Goal: Task Accomplishment & Management: Manage account settings

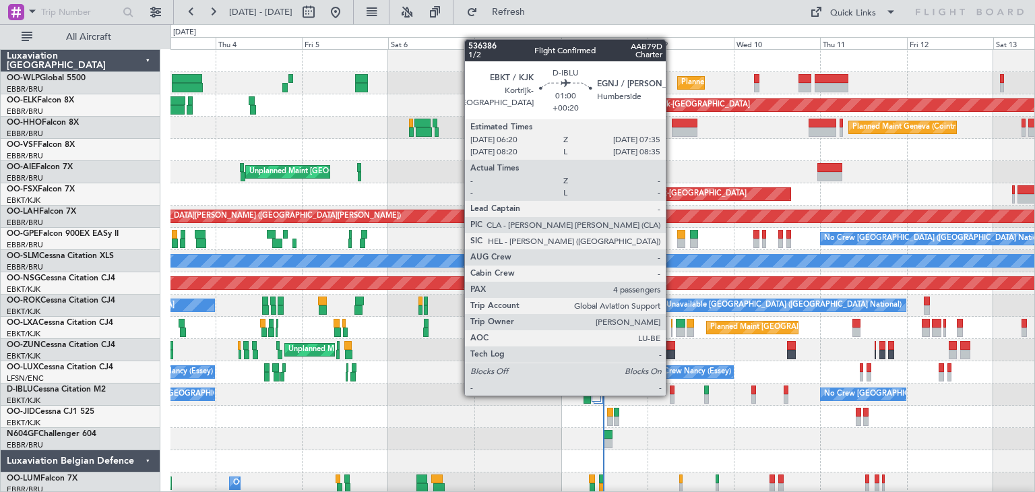
click at [672, 394] on div at bounding box center [672, 398] width 5 height 9
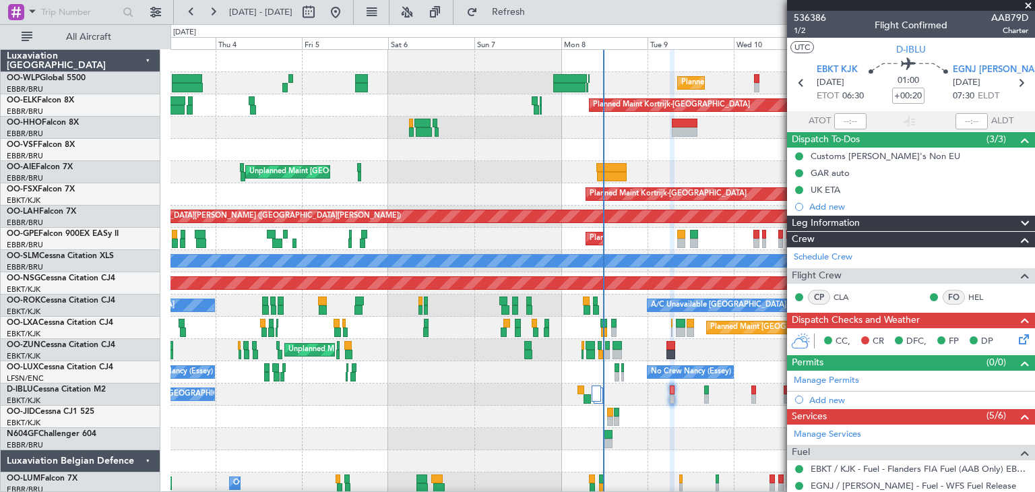
scroll to position [98, 0]
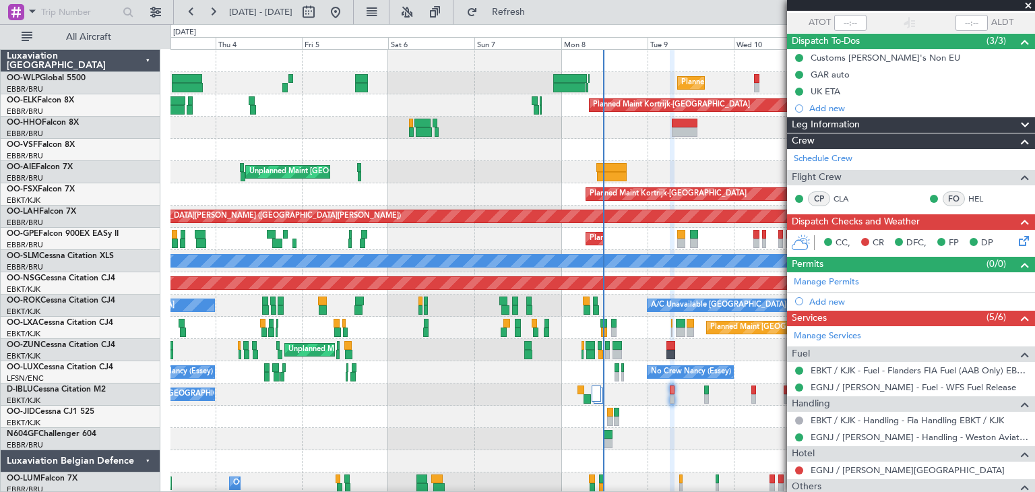
click at [1019, 241] on icon at bounding box center [1021, 238] width 11 height 11
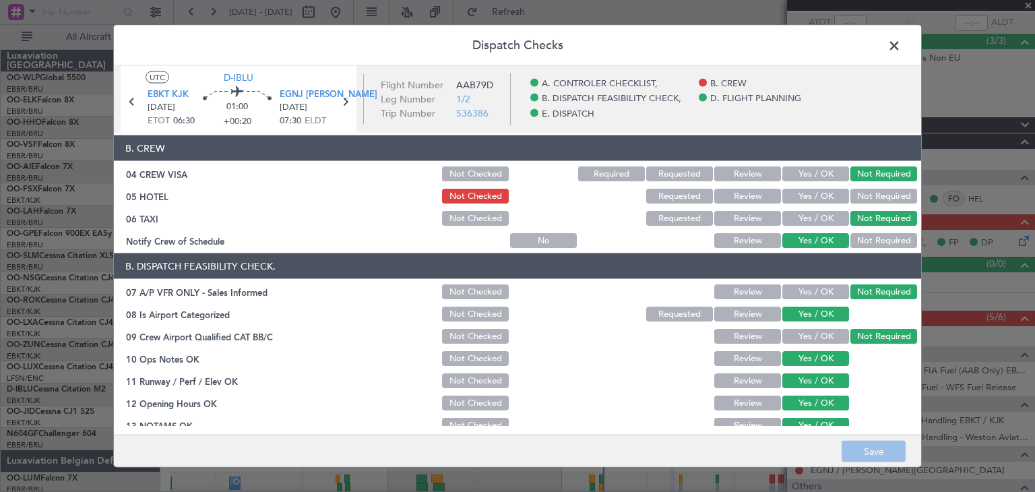
scroll to position [94, 0]
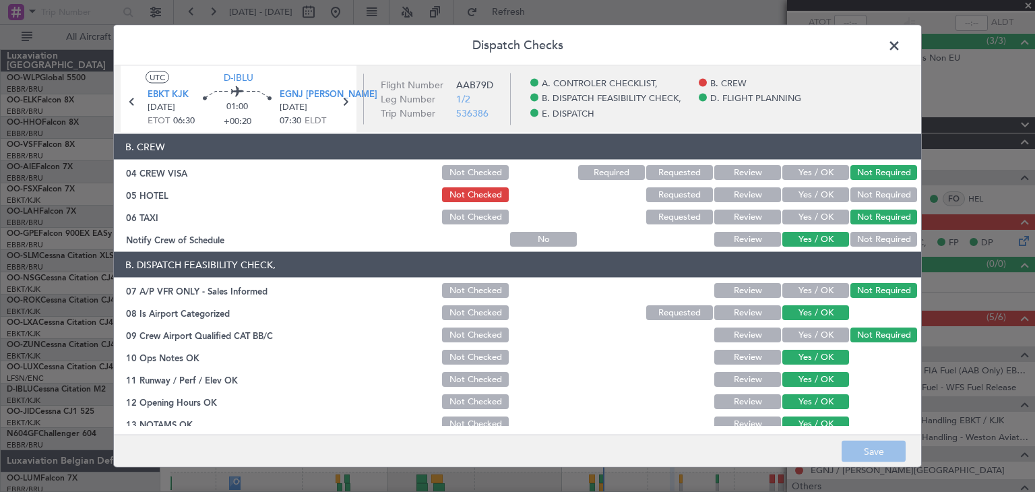
click at [901, 44] on span at bounding box center [901, 49] width 0 height 27
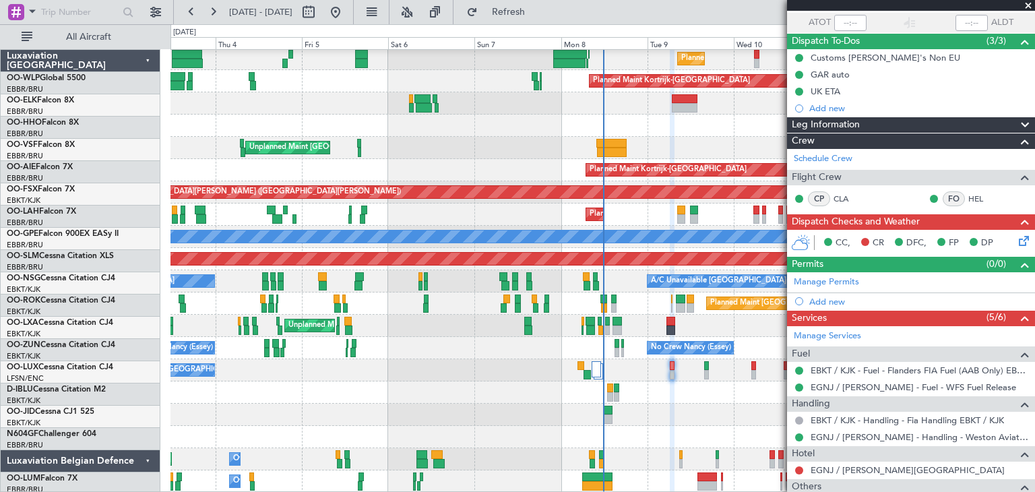
scroll to position [24, 0]
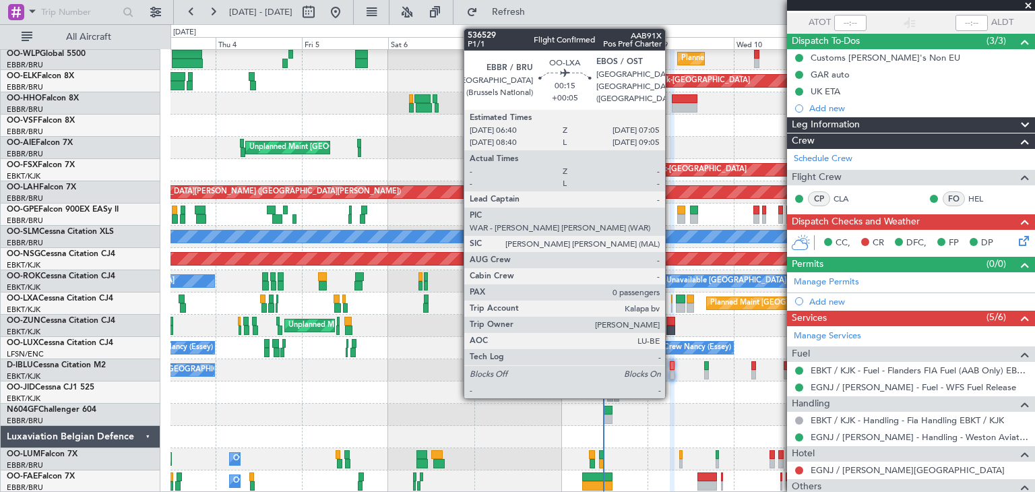
click at [671, 303] on div at bounding box center [672, 307] width 2 height 9
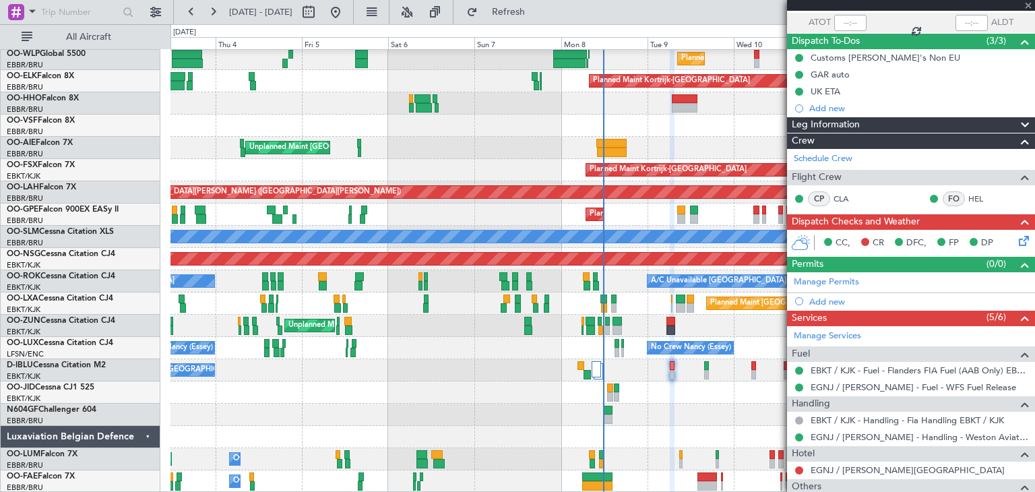
type input "+00:05"
type input "0"
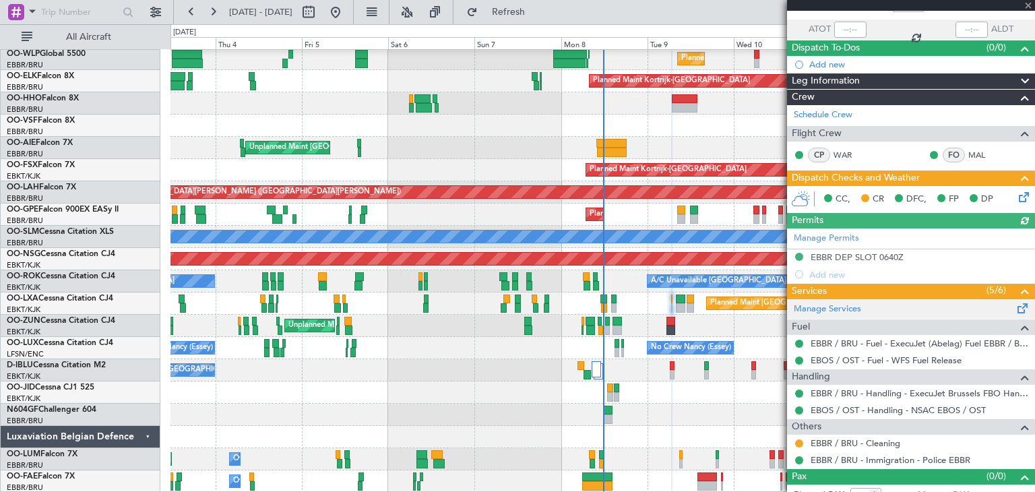
scroll to position [92, 0]
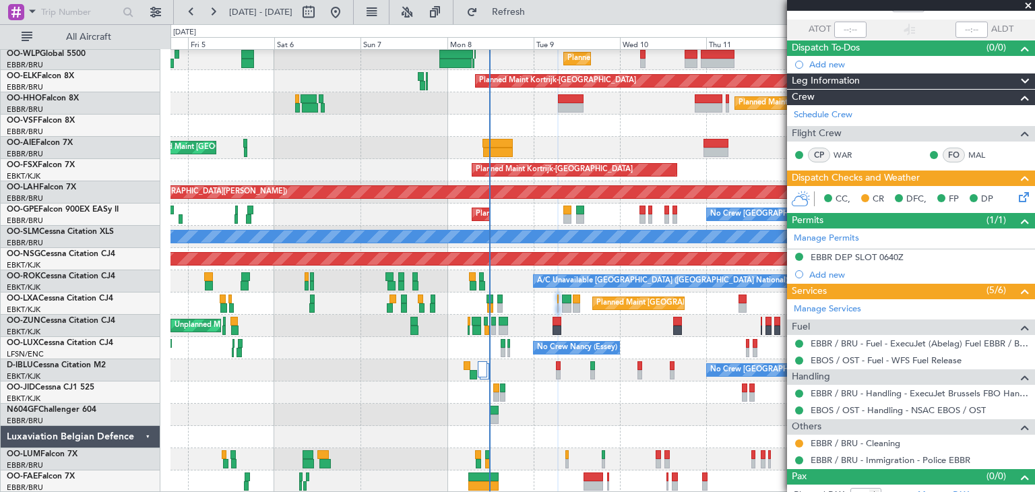
click at [612, 320] on div "Unplanned Maint [GEOGRAPHIC_DATA] ([GEOGRAPHIC_DATA])" at bounding box center [602, 326] width 864 height 22
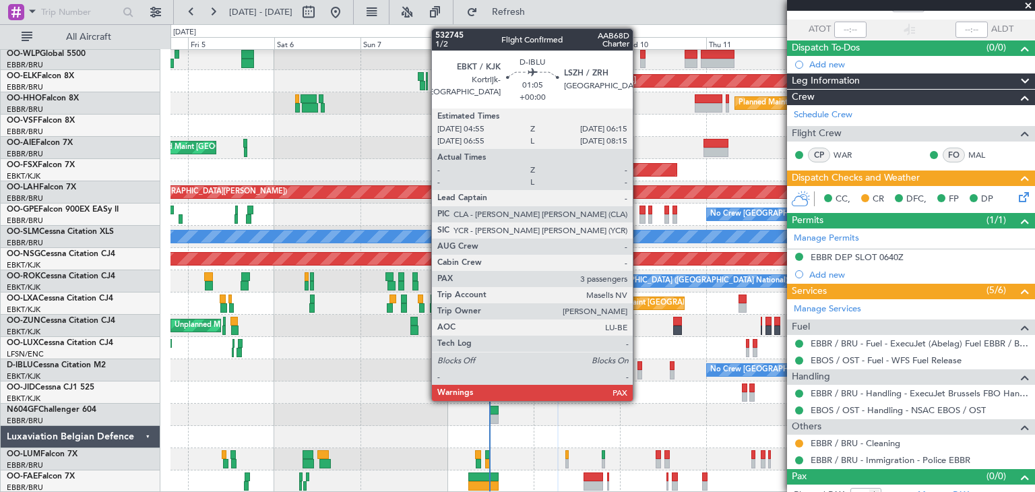
click at [639, 368] on div at bounding box center [639, 365] width 5 height 9
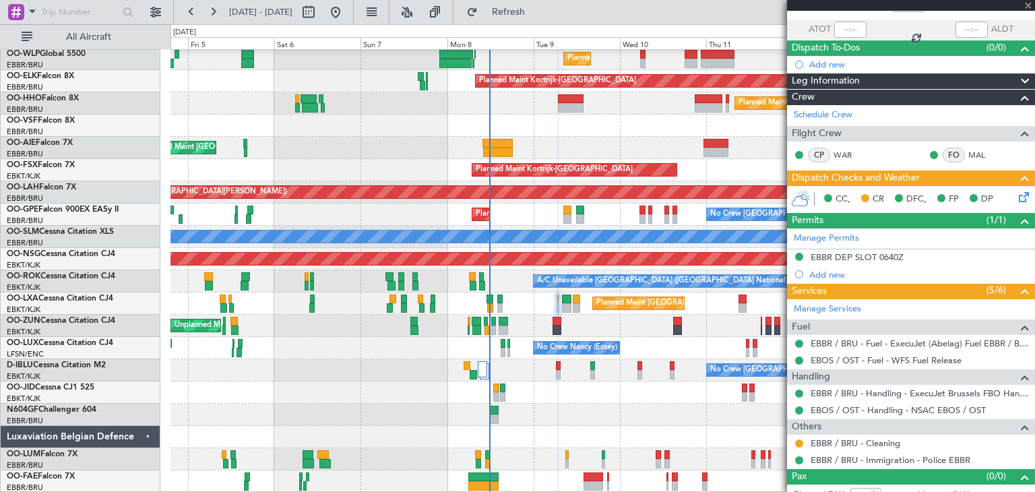
type input "3"
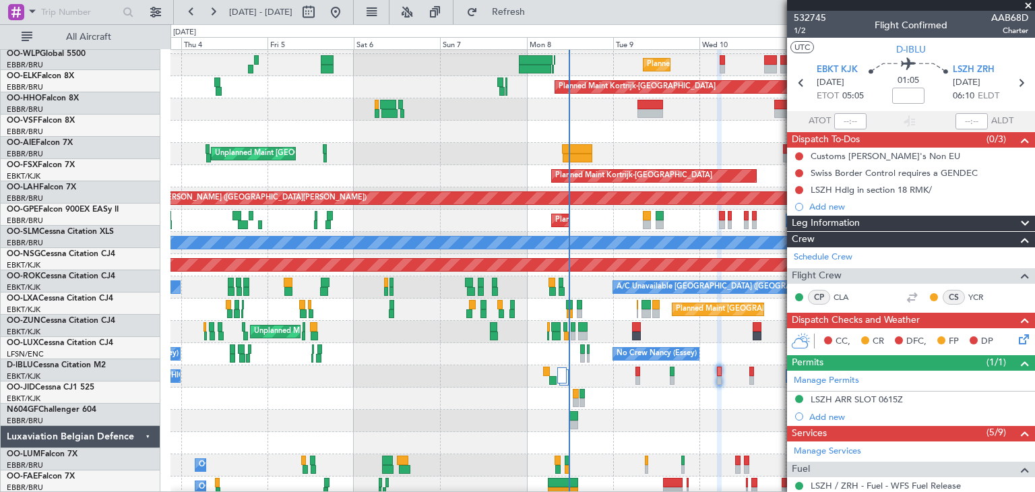
scroll to position [18, 0]
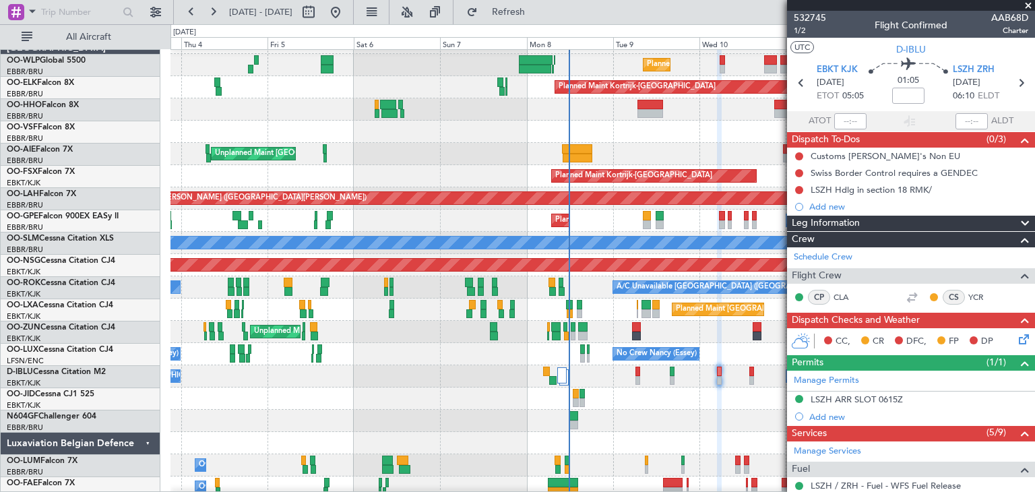
click at [668, 406] on div at bounding box center [602, 398] width 864 height 22
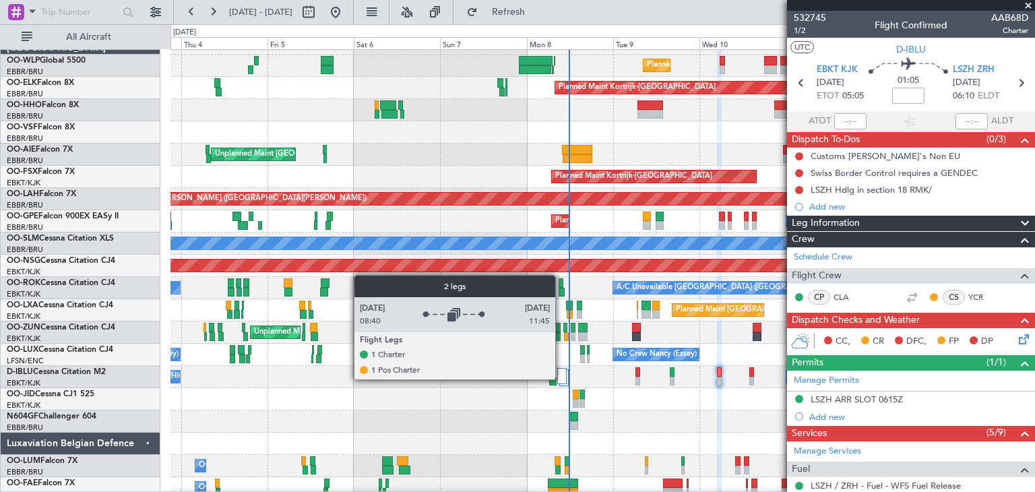
click at [561, 379] on div at bounding box center [561, 376] width 9 height 16
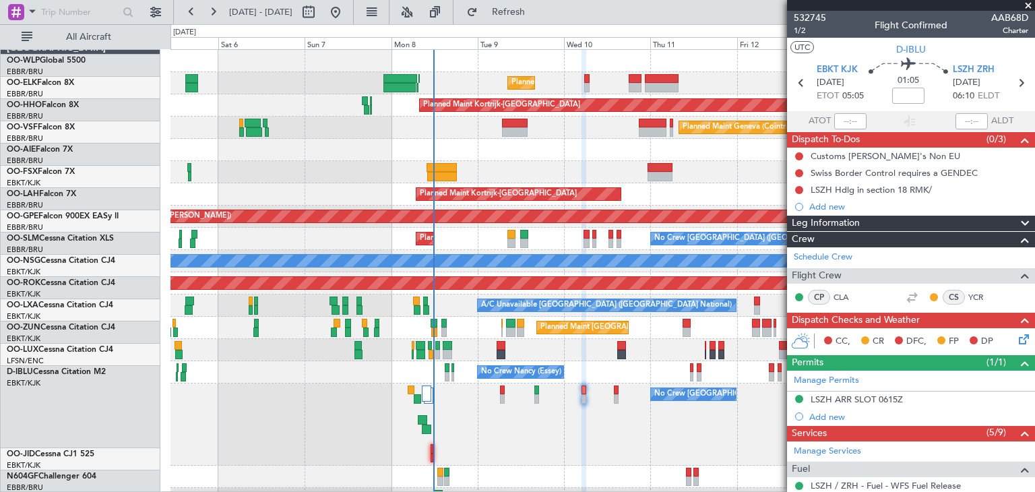
click at [561, 446] on div "No Crew Brussels (Brussels National) No Crew Brussels (Brussels National) AOG M…" at bounding box center [602, 424] width 864 height 82
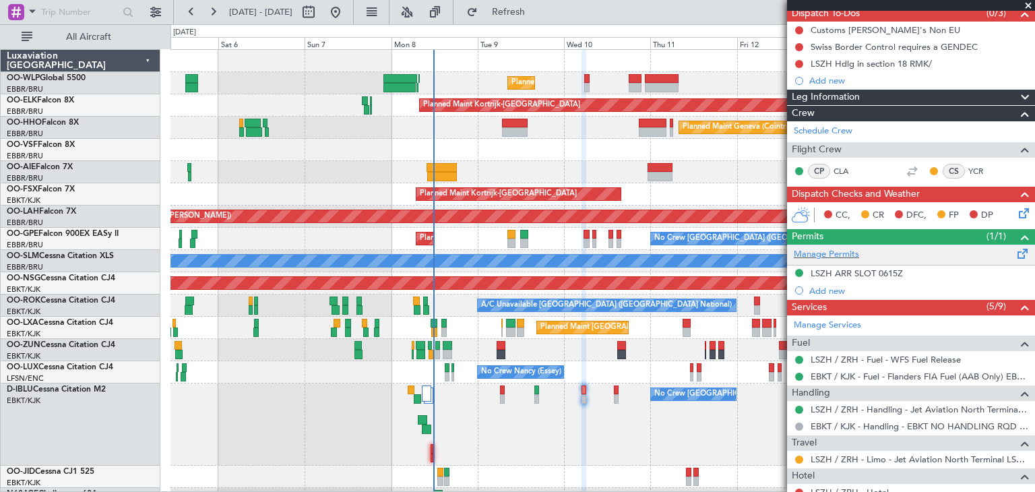
scroll to position [127, 0]
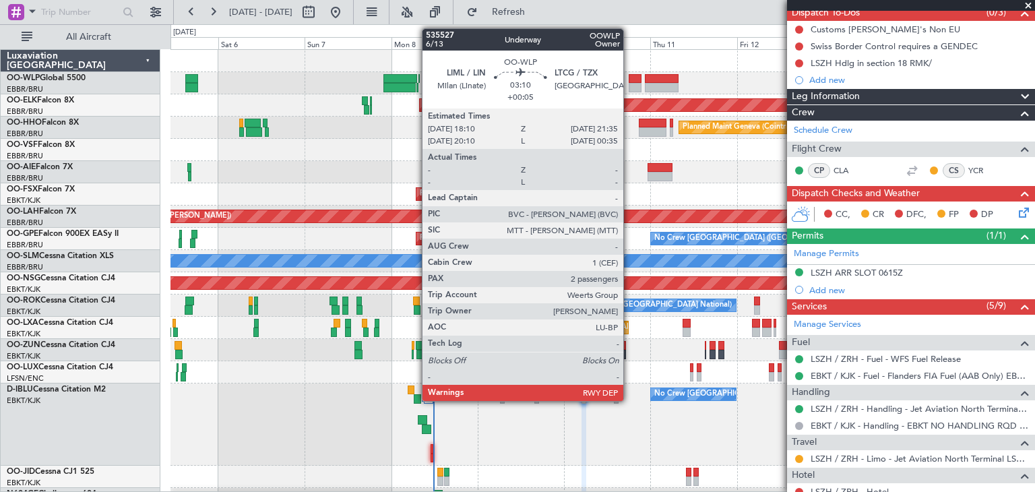
click at [629, 78] on div at bounding box center [635, 78] width 13 height 9
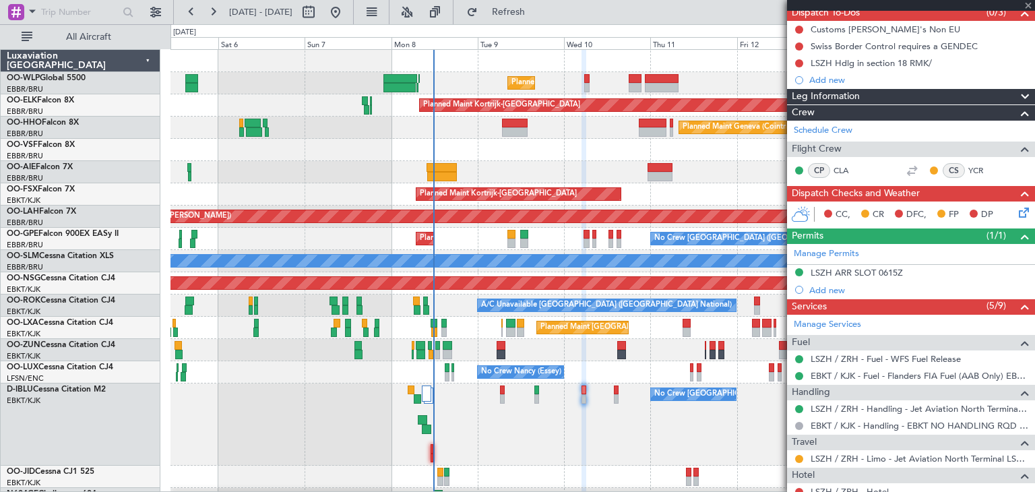
type input "+00:05"
type input "2"
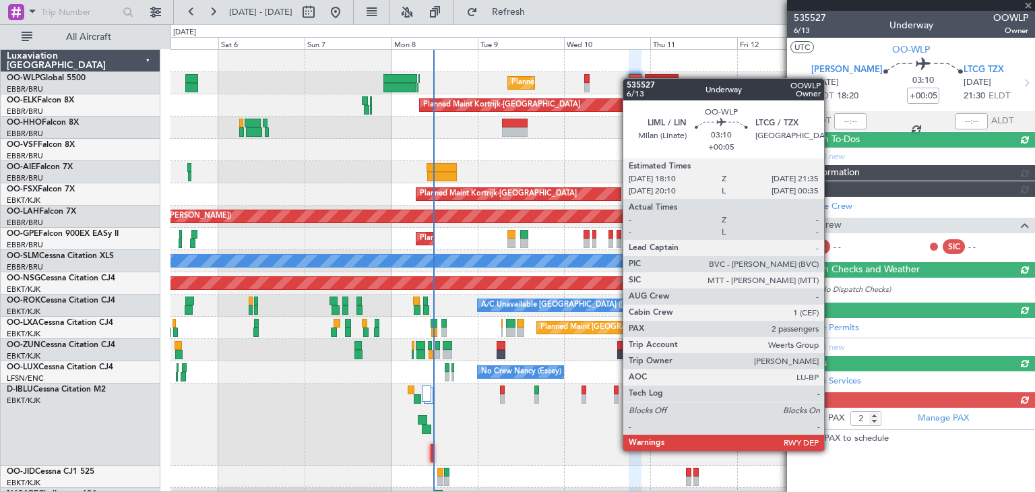
scroll to position [0, 0]
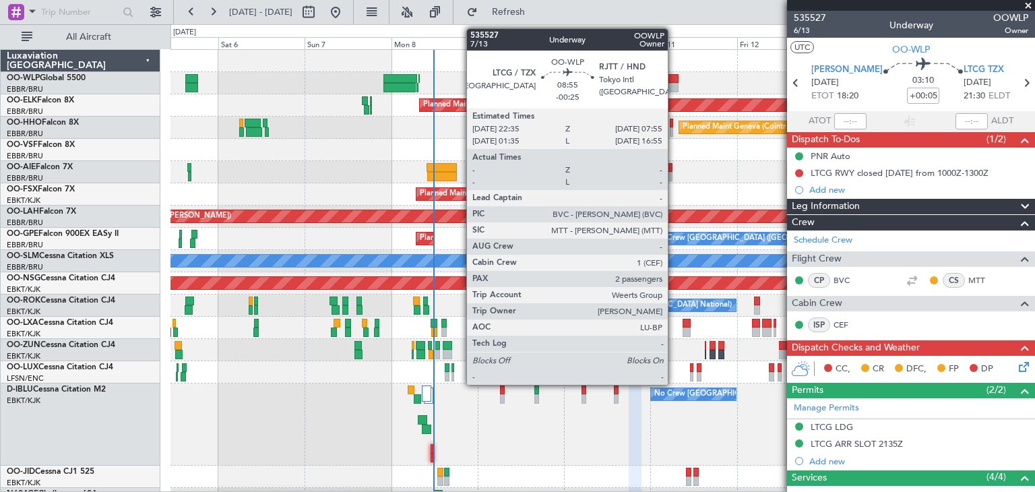
click at [674, 78] on div at bounding box center [662, 78] width 34 height 9
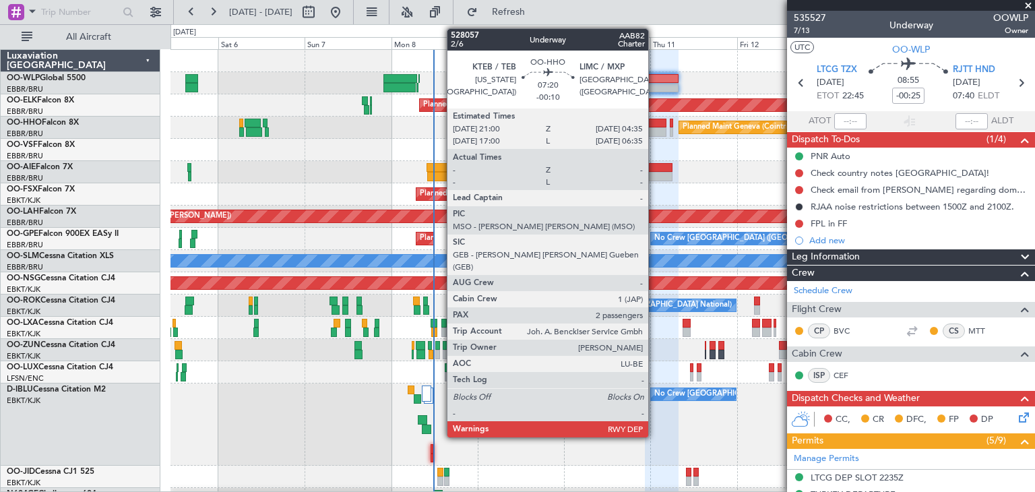
click at [654, 129] on div at bounding box center [653, 131] width 28 height 9
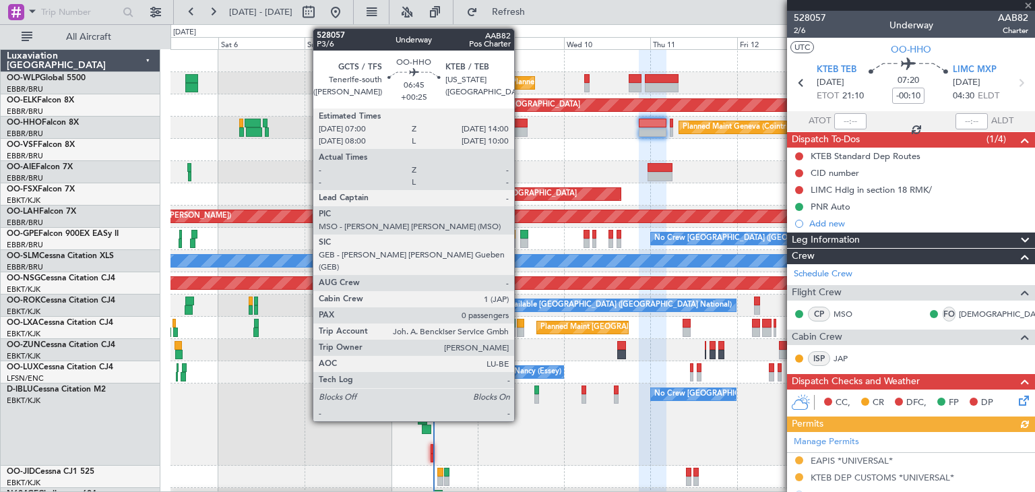
click at [520, 124] on div at bounding box center [515, 123] width 26 height 9
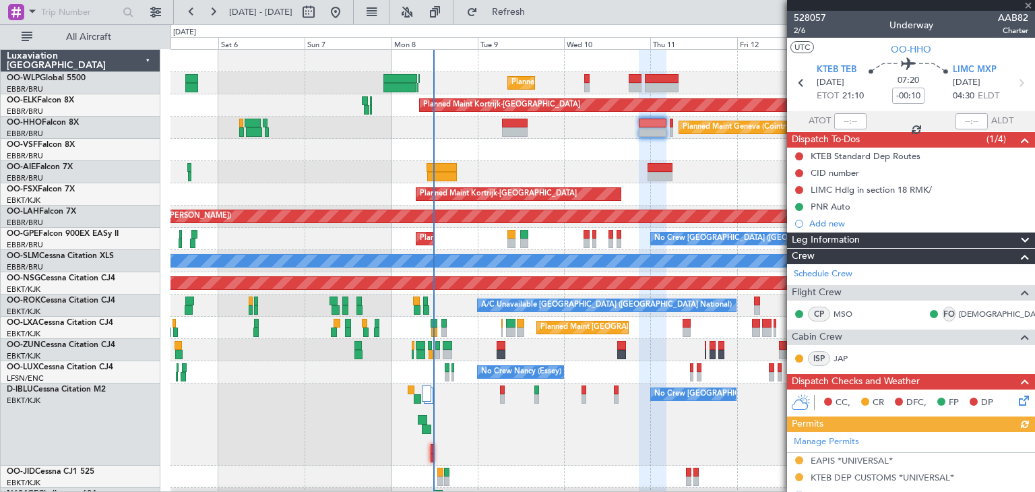
type input "+00:25"
type input "0"
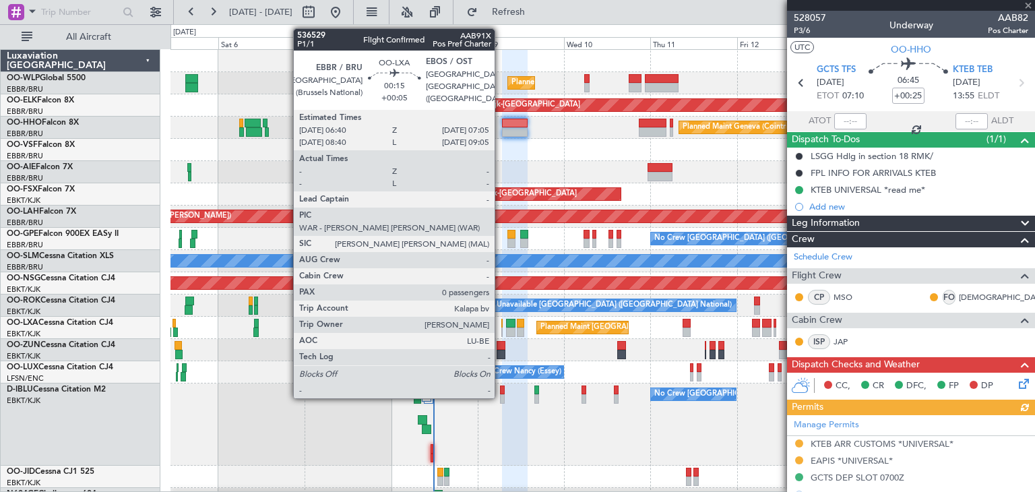
click at [501, 327] on div at bounding box center [502, 331] width 2 height 9
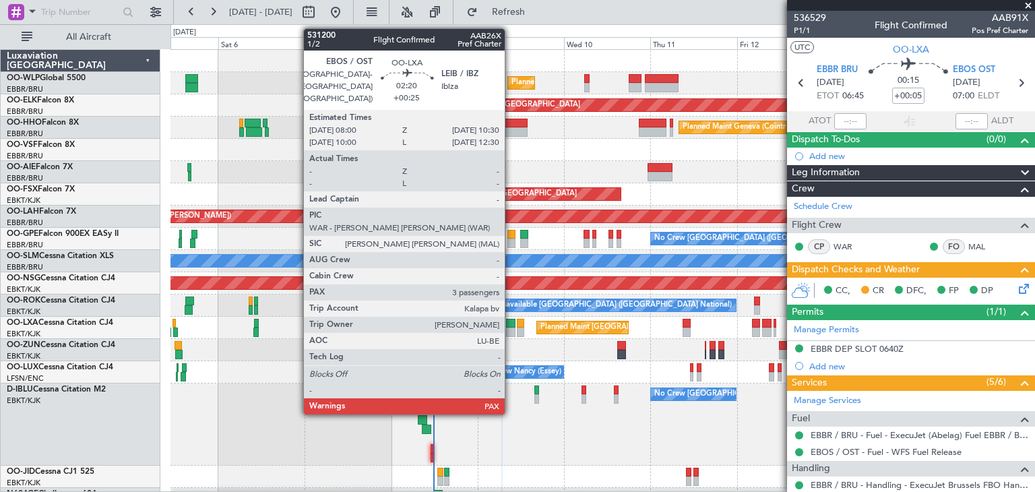
click at [511, 325] on div at bounding box center [510, 323] width 9 height 9
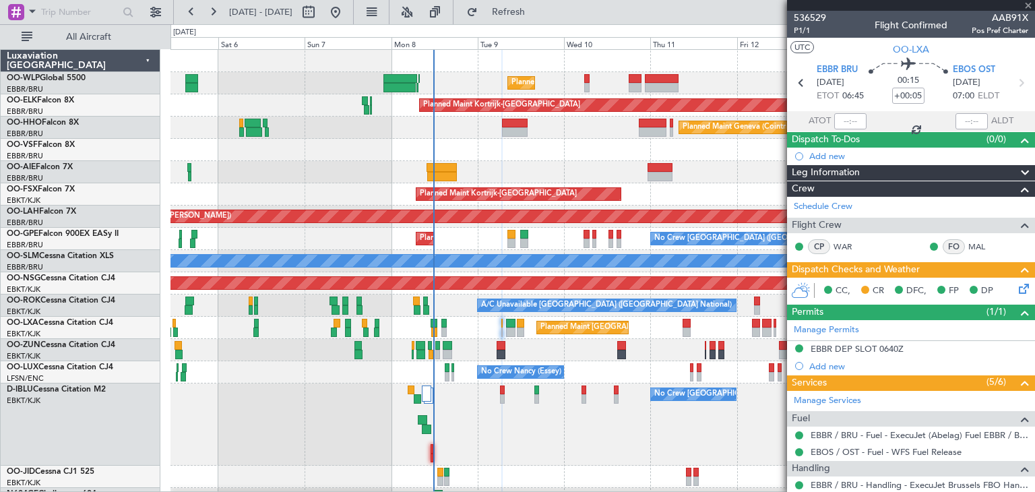
type input "+00:25"
type input "3"
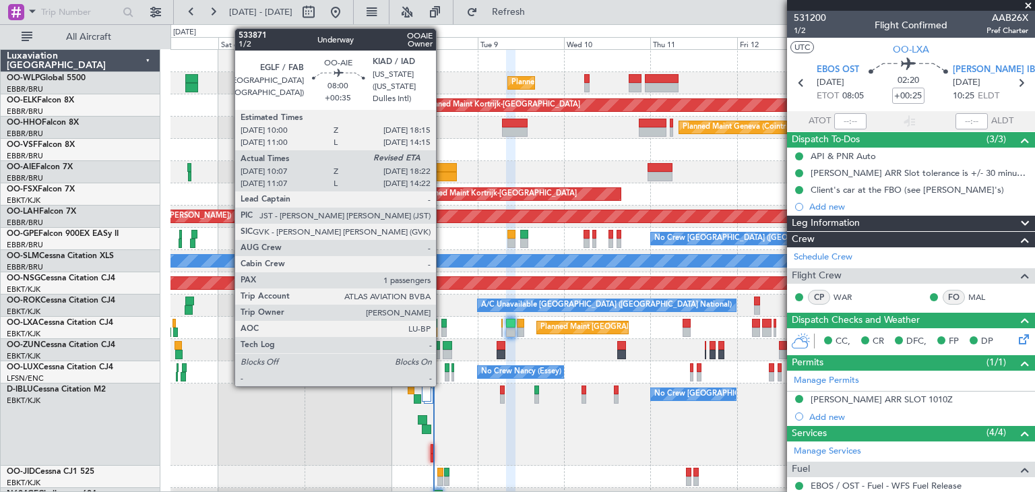
click at [442, 173] on div at bounding box center [442, 176] width 30 height 9
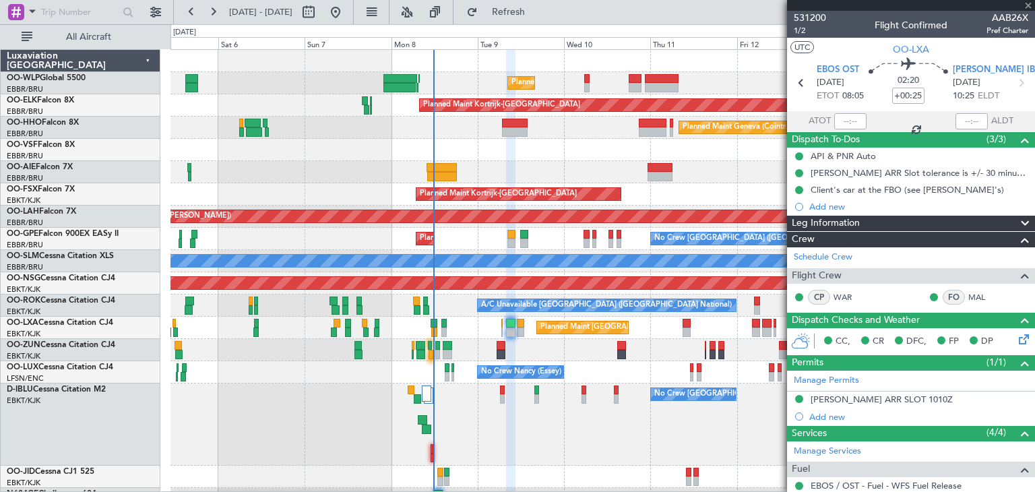
type input "+00:35"
type input "10:17"
type input "1"
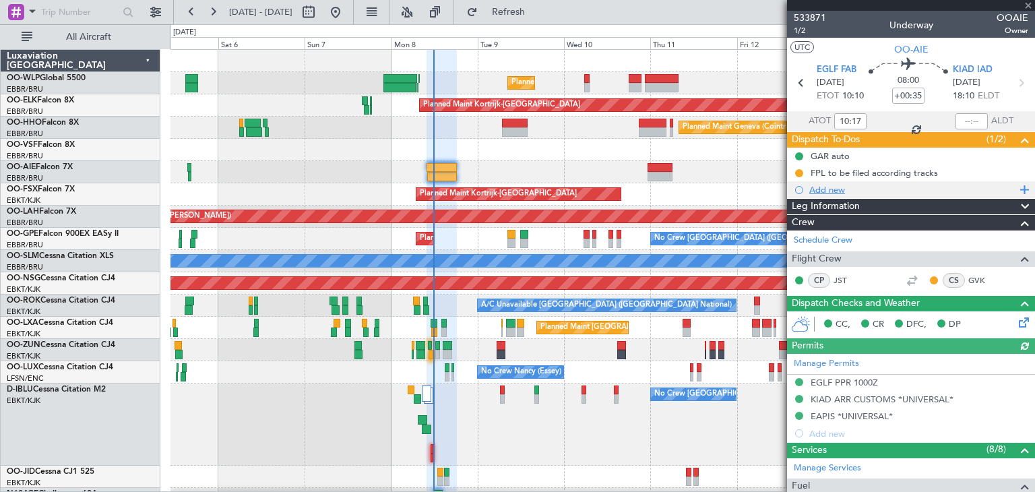
scroll to position [57, 0]
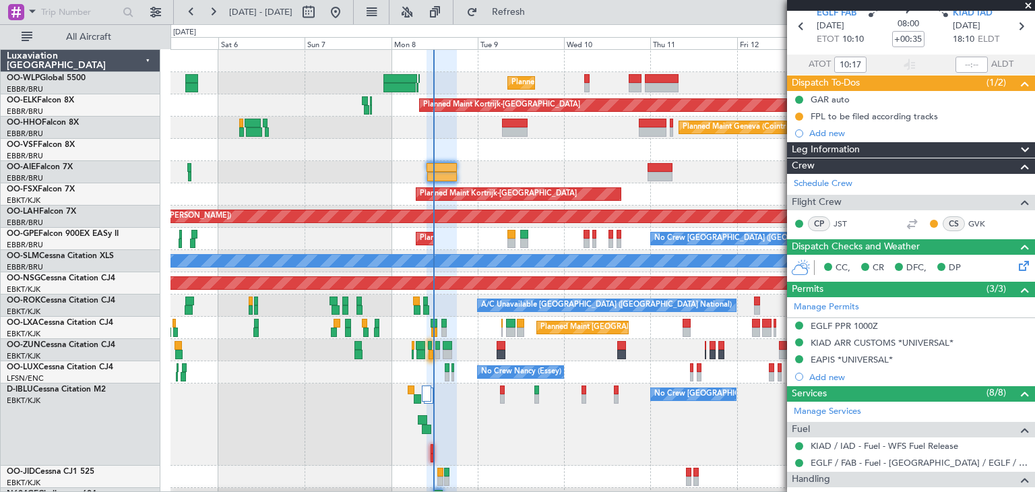
click at [410, 347] on div "Unplanned Maint [GEOGRAPHIC_DATA] ([GEOGRAPHIC_DATA])" at bounding box center [602, 350] width 864 height 22
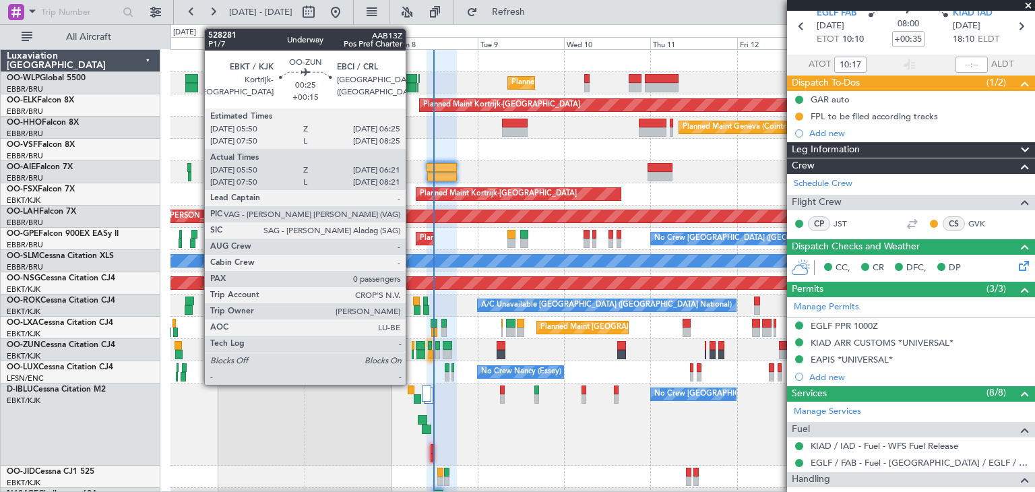
click at [412, 348] on div at bounding box center [413, 345] width 3 height 9
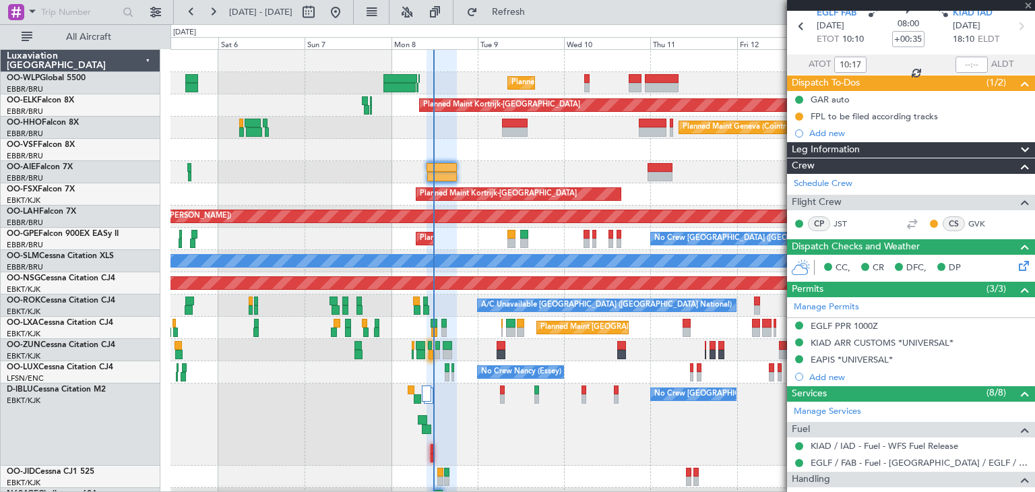
type input "+00:15"
type input "05:55"
type input "06:16"
type input "0"
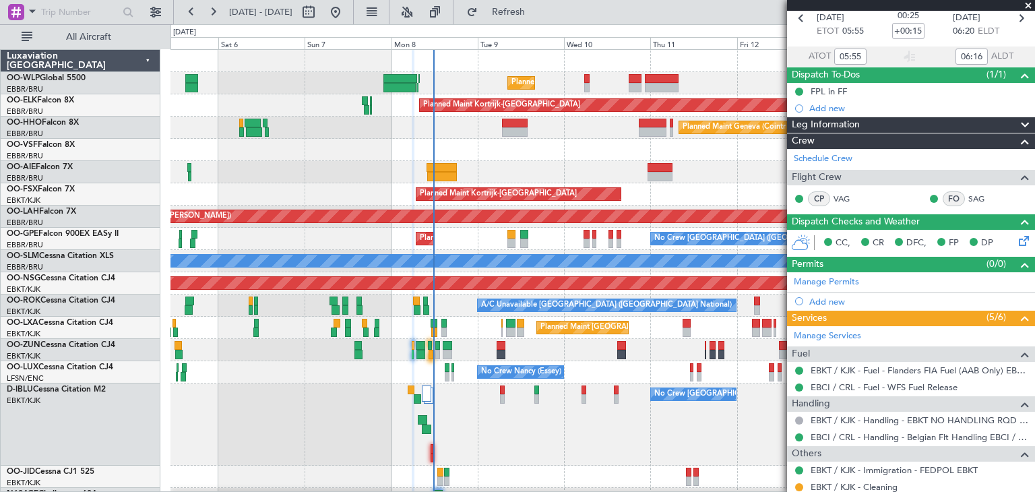
scroll to position [121, 0]
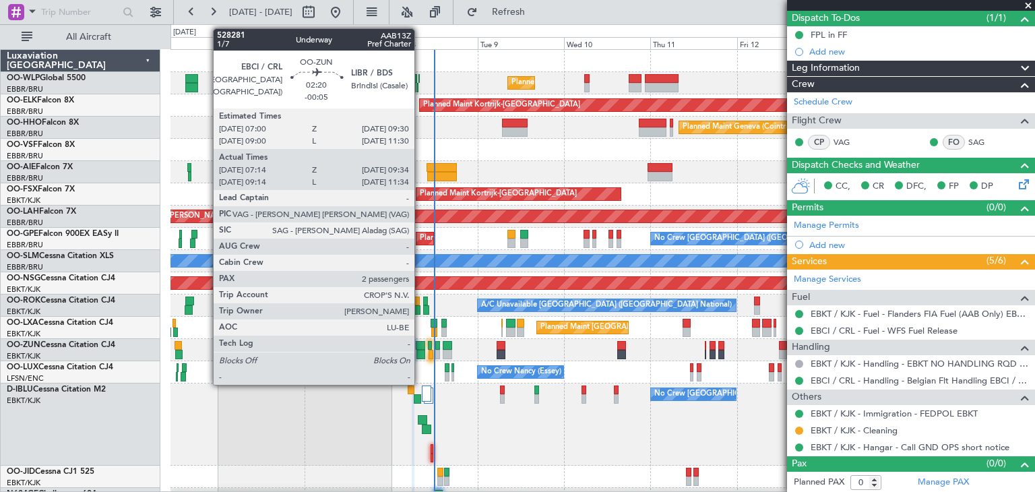
click at [420, 354] on div at bounding box center [420, 354] width 9 height 9
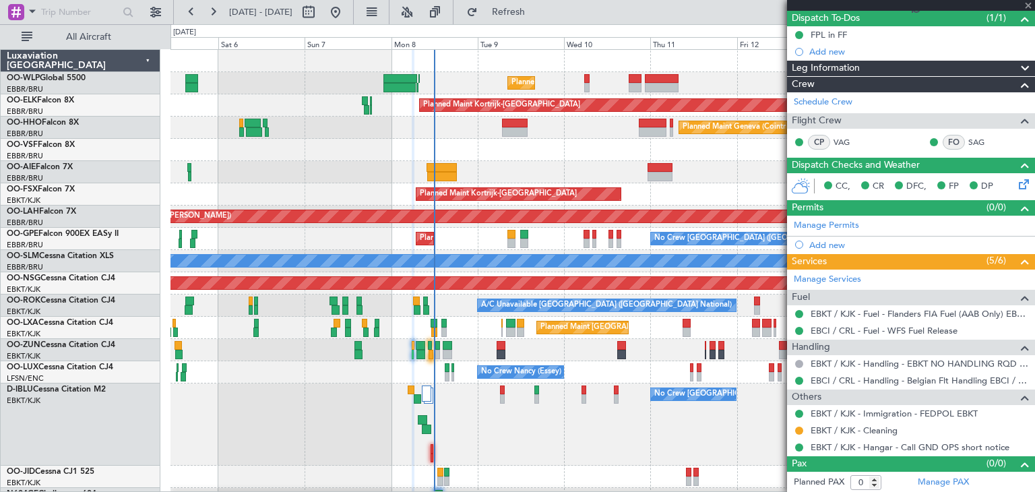
type input "-00:05"
type input "07:19"
type input "09:29"
type input "2"
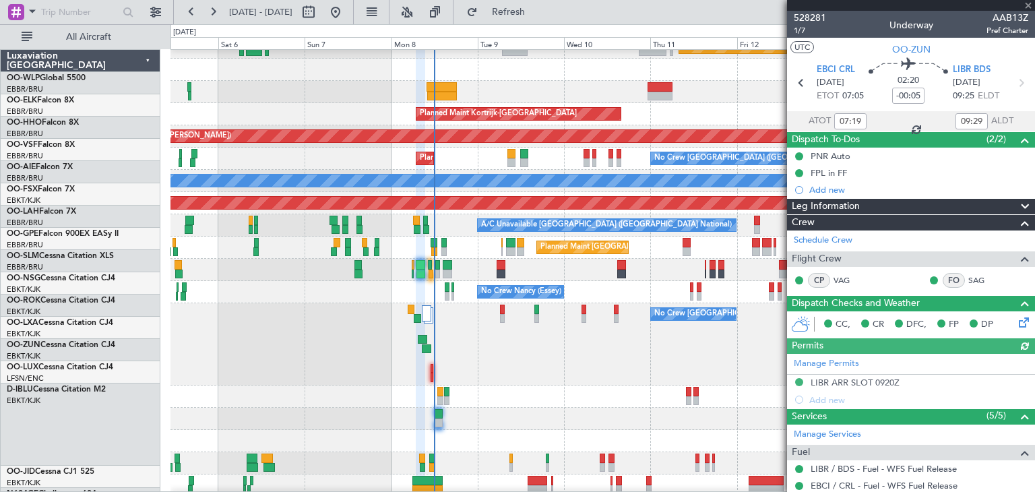
scroll to position [80, 0]
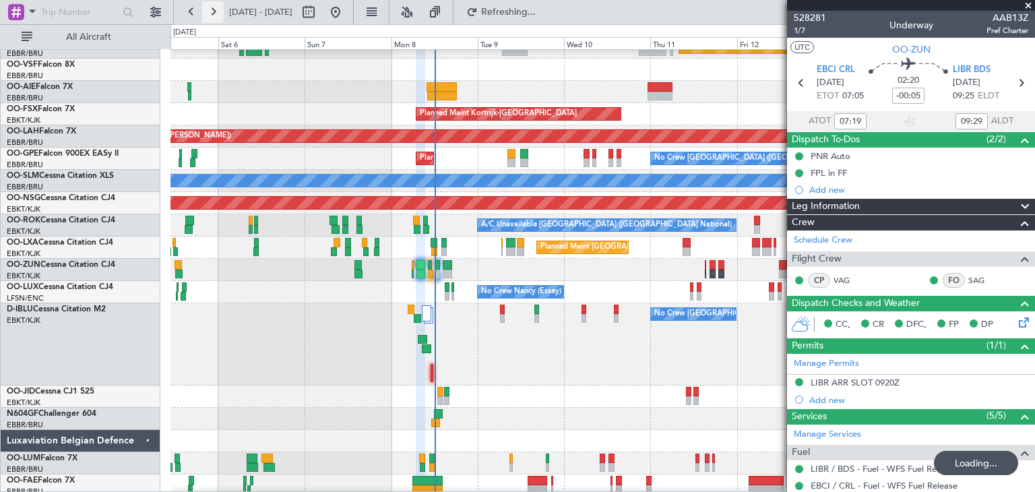
click at [218, 13] on button at bounding box center [213, 12] width 22 height 22
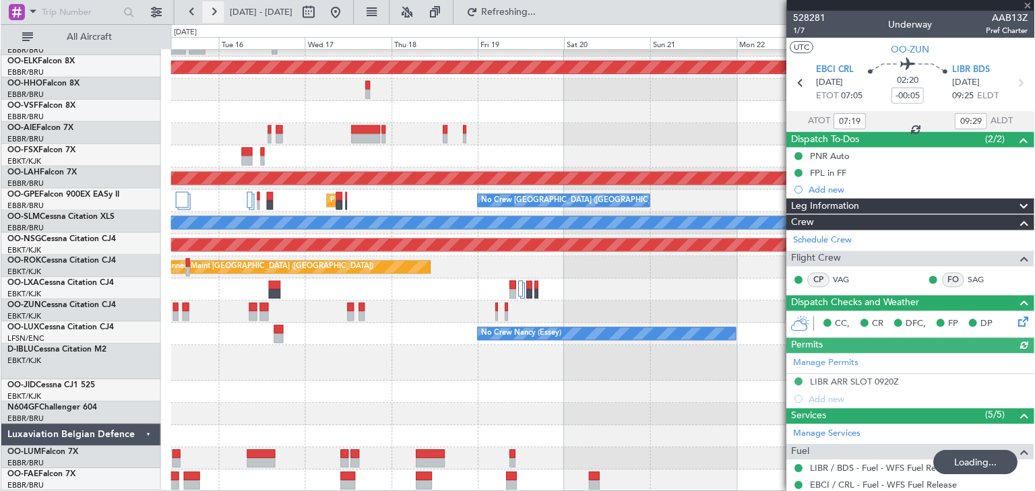
scroll to position [38, 0]
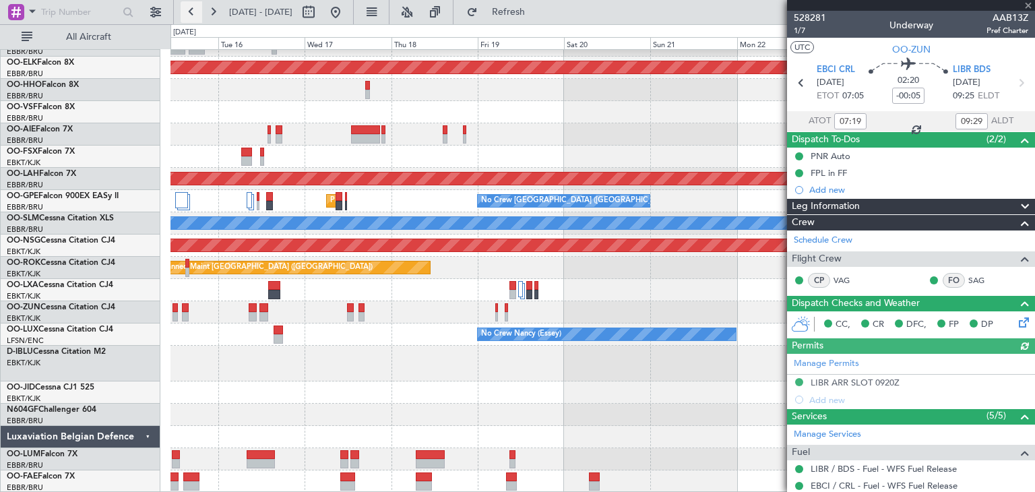
click at [187, 18] on button at bounding box center [192, 12] width 22 height 22
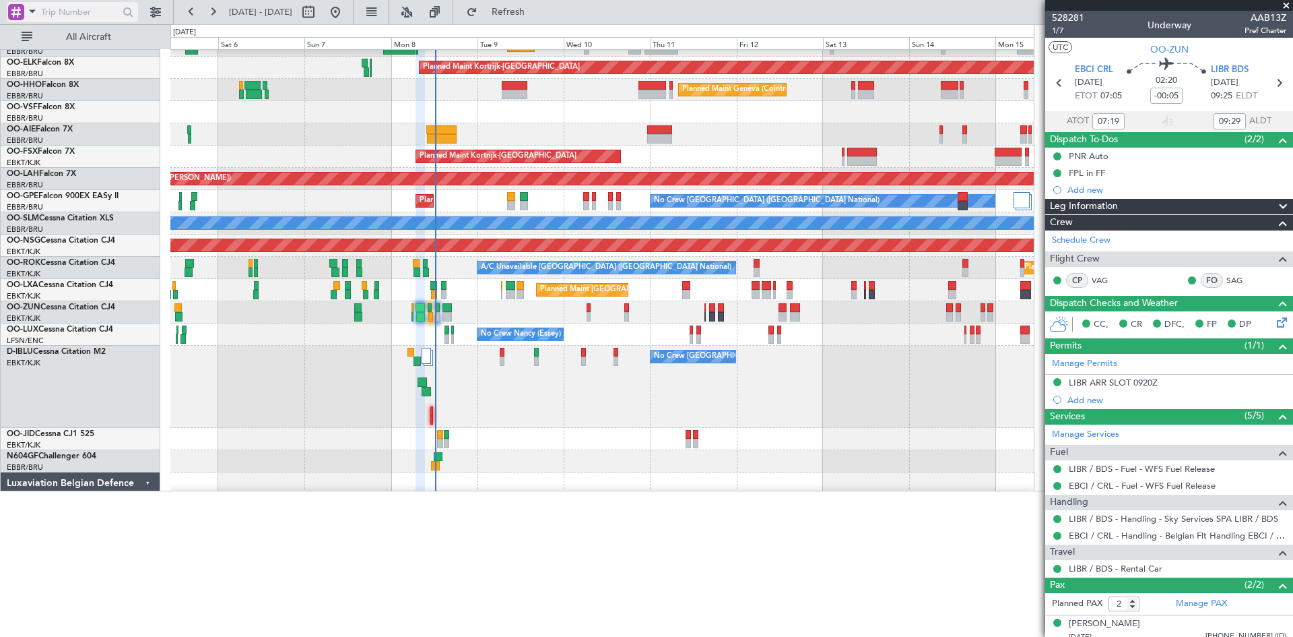
scroll to position [0, 0]
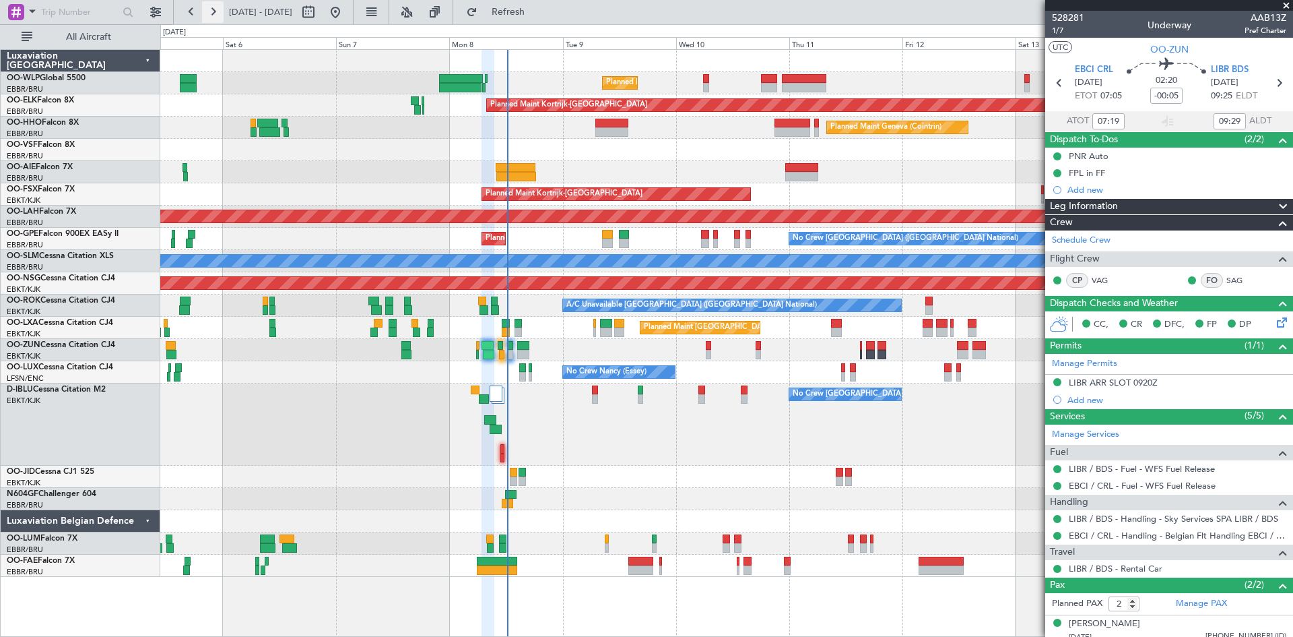
click at [219, 13] on button at bounding box center [213, 12] width 22 height 22
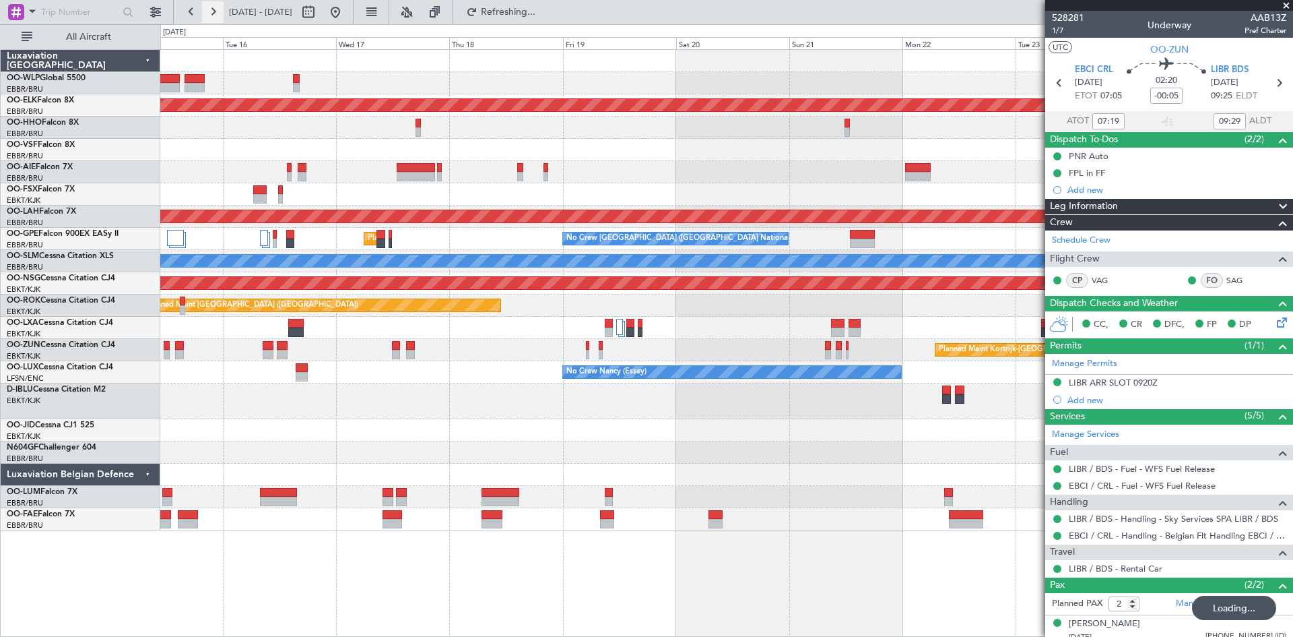
click at [219, 13] on button at bounding box center [213, 12] width 22 height 22
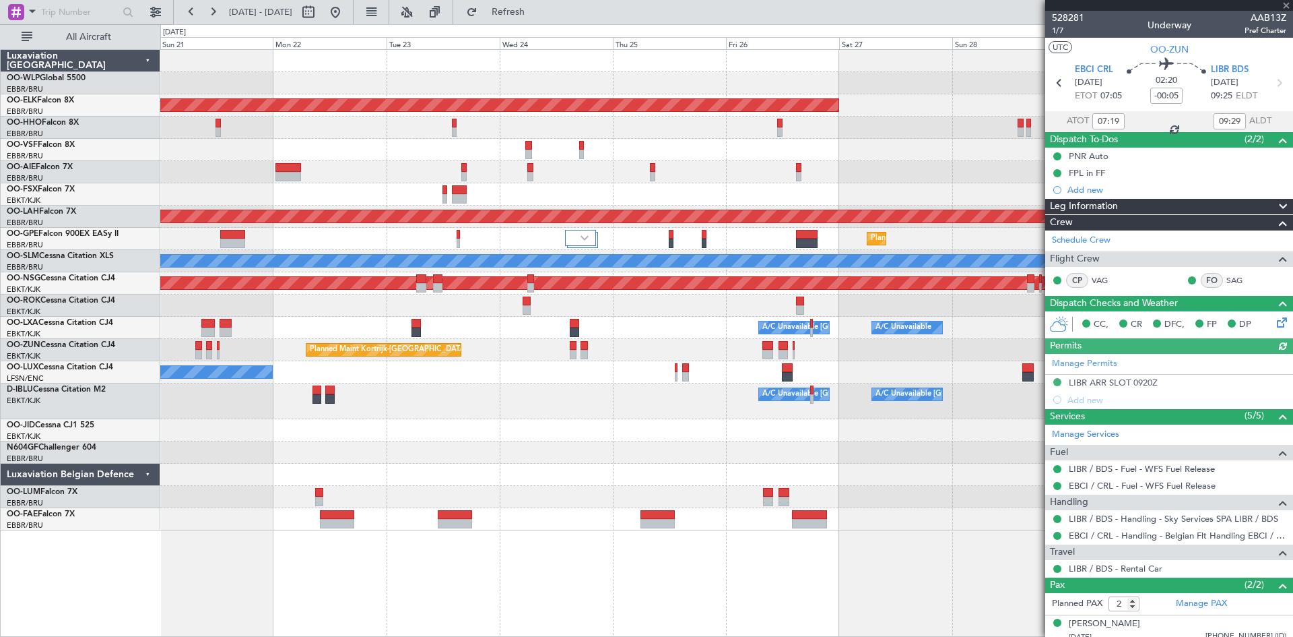
click at [937, 176] on div "Planned Maint Kortrijk-Wevelgem Planned Maint Alton-st Louis (St Louis Regl) Pl…" at bounding box center [726, 290] width 1132 height 480
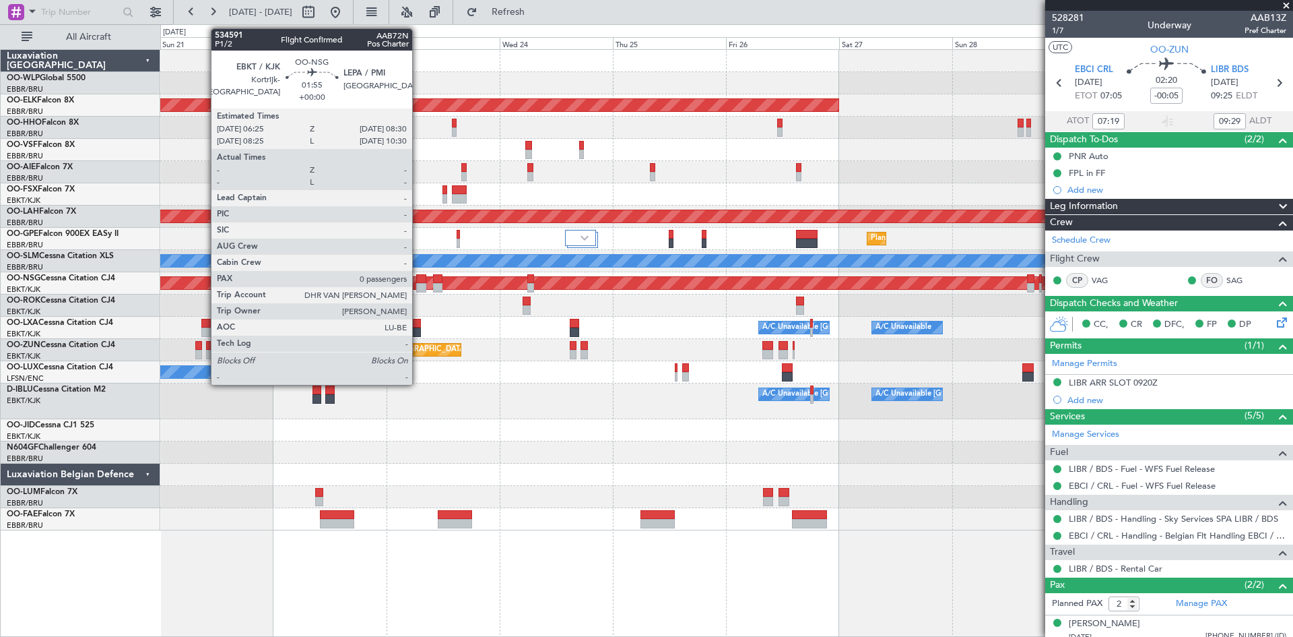
click at [418, 286] on div at bounding box center [421, 287] width 10 height 9
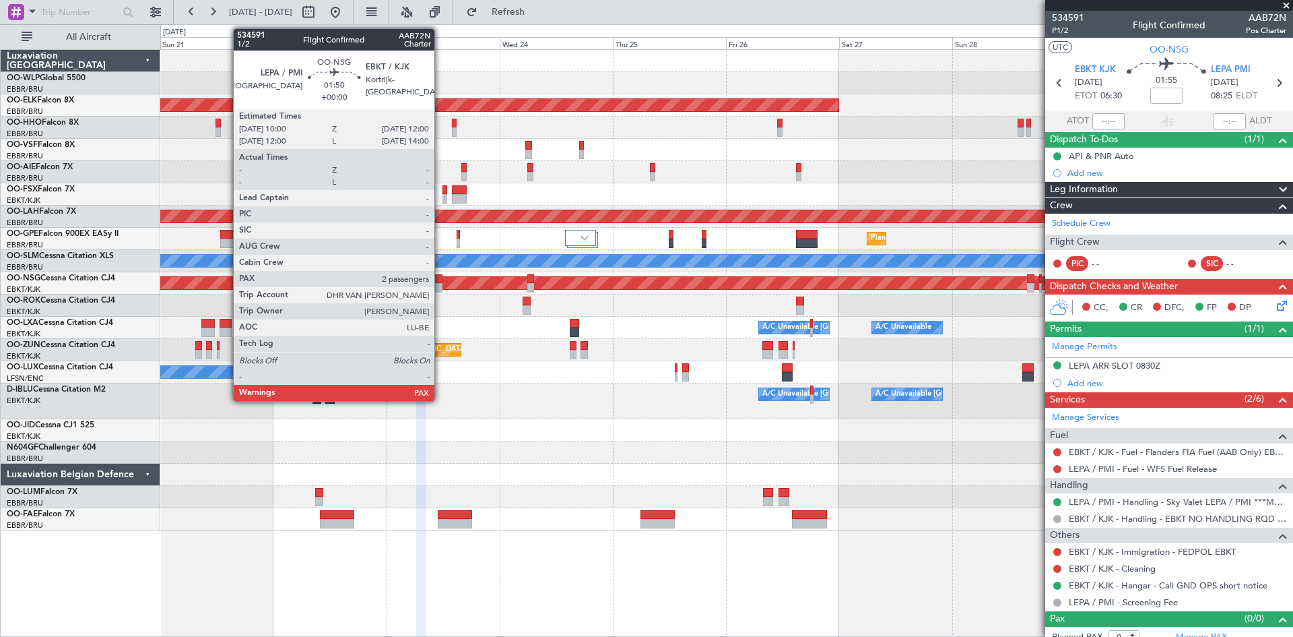
click at [441, 283] on div at bounding box center [438, 287] width 10 height 9
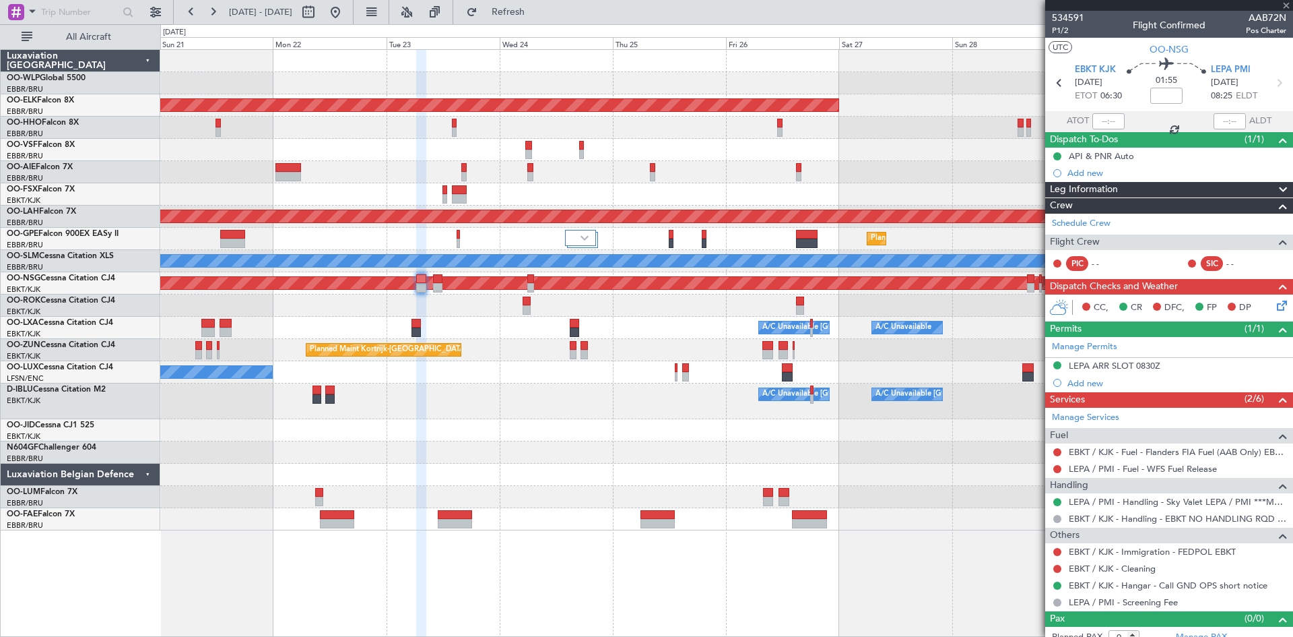
type input "2"
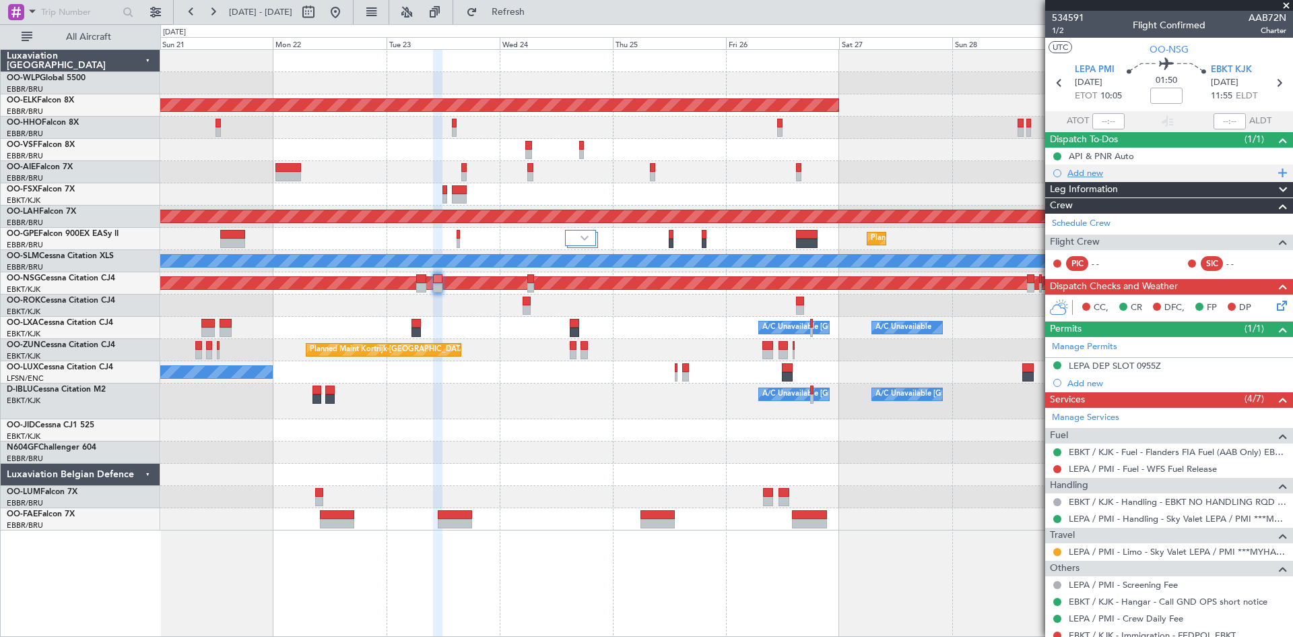
click at [1034, 178] on div "Add new" at bounding box center [1169, 172] width 248 height 17
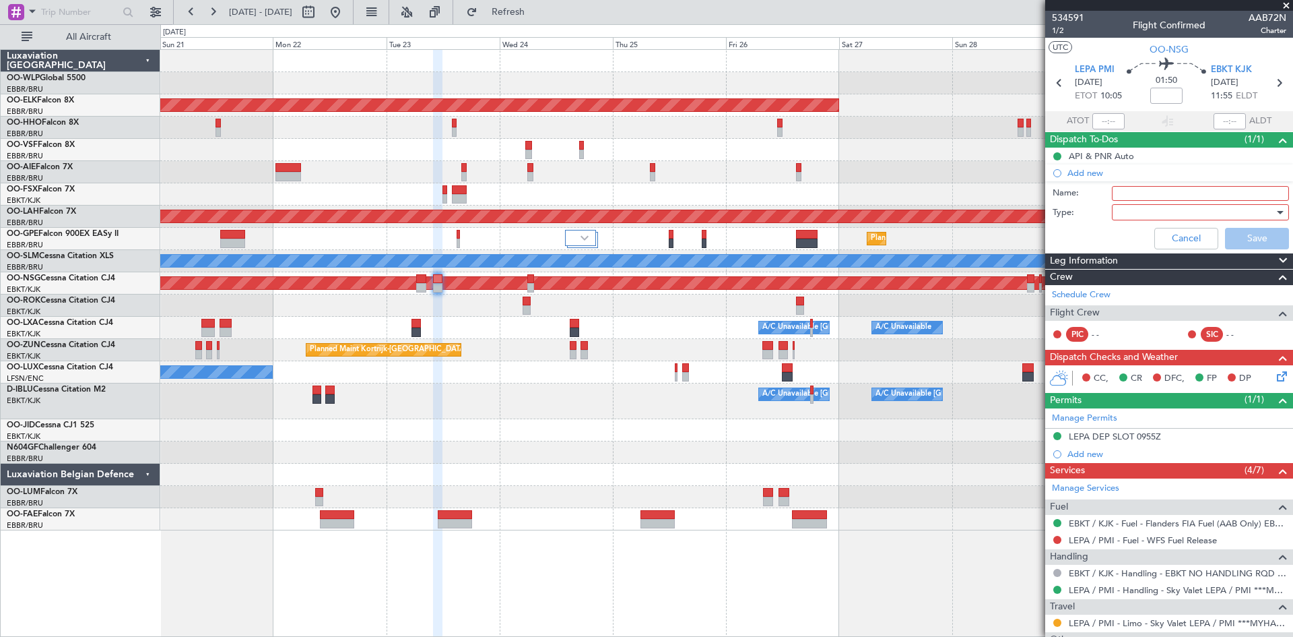
click at [1034, 191] on input "Name:" at bounding box center [1200, 193] width 177 height 15
type input "File FPL according slot"
click at [1034, 205] on div at bounding box center [1196, 212] width 157 height 20
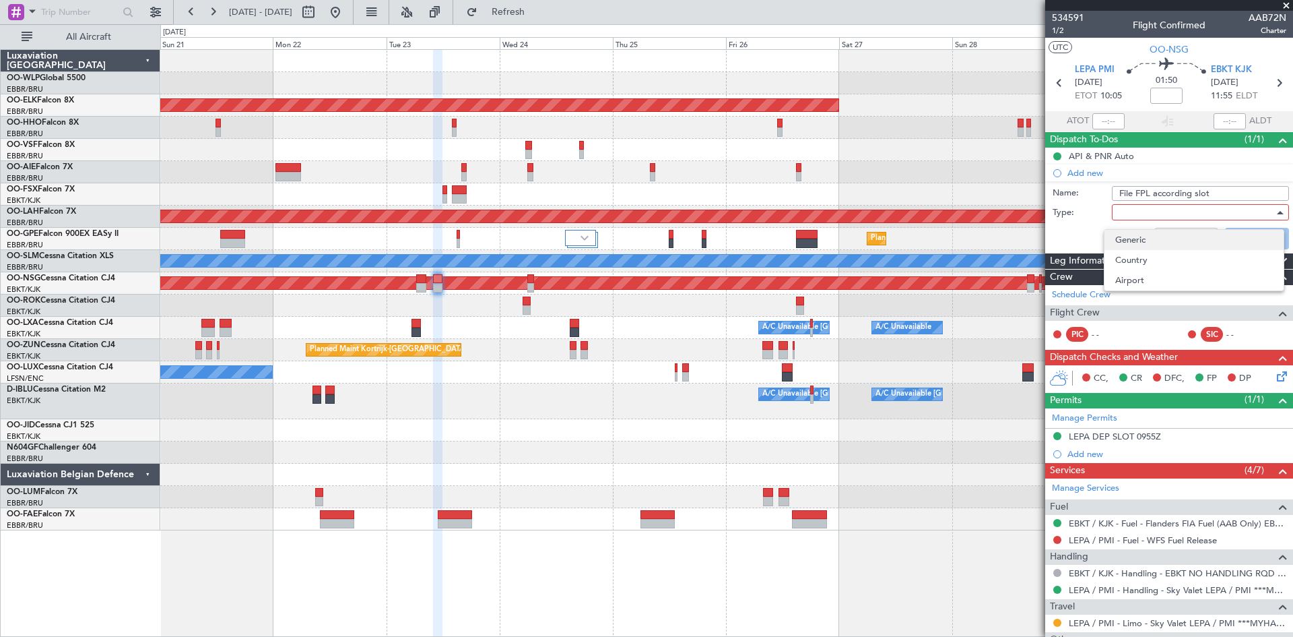
click at [1034, 230] on span "Generic" at bounding box center [1195, 240] width 158 height 20
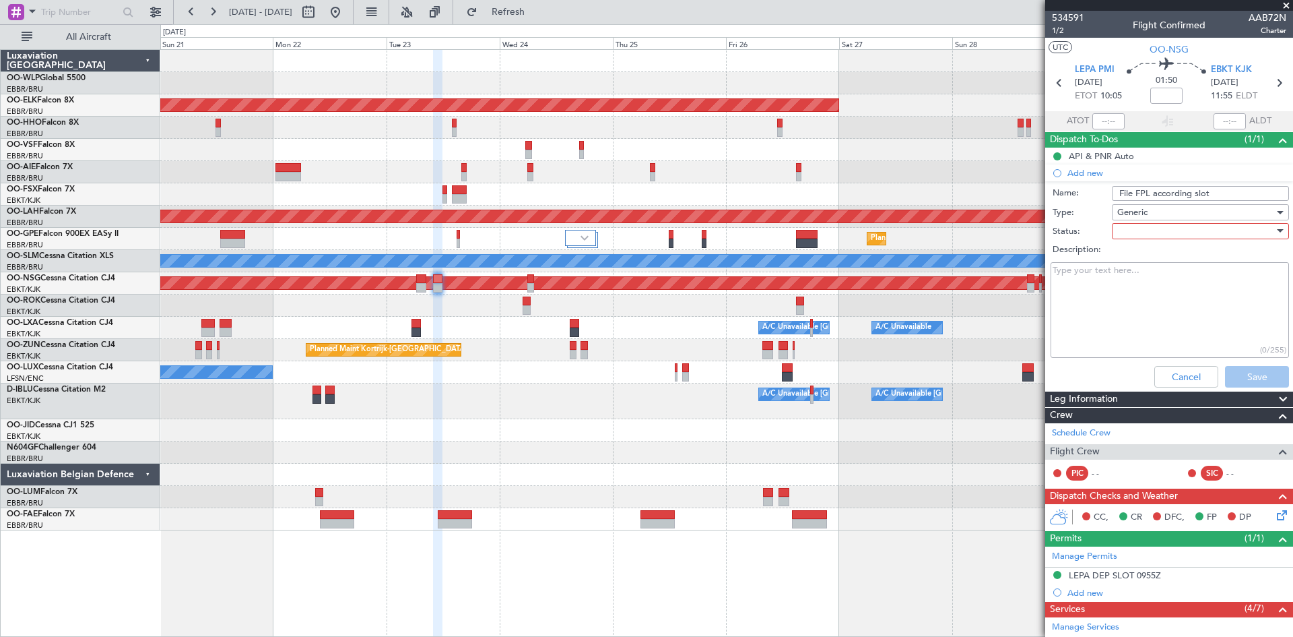
click at [1034, 287] on textarea "Description:" at bounding box center [1170, 310] width 238 height 96
click at [1034, 302] on textarea "Description:" at bounding box center [1170, 310] width 238 height 96
type textarea "3"
paste textarea "make sure of filing the initial flight plan in Eurocontrol according Departure …"
type textarea ""make sure of filing the initial flight plan in Eurocontrol according Departure…"
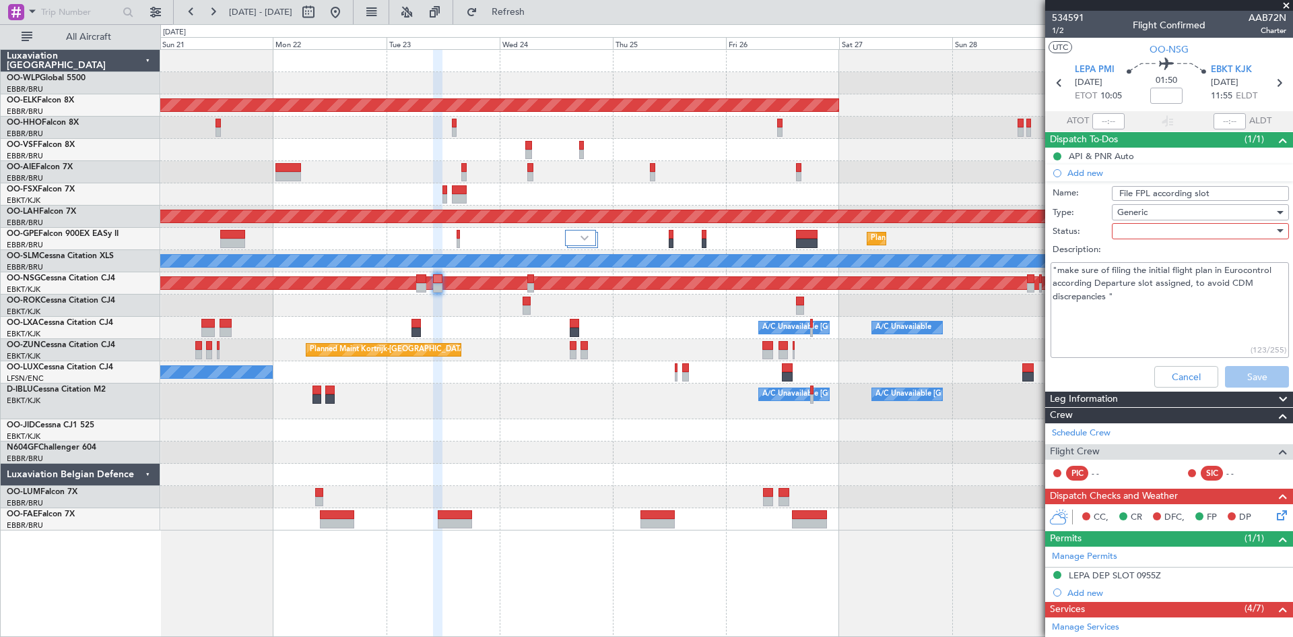
click at [1034, 230] on div at bounding box center [1196, 231] width 157 height 20
click at [1034, 278] on span "In Progress" at bounding box center [1195, 278] width 158 height 20
click at [1034, 373] on button "Save" at bounding box center [1257, 377] width 64 height 22
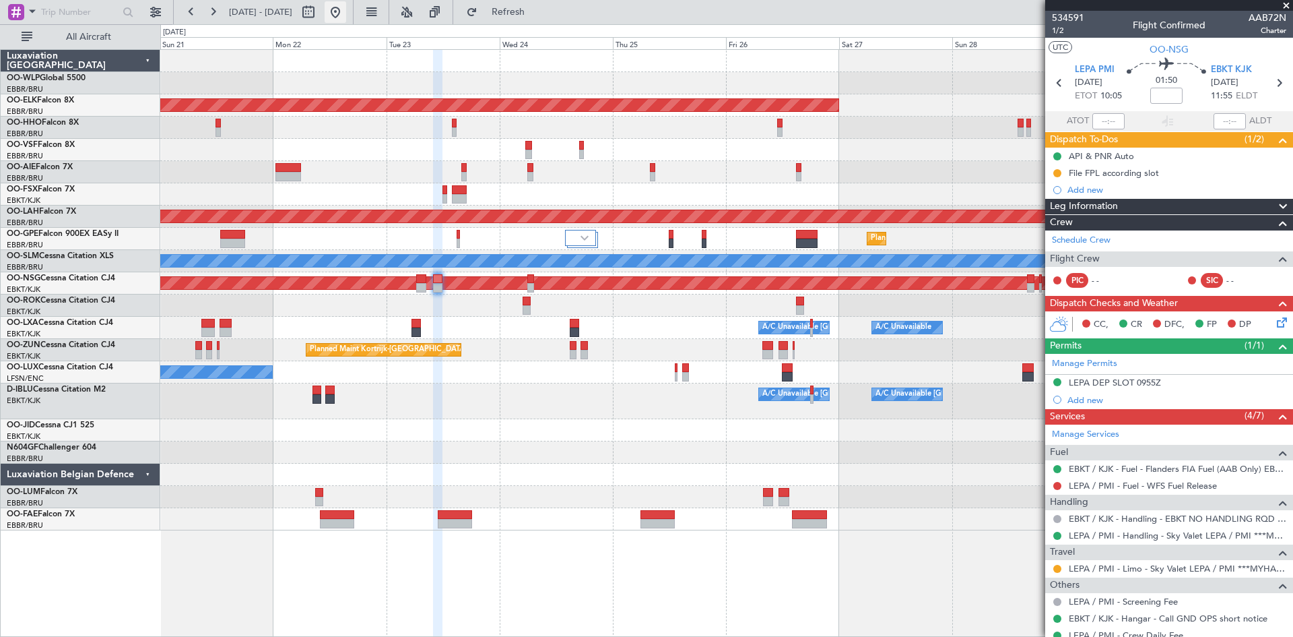
click at [346, 15] on button at bounding box center [336, 12] width 22 height 22
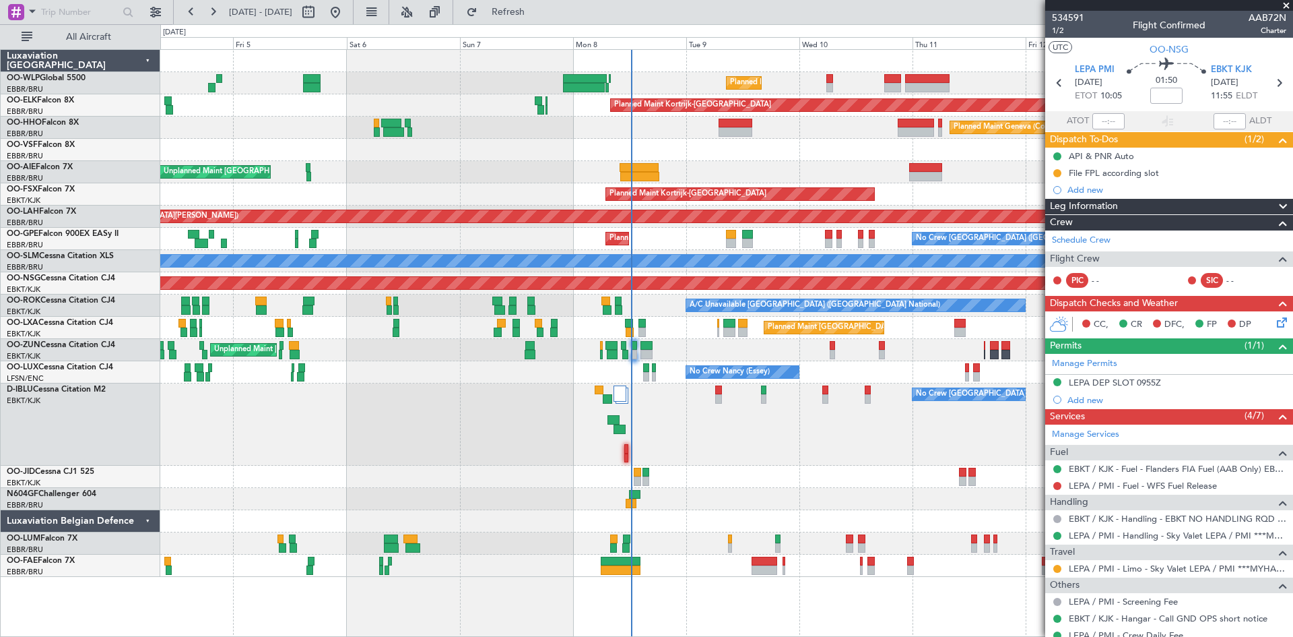
click at [857, 380] on div "No Crew Nancy (Essey) No Crew Nancy (Essey)" at bounding box center [726, 372] width 1132 height 22
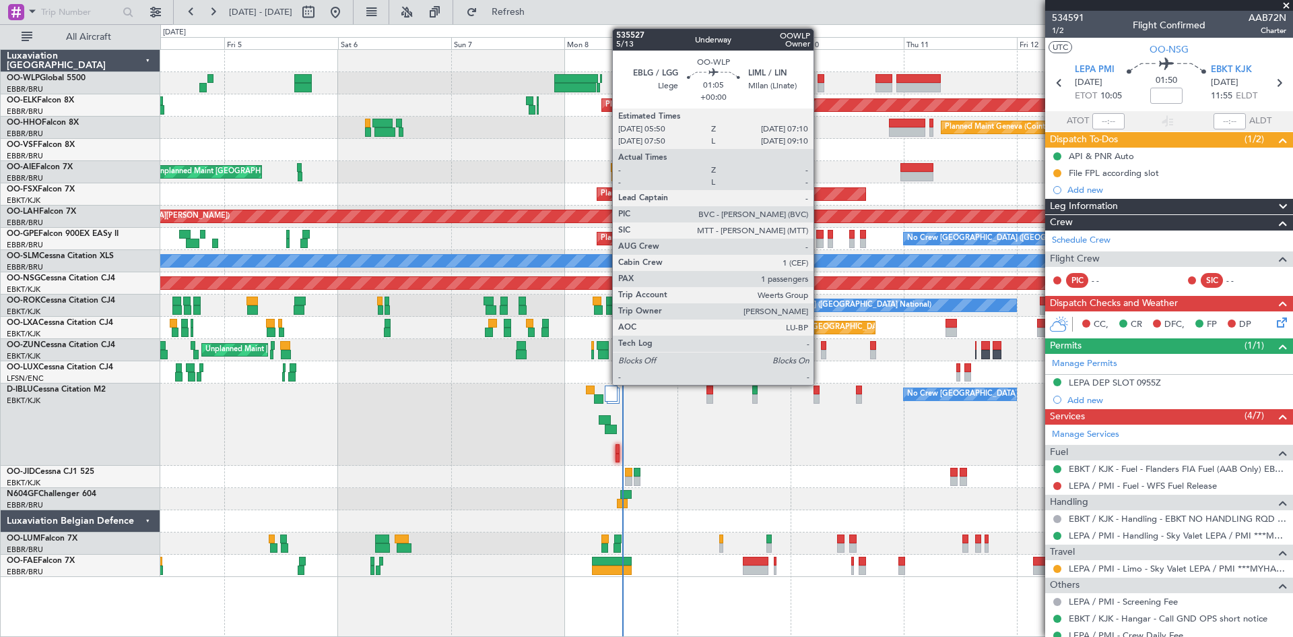
click at [820, 84] on div at bounding box center [821, 87] width 7 height 9
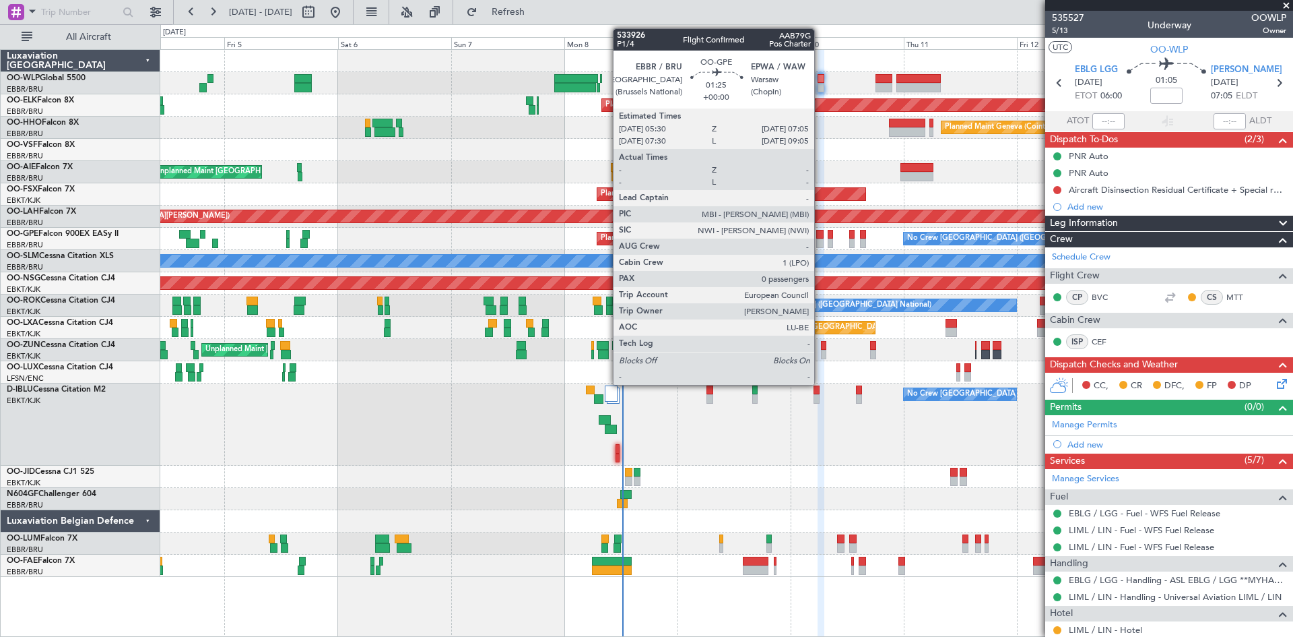
click at [820, 232] on div at bounding box center [820, 234] width 8 height 9
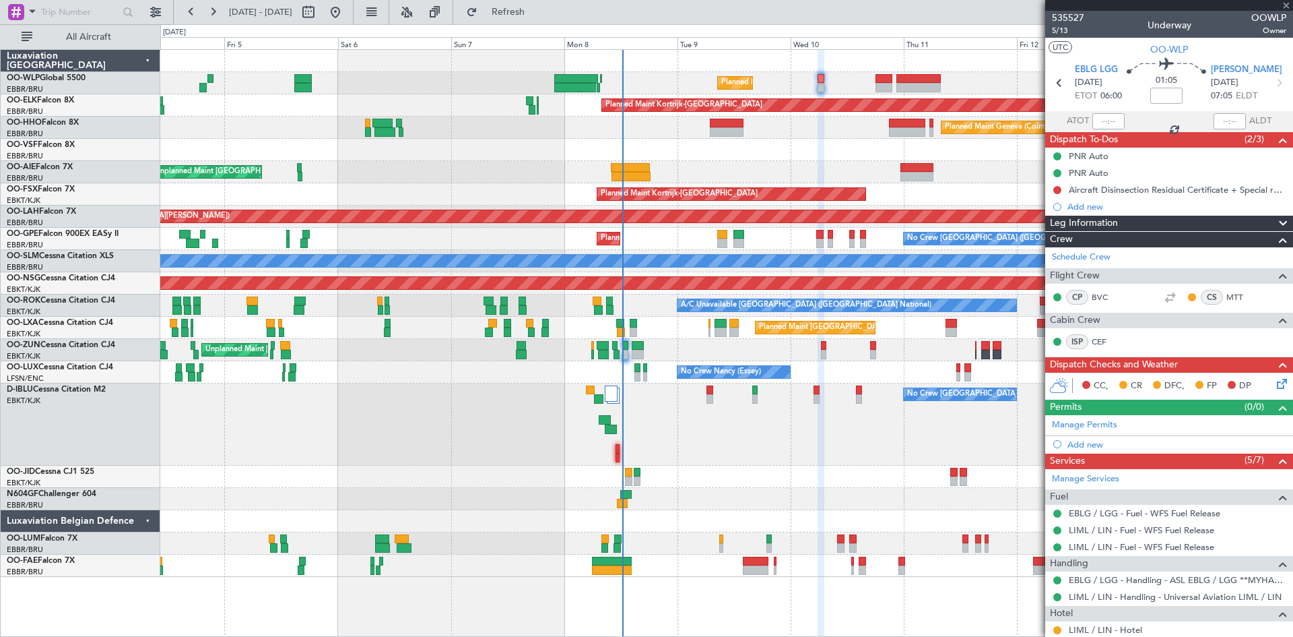
type input "0"
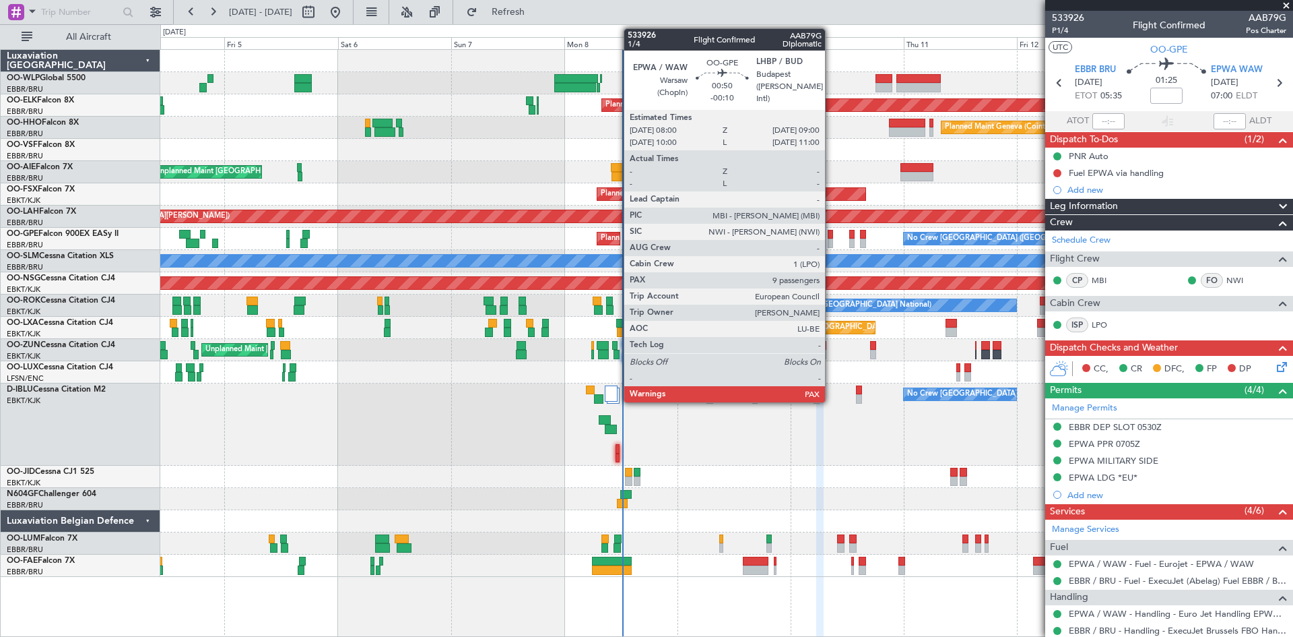
click at [831, 236] on div at bounding box center [830, 234] width 5 height 9
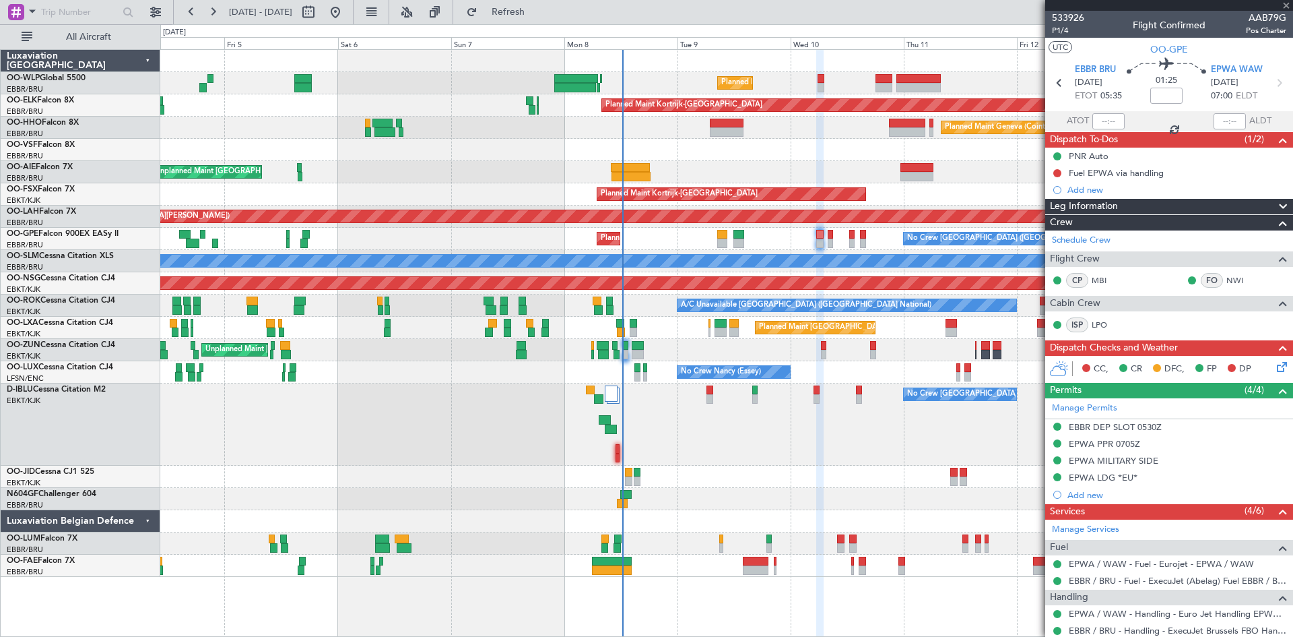
type input "-00:10"
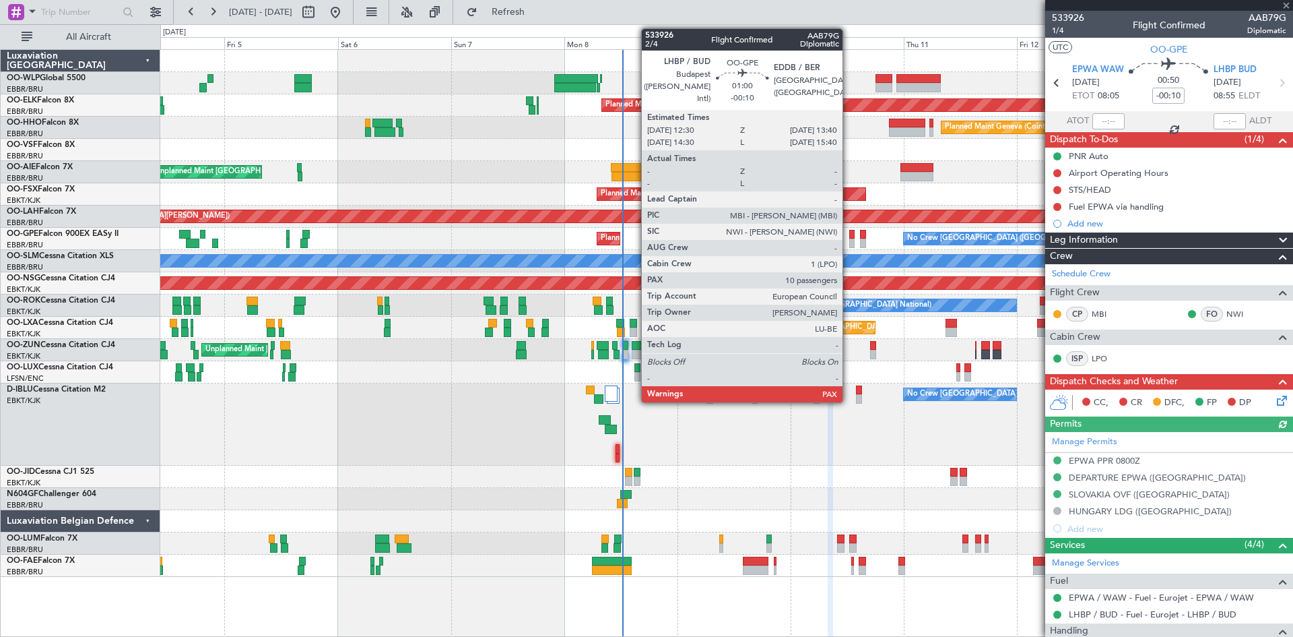
click at [849, 235] on div at bounding box center [852, 234] width 6 height 9
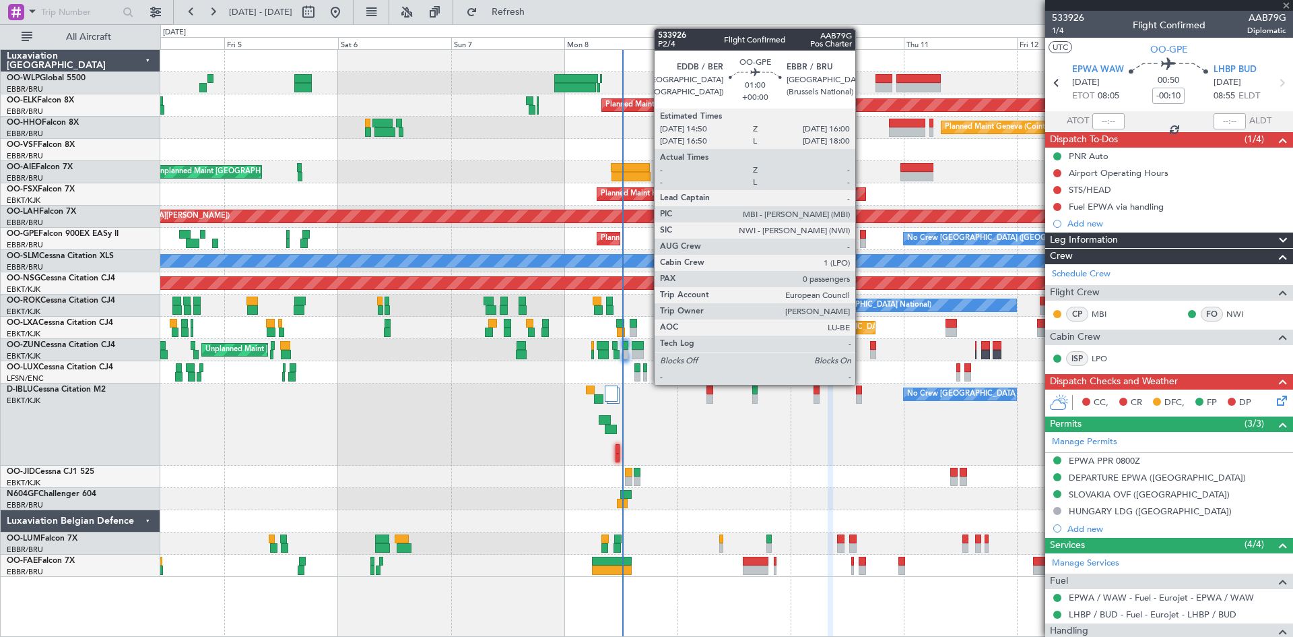
type input "10"
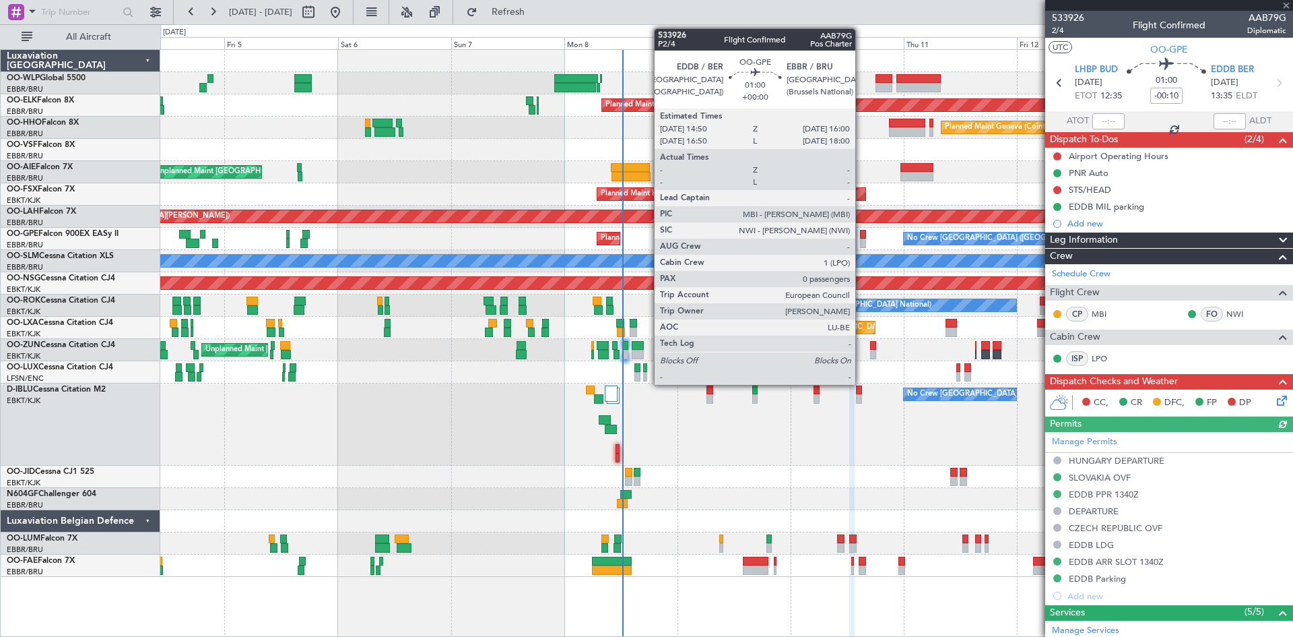
click at [862, 236] on div at bounding box center [863, 234] width 6 height 9
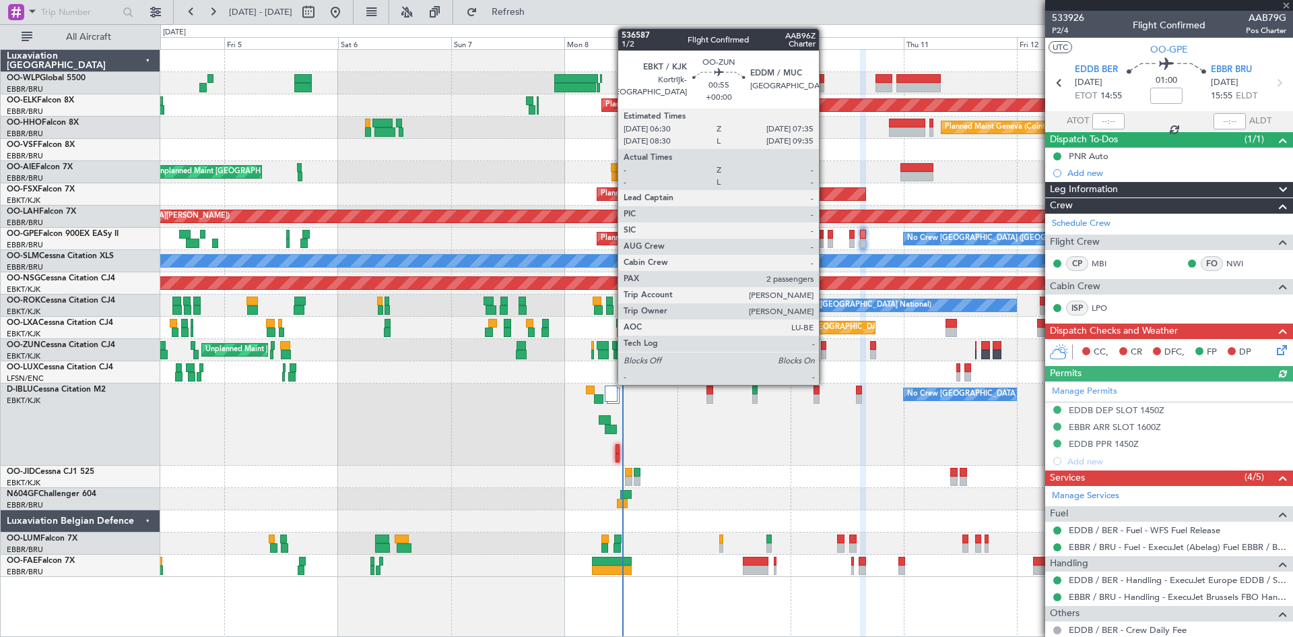
click at [825, 354] on div at bounding box center [823, 354] width 5 height 9
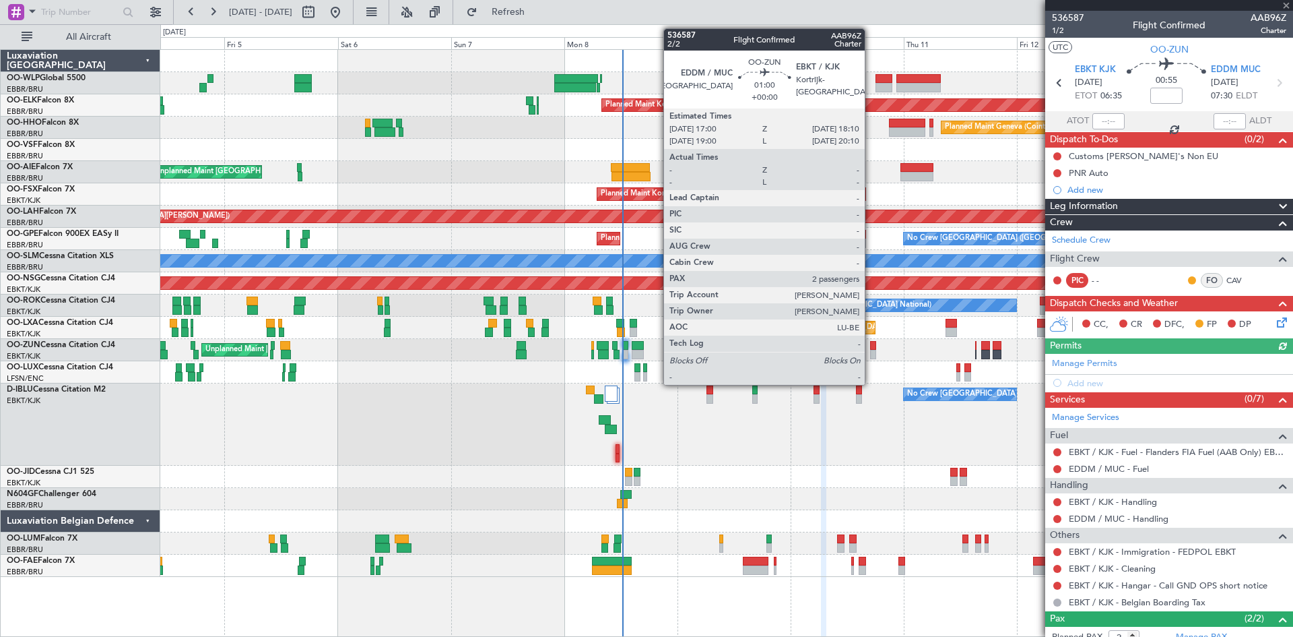
click at [871, 352] on div at bounding box center [873, 354] width 6 height 9
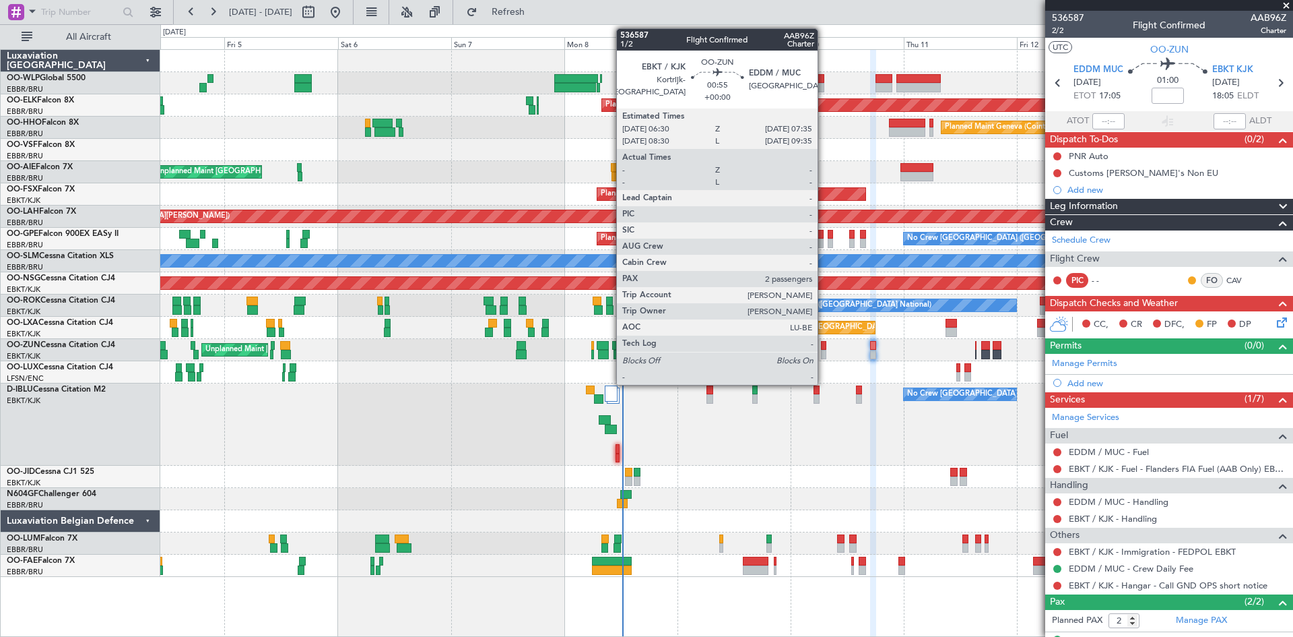
click at [823, 348] on div at bounding box center [823, 345] width 5 height 9
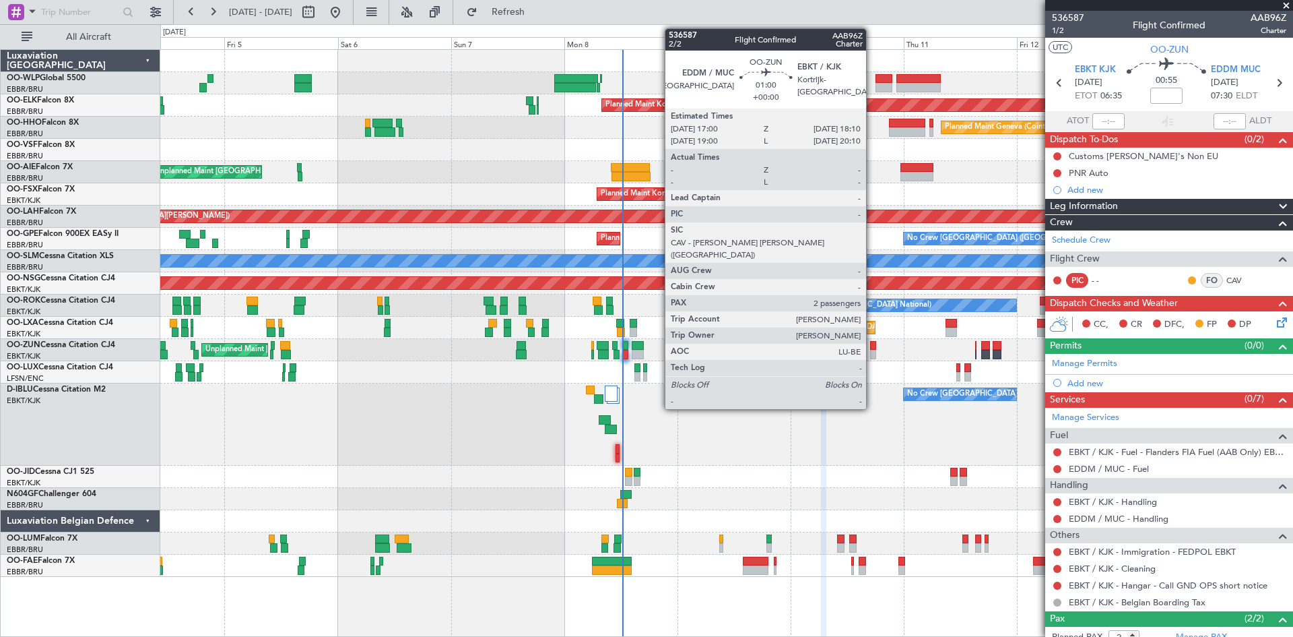
click at [874, 350] on div at bounding box center [873, 354] width 6 height 9
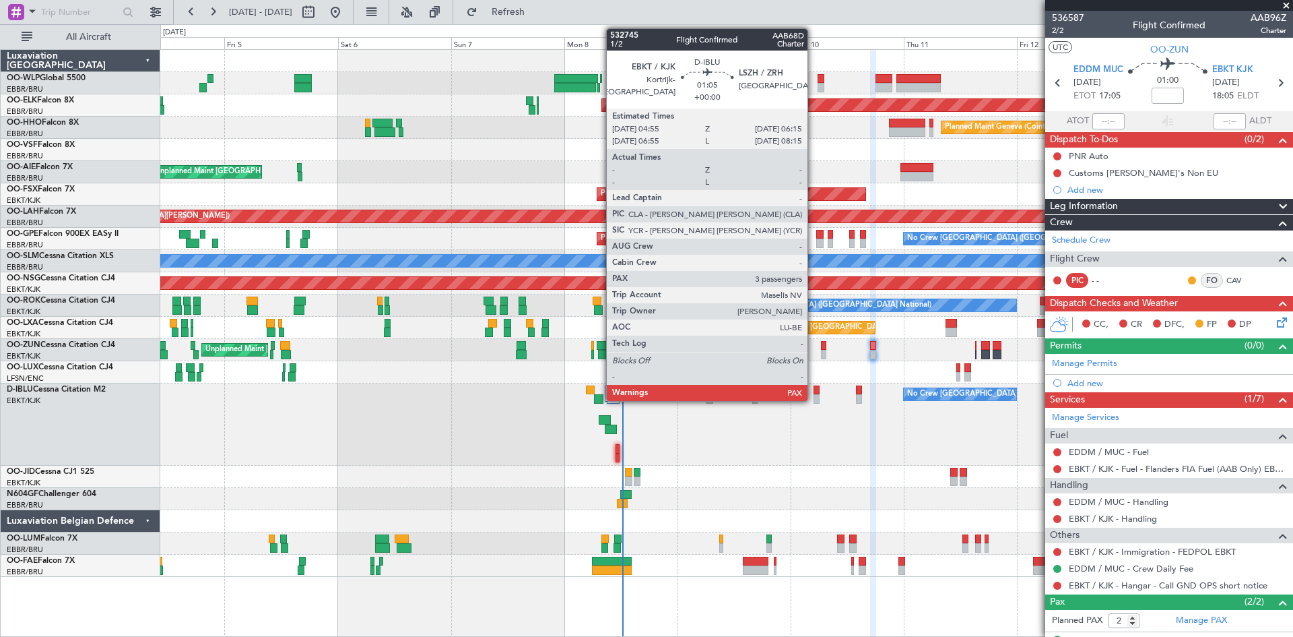
click at [814, 390] on div at bounding box center [817, 389] width 7 height 9
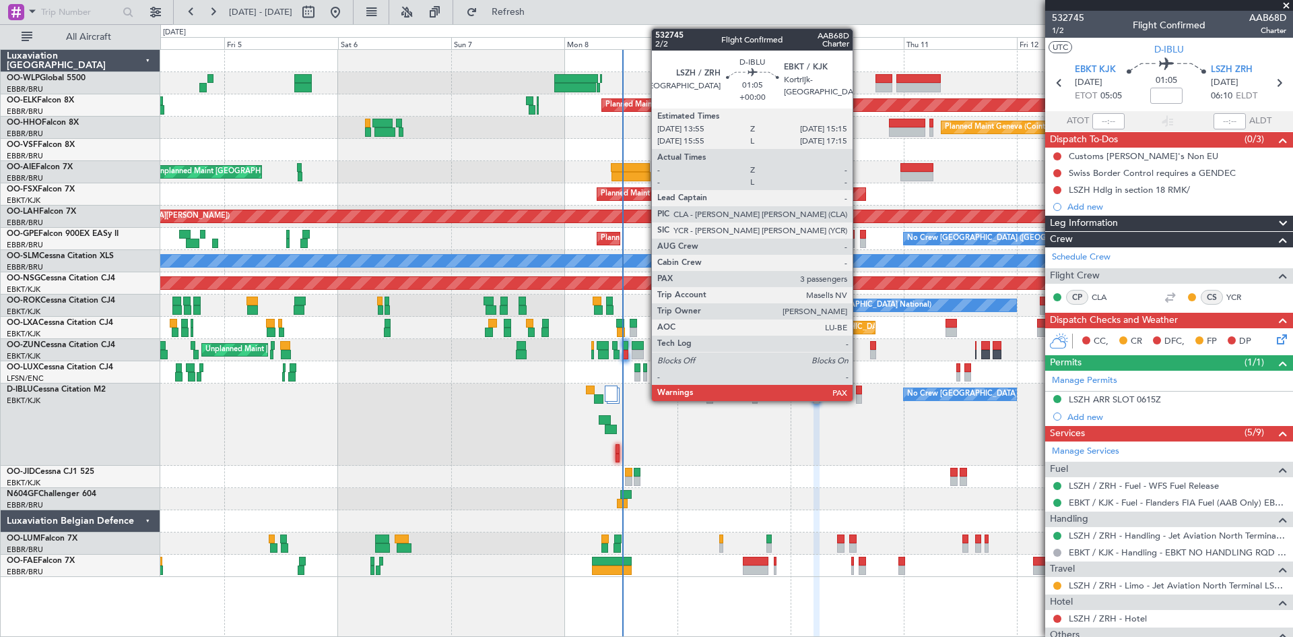
click at [859, 397] on div at bounding box center [859, 398] width 7 height 9
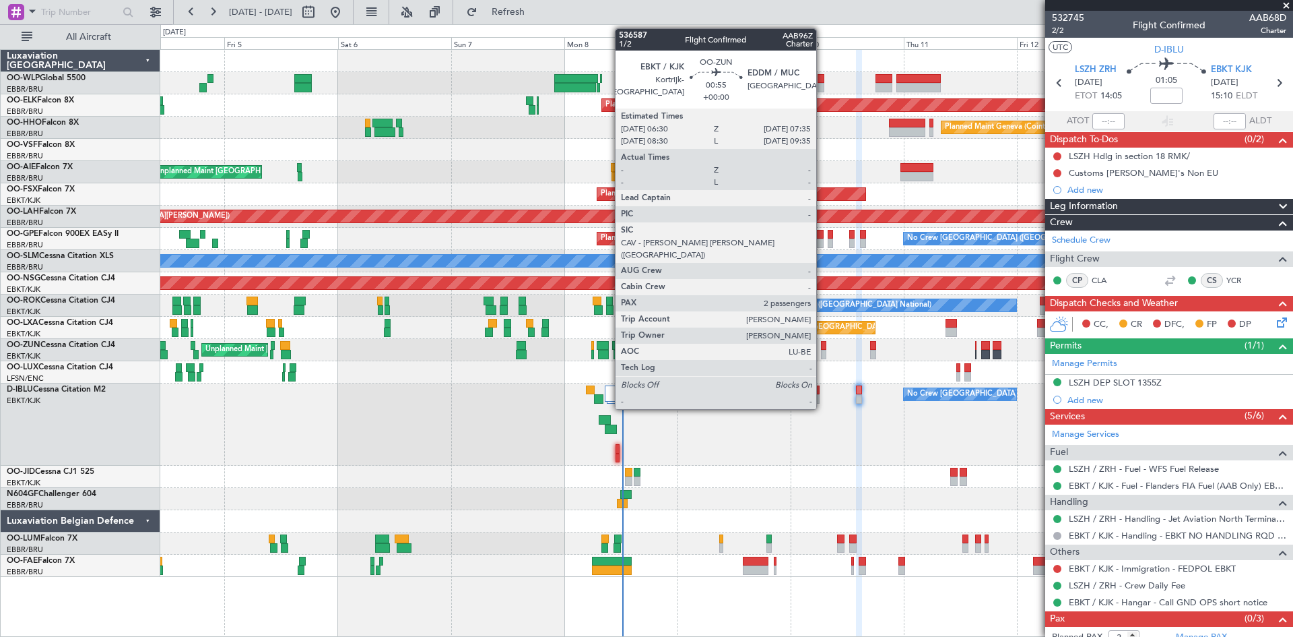
click at [823, 346] on div at bounding box center [823, 345] width 5 height 9
type input "2"
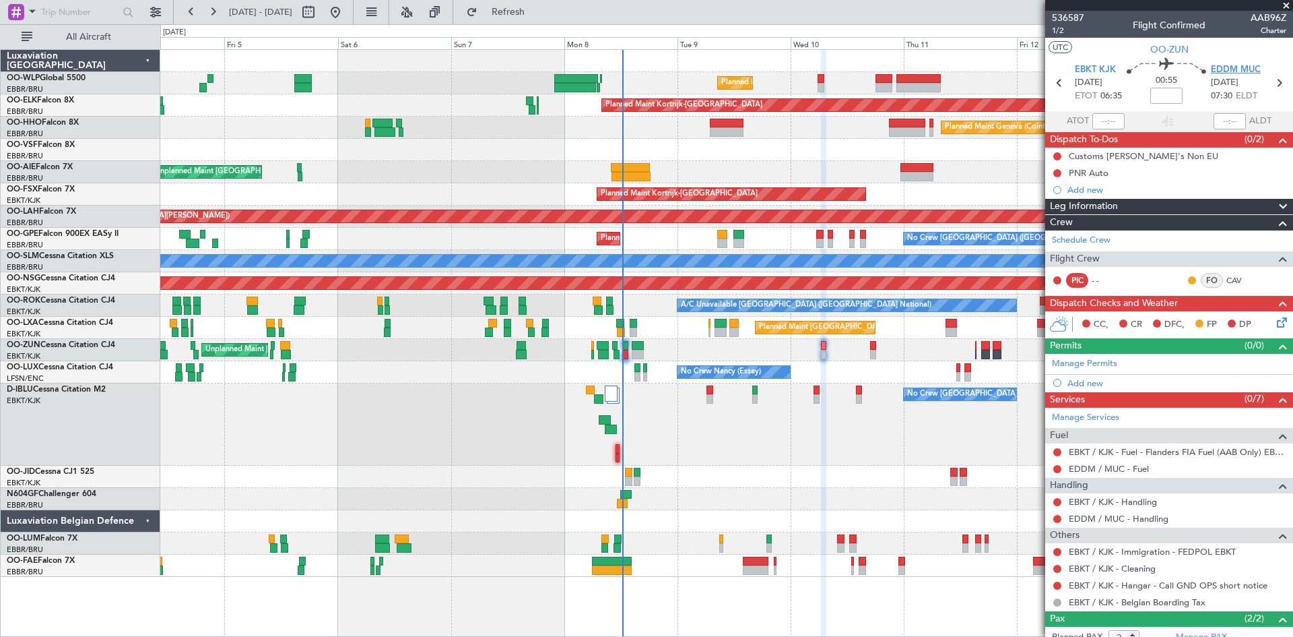
click at [1034, 67] on span "EDDM MUC" at bounding box center [1236, 69] width 50 height 13
click at [1034, 68] on span "EDDM MUC" at bounding box center [1236, 69] width 50 height 13
click at [0, 0] on span at bounding box center [0, 0] width 0 height 0
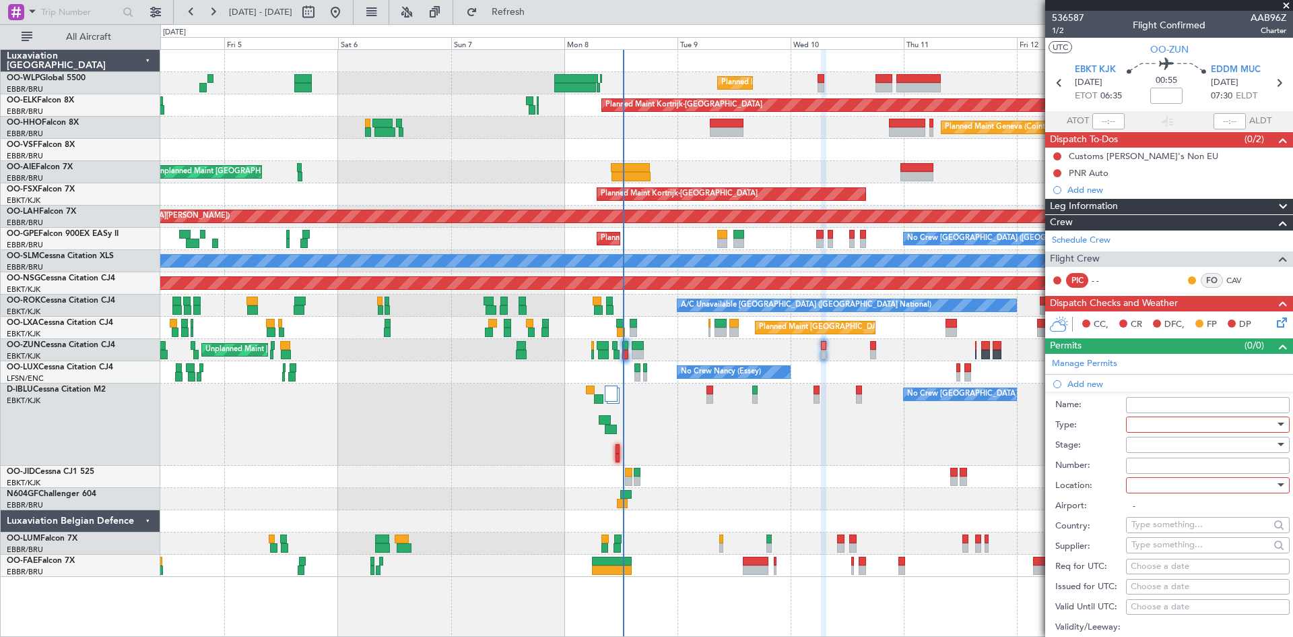
click at [1034, 419] on div at bounding box center [1203, 424] width 143 height 20
click at [1034, 491] on span "Slot" at bounding box center [1202, 552] width 141 height 20
click at [1034, 443] on div at bounding box center [1203, 444] width 143 height 20
click at [1034, 491] on span "Not Requested" at bounding box center [1202, 492] width 141 height 20
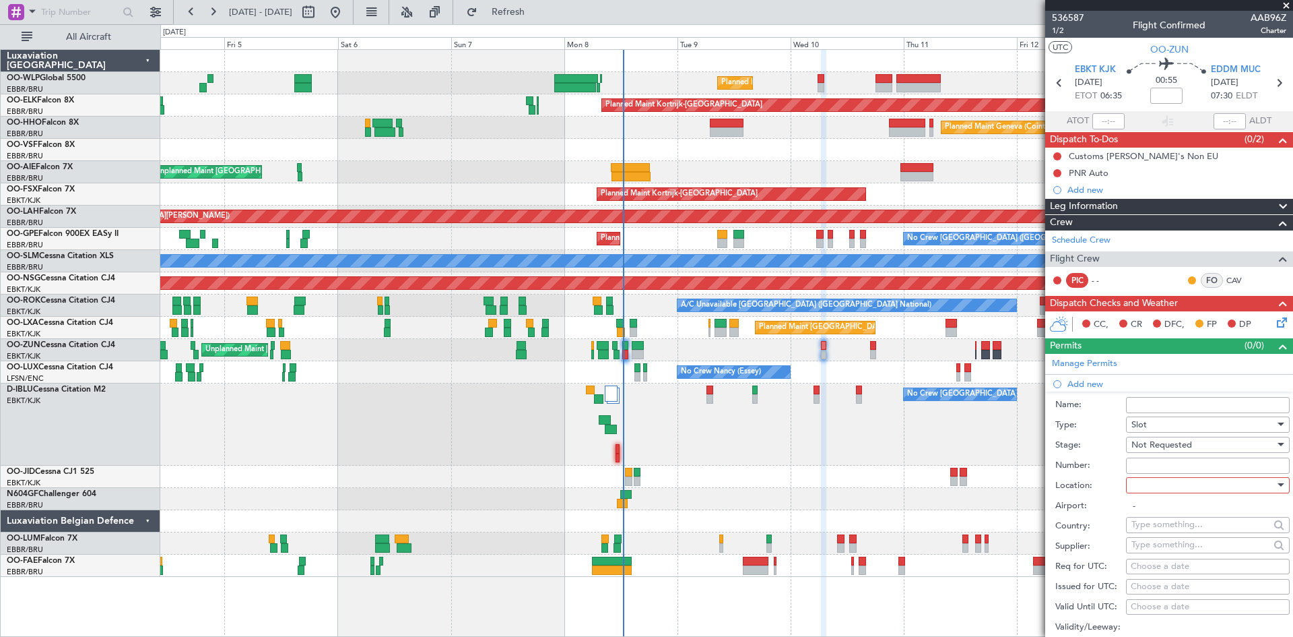
click at [1034, 491] on div at bounding box center [1203, 485] width 143 height 20
click at [1034, 491] on span "Arrival" at bounding box center [1202, 552] width 141 height 20
type input "EDDM / MUC"
click at [1034, 491] on div "Choose a date" at bounding box center [1208, 566] width 154 height 13
select select "9"
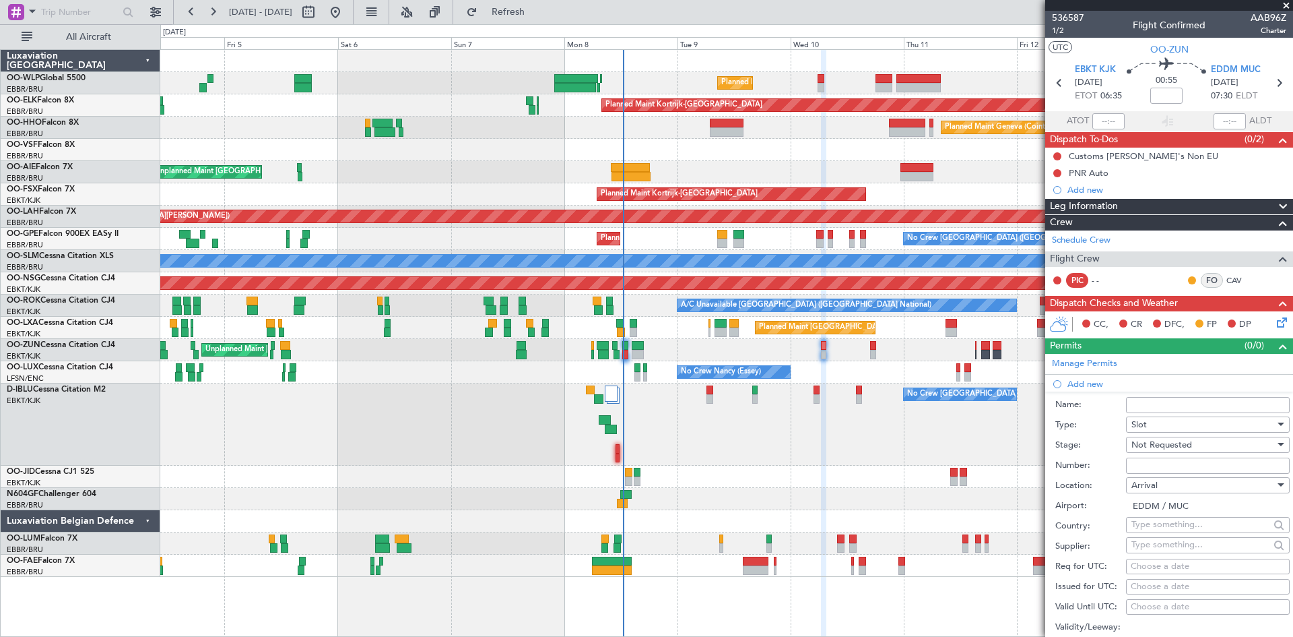
select select "2025"
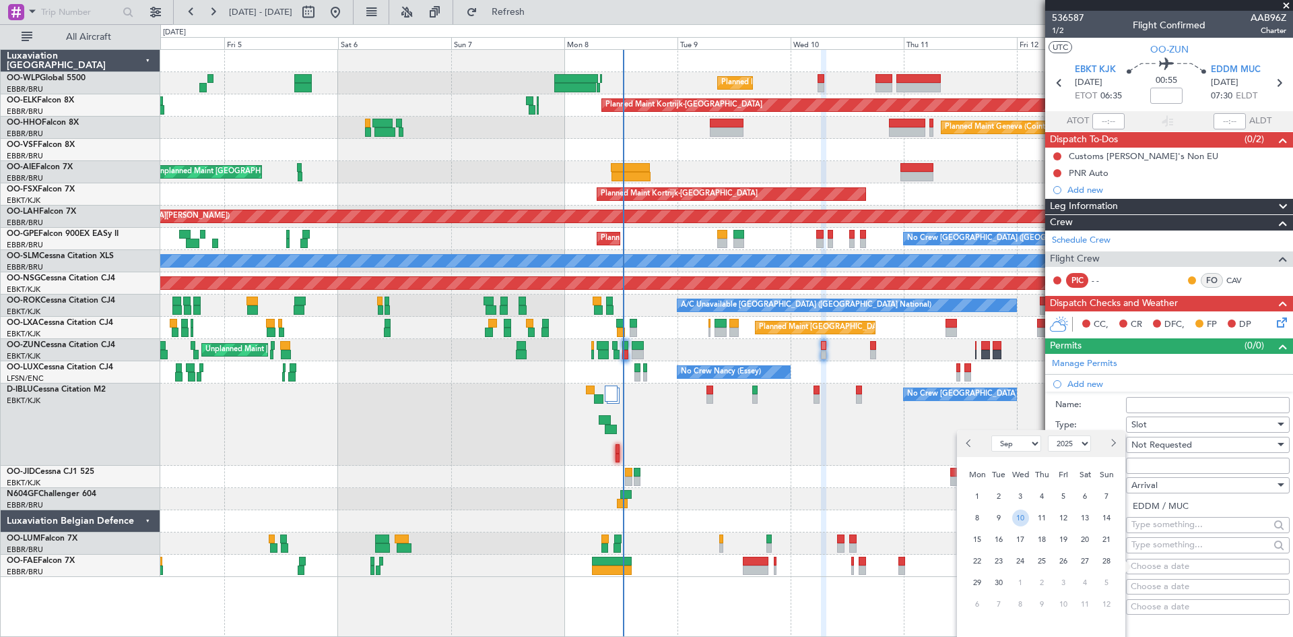
click at [1023, 491] on span "10" at bounding box center [1020, 517] width 17 height 17
type input "00:00"
click at [1034, 491] on input "text" at bounding box center [1201, 524] width 138 height 20
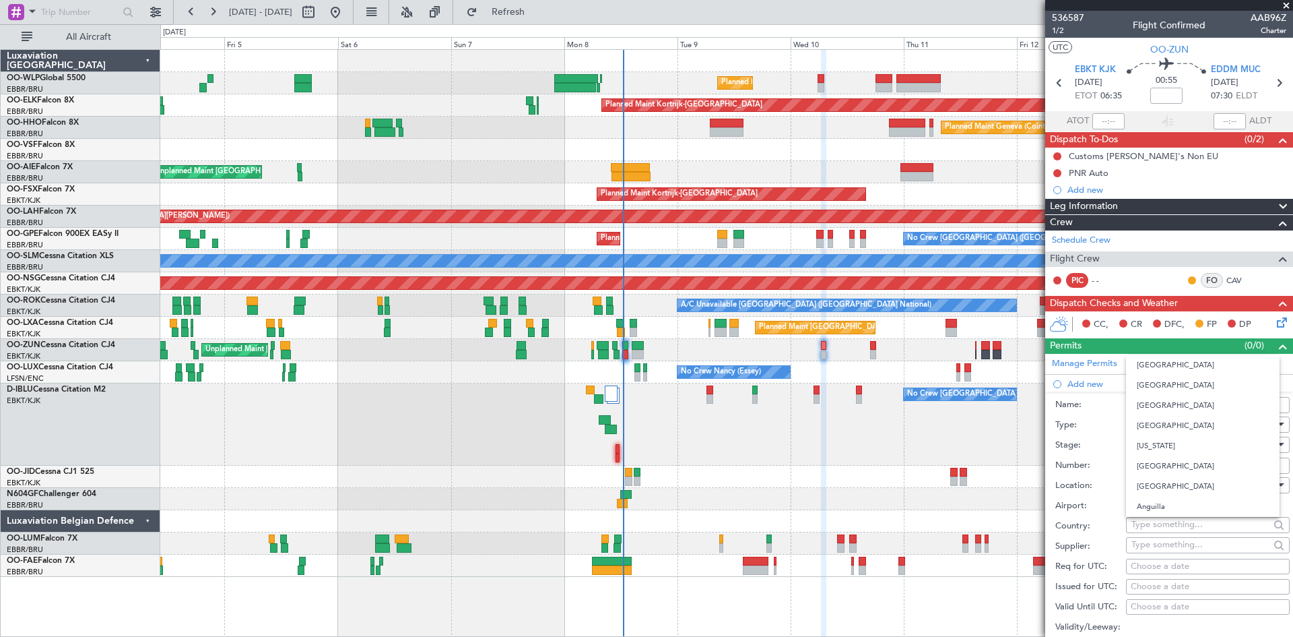
click at [1034, 491] on label "Country:" at bounding box center [1091, 525] width 71 height 13
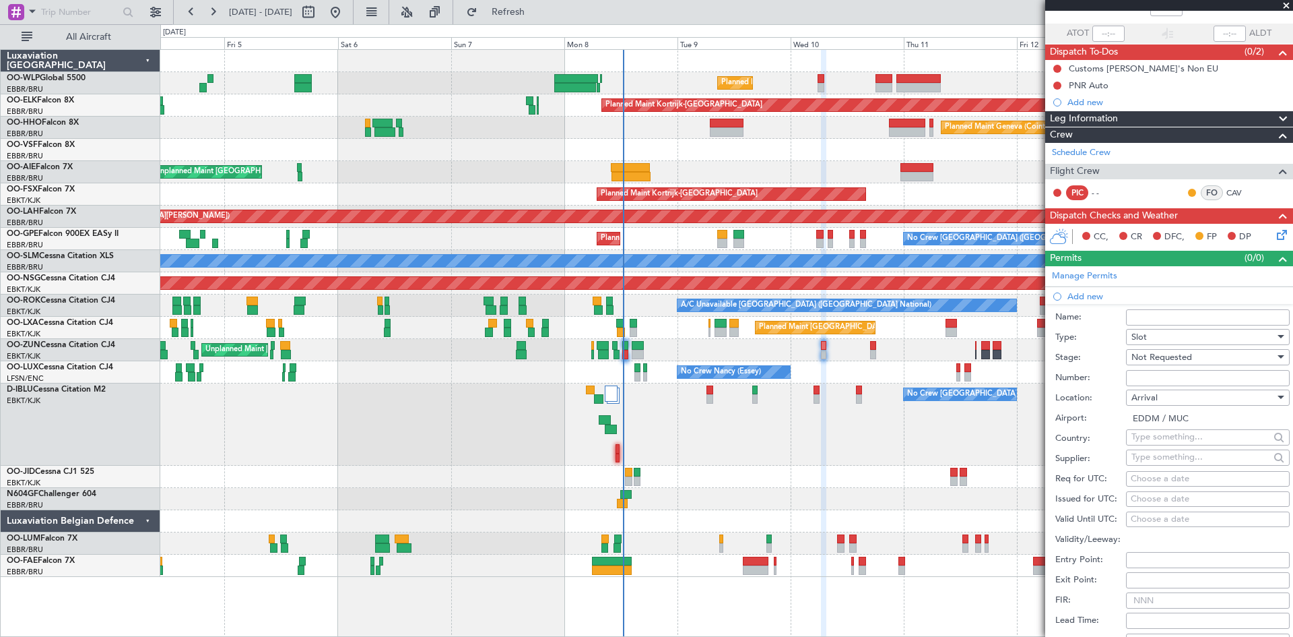
scroll to position [202, 0]
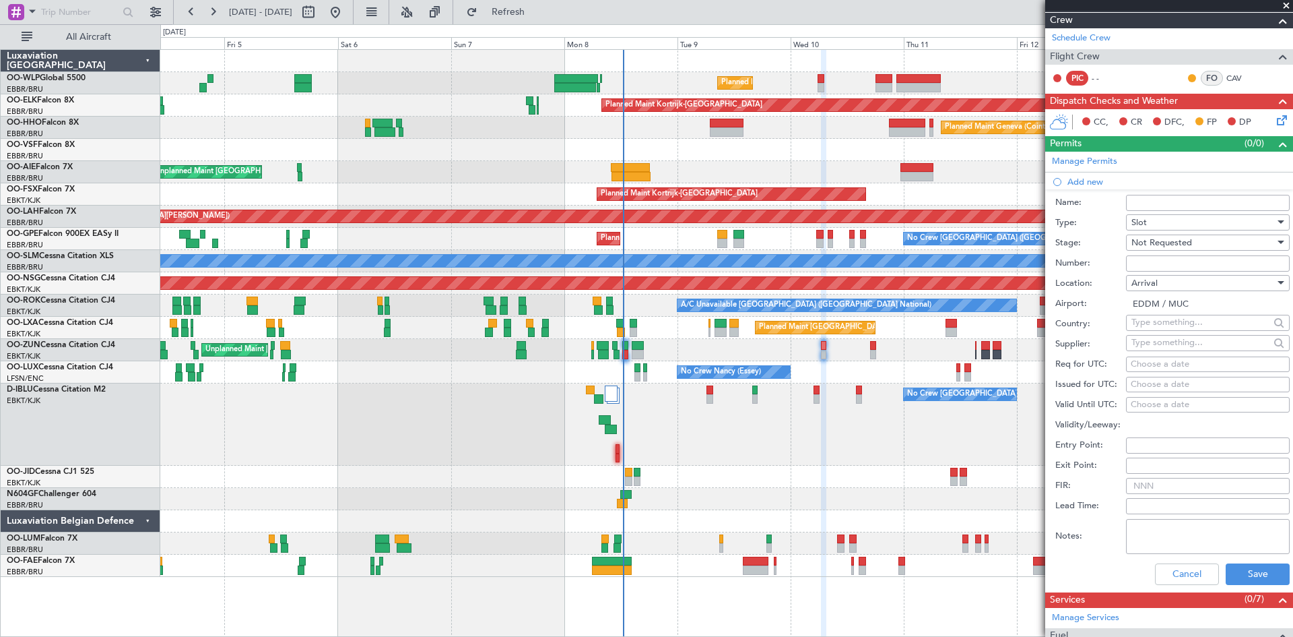
click at [1034, 365] on div "Choose a date" at bounding box center [1208, 364] width 154 height 13
select select "9"
select select "2025"
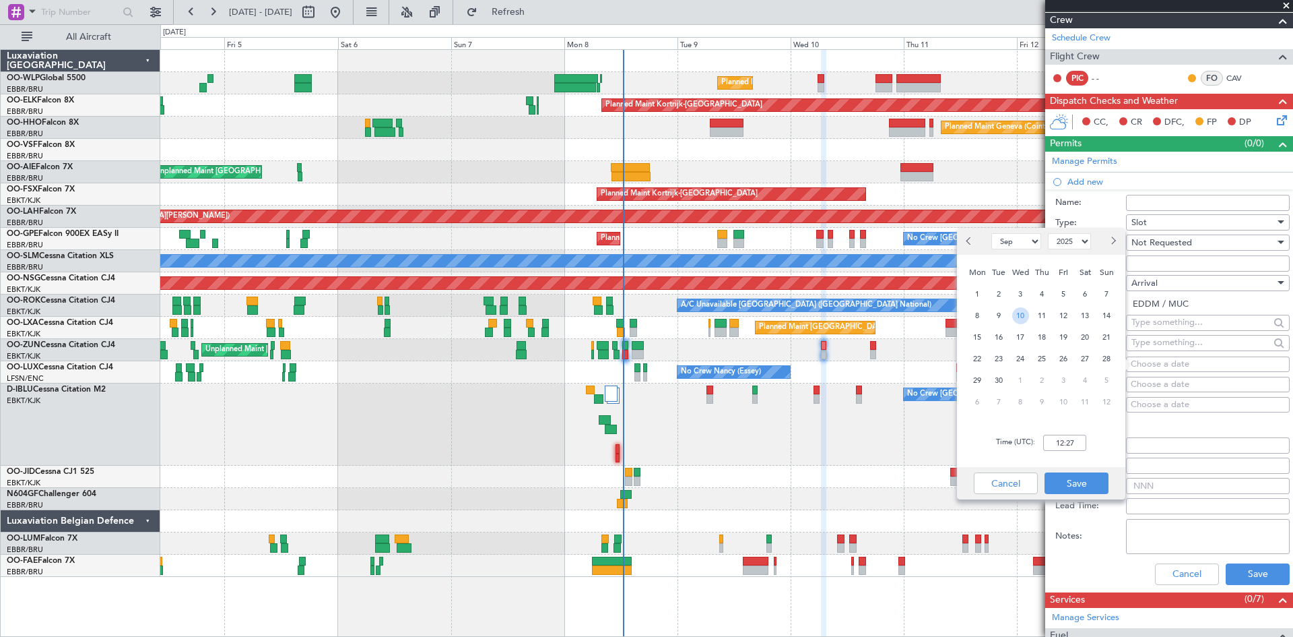
click at [1024, 315] on span "10" at bounding box center [1020, 315] width 17 height 17
click at [1034, 436] on input "00:00" at bounding box center [1064, 442] width 43 height 16
type input "07:35"
click at [1034, 477] on button "Save" at bounding box center [1077, 483] width 64 height 22
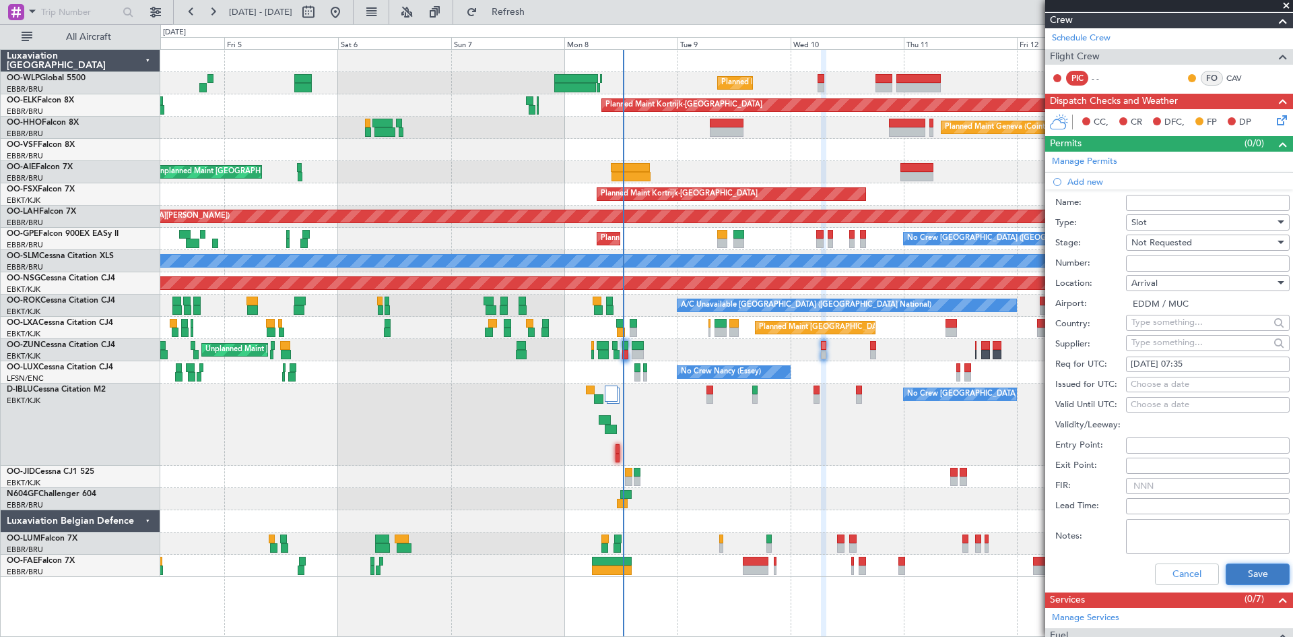
click at [1034, 491] on button "Save" at bounding box center [1258, 574] width 64 height 22
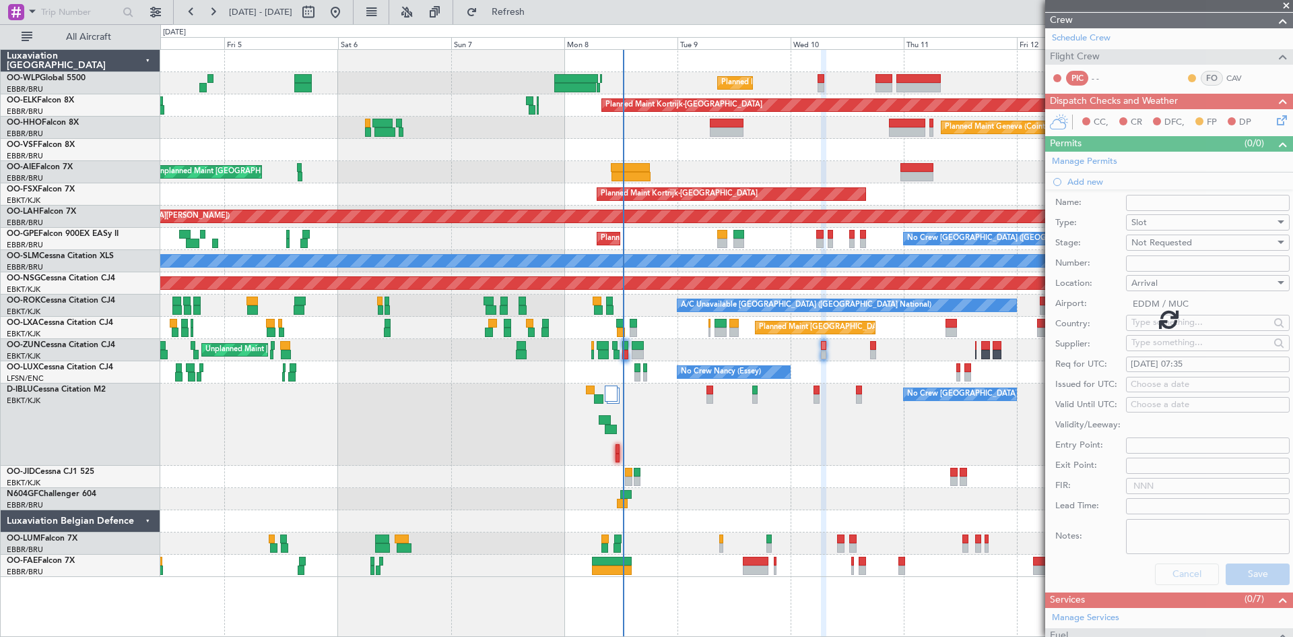
scroll to position [89, 0]
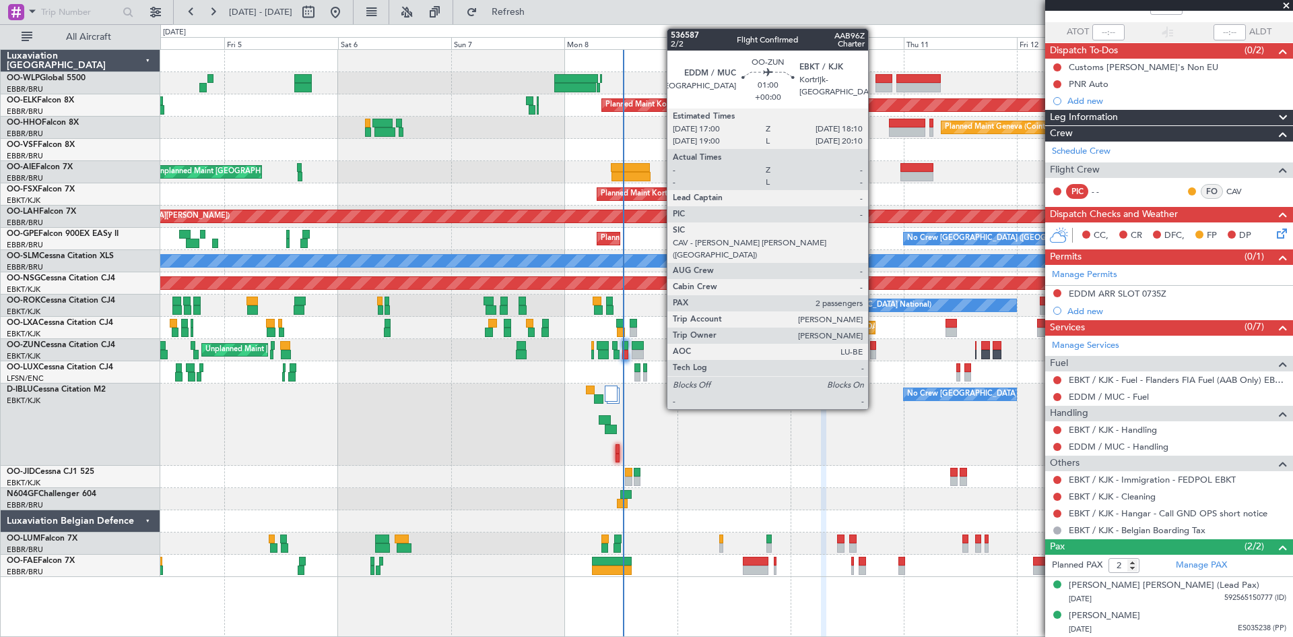
click at [874, 354] on div at bounding box center [873, 354] width 6 height 9
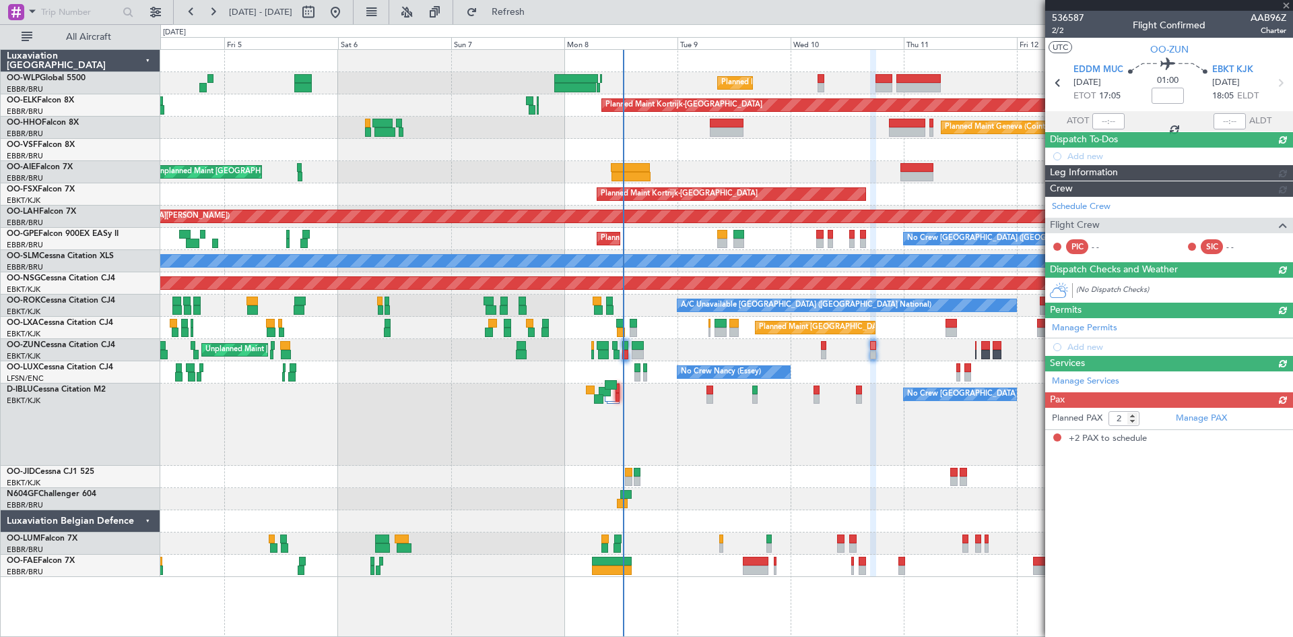
scroll to position [0, 0]
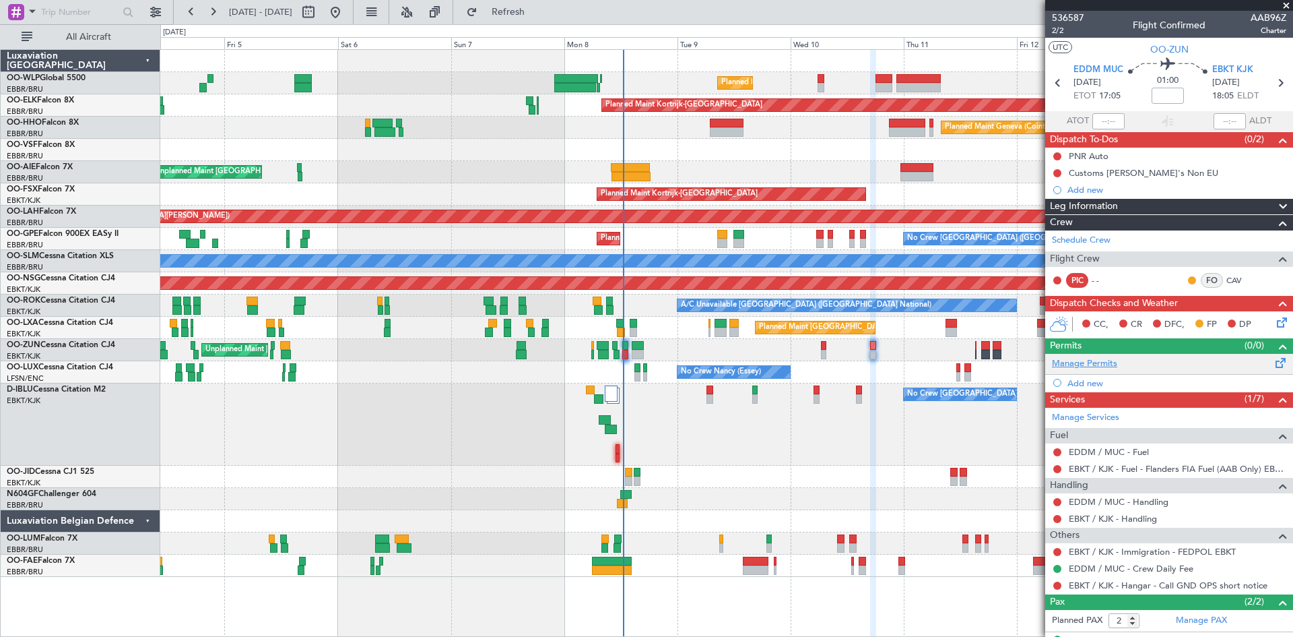
click at [1034, 368] on link "Manage Permits" at bounding box center [1084, 363] width 65 height 13
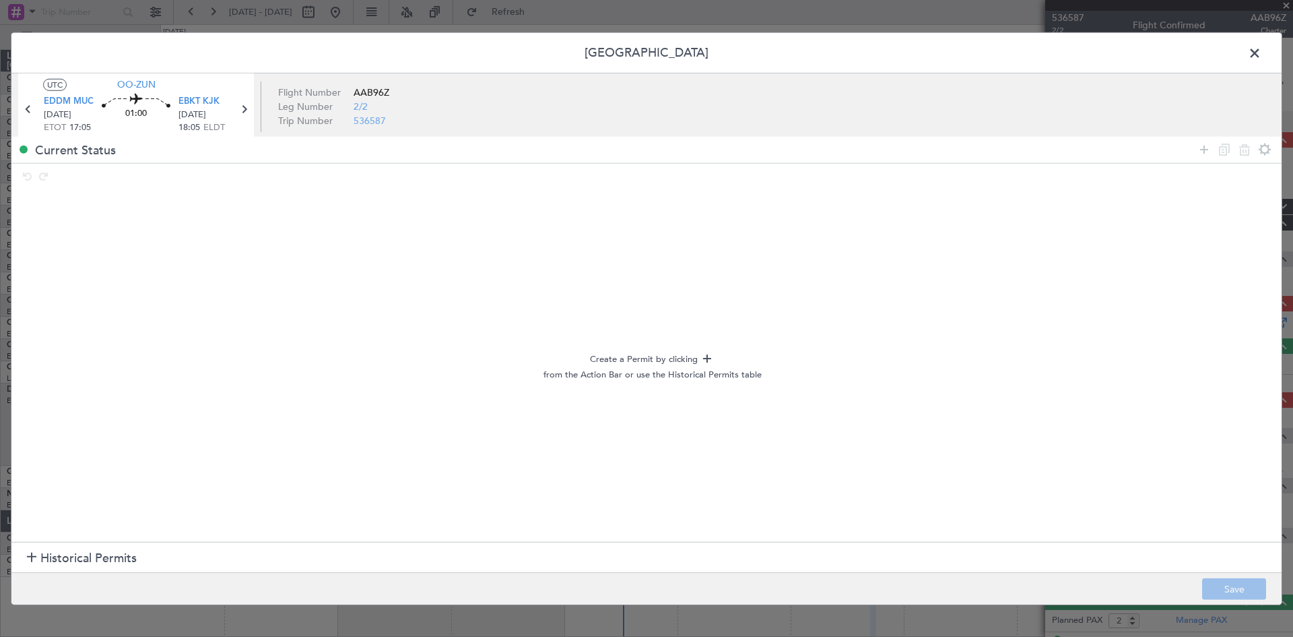
click at [1034, 50] on span at bounding box center [1262, 55] width 0 height 27
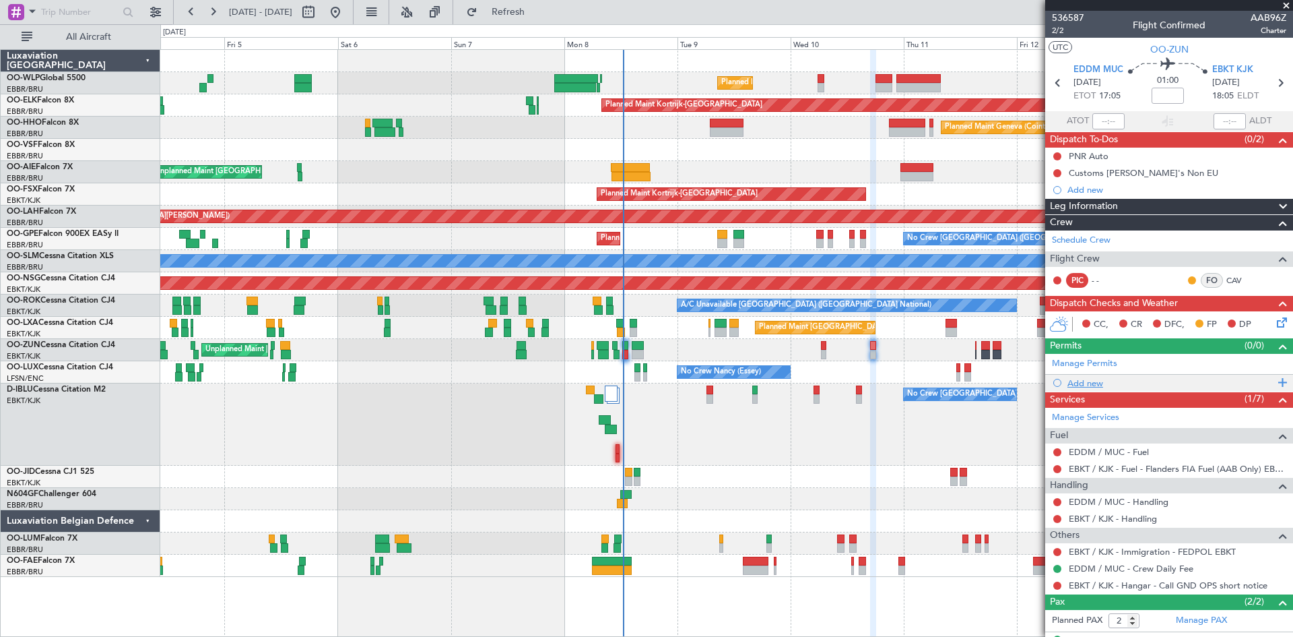
click at [1034, 387] on div "Add new" at bounding box center [1171, 382] width 207 height 11
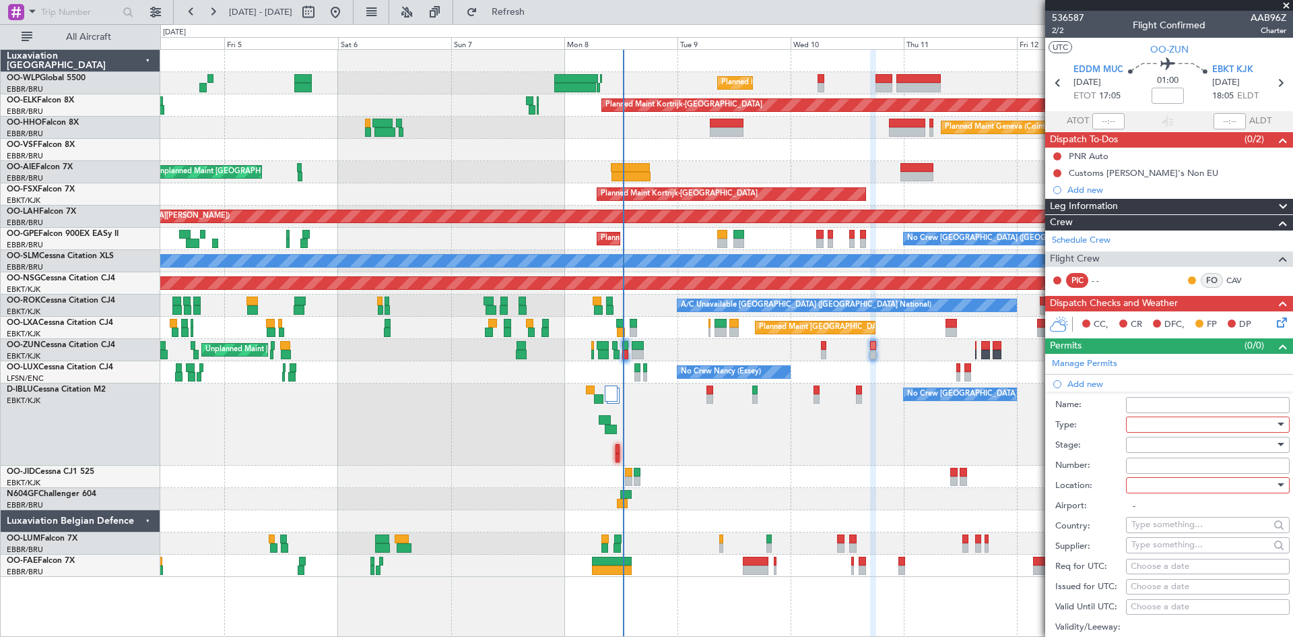
click at [1034, 435] on div at bounding box center [1203, 444] width 143 height 20
click at [1034, 425] on div at bounding box center [646, 318] width 1293 height 637
click at [1034, 416] on div at bounding box center [1203, 424] width 143 height 20
click at [1034, 491] on span "Slot" at bounding box center [1202, 551] width 141 height 20
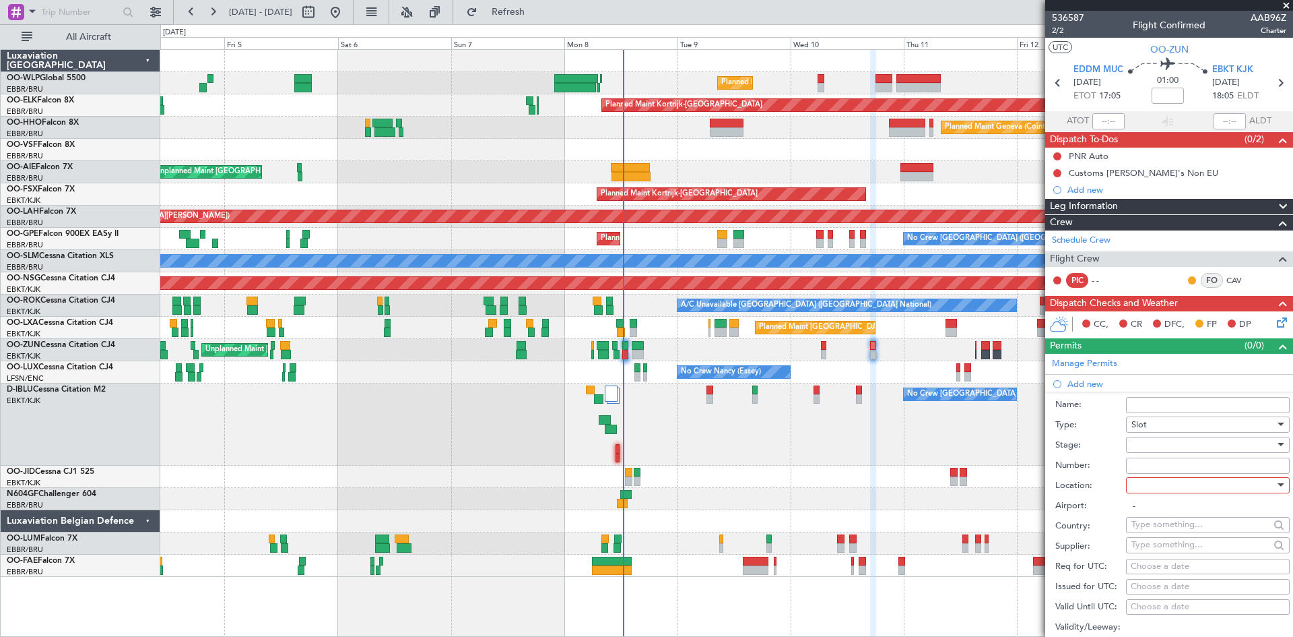
click at [1034, 449] on div at bounding box center [1203, 444] width 143 height 20
click at [1034, 491] on span "Not Requested" at bounding box center [1202, 492] width 141 height 20
click at [1034, 483] on div at bounding box center [1203, 485] width 143 height 20
click at [1034, 491] on span "Departure" at bounding box center [1202, 512] width 141 height 20
type input "EDDM / MUC"
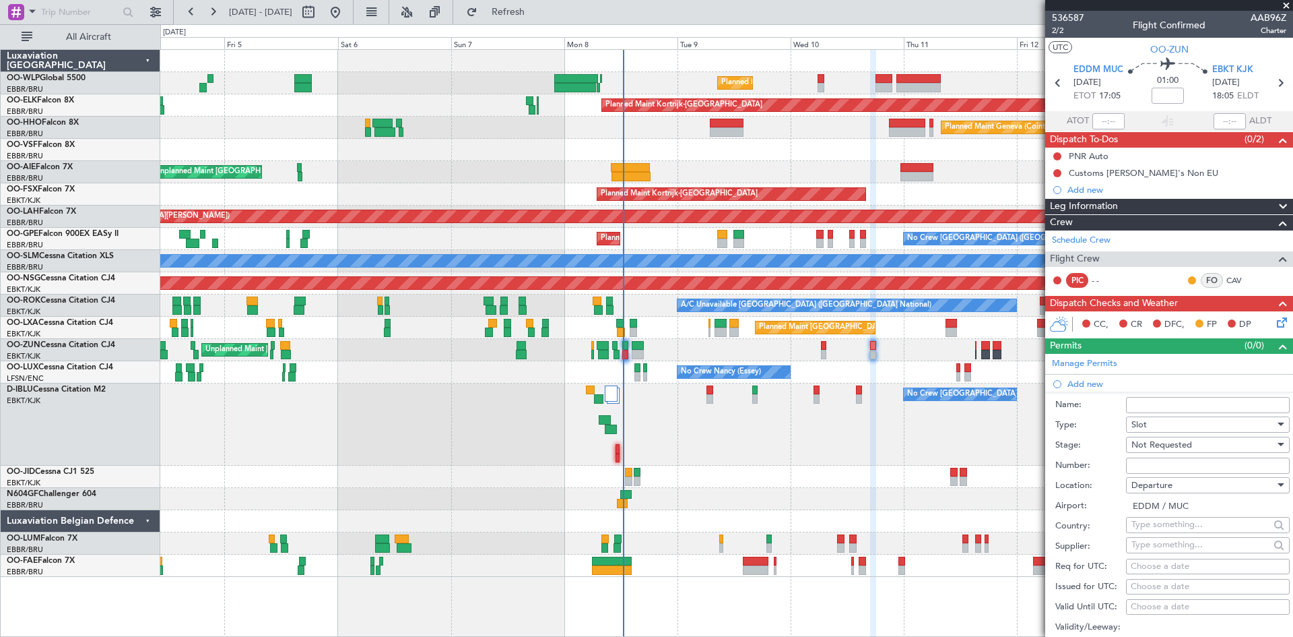
click at [1034, 491] on div "Choose a date" at bounding box center [1208, 566] width 154 height 13
select select "9"
select select "2025"
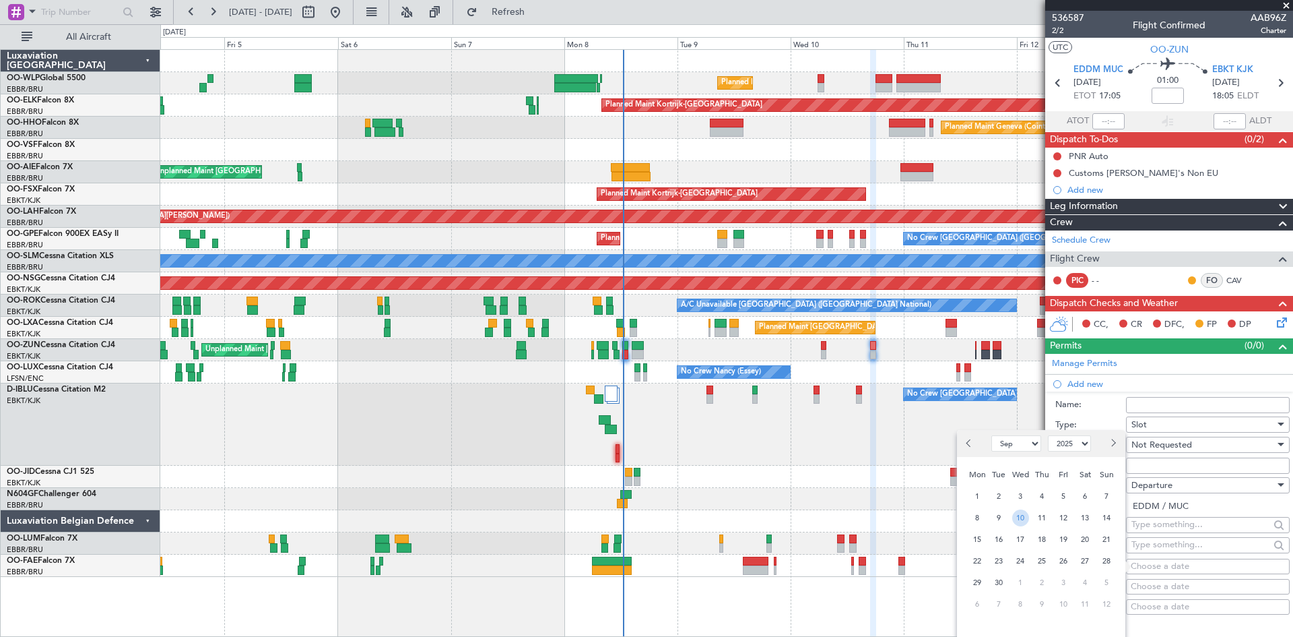
click at [1023, 491] on span "10" at bounding box center [1020, 517] width 17 height 17
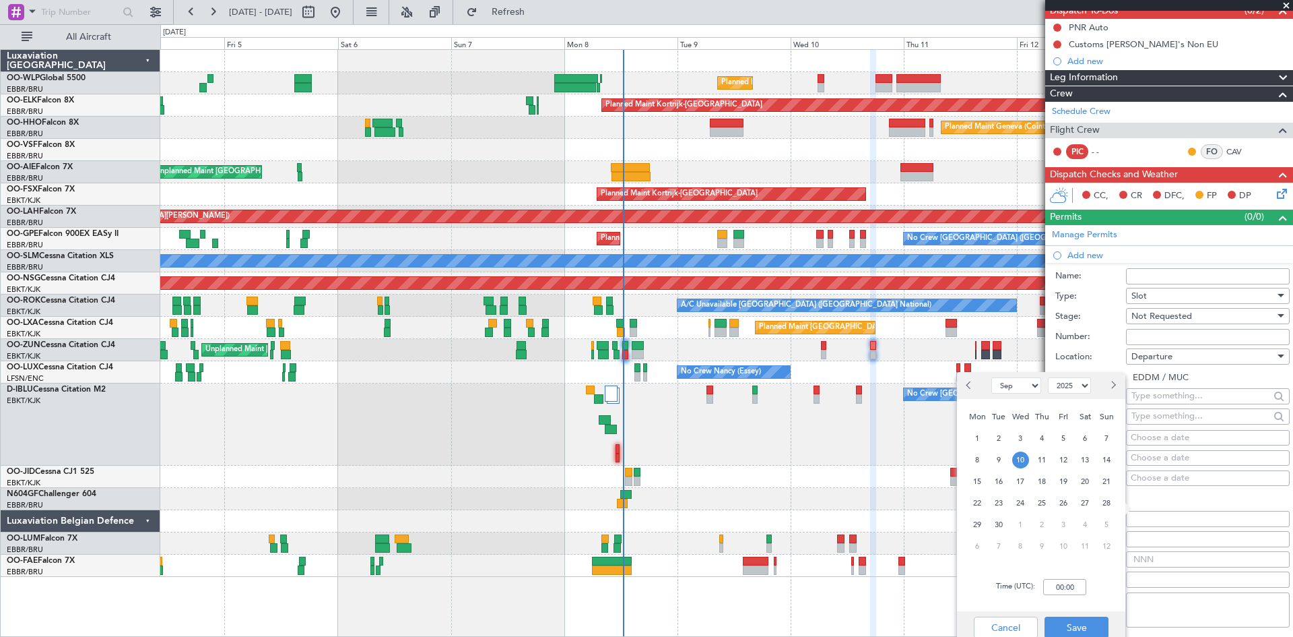
scroll to position [135, 0]
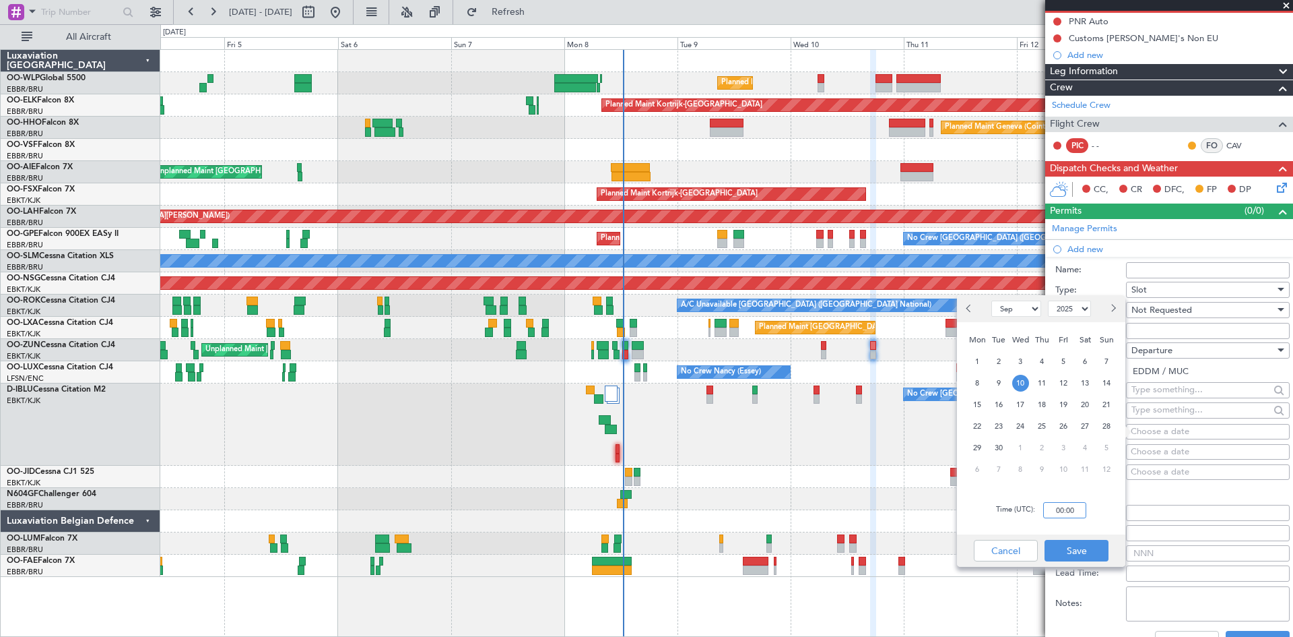
click at [1034, 491] on input "00:00" at bounding box center [1064, 510] width 43 height 16
type input "17:00"
click at [1034, 491] on button "Save" at bounding box center [1077, 551] width 64 height 22
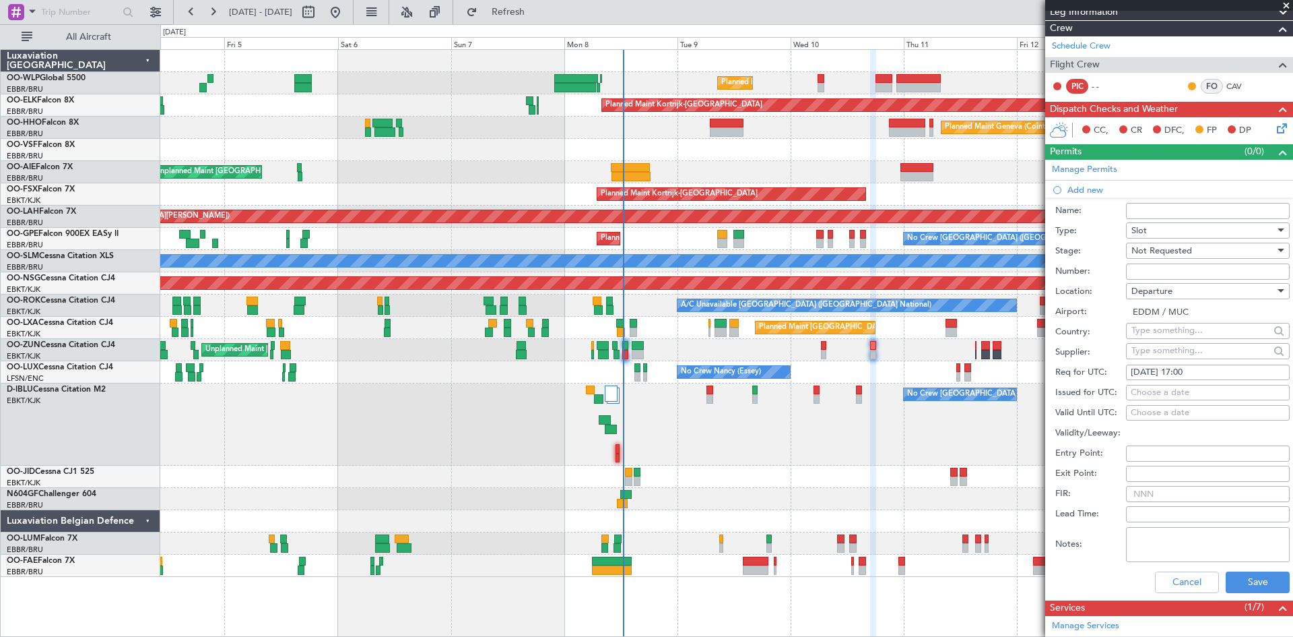
scroll to position [269, 0]
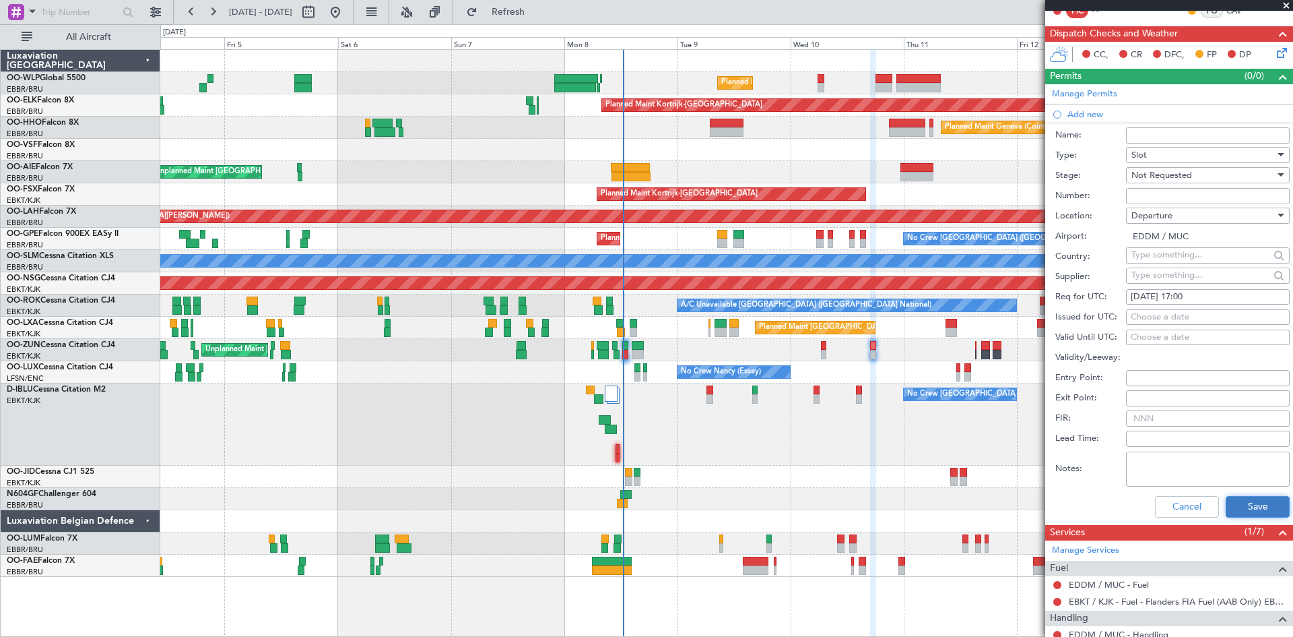
click at [1034, 491] on button "Save" at bounding box center [1258, 507] width 64 height 22
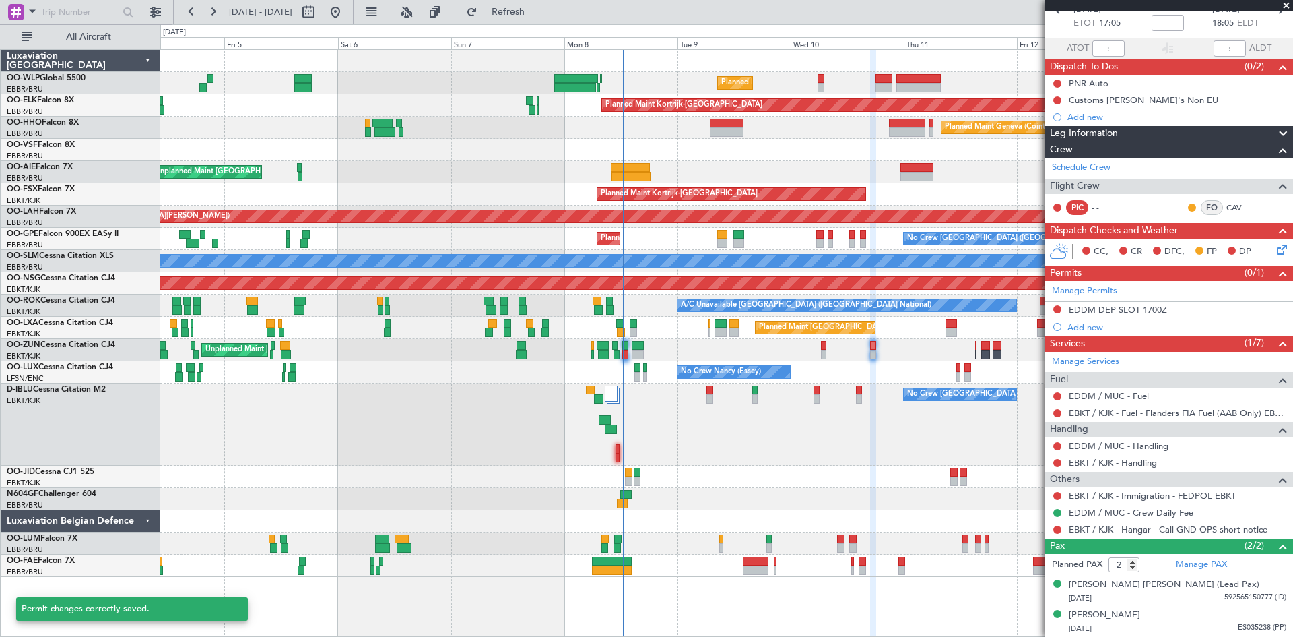
scroll to position [72, 0]
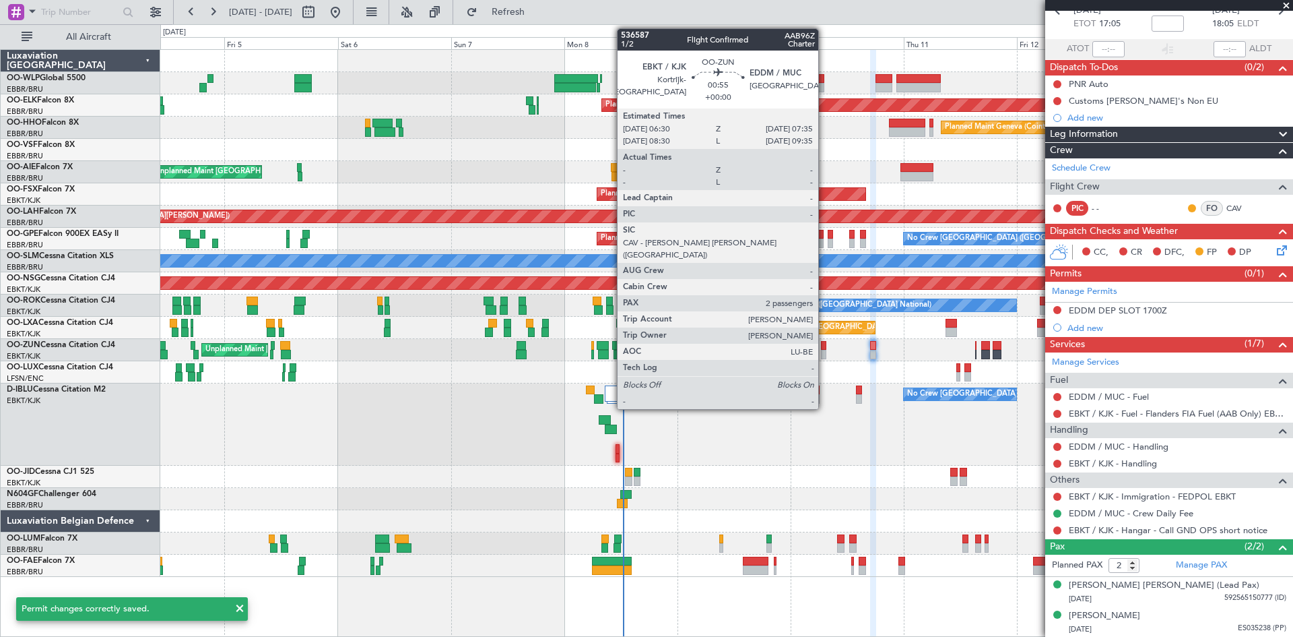
click at [825, 346] on div at bounding box center [823, 345] width 5 height 9
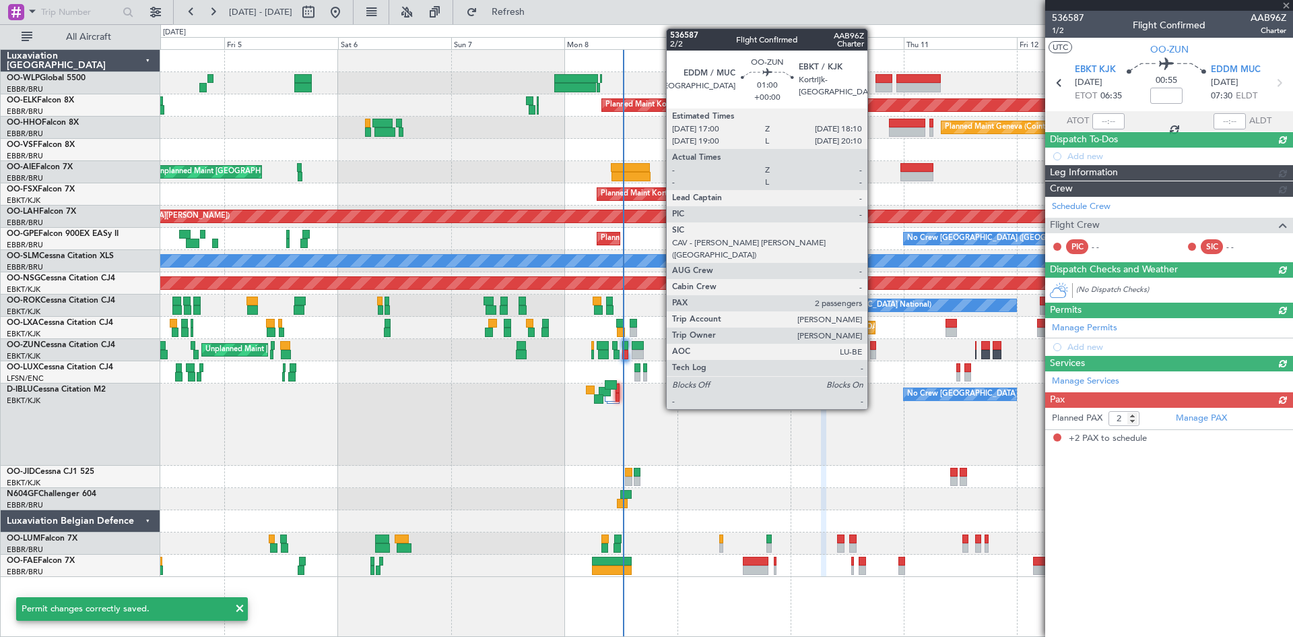
scroll to position [0, 0]
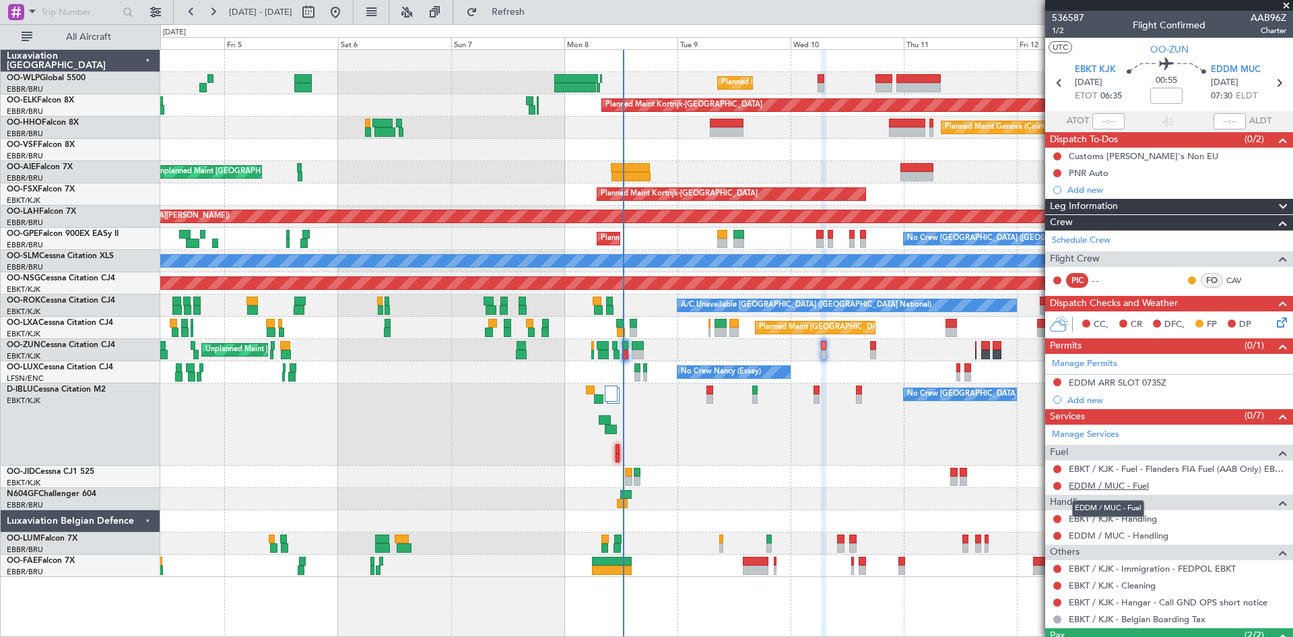
click at [1034, 484] on link "EDDM / MUC - Fuel" at bounding box center [1109, 485] width 80 height 11
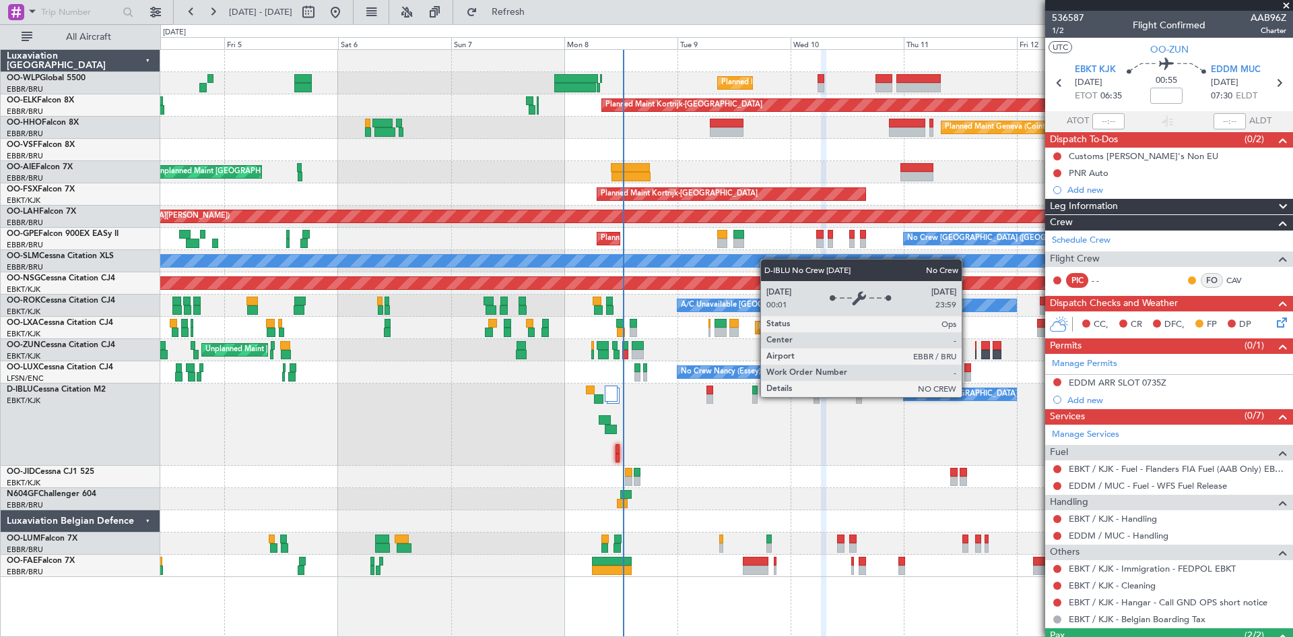
click at [802, 449] on div "No Crew Brussels (Brussels National) No Crew Brussels (Brussels National) AOG M…" at bounding box center [726, 424] width 1132 height 82
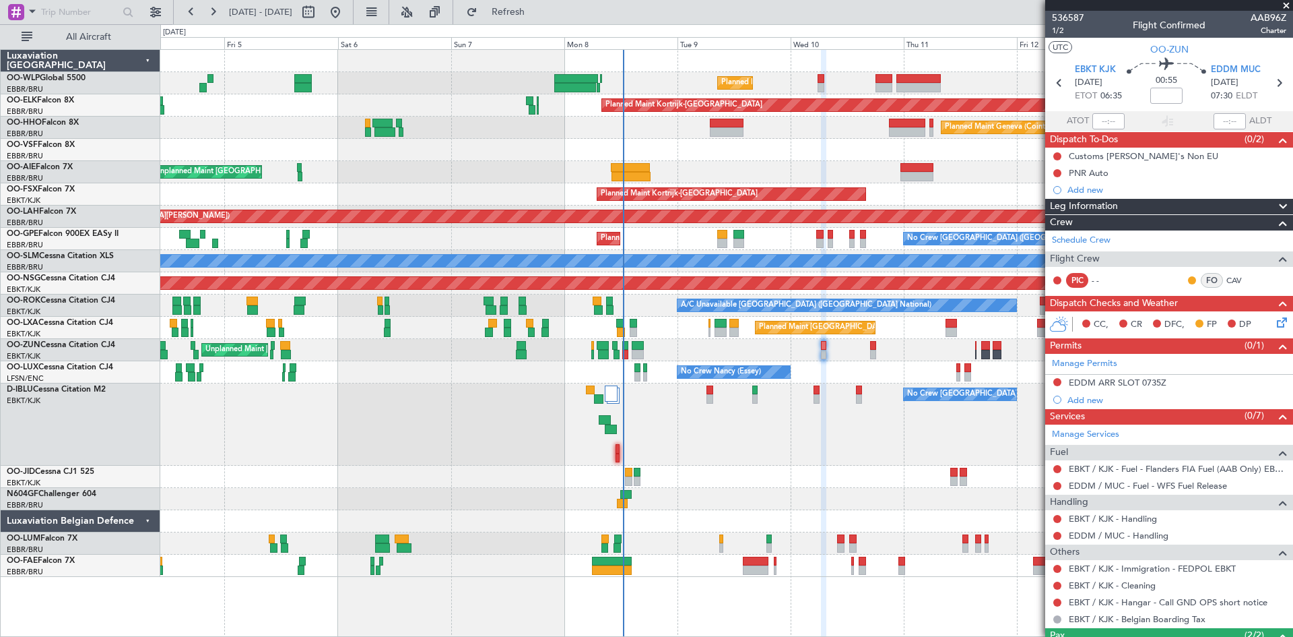
click at [1056, 594] on mat-tooltip-component "Not Requested" at bounding box center [1058, 580] width 76 height 36
click at [1058, 597] on mat-tooltip-component "Not Requested" at bounding box center [1058, 580] width 76 height 36
click at [1058, 600] on button at bounding box center [1058, 602] width 8 height 8
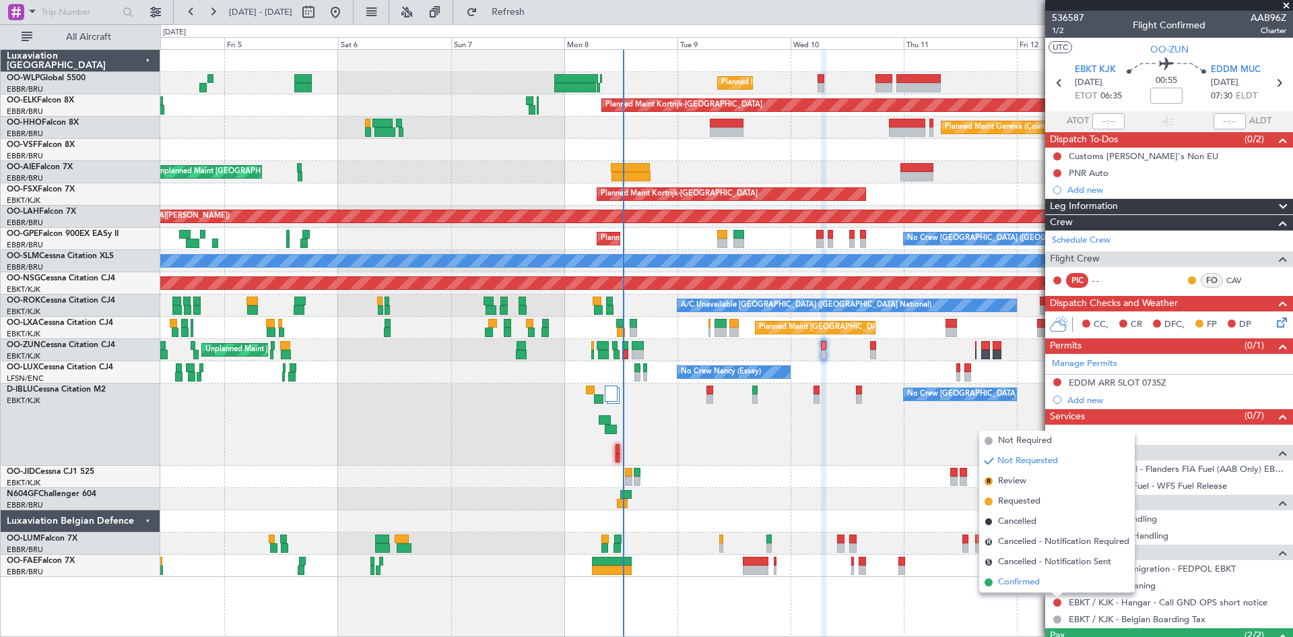
click at [1037, 585] on span "Confirmed" at bounding box center [1019, 581] width 42 height 13
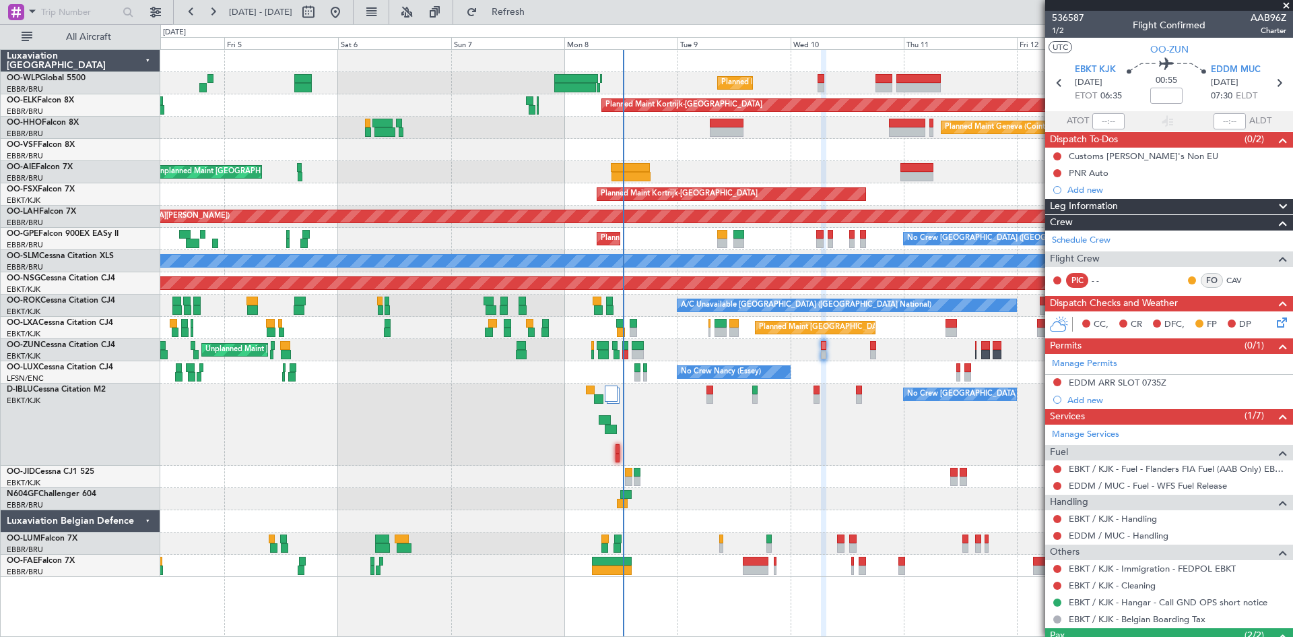
click at [854, 366] on div "No Crew Nancy (Essey) No Crew Nancy (Essey)" at bounding box center [726, 372] width 1132 height 22
click at [537, 17] on span "Refresh" at bounding box center [508, 11] width 57 height 9
click at [1151, 521] on div "Incomplete" at bounding box center [1163, 527] width 43 height 17
click at [1150, 523] on link "EBKT / KJK - Handling" at bounding box center [1113, 518] width 88 height 11
click at [507, 1] on button "Refresh" at bounding box center [500, 12] width 81 height 22
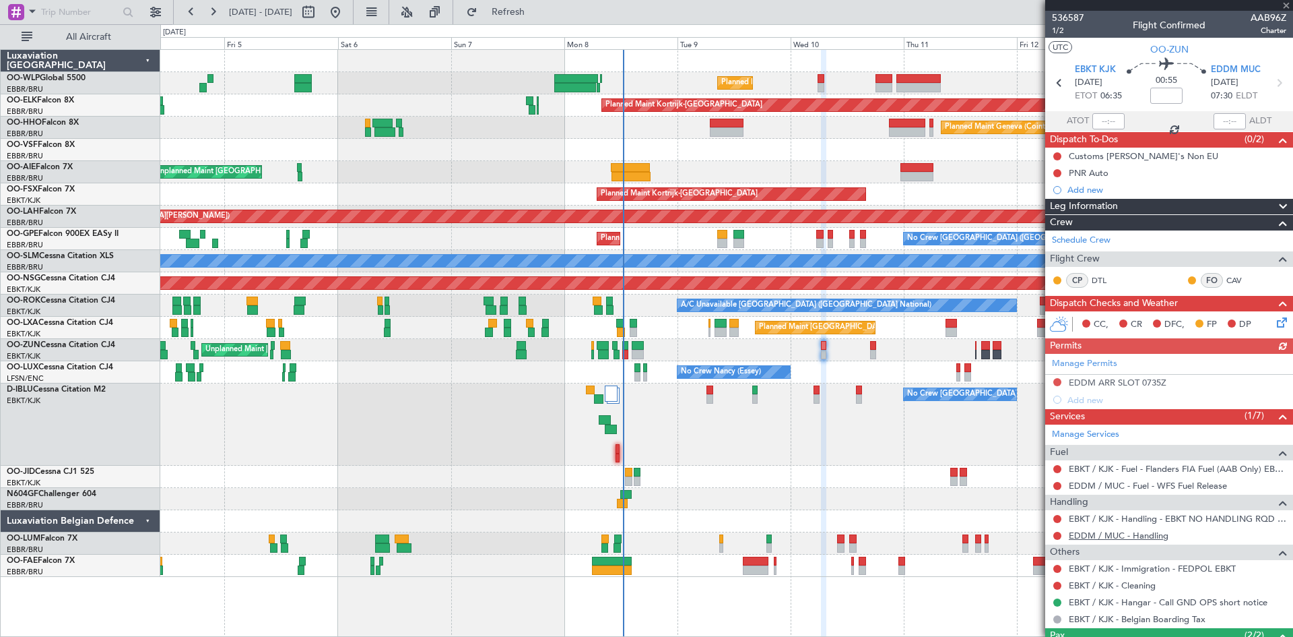
click at [1161, 531] on link "EDDM / MUC - Handling" at bounding box center [1119, 534] width 100 height 11
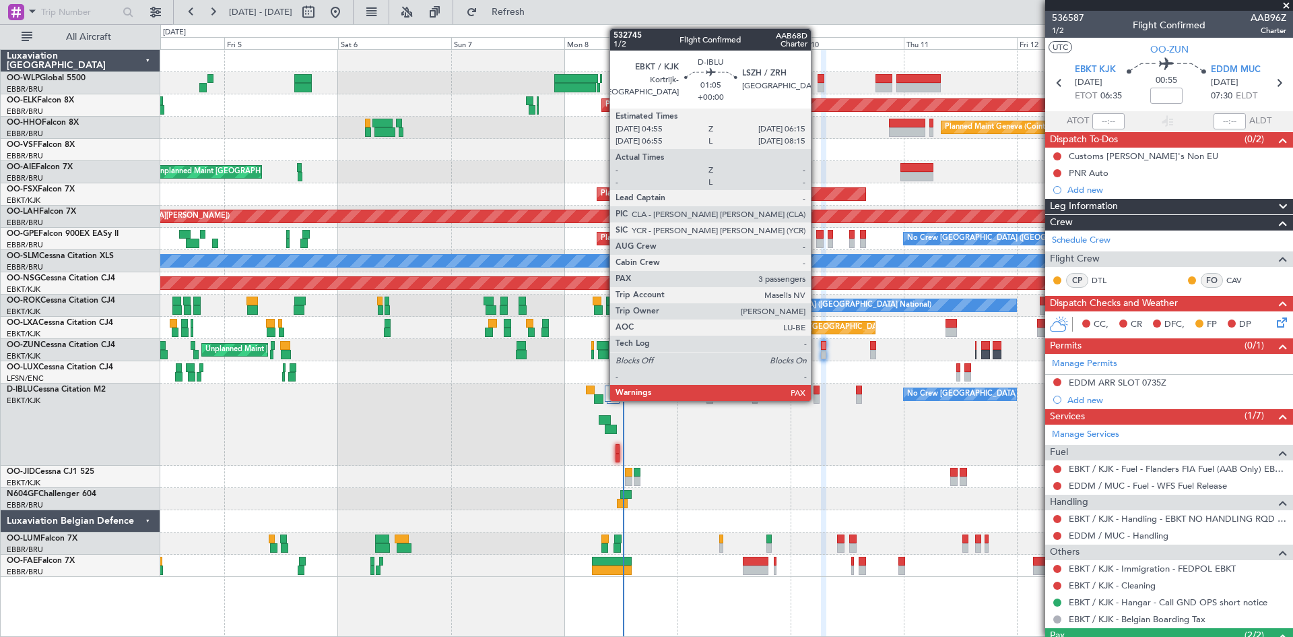
click at [817, 395] on div at bounding box center [817, 398] width 7 height 9
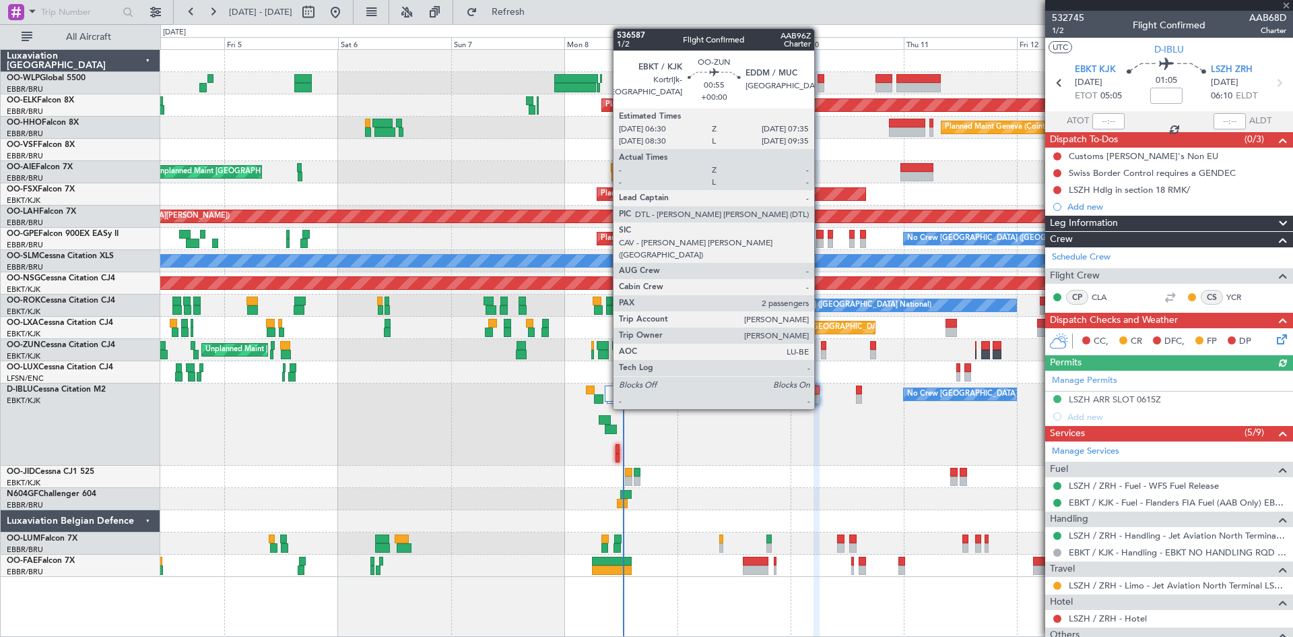
click at [821, 350] on div at bounding box center [823, 354] width 5 height 9
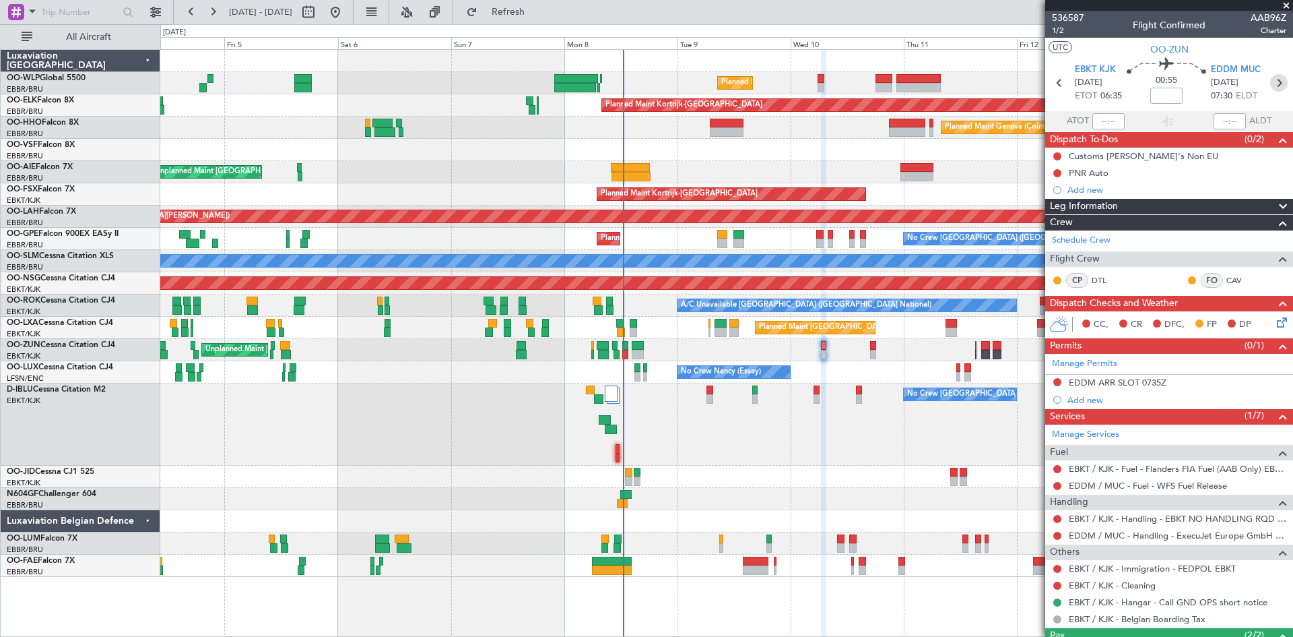
click at [1276, 86] on icon at bounding box center [1279, 83] width 18 height 18
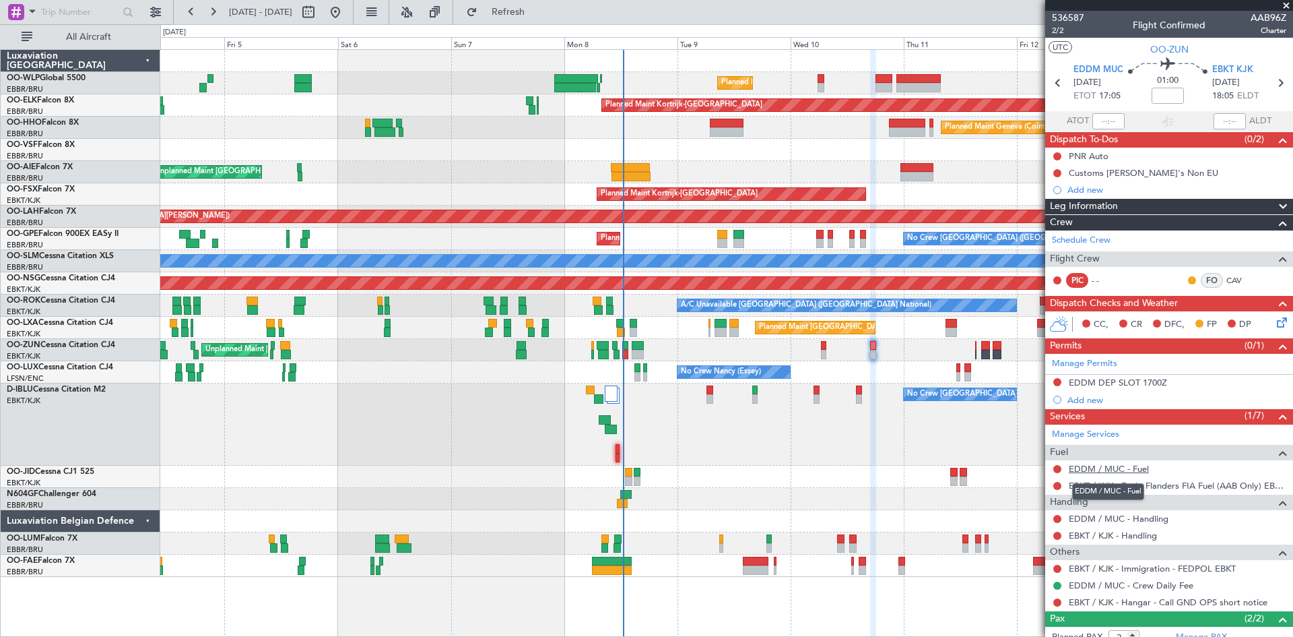
click at [1144, 470] on link "EDDM / MUC - Fuel" at bounding box center [1109, 468] width 80 height 11
click at [513, 6] on button "Refresh" at bounding box center [500, 12] width 81 height 22
click at [1151, 534] on link "EBKT / KJK - Handling" at bounding box center [1113, 534] width 88 height 11
click at [1155, 520] on link "EDDM / MUC - Handling" at bounding box center [1119, 518] width 100 height 11
click at [538, 5] on button "Refresh" at bounding box center [500, 12] width 81 height 22
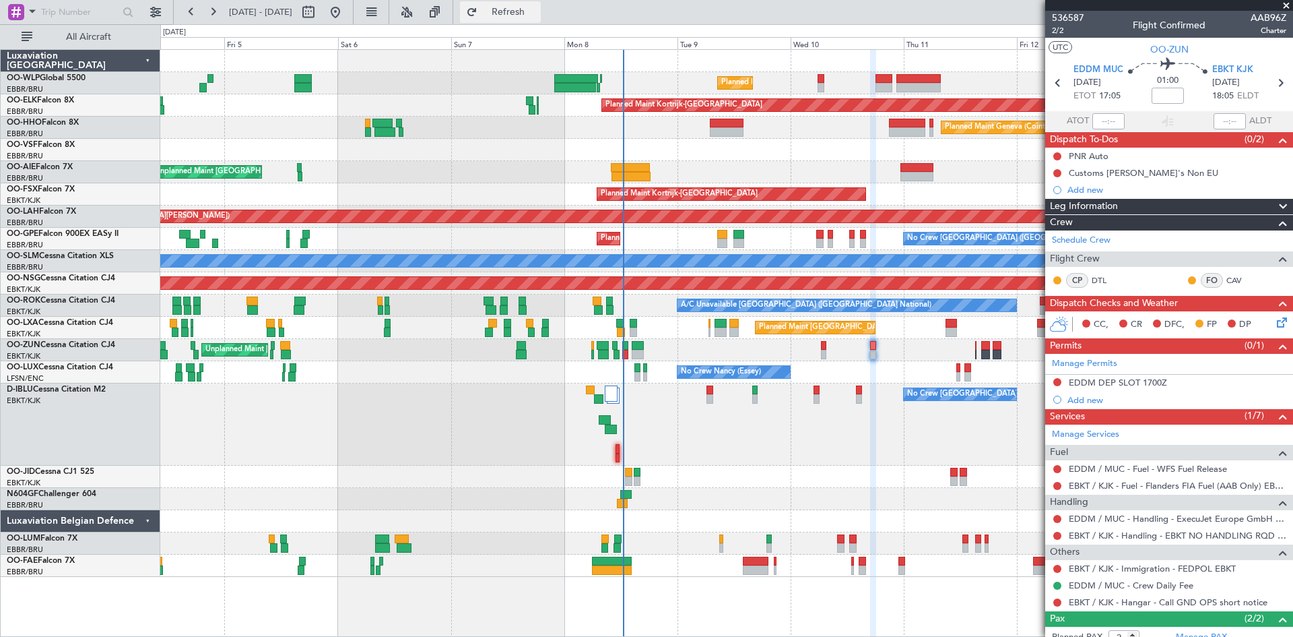
click at [540, 20] on button "Refresh" at bounding box center [500, 12] width 81 height 22
click at [1051, 83] on icon at bounding box center [1059, 83] width 18 height 18
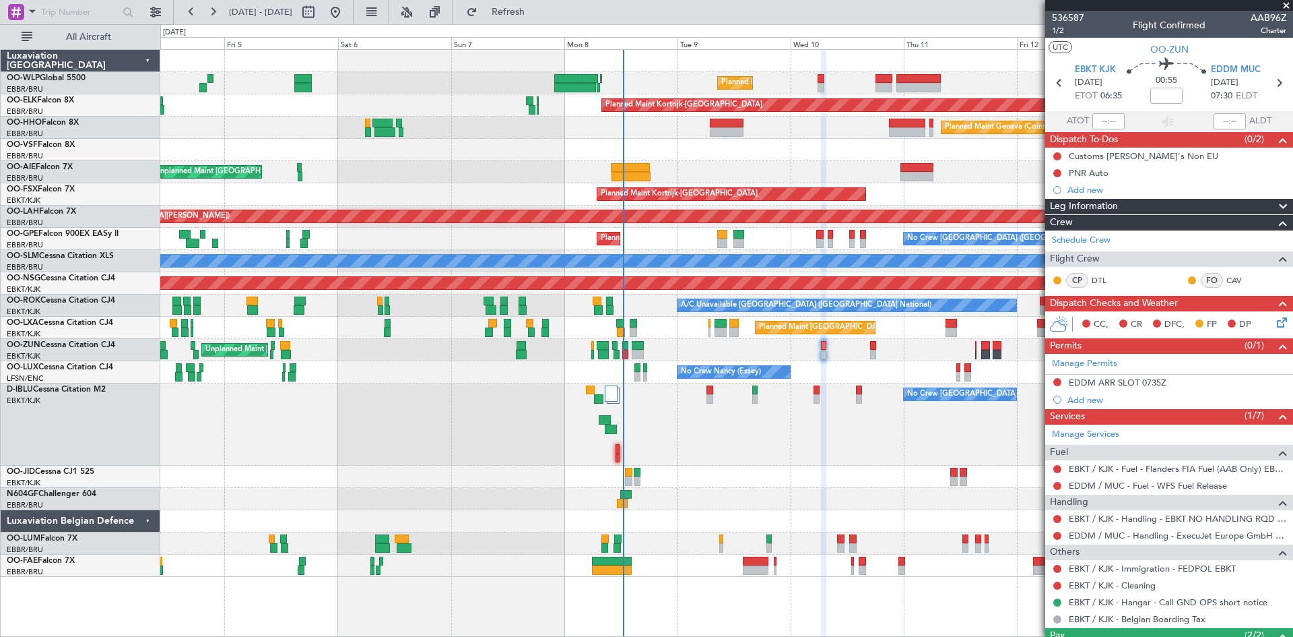
click at [1060, 31] on mat-tooltip-component "Trip Number" at bounding box center [1068, 43] width 67 height 36
click at [1058, 33] on span "1/2" at bounding box center [1068, 30] width 32 height 11
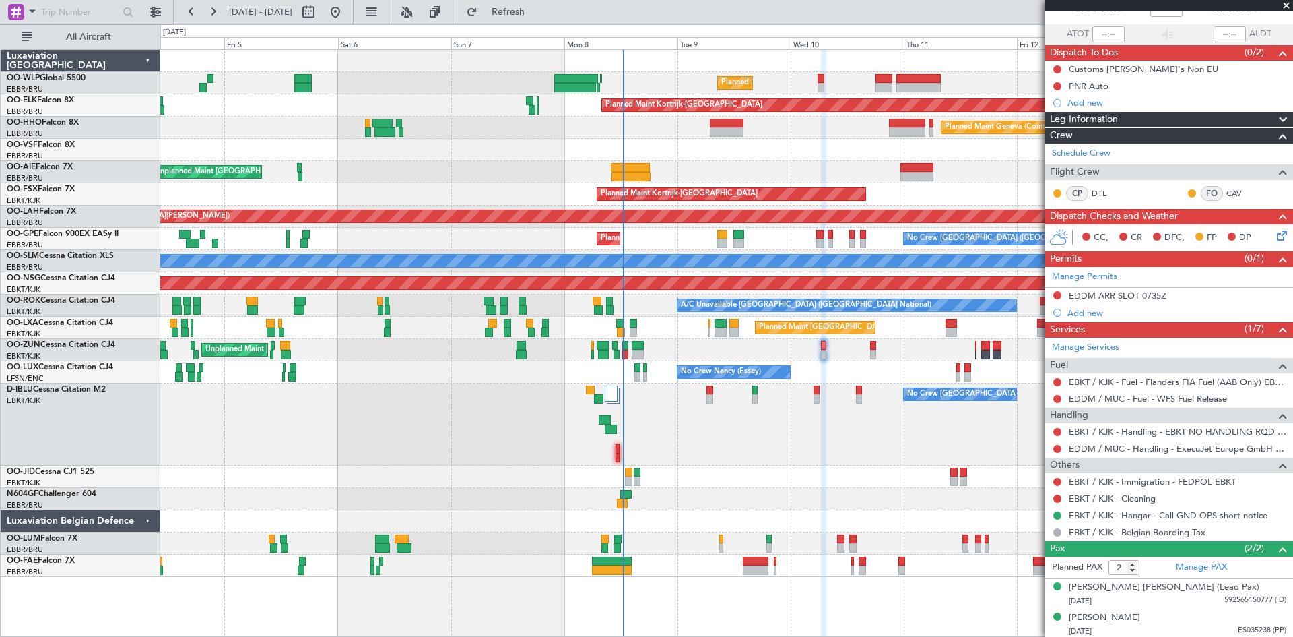
scroll to position [89, 0]
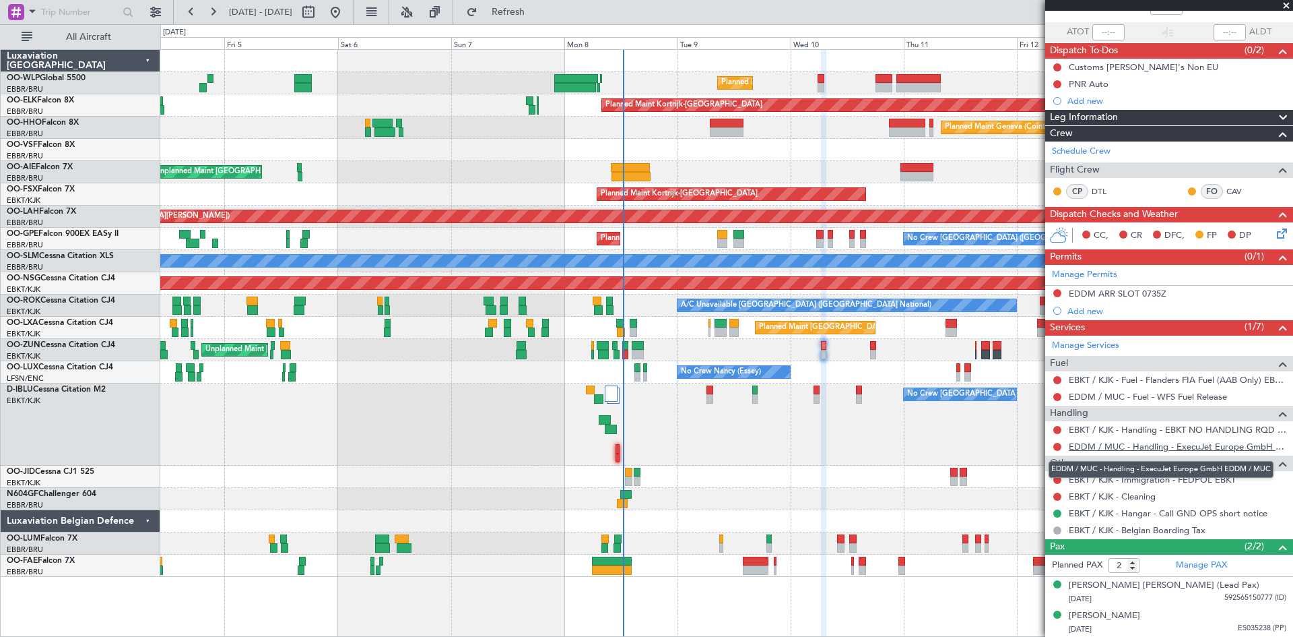
click at [1175, 444] on link "EDDM / MUC - Handling - ExecuJet Europe GmbH EDDM / MUC" at bounding box center [1178, 446] width 218 height 11
click at [1276, 235] on icon at bounding box center [1280, 231] width 11 height 11
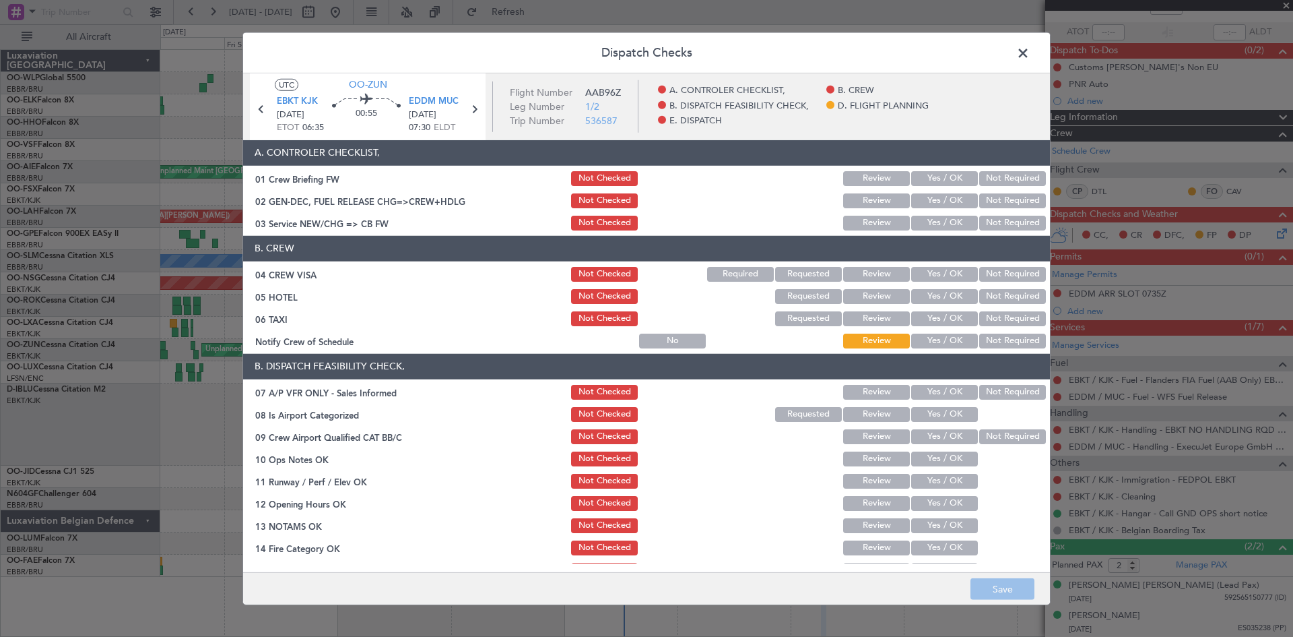
click at [946, 227] on button "Yes / OK" at bounding box center [944, 223] width 67 height 15
click at [948, 269] on button "Yes / OK" at bounding box center [944, 274] width 67 height 15
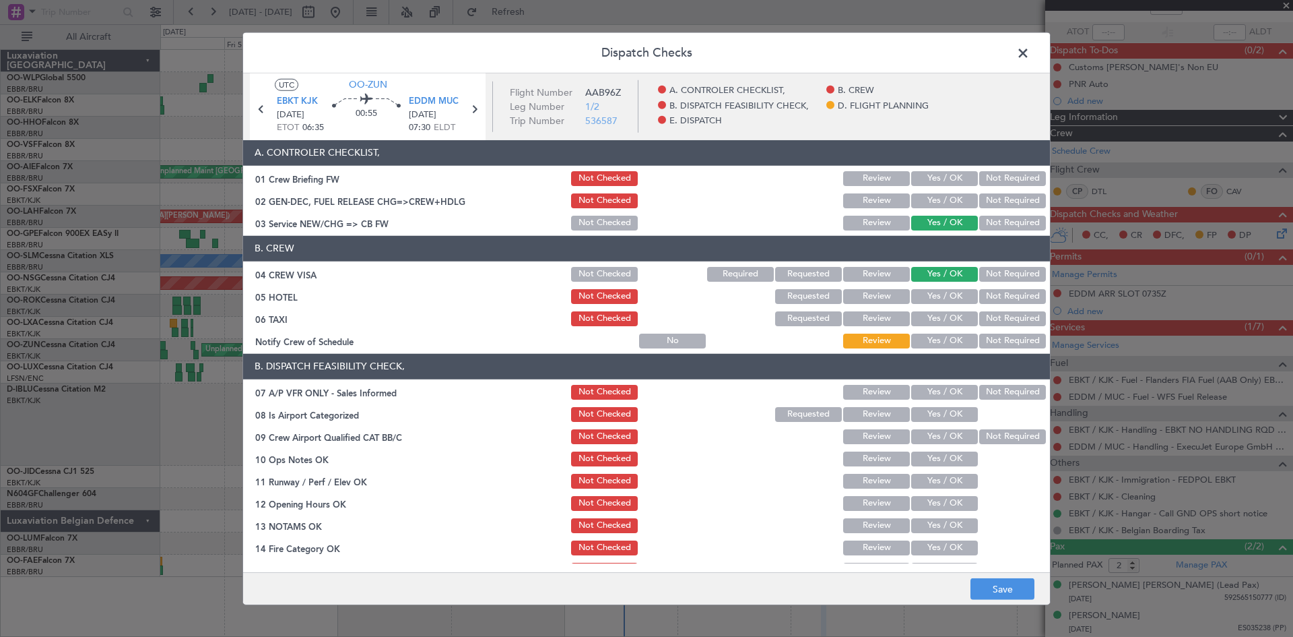
click at [868, 320] on button "Review" at bounding box center [876, 318] width 67 height 15
click at [877, 304] on div "Review" at bounding box center [875, 296] width 68 height 19
click at [874, 298] on button "Review" at bounding box center [876, 296] width 67 height 15
click at [948, 314] on button "Yes / OK" at bounding box center [944, 318] width 67 height 15
click at [1021, 317] on button "Not Required" at bounding box center [1012, 318] width 67 height 15
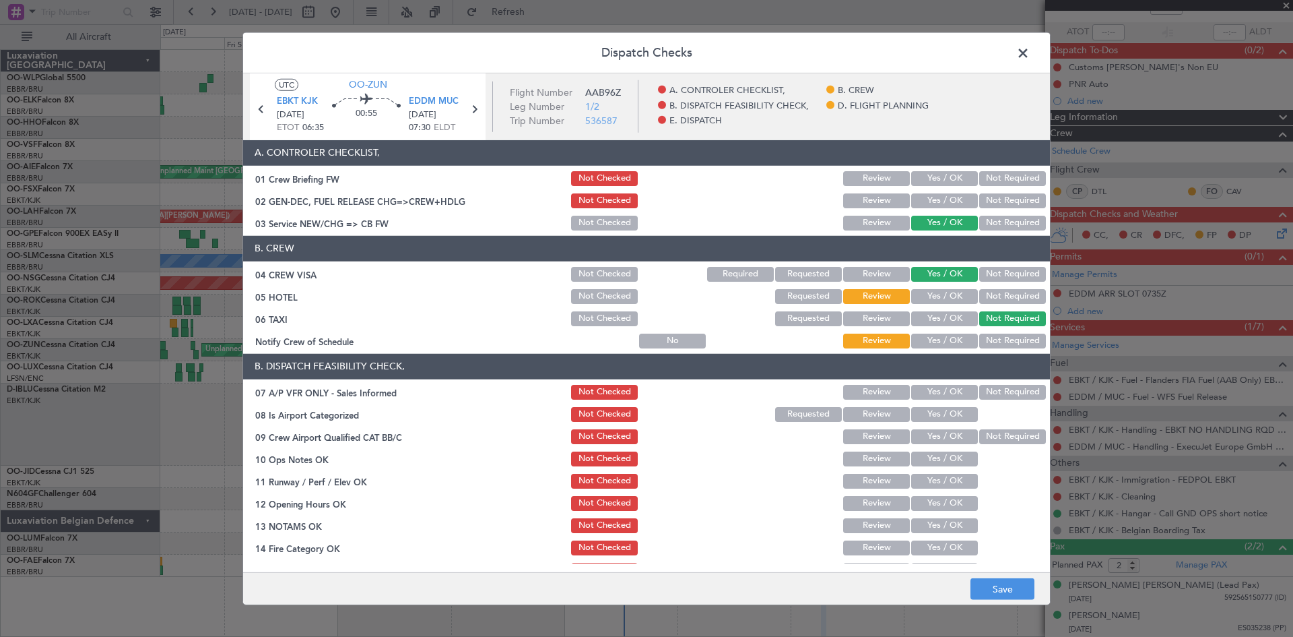
click at [991, 294] on button "Not Required" at bounding box center [1012, 296] width 67 height 15
click at [884, 293] on button "Review" at bounding box center [876, 296] width 67 height 15
click at [940, 344] on button "Yes / OK" at bounding box center [944, 340] width 67 height 15
click at [943, 389] on button "Yes / OK" at bounding box center [944, 392] width 67 height 15
click at [984, 393] on button "Not Required" at bounding box center [1012, 392] width 67 height 15
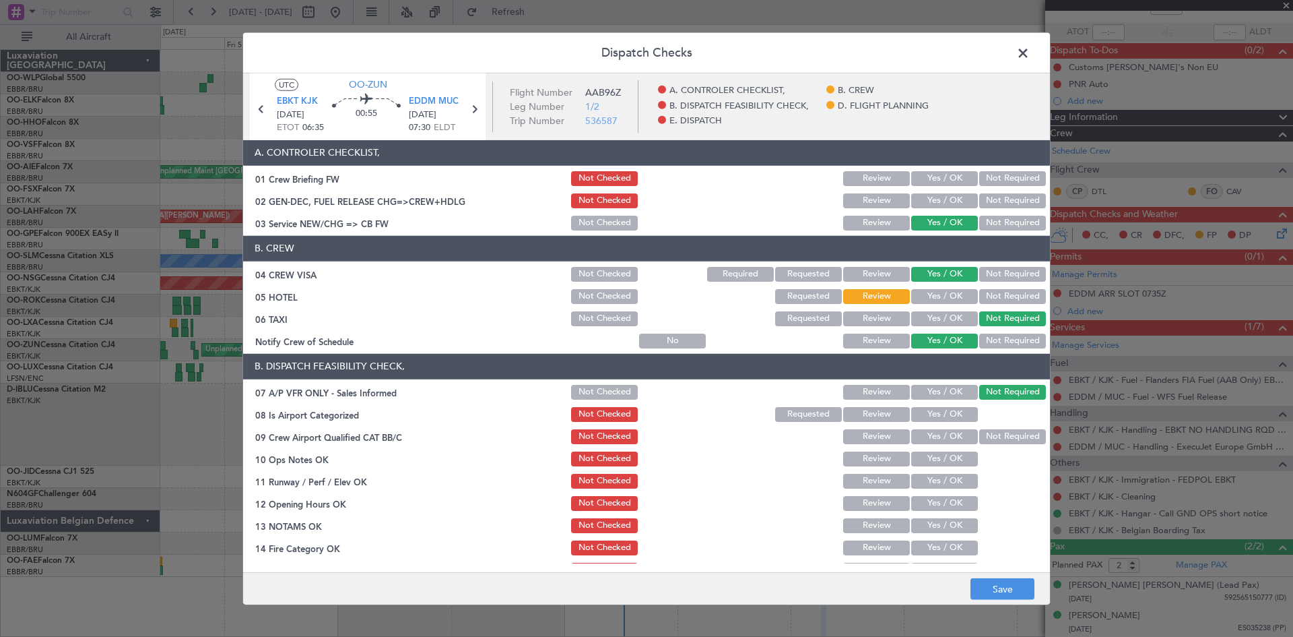
drag, startPoint x: 943, startPoint y: 420, endPoint x: 941, endPoint y: 411, distance: 9.0
click at [943, 414] on button "Yes / OK" at bounding box center [944, 414] width 67 height 15
click at [988, 436] on button "Not Required" at bounding box center [1012, 436] width 67 height 15
click at [942, 463] on button "Yes / OK" at bounding box center [944, 458] width 67 height 15
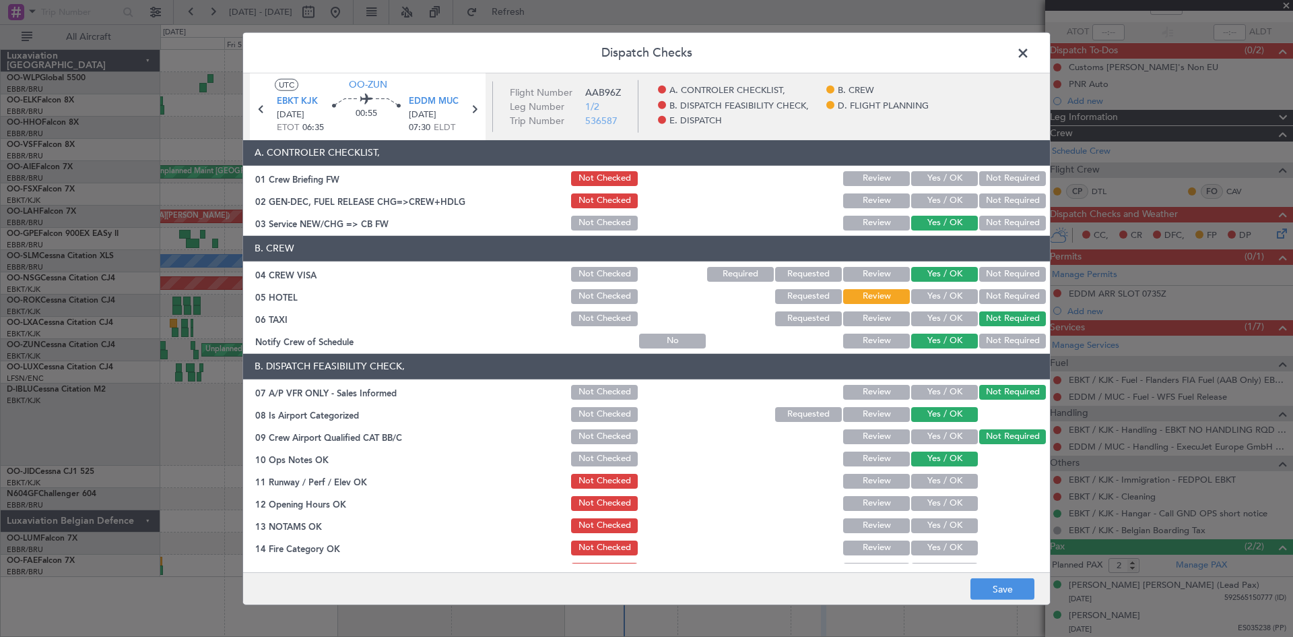
click at [940, 479] on button "Yes / OK" at bounding box center [944, 481] width 67 height 15
click at [936, 501] on button "Yes / OK" at bounding box center [944, 503] width 67 height 15
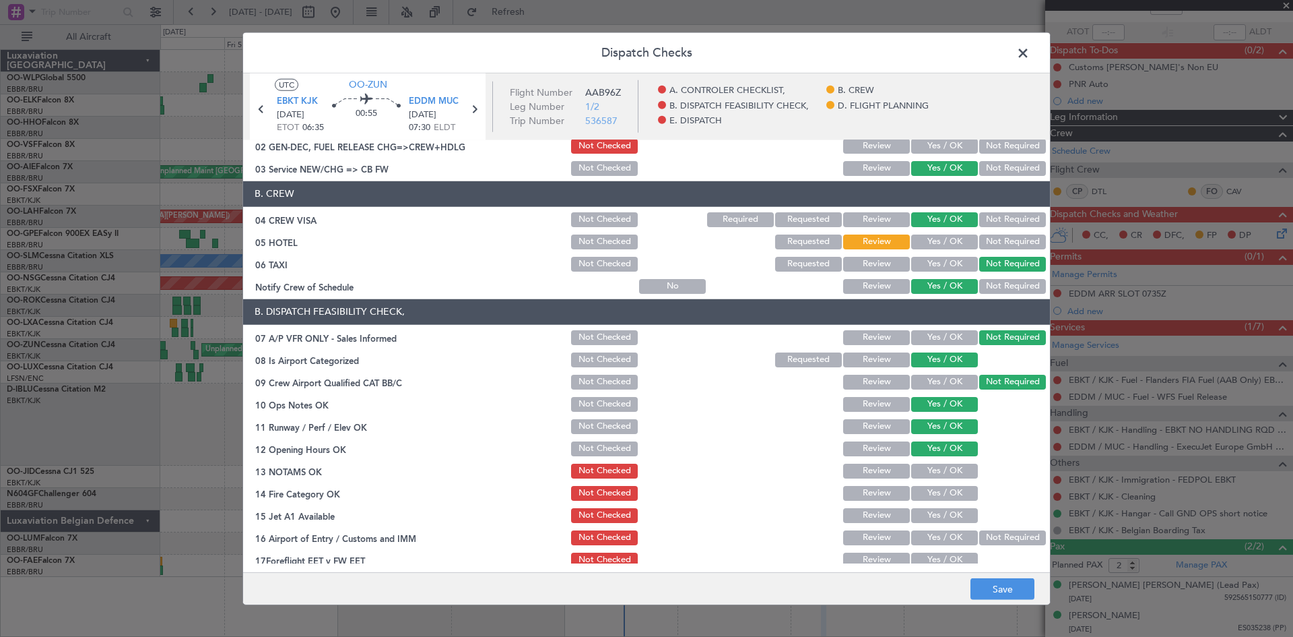
scroll to position [67, 0]
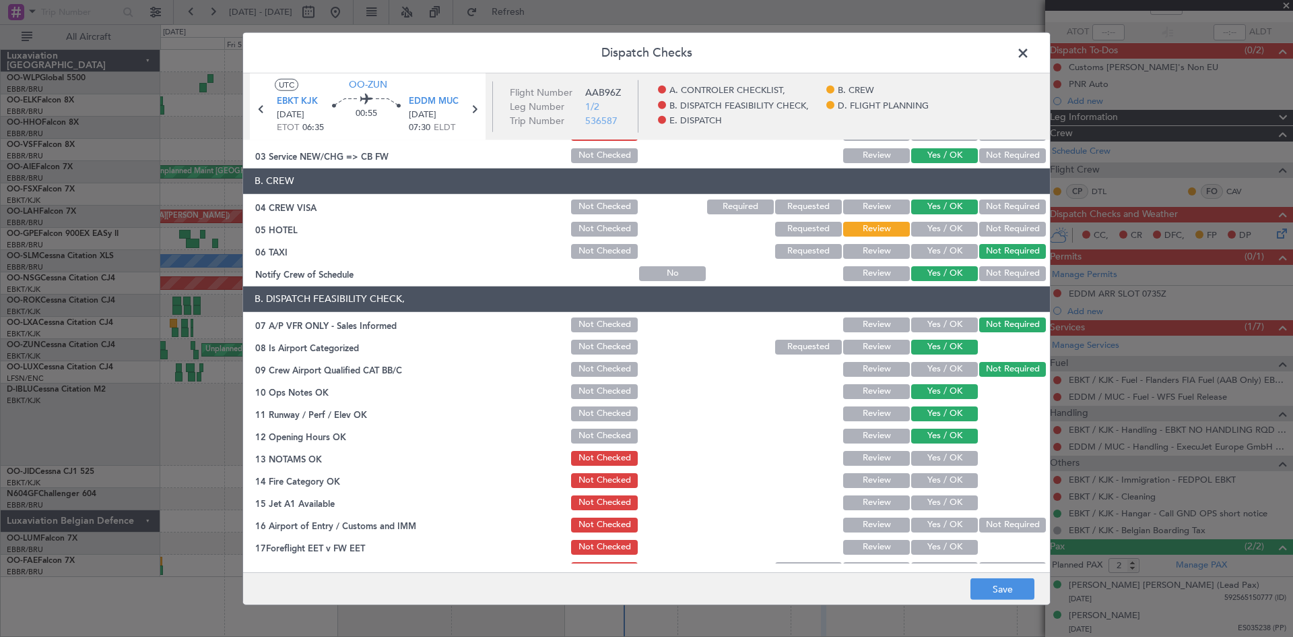
click at [927, 459] on button "Yes / OK" at bounding box center [944, 458] width 67 height 15
click at [934, 482] on button "Yes / OK" at bounding box center [944, 480] width 67 height 15
click at [934, 503] on button "Yes / OK" at bounding box center [944, 502] width 67 height 15
click at [987, 517] on button "Not Required" at bounding box center [1012, 524] width 67 height 15
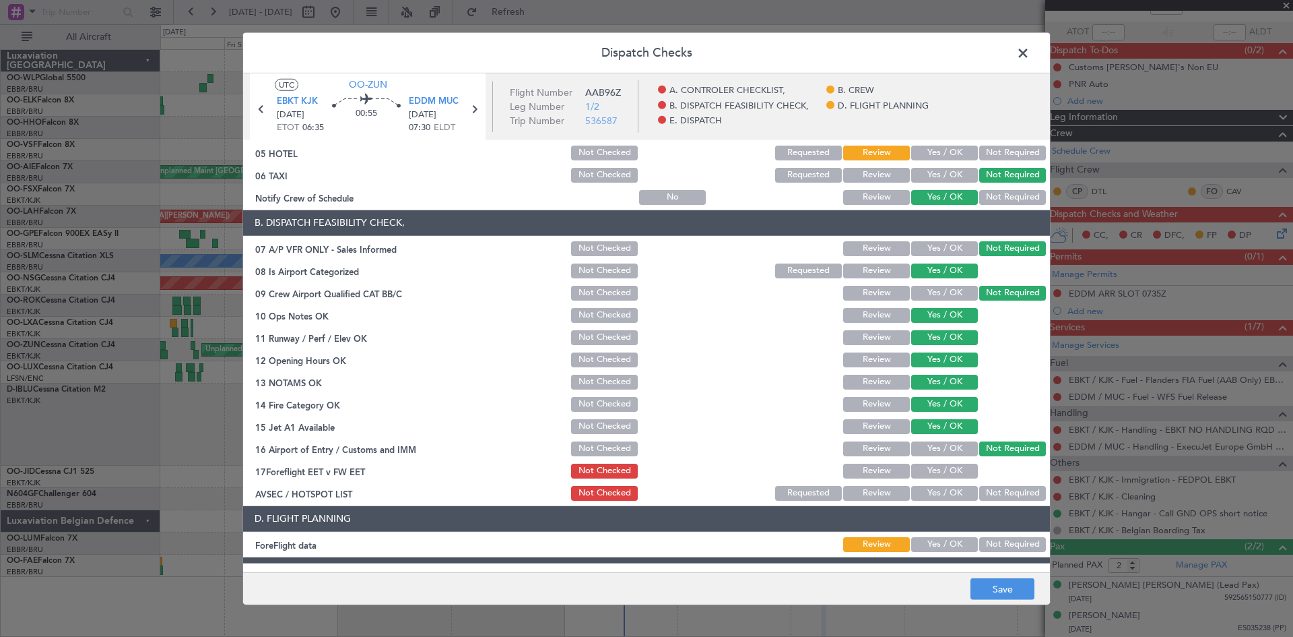
scroll to position [202, 0]
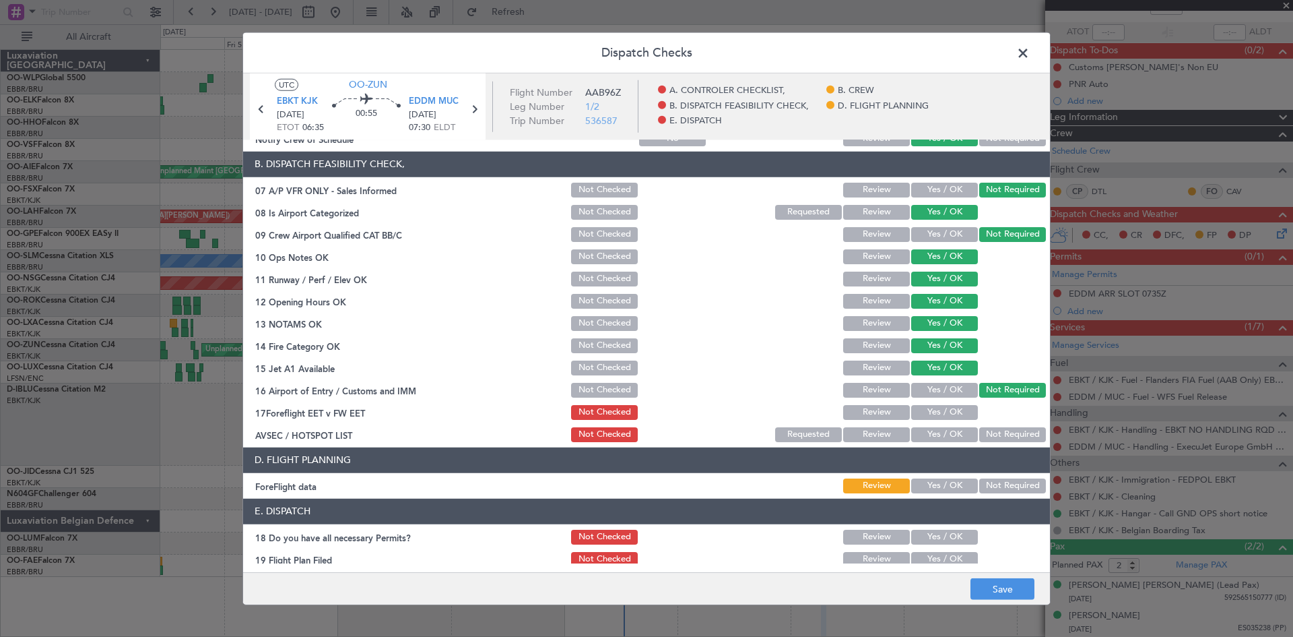
click at [939, 412] on button "Yes / OK" at bounding box center [944, 412] width 67 height 15
click at [873, 414] on button "Review" at bounding box center [876, 412] width 67 height 15
click at [626, 412] on button "Not Checked" at bounding box center [604, 412] width 67 height 15
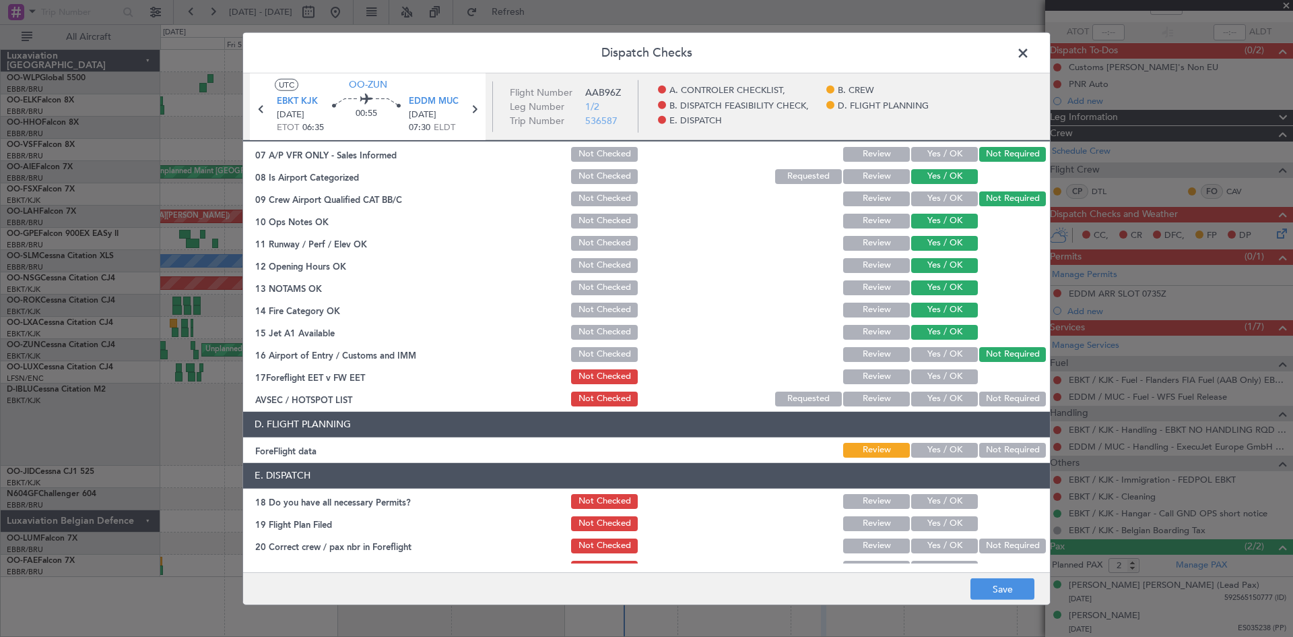
scroll to position [255, 0]
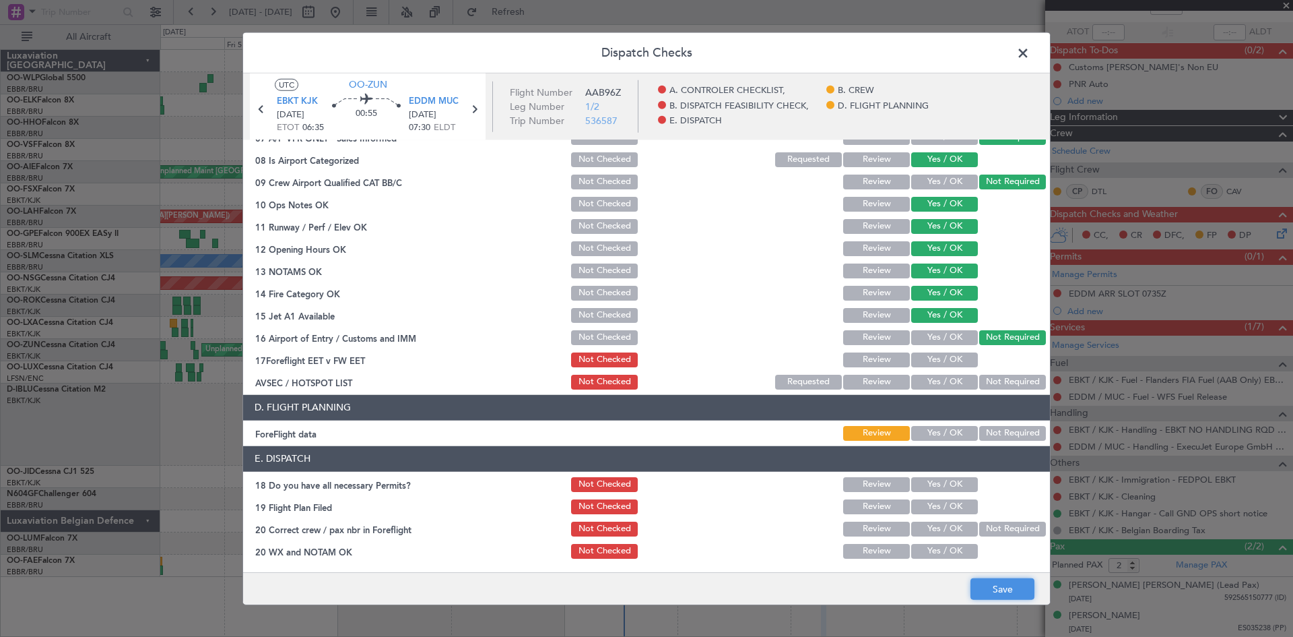
click at [1018, 590] on button "Save" at bounding box center [1003, 589] width 64 height 22
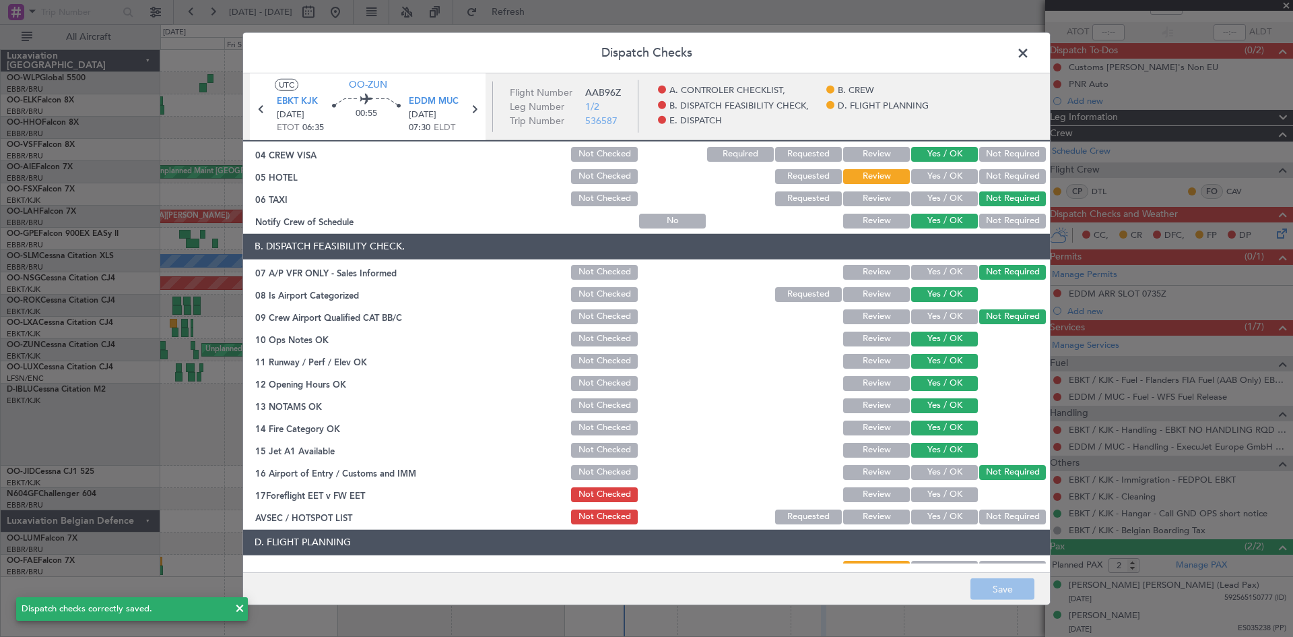
scroll to position [53, 0]
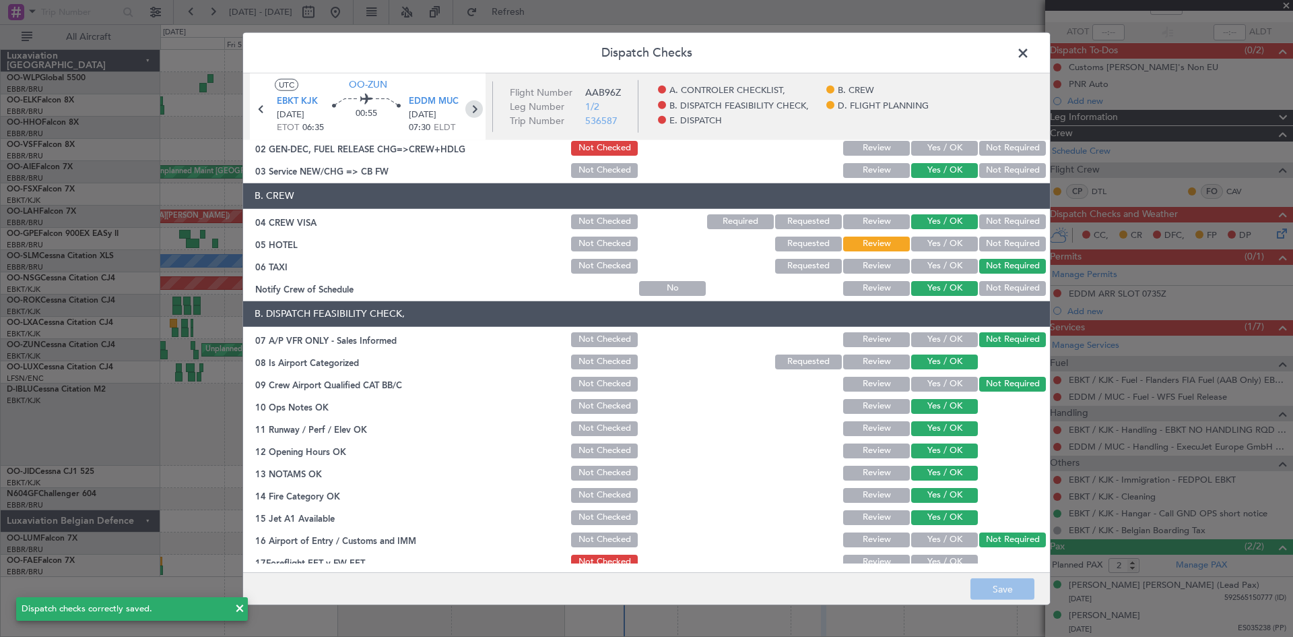
click at [478, 112] on icon at bounding box center [474, 109] width 18 height 18
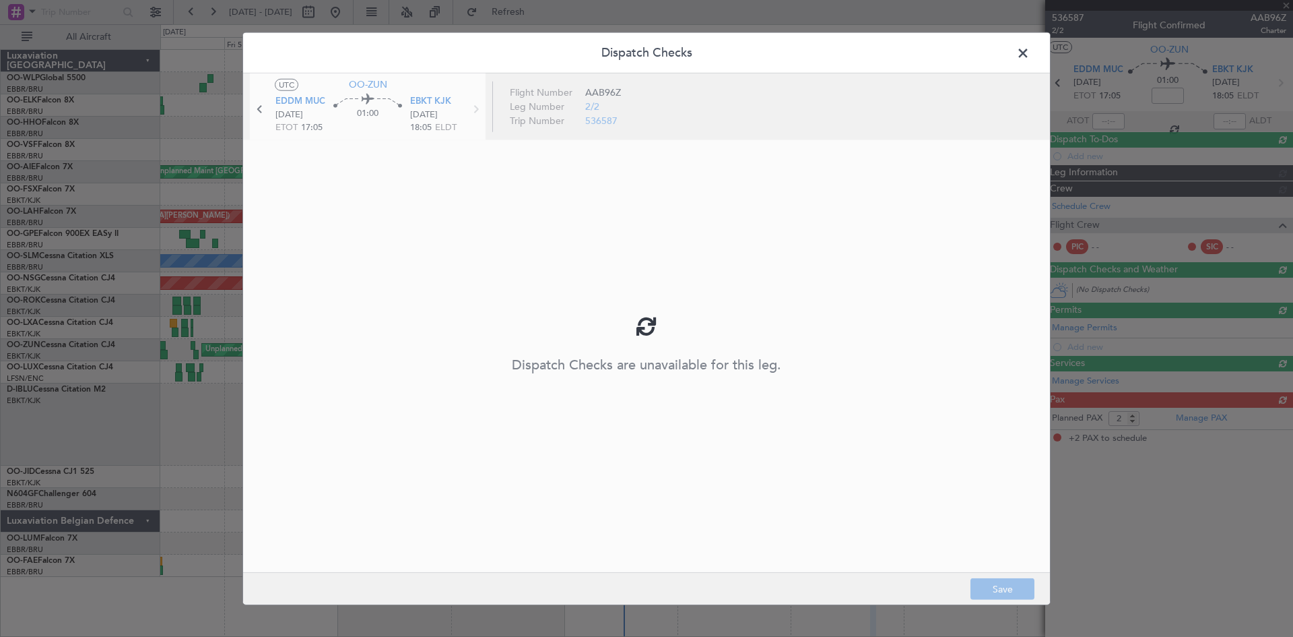
scroll to position [0, 0]
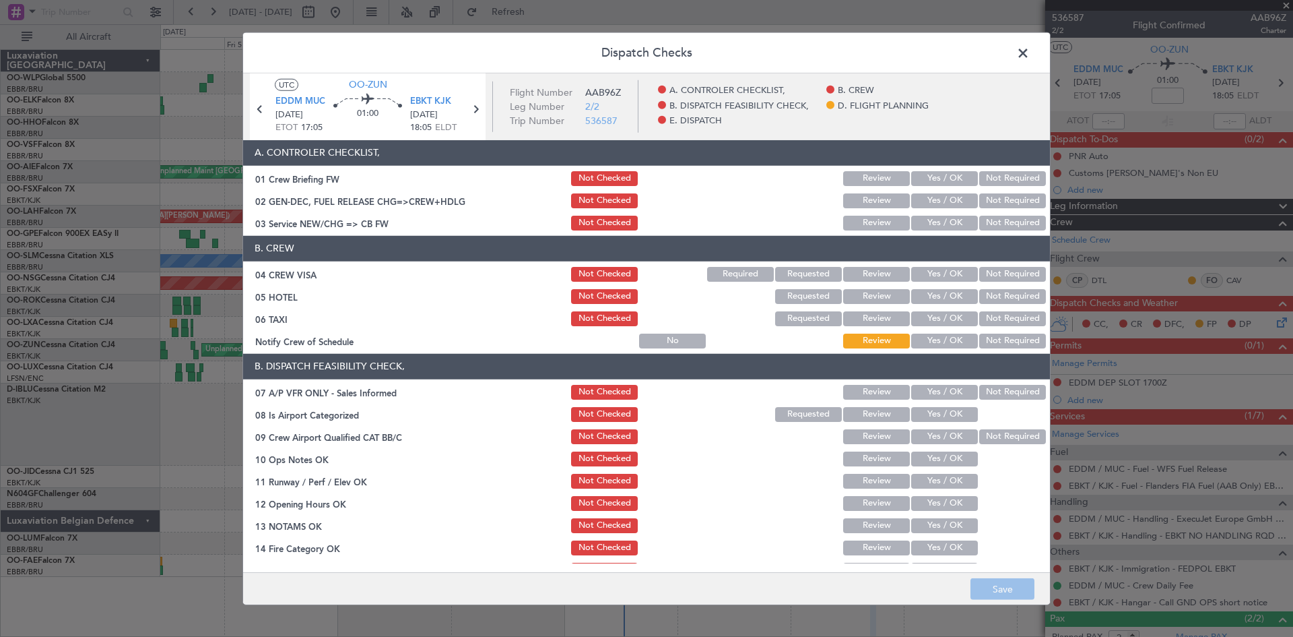
click at [941, 212] on section "A. CONTROLER CHECKLIST, 01 Crew Briefing FW Not Checked Review Yes / OK Not Req…" at bounding box center [646, 186] width 807 height 92
click at [941, 219] on button "Yes / OK" at bounding box center [944, 223] width 67 height 15
click at [931, 273] on button "Yes / OK" at bounding box center [944, 274] width 67 height 15
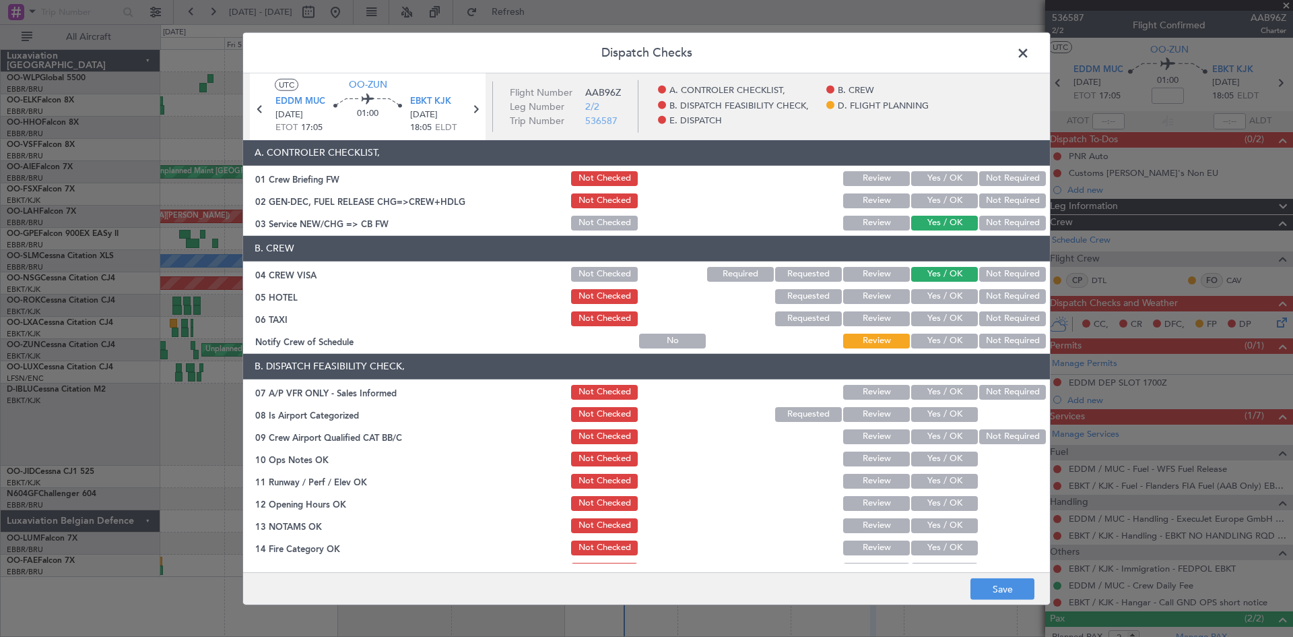
click at [989, 302] on button "Not Required" at bounding box center [1012, 296] width 67 height 15
click at [824, 298] on button "Requested" at bounding box center [808, 296] width 67 height 15
click at [862, 296] on button "Review" at bounding box center [876, 296] width 67 height 15
click at [996, 324] on button "Not Required" at bounding box center [1012, 318] width 67 height 15
click at [958, 344] on button "Yes / OK" at bounding box center [944, 340] width 67 height 15
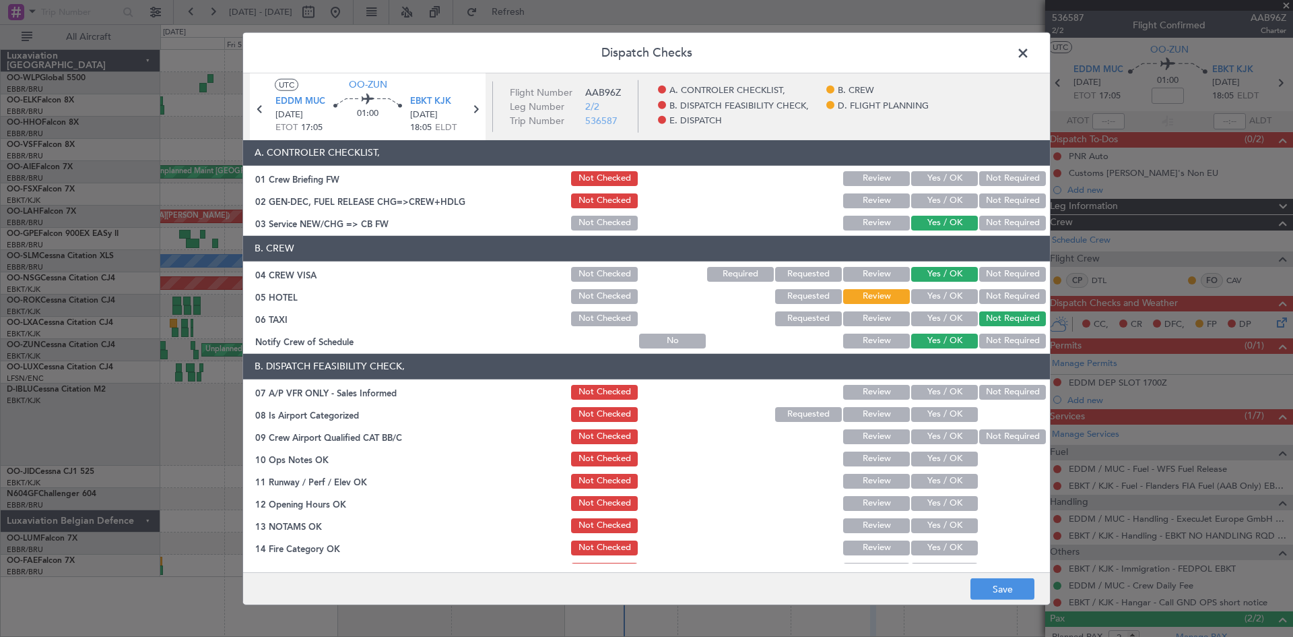
click at [948, 394] on button "Yes / OK" at bounding box center [944, 392] width 67 height 15
click at [947, 416] on button "Yes / OK" at bounding box center [944, 414] width 67 height 15
click at [979, 396] on button "Not Required" at bounding box center [1012, 392] width 67 height 15
click at [952, 437] on button "Yes / OK" at bounding box center [944, 436] width 67 height 15
click at [979, 439] on button "Not Required" at bounding box center [1012, 436] width 67 height 15
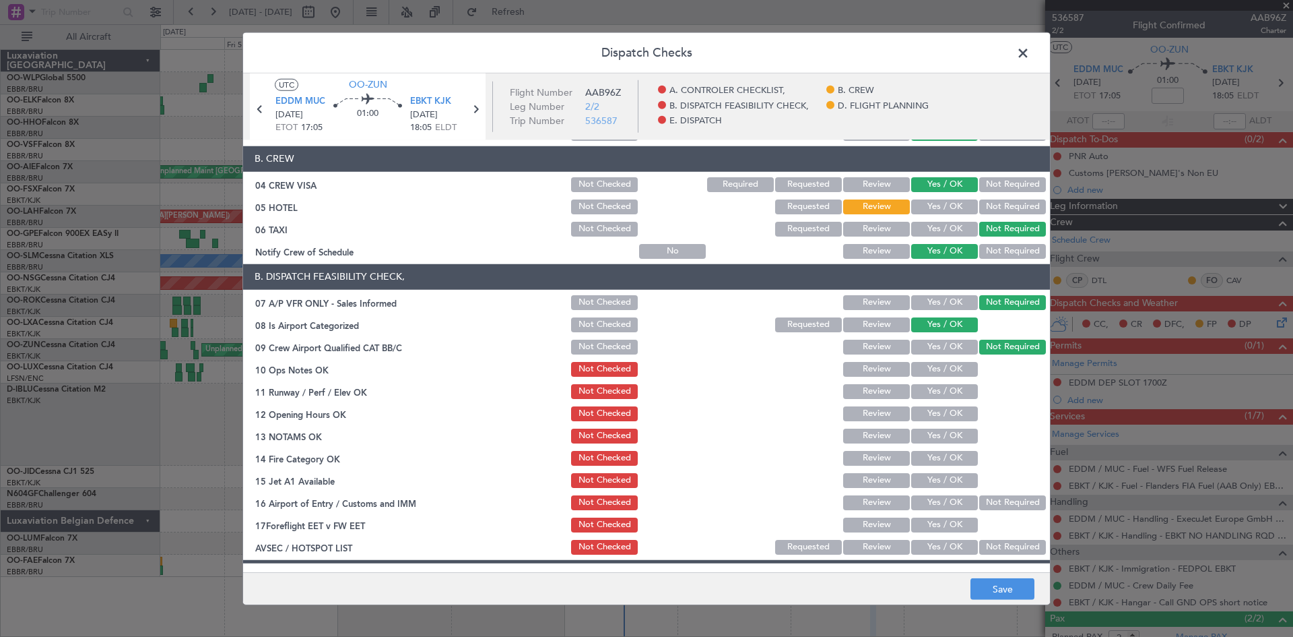
scroll to position [135, 0]
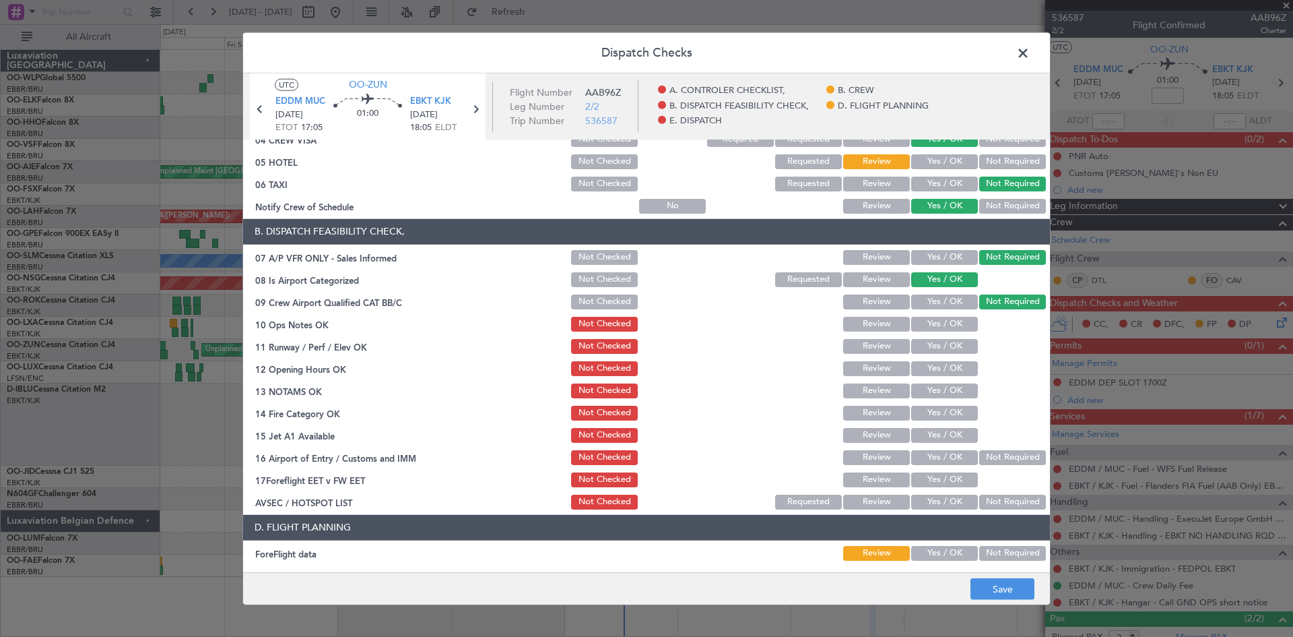
click at [928, 323] on button "Yes / OK" at bounding box center [944, 324] width 67 height 15
click at [932, 340] on button "Yes / OK" at bounding box center [944, 346] width 67 height 15
click at [934, 357] on section "B. DISPATCH FEASIBILITY CHECK, 07 A/P VFR ONLY - Sales Informed Not Checked Rev…" at bounding box center [646, 365] width 807 height 292
click at [934, 373] on button "Yes / OK" at bounding box center [944, 368] width 67 height 15
click at [935, 388] on button "Yes / OK" at bounding box center [944, 390] width 67 height 15
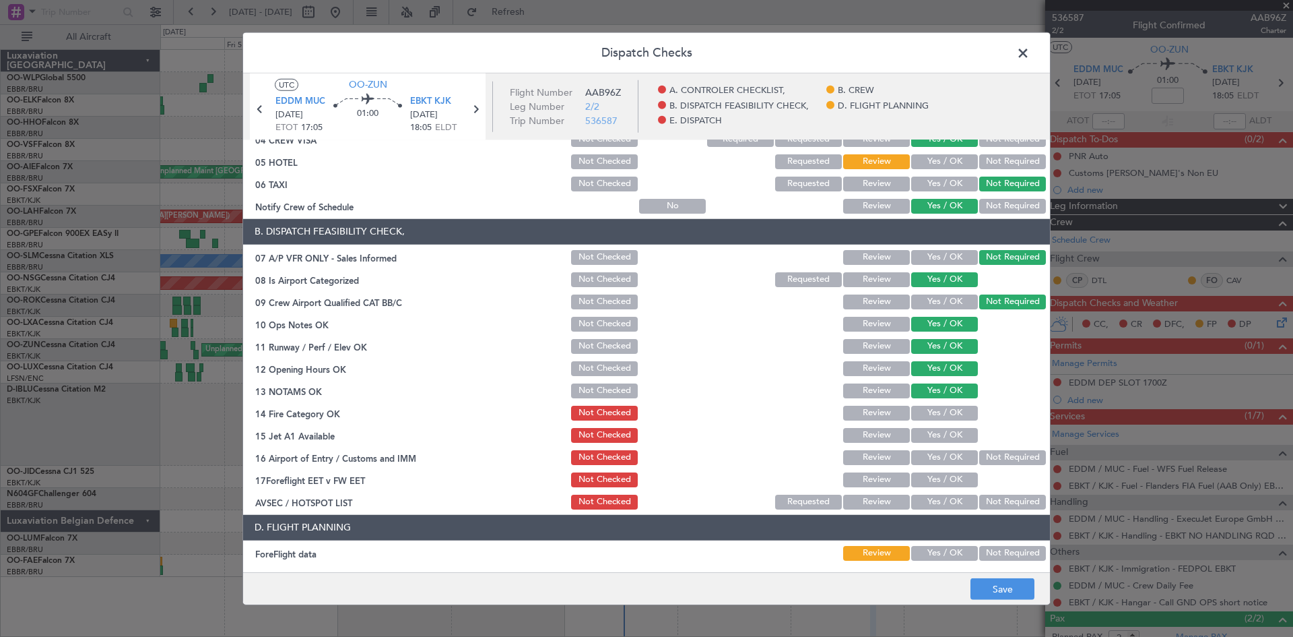
click at [936, 404] on div "Yes / OK" at bounding box center [943, 413] width 68 height 19
click at [938, 418] on button "Yes / OK" at bounding box center [944, 413] width 67 height 15
click at [938, 435] on button "Yes / OK" at bounding box center [944, 435] width 67 height 15
click at [979, 455] on button "Not Required" at bounding box center [1012, 457] width 67 height 15
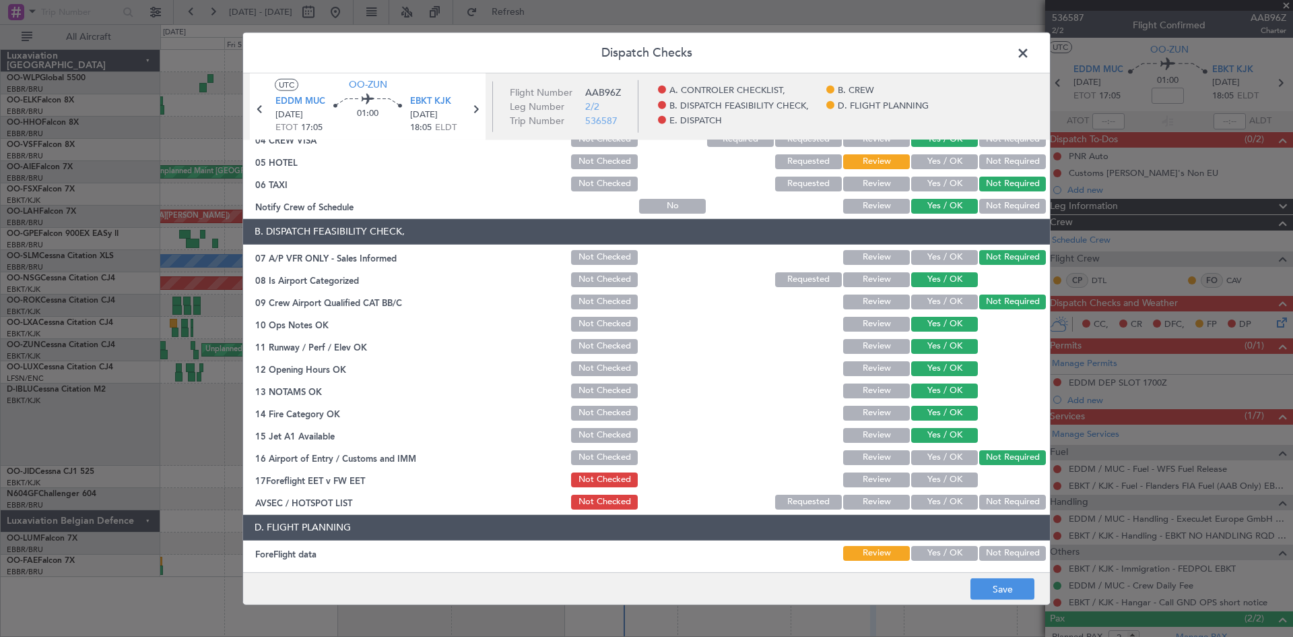
drag, startPoint x: 953, startPoint y: 476, endPoint x: 944, endPoint y: 486, distance: 12.9
click at [952, 476] on button "Yes / OK" at bounding box center [944, 479] width 67 height 15
click at [966, 501] on button "Yes / OK" at bounding box center [944, 501] width 67 height 15
click at [980, 506] on button "Not Required" at bounding box center [1012, 501] width 67 height 15
click at [994, 589] on button "Save" at bounding box center [1003, 589] width 64 height 22
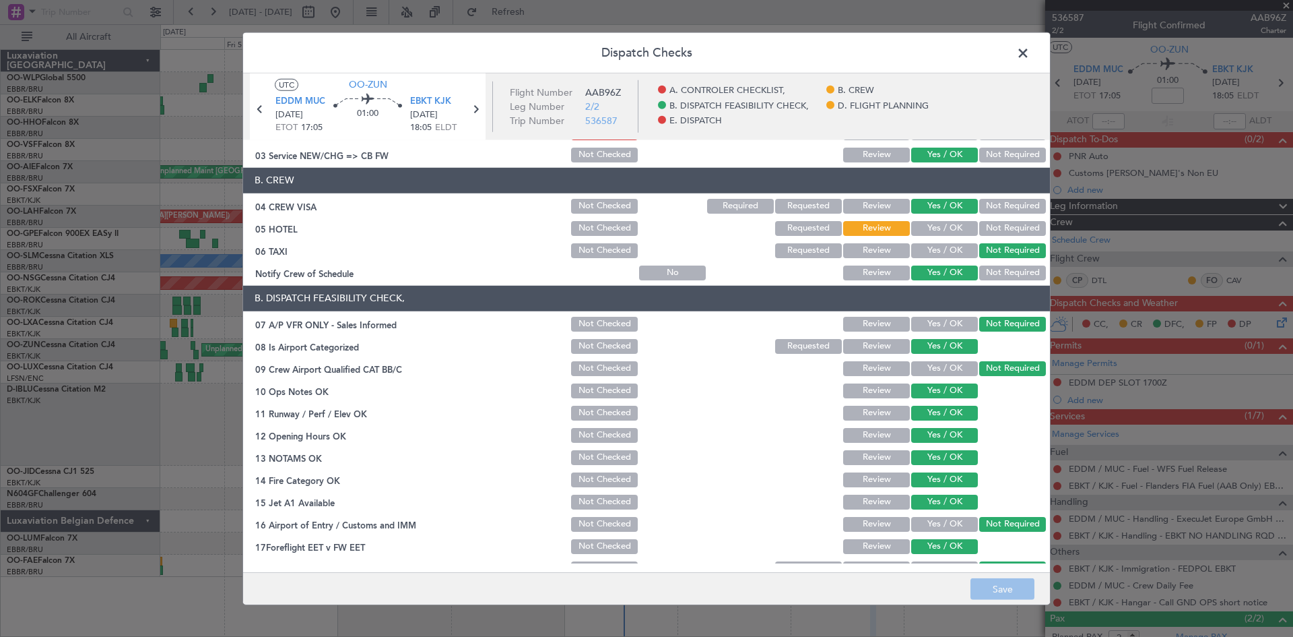
scroll to position [0, 0]
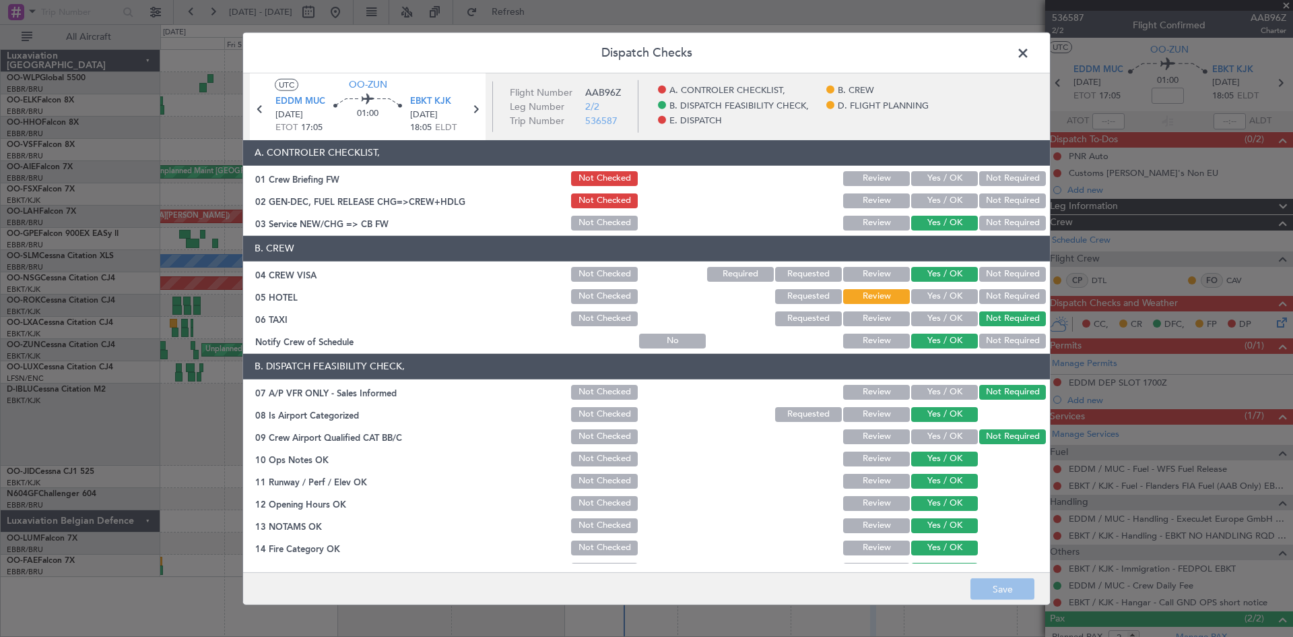
click at [1006, 61] on header "Dispatch Checks" at bounding box center [646, 52] width 807 height 40
click at [1030, 56] on span at bounding box center [1030, 55] width 0 height 27
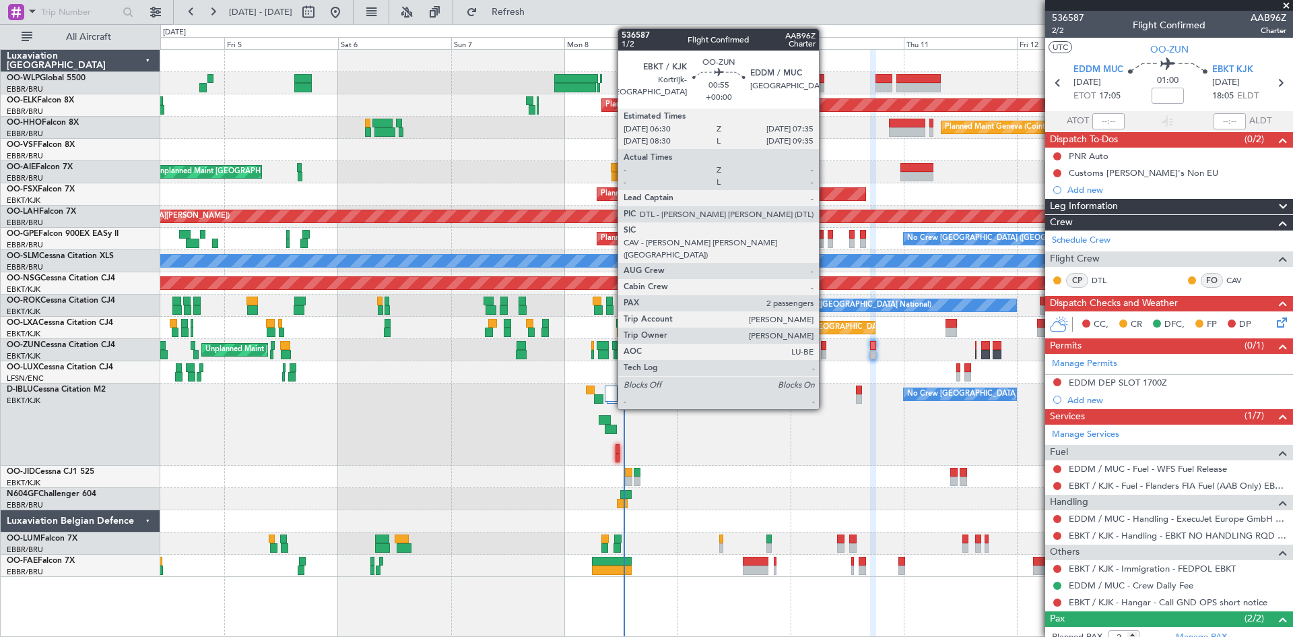
click at [825, 348] on div at bounding box center [823, 345] width 5 height 9
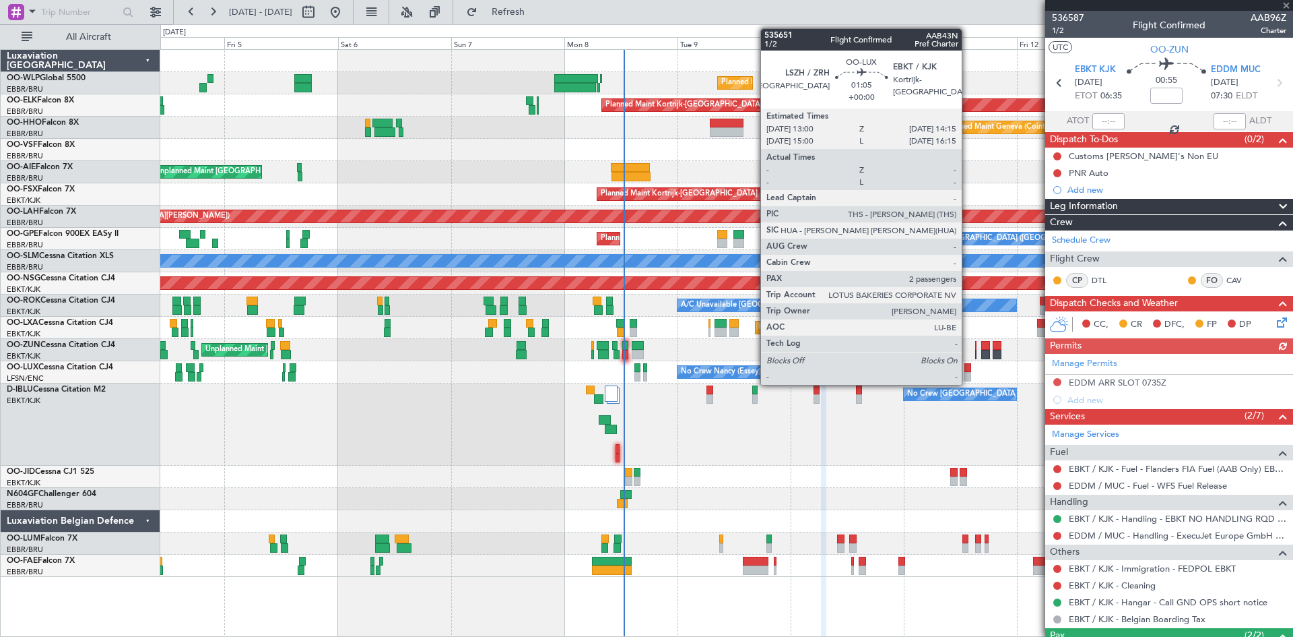
click at [968, 373] on div at bounding box center [968, 376] width 6 height 9
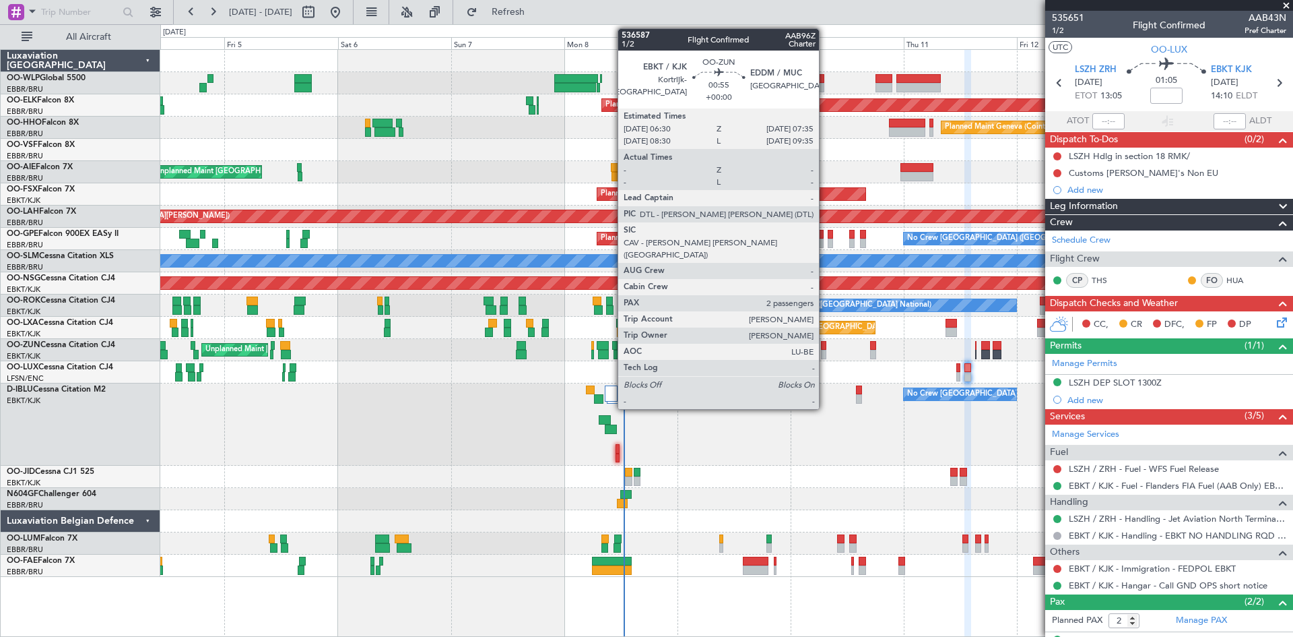
click at [825, 351] on div at bounding box center [823, 354] width 5 height 9
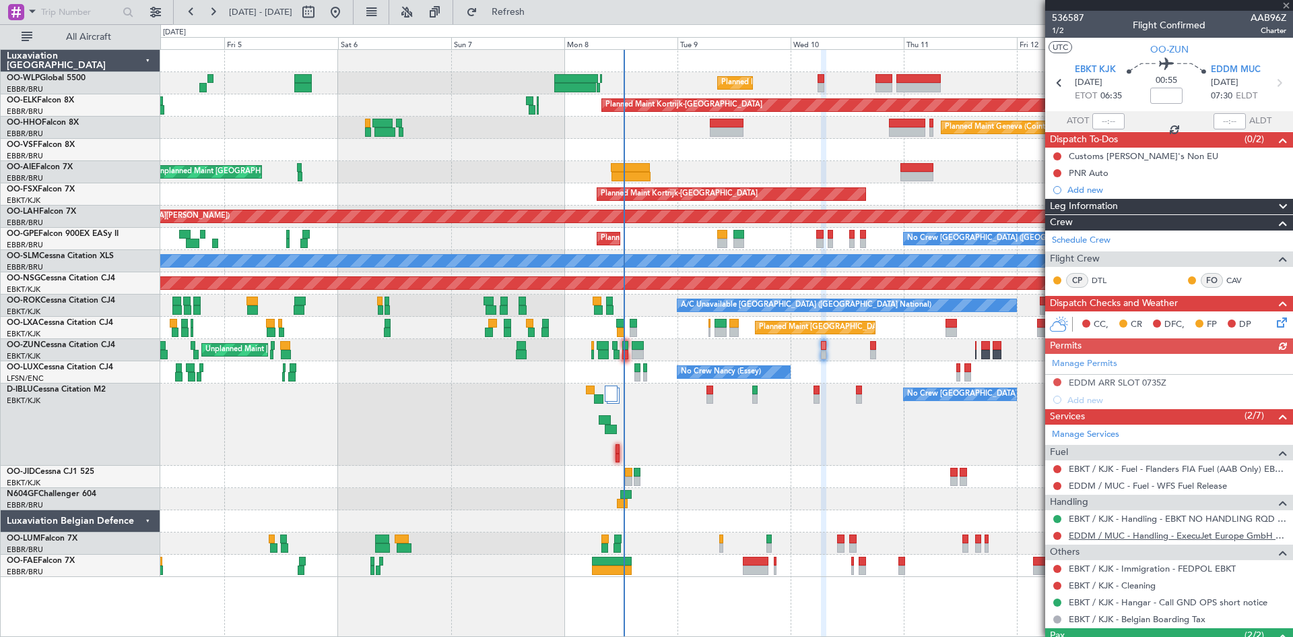
click at [1227, 534] on link "EDDM / MUC - Handling - ExecuJet Europe GmbH EDDM / MUC" at bounding box center [1178, 534] width 218 height 11
click at [541, 5] on button "Refresh" at bounding box center [500, 12] width 81 height 22
click at [1152, 484] on link "EDDM / MUC - Fuel - WFS Fuel Release" at bounding box center [1148, 485] width 158 height 11
click at [1057, 486] on button at bounding box center [1058, 486] width 8 height 8
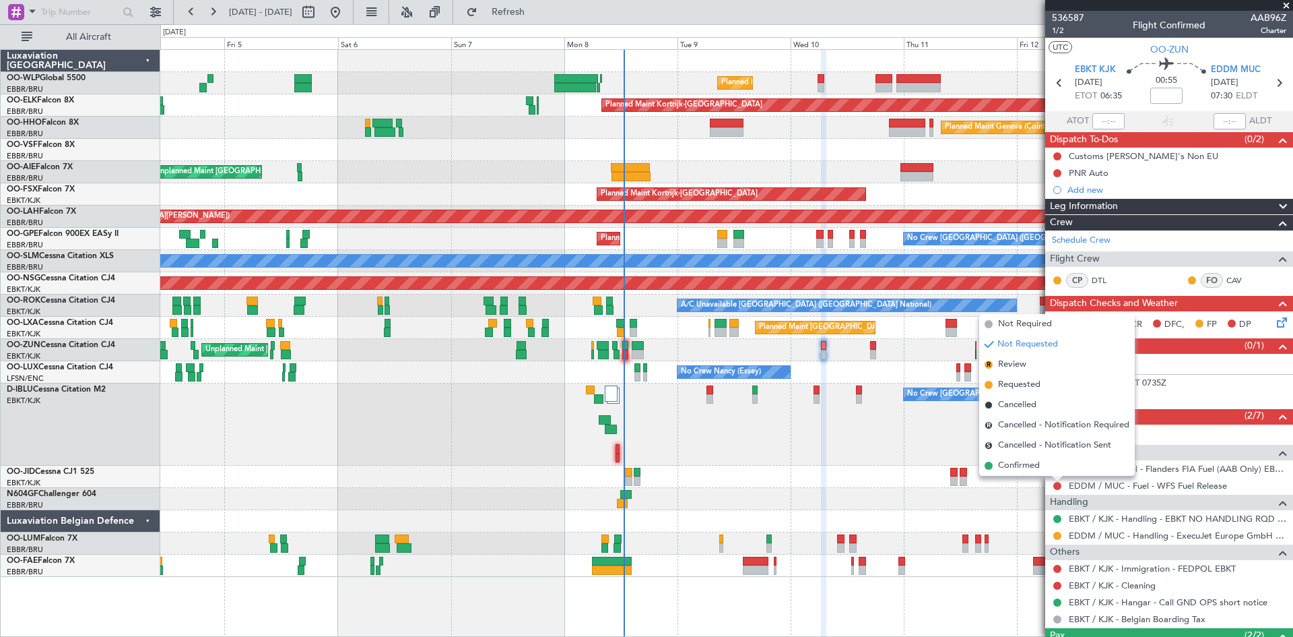
click at [1031, 386] on span "Requested" at bounding box center [1019, 384] width 42 height 13
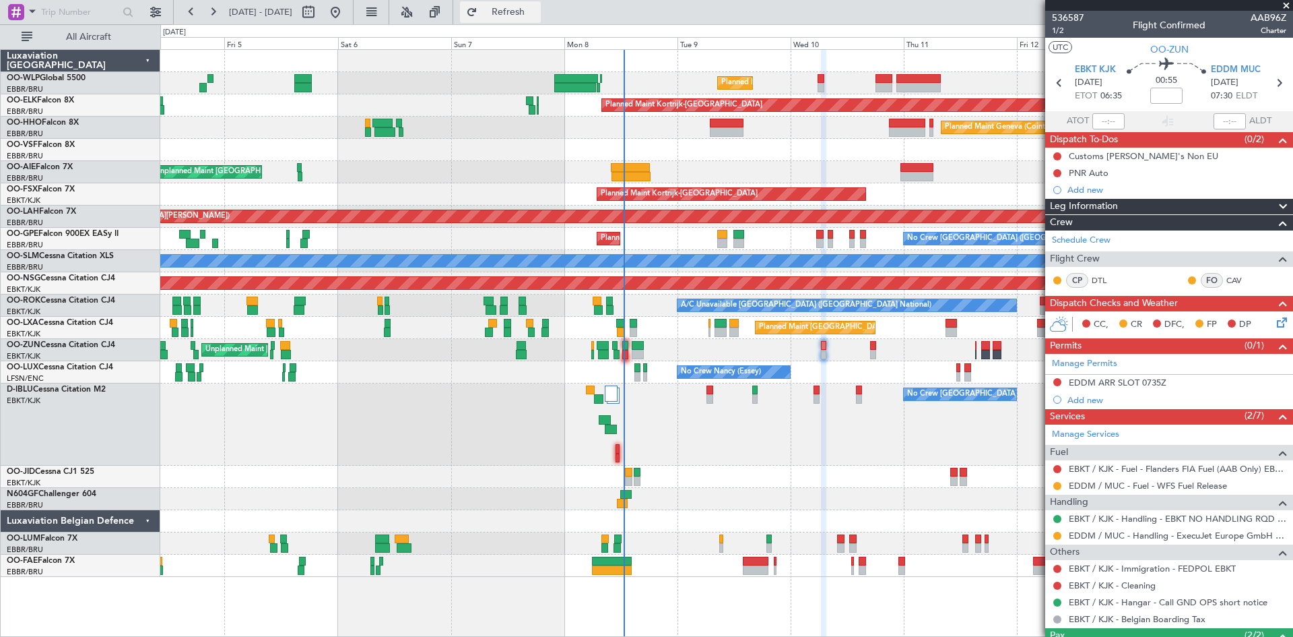
click at [537, 11] on span "Refresh" at bounding box center [508, 11] width 57 height 9
click at [870, 350] on div "Unplanned Maint [GEOGRAPHIC_DATA] ([GEOGRAPHIC_DATA])" at bounding box center [726, 350] width 1132 height 22
click at [871, 350] on div at bounding box center [873, 354] width 6 height 9
click at [872, 353] on div at bounding box center [873, 354] width 6 height 9
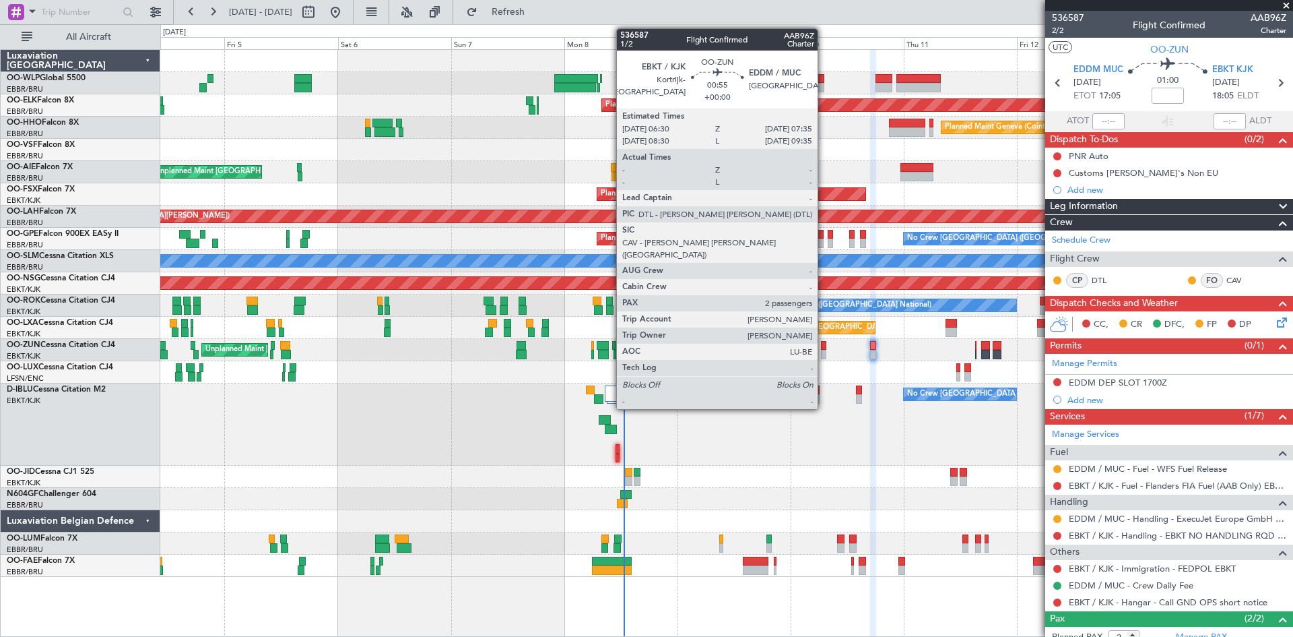
click at [824, 353] on div at bounding box center [823, 354] width 5 height 9
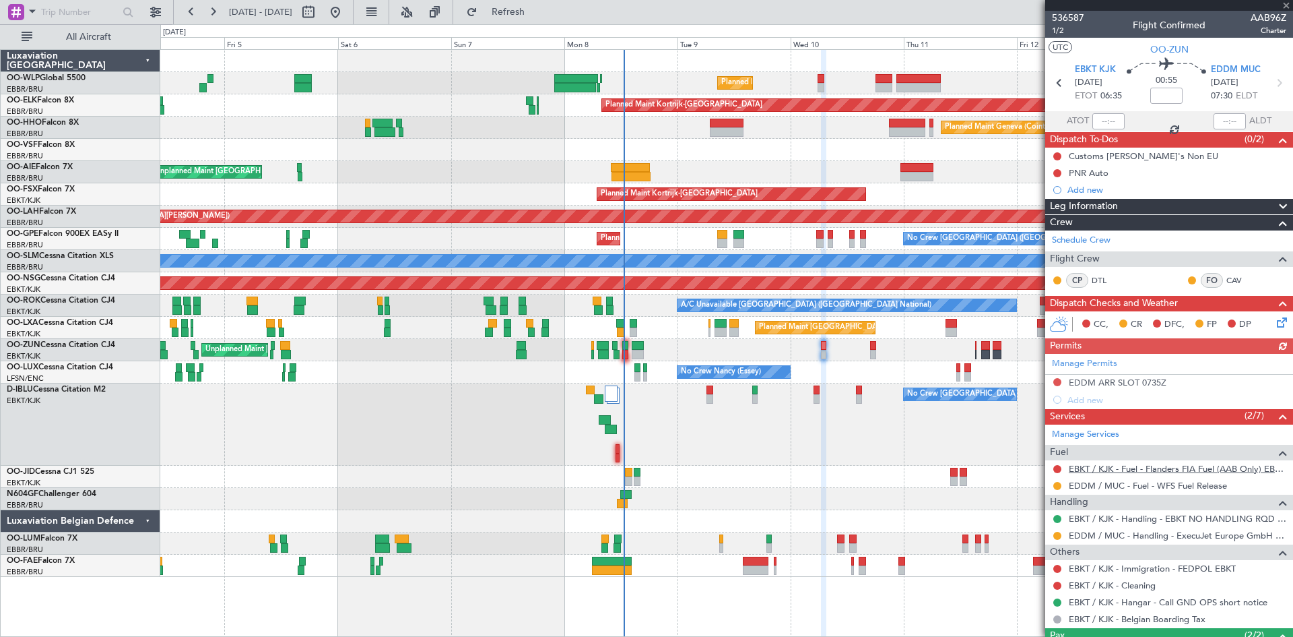
click at [1136, 470] on link "EBKT / KJK - Fuel - Flanders FIA Fuel (AAB Only) EBKT / KJK" at bounding box center [1178, 468] width 218 height 11
click at [1121, 463] on link "EBKT / KJK - Fuel - Flanders FIA Fuel (AAB Only) EBKT / KJK" at bounding box center [1178, 468] width 218 height 11
click at [537, 16] on span "Refresh" at bounding box center [508, 11] width 57 height 9
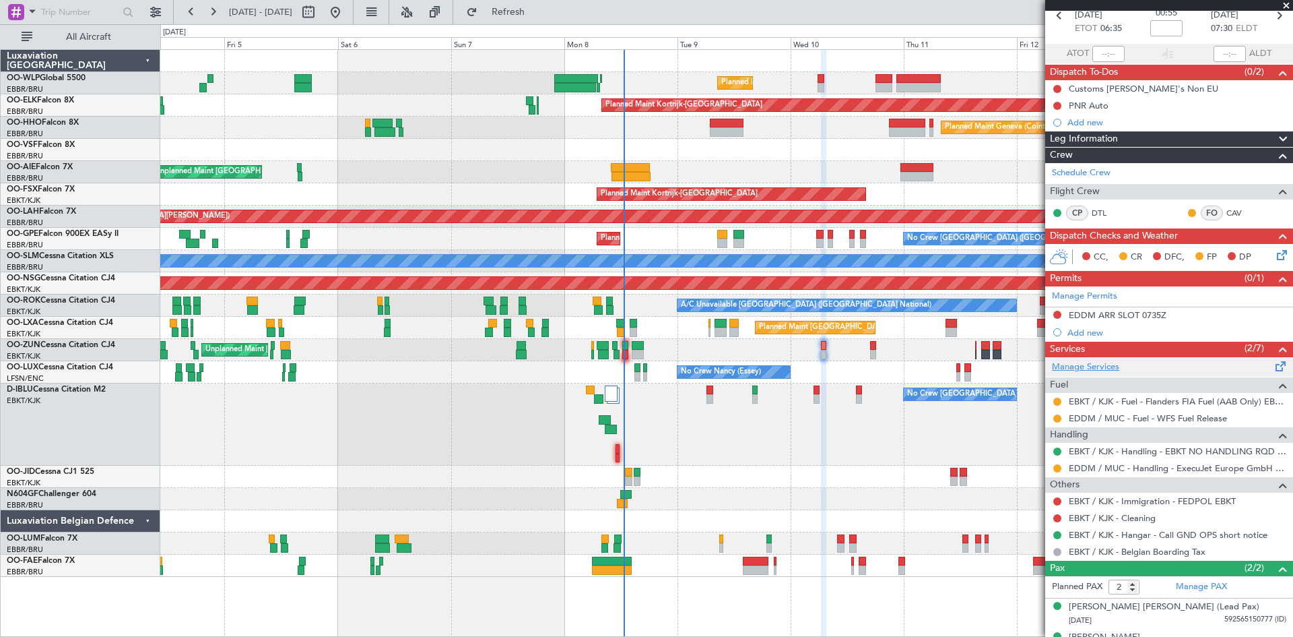
click at [1102, 366] on link "Manage Services" at bounding box center [1085, 366] width 67 height 13
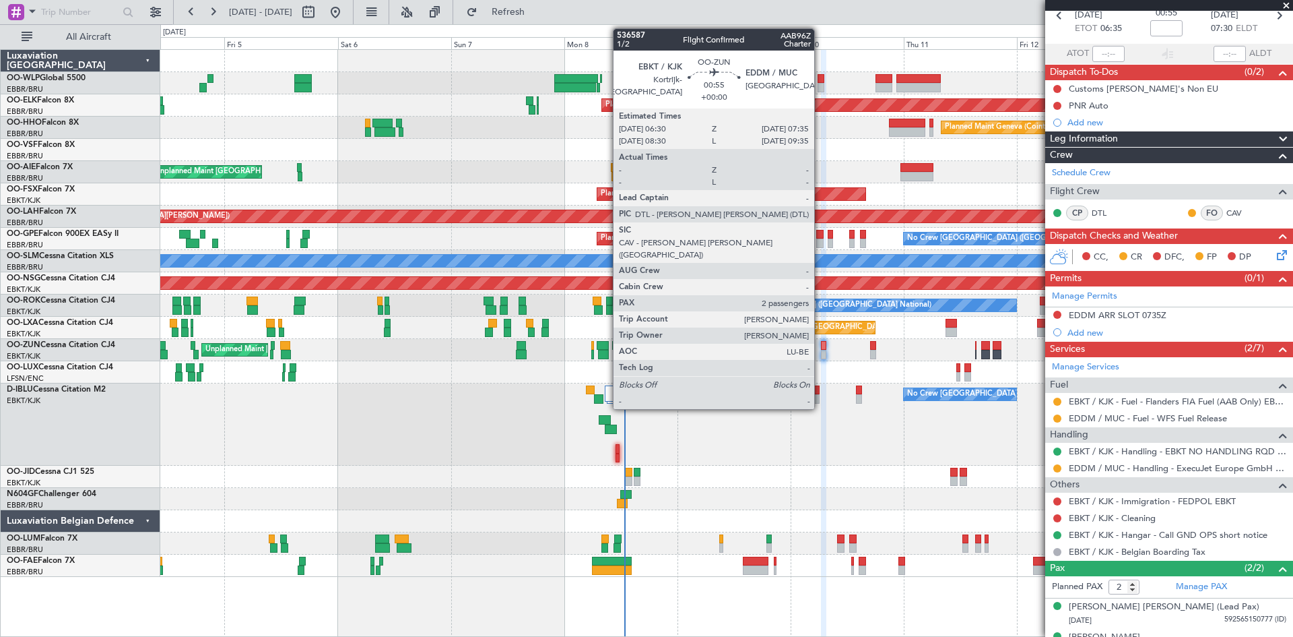
click at [821, 350] on div at bounding box center [823, 354] width 5 height 9
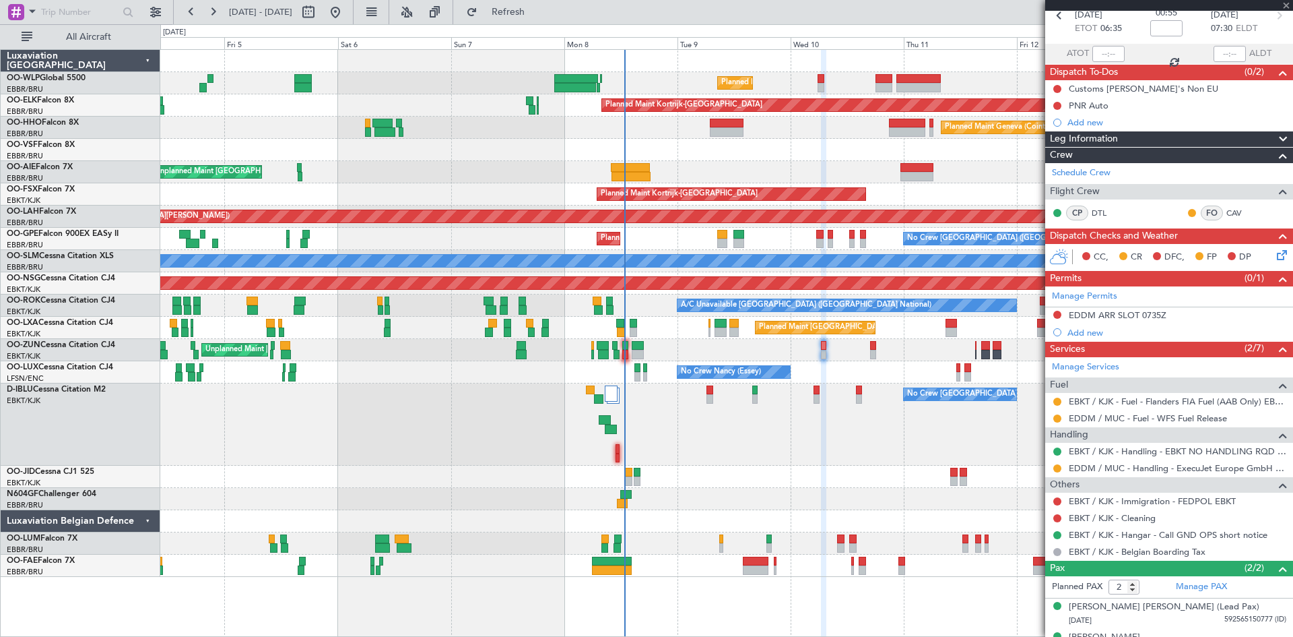
scroll to position [0, 0]
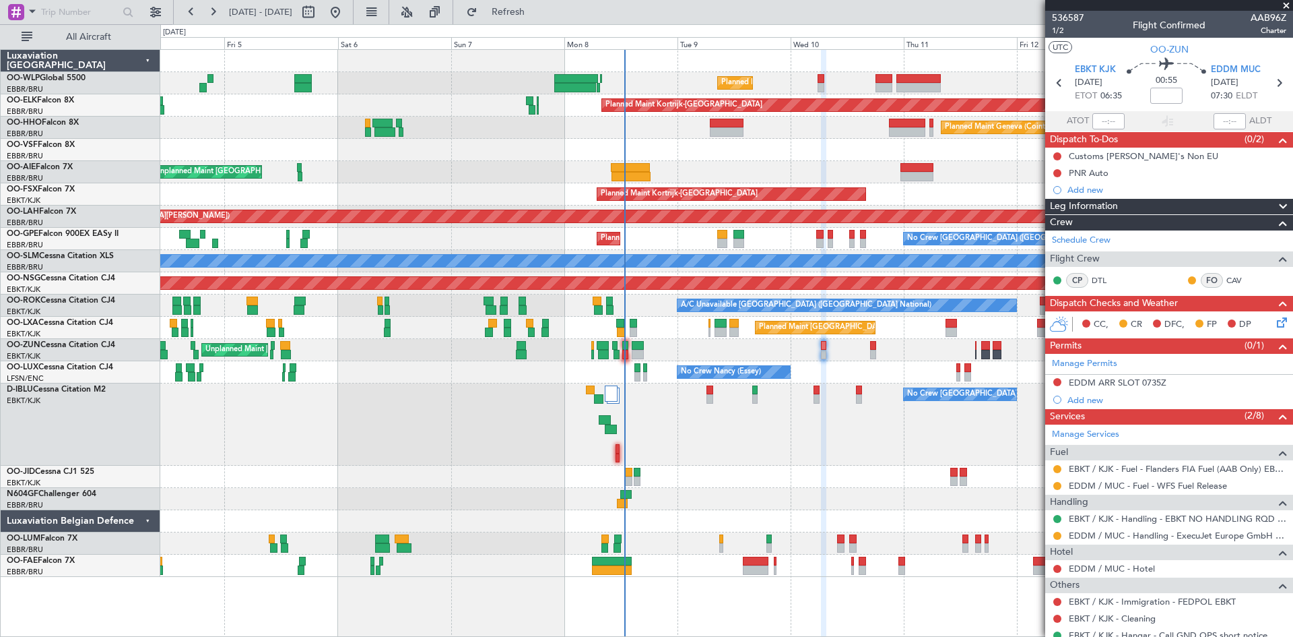
click at [1100, 575] on div "EDDM / MUC - Hotel" at bounding box center [1169, 568] width 248 height 17
click at [1101, 565] on link "EDDM / MUC - Hotel" at bounding box center [1112, 567] width 86 height 11
click at [498, 8] on fb-refresh-button "Refresh" at bounding box center [500, 12] width 94 height 24
click at [548, 0] on fb-refresh-button "Refresh" at bounding box center [500, 12] width 94 height 24
click at [537, 9] on span "Refresh" at bounding box center [508, 11] width 57 height 9
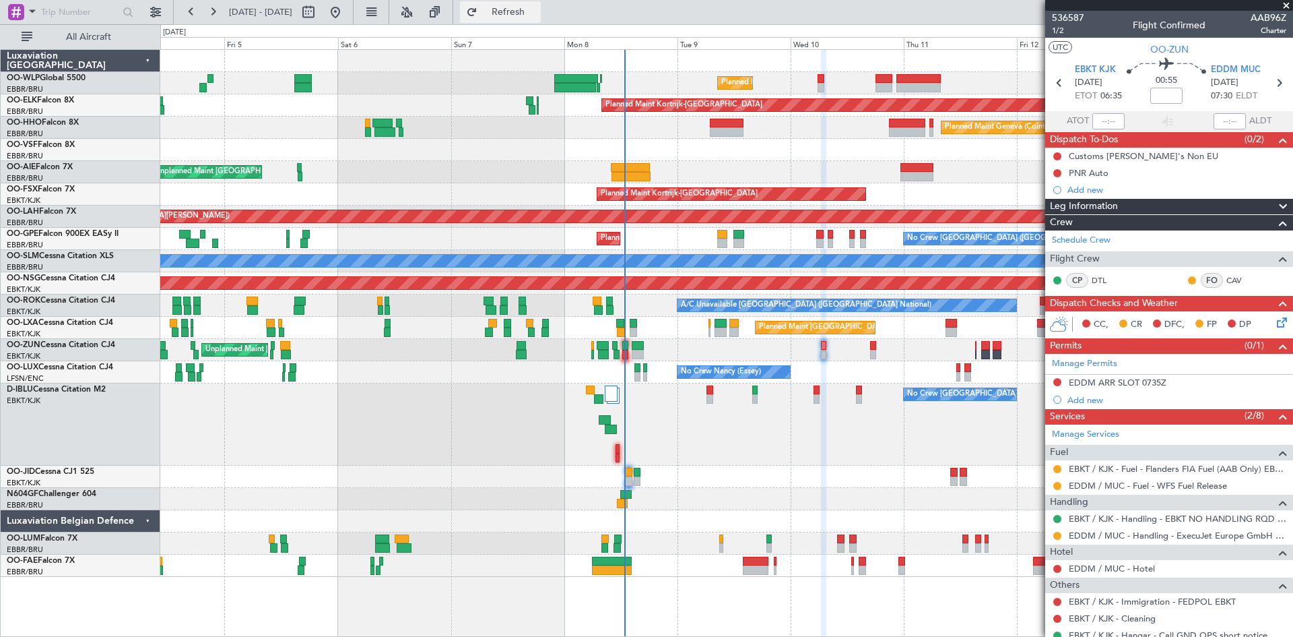
click at [537, 17] on span "Refresh" at bounding box center [508, 11] width 57 height 9
click at [520, 13] on button "Refresh" at bounding box center [500, 12] width 81 height 22
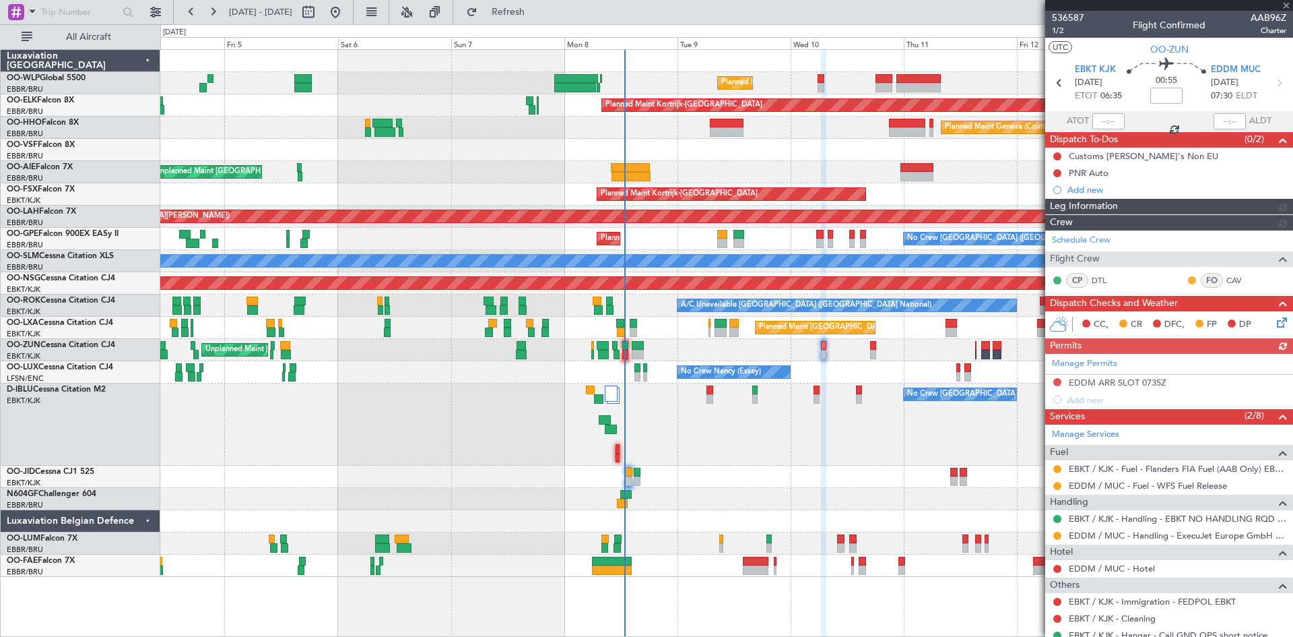
scroll to position [67, 0]
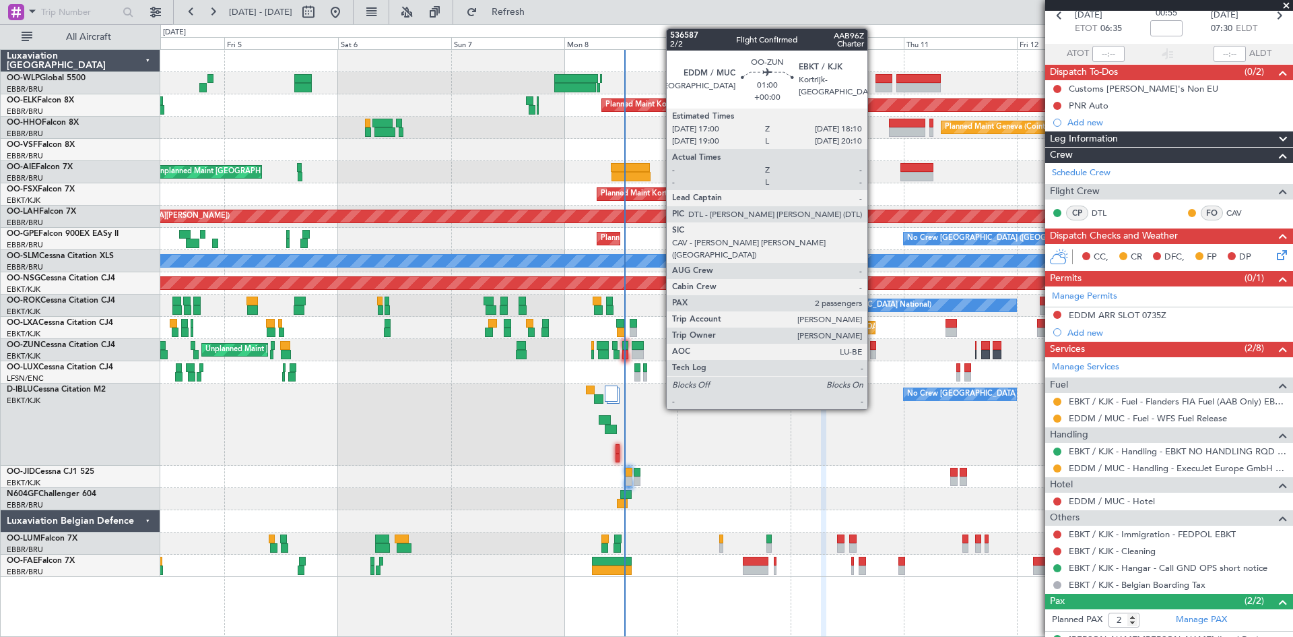
click at [874, 350] on div at bounding box center [873, 354] width 6 height 9
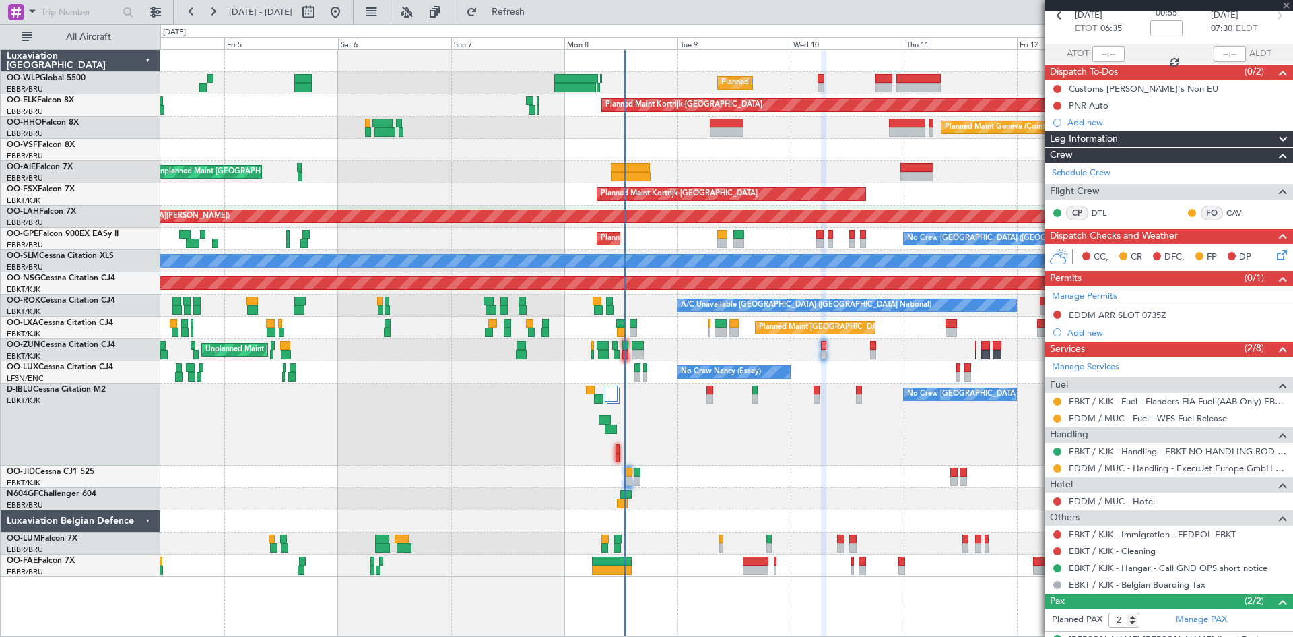
scroll to position [0, 0]
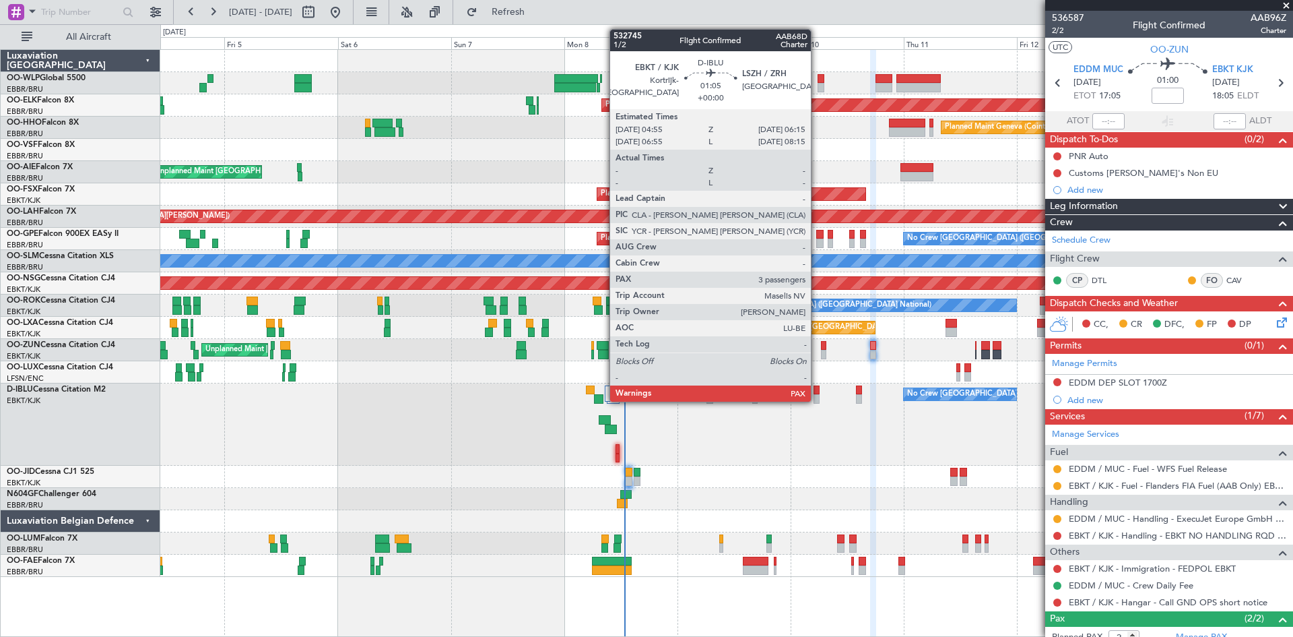
click at [817, 400] on div at bounding box center [817, 398] width 7 height 9
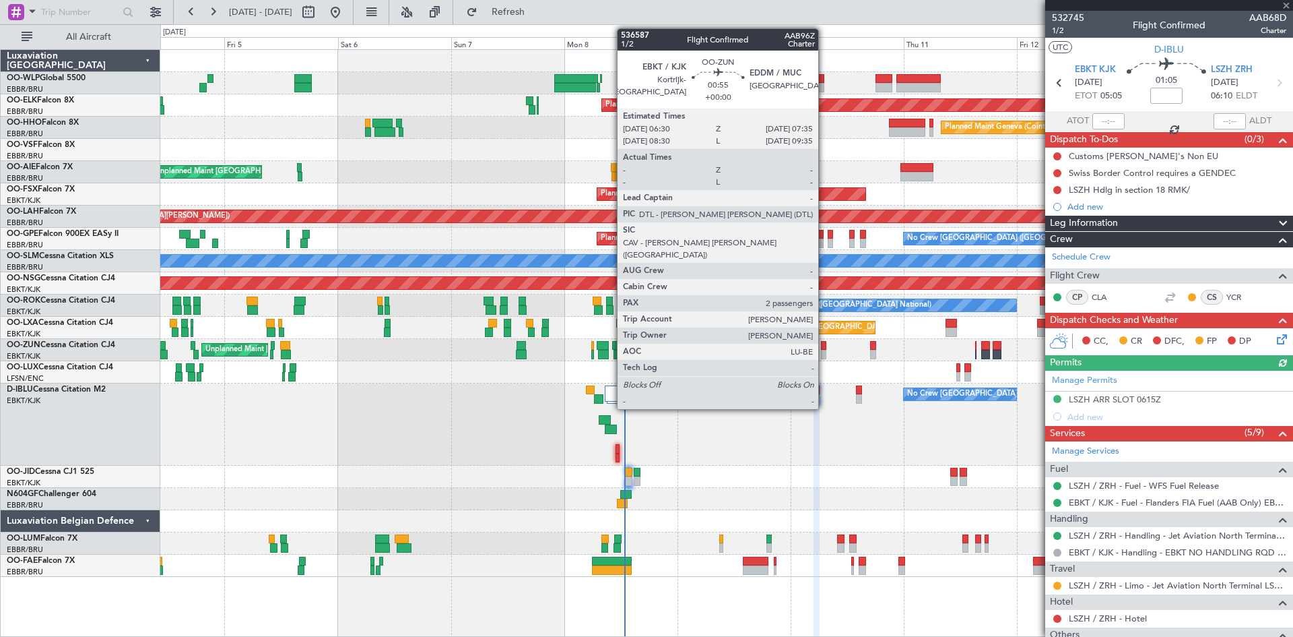
click at [825, 352] on div at bounding box center [823, 354] width 5 height 9
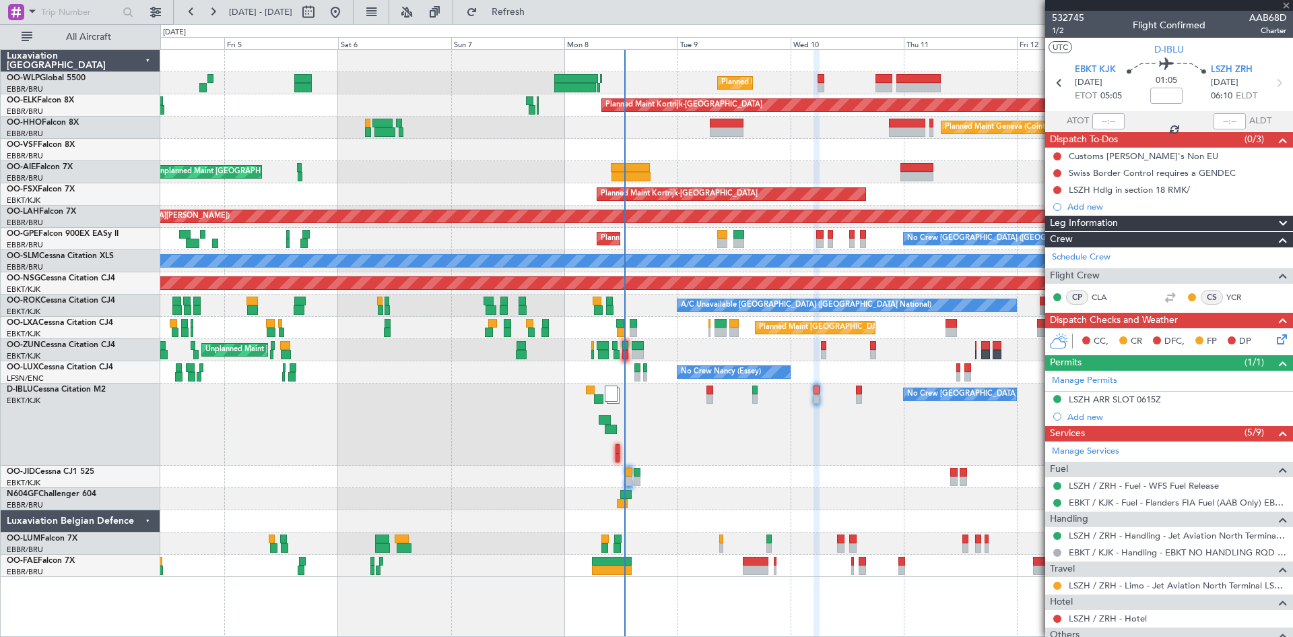
type input "2"
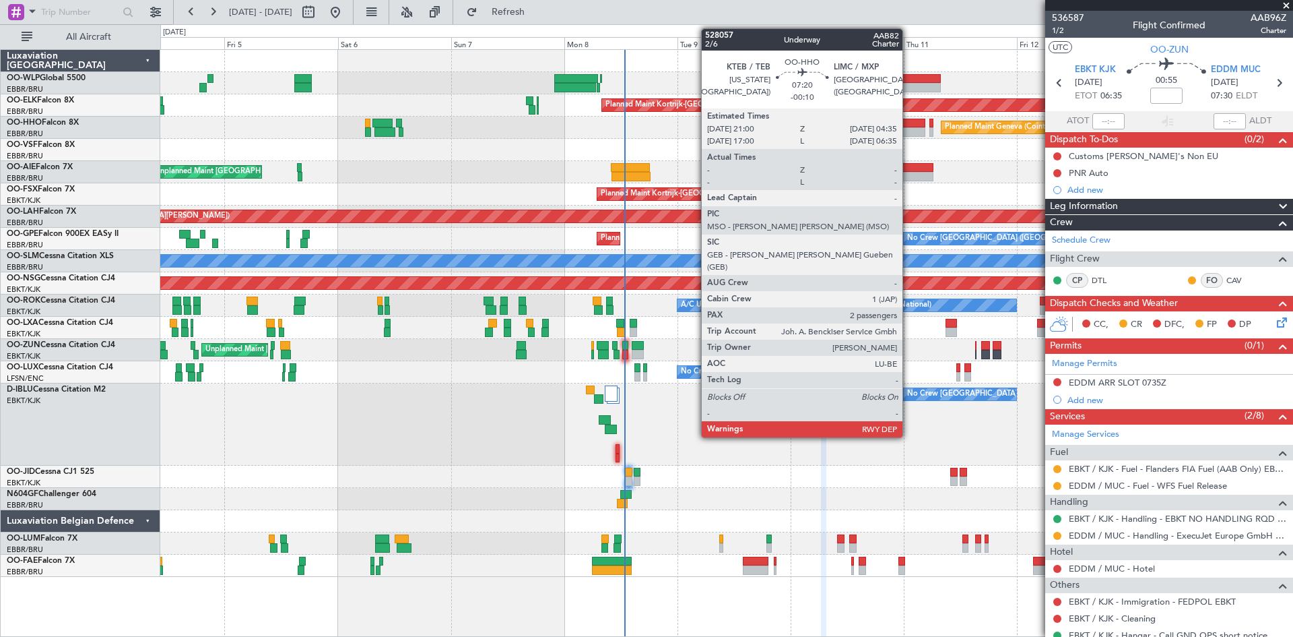
click at [909, 133] on div at bounding box center [907, 131] width 36 height 9
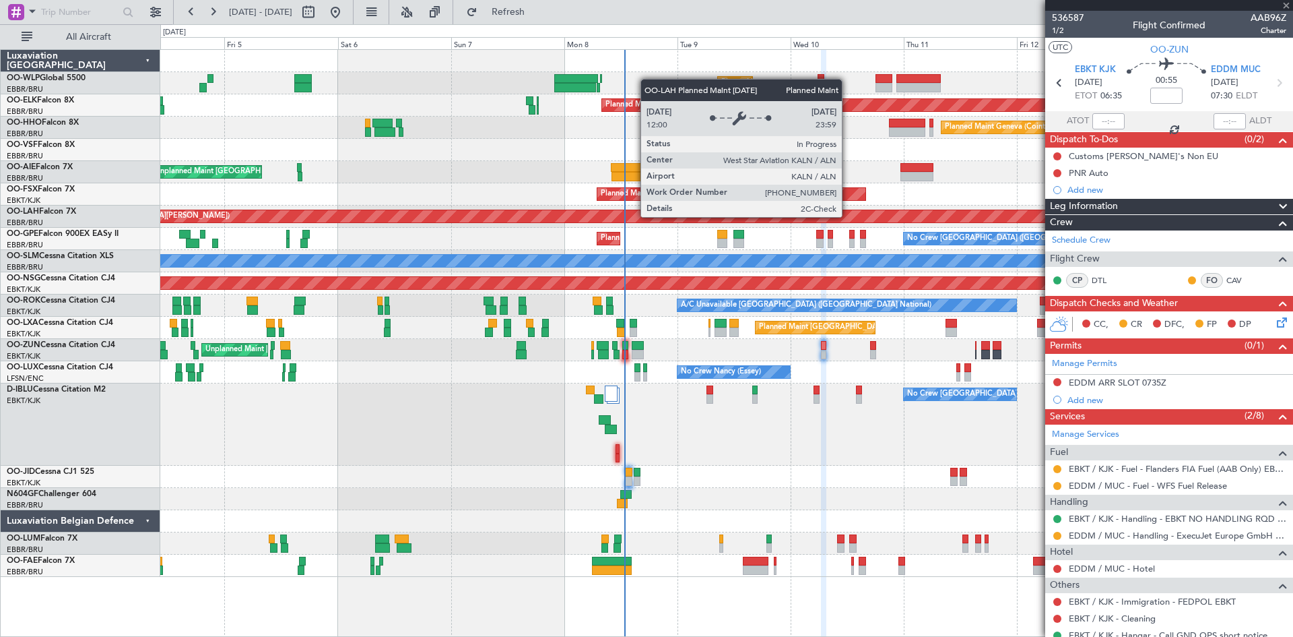
type input "-00:10"
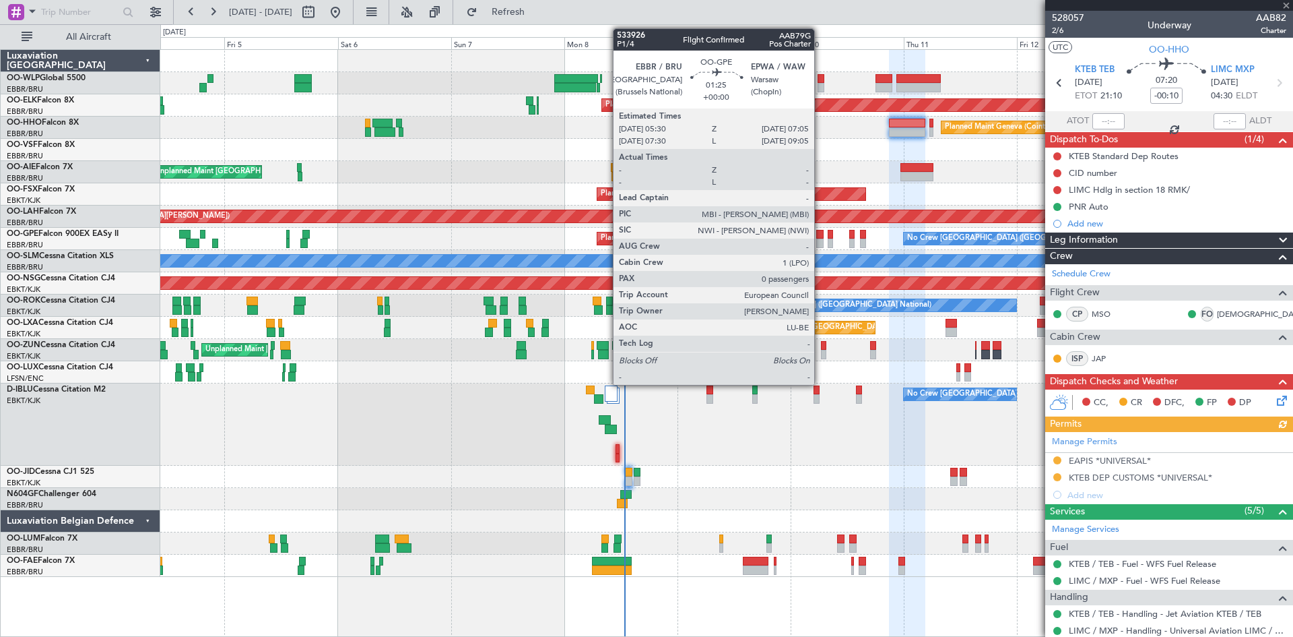
click at [820, 244] on div at bounding box center [820, 242] width 8 height 9
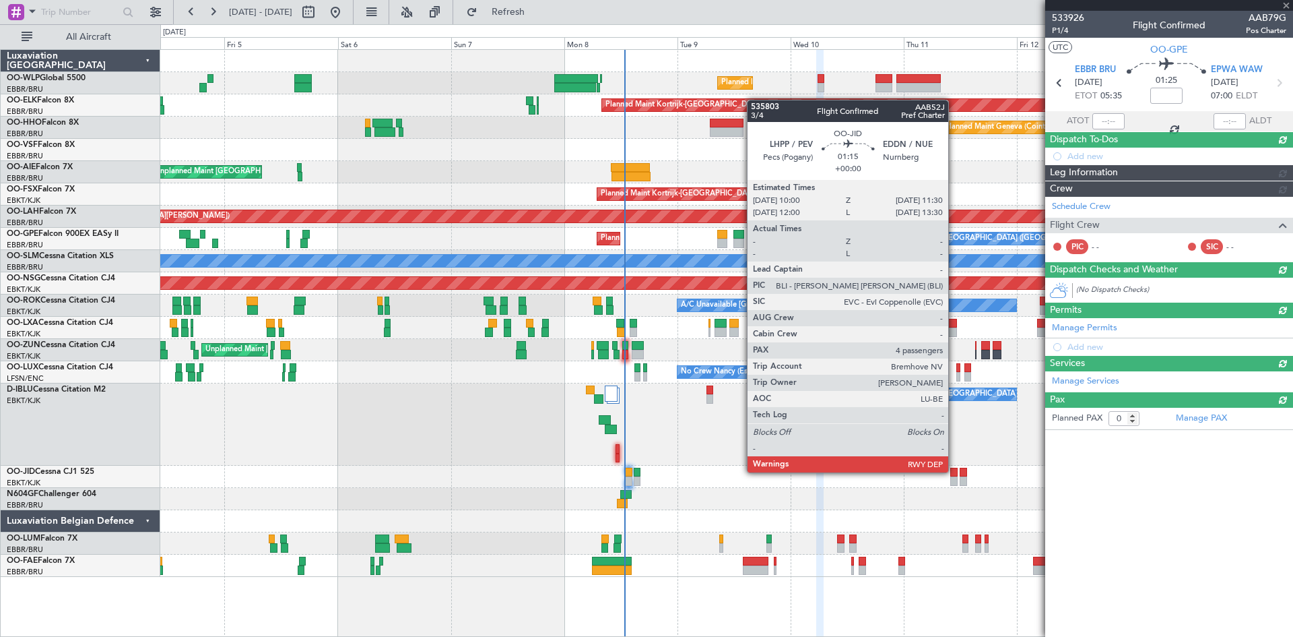
click at [955, 471] on div at bounding box center [954, 472] width 7 height 9
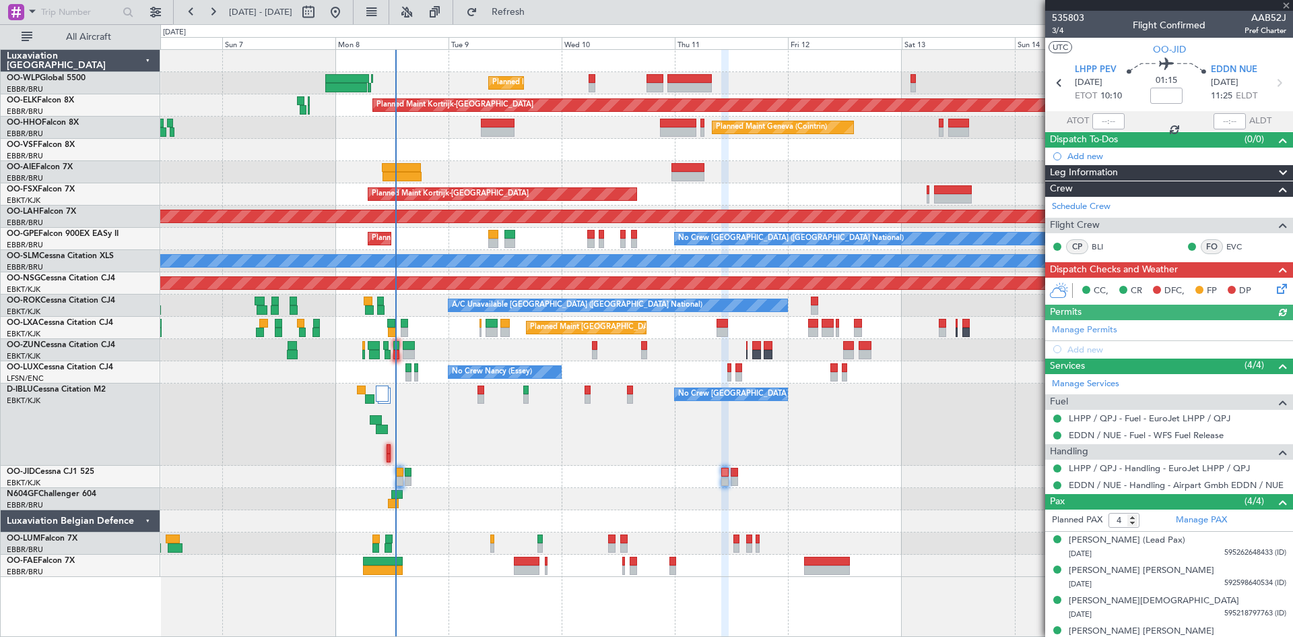
click at [714, 469] on div "Planned Maint Liege Planned Maint Kortrijk-Wevelgem Planned Maint Geneva (Coint…" at bounding box center [726, 313] width 1132 height 527
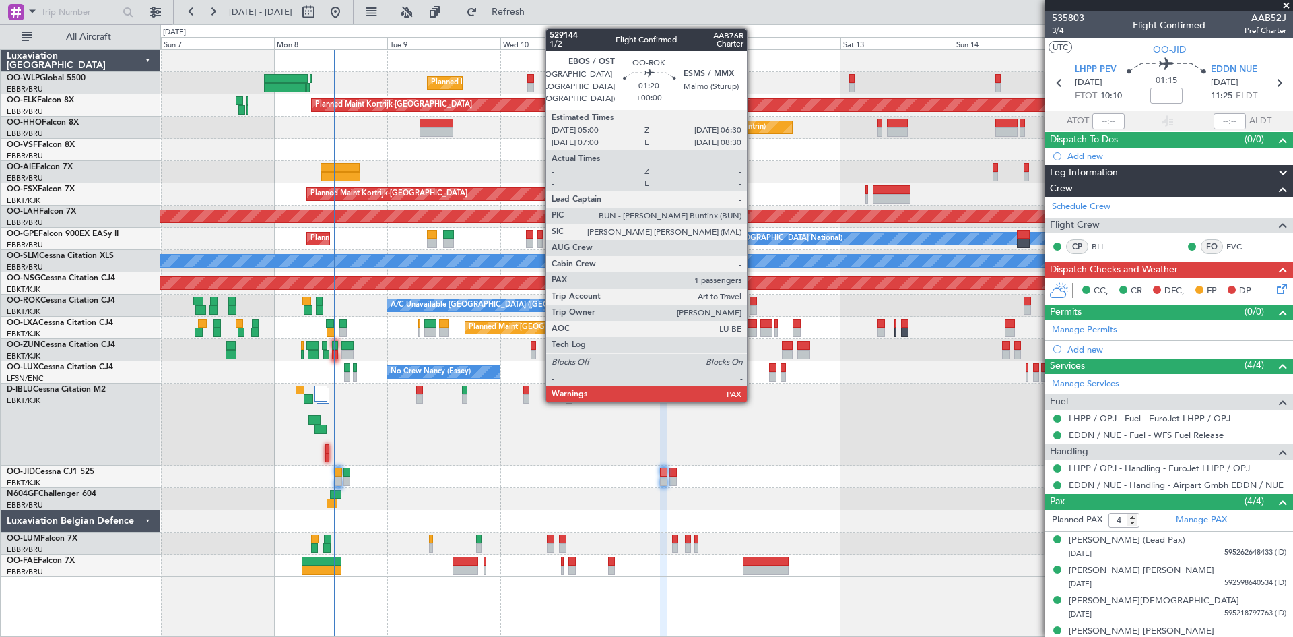
click at [753, 311] on div at bounding box center [753, 309] width 7 height 9
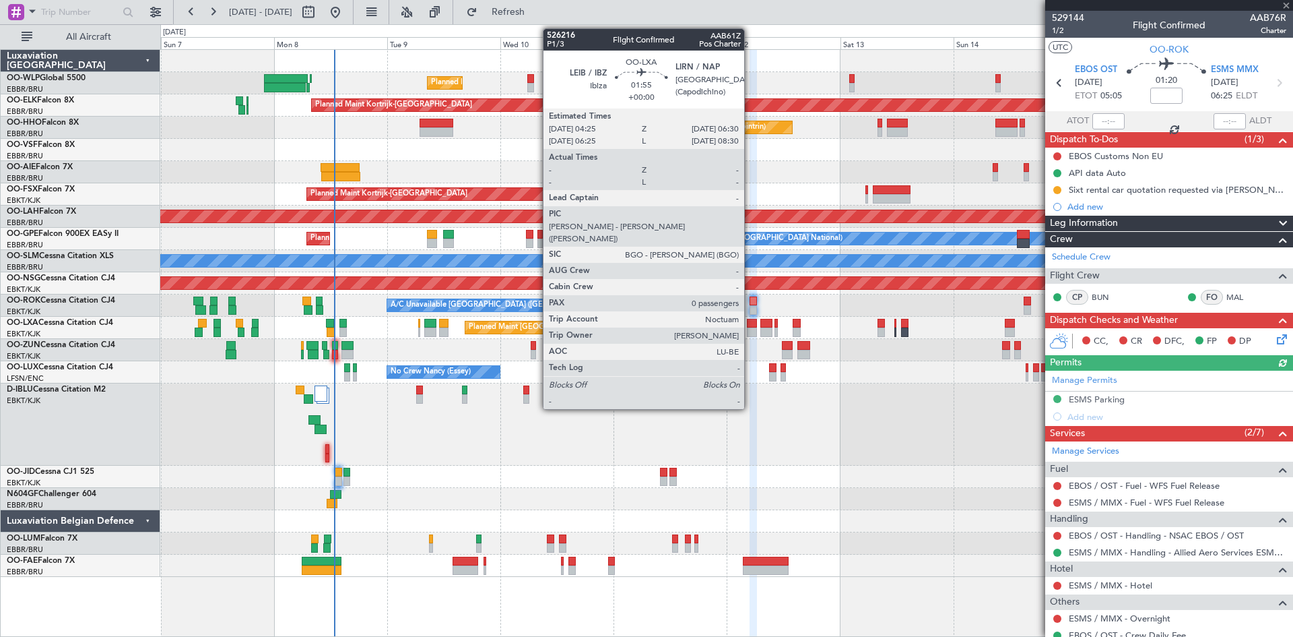
click at [750, 331] on div at bounding box center [752, 331] width 10 height 9
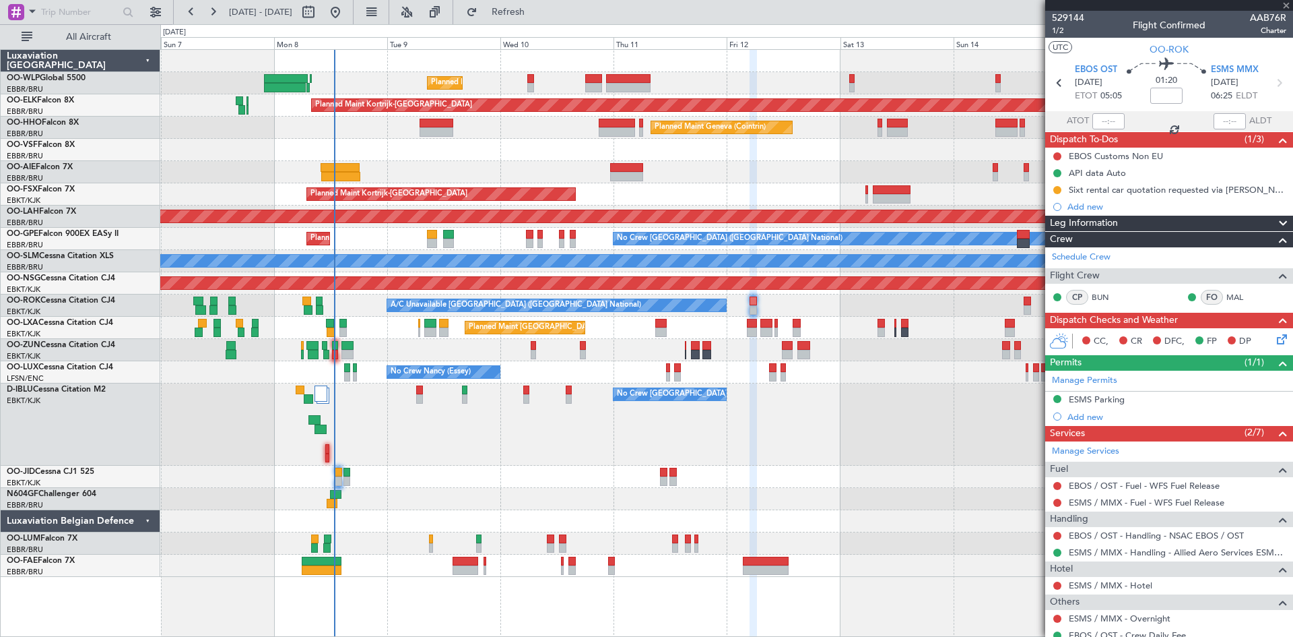
type input "0"
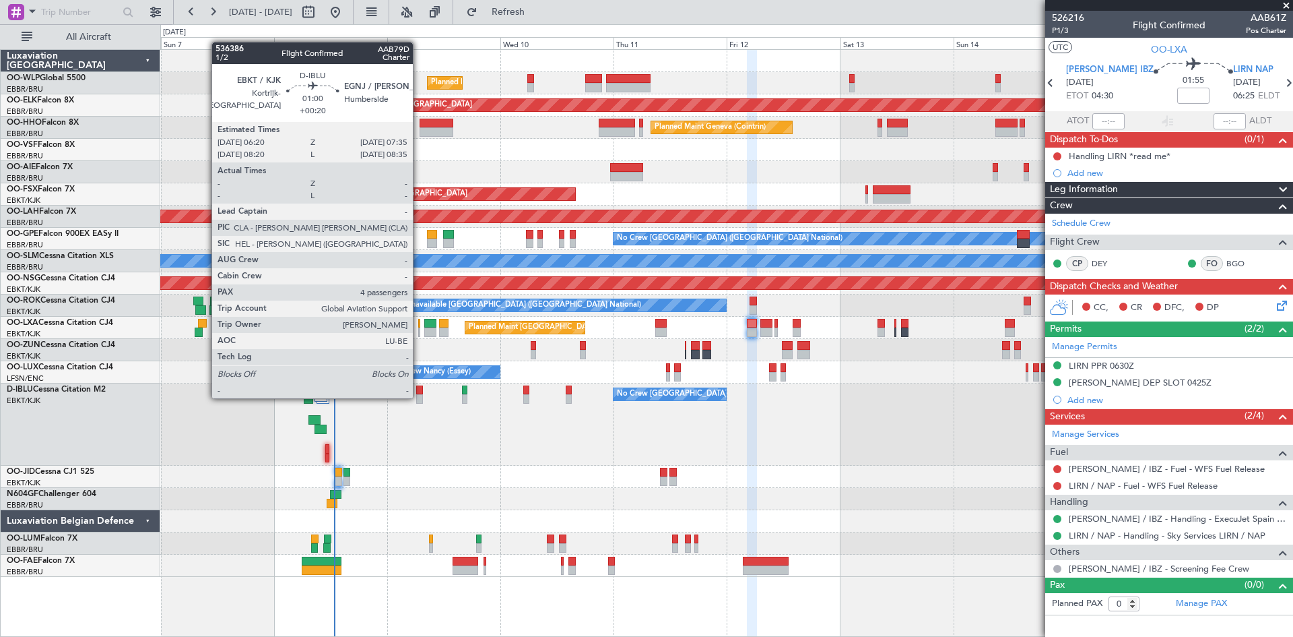
click at [419, 397] on div at bounding box center [419, 398] width 6 height 9
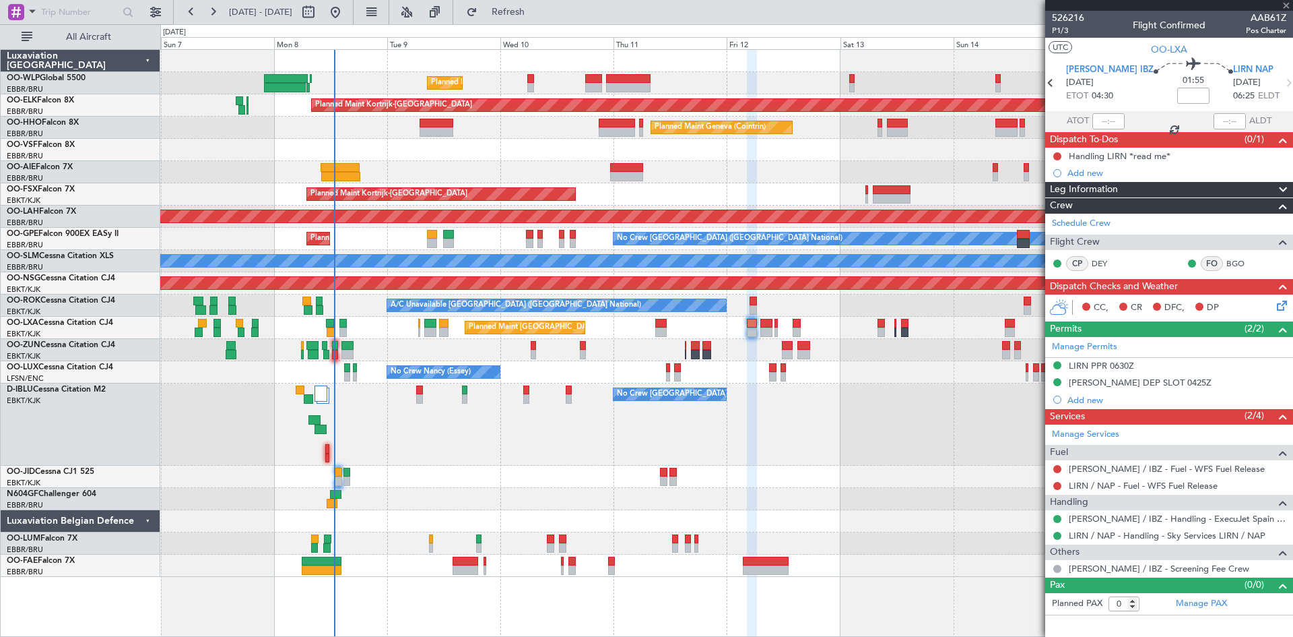
type input "+00:20"
type input "4"
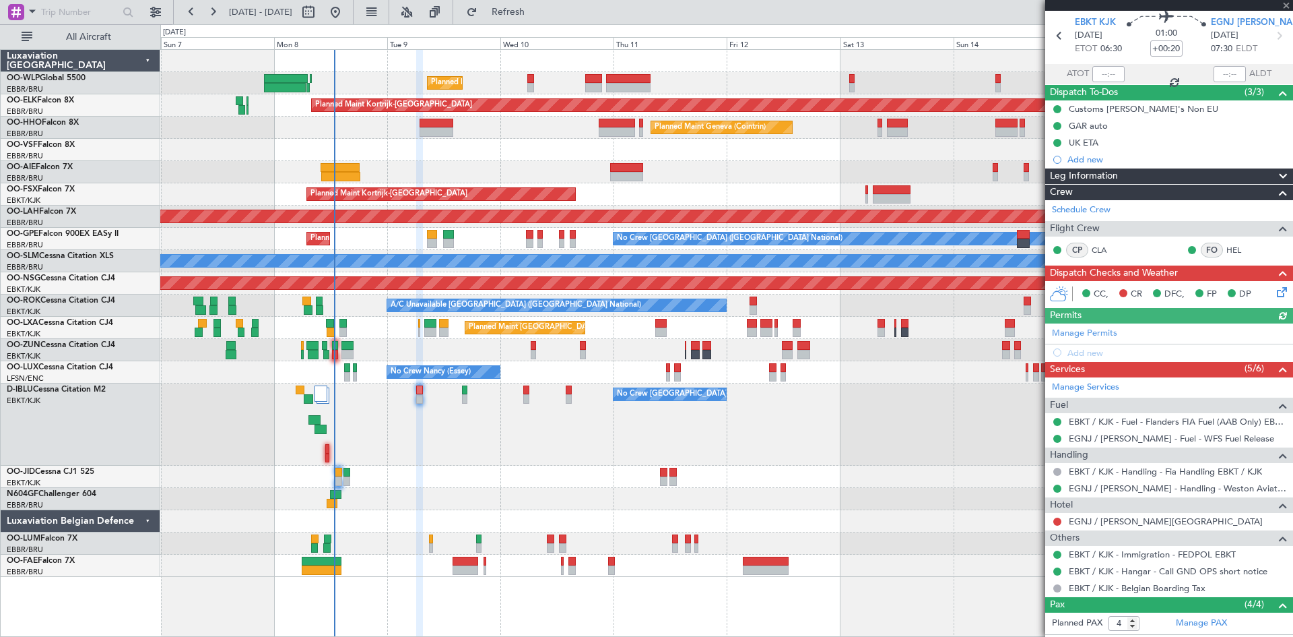
scroll to position [67, 0]
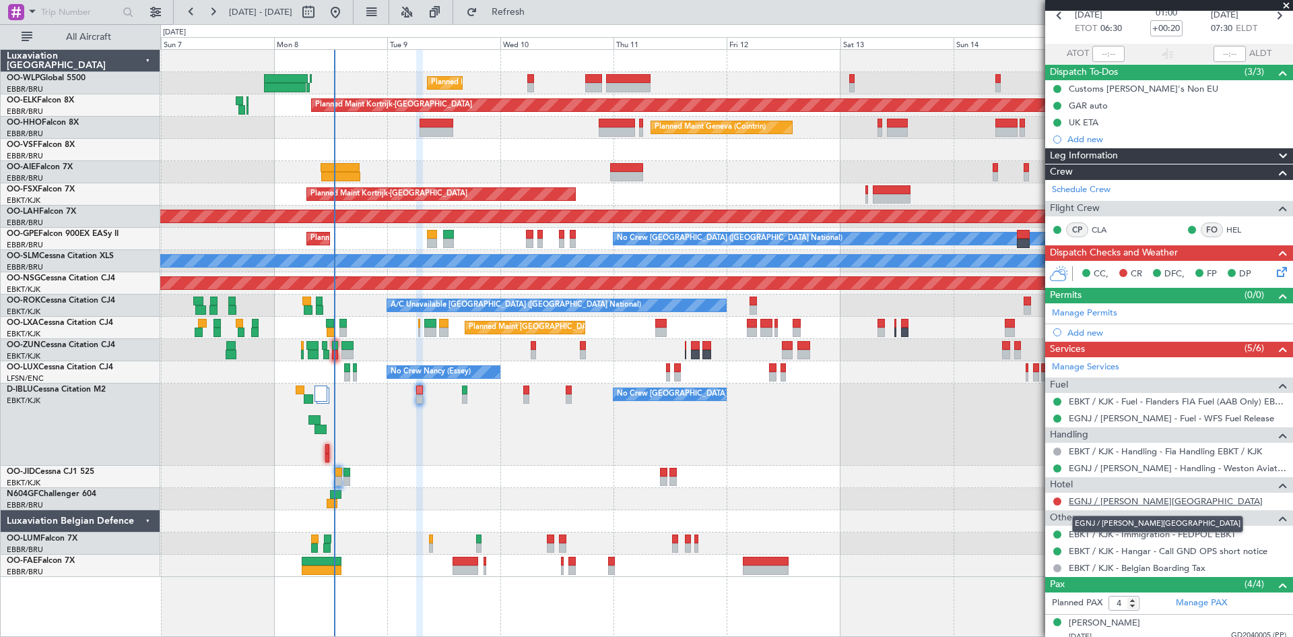
click at [1123, 500] on link "EGNJ / HUY - Hotel" at bounding box center [1166, 500] width 194 height 11
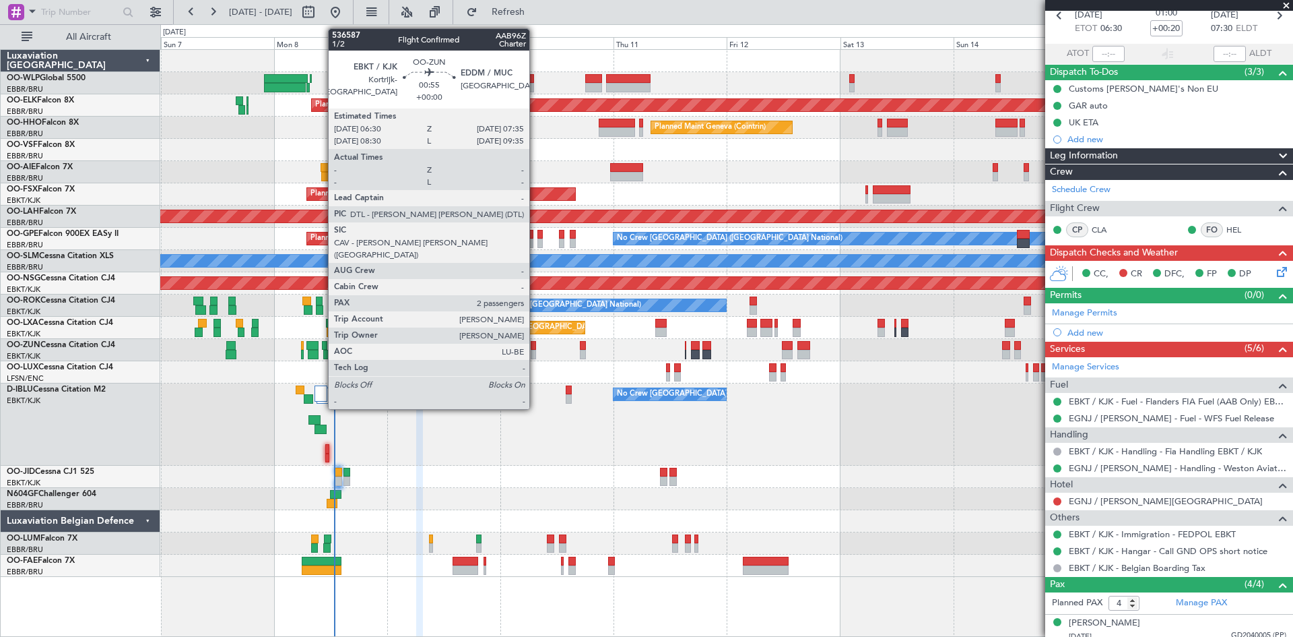
click at [536, 351] on div at bounding box center [533, 354] width 5 height 9
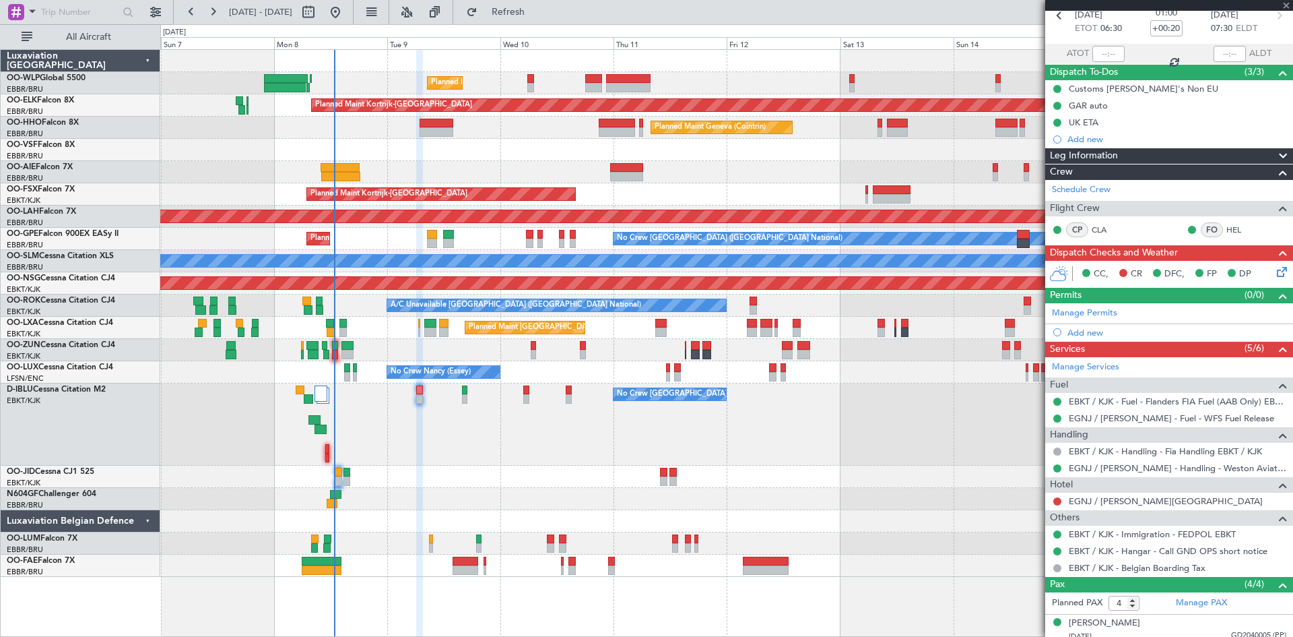
type input "2"
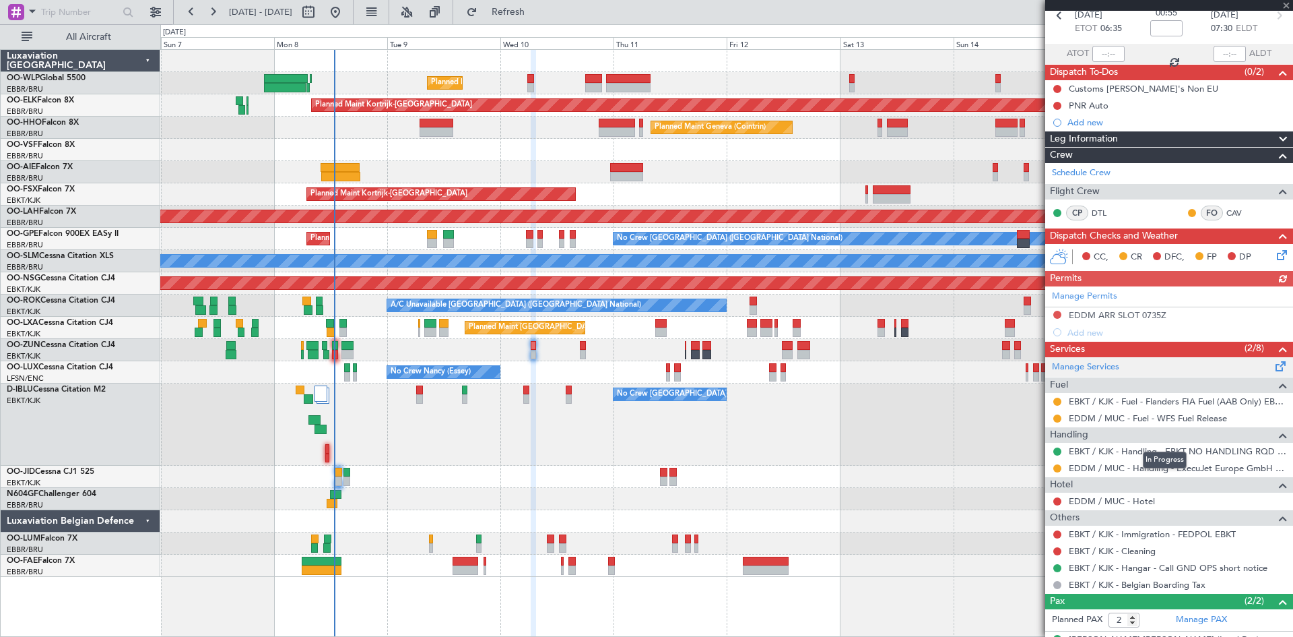
scroll to position [122, 0]
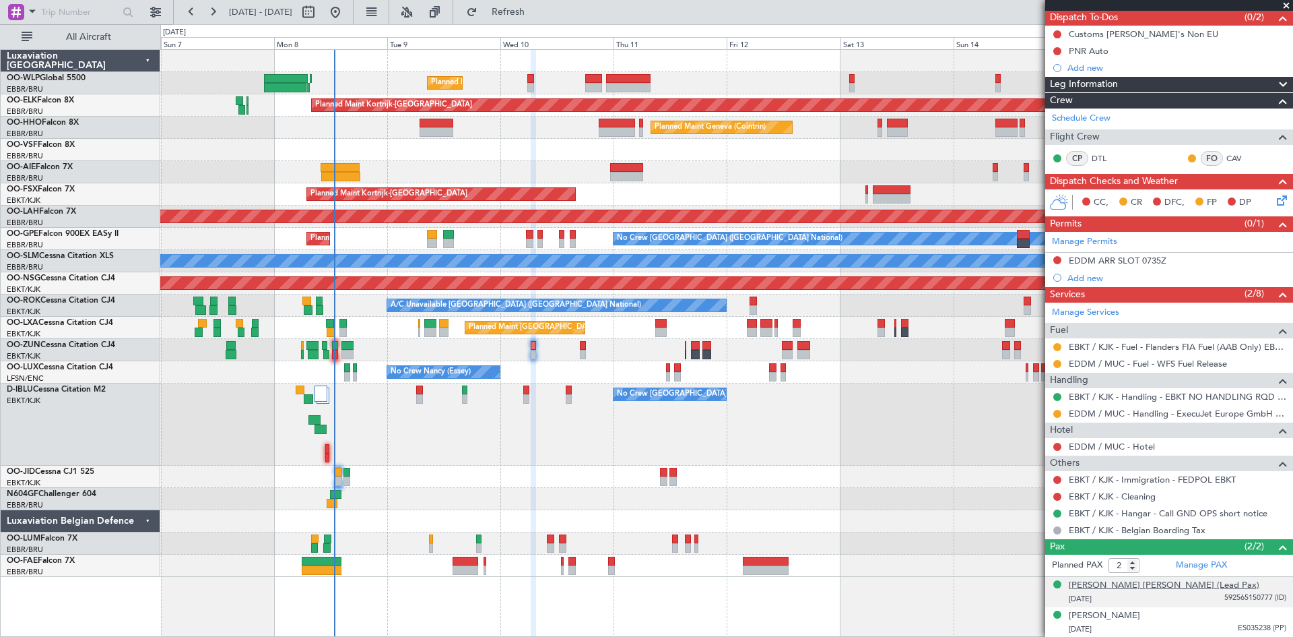
click at [1156, 588] on div "[PERSON_NAME] [PERSON_NAME] (Lead Pax)" at bounding box center [1164, 585] width 191 height 13
click at [1131, 263] on div "EDDM ARR SLOT 0735Z" at bounding box center [1118, 260] width 98 height 11
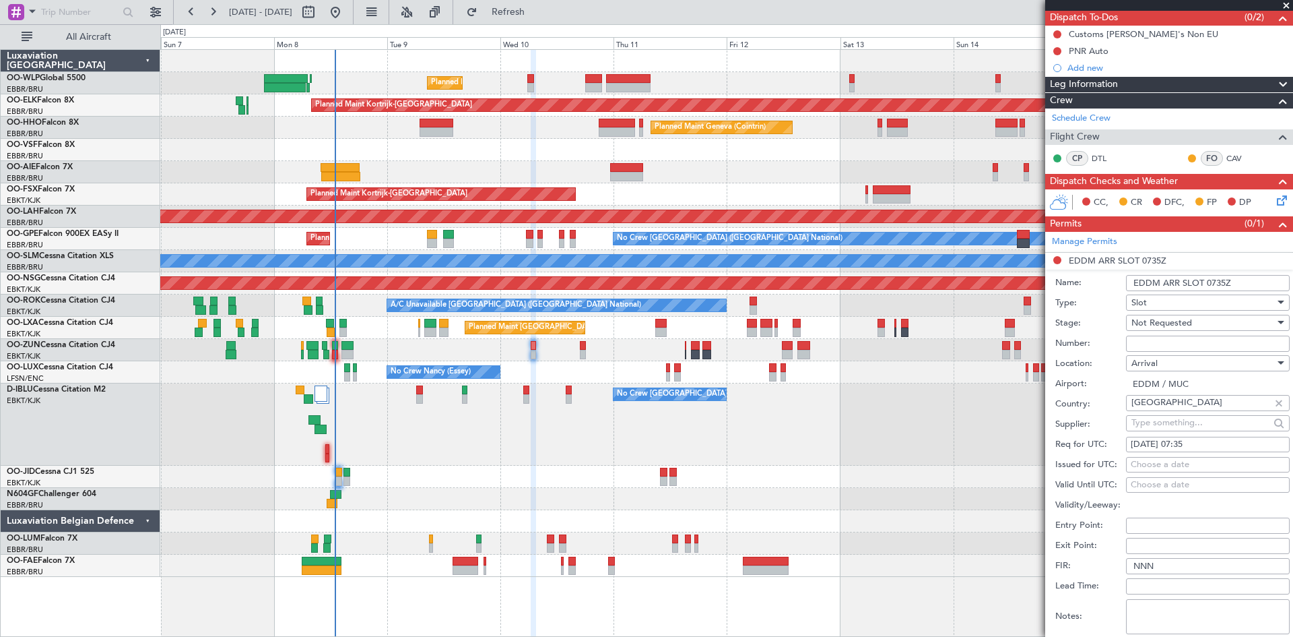
click at [1144, 340] on input "Number:" at bounding box center [1208, 343] width 164 height 16
paste input "EDDM0809258639"
type input "EDDM0809258639"
click at [1162, 328] on div "Not Requested" at bounding box center [1203, 323] width 143 height 20
click at [1184, 435] on span "Received OK" at bounding box center [1202, 430] width 141 height 20
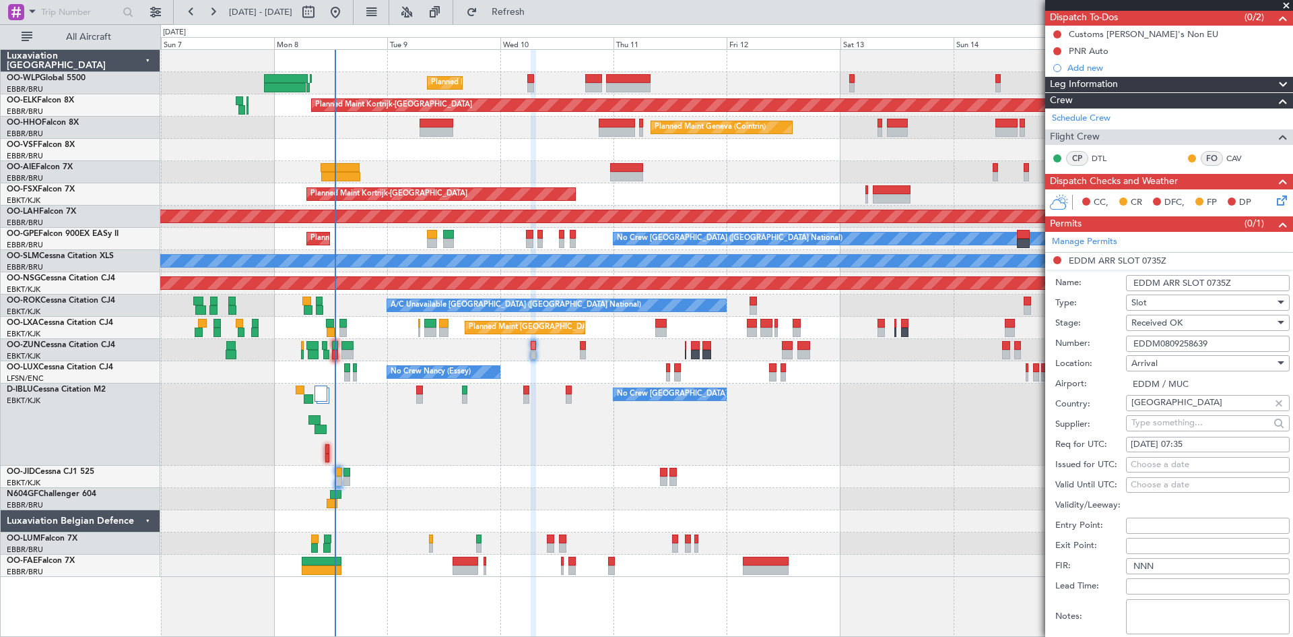
click at [1187, 463] on div "Choose a date" at bounding box center [1208, 464] width 154 height 13
select select "9"
select select "2025"
click at [1194, 498] on input "Validity/Leeway:" at bounding box center [1208, 505] width 164 height 16
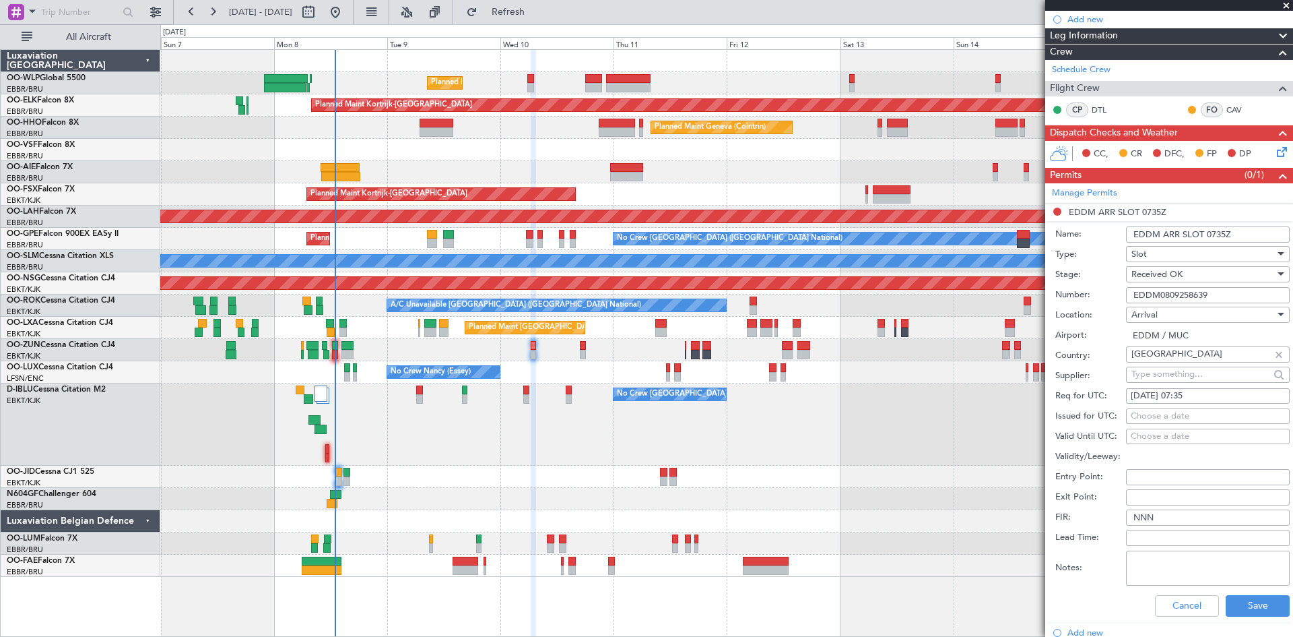
scroll to position [189, 0]
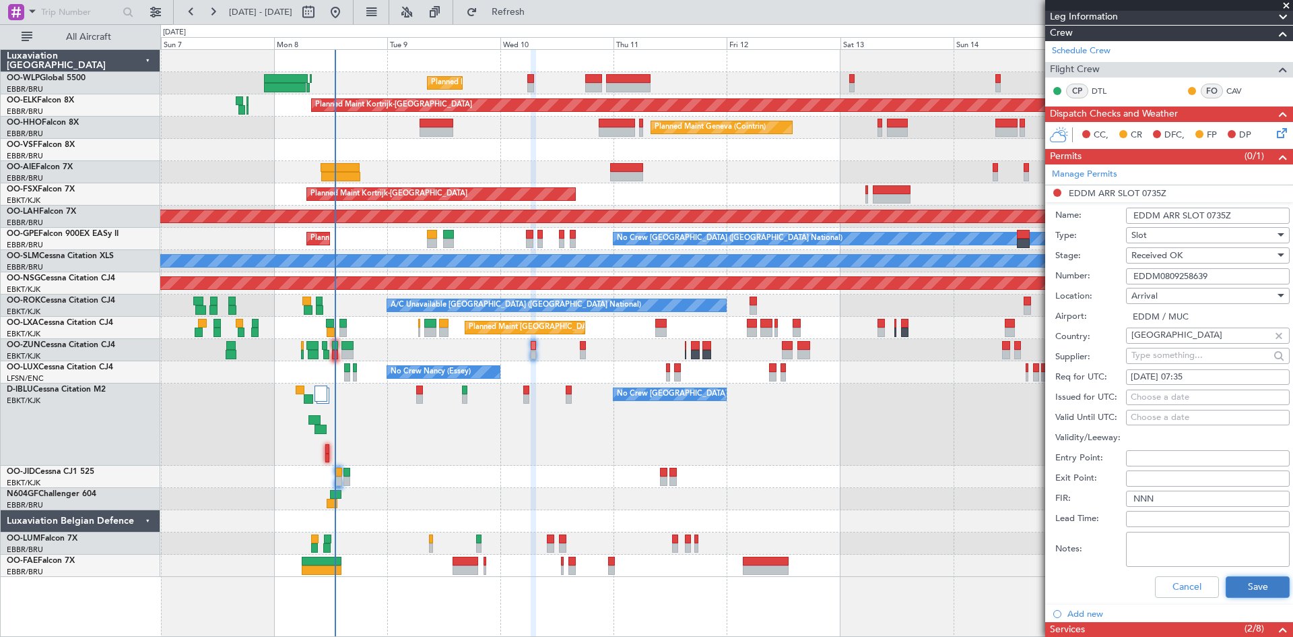
click at [1252, 594] on button "Save" at bounding box center [1258, 587] width 64 height 22
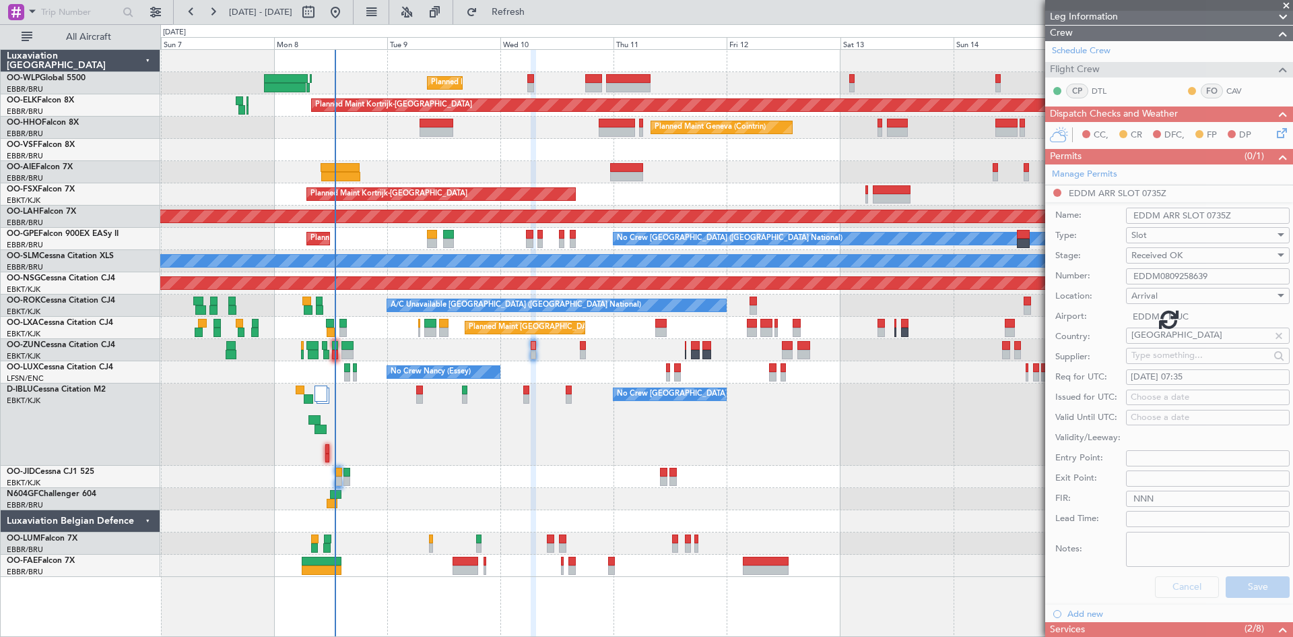
scroll to position [155, 0]
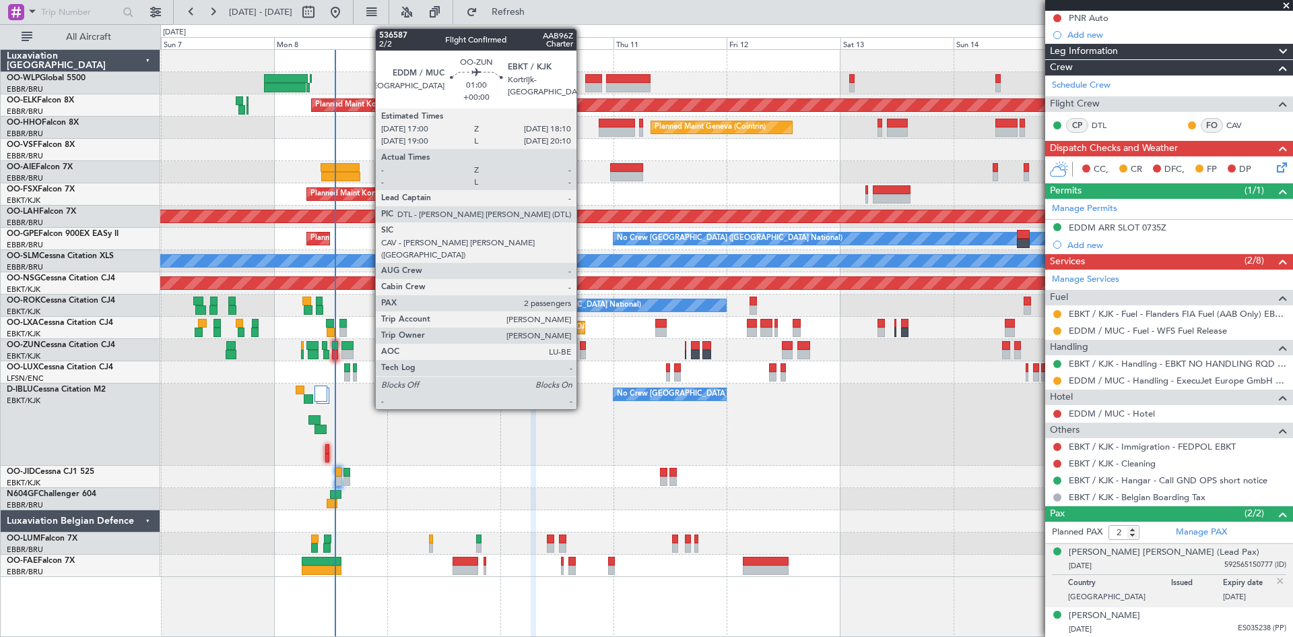
click at [583, 348] on div at bounding box center [583, 345] width 6 height 9
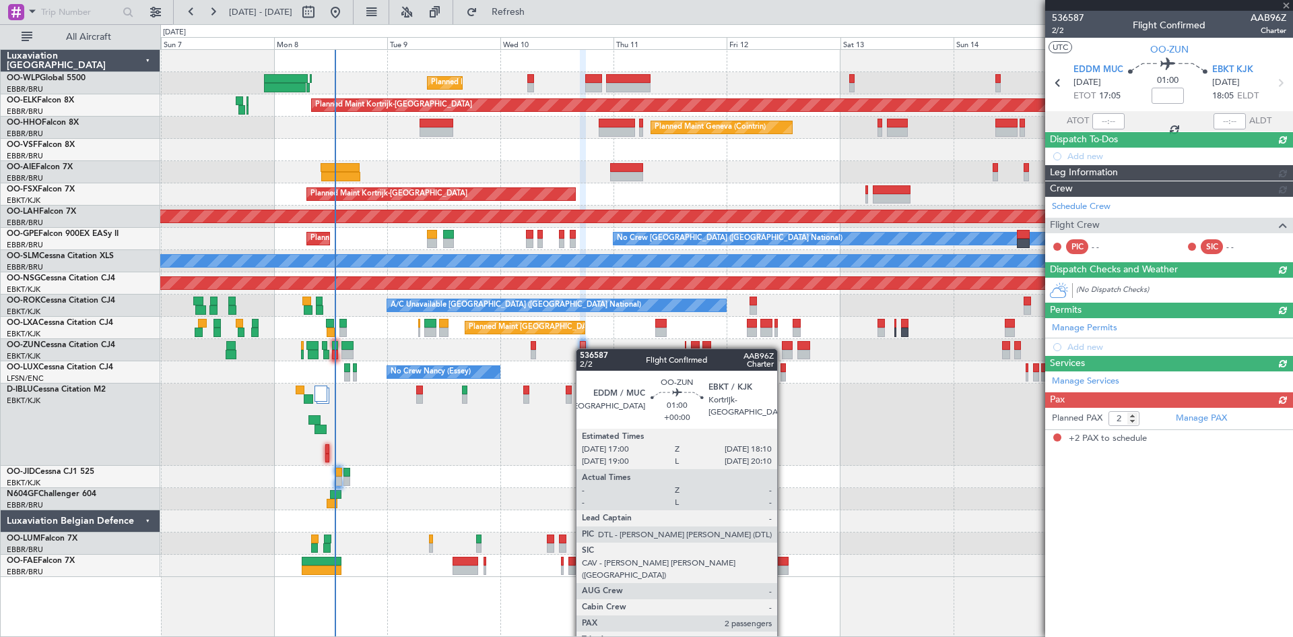
scroll to position [0, 0]
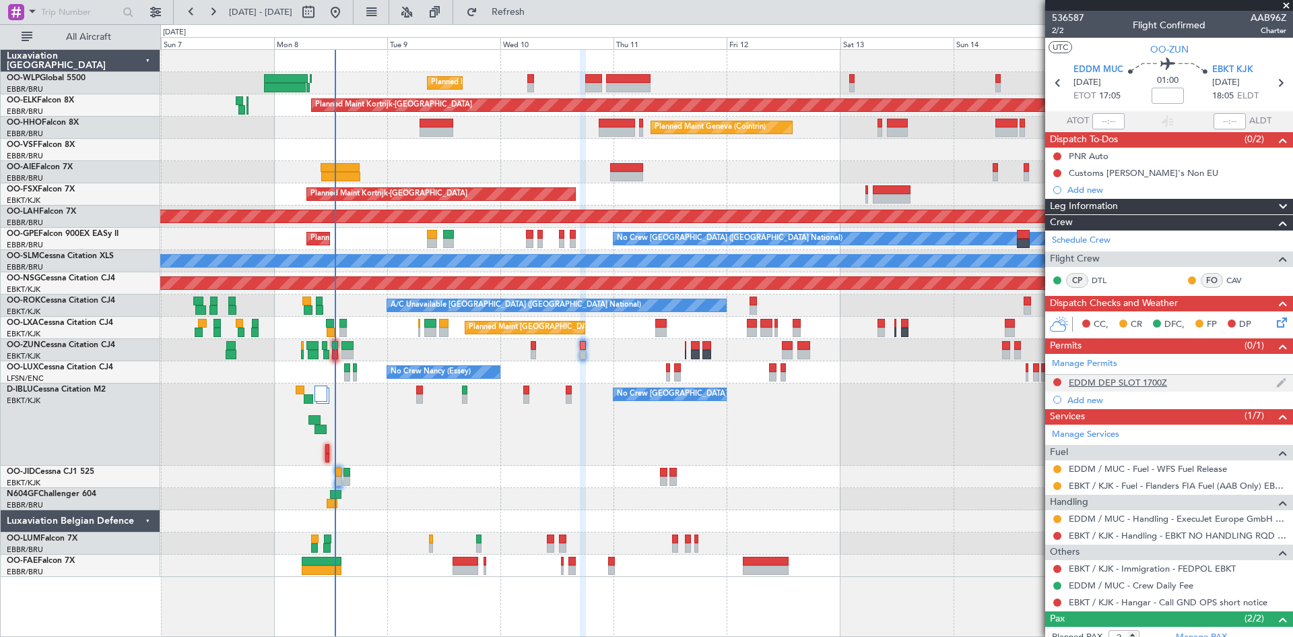
click at [1144, 379] on div "EDDM DEP SLOT 1700Z" at bounding box center [1118, 382] width 98 height 11
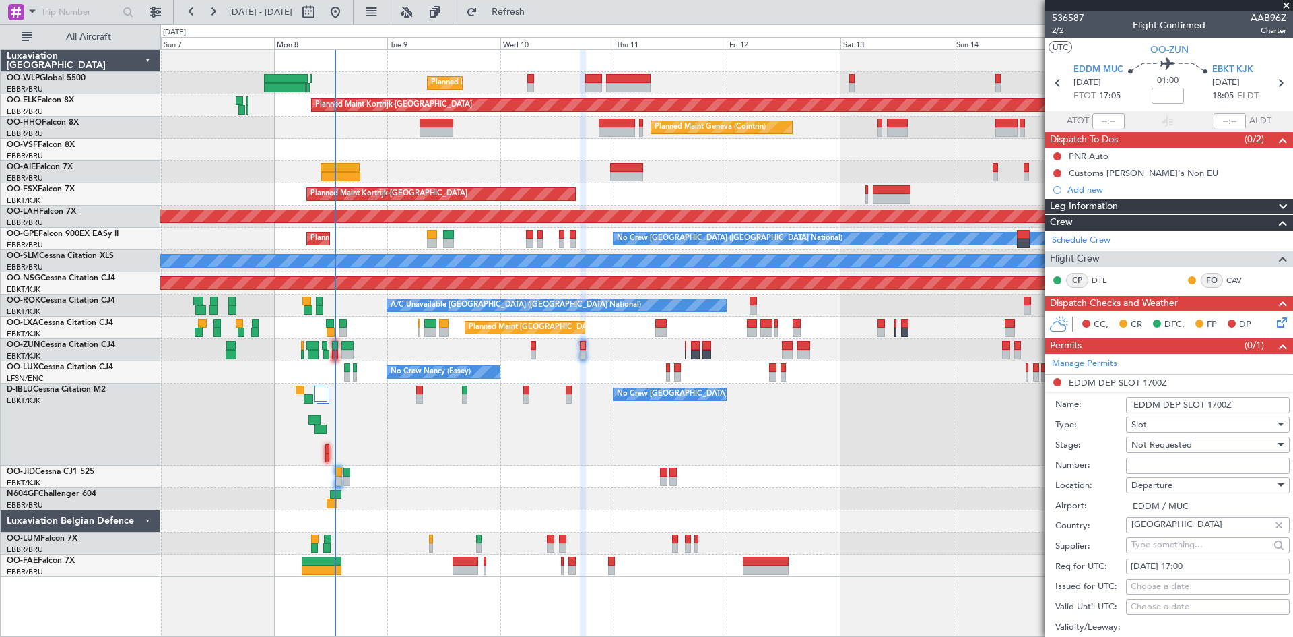
click at [1153, 471] on input "Number:" at bounding box center [1208, 465] width 164 height 16
paste input "EDDM0809258640"
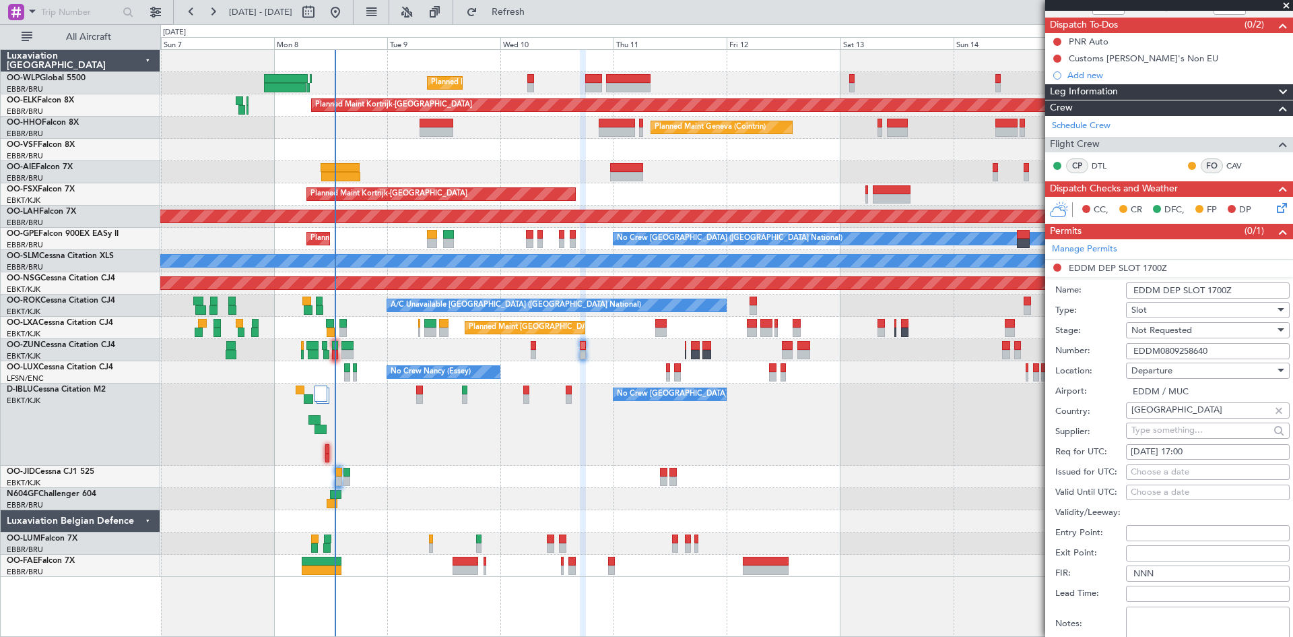
scroll to position [202, 0]
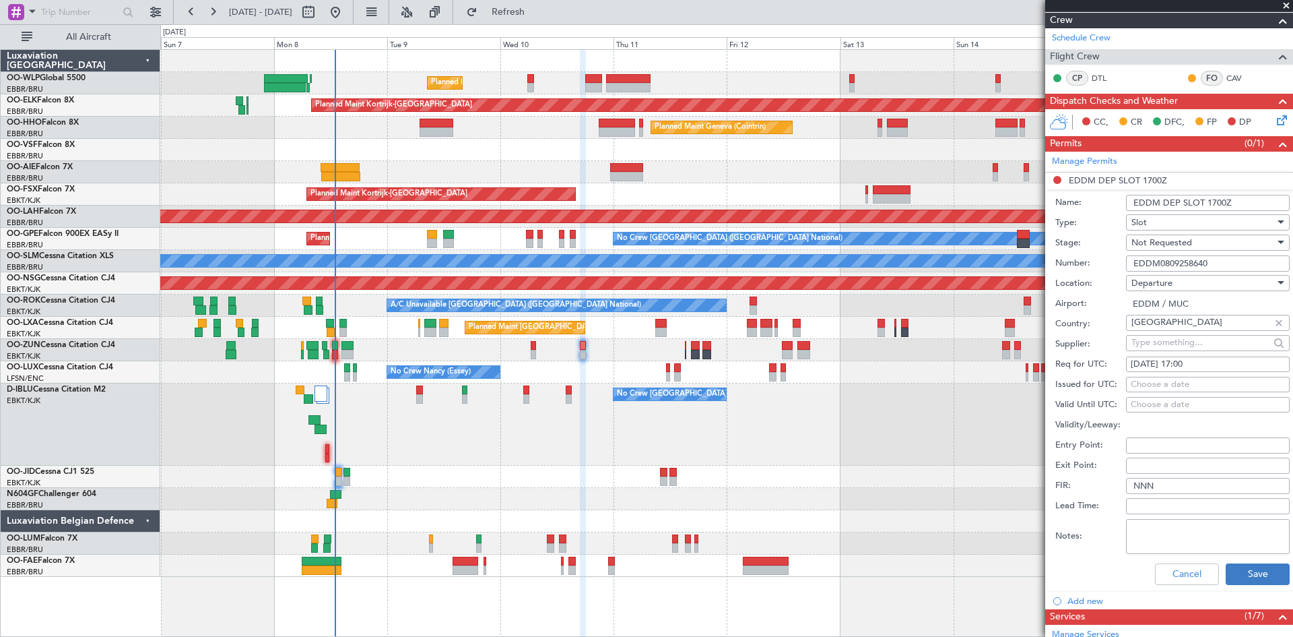
type input "EDDM0809258640"
click at [1239, 569] on button "Save" at bounding box center [1258, 574] width 64 height 22
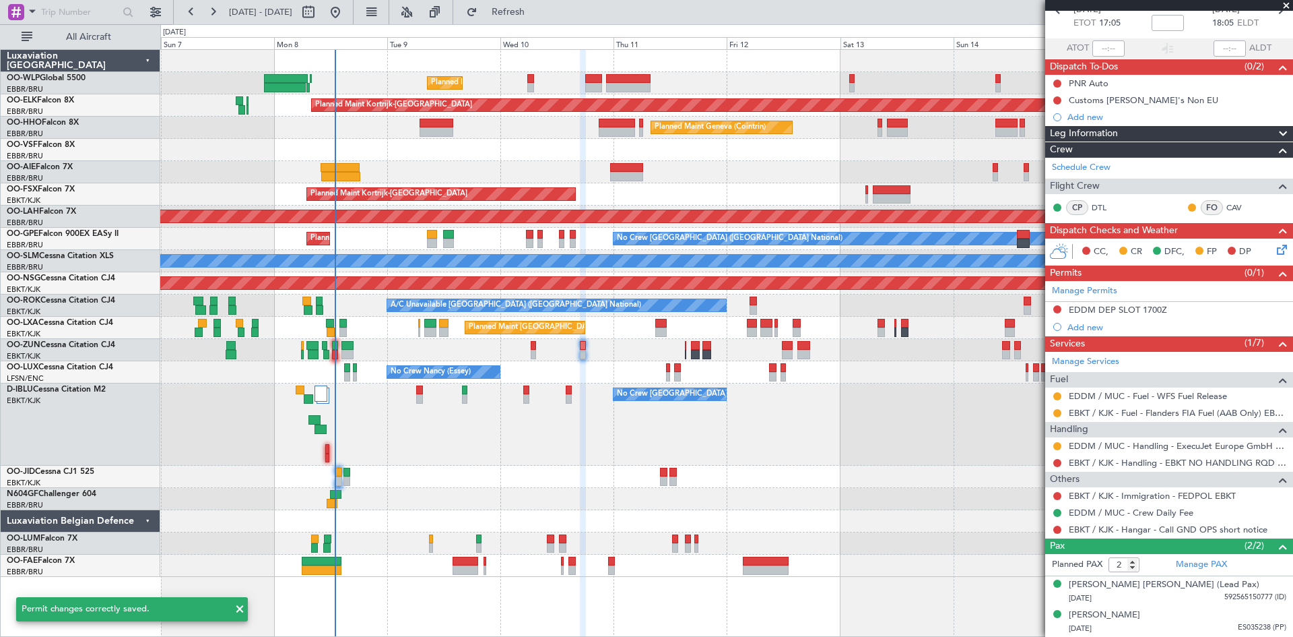
scroll to position [72, 0]
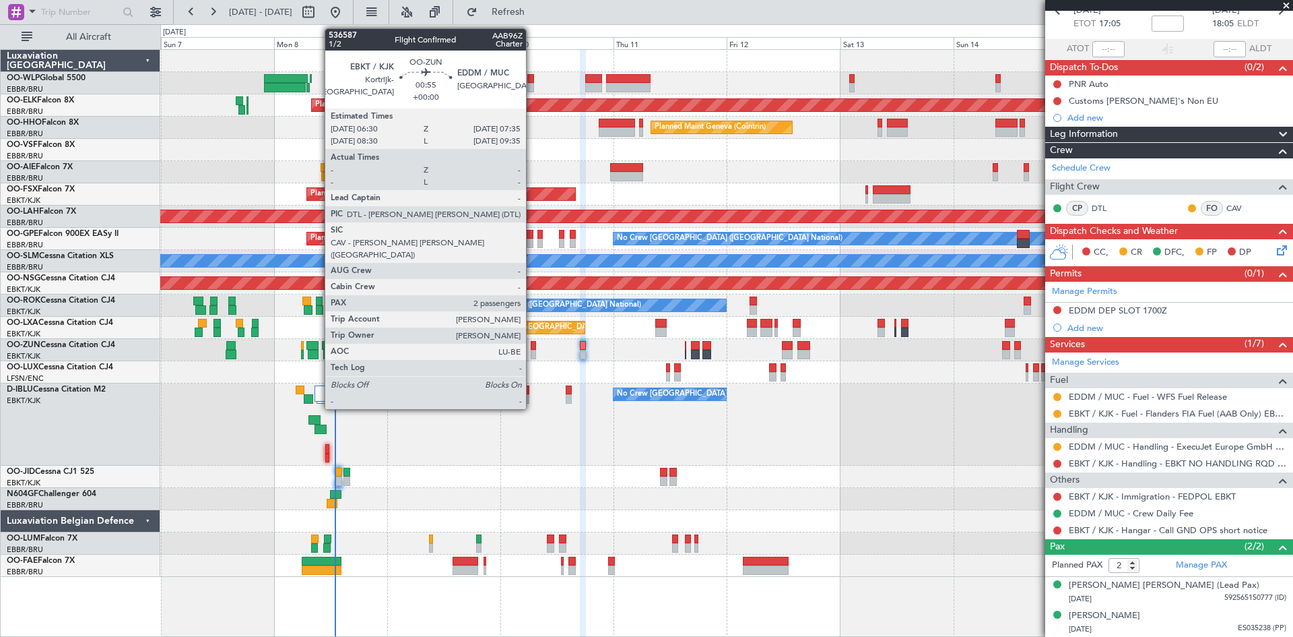
click at [532, 352] on div at bounding box center [533, 354] width 5 height 9
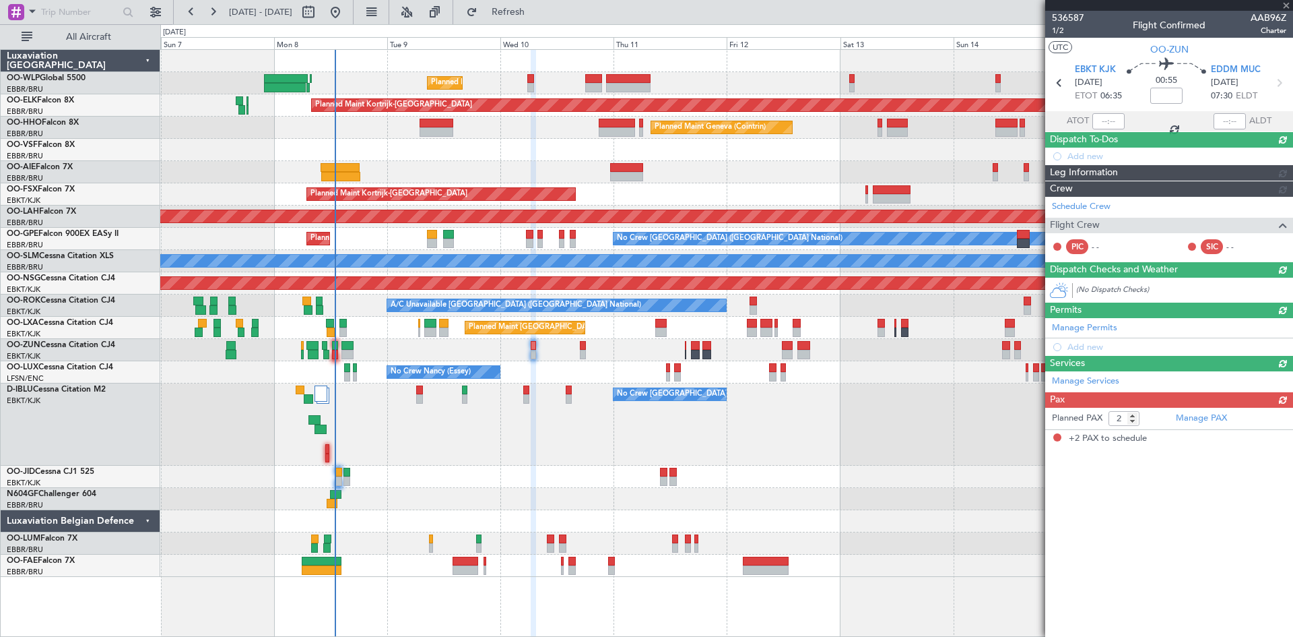
scroll to position [0, 0]
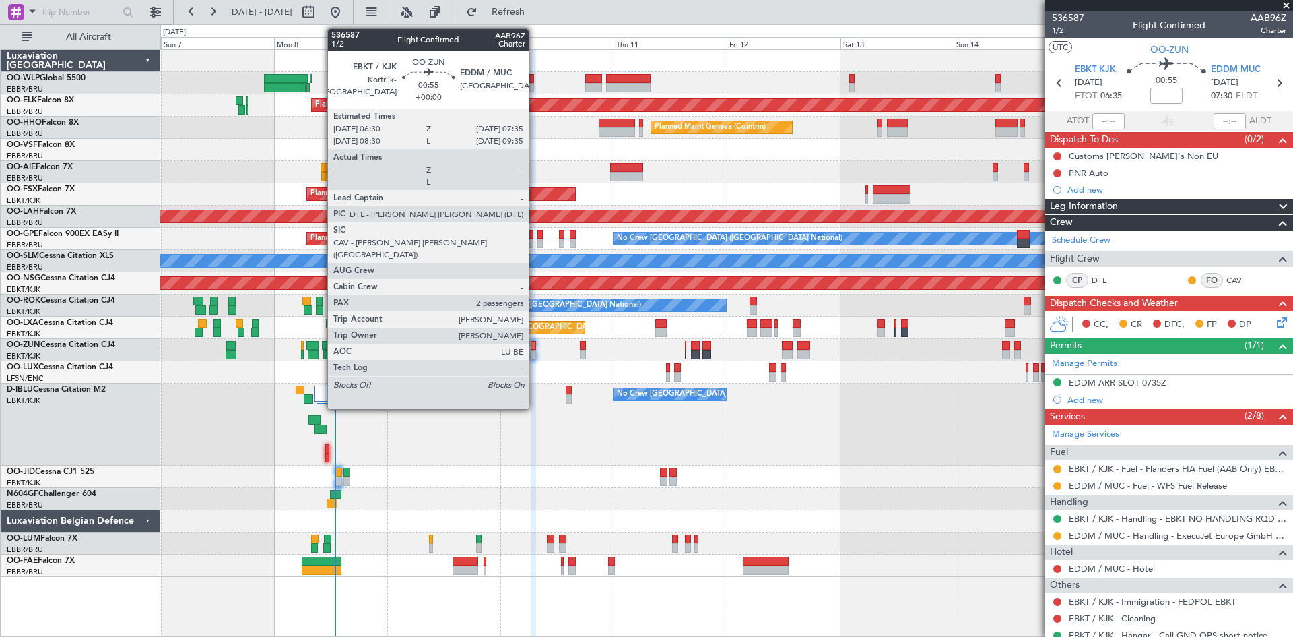
click at [535, 351] on div at bounding box center [533, 354] width 5 height 9
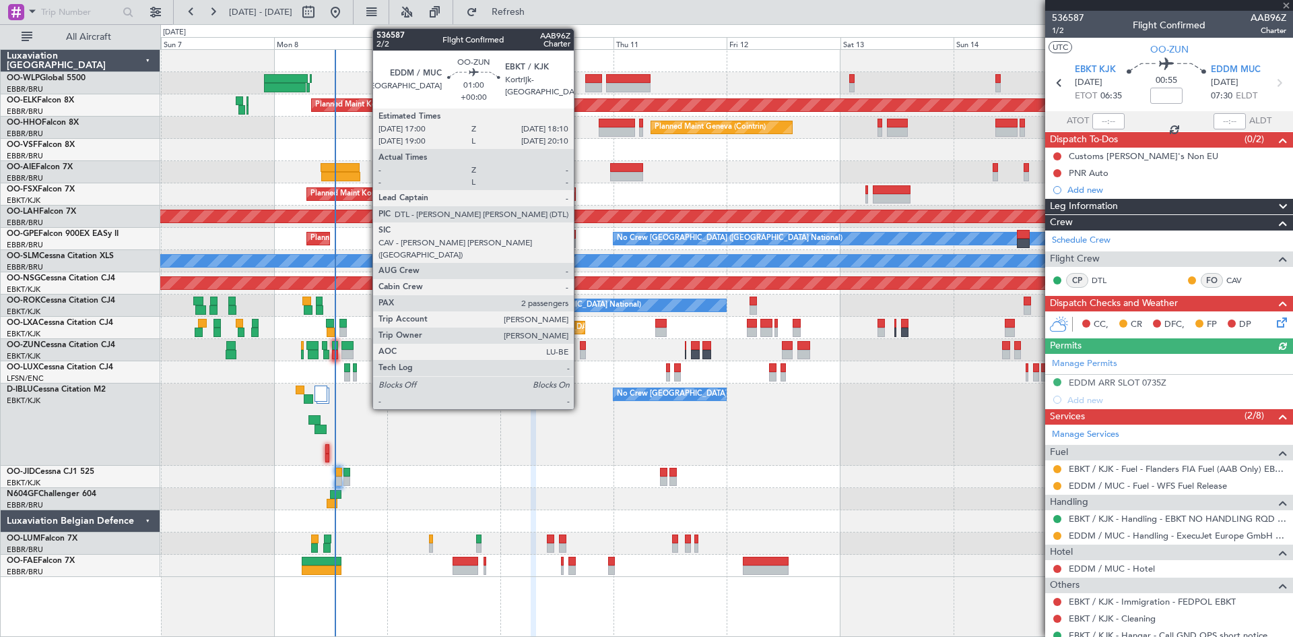
click at [580, 350] on div at bounding box center [583, 354] width 6 height 9
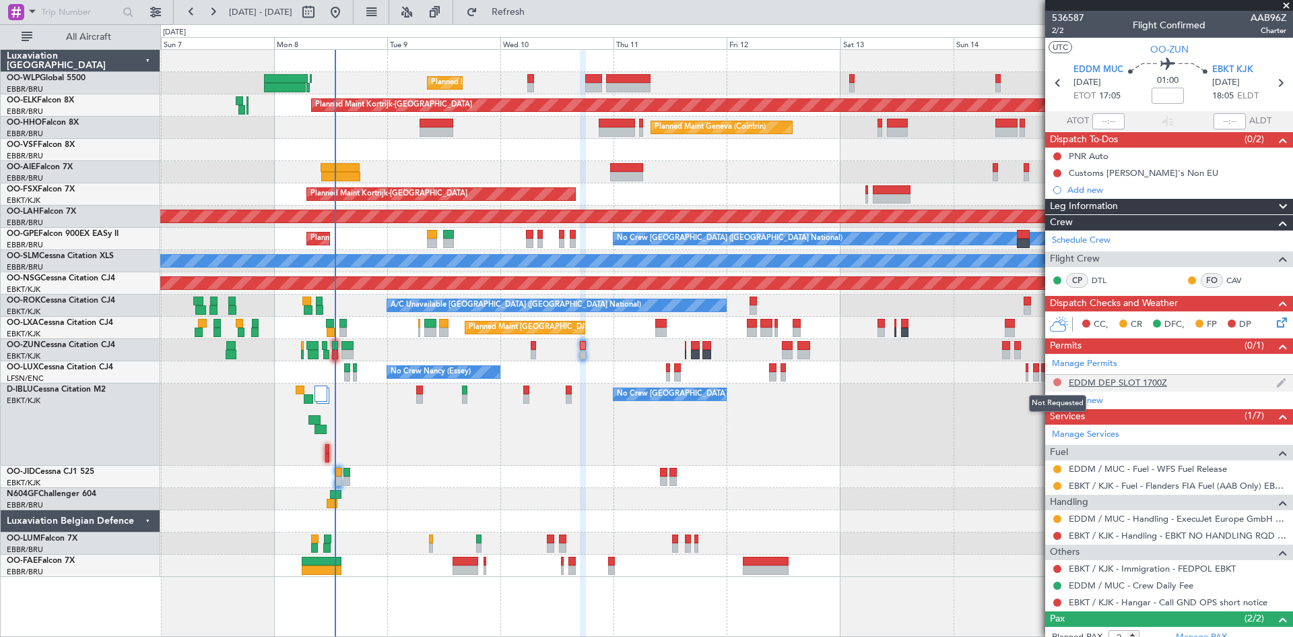
click at [1056, 383] on button at bounding box center [1058, 382] width 8 height 8
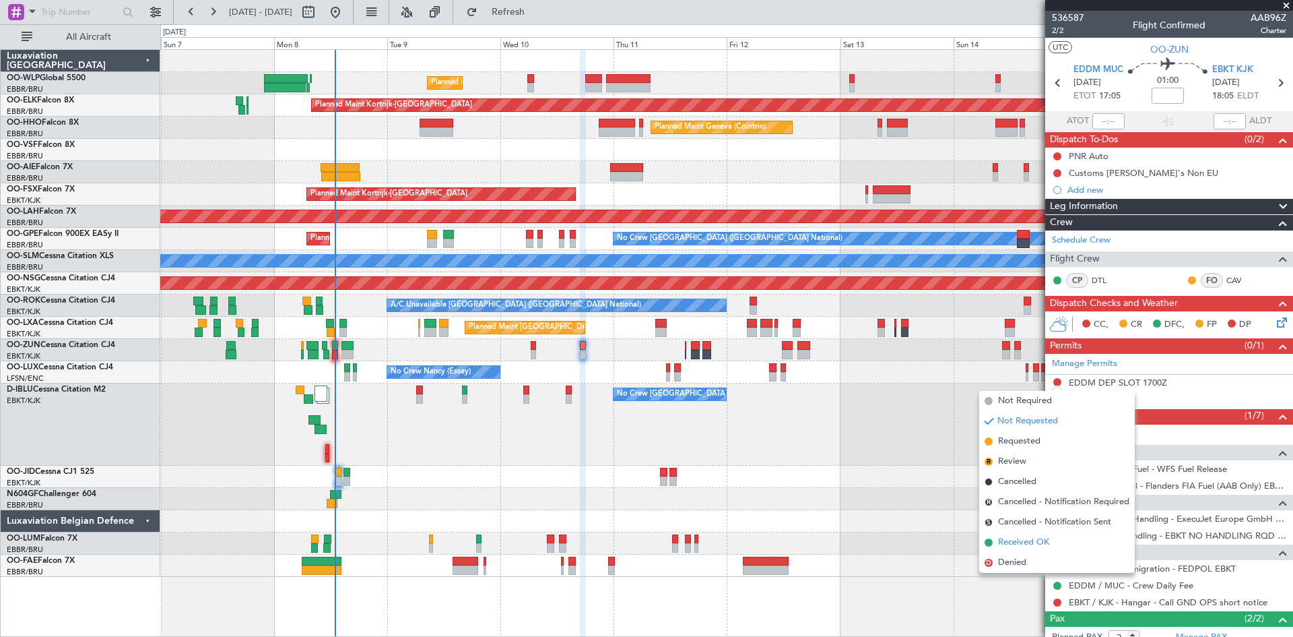
click at [1026, 540] on span "Received OK" at bounding box center [1023, 542] width 51 height 13
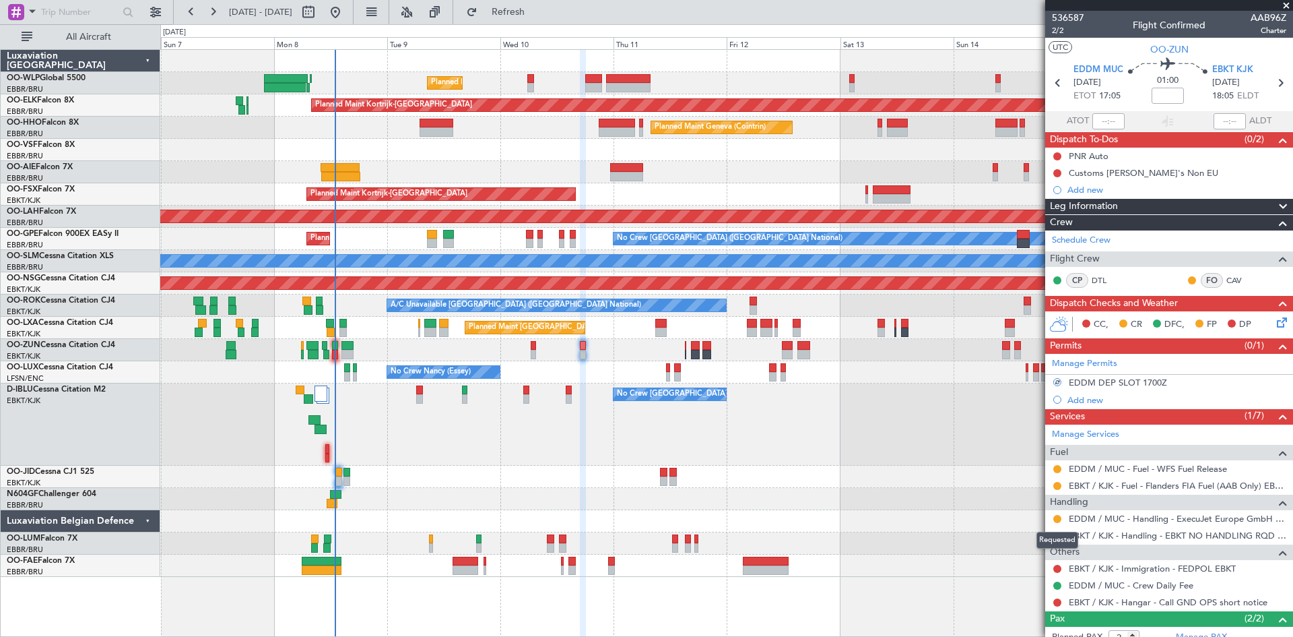
click at [1059, 521] on body "[DATE] - [DATE] Refresh Quick Links All Aircraft Planned Maint Liege Planned Ma…" at bounding box center [646, 318] width 1293 height 637
click at [1059, 522] on mat-tooltip-component "Requested" at bounding box center [1057, 540] width 61 height 36
click at [1058, 517] on button at bounding box center [1058, 519] width 8 height 8
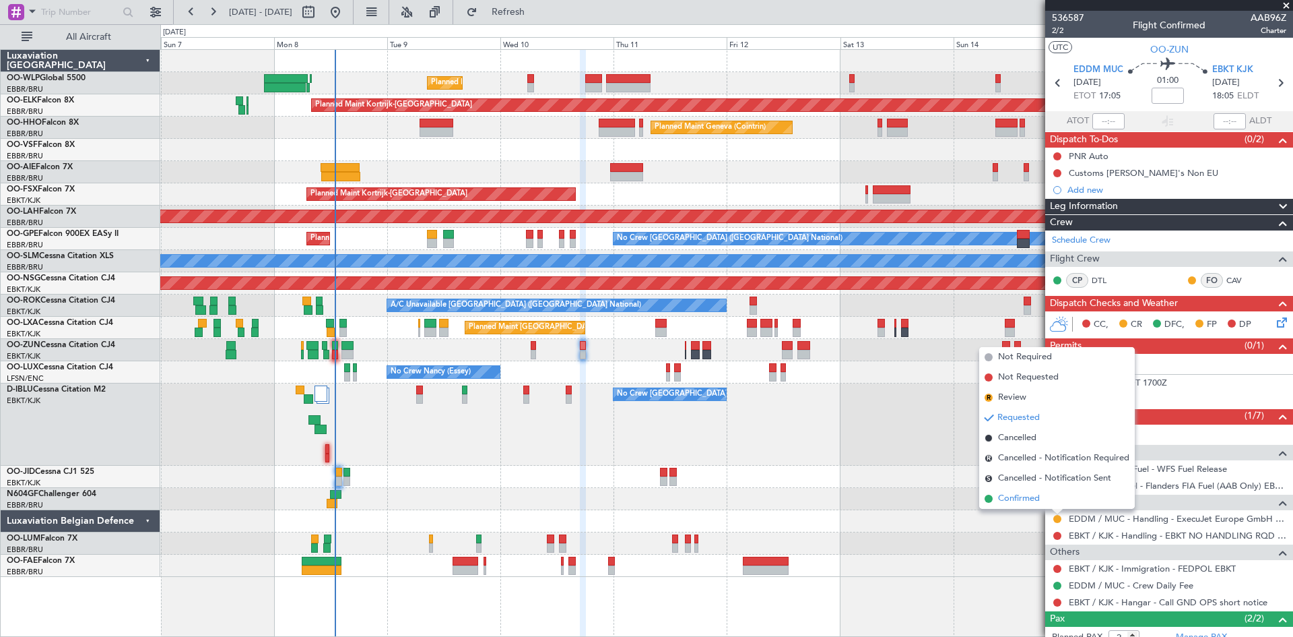
click at [1033, 501] on span "Confirmed" at bounding box center [1019, 498] width 42 height 13
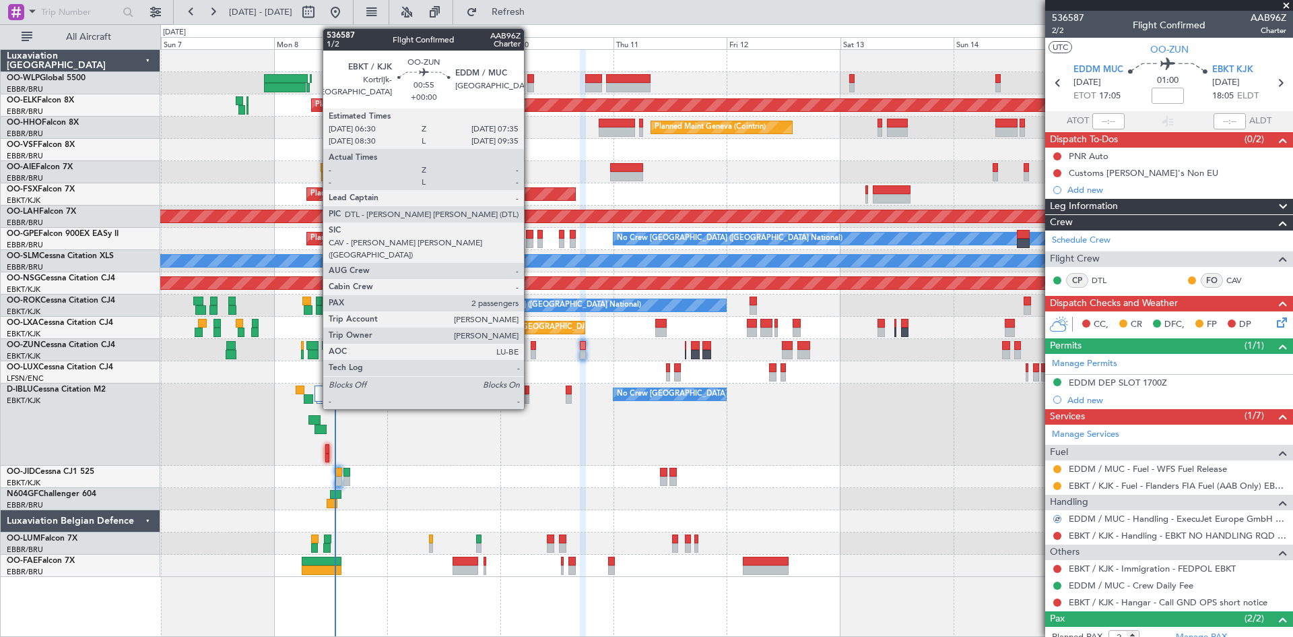
click at [531, 351] on div at bounding box center [533, 354] width 5 height 9
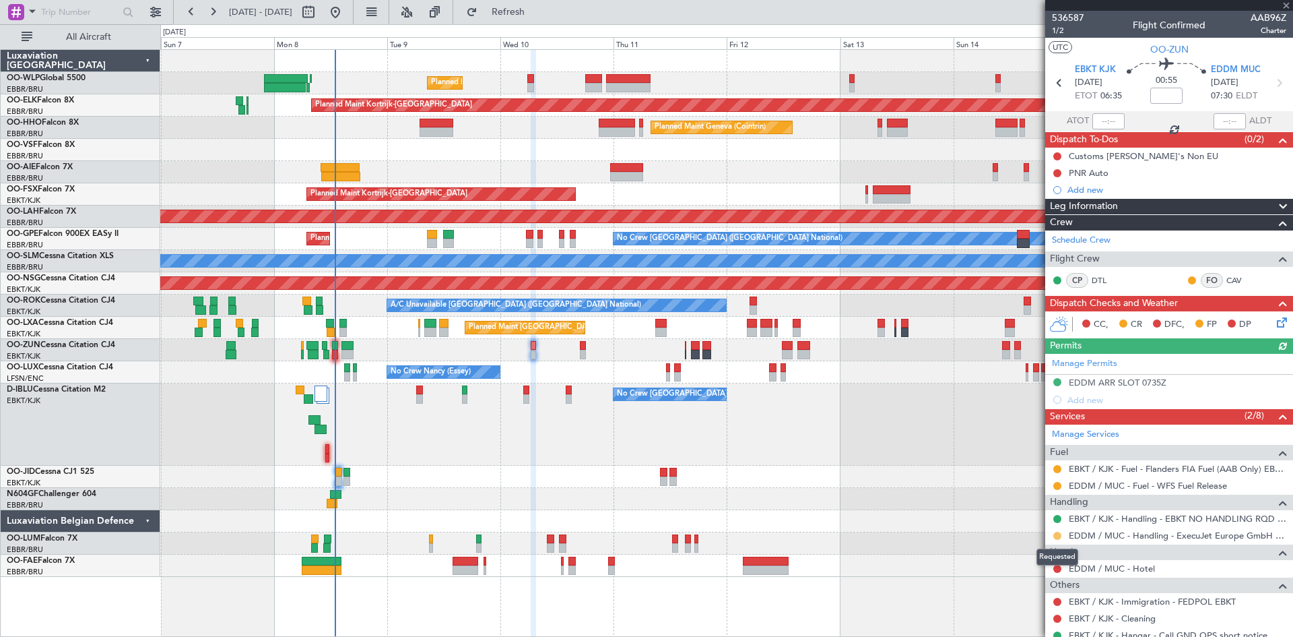
click at [1057, 535] on button at bounding box center [1058, 536] width 8 height 8
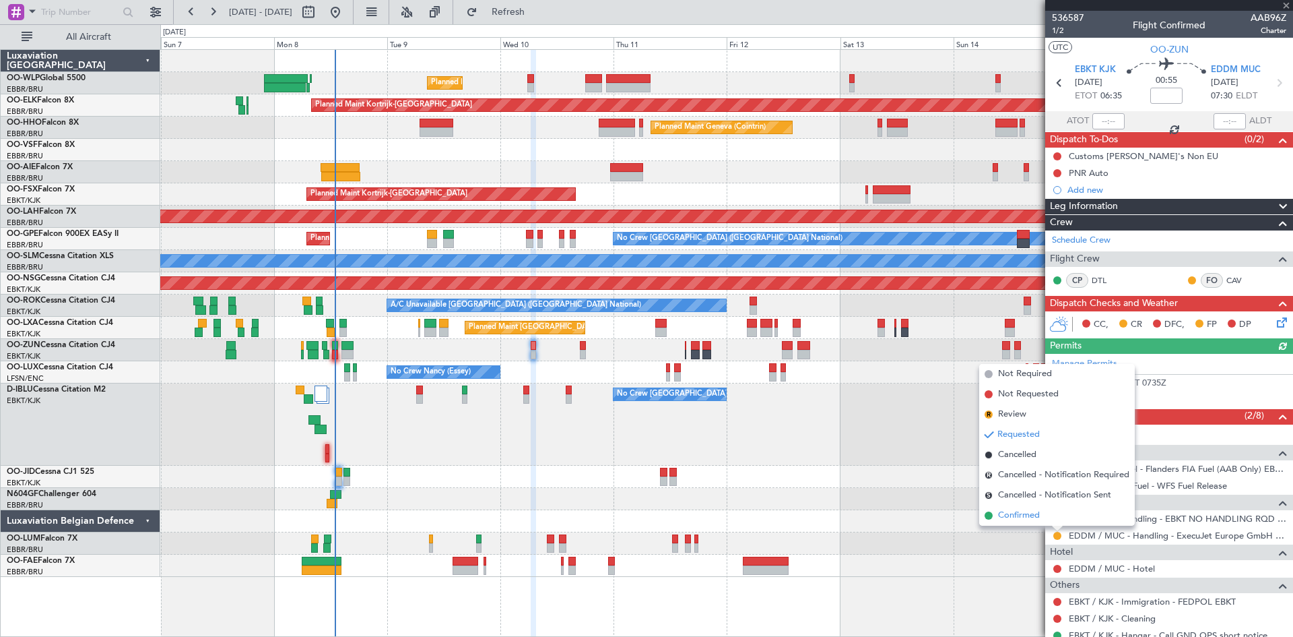
click at [1002, 514] on span "Confirmed" at bounding box center [1019, 515] width 42 height 13
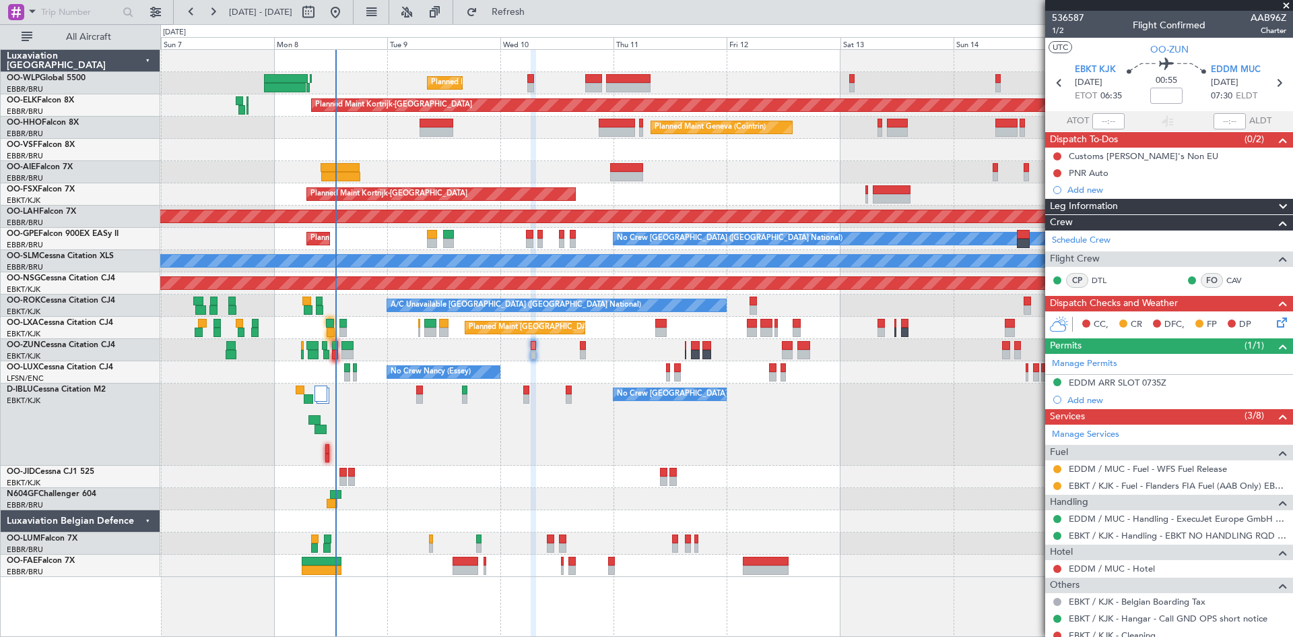
click at [1275, 325] on icon at bounding box center [1280, 320] width 11 height 11
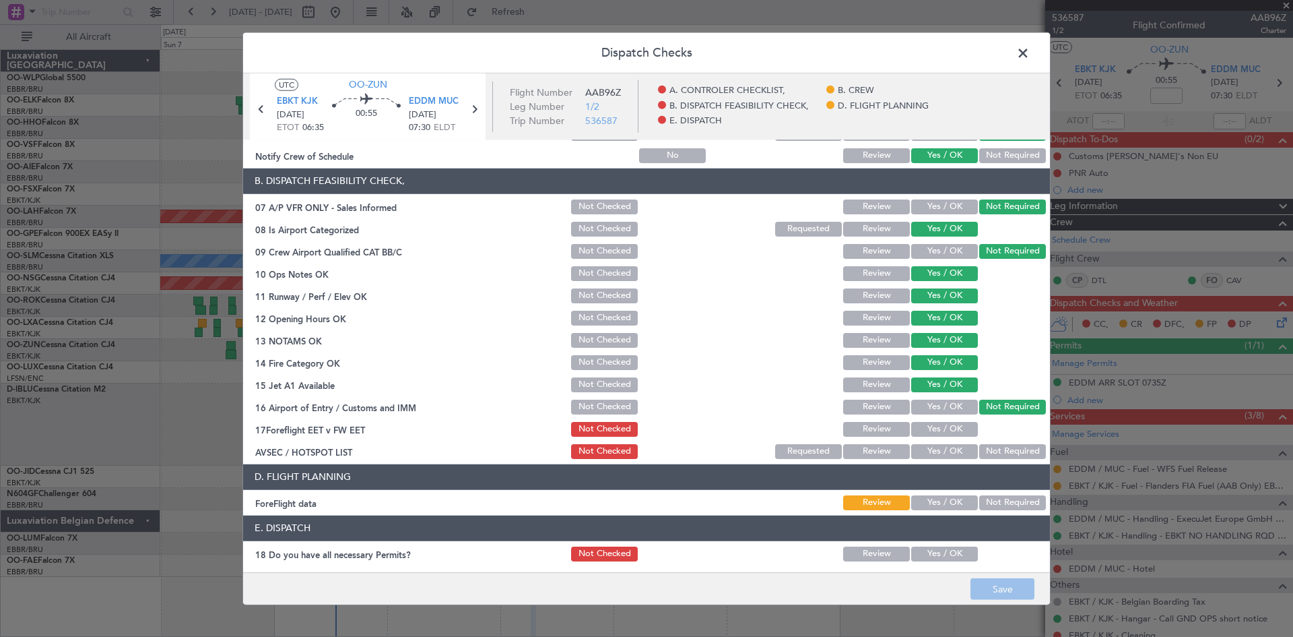
scroll to position [202, 0]
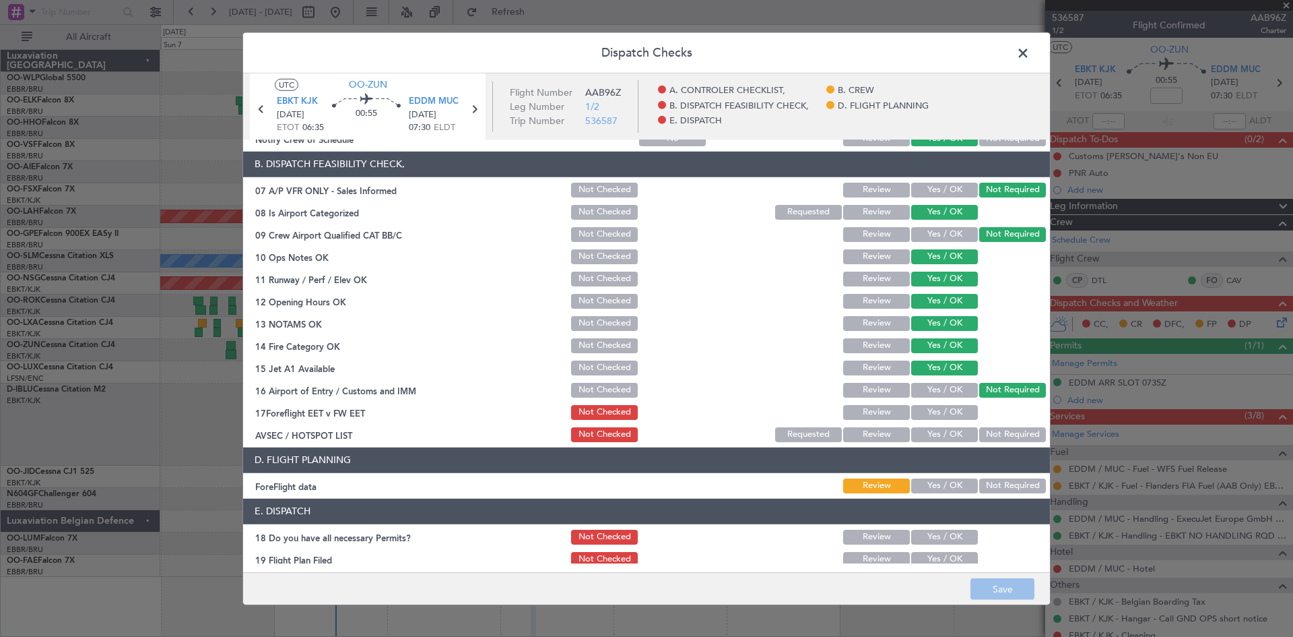
click at [1030, 59] on span at bounding box center [1030, 55] width 0 height 27
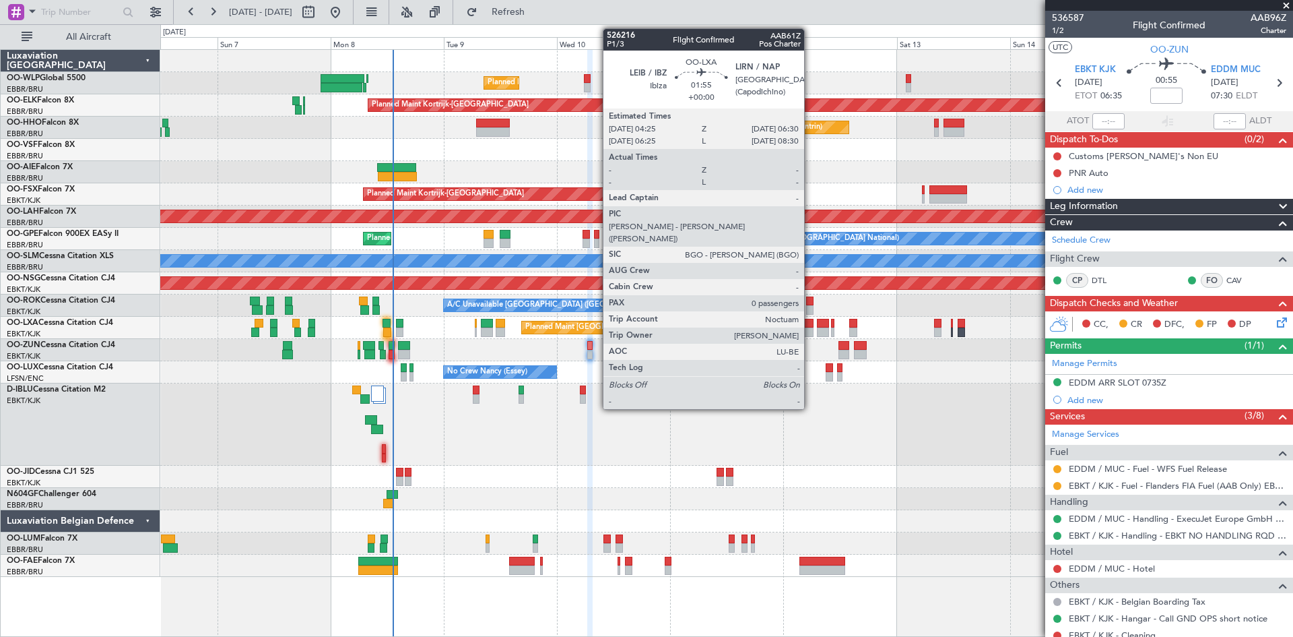
click at [810, 325] on div at bounding box center [809, 323] width 10 height 9
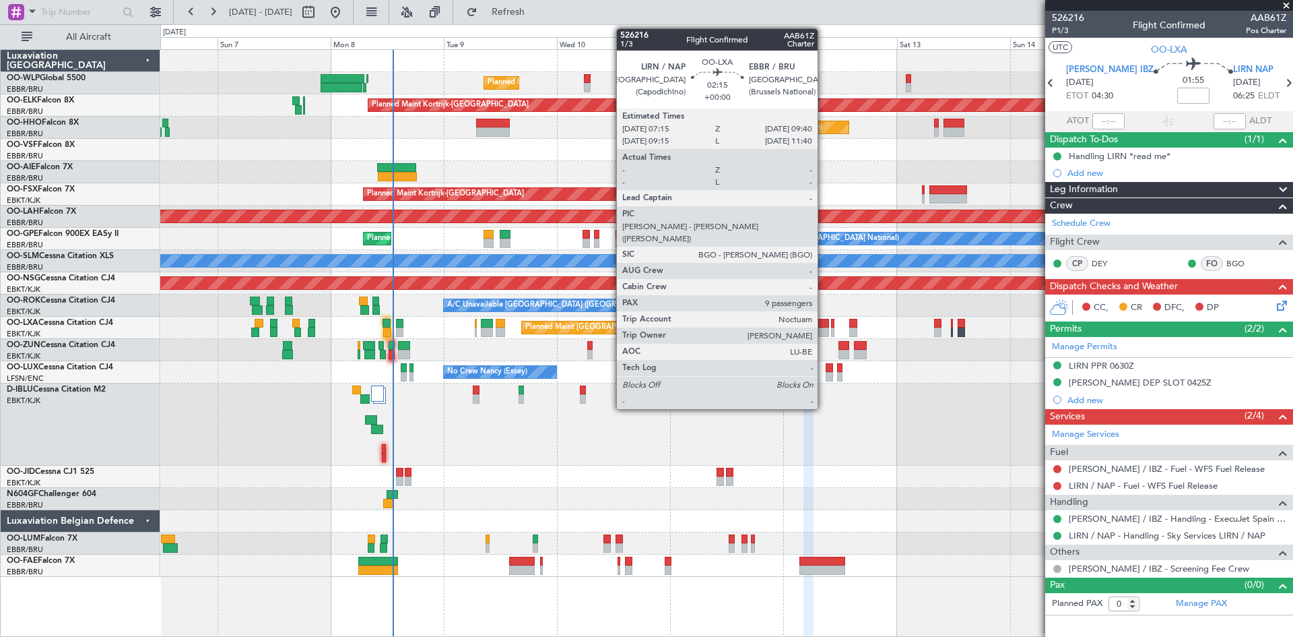
click at [824, 327] on div at bounding box center [822, 323] width 11 height 9
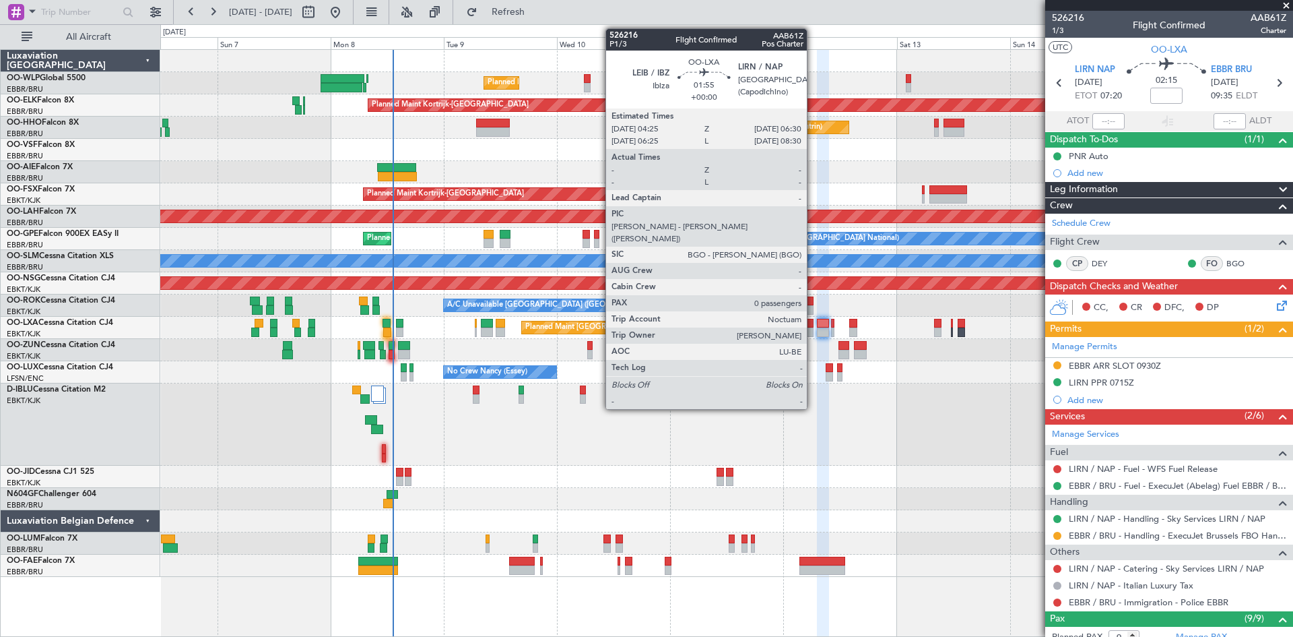
click at [813, 332] on div at bounding box center [809, 331] width 10 height 9
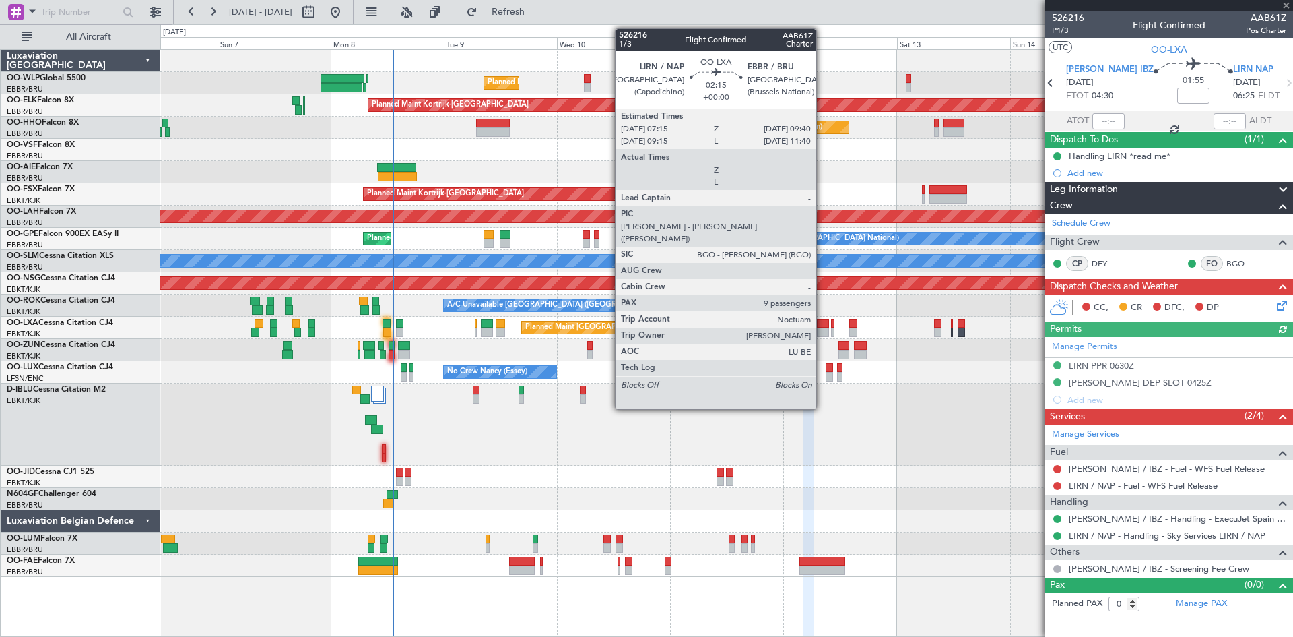
click at [823, 327] on div at bounding box center [822, 331] width 11 height 9
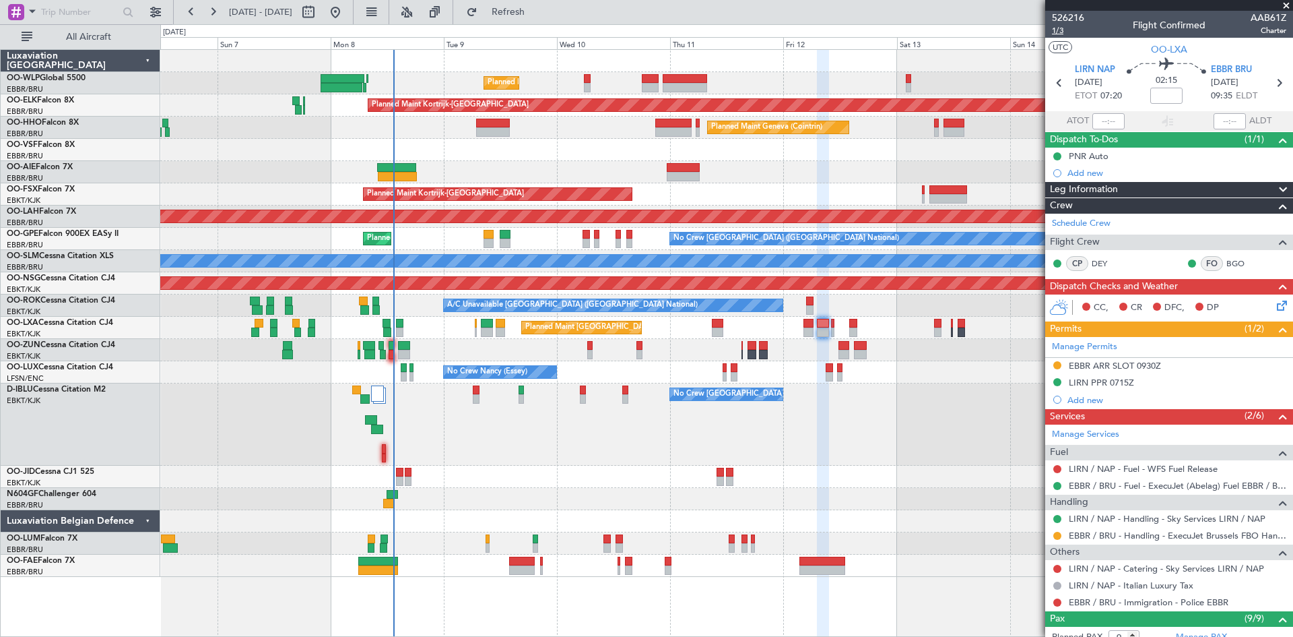
click at [1061, 32] on span "1/3" at bounding box center [1068, 30] width 32 height 11
click at [1056, 569] on mat-tooltip-component "Not Requested" at bounding box center [1058, 580] width 76 height 36
click at [1058, 569] on button at bounding box center [1058, 569] width 8 height 8
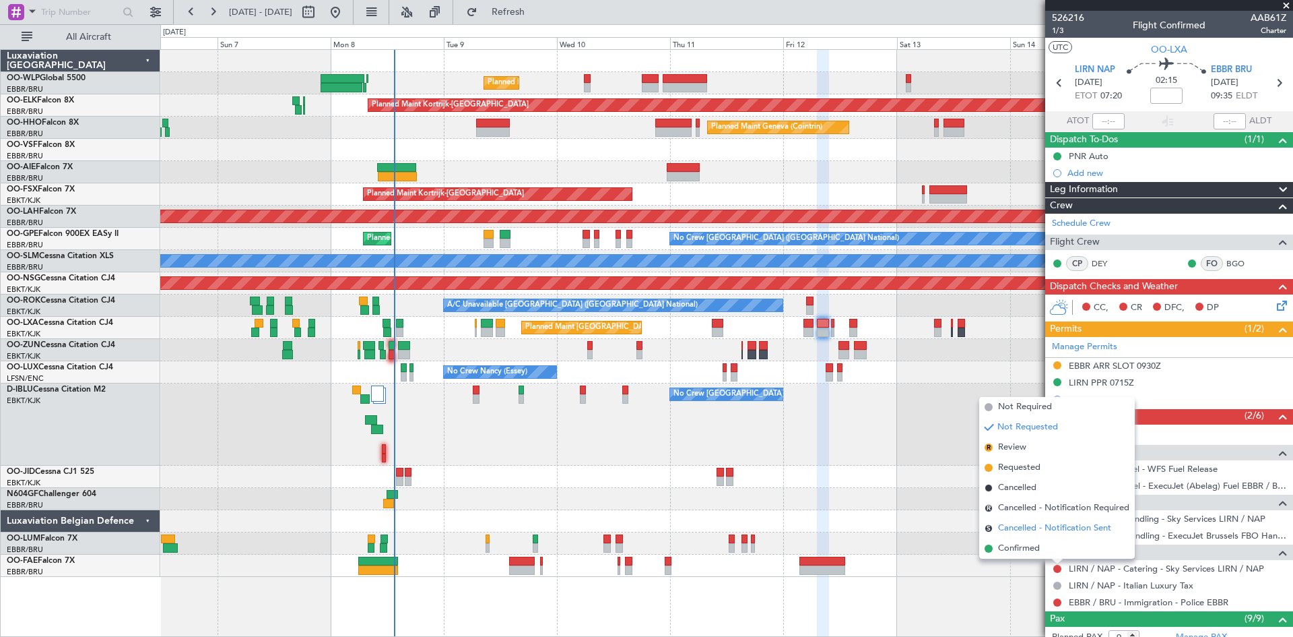
click at [1043, 529] on span "Cancelled - Notification Sent" at bounding box center [1054, 527] width 113 height 13
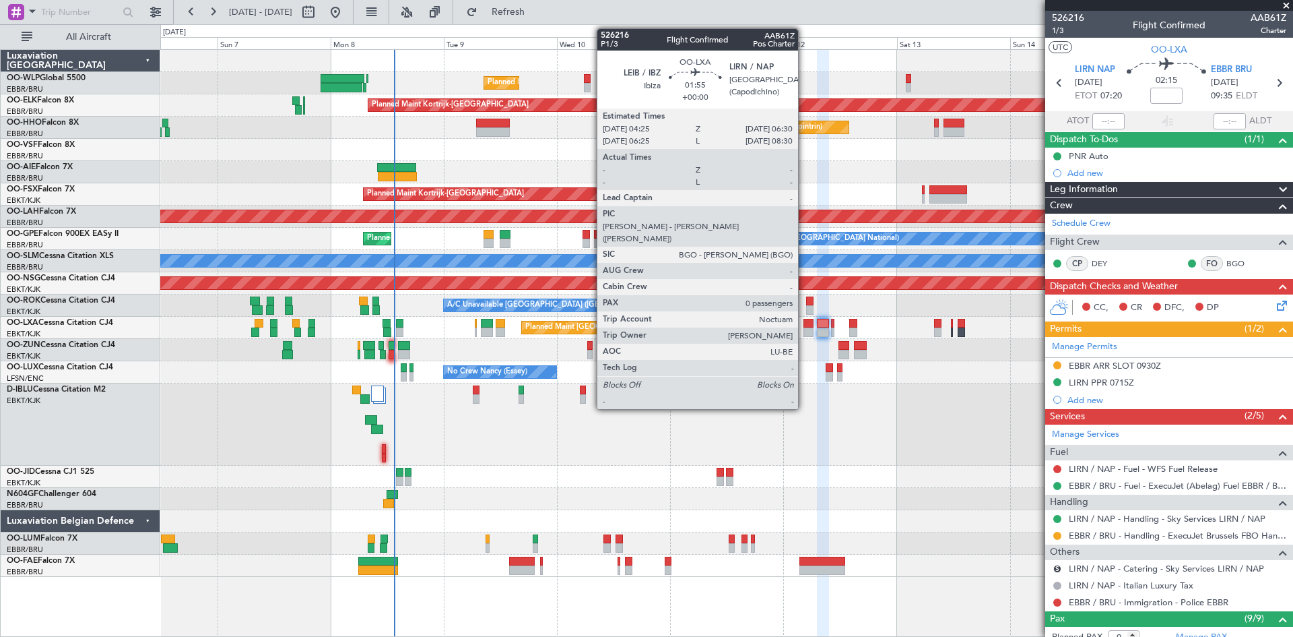
click at [804, 319] on div at bounding box center [809, 323] width 10 height 9
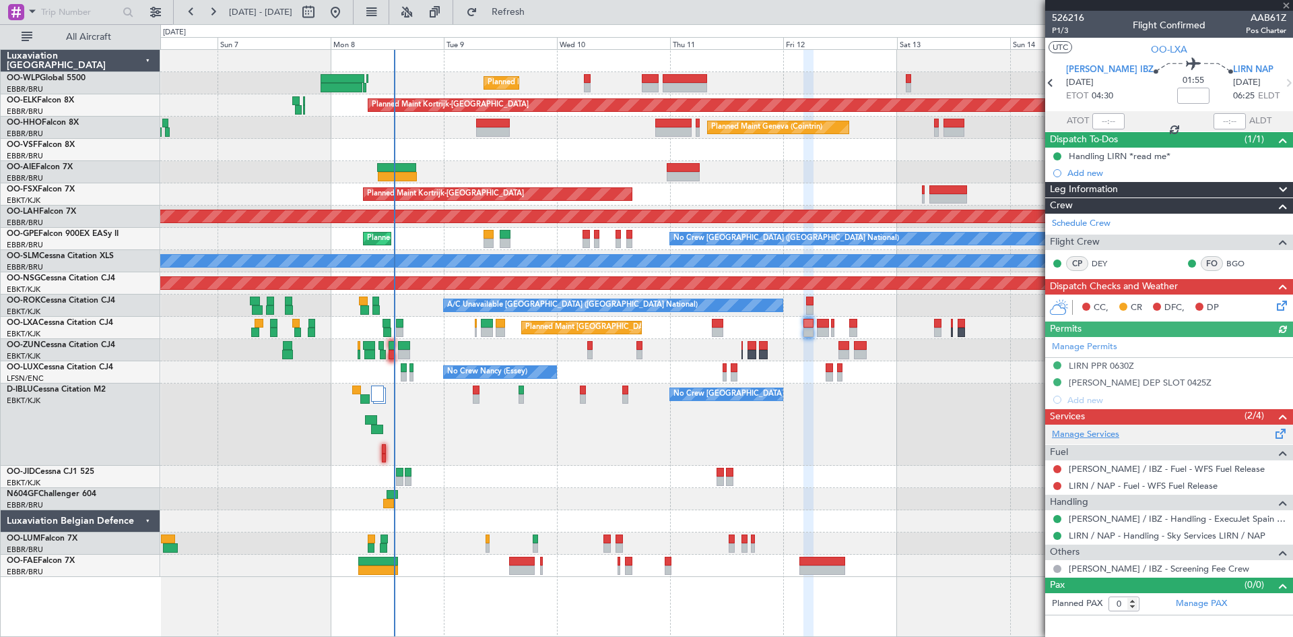
click at [1090, 434] on link "Manage Services" at bounding box center [1085, 434] width 67 height 13
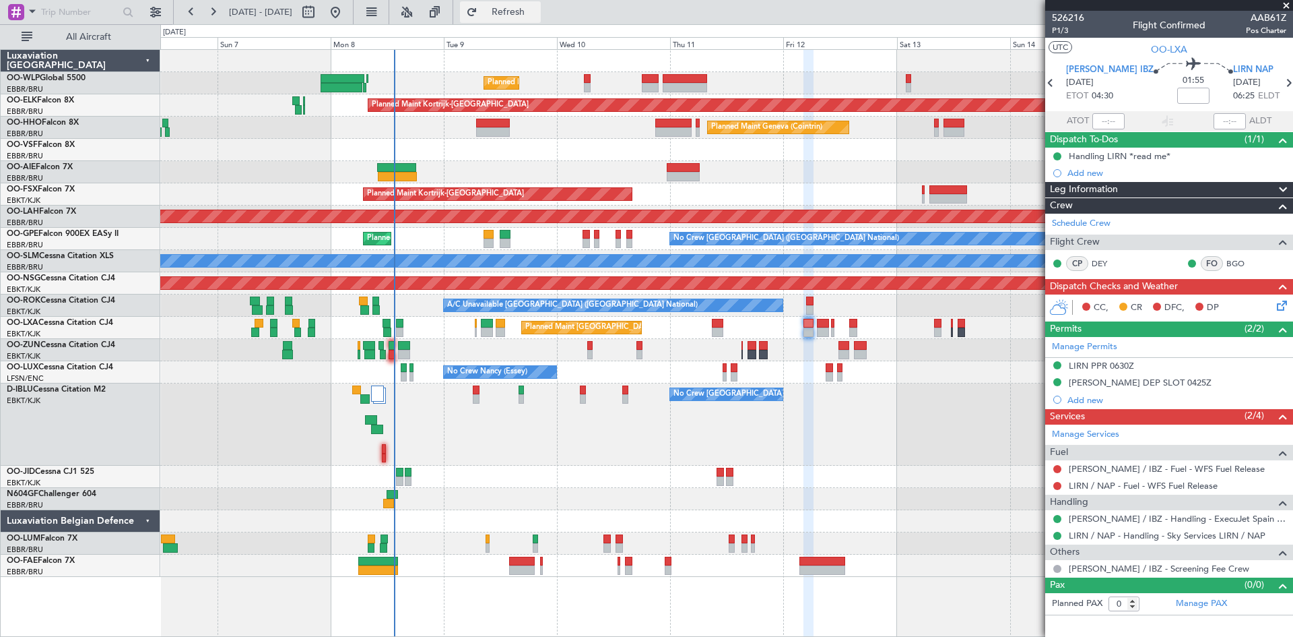
click at [525, 12] on span "Refresh" at bounding box center [508, 11] width 57 height 9
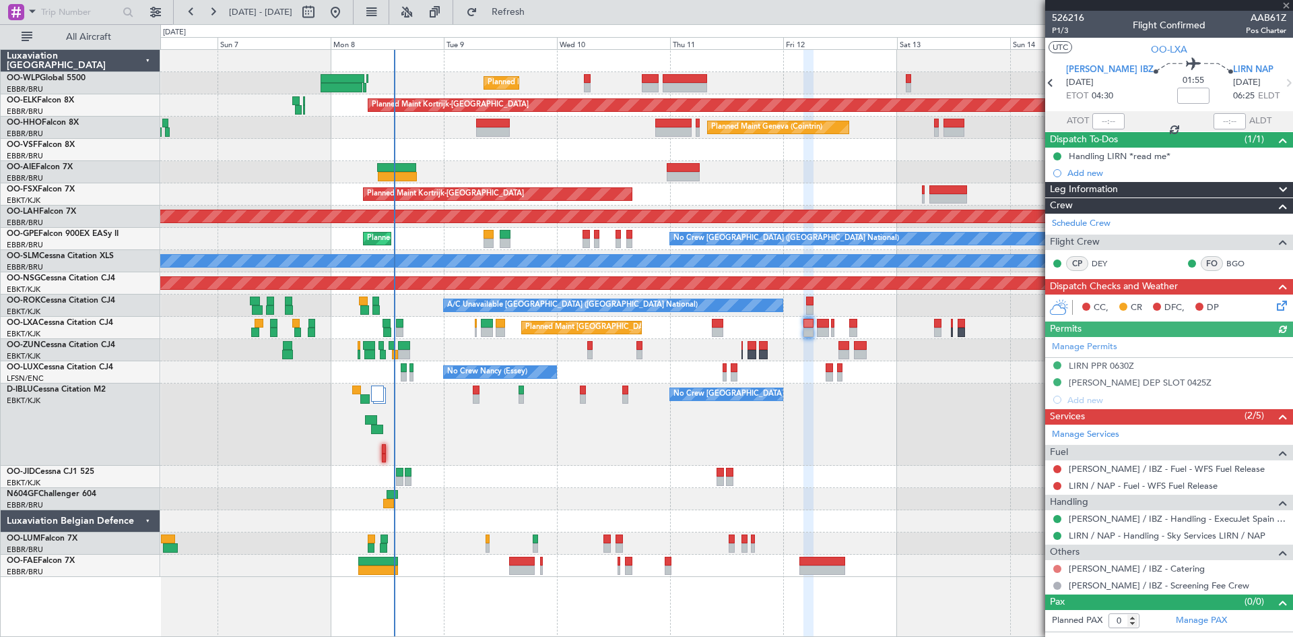
click at [1060, 568] on button at bounding box center [1058, 569] width 8 height 8
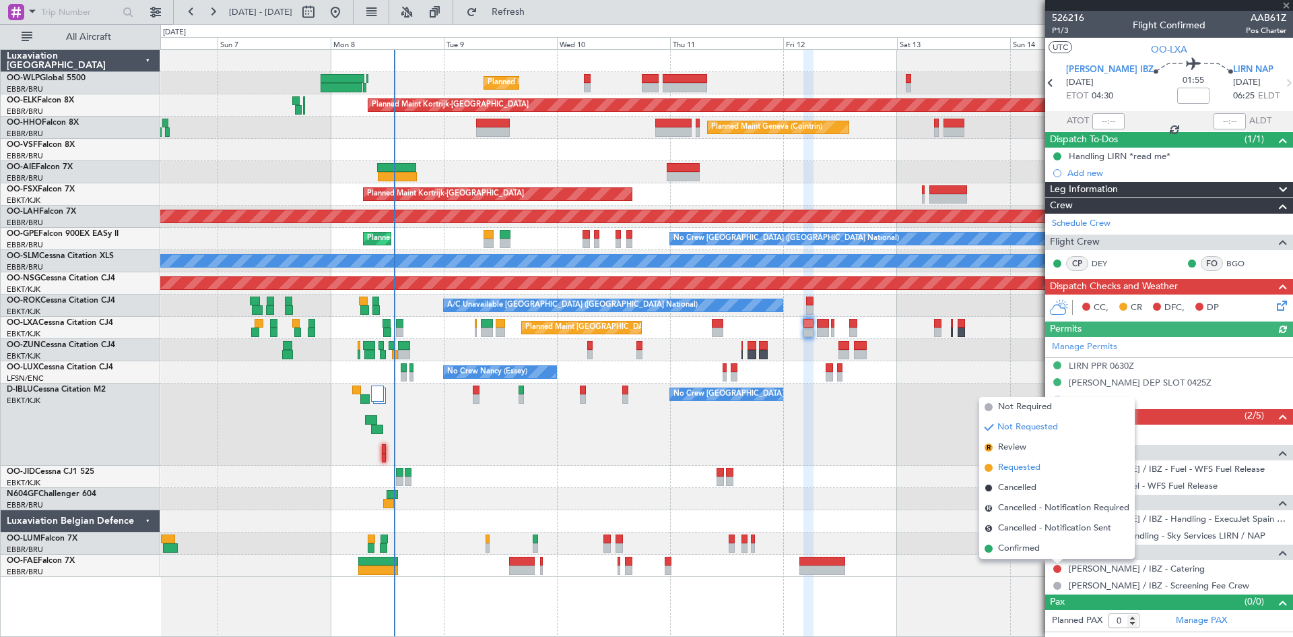
click at [1027, 471] on span "Requested" at bounding box center [1019, 467] width 42 height 13
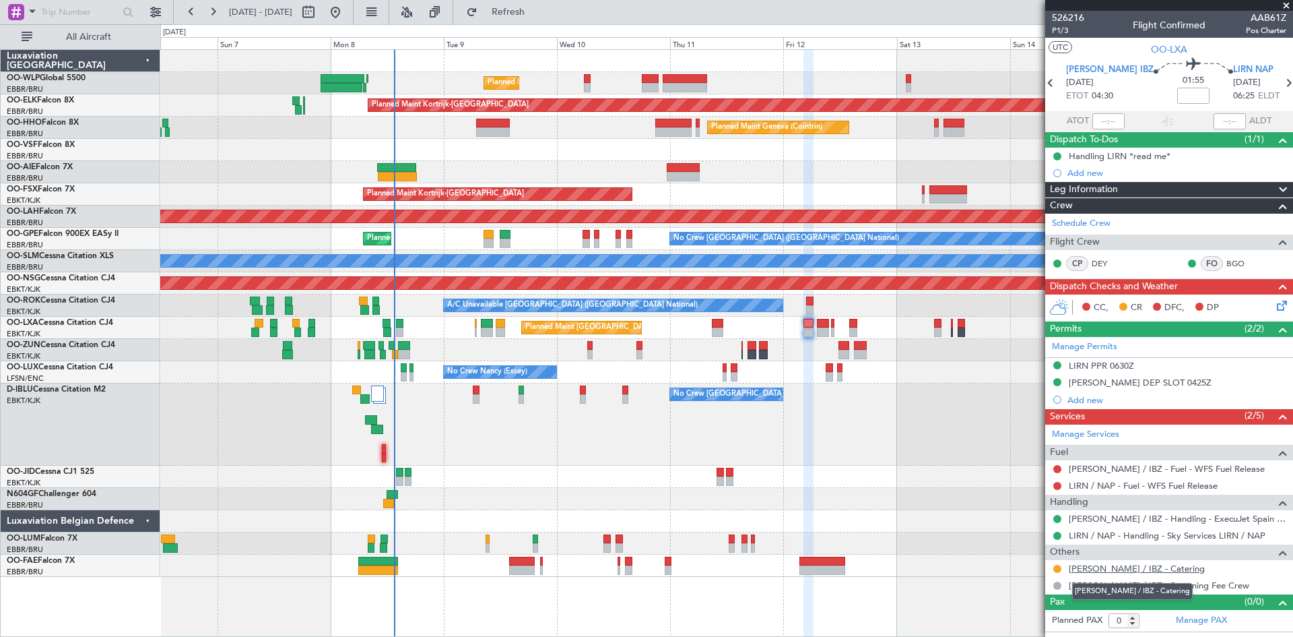
click at [1147, 570] on link "[PERSON_NAME] / IBZ - Catering" at bounding box center [1137, 567] width 136 height 11
click at [1280, 85] on icon at bounding box center [1289, 83] width 18 height 18
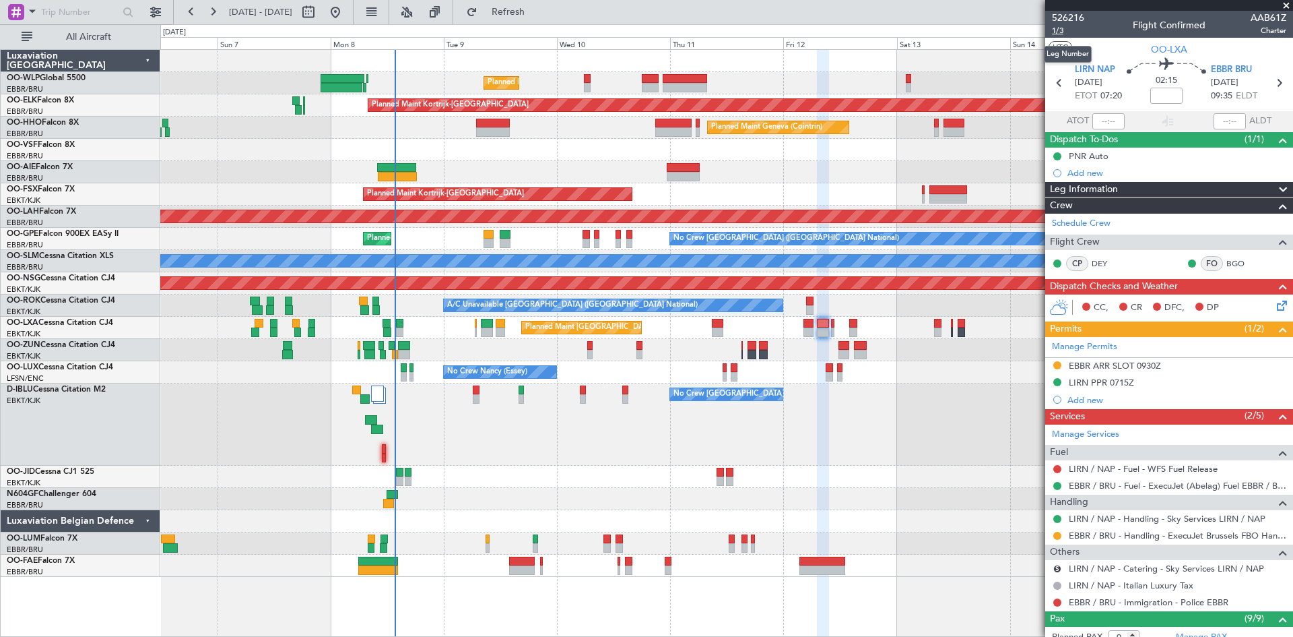
click at [1053, 34] on span "1/3" at bounding box center [1068, 30] width 32 height 11
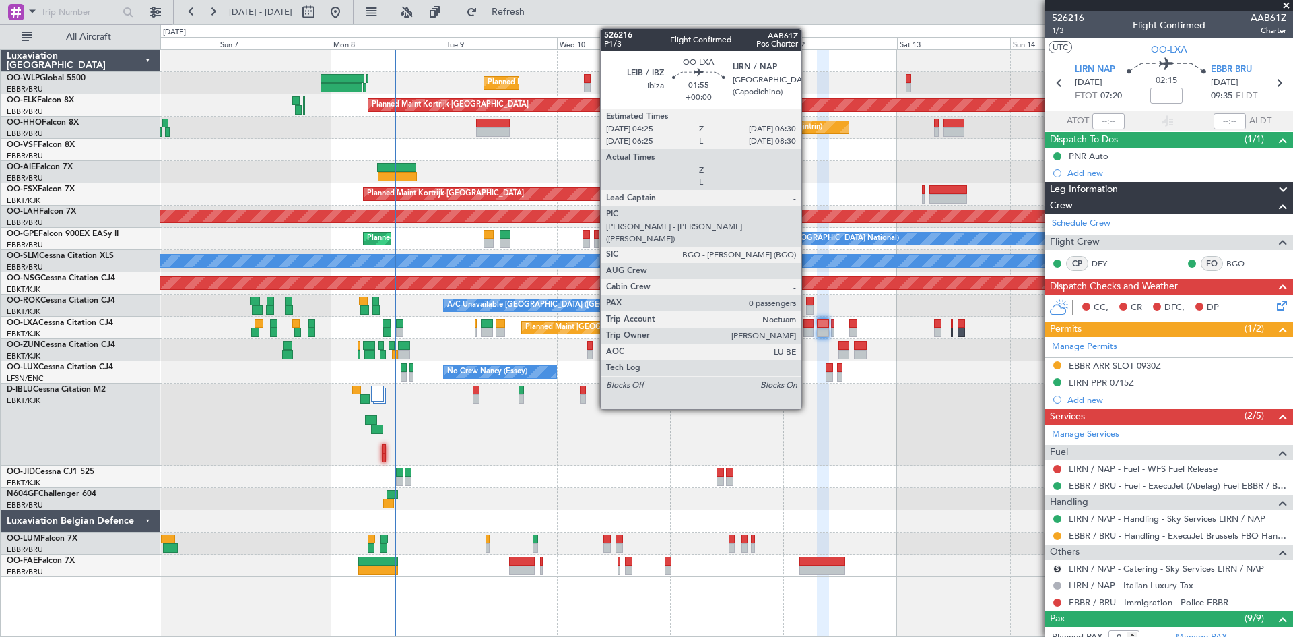
click at [808, 326] on div at bounding box center [809, 323] width 10 height 9
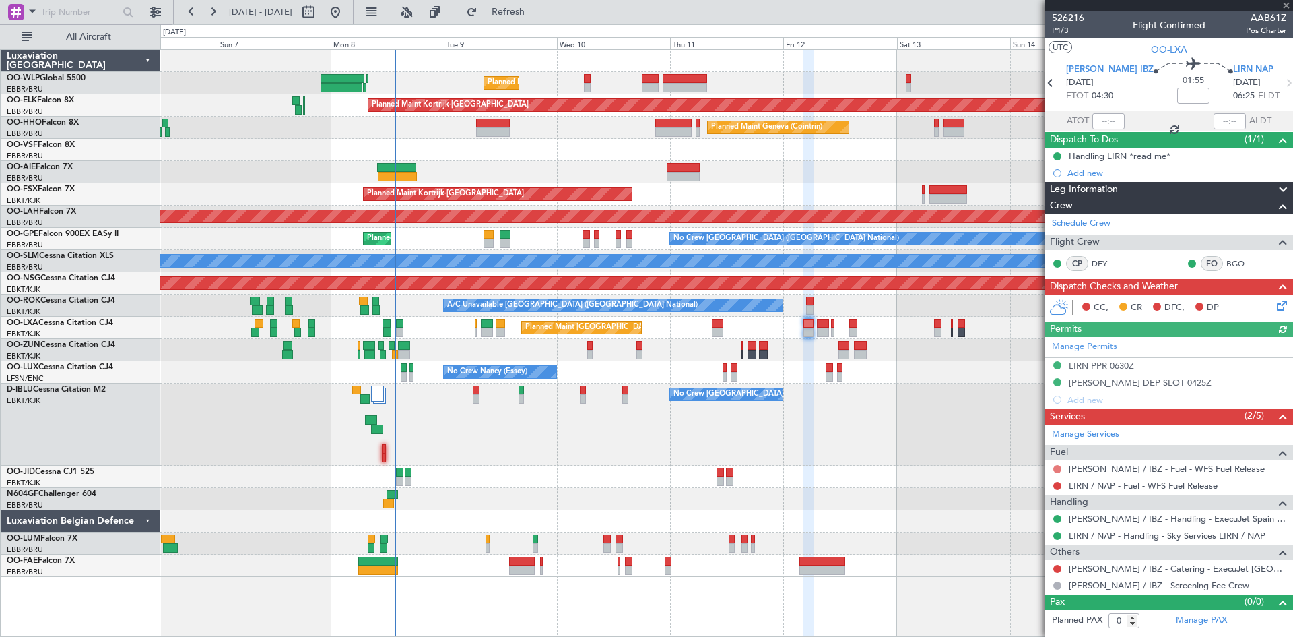
click at [1060, 468] on button at bounding box center [1058, 469] width 8 height 8
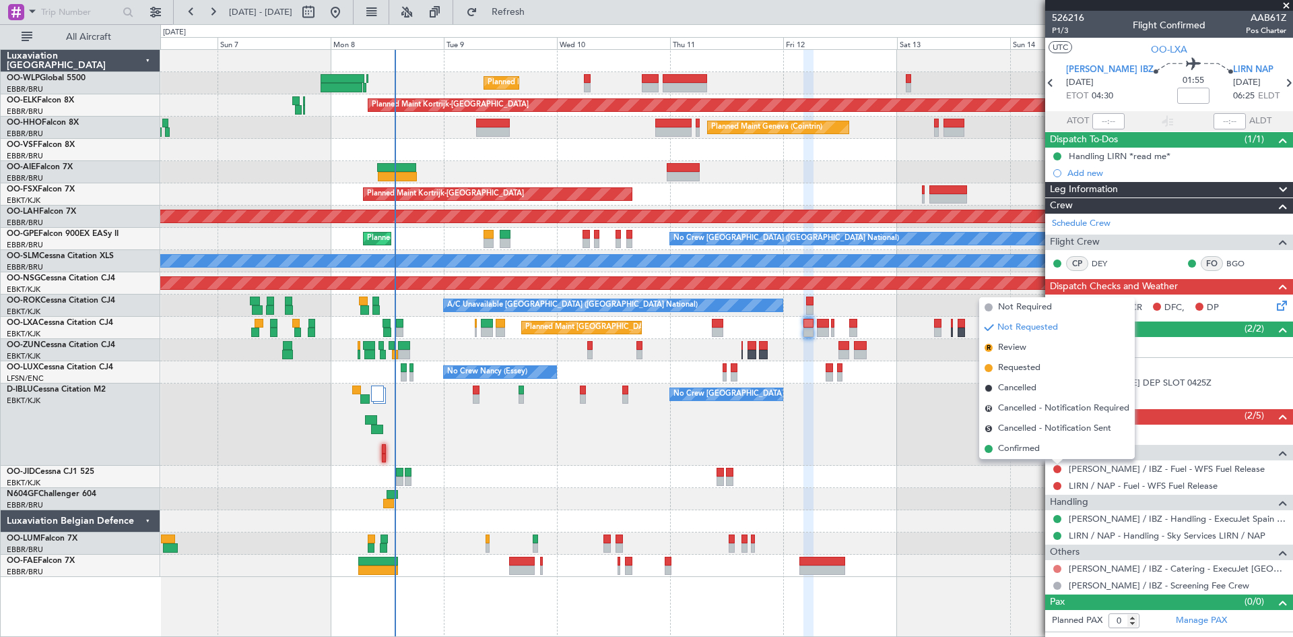
click at [1058, 565] on button at bounding box center [1058, 569] width 8 height 8
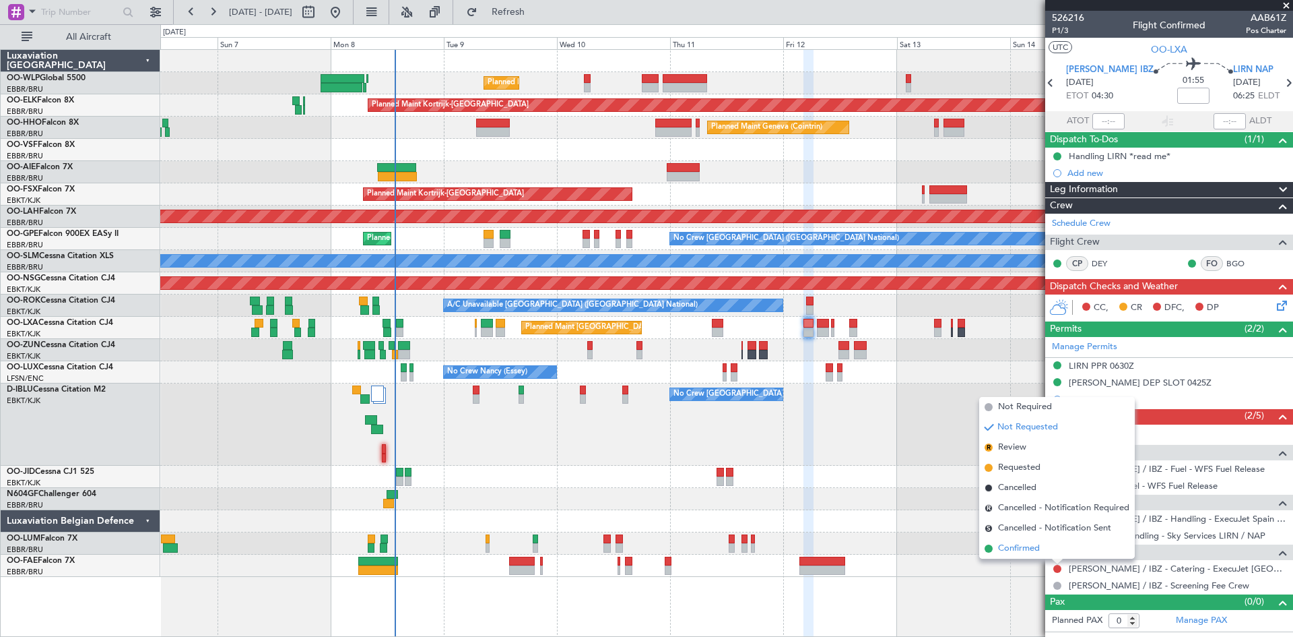
click at [1043, 544] on li "Confirmed" at bounding box center [1057, 548] width 156 height 20
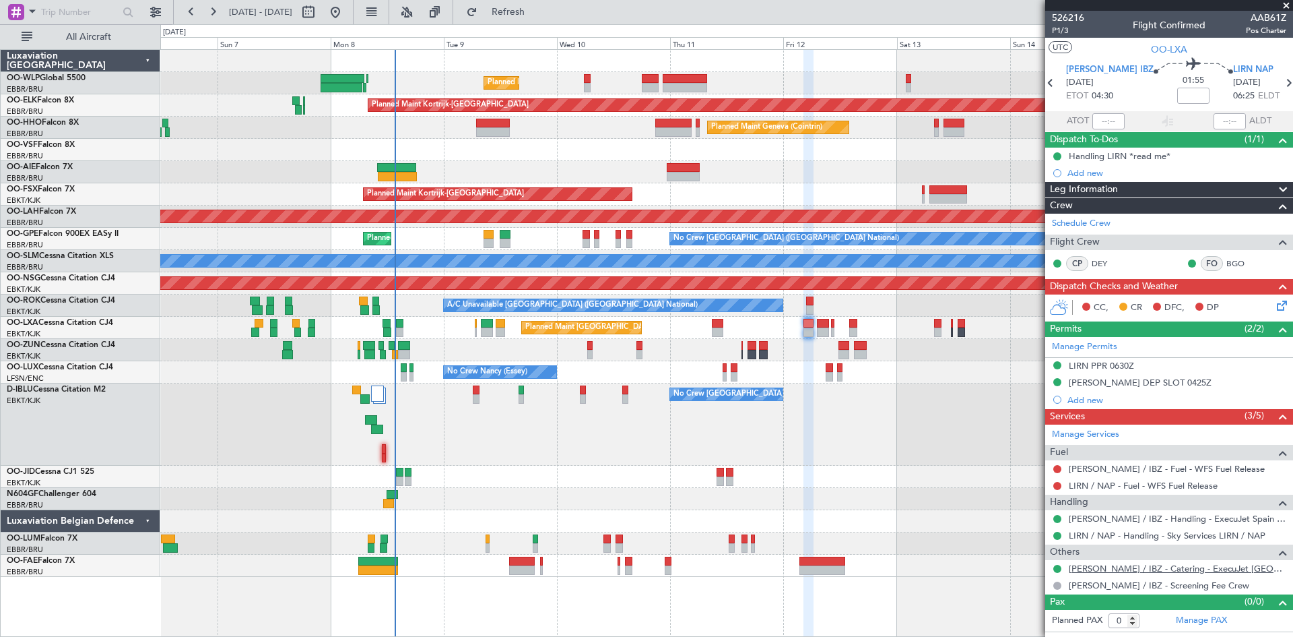
click at [1180, 567] on link "[PERSON_NAME] / IBZ - Catering - ExecuJet [GEOGRAPHIC_DATA] [PERSON_NAME] / IBZ" at bounding box center [1178, 567] width 218 height 11
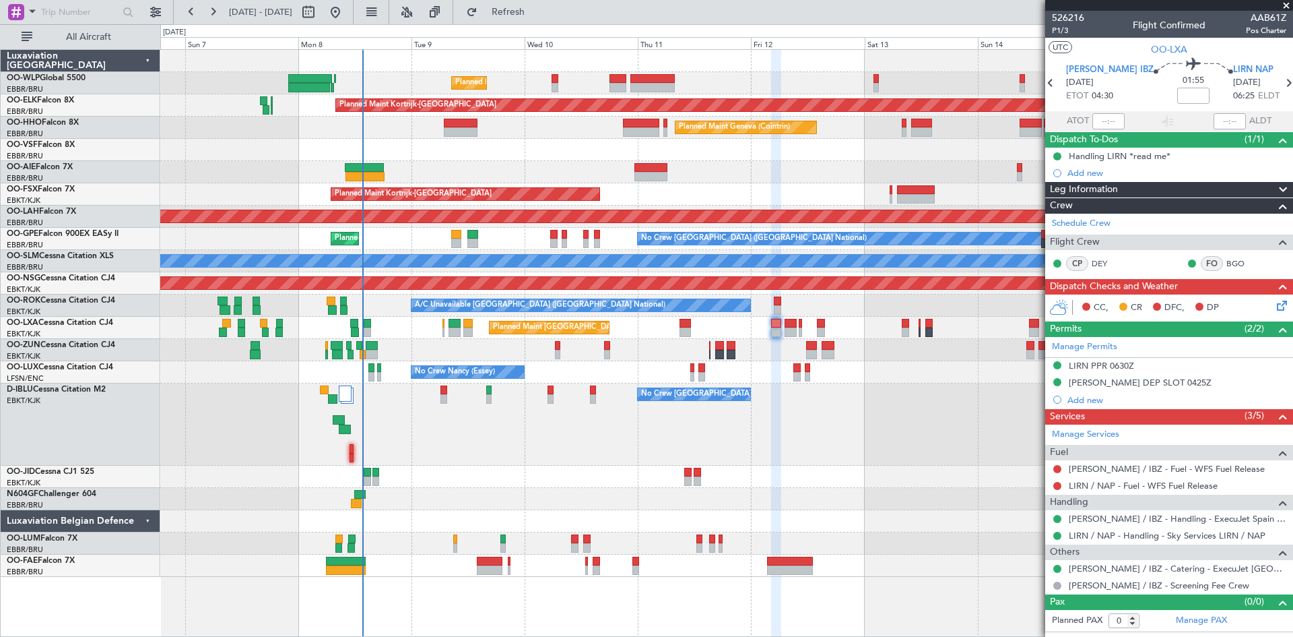
click at [886, 399] on div "No Crew [GEOGRAPHIC_DATA] ([GEOGRAPHIC_DATA] National)" at bounding box center [726, 424] width 1132 height 82
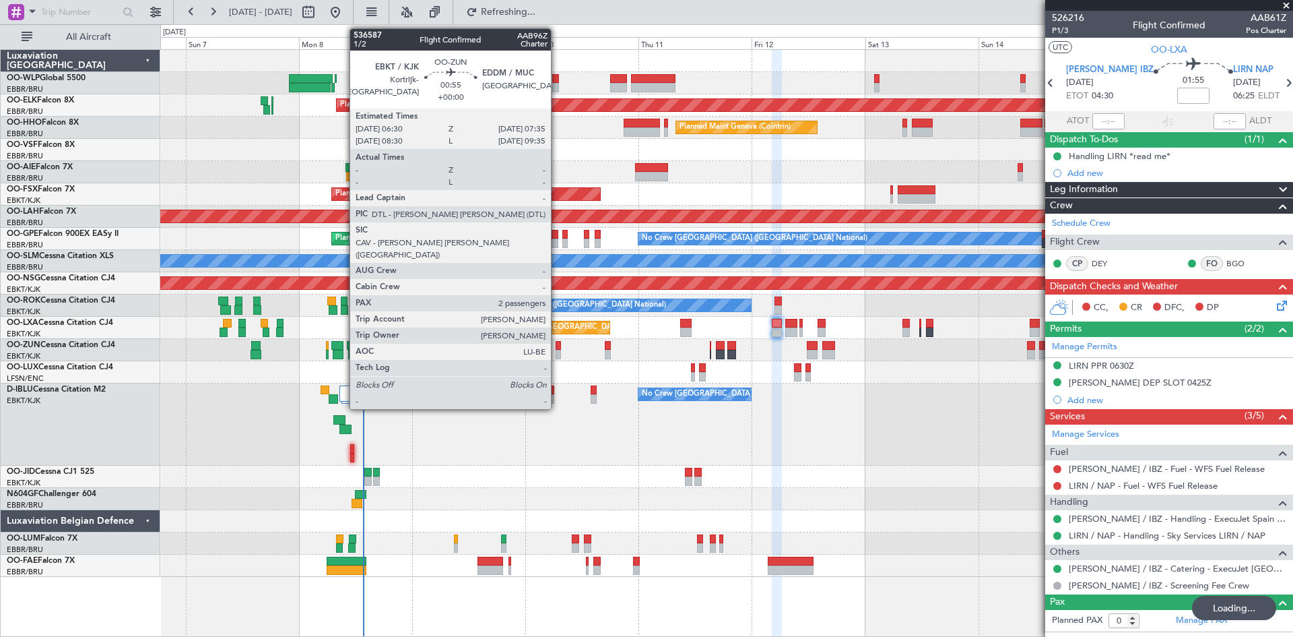
click at [557, 354] on div at bounding box center [558, 354] width 5 height 9
type input "2"
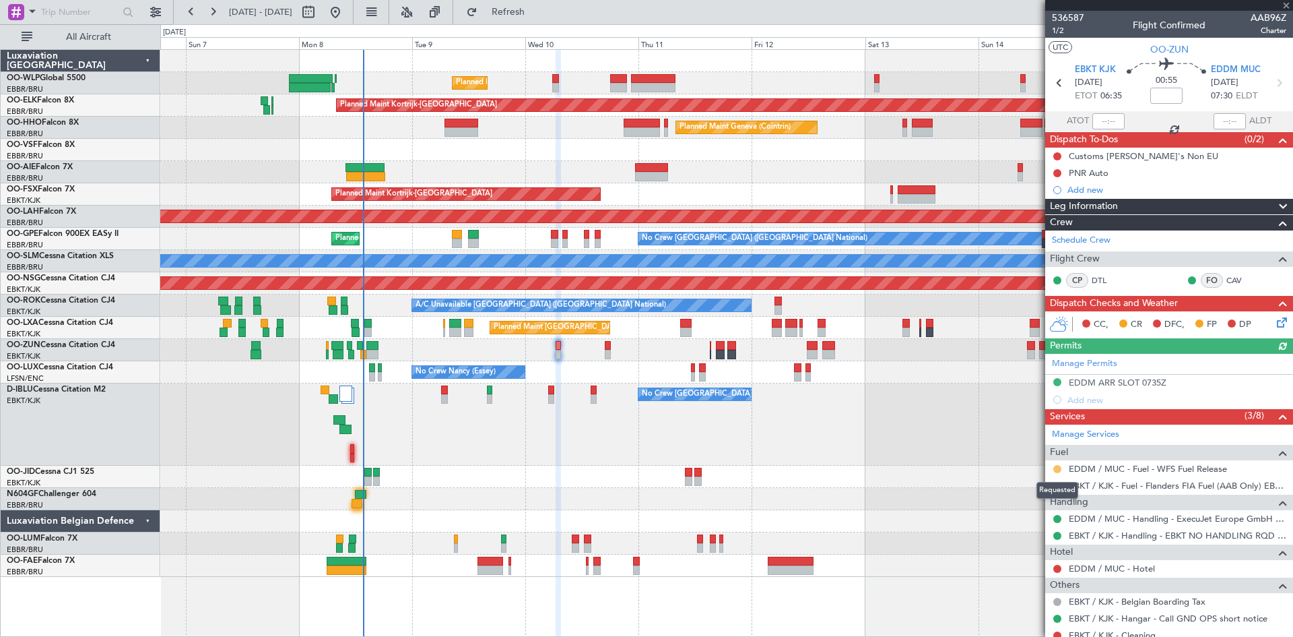
click at [1055, 469] on button at bounding box center [1058, 469] width 8 height 8
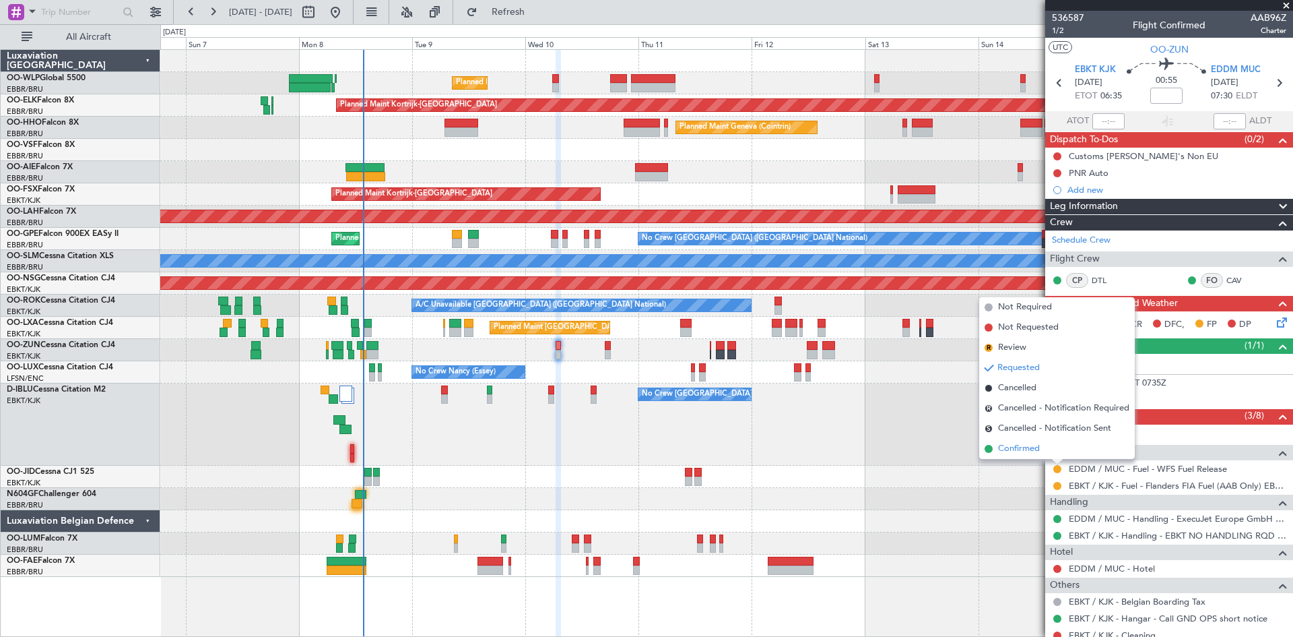
click at [1036, 446] on span "Confirmed" at bounding box center [1019, 448] width 42 height 13
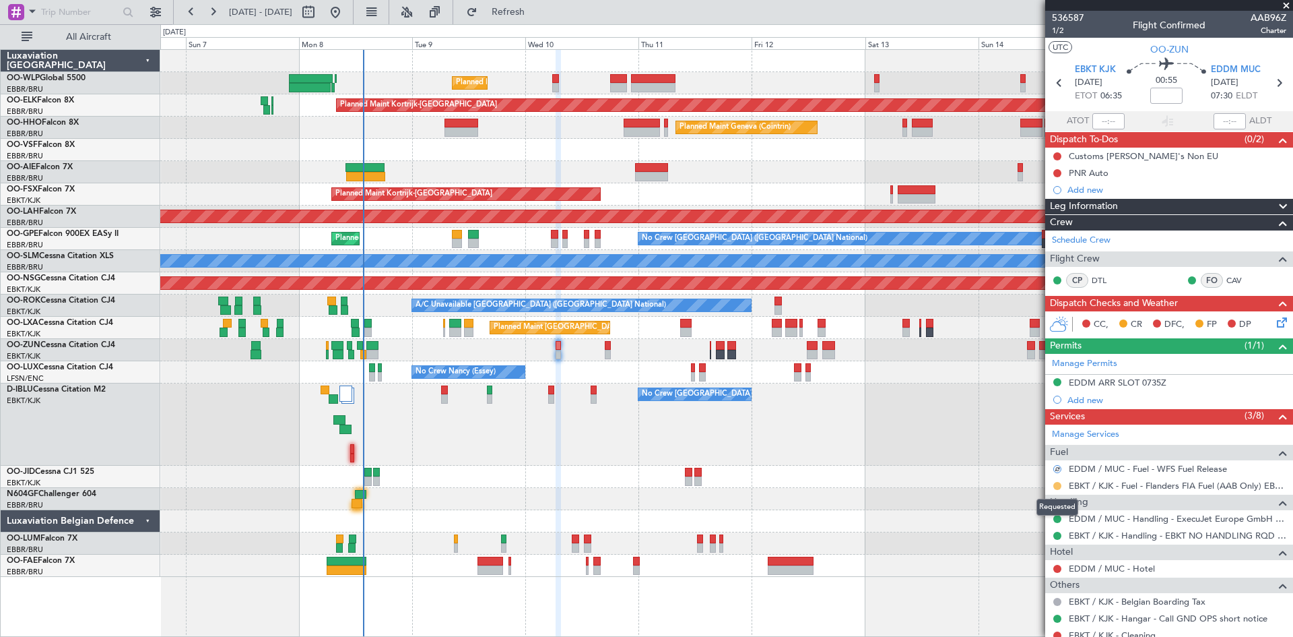
click at [1058, 484] on button at bounding box center [1058, 486] width 8 height 8
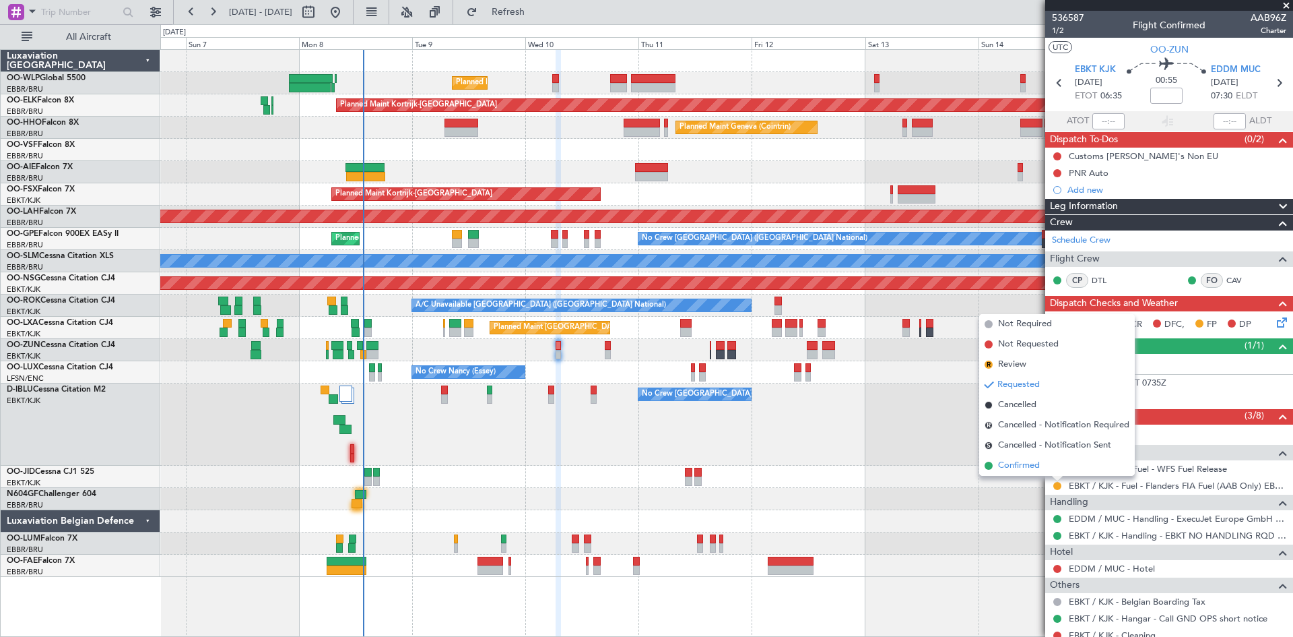
click at [1045, 467] on li "Confirmed" at bounding box center [1057, 465] width 156 height 20
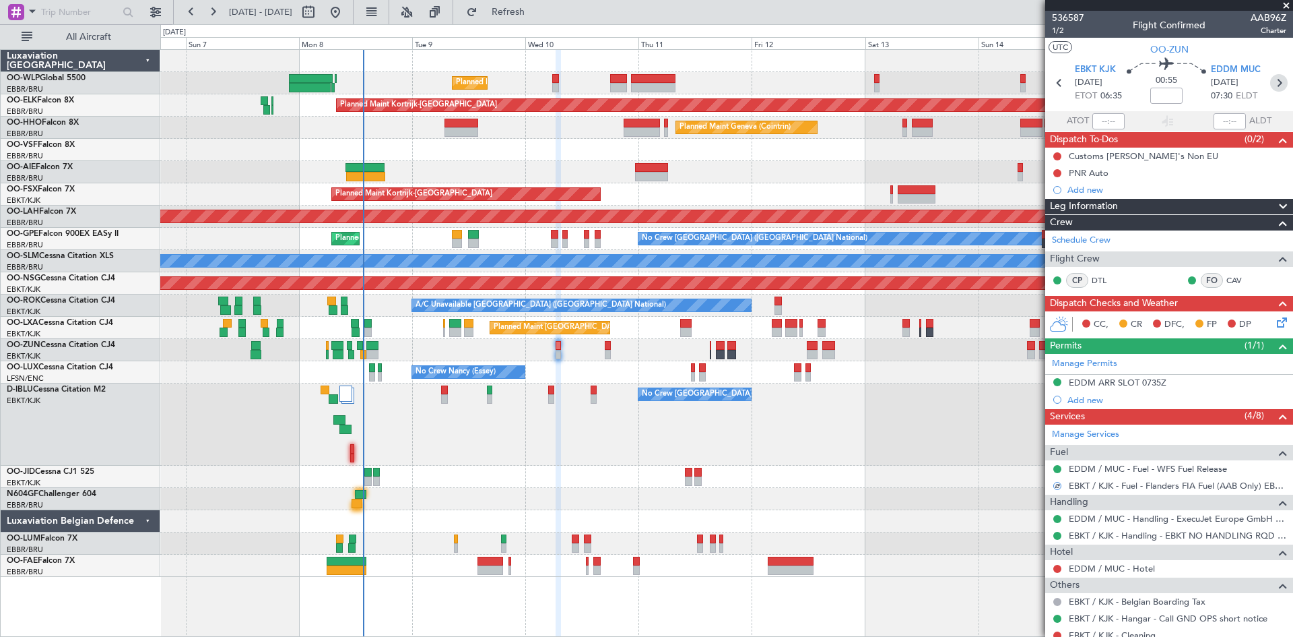
click at [1270, 82] on icon at bounding box center [1279, 83] width 18 height 18
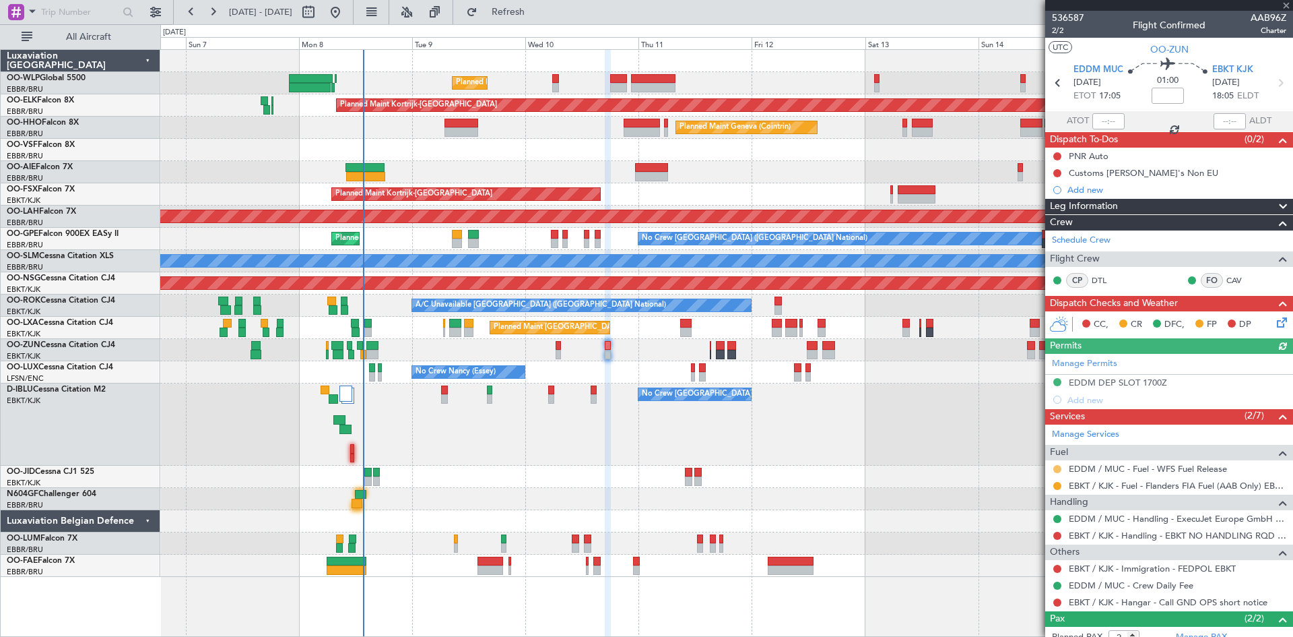
click at [1056, 469] on button at bounding box center [1058, 469] width 8 height 8
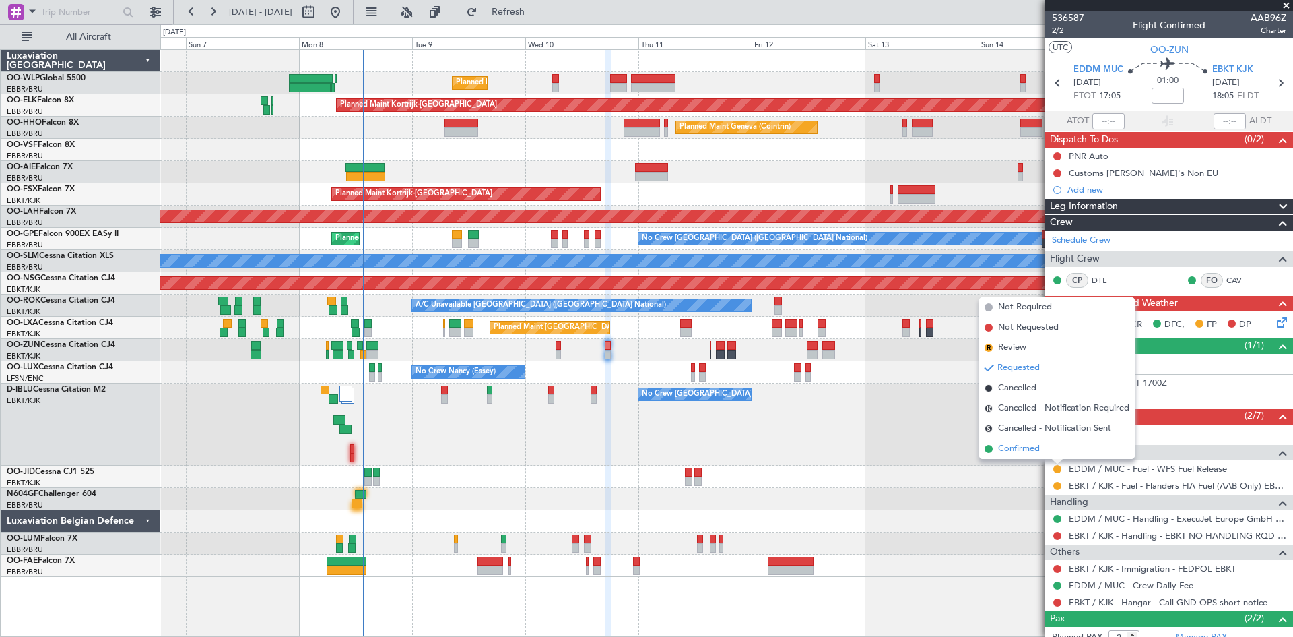
click at [1050, 453] on li "Confirmed" at bounding box center [1057, 449] width 156 height 20
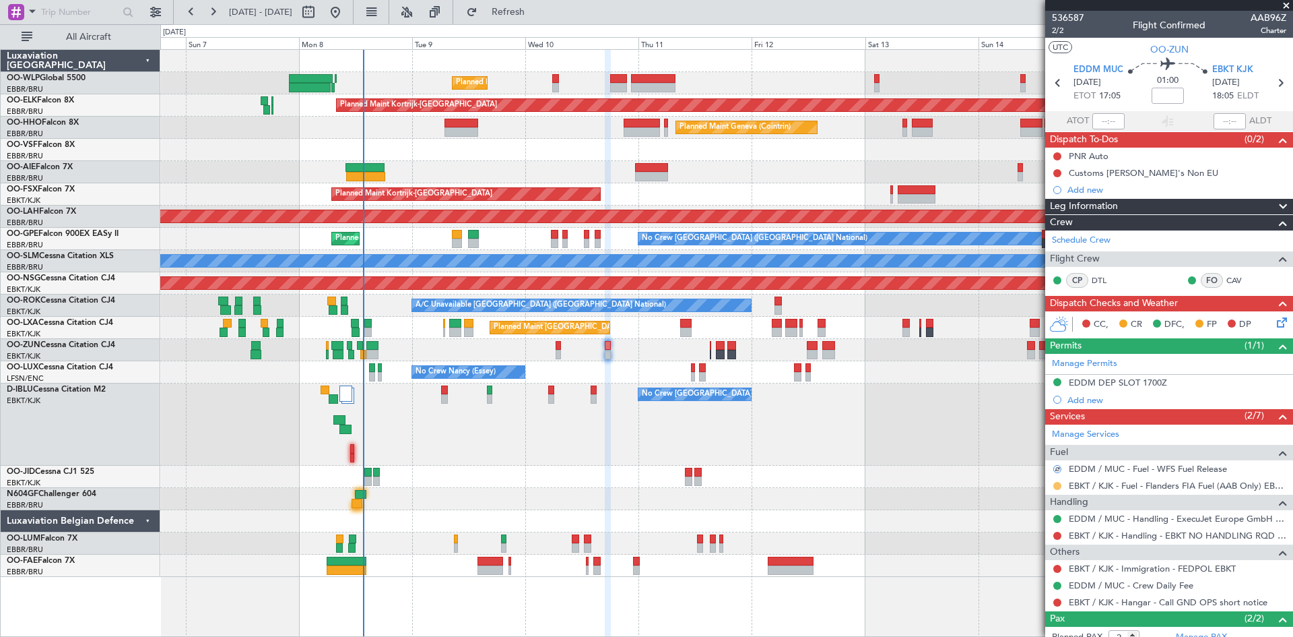
click at [1060, 484] on button at bounding box center [1058, 486] width 8 height 8
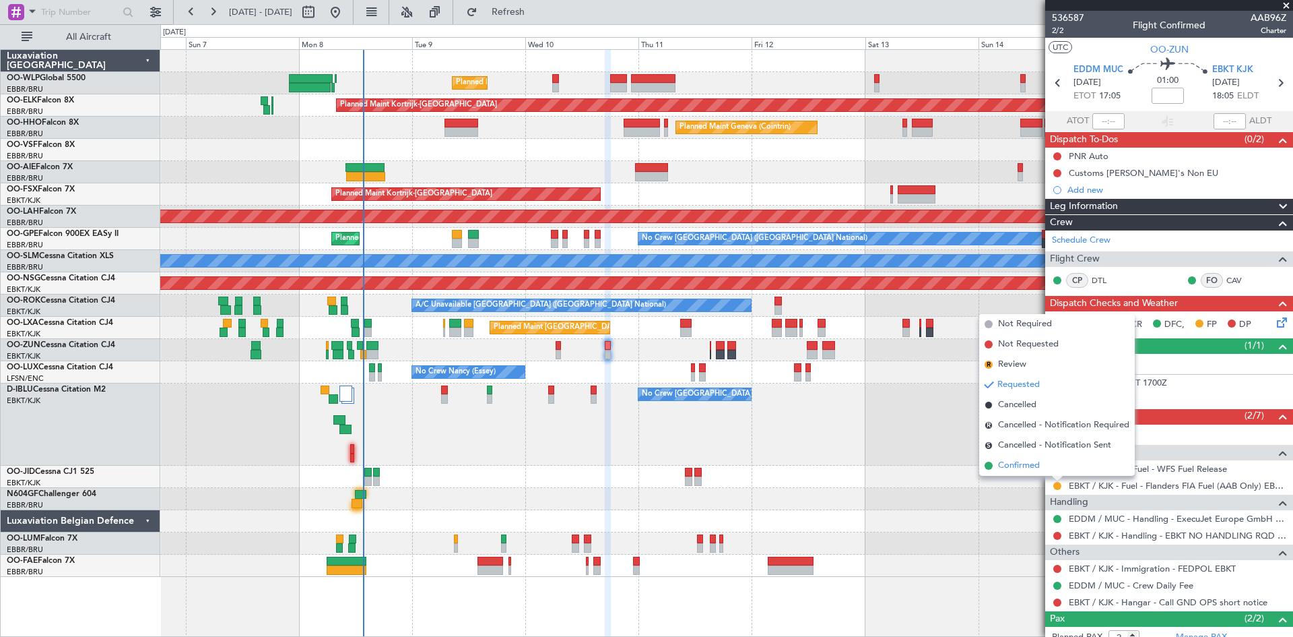
click at [1064, 468] on li "Confirmed" at bounding box center [1057, 465] width 156 height 20
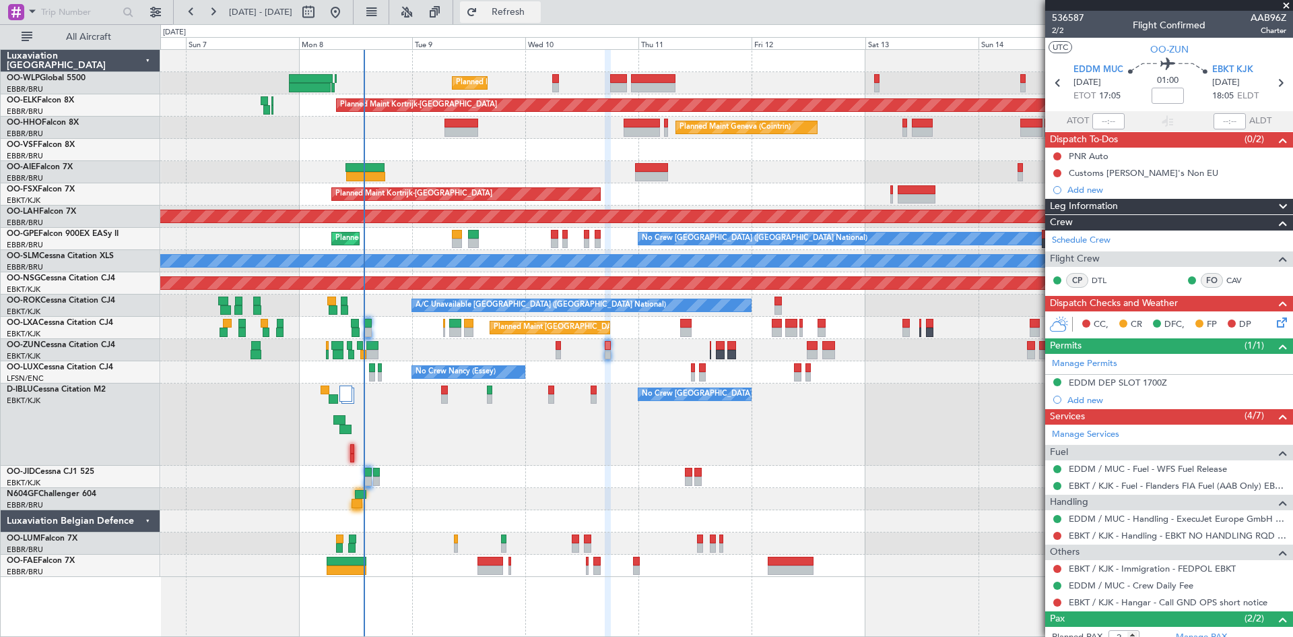
click at [537, 13] on span "Refresh" at bounding box center [508, 11] width 57 height 9
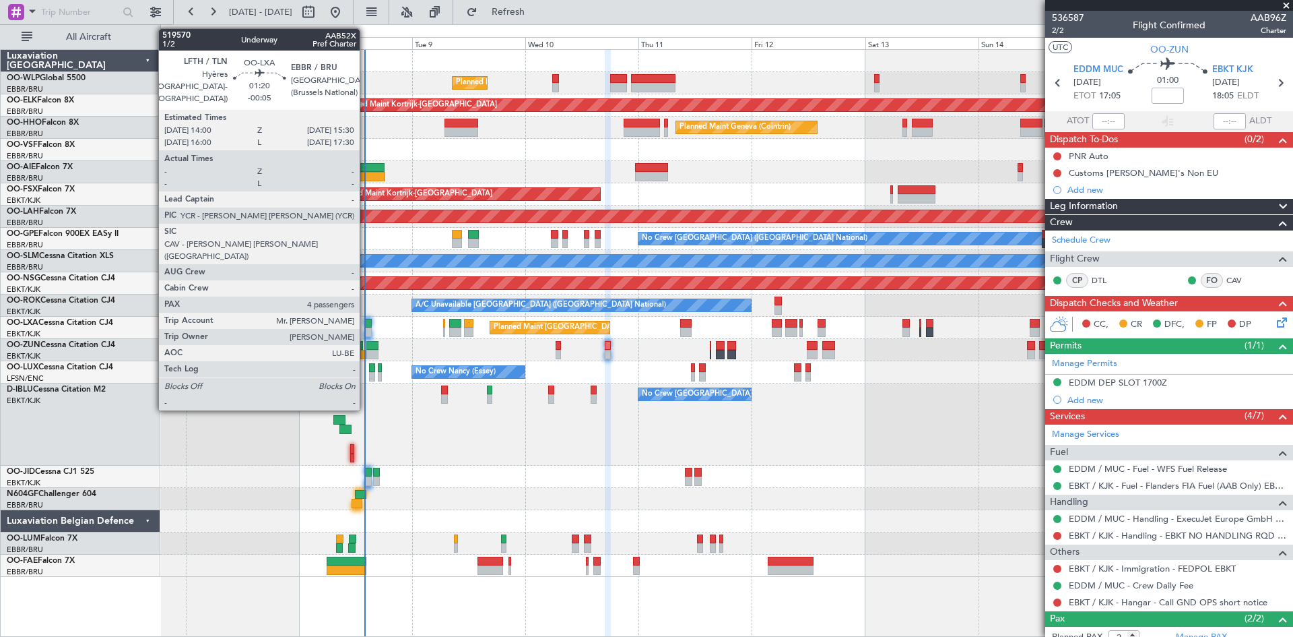
click at [366, 329] on div at bounding box center [367, 331] width 7 height 9
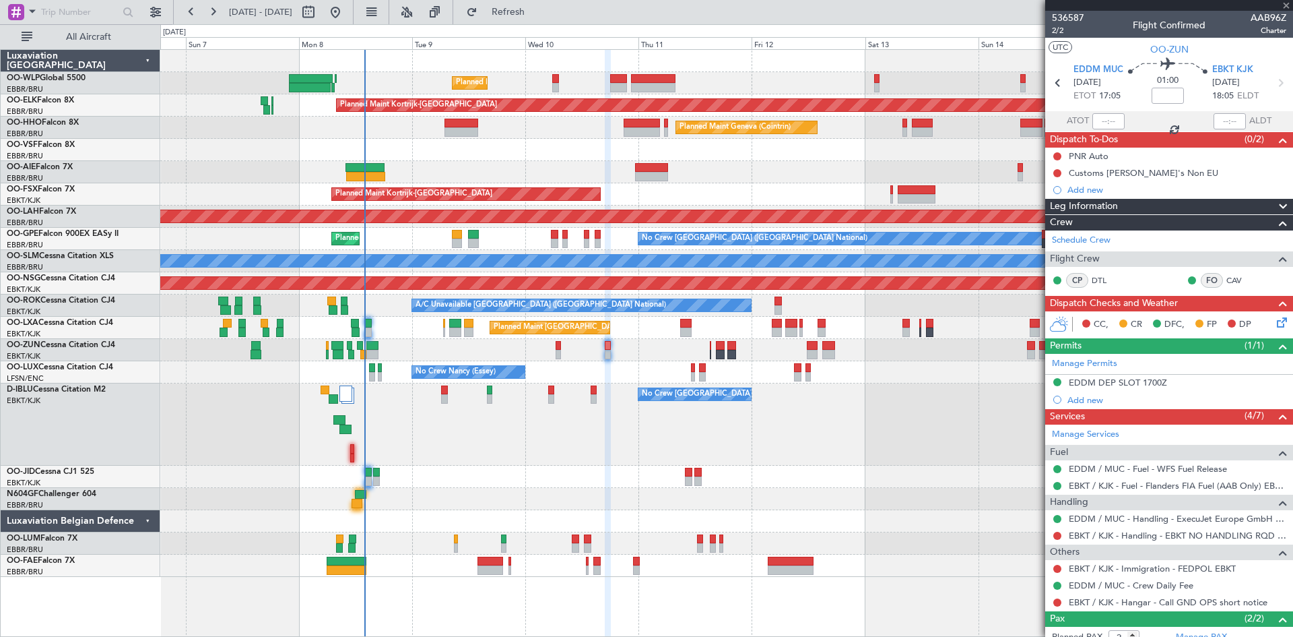
type input "-00:05"
type input "4"
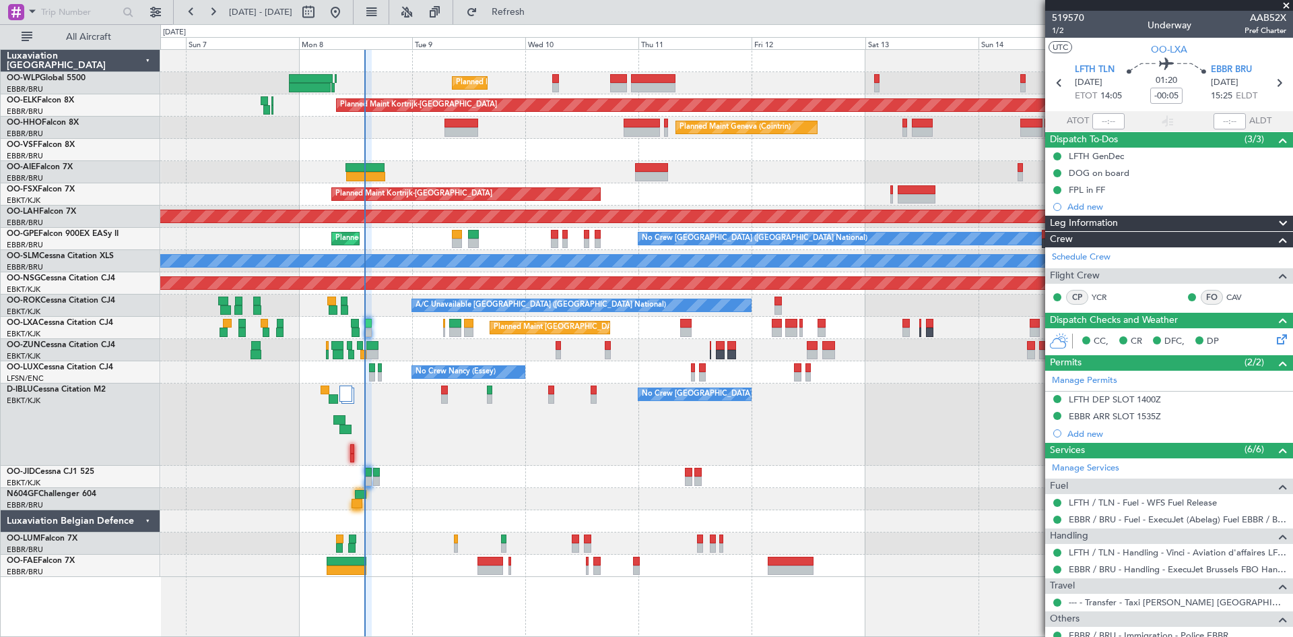
scroll to position [179, 0]
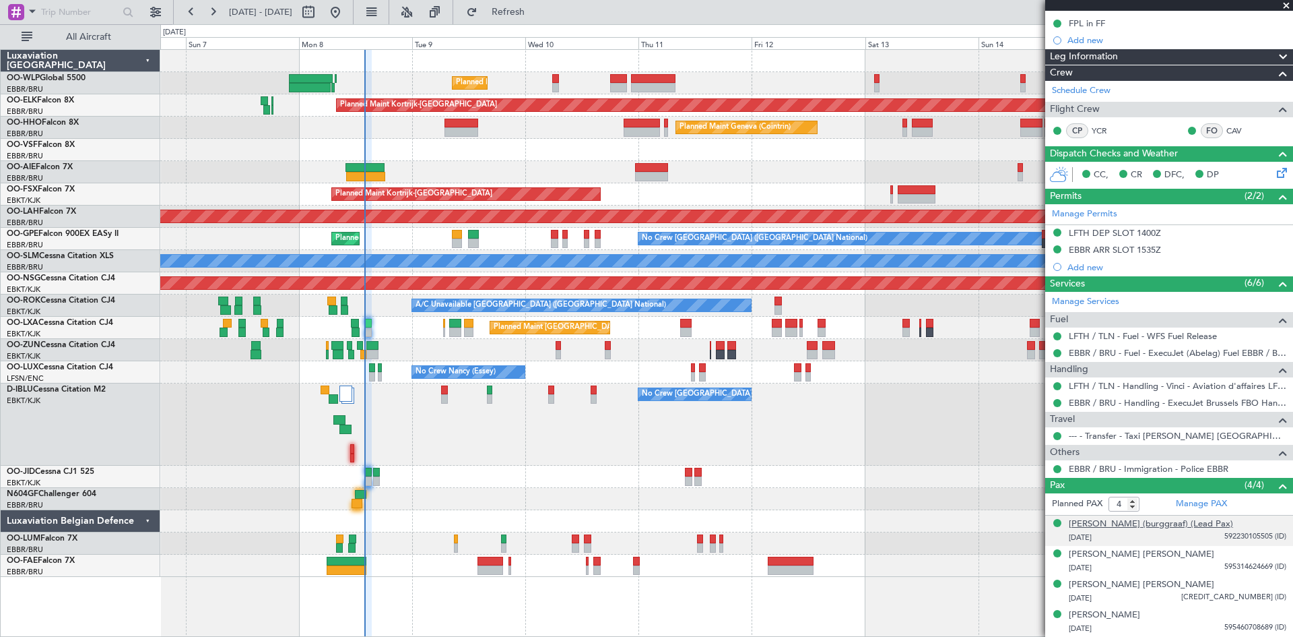
click at [1176, 517] on div "Philippe F. E. O. de Spoelberch (burggraaf) (Lead Pax)" at bounding box center [1151, 523] width 164 height 13
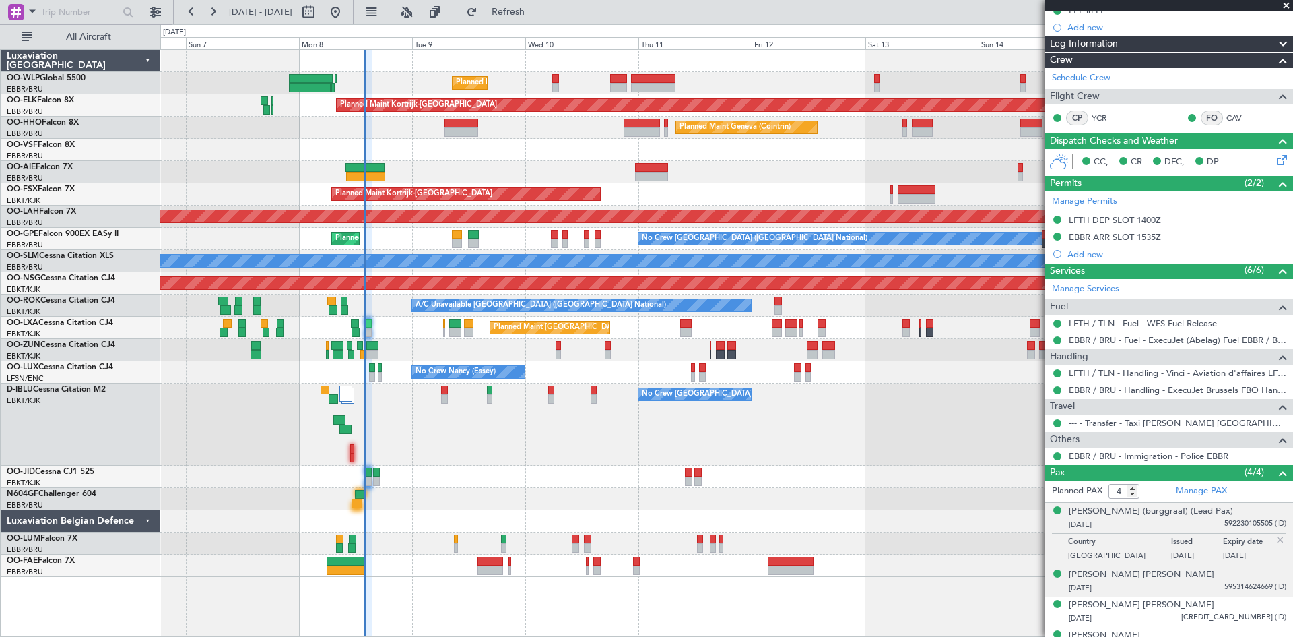
click at [1153, 581] on div "Daphné Anne Marie Lippitt" at bounding box center [1142, 574] width 146 height 13
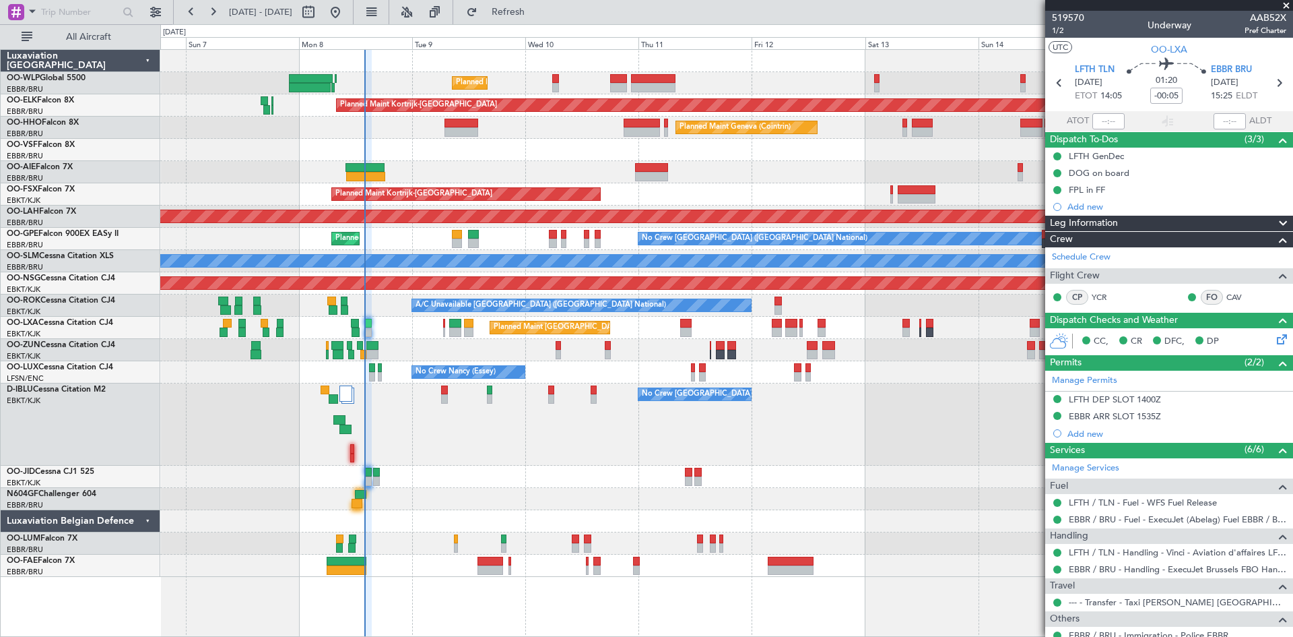
scroll to position [179, 0]
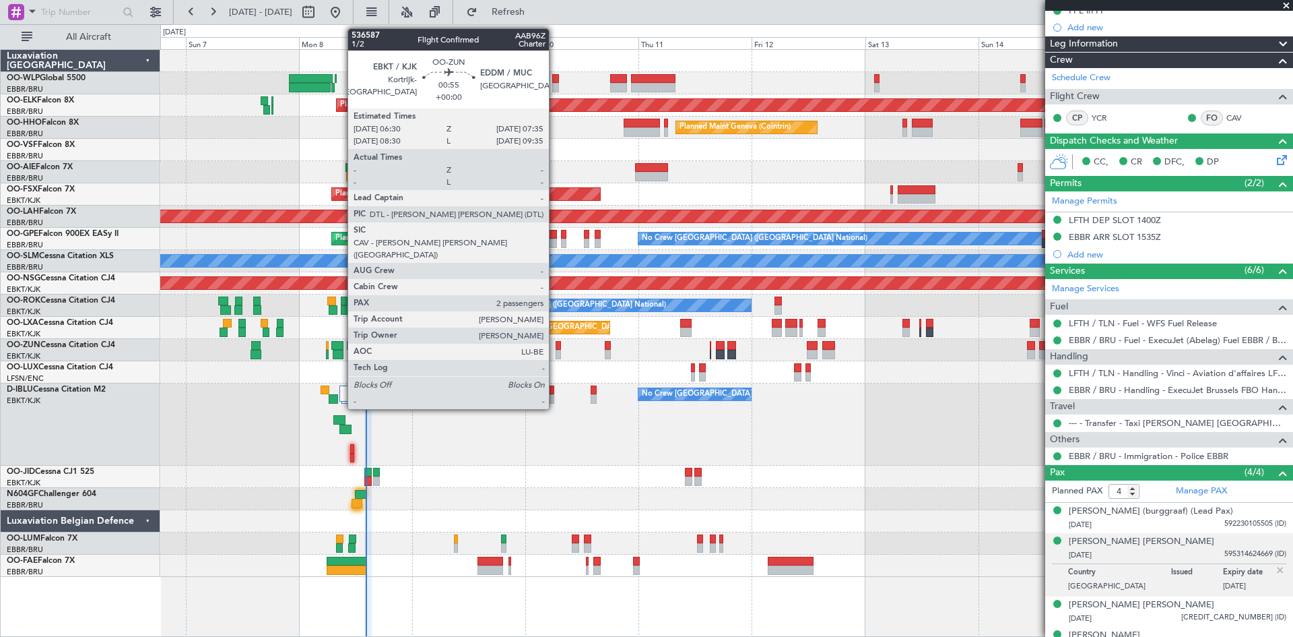
click at [556, 350] on div at bounding box center [558, 354] width 5 height 9
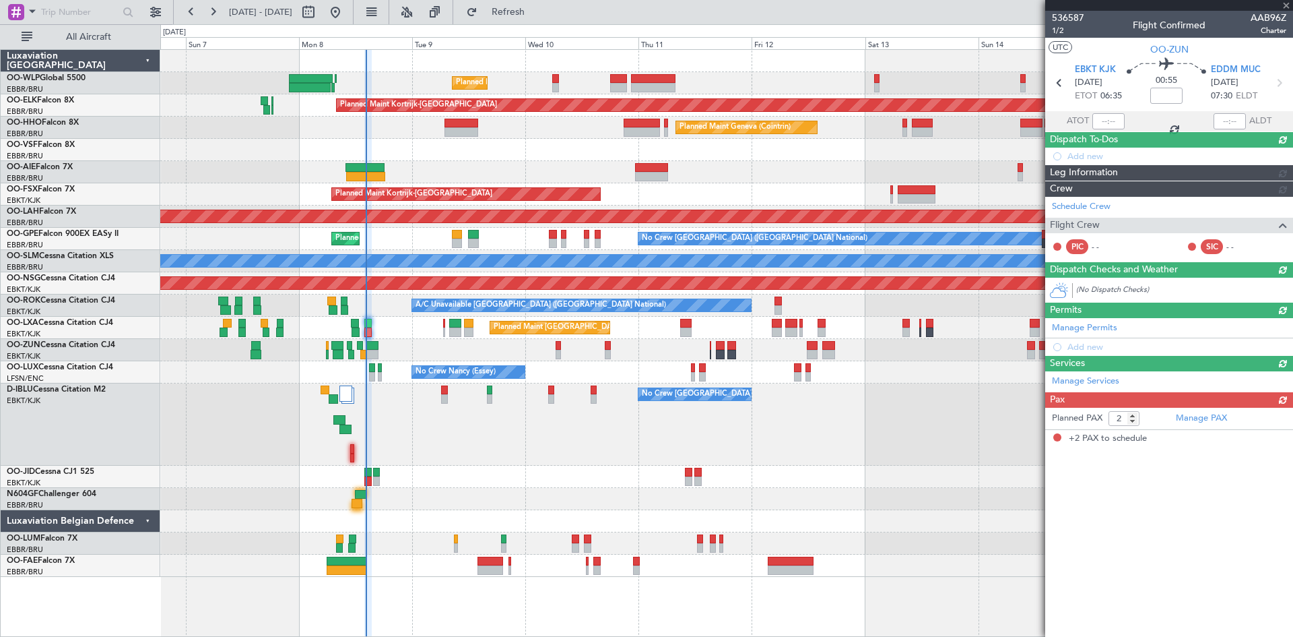
scroll to position [0, 0]
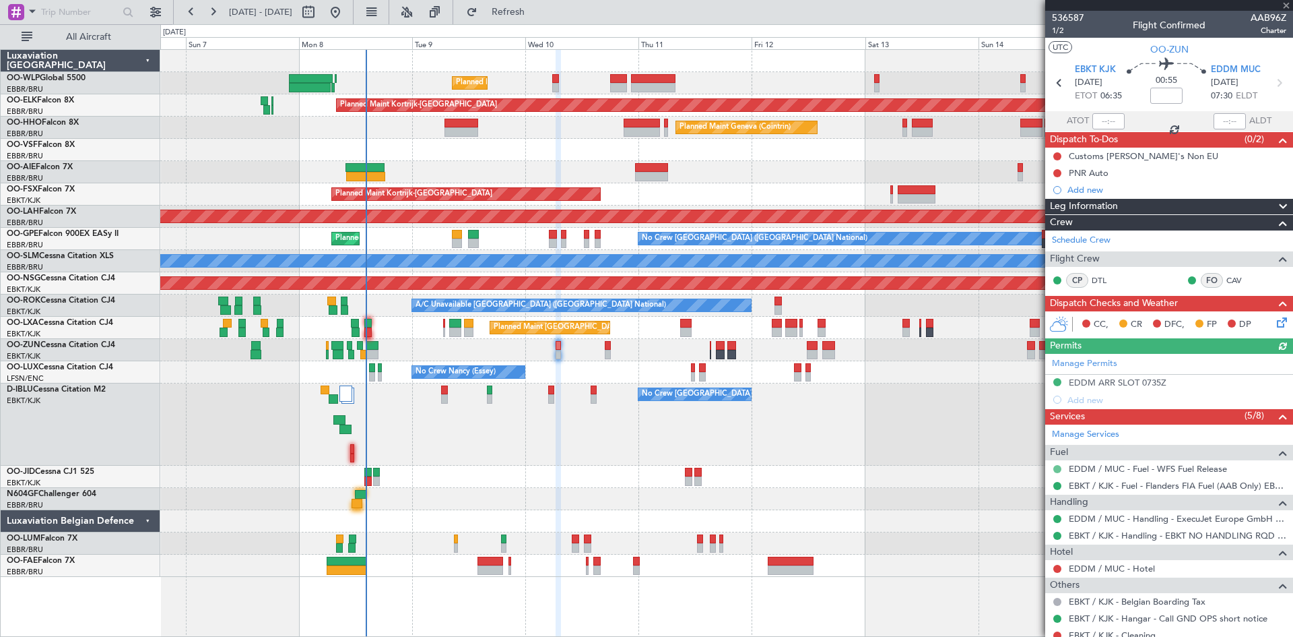
click at [1056, 471] on button at bounding box center [1058, 469] width 8 height 8
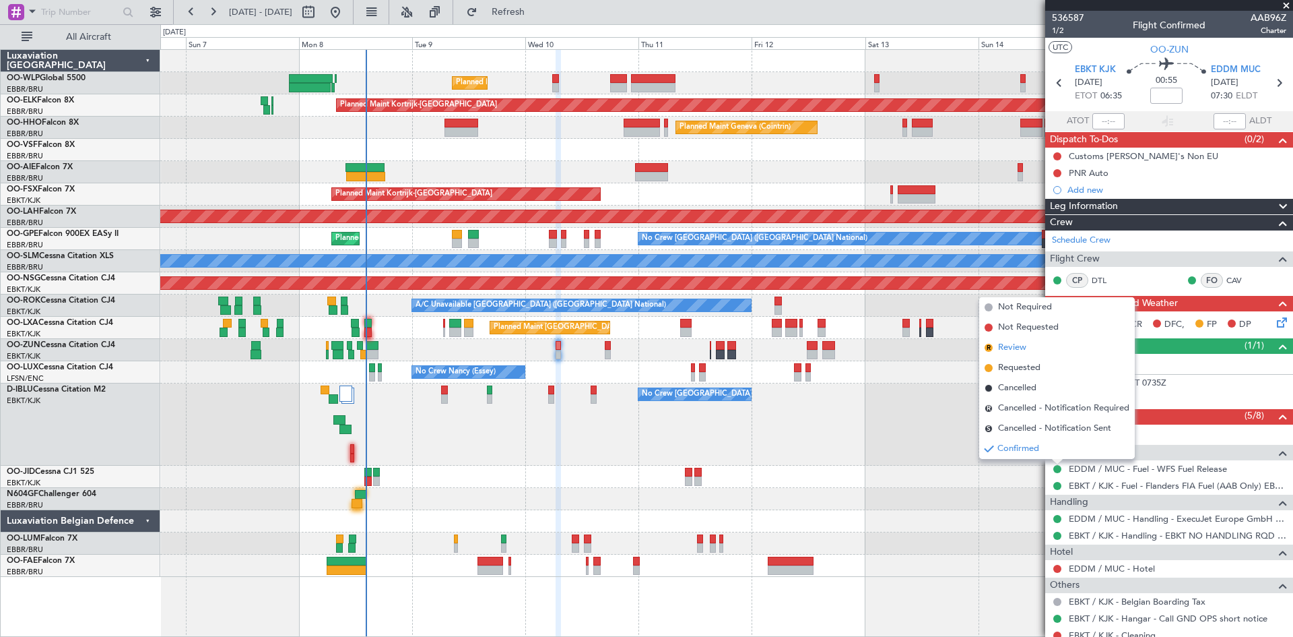
click at [1017, 350] on span "Review" at bounding box center [1012, 347] width 28 height 13
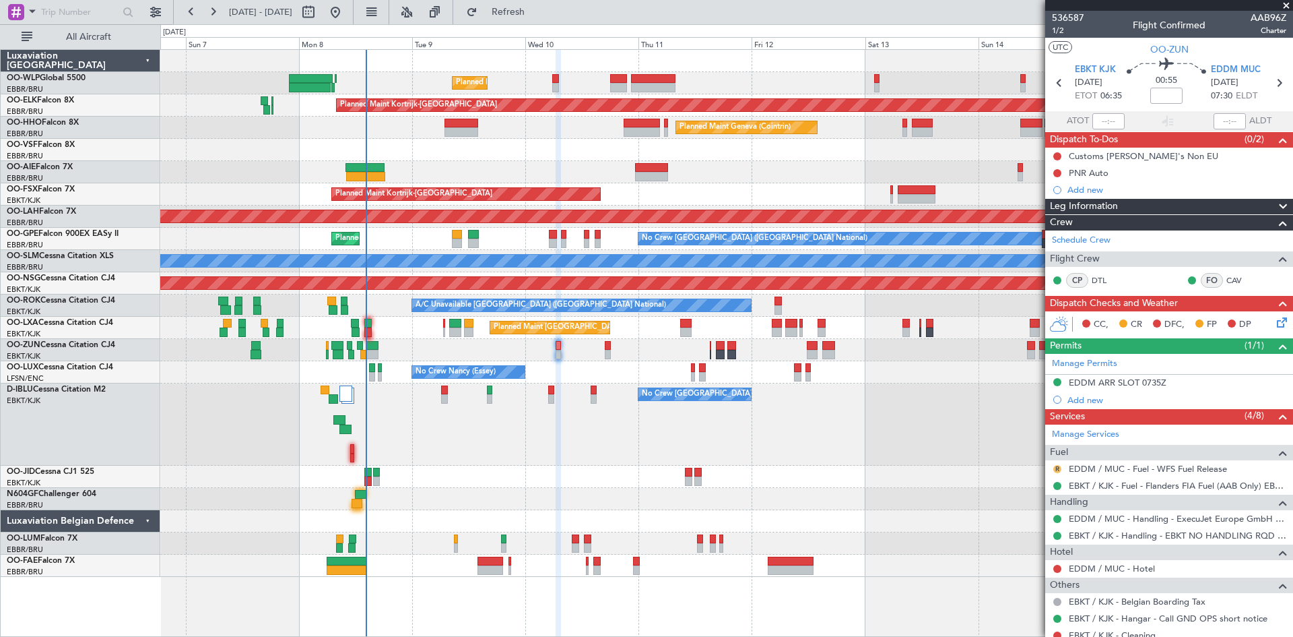
click at [1059, 466] on button "R" at bounding box center [1058, 469] width 8 height 8
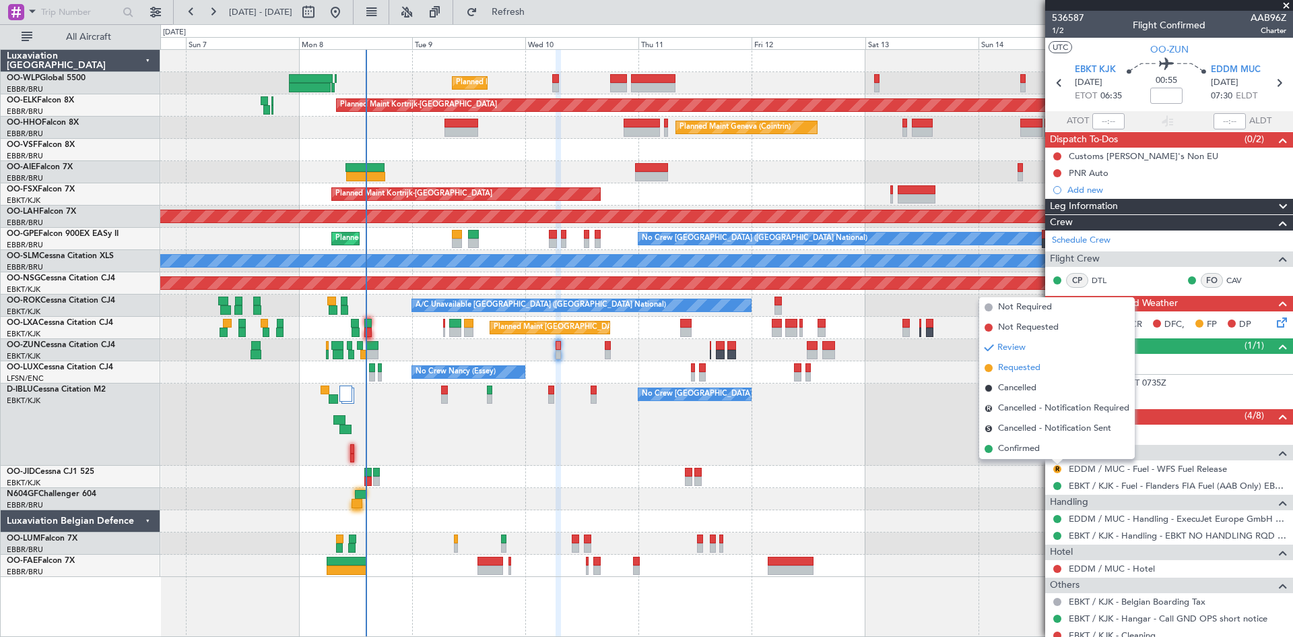
click at [1029, 366] on span "Requested" at bounding box center [1019, 367] width 42 height 13
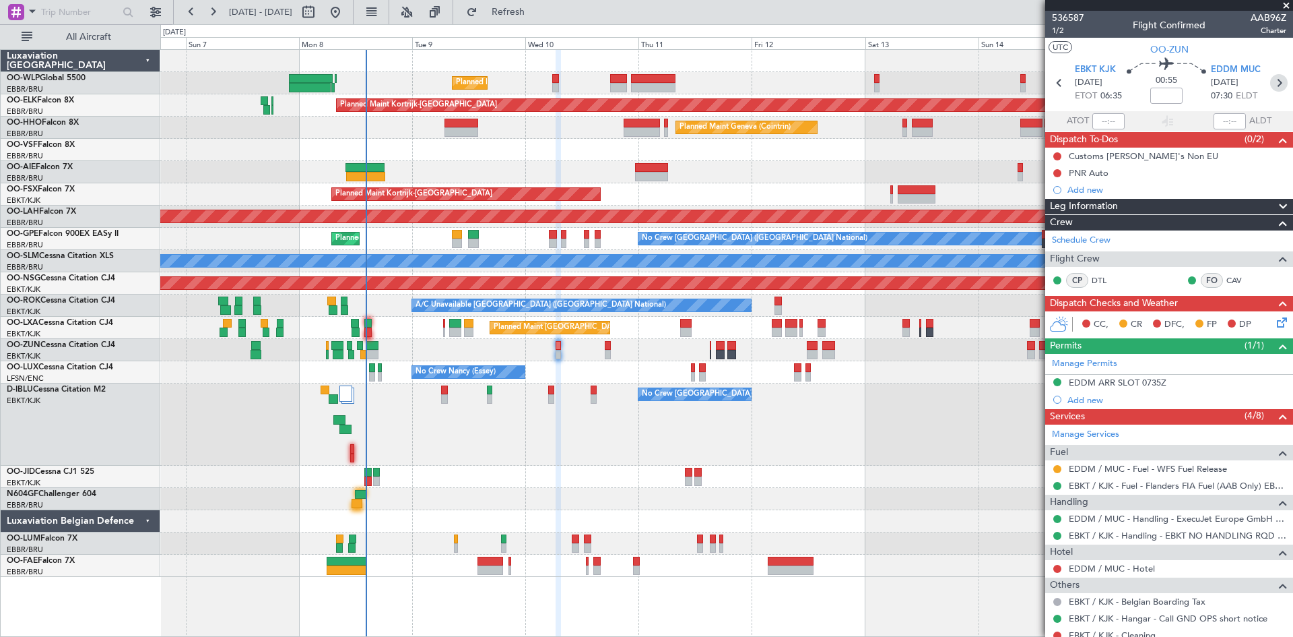
click at [1273, 84] on icon at bounding box center [1279, 83] width 18 height 18
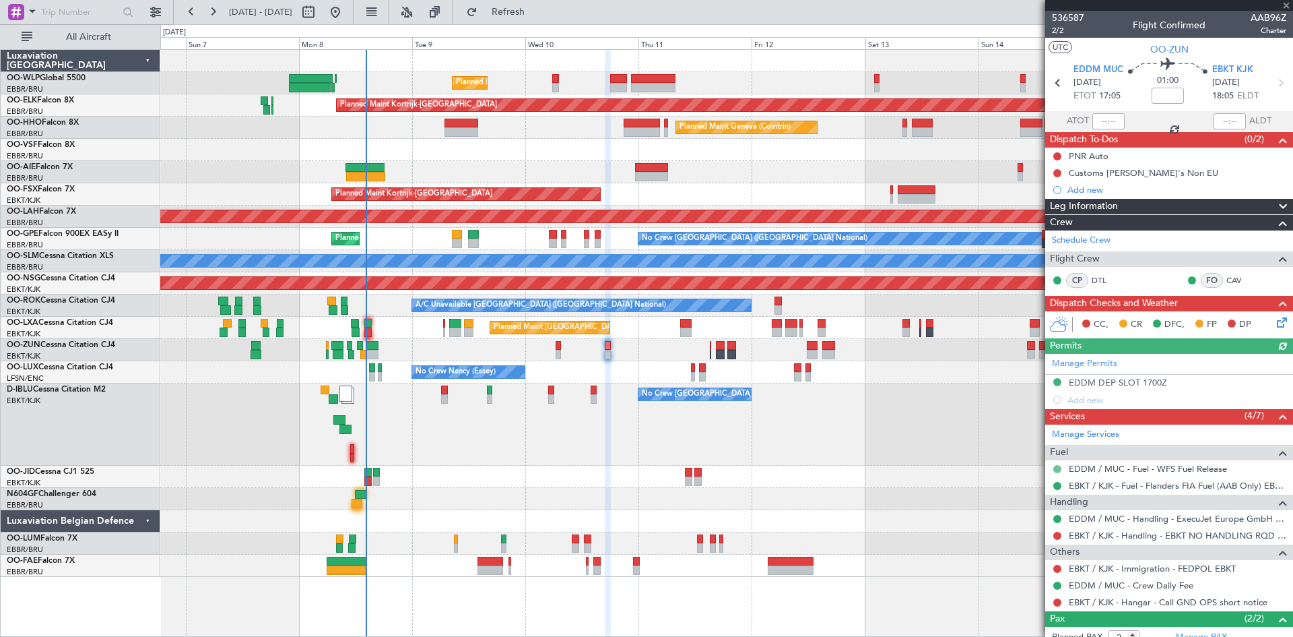
click at [1054, 465] on button at bounding box center [1058, 469] width 8 height 8
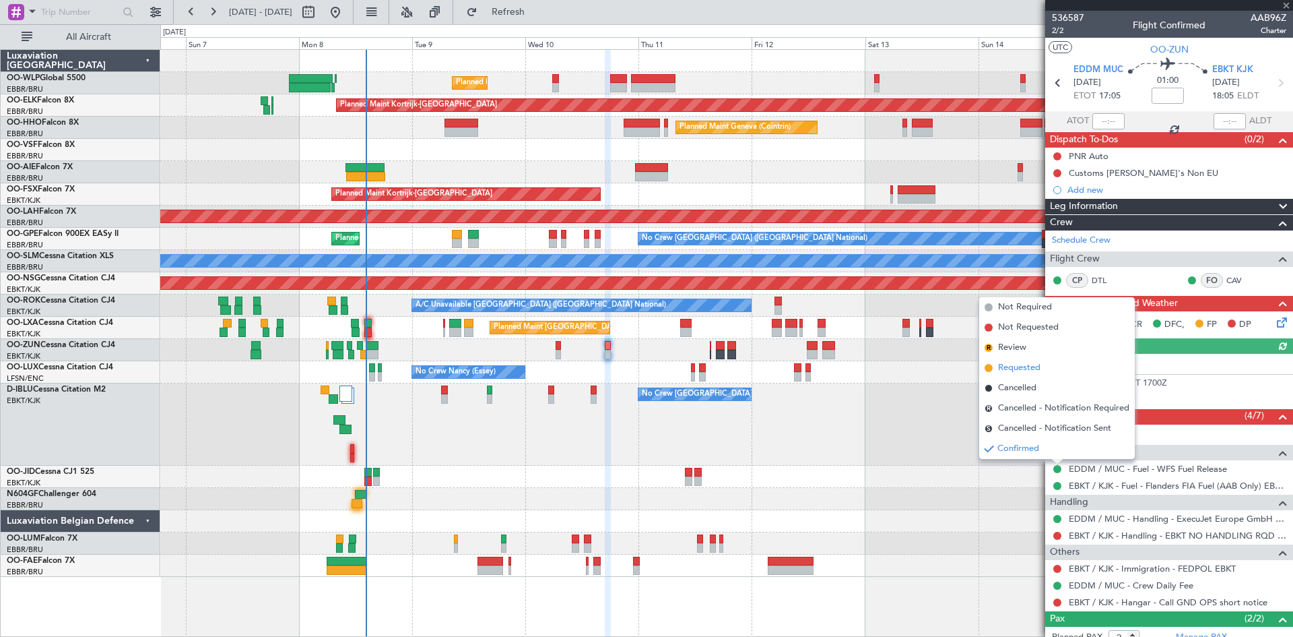
click at [1028, 366] on span "Requested" at bounding box center [1019, 367] width 42 height 13
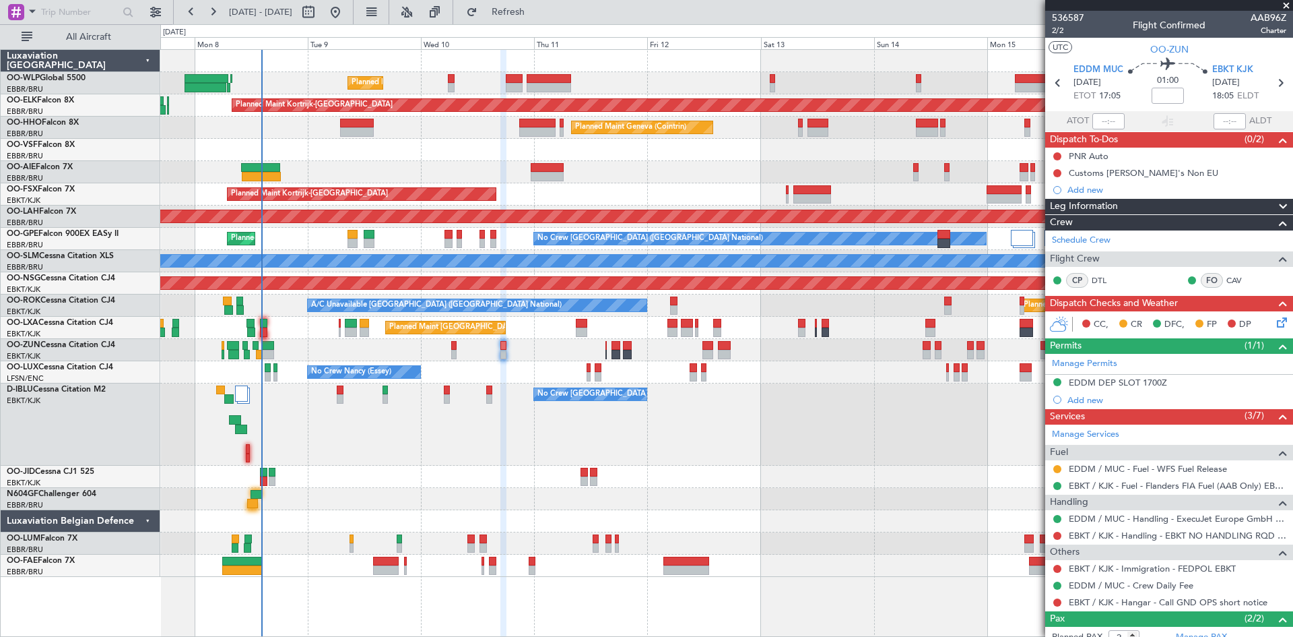
click at [773, 401] on div "Planned Maint Liege Planned Maint Kortrijk-Wevelgem Planned Maint Geneva (Coint…" at bounding box center [726, 313] width 1132 height 527
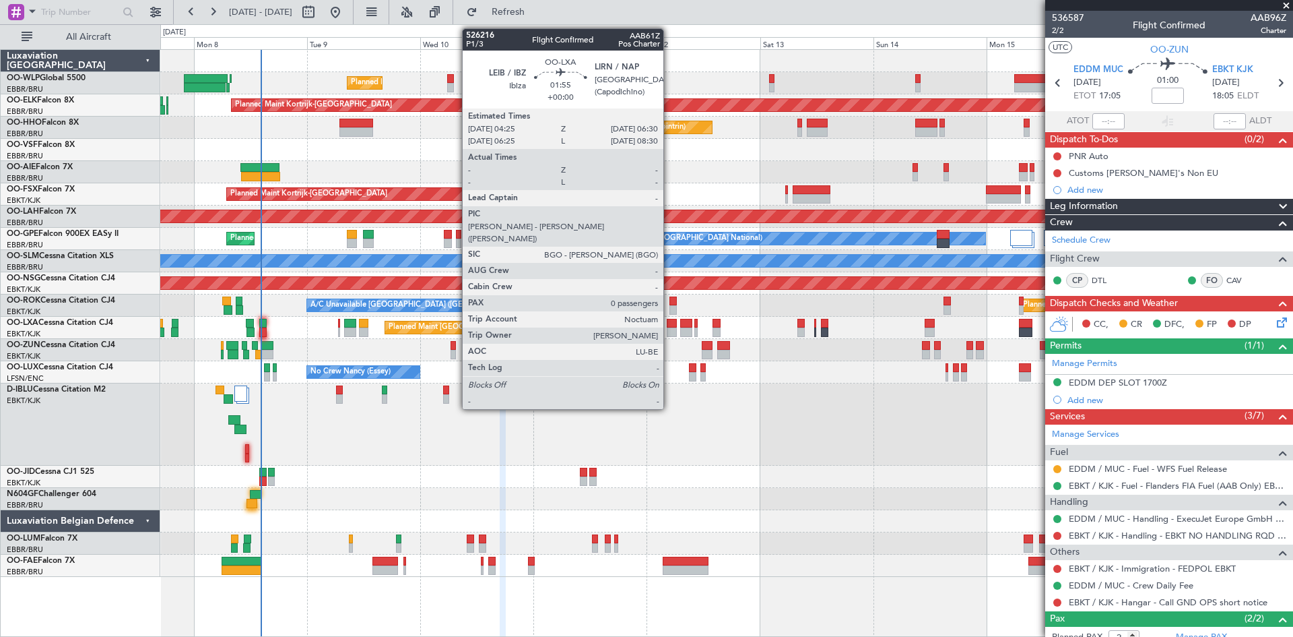
click at [670, 329] on div at bounding box center [672, 331] width 10 height 9
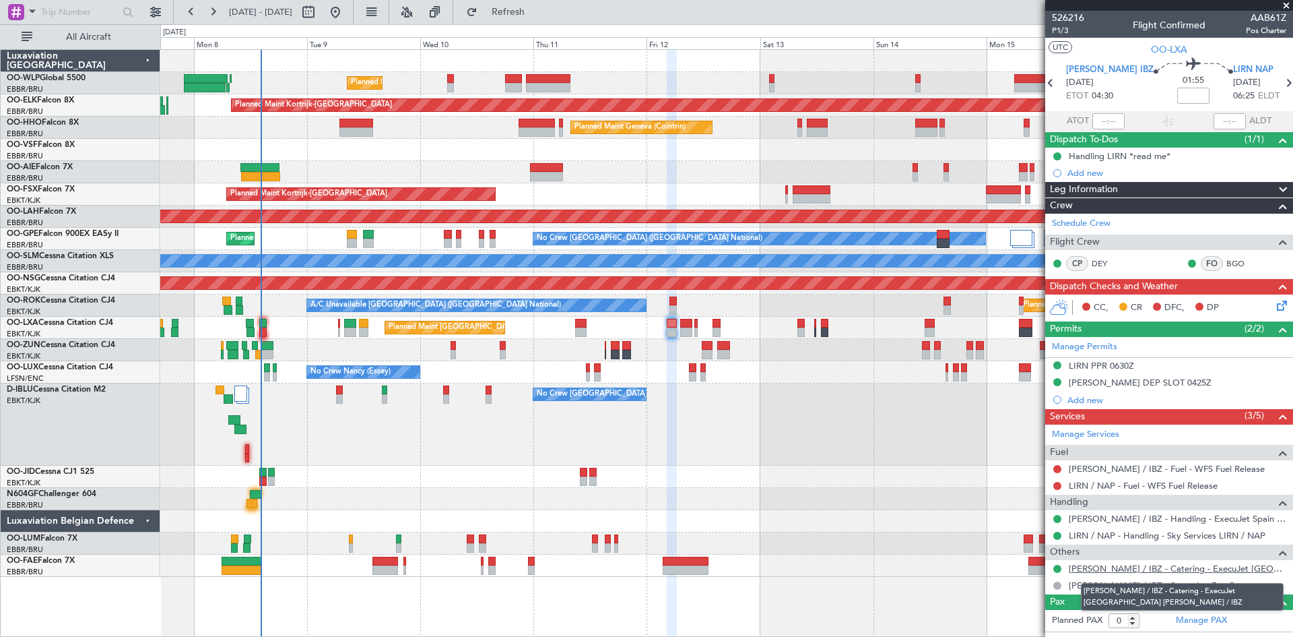
click at [1132, 570] on link "[PERSON_NAME] / IBZ - Catering - ExecuJet [GEOGRAPHIC_DATA] [PERSON_NAME] / IBZ" at bounding box center [1178, 567] width 218 height 11
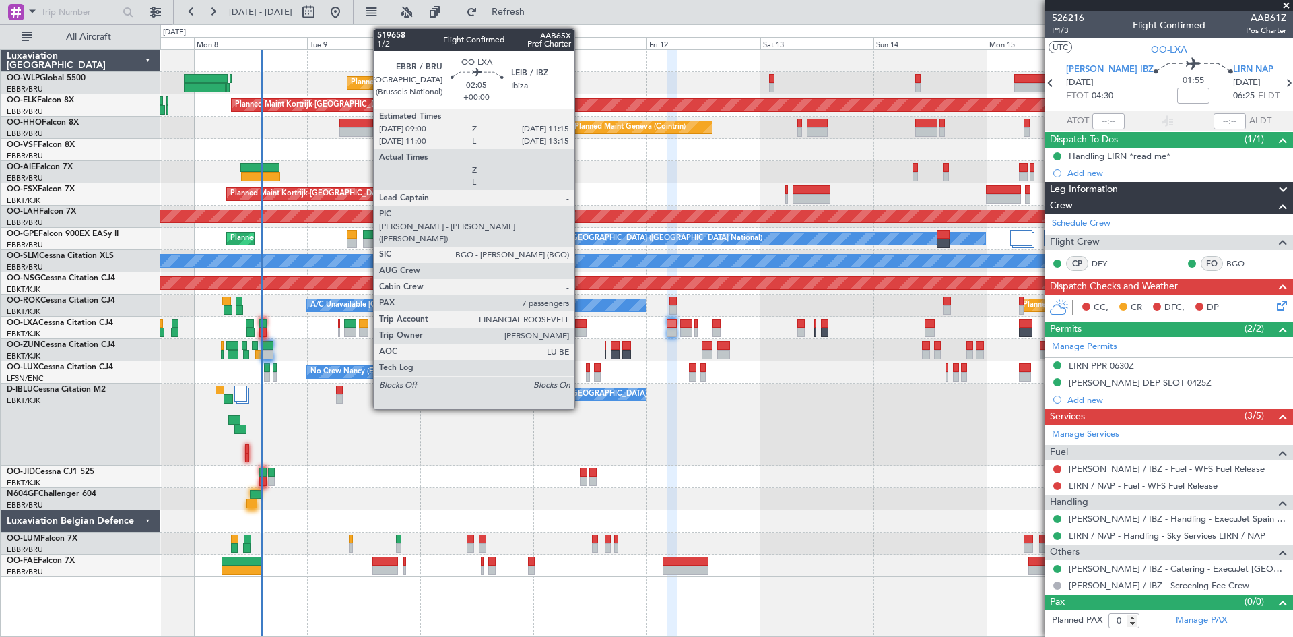
click at [581, 333] on div at bounding box center [580, 331] width 11 height 9
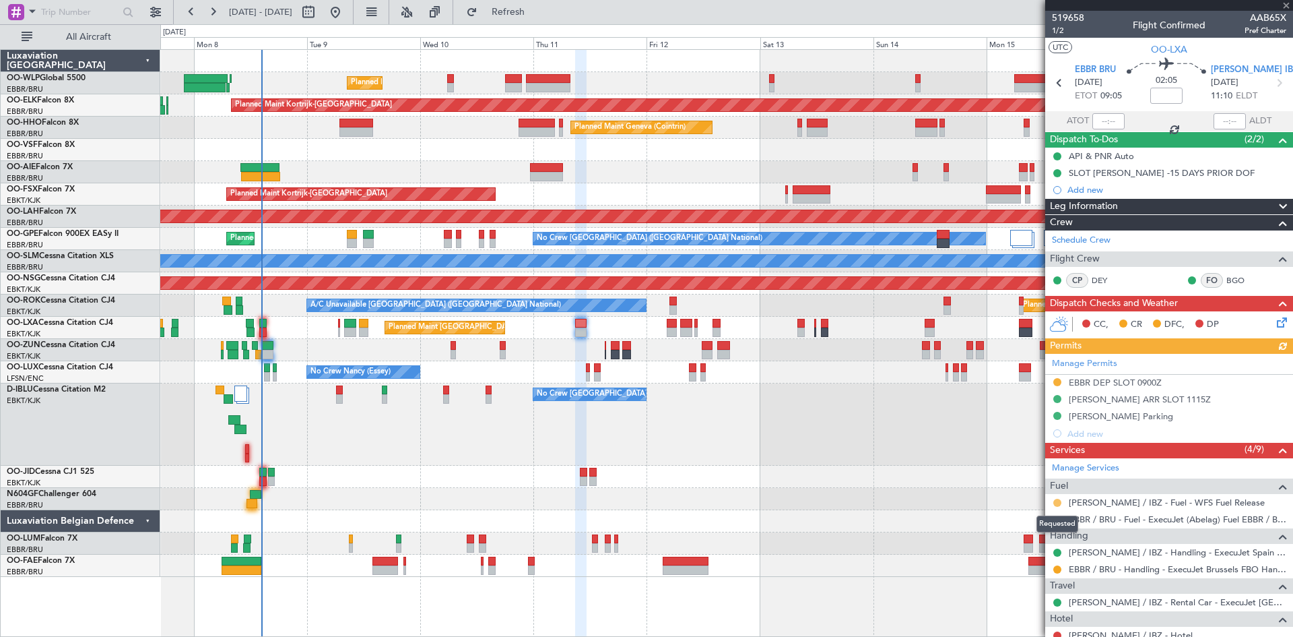
click at [1057, 503] on button at bounding box center [1058, 502] width 8 height 8
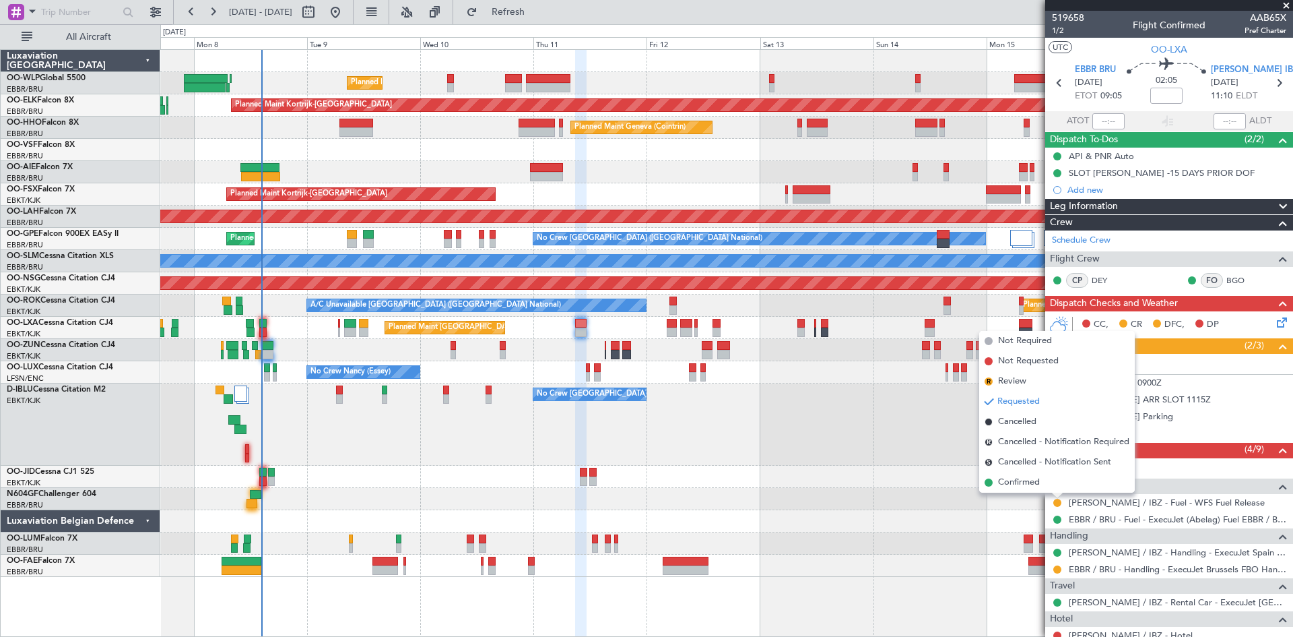
click at [1017, 484] on span "Confirmed" at bounding box center [1019, 482] width 42 height 13
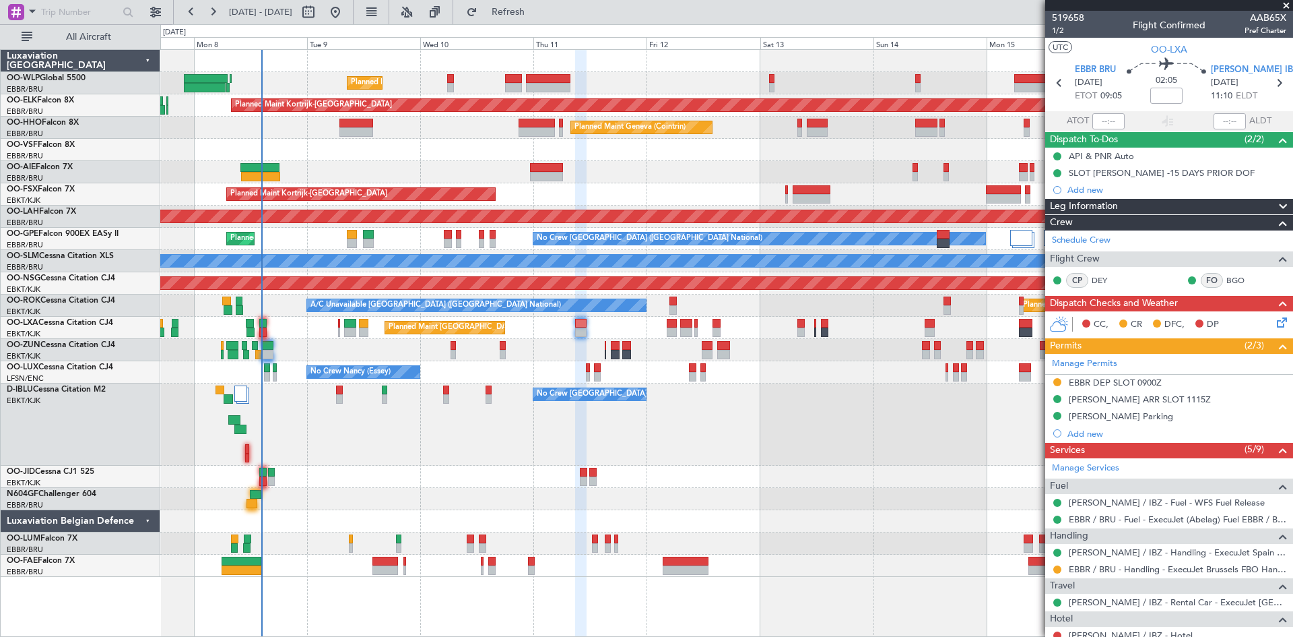
click at [666, 325] on div "Planned Maint [GEOGRAPHIC_DATA] ([GEOGRAPHIC_DATA] National)" at bounding box center [726, 328] width 1132 height 22
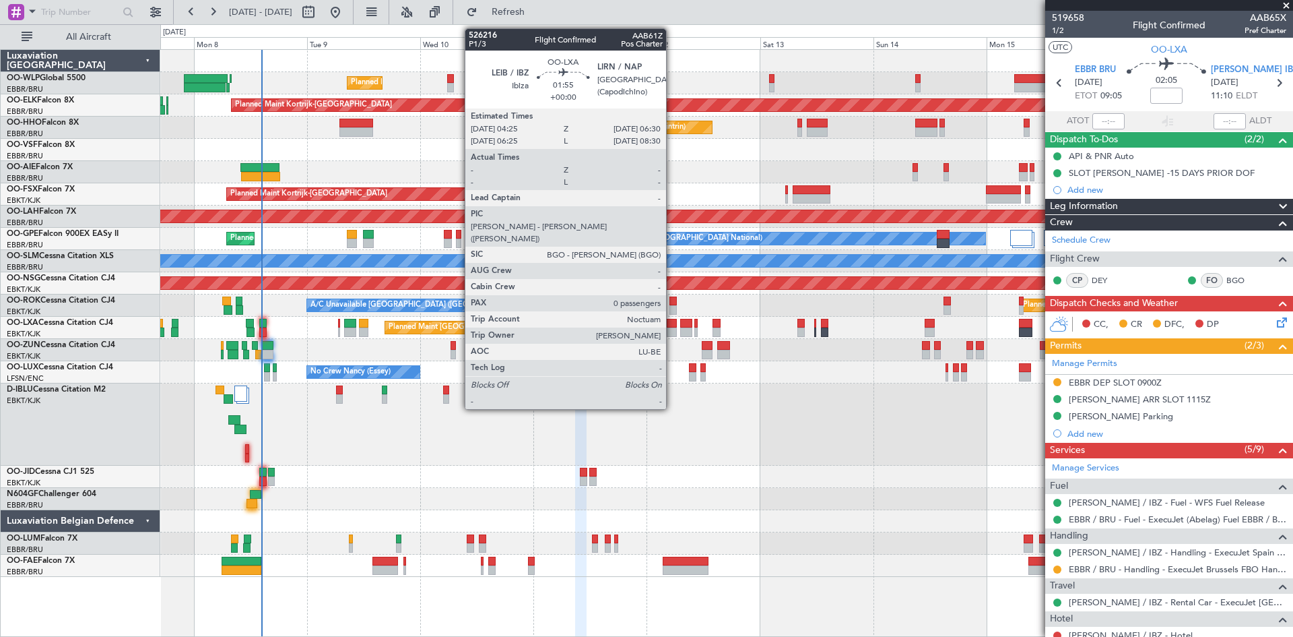
click at [672, 325] on div at bounding box center [672, 323] width 10 height 9
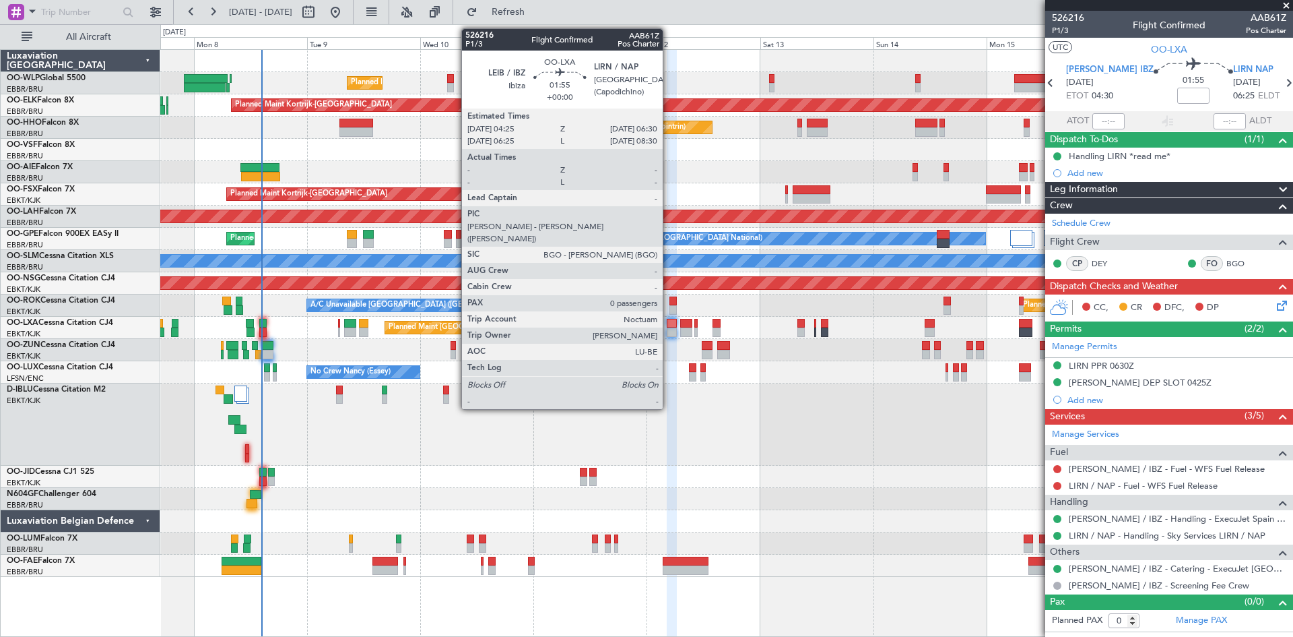
click at [669, 325] on div at bounding box center [672, 323] width 10 height 9
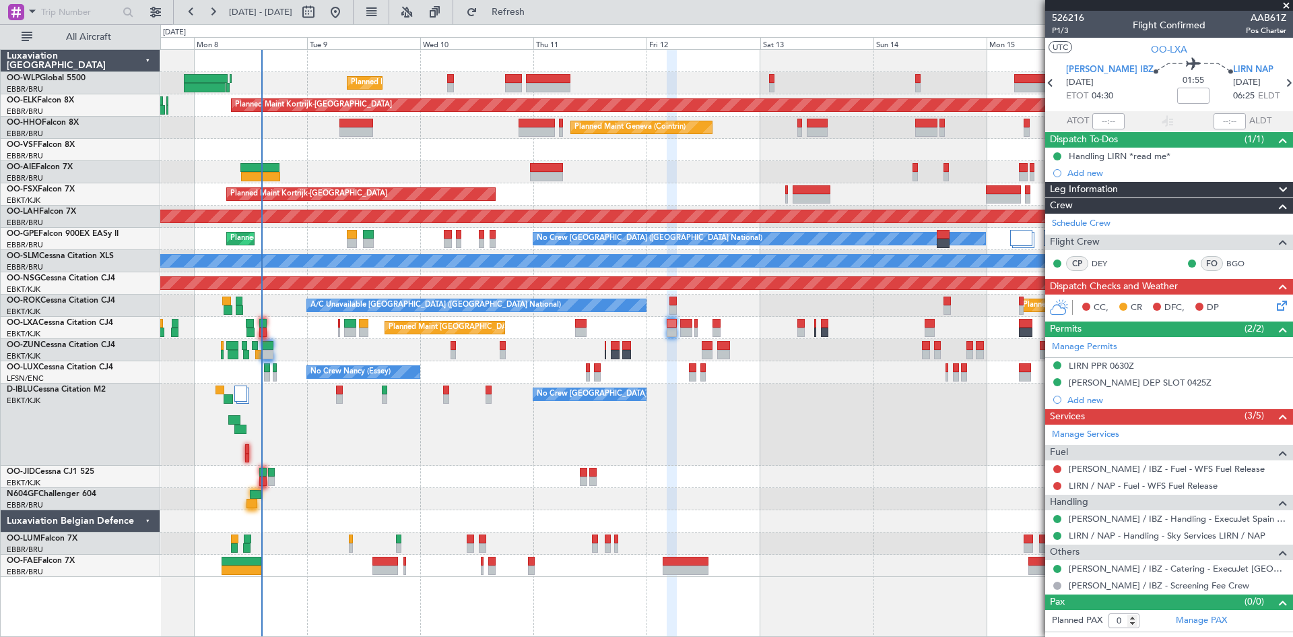
click at [1053, 469] on div at bounding box center [1057, 468] width 11 height 11
click at [1056, 468] on button at bounding box center [1058, 469] width 8 height 8
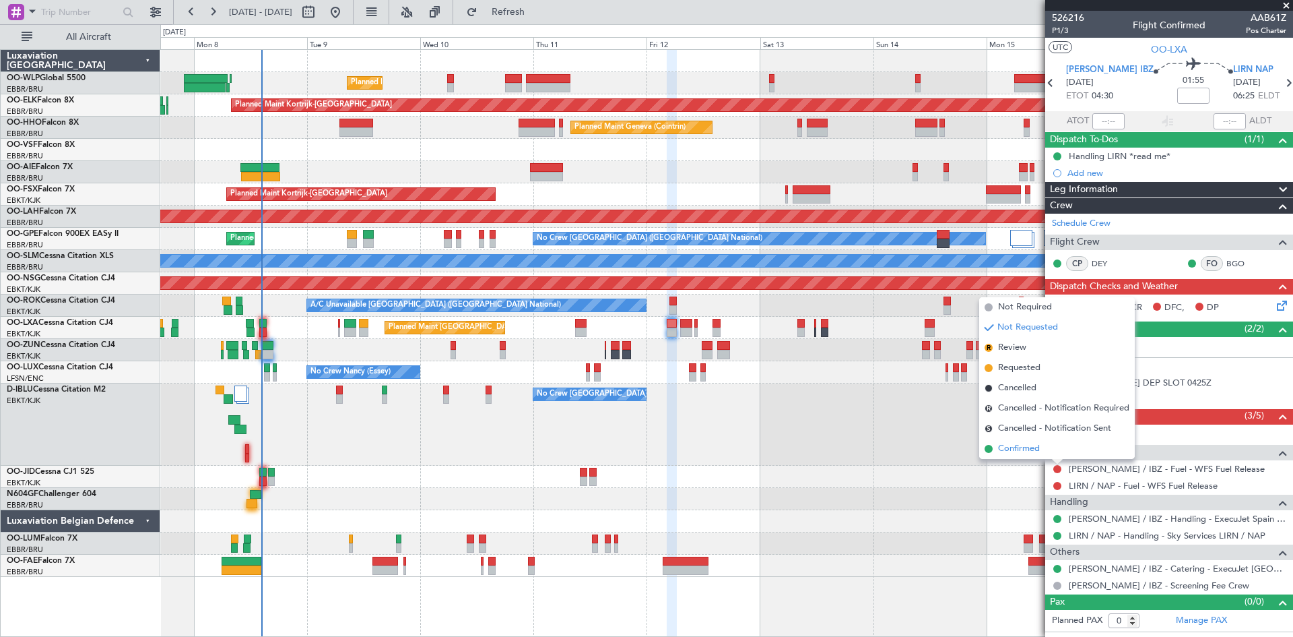
click at [1036, 454] on span "Confirmed" at bounding box center [1019, 448] width 42 height 13
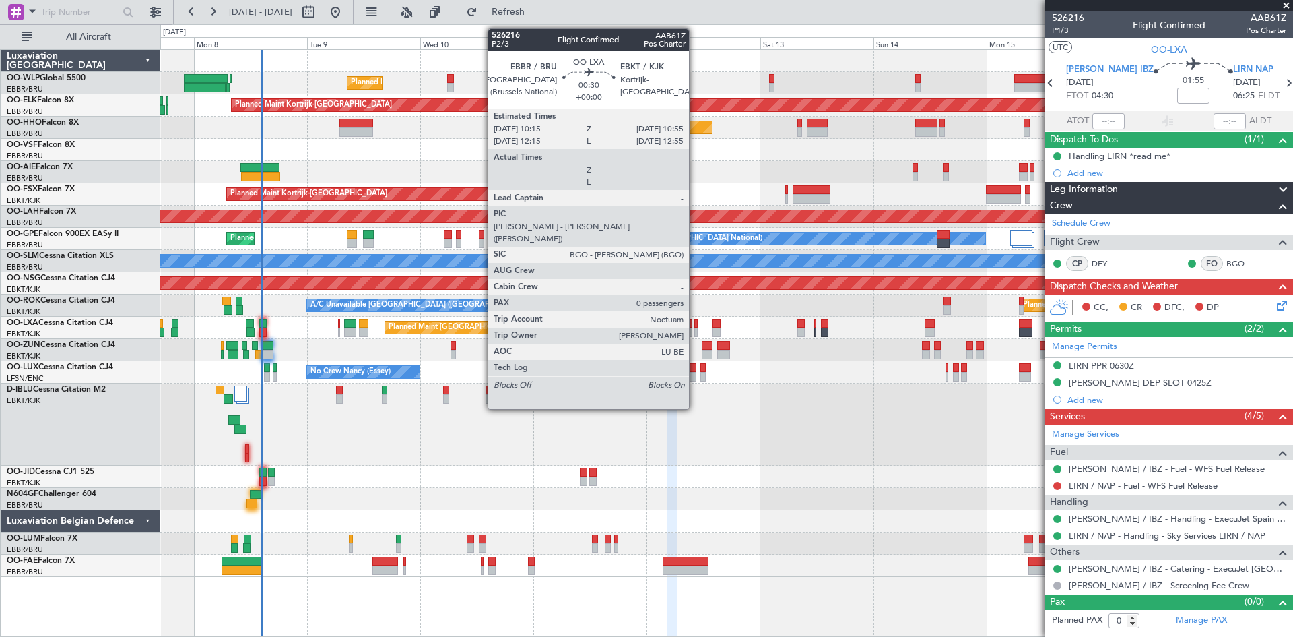
click at [695, 331] on div at bounding box center [696, 331] width 3 height 9
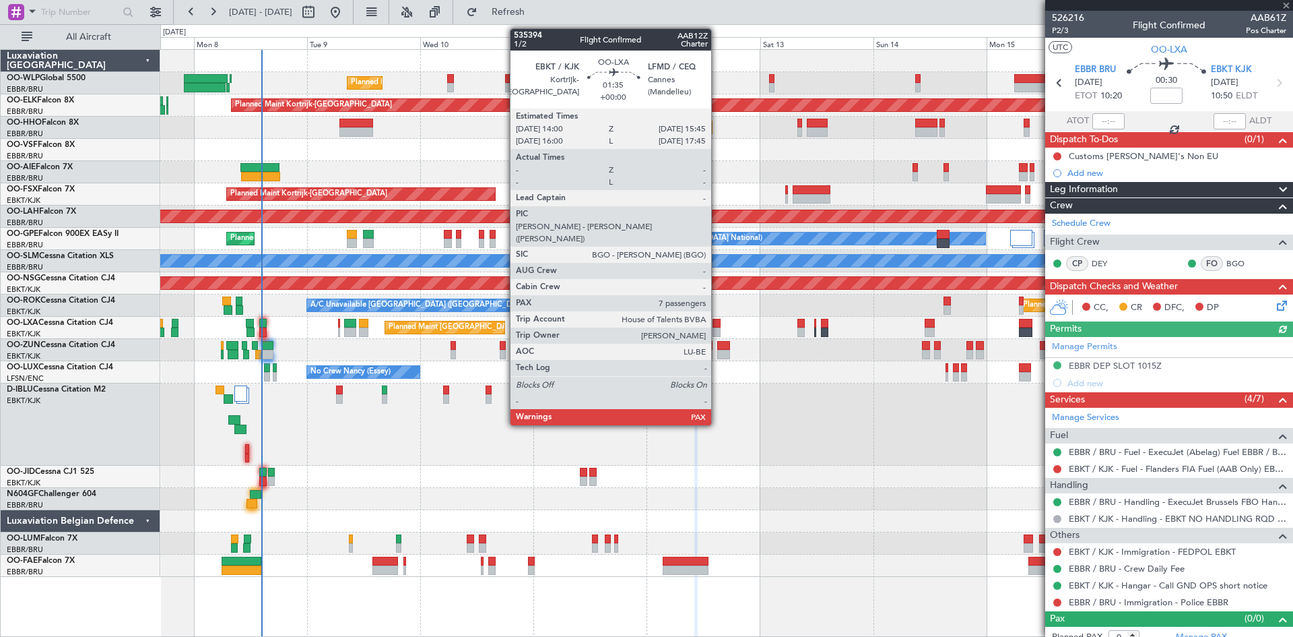
click at [717, 329] on div at bounding box center [717, 331] width 9 height 9
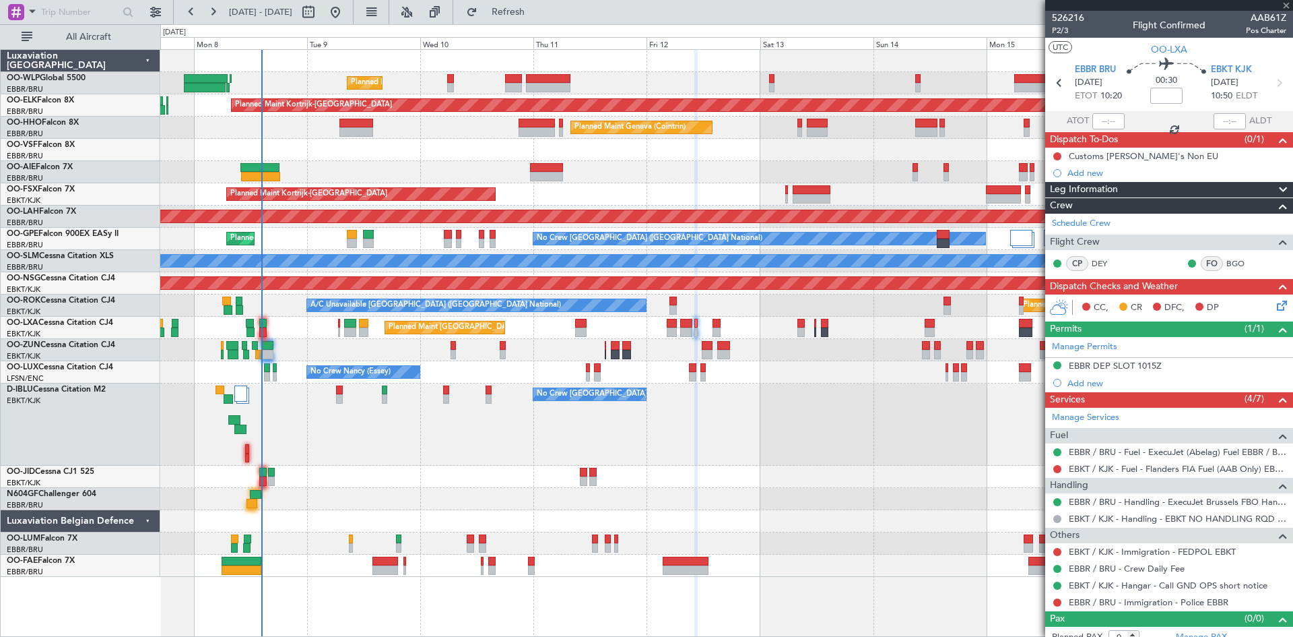
type input "7"
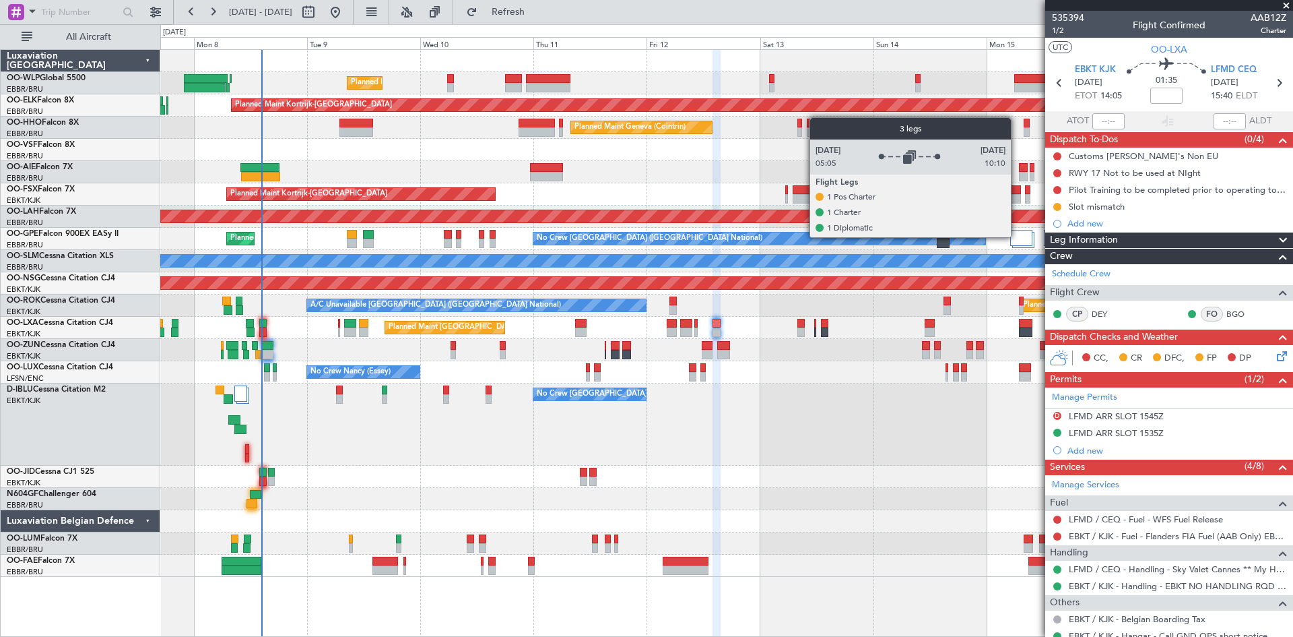
click at [1017, 238] on div at bounding box center [1021, 238] width 22 height 16
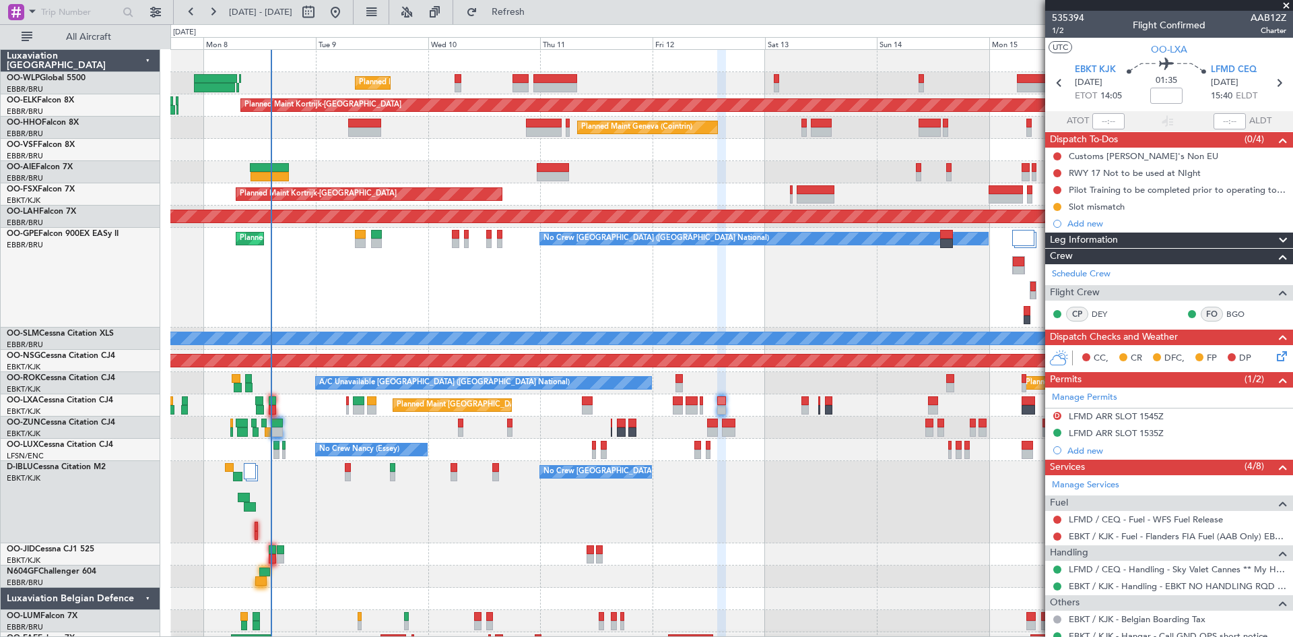
click at [806, 294] on div "Planned Maint Brussels (Brussels National) No Crew Brussels (Brussels National)…" at bounding box center [731, 278] width 1122 height 100
click at [346, 9] on button at bounding box center [336, 12] width 22 height 22
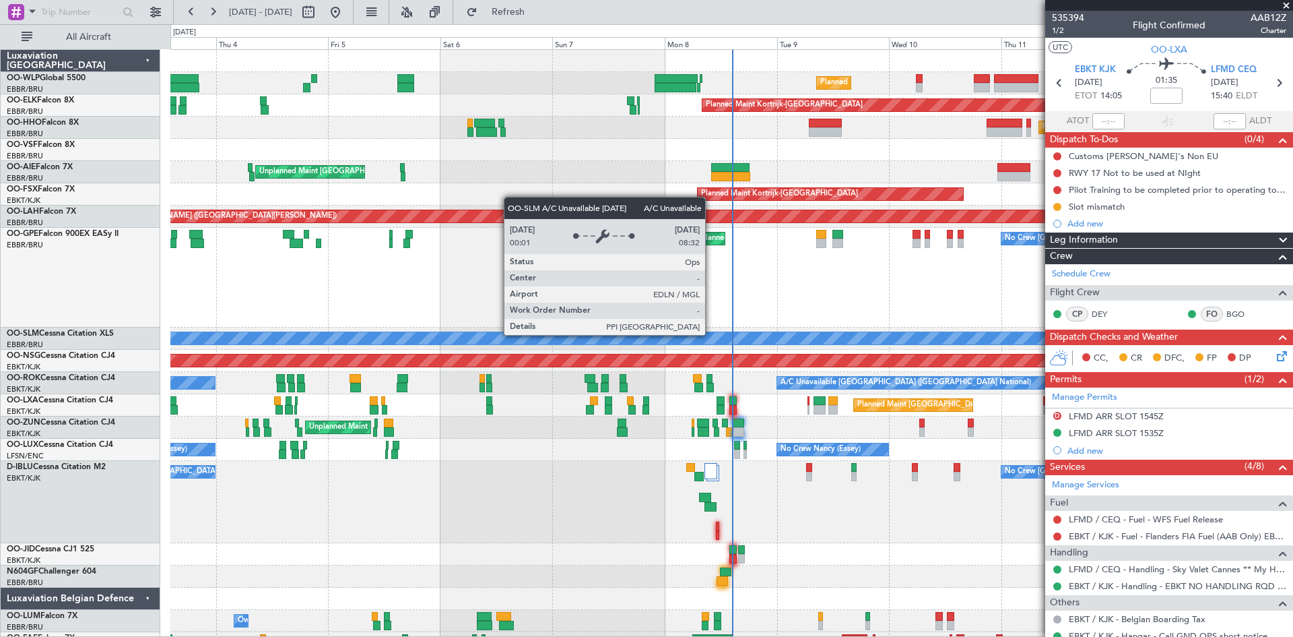
scroll to position [17, 0]
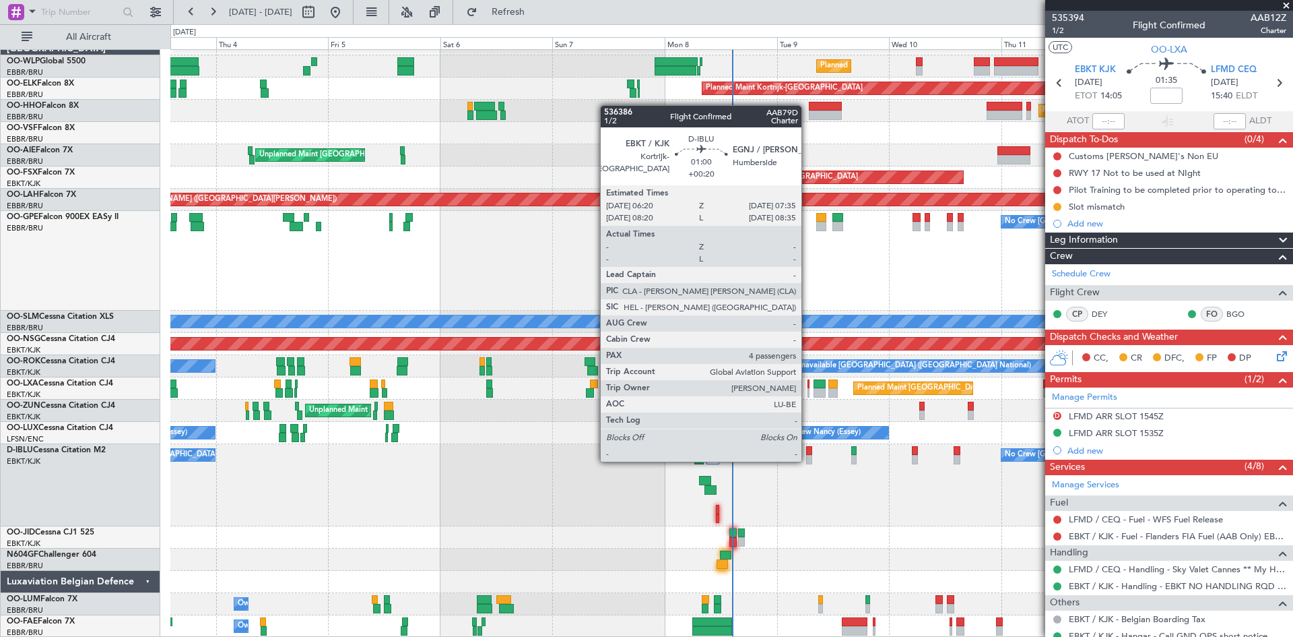
click at [808, 460] on div at bounding box center [809, 459] width 6 height 9
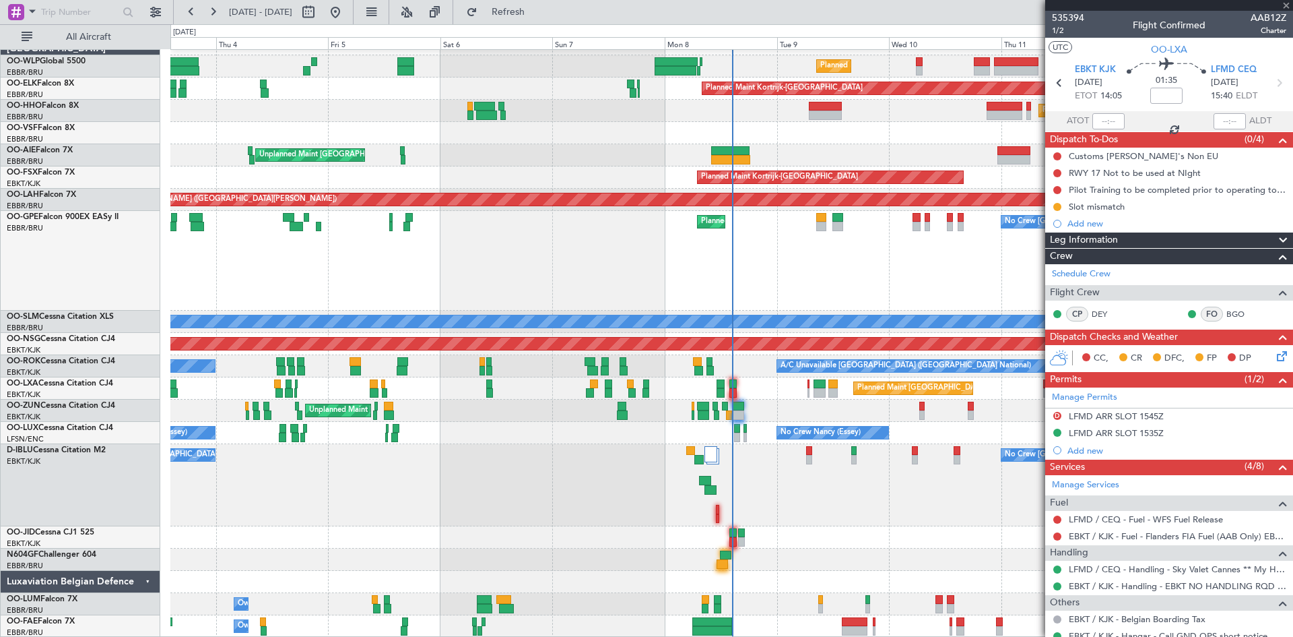
type input "+00:20"
type input "4"
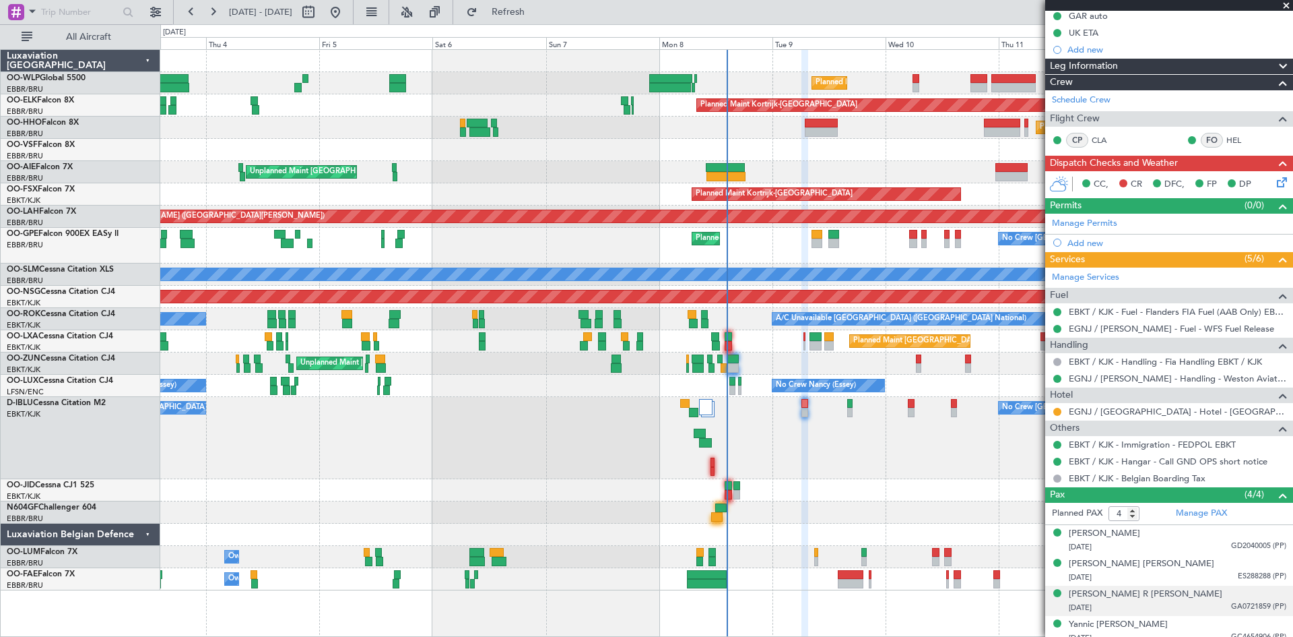
scroll to position [166, 0]
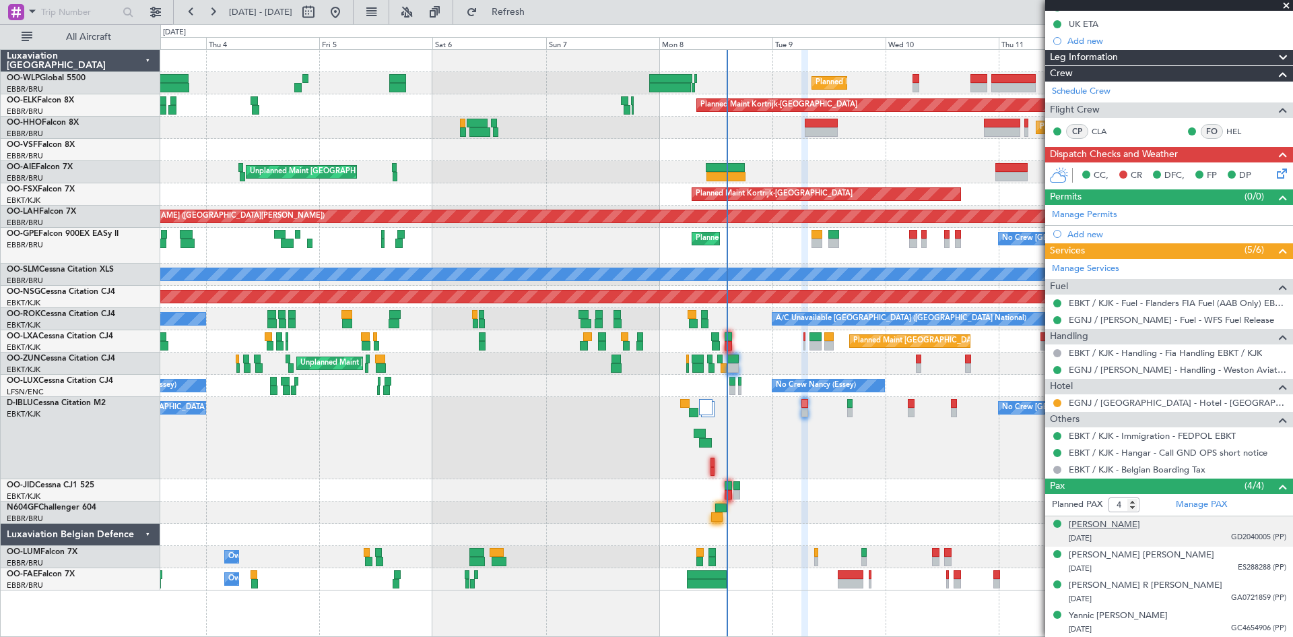
click at [1131, 525] on div "Anthony Desmet" at bounding box center [1104, 524] width 71 height 13
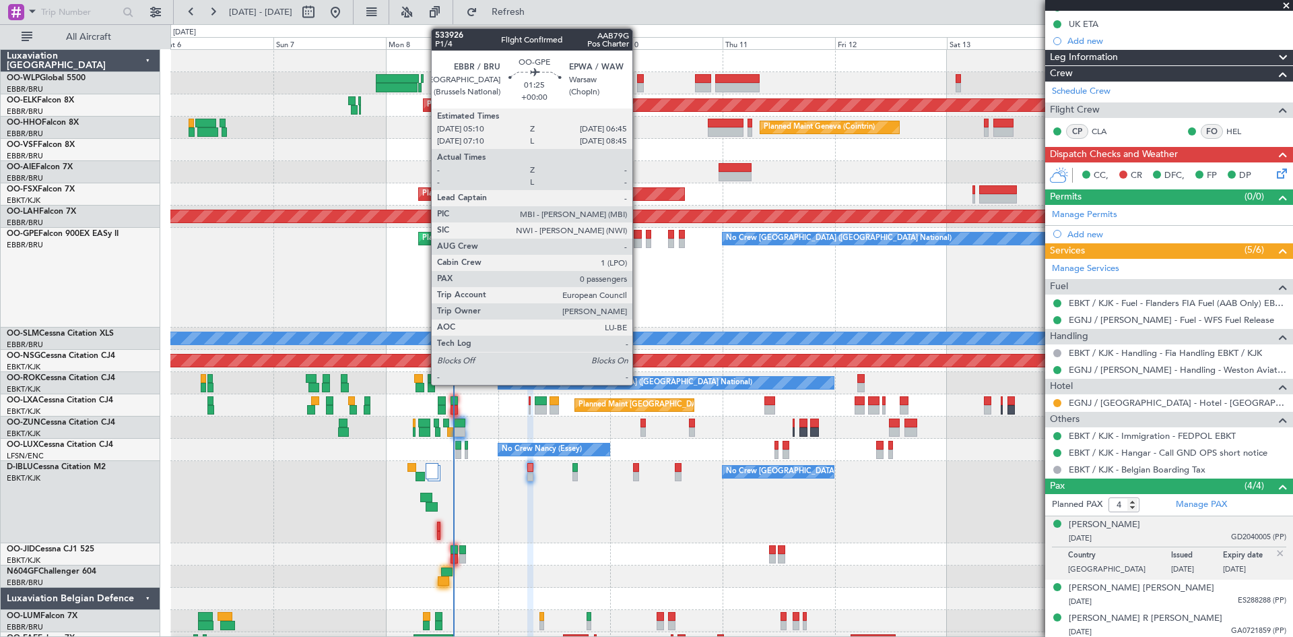
click at [639, 242] on div at bounding box center [637, 242] width 7 height 9
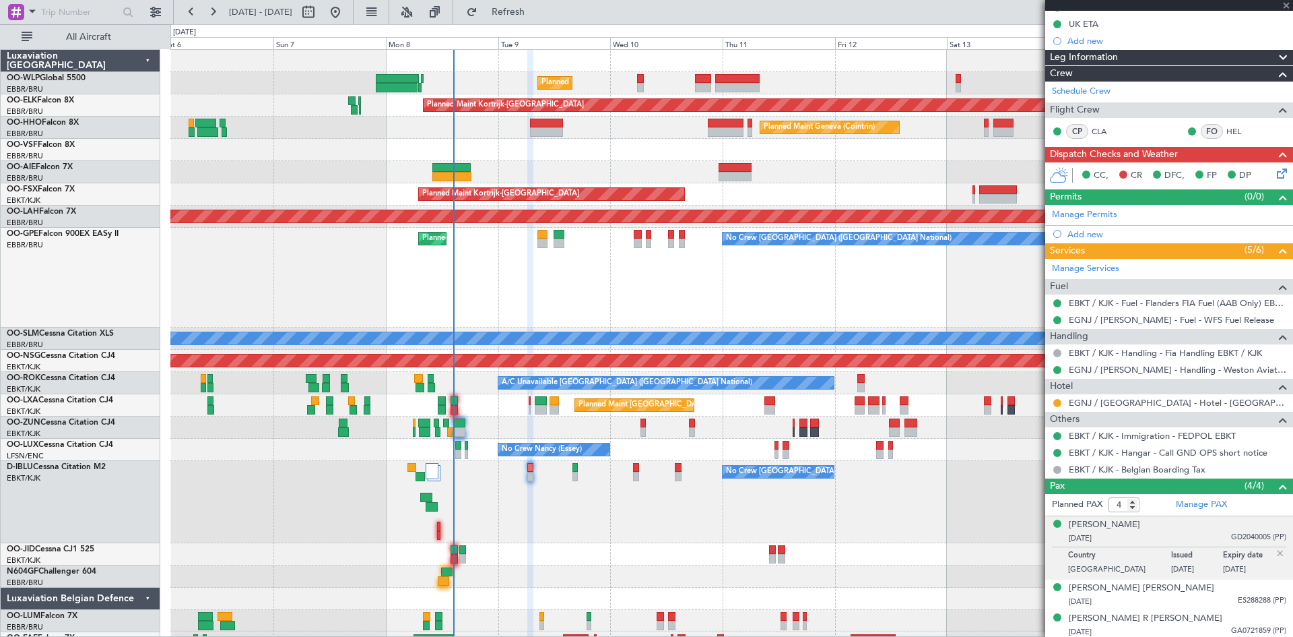
type input "0"
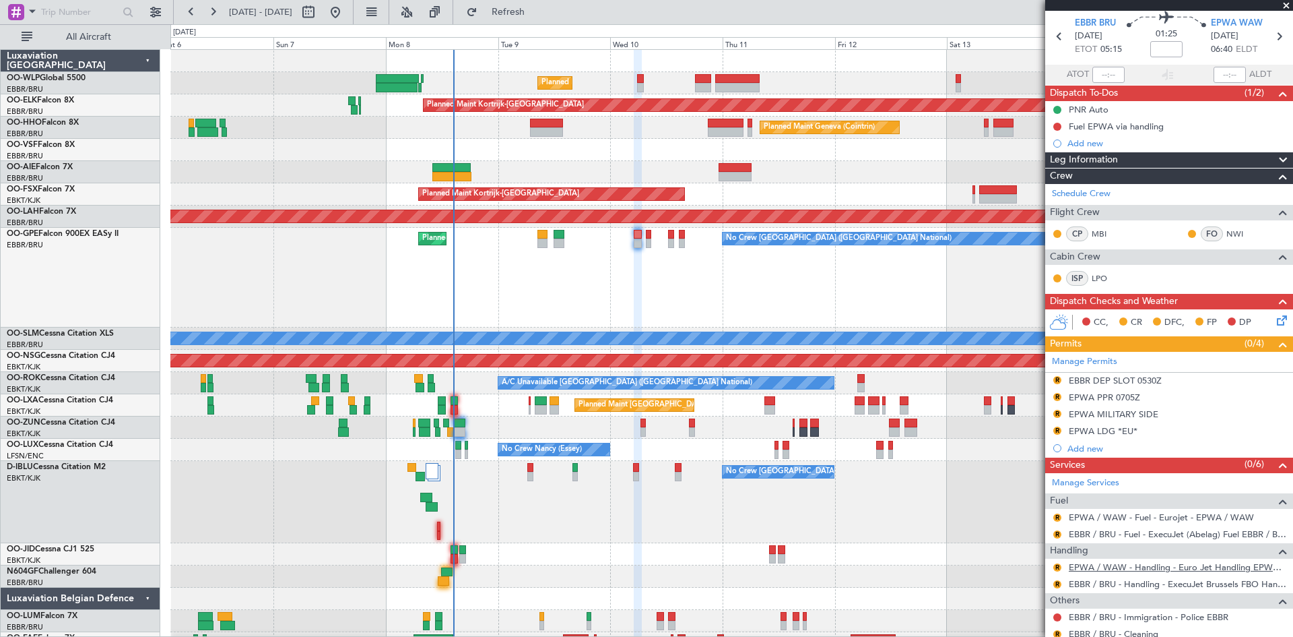
scroll to position [90, 0]
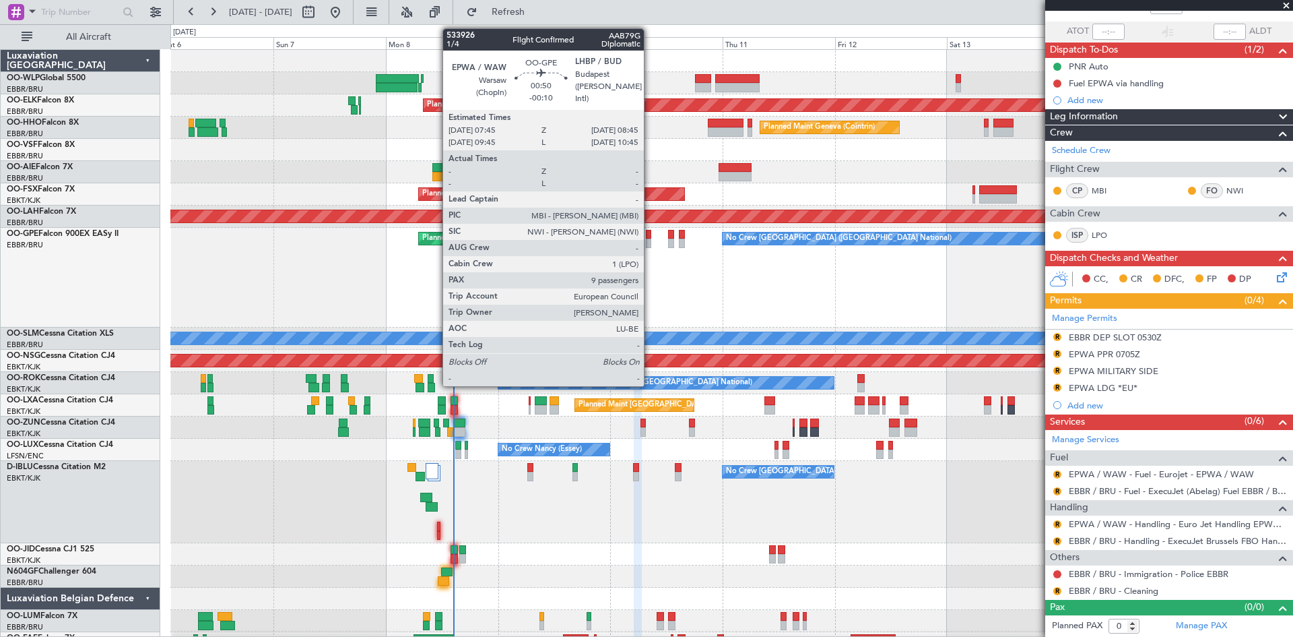
click at [650, 238] on div at bounding box center [648, 242] width 5 height 9
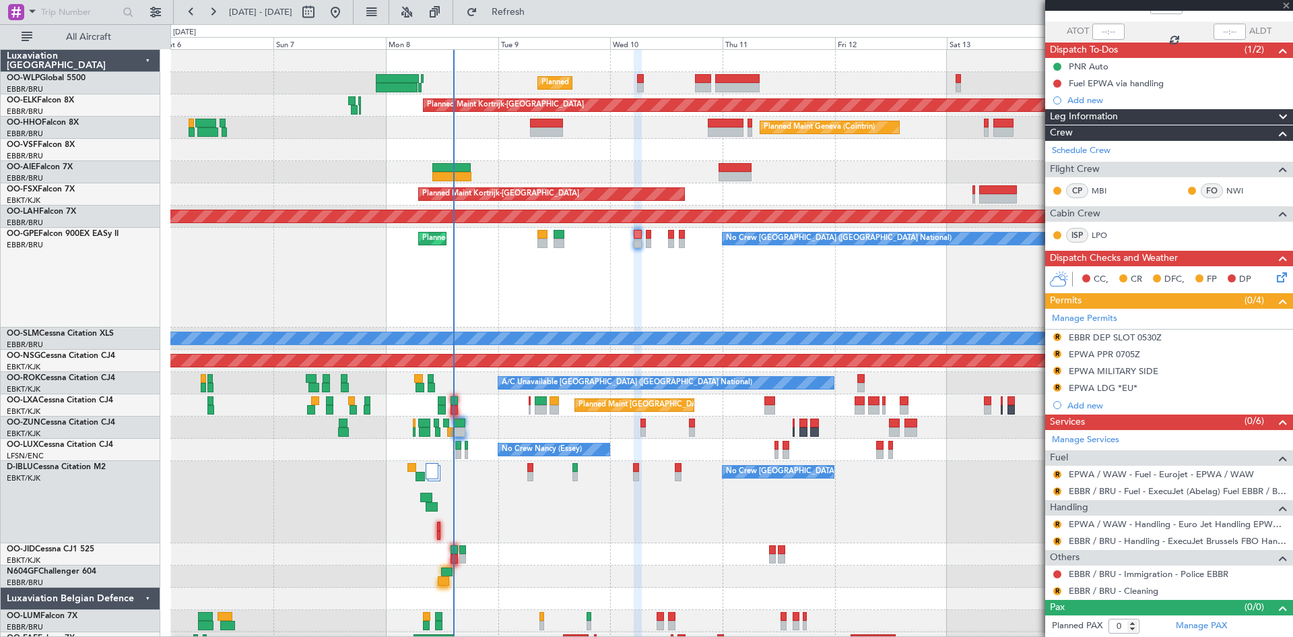
type input "-00:10"
type input "9"
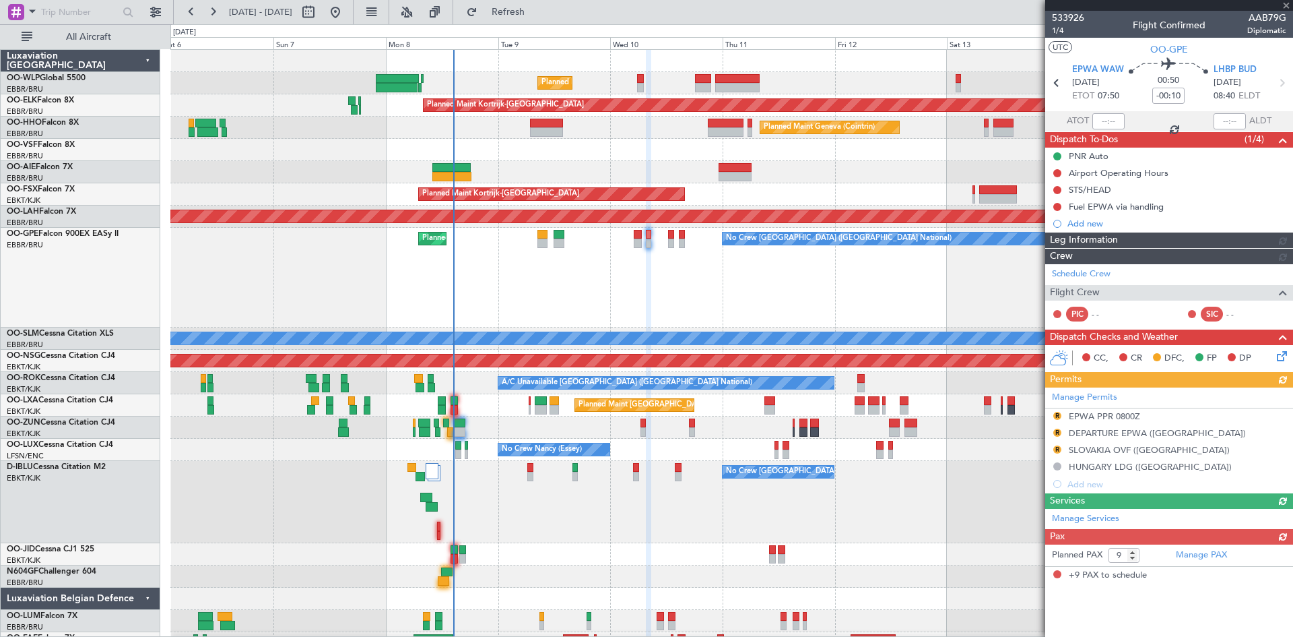
scroll to position [0, 0]
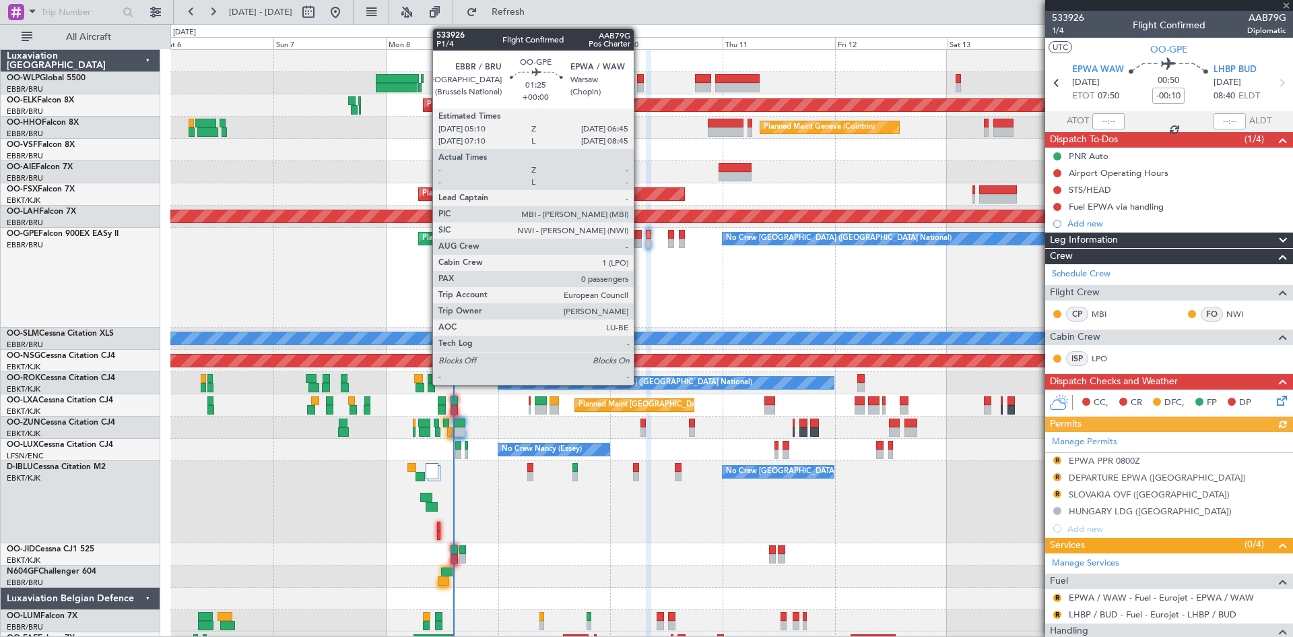
click at [640, 242] on div at bounding box center [637, 242] width 7 height 9
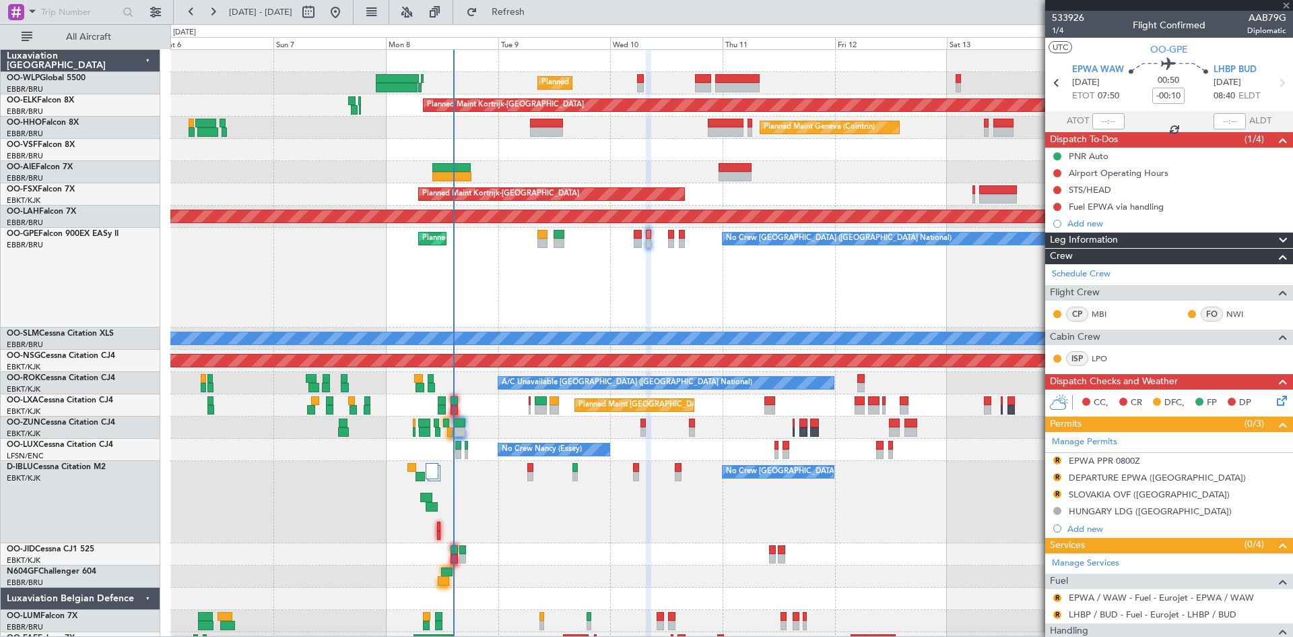
type input "0"
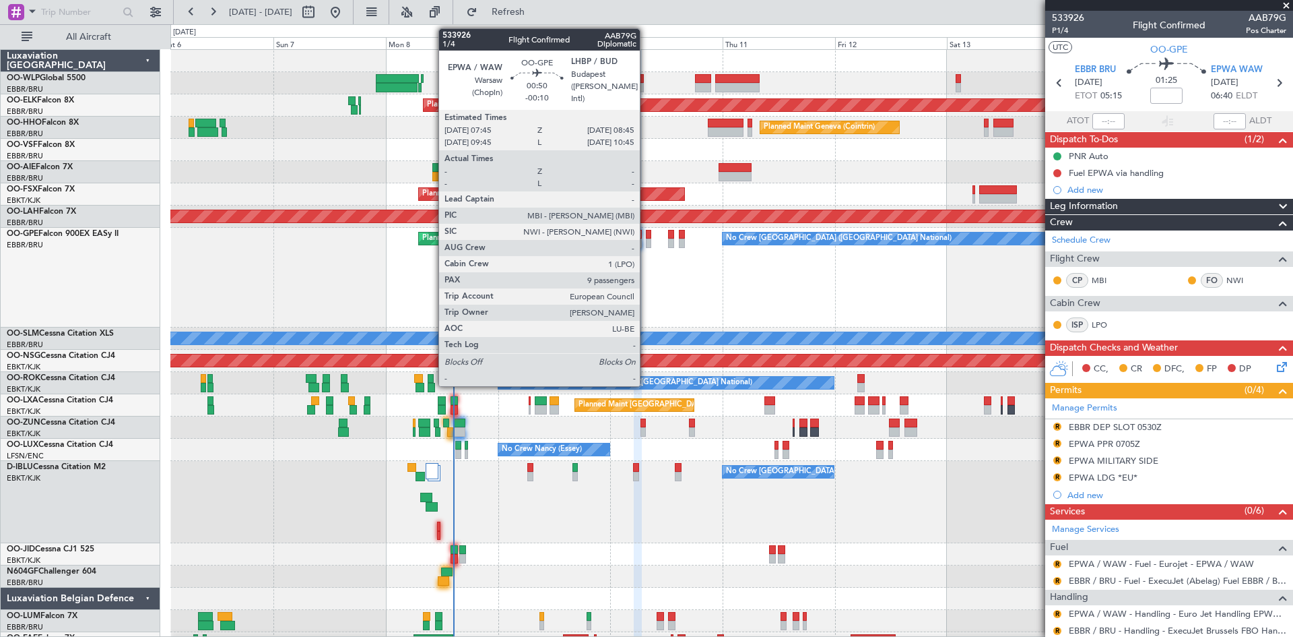
click at [646, 243] on div at bounding box center [648, 242] width 5 height 9
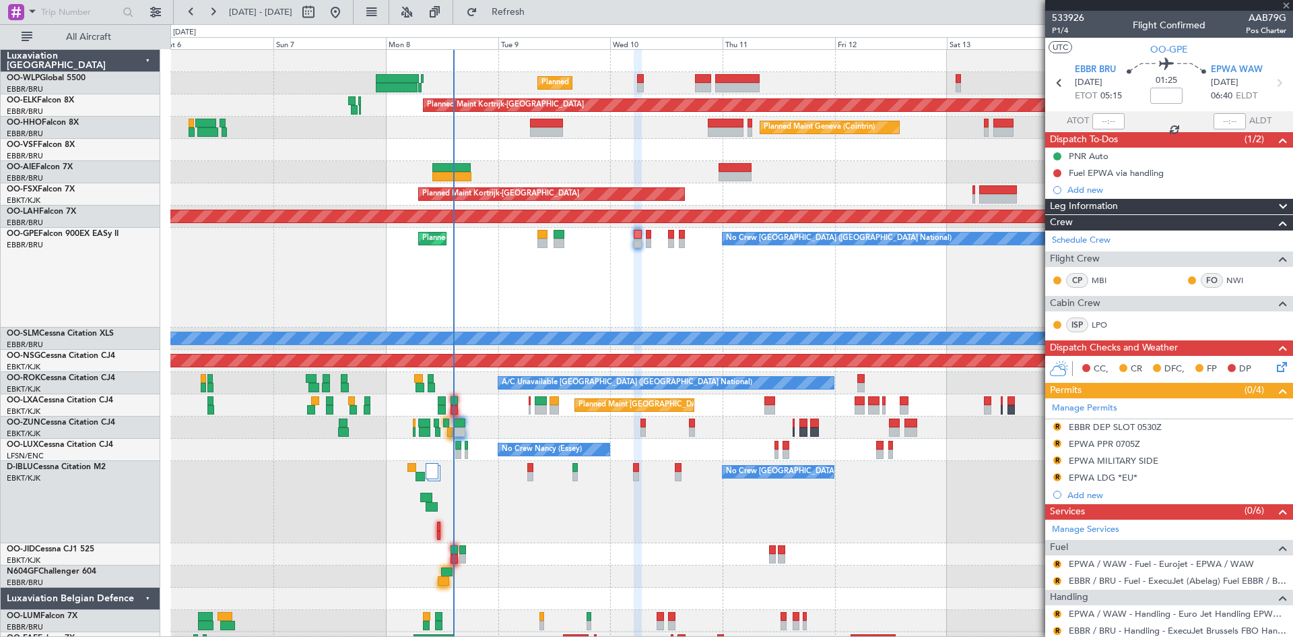
type input "-00:10"
type input "9"
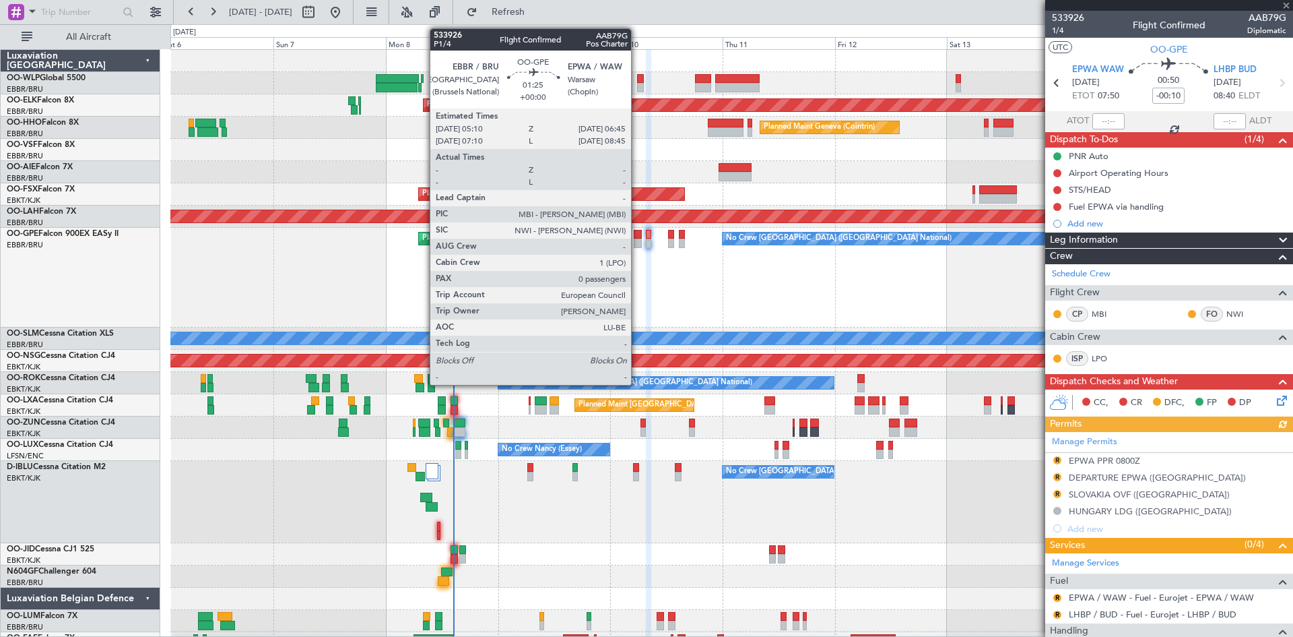
click at [637, 242] on div at bounding box center [637, 242] width 7 height 9
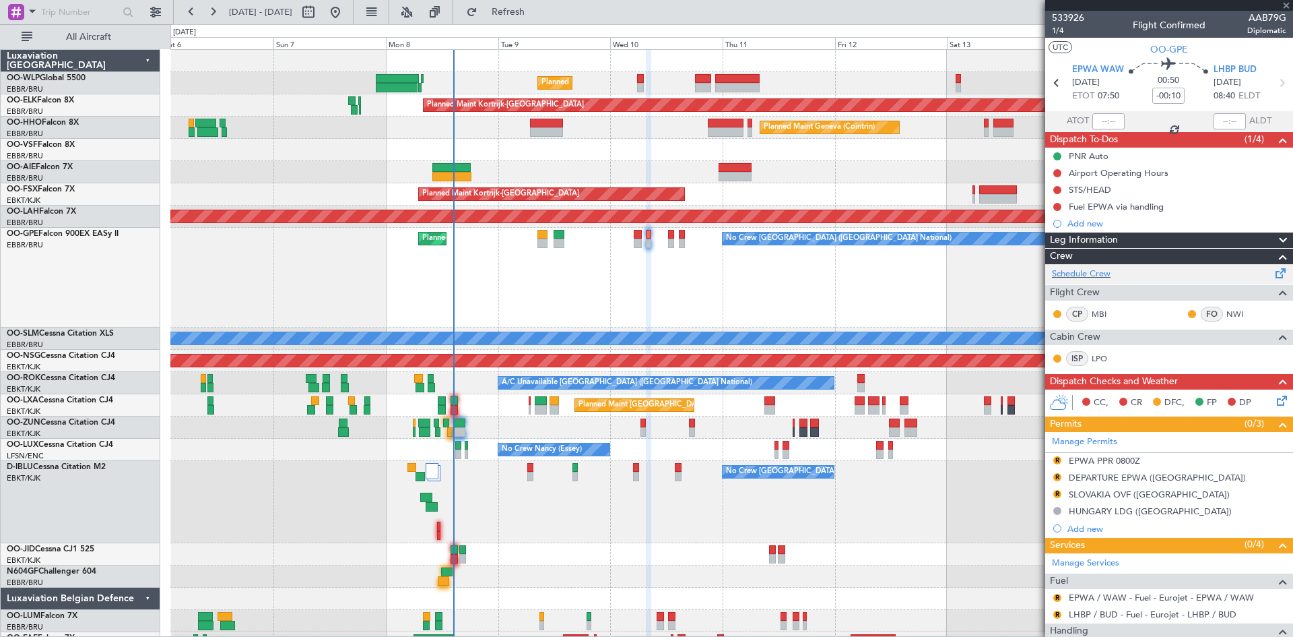
type input "0"
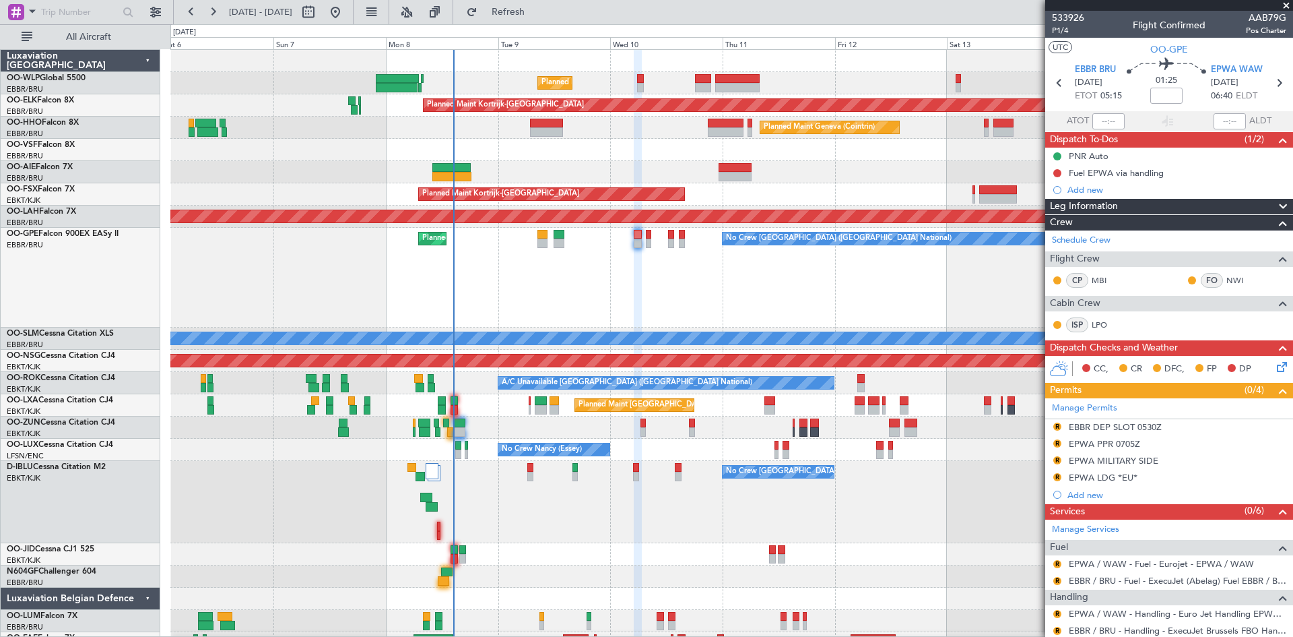
click at [643, 237] on div "No Crew Brussels (Brussels National) Planned Maint Brussels (Brussels National)…" at bounding box center [731, 278] width 1122 height 100
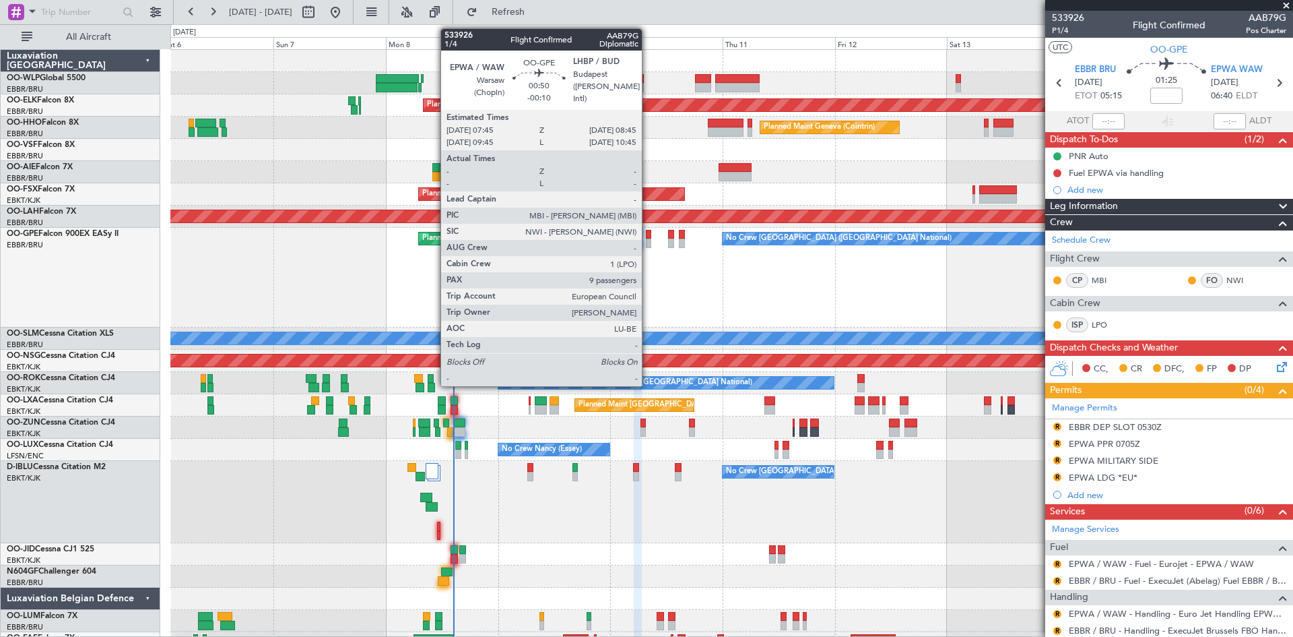
click at [648, 238] on div at bounding box center [648, 242] width 5 height 9
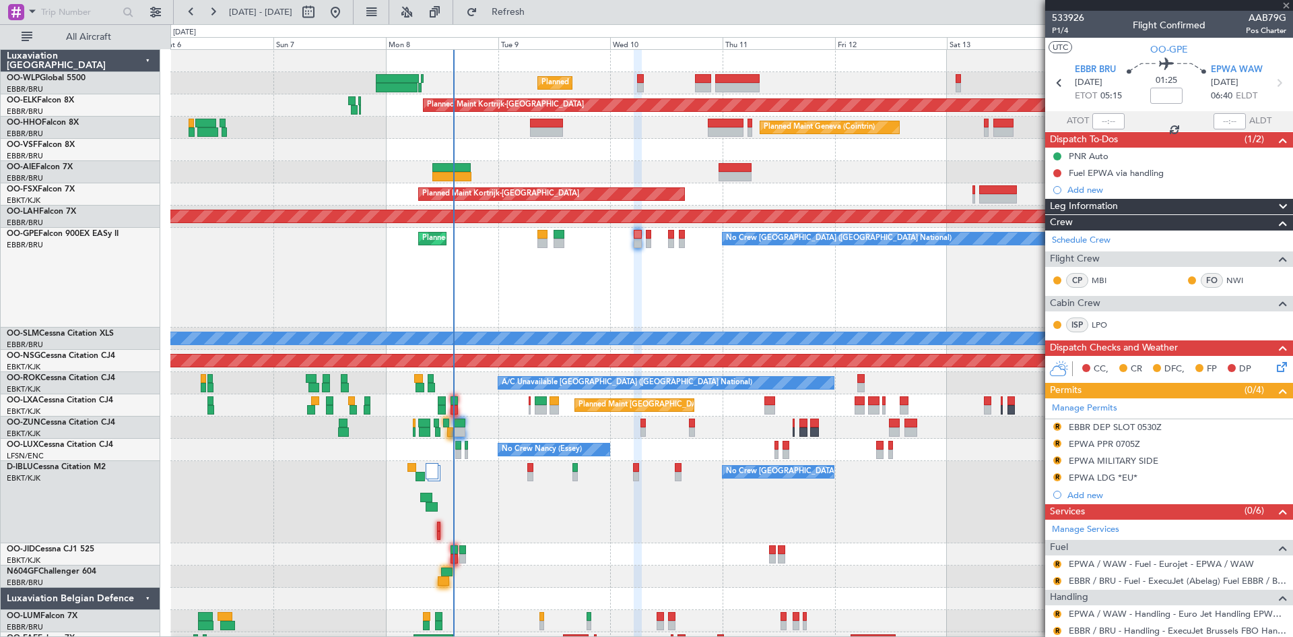
type input "-00:10"
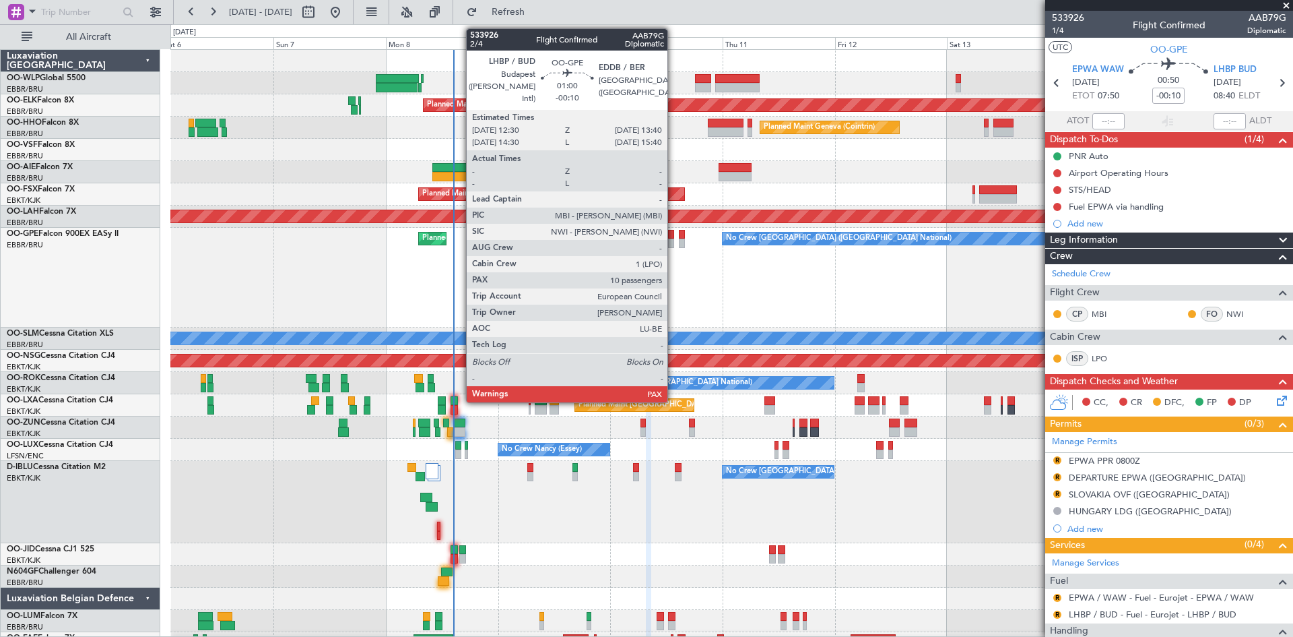
click at [674, 238] on div at bounding box center [671, 242] width 6 height 9
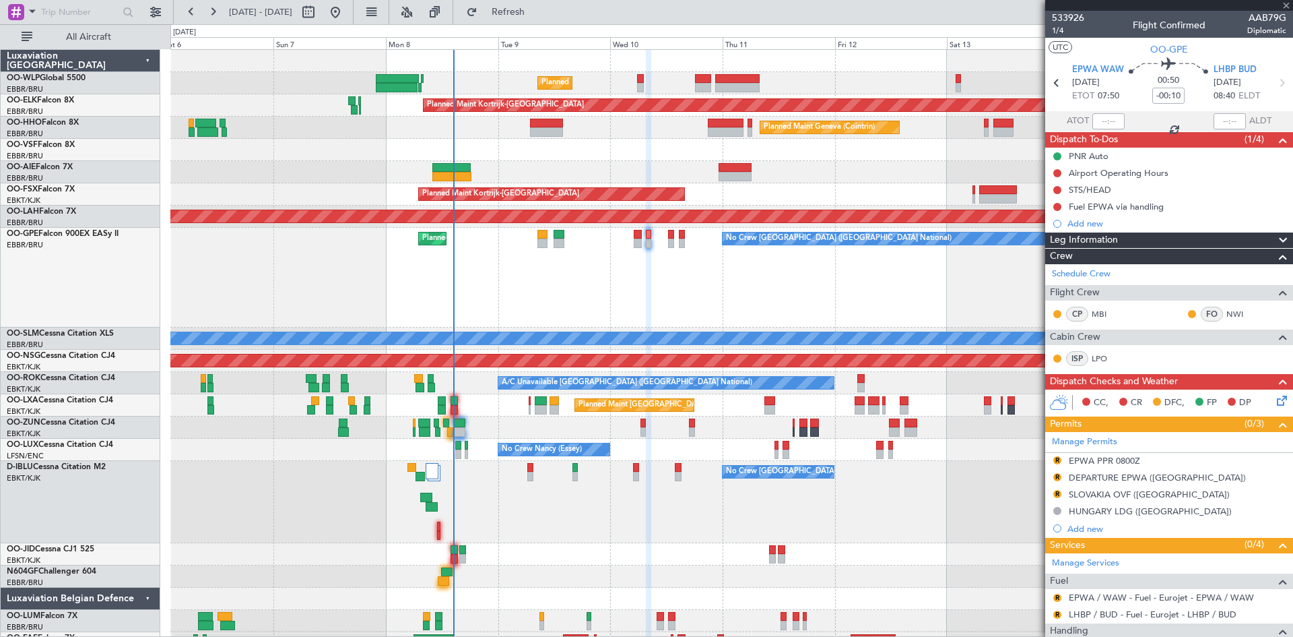
type input "10"
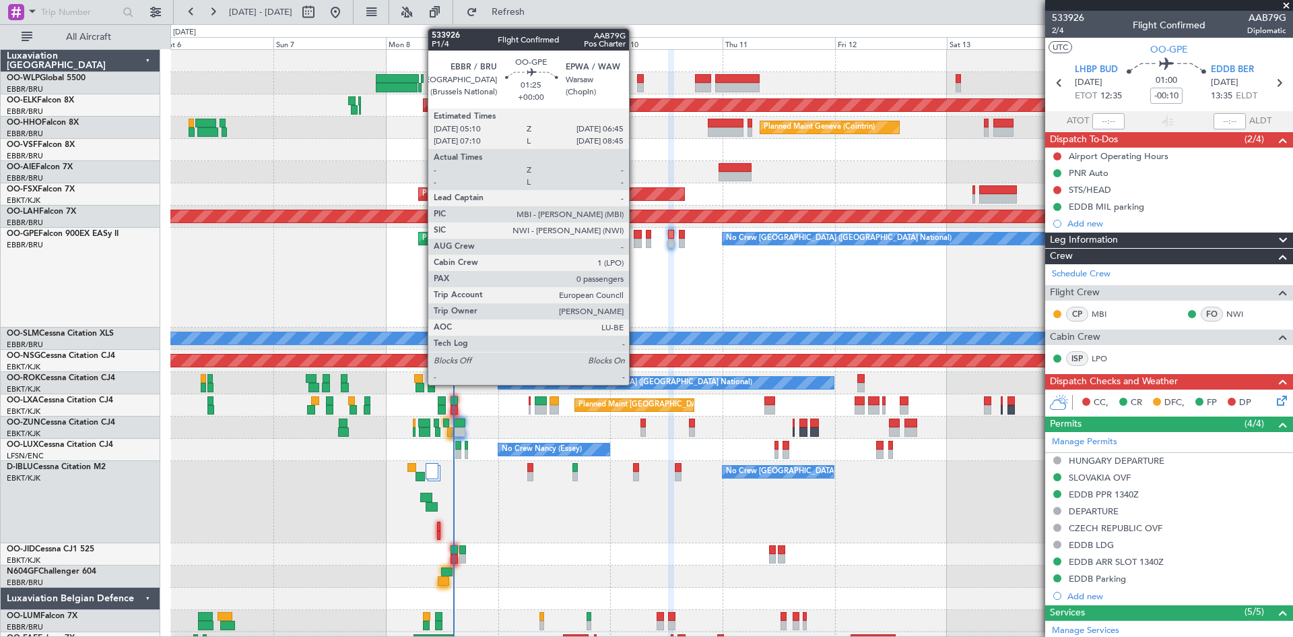
click at [635, 243] on div at bounding box center [637, 242] width 7 height 9
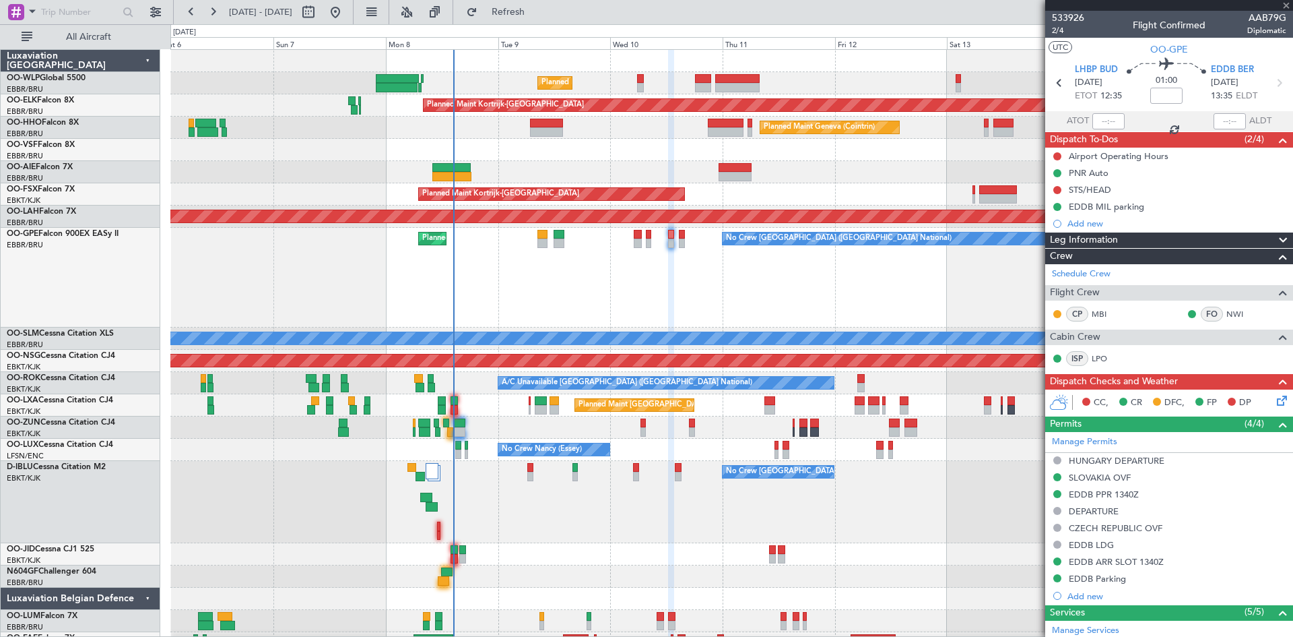
type input "0"
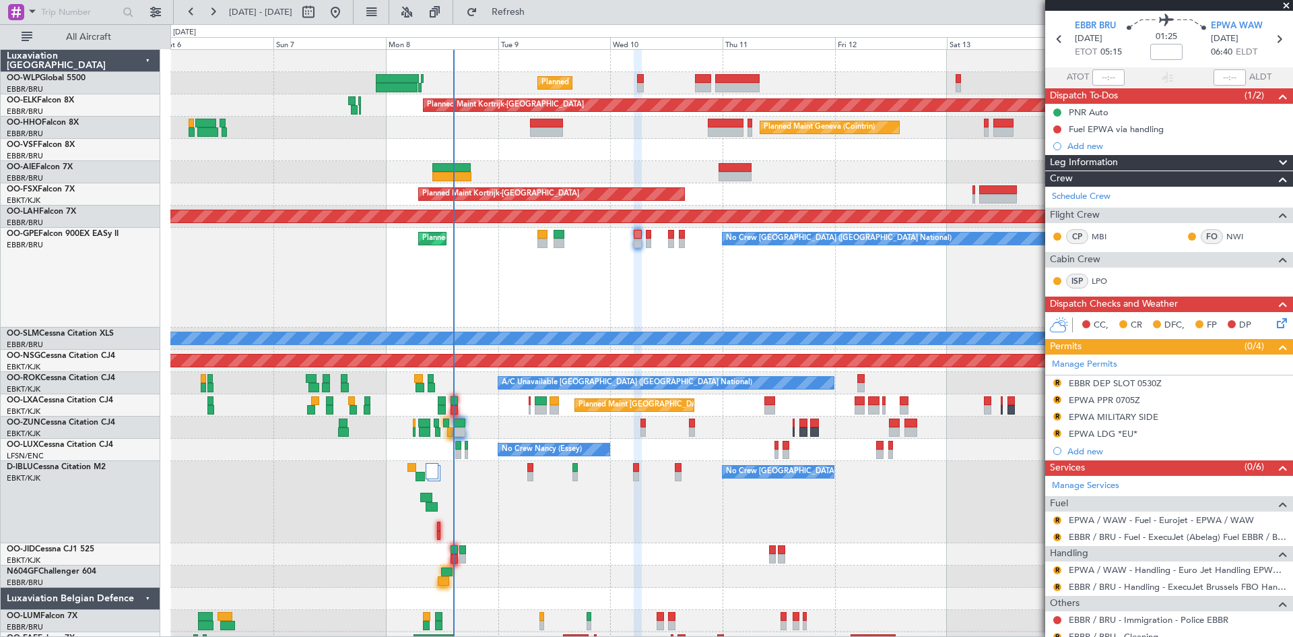
scroll to position [67, 0]
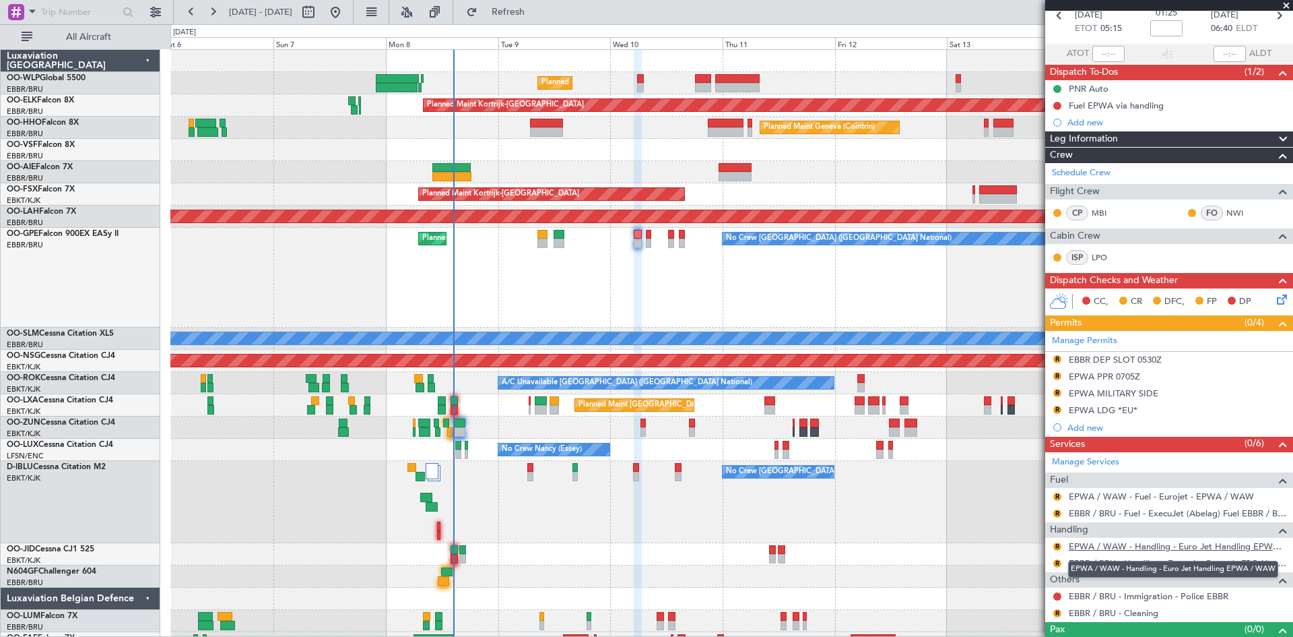
click at [1231, 540] on link "EPWA / WAW - Handling - Euro Jet Handling EPWA / WAW" at bounding box center [1178, 545] width 218 height 11
click at [1055, 612] on button "R" at bounding box center [1058, 613] width 8 height 8
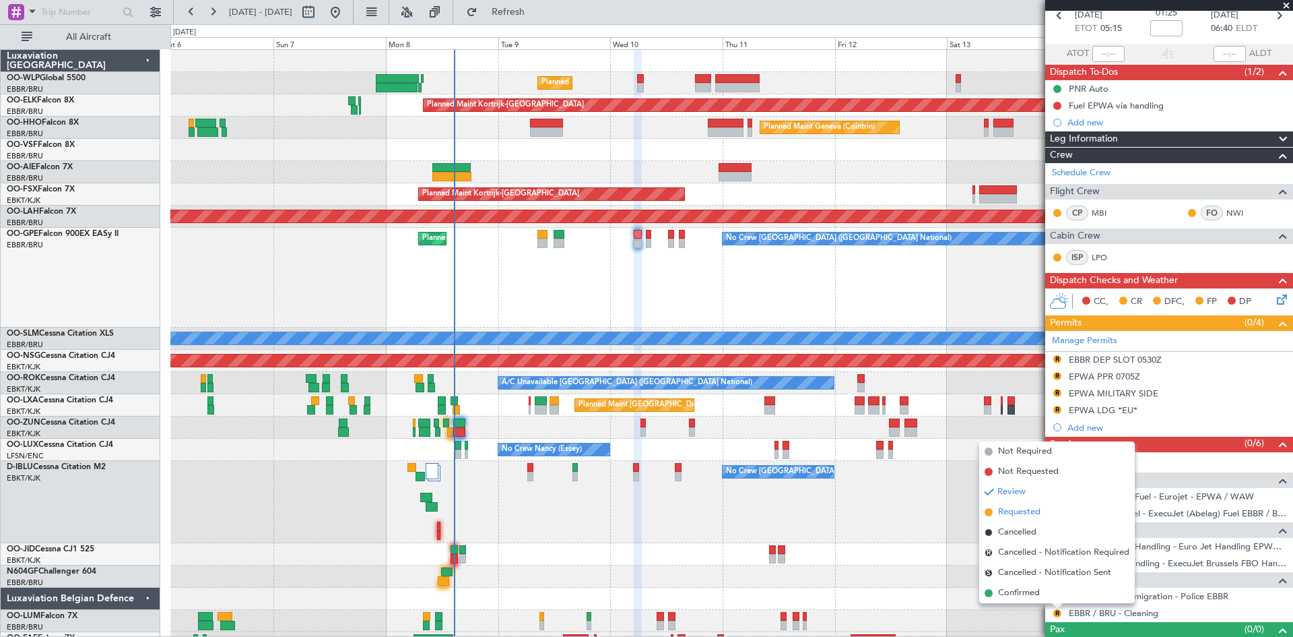
click at [1022, 512] on span "Requested" at bounding box center [1019, 511] width 42 height 13
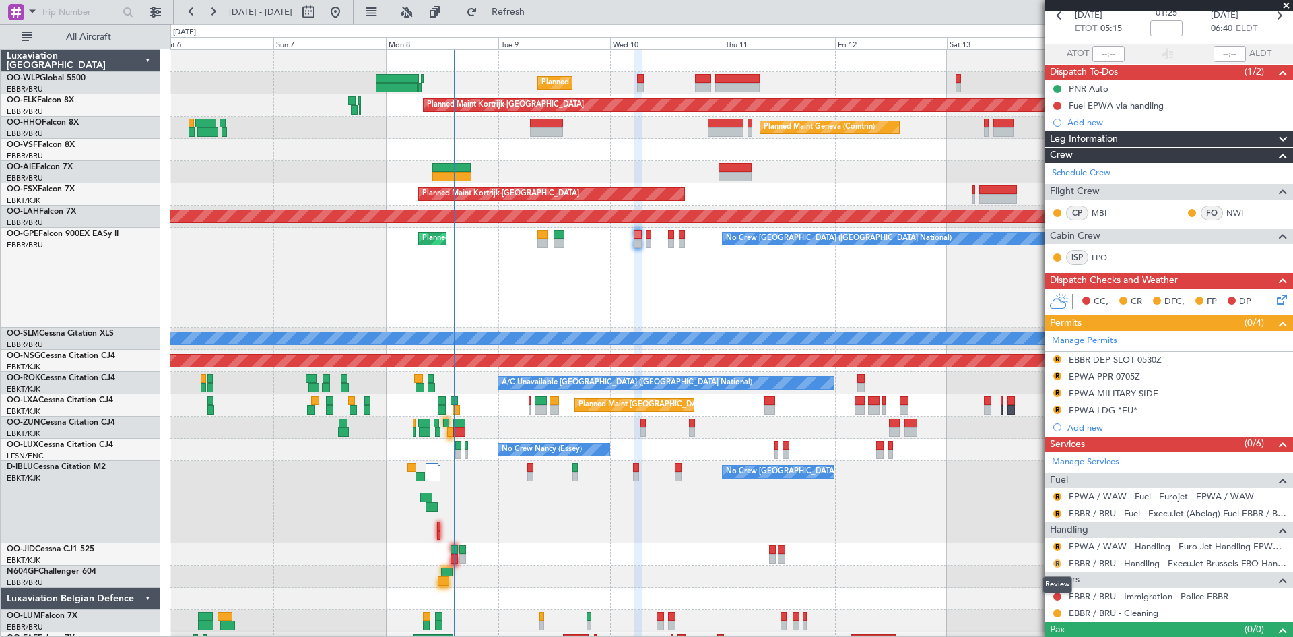
click at [1058, 564] on button "R" at bounding box center [1058, 563] width 8 height 8
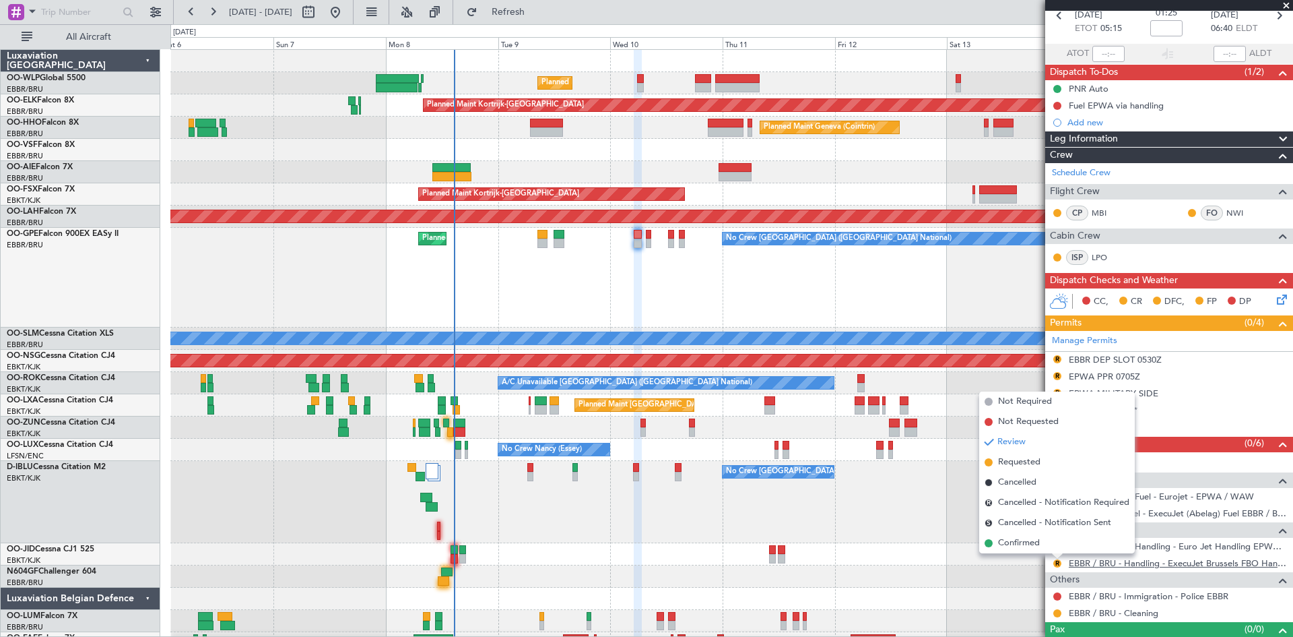
click at [1169, 562] on link "EBBR / BRU - Handling - ExecuJet Brussels FBO Handling Abelag" at bounding box center [1178, 562] width 218 height 11
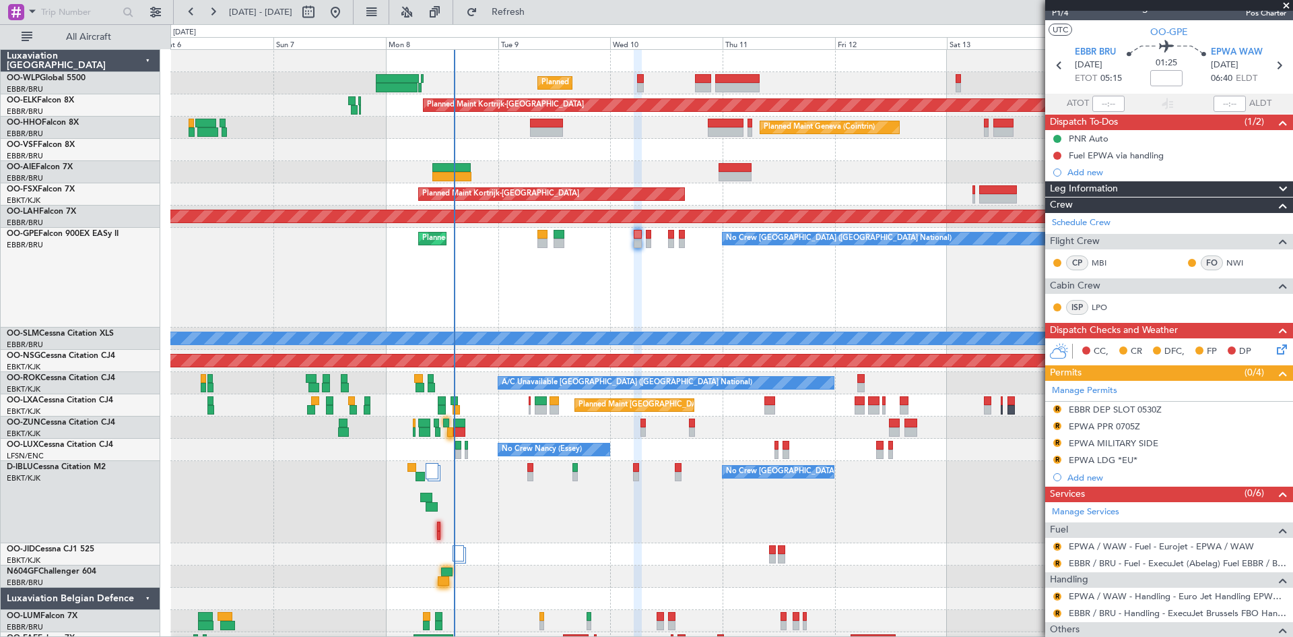
scroll to position [0, 0]
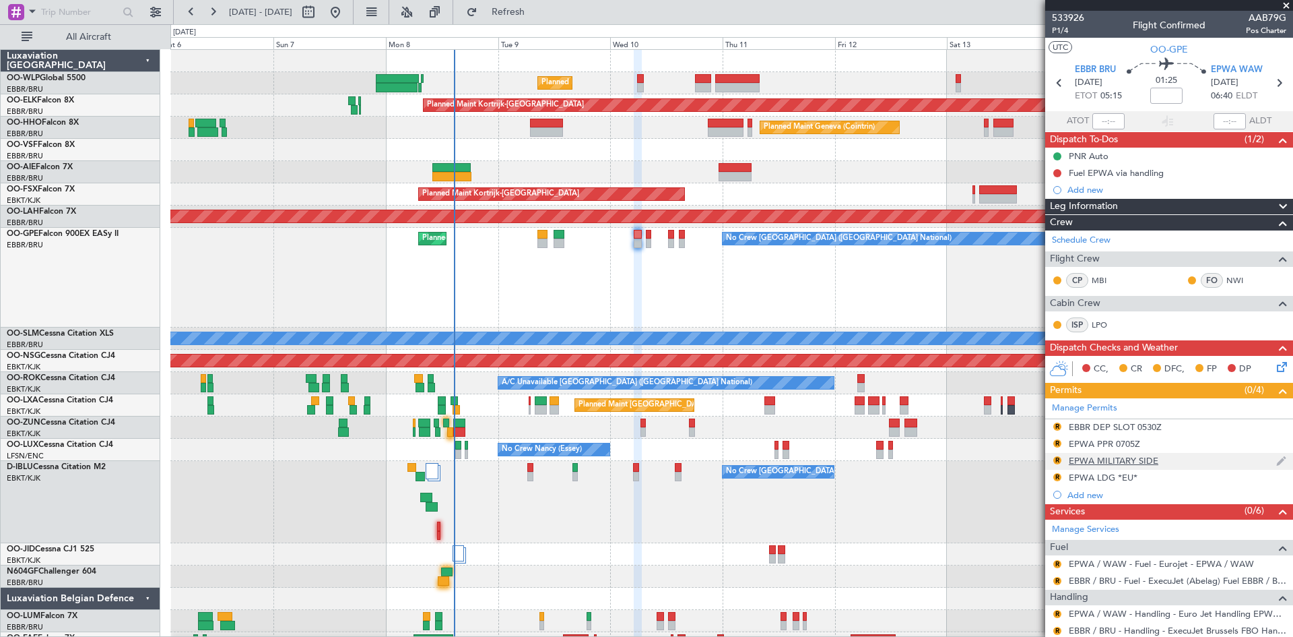
click at [1053, 461] on div "R" at bounding box center [1057, 460] width 11 height 11
click at [1055, 460] on button "R" at bounding box center [1058, 460] width 8 height 8
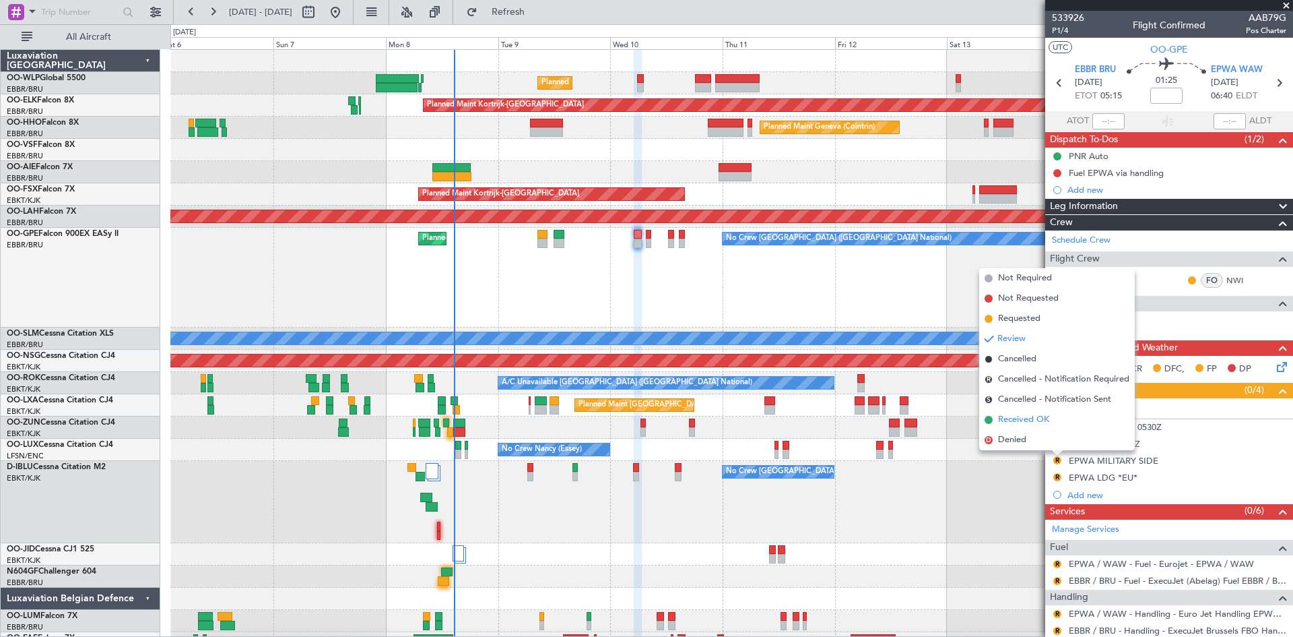
click at [1057, 422] on li "Received OK" at bounding box center [1057, 420] width 156 height 20
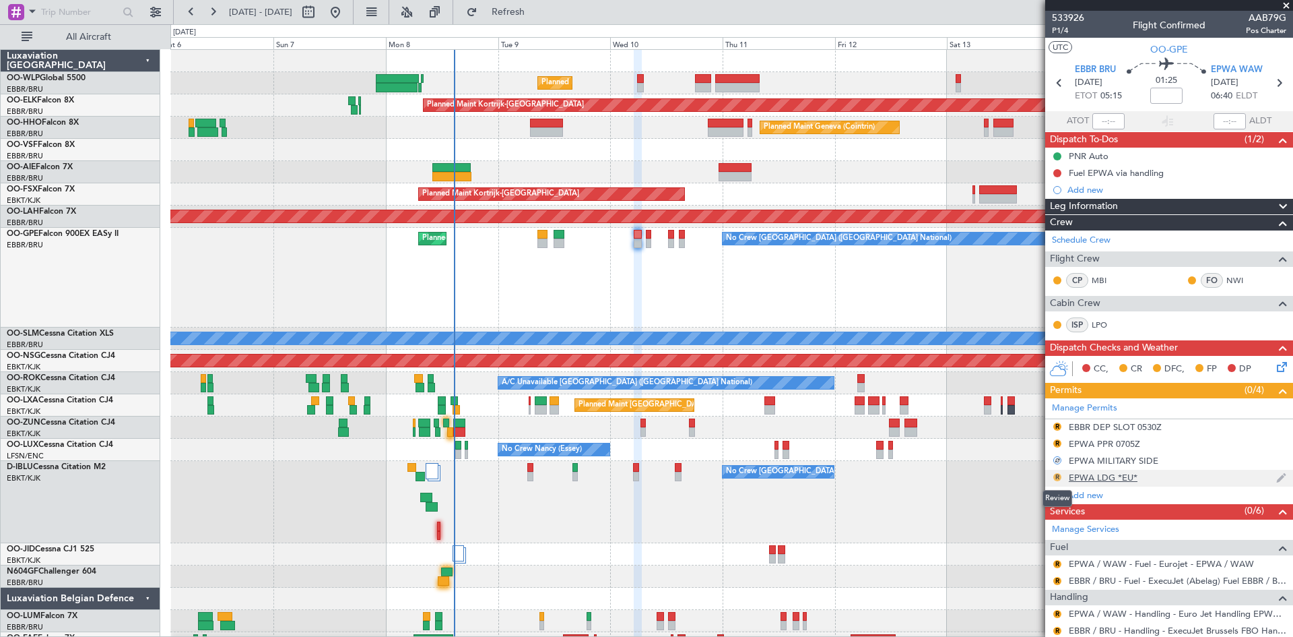
click at [1058, 475] on button "R" at bounding box center [1058, 477] width 8 height 8
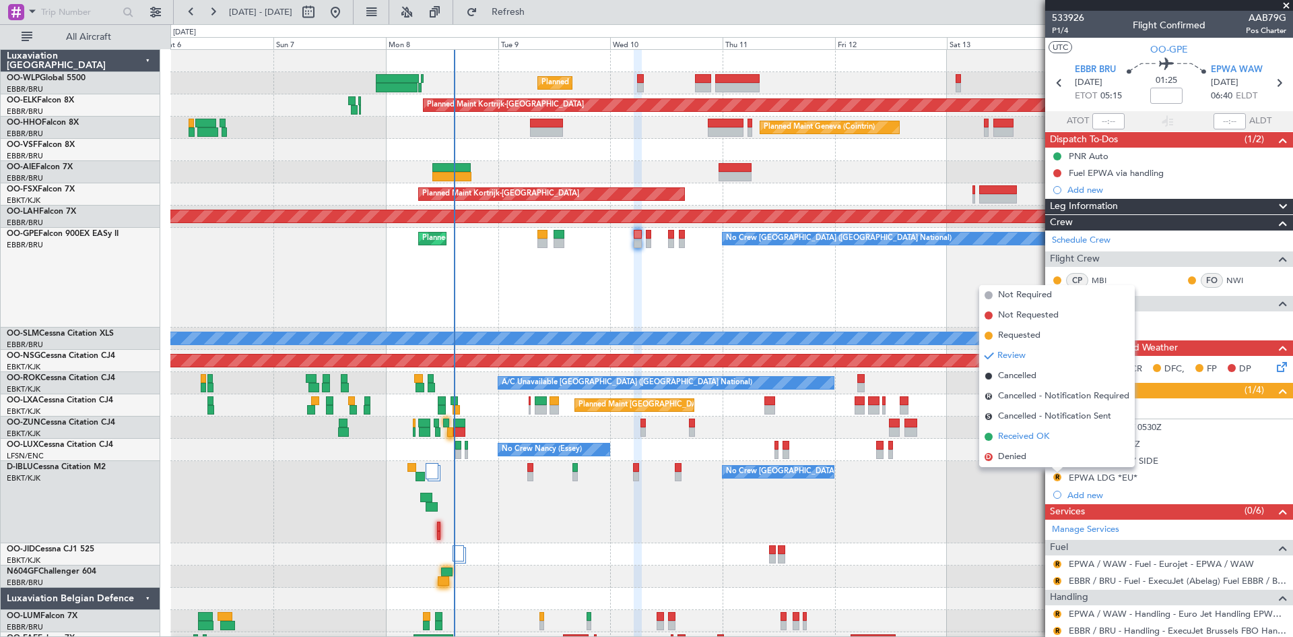
click at [1037, 435] on span "Received OK" at bounding box center [1023, 436] width 51 height 13
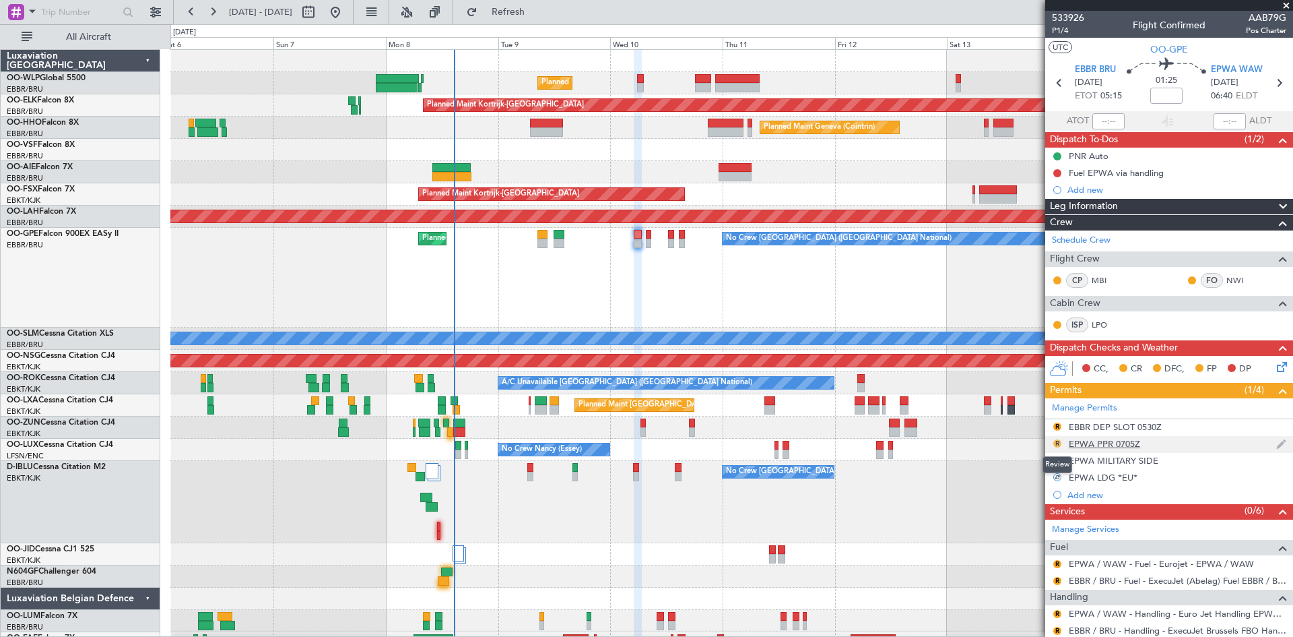
click at [1058, 445] on button "R" at bounding box center [1058, 443] width 8 height 8
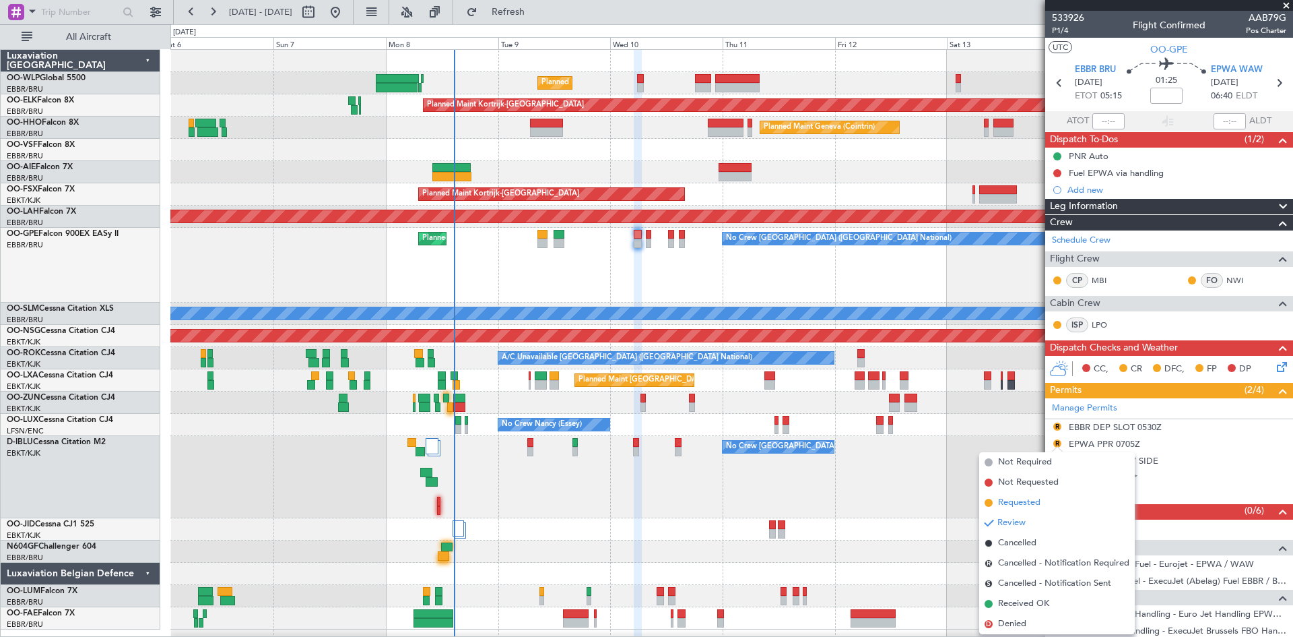
click at [1027, 507] on span "Requested" at bounding box center [1019, 502] width 42 height 13
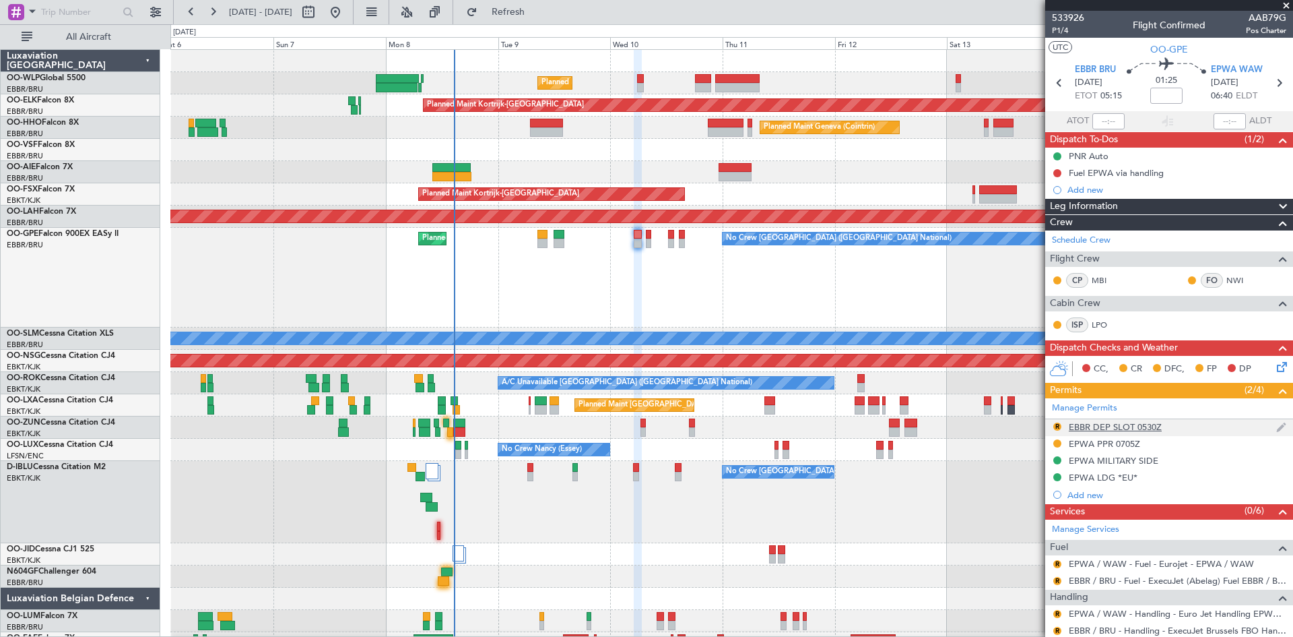
click at [1058, 430] on div "R" at bounding box center [1057, 426] width 11 height 11
click at [1249, 428] on div "R EBBR DEP SLOT 0530Z" at bounding box center [1169, 427] width 248 height 17
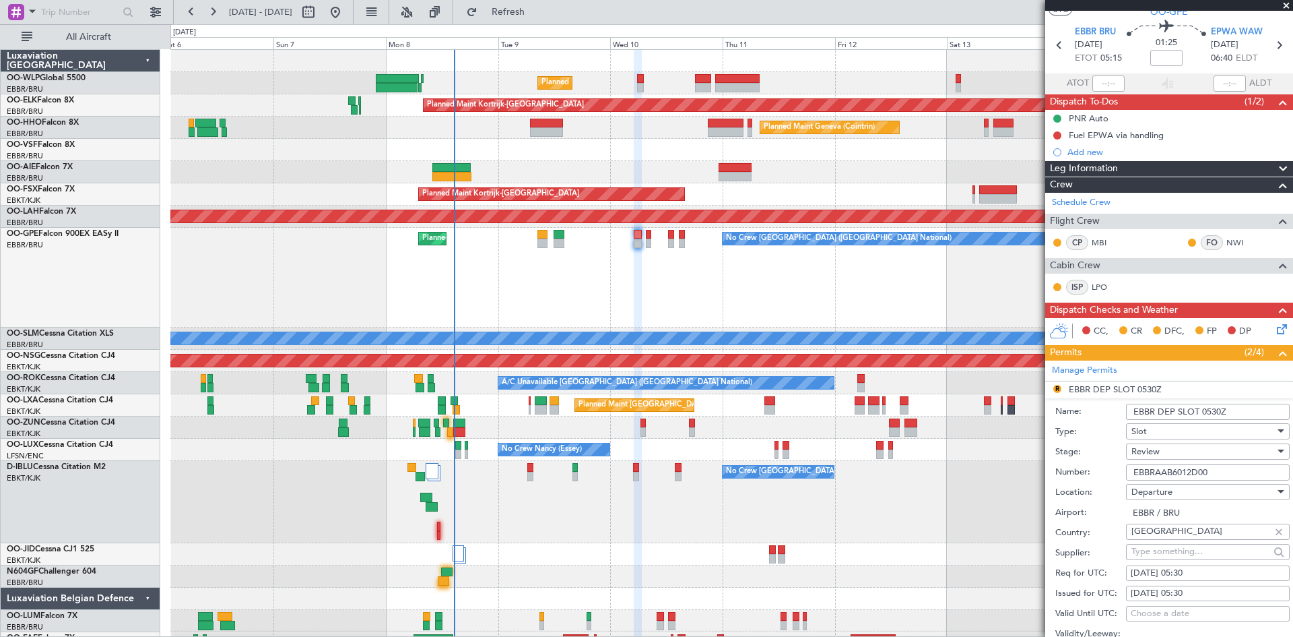
scroll to position [67, 0]
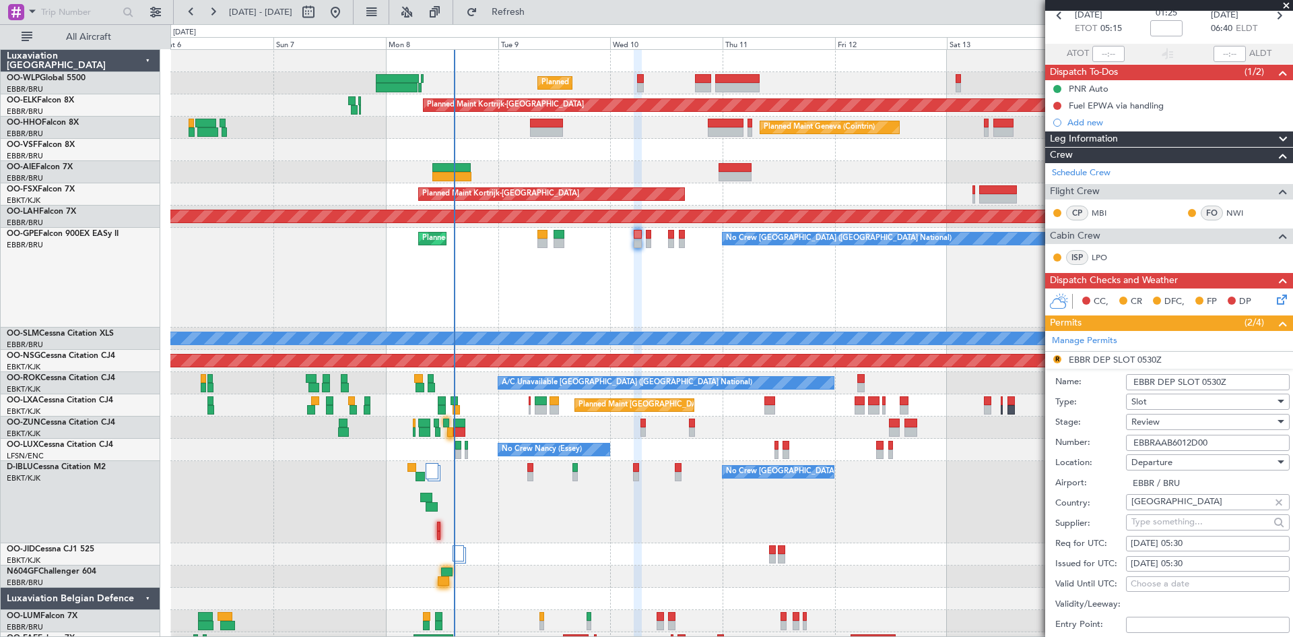
click at [1205, 542] on div "10/09/2025 05:30" at bounding box center [1208, 543] width 154 height 13
select select "9"
select select "2025"
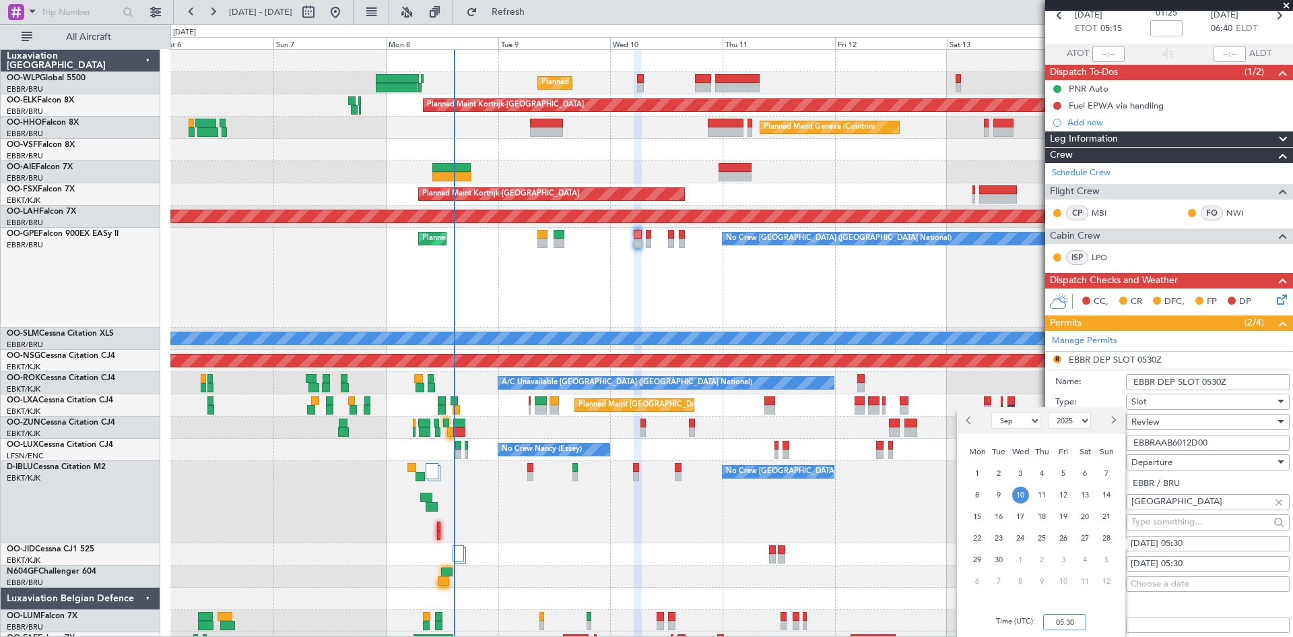
click at [1069, 620] on input "05:30" at bounding box center [1064, 622] width 43 height 16
type input "0"
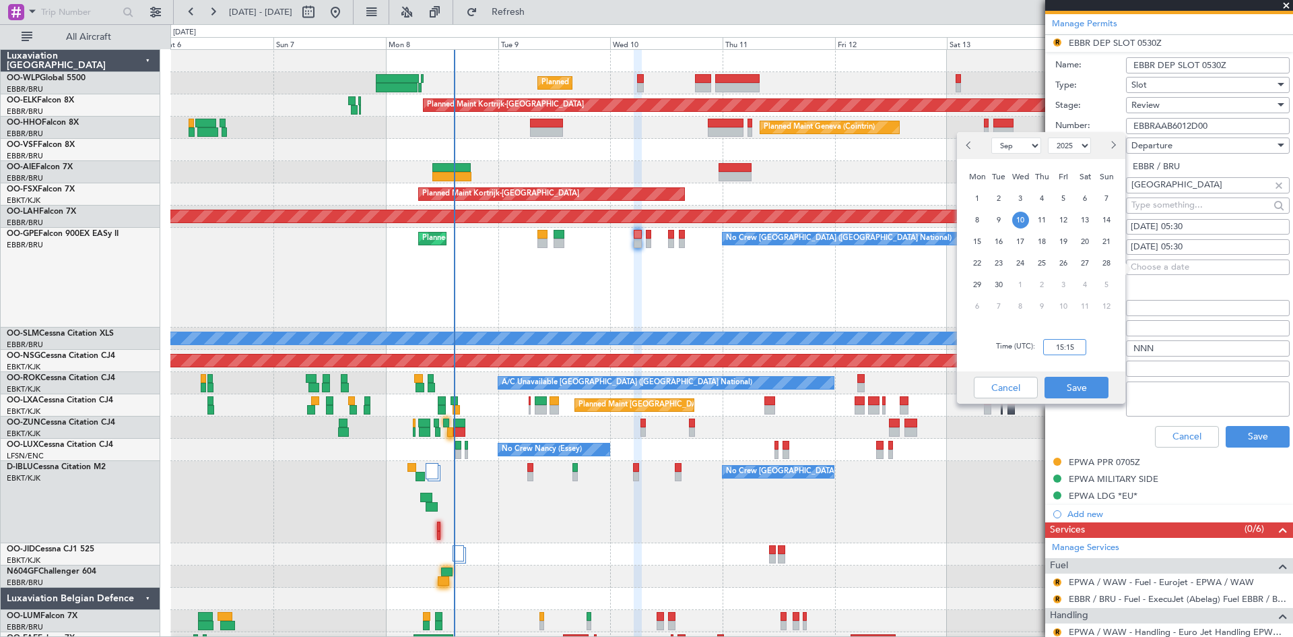
scroll to position [337, 0]
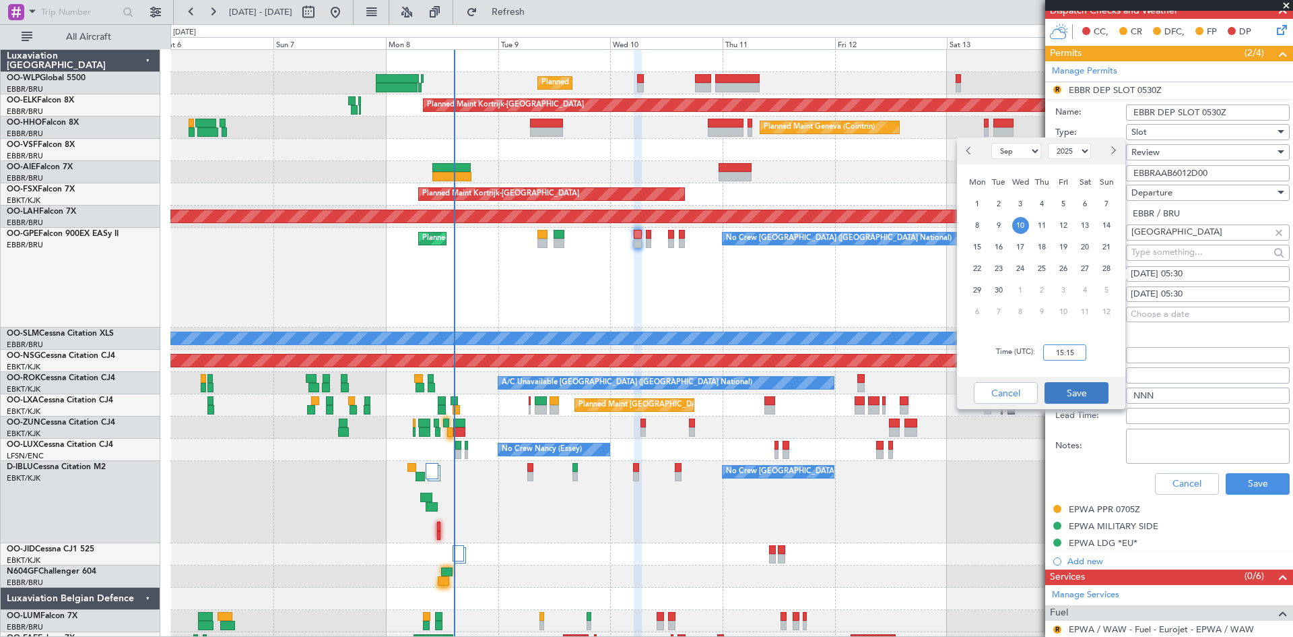
type input "15:15"
click at [1081, 393] on button "Save" at bounding box center [1077, 393] width 64 height 22
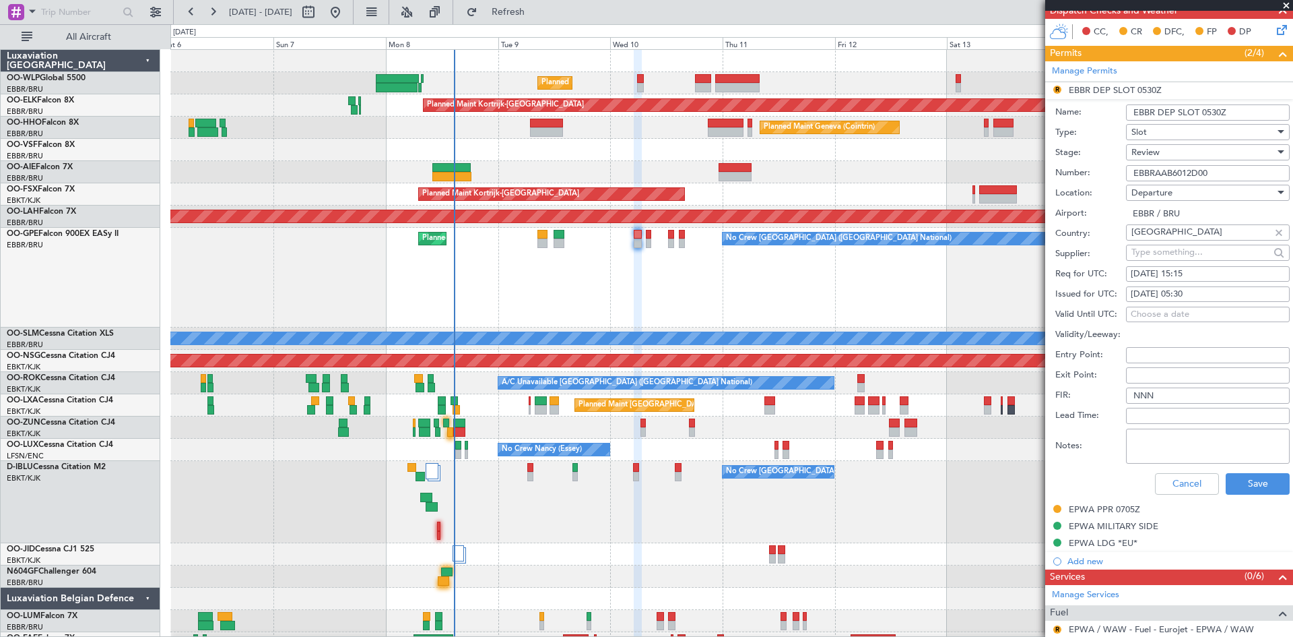
click at [1198, 289] on div "10/09/2025 05:30" at bounding box center [1208, 294] width 154 height 13
select select "9"
select select "2025"
click at [1186, 271] on div "10/09/2025 15:15" at bounding box center [1208, 273] width 154 height 13
select select "9"
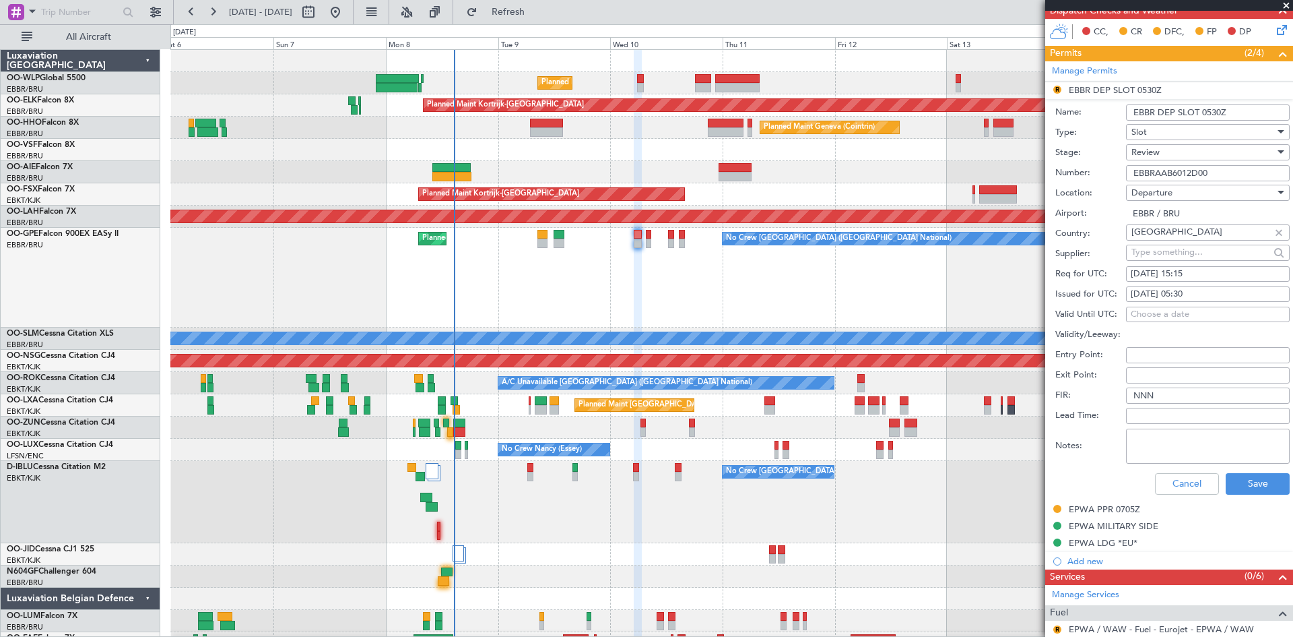
select select "2025"
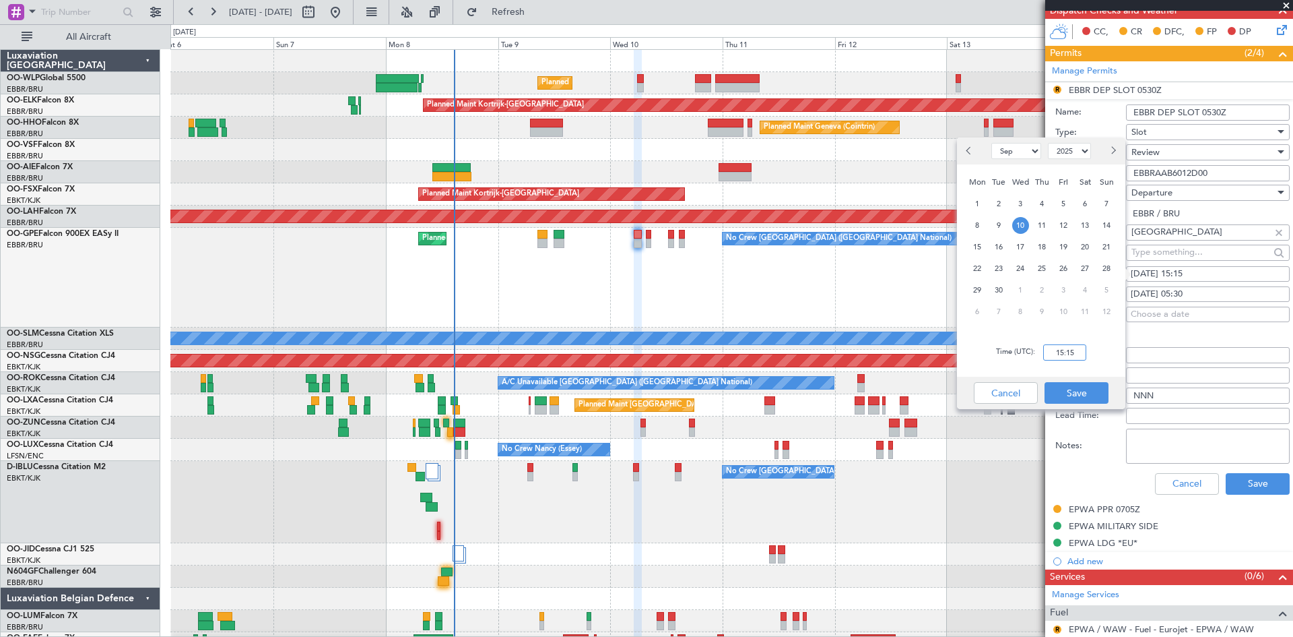
click at [1058, 351] on input "15:15" at bounding box center [1064, 352] width 43 height 16
type input "05:15"
click at [1088, 406] on div "Cancel Save" at bounding box center [1041, 393] width 168 height 32
click at [1089, 391] on button "Save" at bounding box center [1077, 393] width 64 height 22
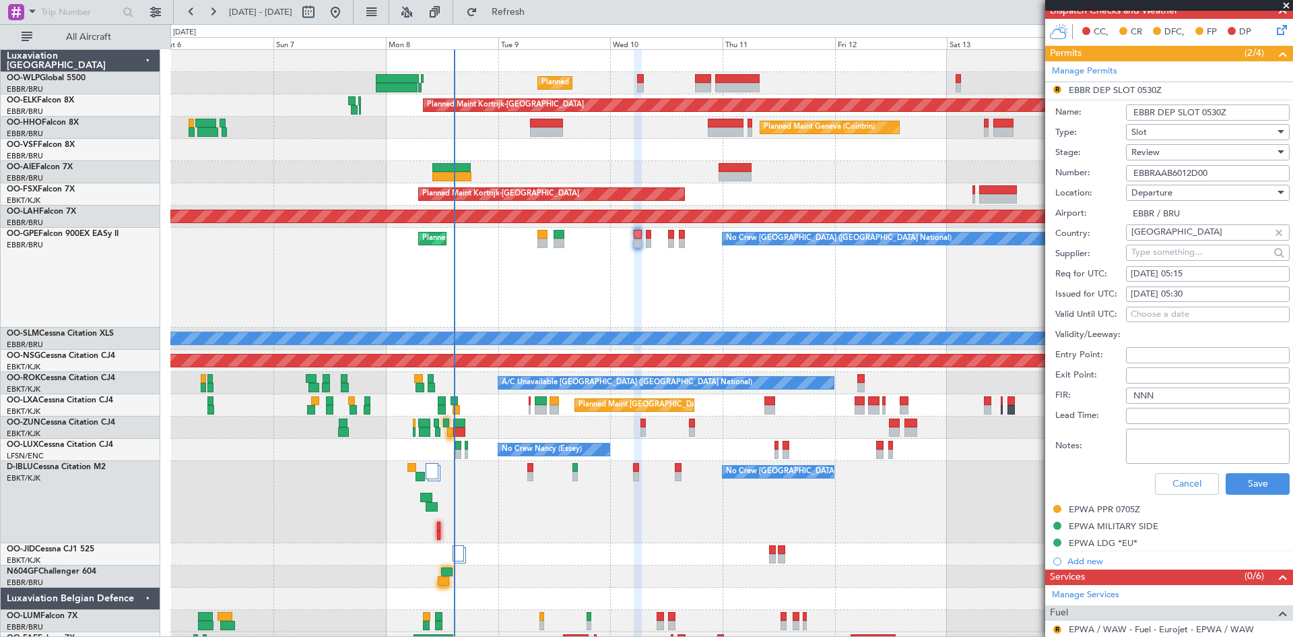
click at [1196, 296] on div "10/09/2025 05:30" at bounding box center [1208, 294] width 154 height 13
select select "9"
select select "2025"
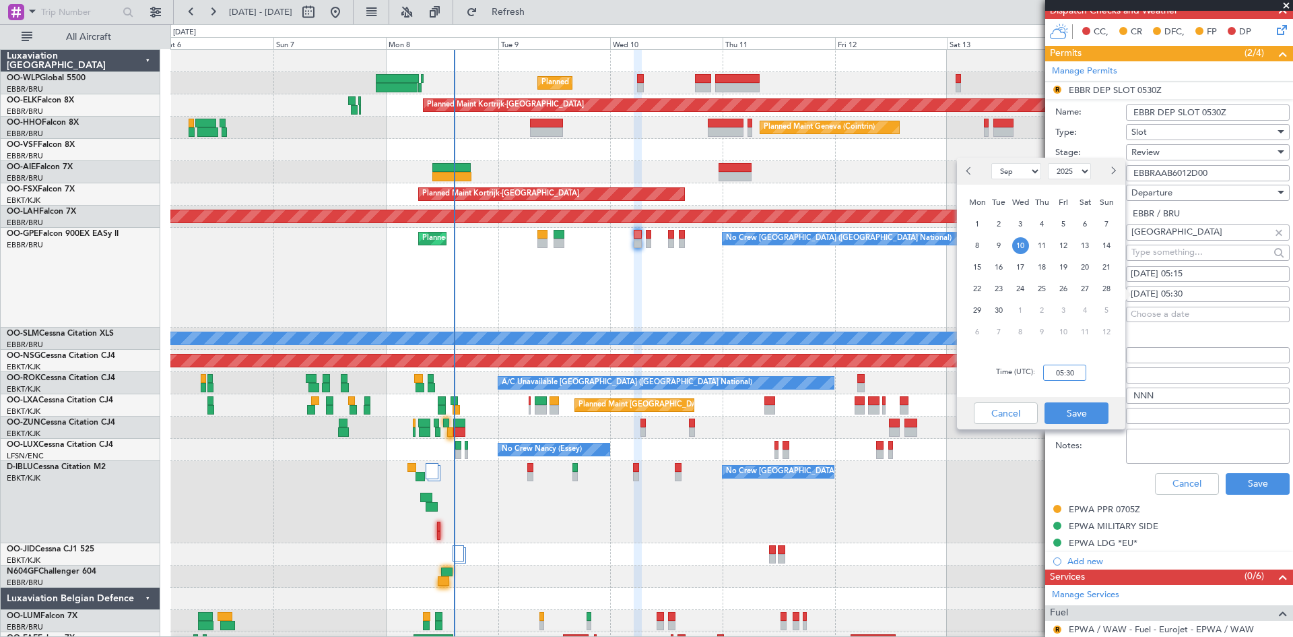
click at [1063, 373] on input "05:30" at bounding box center [1064, 372] width 43 height 16
type input "05:15"
click at [1076, 412] on button "Save" at bounding box center [1077, 413] width 64 height 22
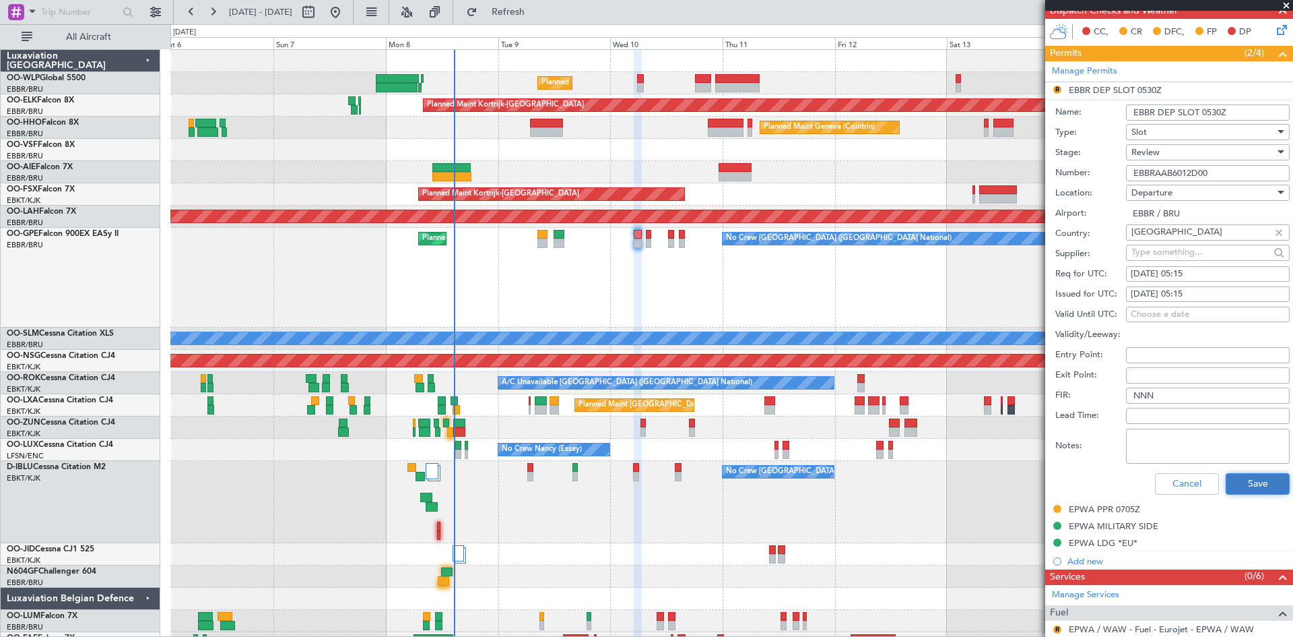
click at [1244, 485] on button "Save" at bounding box center [1258, 484] width 64 height 22
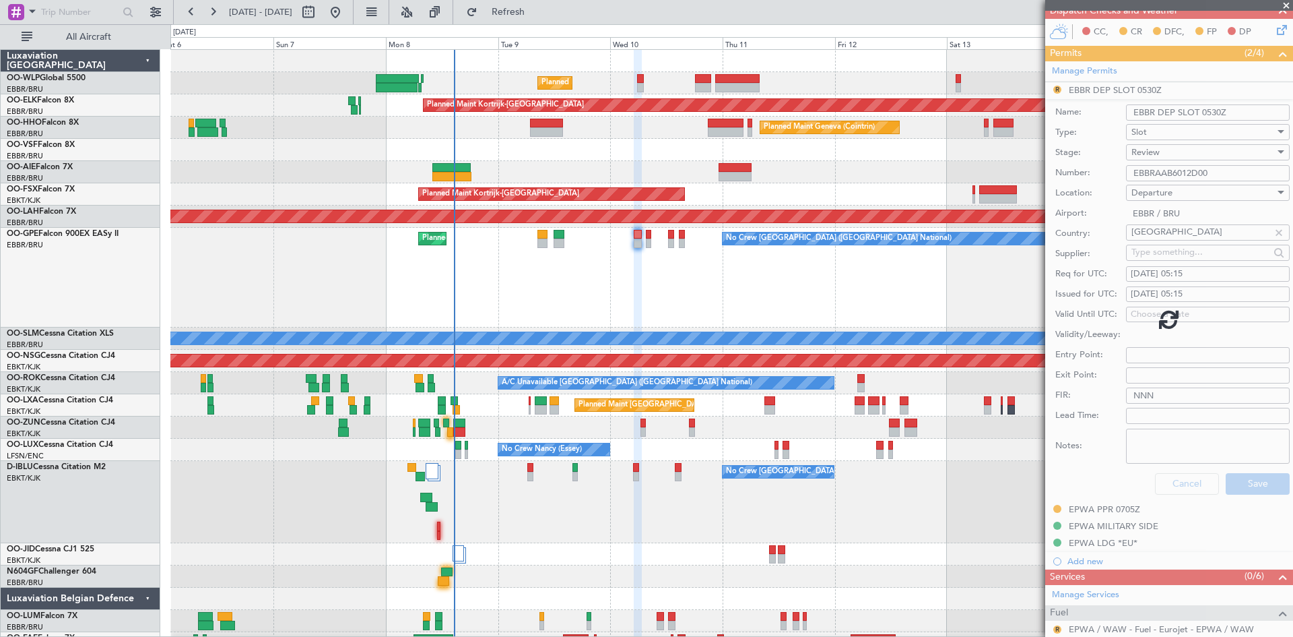
scroll to position [90, 0]
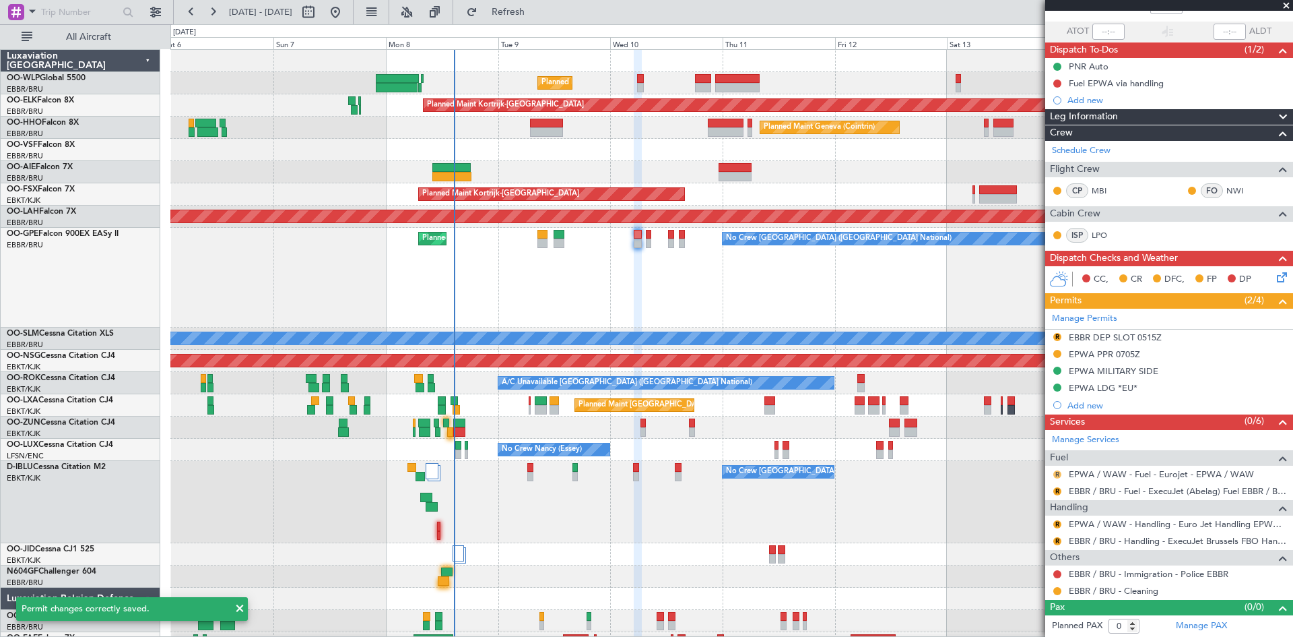
click at [1058, 476] on button "R" at bounding box center [1058, 474] width 8 height 8
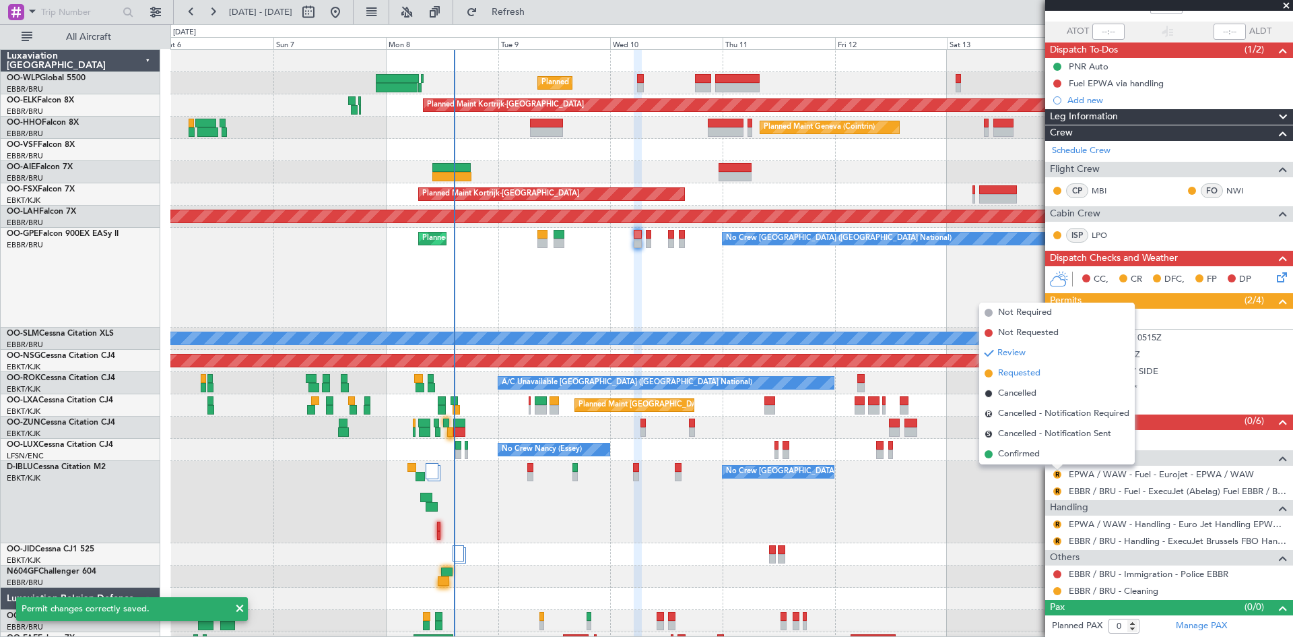
click at [1024, 369] on span "Requested" at bounding box center [1019, 372] width 42 height 13
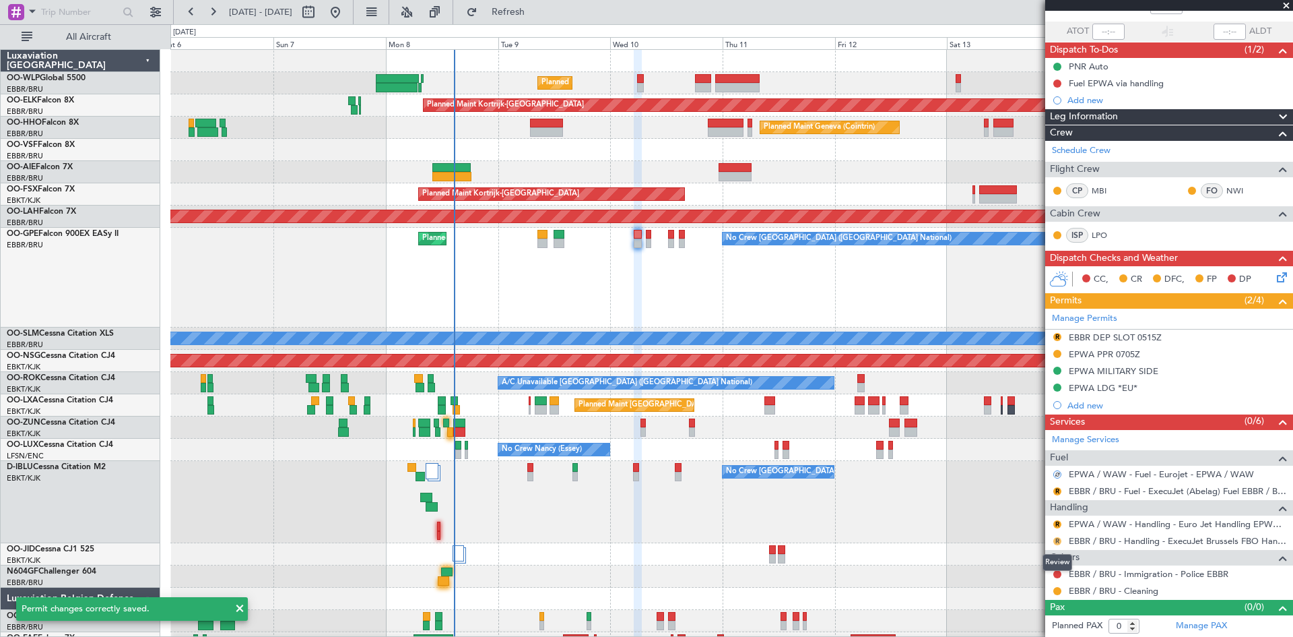
click at [1057, 540] on button "R" at bounding box center [1058, 541] width 8 height 8
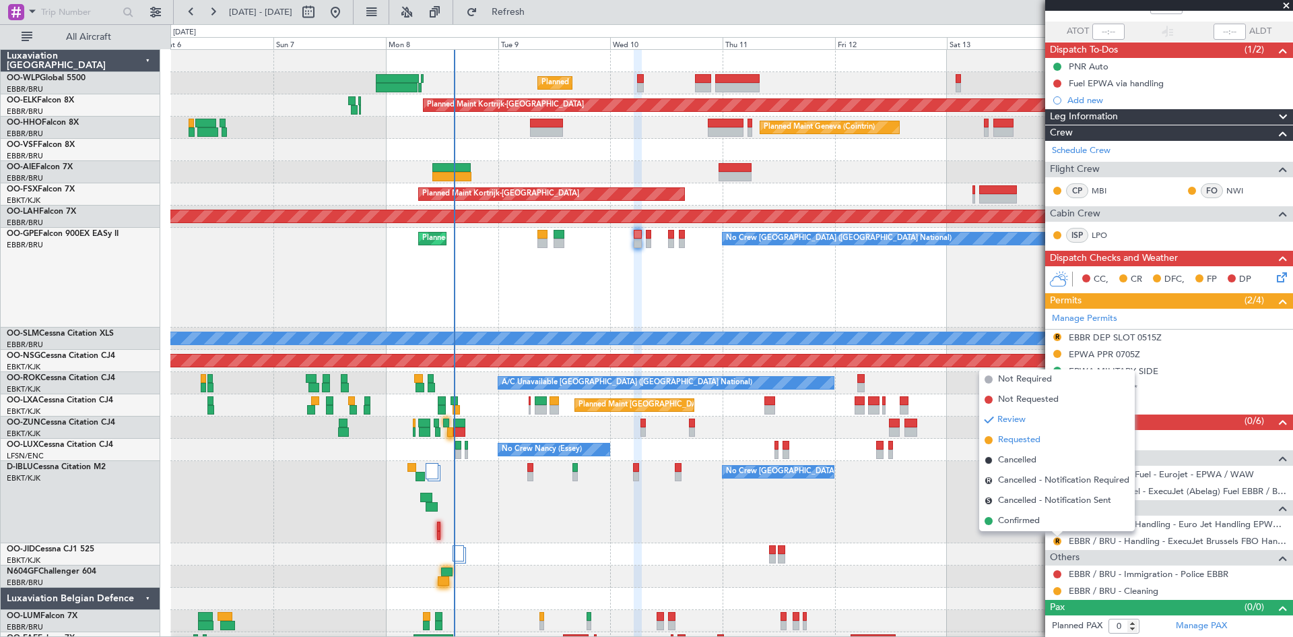
click at [1028, 443] on span "Requested" at bounding box center [1019, 439] width 42 height 13
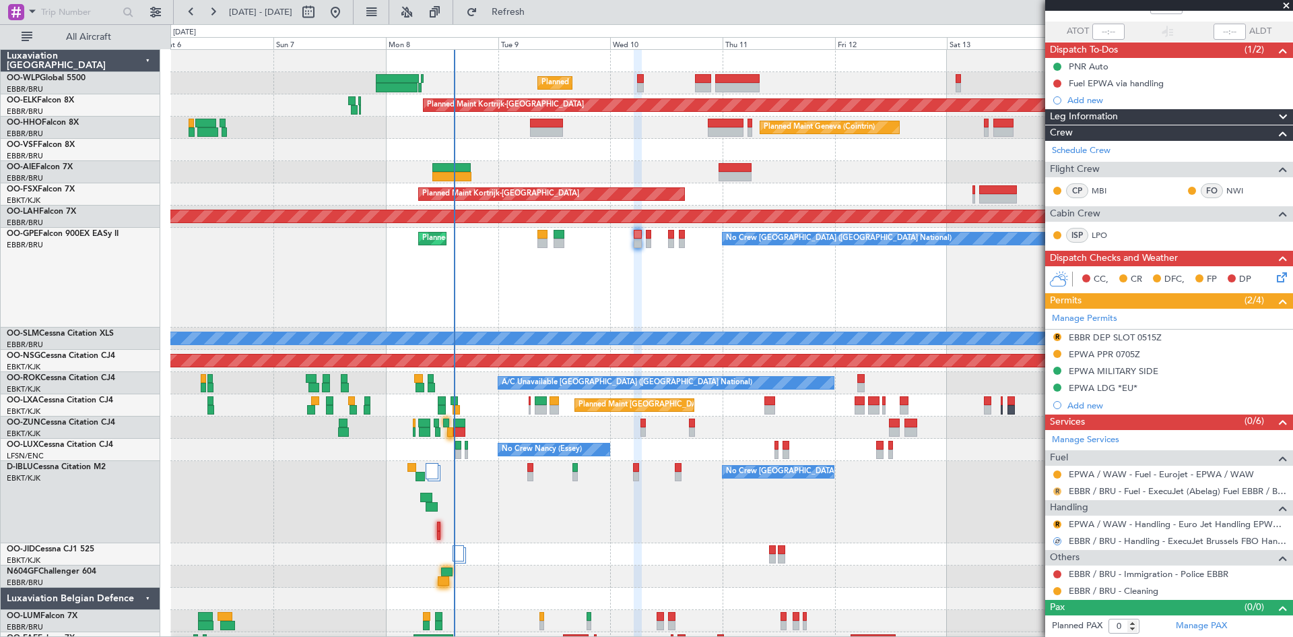
click at [1055, 489] on button "R" at bounding box center [1058, 491] width 8 height 8
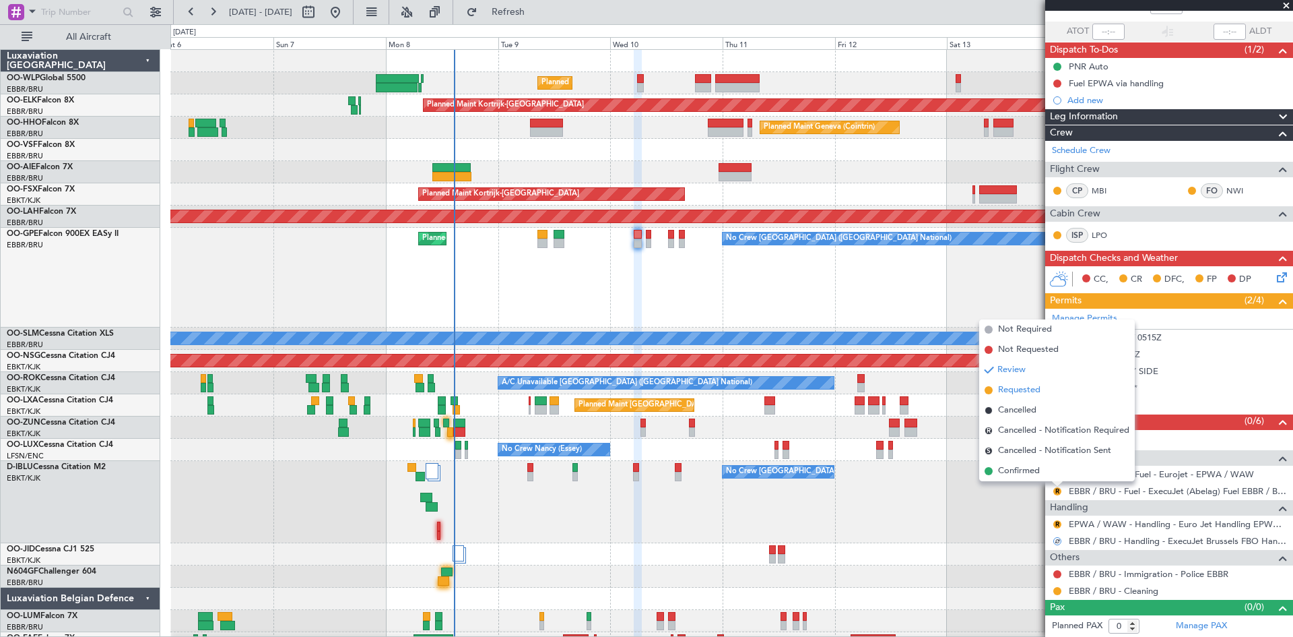
click at [1054, 389] on li "Requested" at bounding box center [1057, 390] width 156 height 20
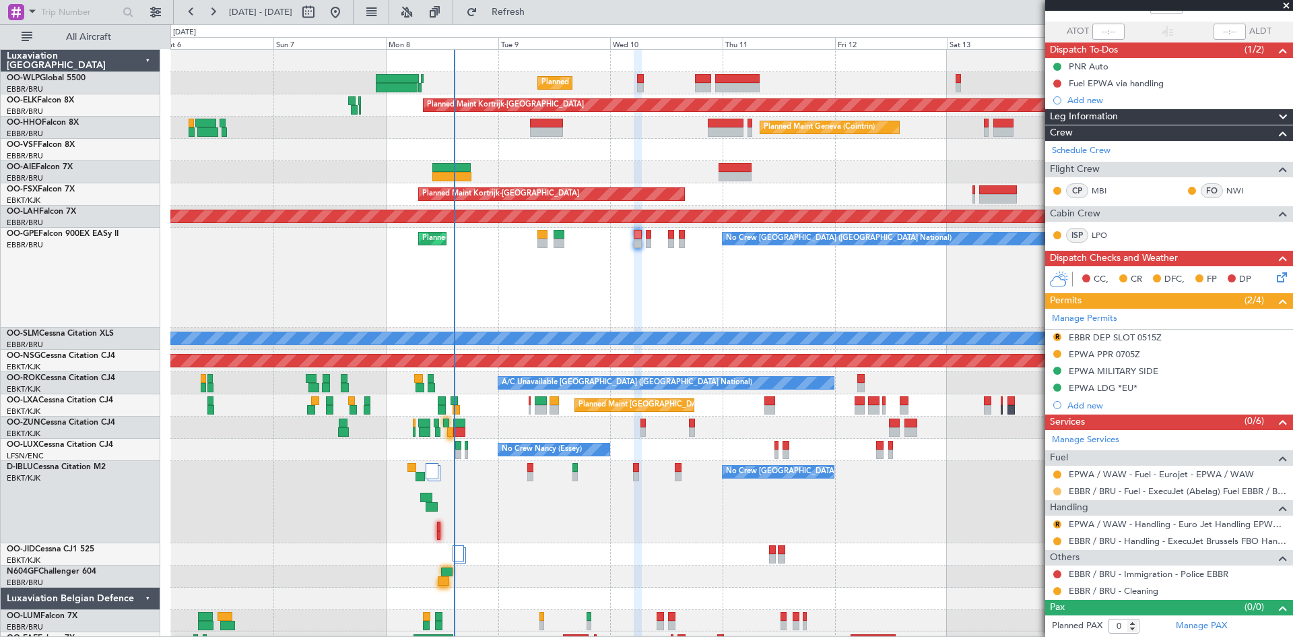
click at [1055, 490] on button at bounding box center [1058, 491] width 8 height 8
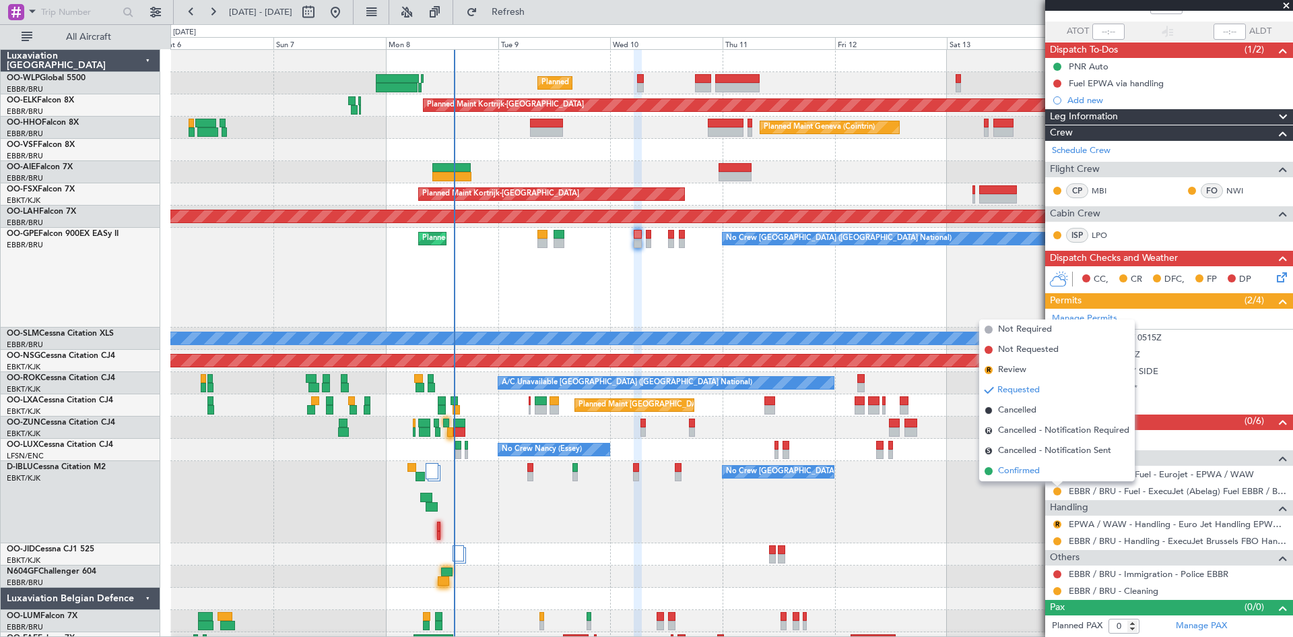
click at [1054, 474] on li "Confirmed" at bounding box center [1057, 471] width 156 height 20
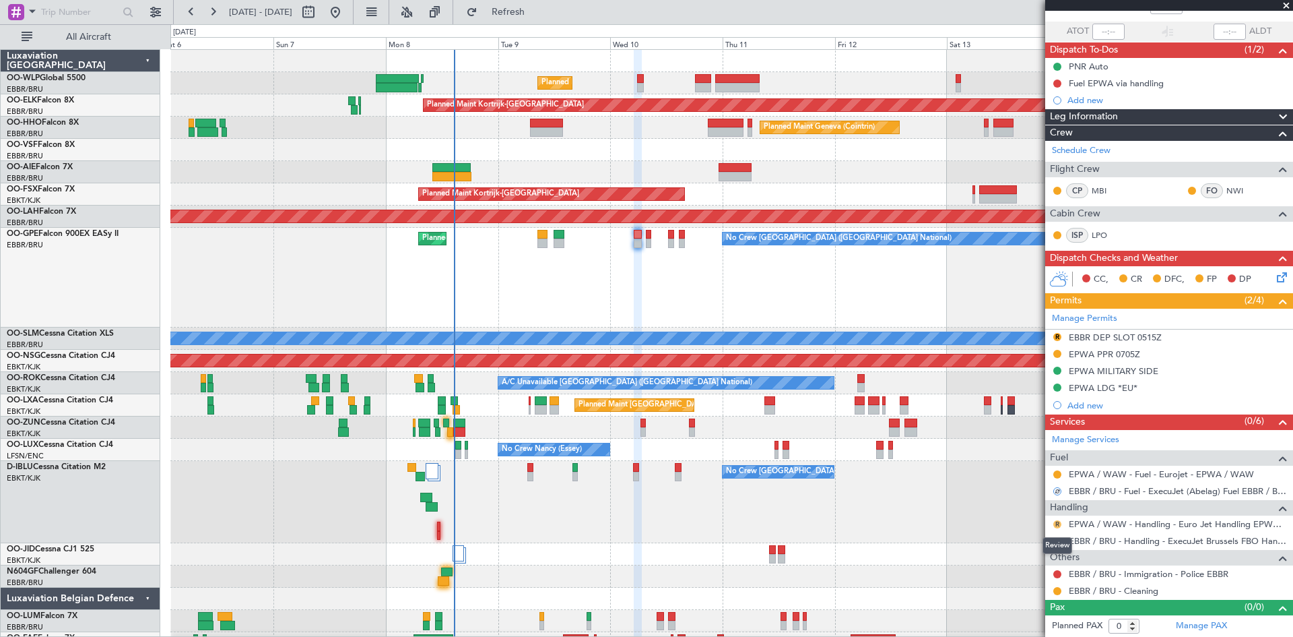
click at [1056, 524] on button "R" at bounding box center [1058, 524] width 8 height 8
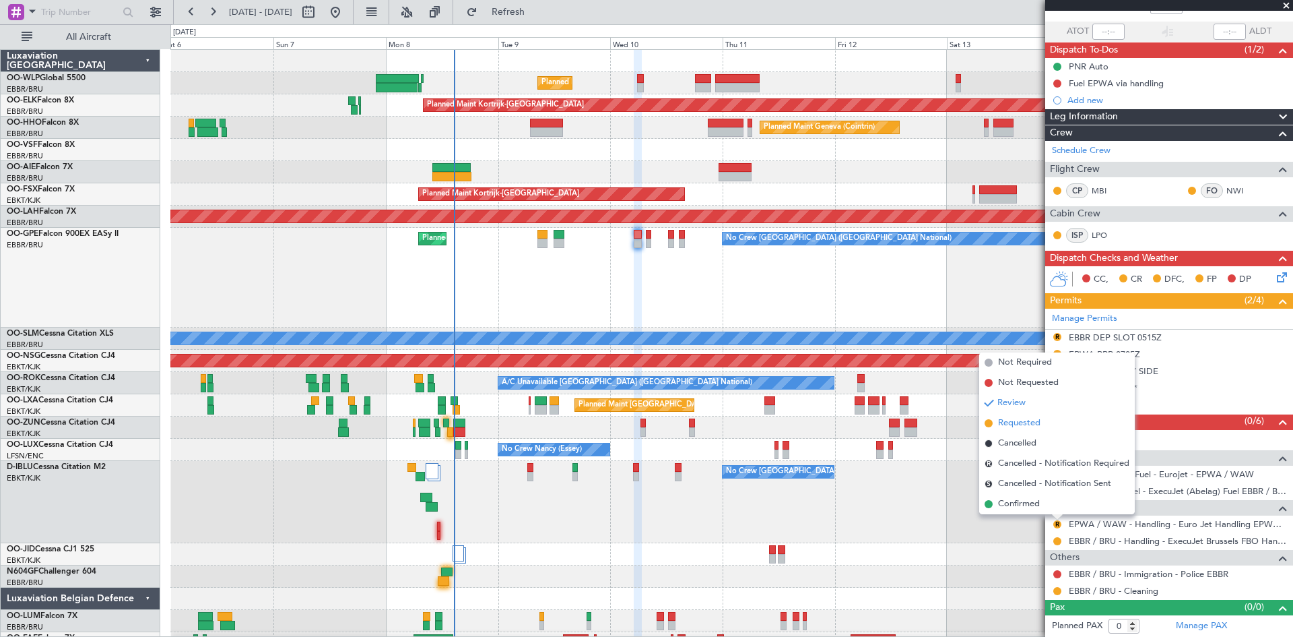
click at [1045, 425] on li "Requested" at bounding box center [1057, 423] width 156 height 20
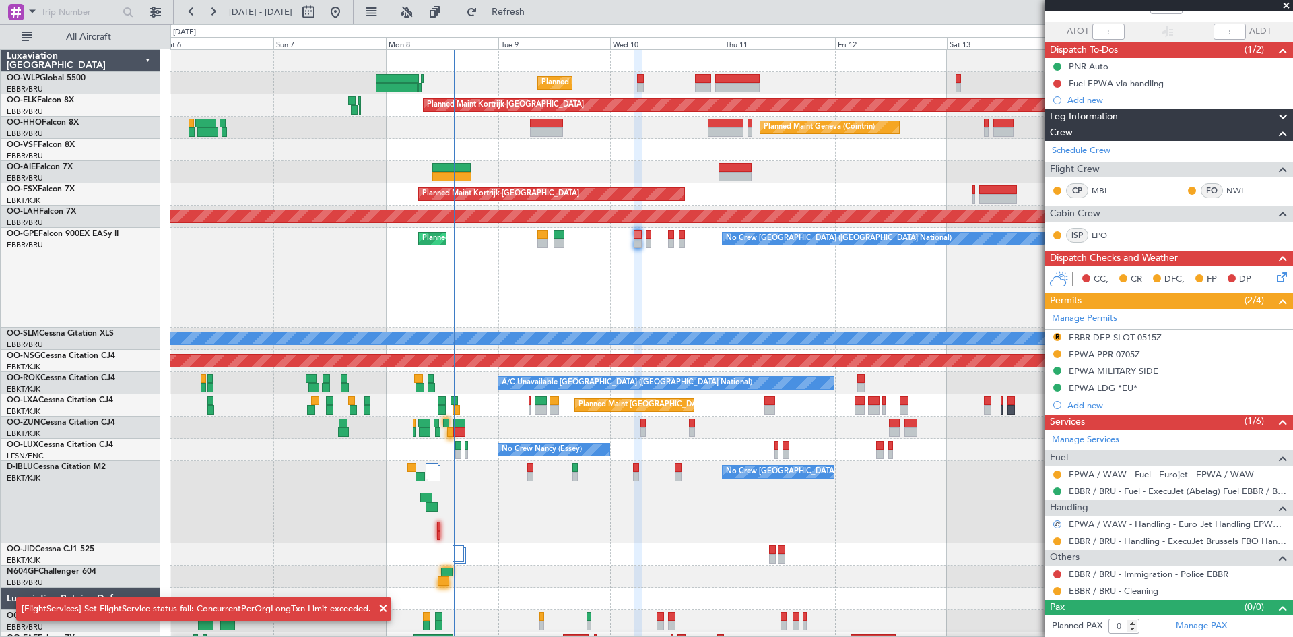
scroll to position [0, 0]
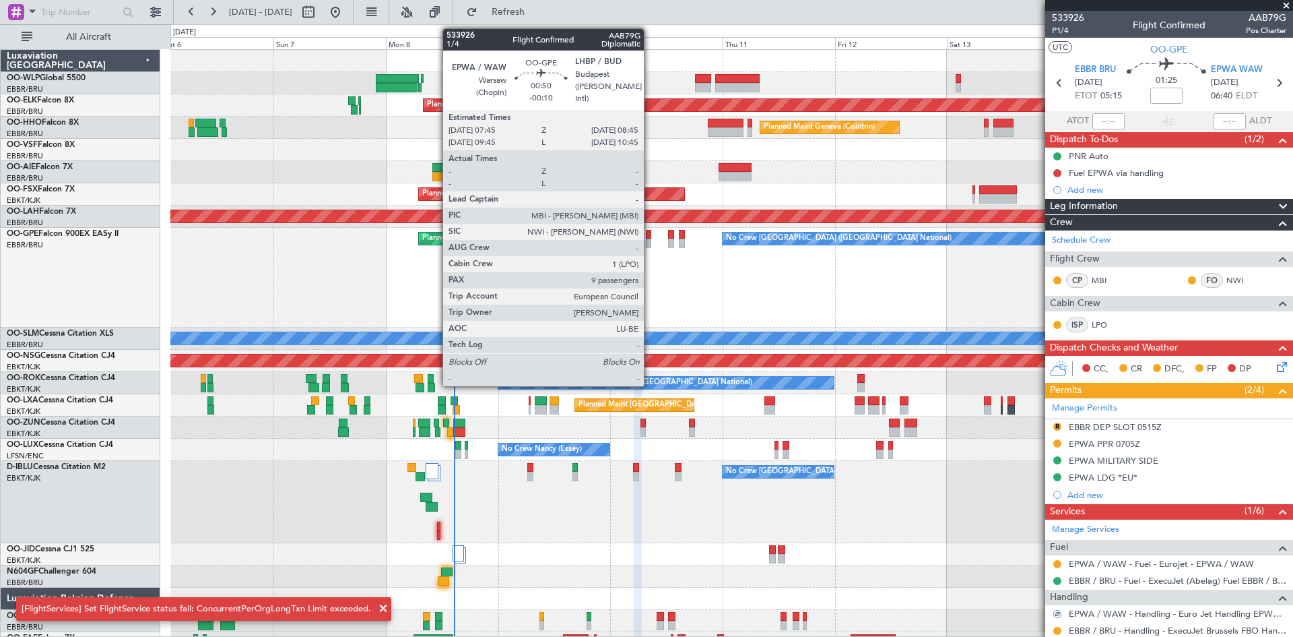
click at [650, 241] on div at bounding box center [648, 242] width 5 height 9
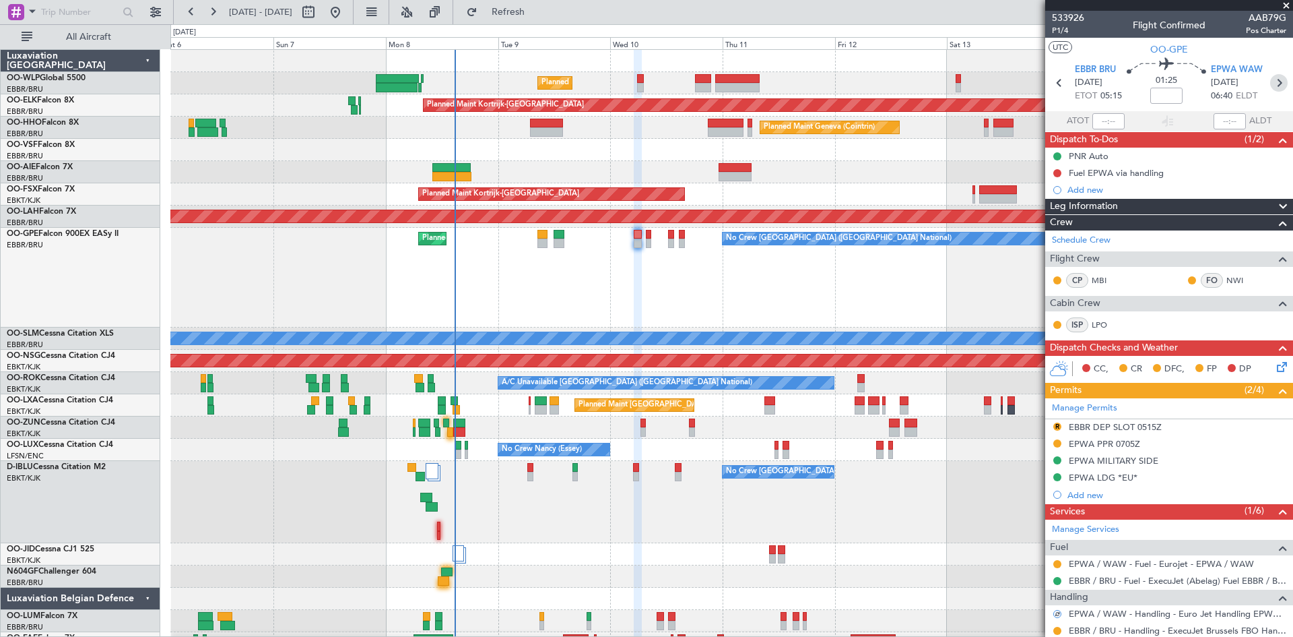
click at [1270, 84] on icon at bounding box center [1279, 83] width 18 height 18
type input "-00:10"
type input "9"
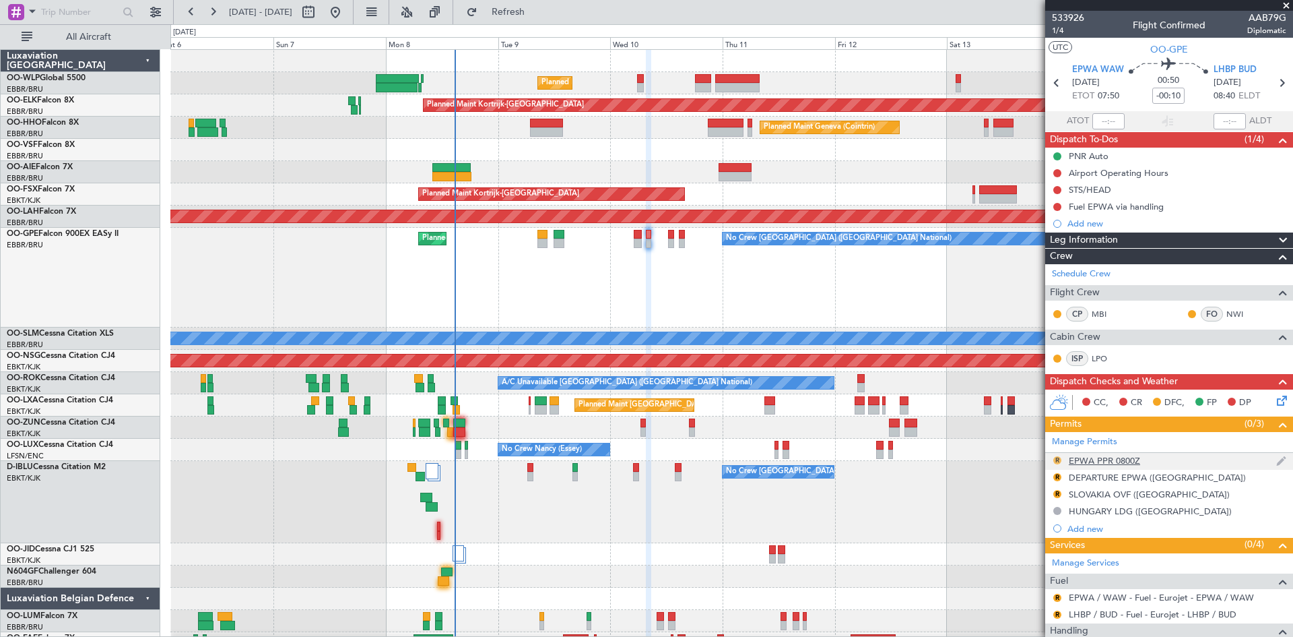
click at [1059, 461] on button "R" at bounding box center [1058, 460] width 8 height 8
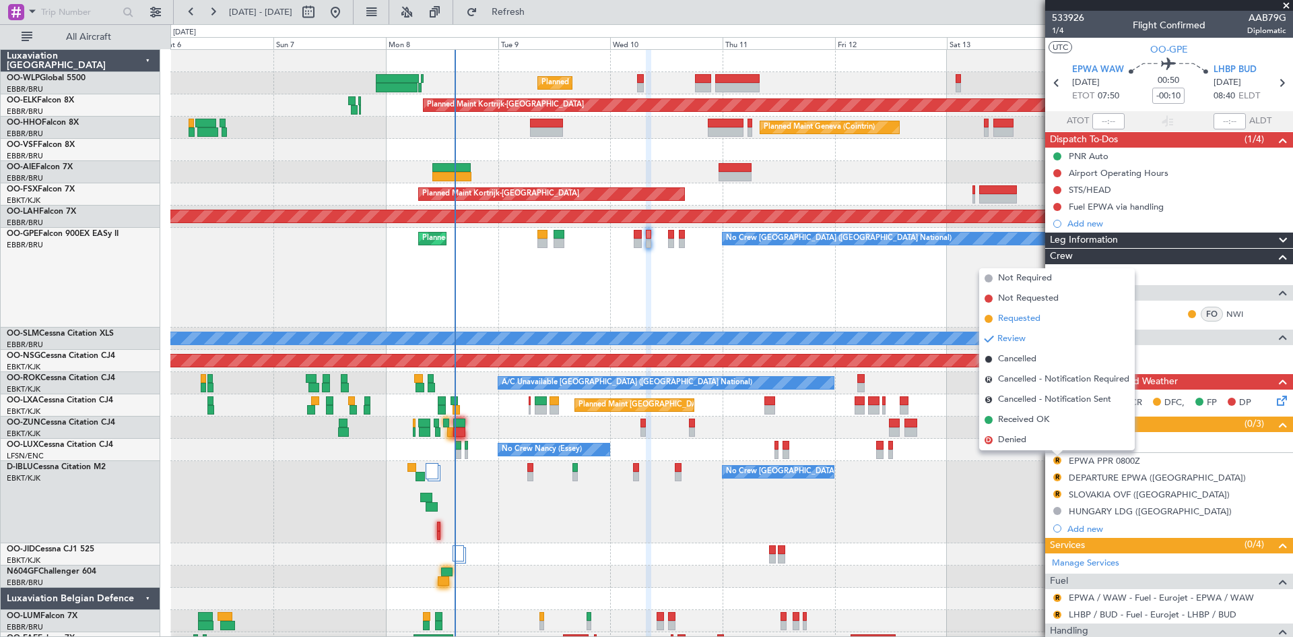
click at [1029, 319] on span "Requested" at bounding box center [1019, 318] width 42 height 13
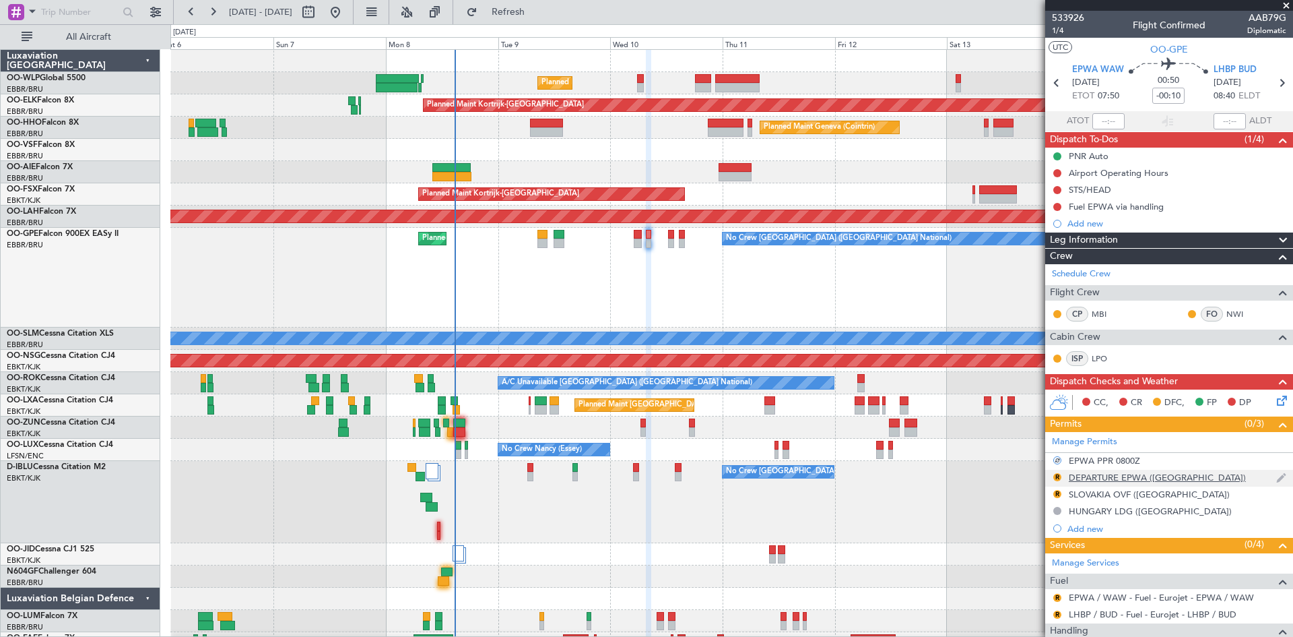
click at [1058, 480] on div "R" at bounding box center [1057, 477] width 11 height 11
click at [1056, 478] on button "R" at bounding box center [1058, 477] width 8 height 8
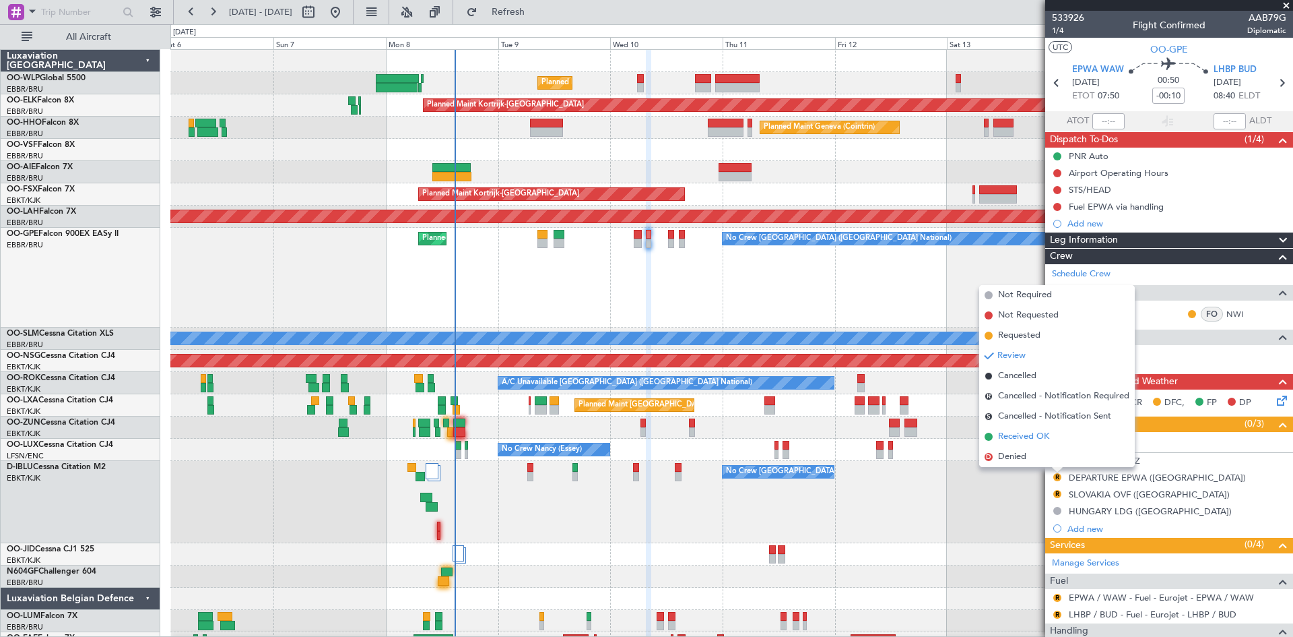
click at [1037, 440] on span "Received OK" at bounding box center [1023, 436] width 51 height 13
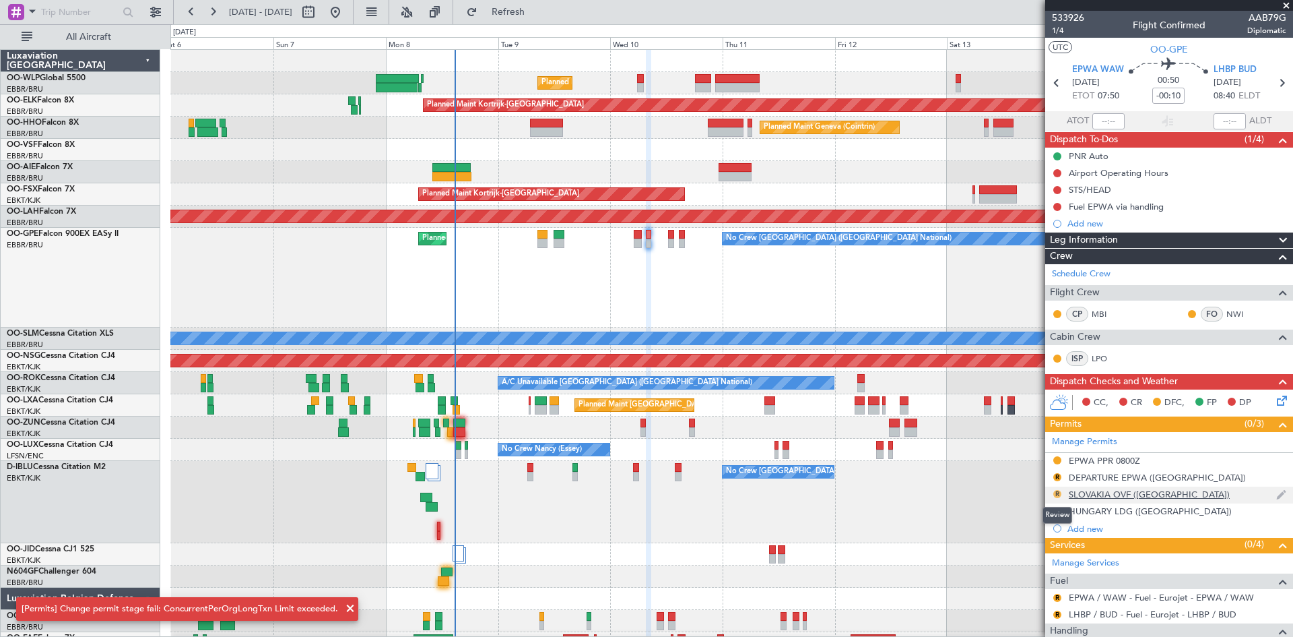
click at [1060, 494] on button "R" at bounding box center [1058, 494] width 8 height 8
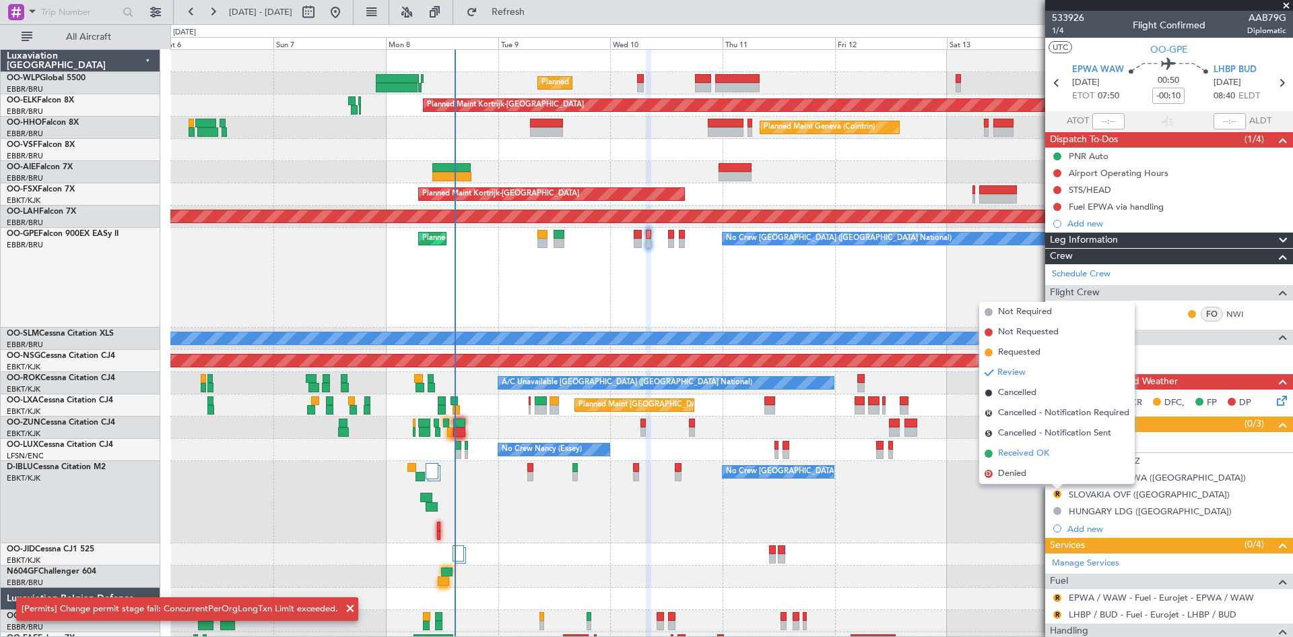
click at [1040, 448] on span "Received OK" at bounding box center [1023, 453] width 51 height 13
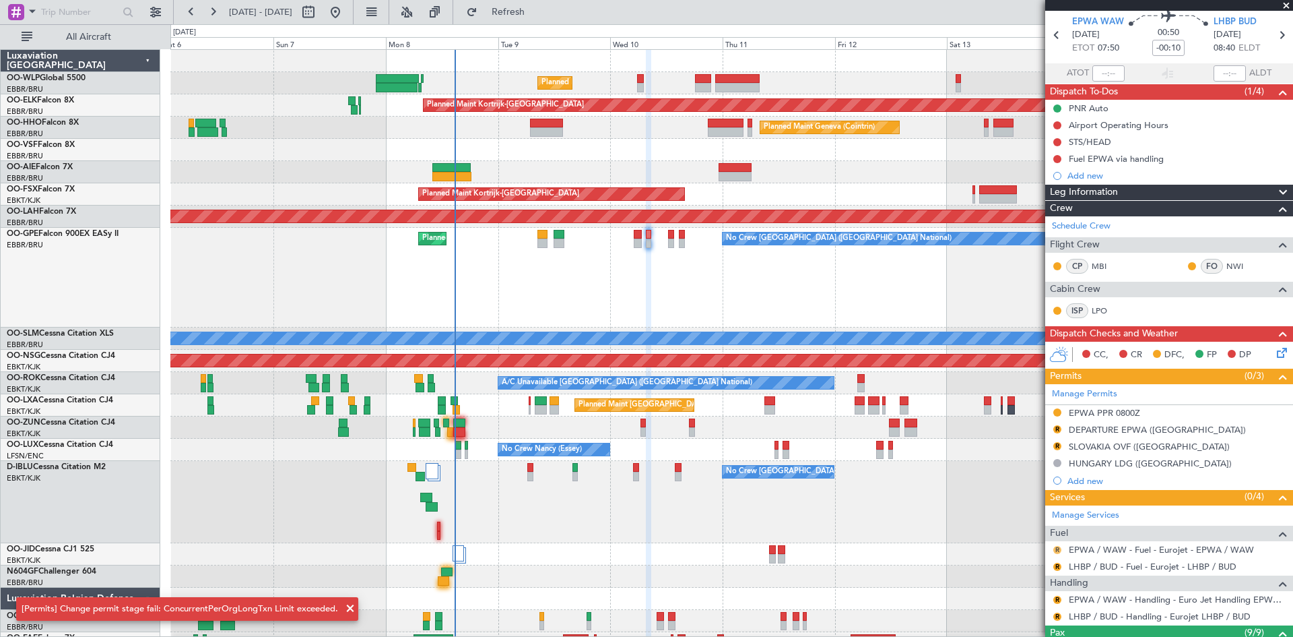
scroll to position [67, 0]
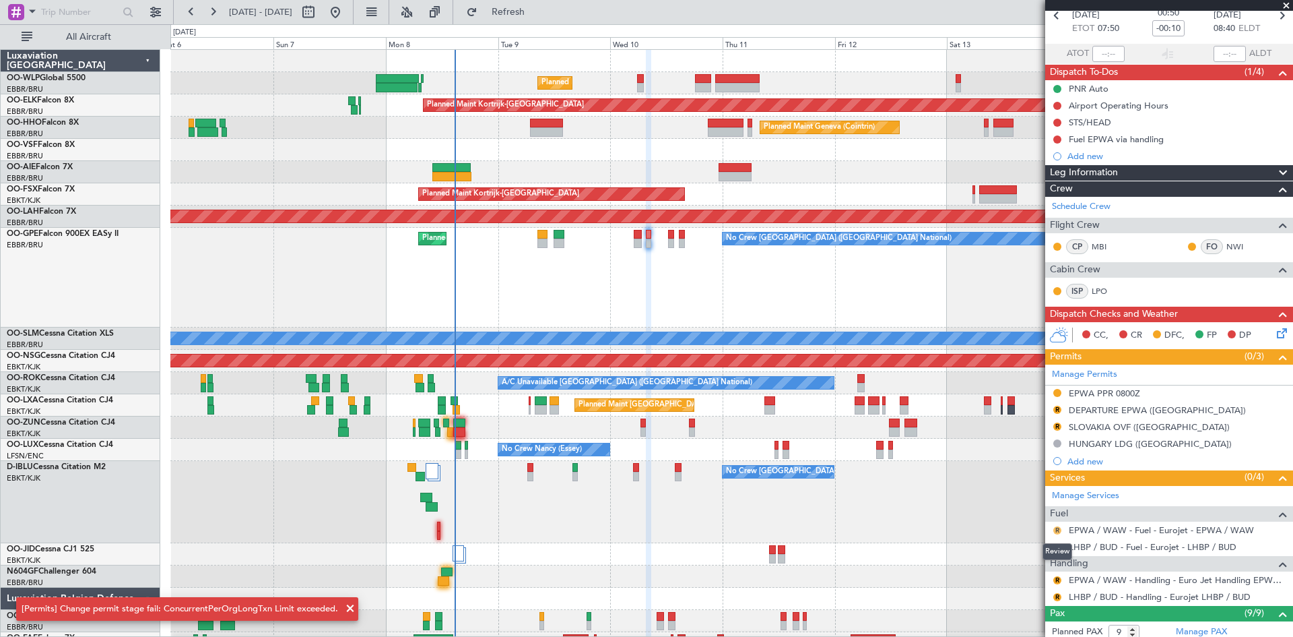
click at [1054, 529] on button "R" at bounding box center [1058, 530] width 8 height 8
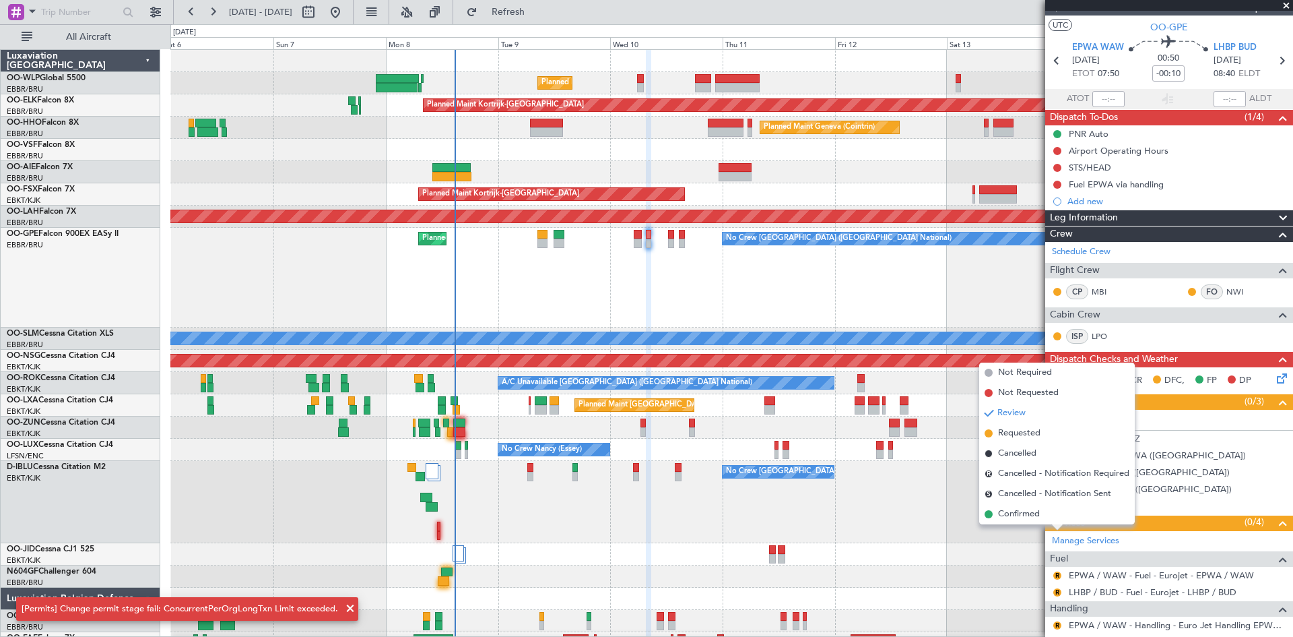
scroll to position [0, 0]
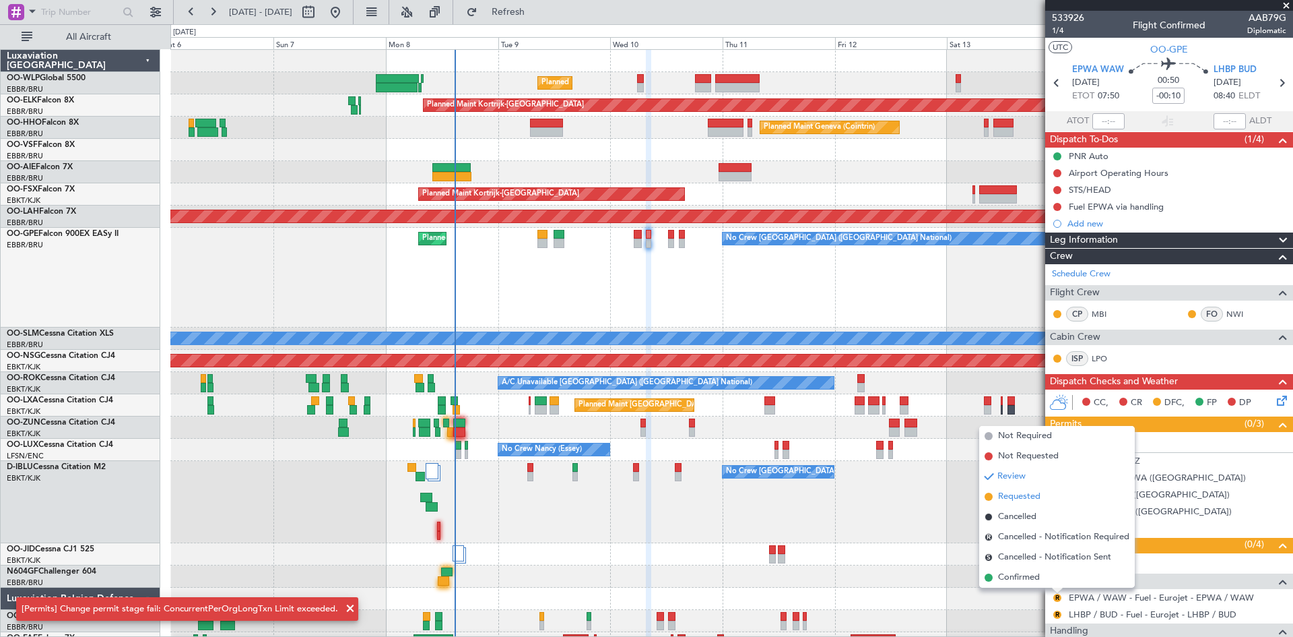
click at [1029, 503] on li "Requested" at bounding box center [1057, 496] width 156 height 20
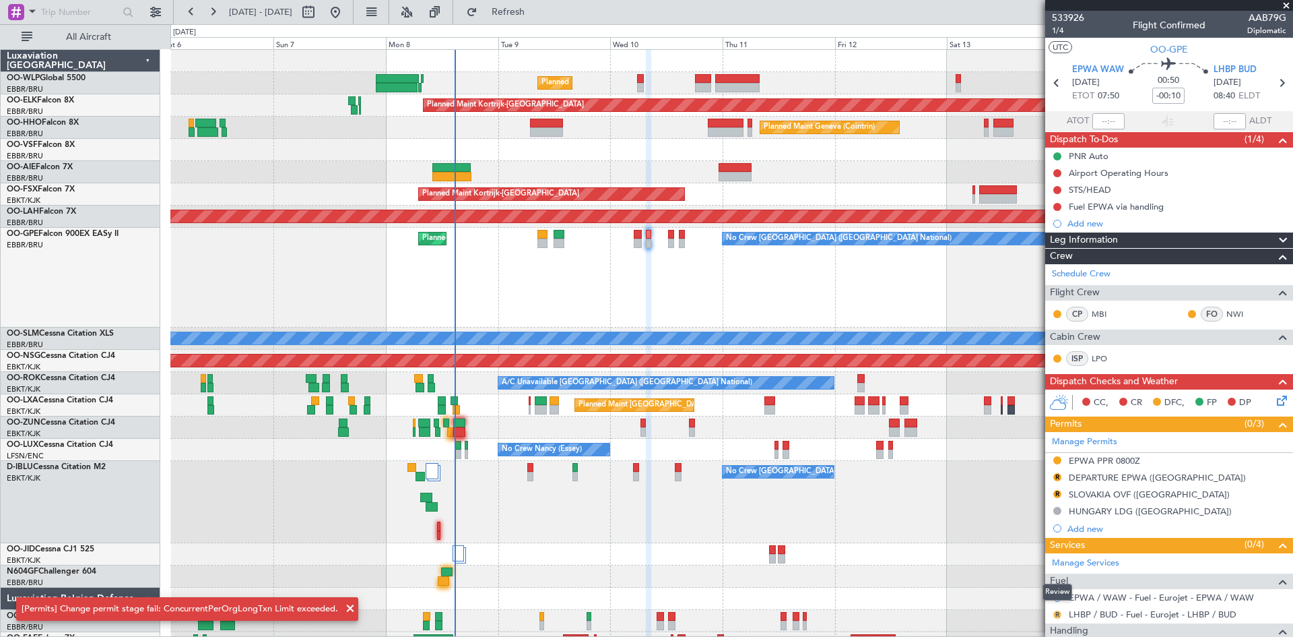
click at [1055, 612] on button "R" at bounding box center [1058, 614] width 8 height 8
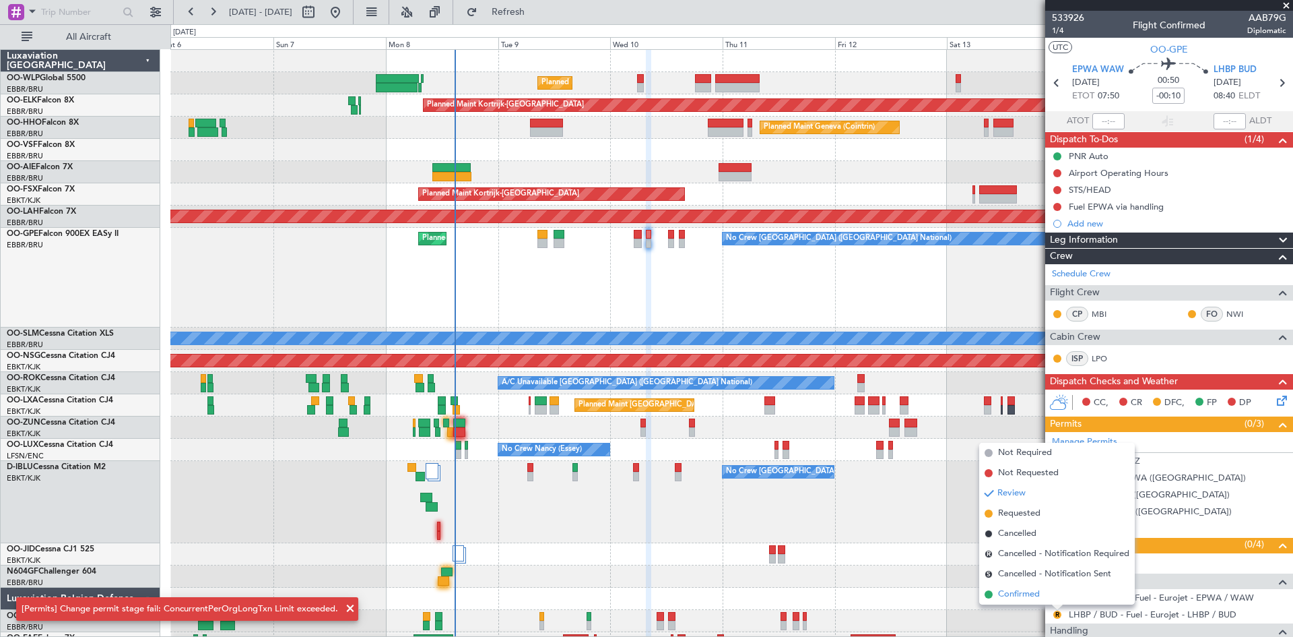
click at [1052, 598] on li "Confirmed" at bounding box center [1057, 594] width 156 height 20
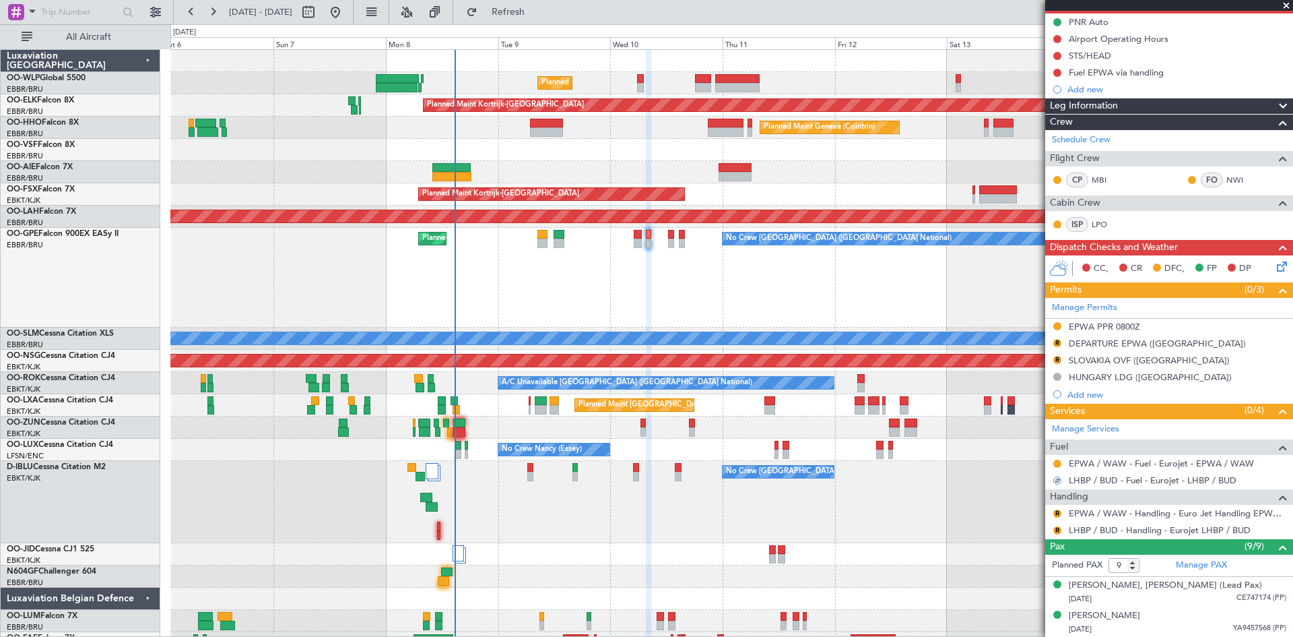
scroll to position [135, 0]
click at [1059, 511] on button "R" at bounding box center [1058, 513] width 8 height 8
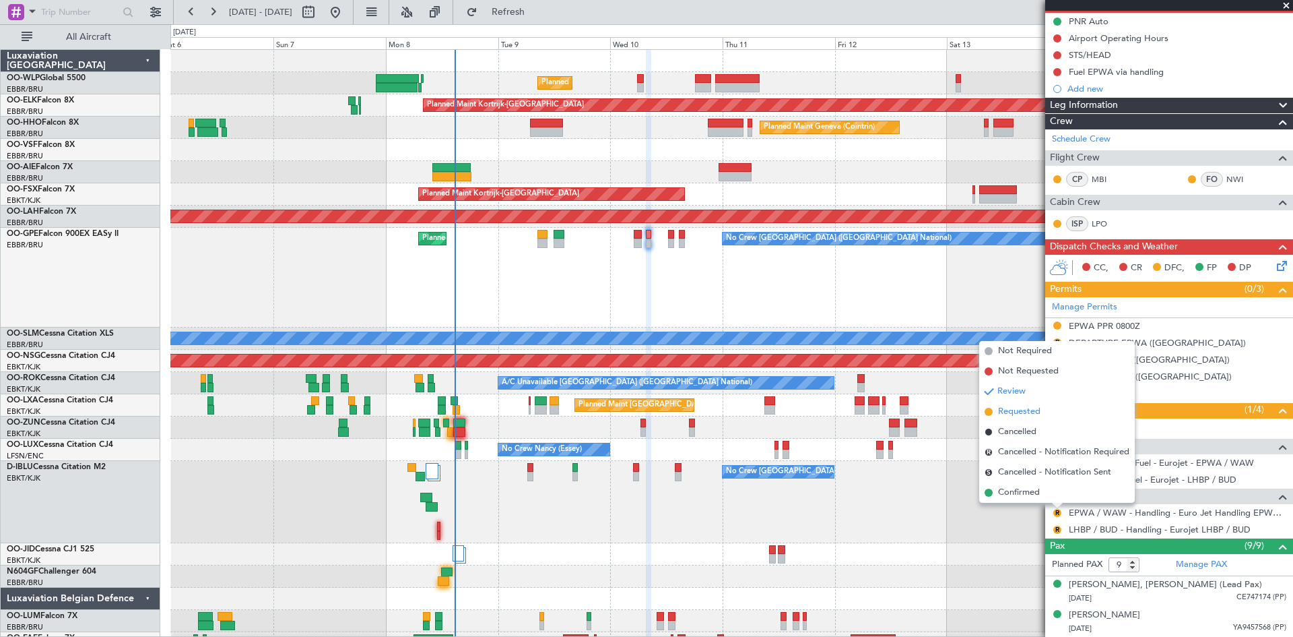
click at [1034, 417] on span "Requested" at bounding box center [1019, 411] width 42 height 13
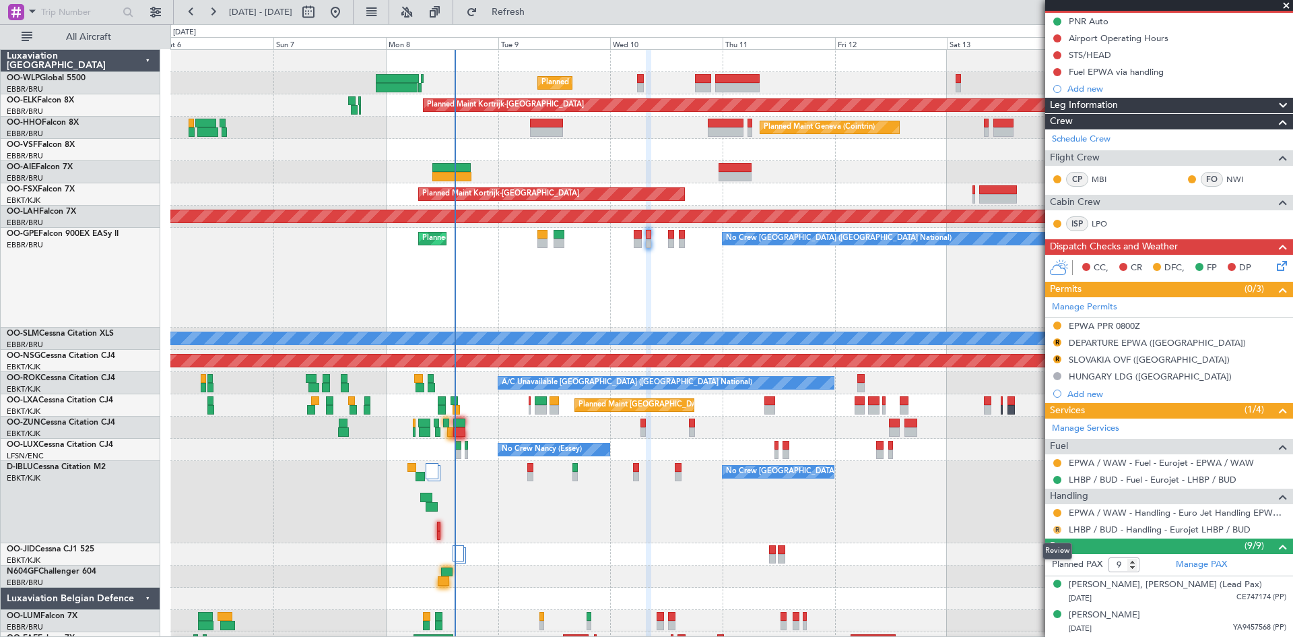
click at [1056, 531] on button "R" at bounding box center [1058, 529] width 8 height 8
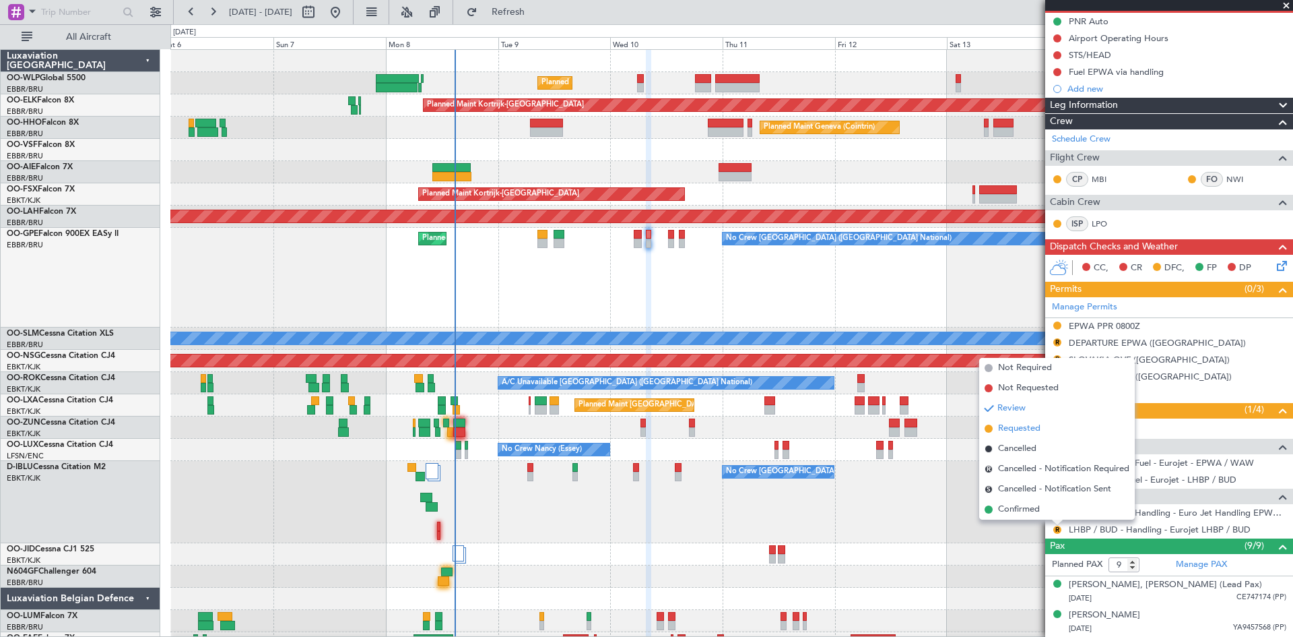
click at [1022, 431] on span "Requested" at bounding box center [1019, 428] width 42 height 13
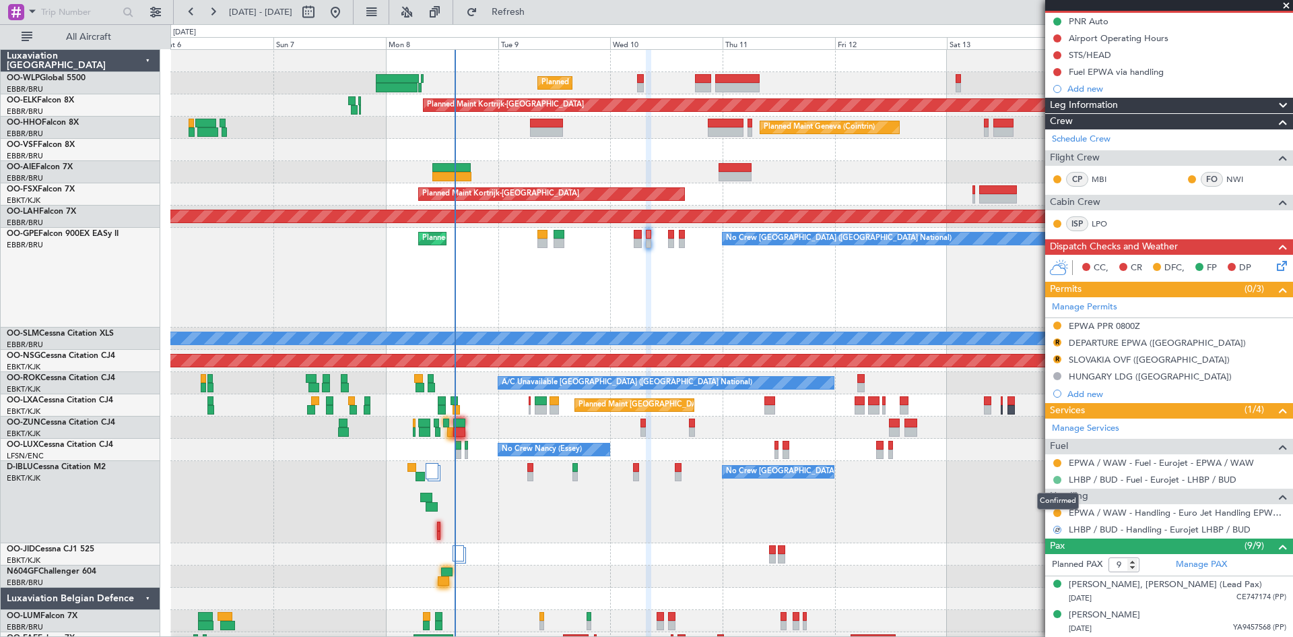
click at [1054, 482] on button at bounding box center [1058, 480] width 8 height 8
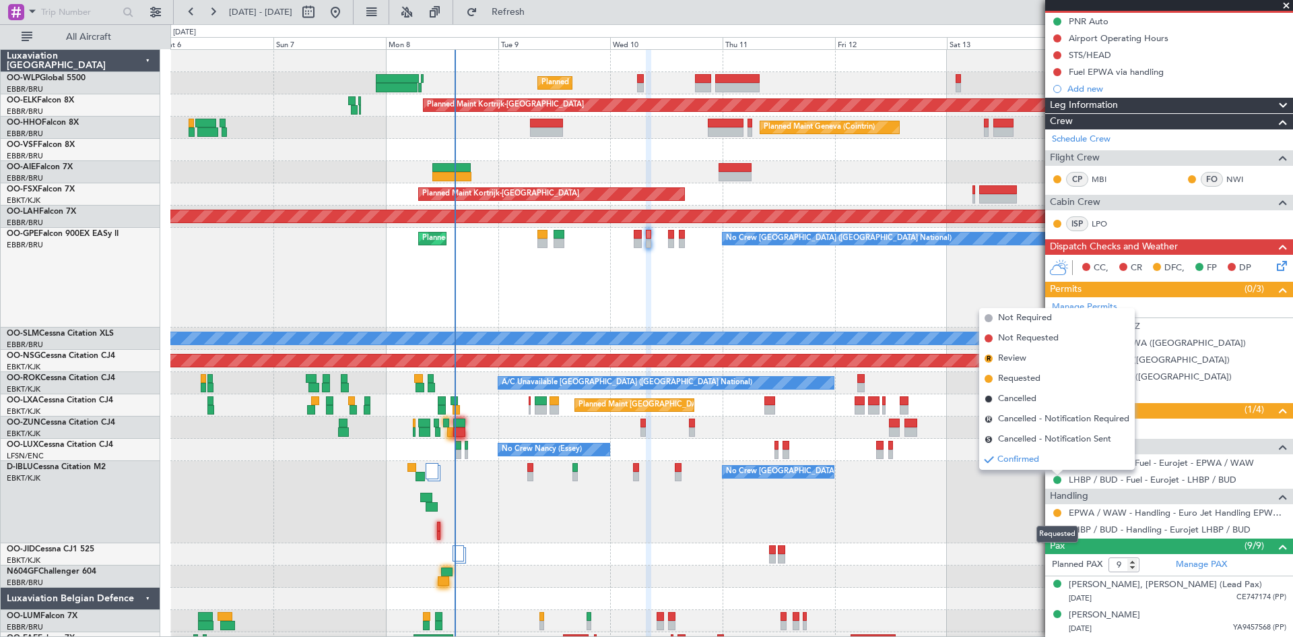
click at [1054, 529] on div "Requested" at bounding box center [1058, 533] width 42 height 17
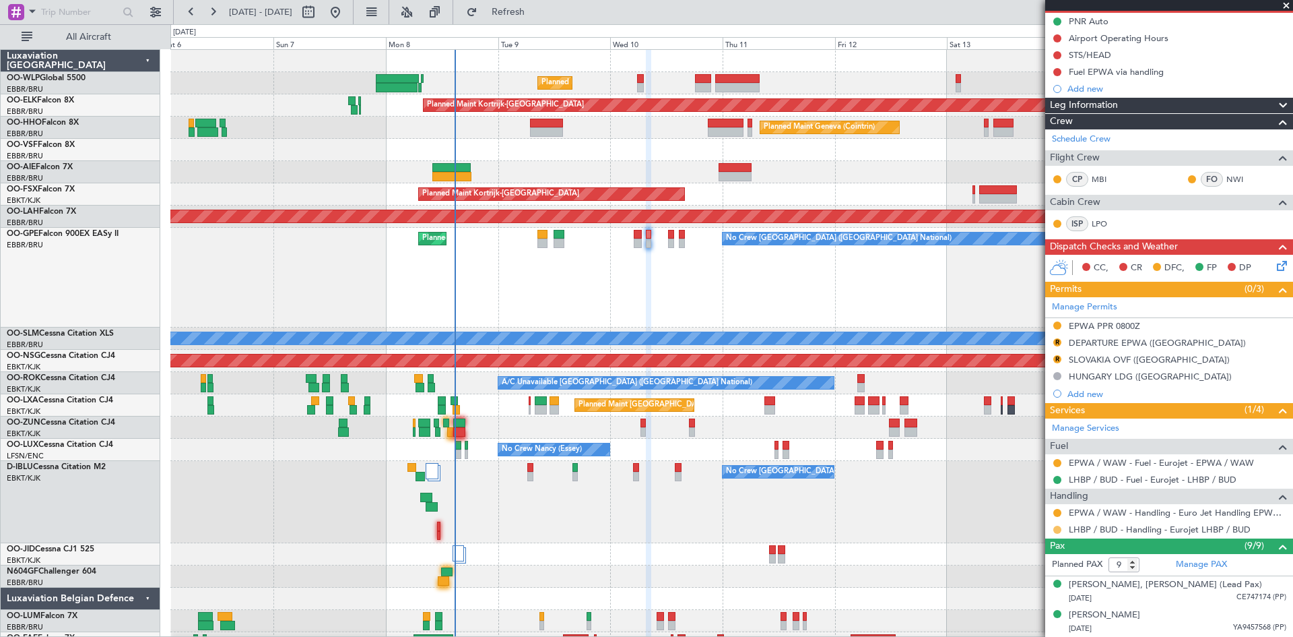
click at [1055, 532] on button at bounding box center [1058, 529] width 8 height 8
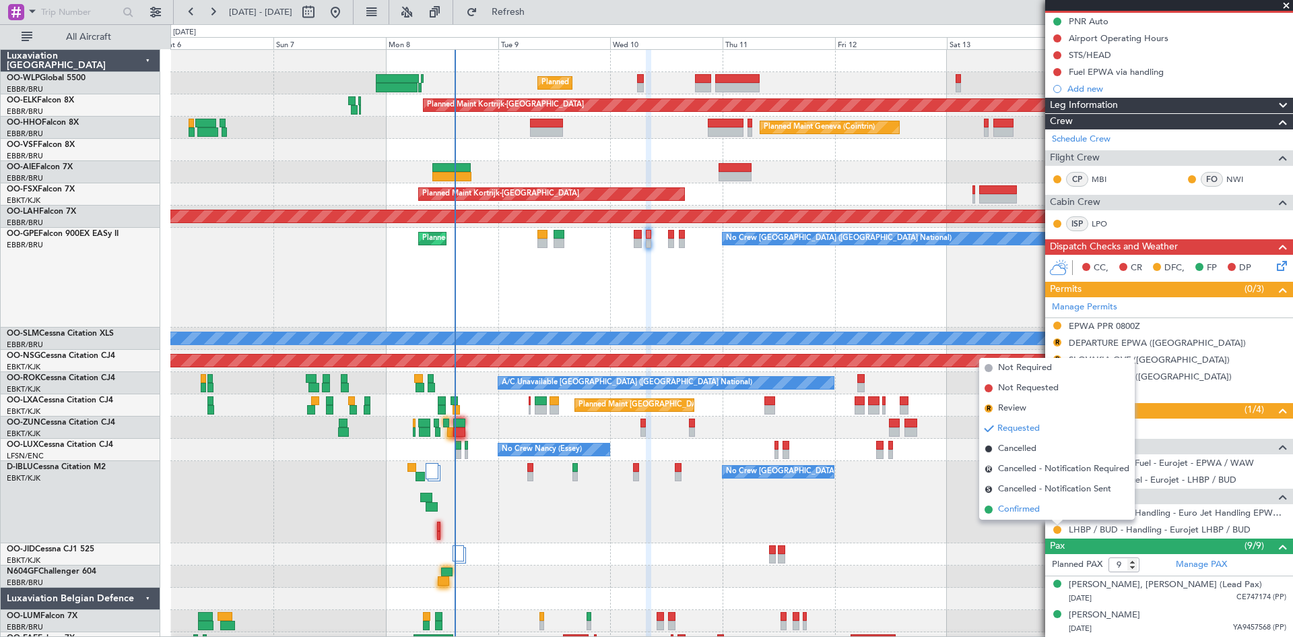
click at [1032, 507] on span "Confirmed" at bounding box center [1019, 509] width 42 height 13
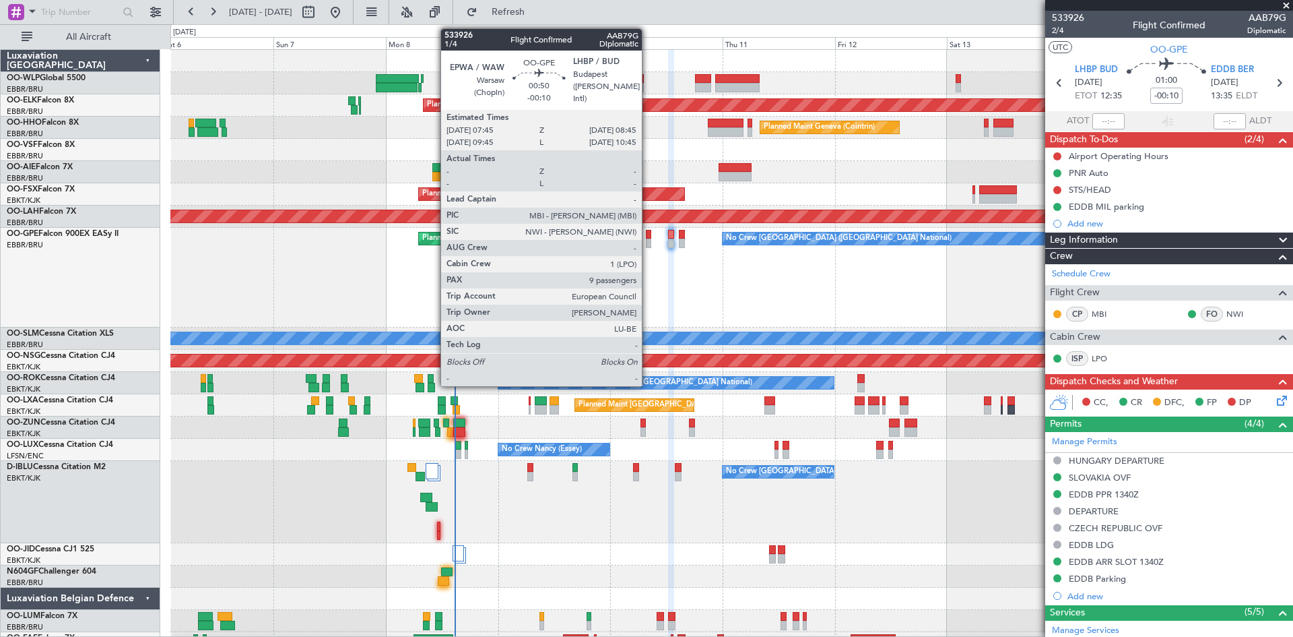
click at [648, 241] on div at bounding box center [648, 242] width 5 height 9
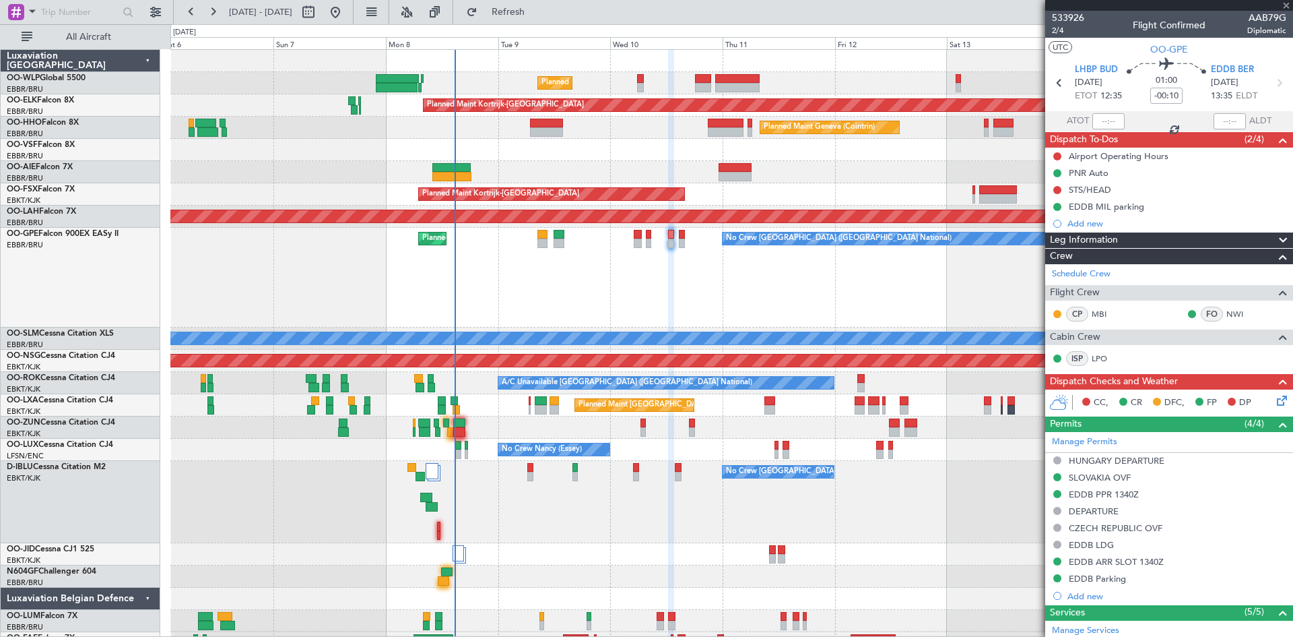
type input "9"
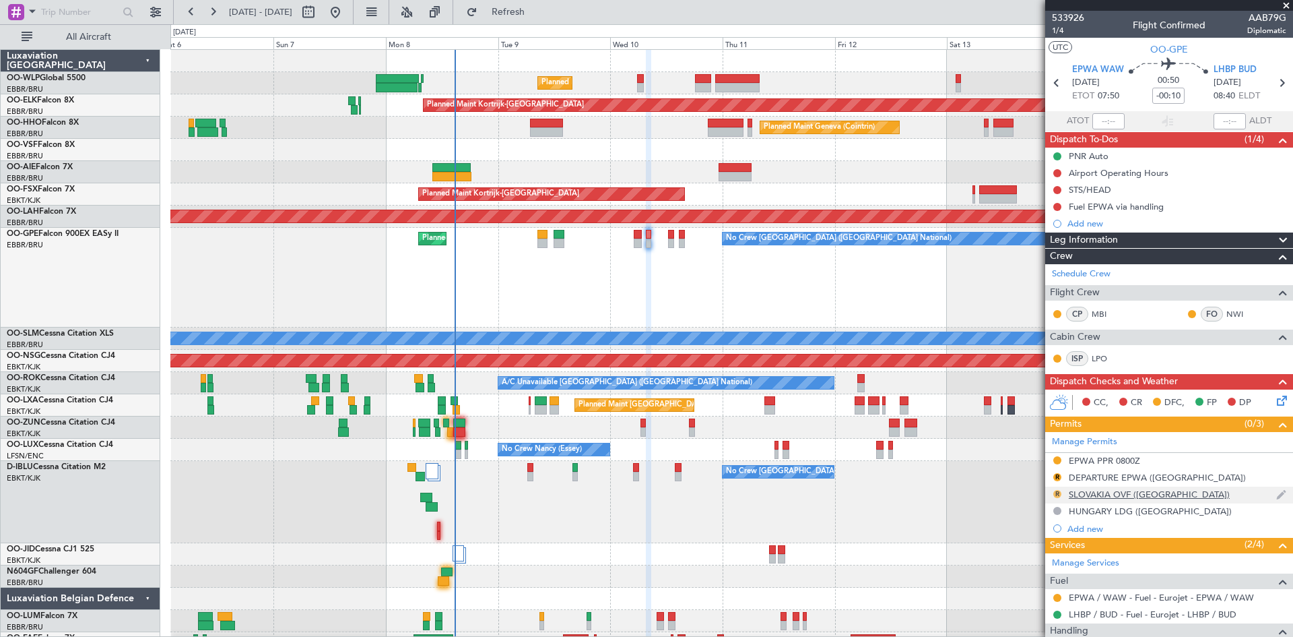
click at [1058, 494] on button "R" at bounding box center [1058, 494] width 8 height 8
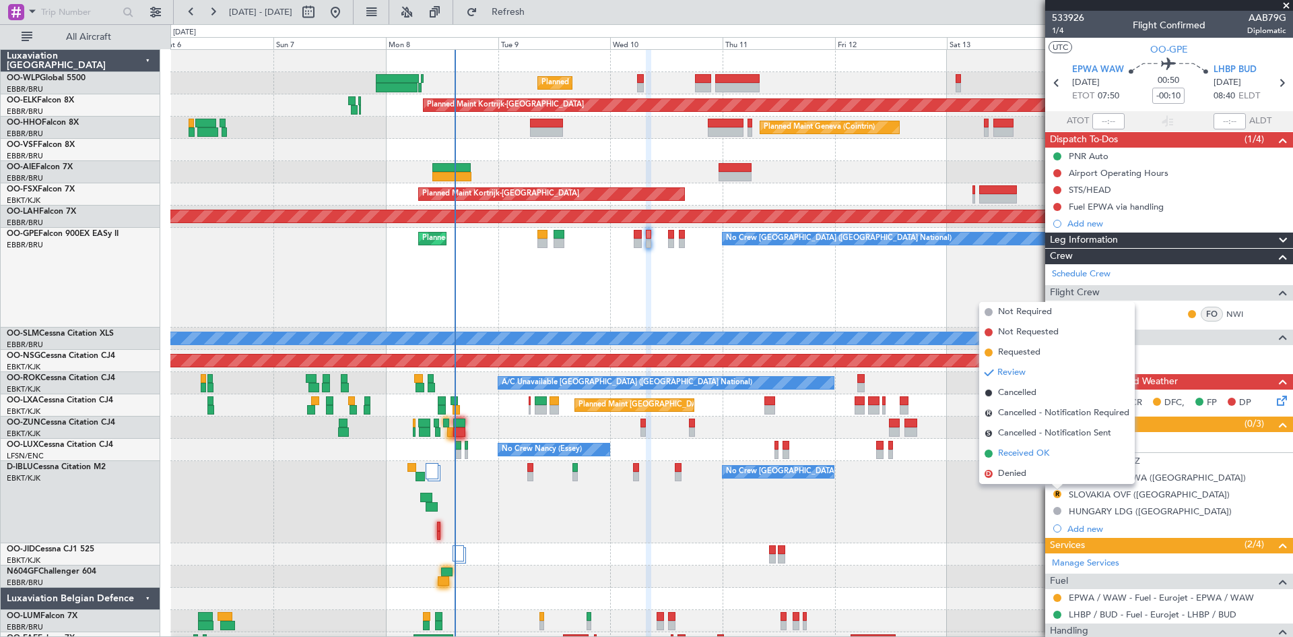
click at [1037, 452] on span "Received OK" at bounding box center [1023, 453] width 51 height 13
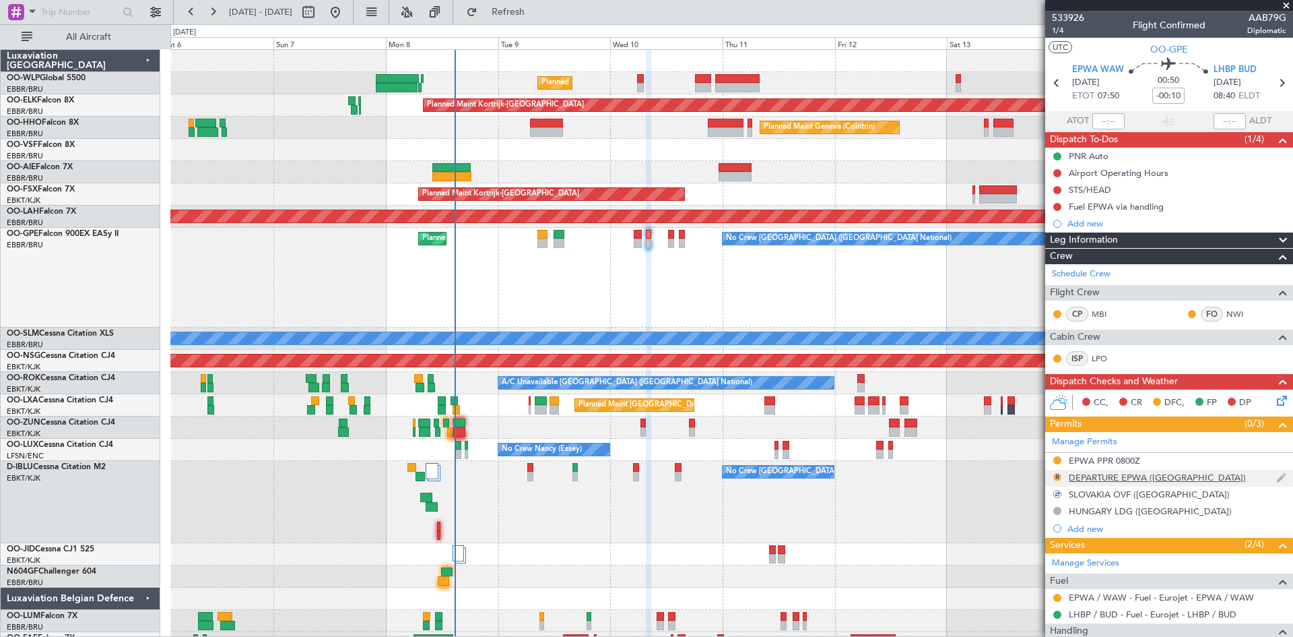
click at [1058, 479] on button "R" at bounding box center [1058, 477] width 8 height 8
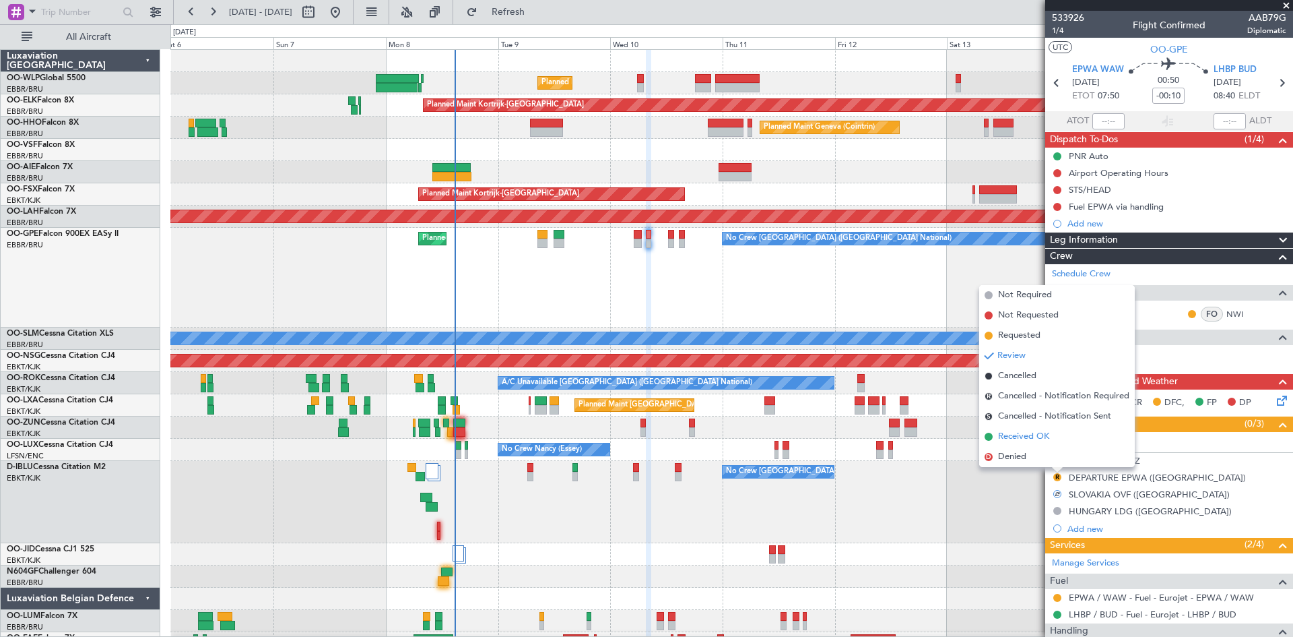
click at [1035, 441] on span "Received OK" at bounding box center [1023, 436] width 51 height 13
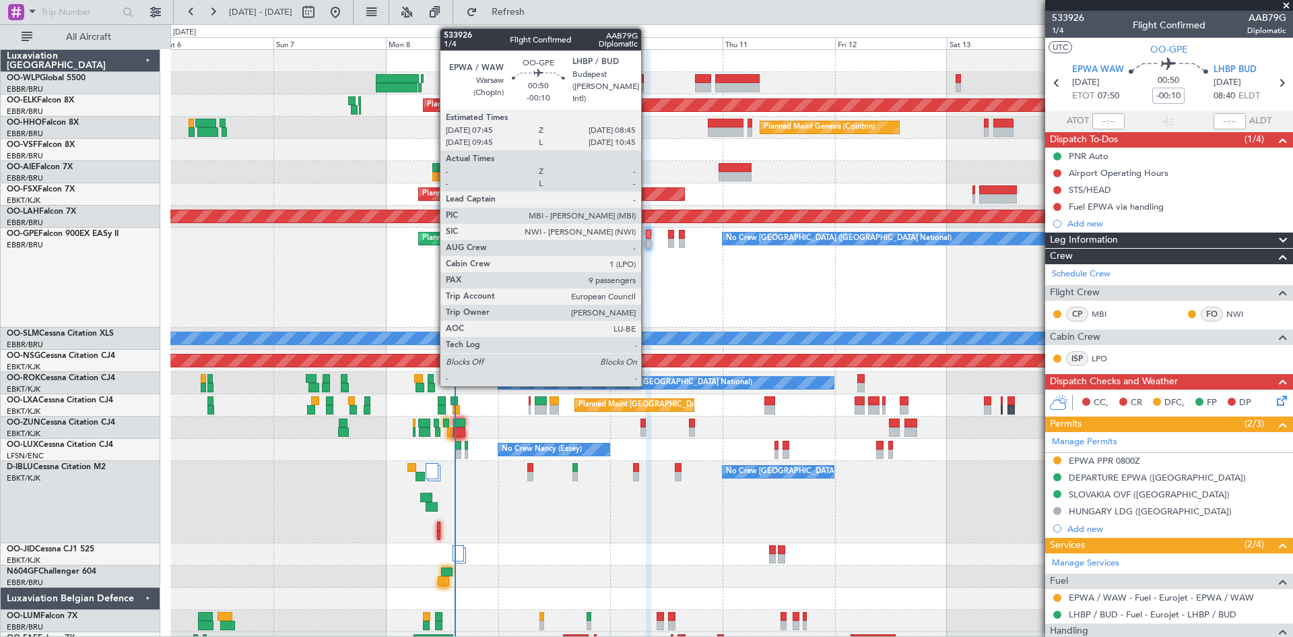
click at [647, 238] on div at bounding box center [648, 242] width 5 height 9
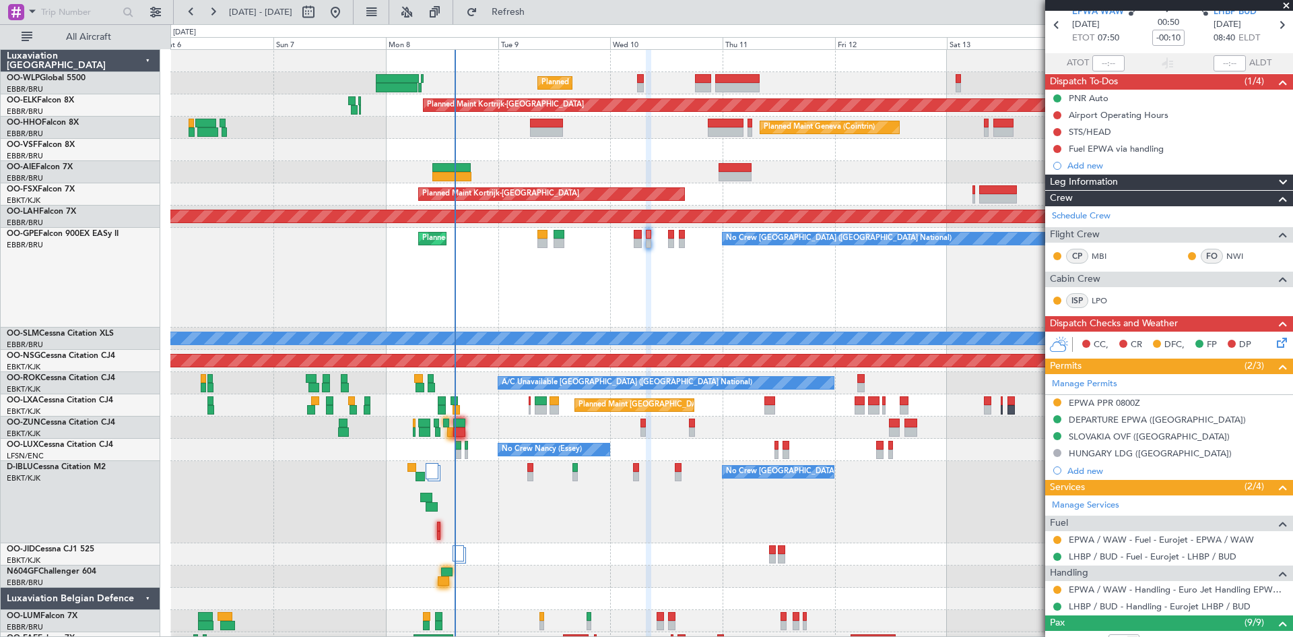
scroll to position [135, 0]
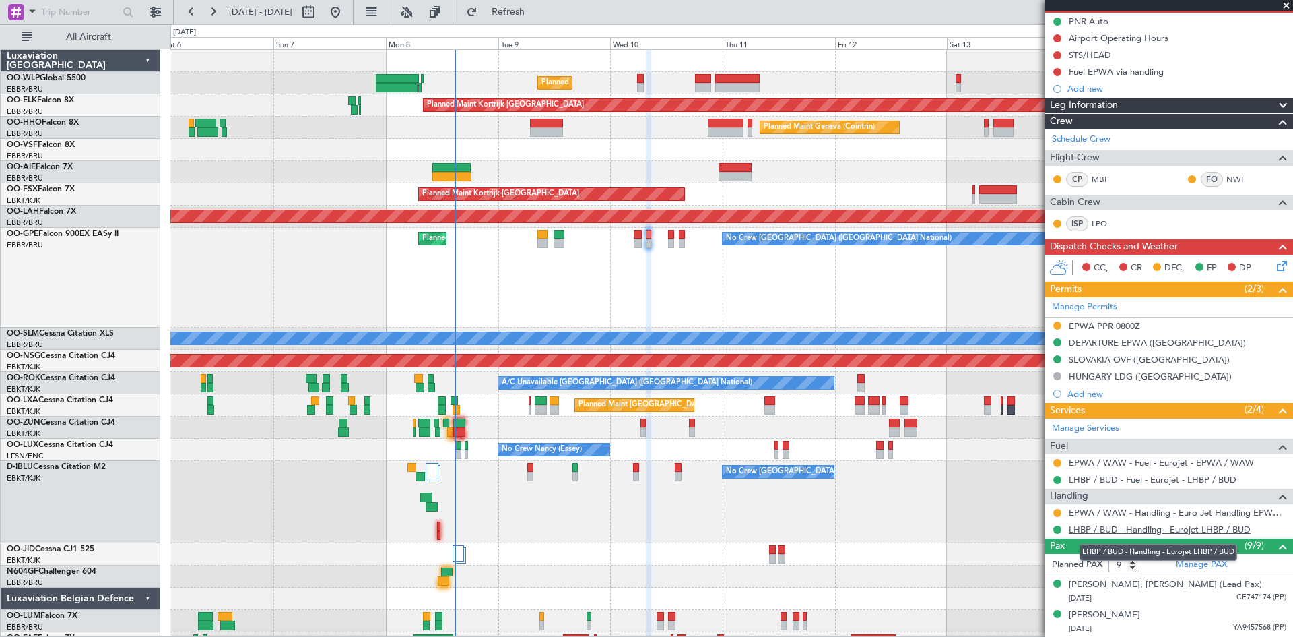
click at [1203, 533] on link "LHBP / BUD - Handling - Eurojet LHBP / BUD" at bounding box center [1160, 528] width 182 height 11
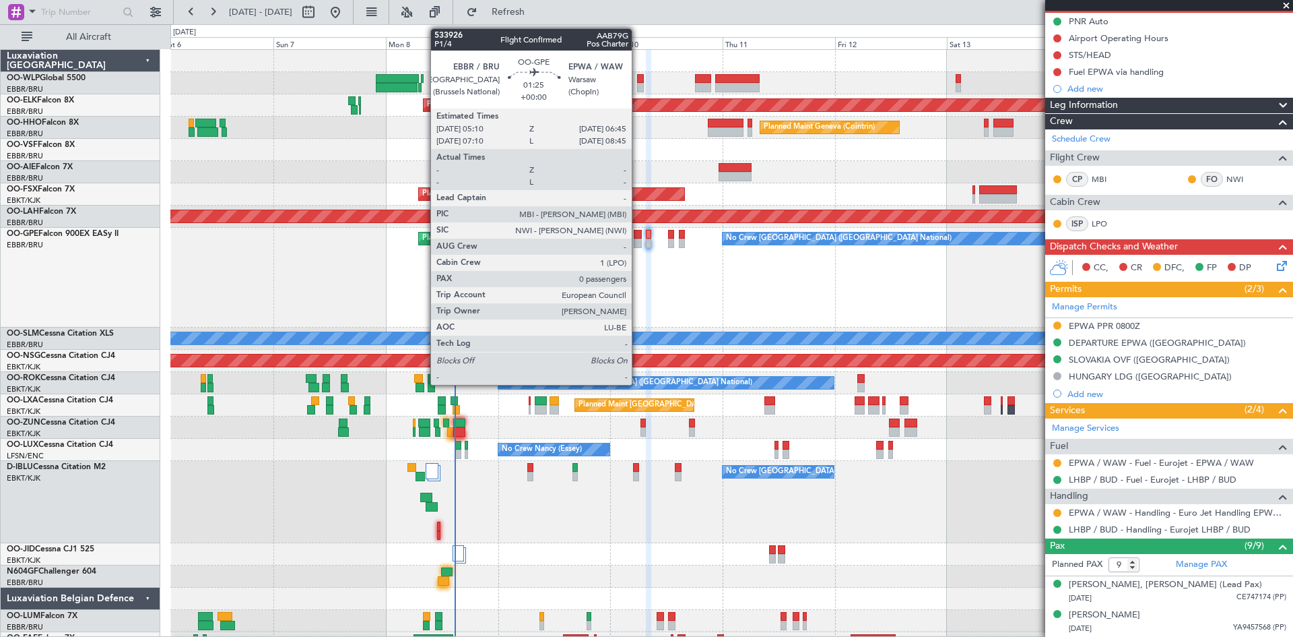
click at [638, 239] on div at bounding box center [637, 242] width 7 height 9
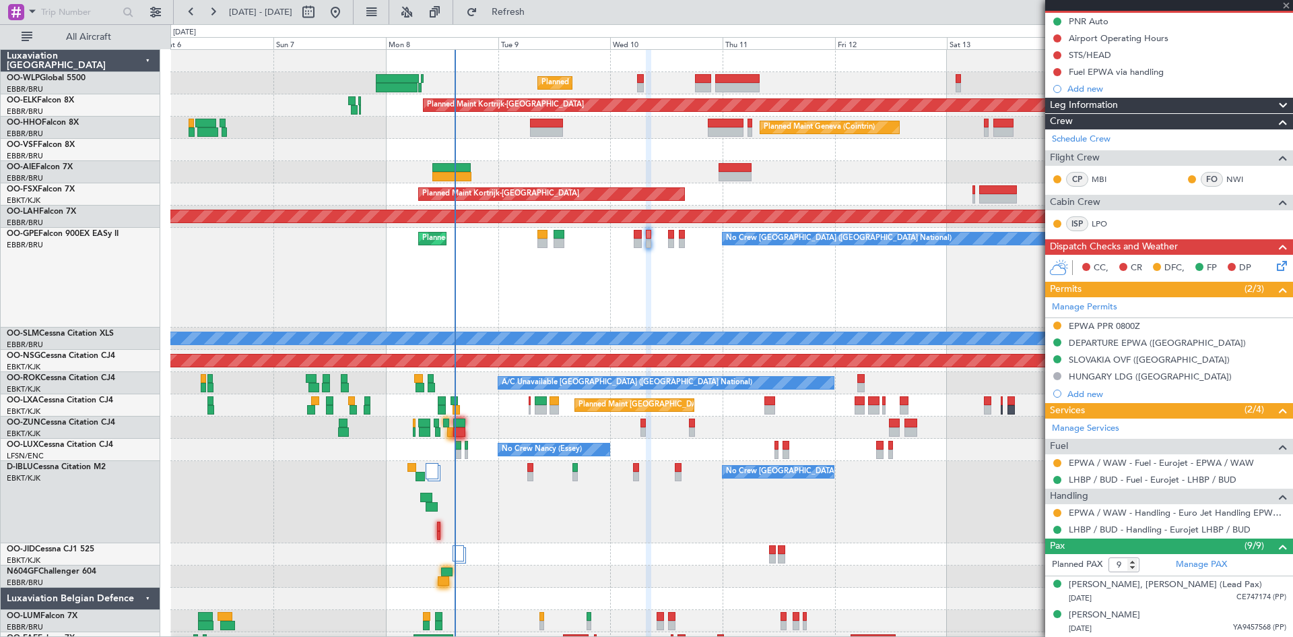
type input "0"
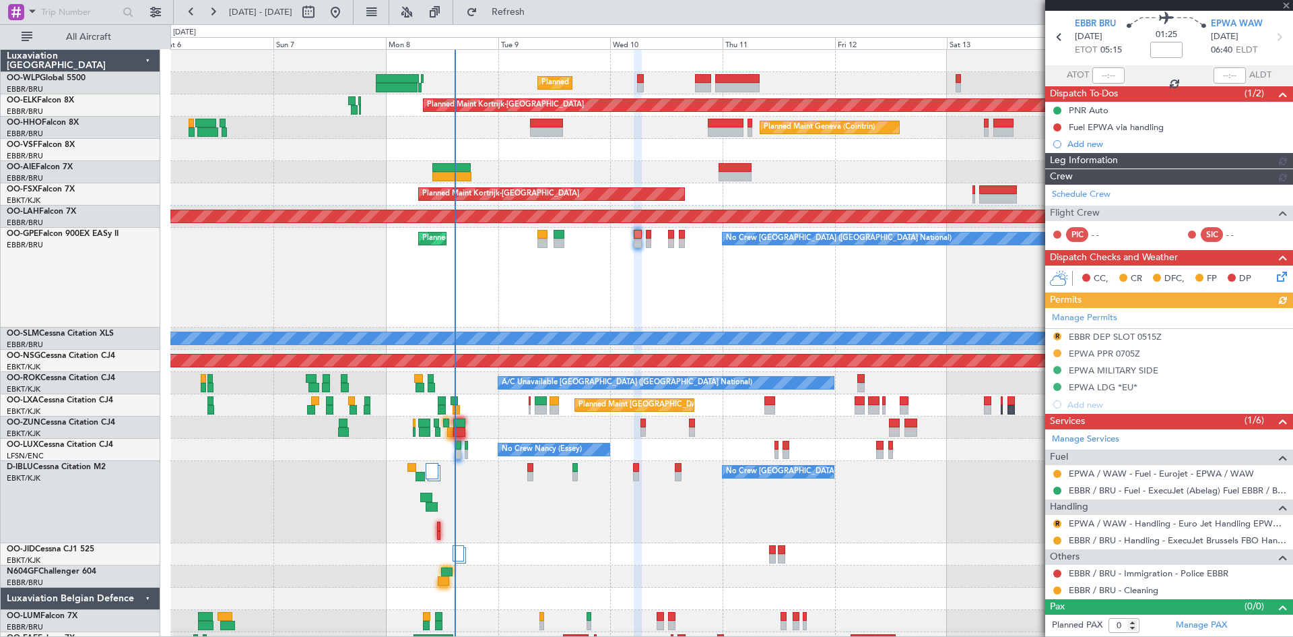
scroll to position [0, 0]
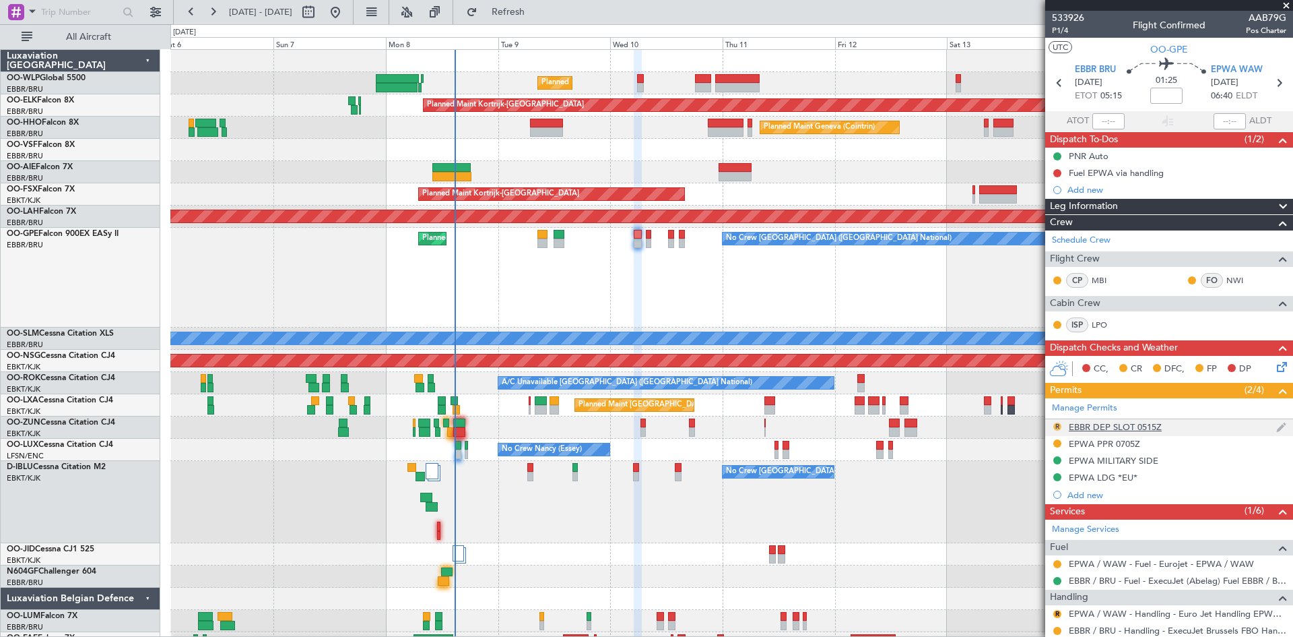
click at [1057, 428] on button "R" at bounding box center [1058, 426] width 8 height 8
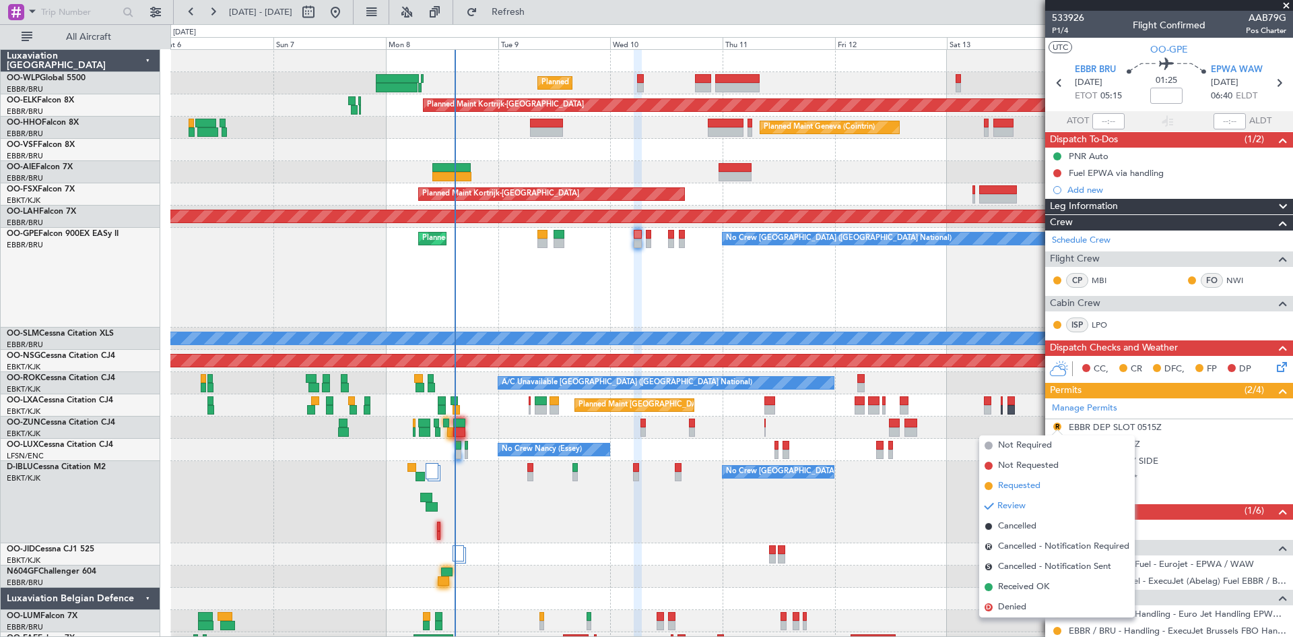
click at [1034, 485] on span "Requested" at bounding box center [1019, 485] width 42 height 13
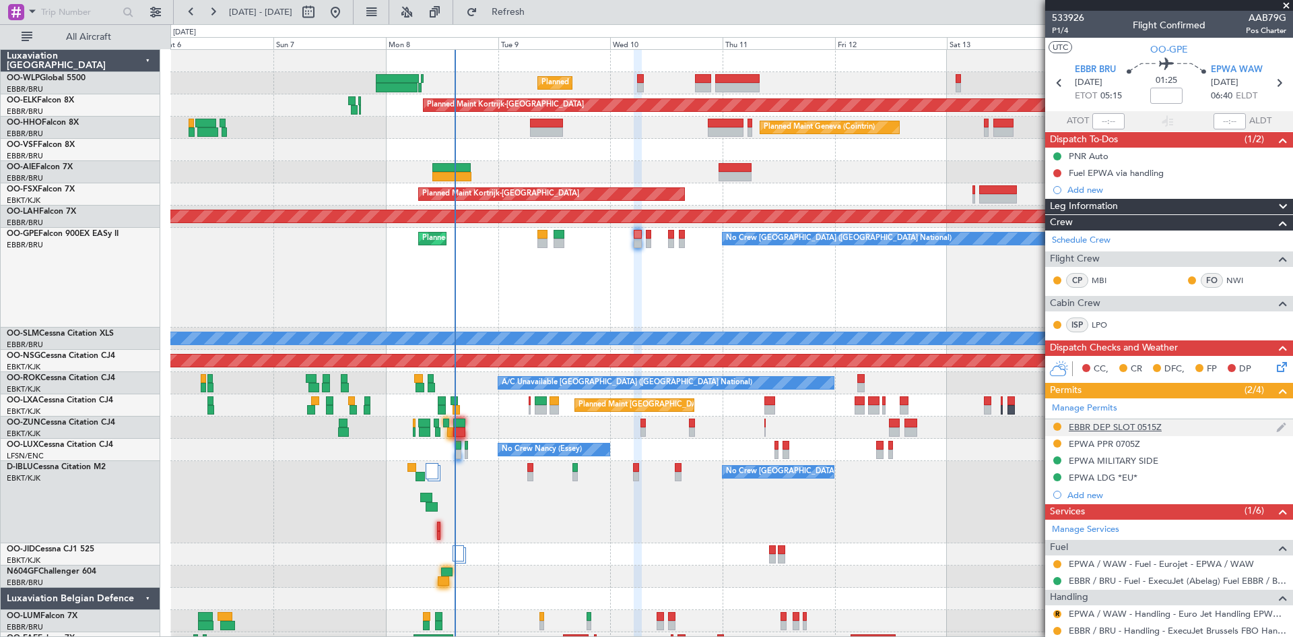
click at [1127, 432] on div "EBBR DEP SLOT 0515Z" at bounding box center [1169, 427] width 248 height 17
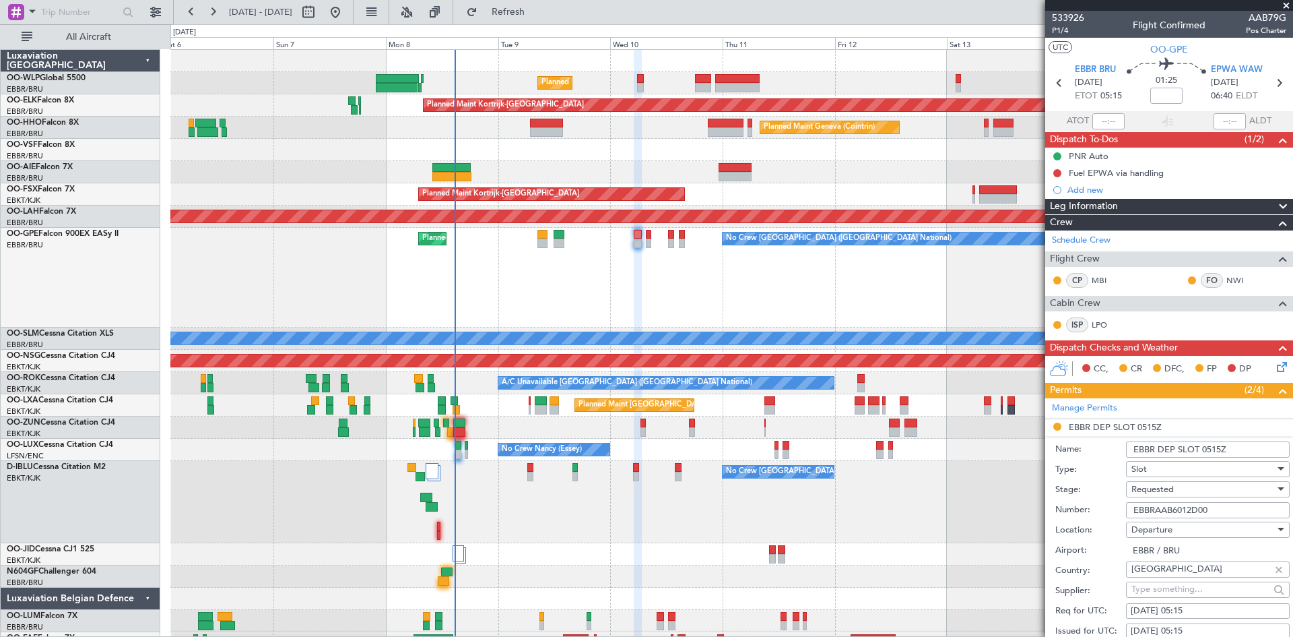
drag, startPoint x: 1231, startPoint y: 513, endPoint x: 1117, endPoint y: 503, distance: 114.2
click at [1117, 503] on div "Number: EBBRAAB6012D00" at bounding box center [1173, 510] width 234 height 20
paste input "text"
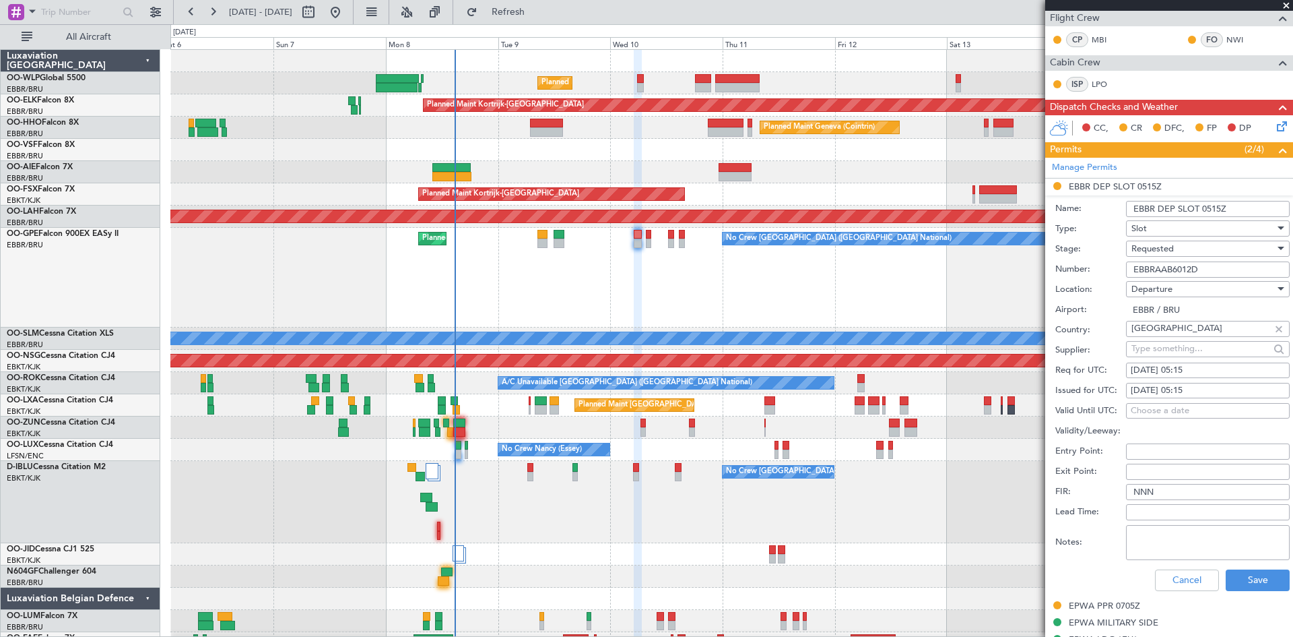
scroll to position [337, 0]
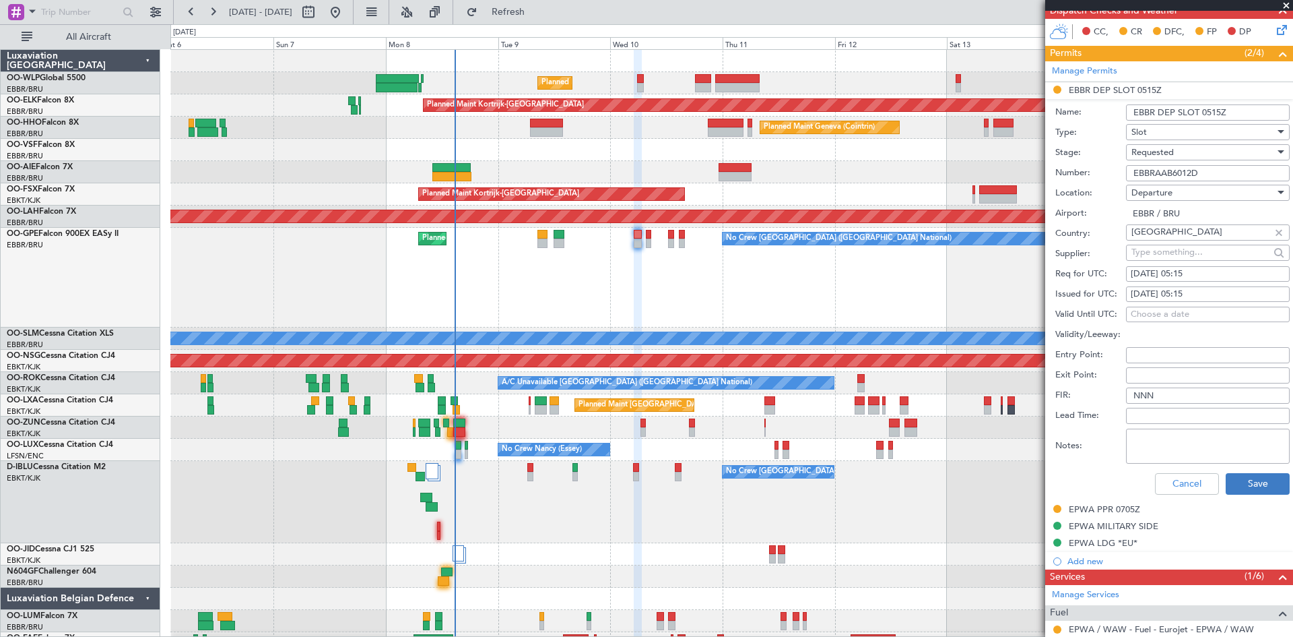
type input "EBBRAAB6012D"
click at [1242, 490] on button "Save" at bounding box center [1258, 484] width 64 height 22
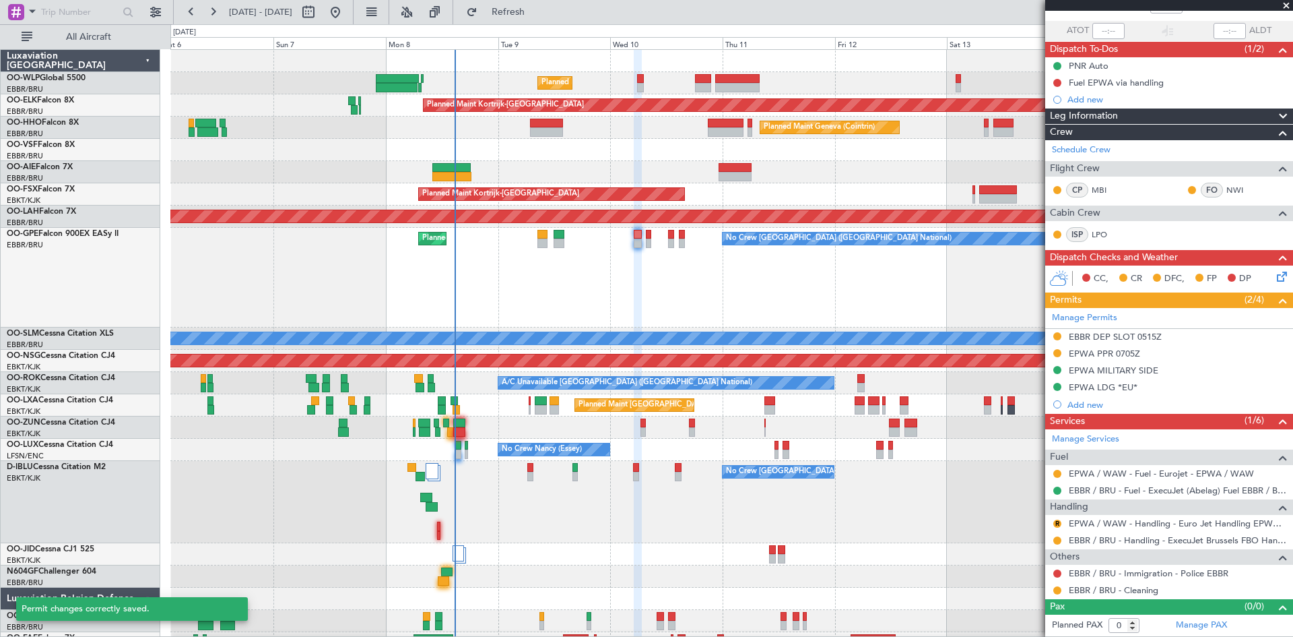
scroll to position [90, 0]
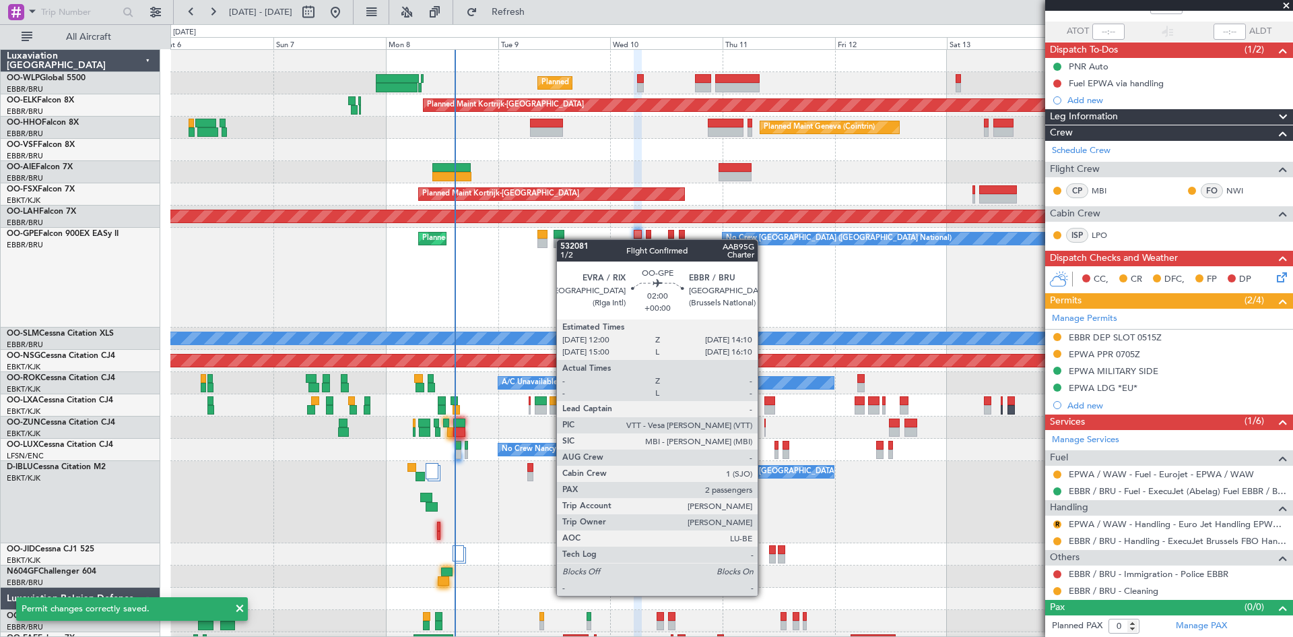
click at [563, 239] on div at bounding box center [559, 242] width 11 height 9
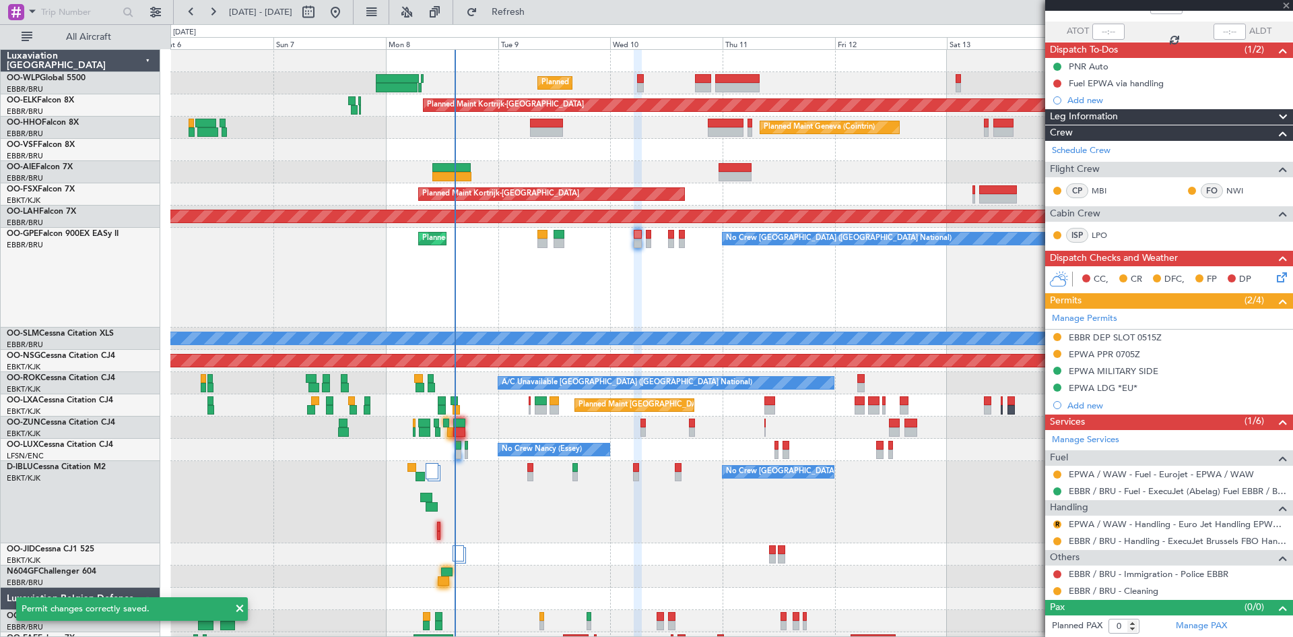
type input "2"
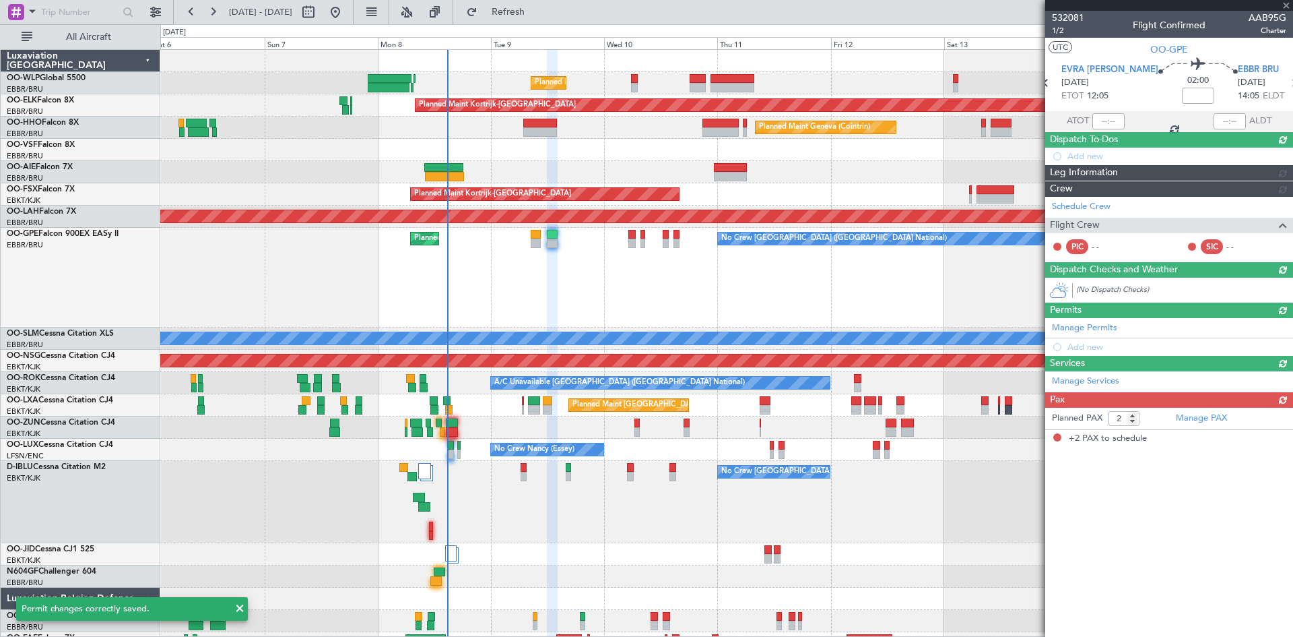
scroll to position [0, 0]
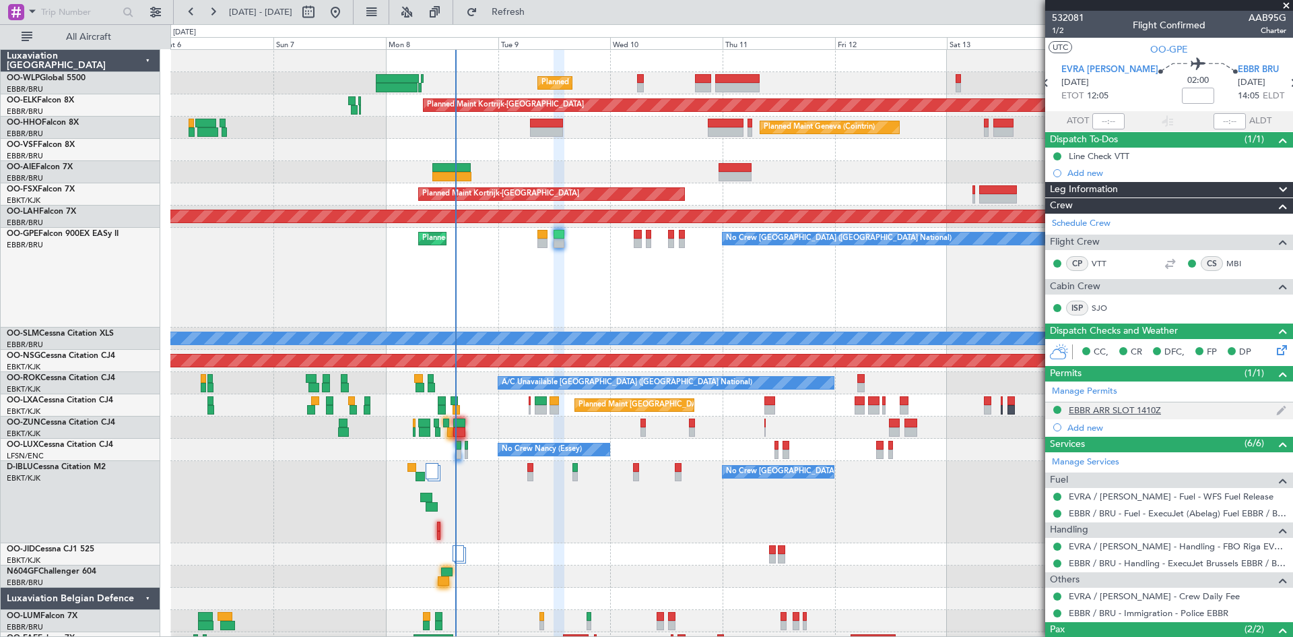
click at [1149, 417] on div "EBBR ARR SLOT 1410Z" at bounding box center [1169, 410] width 248 height 17
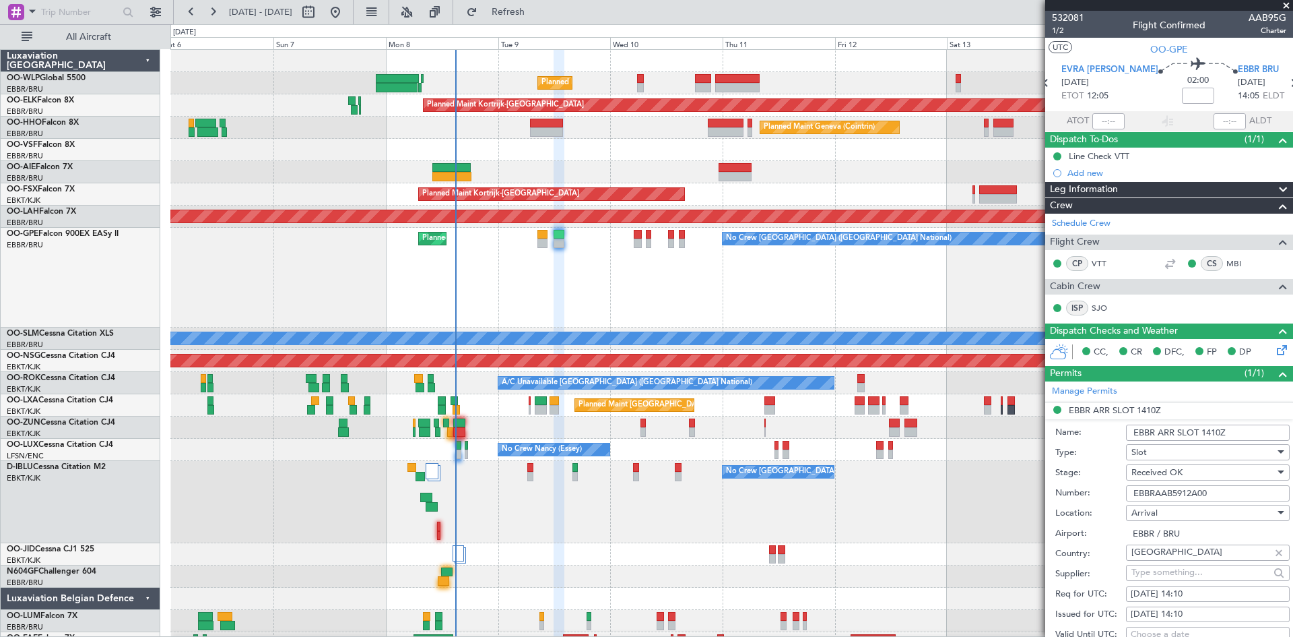
drag, startPoint x: 1216, startPoint y: 493, endPoint x: 1098, endPoint y: 492, distance: 117.9
click at [1098, 492] on div "Number: EBBRAAB5912A00" at bounding box center [1173, 493] width 234 height 20
paste input "text"
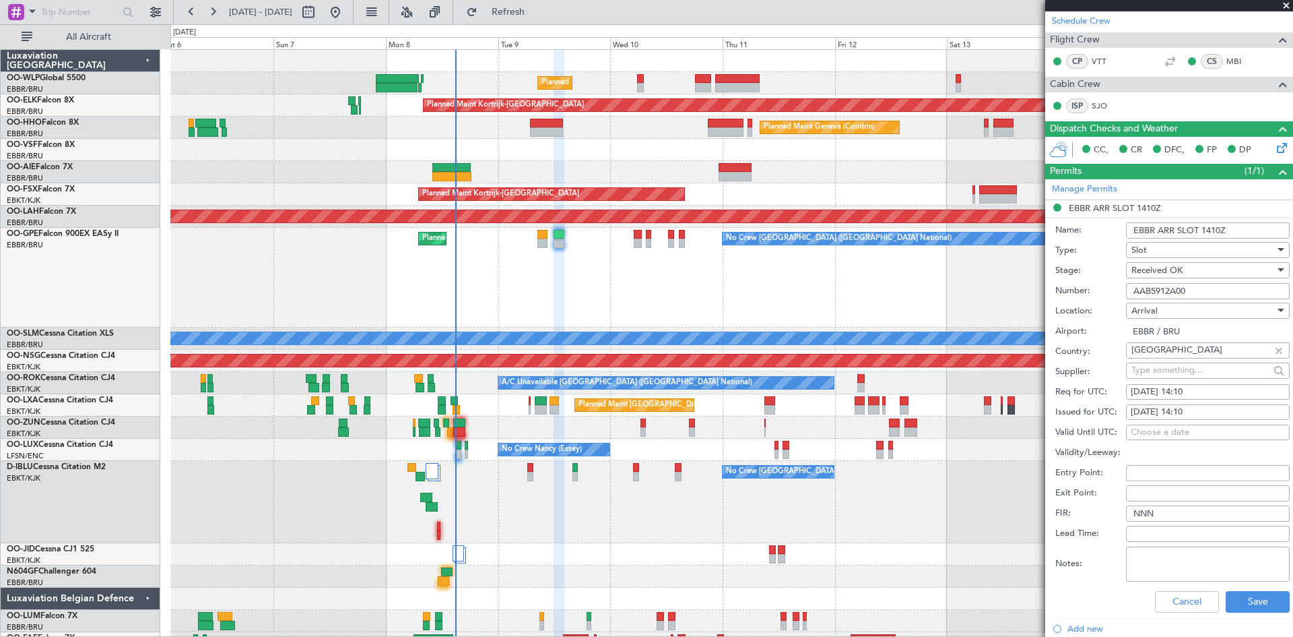
scroll to position [269, 0]
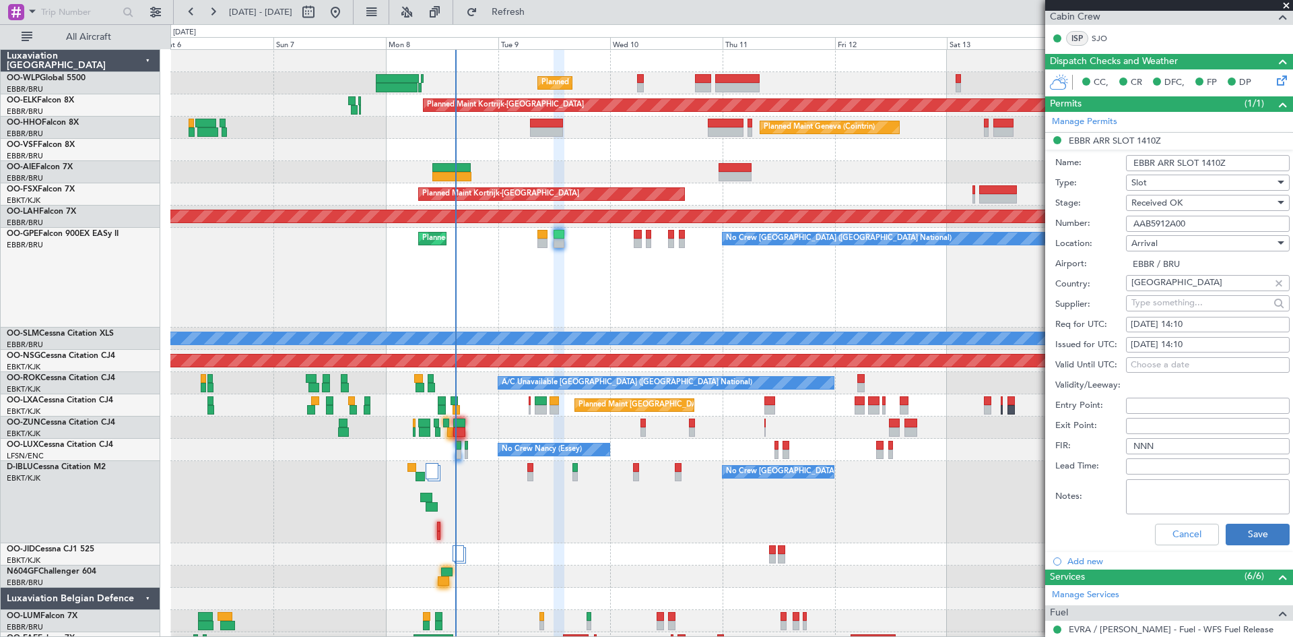
type input "AAB5912A00"
click at [1254, 527] on button "Save" at bounding box center [1258, 534] width 64 height 22
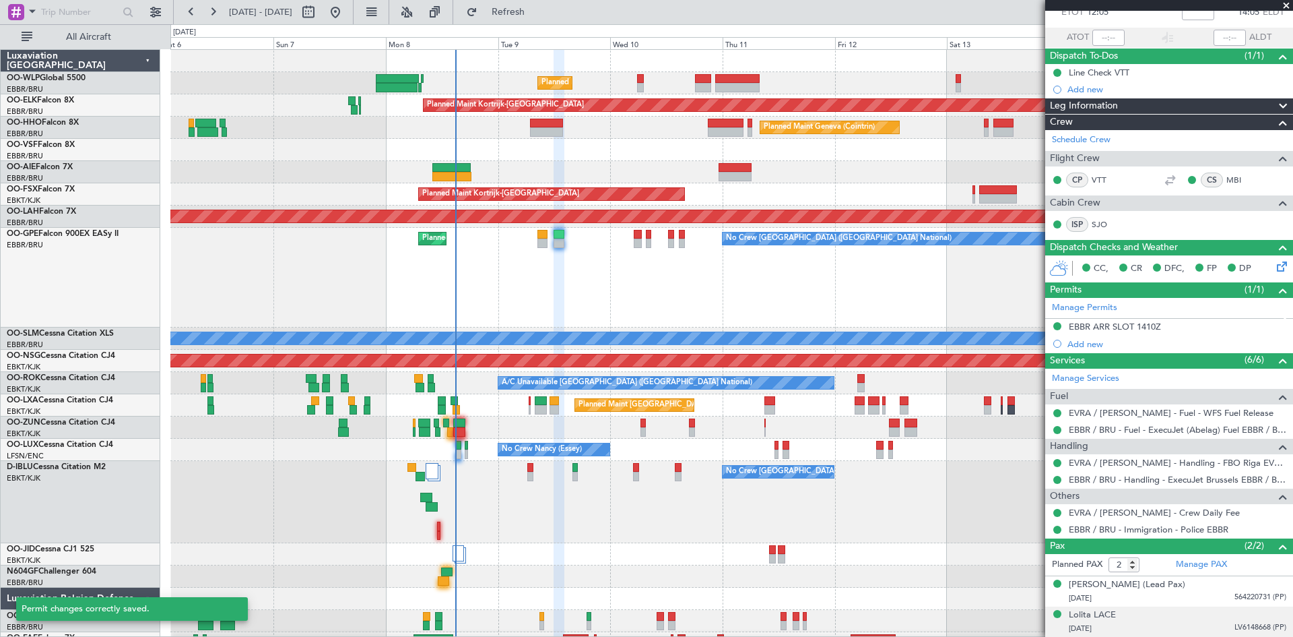
scroll to position [83, 0]
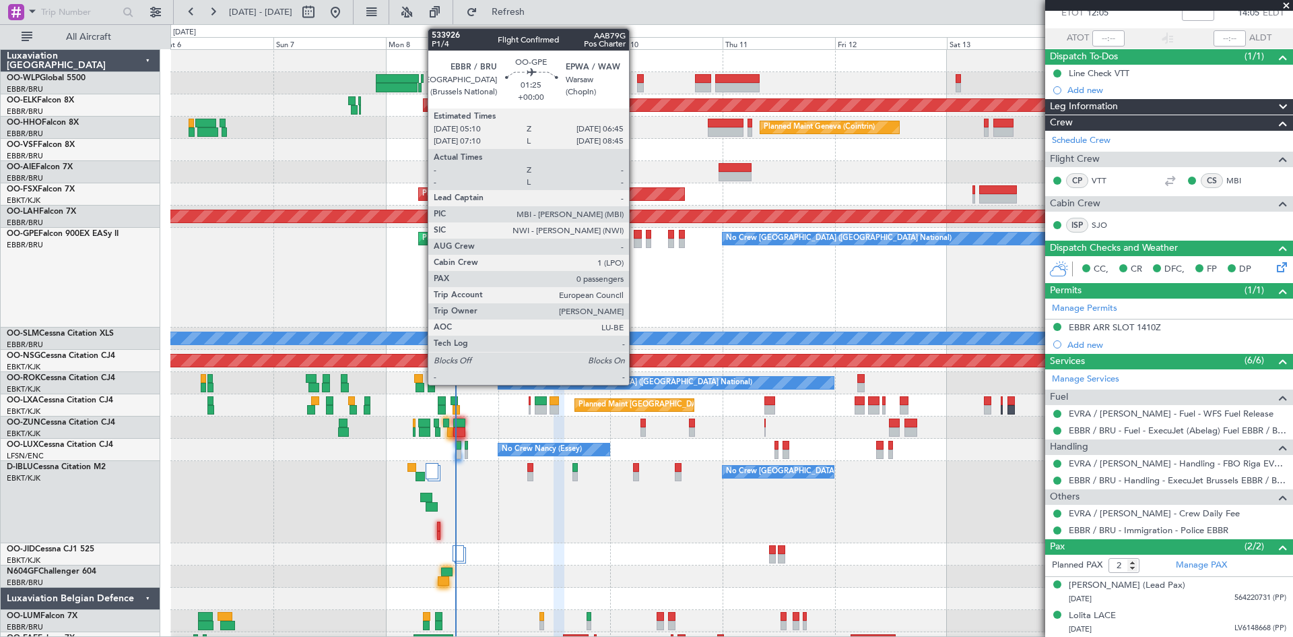
click at [635, 234] on div at bounding box center [637, 234] width 7 height 9
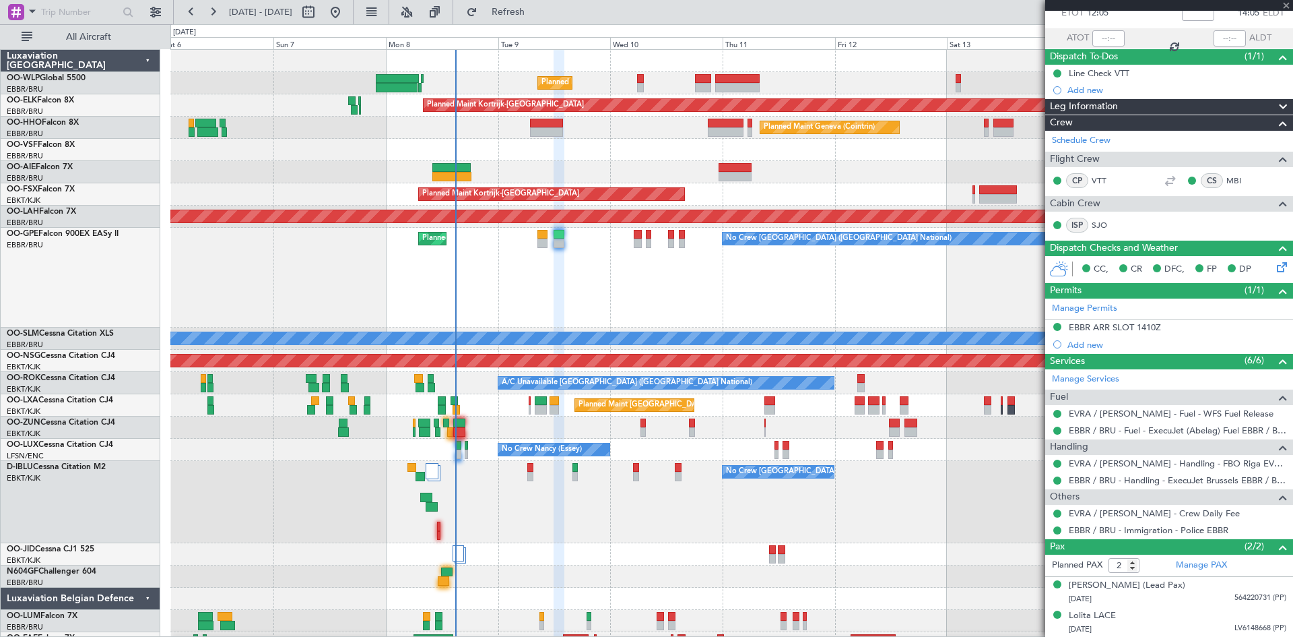
type input "0"
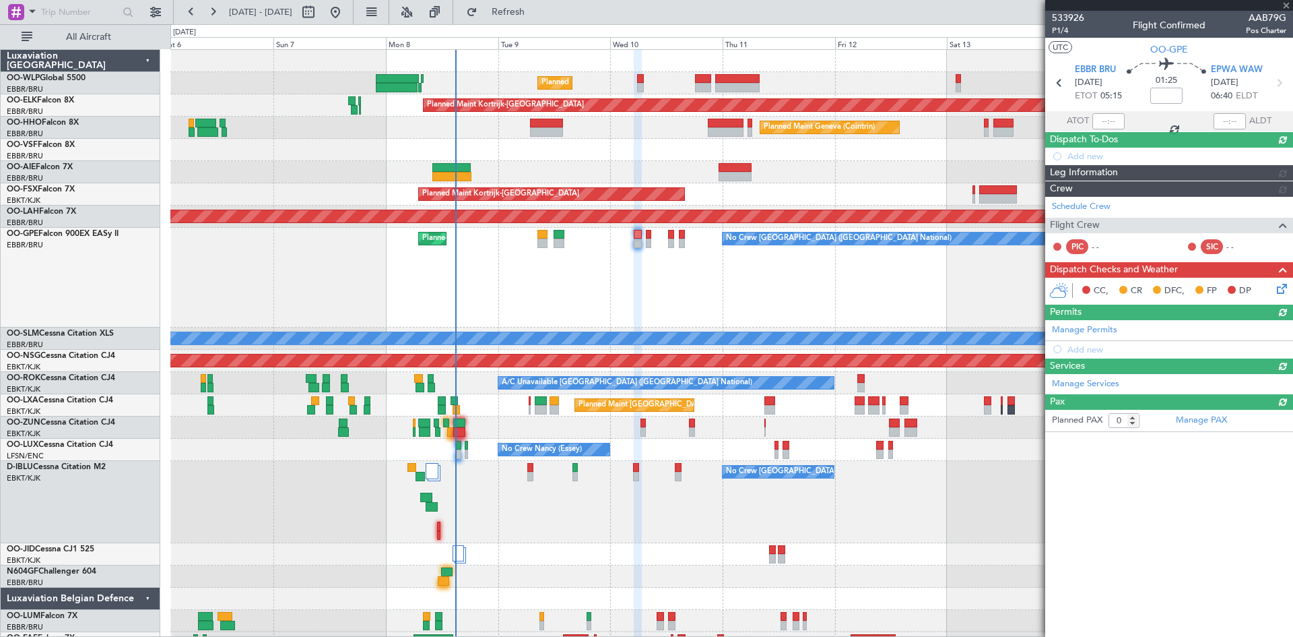
scroll to position [0, 0]
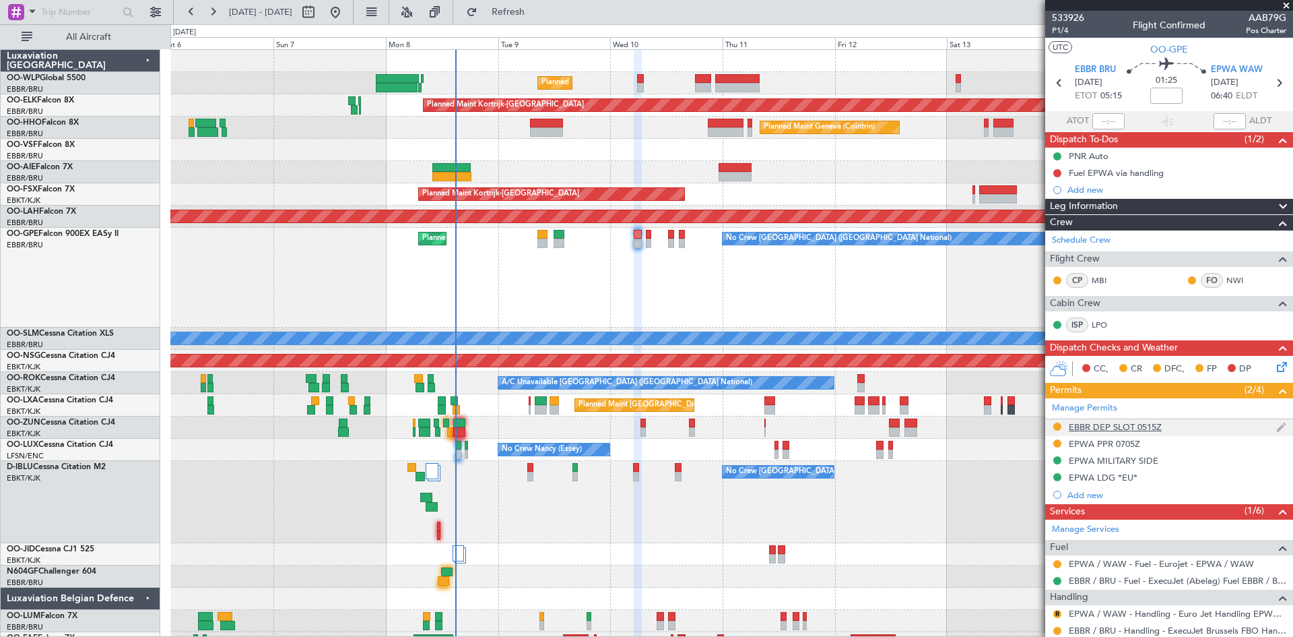
click at [1277, 426] on img at bounding box center [1282, 427] width 10 height 12
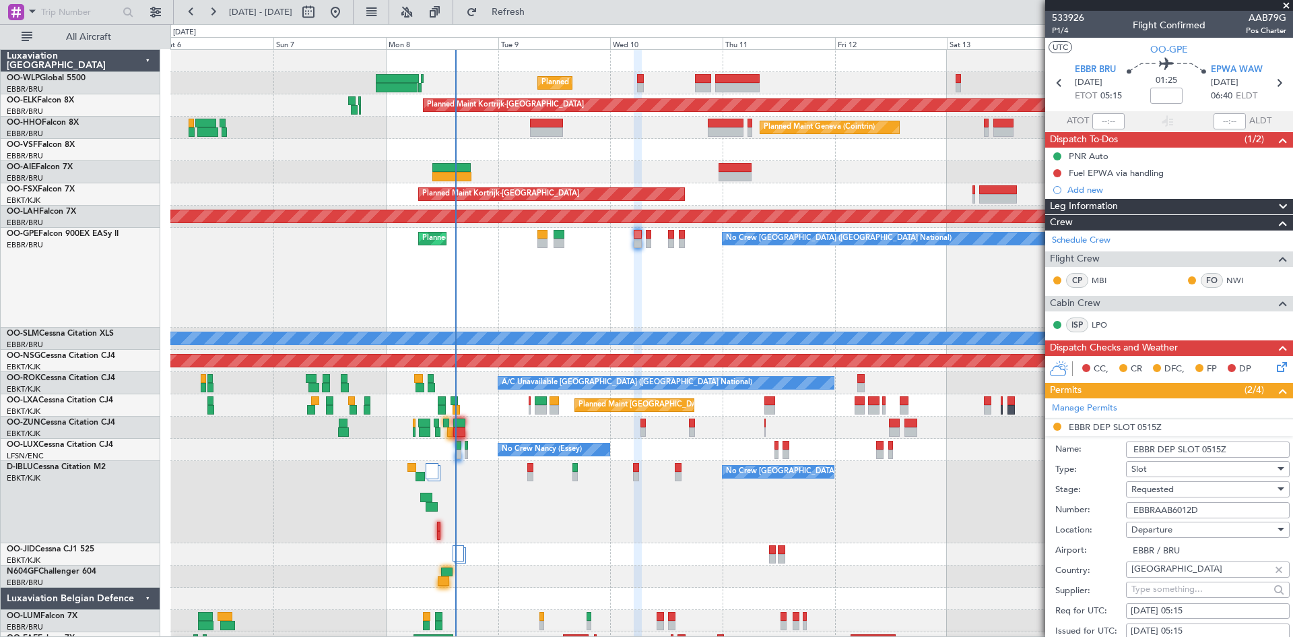
click at [1221, 449] on input "EBBR DEP SLOT 0515Z" at bounding box center [1208, 449] width 164 height 16
click at [1194, 604] on div "10/09/2025 05:15" at bounding box center [1208, 610] width 154 height 13
select select "9"
select select "2025"
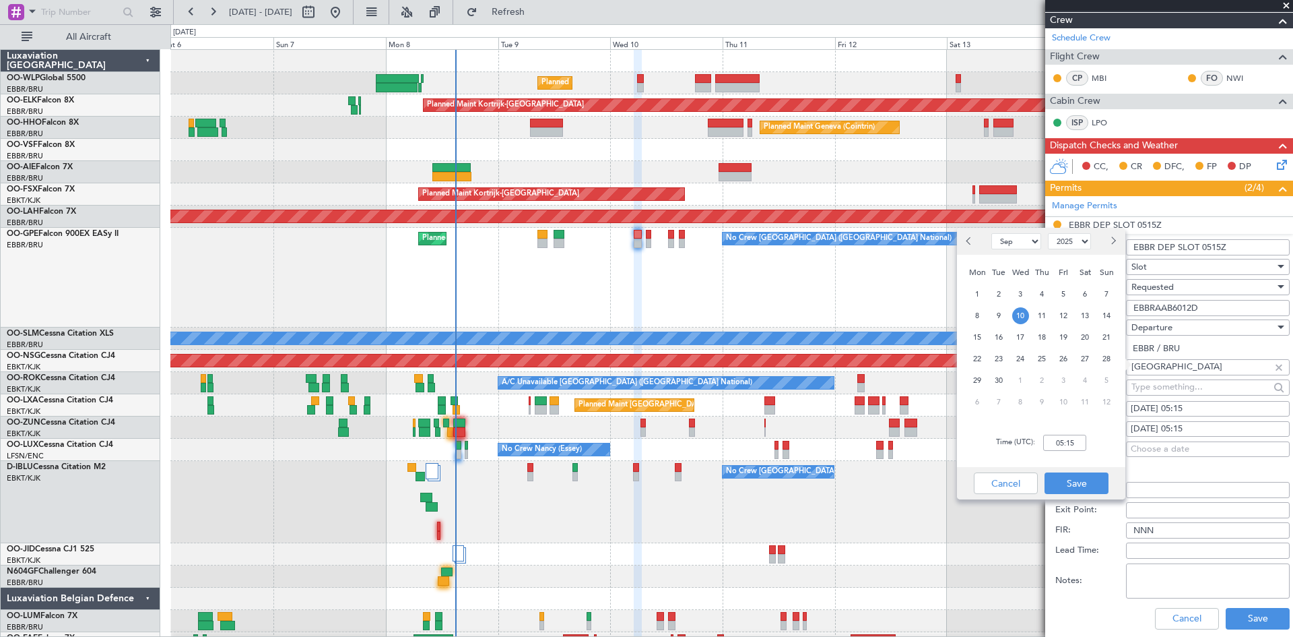
scroll to position [337, 0]
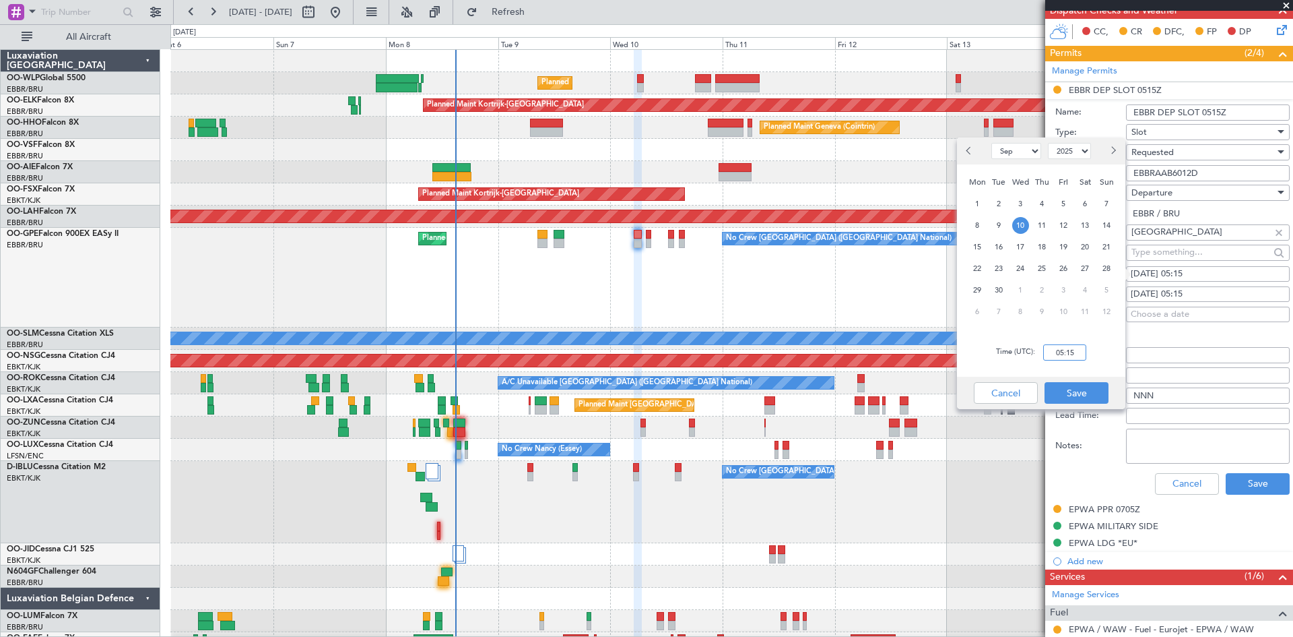
click at [1081, 347] on input "05:15" at bounding box center [1064, 352] width 43 height 16
click at [1064, 354] on input "00:00" at bounding box center [1064, 352] width 43 height 16
click at [1058, 354] on input "00:00" at bounding box center [1064, 352] width 43 height 16
type input "05:10"
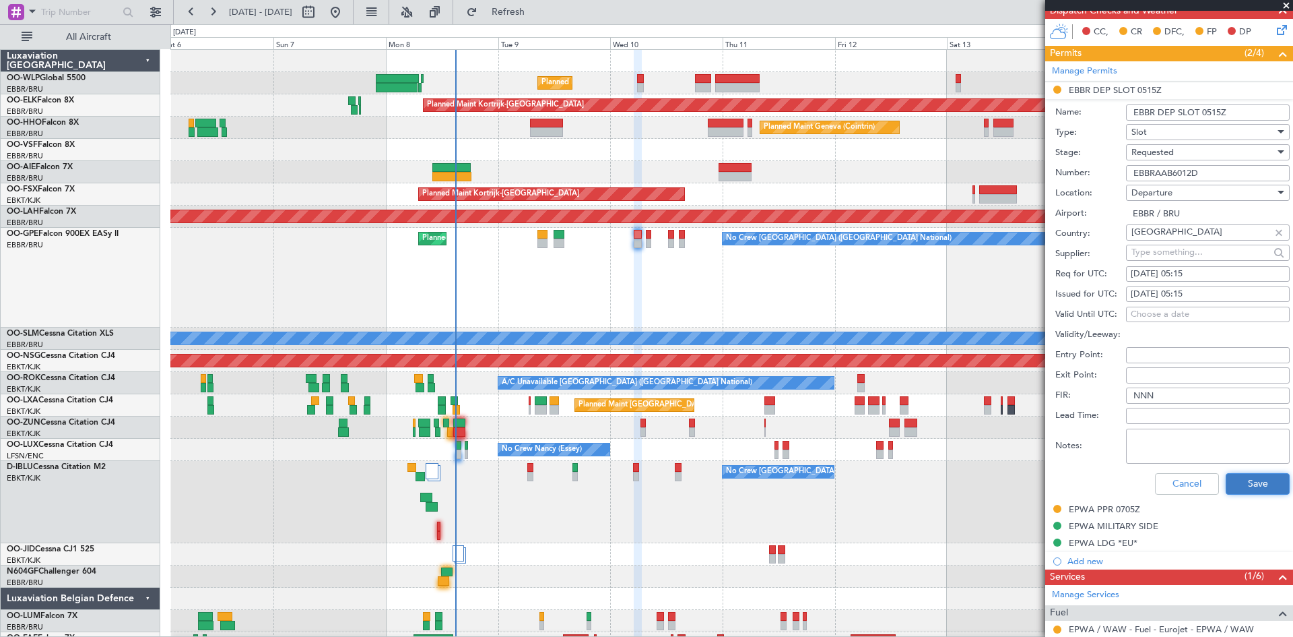
click at [1254, 473] on button "Save" at bounding box center [1258, 484] width 64 height 22
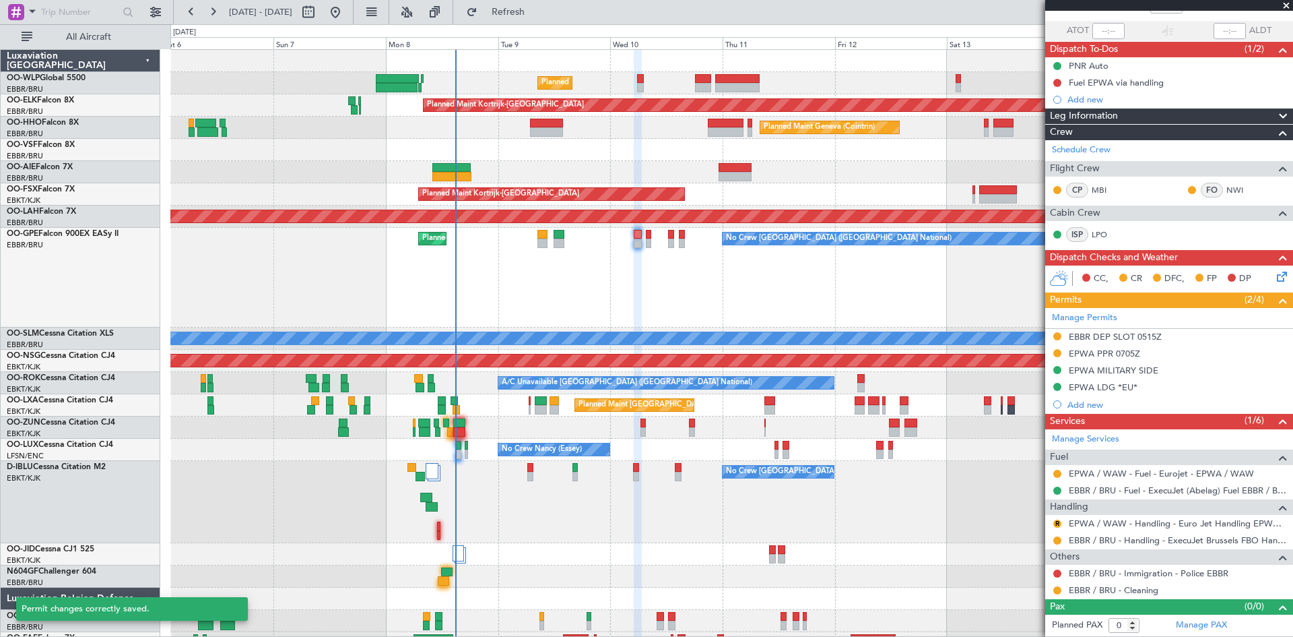
scroll to position [90, 0]
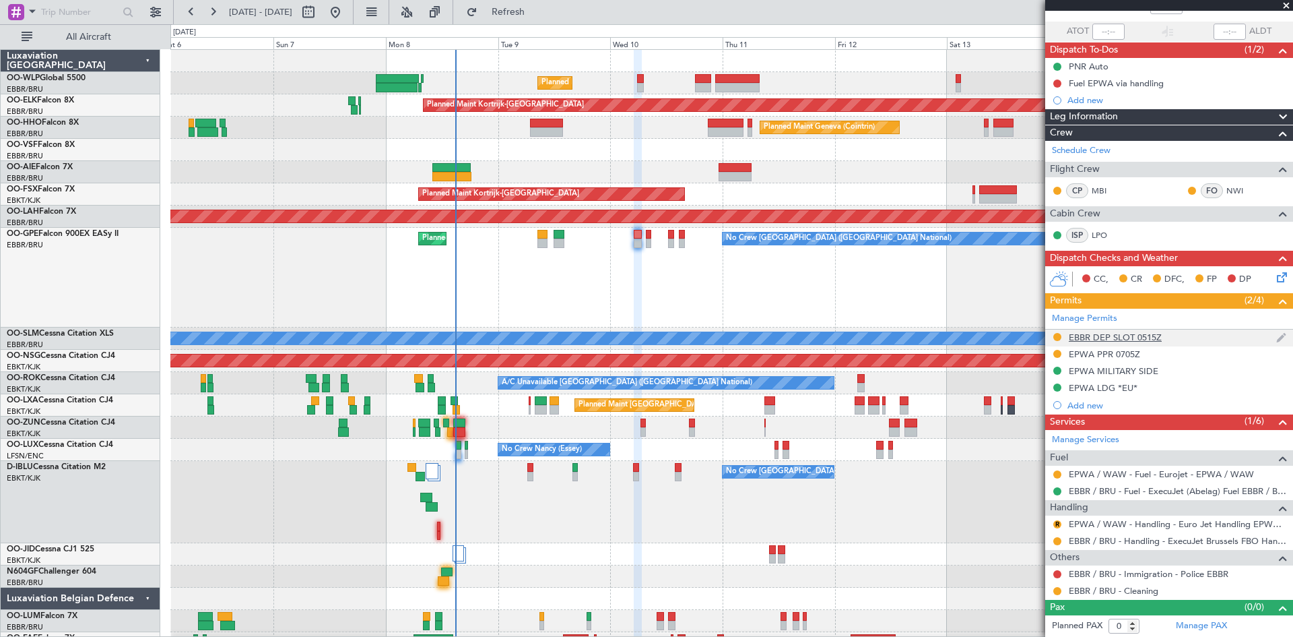
click at [1277, 339] on img at bounding box center [1282, 337] width 10 height 12
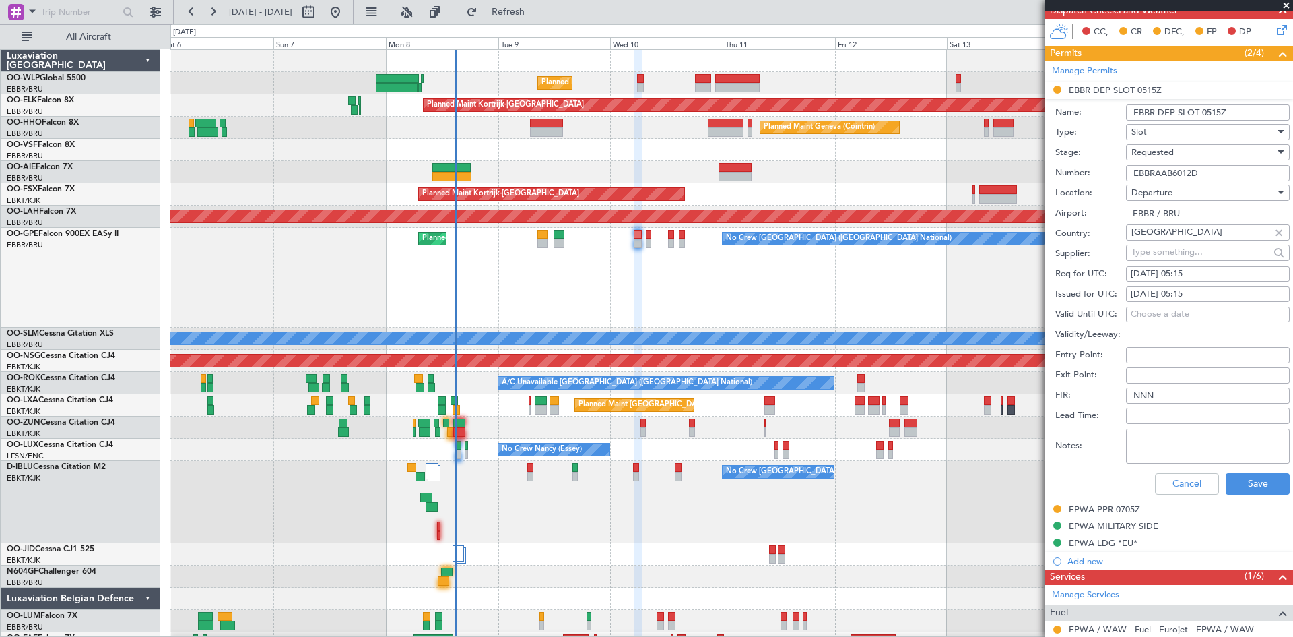
click at [1193, 270] on div "10/09/2025 05:15" at bounding box center [1208, 273] width 154 height 13
select select "9"
select select "2025"
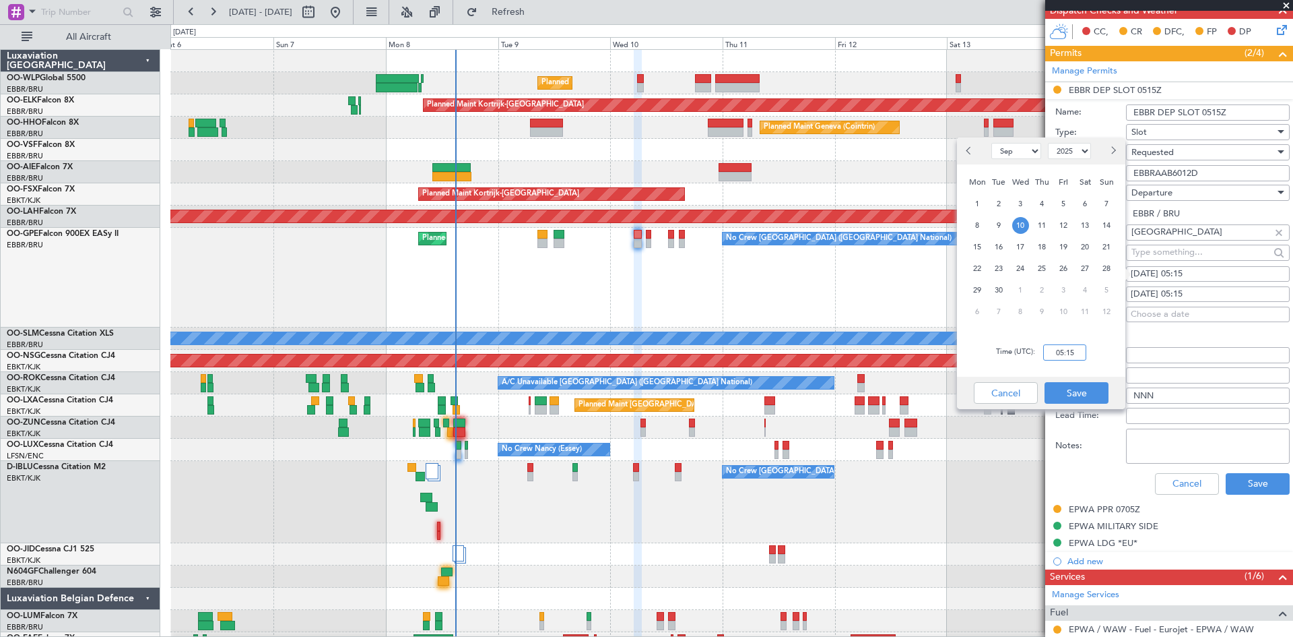
click at [1076, 352] on input "05:15" at bounding box center [1064, 352] width 43 height 16
type input "0510"
click at [1069, 385] on button "Save" at bounding box center [1077, 393] width 64 height 22
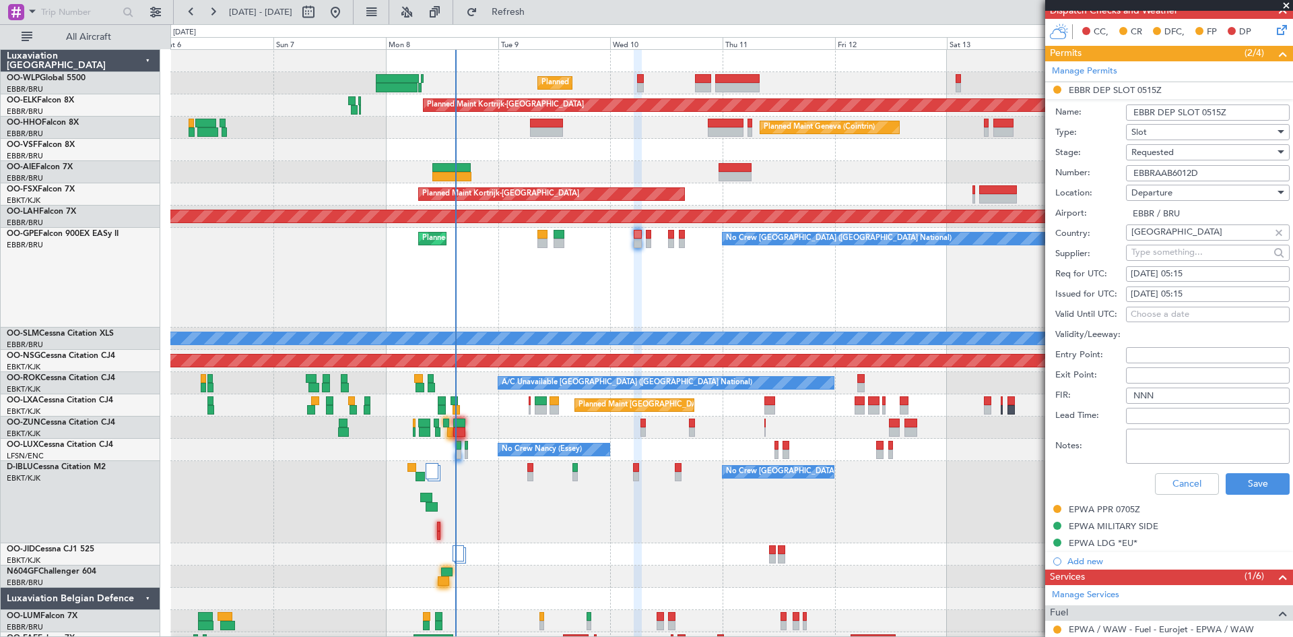
click at [1205, 292] on div "10/09/2025 05:15" at bounding box center [1208, 294] width 154 height 13
select select "9"
select select "2025"
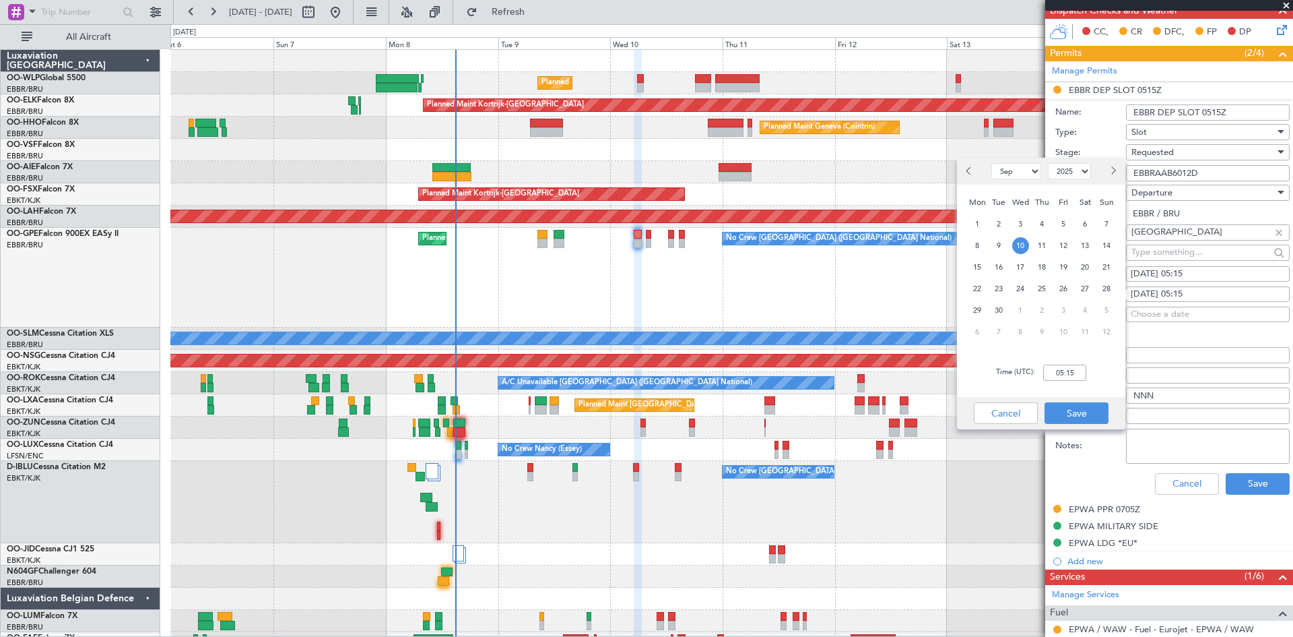
click at [1202, 270] on div "10/09/2025 05:15" at bounding box center [1208, 273] width 154 height 13
select select "9"
select select "2025"
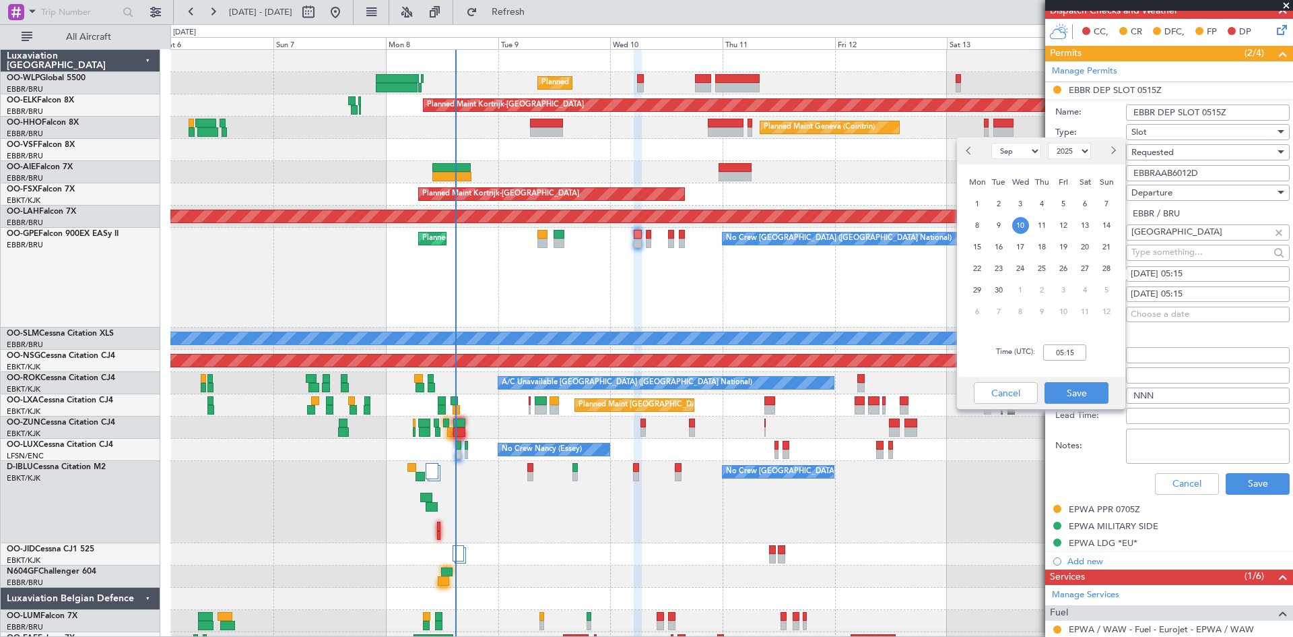
click at [1070, 363] on div "Time (UTC): 05:15" at bounding box center [1041, 352] width 168 height 49
click at [1078, 355] on input "05:15" at bounding box center [1064, 352] width 43 height 16
type input "05:10"
click at [1080, 388] on button "Save" at bounding box center [1077, 393] width 64 height 22
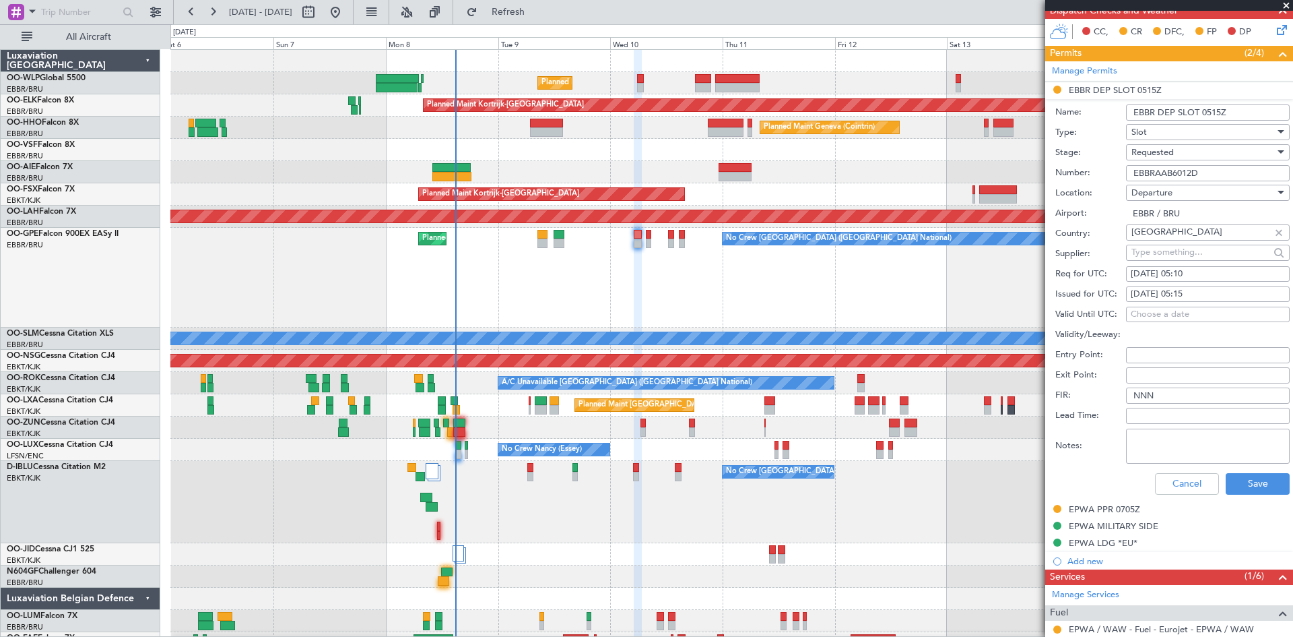
click at [1217, 288] on div "10/09/2025 05:15" at bounding box center [1208, 294] width 154 height 13
select select "9"
select select "2025"
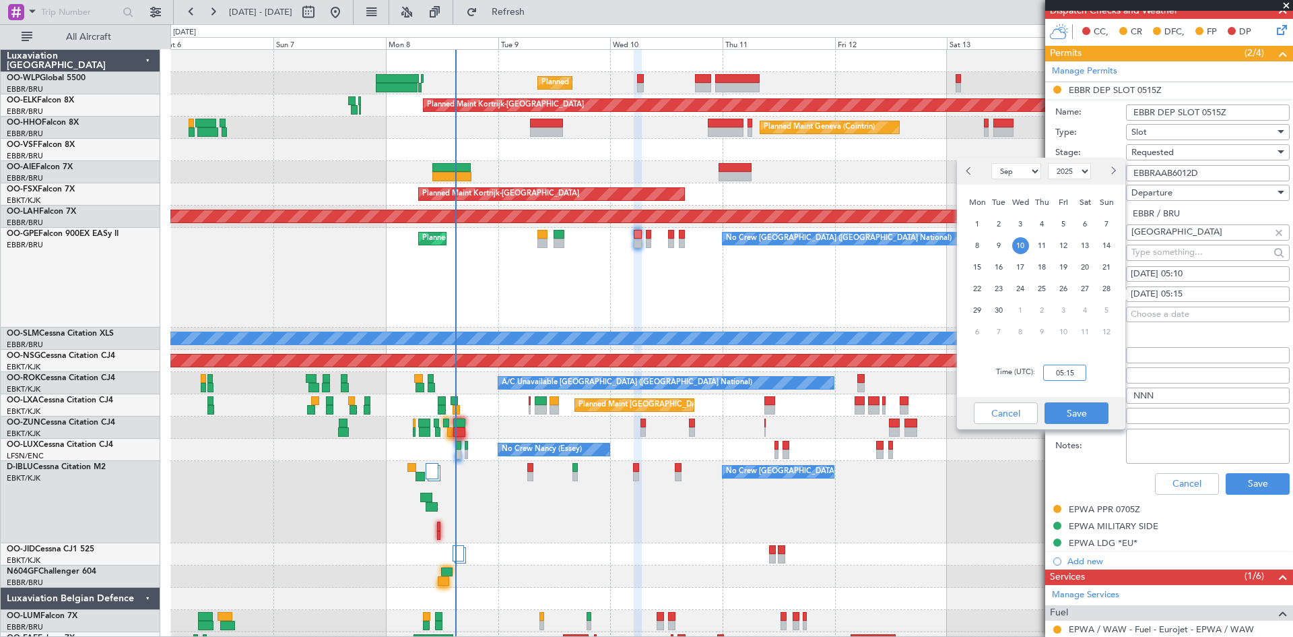
click at [1076, 373] on input "05:15" at bounding box center [1064, 372] width 43 height 16
type input "05:10"
drag, startPoint x: 1088, startPoint y: 400, endPoint x: 1090, endPoint y: 413, distance: 13.0
click at [1088, 403] on div "Cancel Save" at bounding box center [1041, 413] width 168 height 32
click at [1090, 413] on button "Save" at bounding box center [1077, 413] width 64 height 22
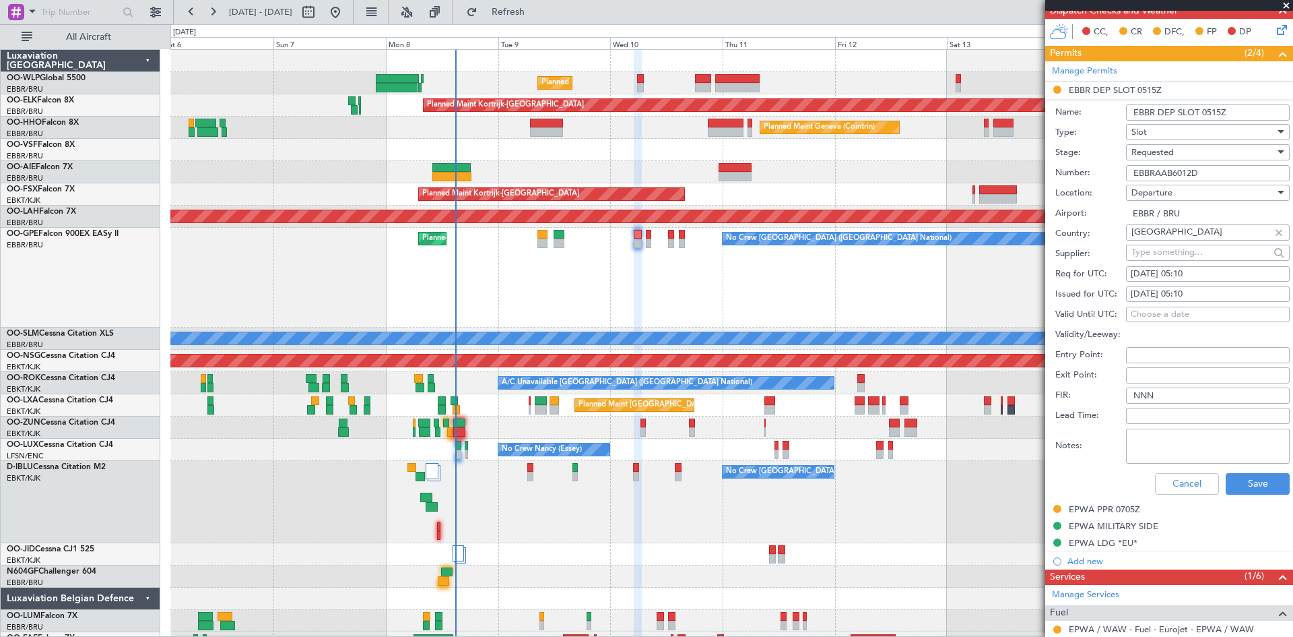
click at [1191, 155] on div "Requested" at bounding box center [1203, 152] width 143 height 20
click at [1181, 252] on span "Received OK" at bounding box center [1202, 254] width 141 height 20
click at [1253, 485] on button "Save" at bounding box center [1258, 484] width 64 height 22
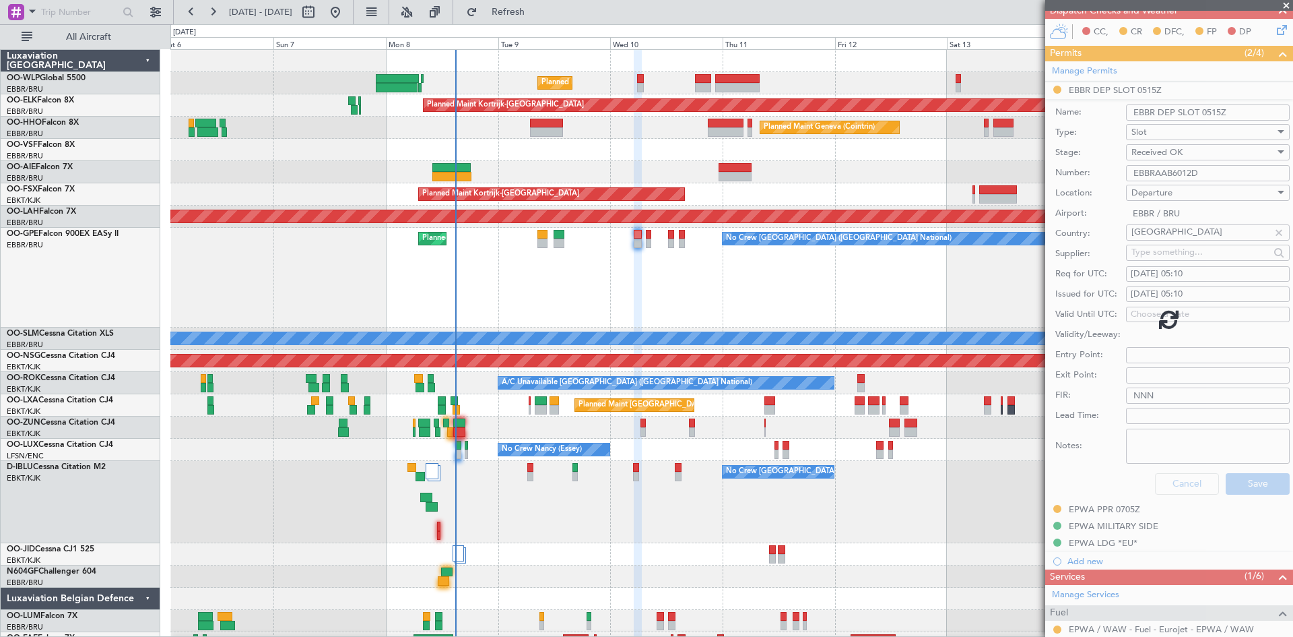
scroll to position [90, 0]
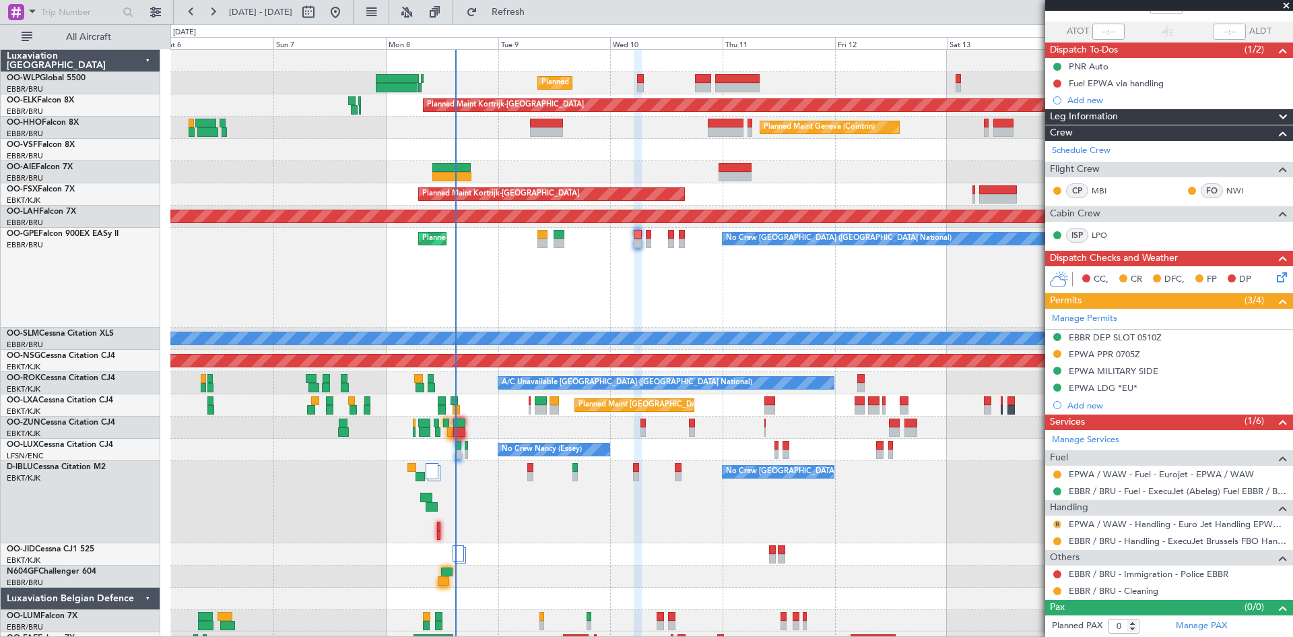
click at [1056, 523] on button "R" at bounding box center [1058, 524] width 8 height 8
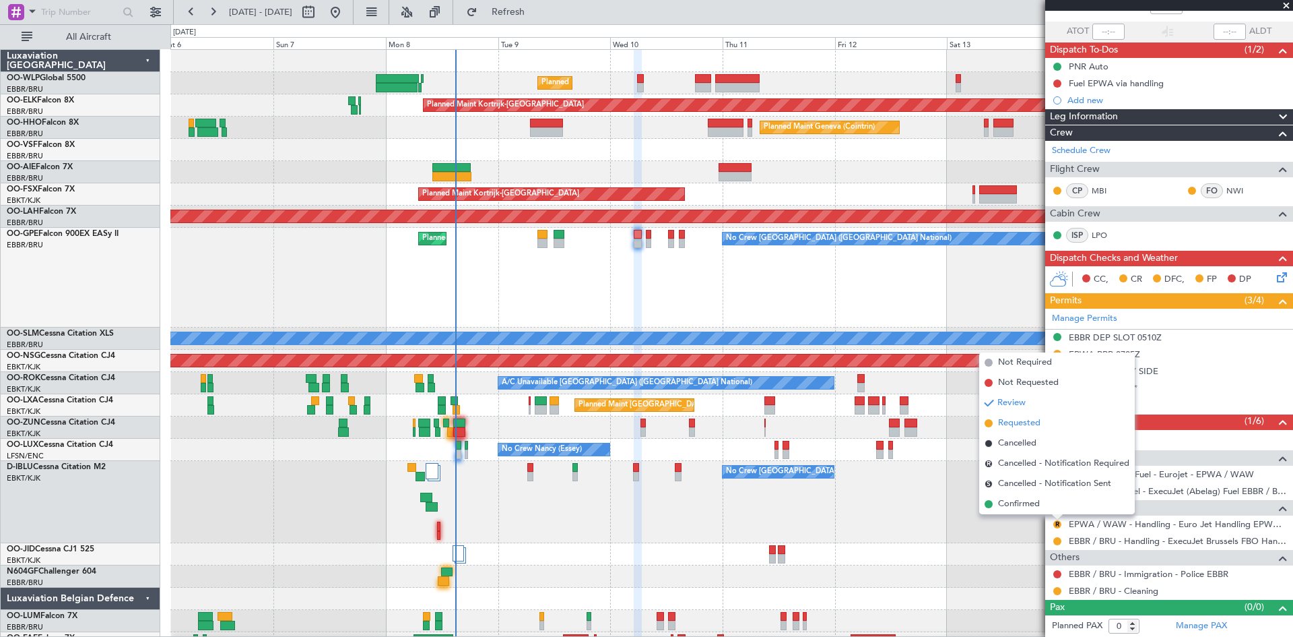
click at [1023, 425] on span "Requested" at bounding box center [1019, 422] width 42 height 13
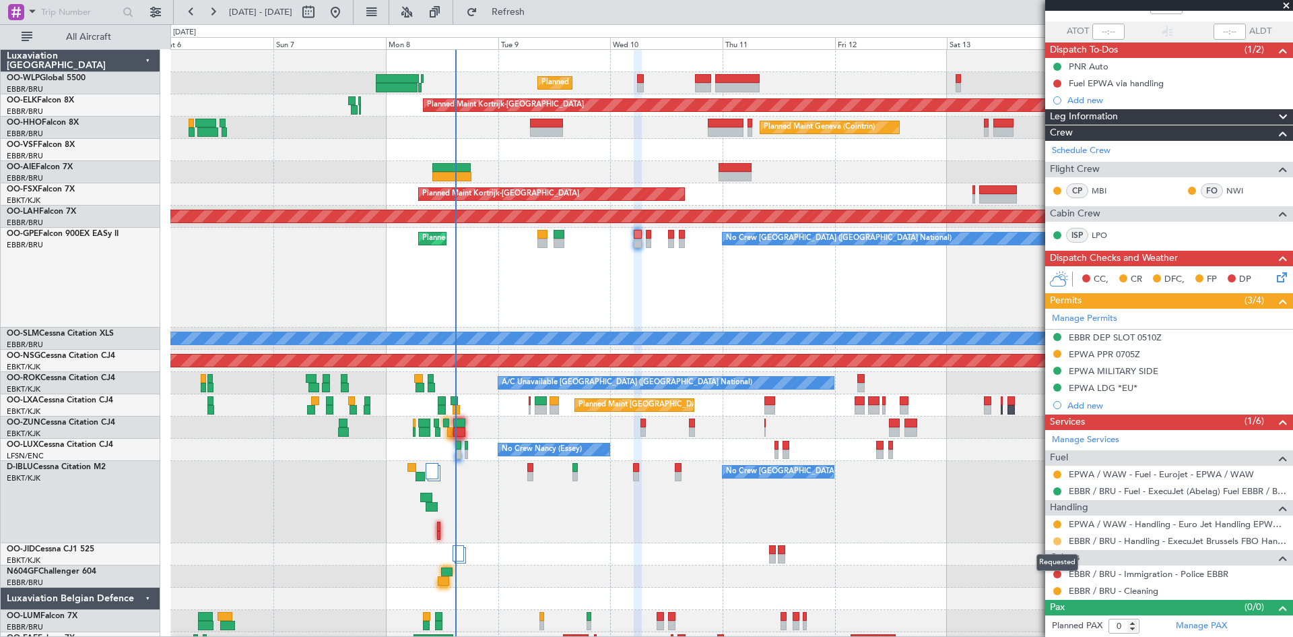
click at [1056, 540] on button at bounding box center [1058, 541] width 8 height 8
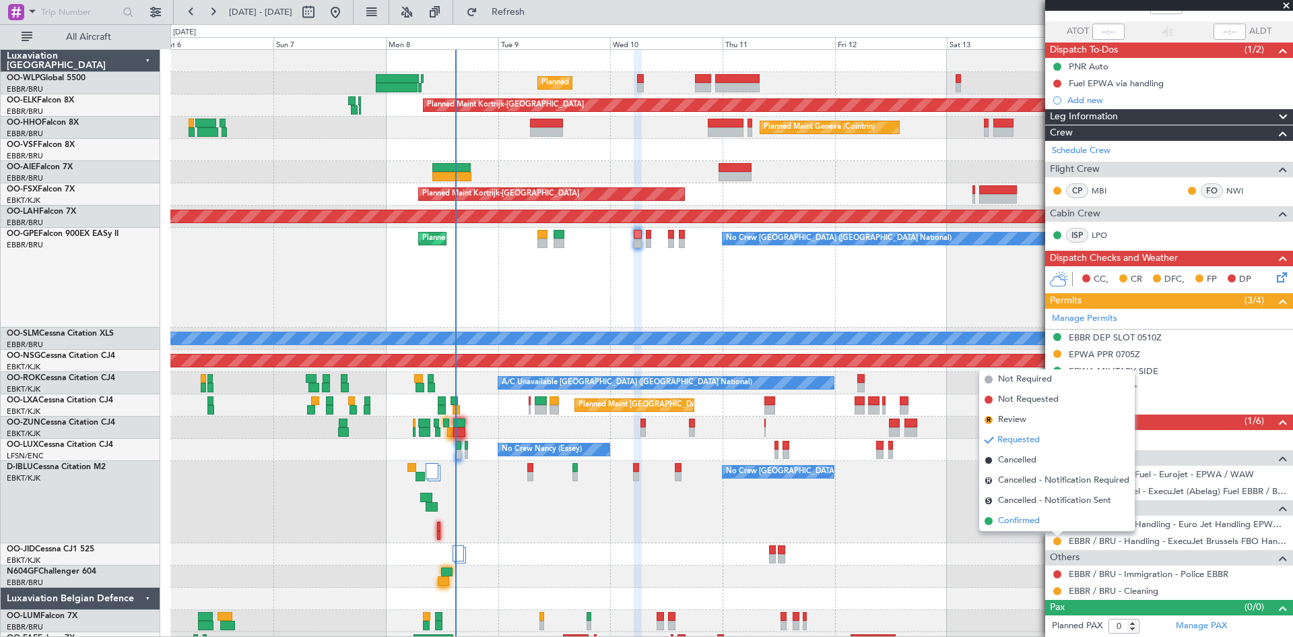
click at [1042, 515] on li "Confirmed" at bounding box center [1057, 521] width 156 height 20
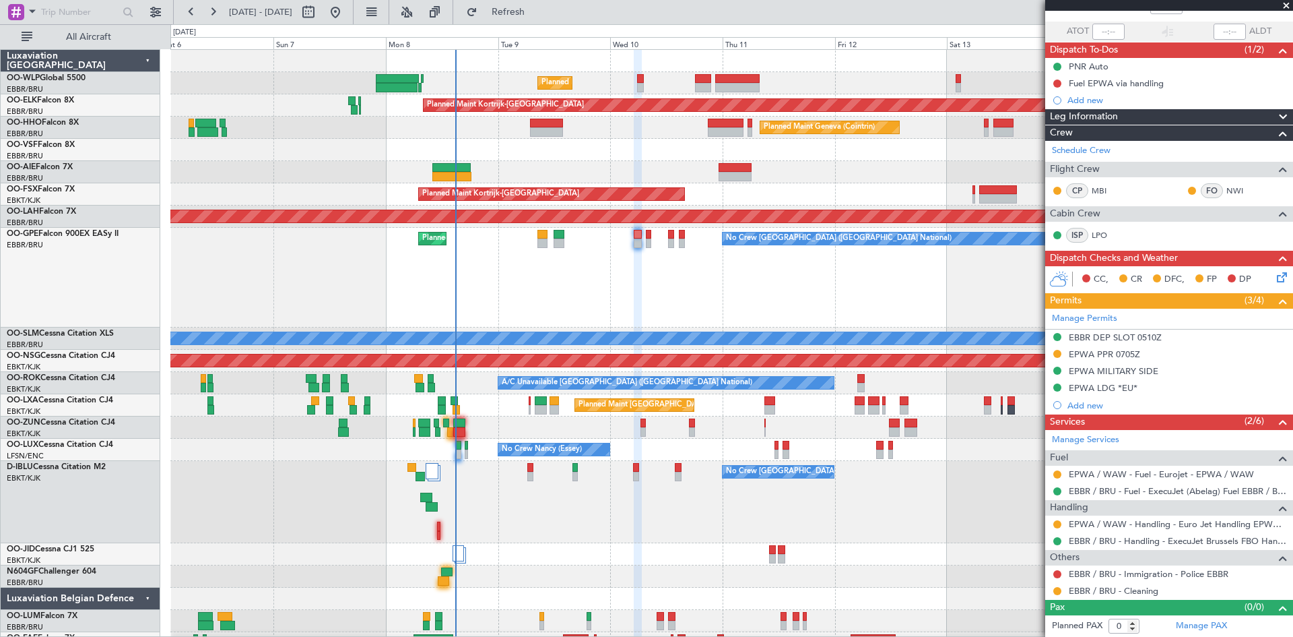
click at [1275, 280] on icon at bounding box center [1280, 274] width 11 height 11
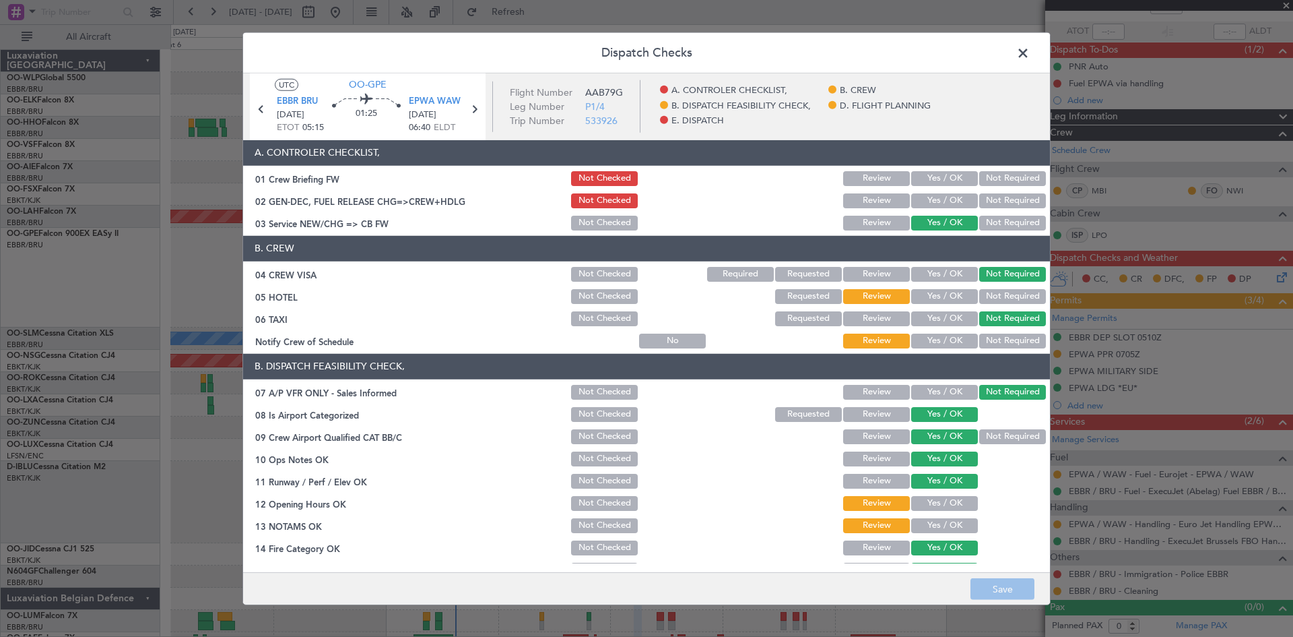
click at [930, 514] on section "B. DISPATCH FEASIBILITY CHECK, 07 A/P VFR ONLY - Sales Informed Not Checked Rev…" at bounding box center [646, 500] width 807 height 292
click at [932, 505] on button "Yes / OK" at bounding box center [944, 503] width 67 height 15
click at [930, 523] on button "Yes / OK" at bounding box center [944, 525] width 67 height 15
click at [946, 293] on button "Yes / OK" at bounding box center [944, 296] width 67 height 15
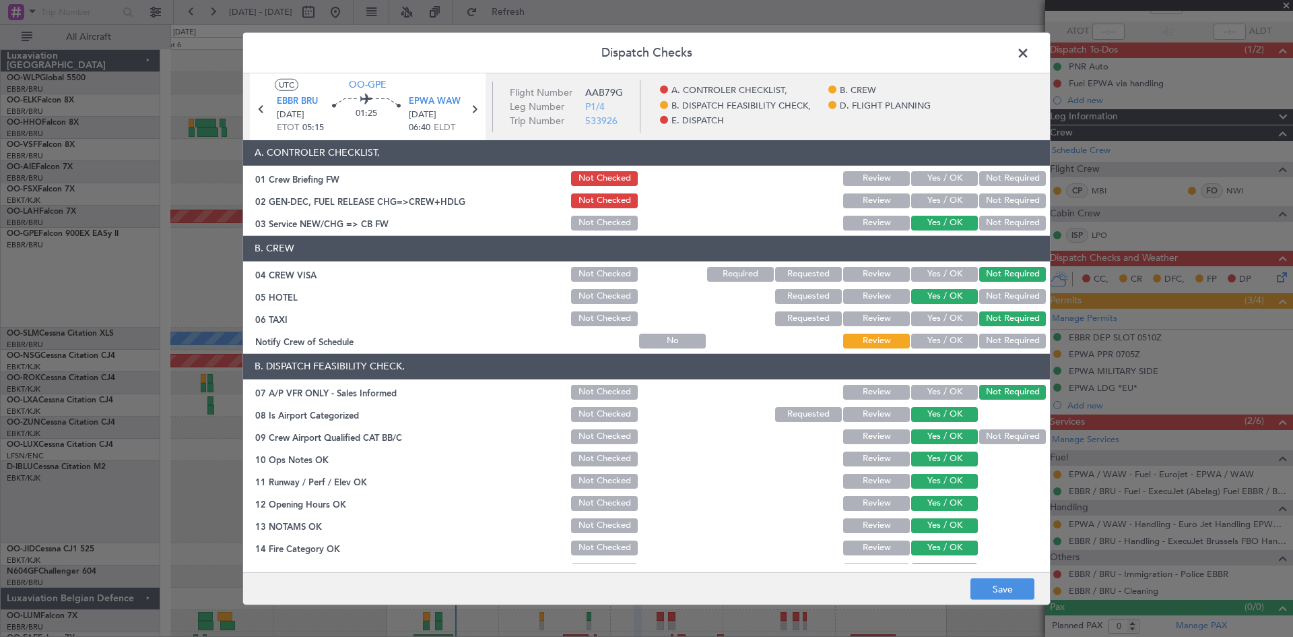
click at [940, 340] on button "Yes / OK" at bounding box center [944, 340] width 67 height 15
click at [997, 302] on button "Not Required" at bounding box center [1012, 296] width 67 height 15
click at [996, 593] on button "Save" at bounding box center [1003, 589] width 64 height 22
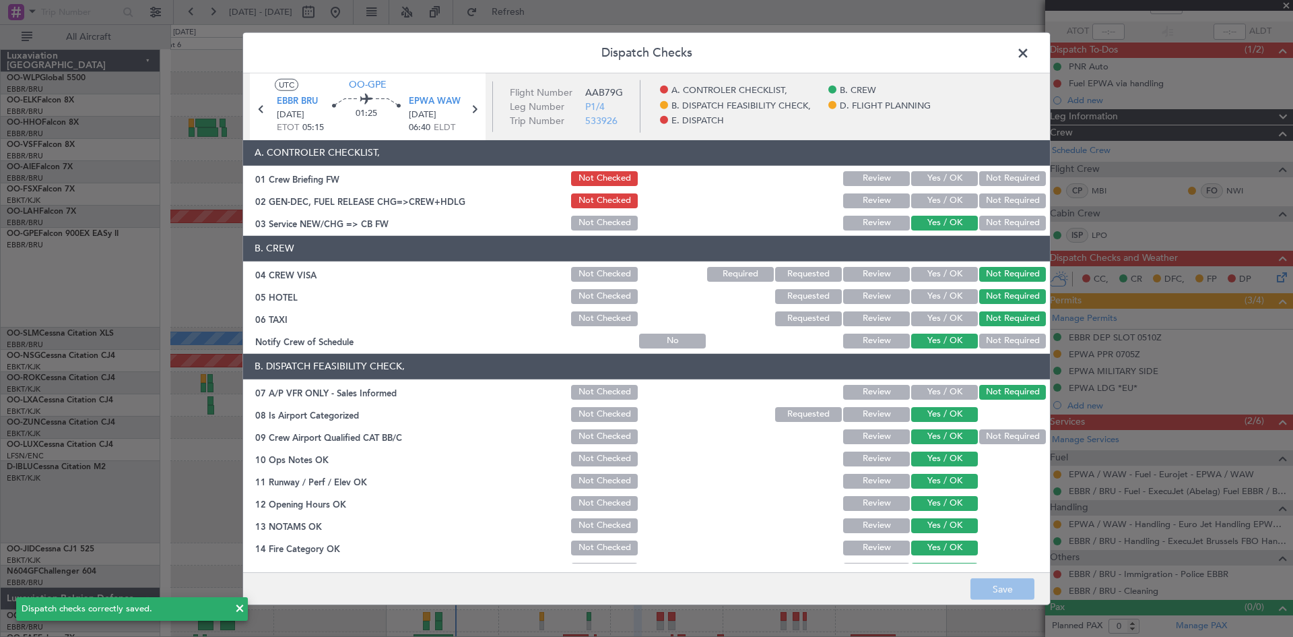
scroll to position [255, 0]
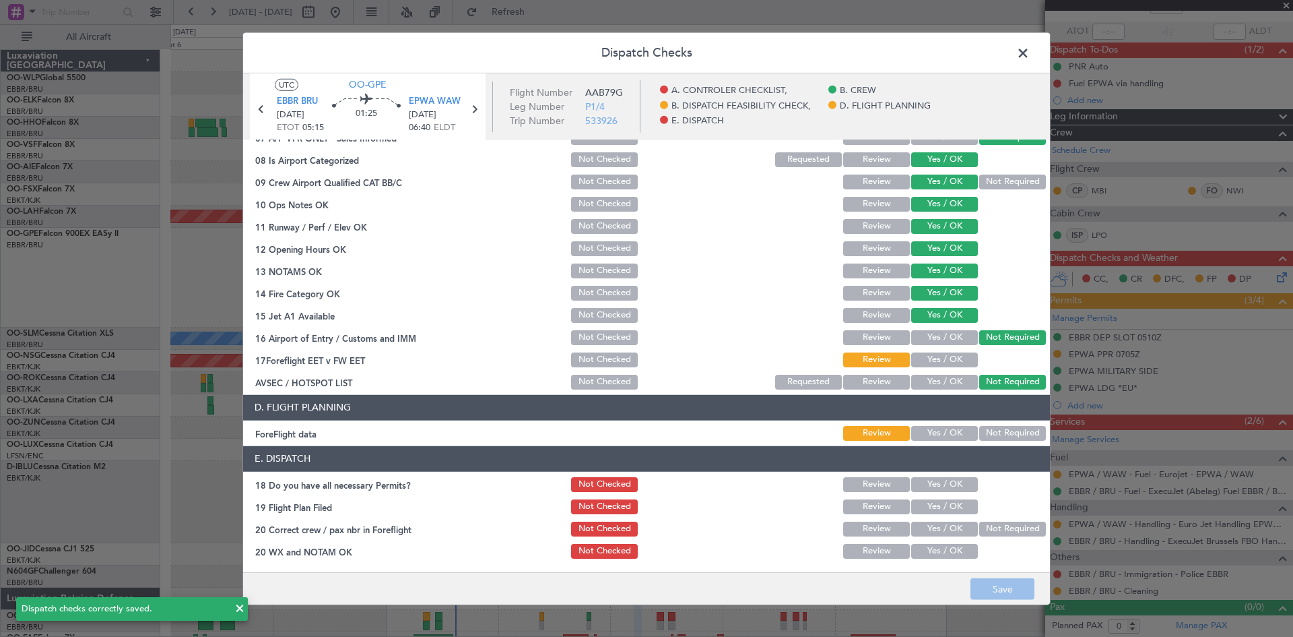
click at [1030, 53] on span at bounding box center [1030, 55] width 0 height 27
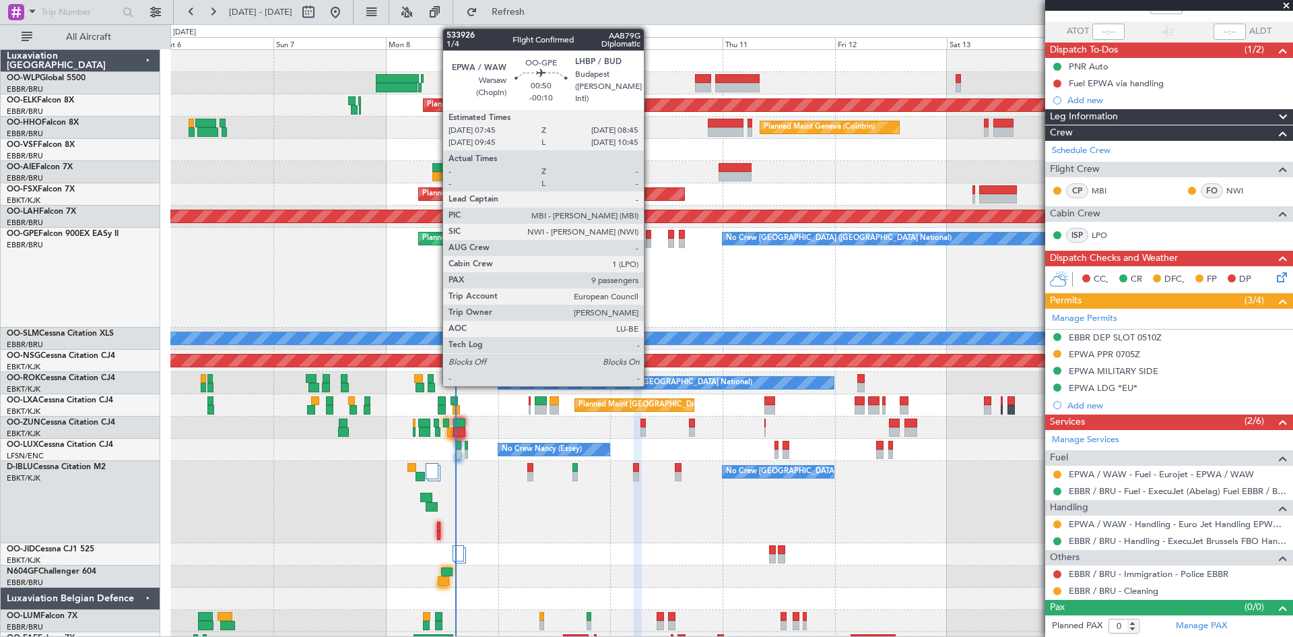
click at [650, 240] on div at bounding box center [648, 242] width 5 height 9
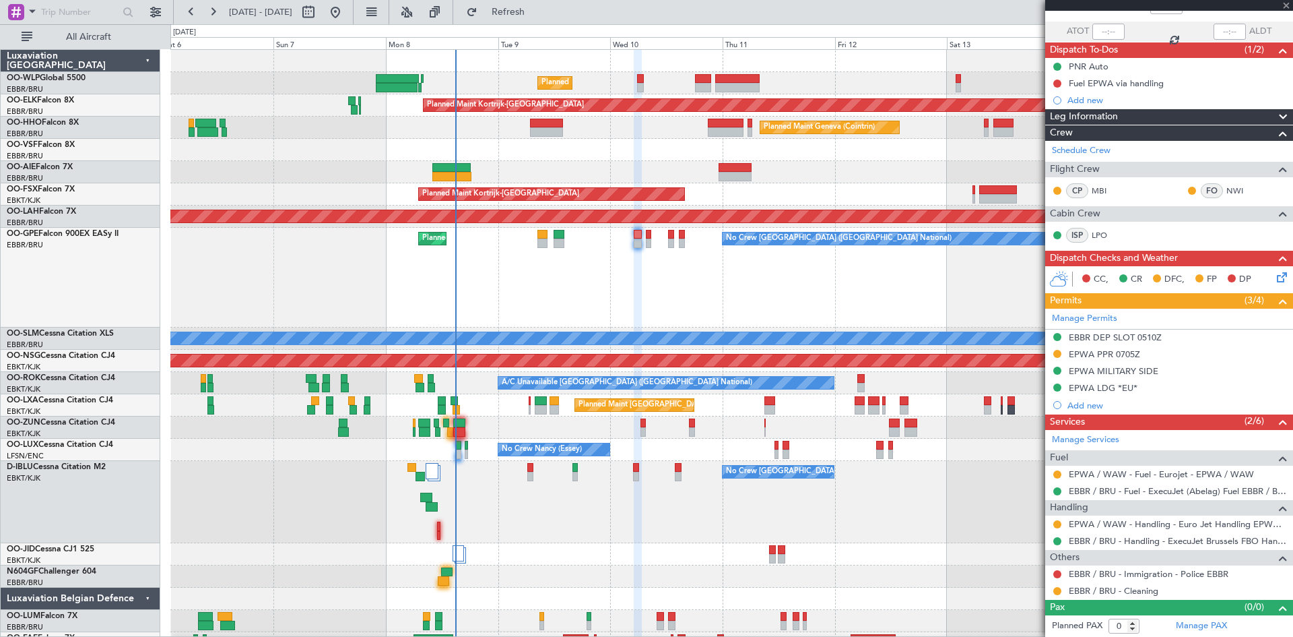
type input "-00:10"
type input "9"
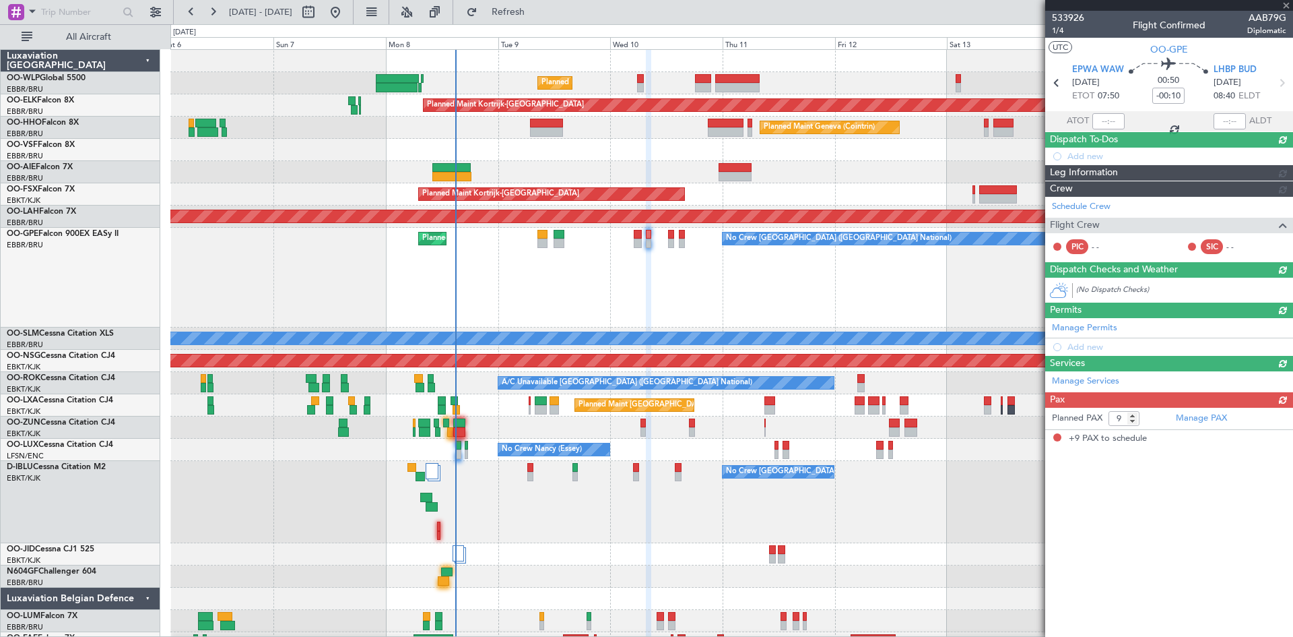
scroll to position [0, 0]
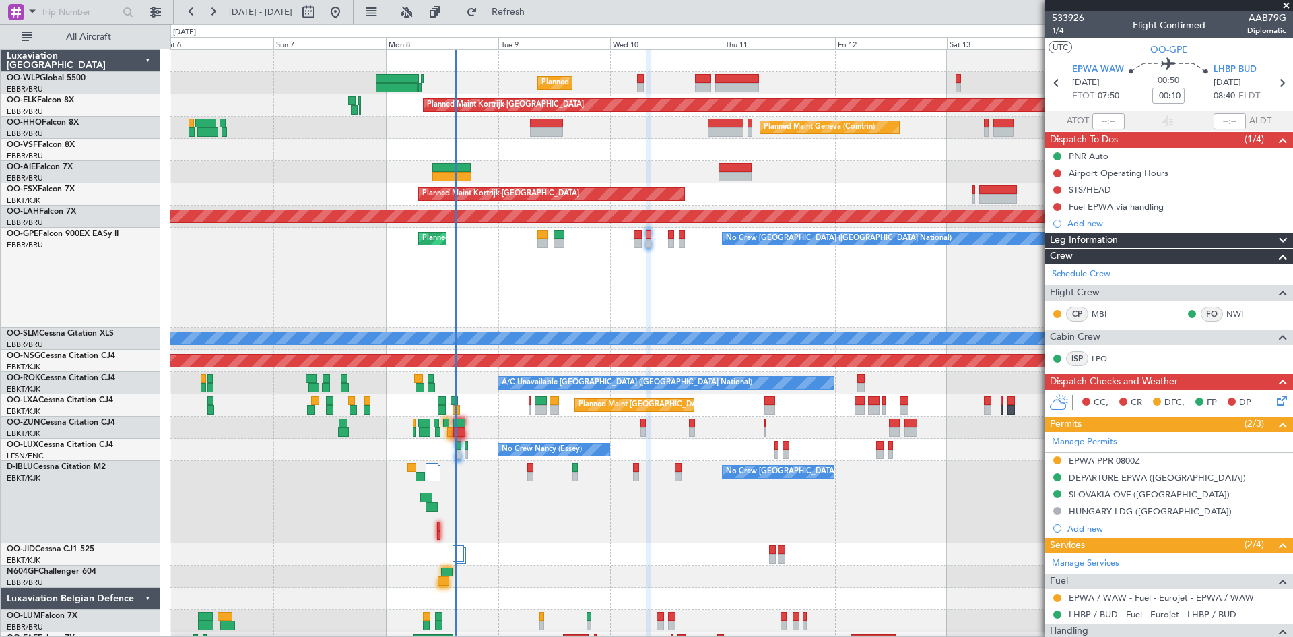
click at [632, 246] on div "Planned Maint Brussels (Brussels National) No Crew Brussels (Brussels National)…" at bounding box center [731, 278] width 1122 height 100
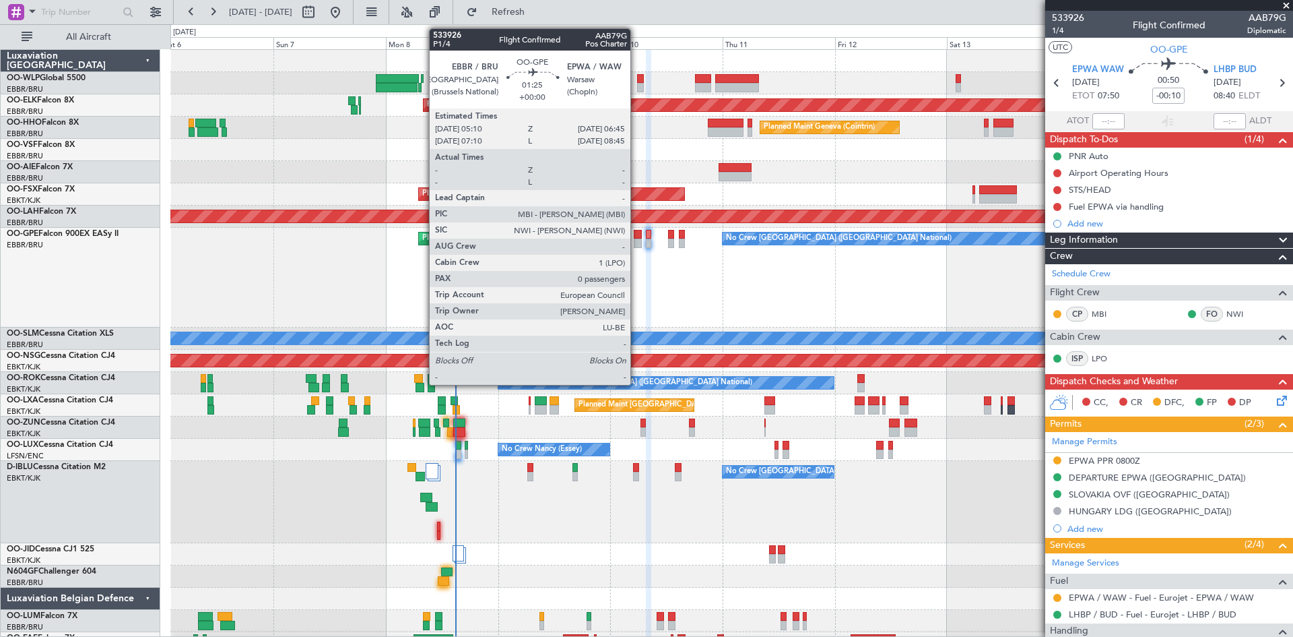
click at [637, 246] on div at bounding box center [637, 242] width 7 height 9
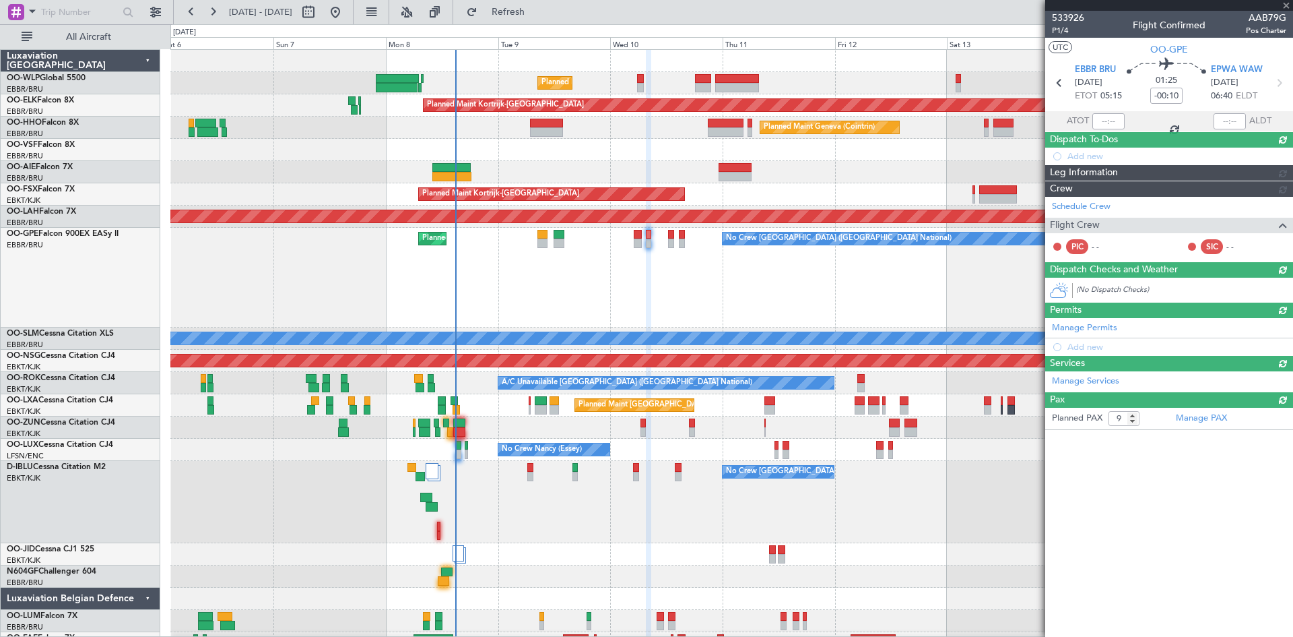
type input "0"
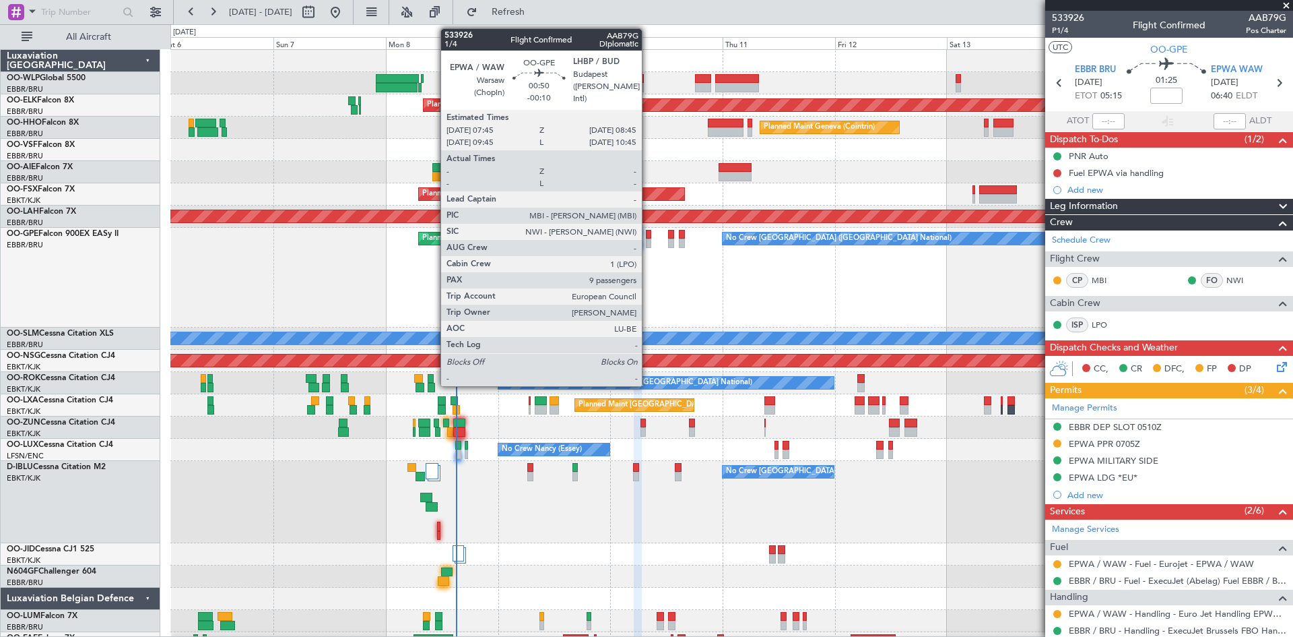
click at [648, 241] on div at bounding box center [648, 242] width 5 height 9
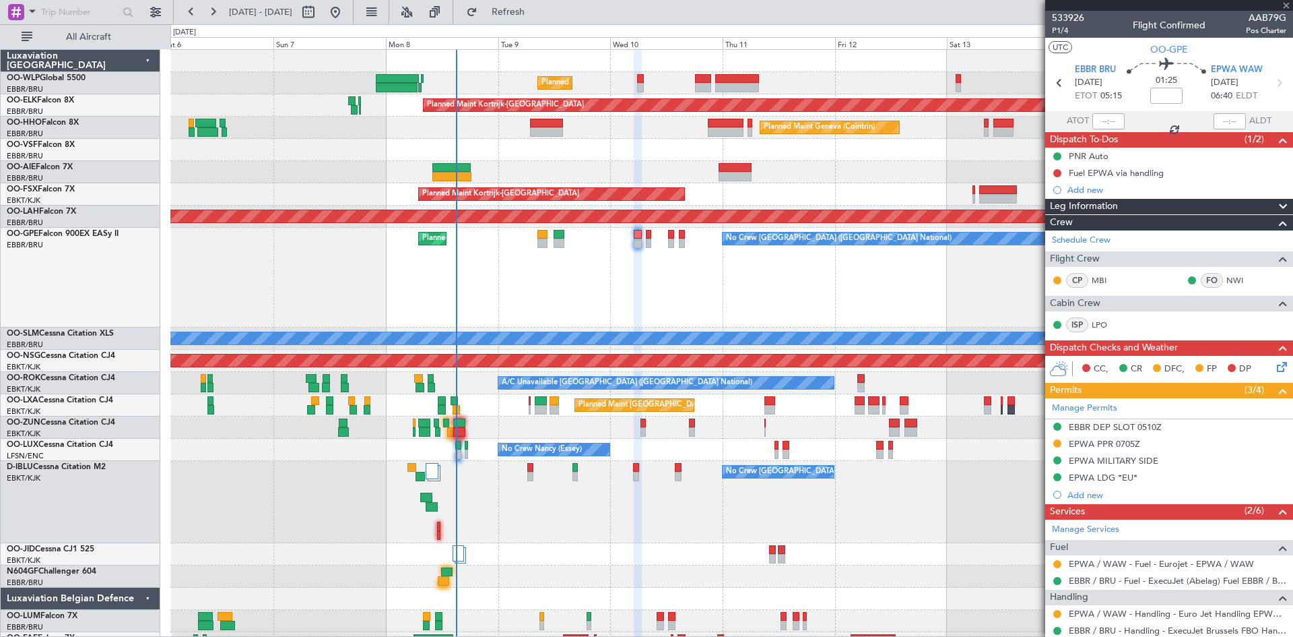
type input "-00:10"
type input "9"
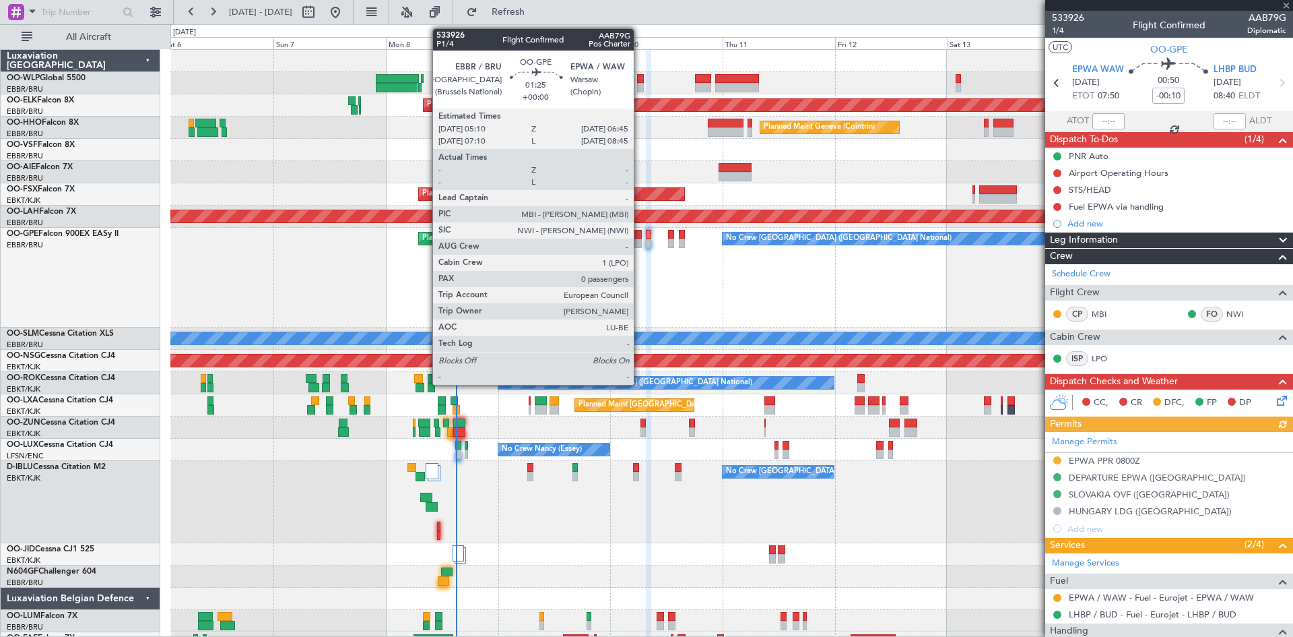
click at [640, 243] on div at bounding box center [637, 242] width 7 height 9
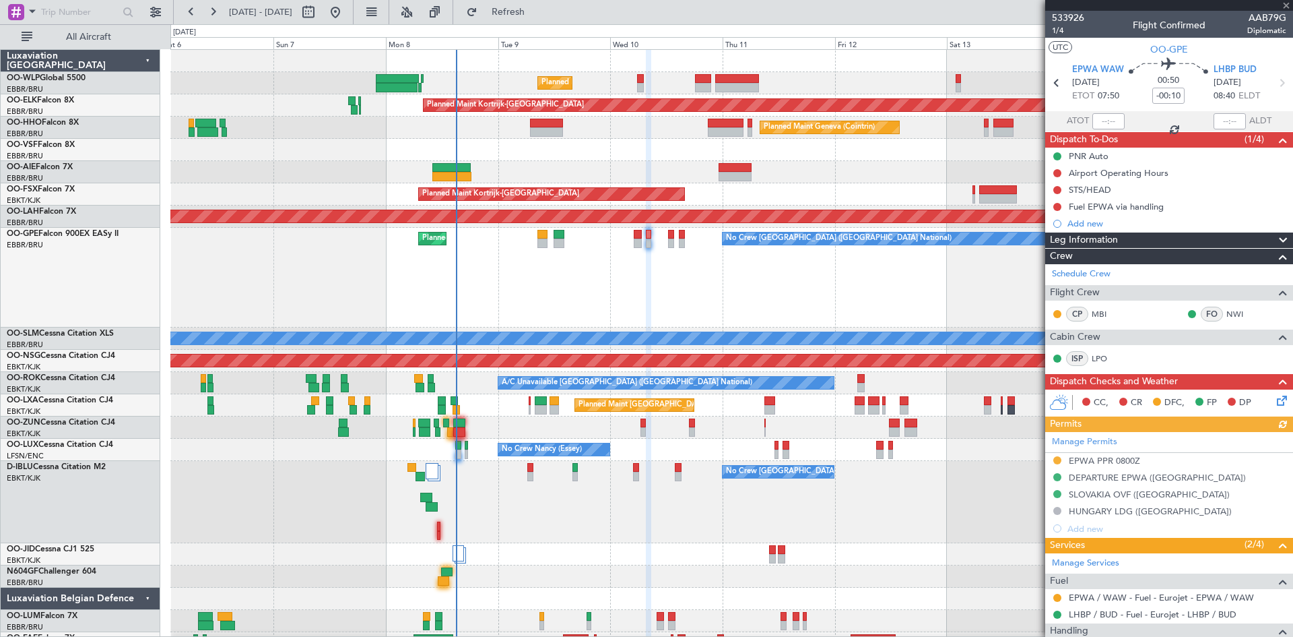
type input "0"
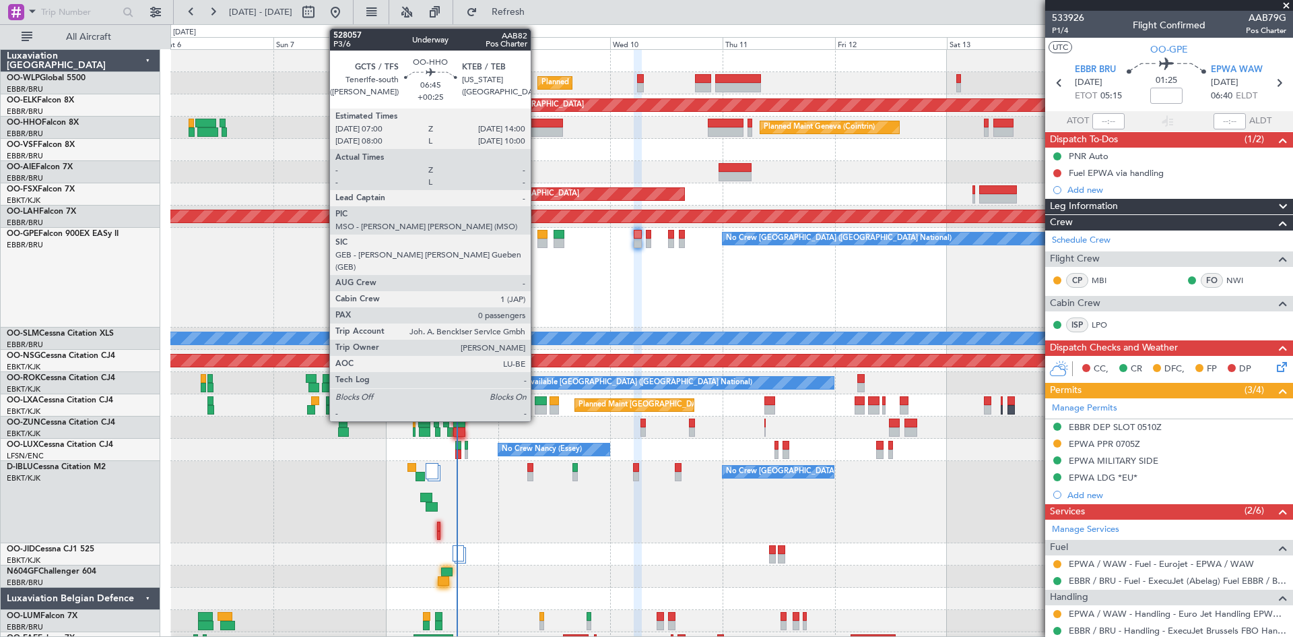
click at [537, 124] on div at bounding box center [546, 123] width 33 height 9
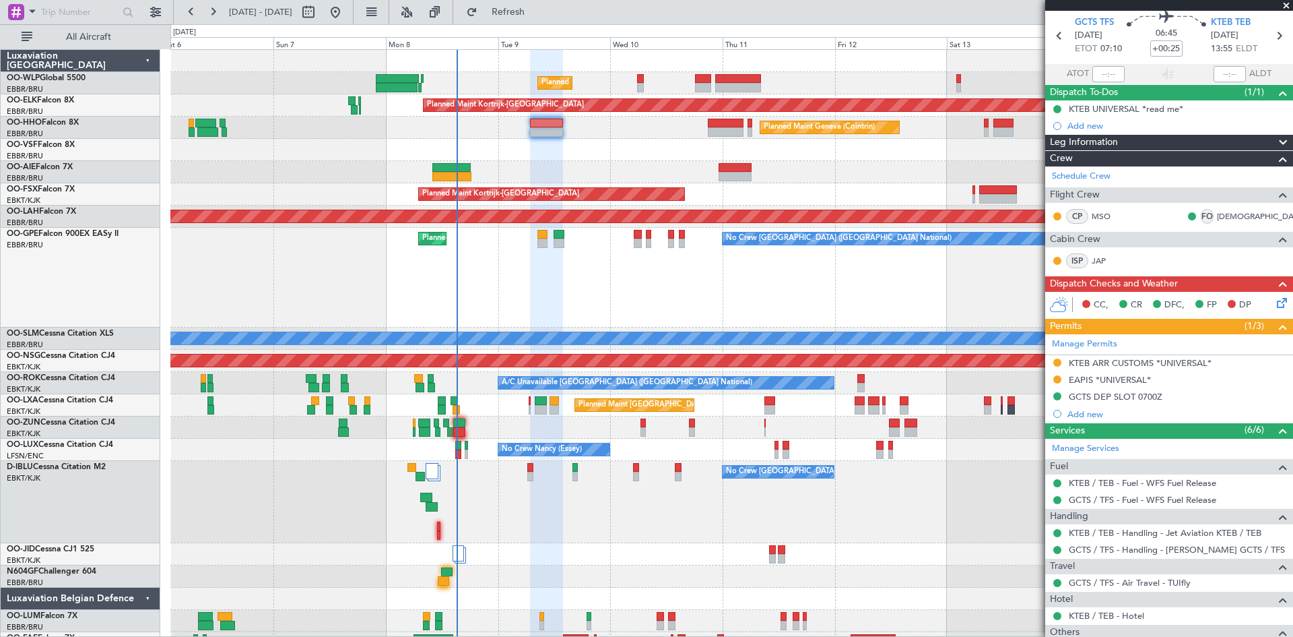
scroll to position [67, 0]
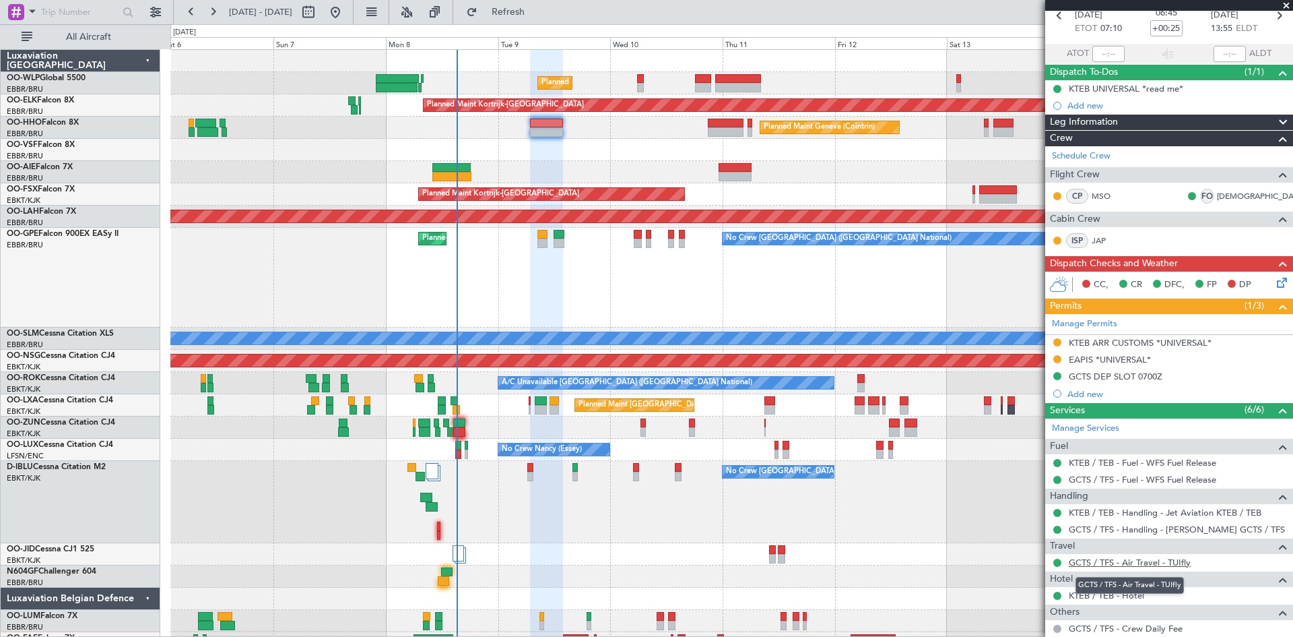
click at [1169, 563] on link "GCTS / TFS - Air Travel - TUIfly" at bounding box center [1130, 561] width 122 height 11
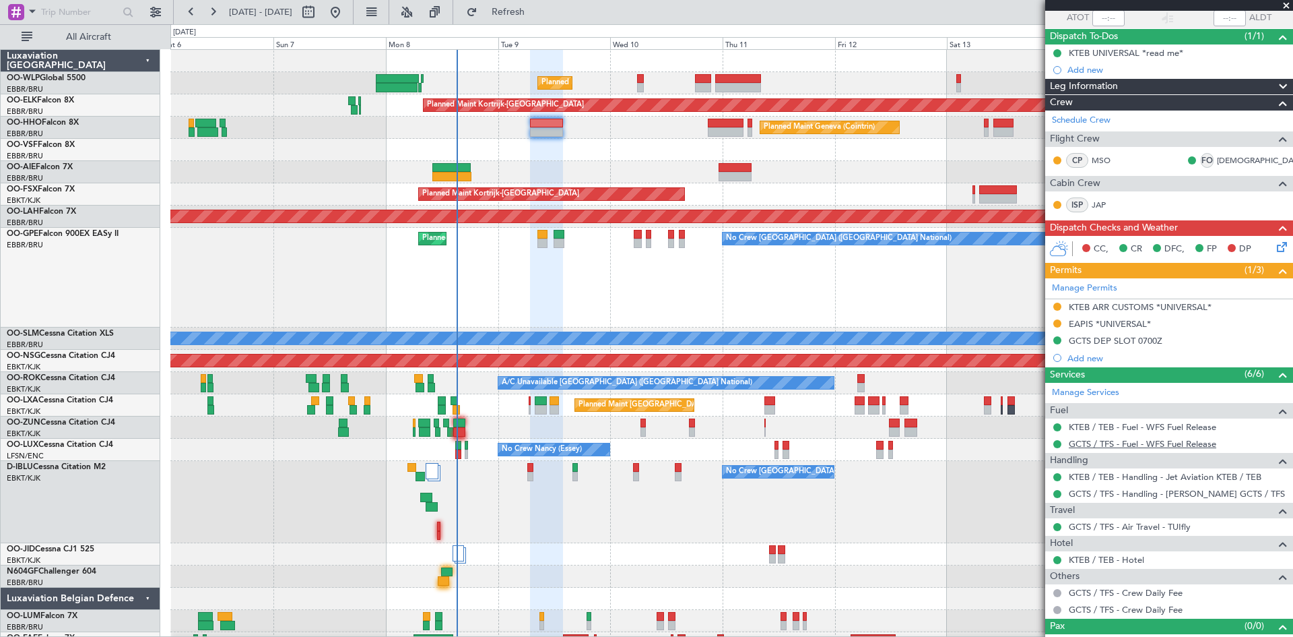
scroll to position [122, 0]
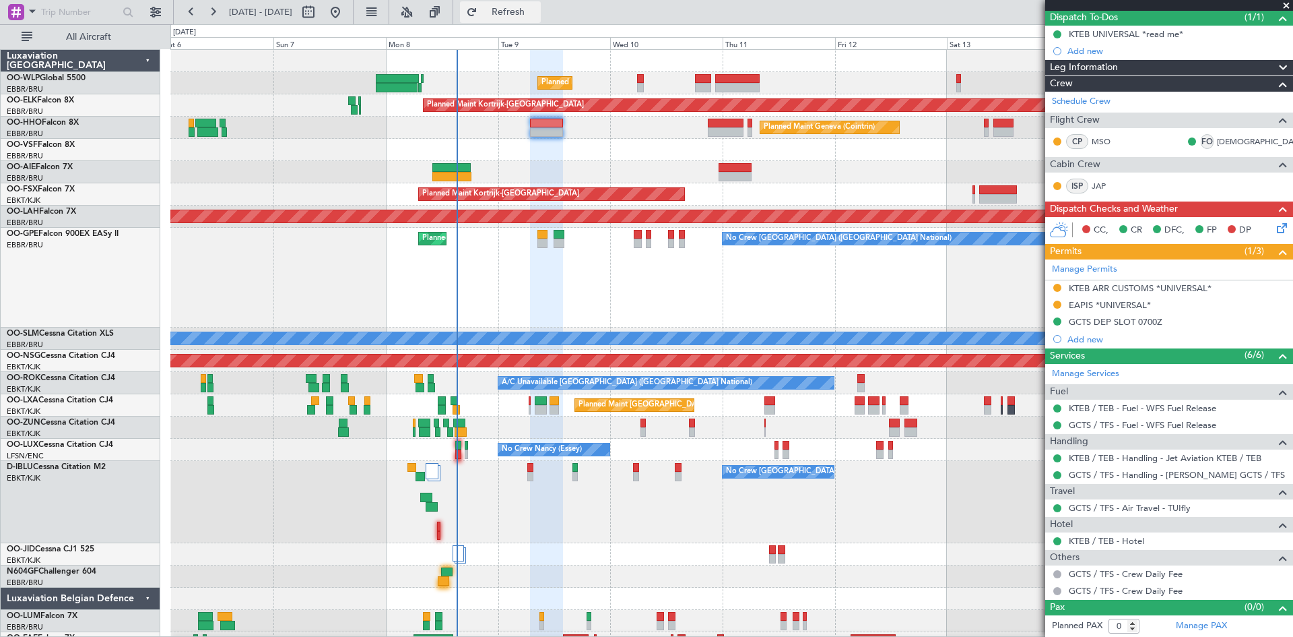
click at [506, 9] on button "Refresh" at bounding box center [500, 12] width 81 height 22
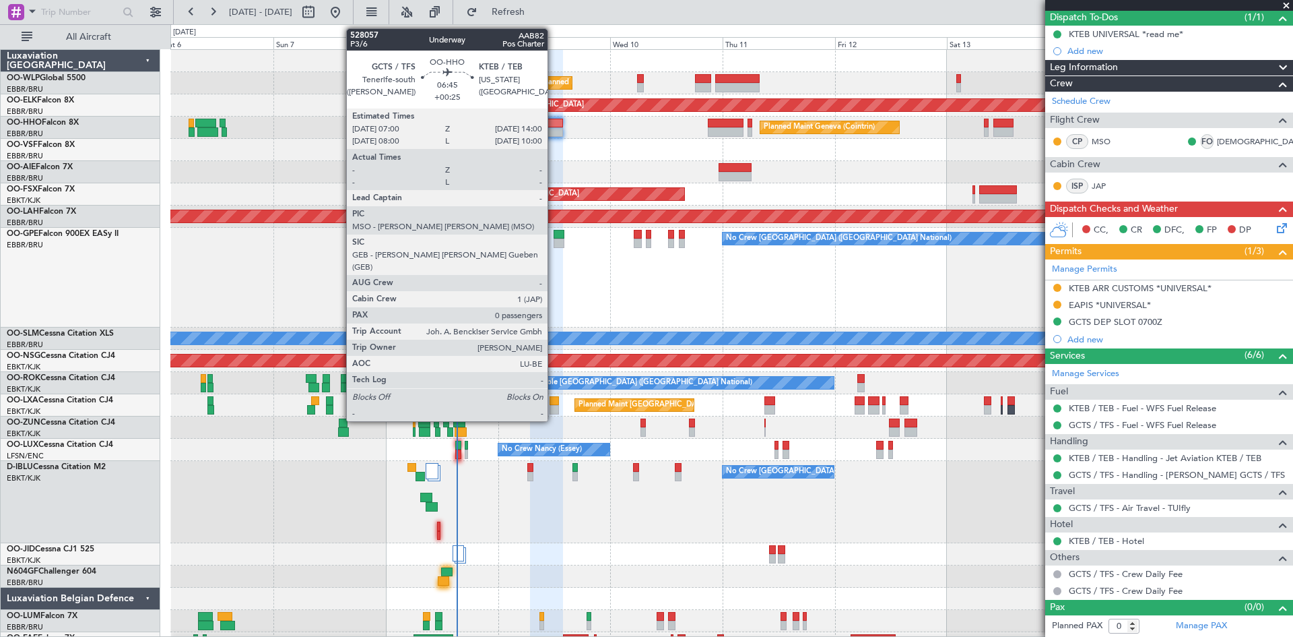
click at [554, 131] on div at bounding box center [546, 131] width 33 height 9
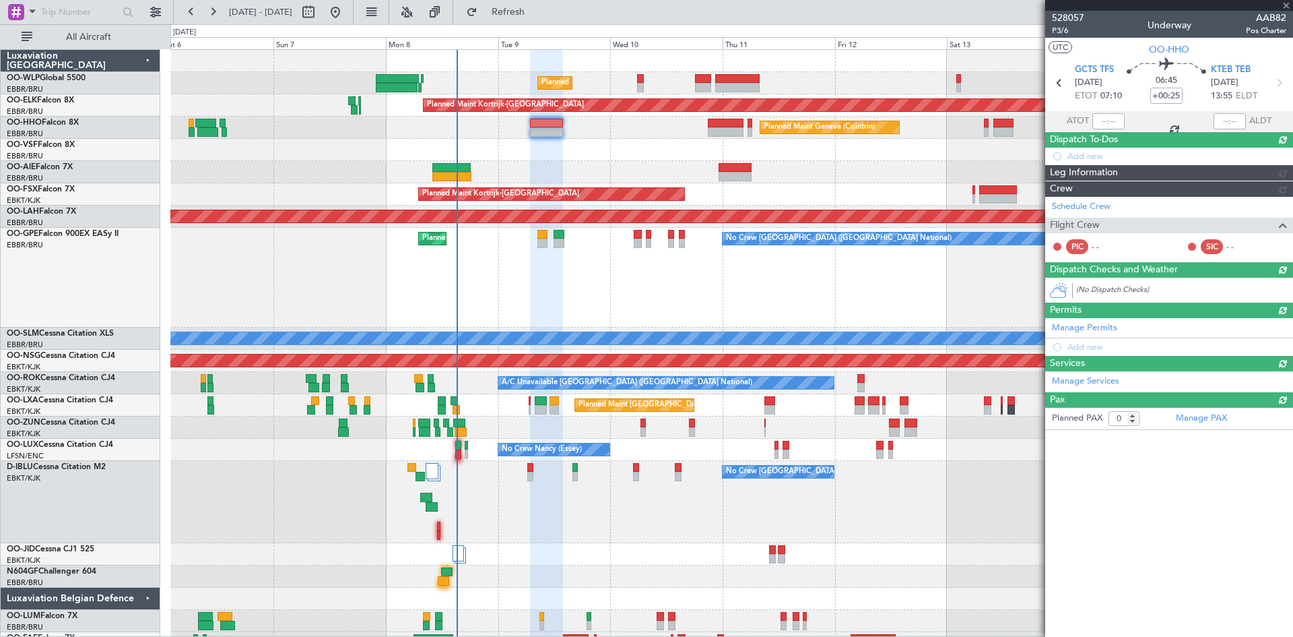
scroll to position [0, 0]
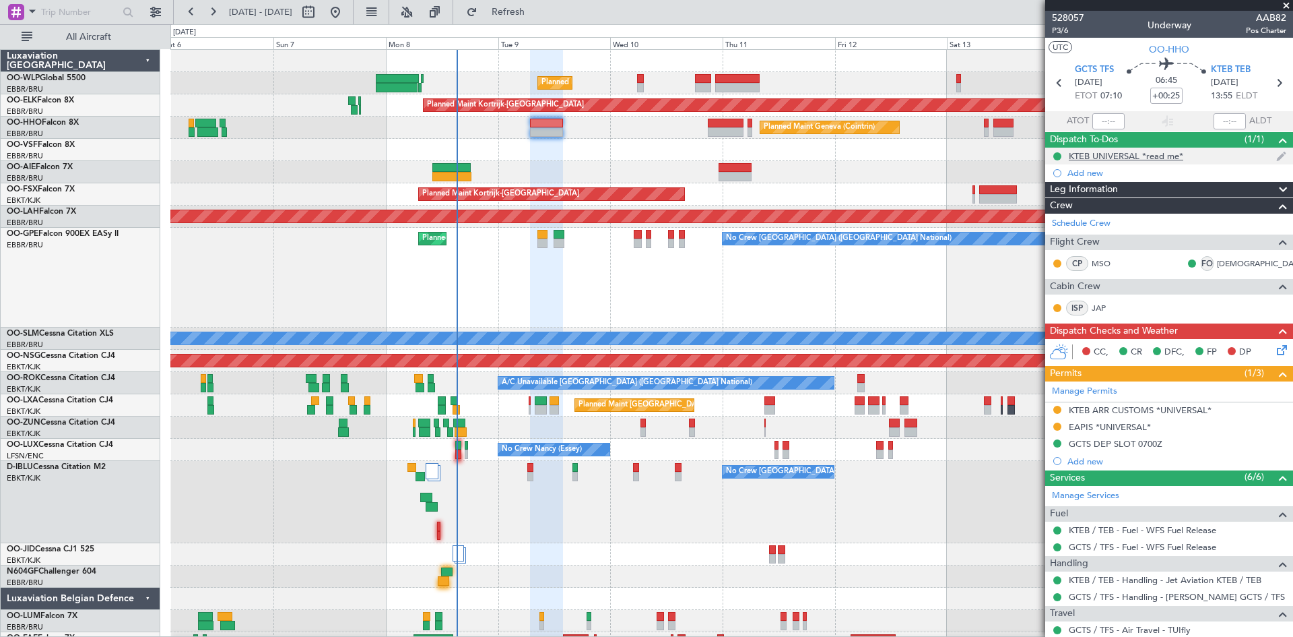
click at [1165, 156] on div "KTEB UNIVERSAL *read me*" at bounding box center [1126, 155] width 115 height 11
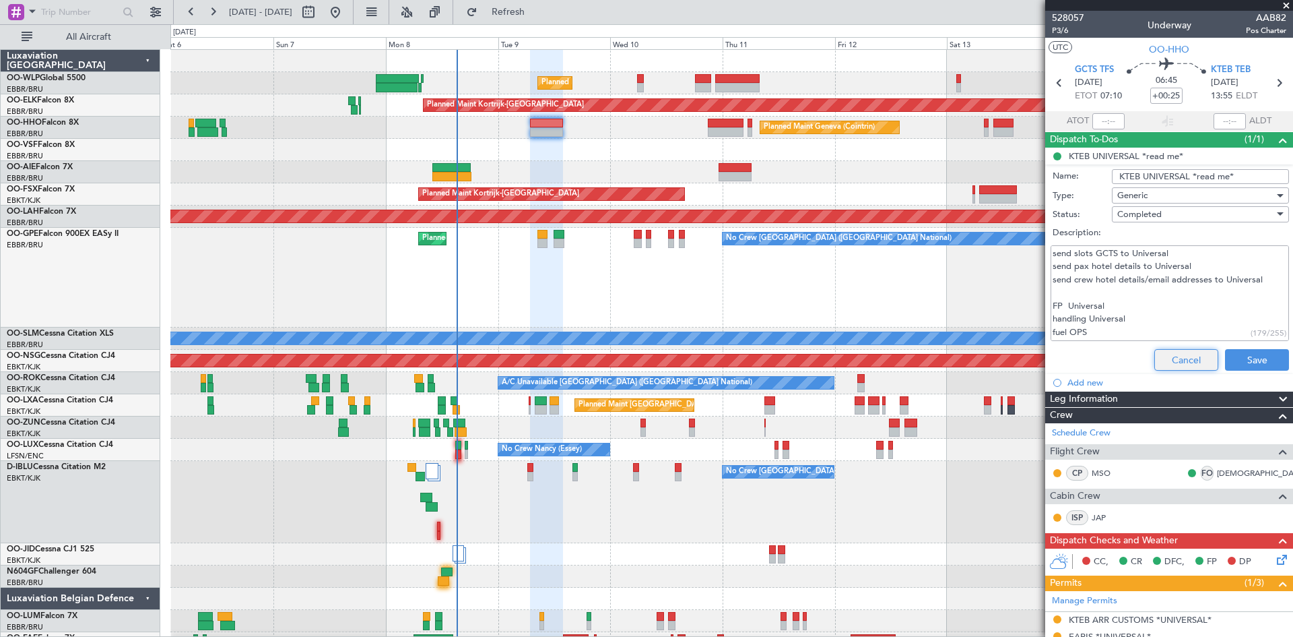
click at [1176, 357] on button "Cancel" at bounding box center [1187, 360] width 64 height 22
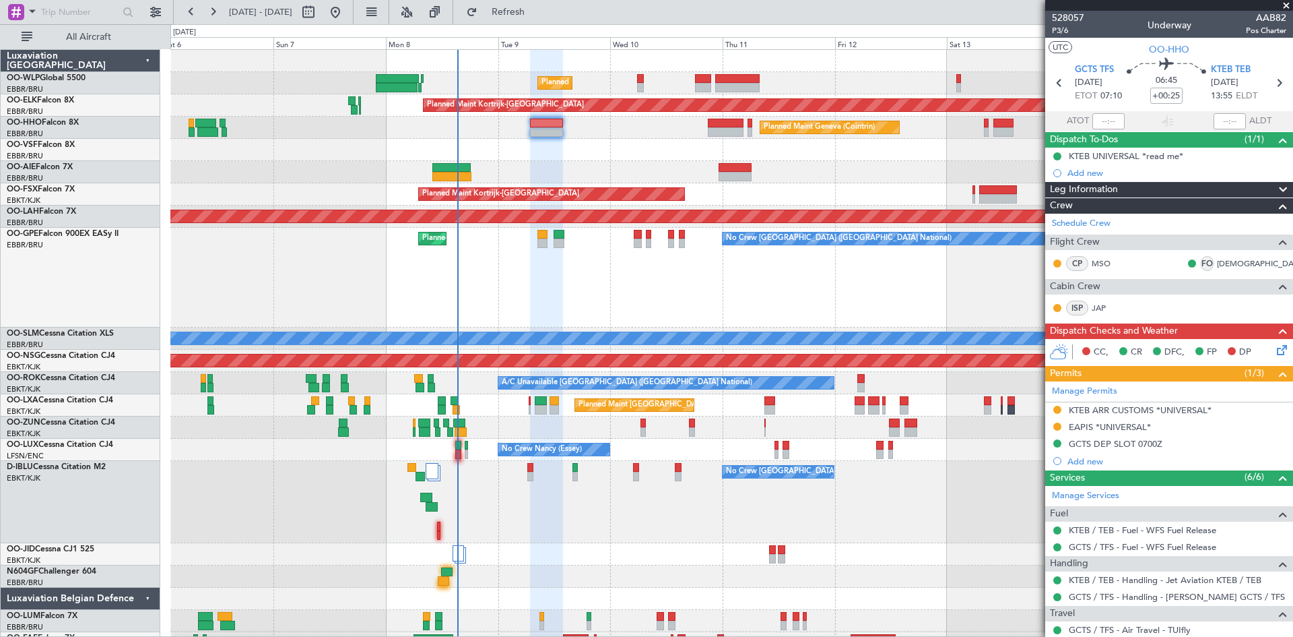
scroll to position [17, 0]
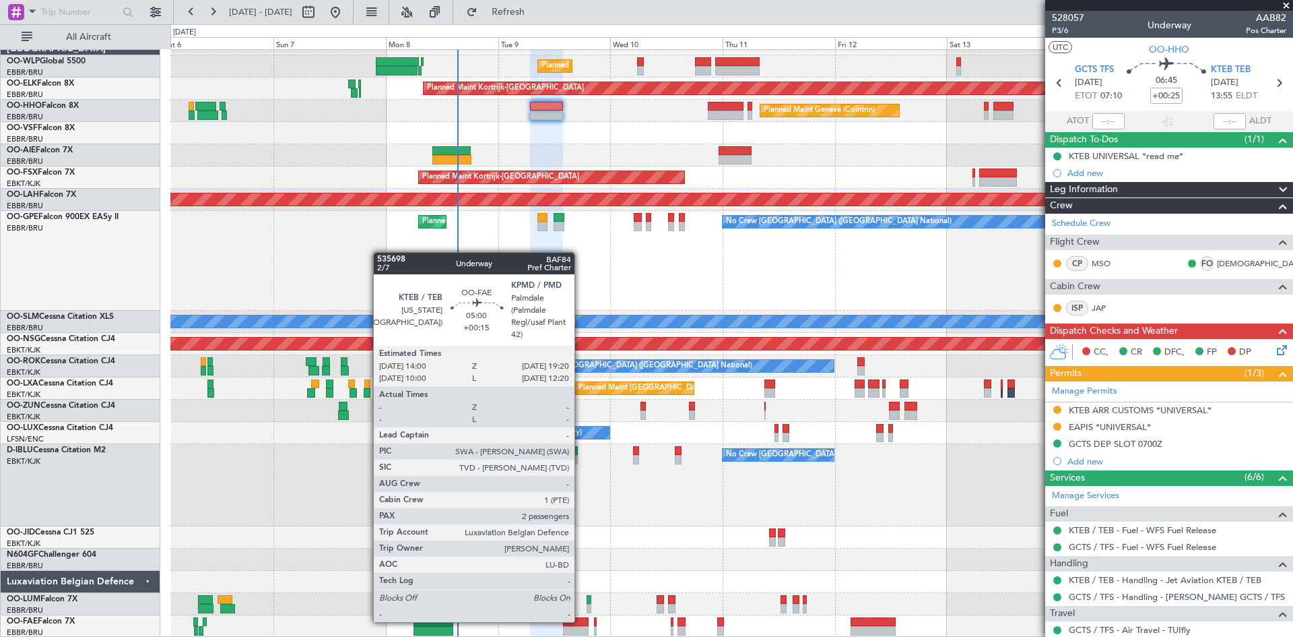
click at [581, 620] on div at bounding box center [576, 621] width 26 height 9
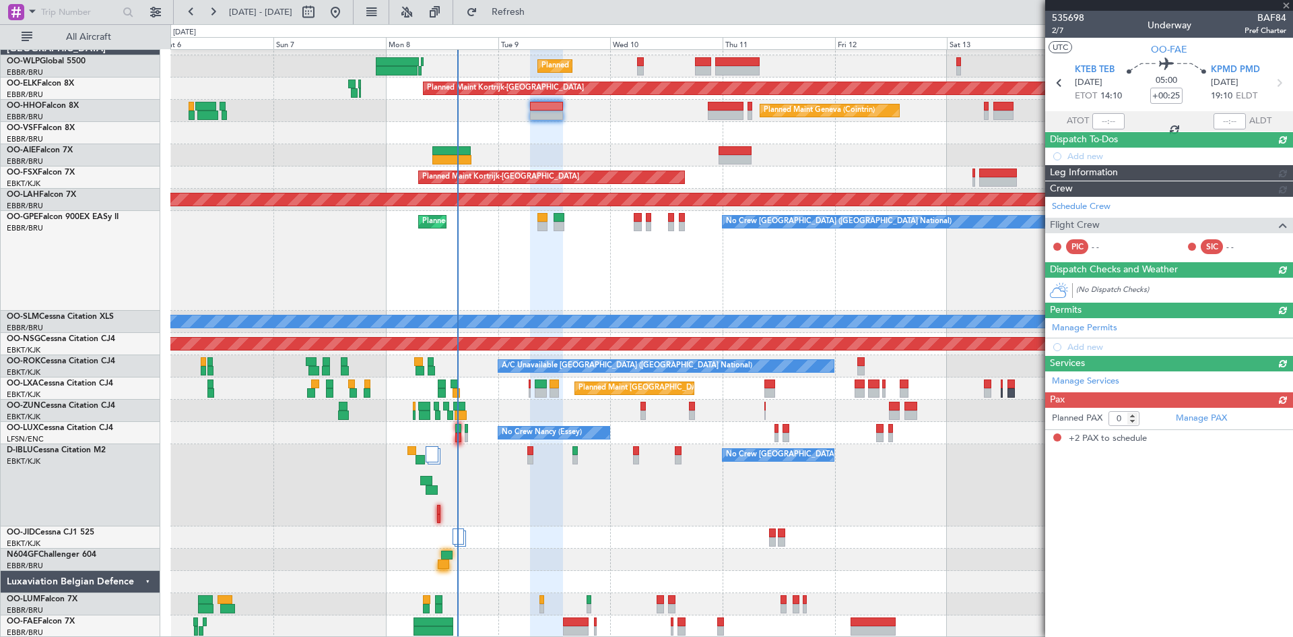
type input "+00:15"
type input "2"
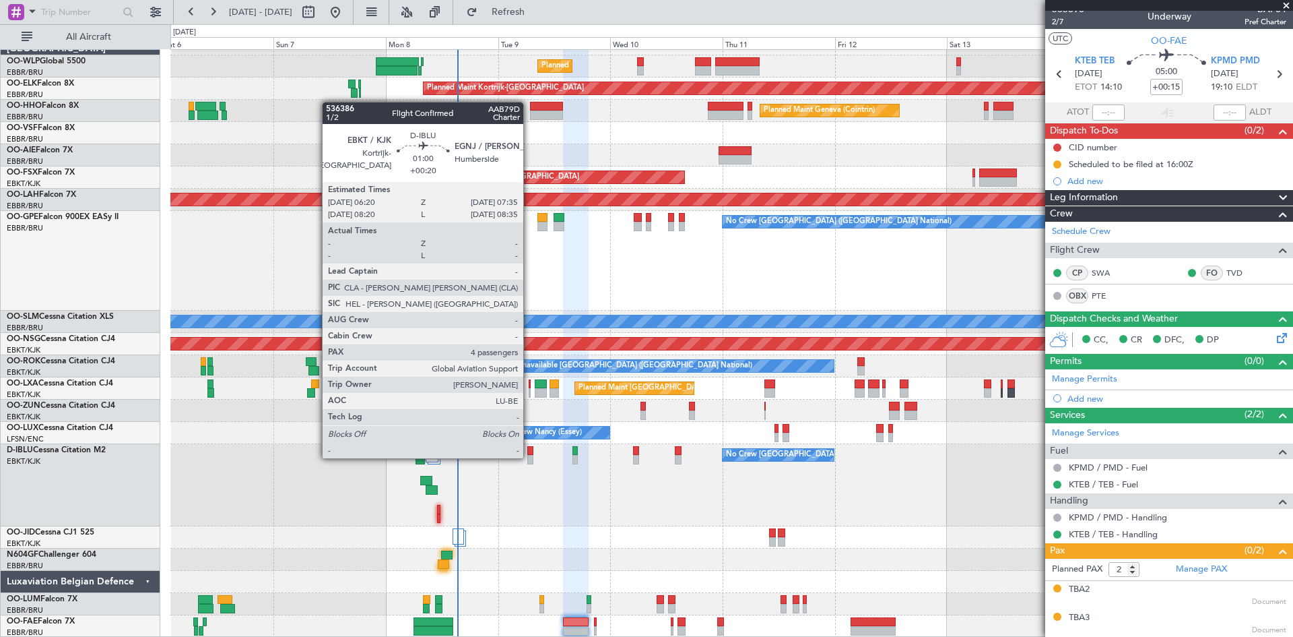
click at [529, 457] on div at bounding box center [530, 459] width 6 height 9
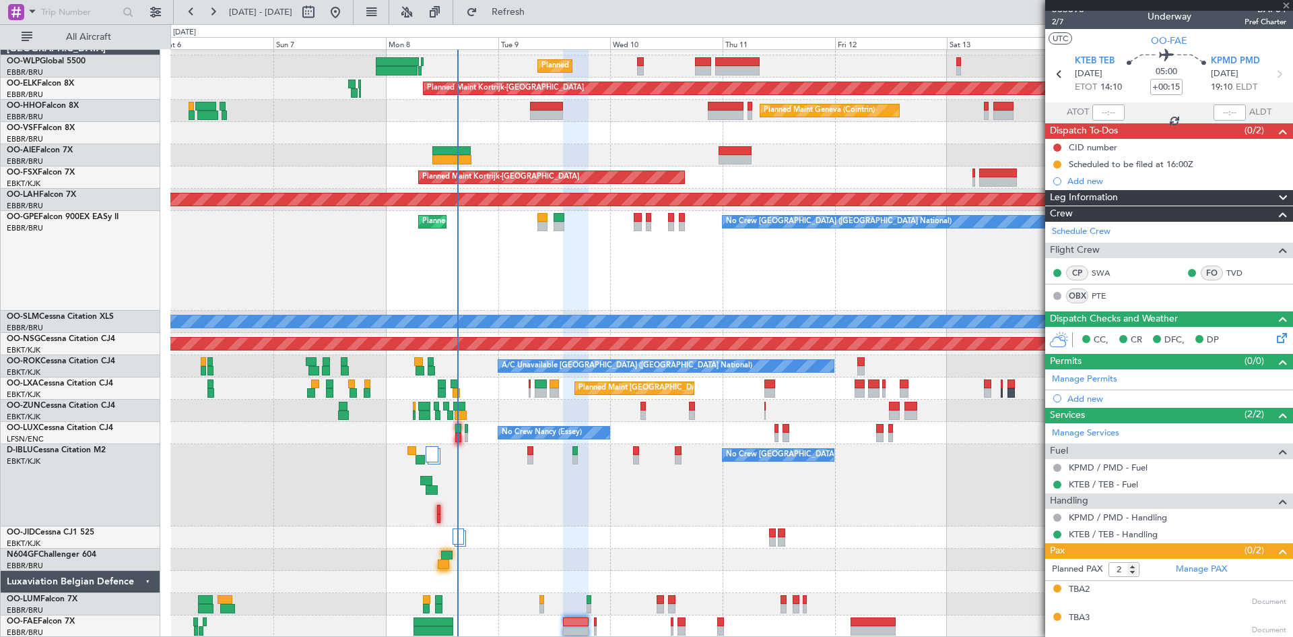
type input "+00:20"
type input "4"
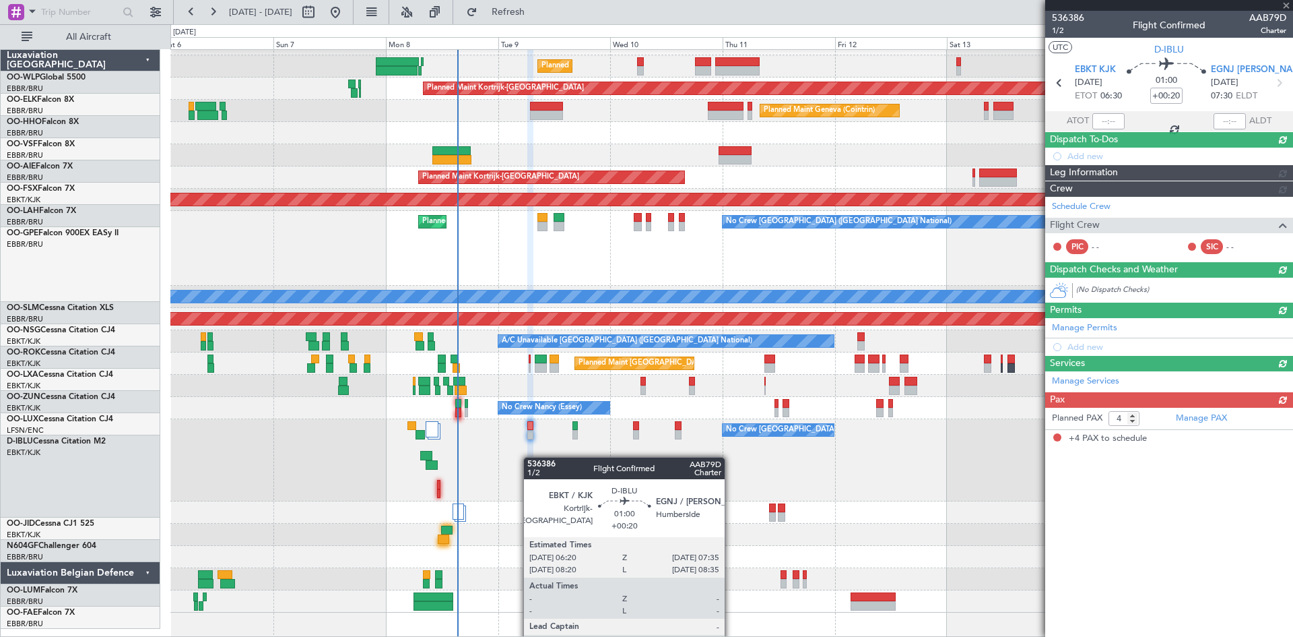
scroll to position [0, 0]
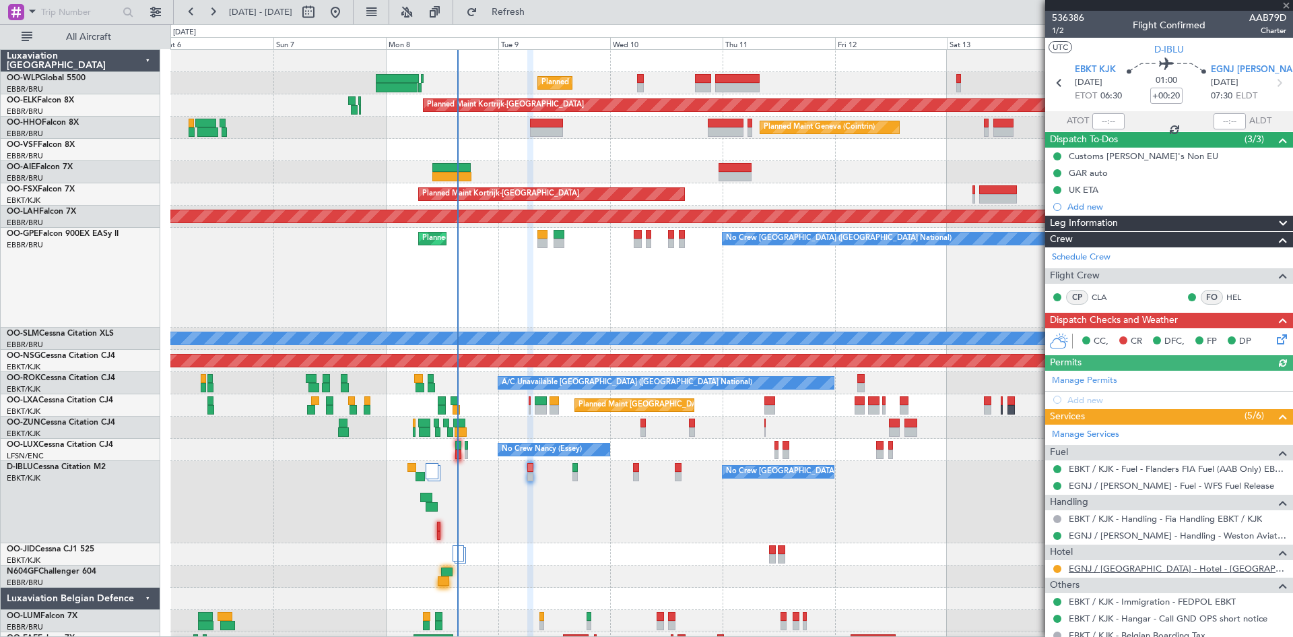
click at [1225, 565] on link "EGNJ / HUY - Hotel - Weston Aviation EGNJ / HUY" at bounding box center [1178, 567] width 218 height 11
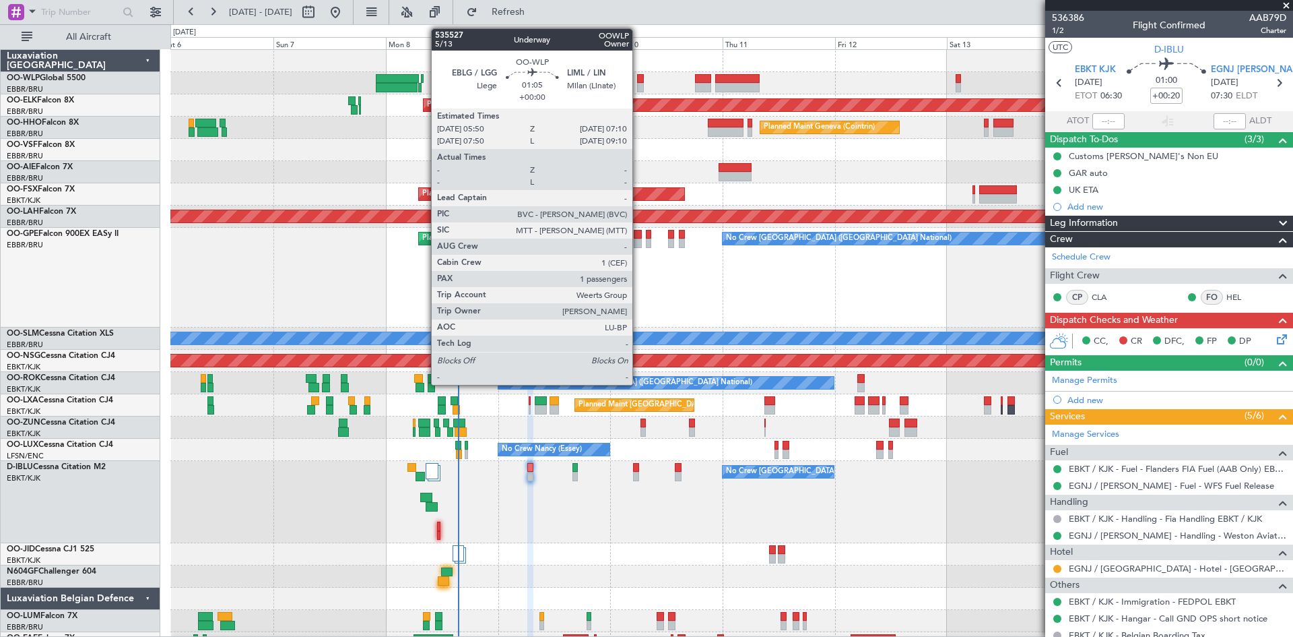
click at [639, 84] on div at bounding box center [640, 87] width 7 height 9
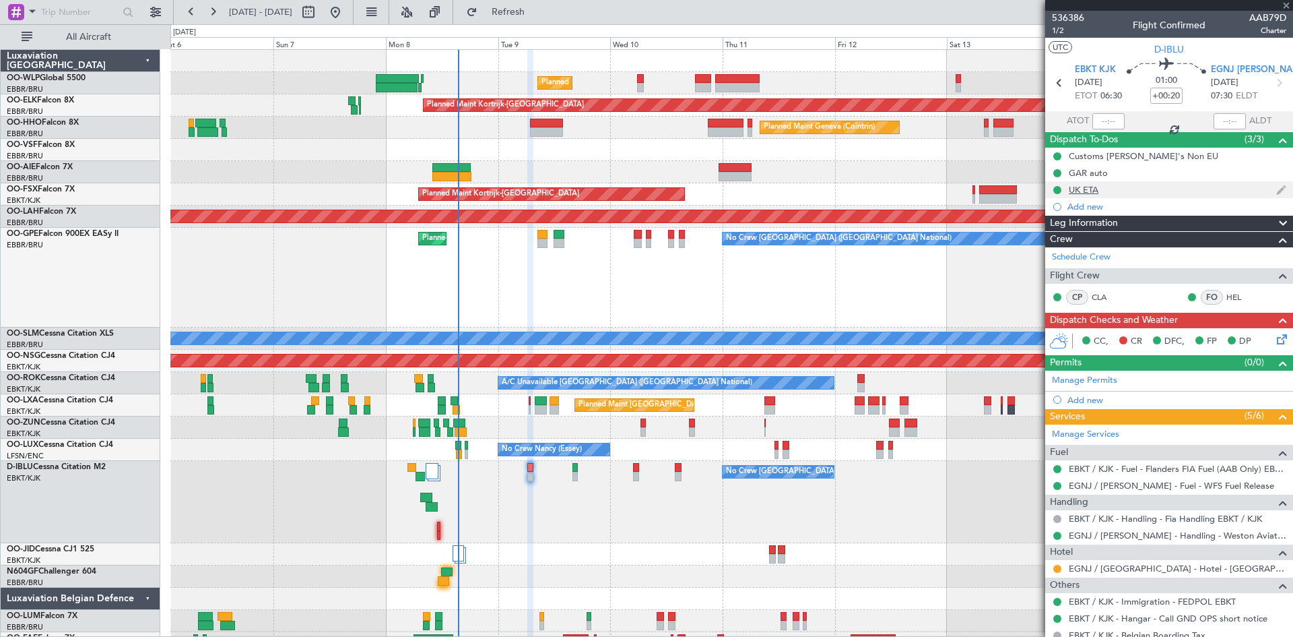
type input "1"
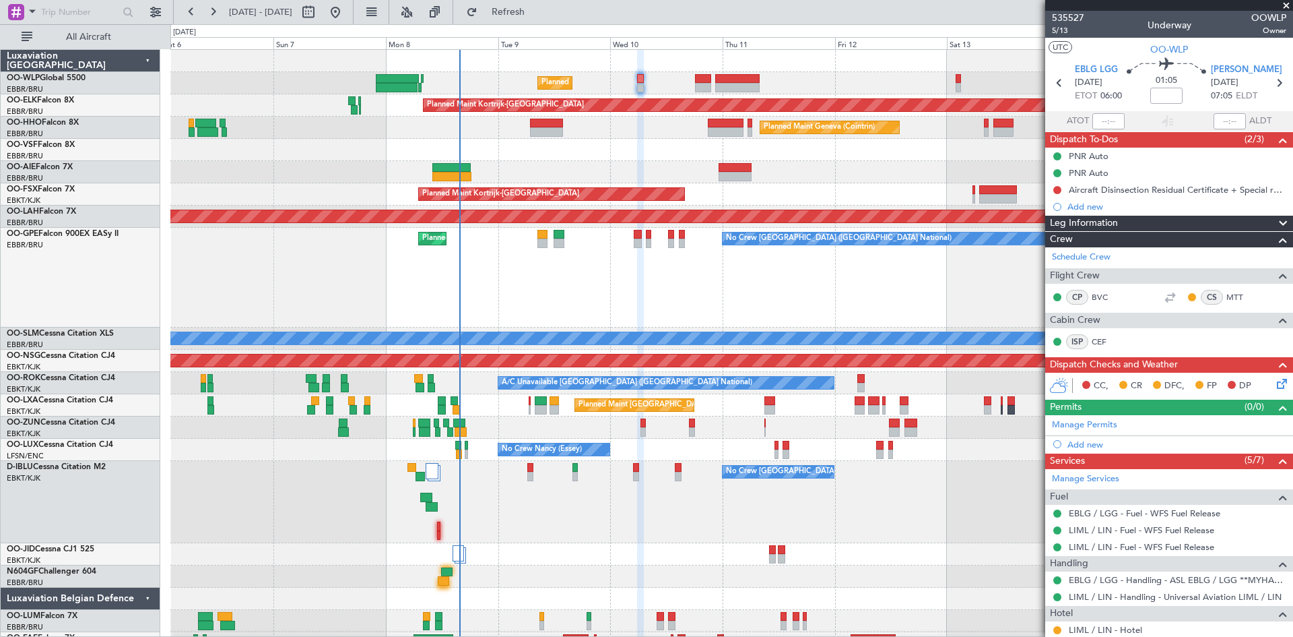
scroll to position [17, 0]
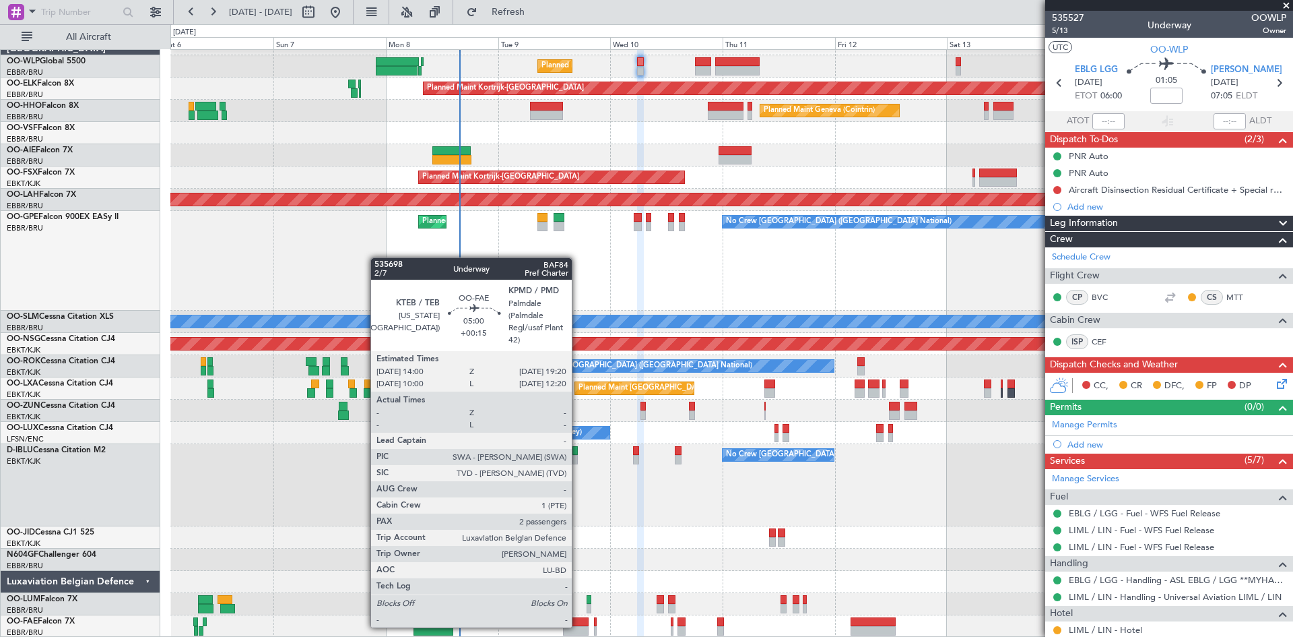
click at [579, 626] on div at bounding box center [576, 630] width 26 height 9
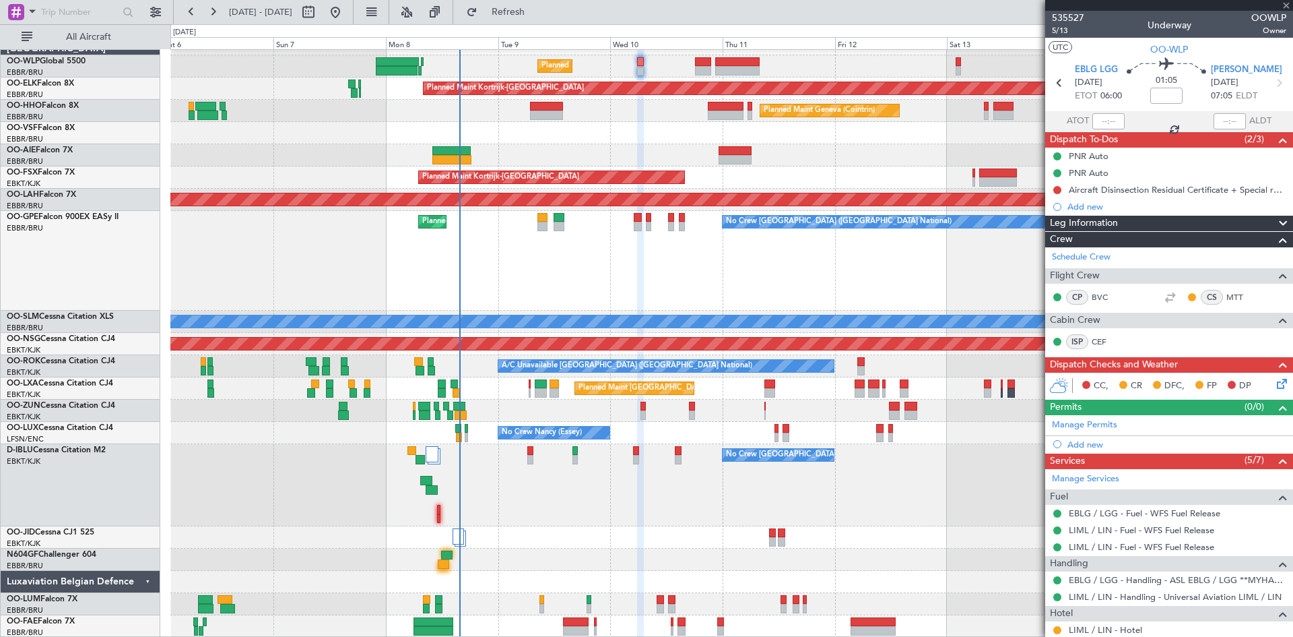
type input "+00:15"
type input "2"
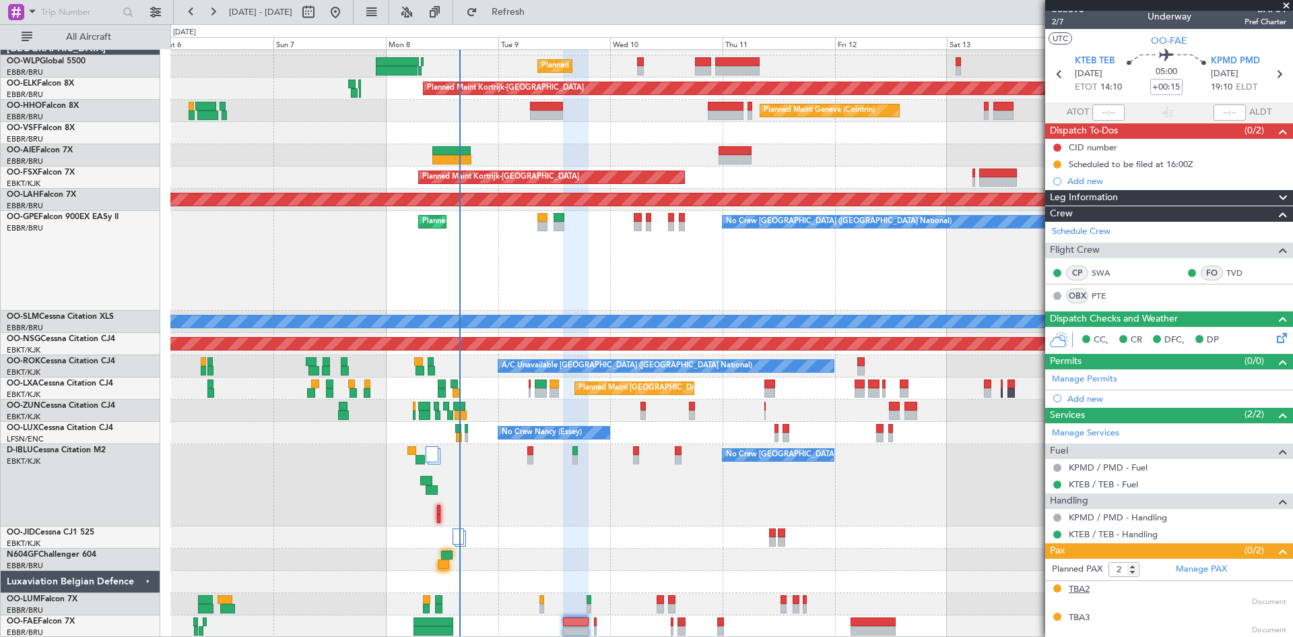
scroll to position [0, 0]
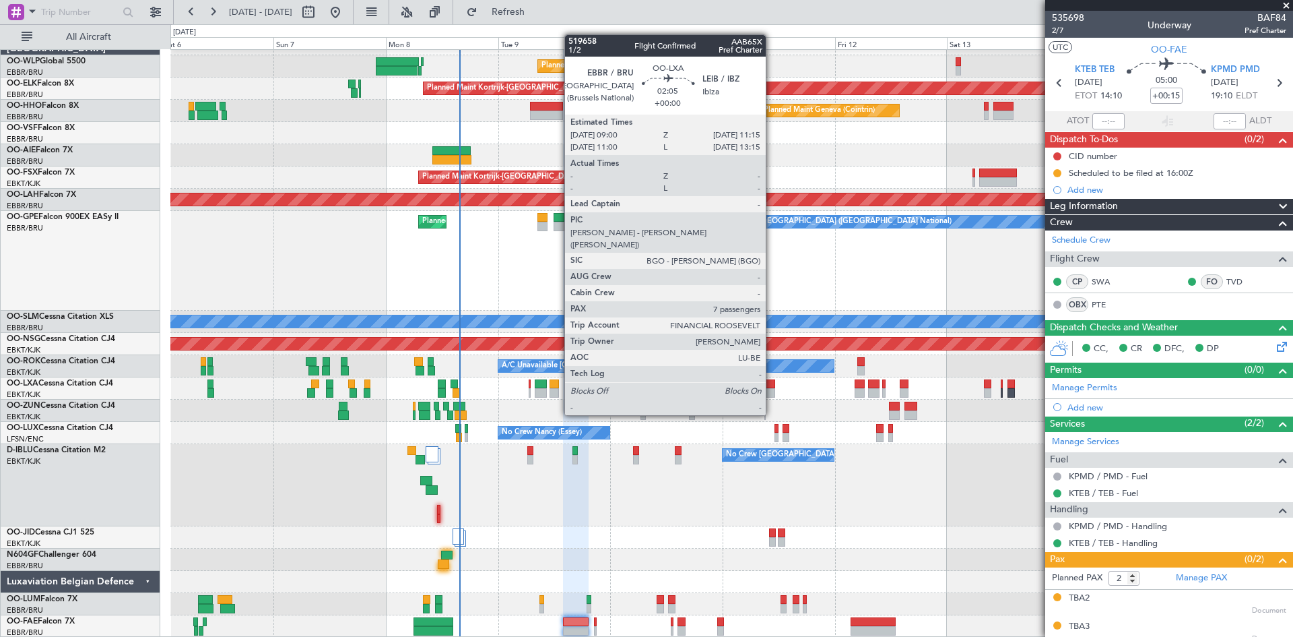
click at [772, 391] on div at bounding box center [770, 392] width 11 height 9
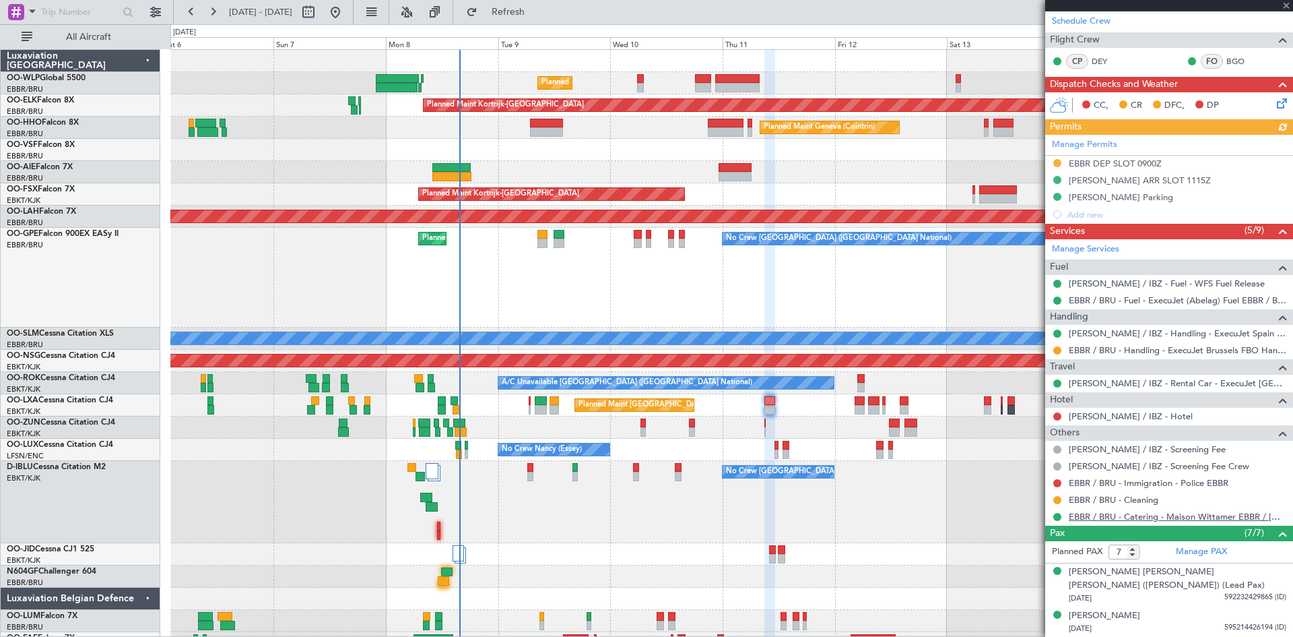
scroll to position [269, 0]
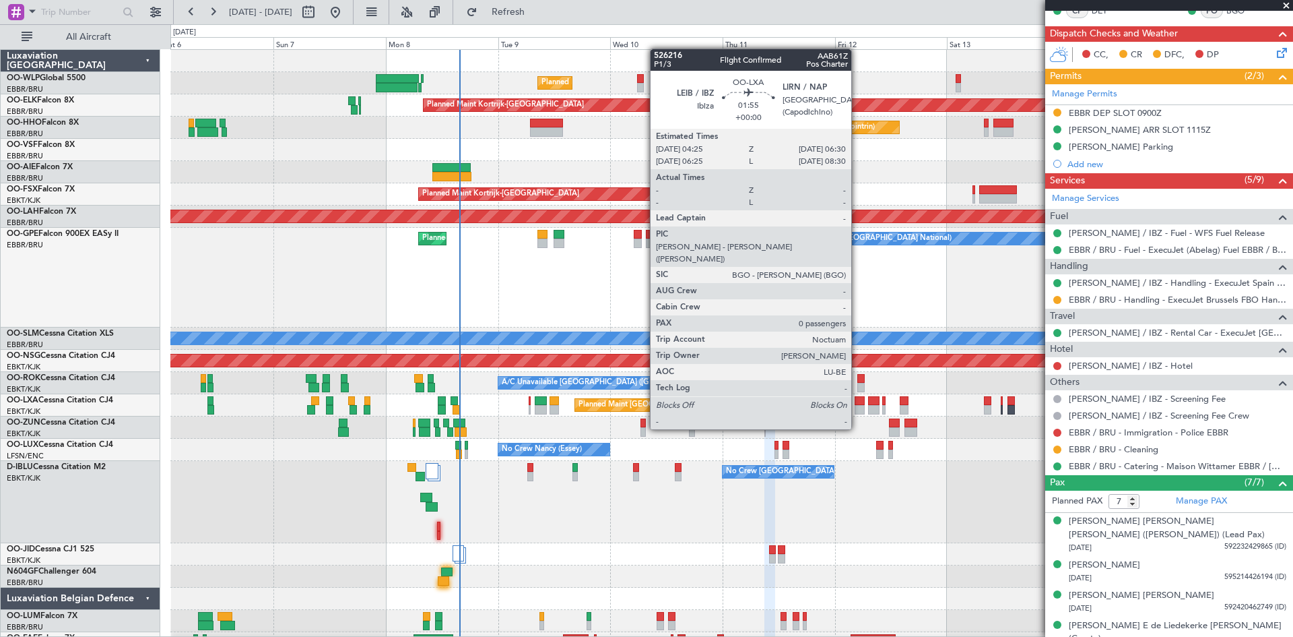
click at [858, 404] on div at bounding box center [860, 400] width 10 height 9
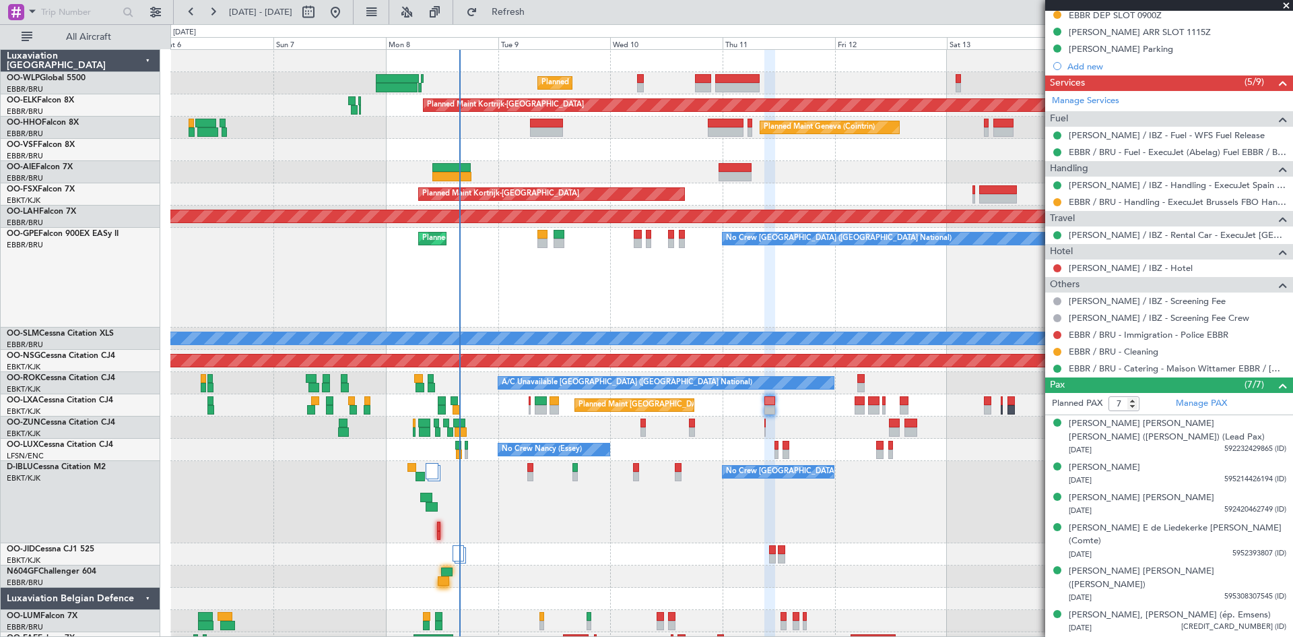
scroll to position [383, 0]
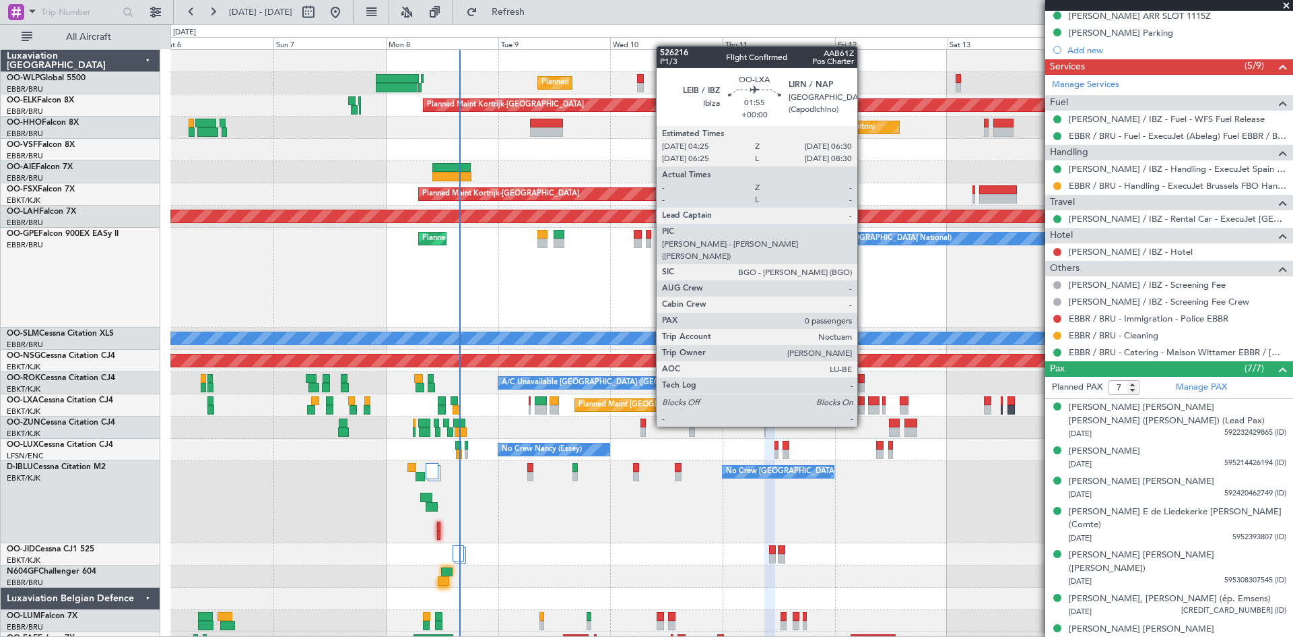
click at [864, 401] on div at bounding box center [860, 400] width 10 height 9
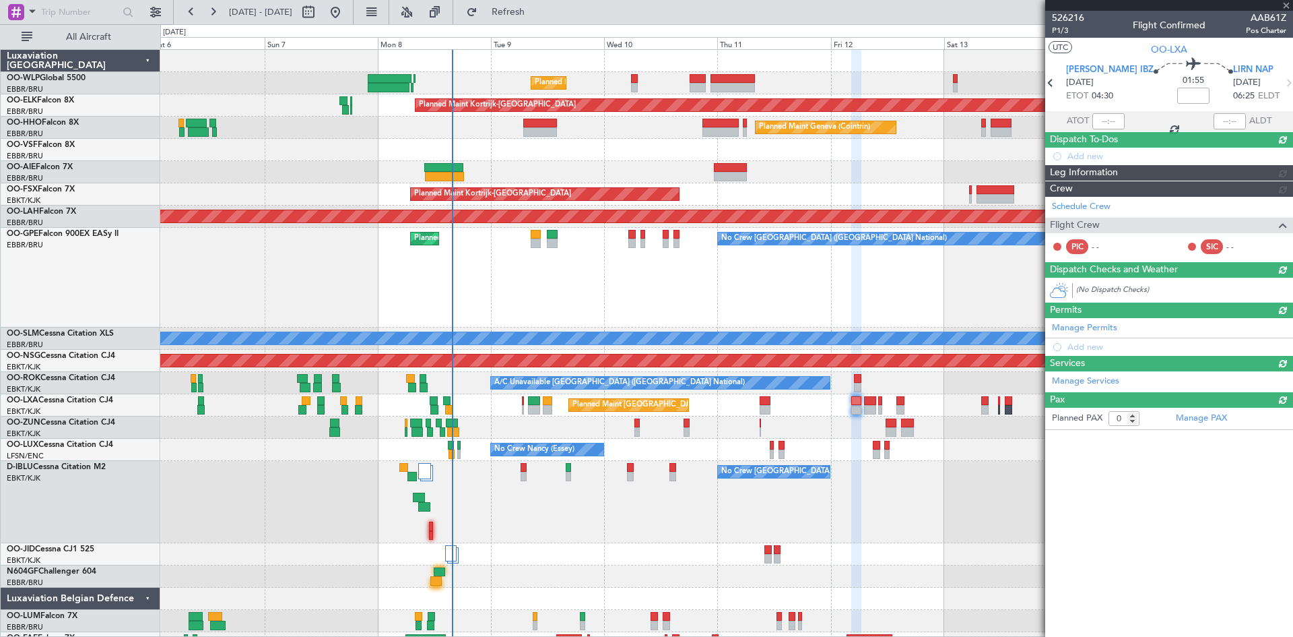
scroll to position [0, 0]
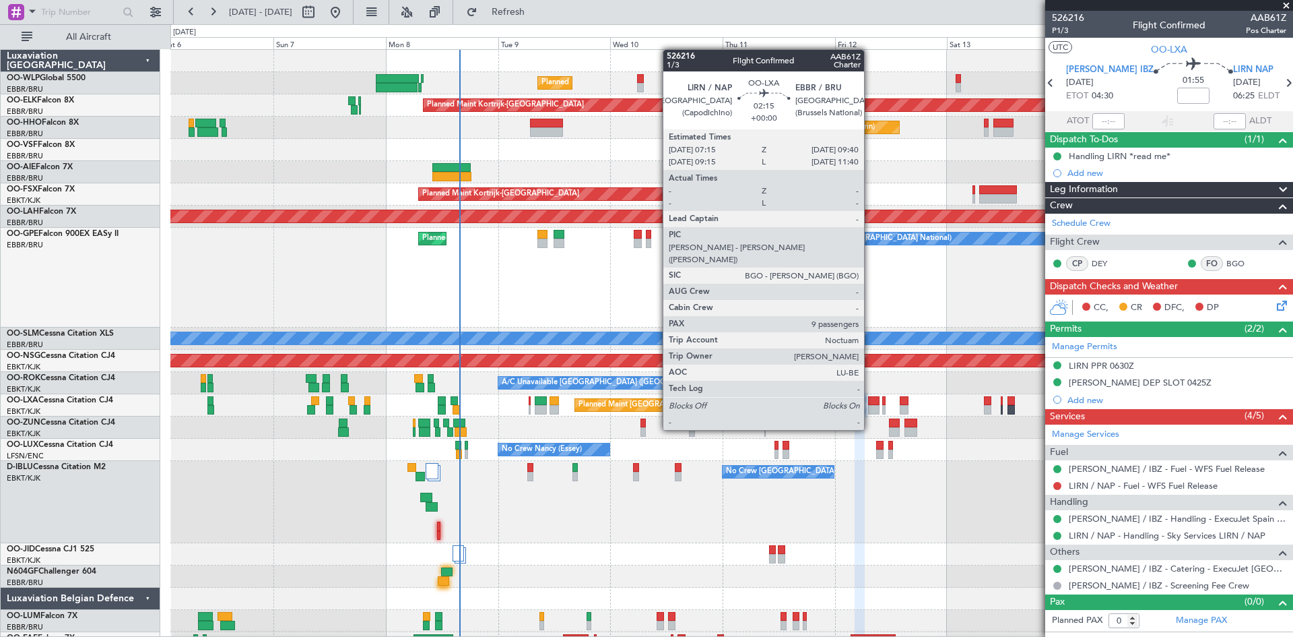
click at [870, 406] on div at bounding box center [873, 409] width 11 height 9
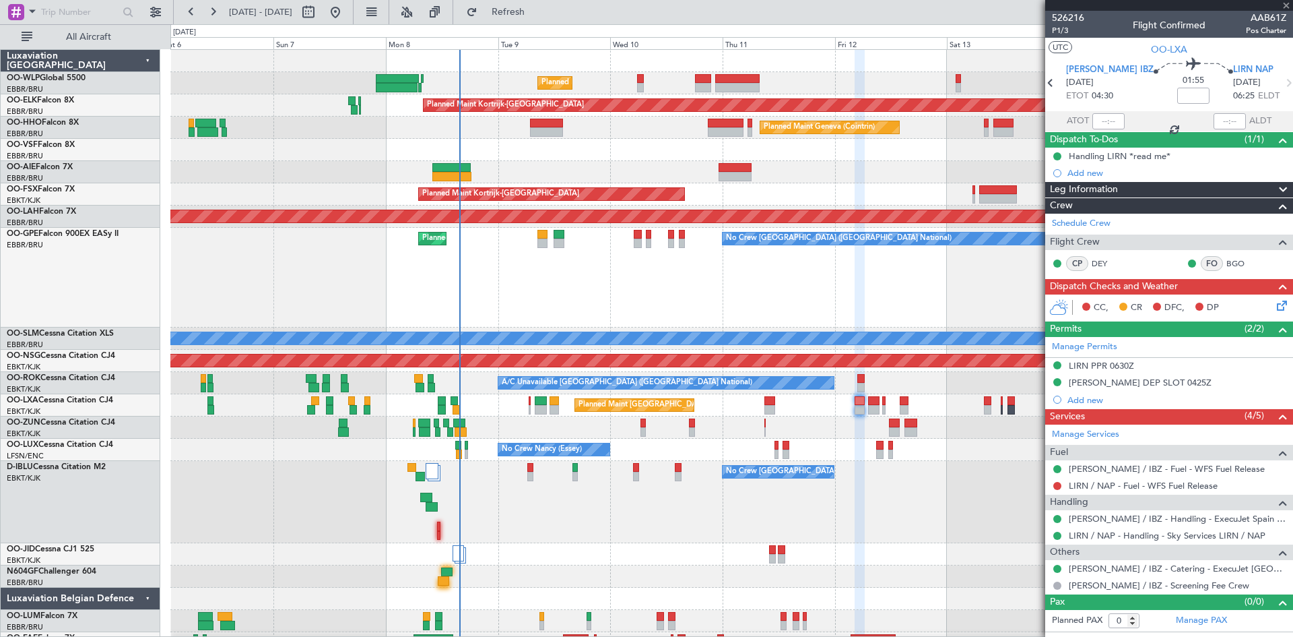
type input "9"
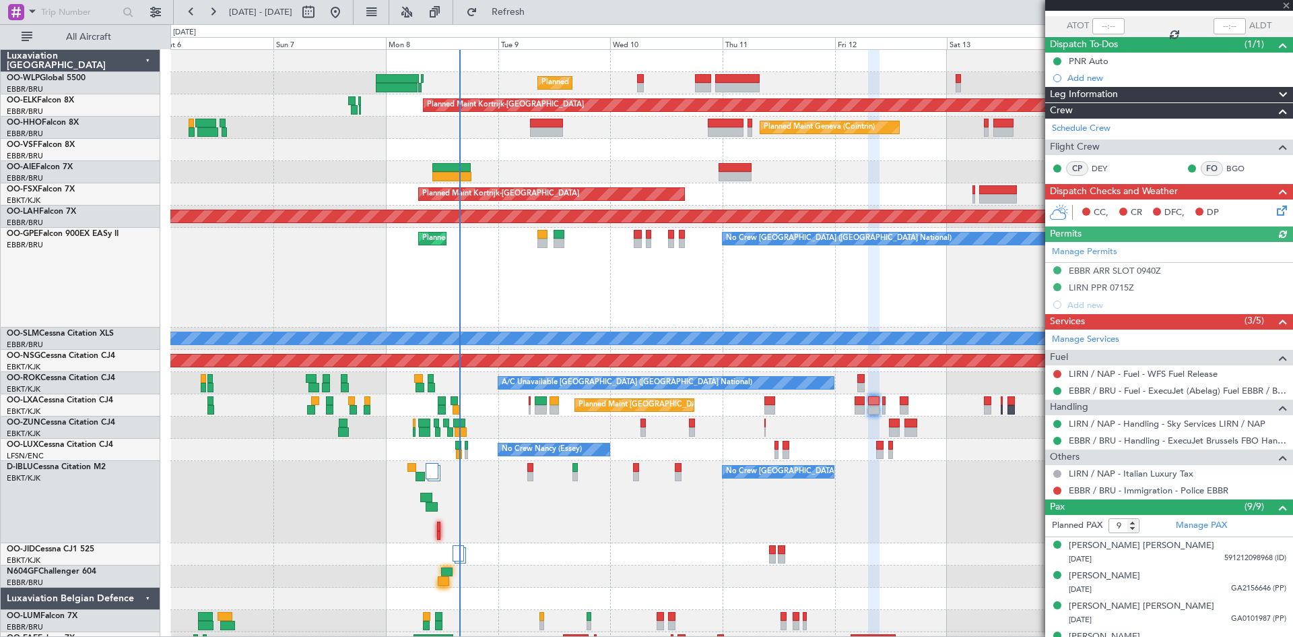
scroll to position [202, 0]
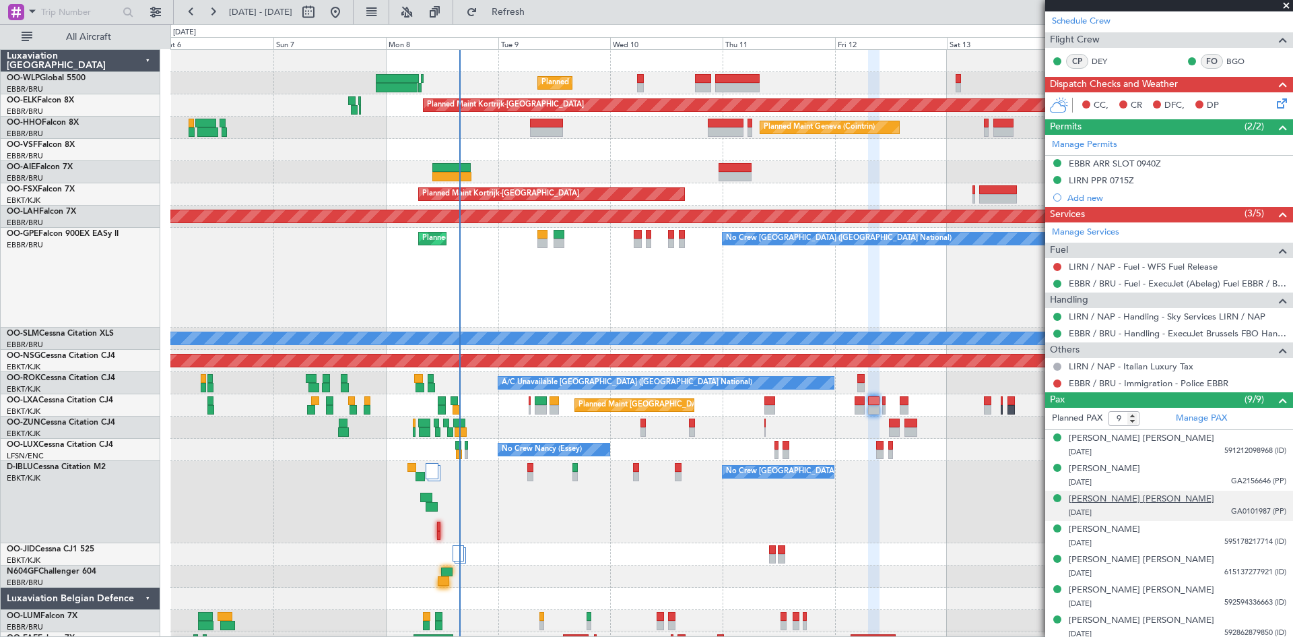
click at [1155, 503] on div "Bart Daniel M. Verhaeghe" at bounding box center [1142, 498] width 146 height 13
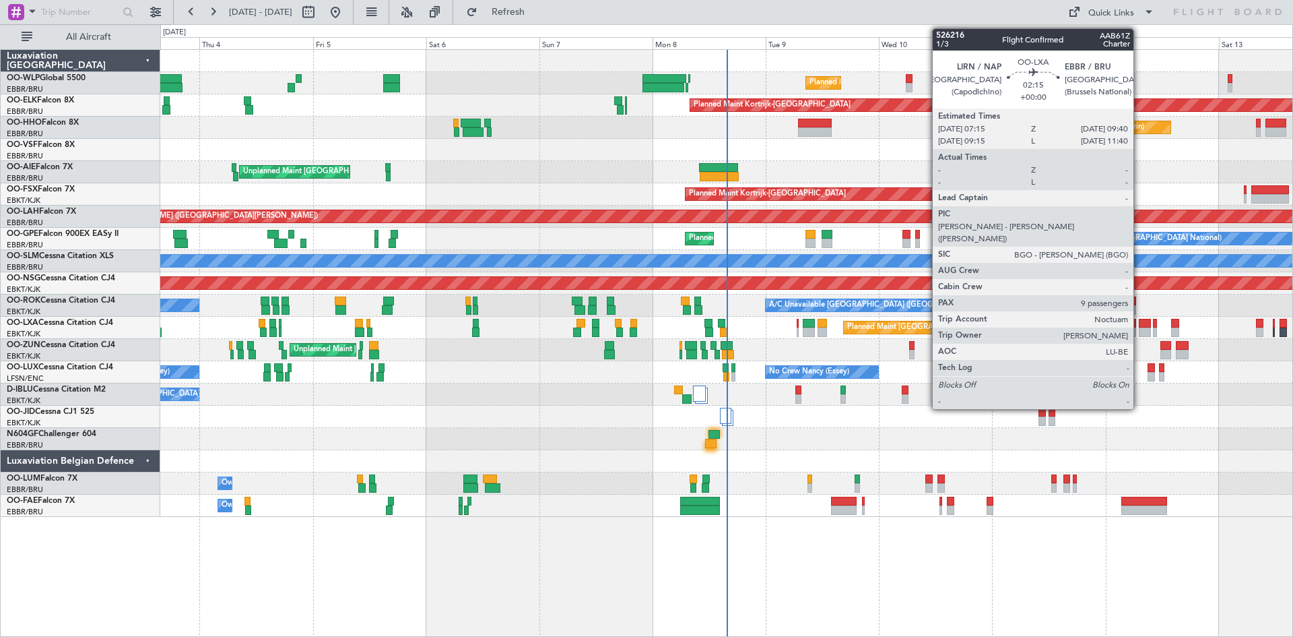
click at [1140, 333] on div at bounding box center [1144, 331] width 11 height 9
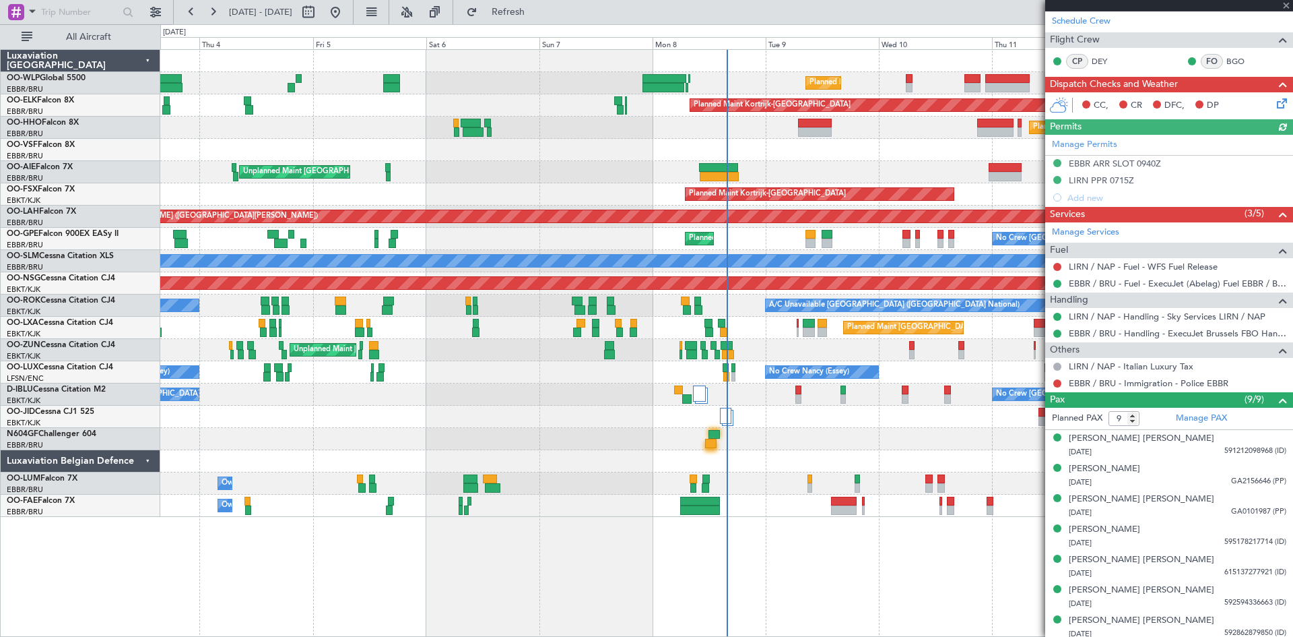
scroll to position [267, 0]
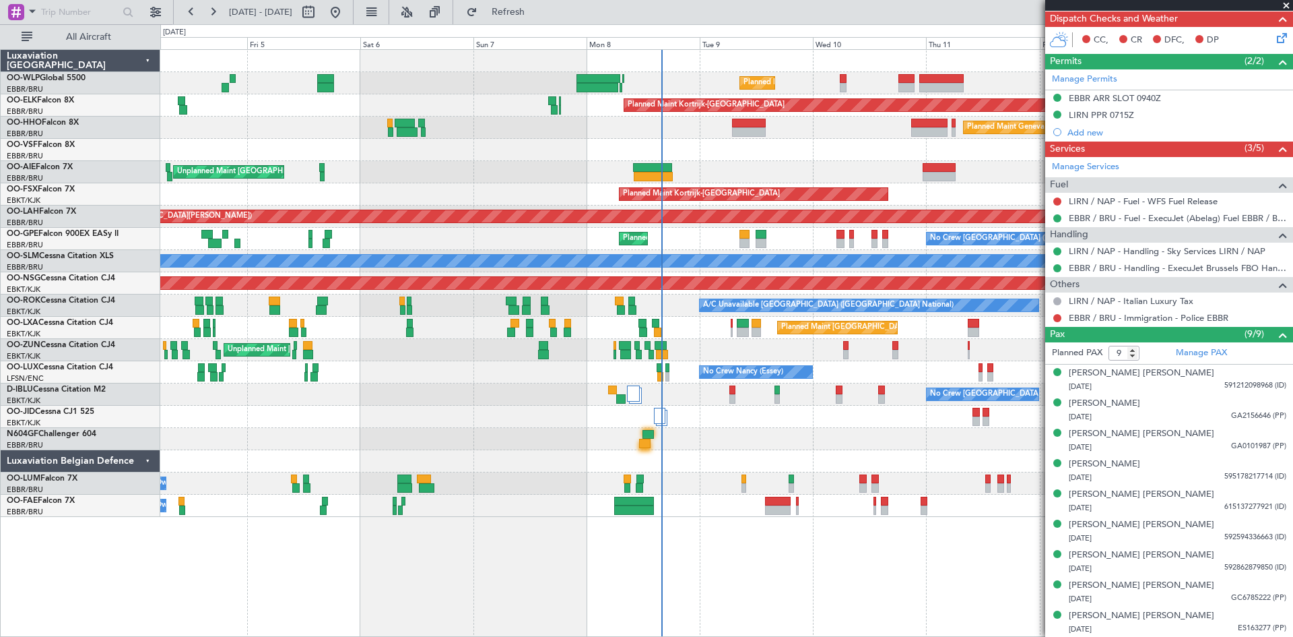
click at [787, 179] on div "Unplanned Maint [GEOGRAPHIC_DATA] ([GEOGRAPHIC_DATA] National) Planned Maint [G…" at bounding box center [726, 172] width 1132 height 22
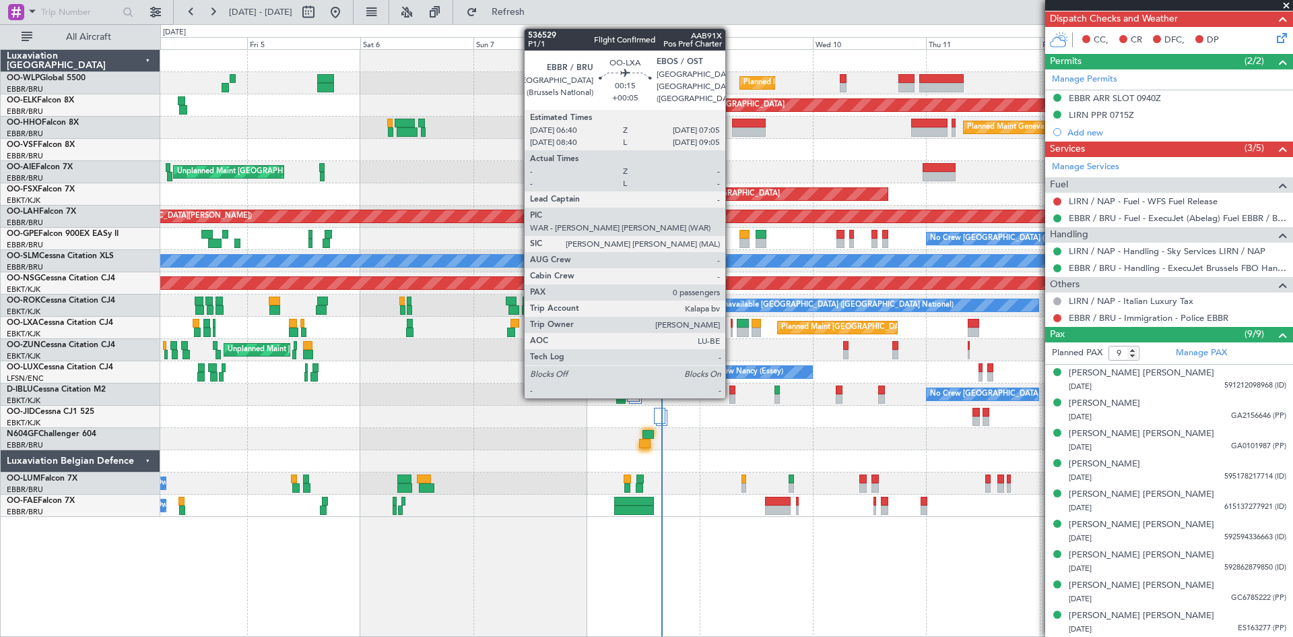
click at [732, 329] on div at bounding box center [732, 331] width 2 height 9
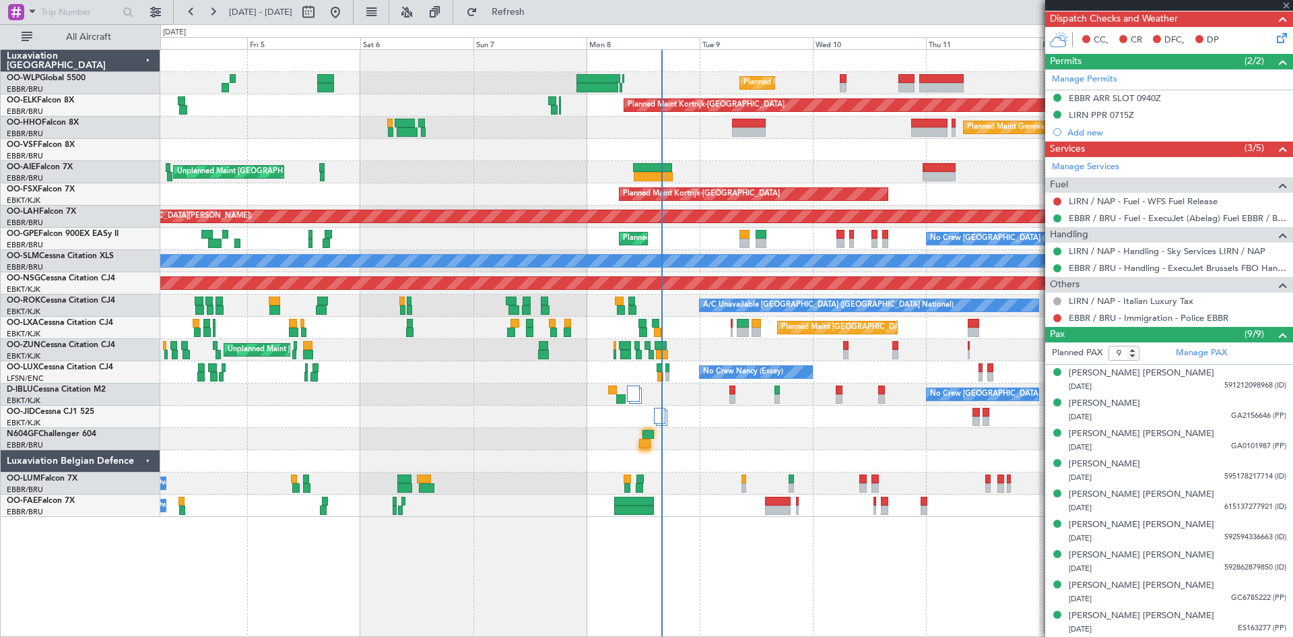
type input "+00:05"
type input "0"
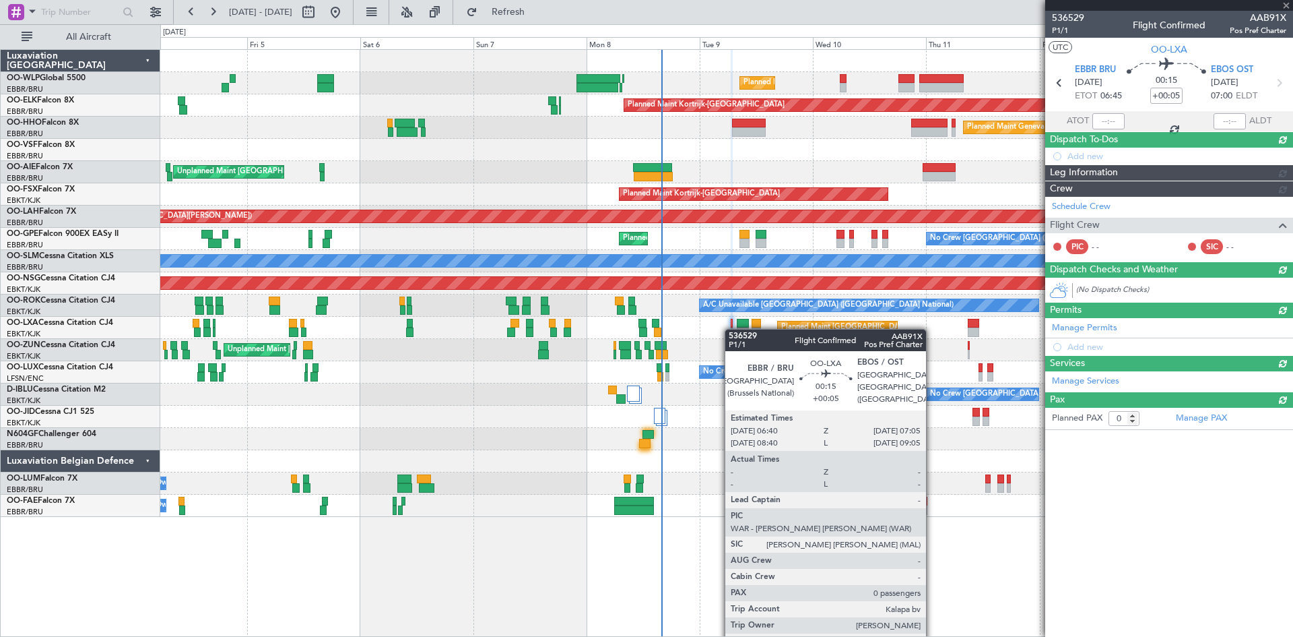
scroll to position [0, 0]
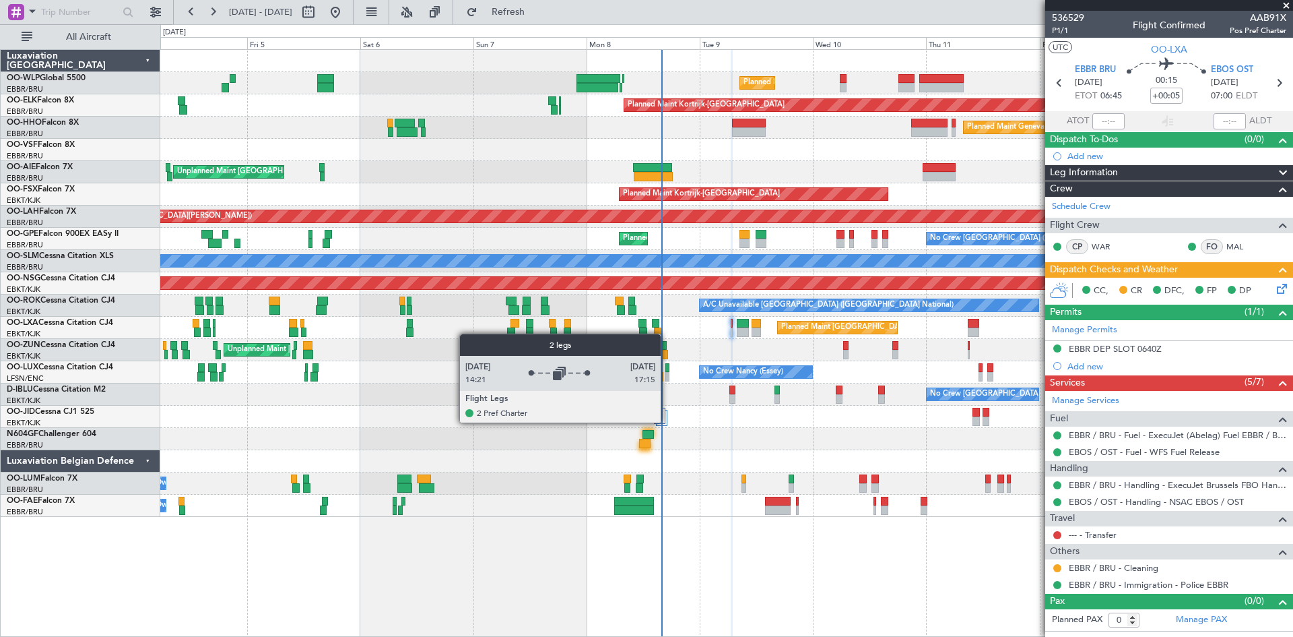
click at [667, 422] on div at bounding box center [662, 418] width 12 height 16
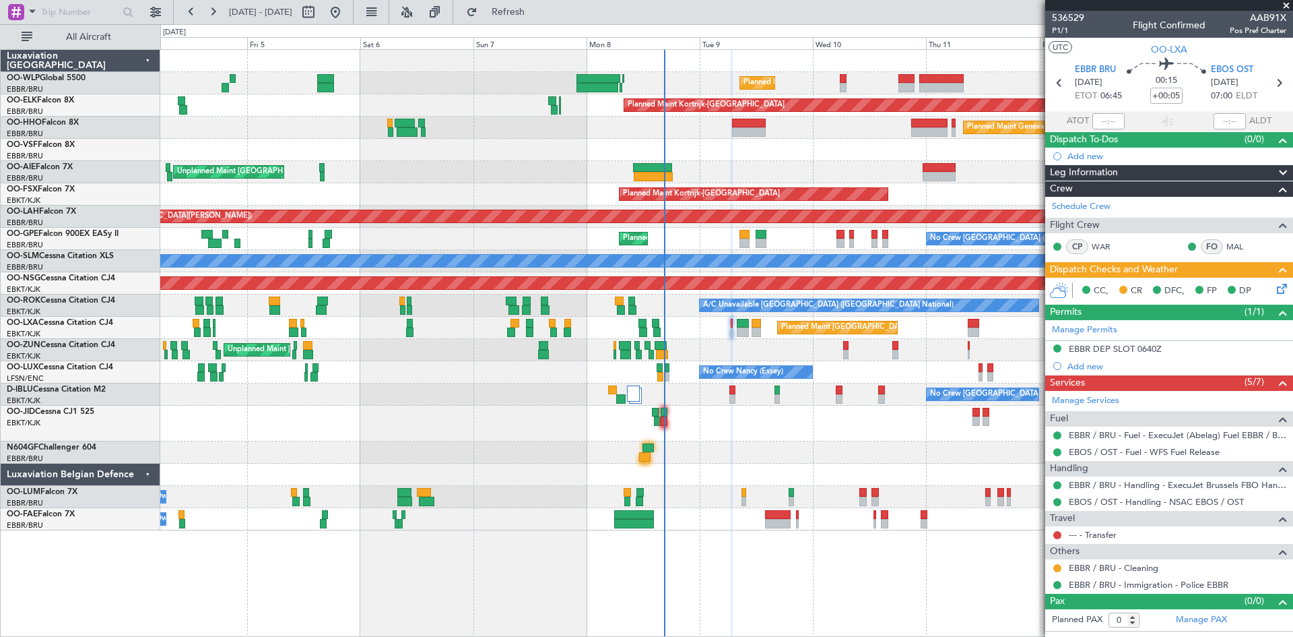
click at [191, 235] on div "Planned Maint Liege Planned Maint [GEOGRAPHIC_DATA]-[GEOGRAPHIC_DATA] Planned M…" at bounding box center [726, 290] width 1132 height 480
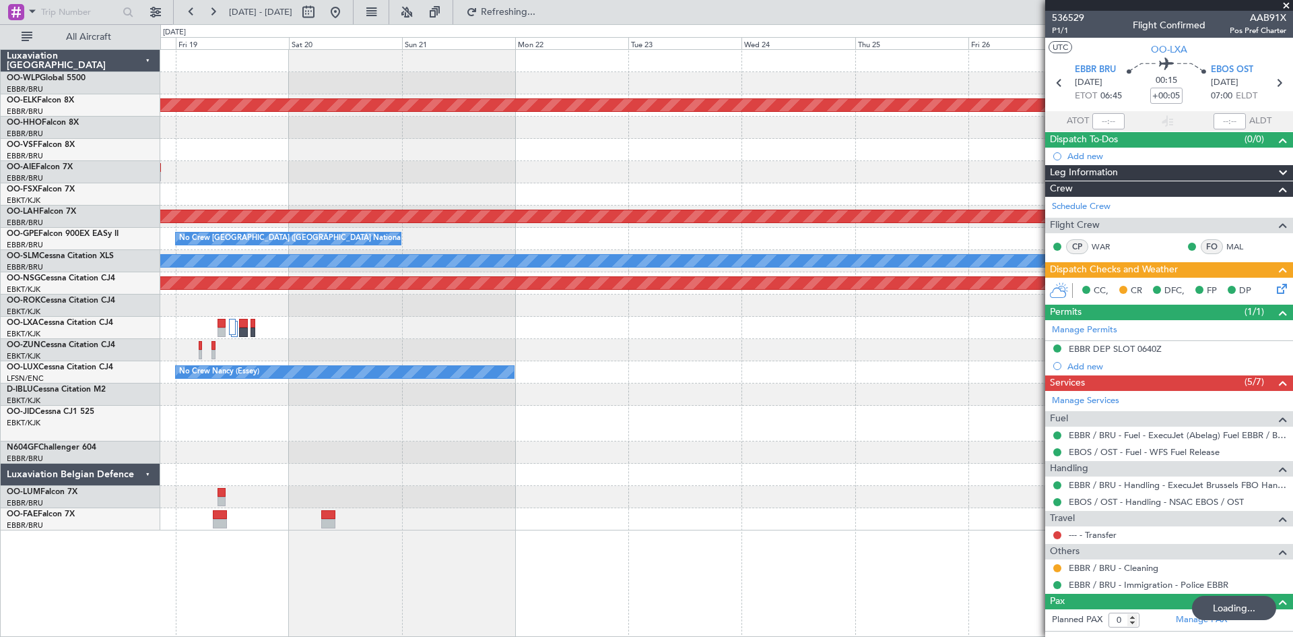
click at [437, 230] on div "Planned Maint Kortrijk-[GEOGRAPHIC_DATA] Planned [GEOGRAPHIC_DATA][PERSON_NAME]…" at bounding box center [726, 290] width 1132 height 480
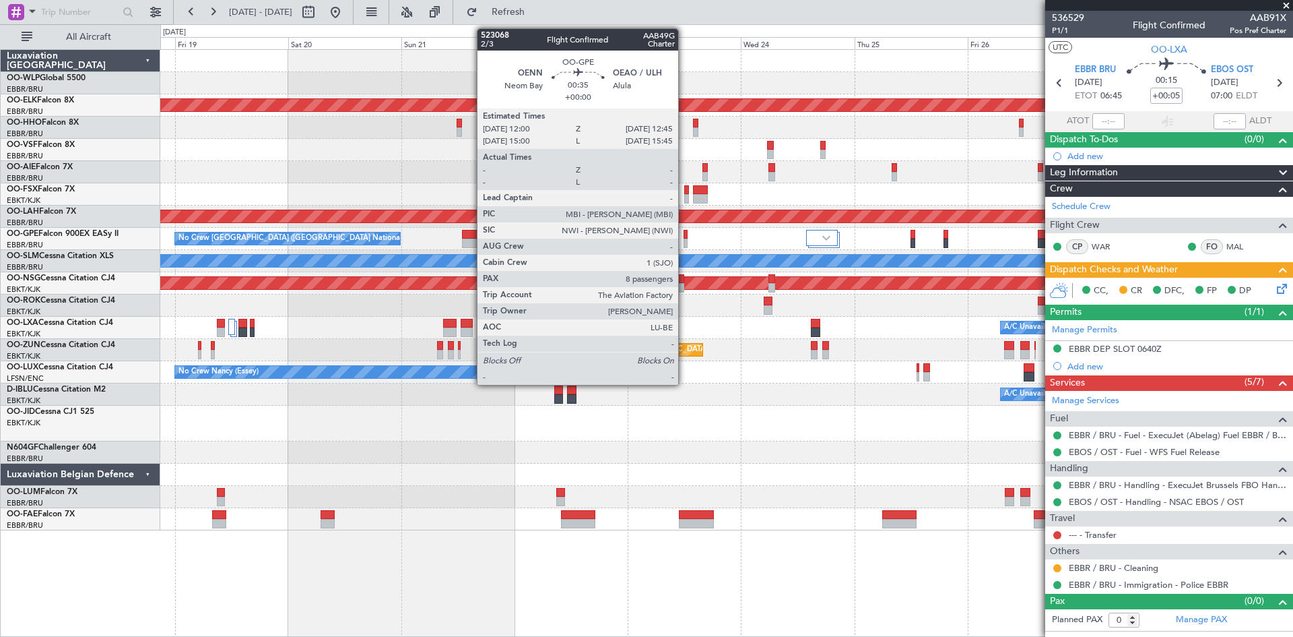
click at [684, 234] on div at bounding box center [686, 234] width 4 height 9
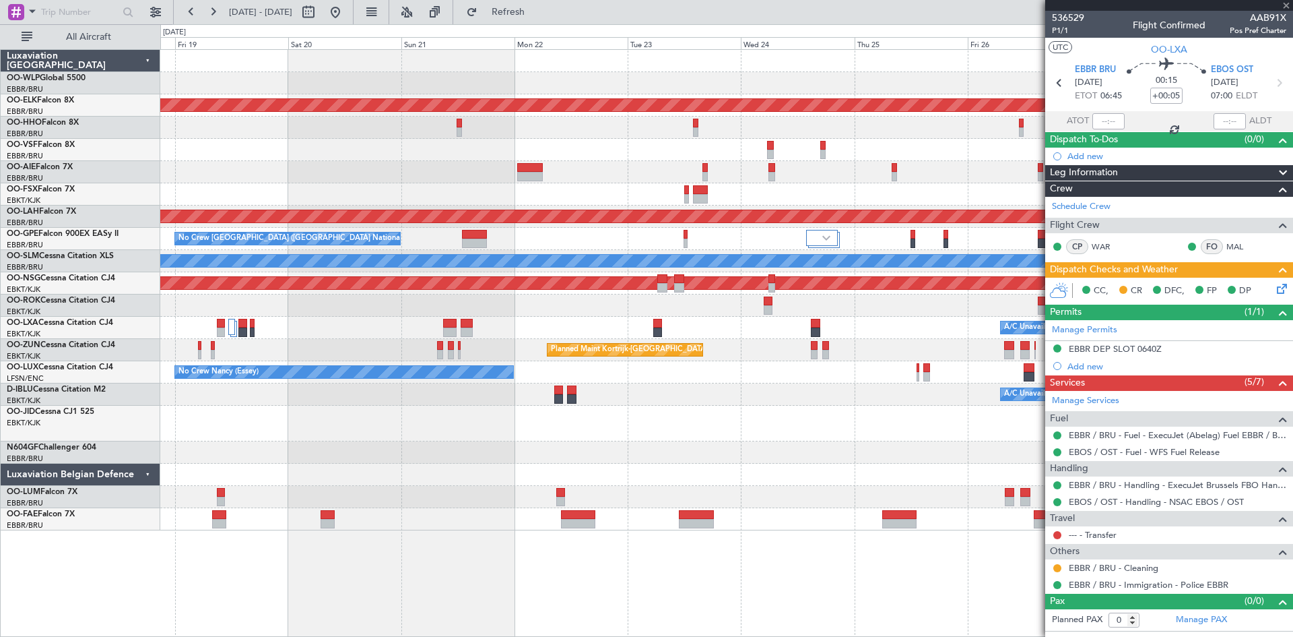
type input "8"
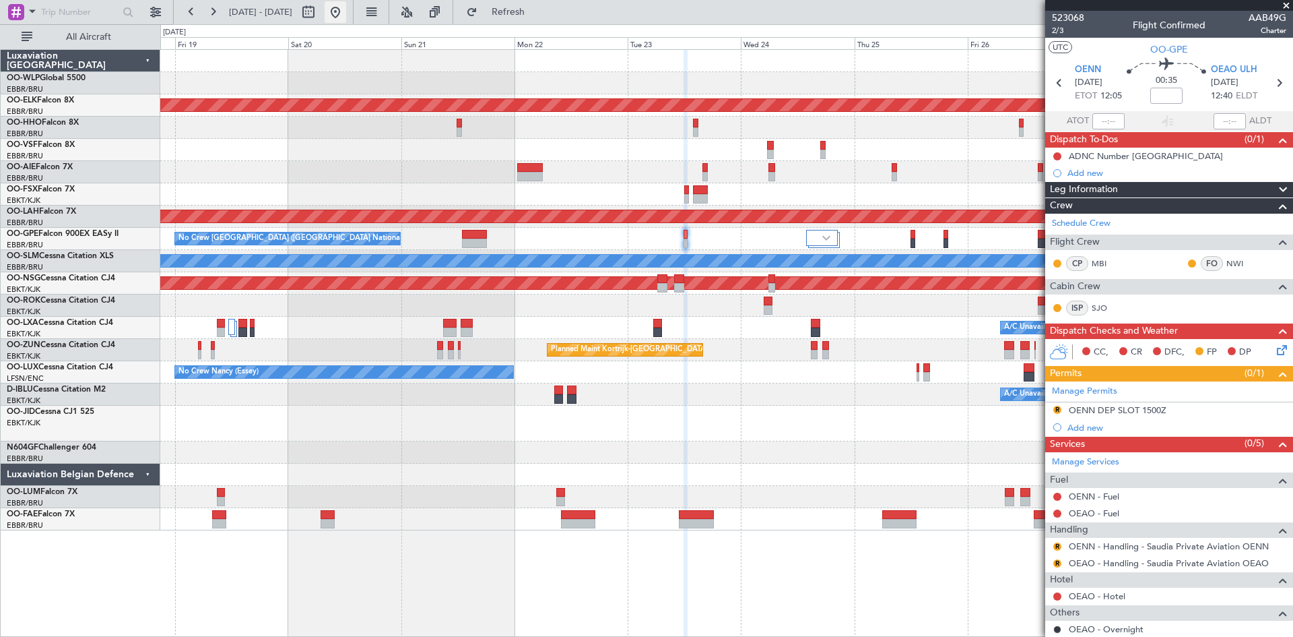
click at [346, 9] on button at bounding box center [336, 12] width 22 height 22
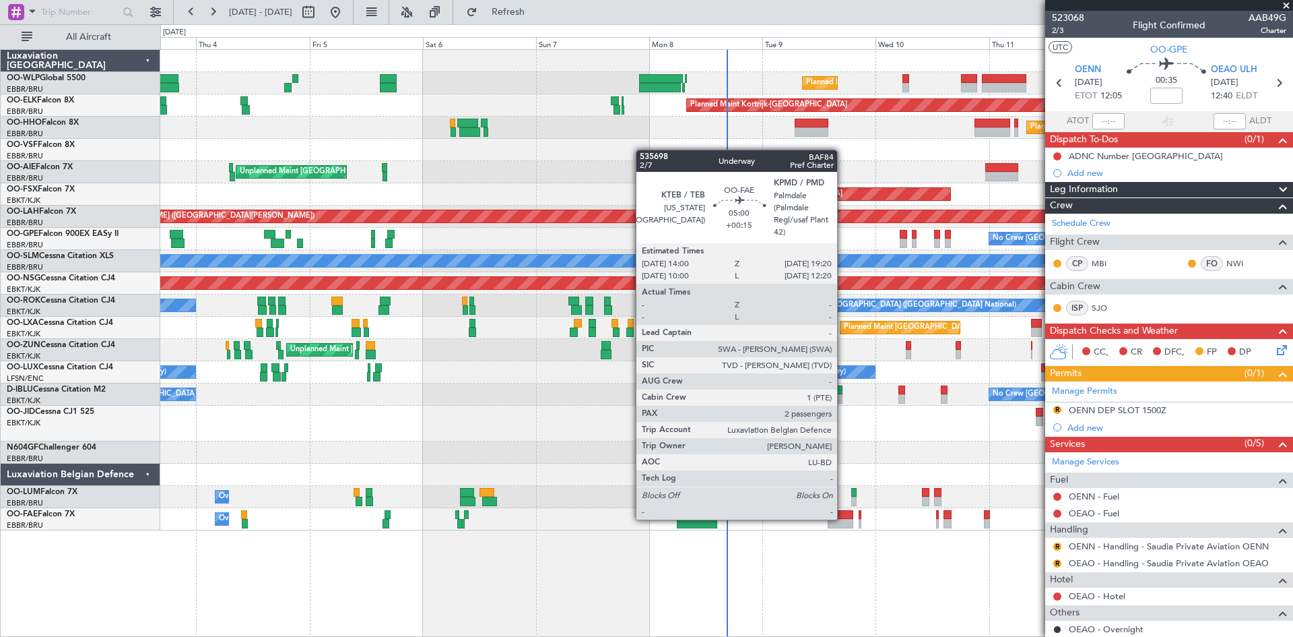
click at [843, 518] on div at bounding box center [841, 514] width 26 height 9
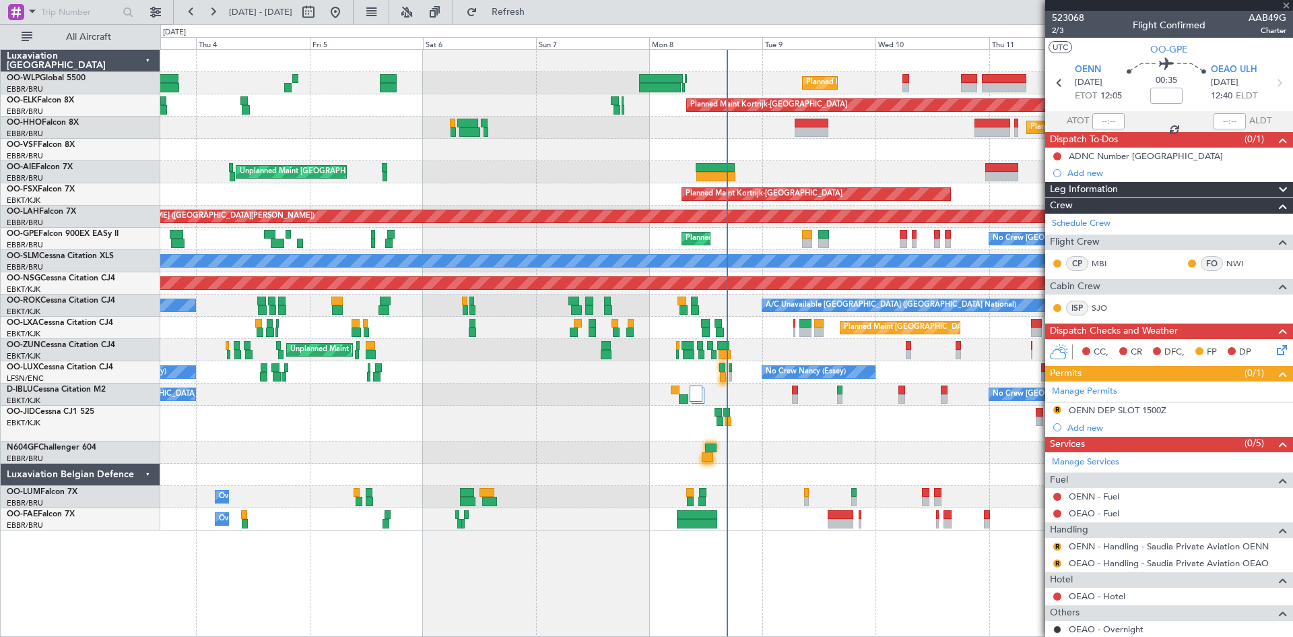
type input "+00:15"
type input "2"
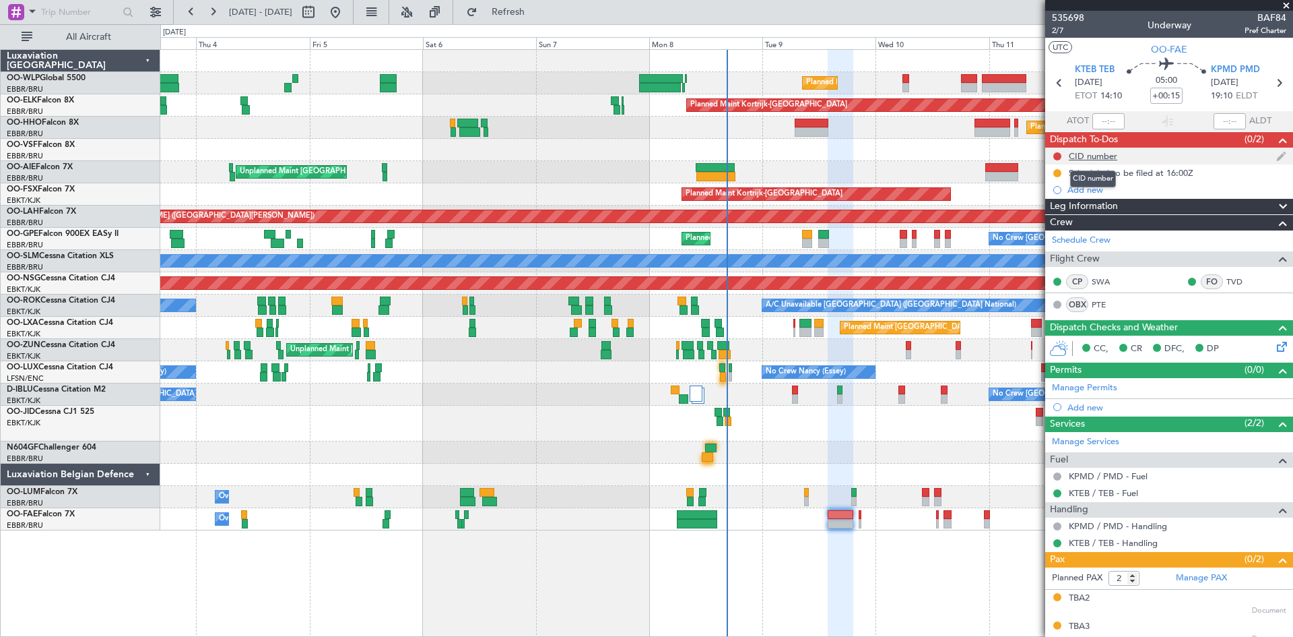
click at [1105, 158] on div "CID number" at bounding box center [1093, 155] width 49 height 11
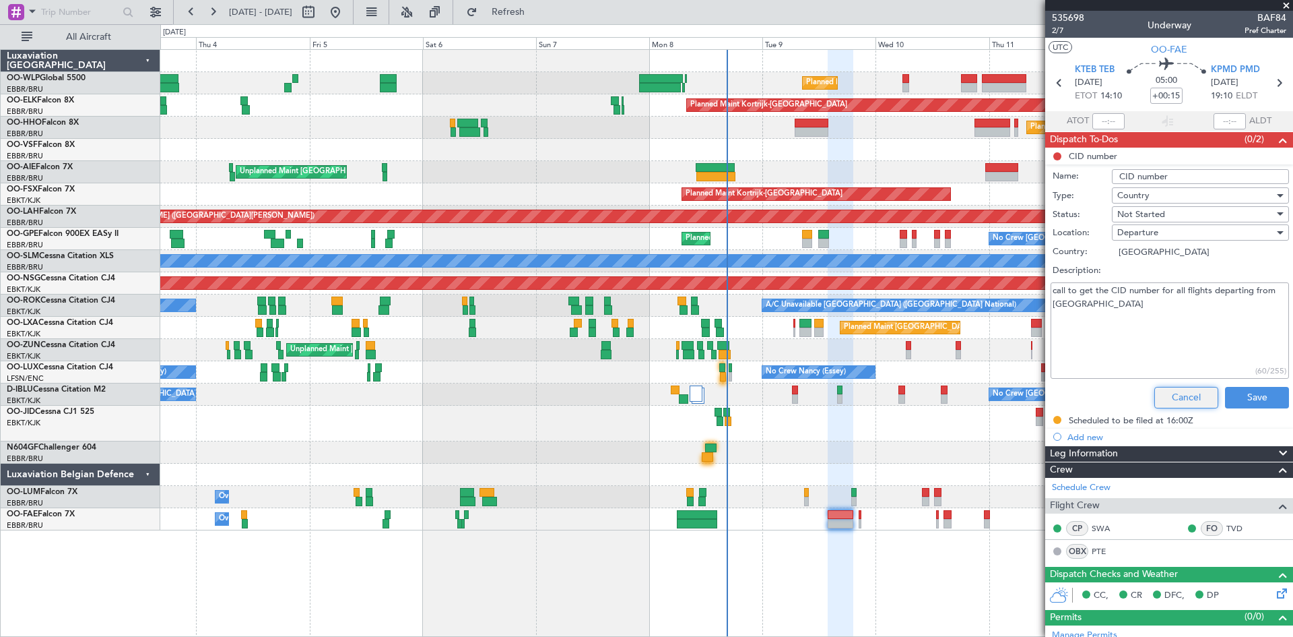
click at [1191, 399] on button "Cancel" at bounding box center [1187, 398] width 64 height 22
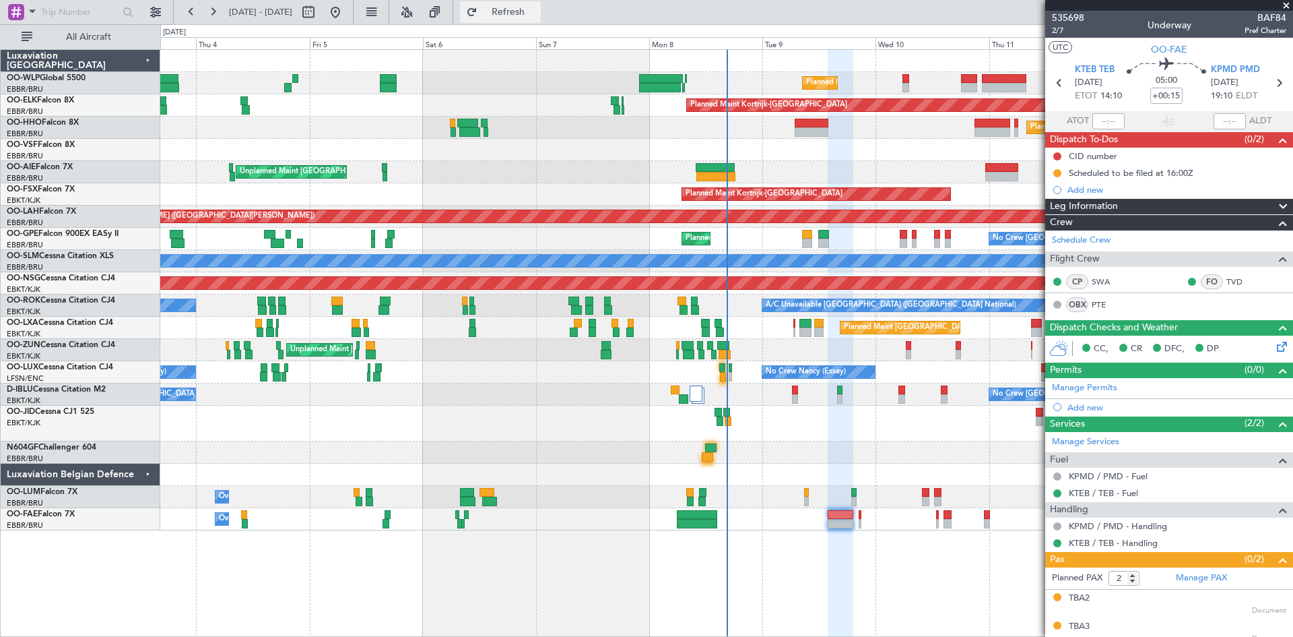
click at [534, 16] on span "Refresh" at bounding box center [508, 11] width 57 height 9
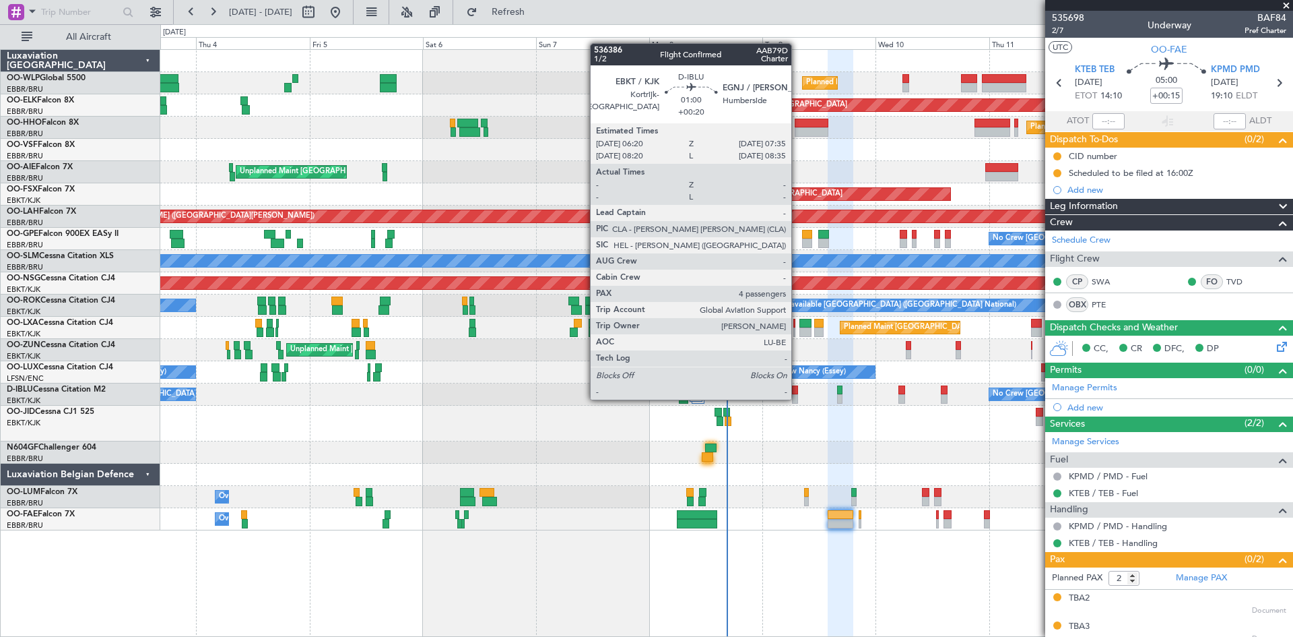
click at [798, 398] on div at bounding box center [795, 398] width 6 height 9
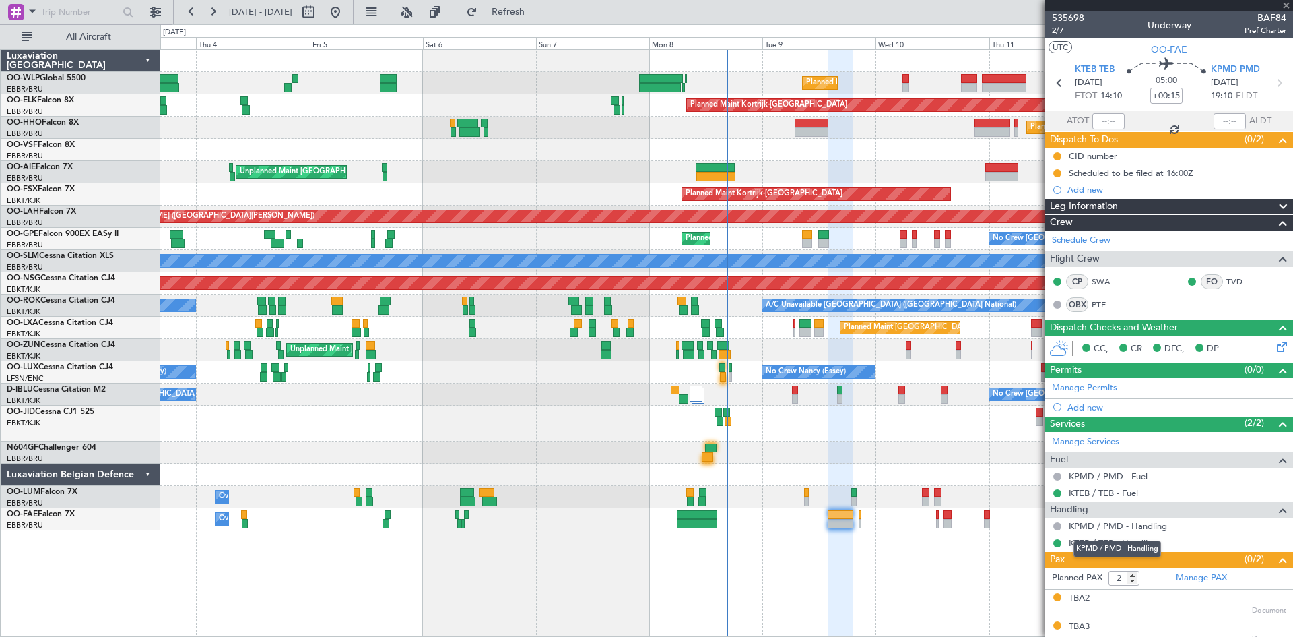
type input "+00:20"
type input "4"
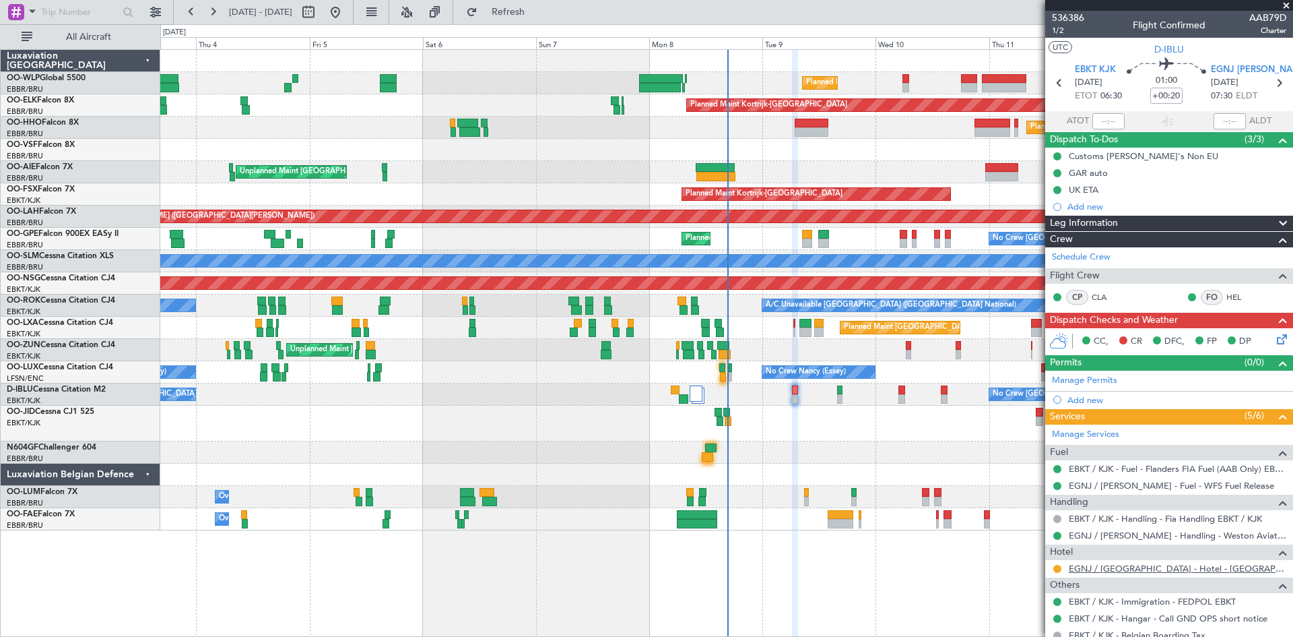
click at [1156, 568] on link "EGNJ / HUY - Hotel - Weston Aviation EGNJ / HUY" at bounding box center [1178, 567] width 218 height 11
click at [1058, 569] on button at bounding box center [1058, 569] width 8 height 8
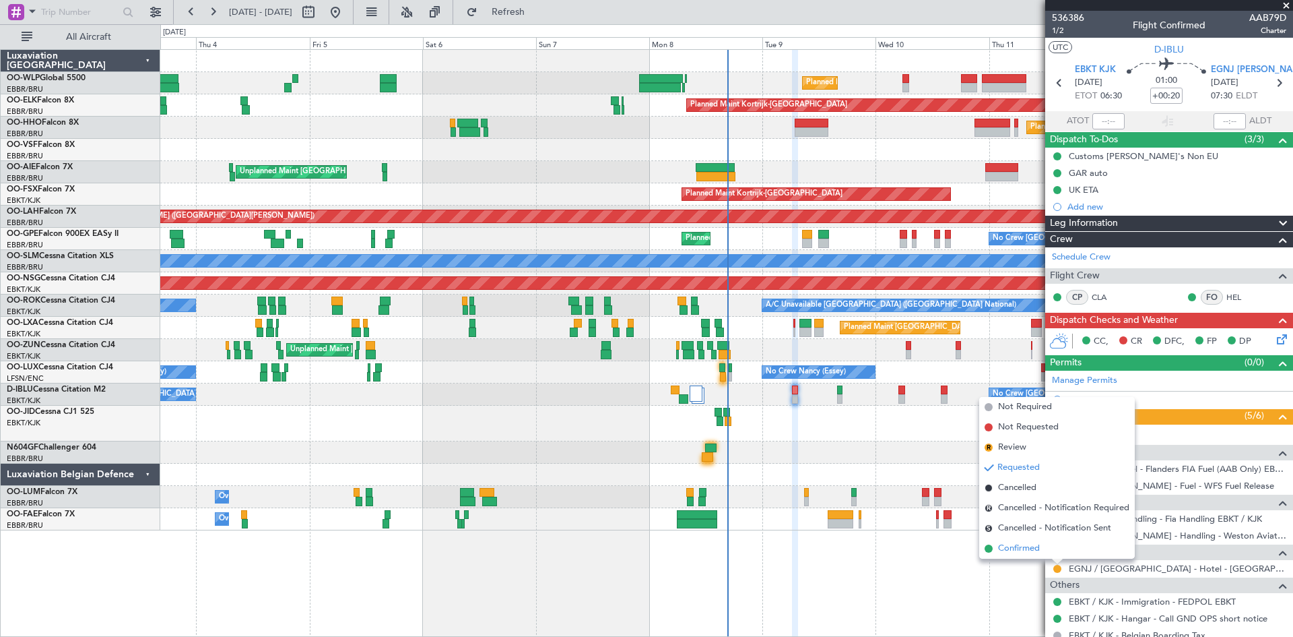
click at [1051, 549] on li "Confirmed" at bounding box center [1057, 548] width 156 height 20
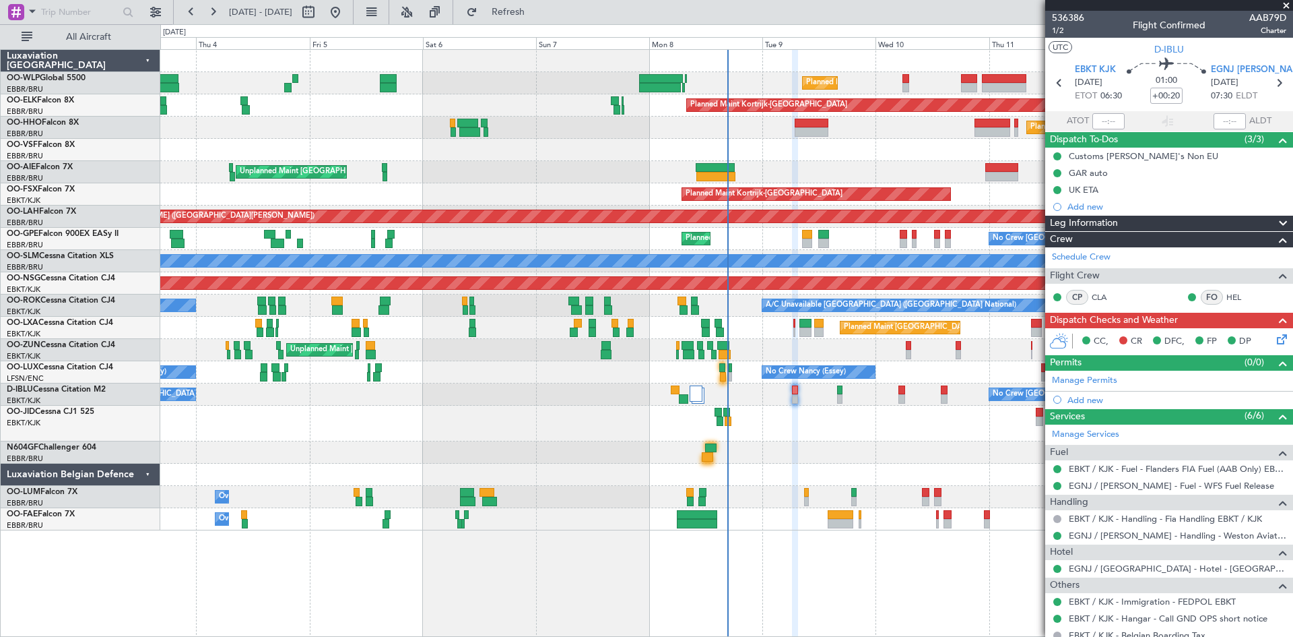
click at [1275, 335] on icon at bounding box center [1280, 336] width 11 height 11
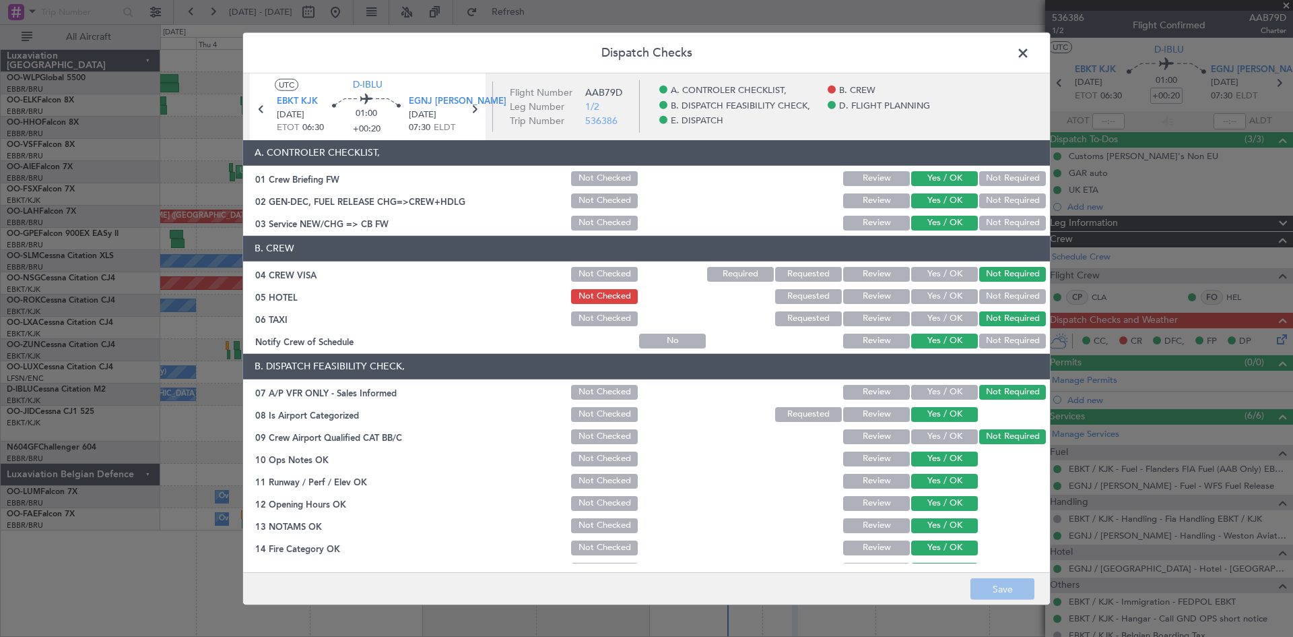
click at [948, 287] on div "Yes / OK" at bounding box center [943, 296] width 68 height 19
click at [946, 292] on button "Yes / OK" at bounding box center [944, 296] width 67 height 15
click at [1021, 586] on button "Save" at bounding box center [1003, 589] width 64 height 22
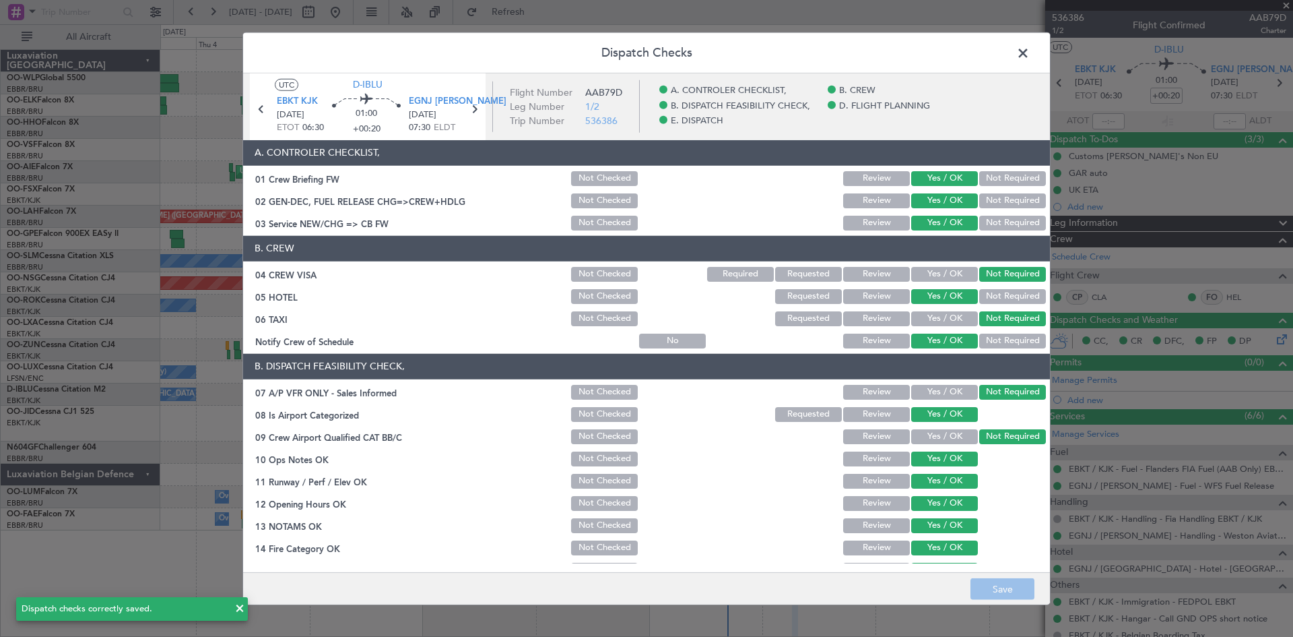
click at [1030, 54] on span at bounding box center [1030, 55] width 0 height 27
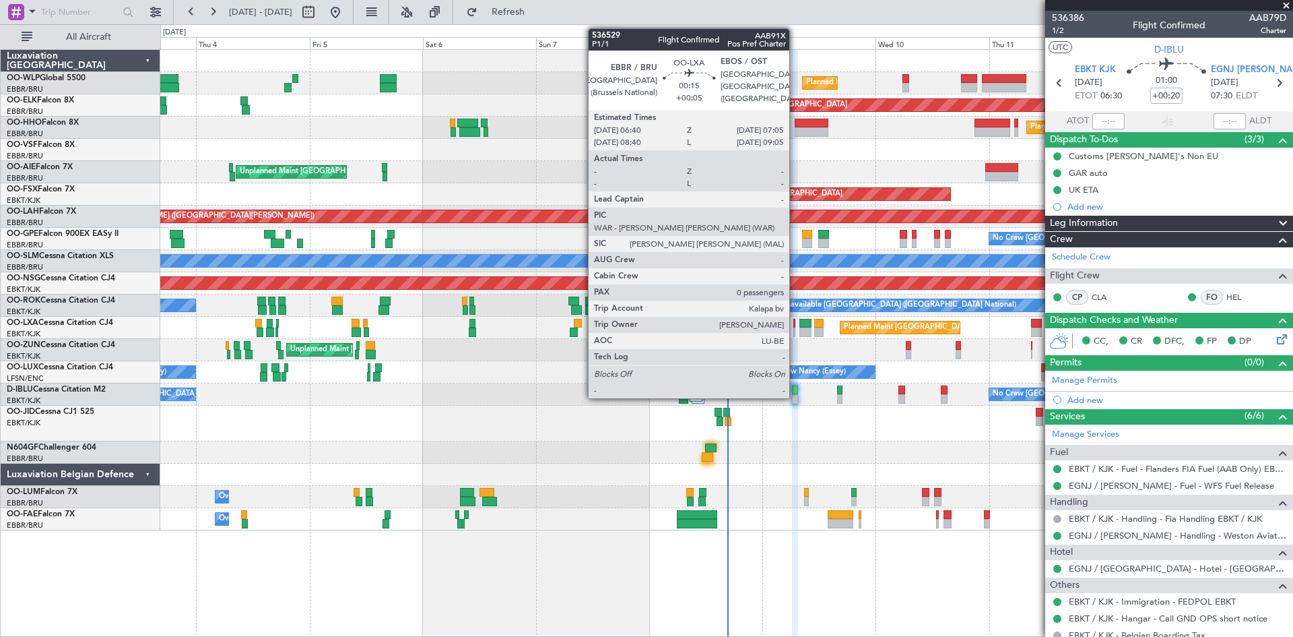
click at [796, 327] on div at bounding box center [795, 331] width 2 height 9
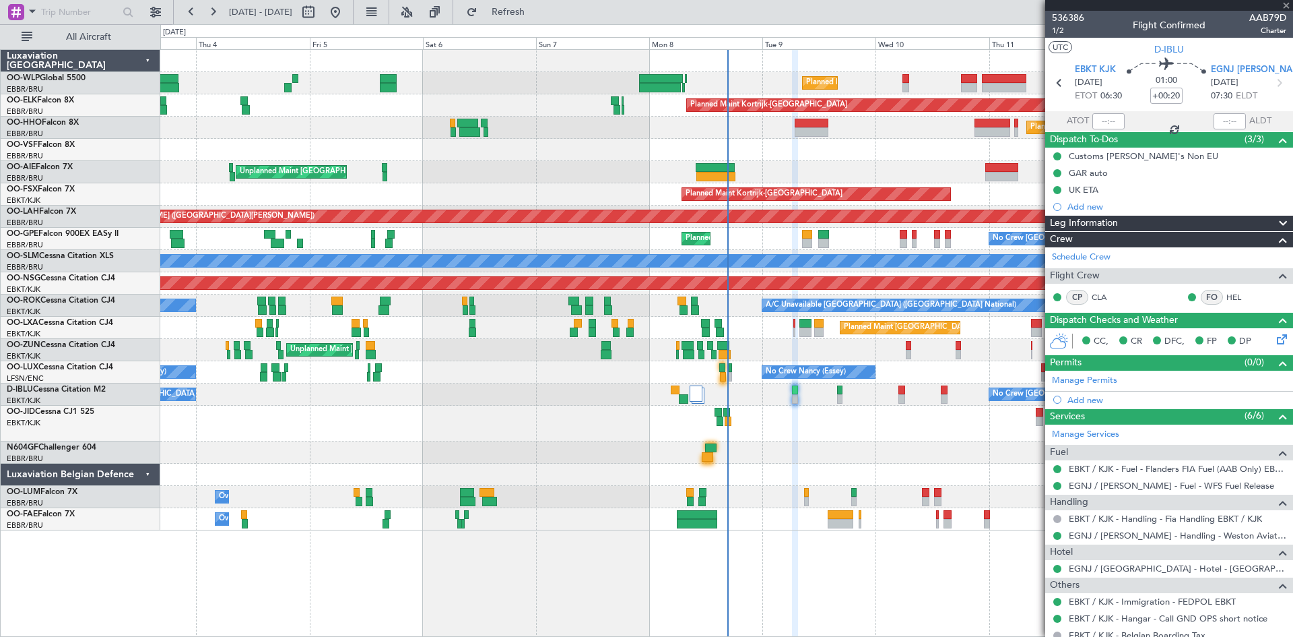
type input "+00:05"
type input "0"
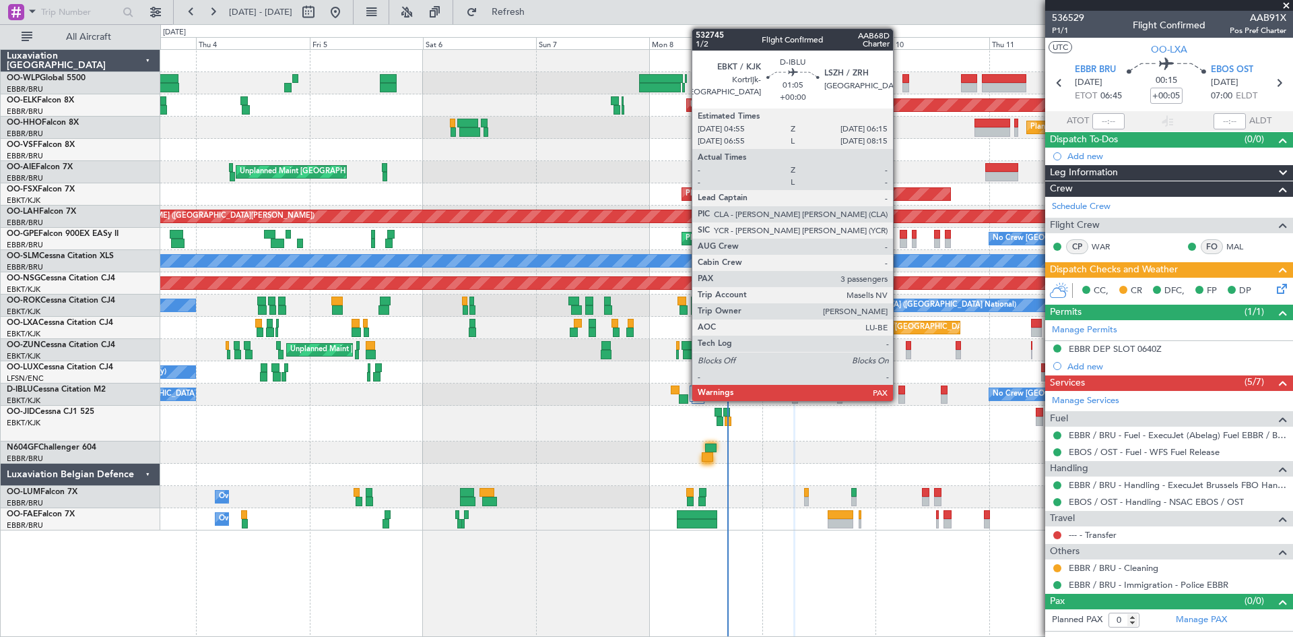
click at [899, 387] on div at bounding box center [902, 389] width 7 height 9
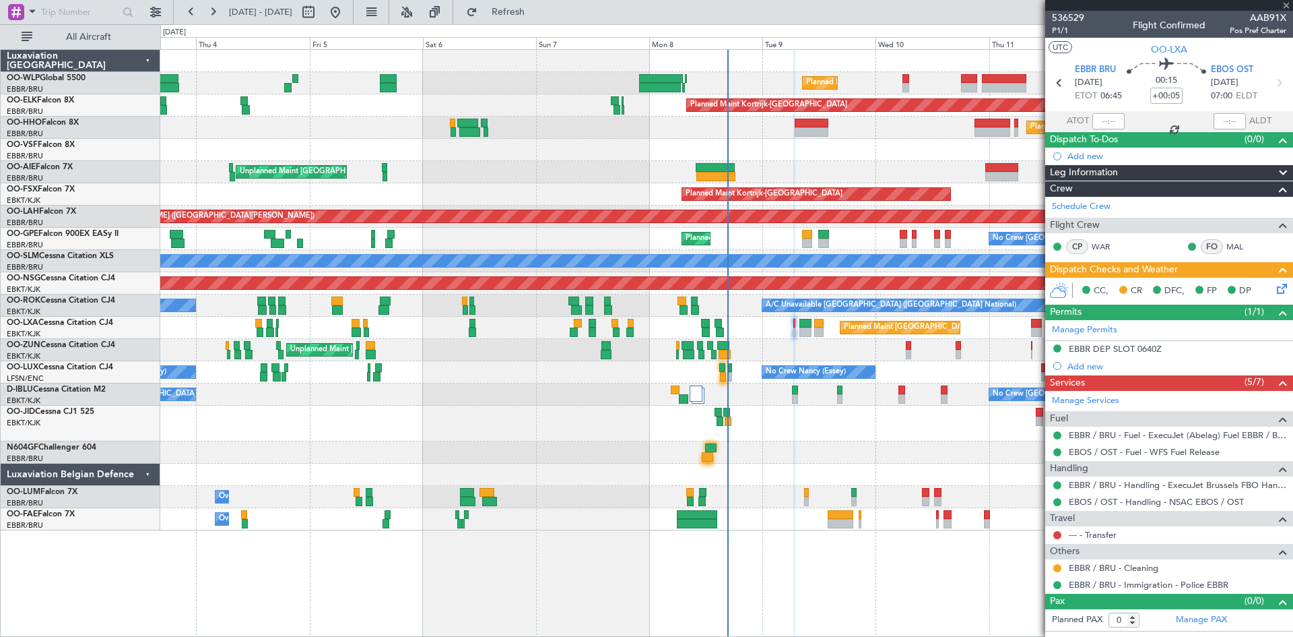
type input "3"
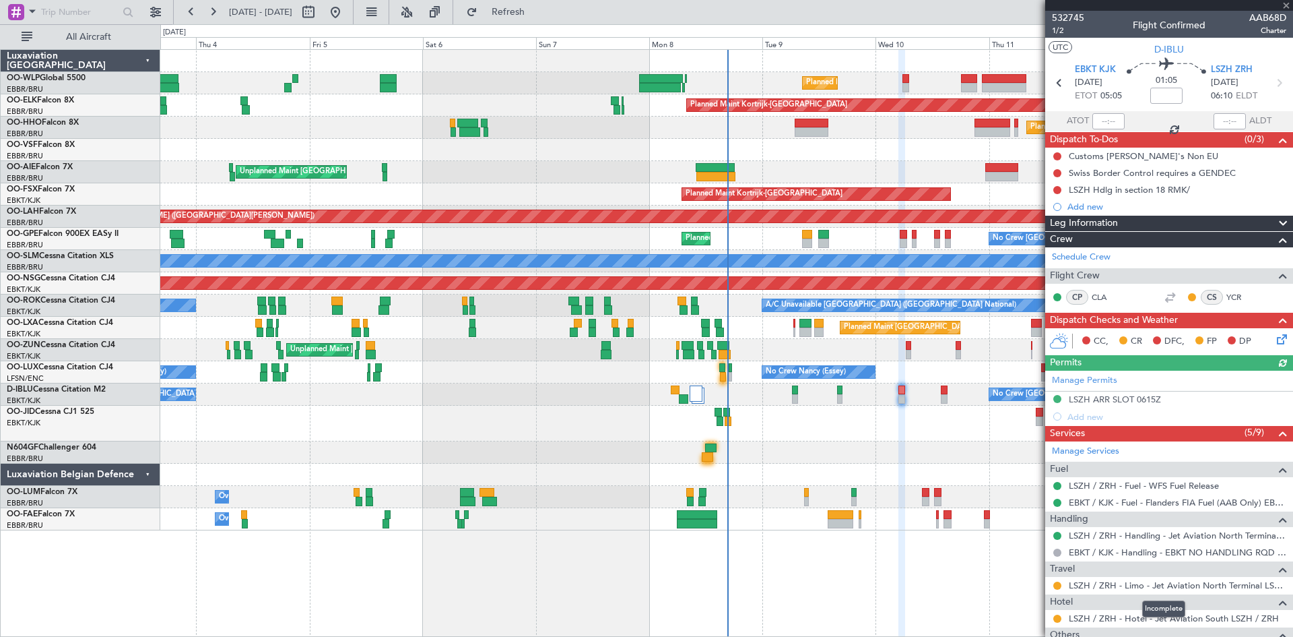
click at [1176, 618] on mat-tooltip-component "Incomplete" at bounding box center [1164, 609] width 62 height 36
click at [1240, 617] on link "LSZH / ZRH - Hotel - Jet Aviation South LSZH / ZRH" at bounding box center [1174, 617] width 210 height 11
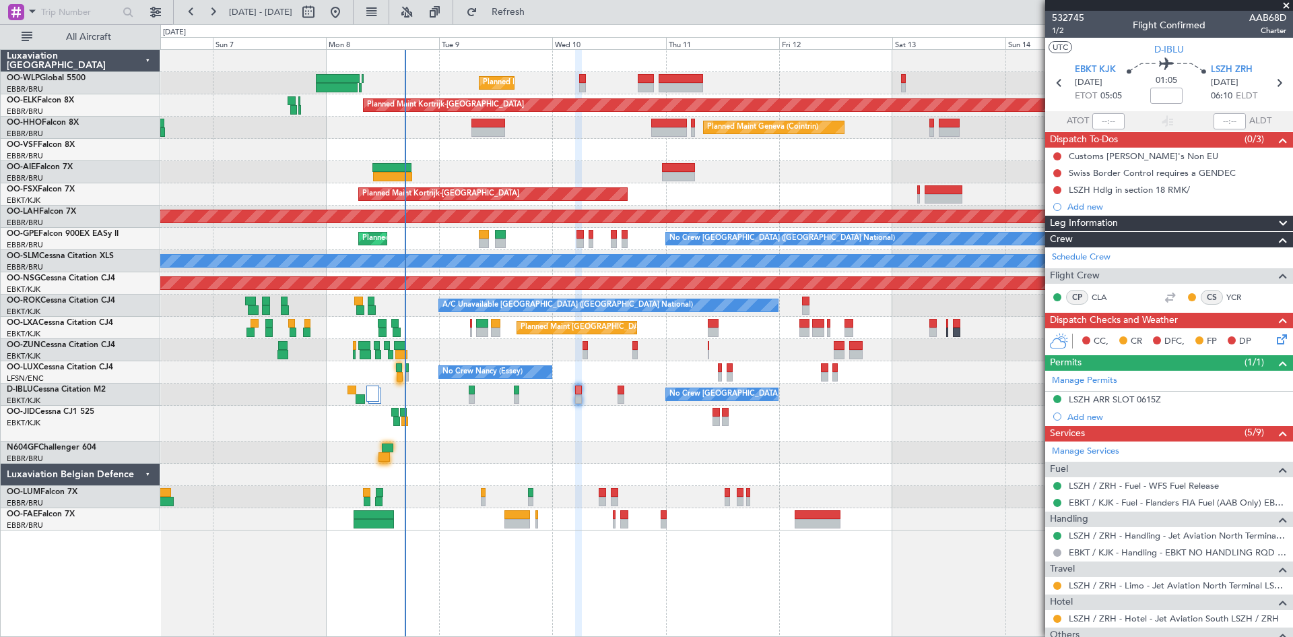
click at [673, 201] on div "Planned Maint Liege Planned Maint Kortrijk-Wevelgem Planned Maint Geneva (Coint…" at bounding box center [726, 290] width 1132 height 480
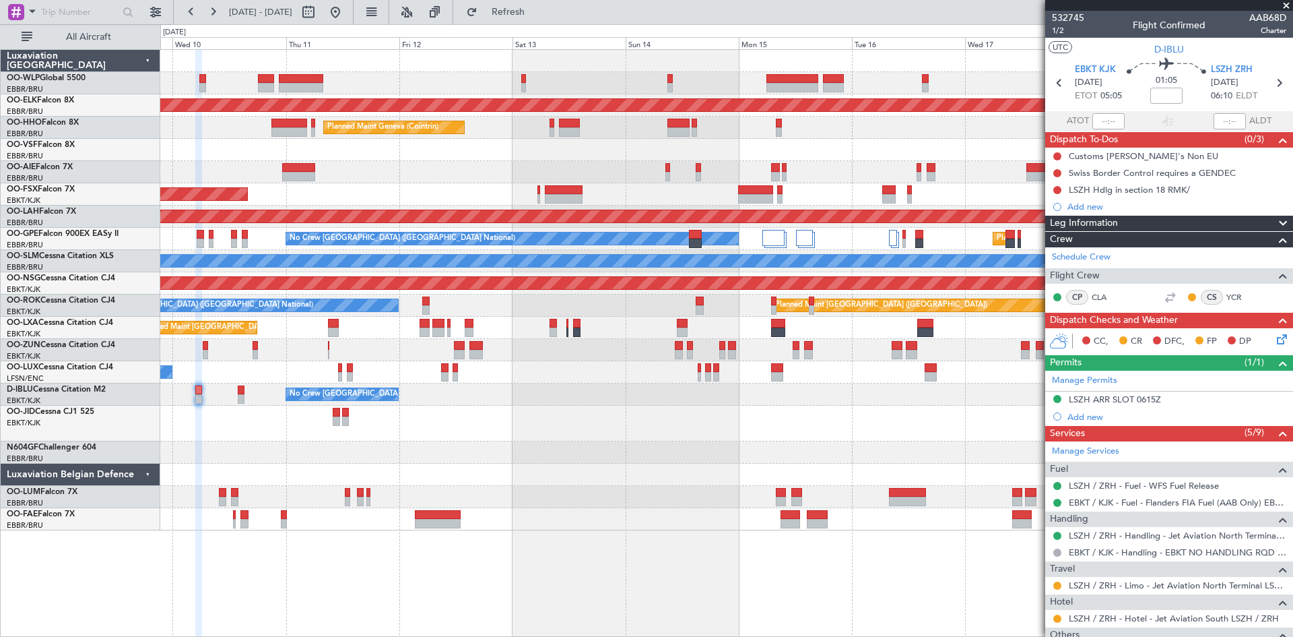
click at [587, 203] on div "Planned Maint Liege Planned Maint Kortrijk-Wevelgem Planned Maint Geneva (Coint…" at bounding box center [726, 290] width 1132 height 480
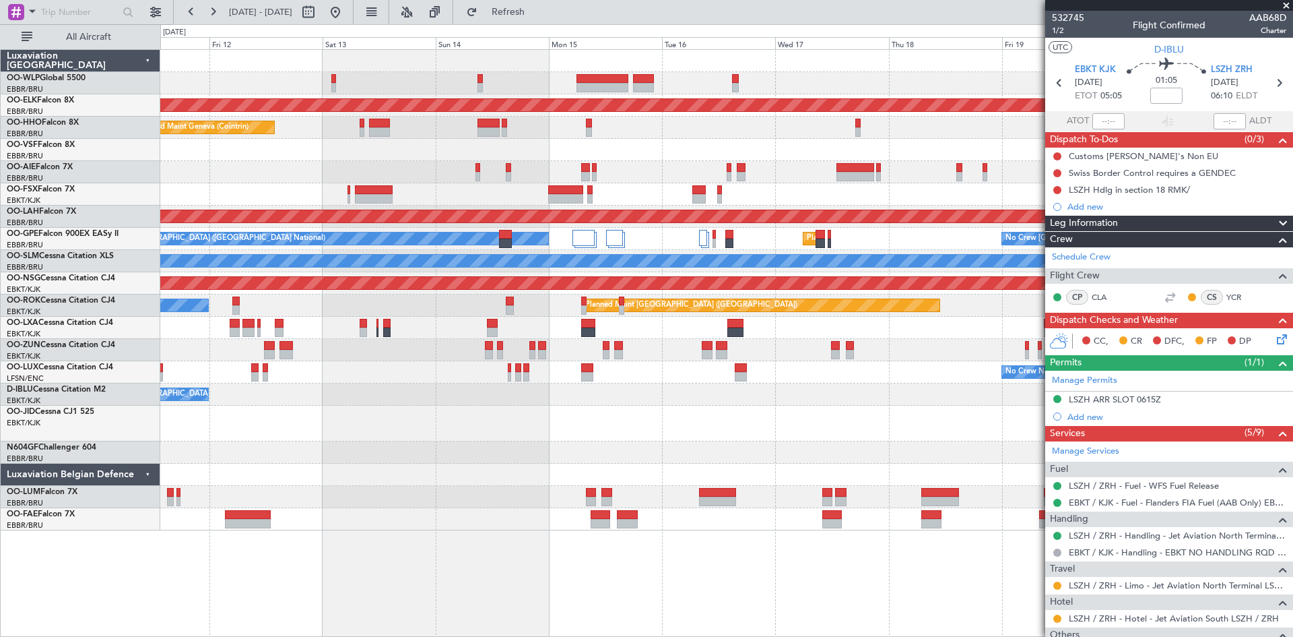
click at [529, 199] on div "Planned Maint Liege Planned Maint Kortrijk-Wevelgem Planned Maint Geneva (Coint…" at bounding box center [726, 290] width 1132 height 480
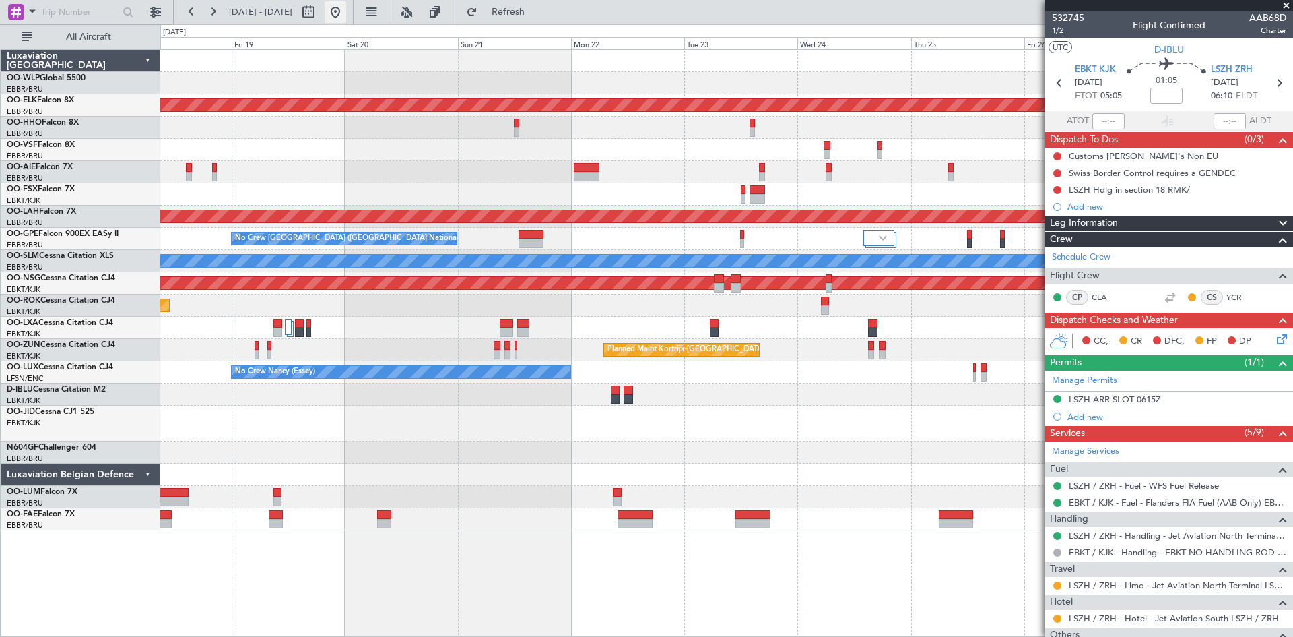
click at [346, 13] on button at bounding box center [336, 12] width 22 height 22
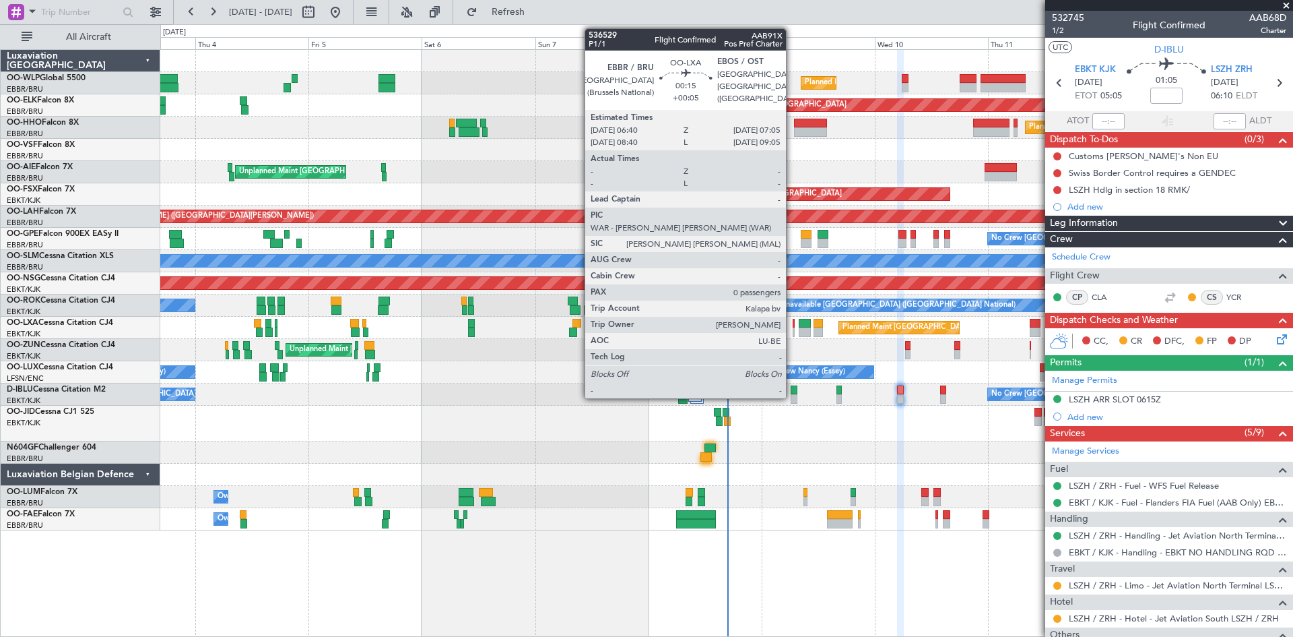
click at [793, 323] on div at bounding box center [794, 323] width 2 height 9
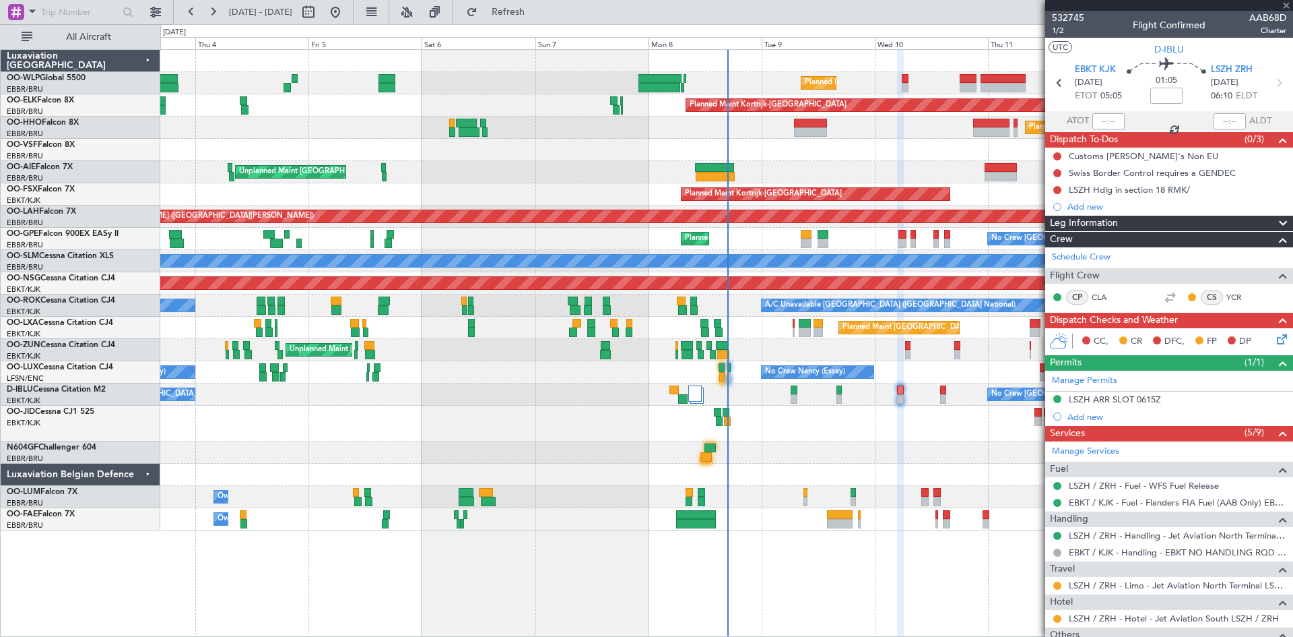
type input "+00:05"
type input "0"
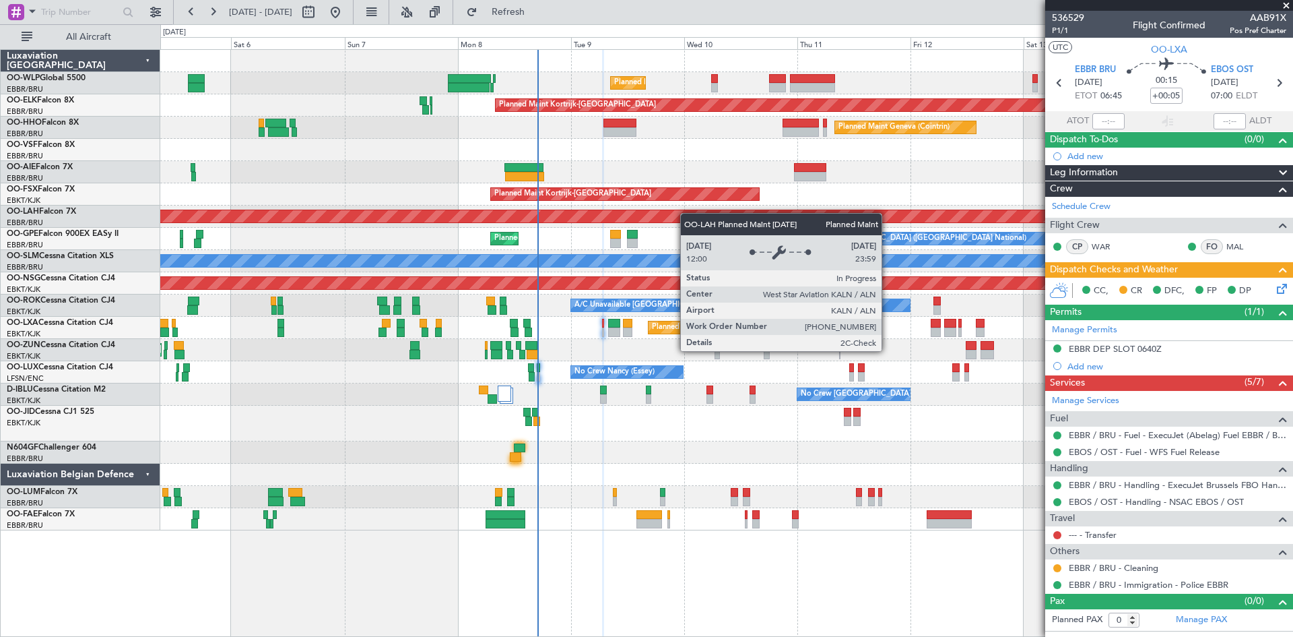
click at [680, 214] on div "Planned Maint Liege Planned Maint Kortrijk-Wevelgem Planned Maint Geneva (Coint…" at bounding box center [726, 290] width 1132 height 480
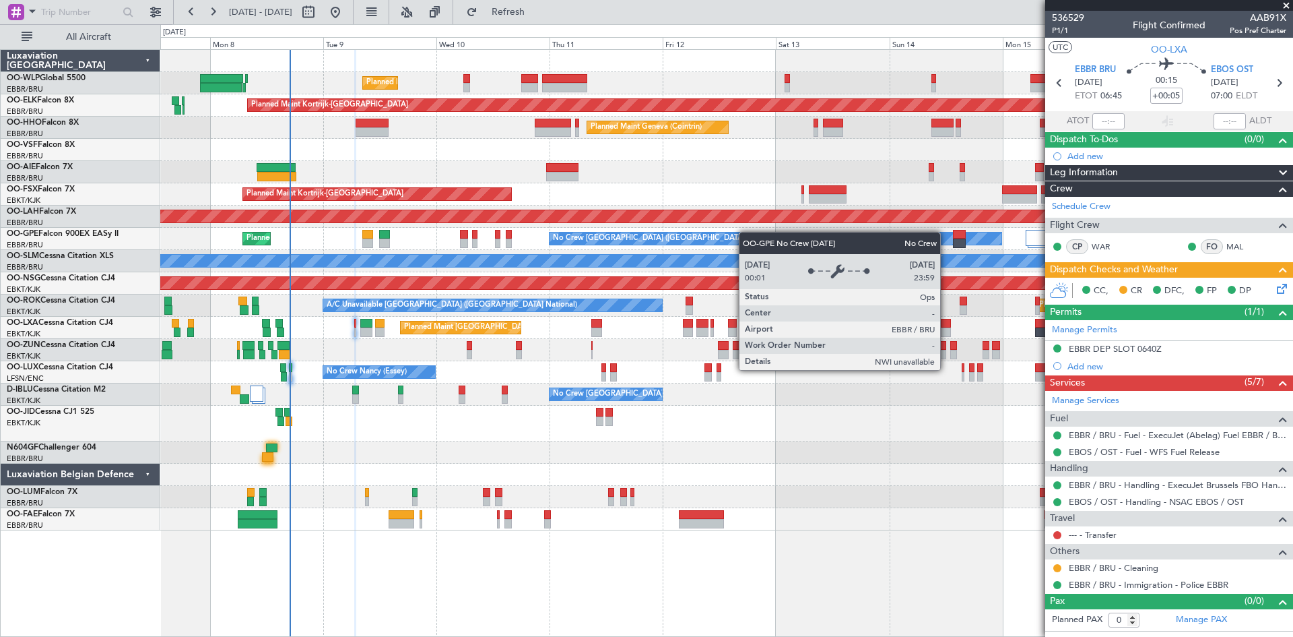
click at [622, 244] on div "Planned Maint Liege Planned Maint Kortrijk-Wevelgem Planned Maint Geneva (Coint…" at bounding box center [726, 290] width 1132 height 480
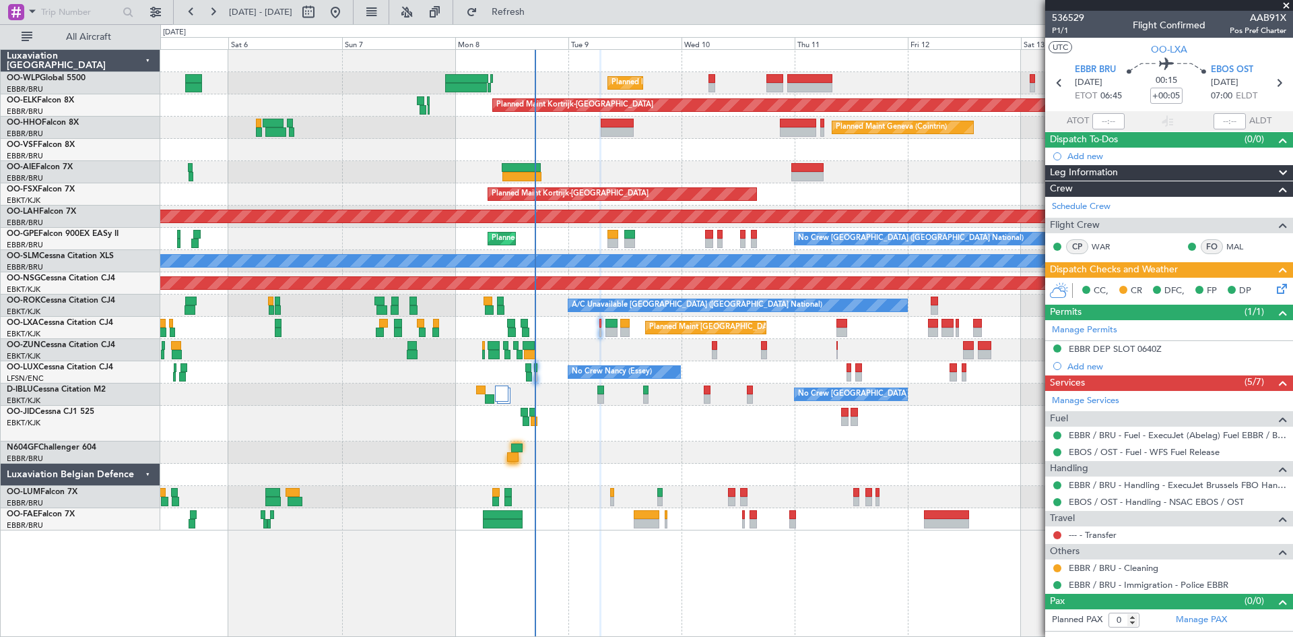
click at [713, 450] on div "Planned Maint Liege Planned Maint Kortrijk-Wevelgem Planned Maint Geneva (Coint…" at bounding box center [726, 290] width 1132 height 480
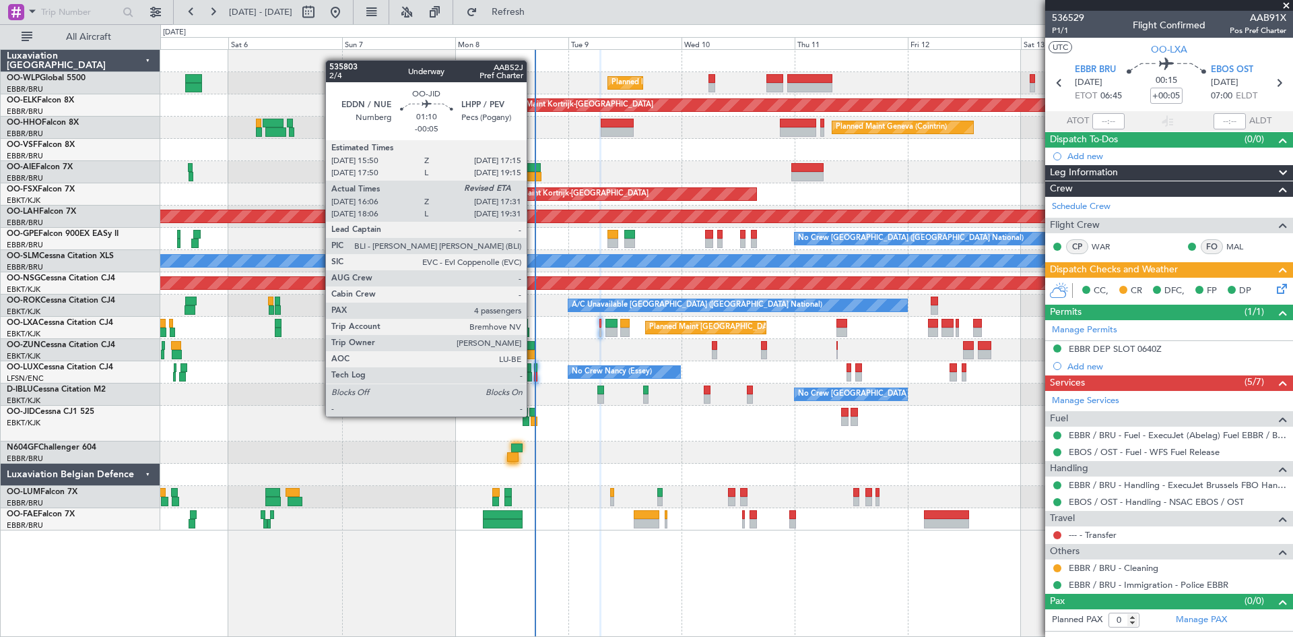
click at [533, 415] on div at bounding box center [532, 412] width 7 height 9
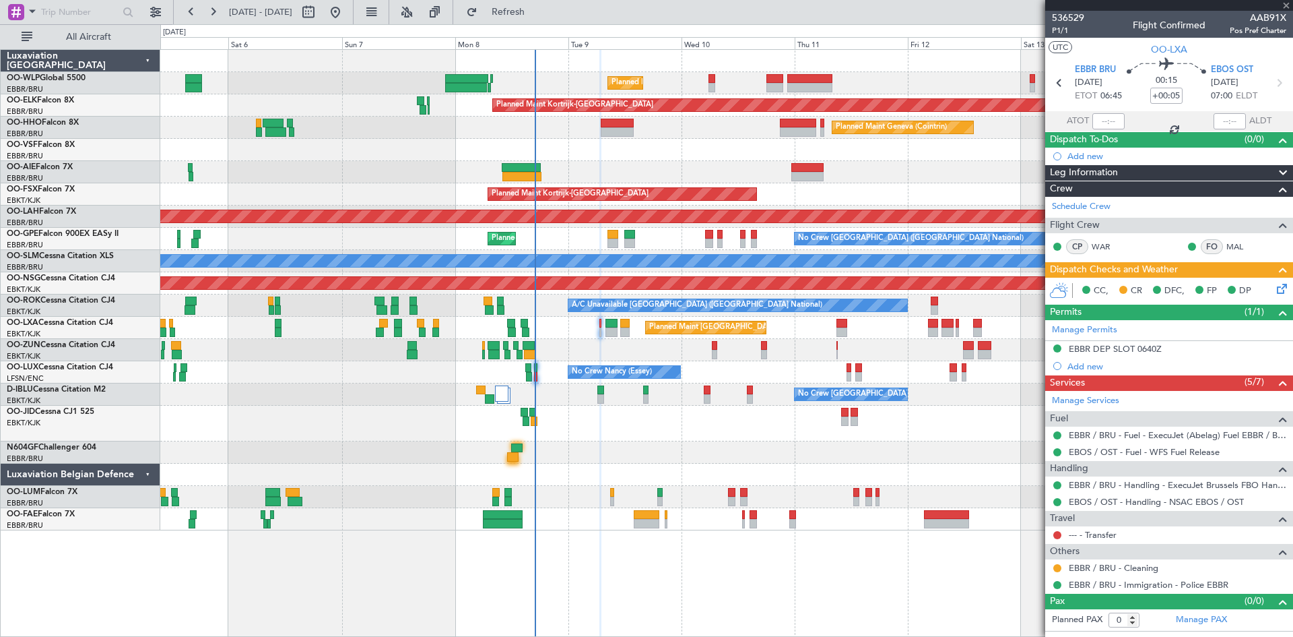
type input "-00:05"
type input "16:16"
type input "4"
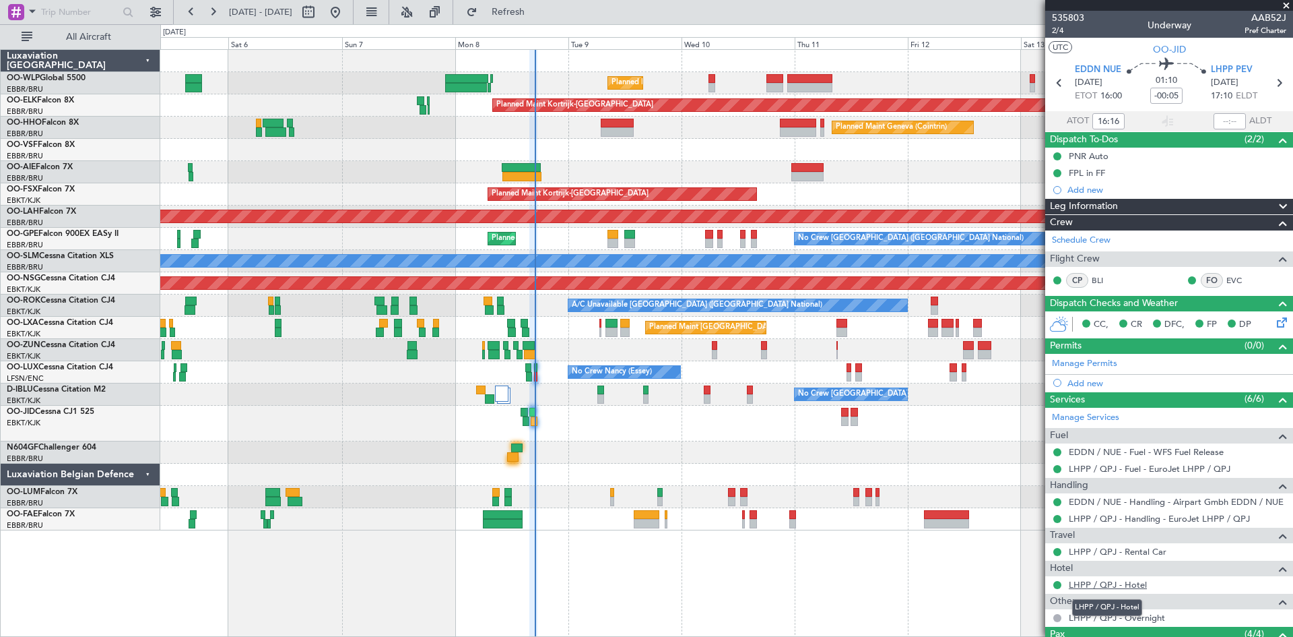
click at [1125, 587] on link "LHPP / QPJ - Hotel" at bounding box center [1108, 584] width 78 height 11
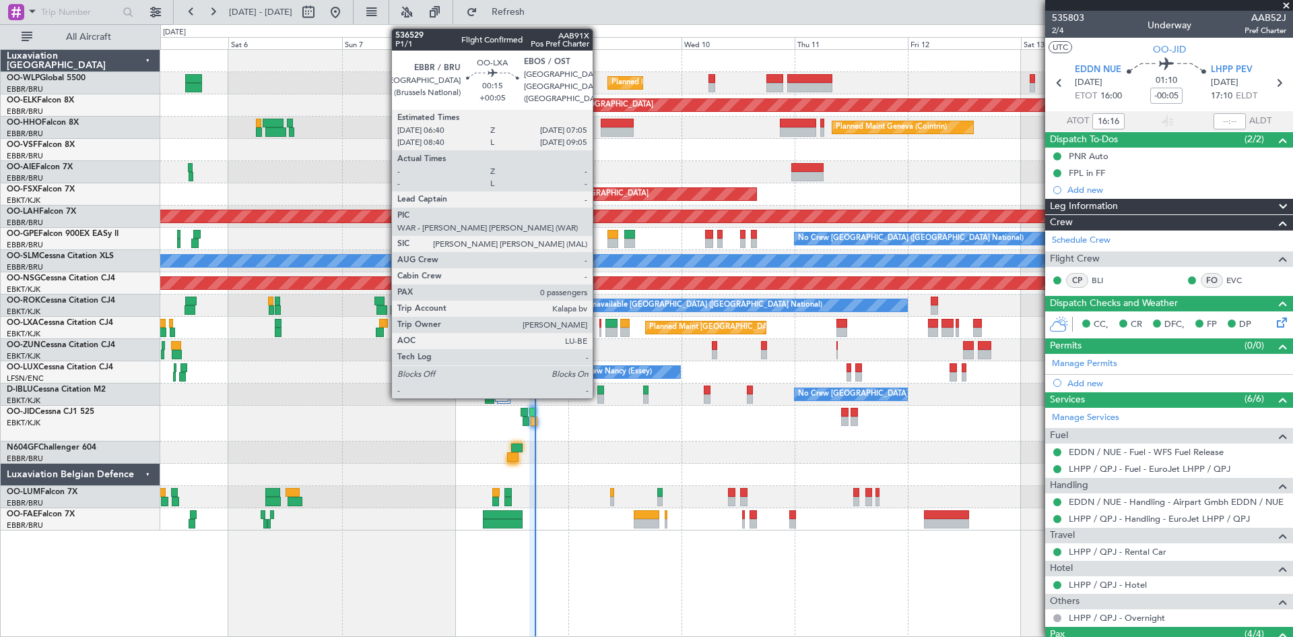
click at [600, 329] on div at bounding box center [601, 331] width 2 height 9
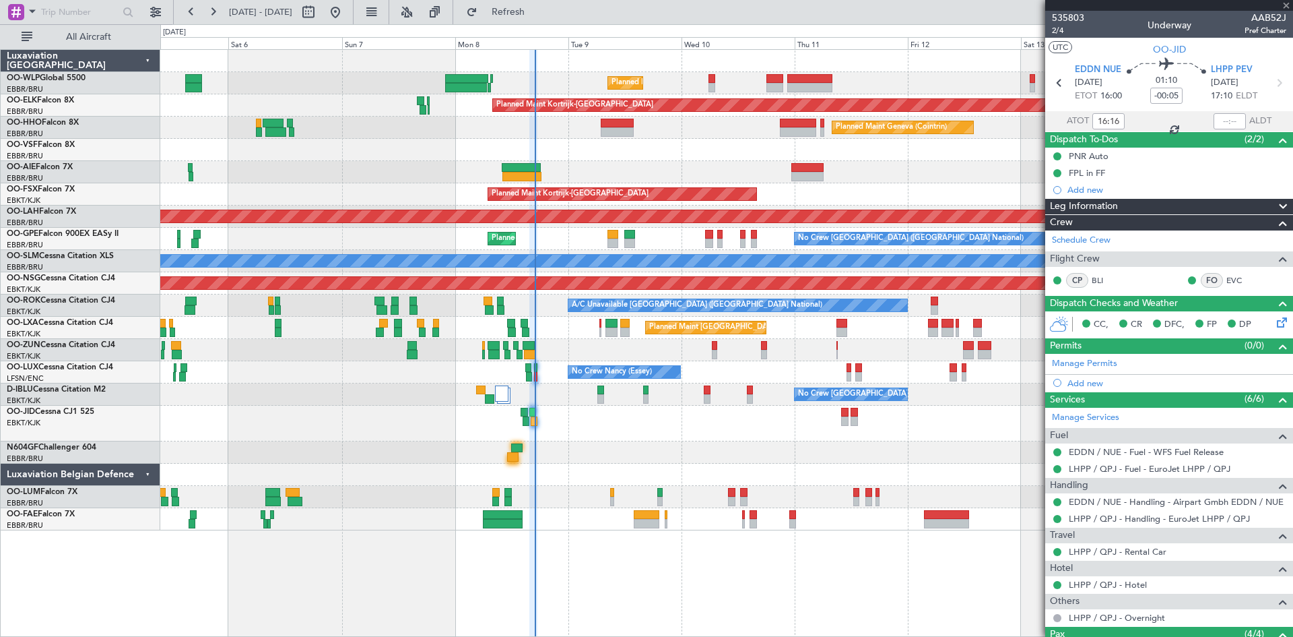
type input "+00:05"
type input "0"
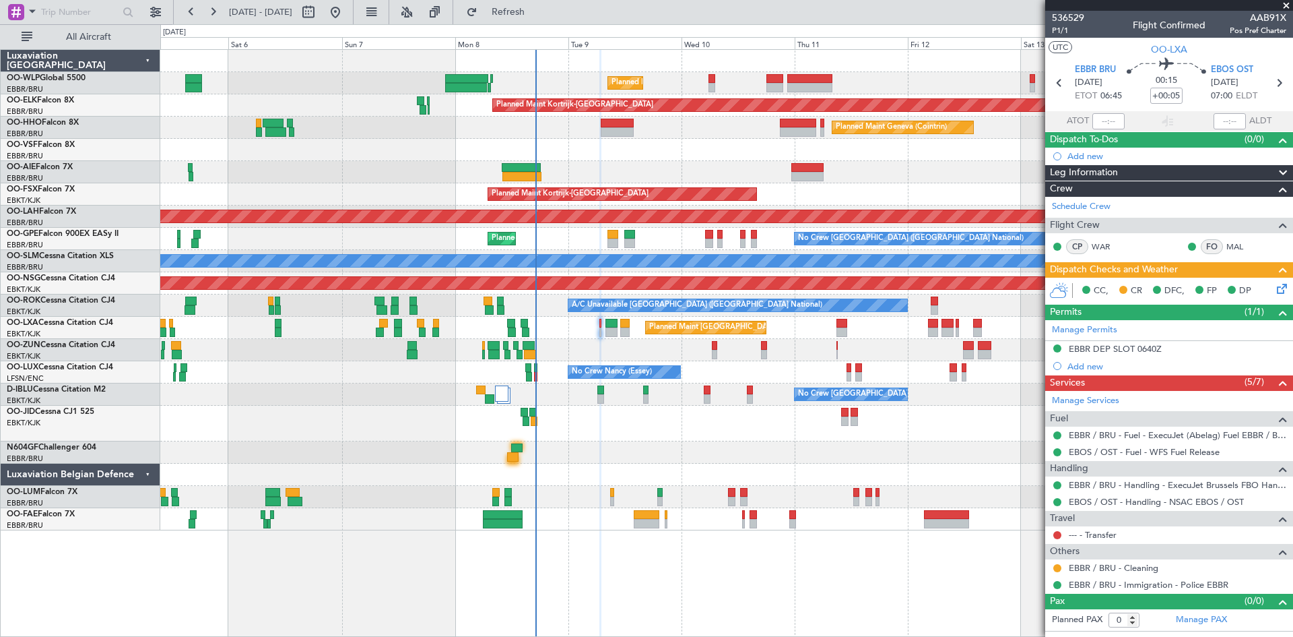
click at [596, 394] on div "No Crew [GEOGRAPHIC_DATA] ([GEOGRAPHIC_DATA] National) No Crew [GEOGRAPHIC_DATA…" at bounding box center [726, 394] width 1132 height 22
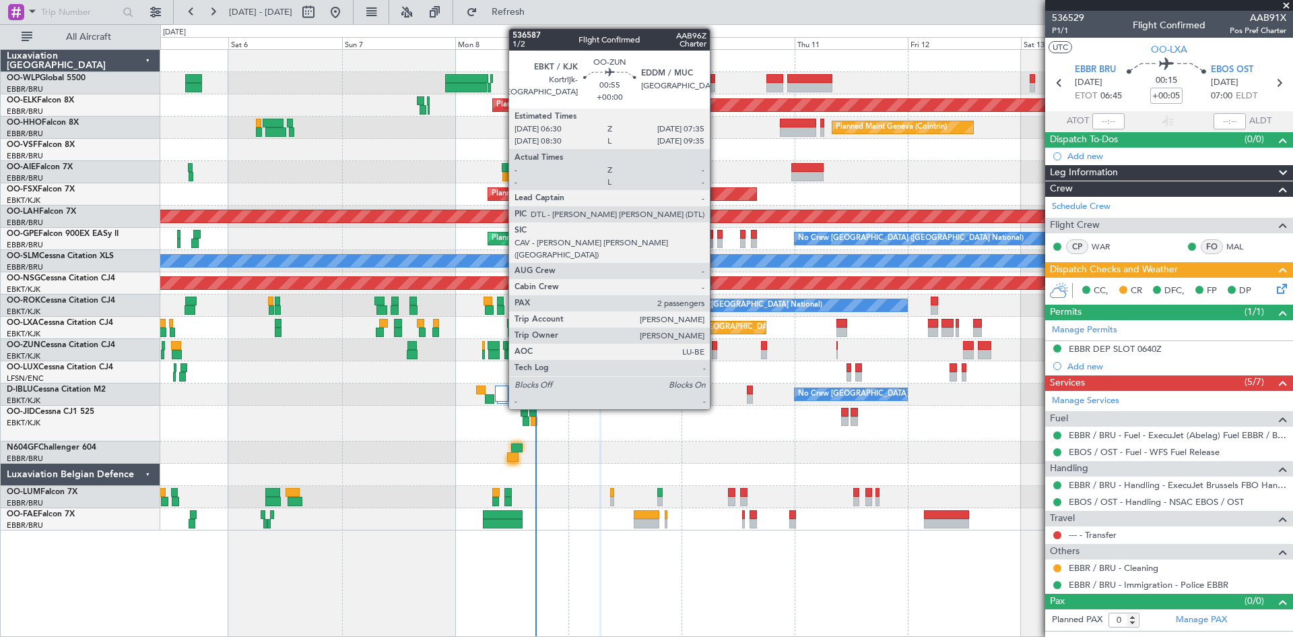
click at [716, 344] on div at bounding box center [714, 345] width 5 height 9
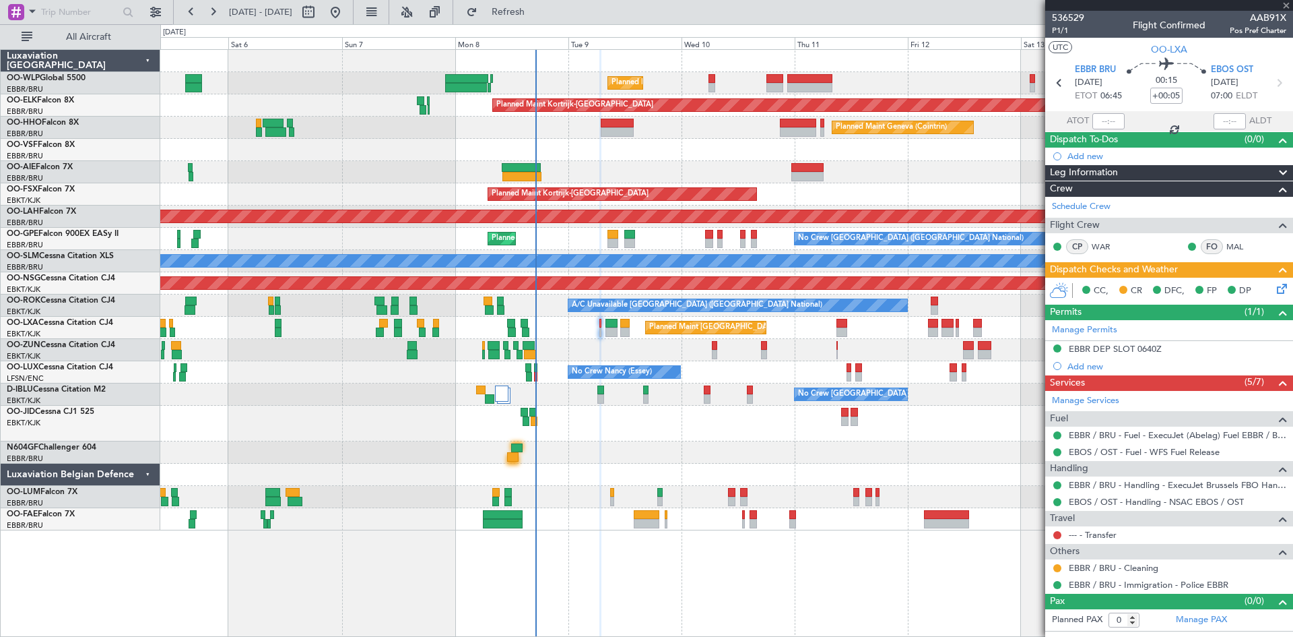
type input "2"
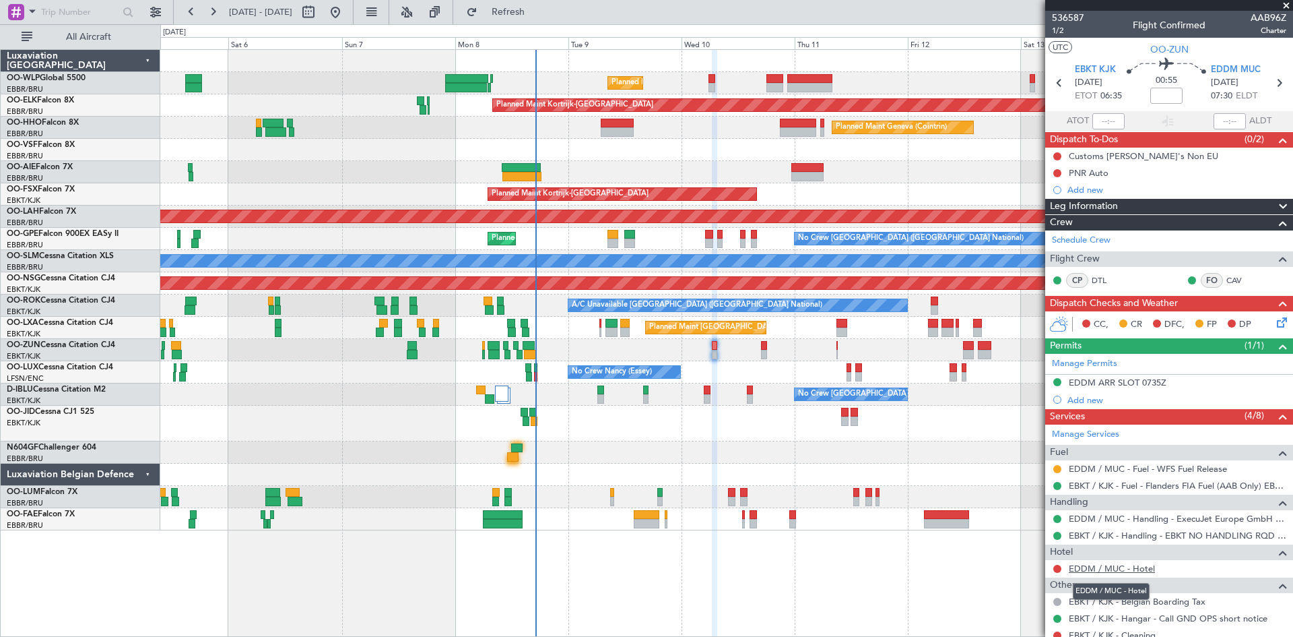
click at [1116, 563] on link "EDDM / MUC - Hotel" at bounding box center [1112, 567] width 86 height 11
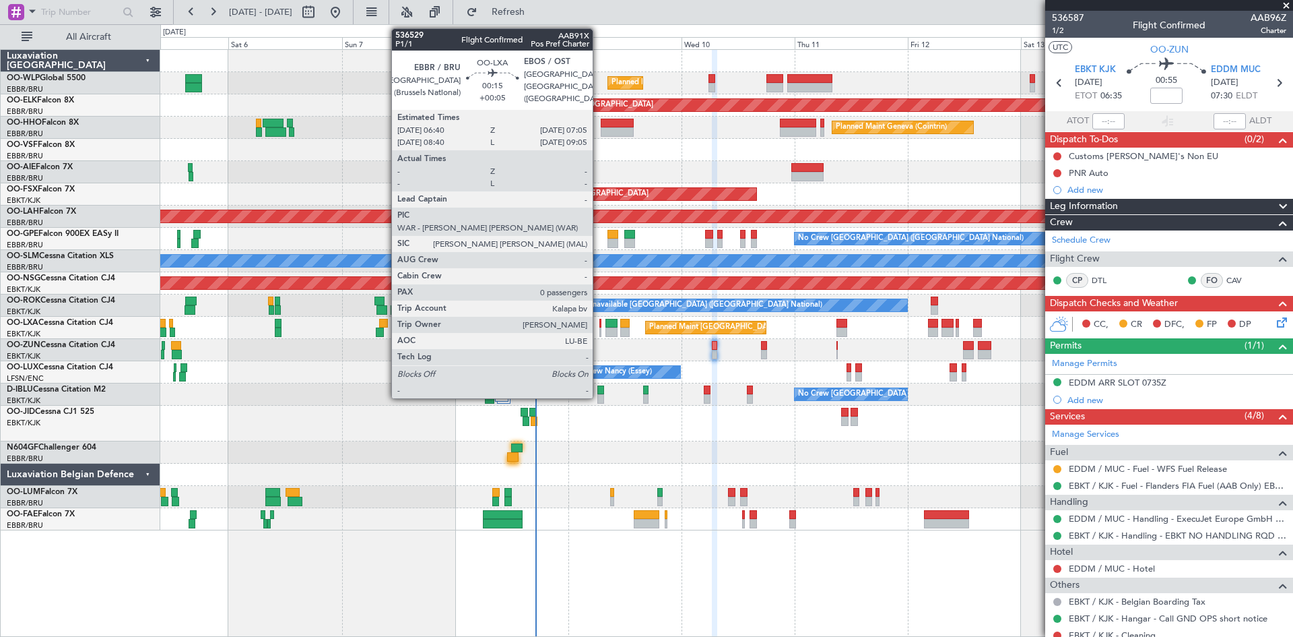
click at [600, 326] on div at bounding box center [601, 323] width 2 height 9
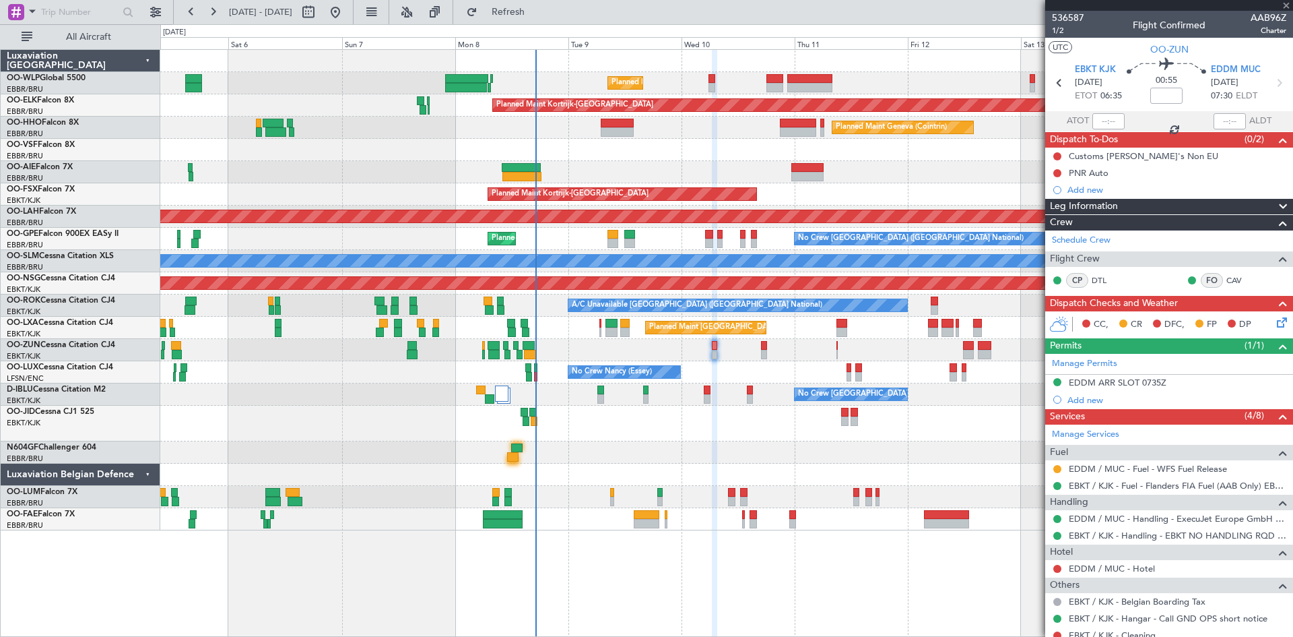
type input "+00:05"
type input "0"
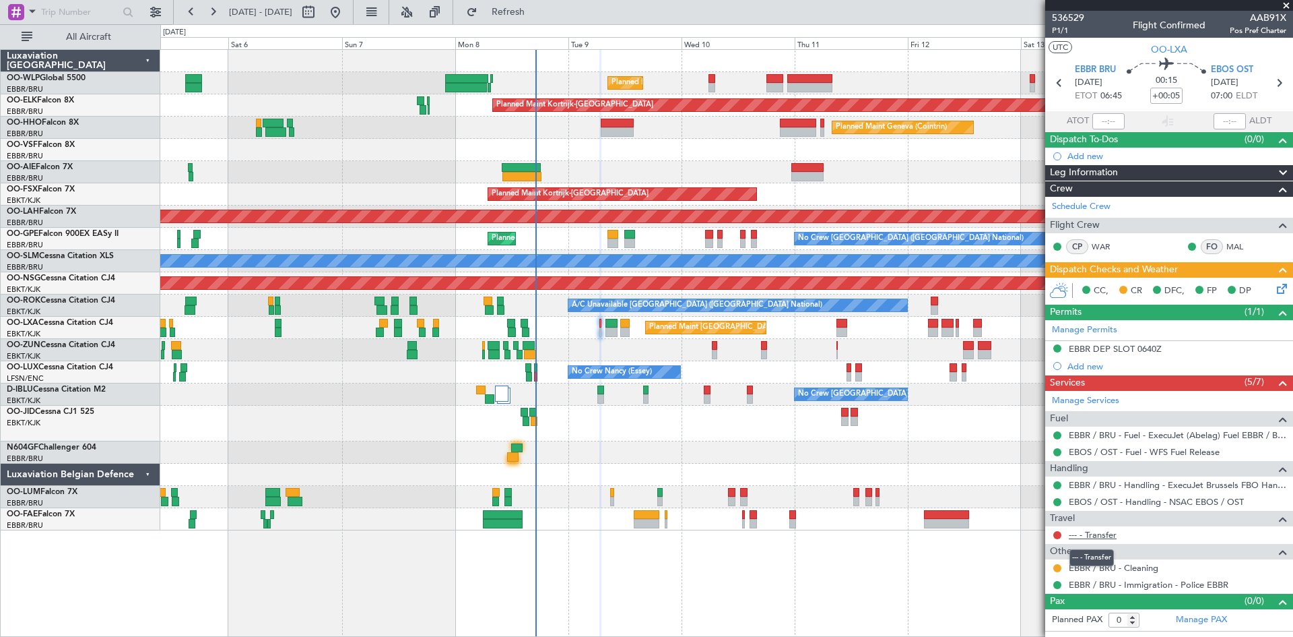
click at [1107, 537] on link "--- - Transfer" at bounding box center [1093, 534] width 48 height 11
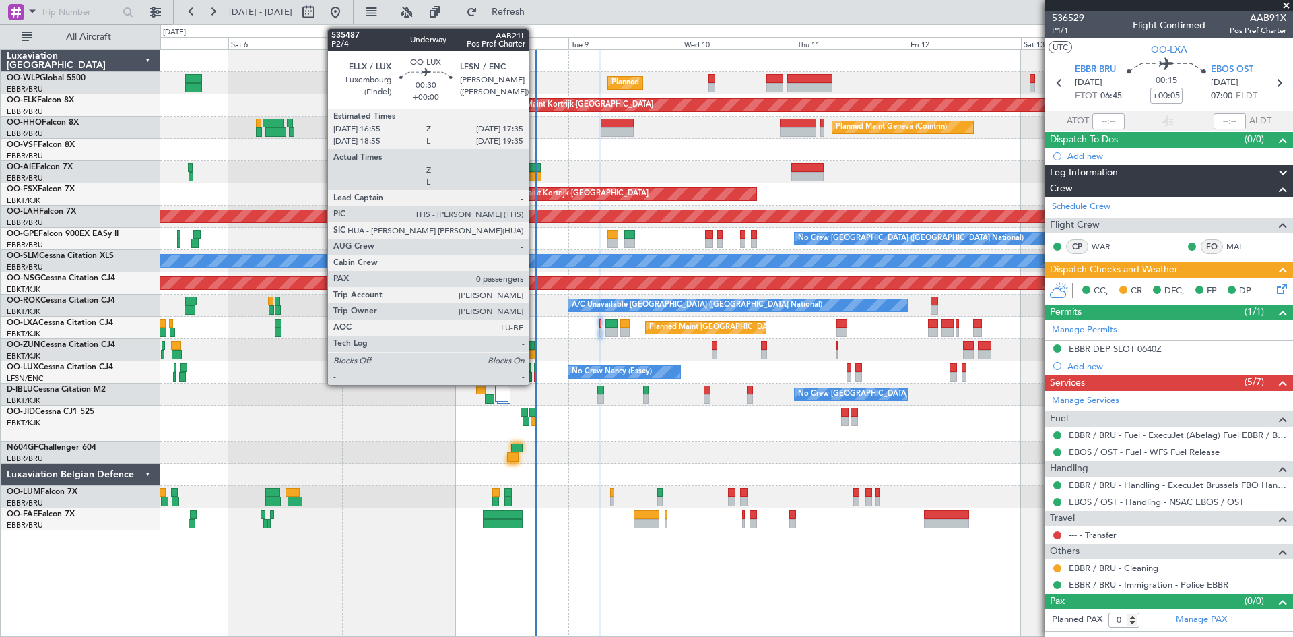
click at [535, 375] on div at bounding box center [535, 376] width 3 height 9
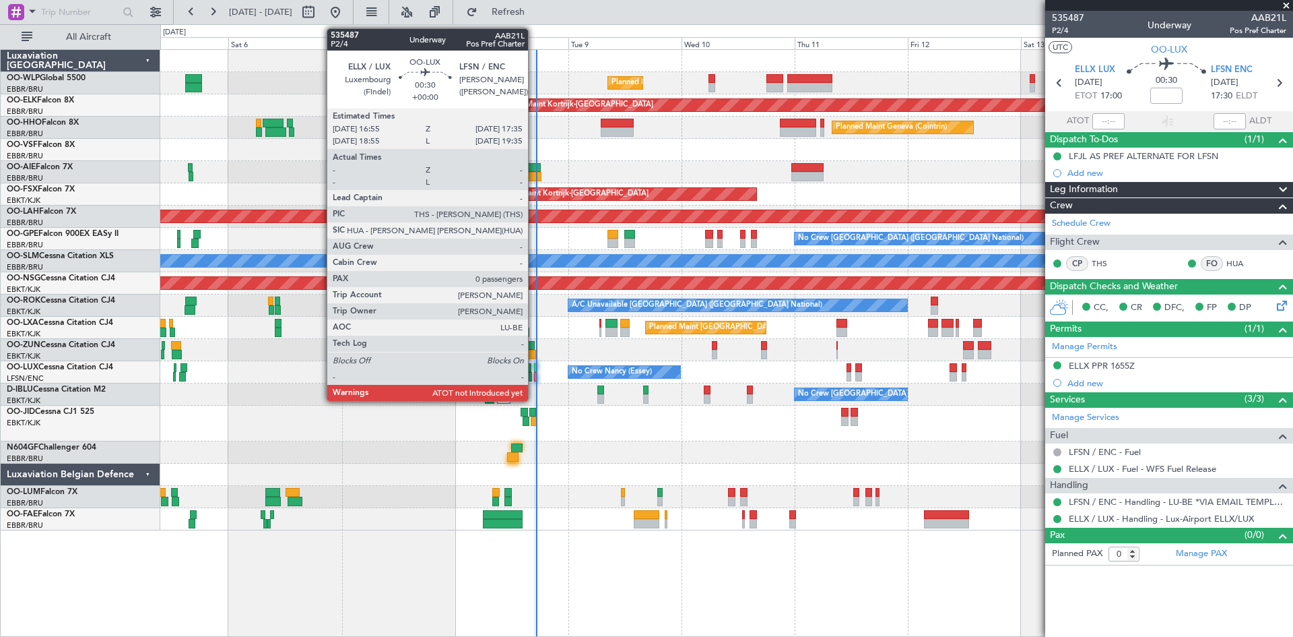
click at [534, 374] on div at bounding box center [535, 376] width 3 height 9
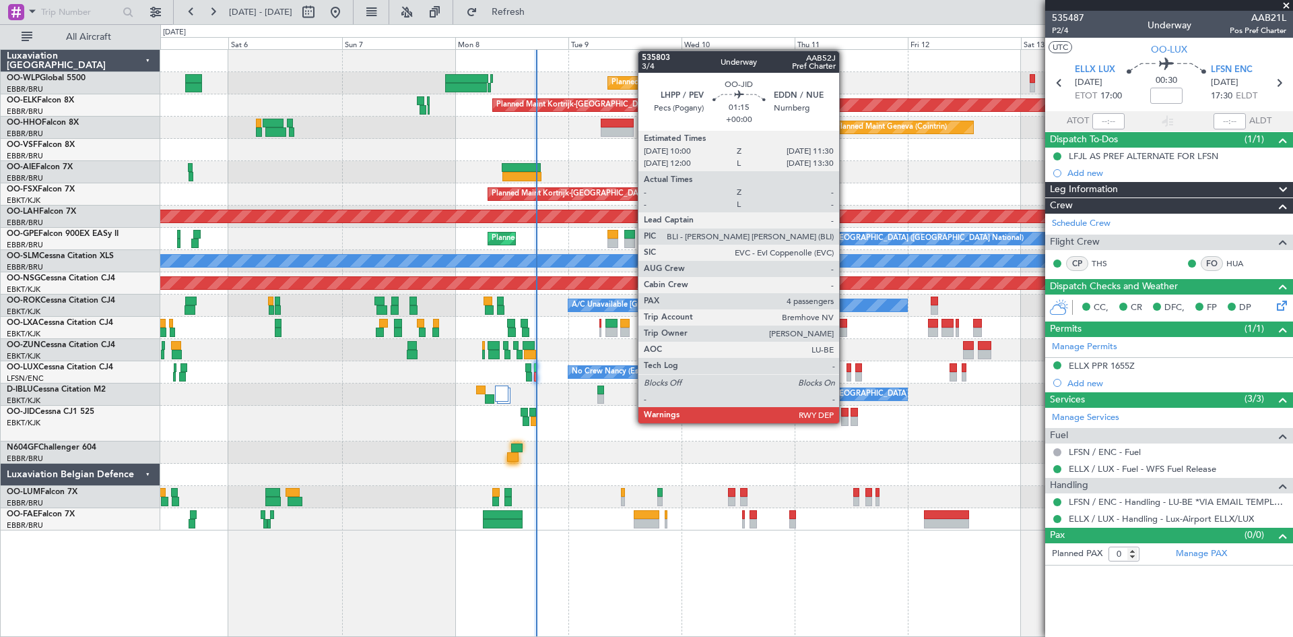
click at [845, 422] on div at bounding box center [844, 420] width 7 height 9
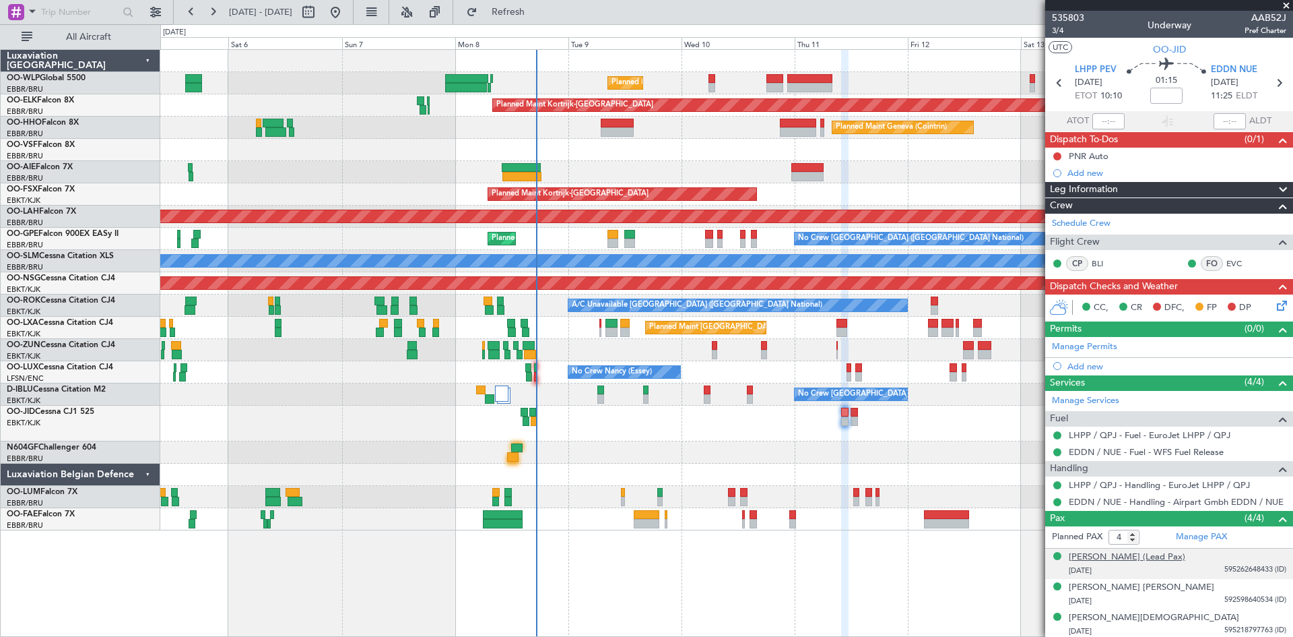
click at [1169, 560] on div "[PERSON_NAME] (Lead Pax)" at bounding box center [1127, 556] width 117 height 13
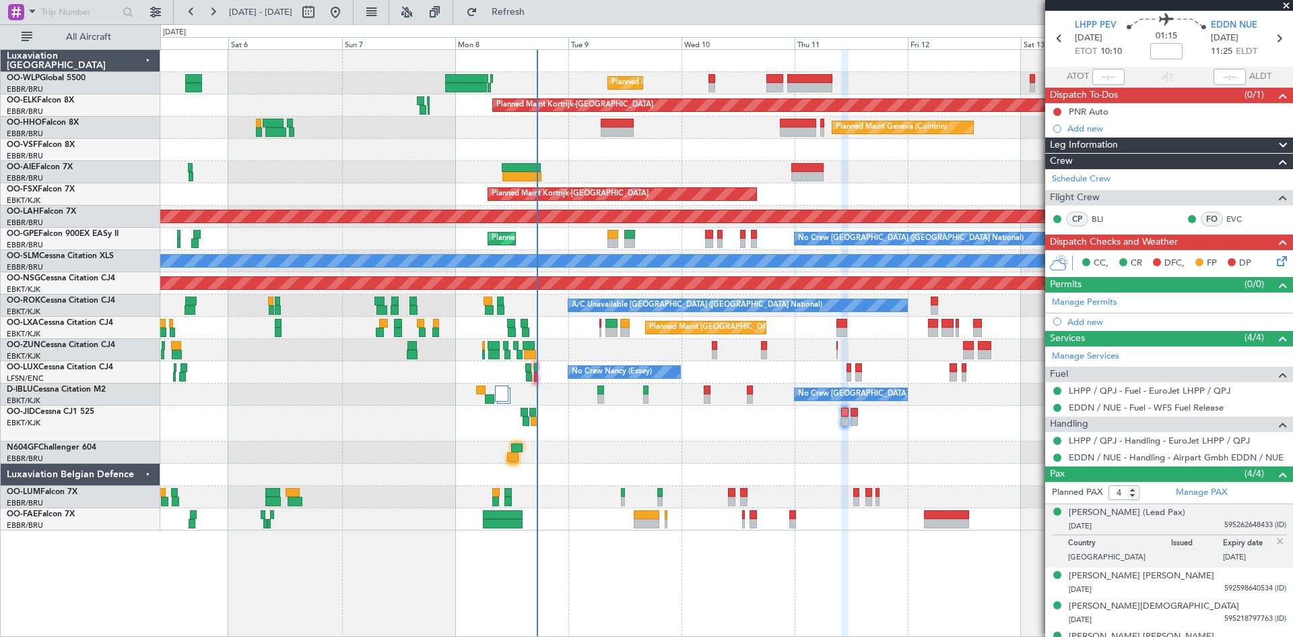
scroll to position [65, 0]
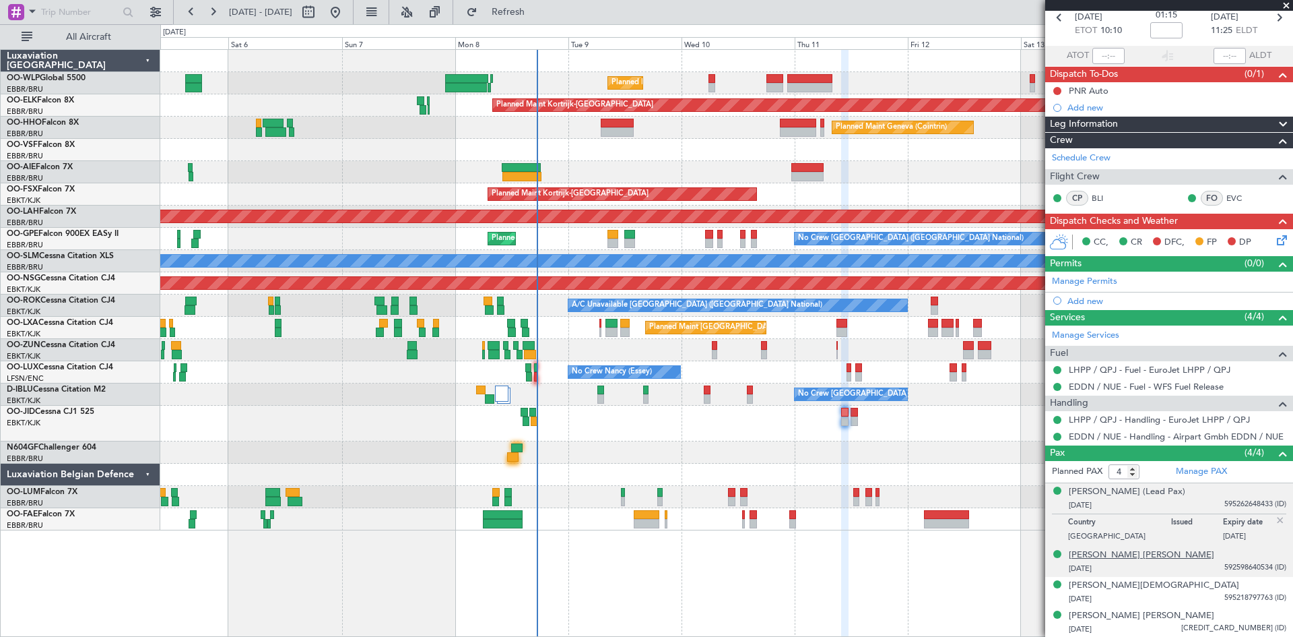
click at [1139, 554] on div "[PERSON_NAME] [PERSON_NAME]" at bounding box center [1142, 554] width 146 height 13
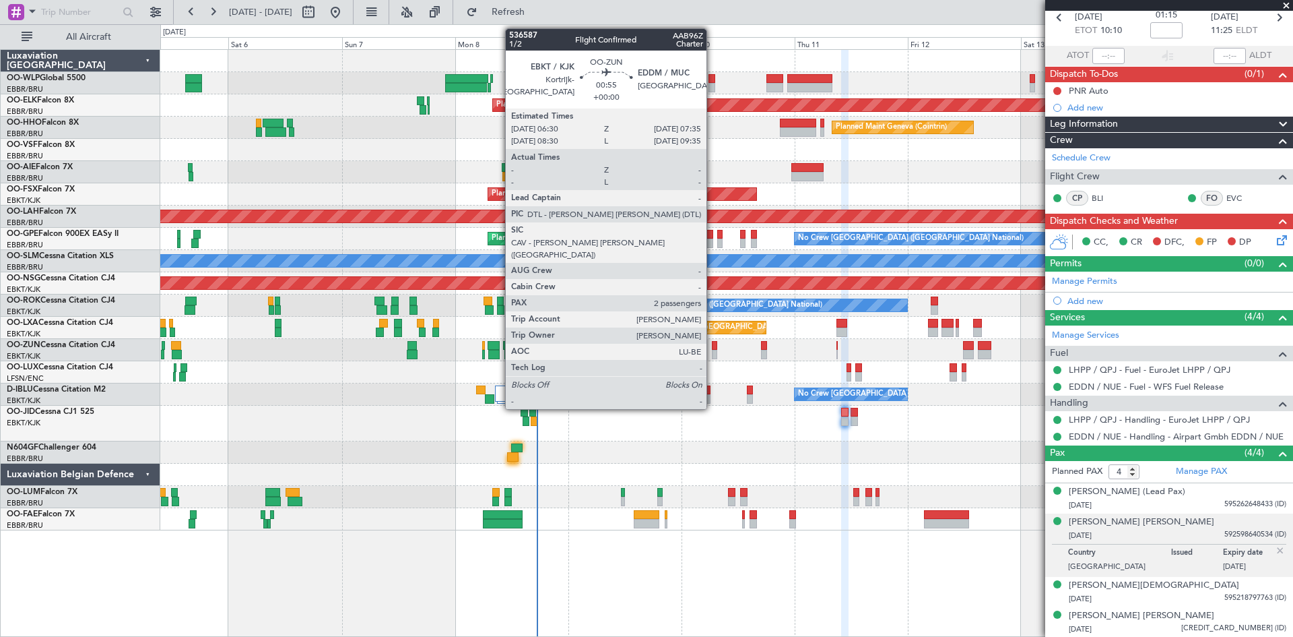
click at [713, 348] on div at bounding box center [714, 345] width 5 height 9
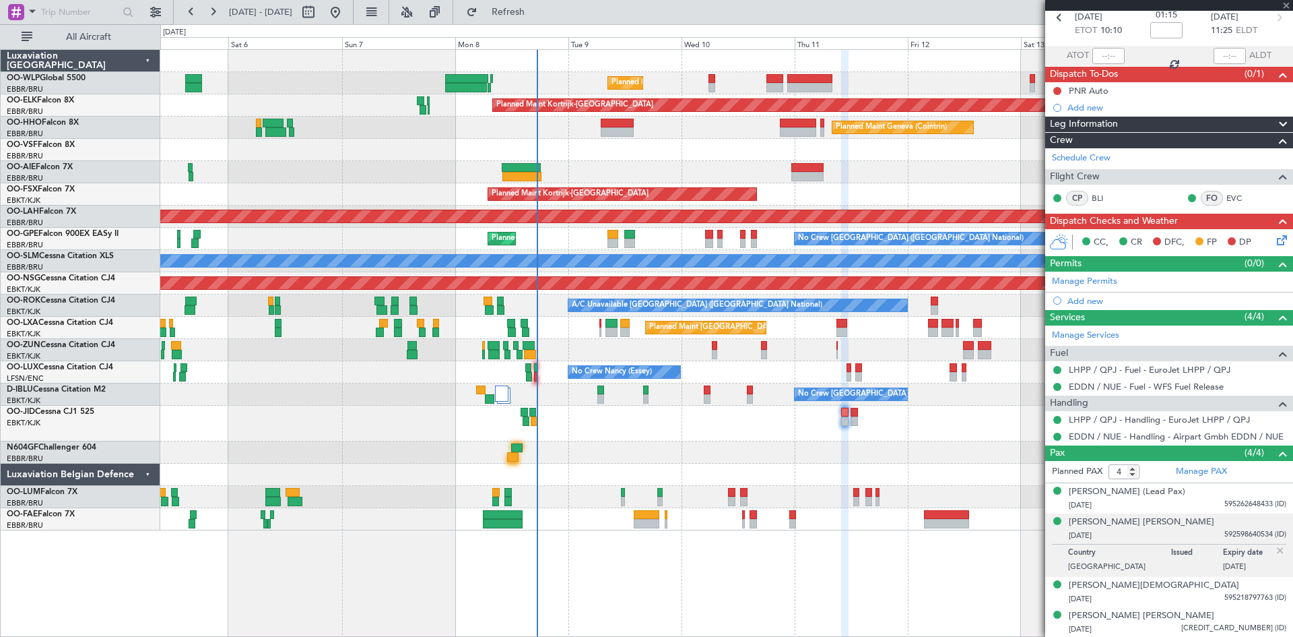
type input "2"
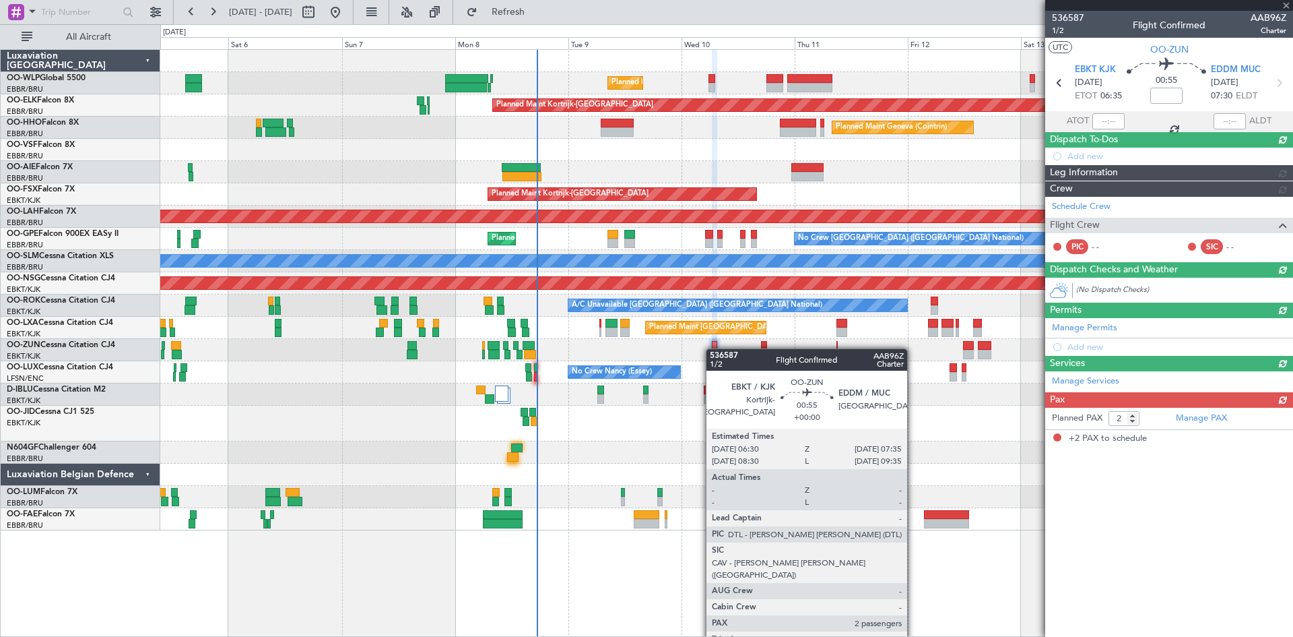
scroll to position [0, 0]
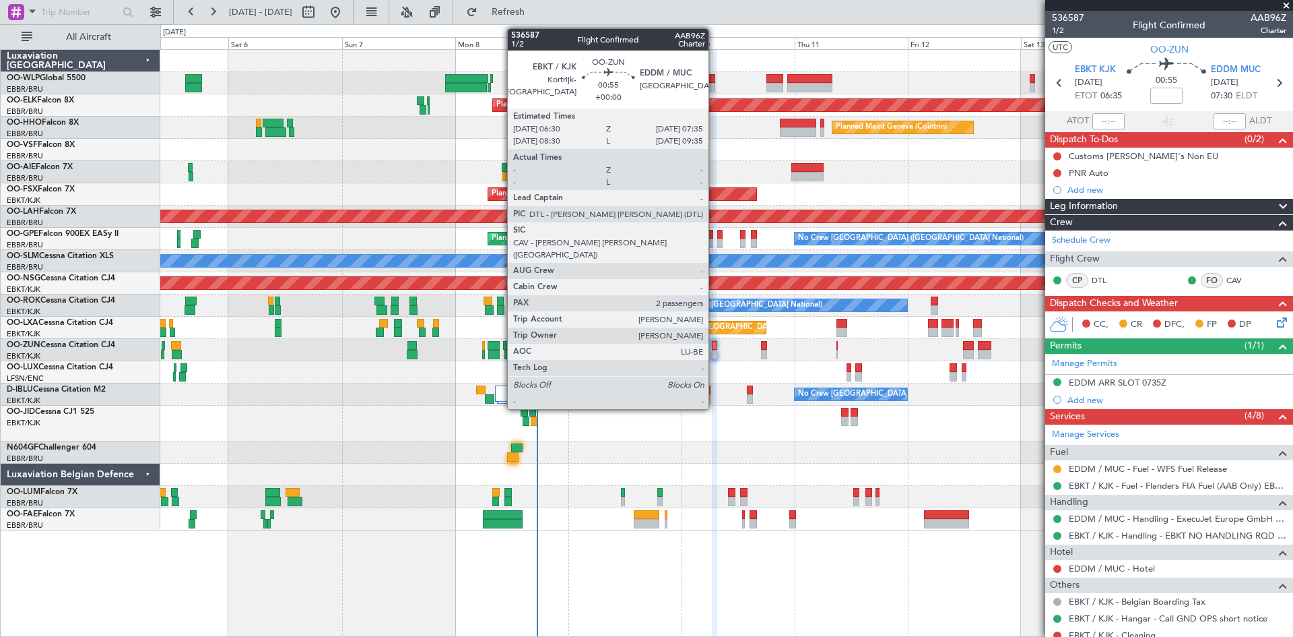
click at [715, 352] on div at bounding box center [714, 354] width 5 height 9
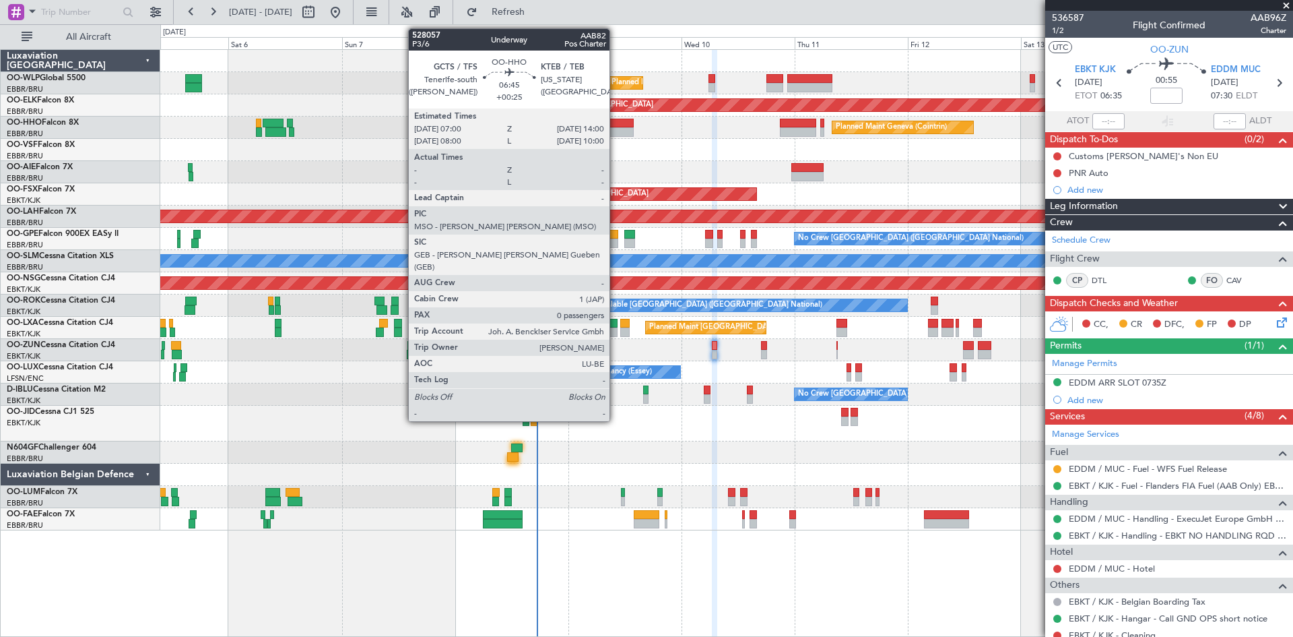
click at [616, 127] on div at bounding box center [618, 131] width 34 height 9
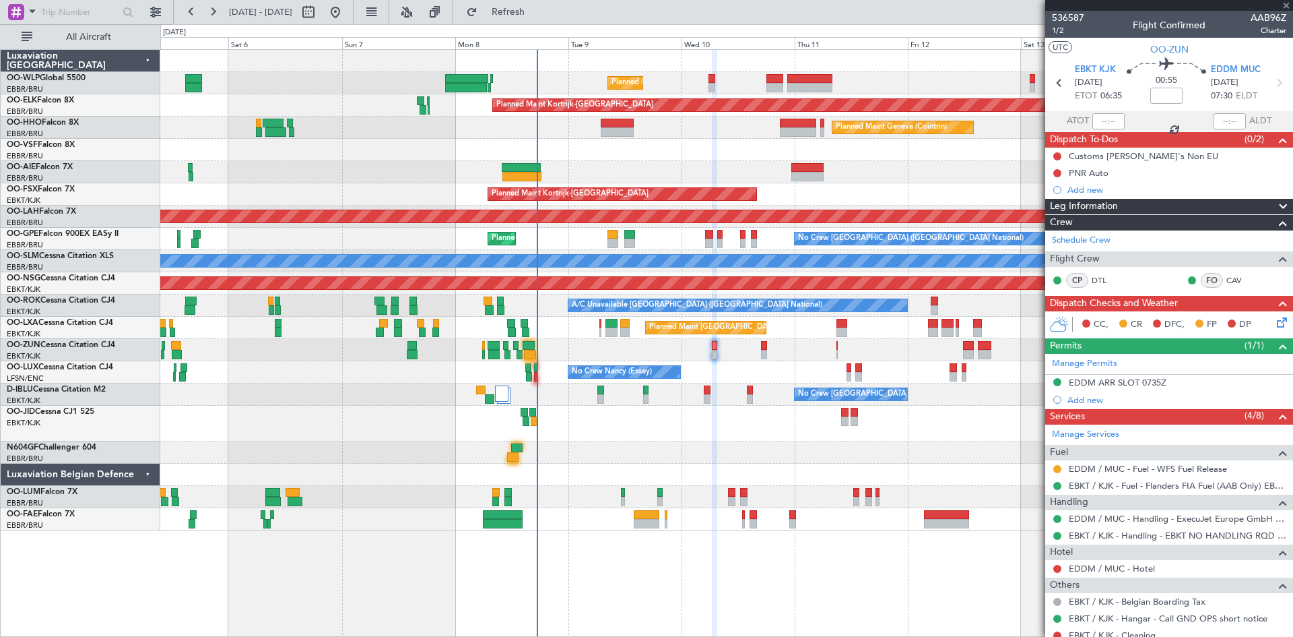
type input "+00:25"
type input "0"
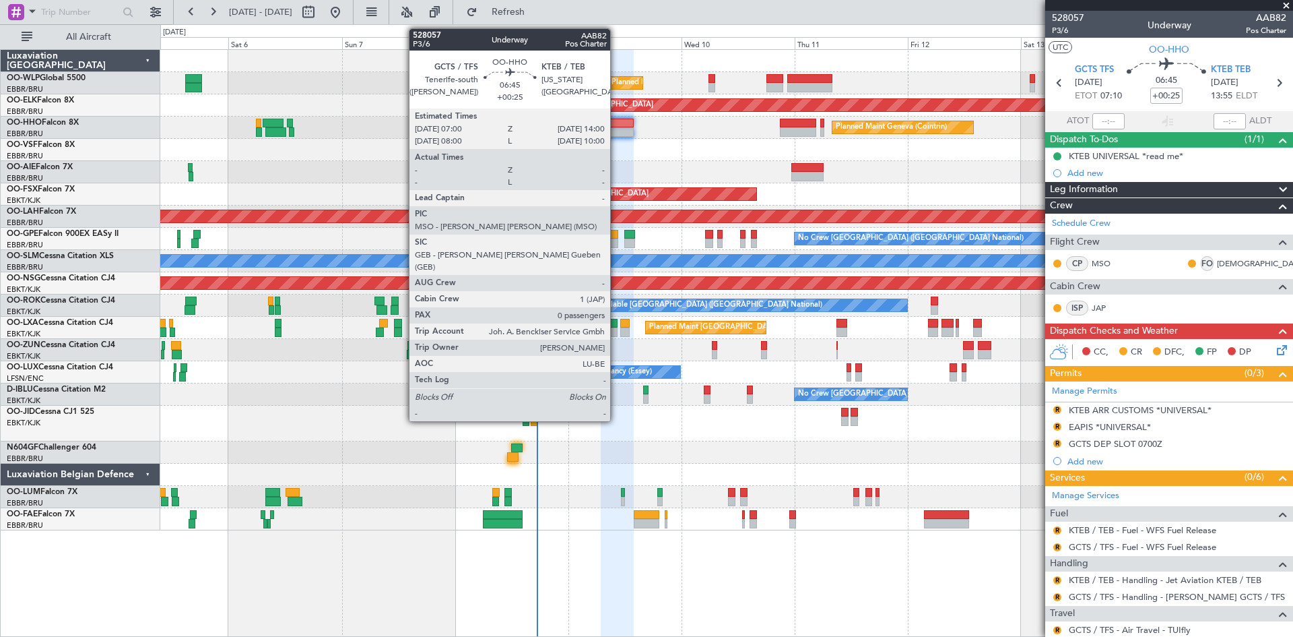
click at [616, 130] on div at bounding box center [618, 131] width 34 height 9
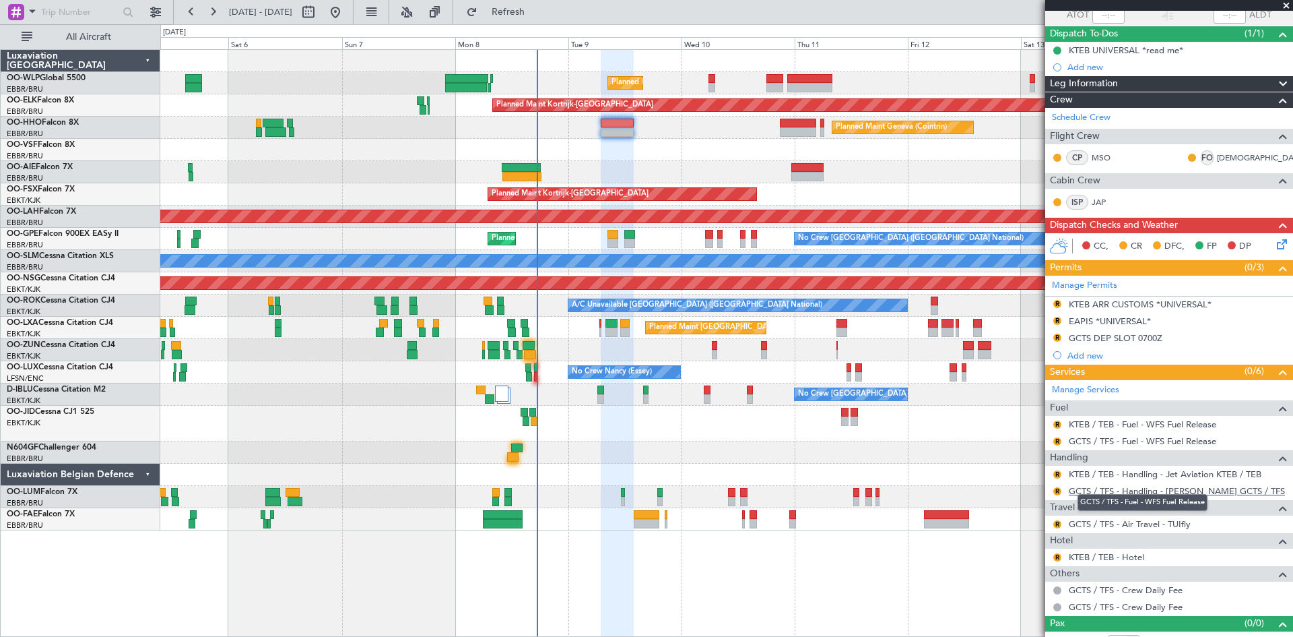
scroll to position [122, 0]
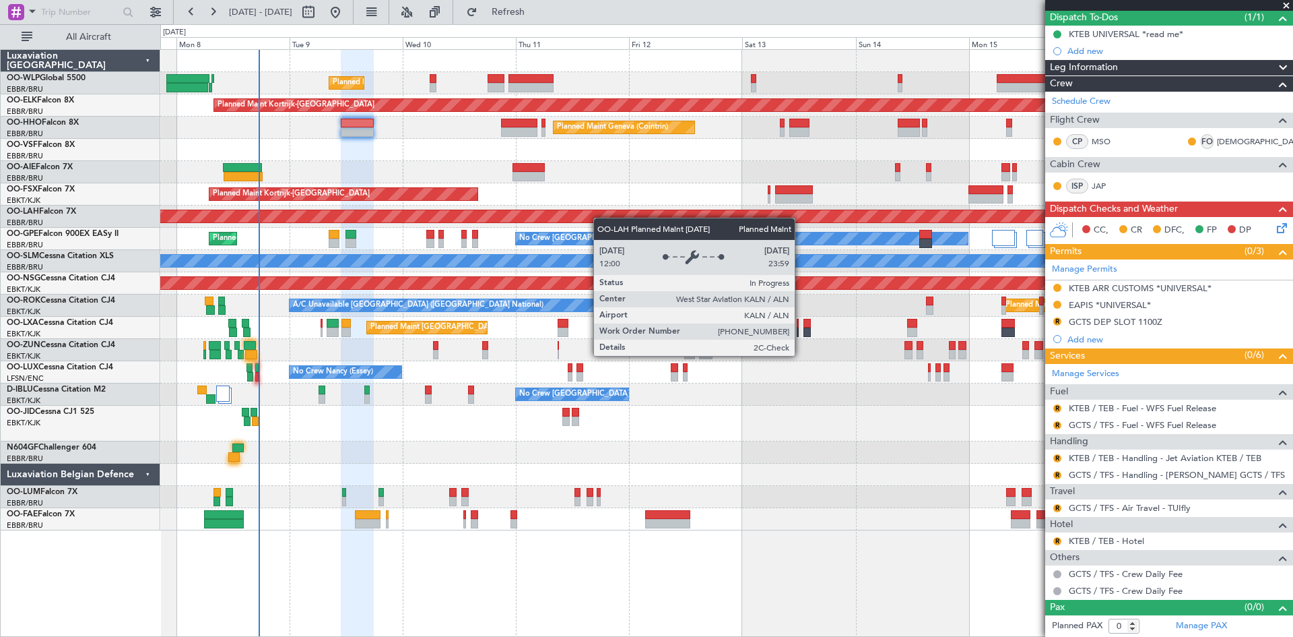
click at [586, 220] on div "Planned Maint Liege Planned Maint Kortrijk-Wevelgem Planned Maint Geneva (Coint…" at bounding box center [726, 290] width 1132 height 480
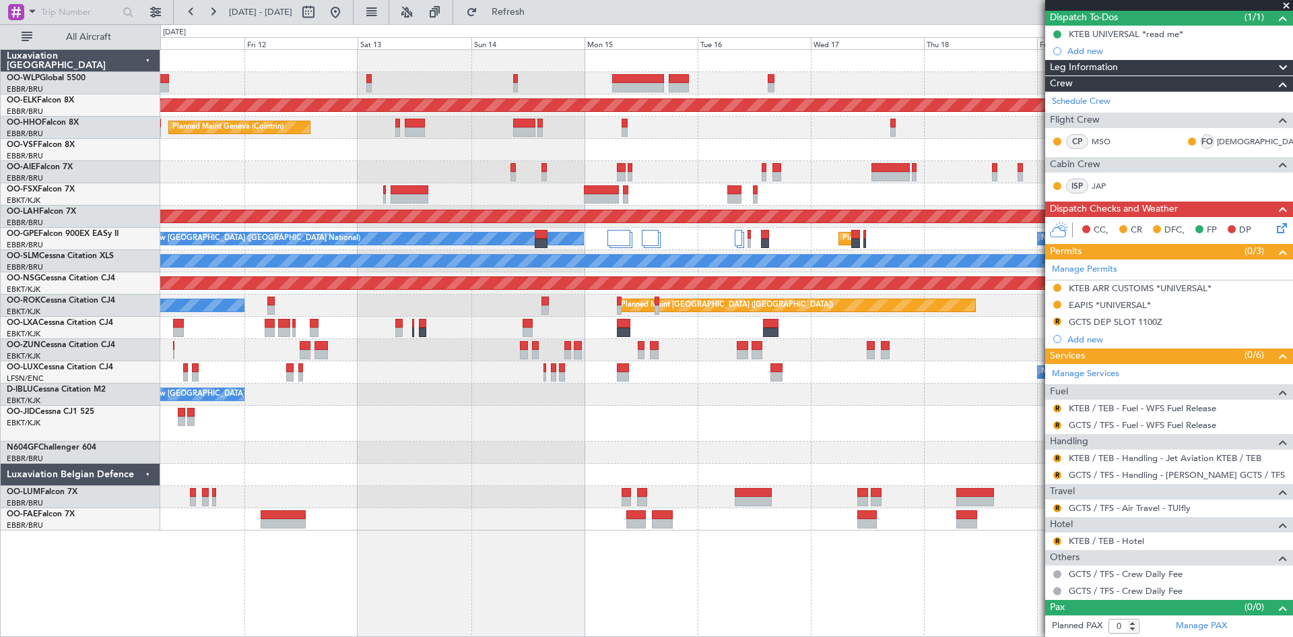
click at [591, 185] on div "Planned Maint Liege Planned Maint Kortrijk-Wevelgem Planned Maint Geneva (Coint…" at bounding box center [726, 290] width 1132 height 480
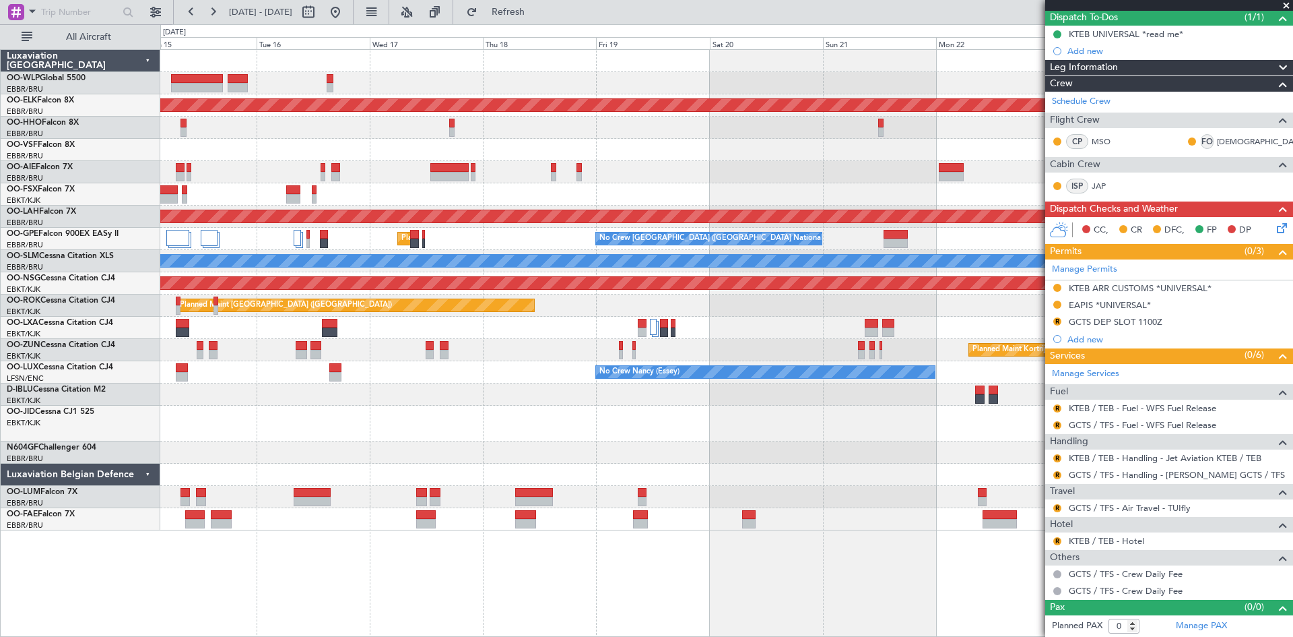
click at [593, 179] on div "Planned Maint Kortrijk-Wevelgem Planned Maint Alton-st Louis (St Louis Regl) Pl…" at bounding box center [726, 290] width 1132 height 480
click at [698, 164] on div "Planned Maint Kortrijk-Wevelgem Planned Maint Alton-st Louis (St Louis Regl) Pl…" at bounding box center [726, 290] width 1132 height 480
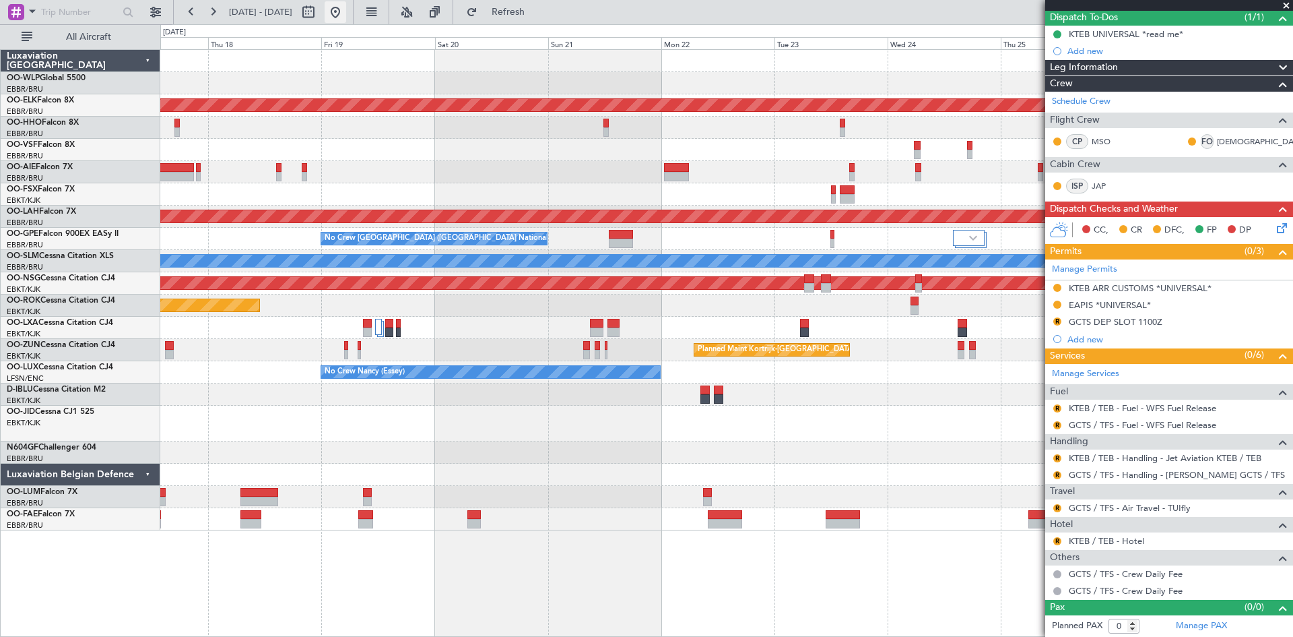
click at [346, 13] on button at bounding box center [336, 12] width 22 height 22
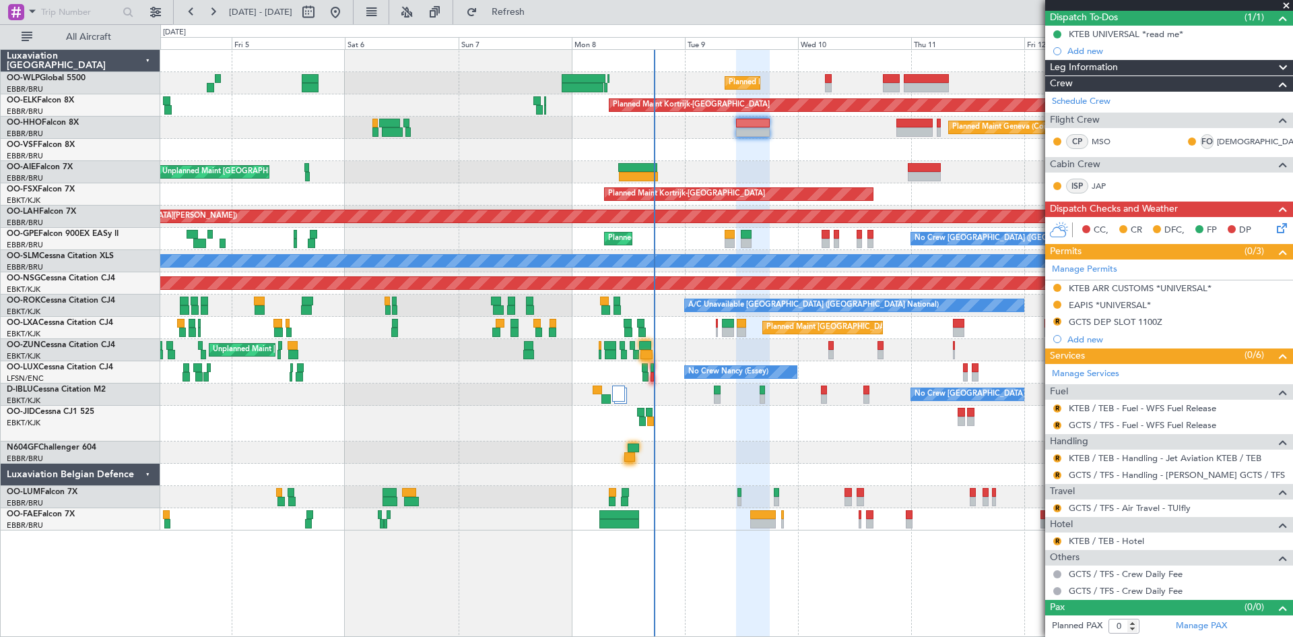
click at [860, 373] on div "Planned Maint Liege Planned Maint Kortrijk-Wevelgem Planned Maint Geneva (Coint…" at bounding box center [726, 290] width 1132 height 480
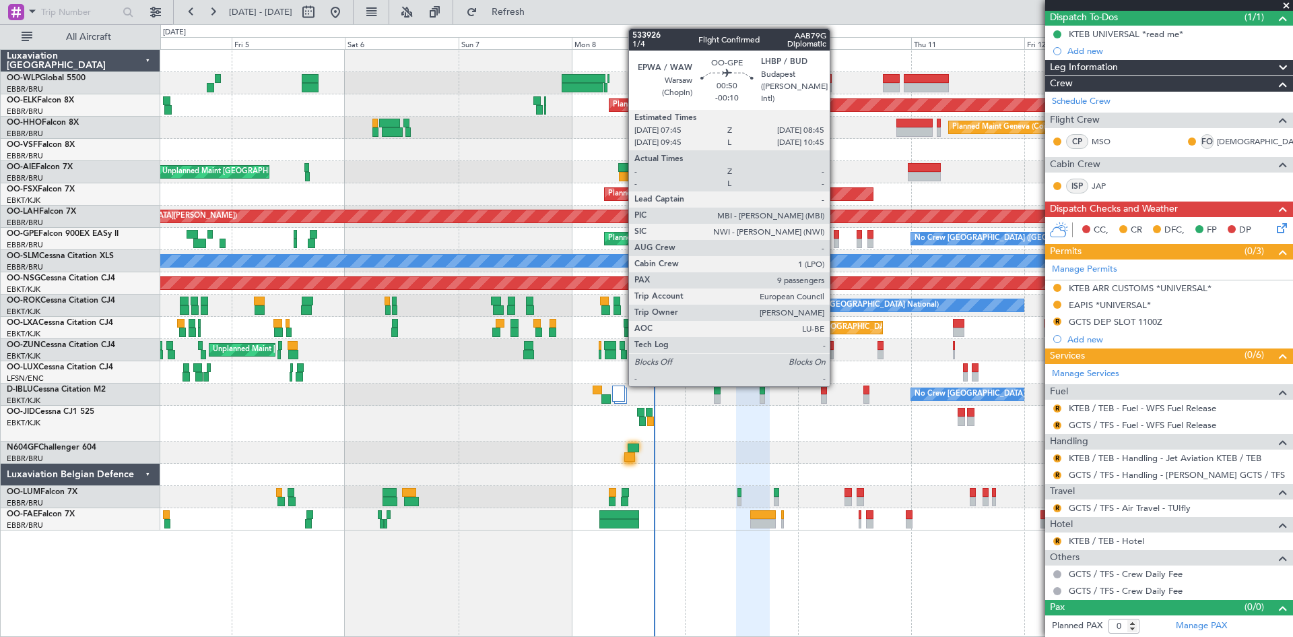
click at [836, 239] on div at bounding box center [836, 242] width 5 height 9
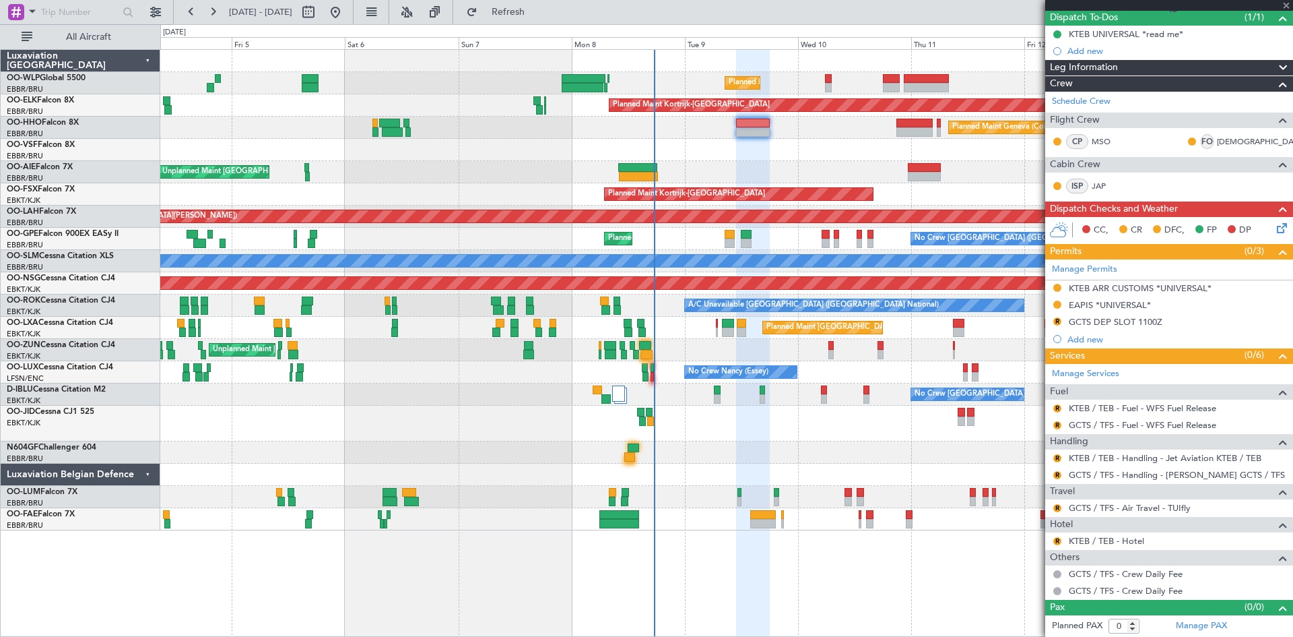
type input "-00:10"
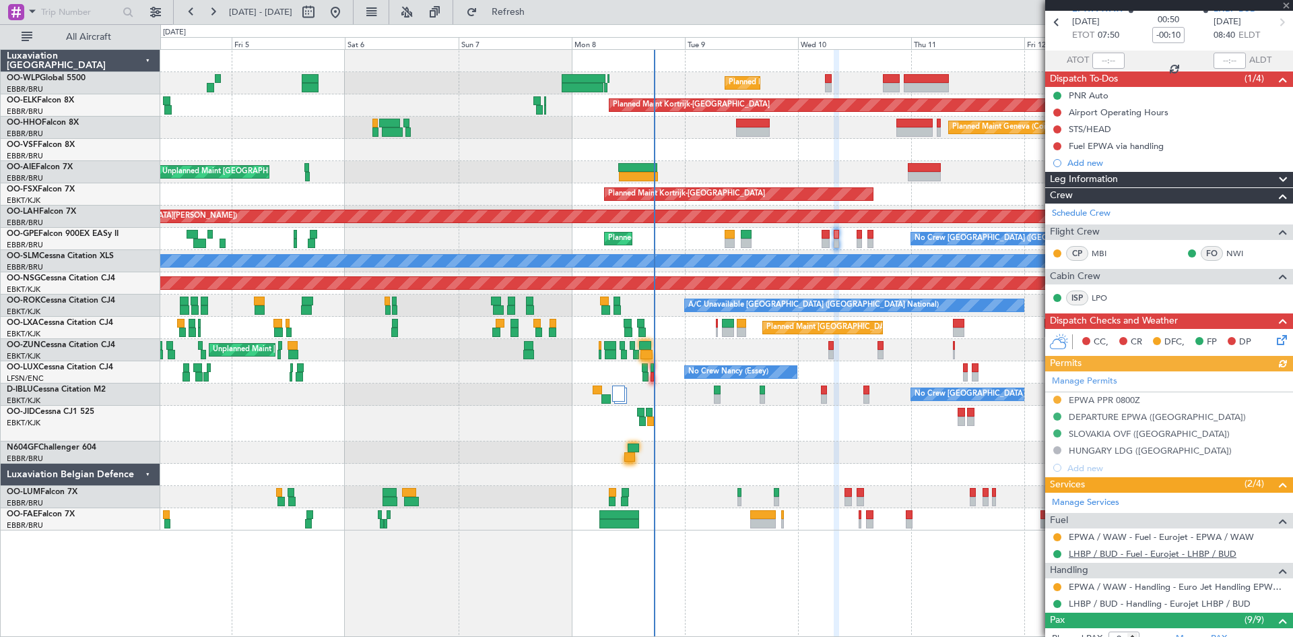
scroll to position [135, 0]
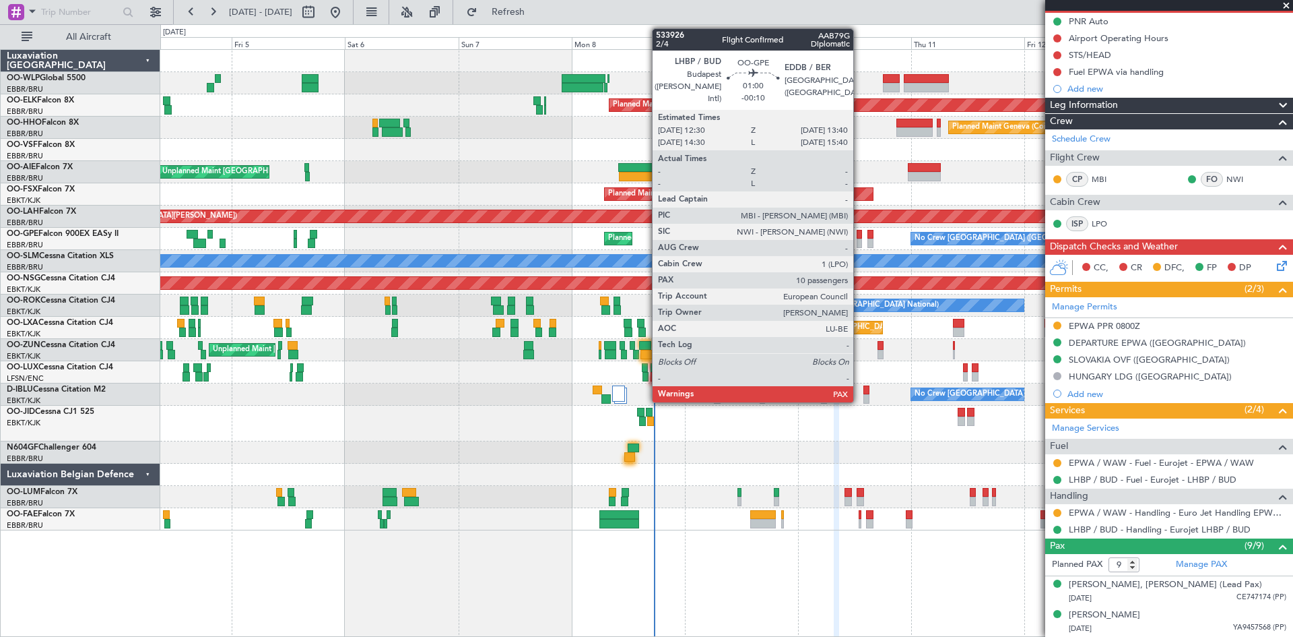
click at [860, 235] on div at bounding box center [860, 234] width 6 height 9
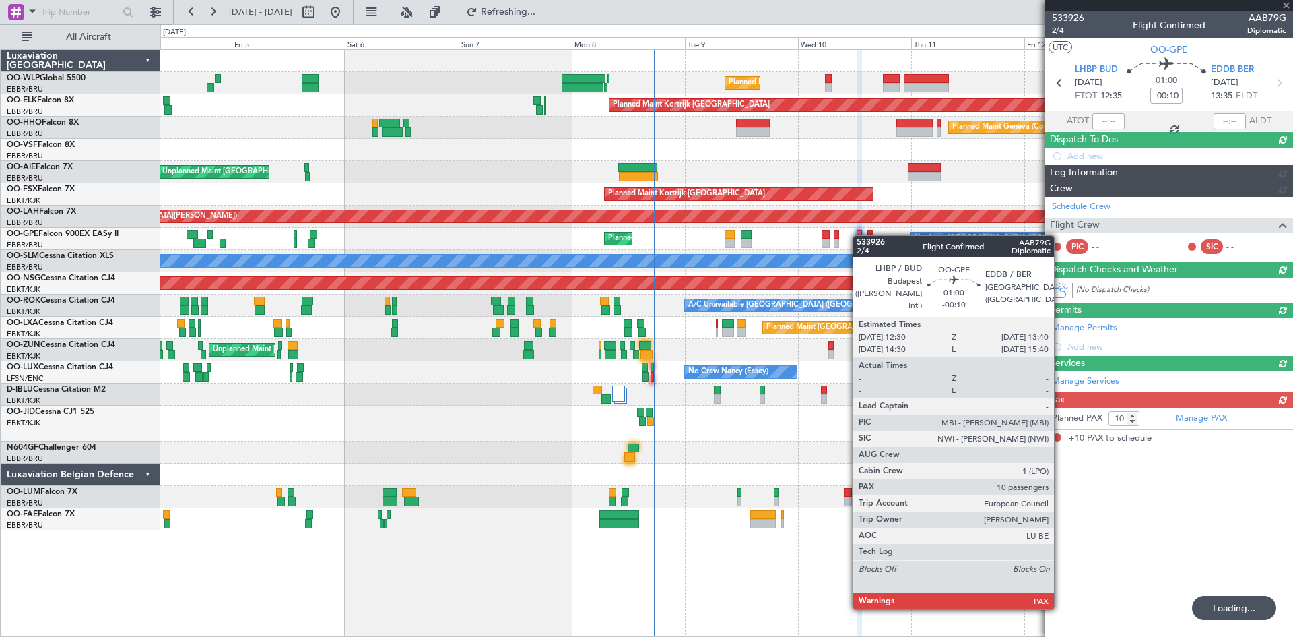
scroll to position [0, 0]
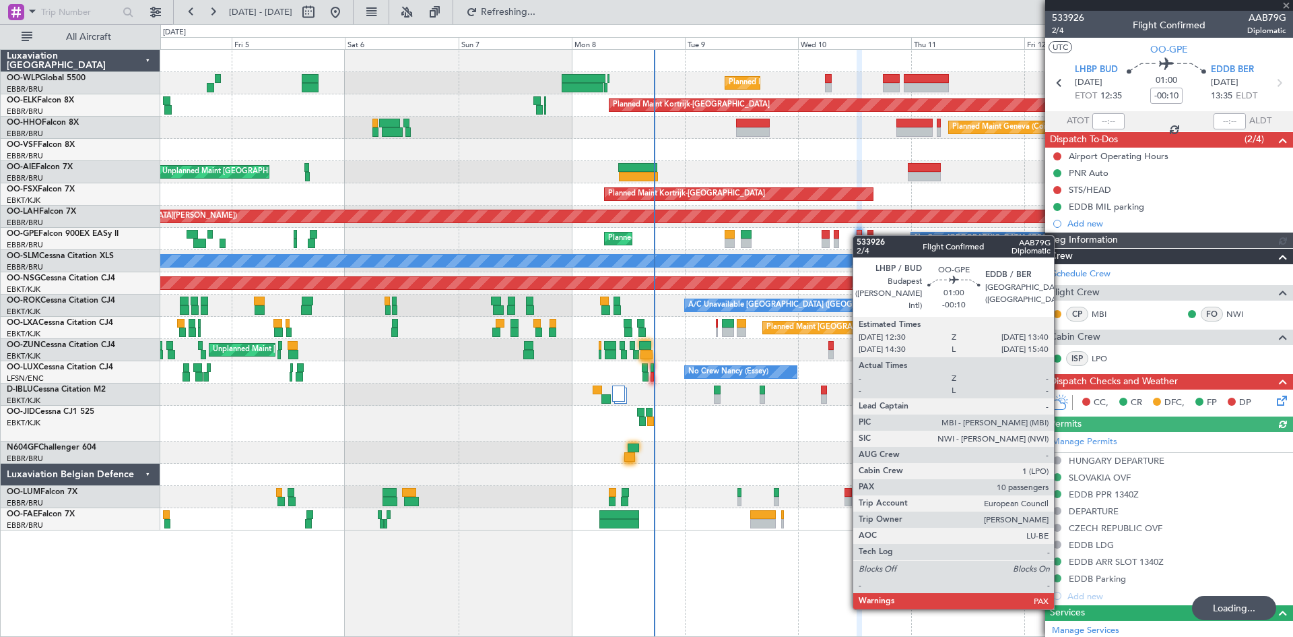
type input "9"
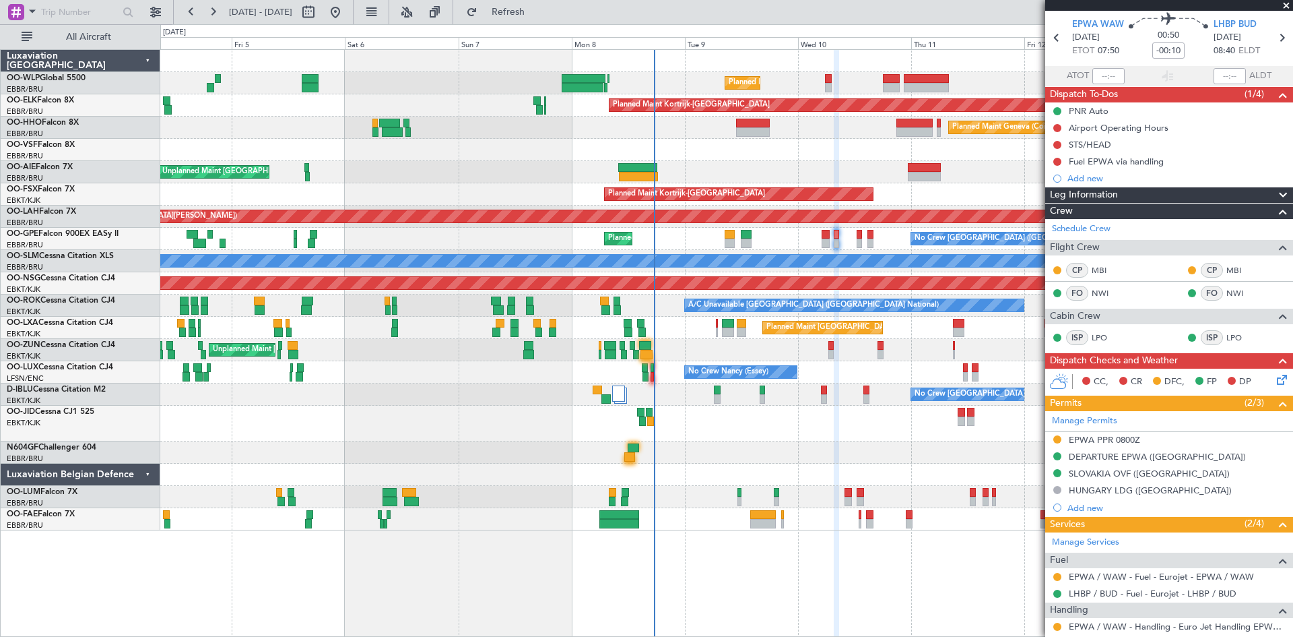
scroll to position [67, 0]
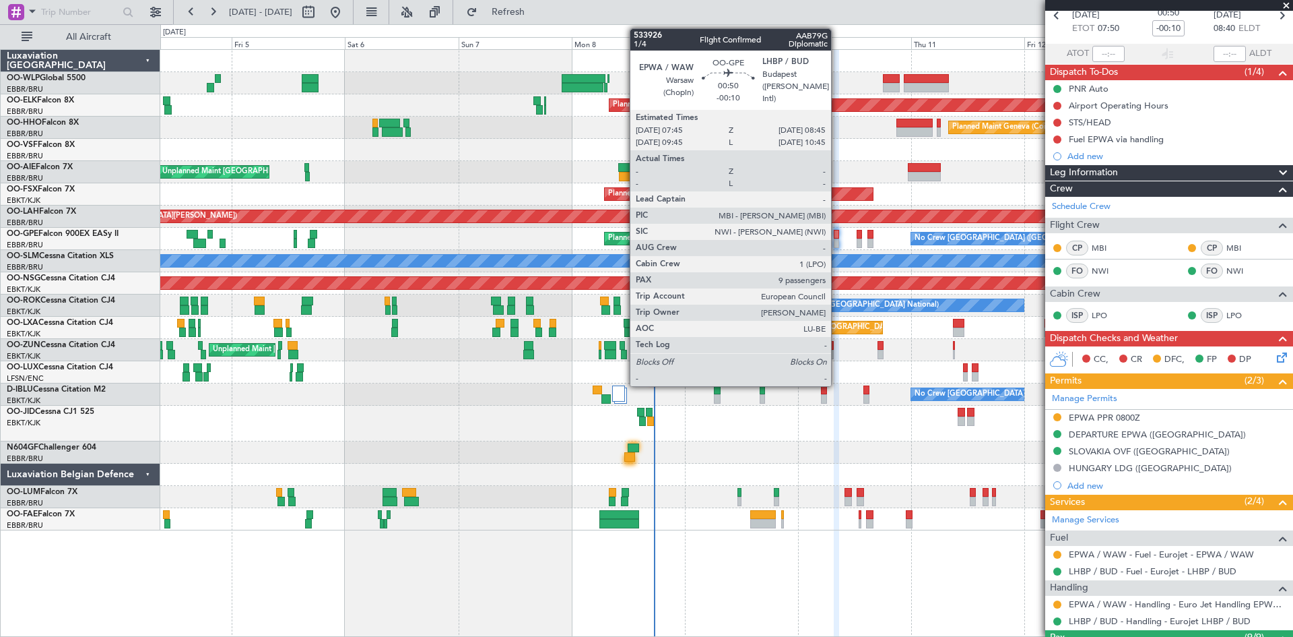
click at [837, 240] on div at bounding box center [836, 242] width 5 height 9
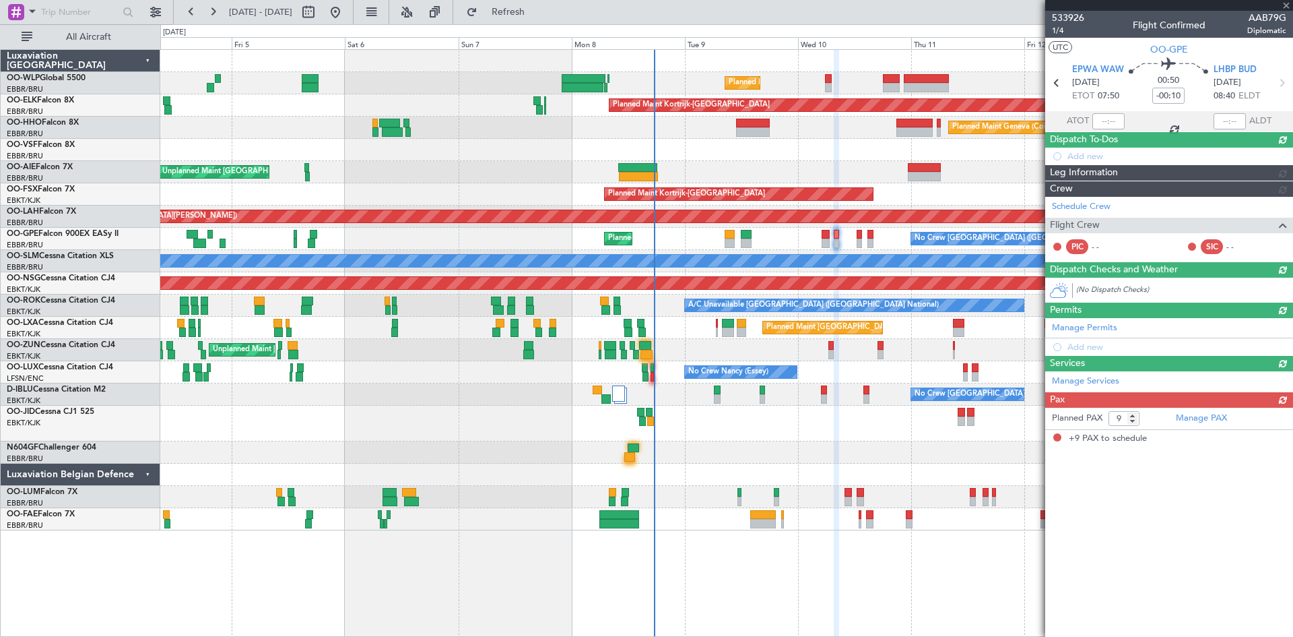
scroll to position [0, 0]
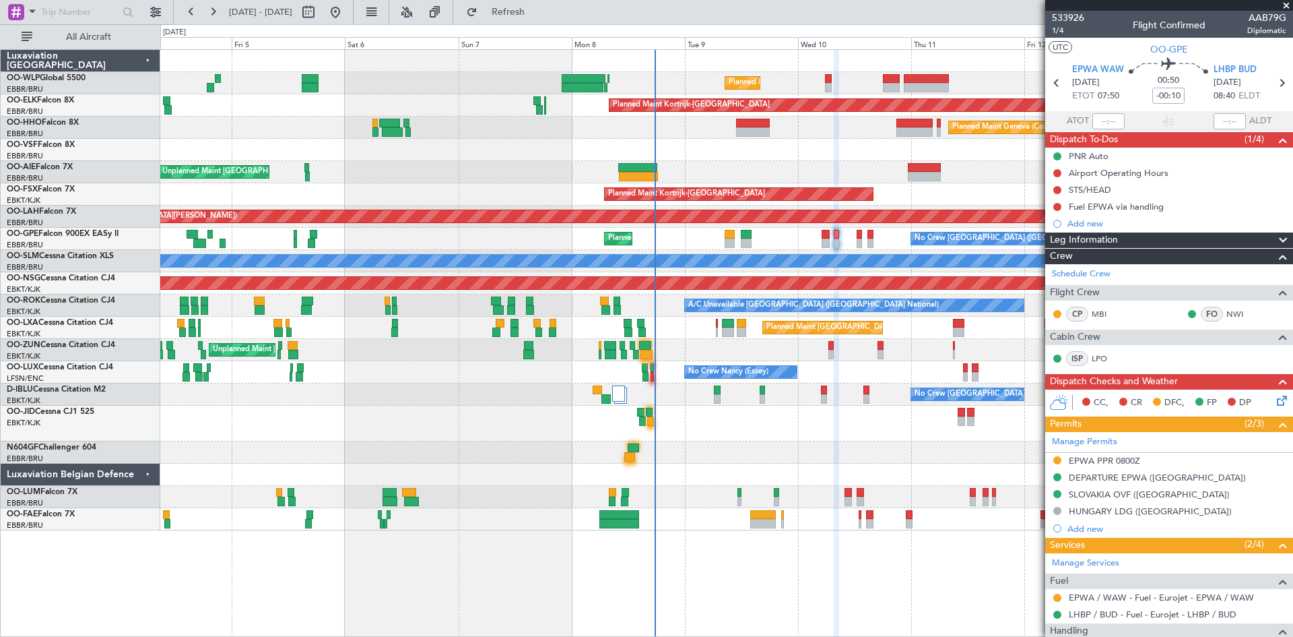
click at [823, 84] on div "Planned Maint Liege" at bounding box center [726, 83] width 1132 height 22
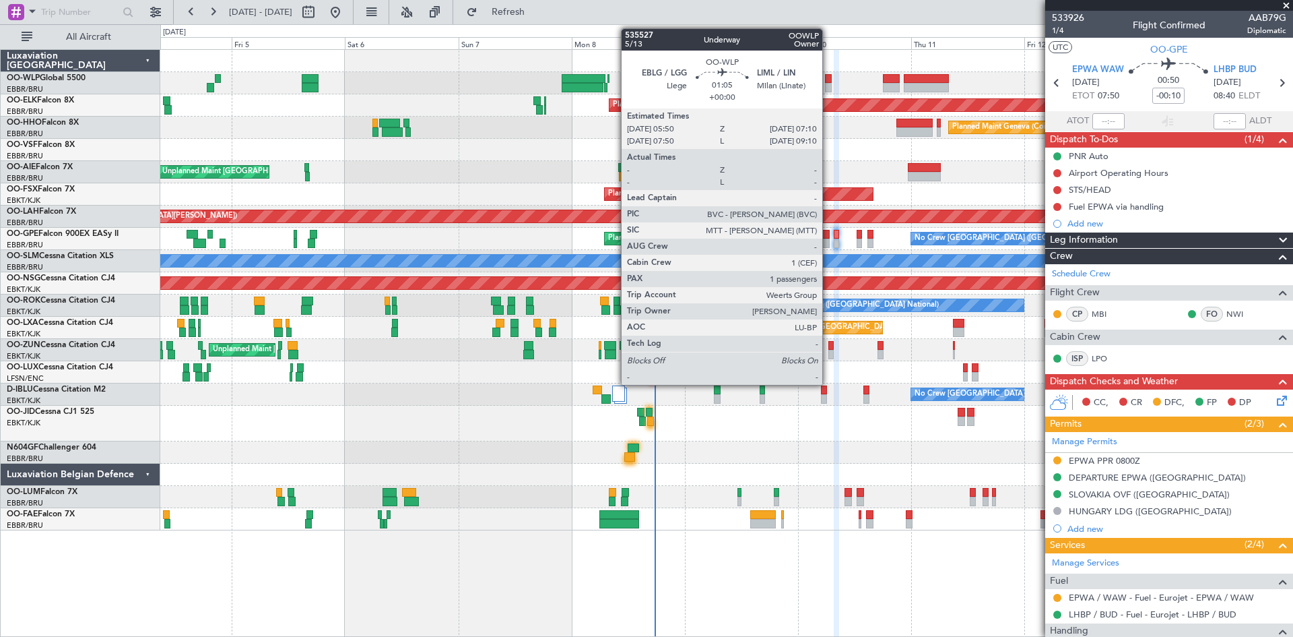
click at [829, 83] on div at bounding box center [828, 87] width 7 height 9
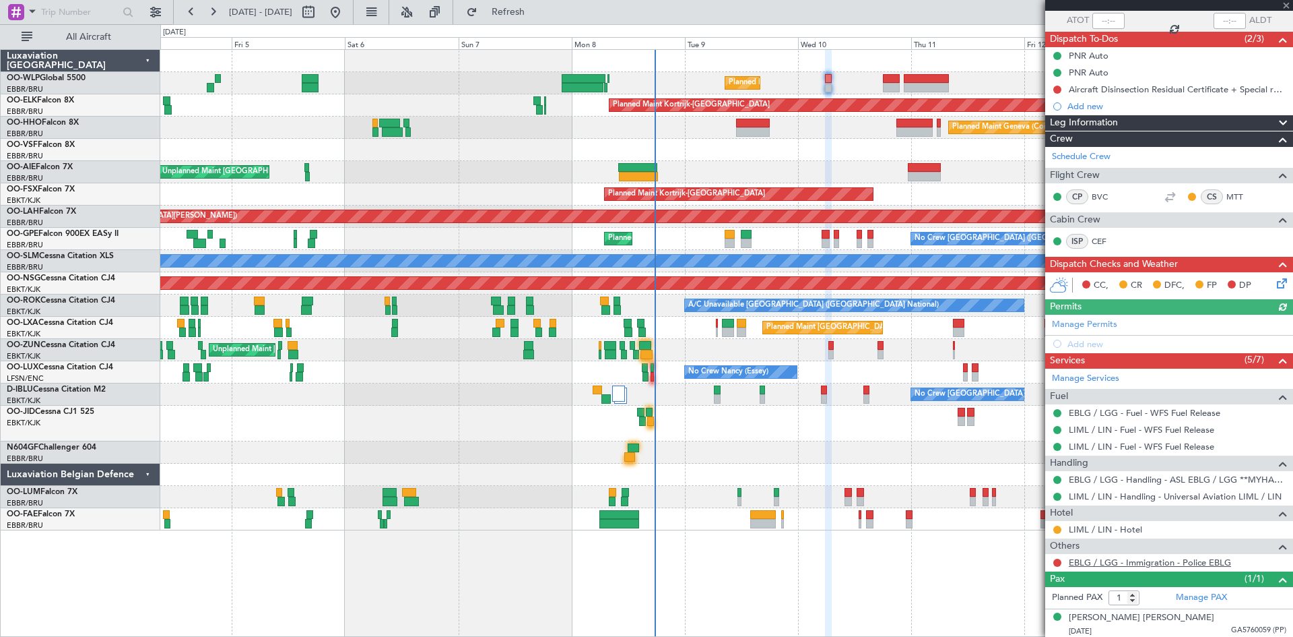
scroll to position [102, 0]
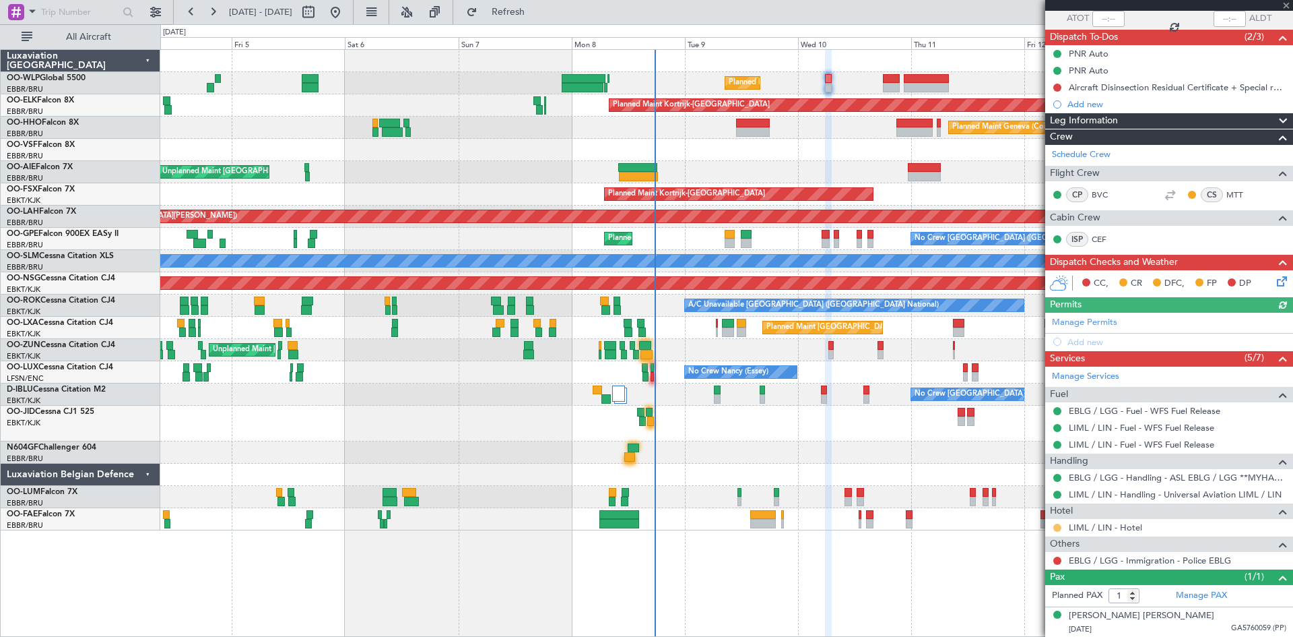
click at [1060, 526] on button at bounding box center [1058, 527] width 8 height 8
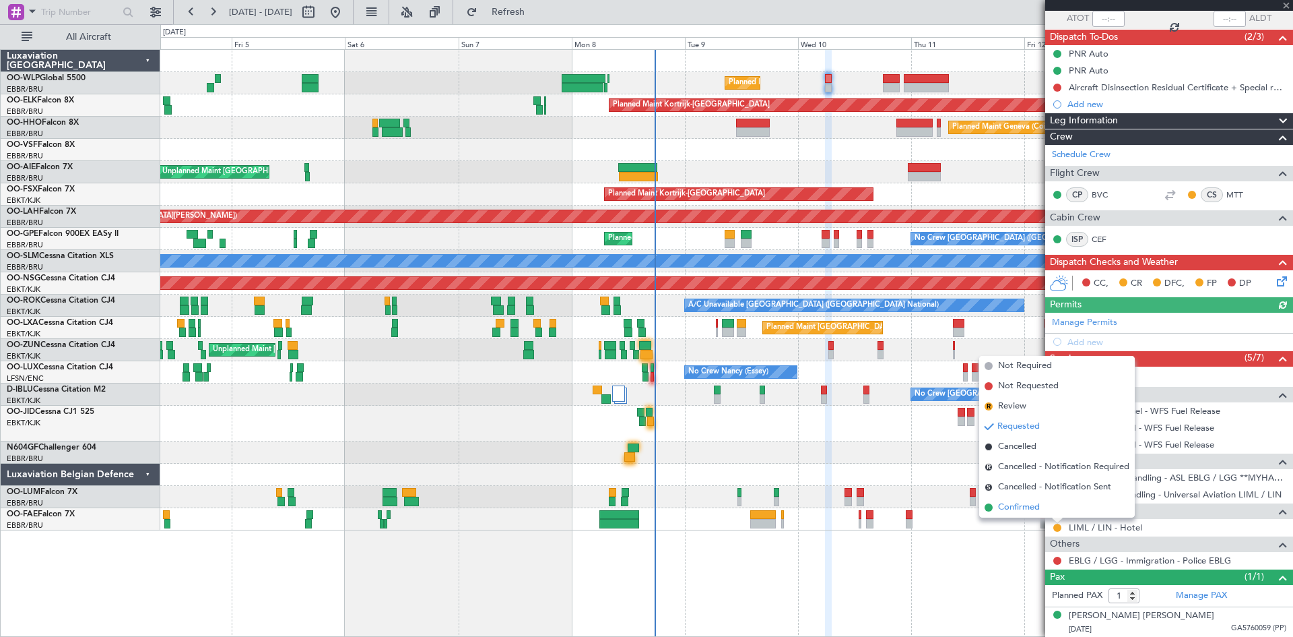
click at [1031, 505] on span "Confirmed" at bounding box center [1019, 507] width 42 height 13
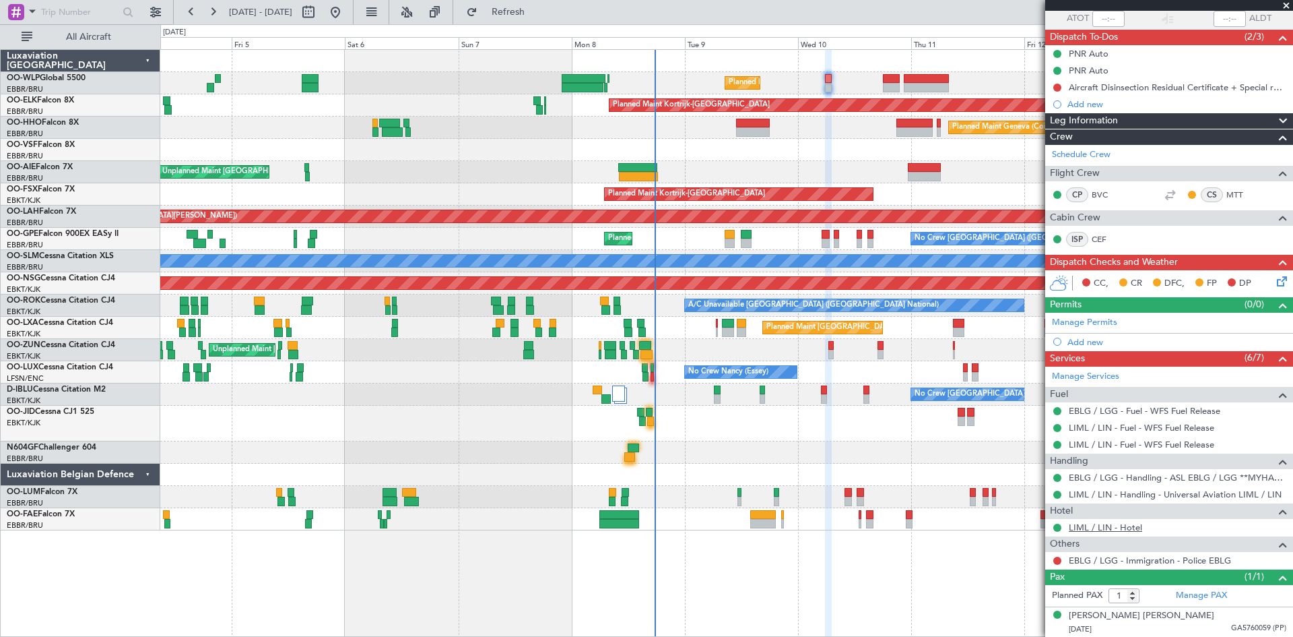
click at [1132, 527] on link "LIML / LIN - Hotel" at bounding box center [1105, 526] width 73 height 11
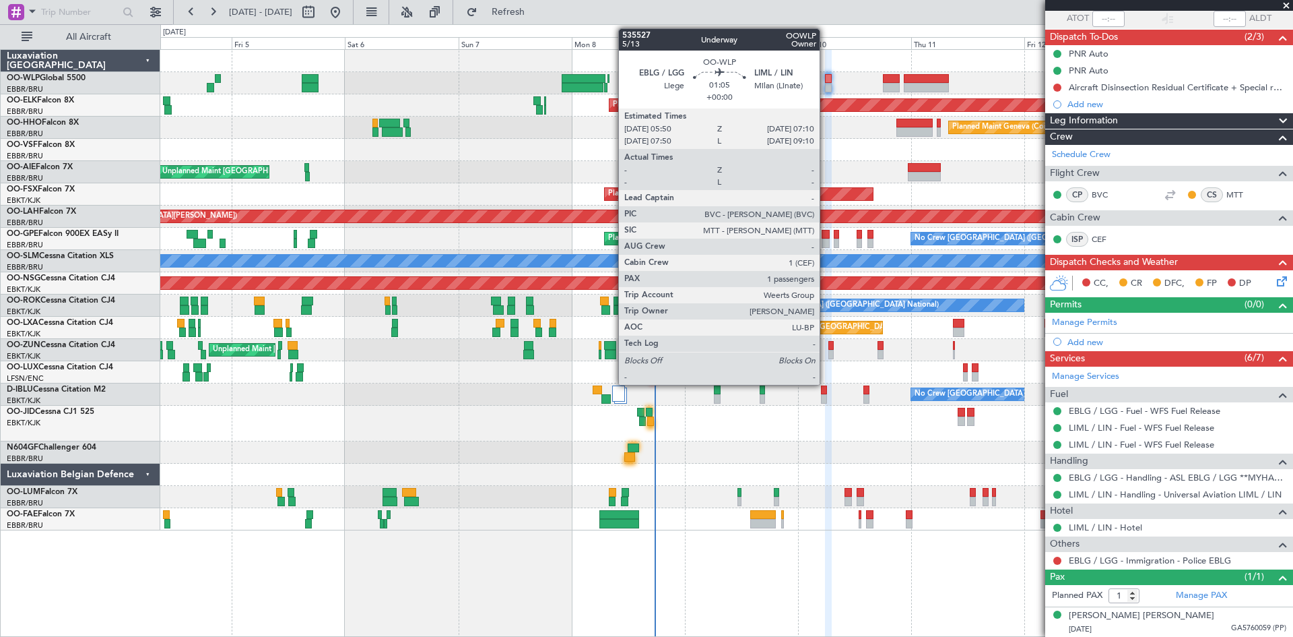
click at [826, 81] on div at bounding box center [828, 78] width 7 height 9
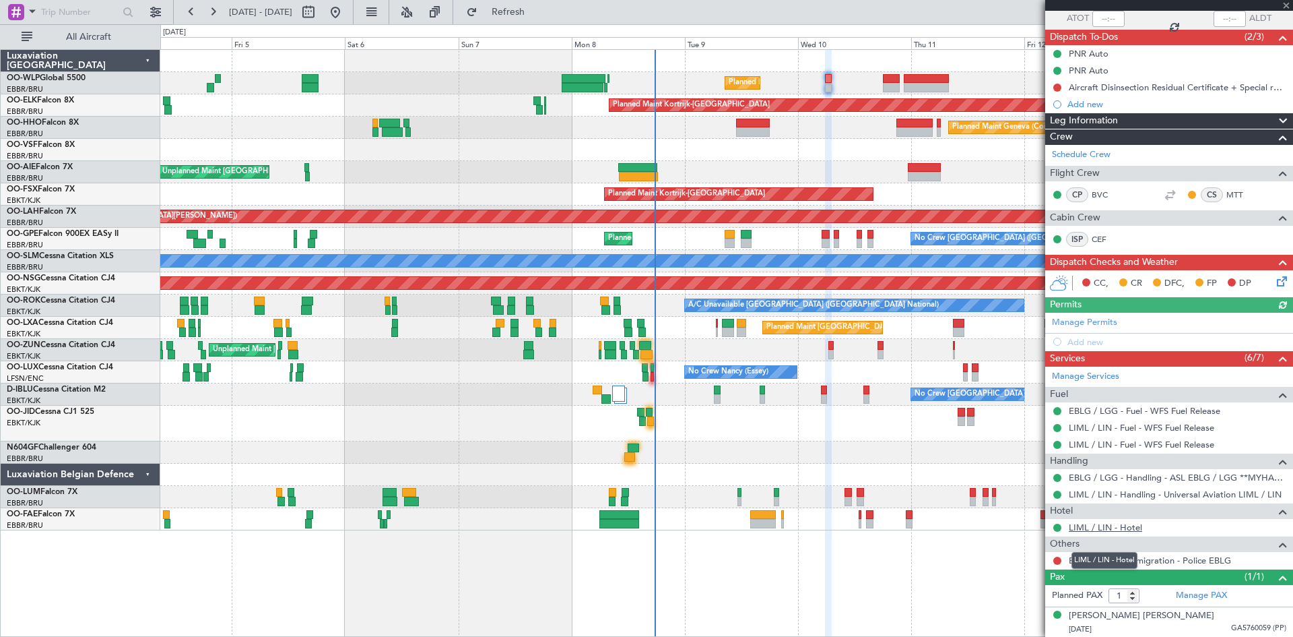
click at [1123, 527] on link "LIML / LIN - Hotel" at bounding box center [1105, 526] width 73 height 11
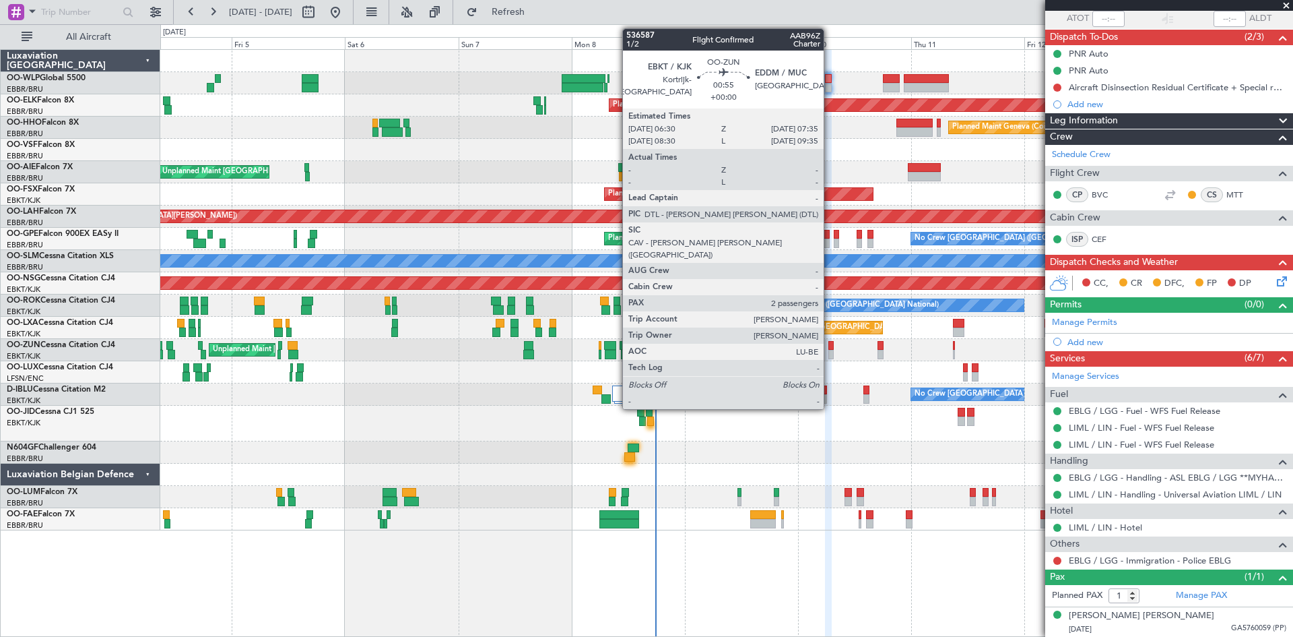
click at [830, 352] on div at bounding box center [831, 354] width 5 height 9
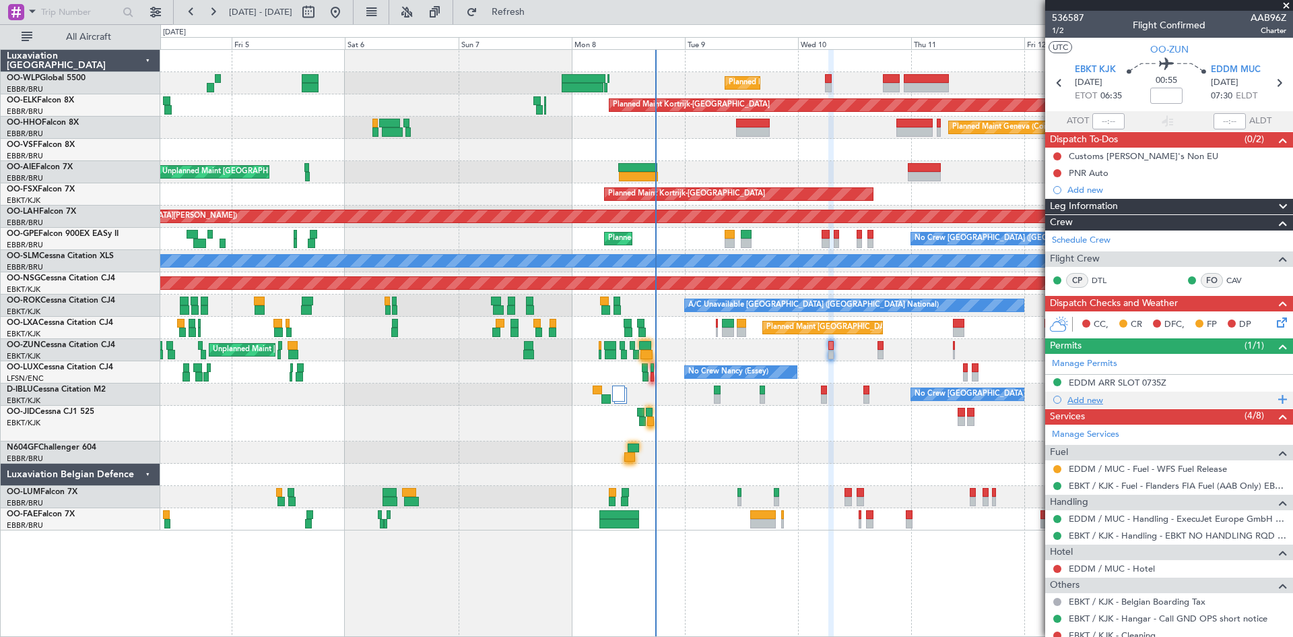
scroll to position [67, 0]
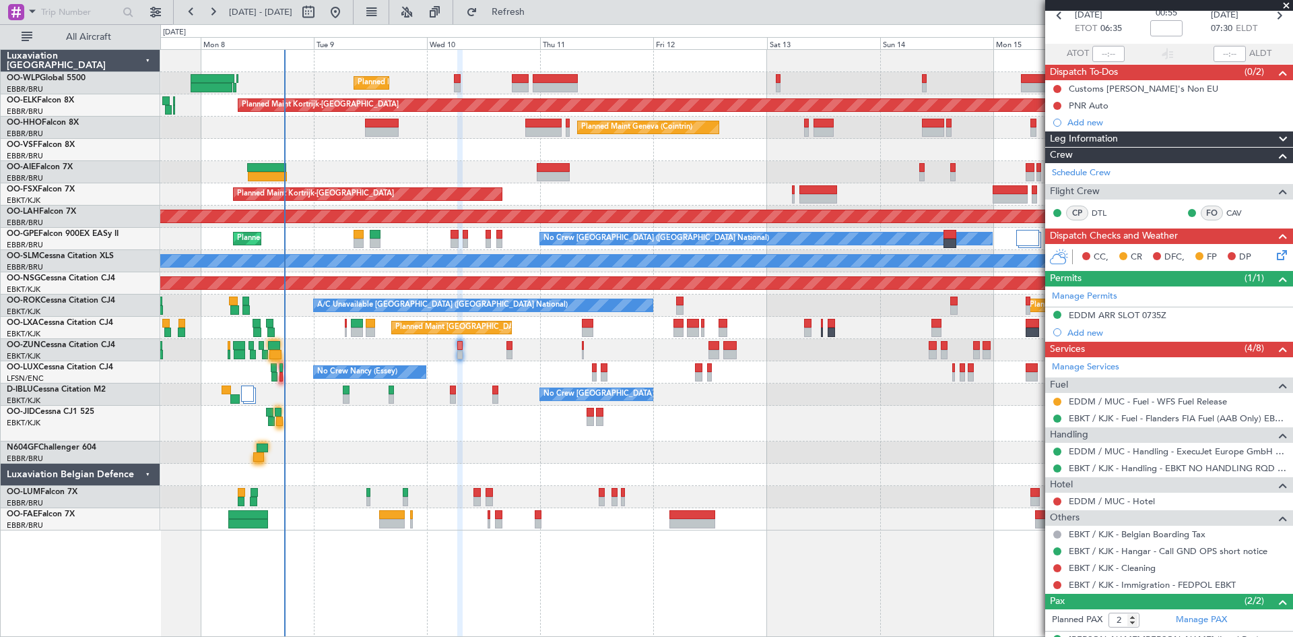
click at [569, 518] on div "Planned Maint Liege Planned Maint Kortrijk-Wevelgem Planned Maint Geneva (Coint…" at bounding box center [726, 290] width 1132 height 480
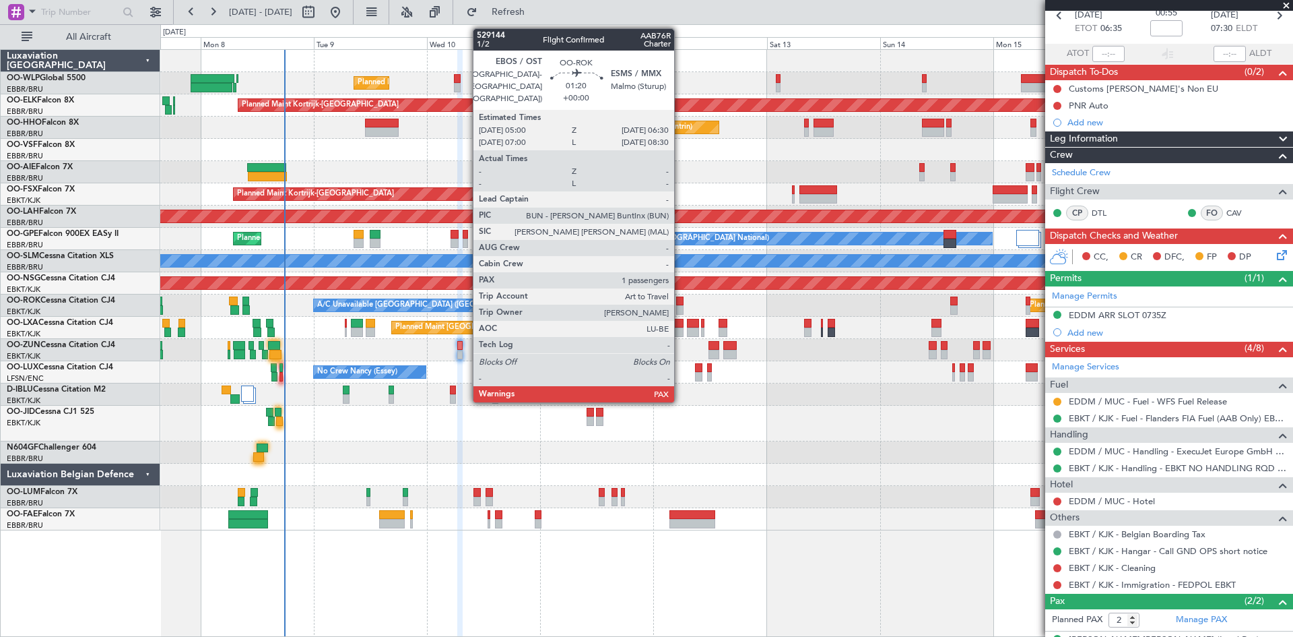
click at [680, 304] on div at bounding box center [679, 300] width 7 height 9
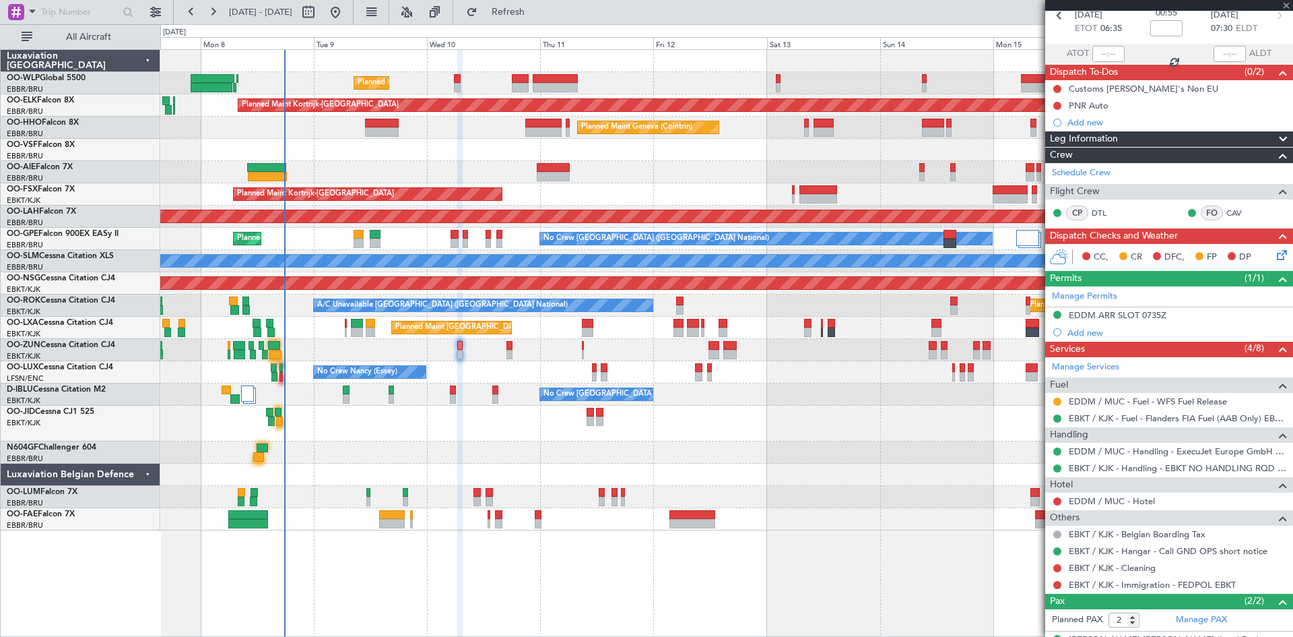
type input "1"
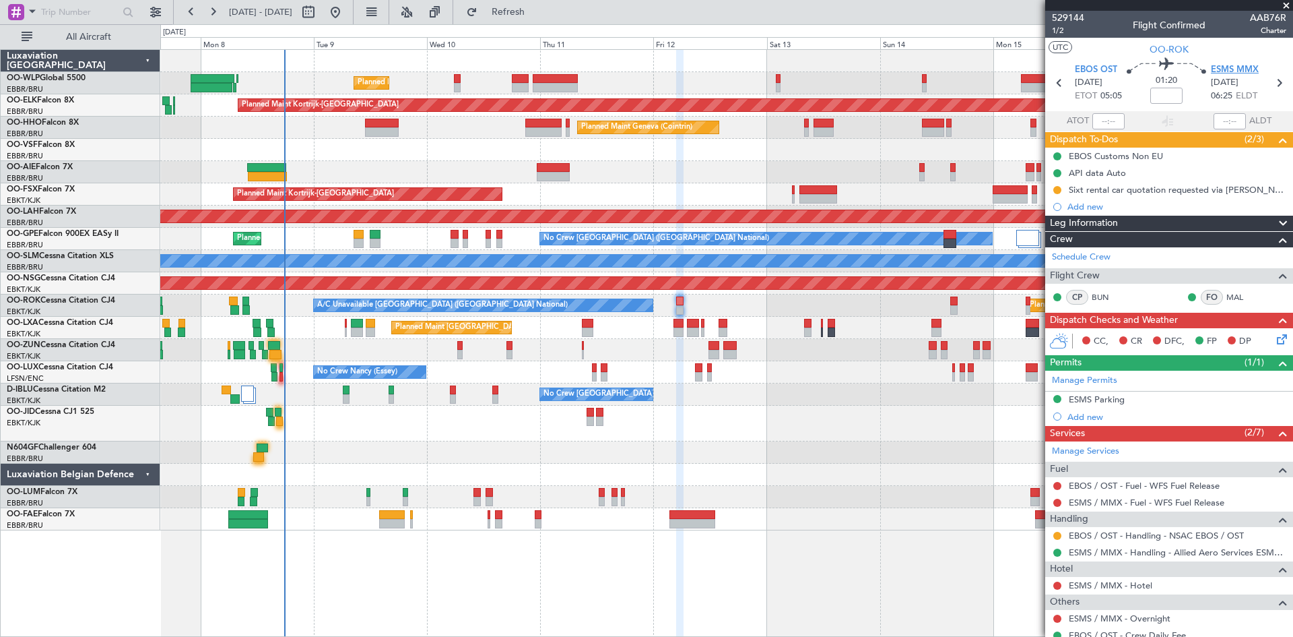
click at [1231, 72] on span "ESMS MMX" at bounding box center [1235, 69] width 48 height 13
click at [537, 7] on span "Refresh" at bounding box center [508, 11] width 57 height 9
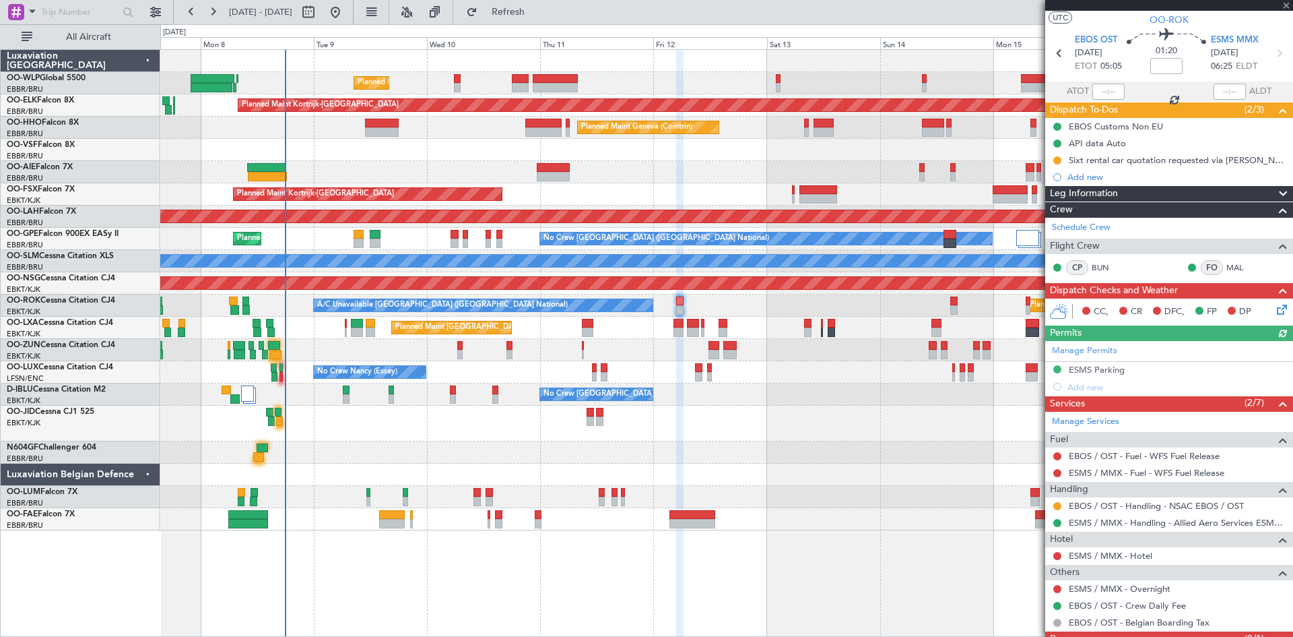
scroll to position [79, 0]
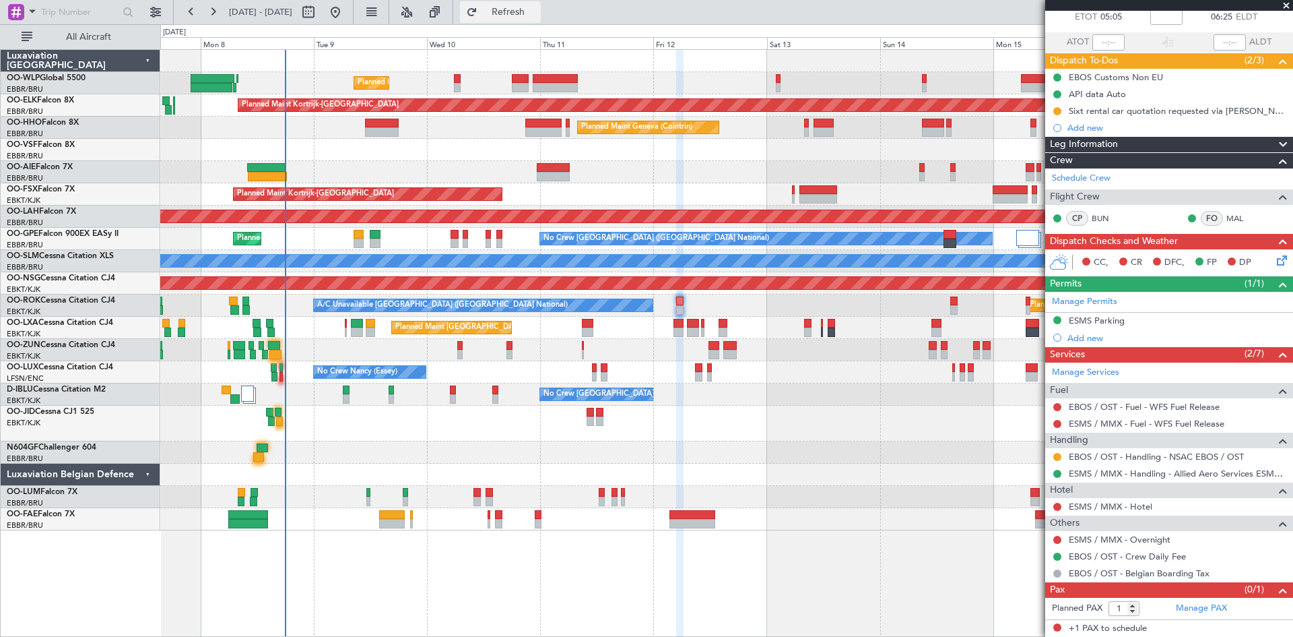
click at [537, 16] on span "Refresh" at bounding box center [508, 11] width 57 height 9
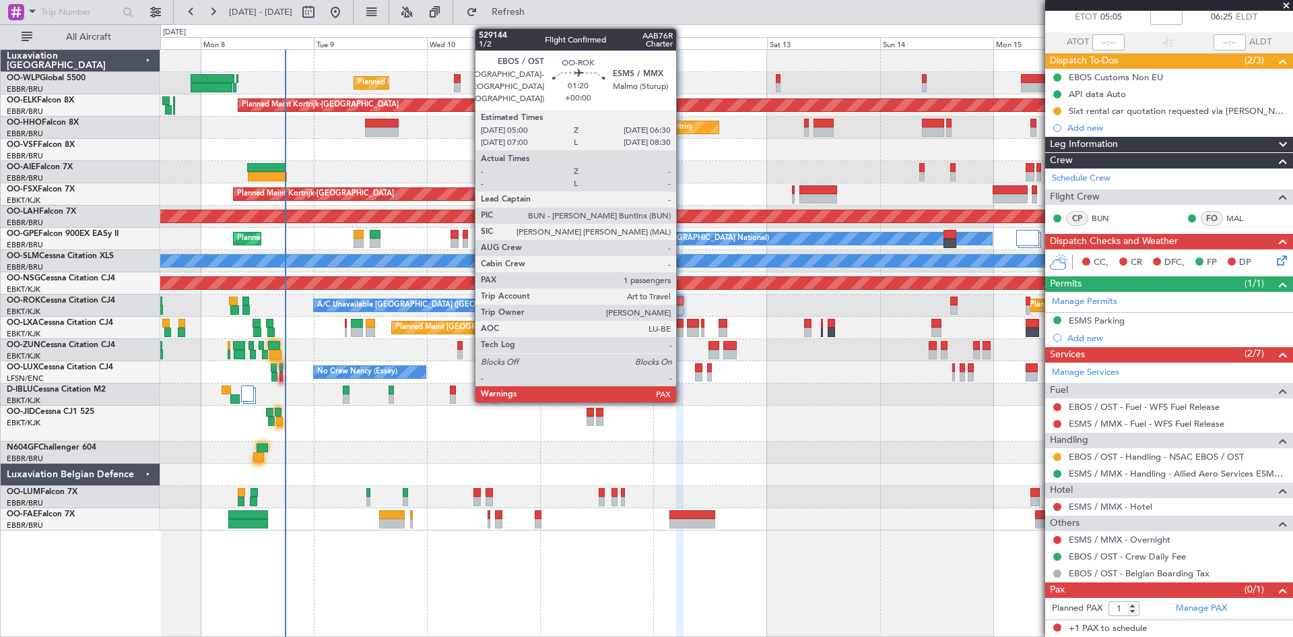
click at [682, 300] on div at bounding box center [679, 300] width 7 height 9
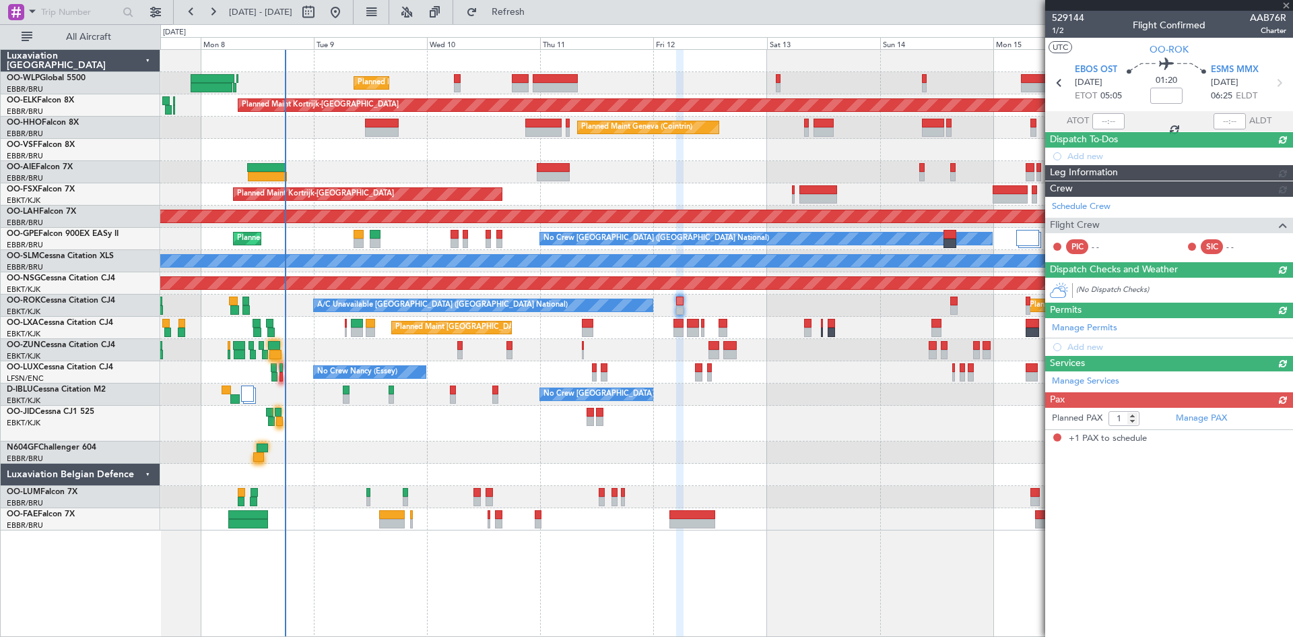
scroll to position [0, 0]
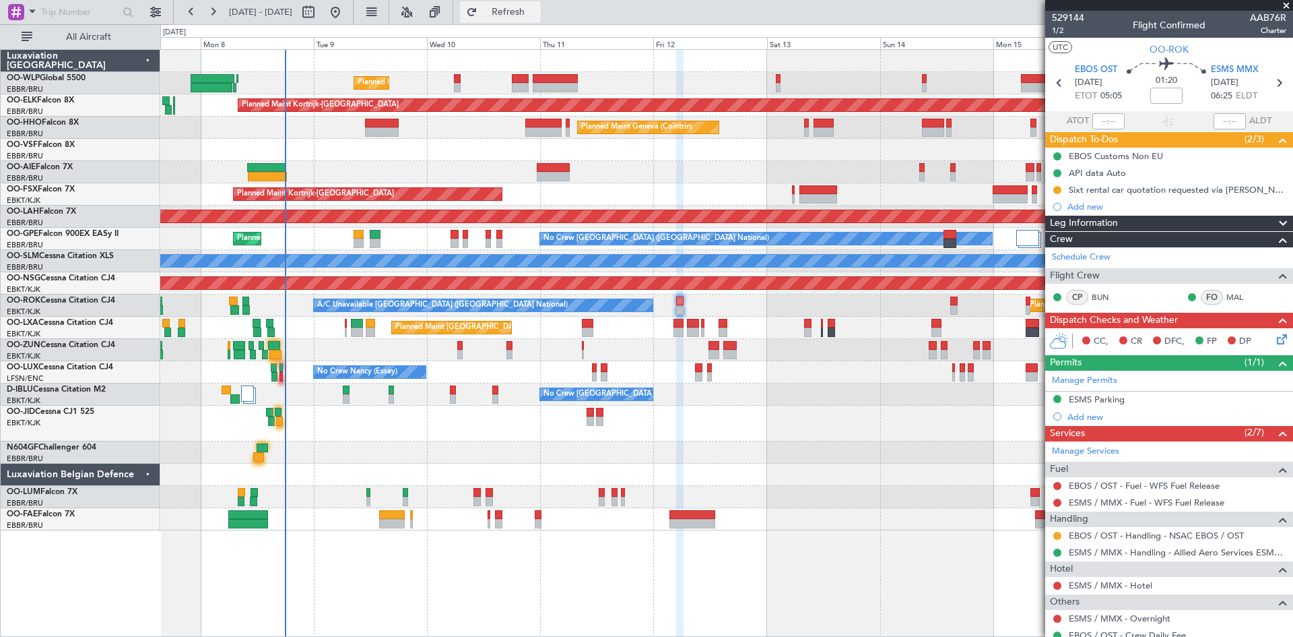
click at [523, 11] on button "Refresh" at bounding box center [500, 12] width 81 height 22
click at [536, 14] on span "Refresh" at bounding box center [508, 11] width 57 height 9
click at [518, 1] on button "Refresh" at bounding box center [500, 12] width 81 height 22
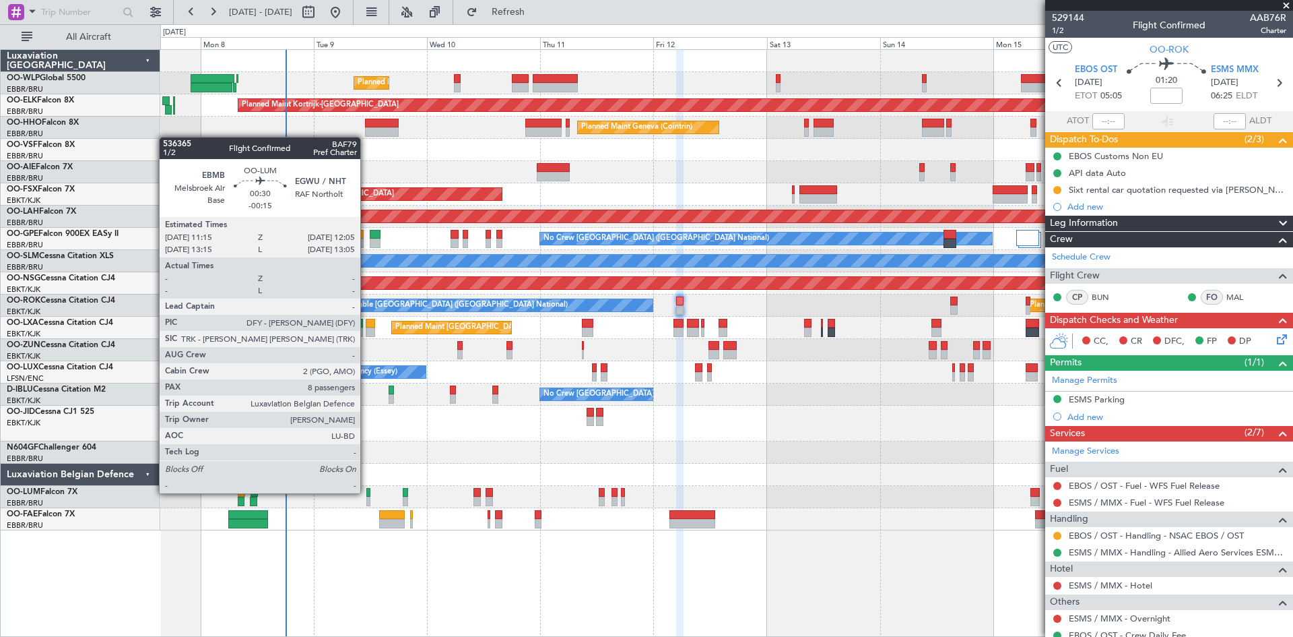
click at [366, 492] on div at bounding box center [368, 492] width 4 height 9
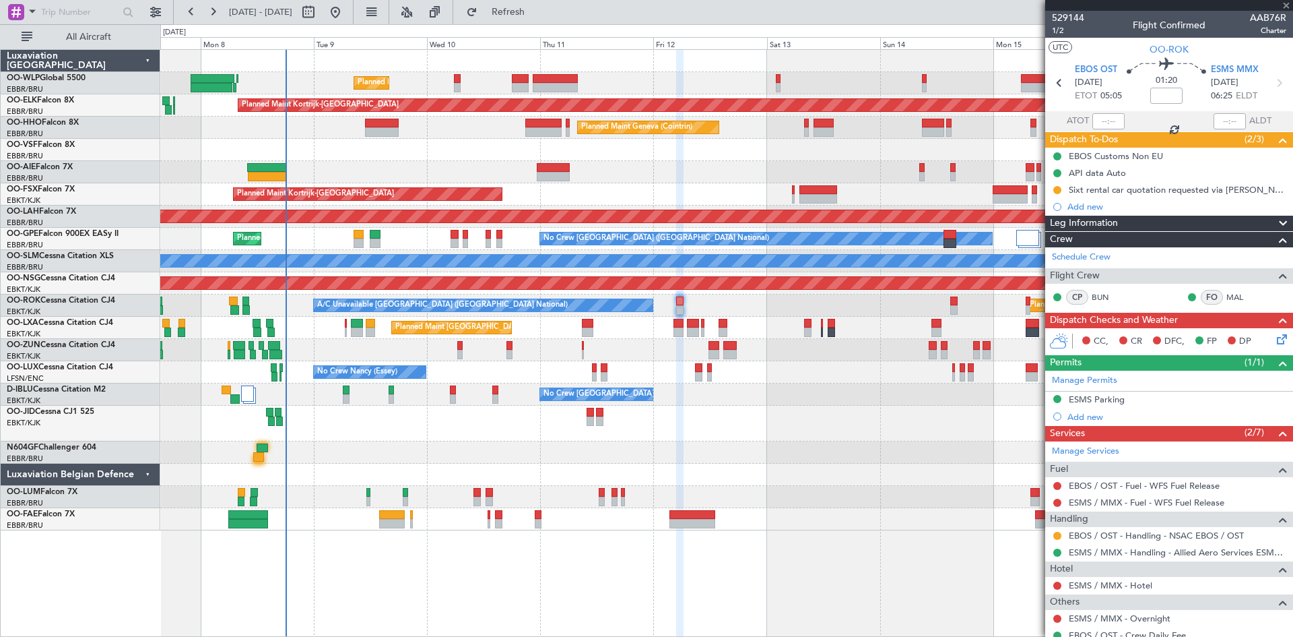
type input "-00:15"
type input "8"
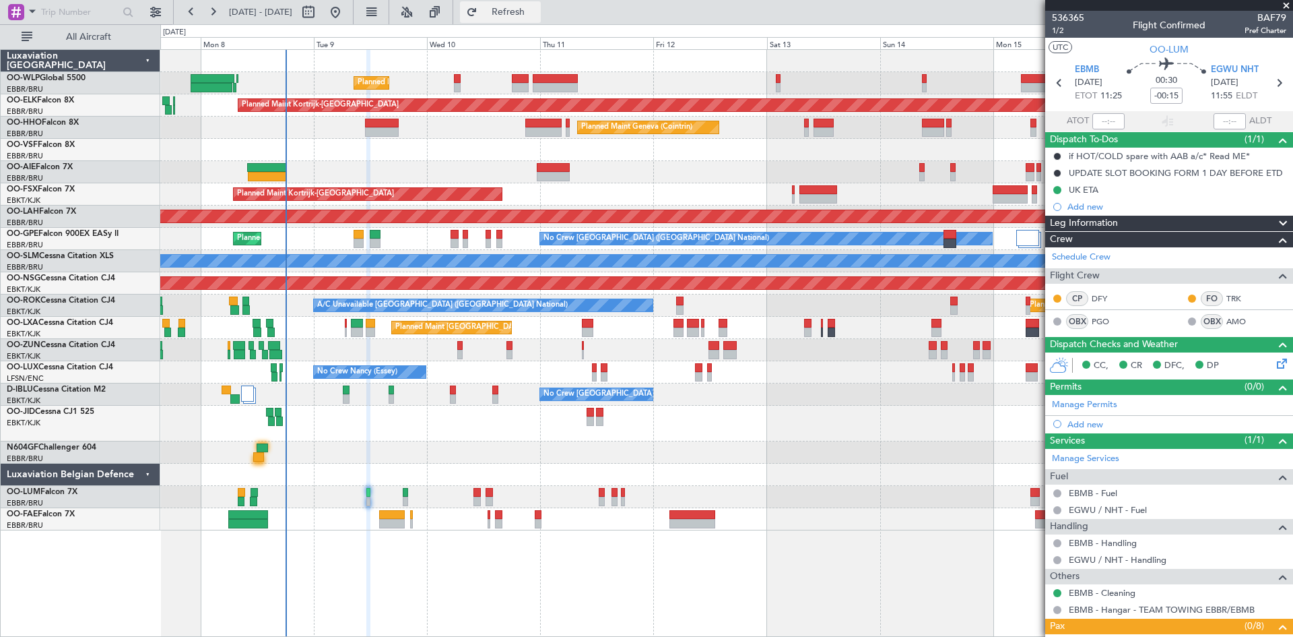
click at [537, 15] on span "Refresh" at bounding box center [508, 11] width 57 height 9
click at [459, 244] on div "Planned Maint Brussels (Brussels National) No Crew Brussels (Brussels National)…" at bounding box center [726, 239] width 1132 height 22
click at [456, 243] on div at bounding box center [455, 242] width 8 height 9
type input "0"
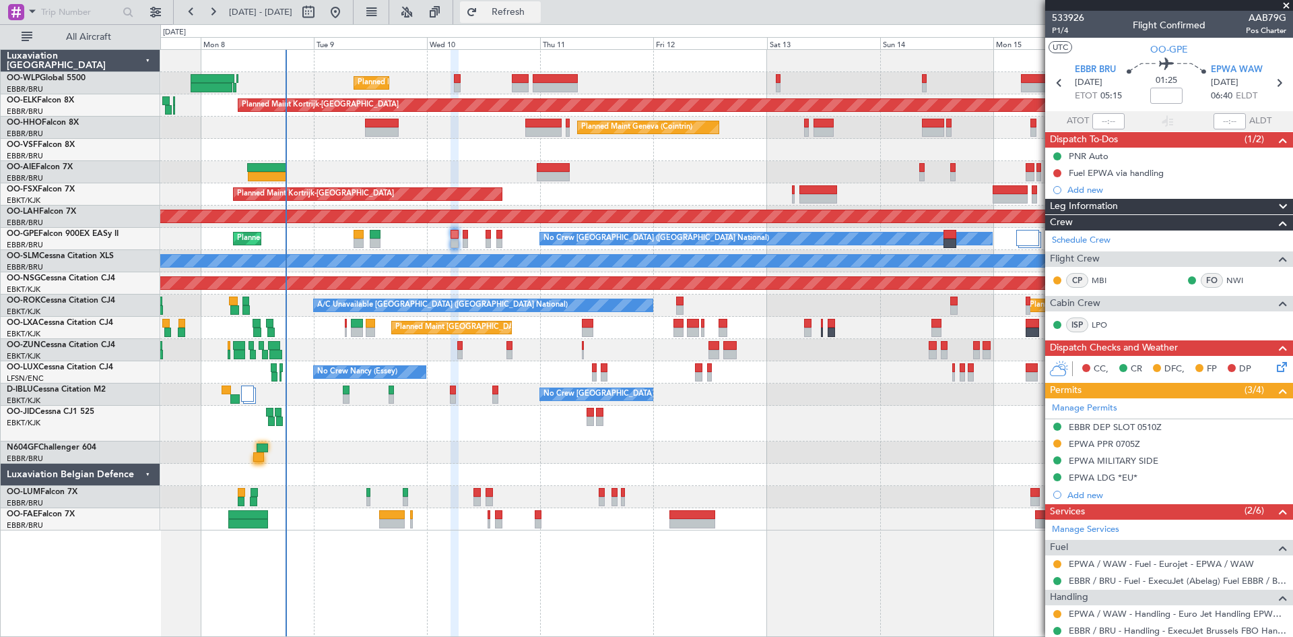
click at [527, 20] on button "Refresh" at bounding box center [500, 12] width 81 height 22
click at [516, 15] on button "Refresh" at bounding box center [500, 12] width 81 height 22
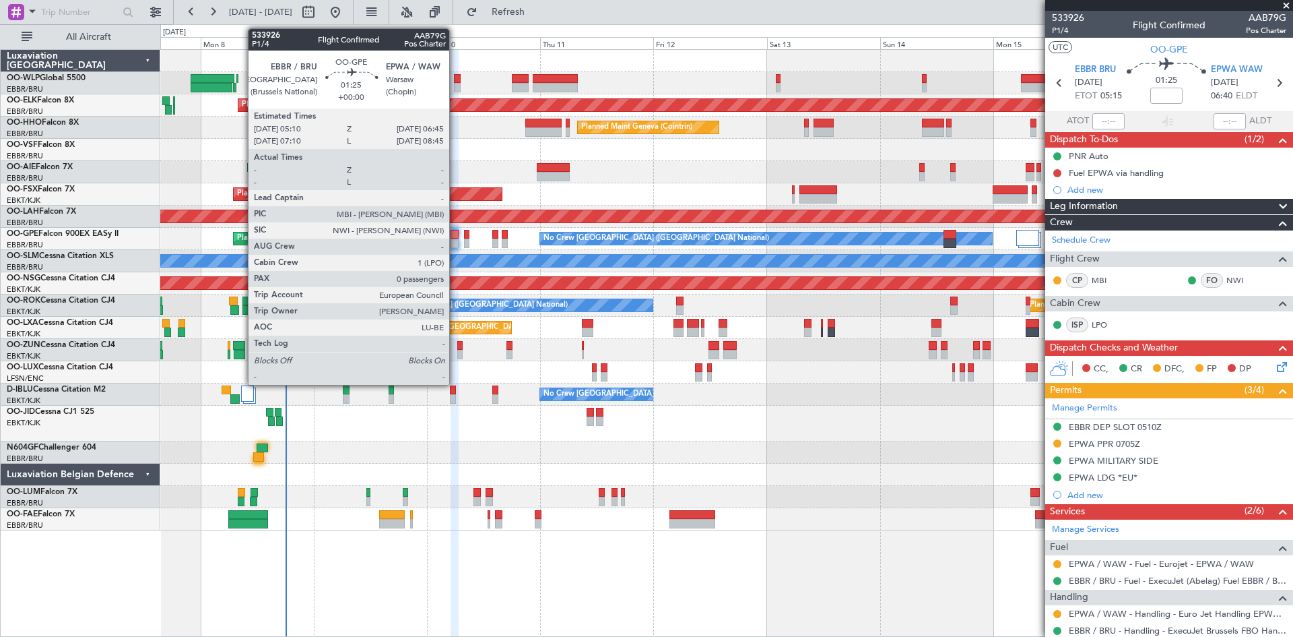
click at [455, 240] on div at bounding box center [455, 242] width 8 height 9
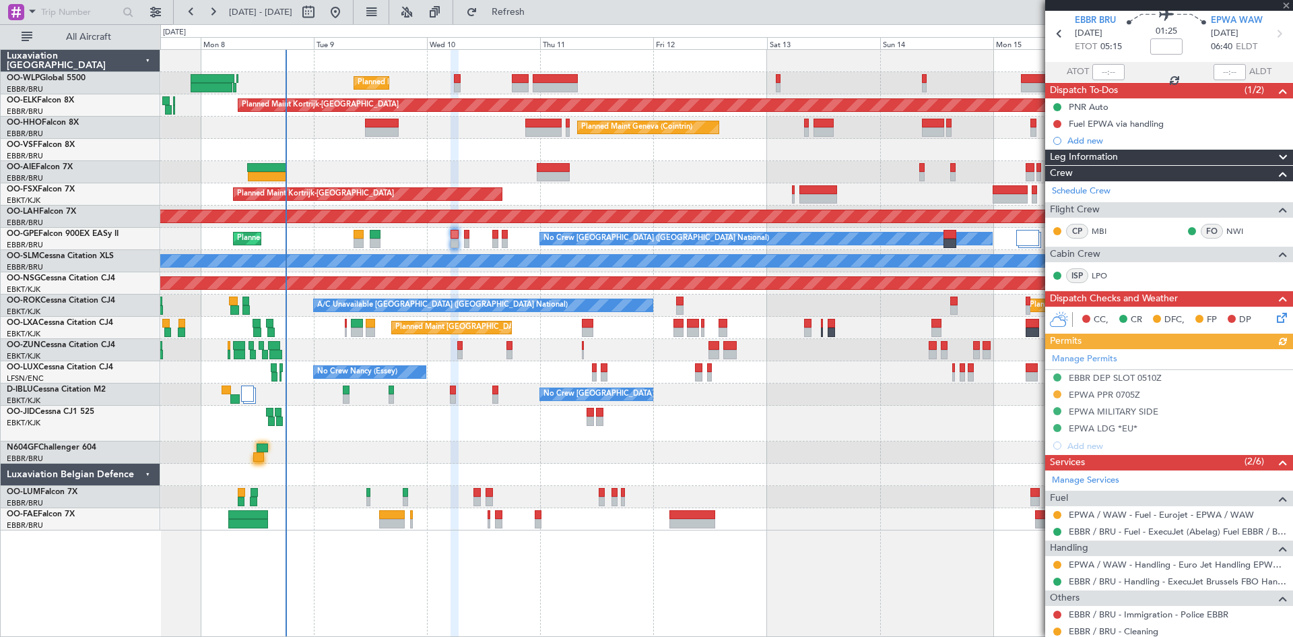
scroll to position [67, 0]
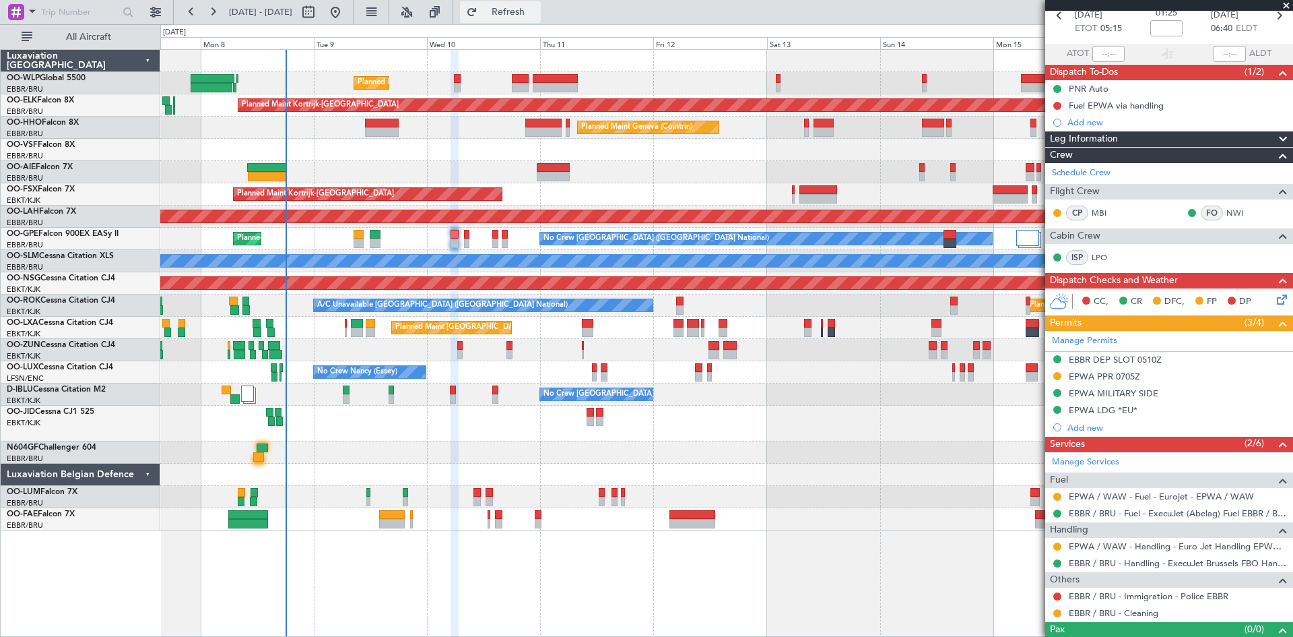
click at [537, 10] on span "Refresh" at bounding box center [508, 11] width 57 height 9
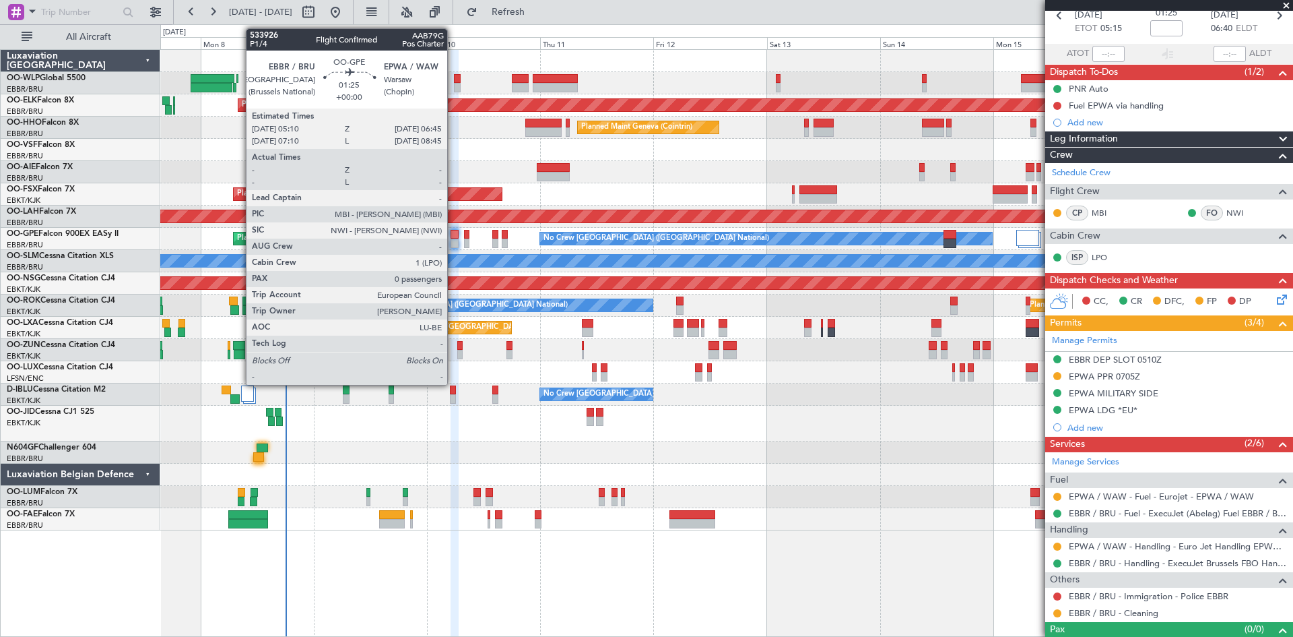
click at [453, 238] on div at bounding box center [455, 234] width 8 height 9
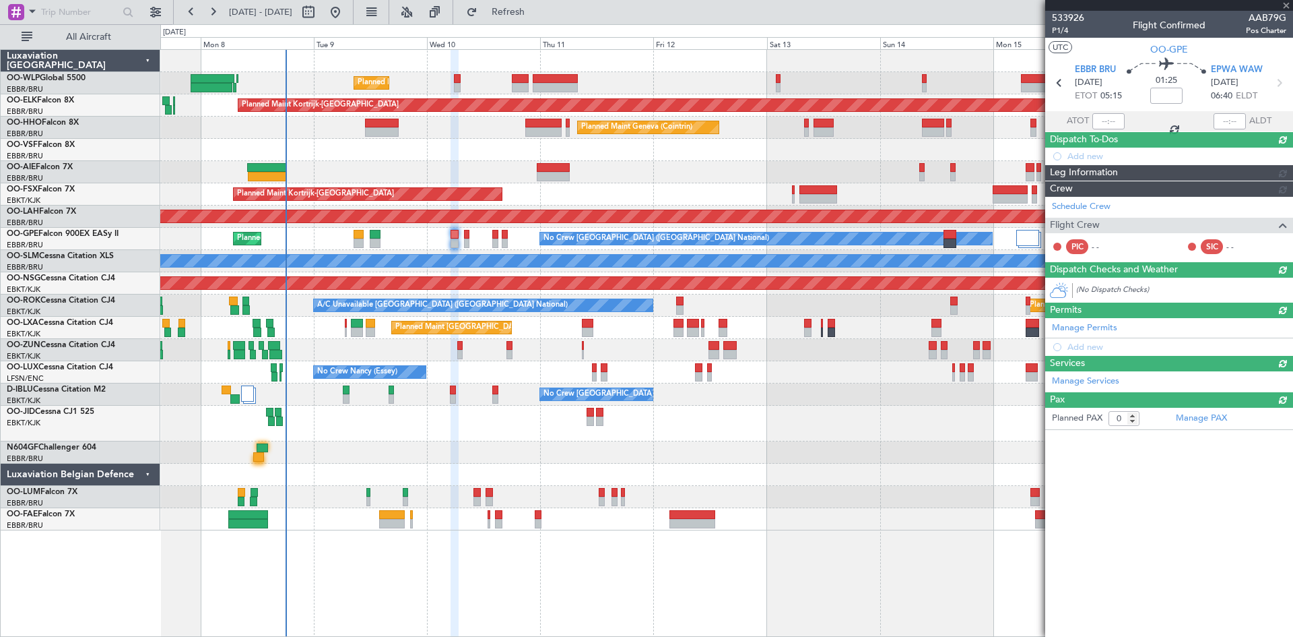
scroll to position [0, 0]
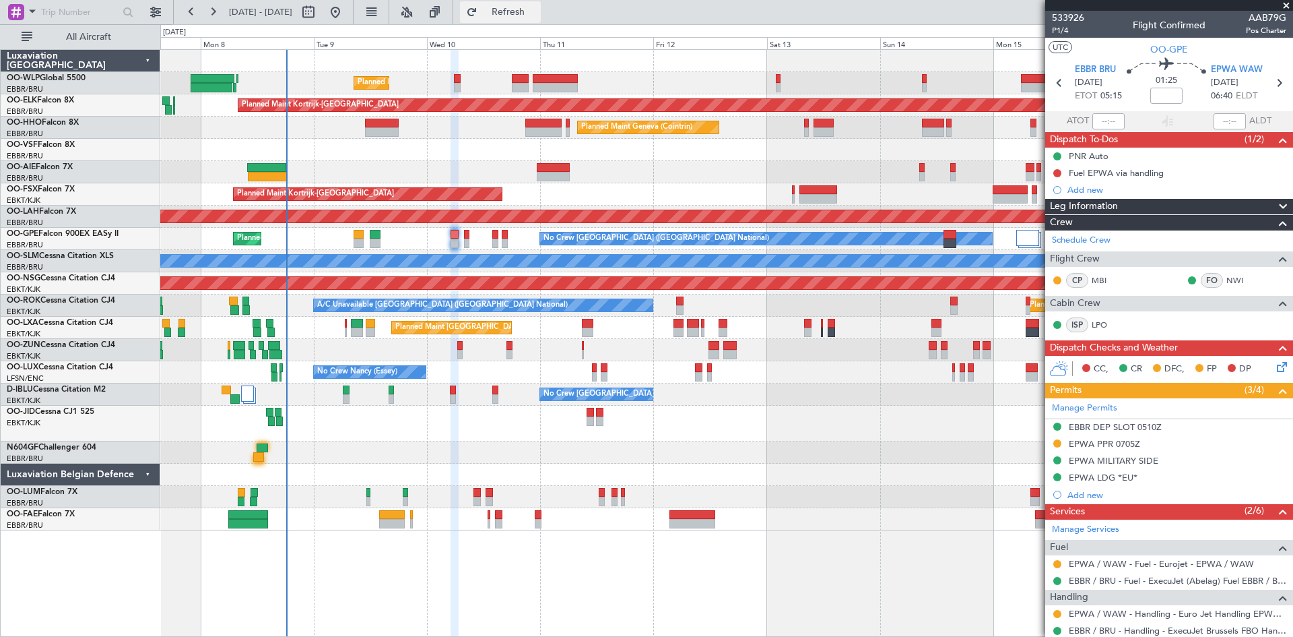
click at [541, 21] on button "Refresh" at bounding box center [500, 12] width 81 height 22
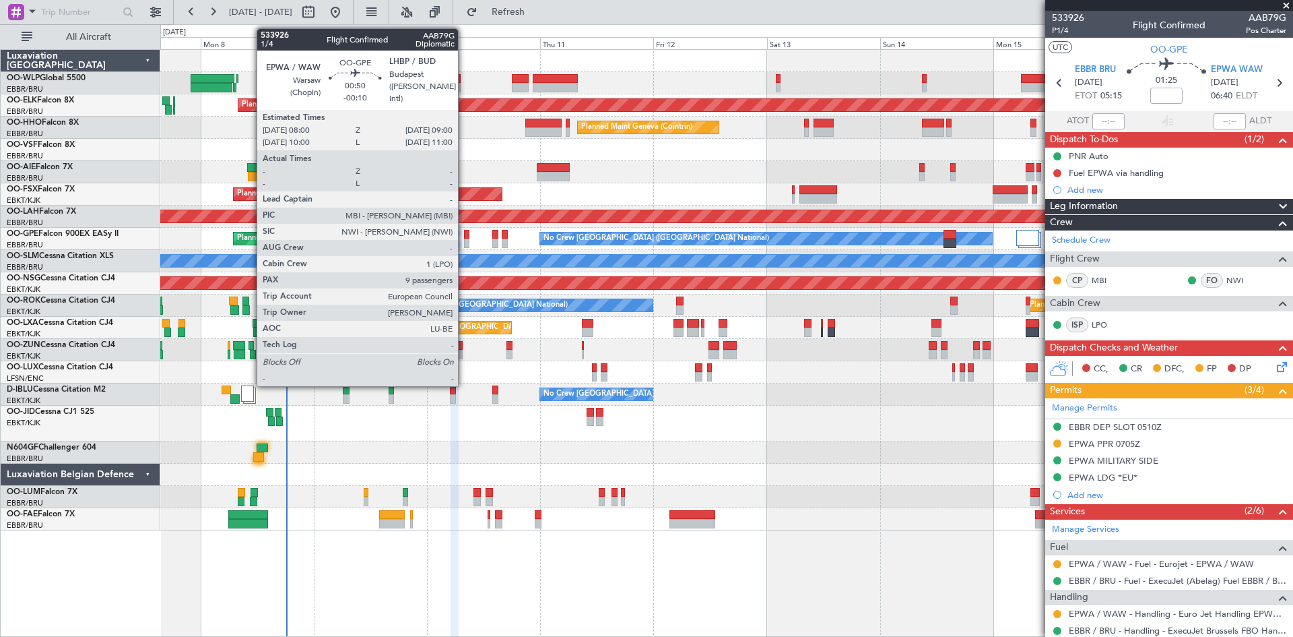
click at [464, 236] on div at bounding box center [466, 234] width 5 height 9
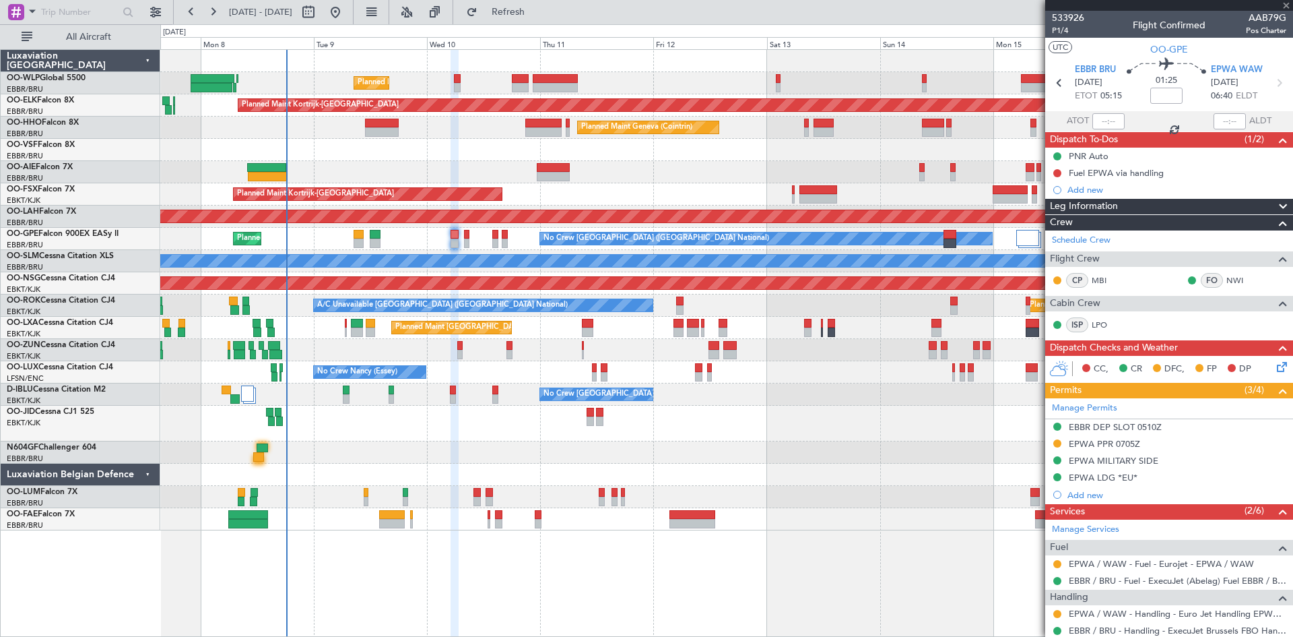
type input "-00:10"
type input "9"
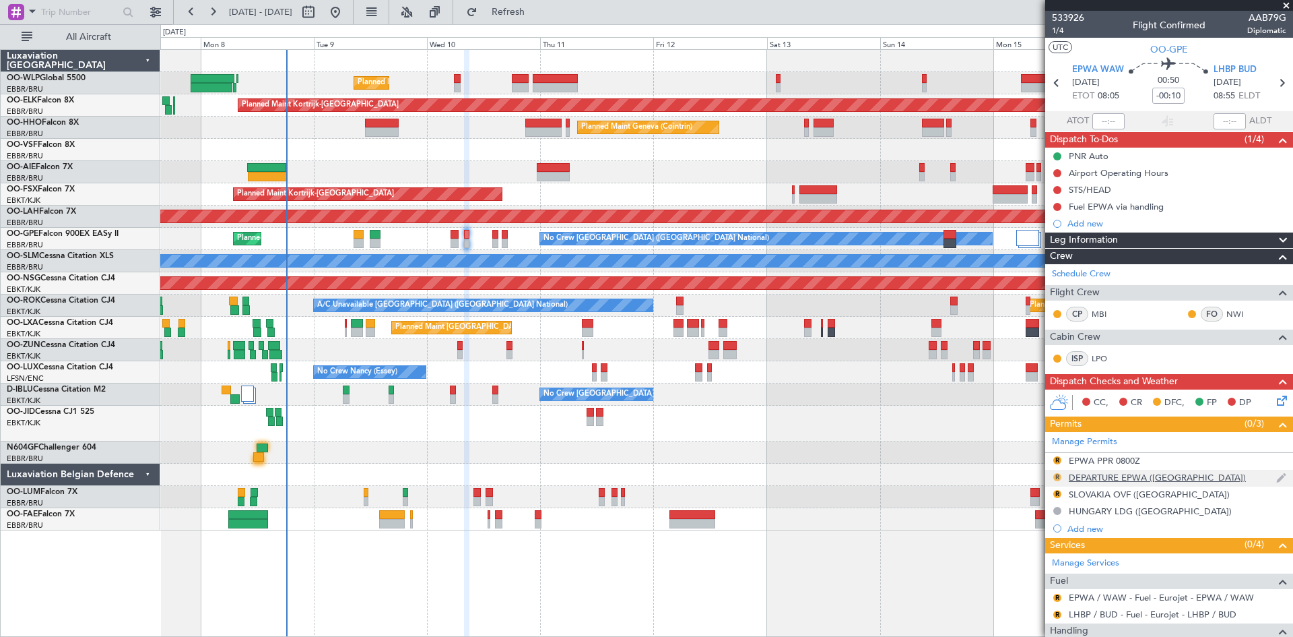
click at [1058, 477] on button "R" at bounding box center [1058, 477] width 8 height 8
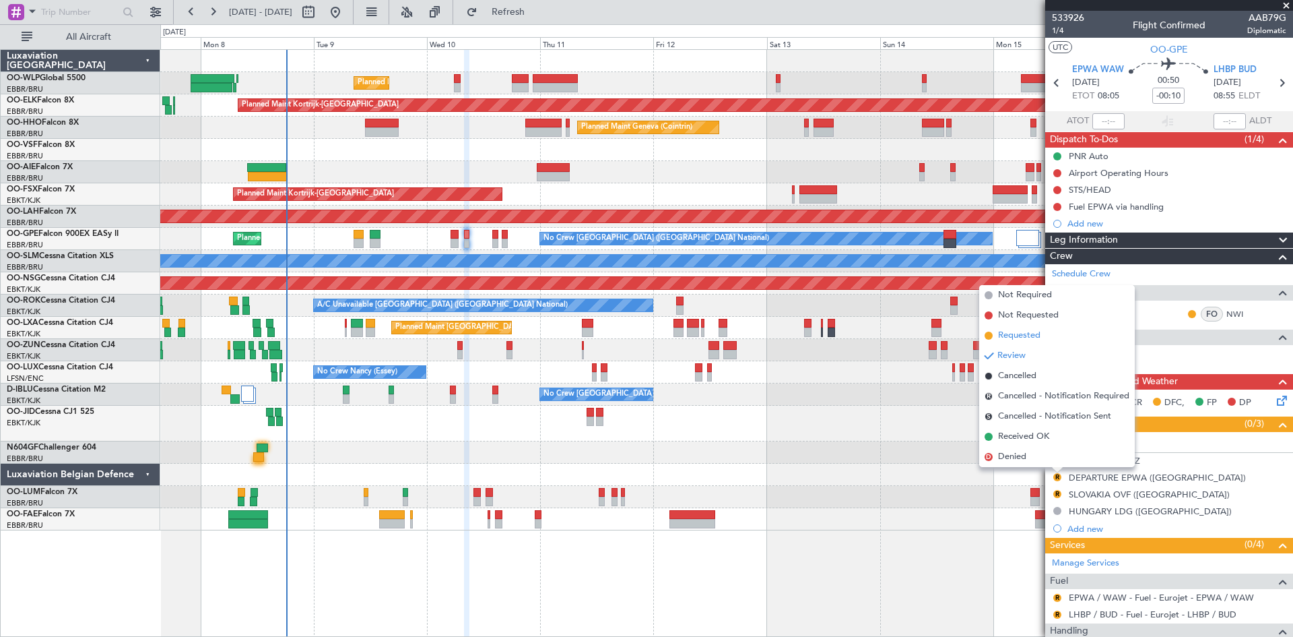
click at [1023, 339] on span "Requested" at bounding box center [1019, 335] width 42 height 13
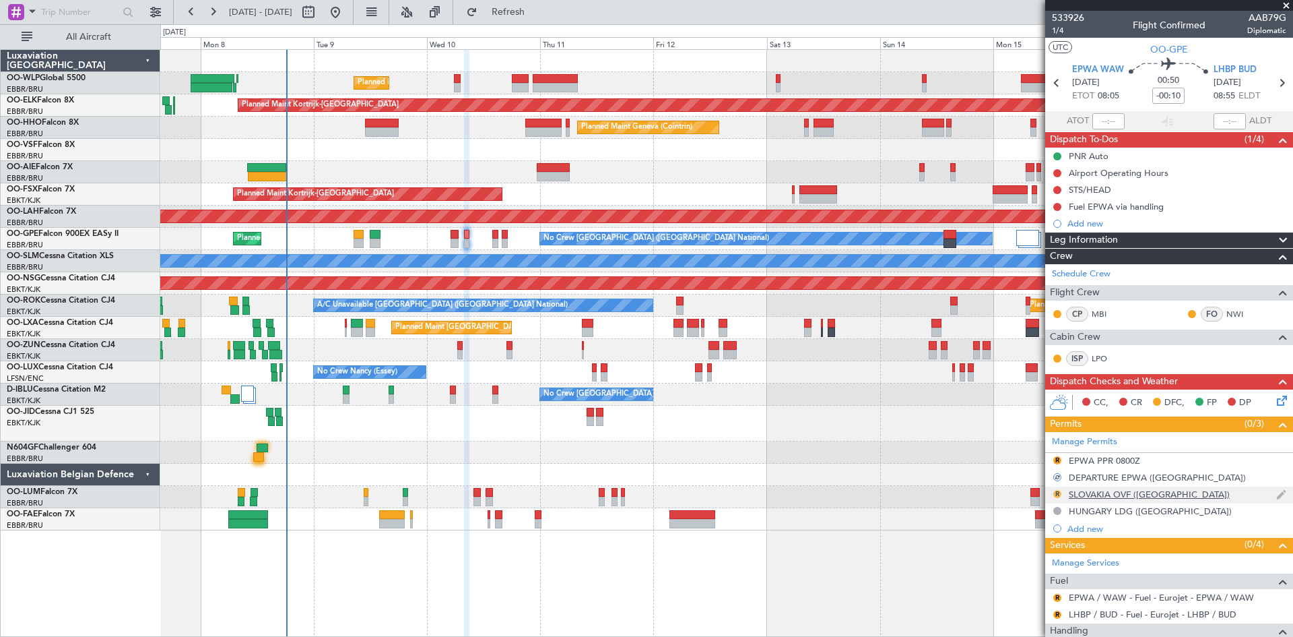
click at [1058, 497] on mat-tooltip-component "Review" at bounding box center [1057, 515] width 49 height 36
click at [1056, 494] on button "R" at bounding box center [1058, 494] width 8 height 8
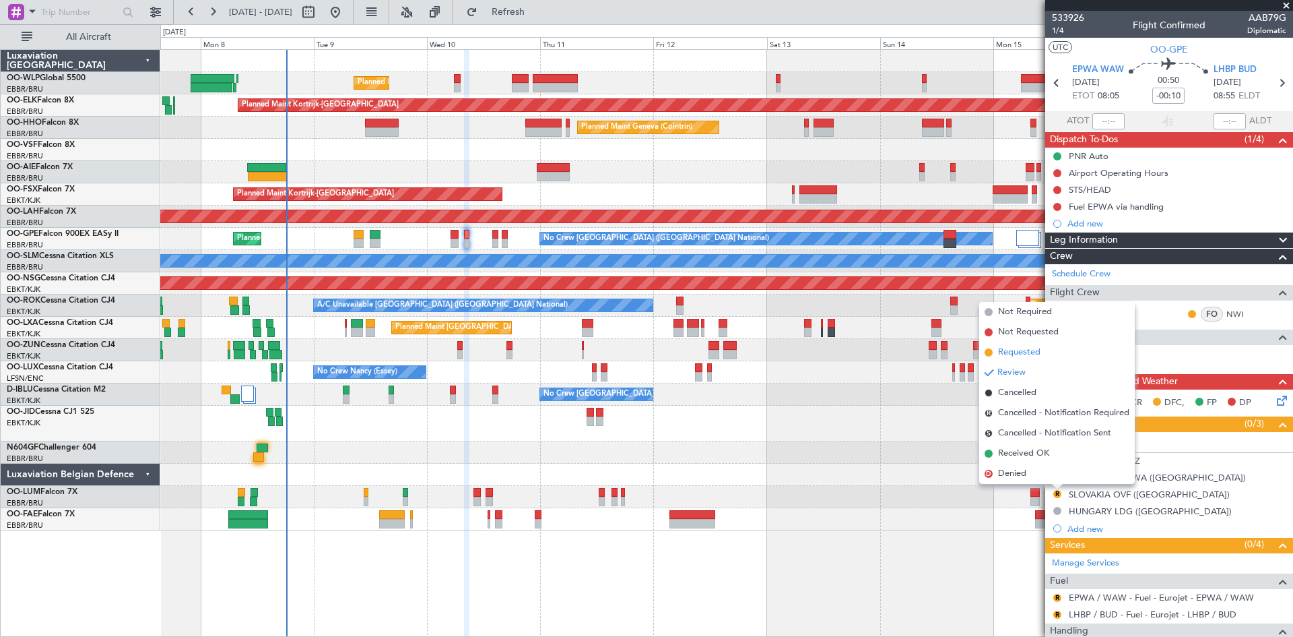
click at [1008, 356] on span "Requested" at bounding box center [1019, 352] width 42 height 13
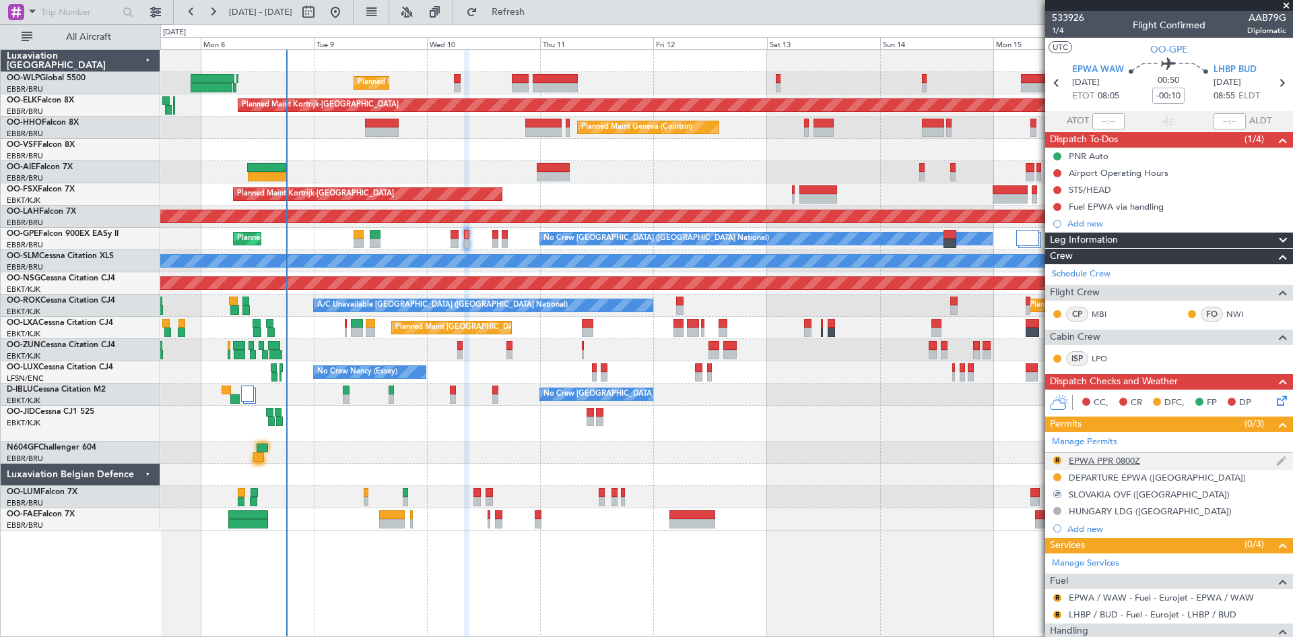
click at [1056, 464] on div "R" at bounding box center [1057, 460] width 11 height 11
click at [1056, 458] on button "R" at bounding box center [1058, 460] width 8 height 8
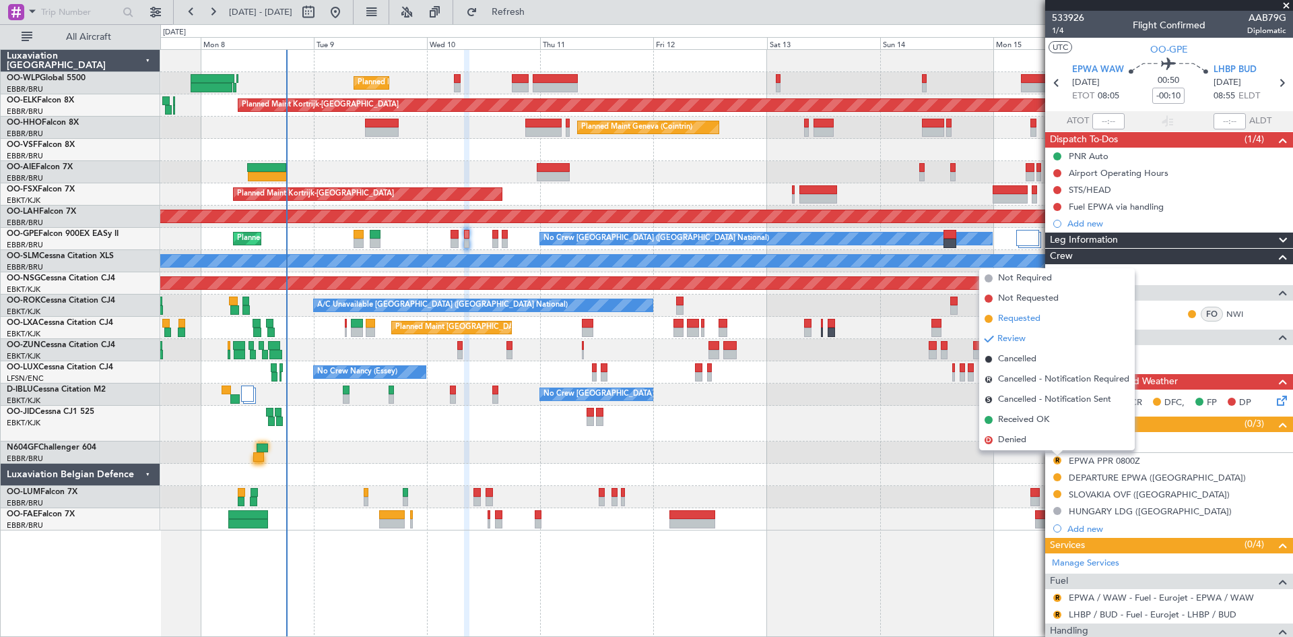
click at [1021, 325] on span "Requested" at bounding box center [1019, 318] width 42 height 13
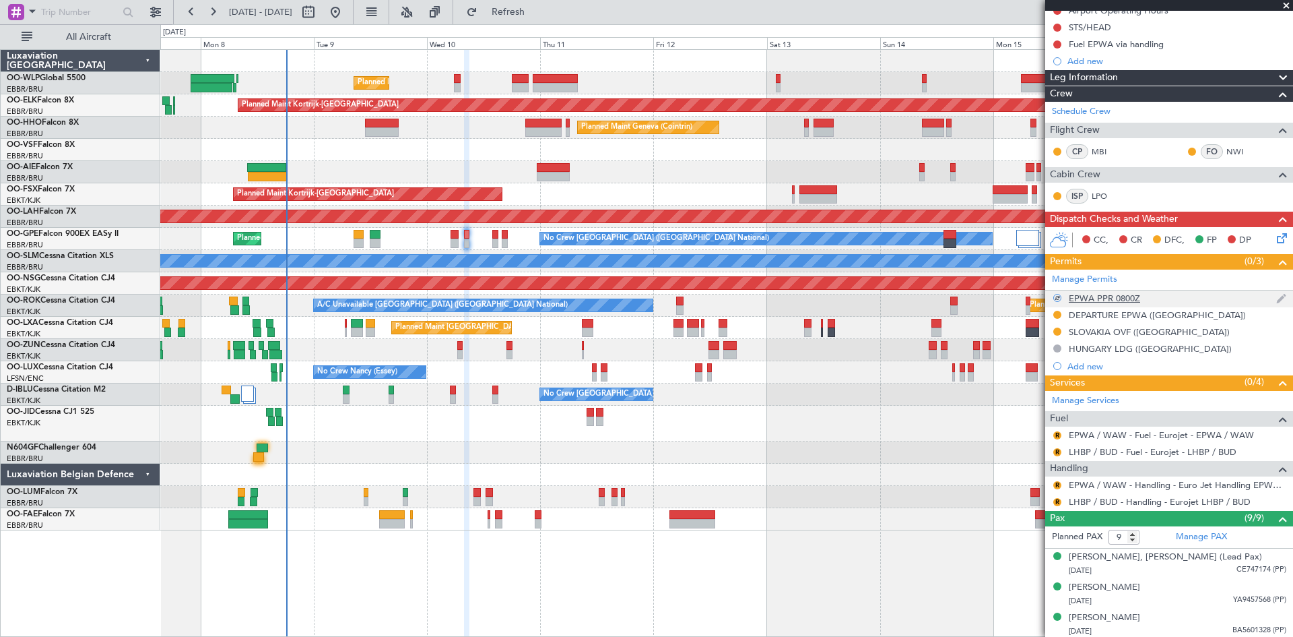
scroll to position [202, 0]
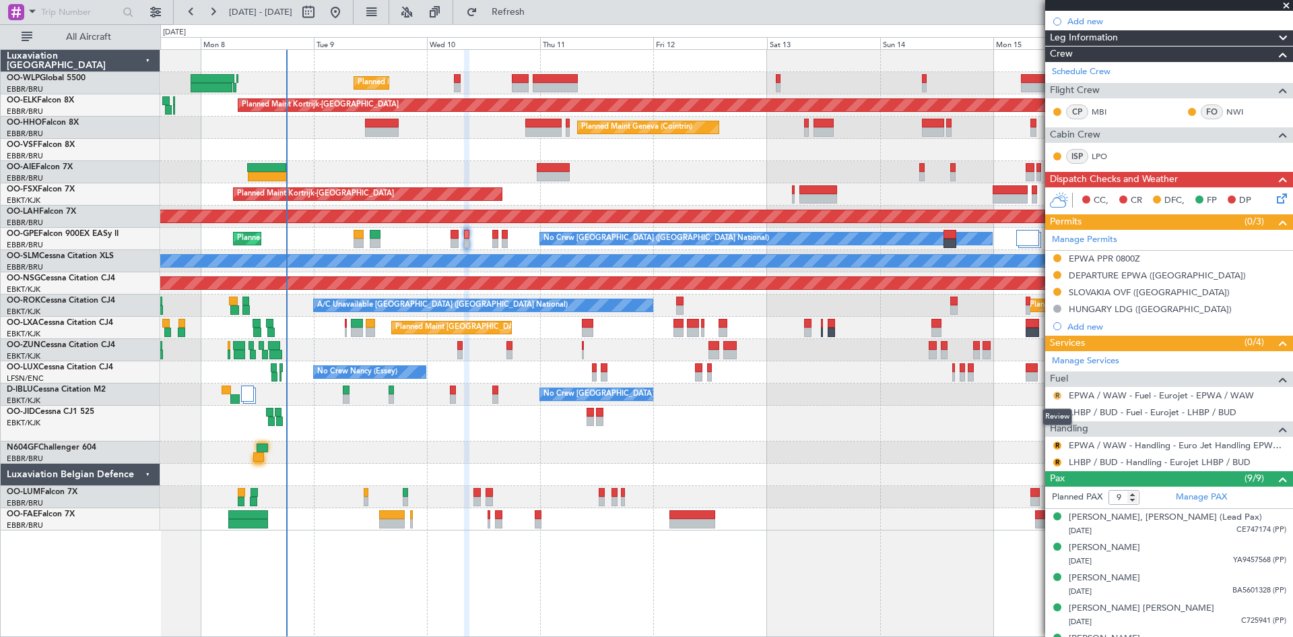
click at [1058, 395] on button "R" at bounding box center [1058, 395] width 8 height 8
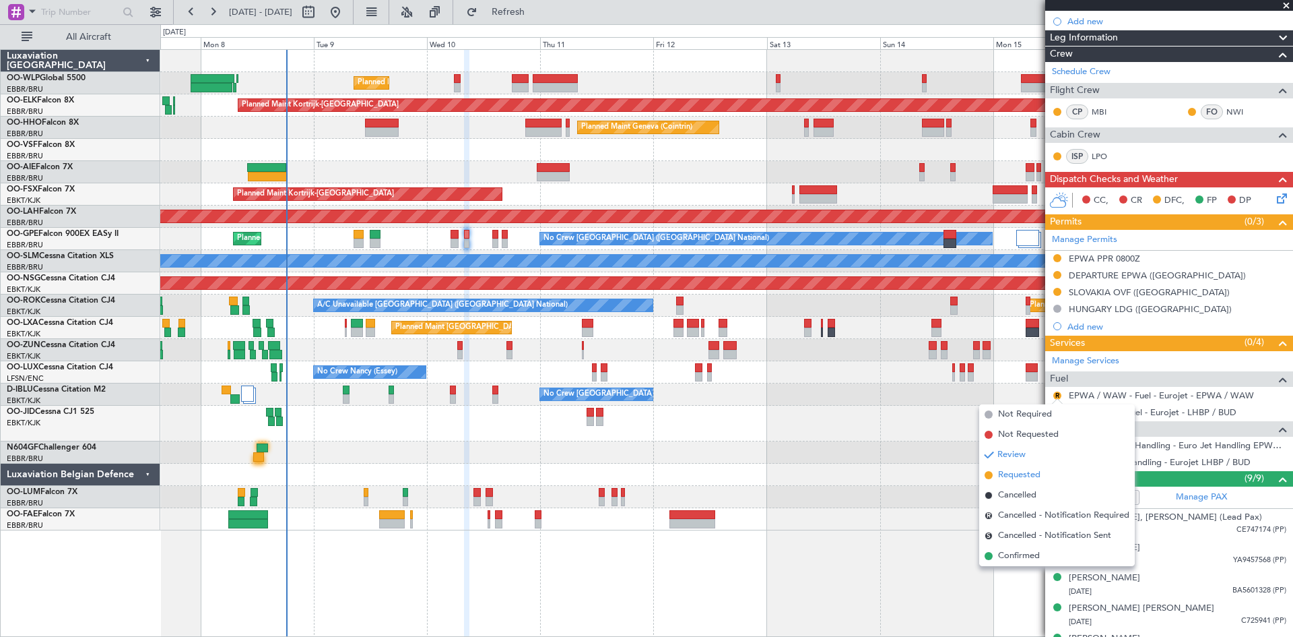
click at [1029, 480] on span "Requested" at bounding box center [1019, 474] width 42 height 13
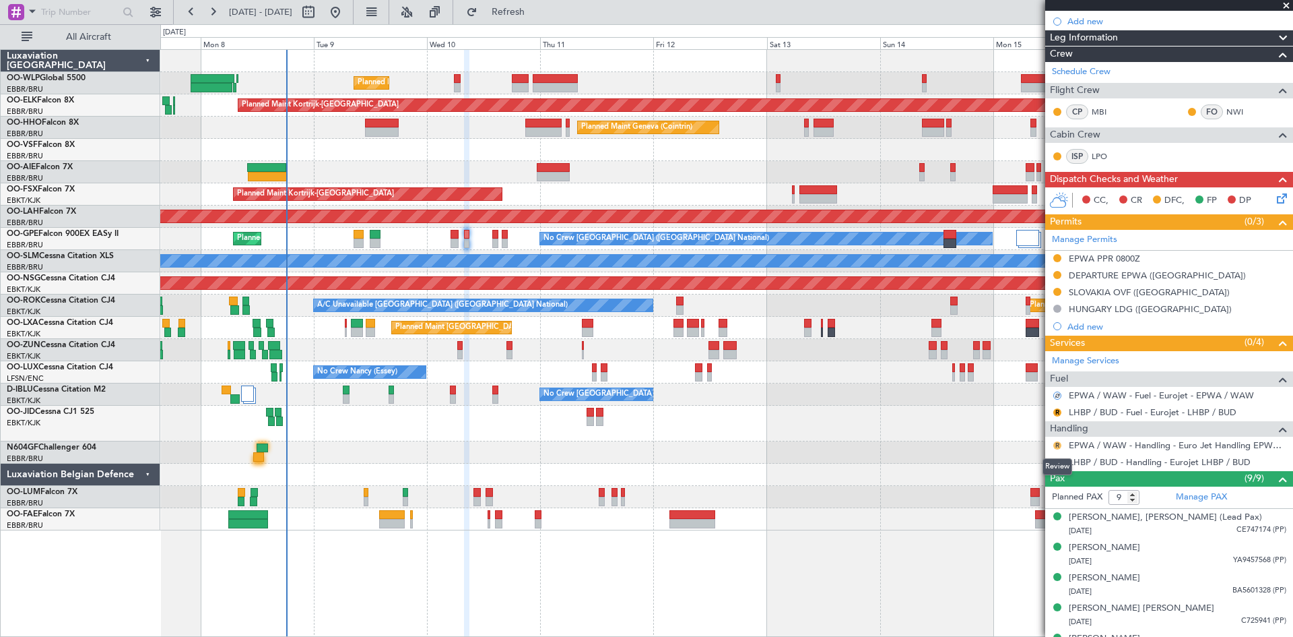
click at [1056, 447] on button "R" at bounding box center [1058, 445] width 8 height 8
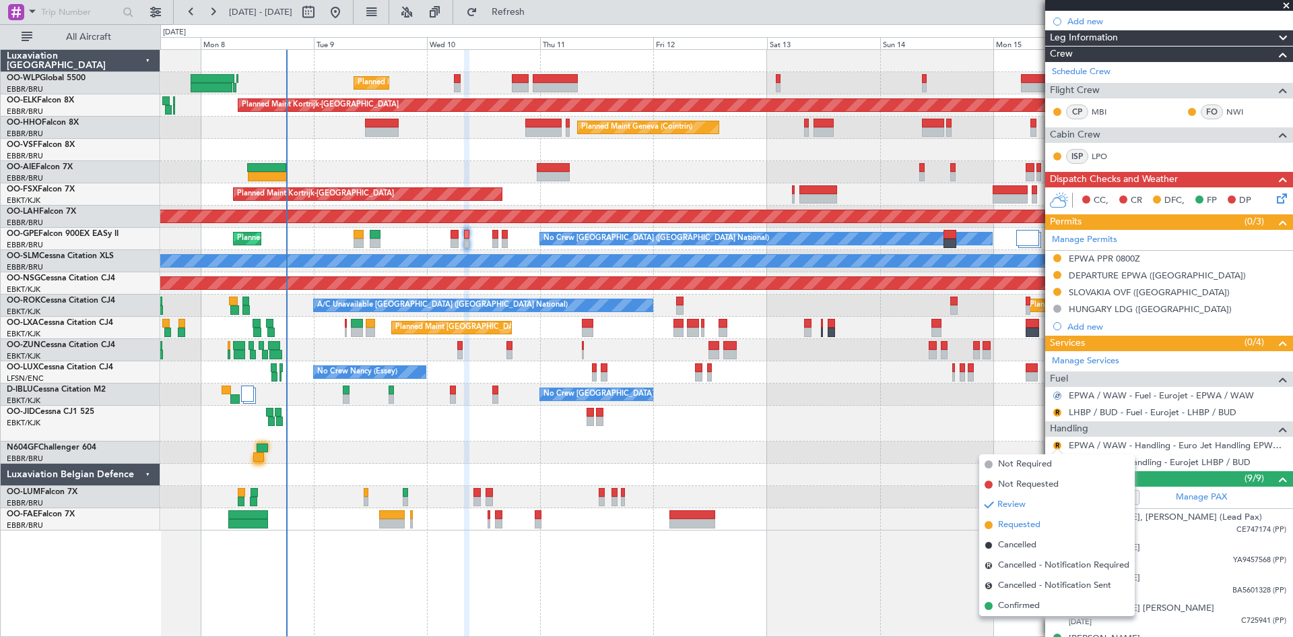
click at [1026, 523] on span "Requested" at bounding box center [1019, 524] width 42 height 13
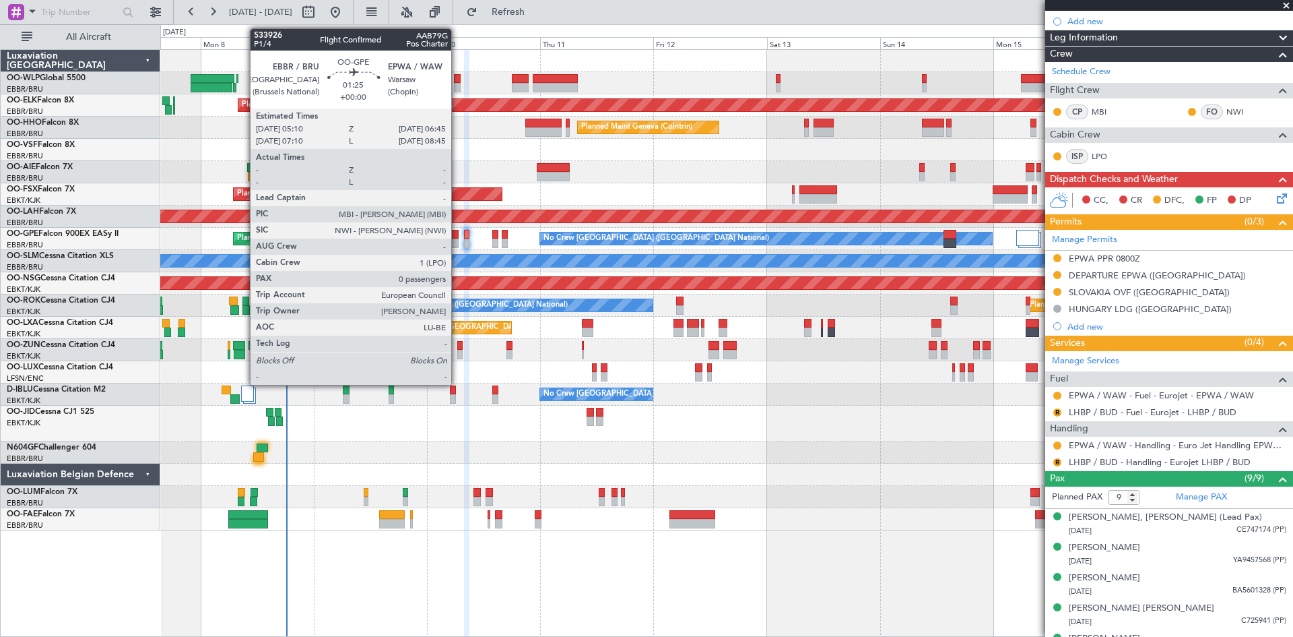
click at [457, 244] on div at bounding box center [455, 242] width 8 height 9
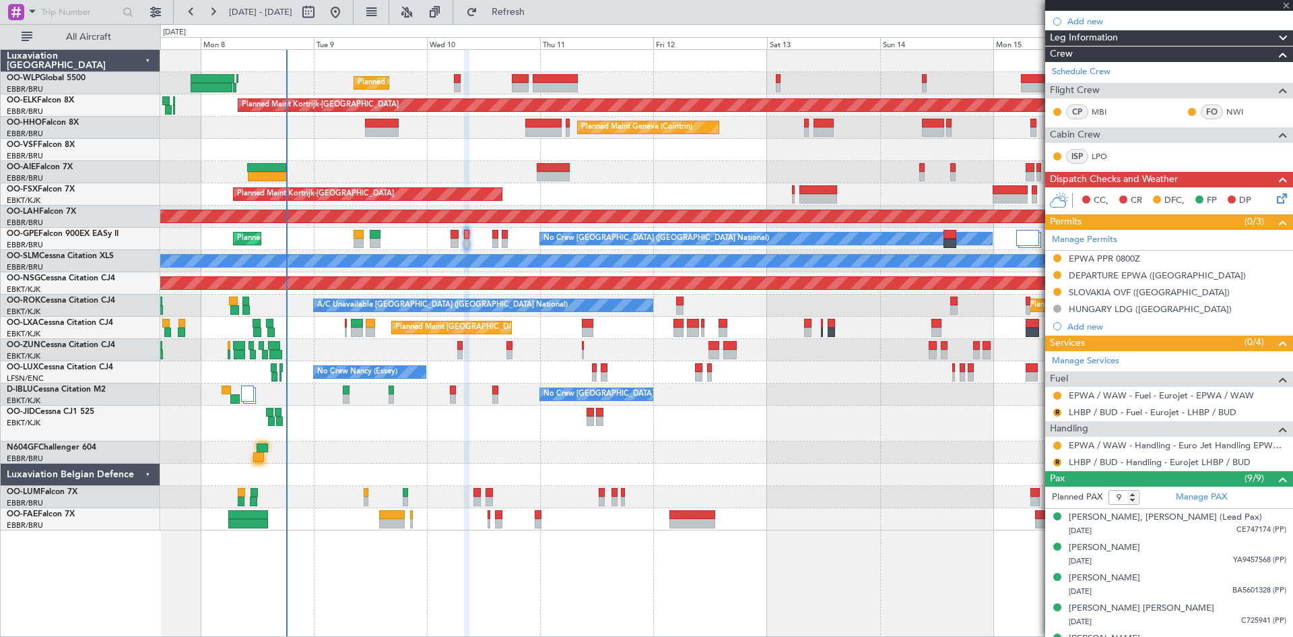
type input "0"
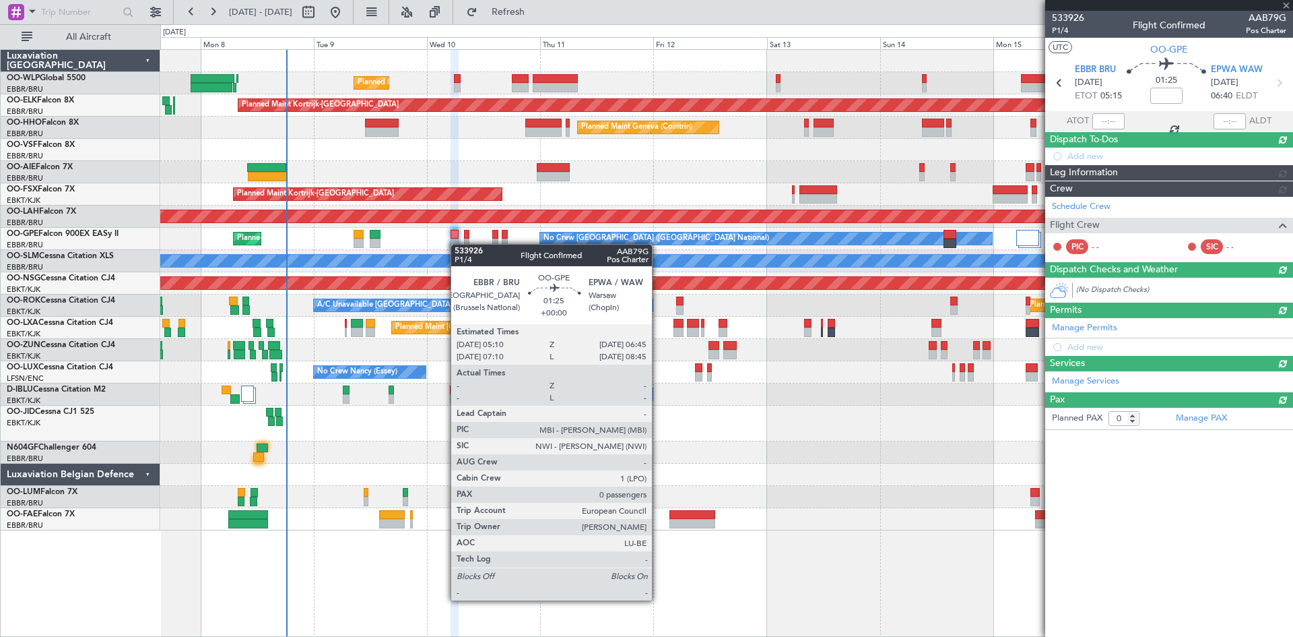
scroll to position [0, 0]
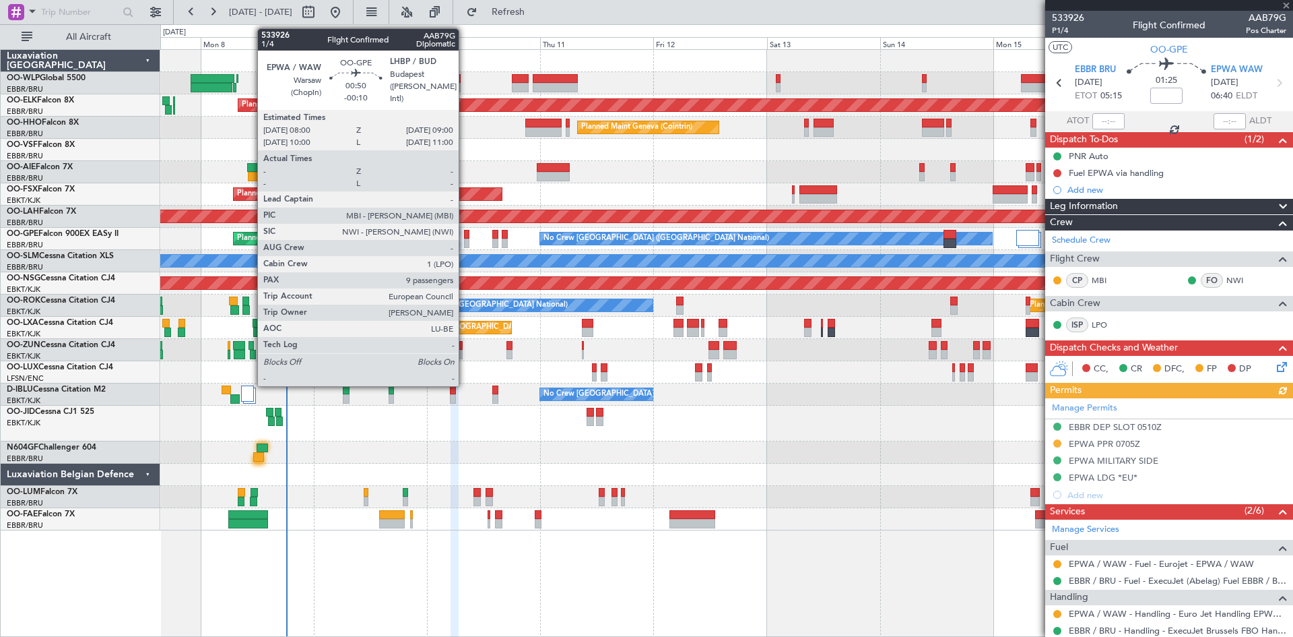
click at [465, 240] on div at bounding box center [466, 242] width 5 height 9
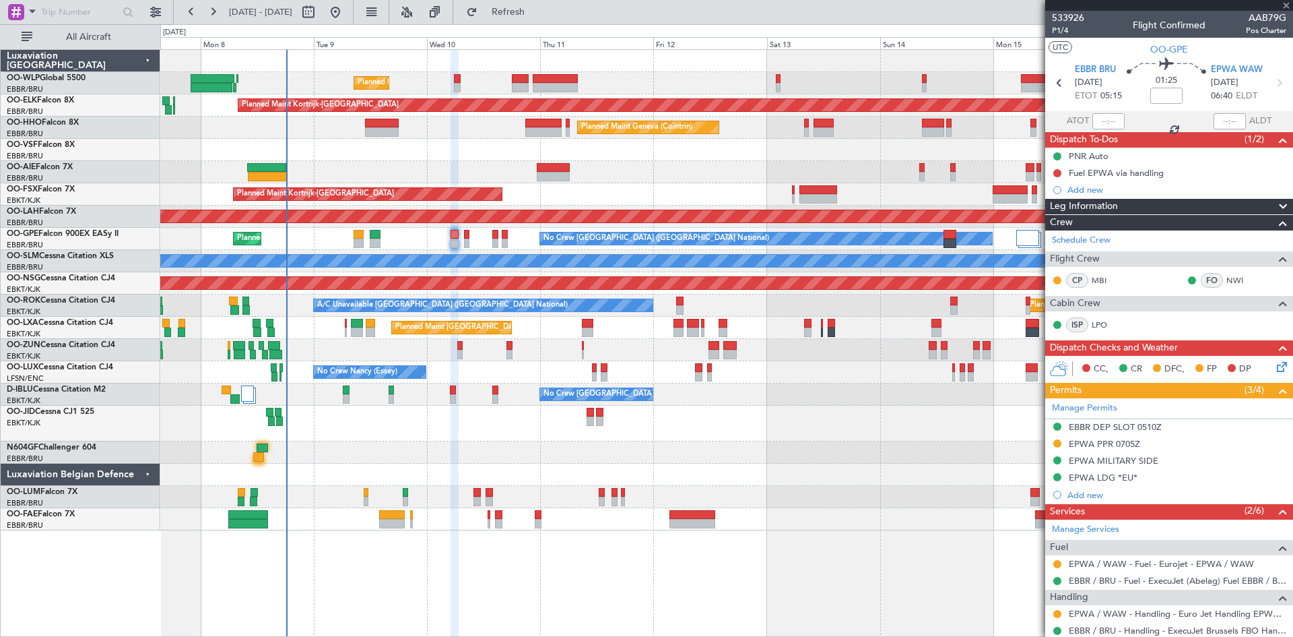
type input "-00:10"
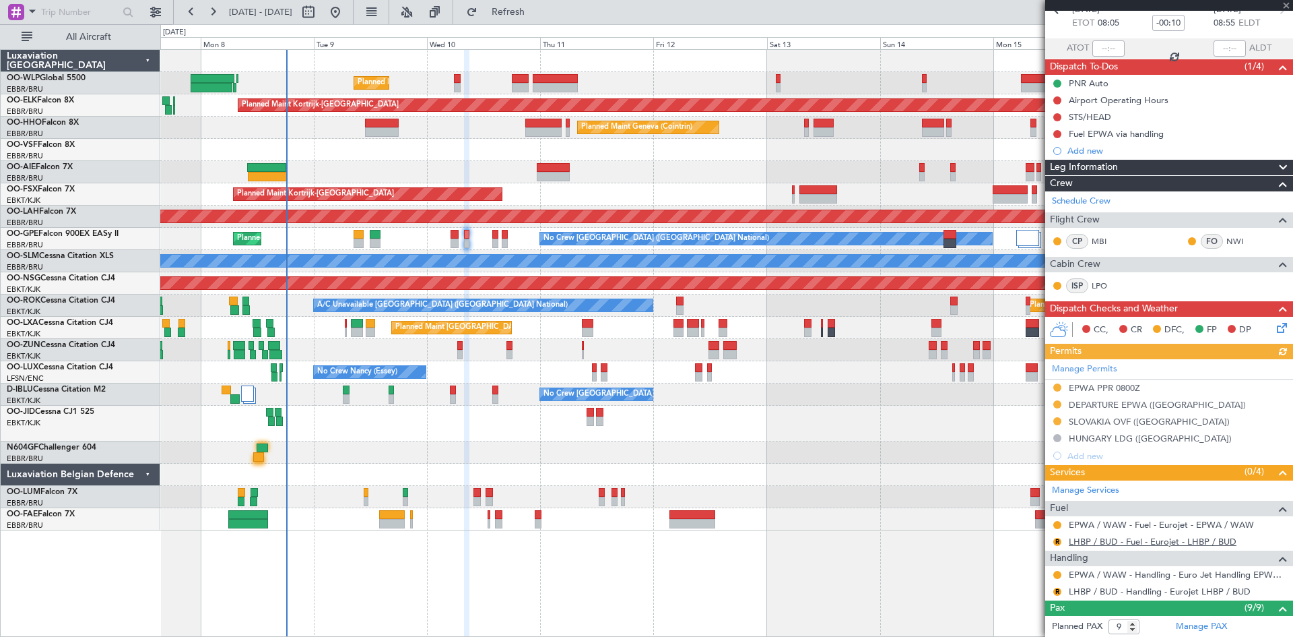
scroll to position [135, 0]
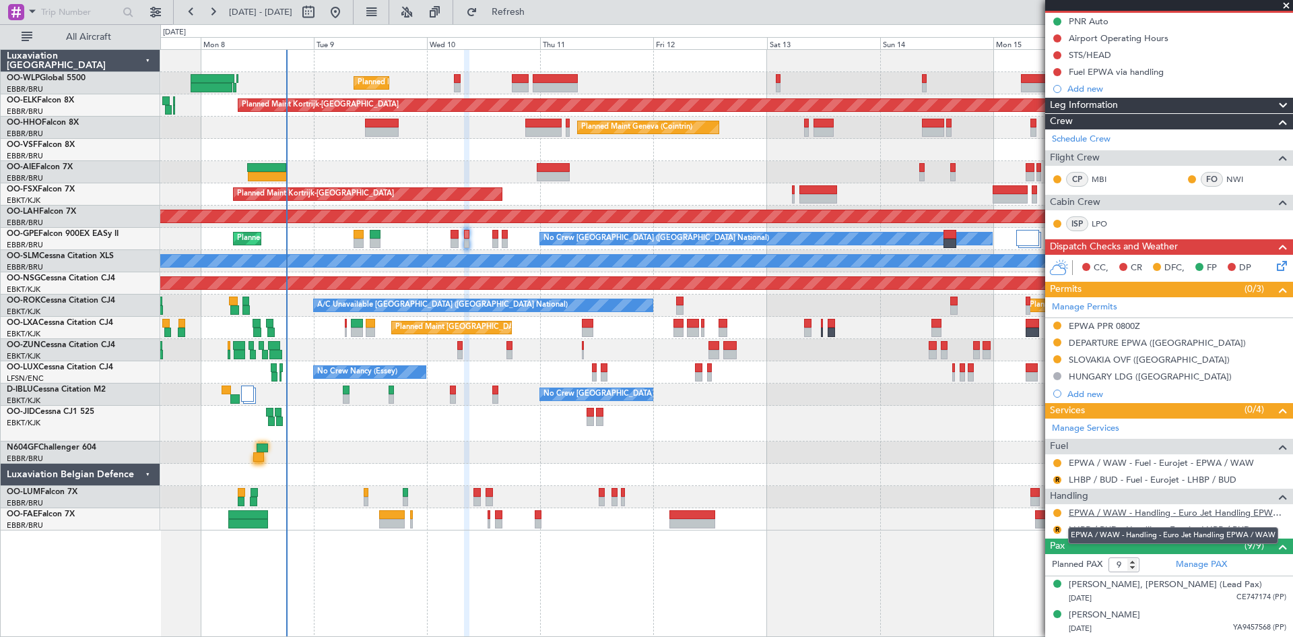
click at [1124, 515] on link "EPWA / WAW - Handling - Euro Jet Handling EPWA / WAW" at bounding box center [1178, 512] width 218 height 11
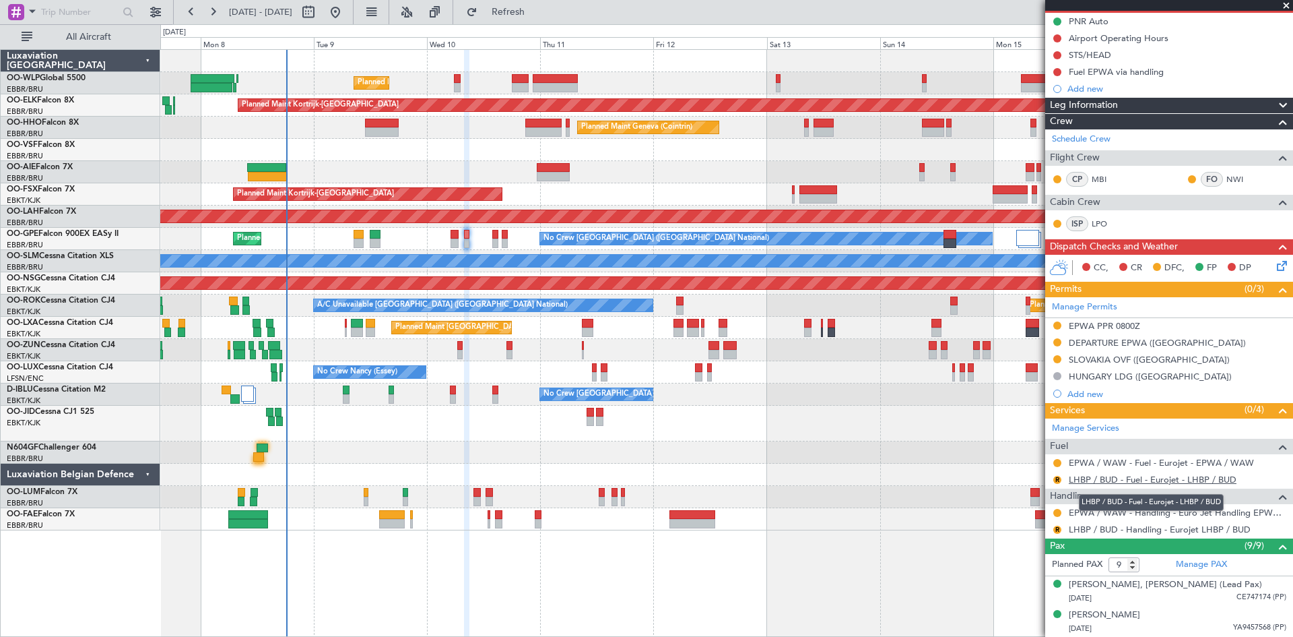
click at [1116, 478] on link "LHBP / BUD - Fuel - Eurojet - LHBP / BUD" at bounding box center [1153, 479] width 168 height 11
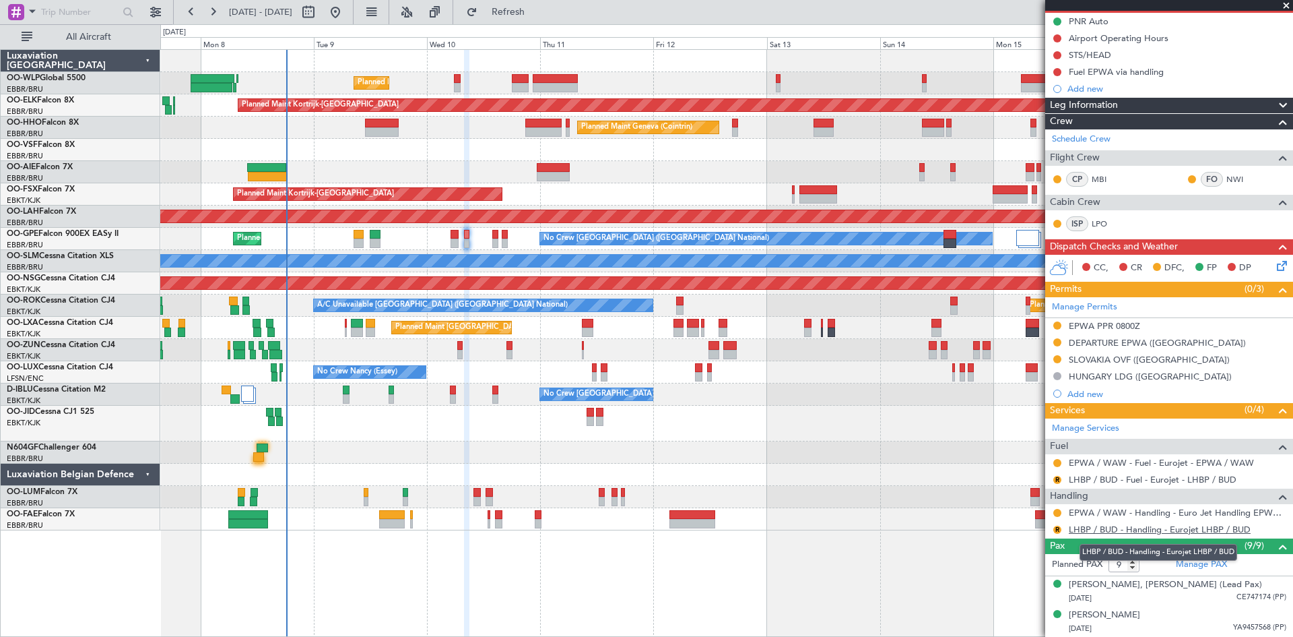
click at [1172, 527] on link "LHBP / BUD - Handling - Eurojet LHBP / BUD" at bounding box center [1160, 528] width 182 height 11
click at [1056, 478] on button "R" at bounding box center [1058, 480] width 8 height 8
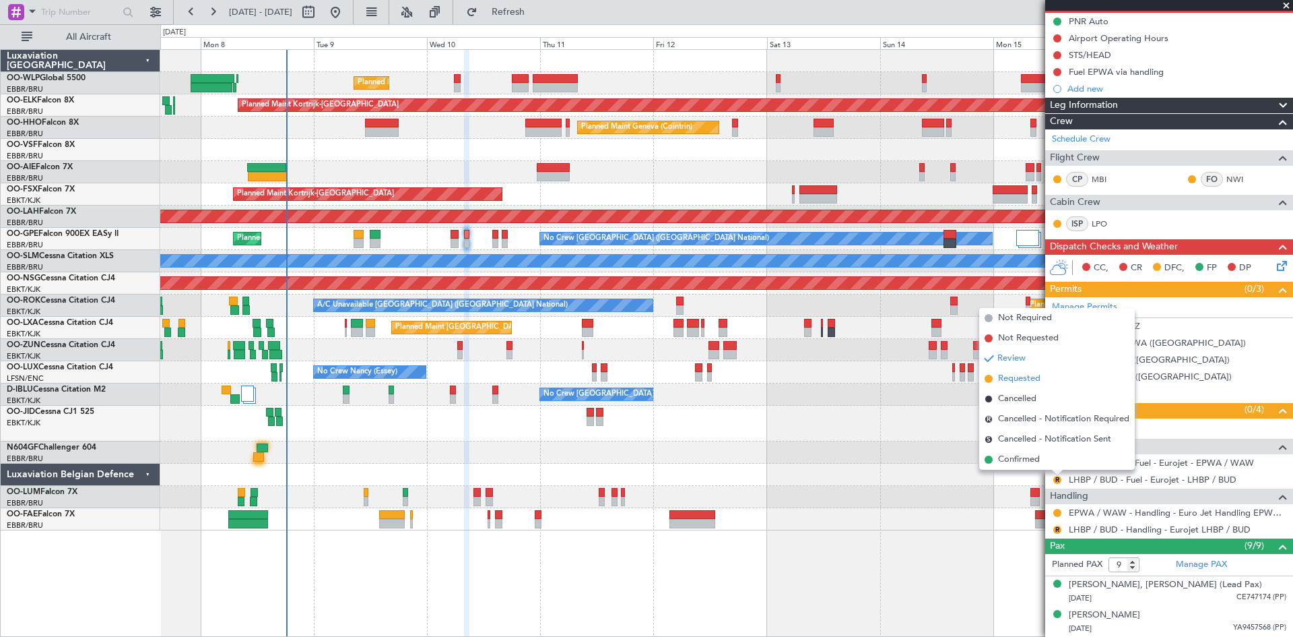
click at [1017, 379] on span "Requested" at bounding box center [1019, 378] width 42 height 13
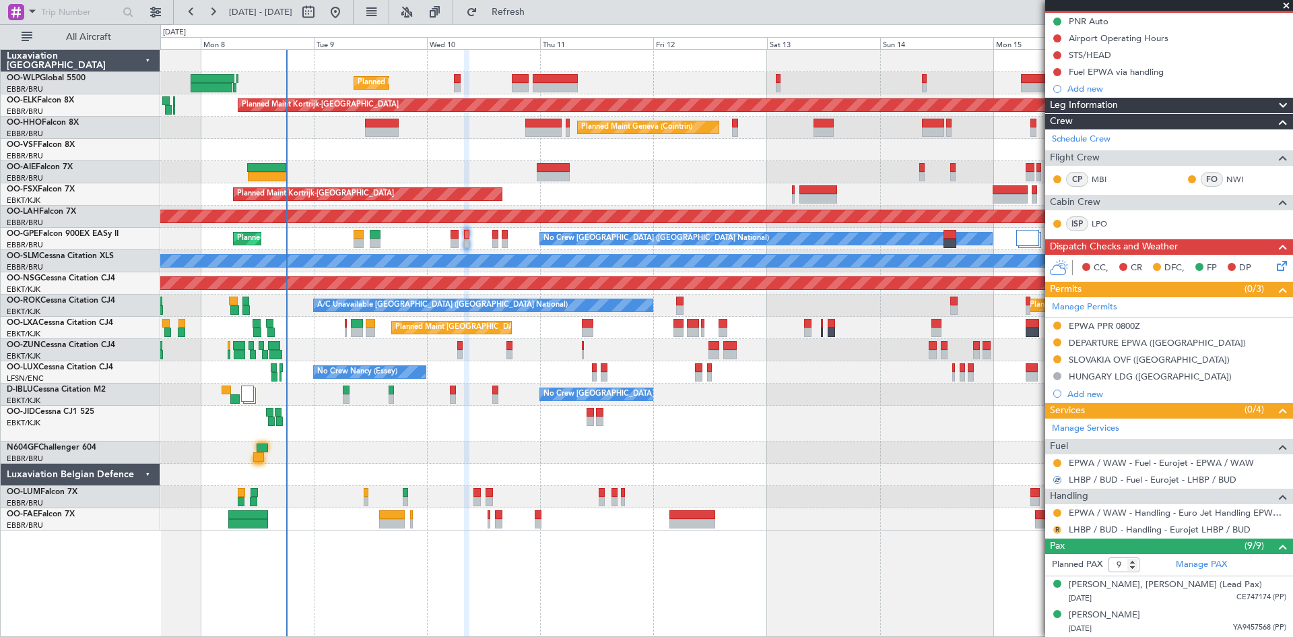
click at [1056, 531] on button "R" at bounding box center [1058, 529] width 8 height 8
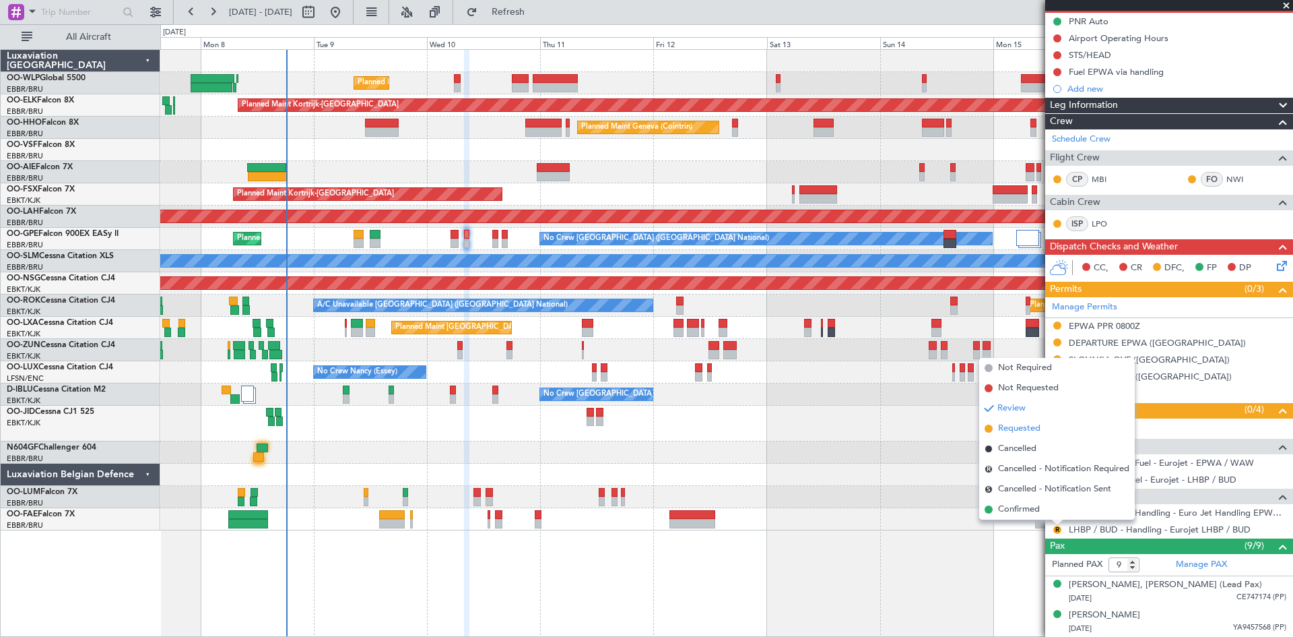
click at [1019, 420] on li "Requested" at bounding box center [1057, 428] width 156 height 20
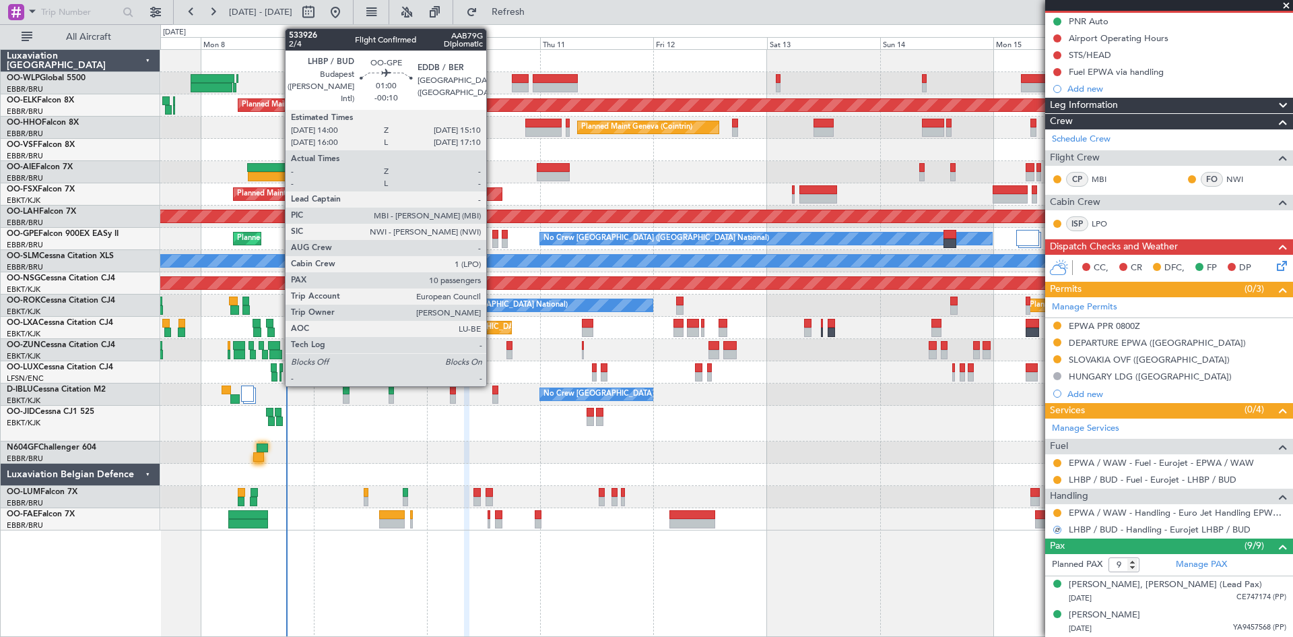
click at [492, 239] on div at bounding box center [495, 242] width 6 height 9
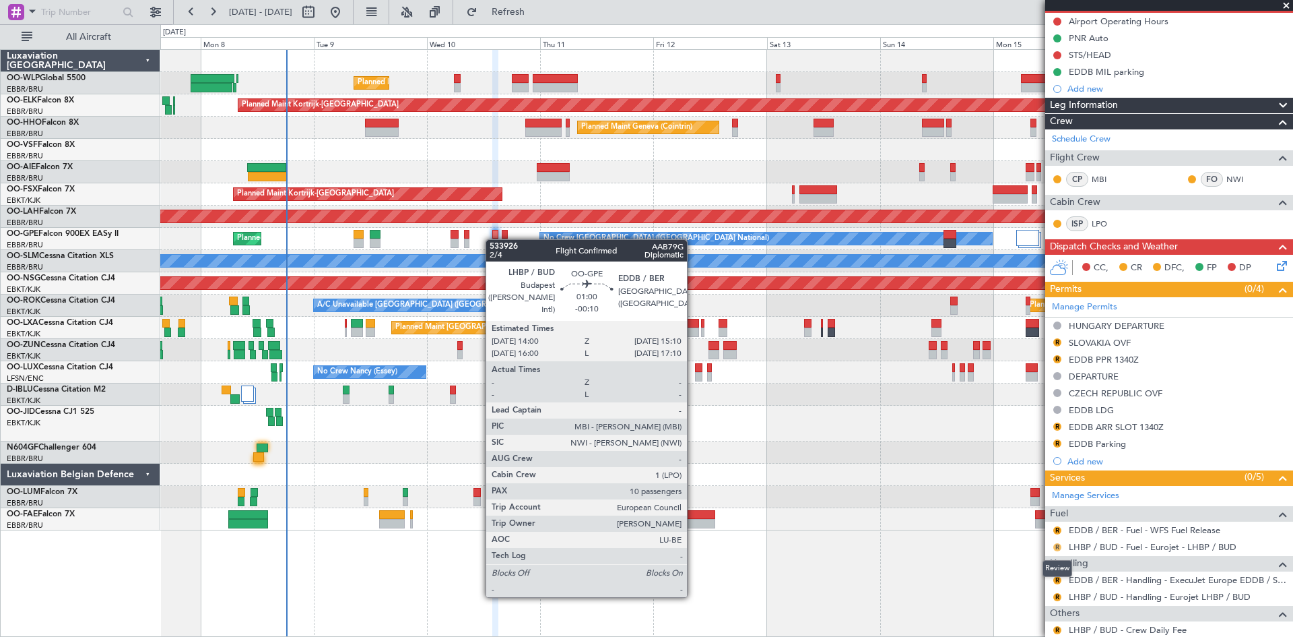
click at [1056, 548] on button "R" at bounding box center [1058, 547] width 8 height 8
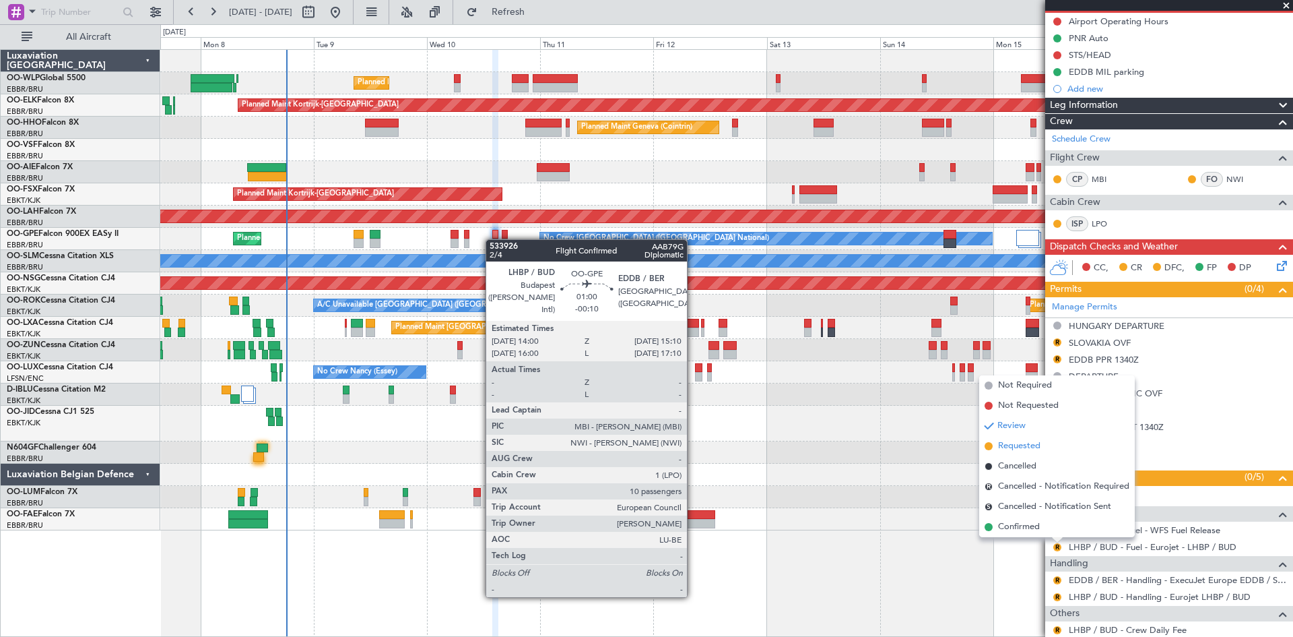
click at [1027, 453] on li "Requested" at bounding box center [1057, 446] width 156 height 20
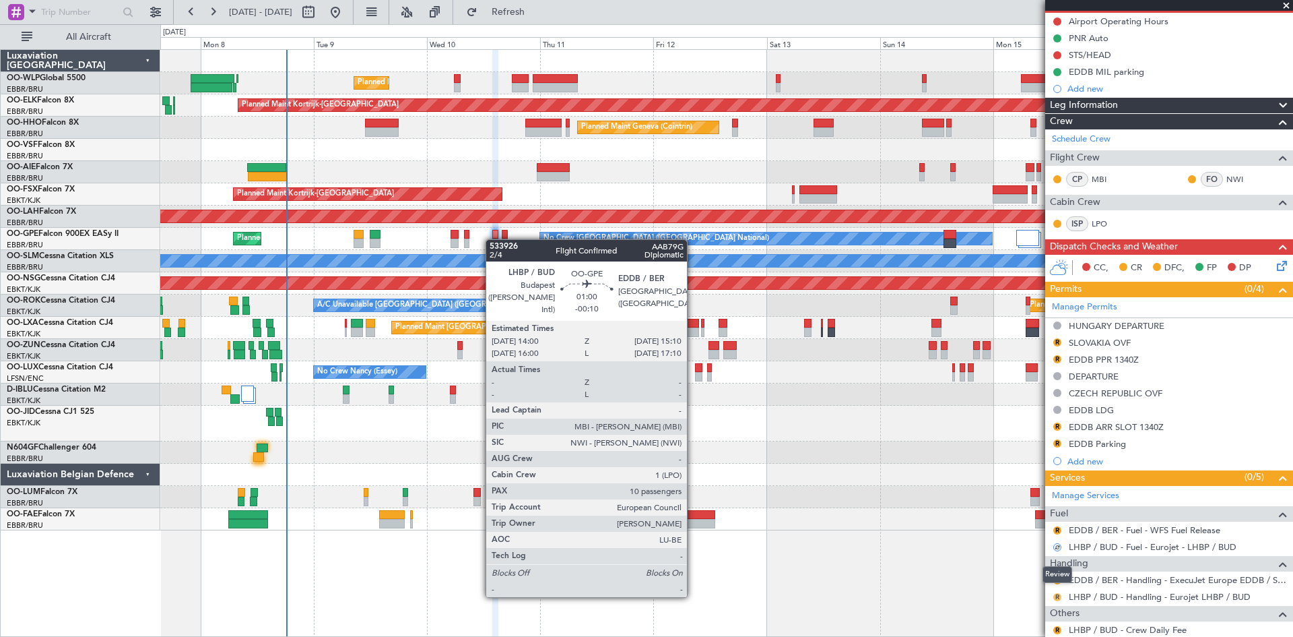
click at [1056, 594] on button "R" at bounding box center [1058, 597] width 8 height 8
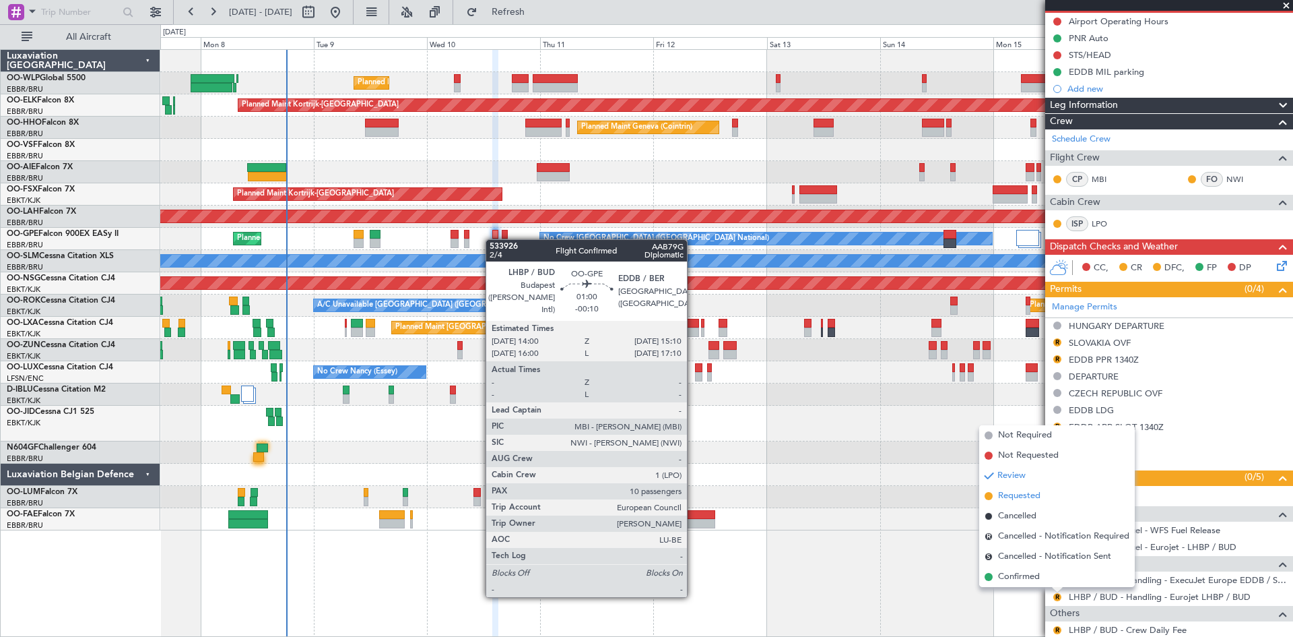
click at [1021, 500] on span "Requested" at bounding box center [1019, 495] width 42 height 13
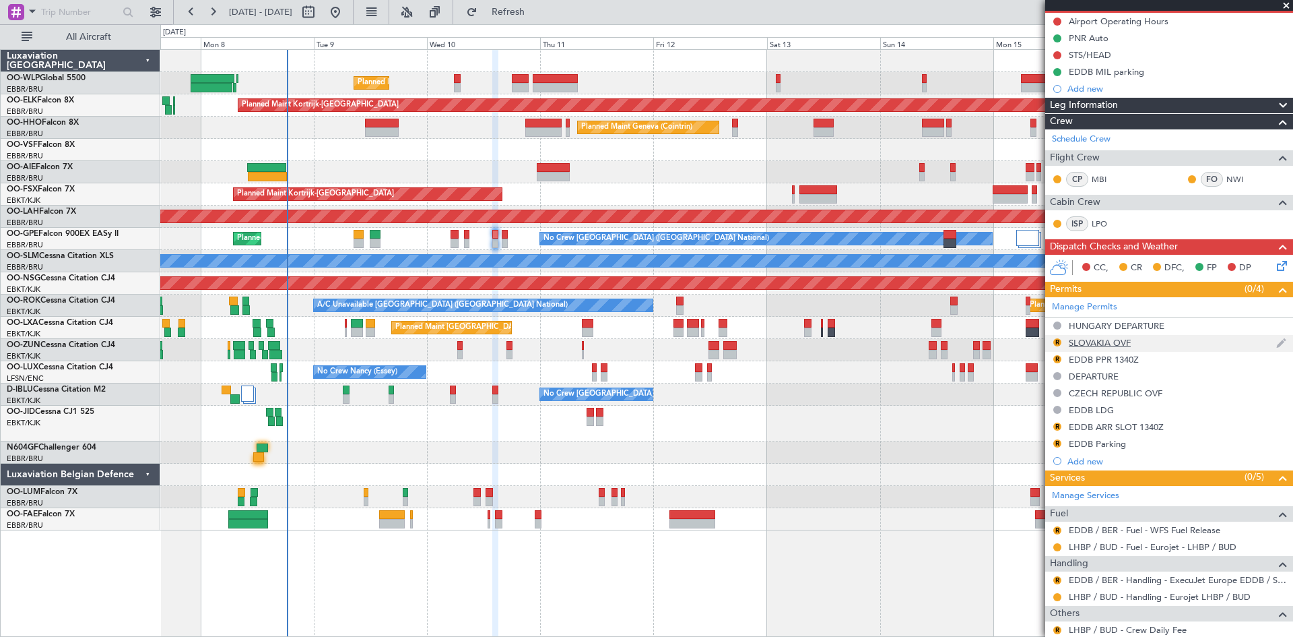
click at [1052, 340] on div "R" at bounding box center [1057, 342] width 11 height 11
click at [1056, 340] on button "R" at bounding box center [1058, 342] width 8 height 8
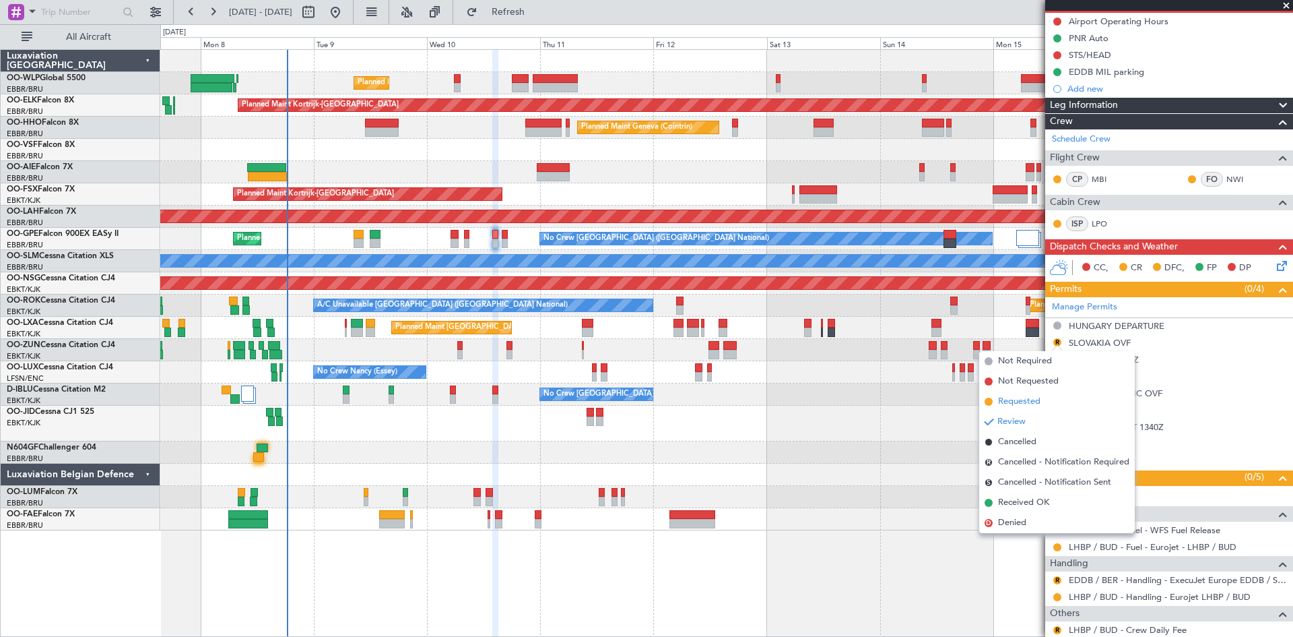
click at [1022, 395] on span "Requested" at bounding box center [1019, 401] width 42 height 13
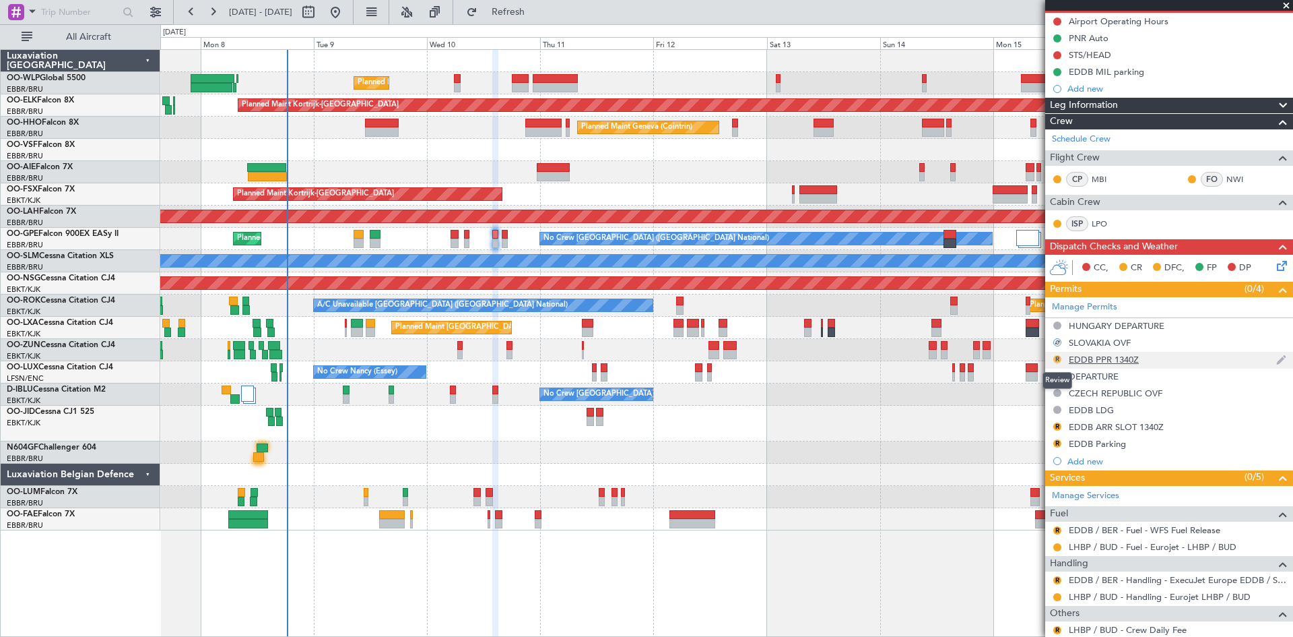
click at [1061, 358] on button "R" at bounding box center [1058, 359] width 8 height 8
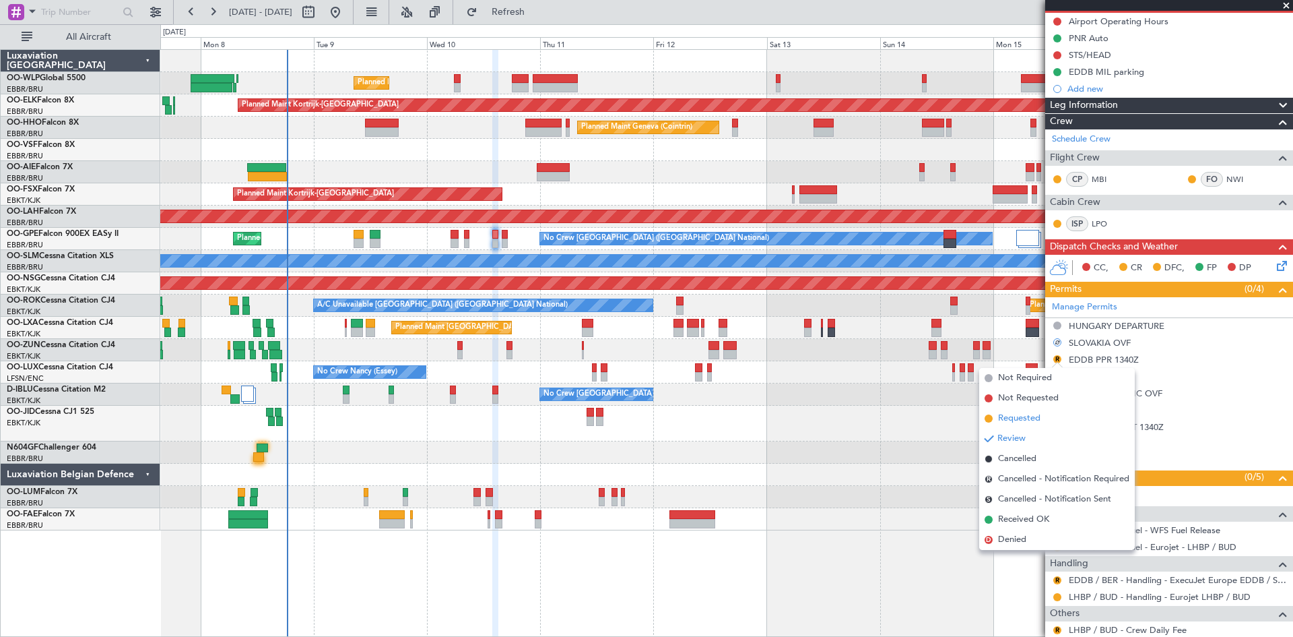
click at [1025, 422] on span "Requested" at bounding box center [1019, 418] width 42 height 13
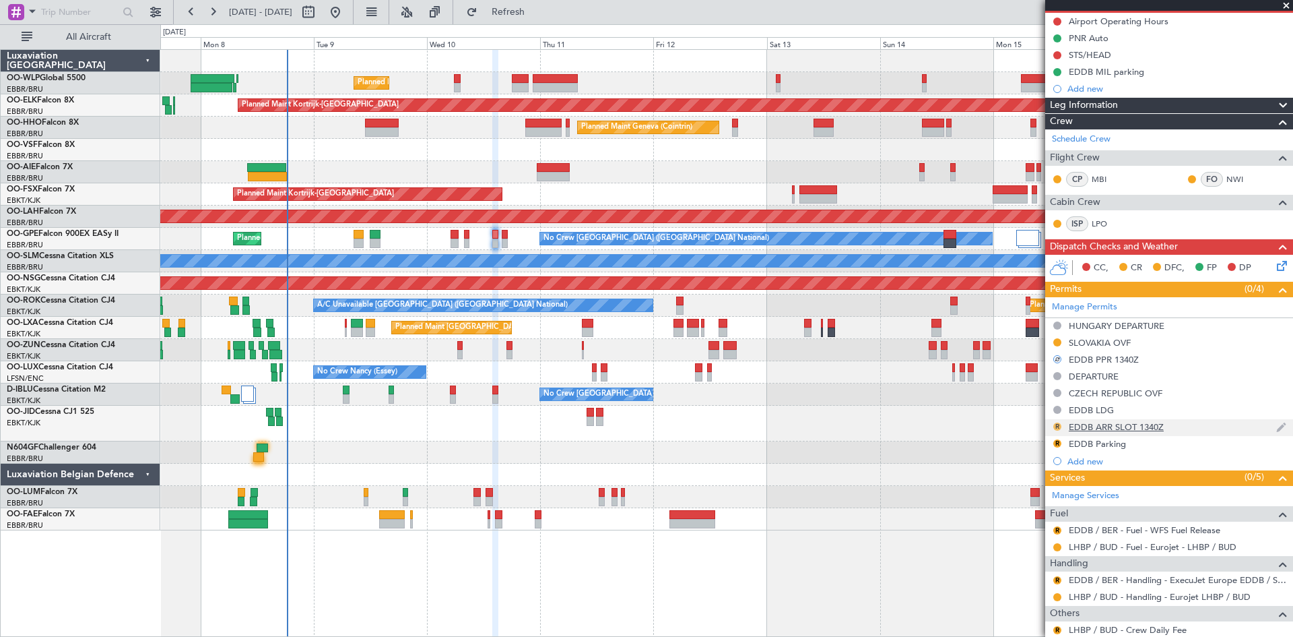
click at [1061, 423] on button "R" at bounding box center [1058, 426] width 8 height 8
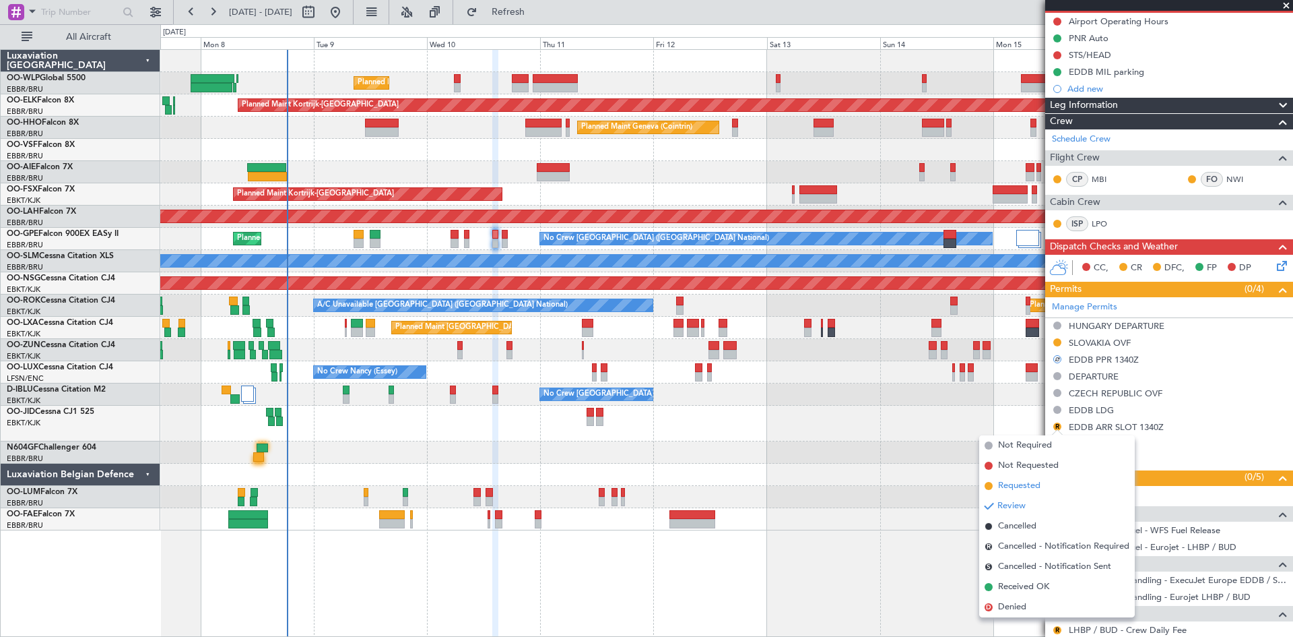
click at [1032, 478] on li "Requested" at bounding box center [1057, 486] width 156 height 20
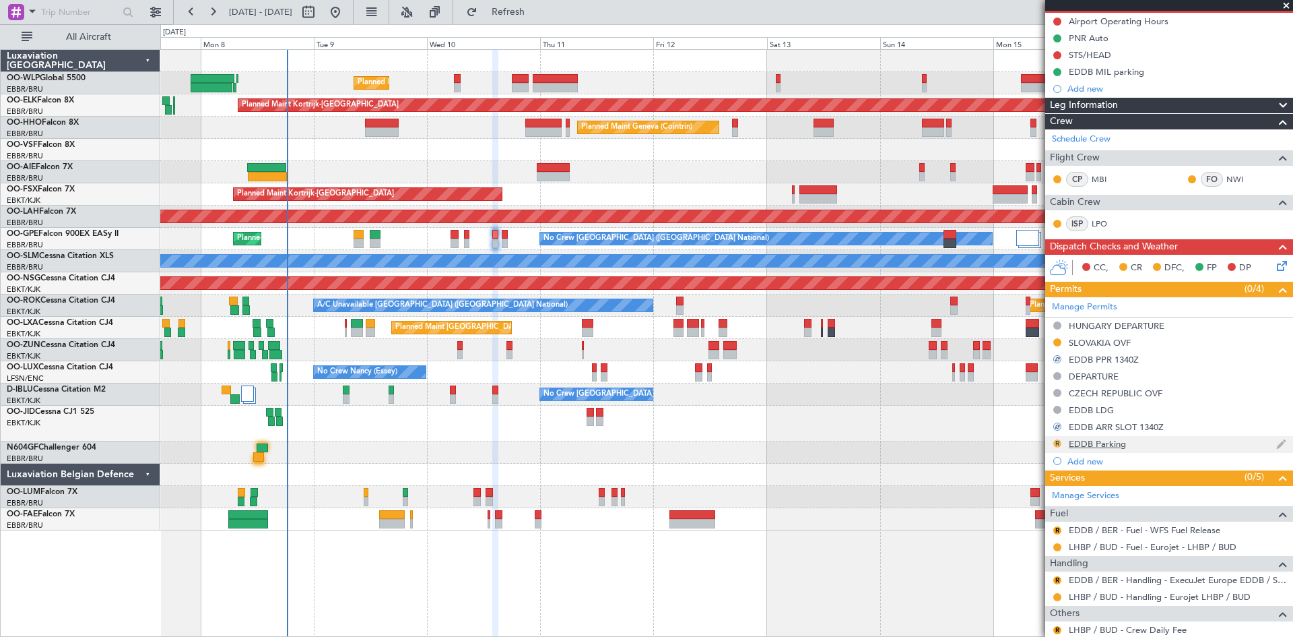
click at [1058, 445] on button "R" at bounding box center [1058, 443] width 8 height 8
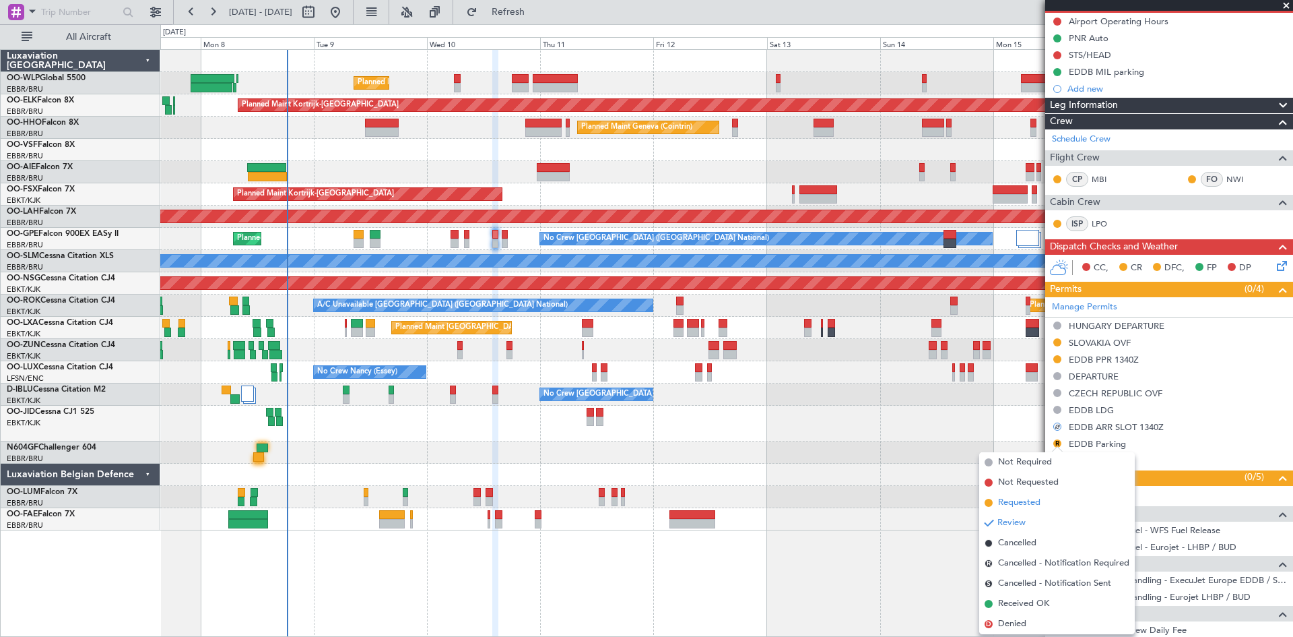
click at [1029, 505] on span "Requested" at bounding box center [1019, 502] width 42 height 13
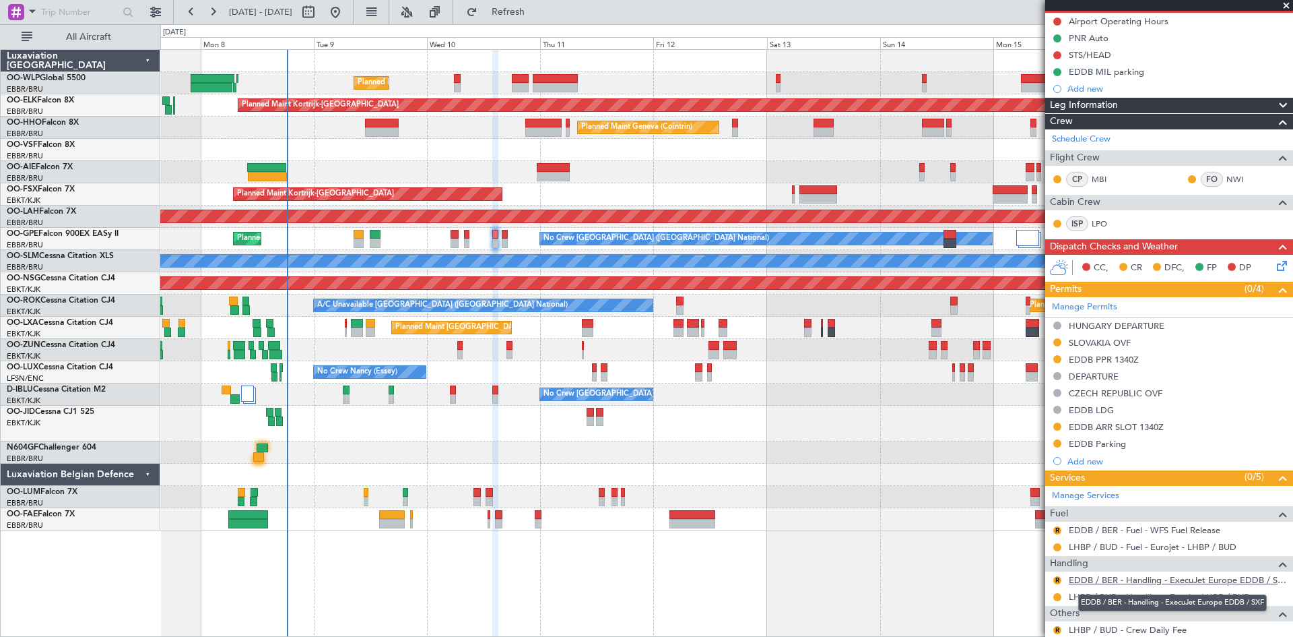
scroll to position [202, 0]
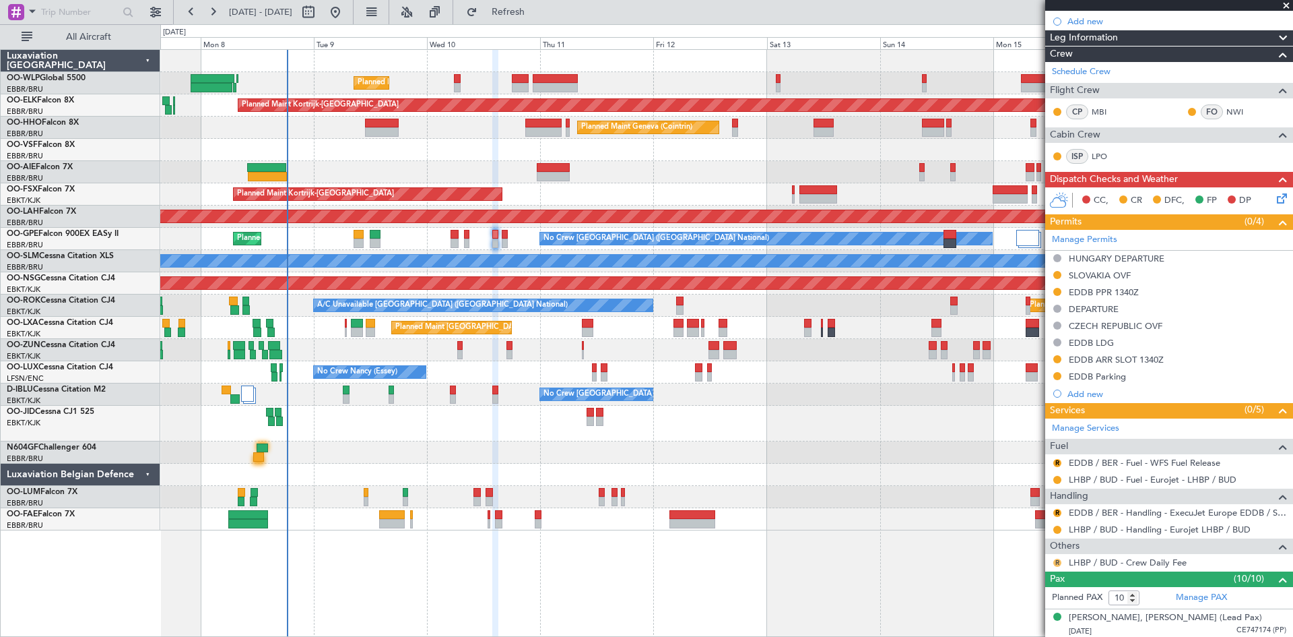
click at [1060, 560] on button "R" at bounding box center [1058, 562] width 8 height 8
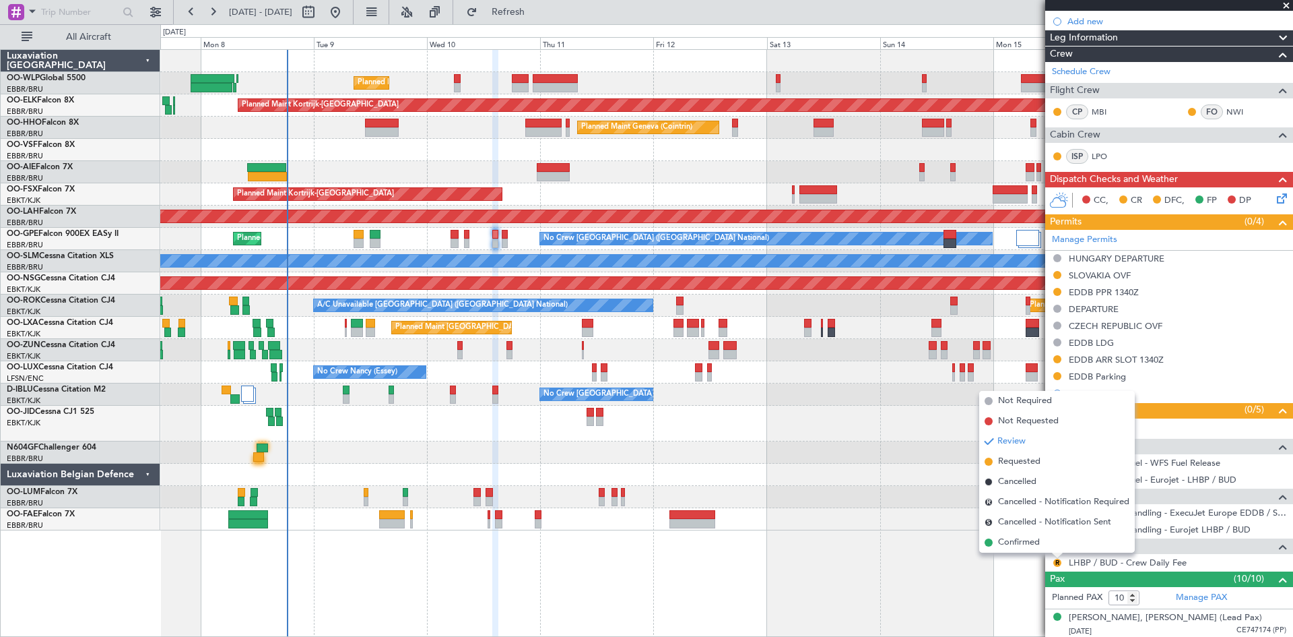
click at [1033, 387] on div "No Crew [GEOGRAPHIC_DATA] ([GEOGRAPHIC_DATA] National)" at bounding box center [726, 394] width 1132 height 22
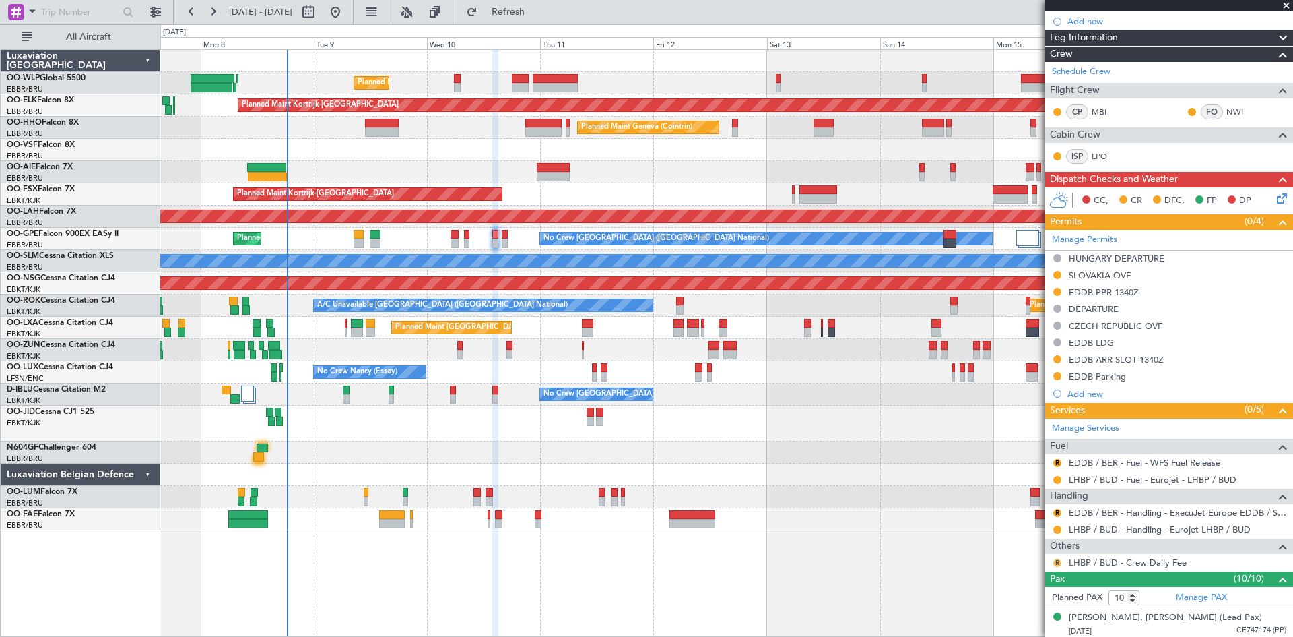
click at [1060, 562] on button "R" at bounding box center [1058, 562] width 8 height 8
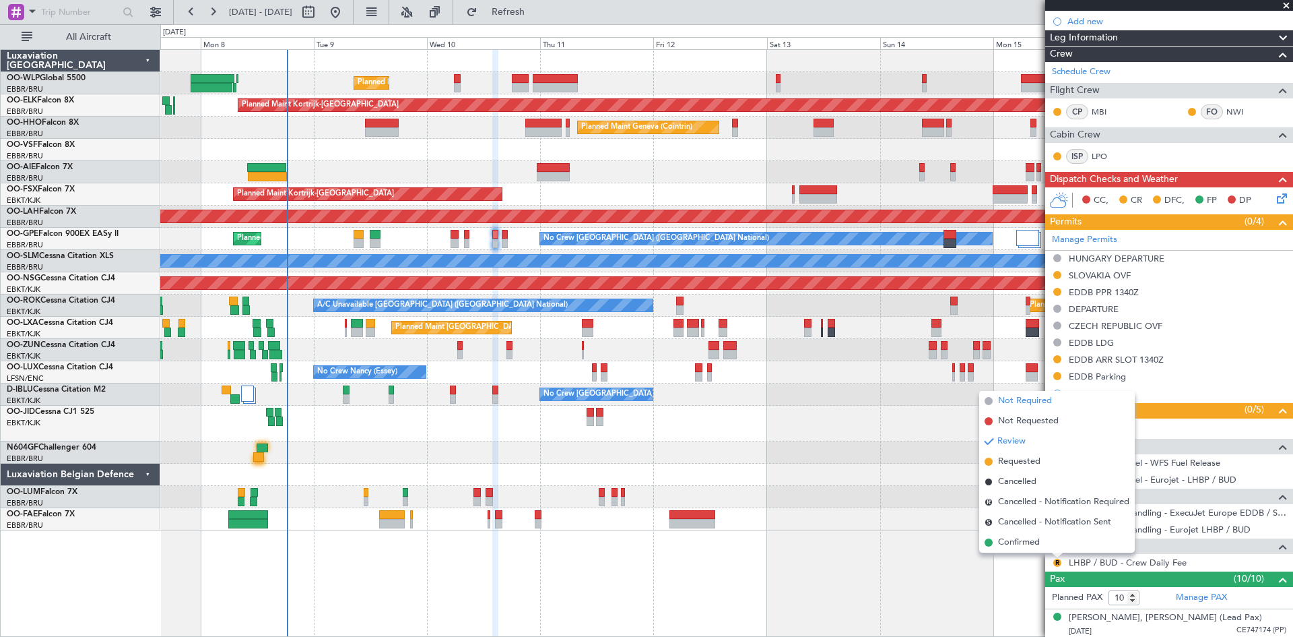
click at [1051, 406] on span "Not Required" at bounding box center [1025, 400] width 54 height 13
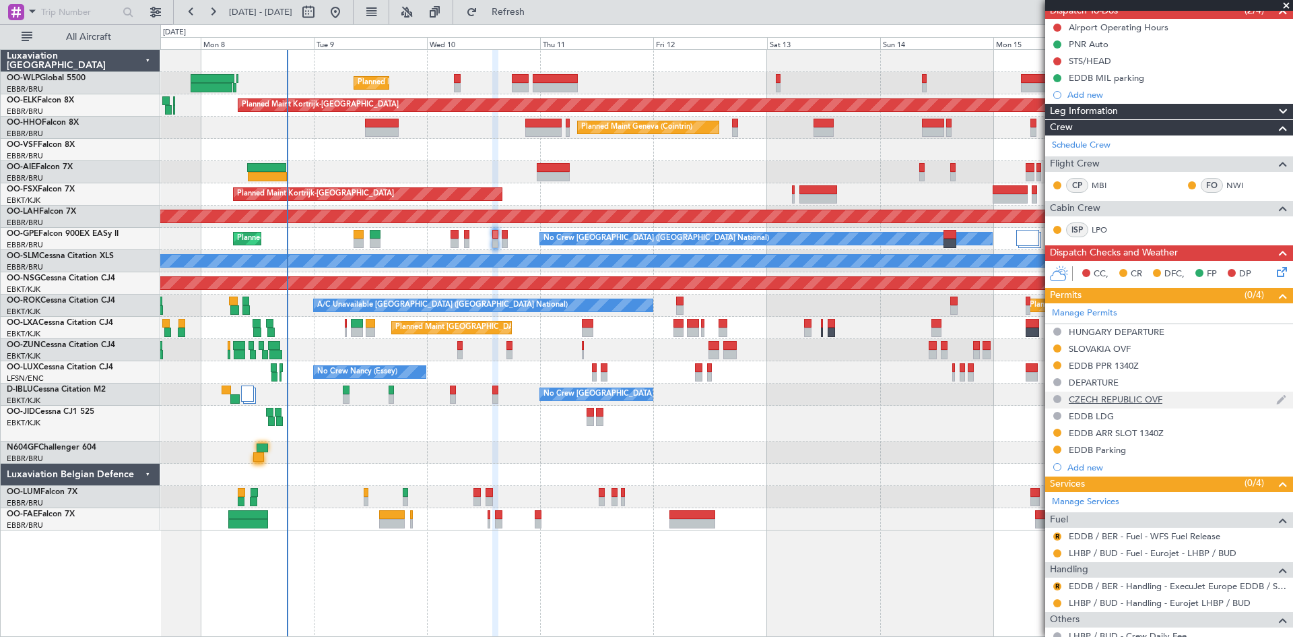
scroll to position [269, 0]
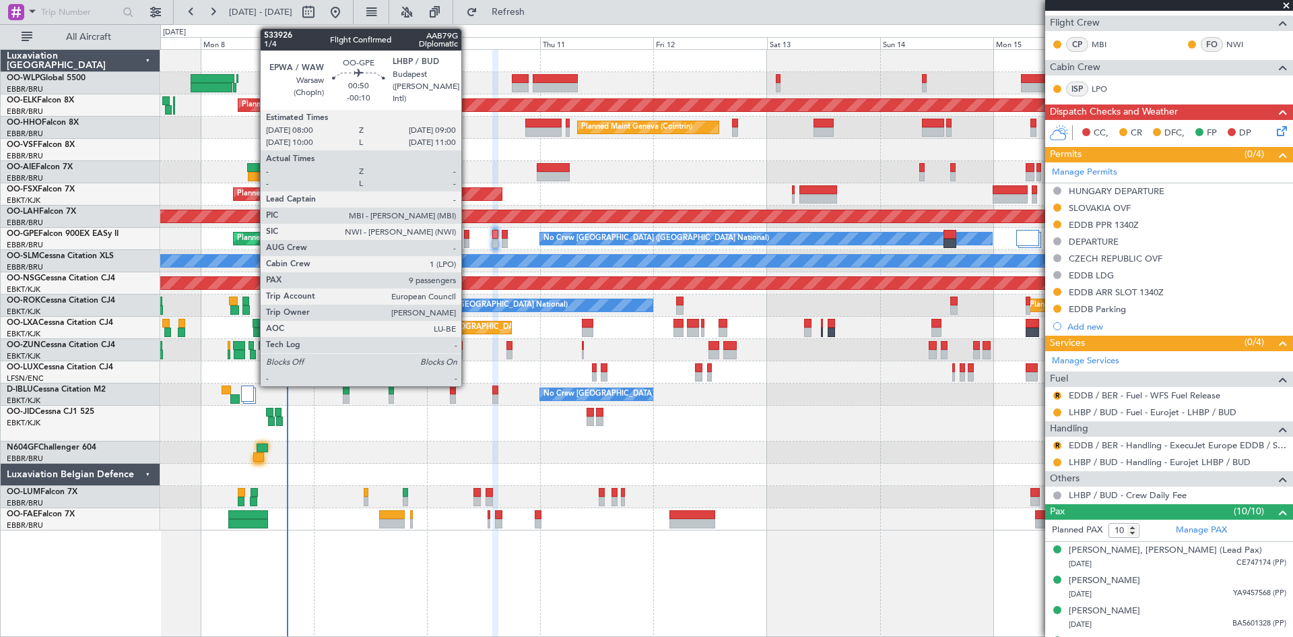
click at [468, 241] on div at bounding box center [466, 242] width 5 height 9
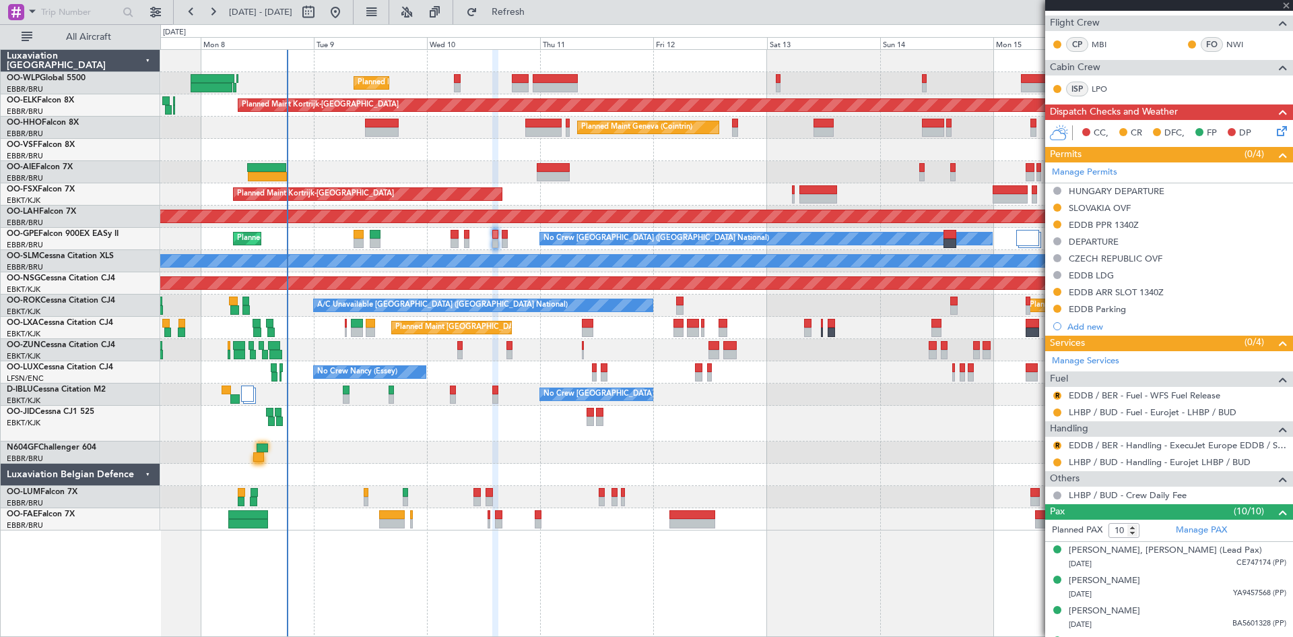
type input "9"
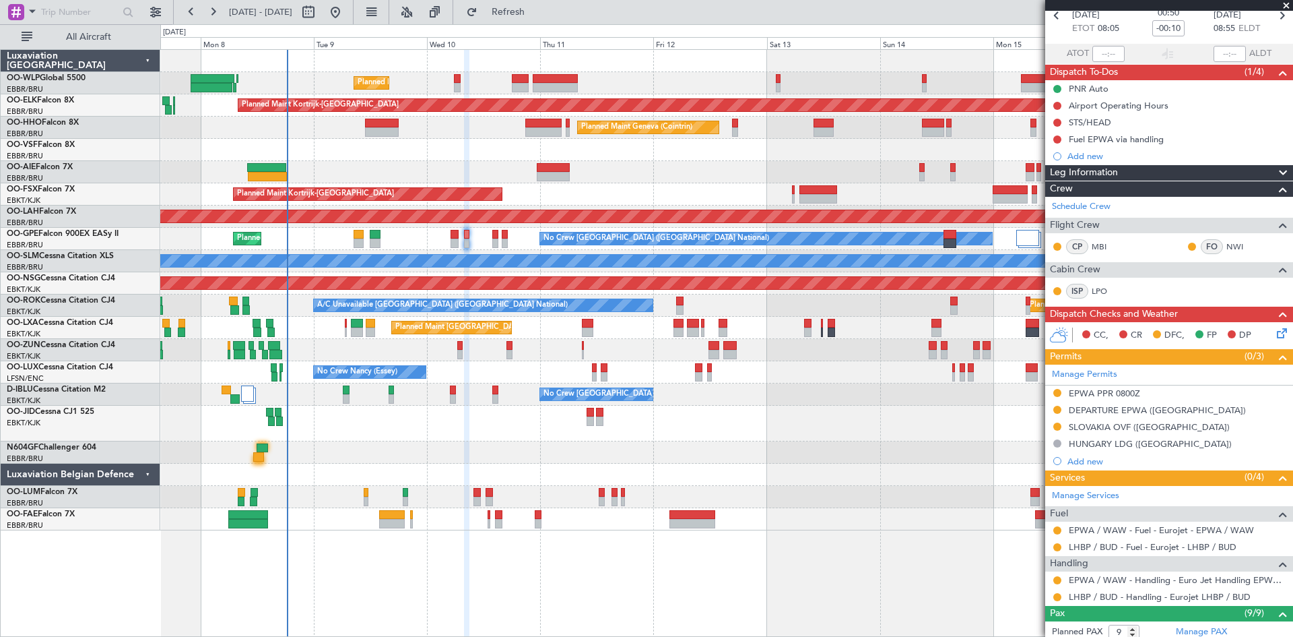
scroll to position [0, 0]
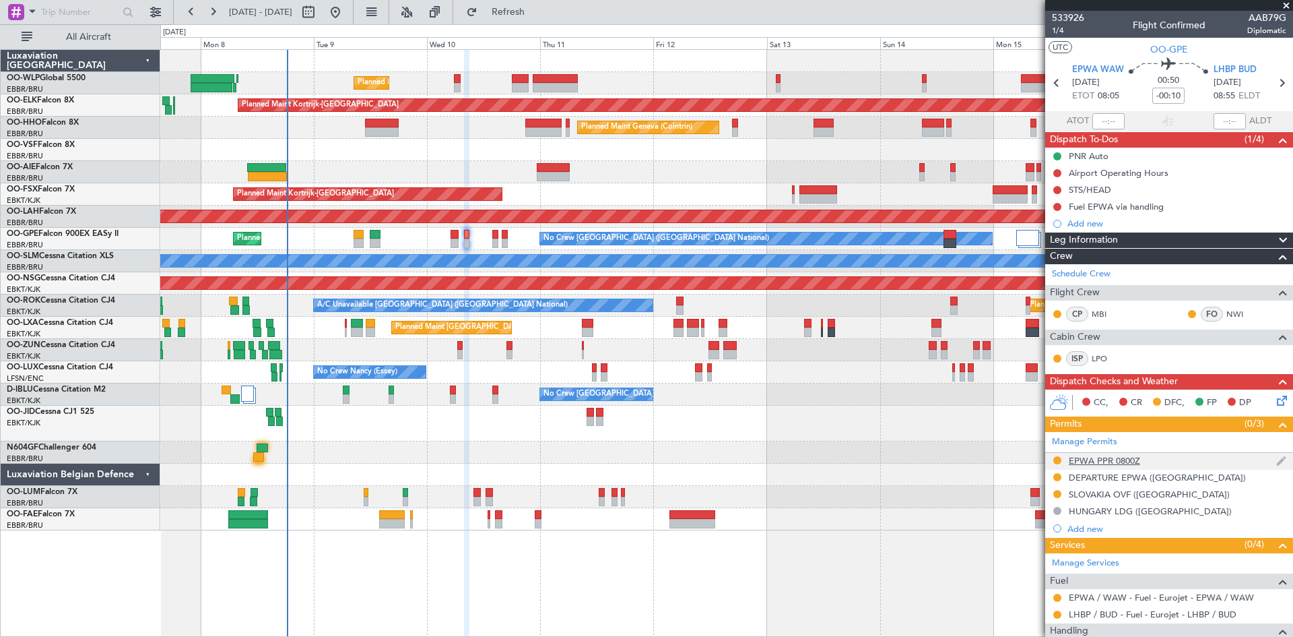
click at [1277, 461] on img at bounding box center [1282, 461] width 10 height 12
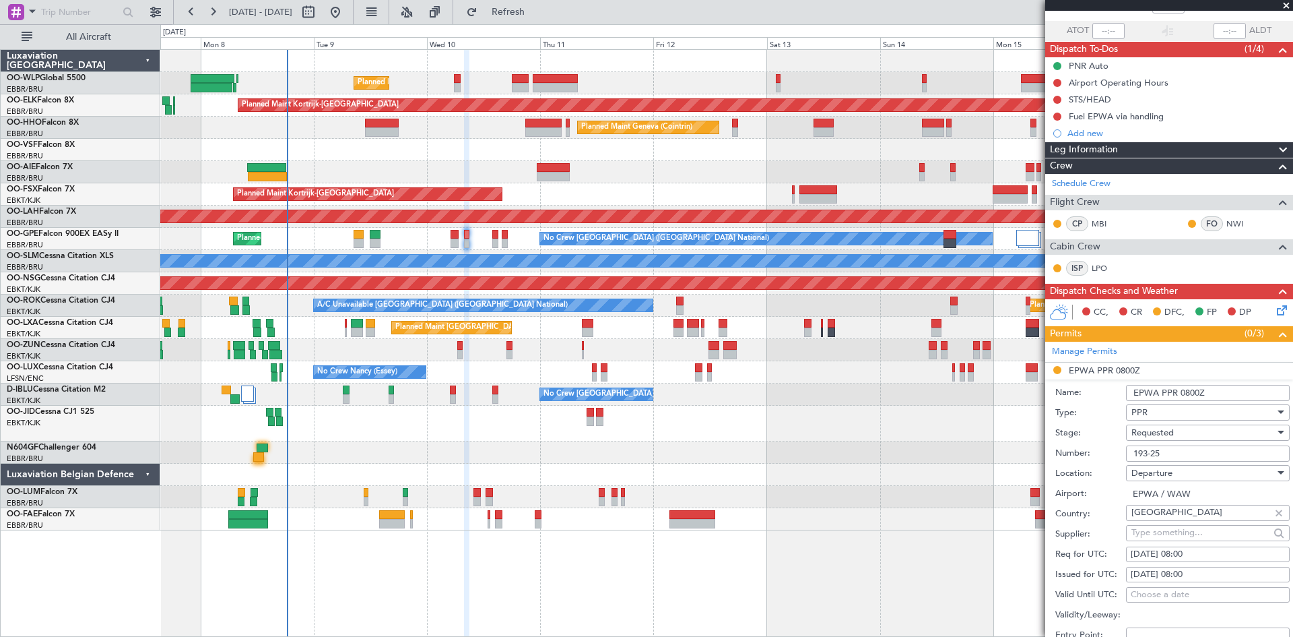
scroll to position [202, 0]
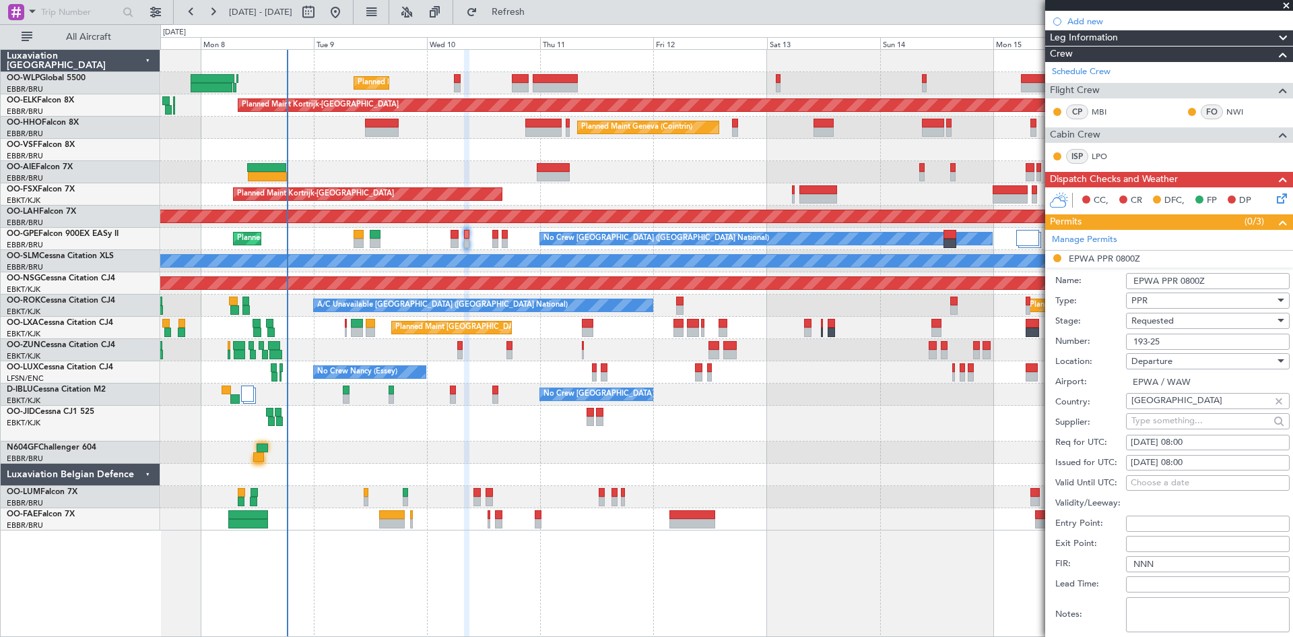
click at [1188, 442] on div "10/09/2025 08:00" at bounding box center [1208, 442] width 154 height 13
select select "9"
select select "2025"
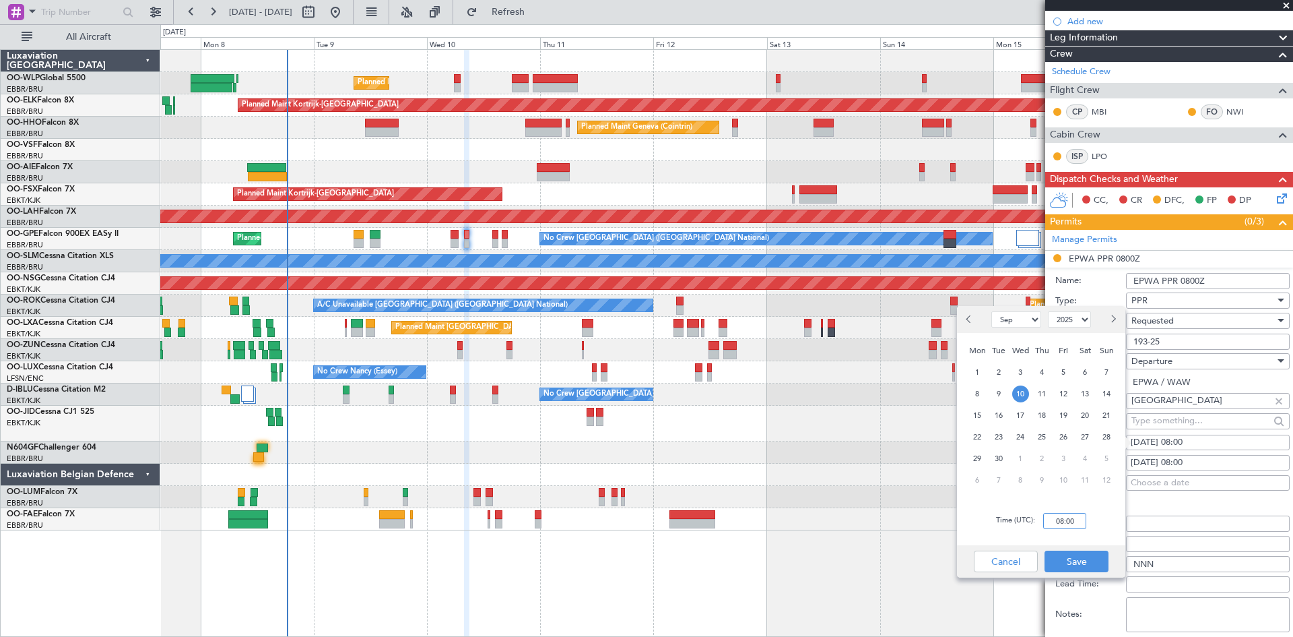
click at [1060, 517] on input "08:00" at bounding box center [1064, 521] width 43 height 16
type input "09:00"
click at [1085, 562] on button "Save" at bounding box center [1077, 561] width 64 height 22
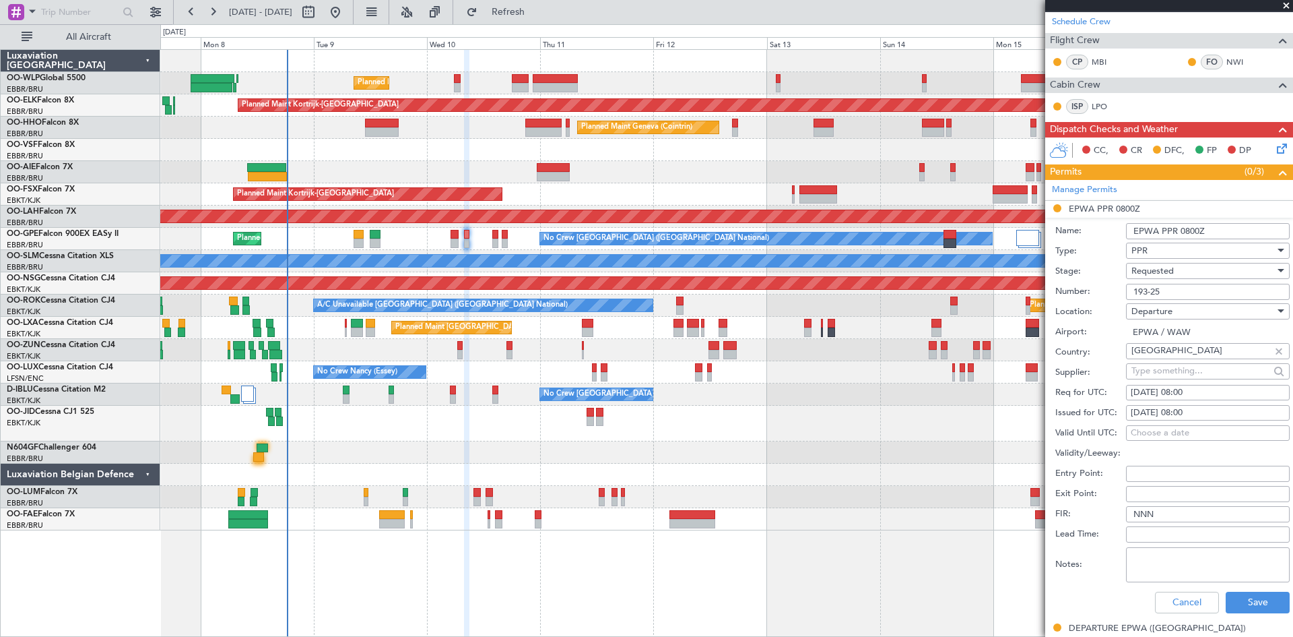
scroll to position [269, 0]
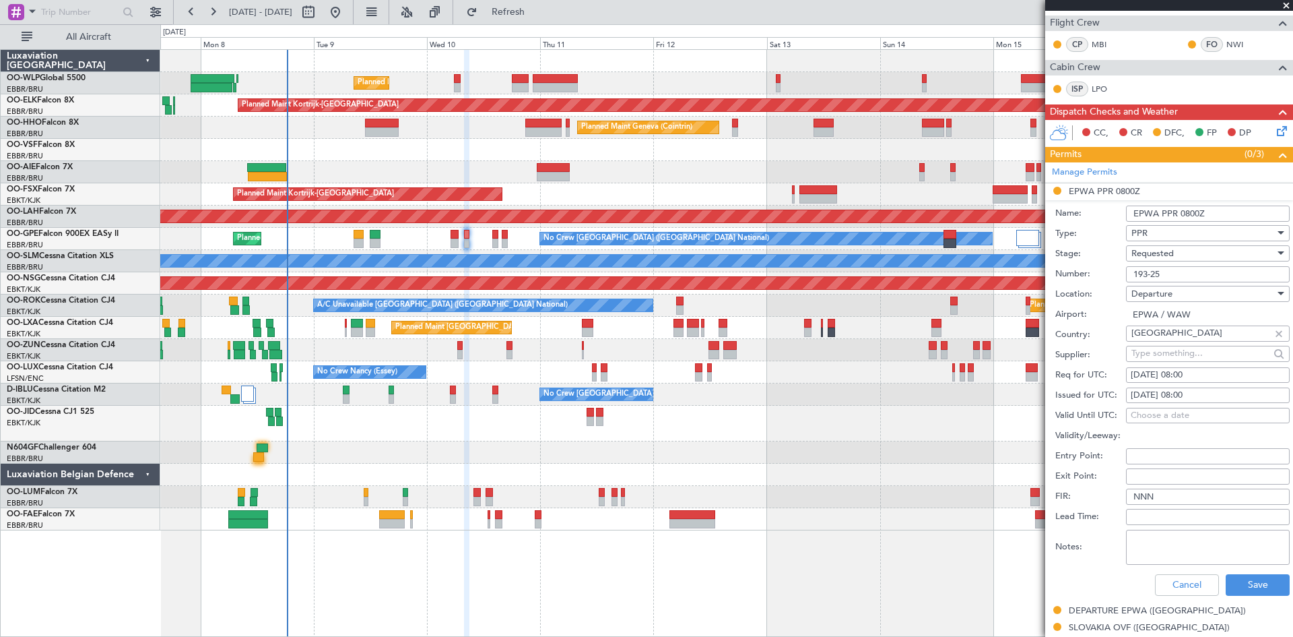
click at [1187, 371] on div "10/09/2025 08:00" at bounding box center [1208, 374] width 154 height 13
select select "9"
select select "2025"
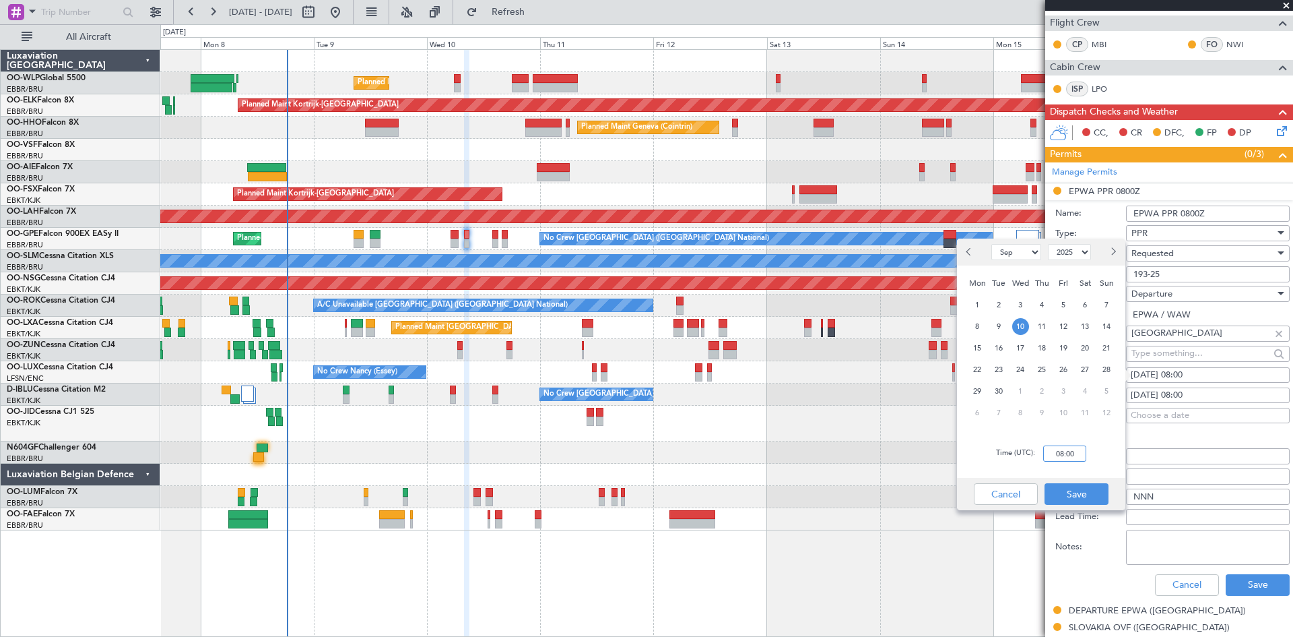
click at [1062, 450] on input "08:00" at bounding box center [1064, 453] width 43 height 16
type input "09:00"
click at [1071, 504] on button "Save" at bounding box center [1077, 494] width 64 height 22
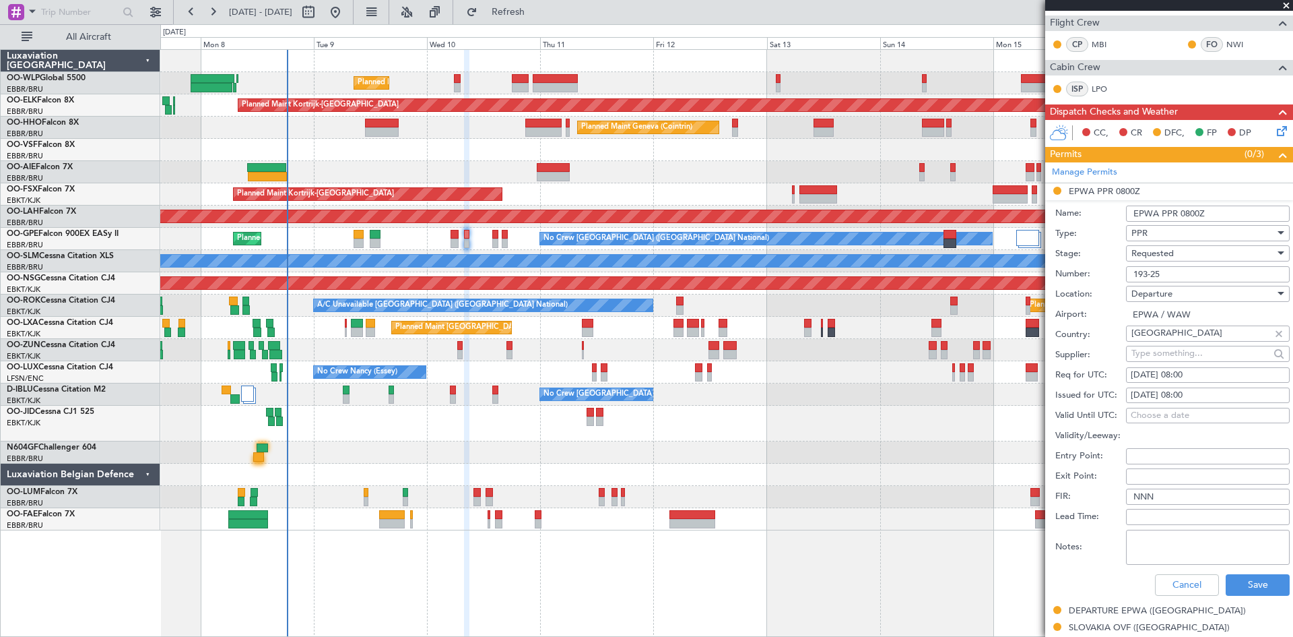
click at [1186, 395] on div "10/09/2025 08:00" at bounding box center [1208, 395] width 154 height 13
select select "9"
select select "2025"
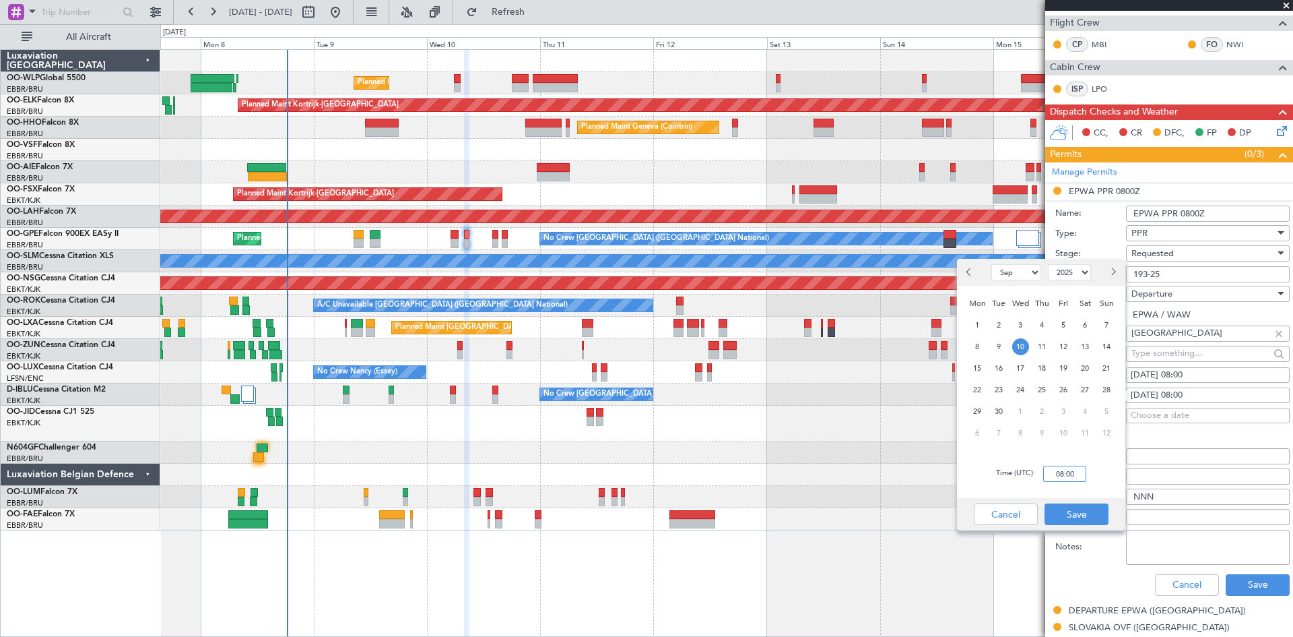
click at [1063, 476] on input "08:00" at bounding box center [1064, 473] width 43 height 16
click at [1061, 475] on input "00:09" at bounding box center [1064, 473] width 43 height 16
click at [1072, 480] on input "09:09" at bounding box center [1064, 473] width 43 height 16
click at [1074, 478] on input "09:09" at bounding box center [1064, 473] width 43 height 16
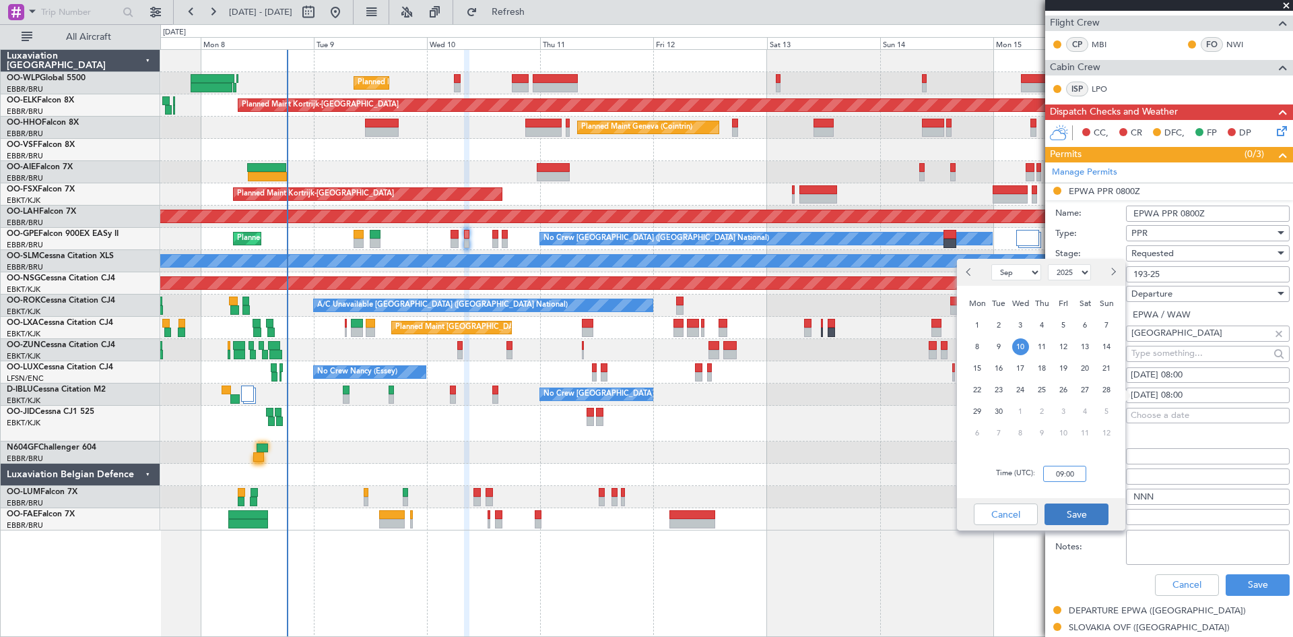
type input "09:00"
click at [1085, 513] on button "Save" at bounding box center [1077, 514] width 64 height 22
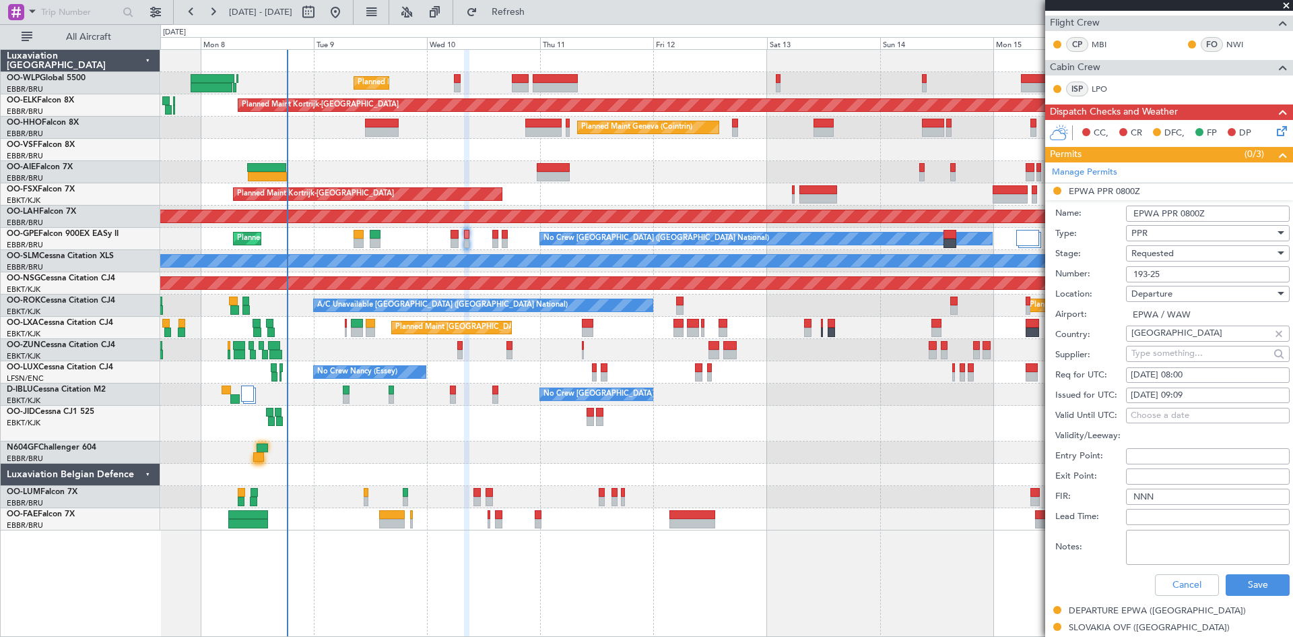
click at [1211, 395] on div "10/09/2025 09:09" at bounding box center [1208, 395] width 154 height 13
select select "9"
select select "2025"
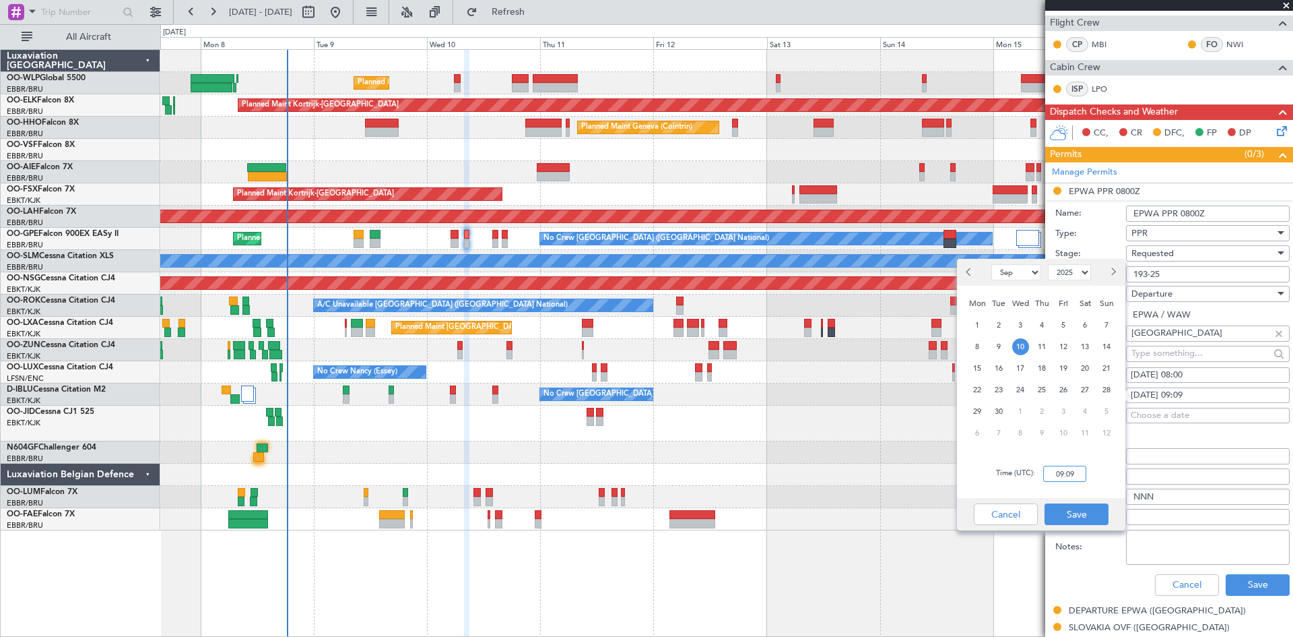
click at [1083, 472] on input "09:09" at bounding box center [1064, 473] width 43 height 16
type input "09:00"
click at [1071, 523] on button "Save" at bounding box center [1077, 514] width 64 height 22
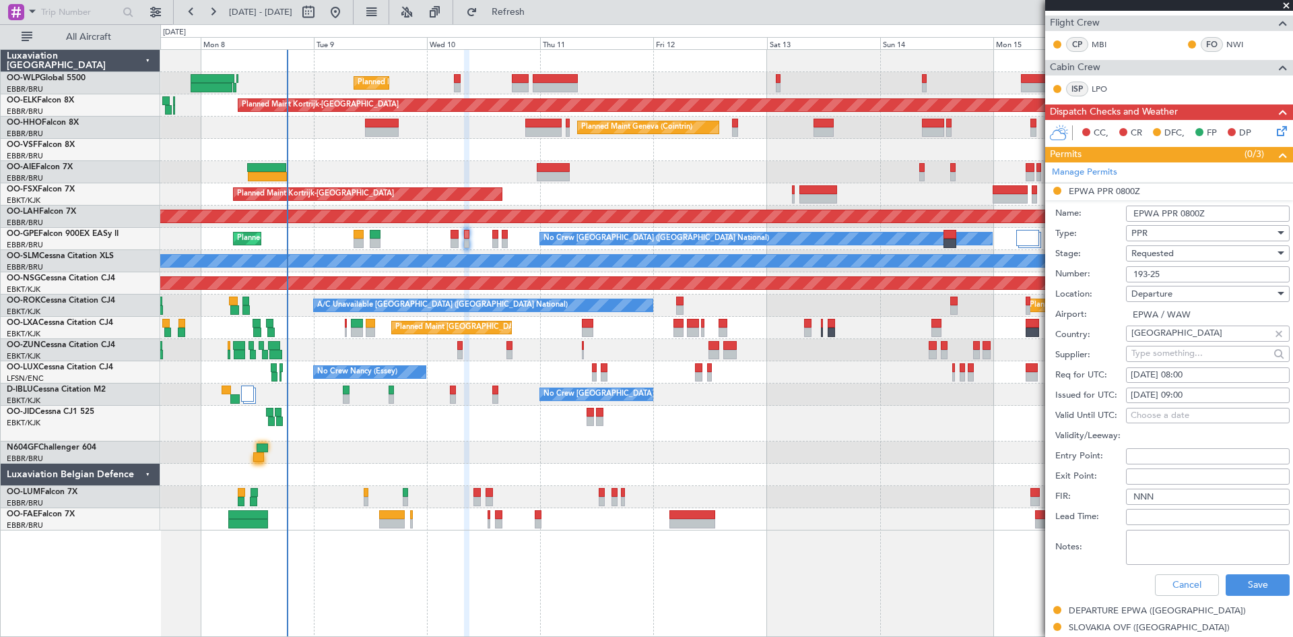
click at [1202, 373] on div "10/09/2025 08:00" at bounding box center [1208, 374] width 154 height 13
select select "9"
select select "2025"
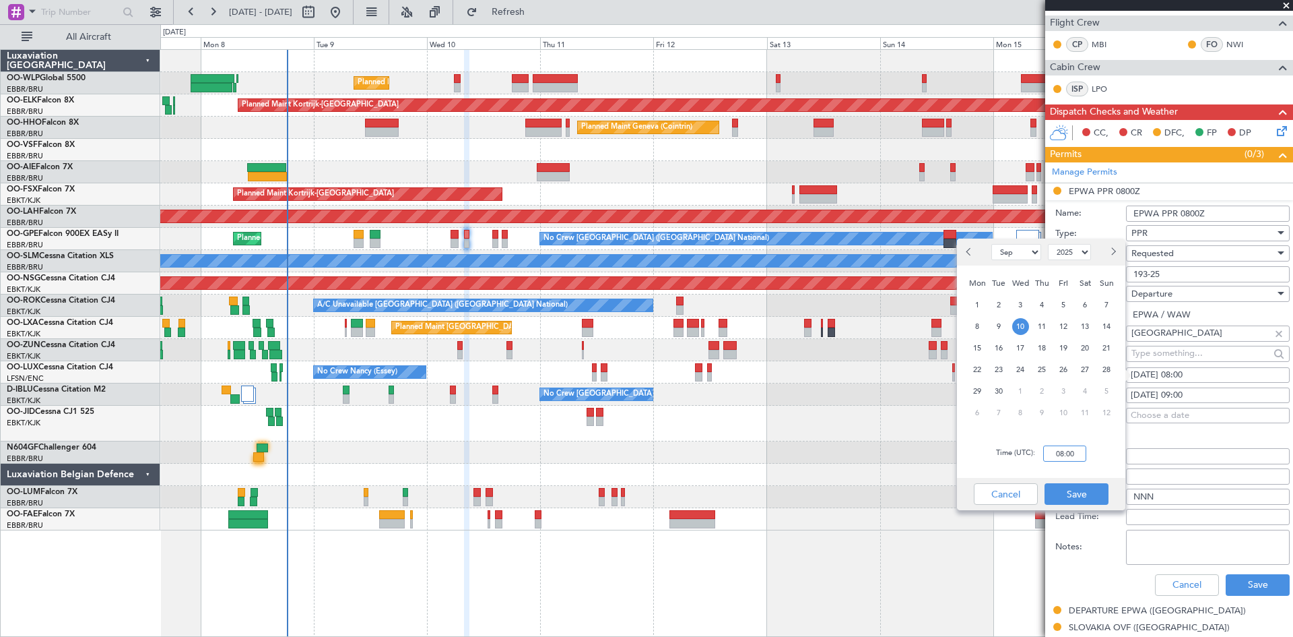
click at [1058, 453] on input "08:00" at bounding box center [1064, 453] width 43 height 16
type input "09:00"
click at [1074, 486] on button "Save" at bounding box center [1077, 494] width 64 height 22
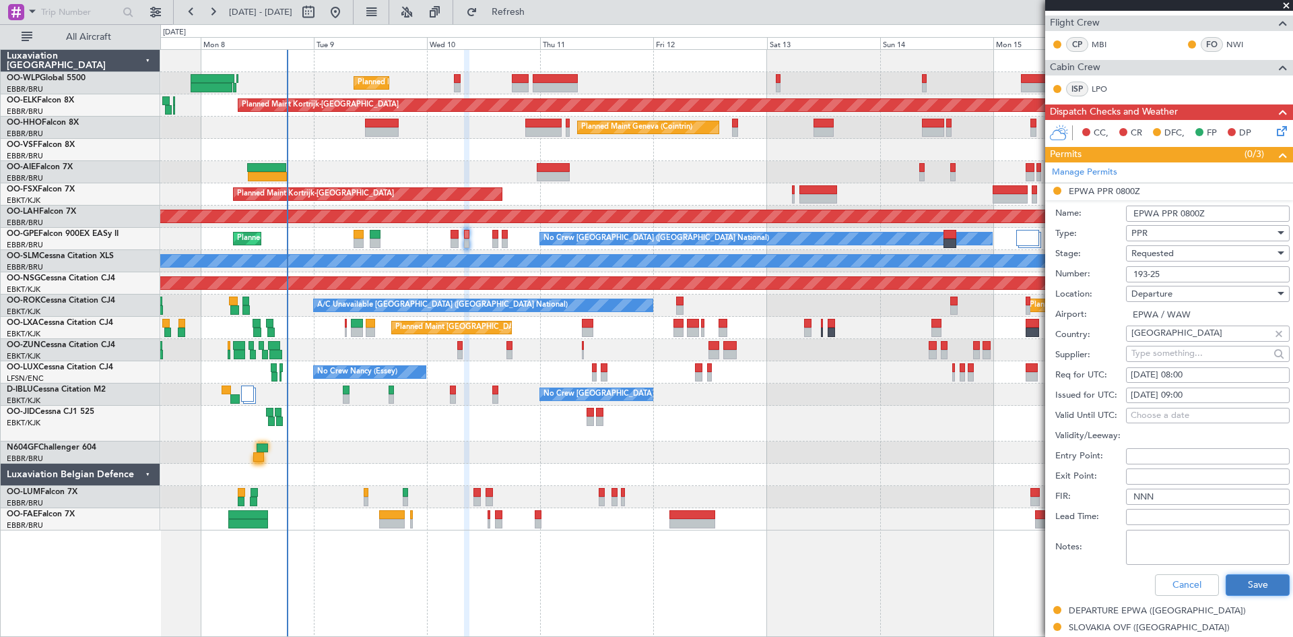
click at [1264, 585] on button "Save" at bounding box center [1258, 585] width 64 height 22
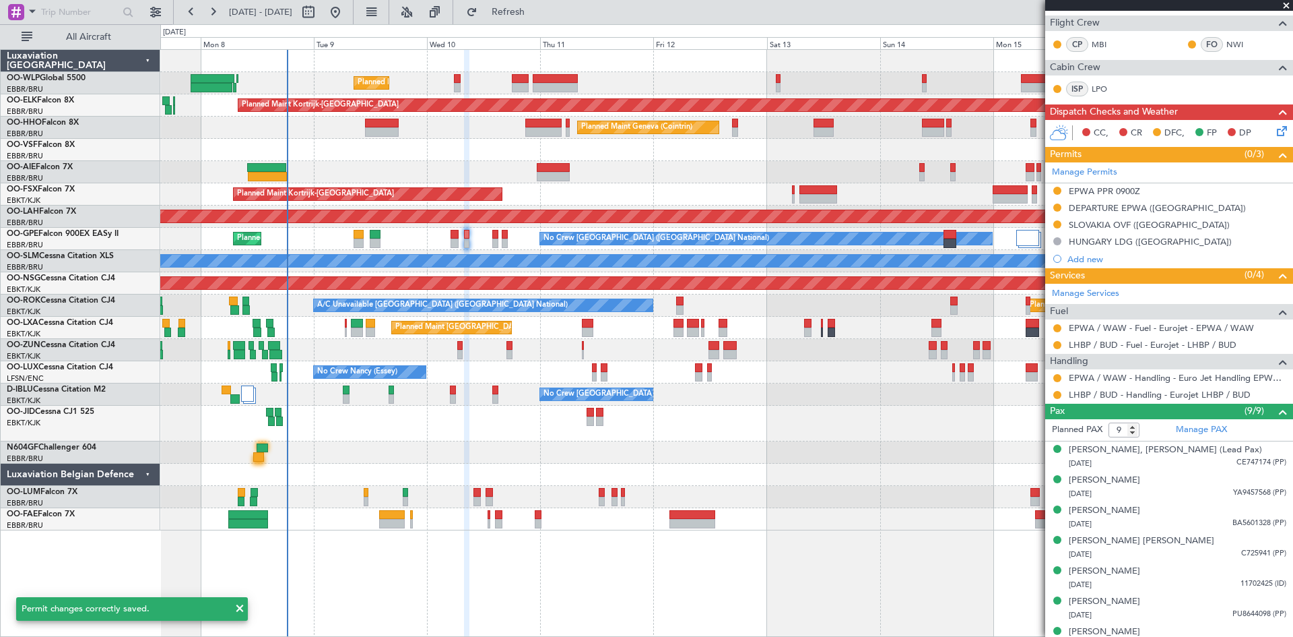
click at [491, 238] on div "No Crew Brussels (Brussels National) Planned Maint Brussels (Brussels National)…" at bounding box center [726, 239] width 1132 height 22
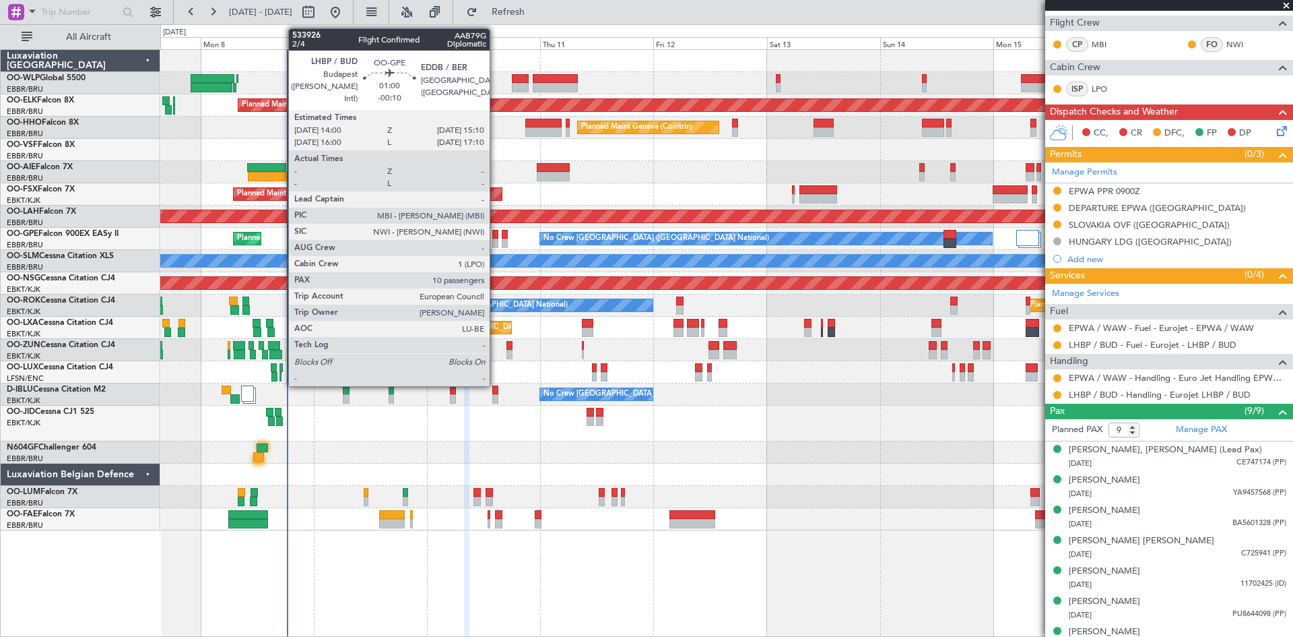
click at [496, 239] on div at bounding box center [495, 242] width 6 height 9
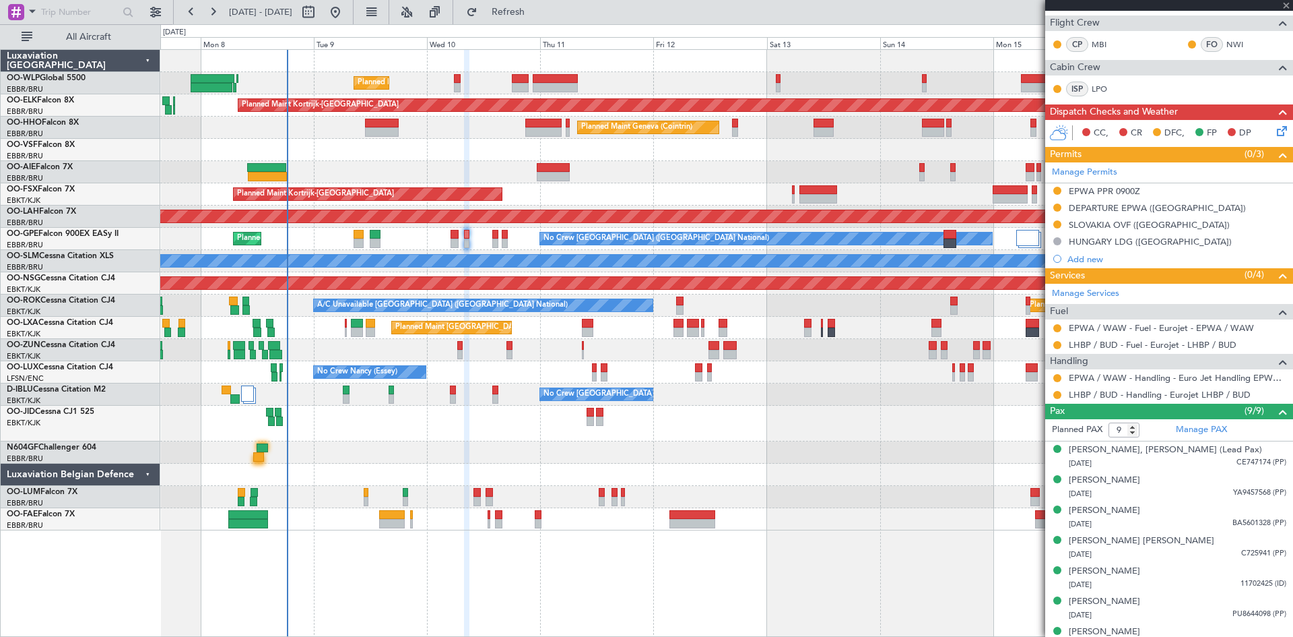
type input "10"
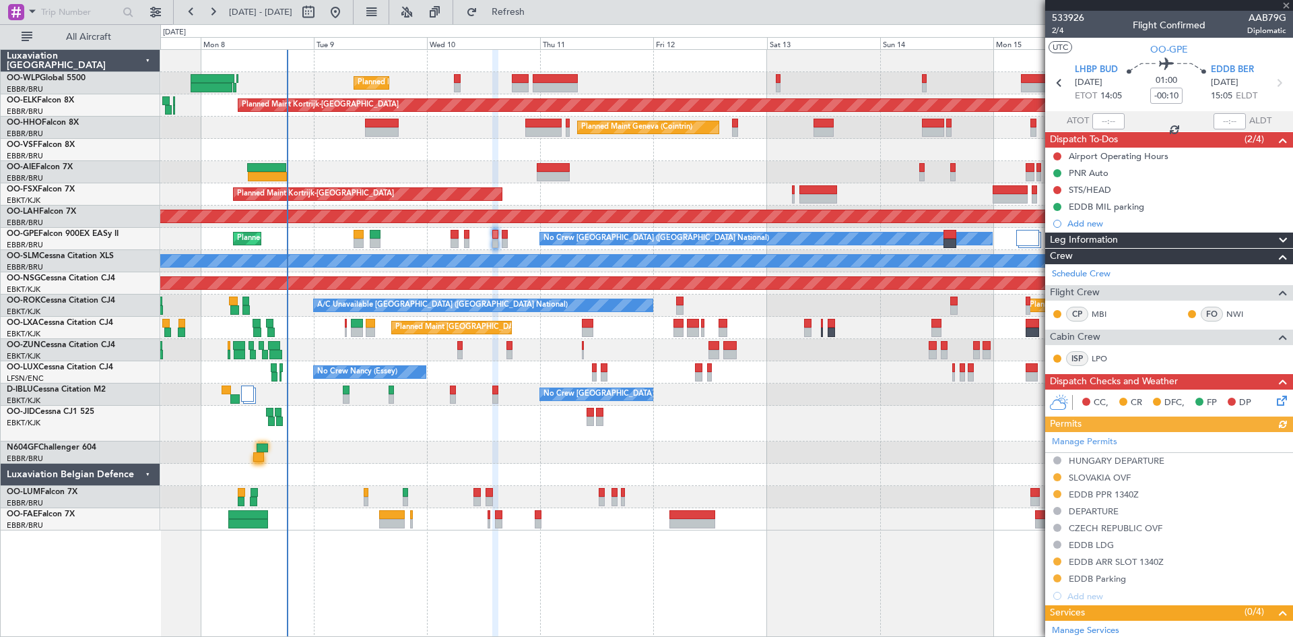
scroll to position [337, 0]
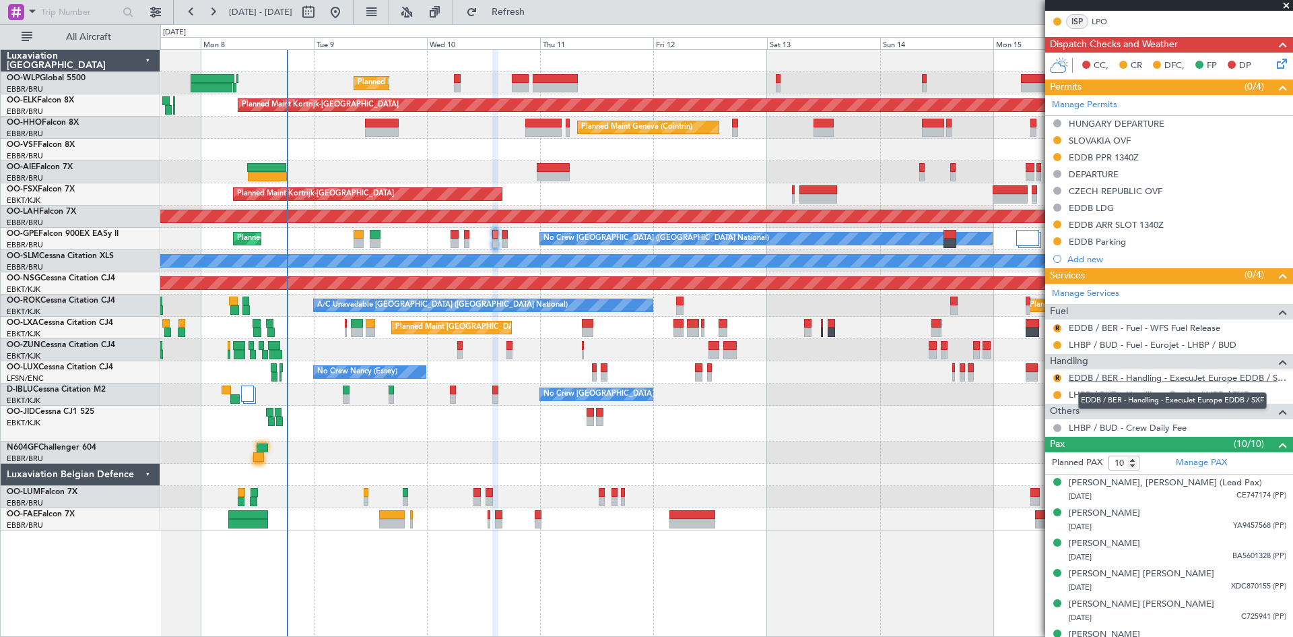
click at [1122, 377] on link "EDDB / BER - Handling - ExecuJet Europe EDDB / SXF" at bounding box center [1178, 377] width 218 height 11
click at [1058, 329] on button "R" at bounding box center [1058, 328] width 8 height 8
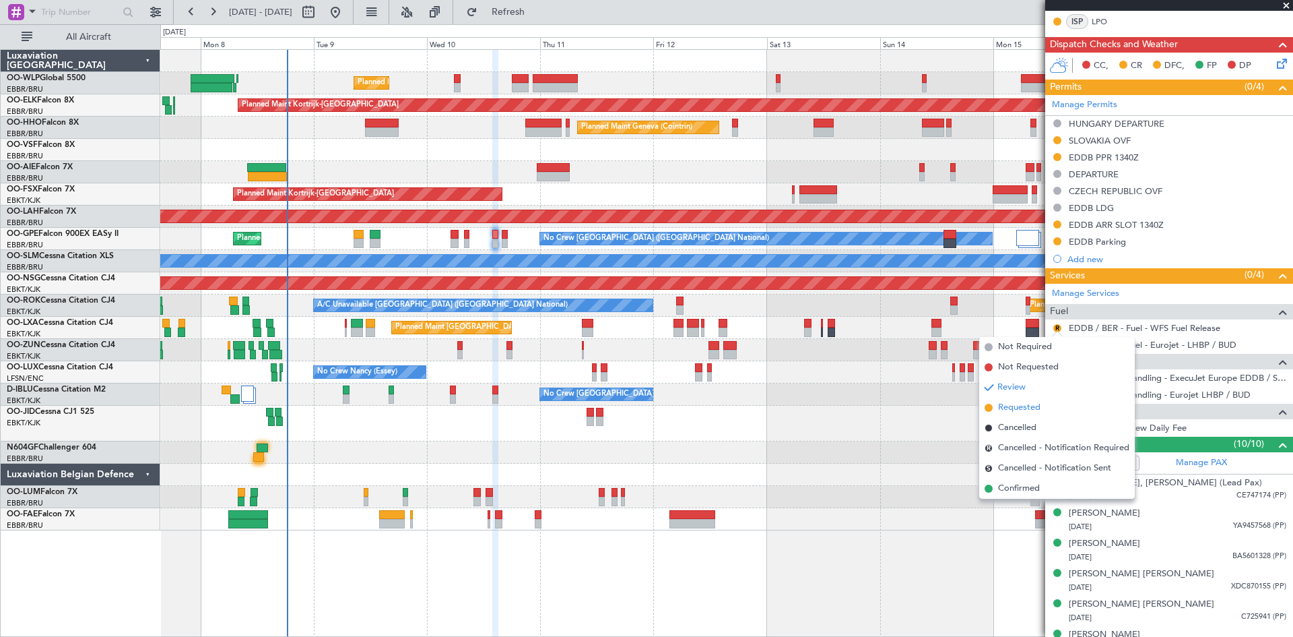
click at [1028, 402] on span "Requested" at bounding box center [1019, 407] width 42 height 13
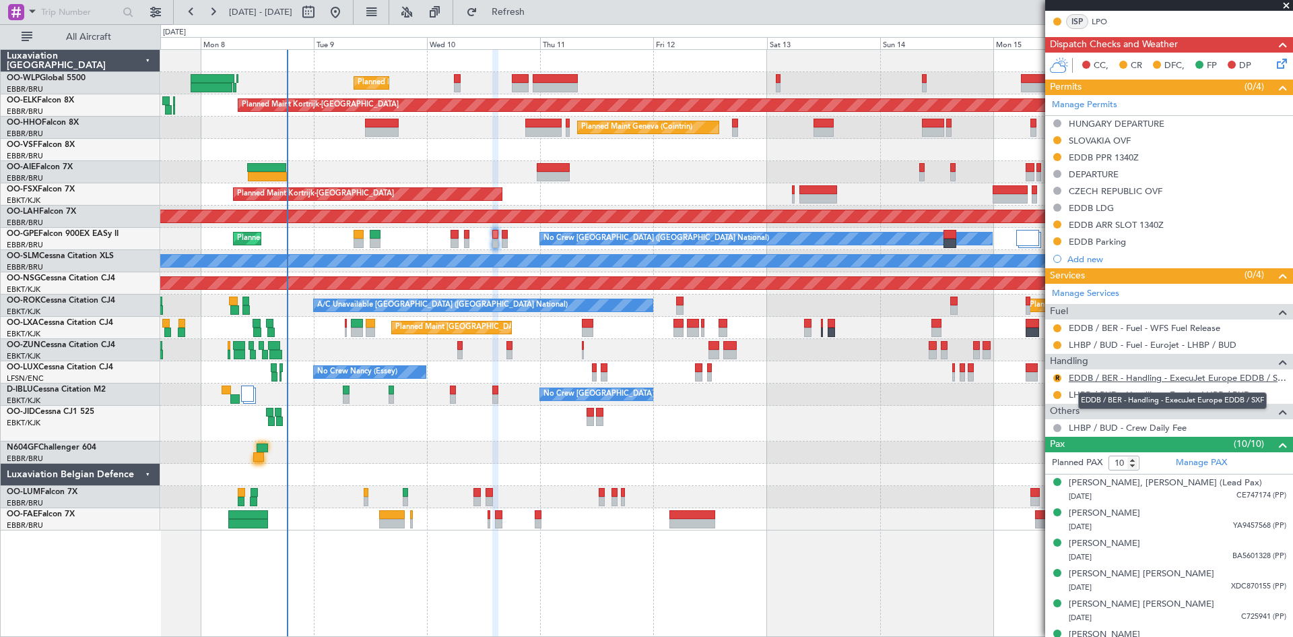
click at [1157, 379] on link "EDDB / BER - Handling - ExecuJet Europe EDDB / SXF" at bounding box center [1178, 377] width 218 height 11
click at [1057, 379] on button "R" at bounding box center [1058, 378] width 8 height 8
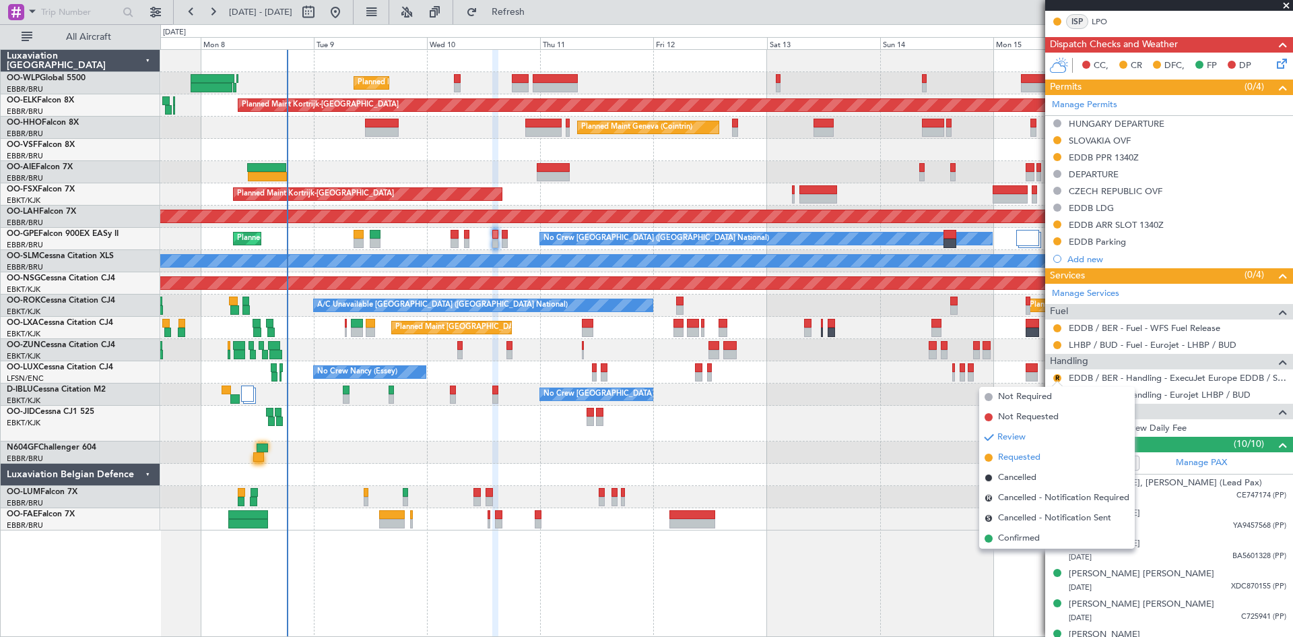
click at [1026, 455] on span "Requested" at bounding box center [1019, 457] width 42 height 13
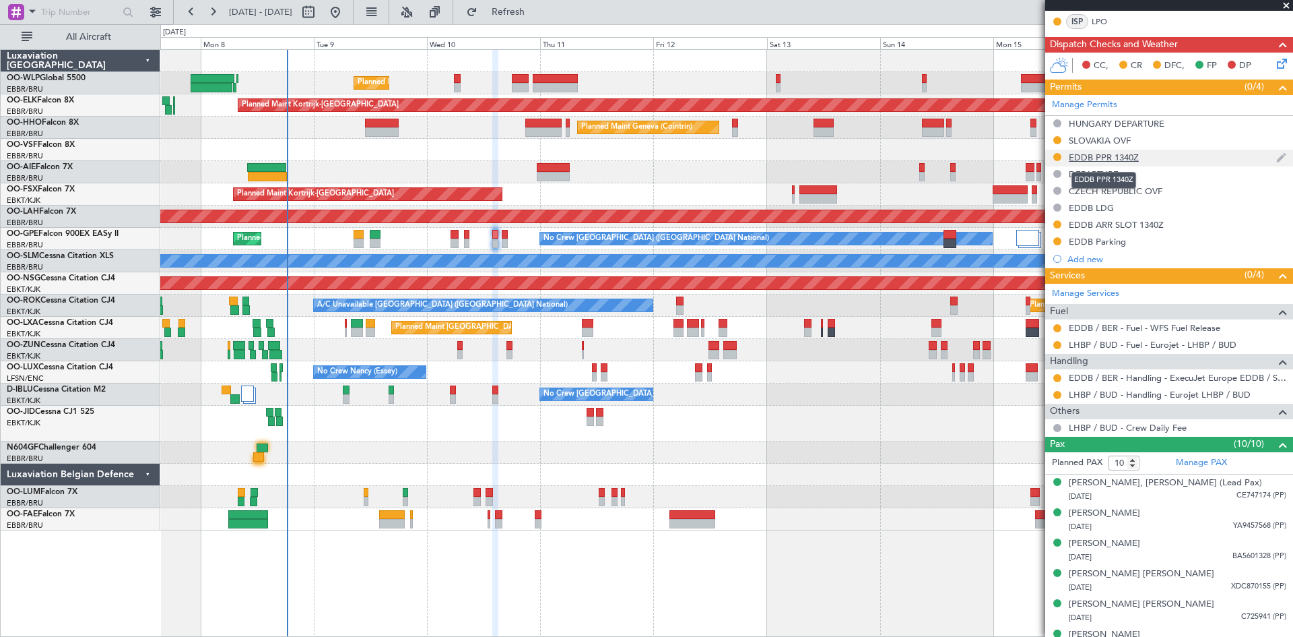
click at [1138, 152] on div "EDDB PPR 1340Z" at bounding box center [1104, 157] width 70 height 11
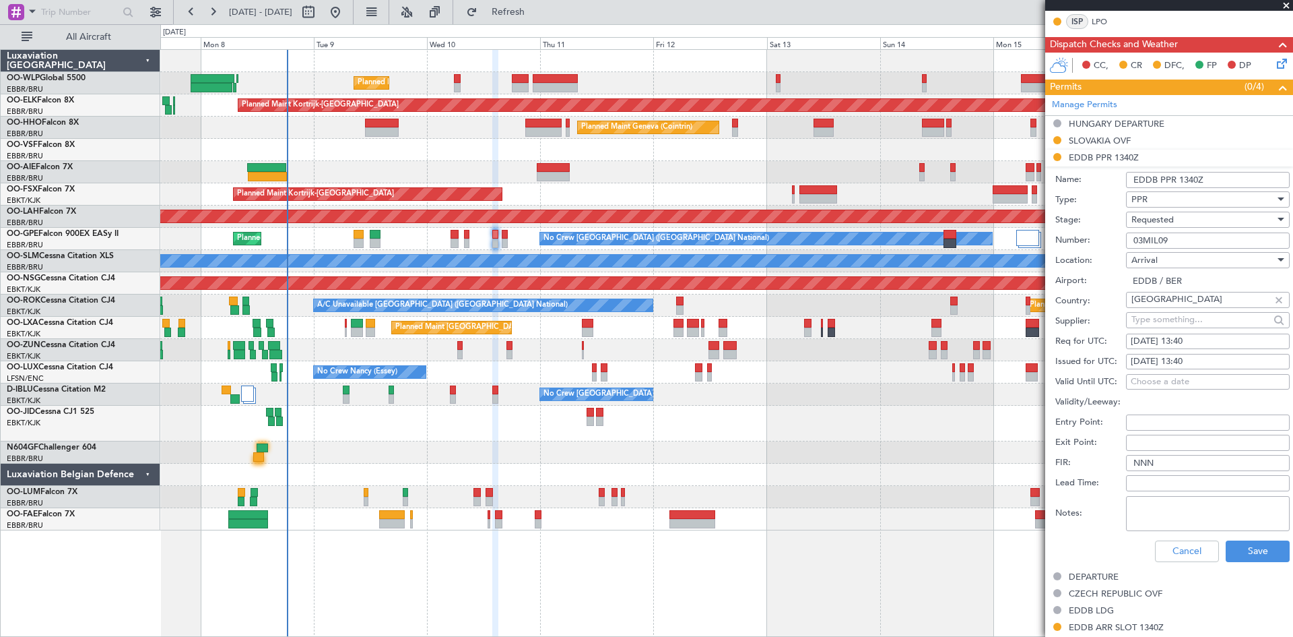
click at [1196, 339] on div "10/09/2025 13:40" at bounding box center [1208, 341] width 154 height 13
select select "9"
select select "2025"
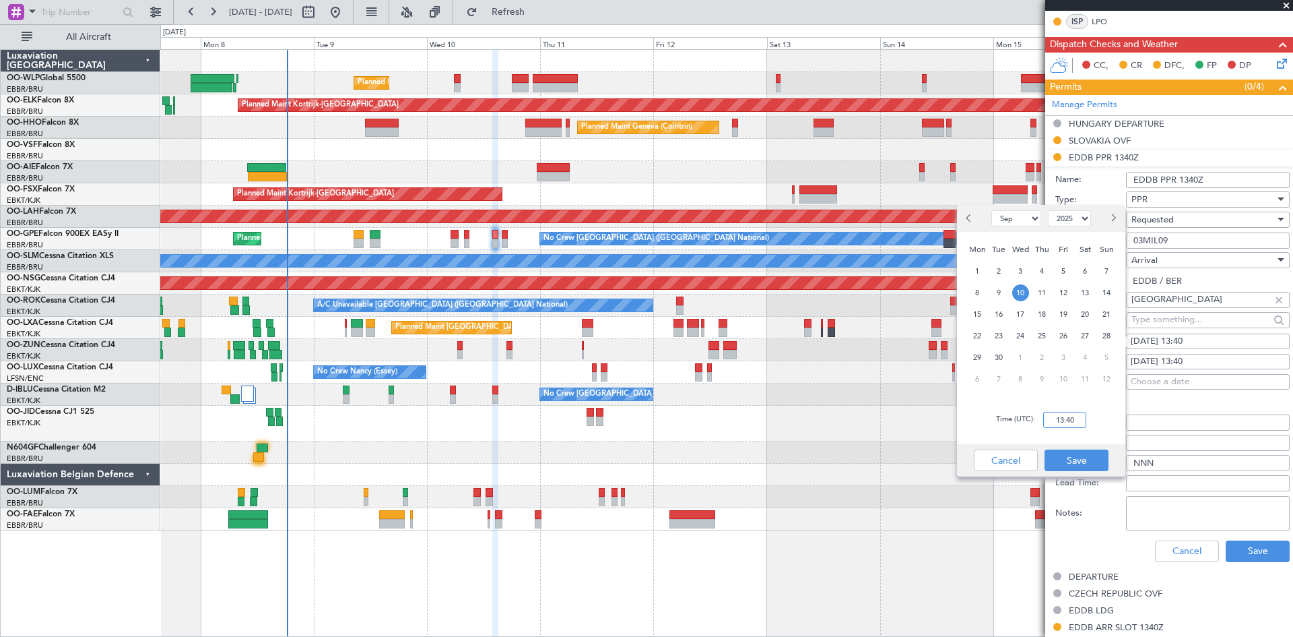
click at [1056, 422] on input "13:40" at bounding box center [1064, 420] width 43 height 16
type input "15:10"
click at [1089, 459] on button "Save" at bounding box center [1077, 460] width 64 height 22
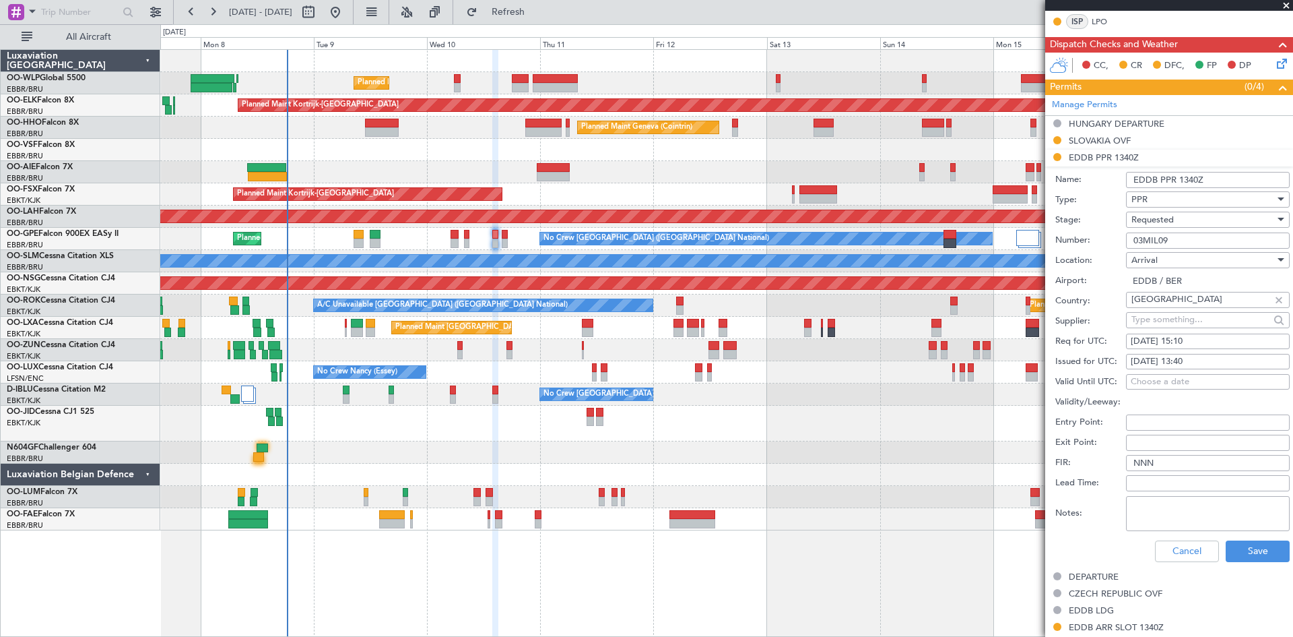
click at [1198, 365] on div "10/09/2025 13:40" at bounding box center [1208, 361] width 154 height 13
select select "9"
select select "2025"
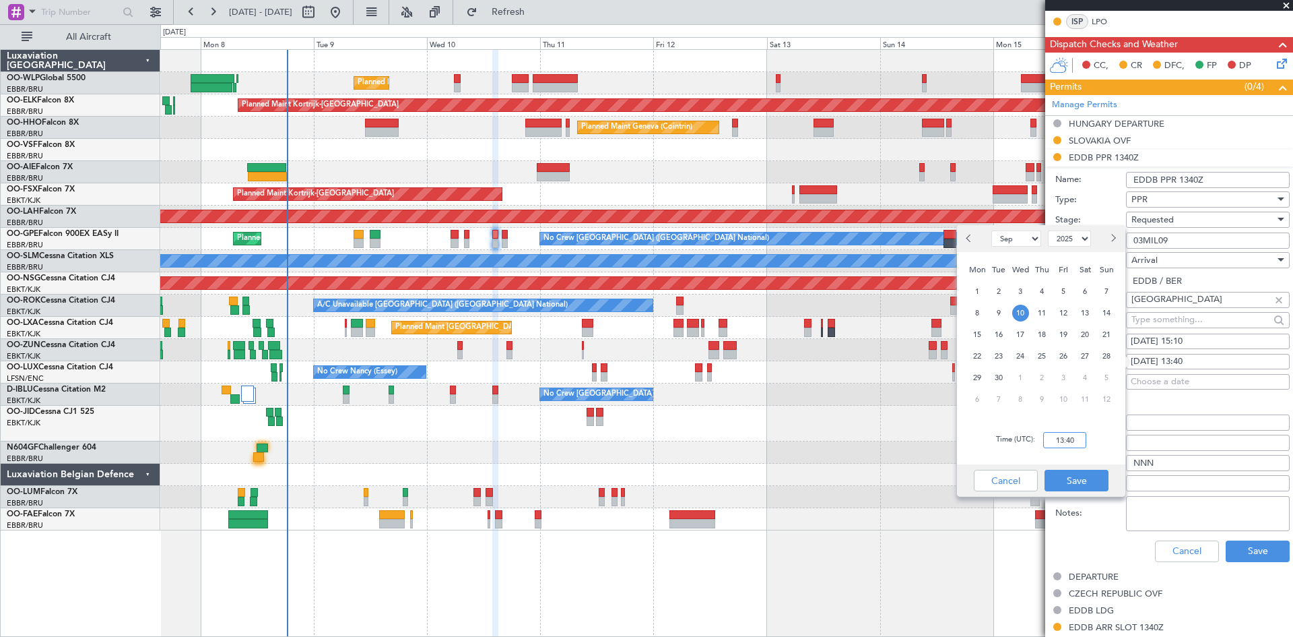
click at [1057, 441] on input "13:40" at bounding box center [1064, 440] width 43 height 16
type input "15:10"
click at [1083, 476] on button "Save" at bounding box center [1077, 481] width 64 height 22
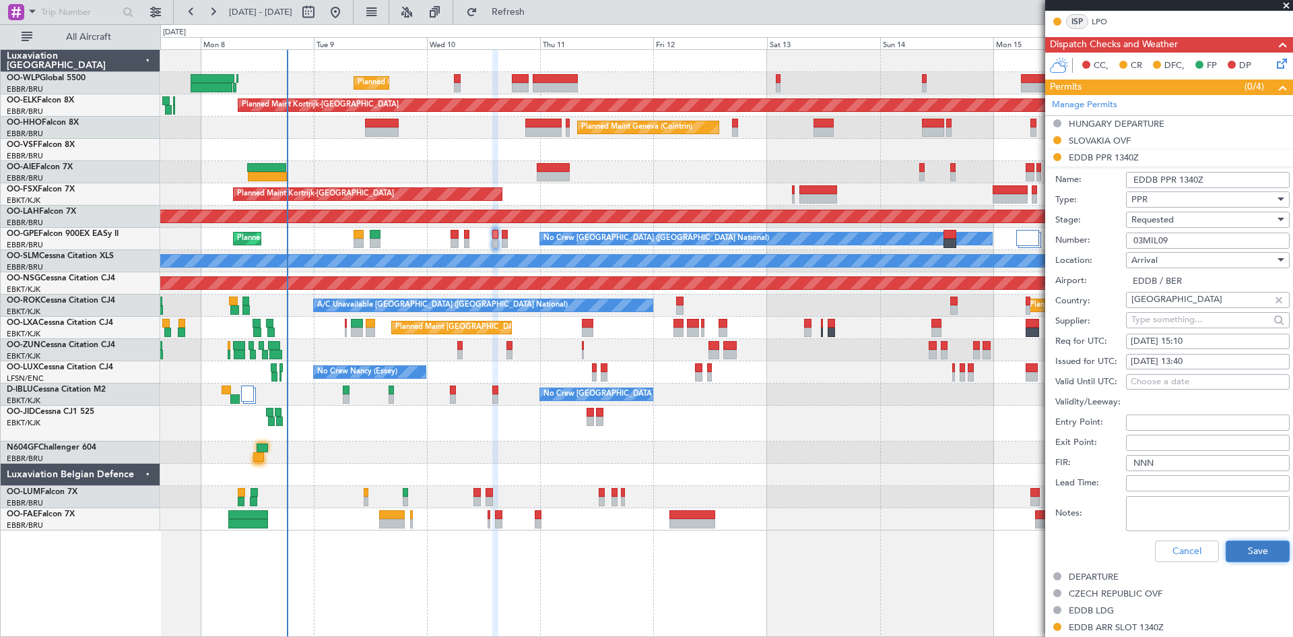
click at [1252, 548] on button "Save" at bounding box center [1258, 551] width 64 height 22
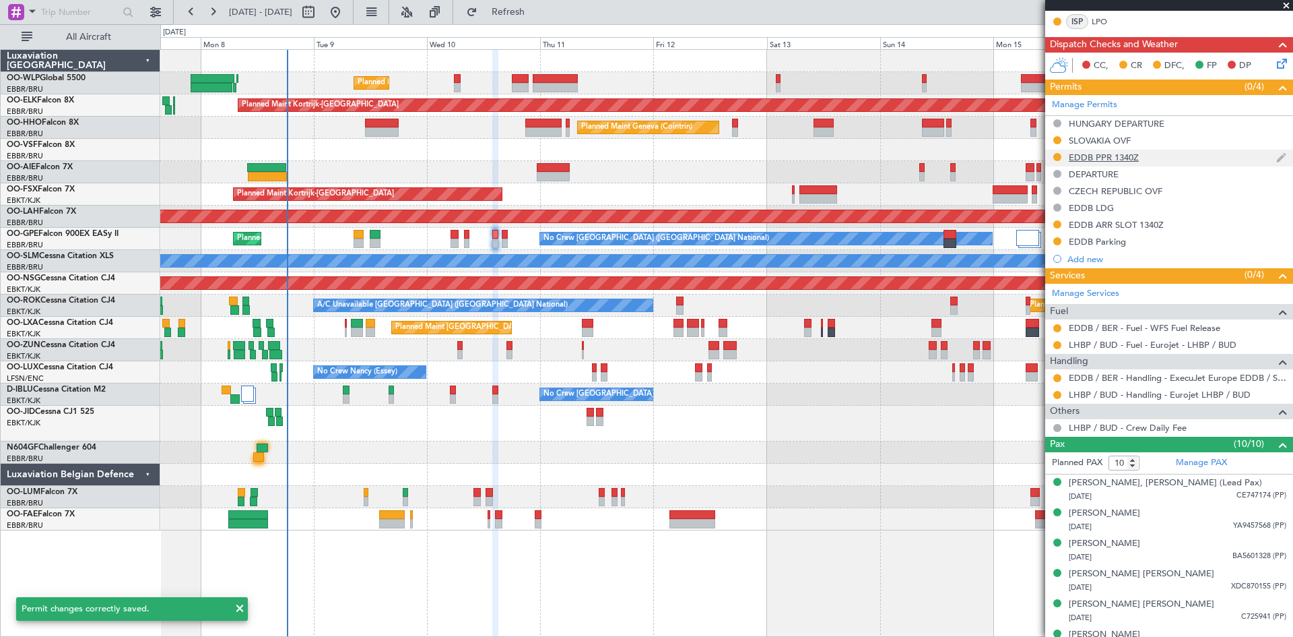
click at [1127, 158] on div "EDDB PPR 1340Z" at bounding box center [1104, 157] width 70 height 11
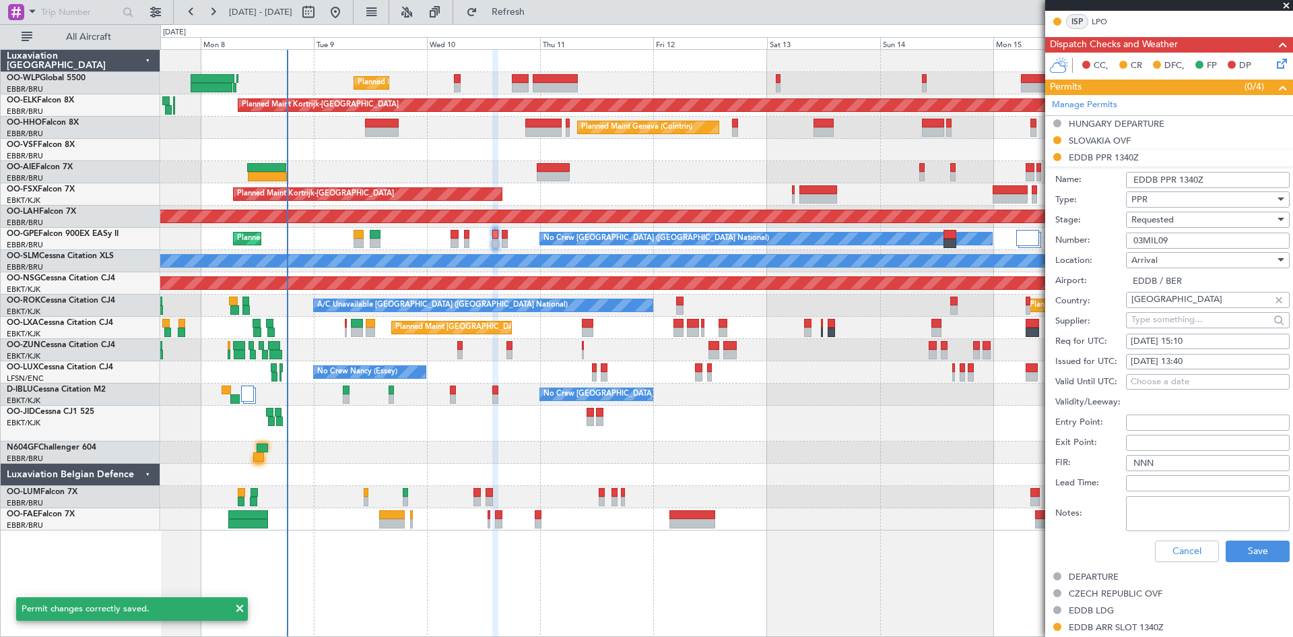
click at [1197, 359] on div "10/09/2025 13:40" at bounding box center [1208, 361] width 154 height 13
select select "9"
select select "2025"
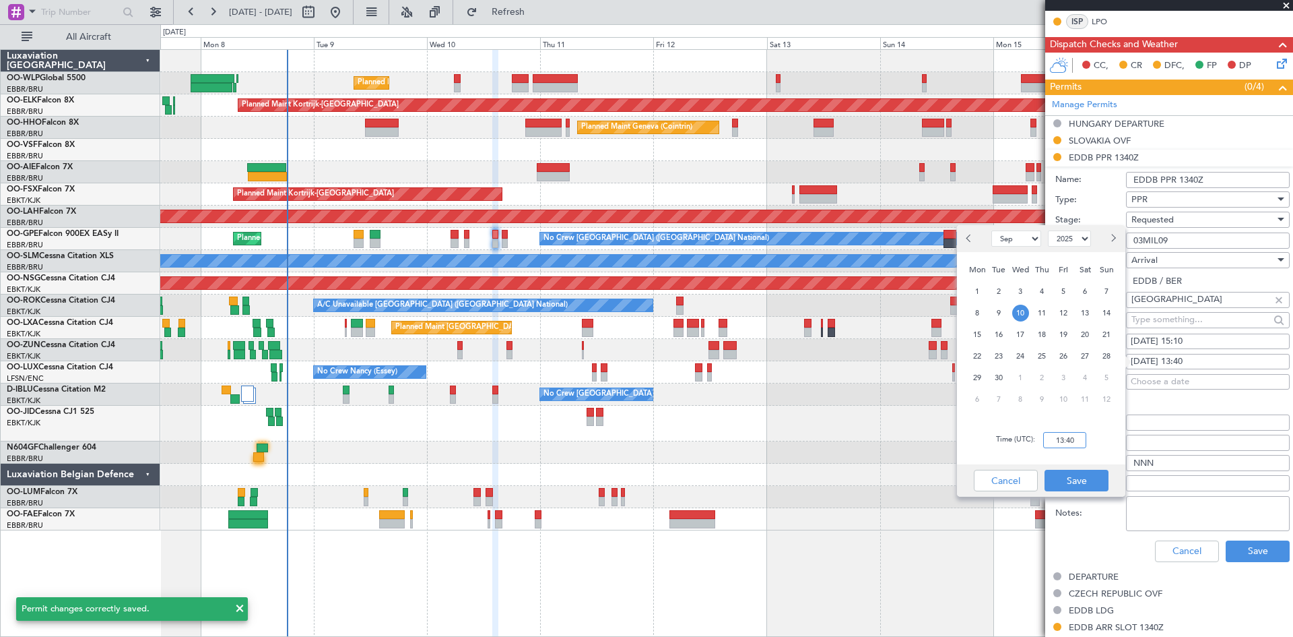
click at [1060, 439] on input "13:40" at bounding box center [1064, 440] width 43 height 16
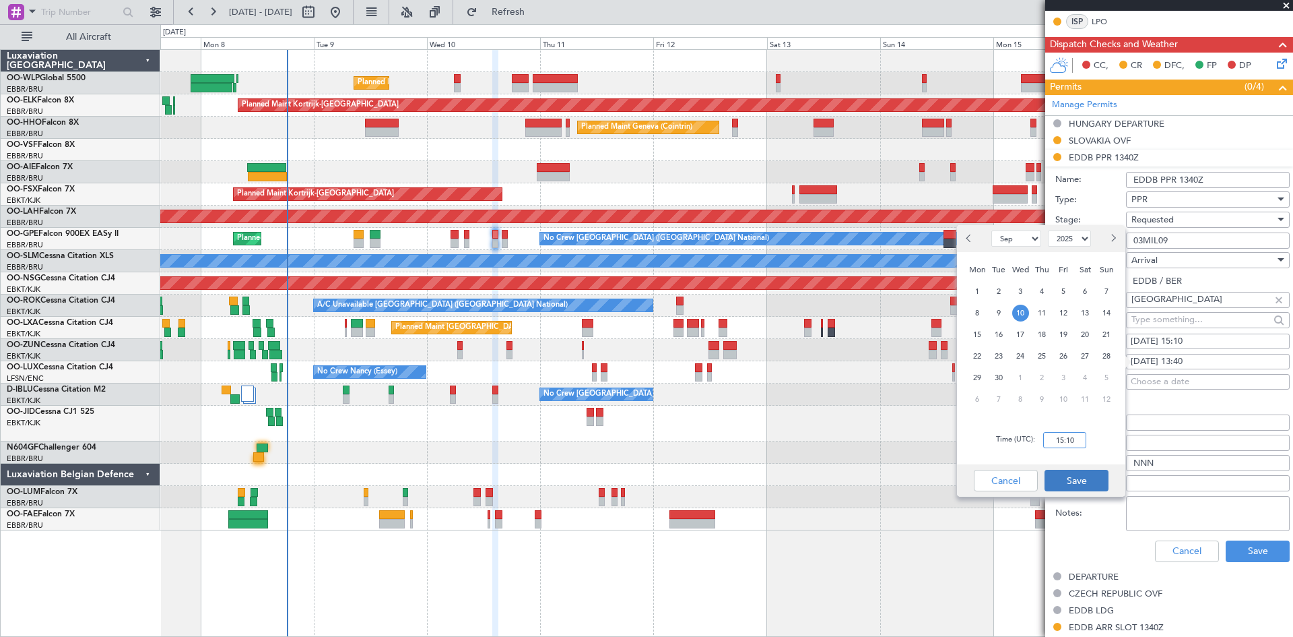
type input "15:10"
click at [1075, 478] on button "Save" at bounding box center [1077, 481] width 64 height 22
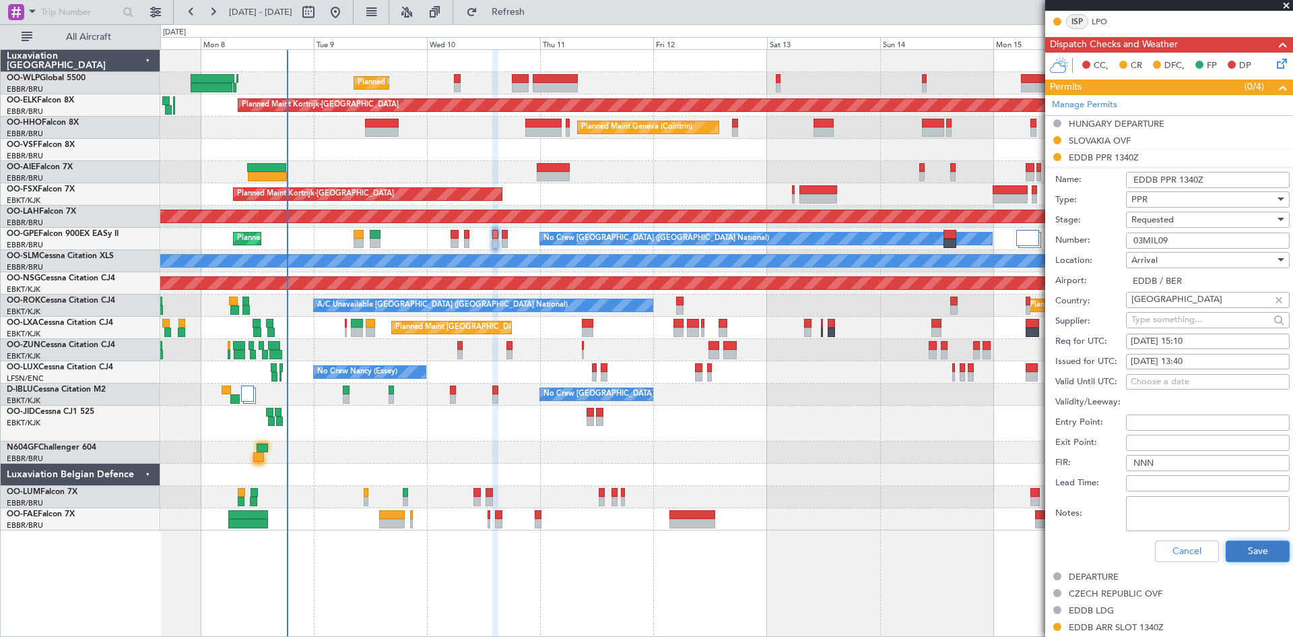
click at [1232, 544] on button "Save" at bounding box center [1258, 551] width 64 height 22
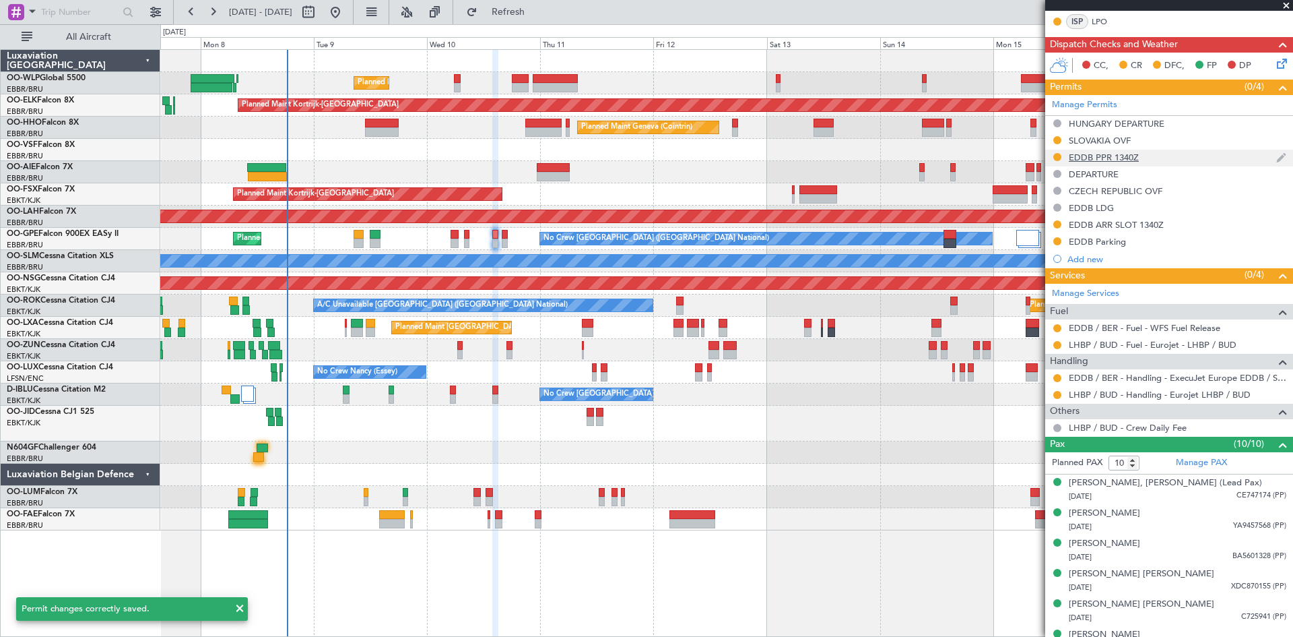
click at [1107, 152] on div "EDDB PPR 1340Z" at bounding box center [1104, 157] width 70 height 11
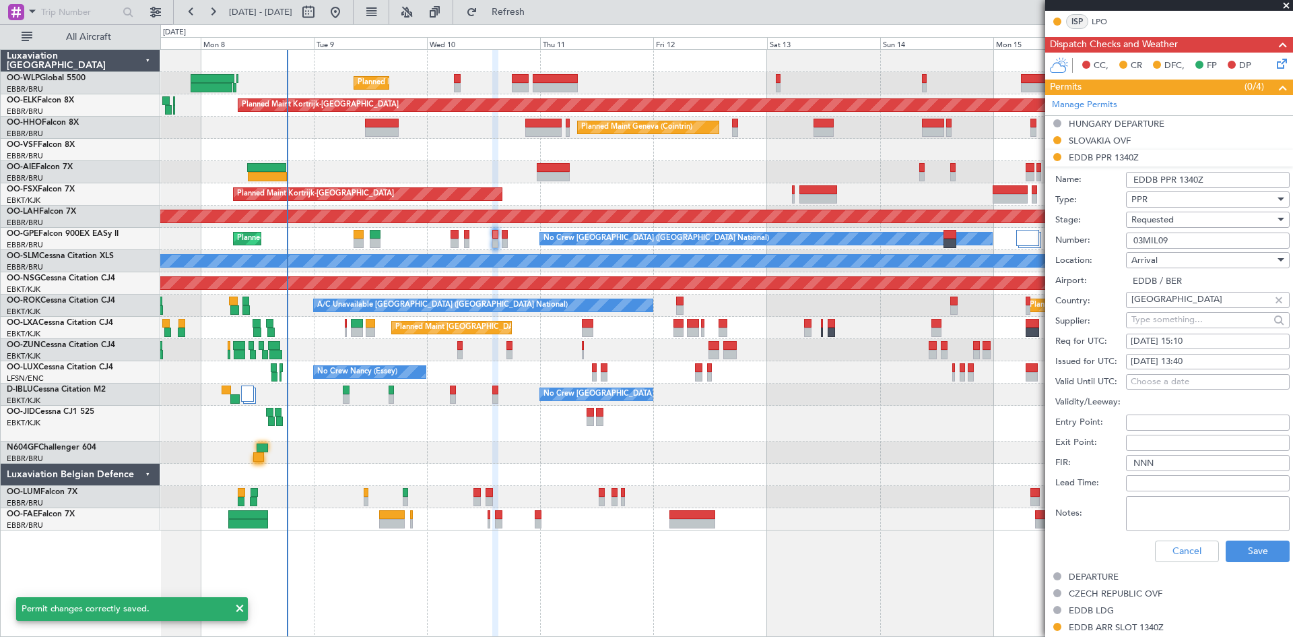
click at [1205, 362] on div "10/09/2025 13:40" at bounding box center [1208, 361] width 154 height 13
select select "9"
select select "2025"
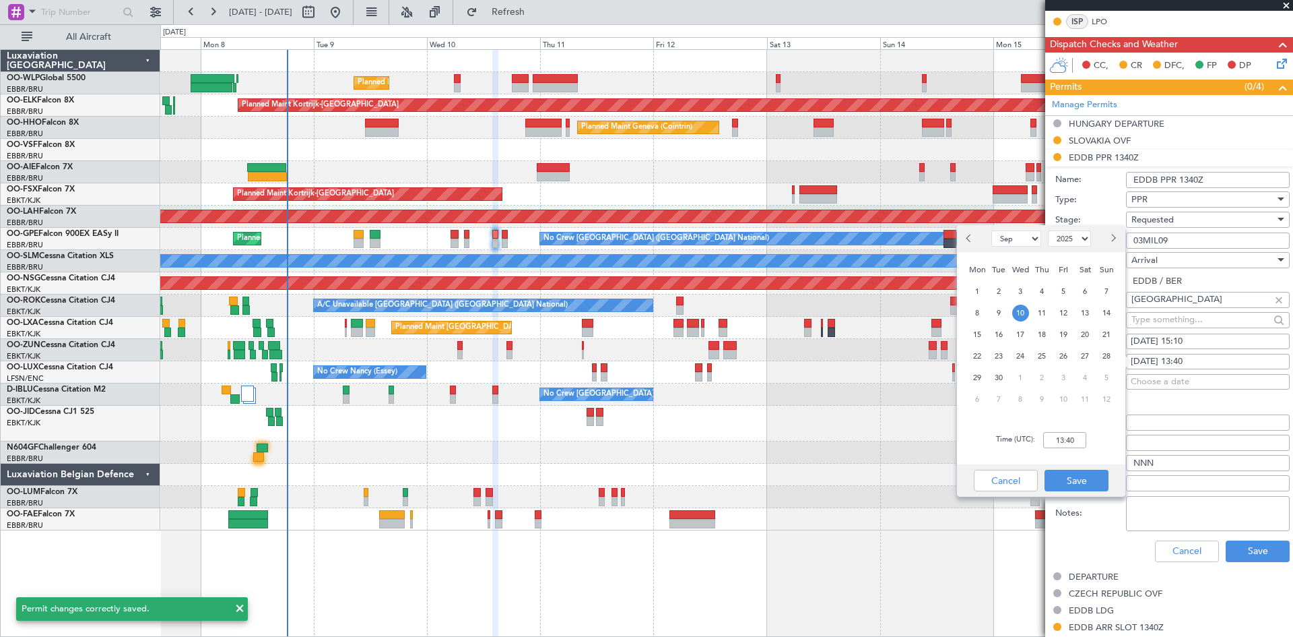
click at [1200, 361] on div "10/09/2025 13:40" at bounding box center [1208, 361] width 154 height 13
select select "9"
select select "2025"
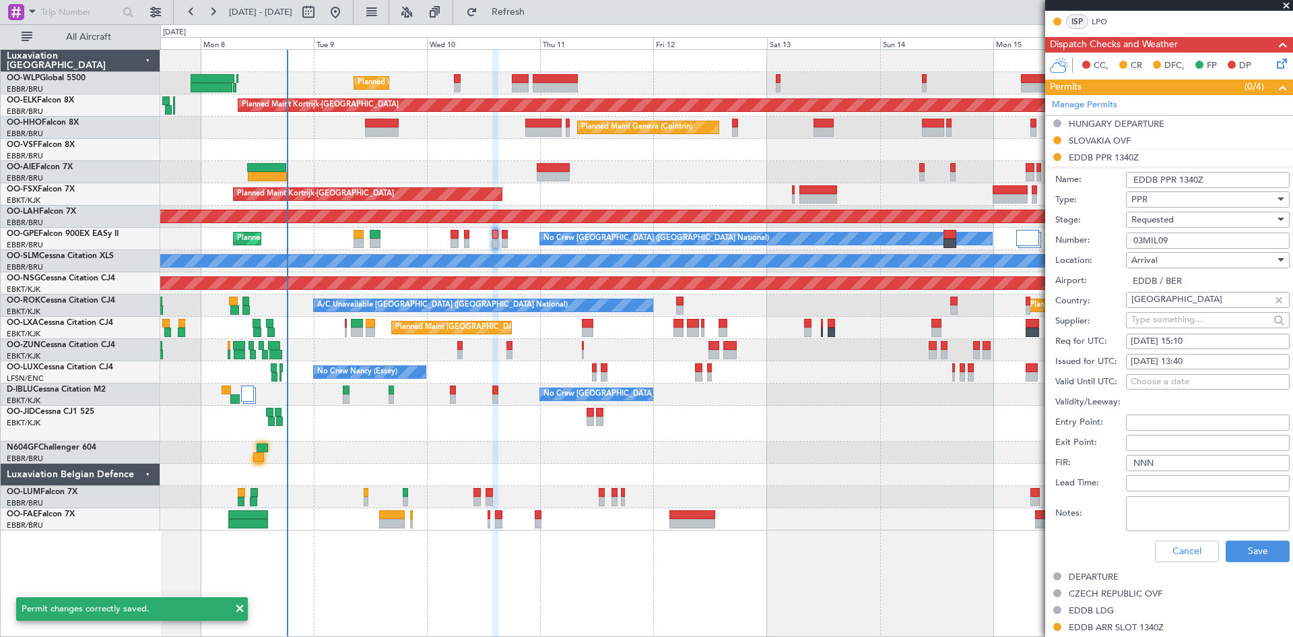
click at [1223, 360] on div "10/09/2025 13:40" at bounding box center [1208, 361] width 154 height 13
select select "9"
select select "2025"
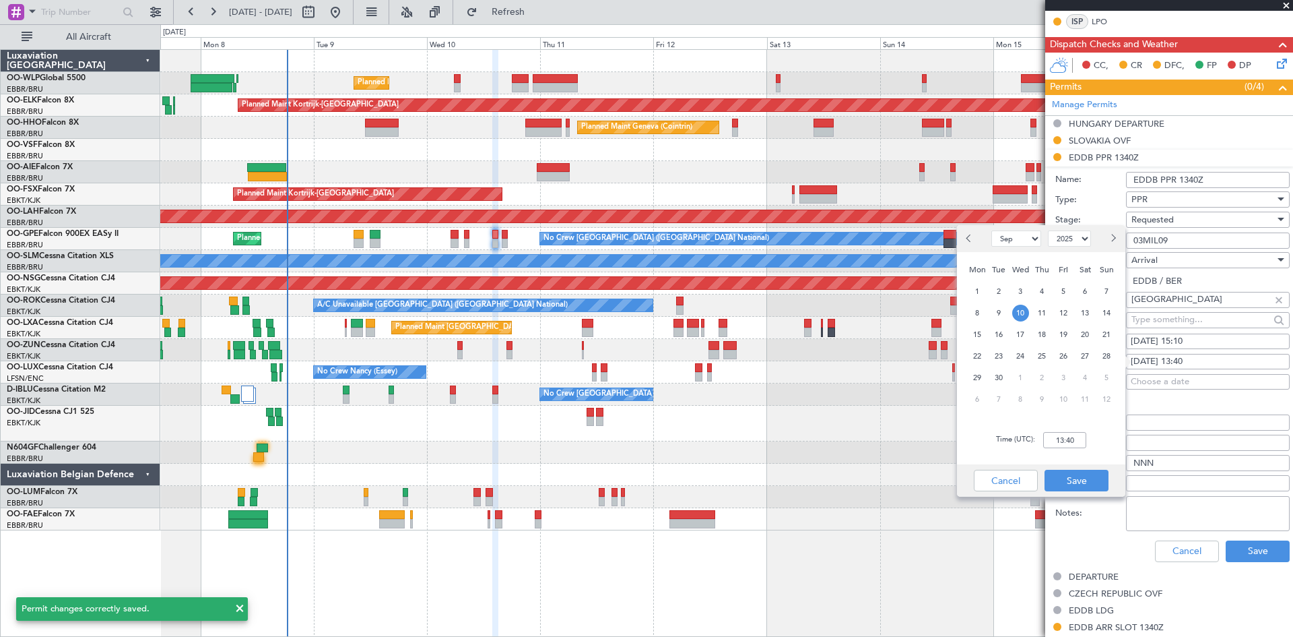
click at [1204, 372] on div "Valid Until UTC: Choose a date" at bounding box center [1173, 382] width 234 height 20
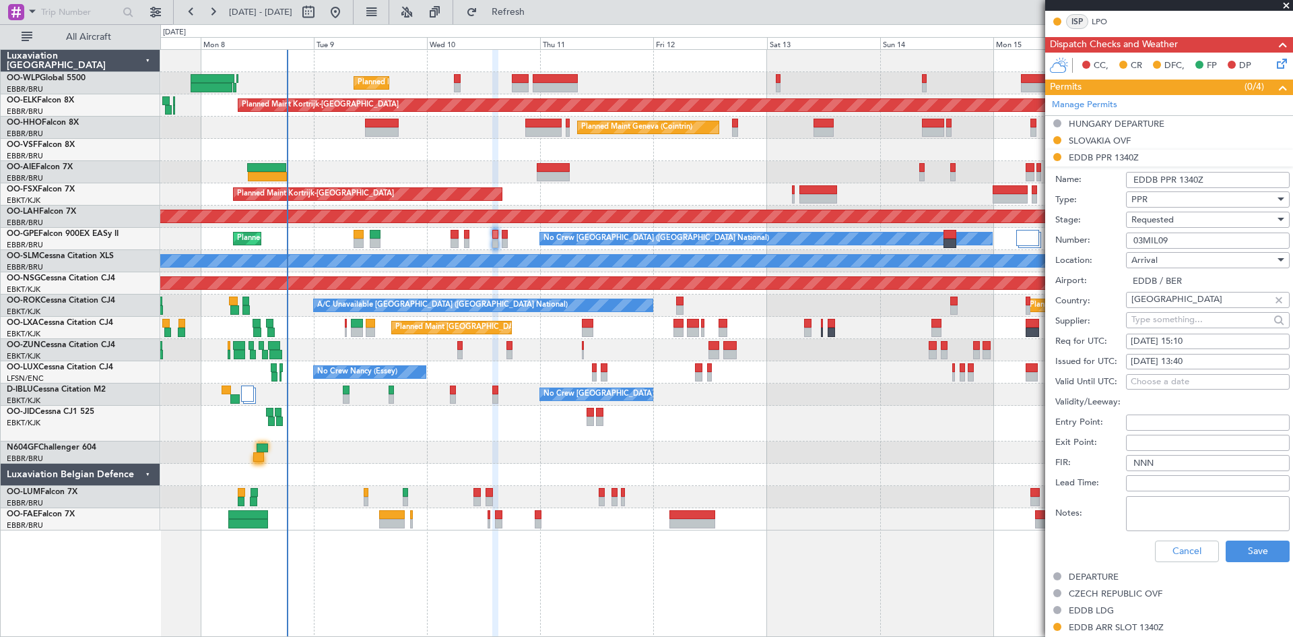
click at [1128, 356] on fb-calendar-cell "10/09/2025 13:40" at bounding box center [1208, 362] width 164 height 16
click at [1139, 358] on div "10/09/2025 13:40" at bounding box center [1208, 361] width 154 height 13
select select "9"
select select "2025"
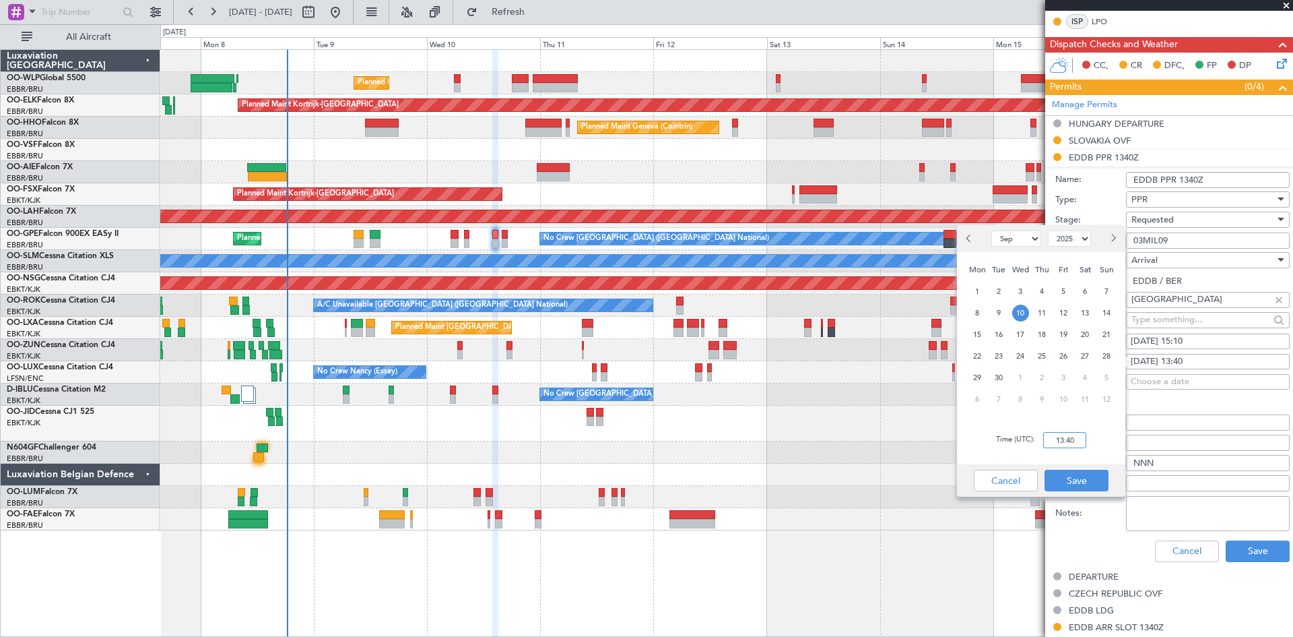
click at [1058, 439] on input "13:40" at bounding box center [1064, 440] width 43 height 16
type input "0"
type input "15:10"
click at [1080, 483] on button "Save" at bounding box center [1077, 481] width 64 height 22
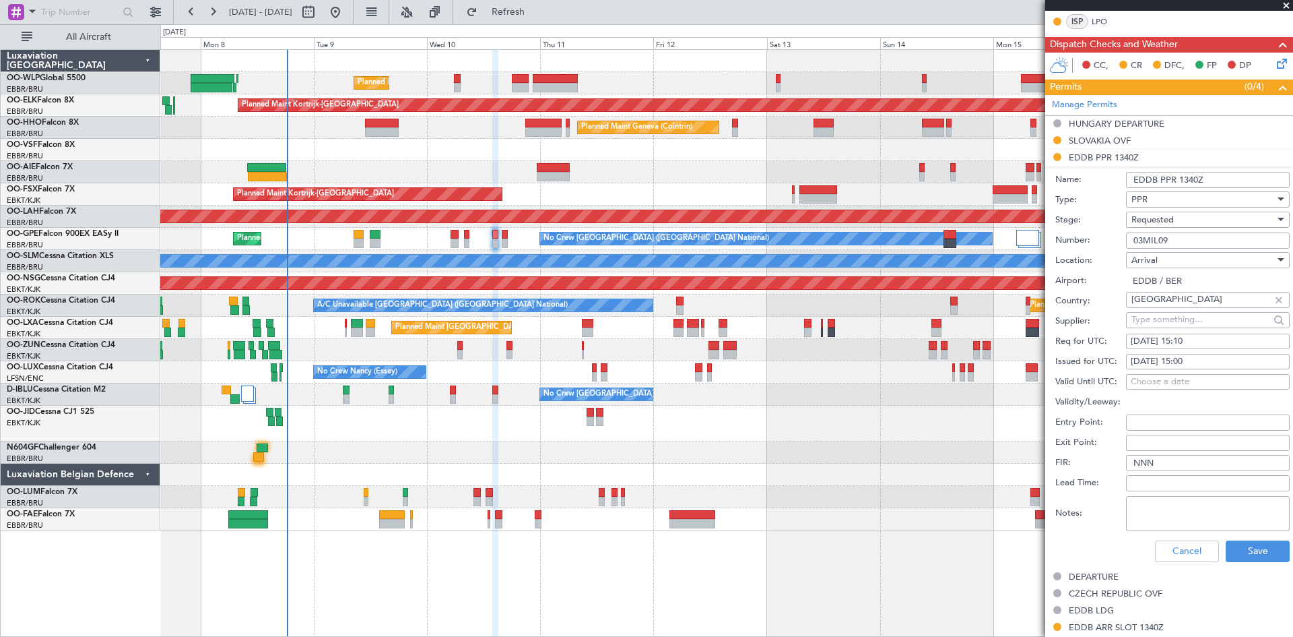
click at [1191, 366] on div "10/09/2025 15:00" at bounding box center [1208, 361] width 154 height 13
select select "9"
select select "2025"
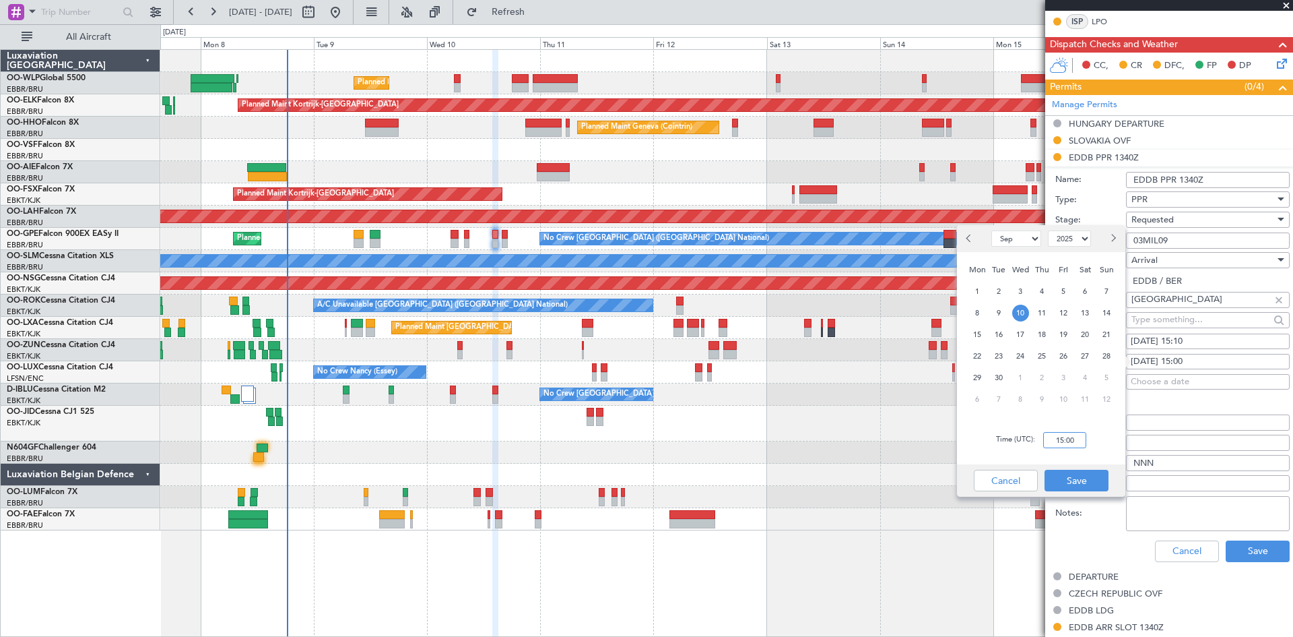
click at [1066, 440] on input "15:00" at bounding box center [1064, 440] width 43 height 16
click at [1080, 443] on input "15:00" at bounding box center [1064, 440] width 43 height 16
type input "15:10"
click at [1085, 472] on button "Save" at bounding box center [1077, 481] width 64 height 22
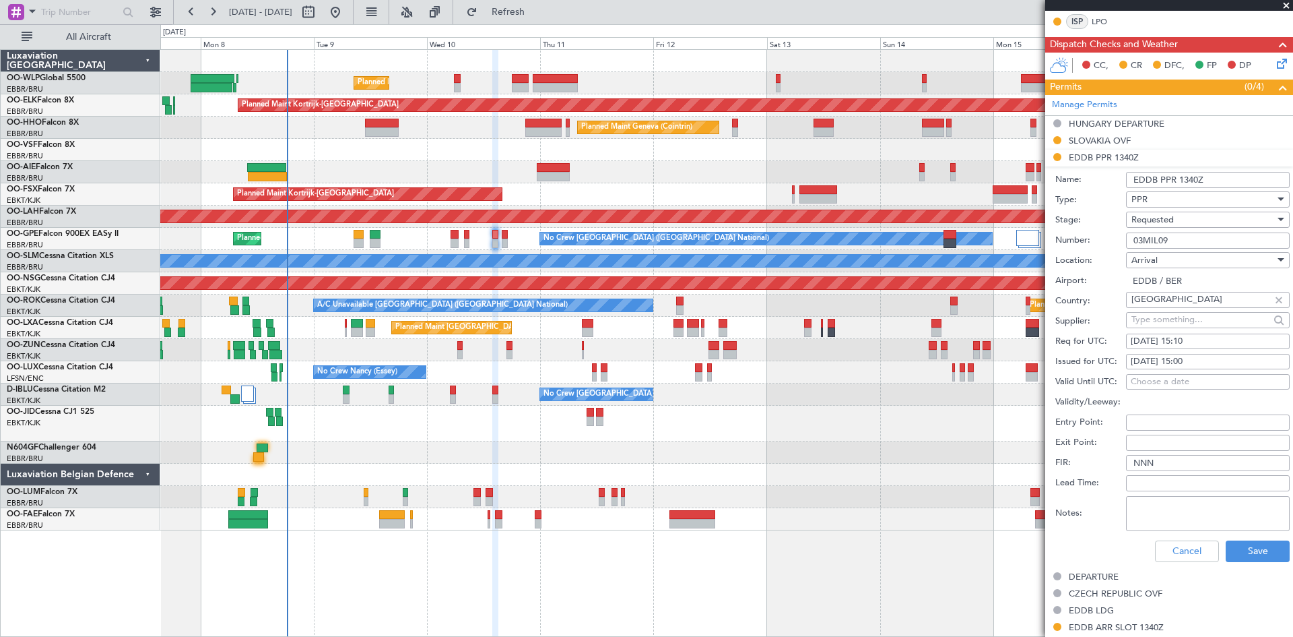
click at [1212, 364] on div "10/09/2025 15:00" at bounding box center [1208, 361] width 154 height 13
select select "9"
select select "2025"
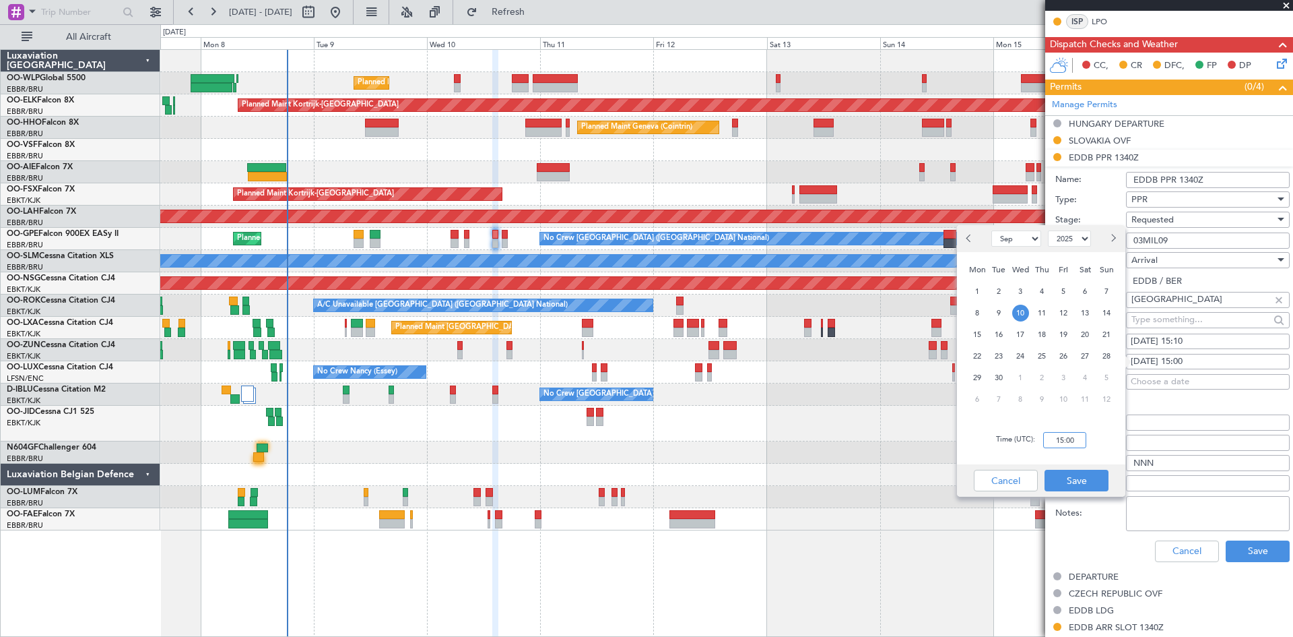
click at [1070, 440] on input "15:00" at bounding box center [1064, 440] width 43 height 16
type input "15:10"
click at [1081, 476] on button "Save" at bounding box center [1077, 481] width 64 height 22
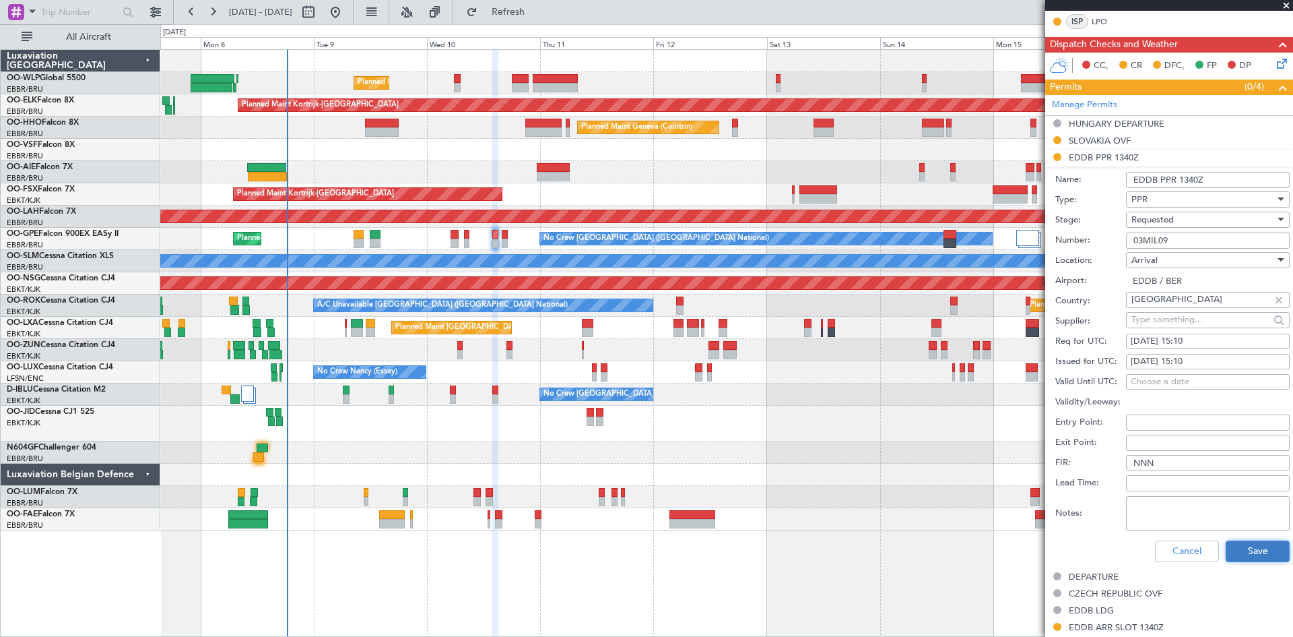
click at [1227, 548] on button "Save" at bounding box center [1258, 551] width 64 height 22
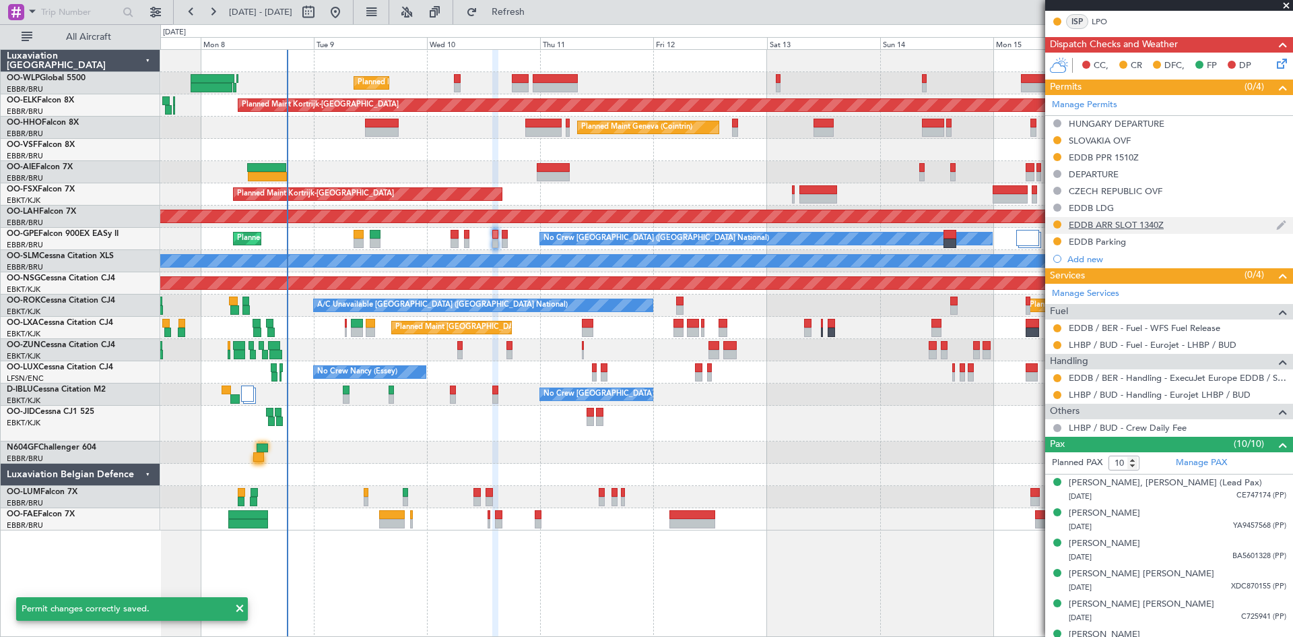
click at [1138, 224] on div "EDDB ARR SLOT 1340Z" at bounding box center [1116, 224] width 95 height 11
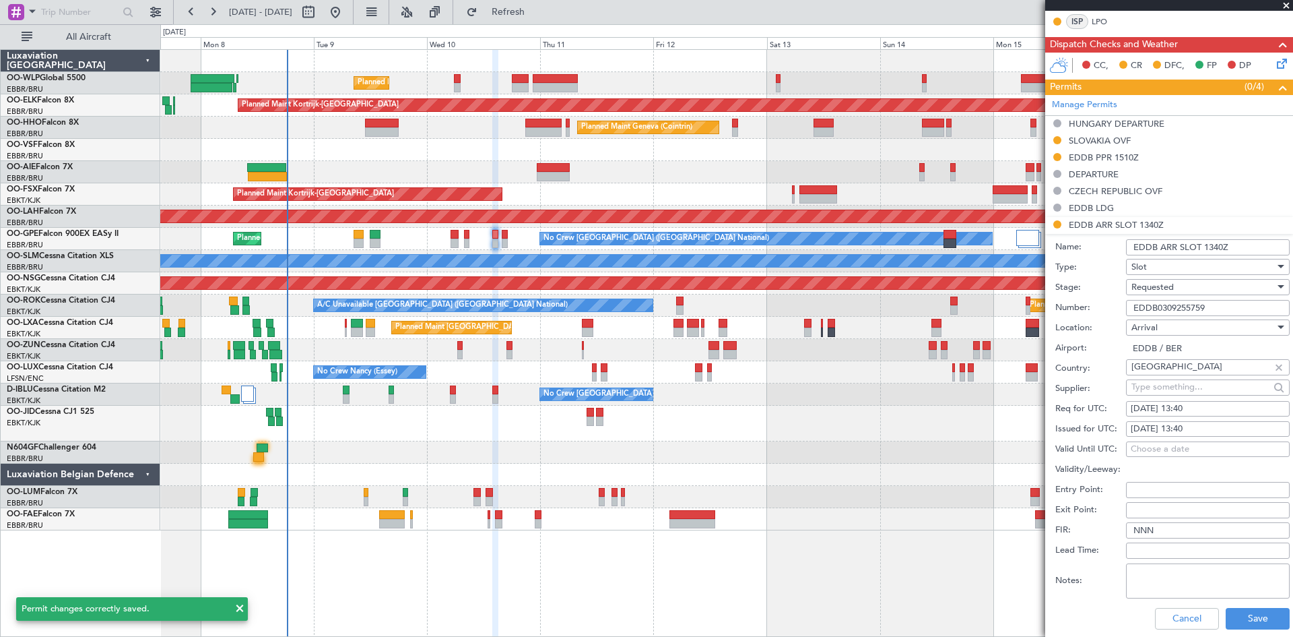
click at [1195, 409] on div "10/09/2025 13:40" at bounding box center [1208, 408] width 154 height 13
select select "9"
select select "2025"
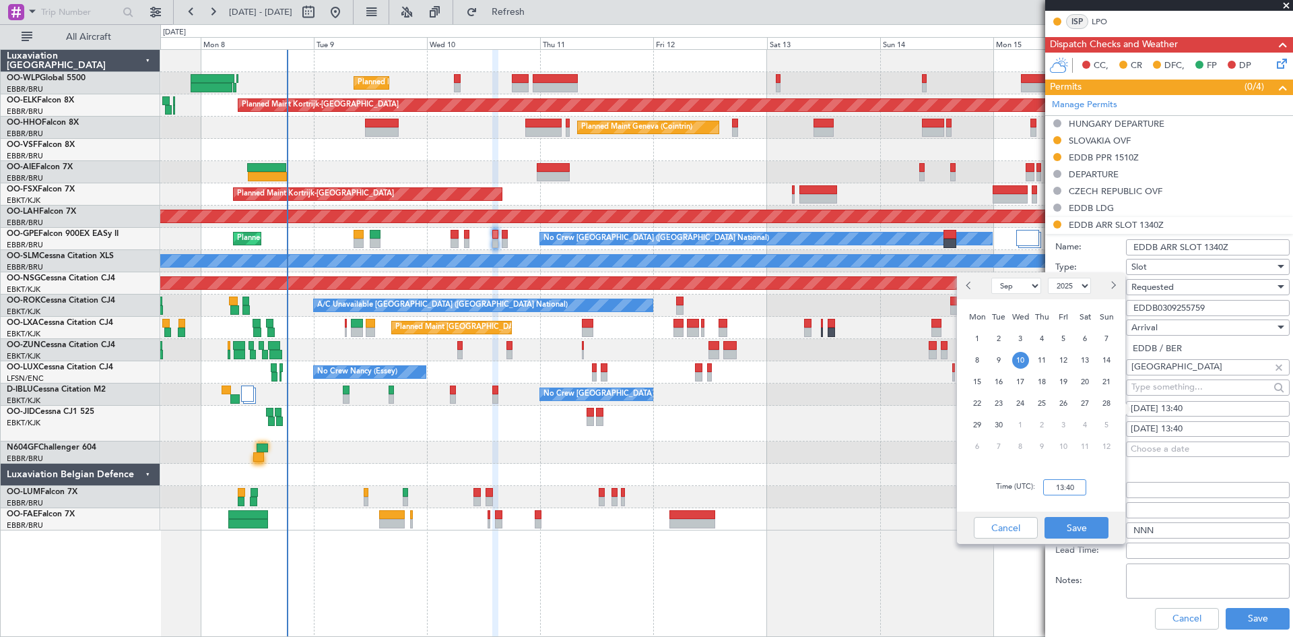
click at [1062, 492] on input "13:40" at bounding box center [1064, 487] width 43 height 16
type input "15:10"
click at [1074, 524] on button "Save" at bounding box center [1077, 528] width 64 height 22
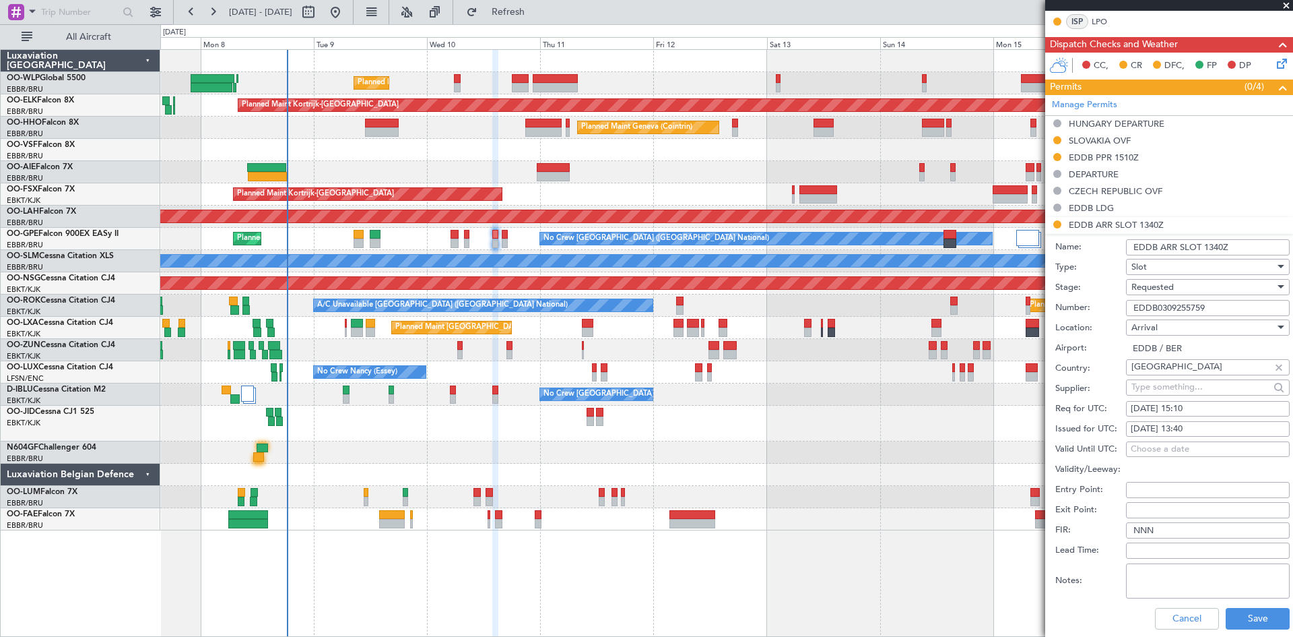
click at [1211, 430] on div "10/09/2025 13:40" at bounding box center [1208, 428] width 154 height 13
select select "9"
select select "2025"
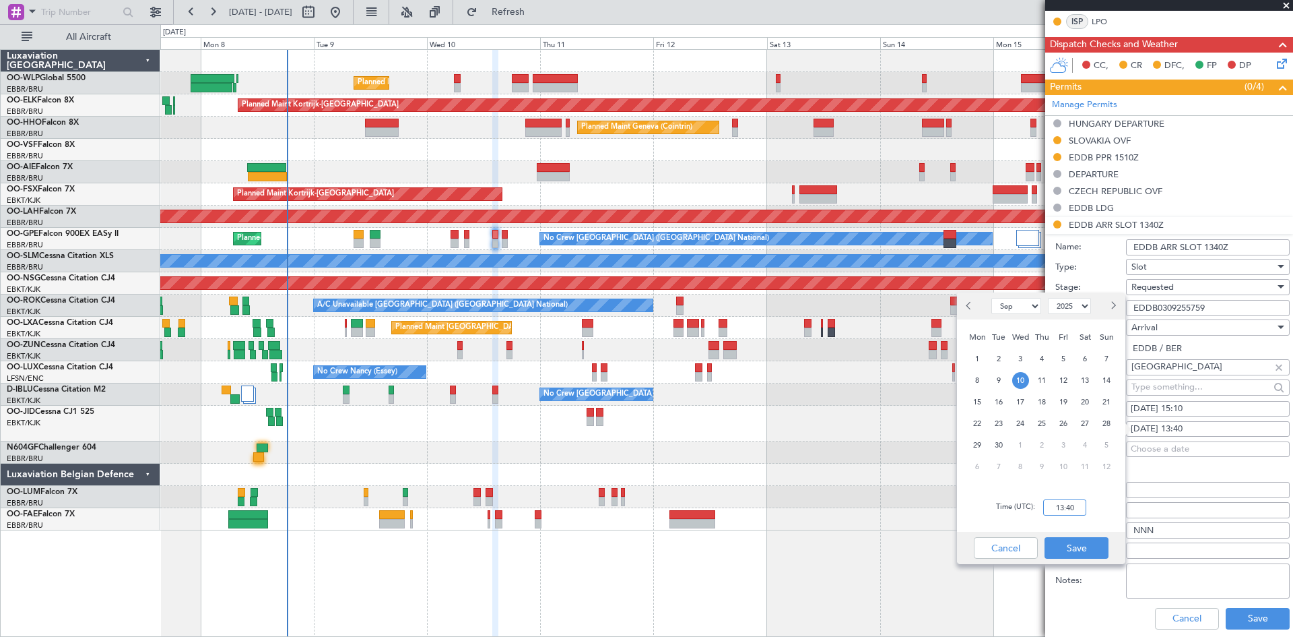
click at [1066, 503] on input "13:40" at bounding box center [1064, 507] width 43 height 16
type input "0"
type input "15:10"
click at [1062, 547] on button "Save" at bounding box center [1077, 548] width 64 height 22
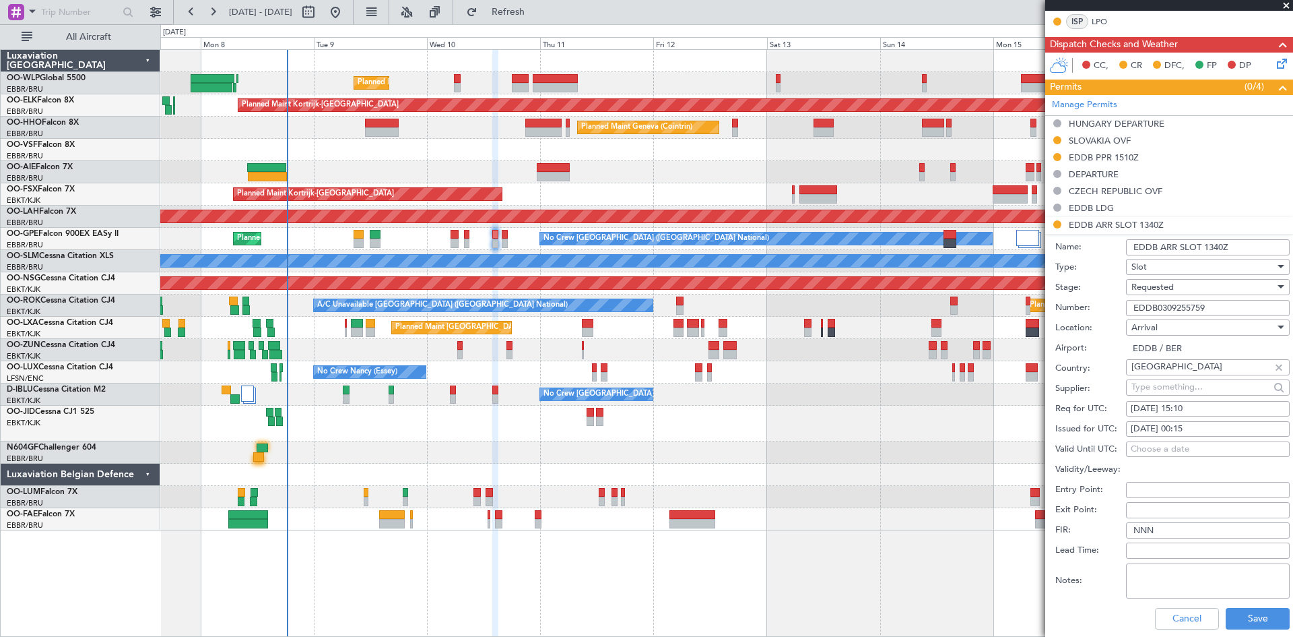
click at [1164, 435] on fb-calendar-cell "10/09/2025 00:15" at bounding box center [1208, 429] width 164 height 16
click at [1176, 431] on div "10/09/2025 00:15" at bounding box center [1208, 428] width 154 height 13
select select "9"
select select "2025"
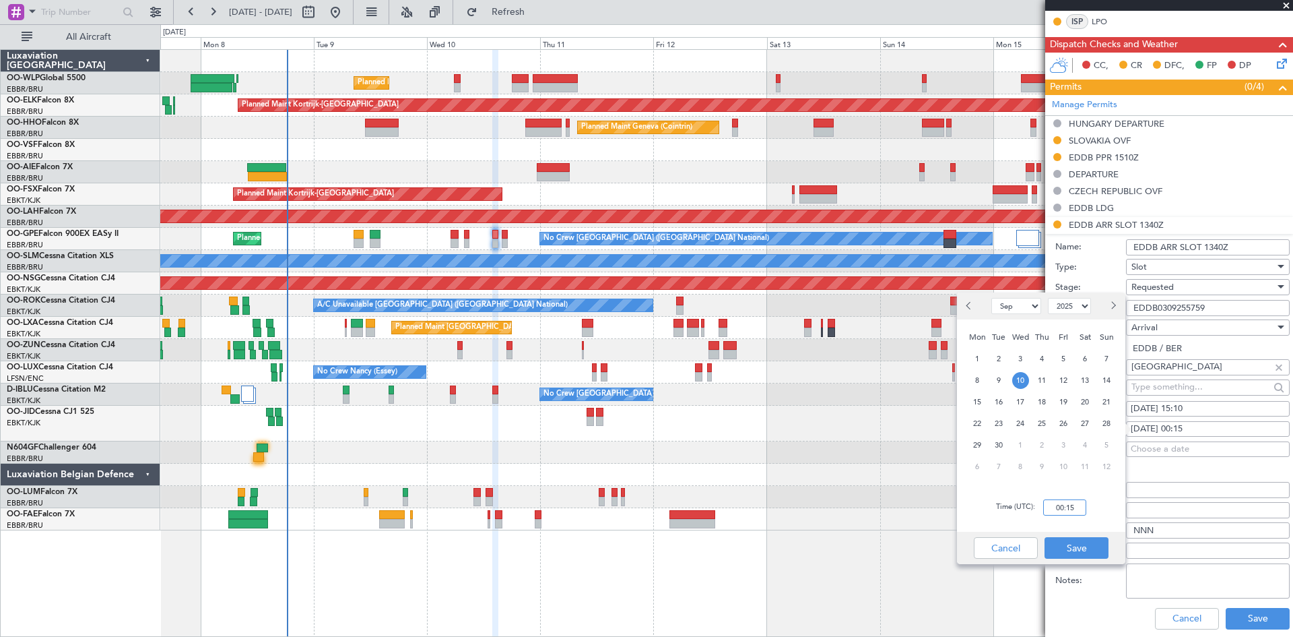
click at [1048, 514] on input "00:15" at bounding box center [1064, 507] width 43 height 16
type input "15:10"
click at [1074, 539] on button "Save" at bounding box center [1077, 548] width 64 height 22
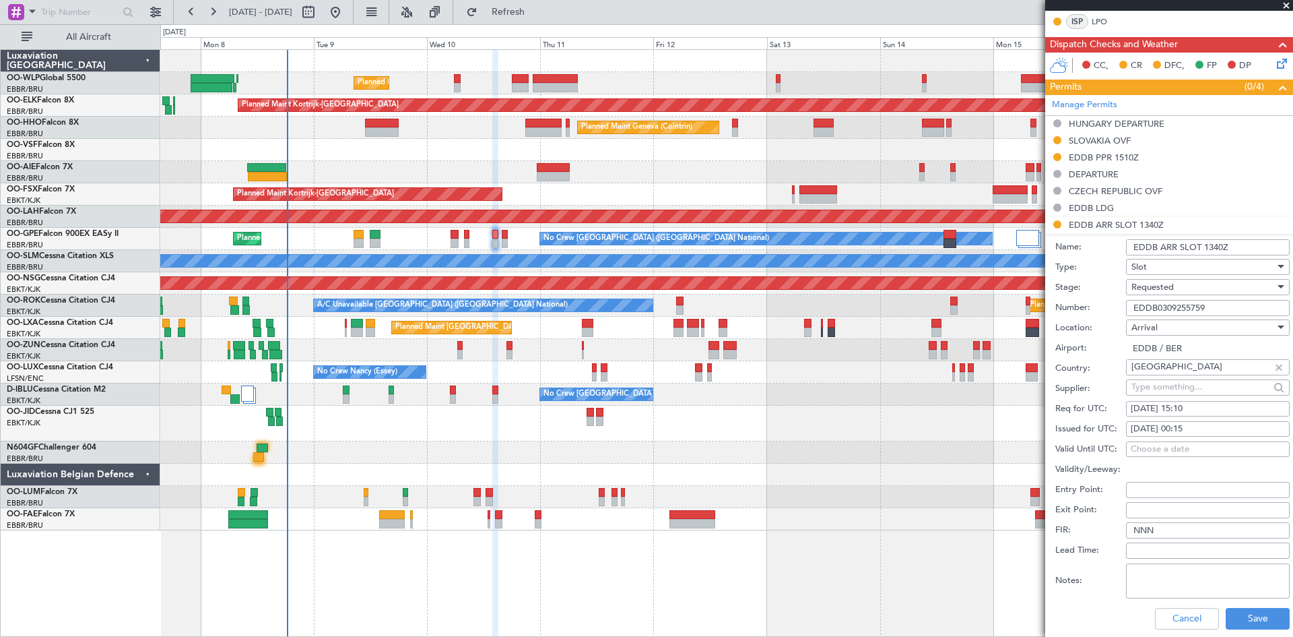
click at [1226, 428] on div "10/09/2025 00:15" at bounding box center [1208, 428] width 154 height 13
select select "9"
select select "2025"
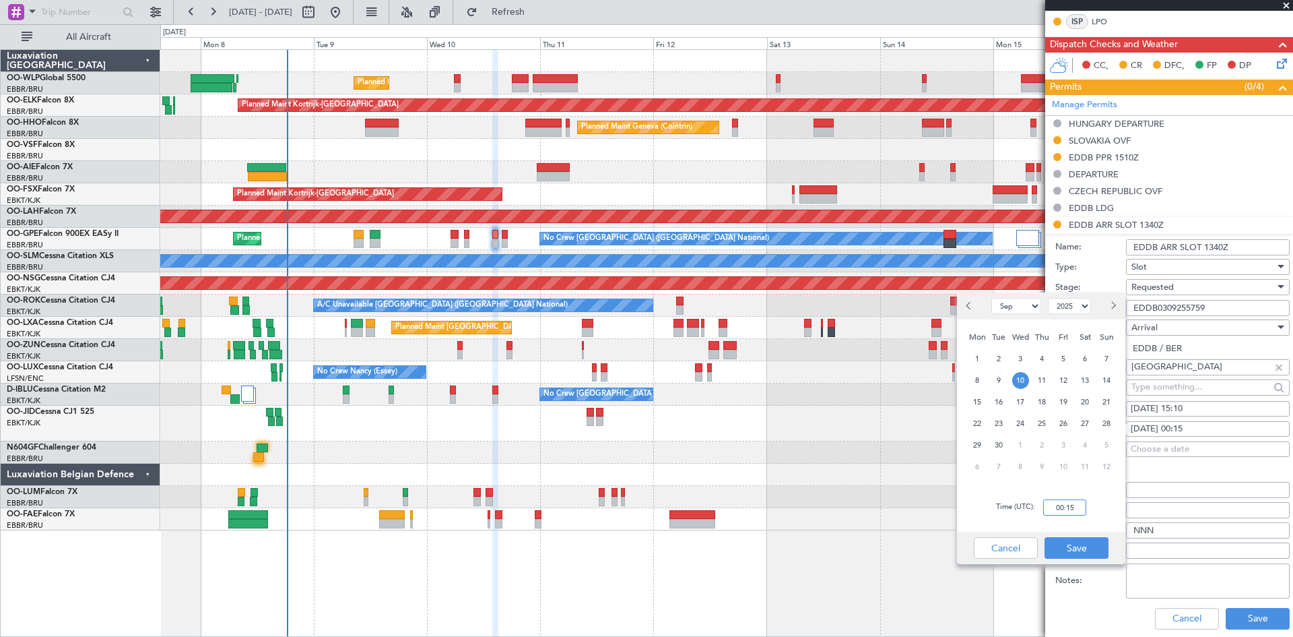
click at [1073, 507] on input "00:15" at bounding box center [1064, 507] width 43 height 16
type input "15:10"
drag, startPoint x: 1095, startPoint y: 531, endPoint x: 1091, endPoint y: 546, distance: 15.2
click at [1093, 540] on div "Jan Feb Mar Apr May Jun Jul Aug Sep Oct Nov Dec 2015 2016 2017 2018 2019 2020 2…" at bounding box center [1041, 427] width 168 height 271
click at [1091, 546] on button "Save" at bounding box center [1077, 548] width 64 height 22
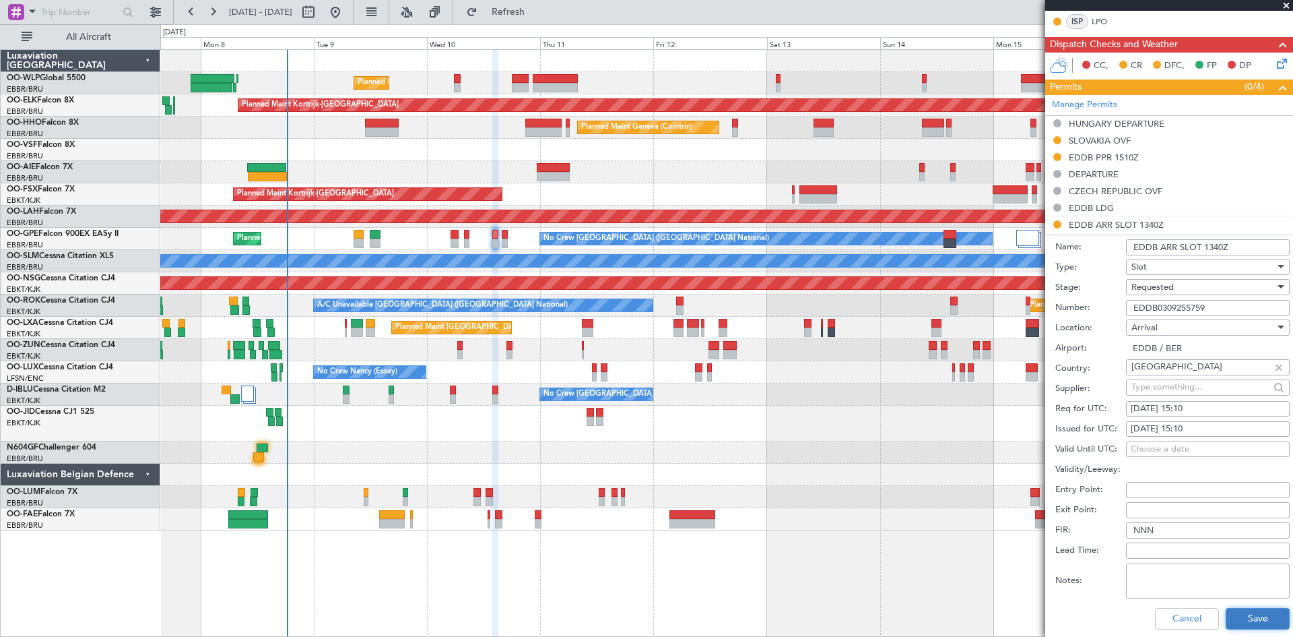
click at [1253, 612] on button "Save" at bounding box center [1258, 619] width 64 height 22
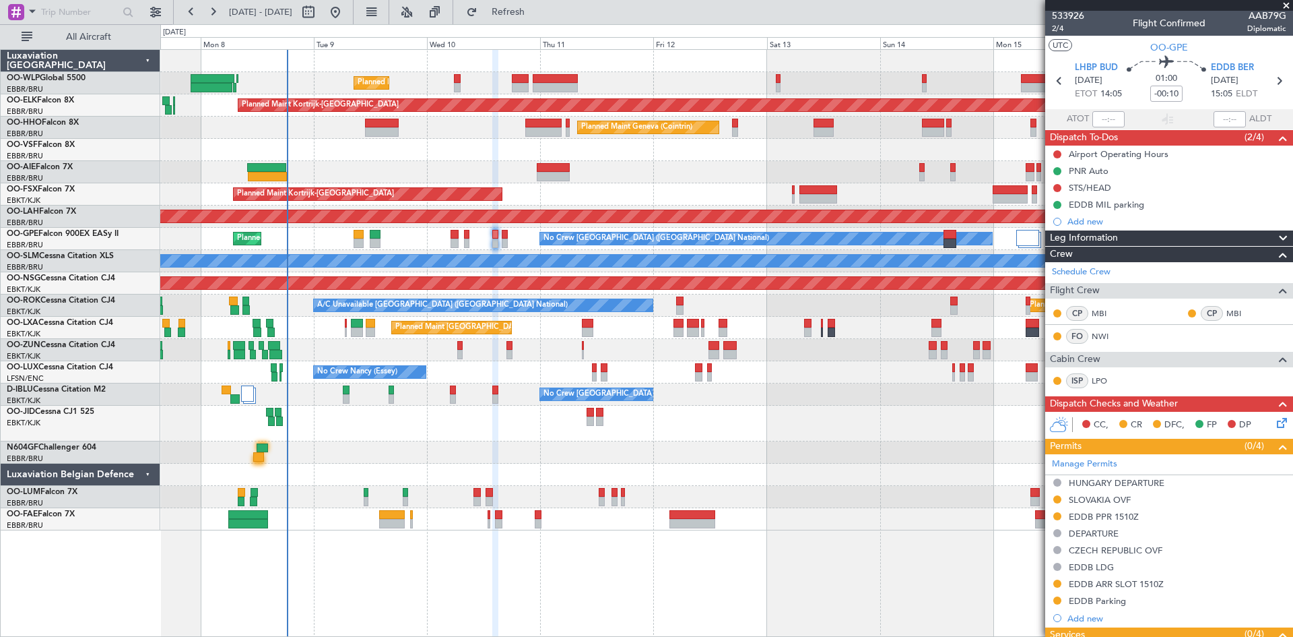
scroll to position [0, 0]
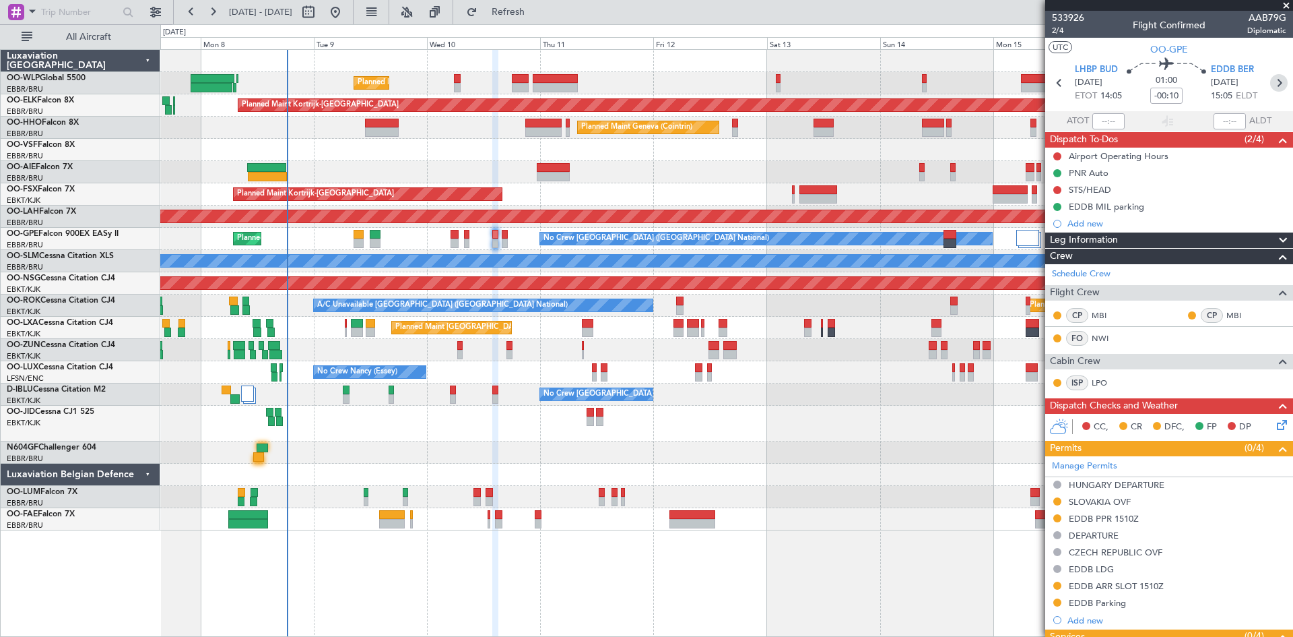
click at [1270, 77] on icon at bounding box center [1279, 83] width 18 height 18
type input "0"
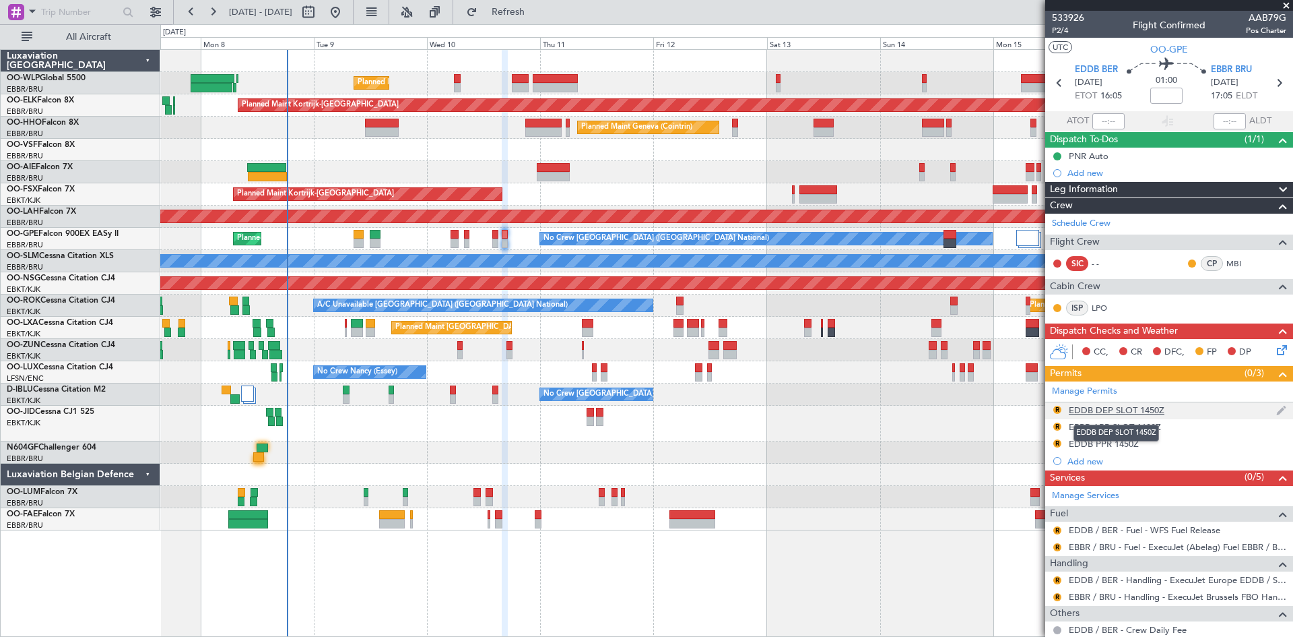
click at [1112, 410] on div "EDDB DEP SLOT 1450Z" at bounding box center [1117, 409] width 96 height 11
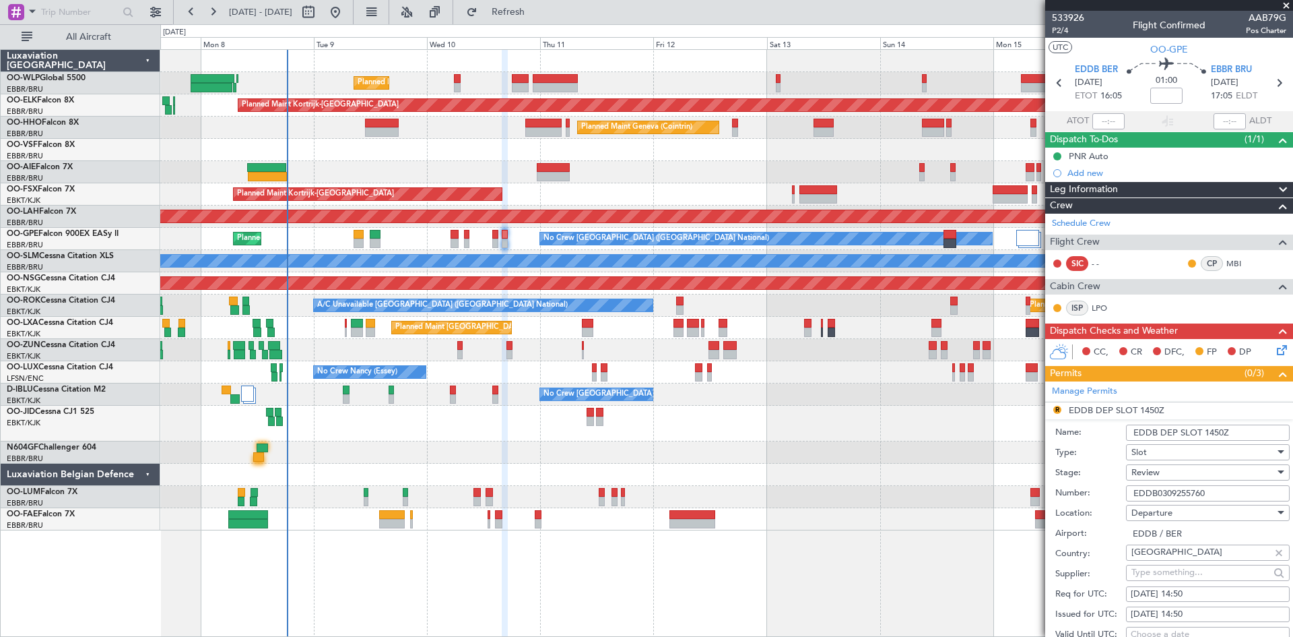
click at [1206, 434] on input "EDDB DEP SLOT 1450Z" at bounding box center [1208, 432] width 164 height 16
click at [1196, 599] on div "10/09/2025 14:50" at bounding box center [1208, 593] width 154 height 13
select select "9"
select select "2025"
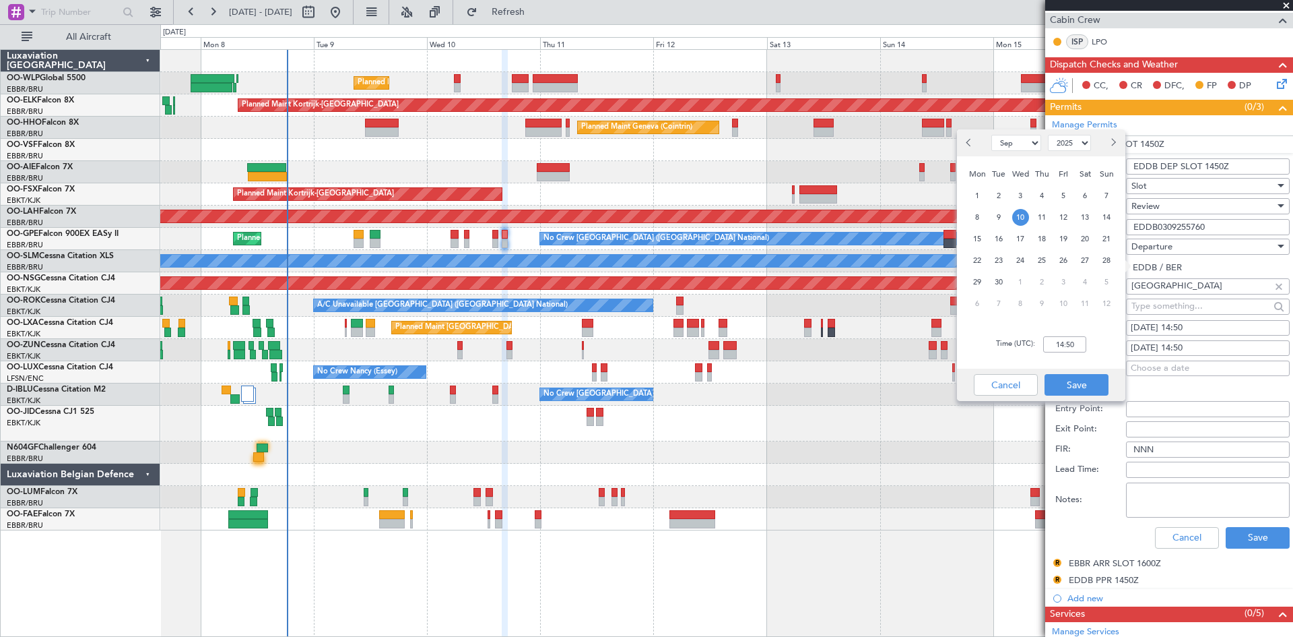
scroll to position [337, 0]
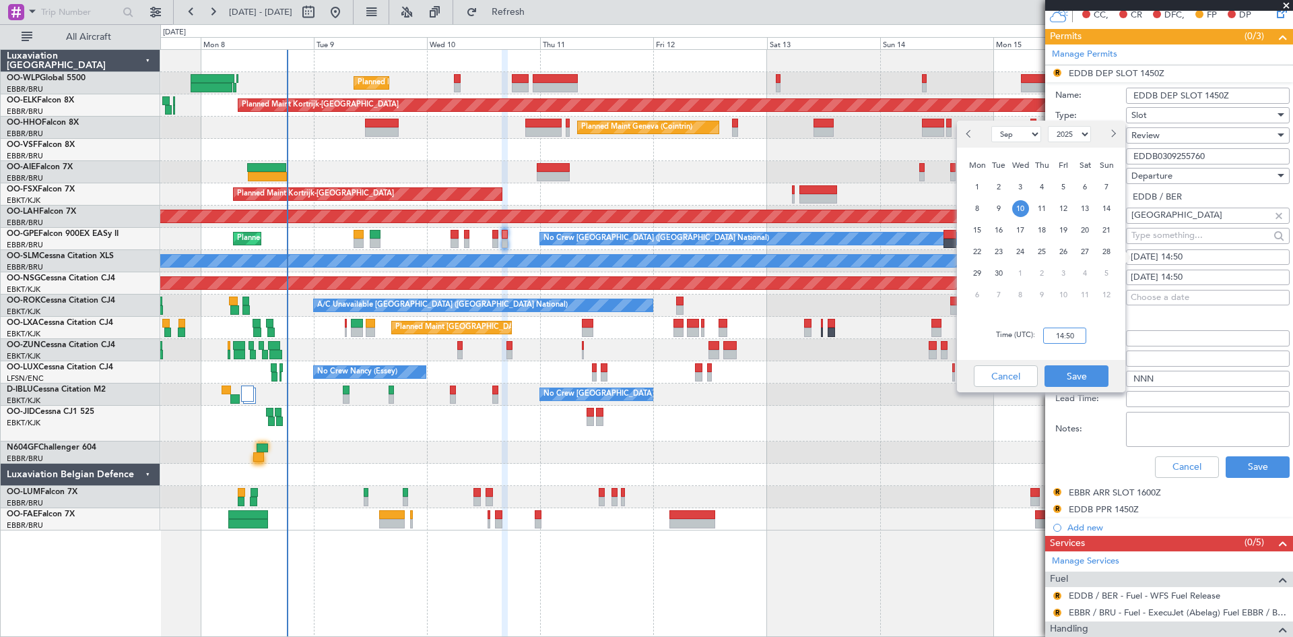
click at [1059, 335] on input "14:50" at bounding box center [1064, 335] width 43 height 16
type input "16:00"
click at [1075, 375] on button "Save" at bounding box center [1077, 376] width 64 height 22
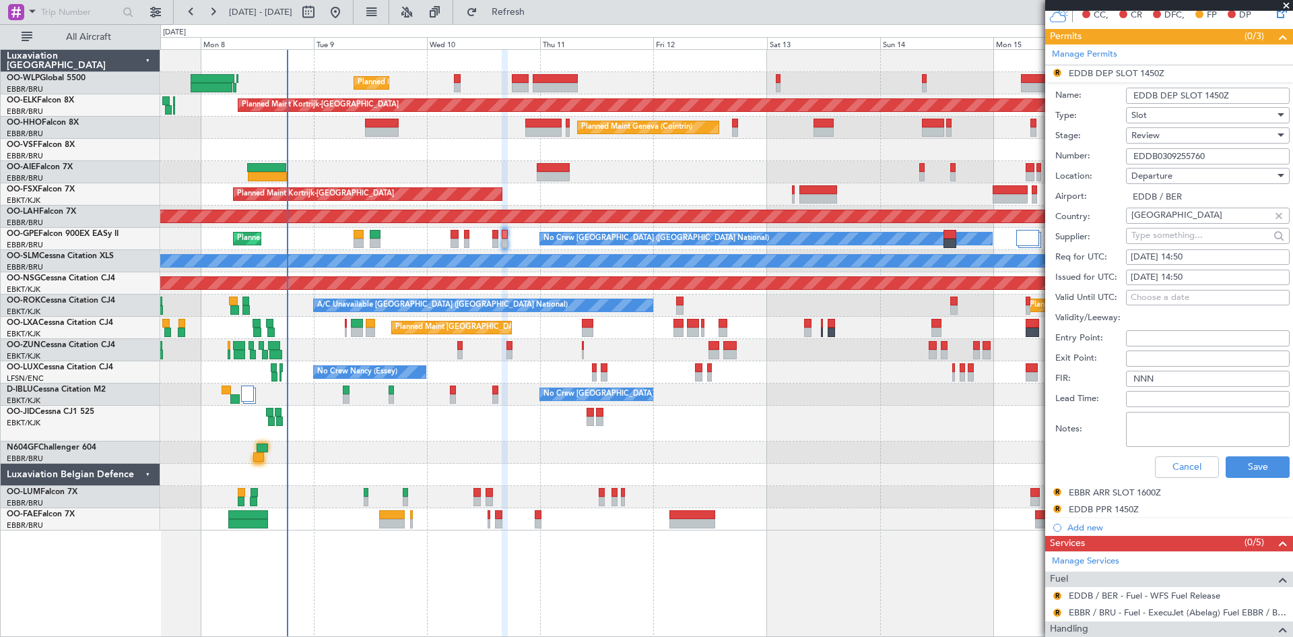
click at [1196, 255] on div "10/09/2025 14:50" at bounding box center [1208, 257] width 154 height 13
select select "9"
select select "2025"
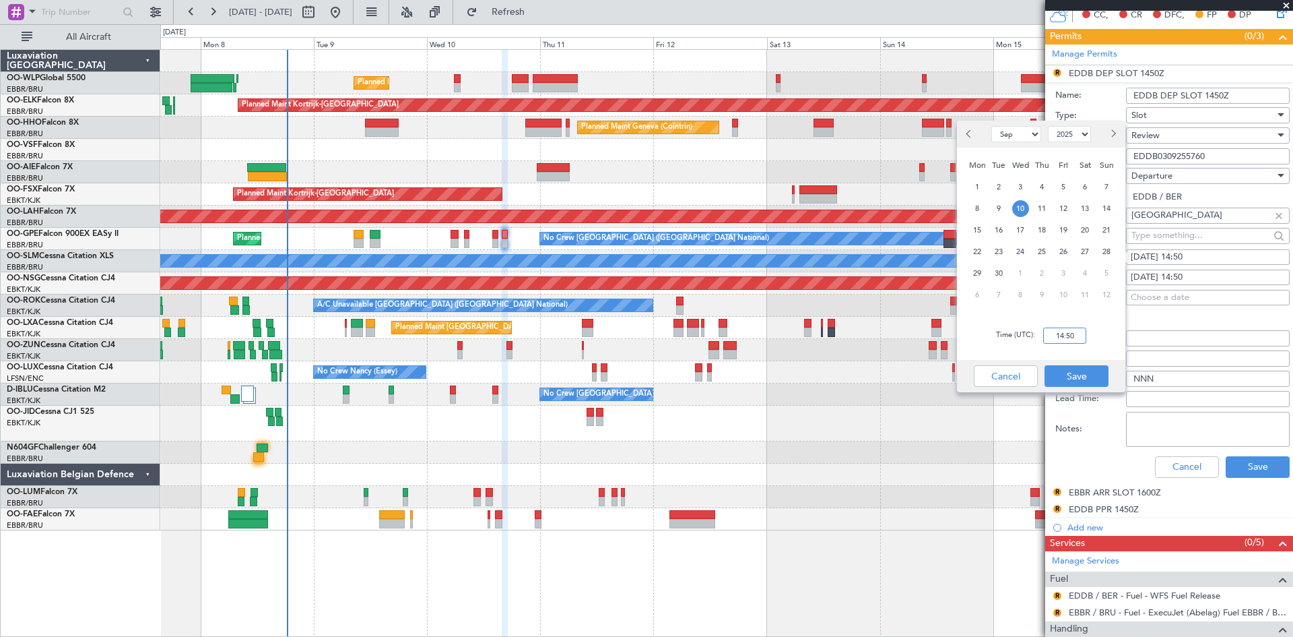
click at [1066, 334] on input "14:50" at bounding box center [1064, 335] width 43 height 16
type input "16:00"
click at [1086, 371] on button "Save" at bounding box center [1077, 376] width 64 height 22
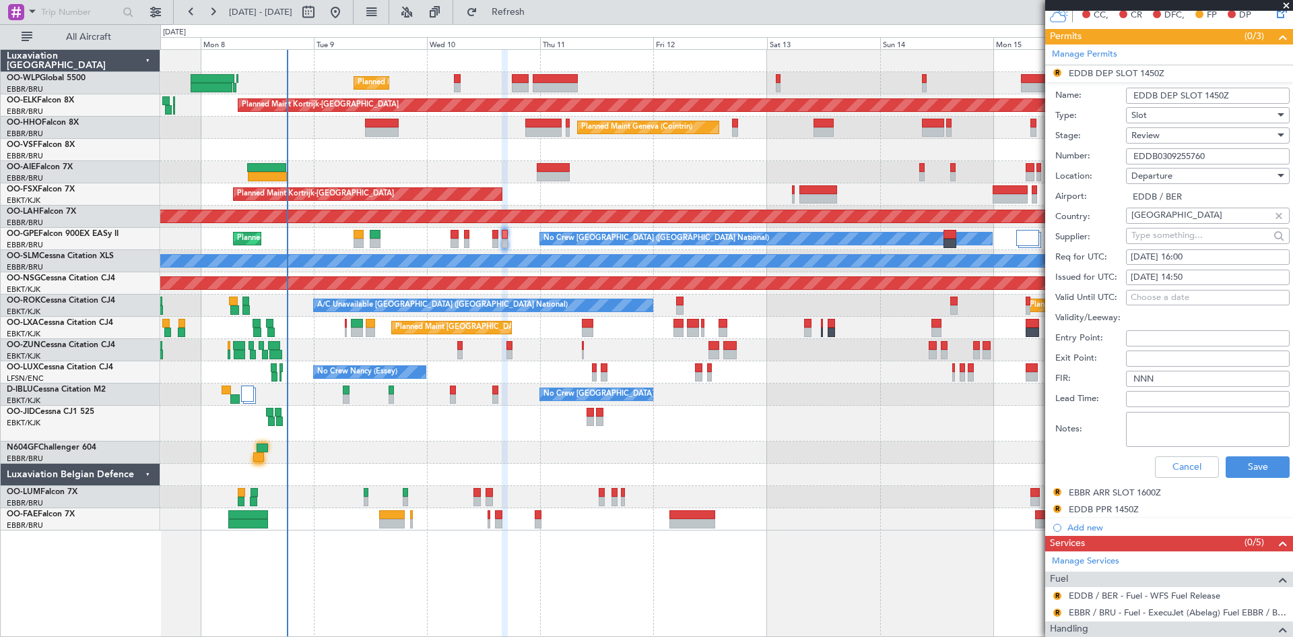
click at [1184, 276] on div "10/09/2025 14:50" at bounding box center [1208, 277] width 154 height 13
select select "9"
select select "2025"
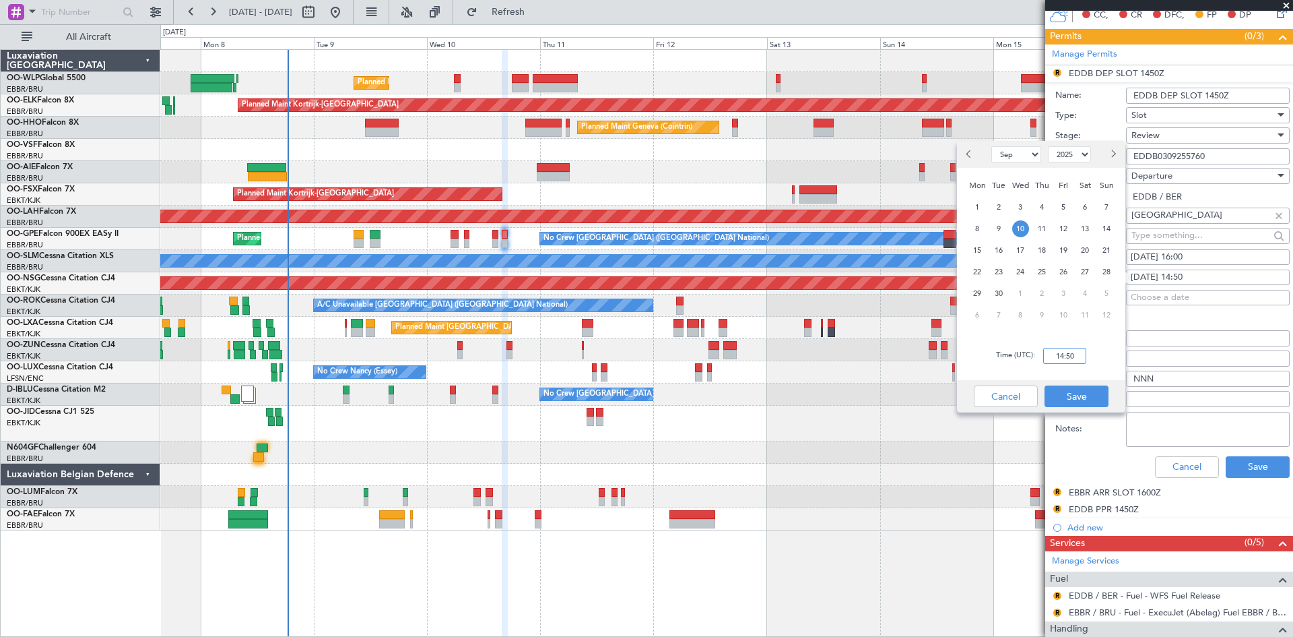
click at [1062, 352] on input "14:50" at bounding box center [1064, 356] width 43 height 16
type input "16:00"
click at [1068, 397] on button "Save" at bounding box center [1077, 396] width 64 height 22
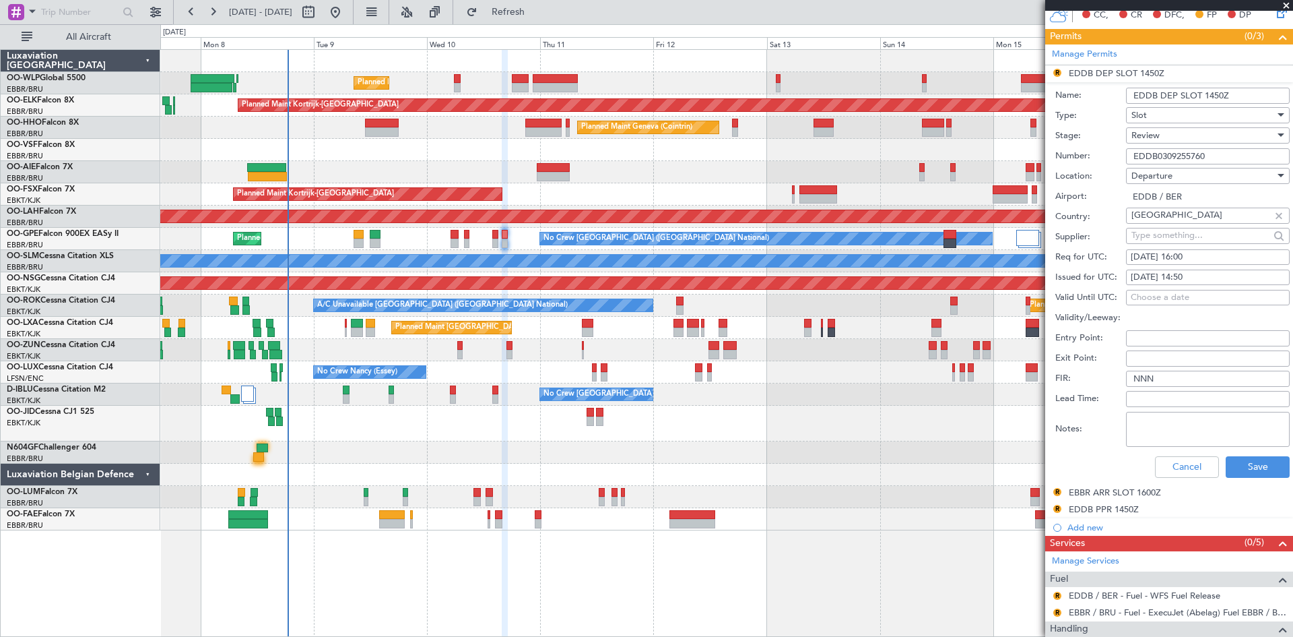
click at [1182, 261] on div "10/09/2025 16:00" at bounding box center [1208, 257] width 154 height 13
select select "9"
select select "2025"
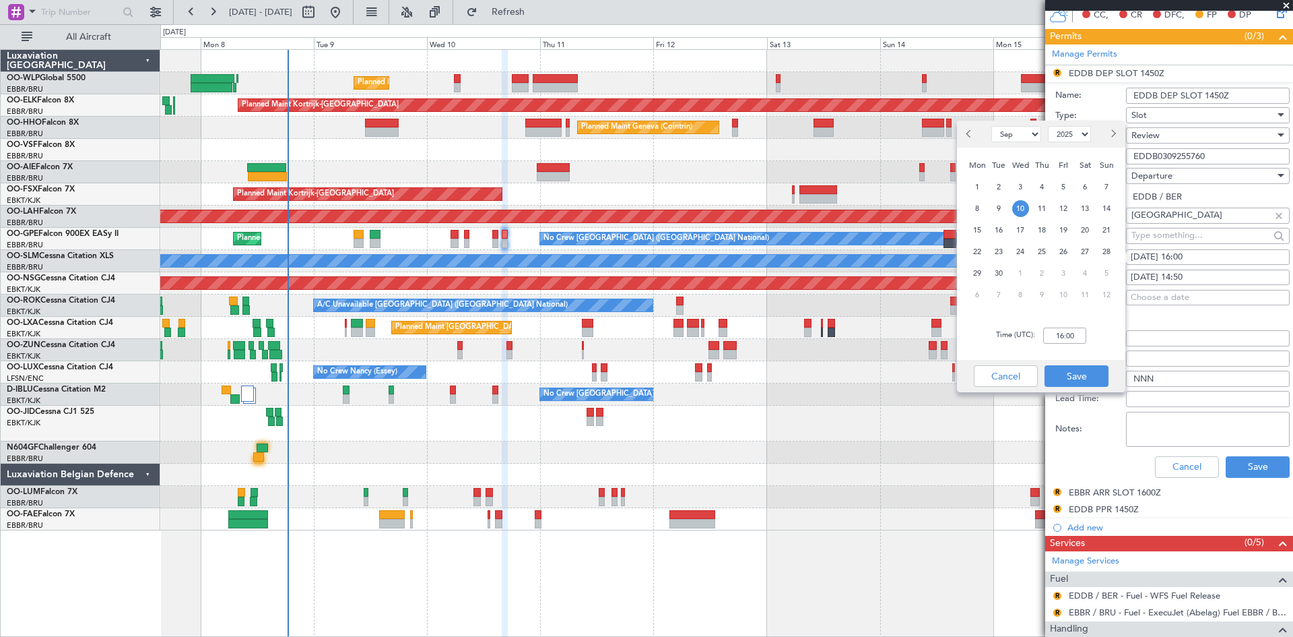
click at [1182, 276] on div "10/09/2025 14:50" at bounding box center [1208, 277] width 154 height 13
select select "9"
select select "2025"
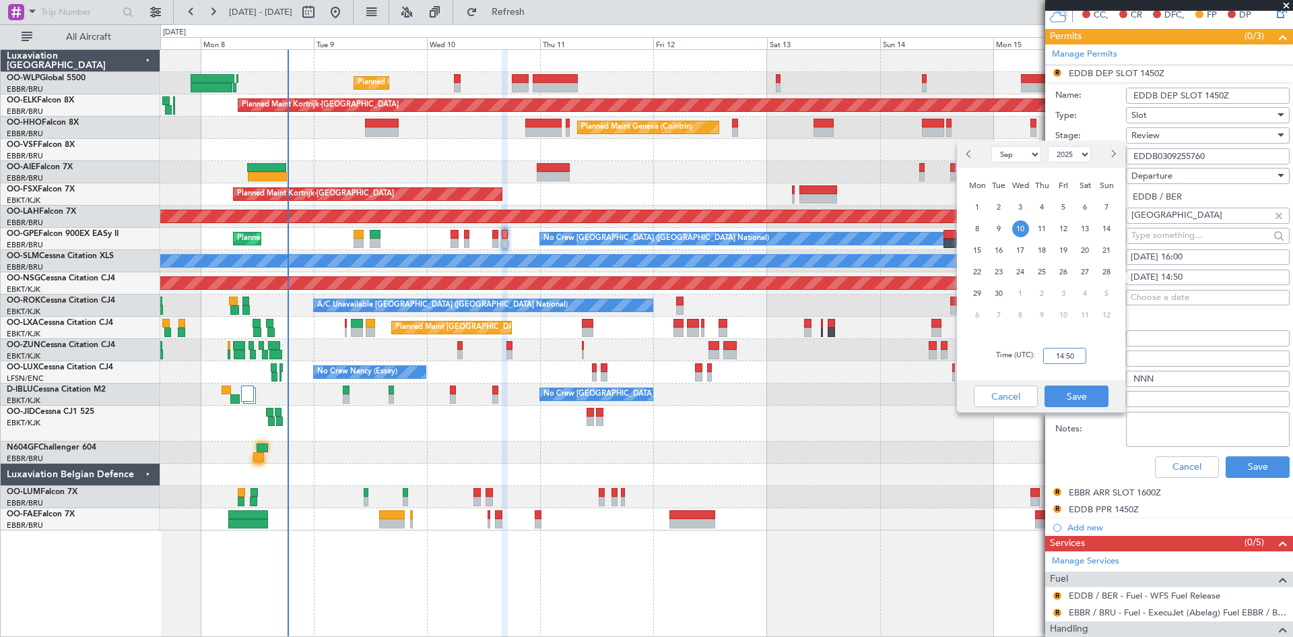
click at [1051, 356] on input "14:50" at bounding box center [1064, 356] width 43 height 16
type input "16:00"
click at [1054, 326] on div "6 7 8 9 10 11 12" at bounding box center [1042, 316] width 156 height 24
click at [1078, 404] on button "Save" at bounding box center [1077, 396] width 64 height 22
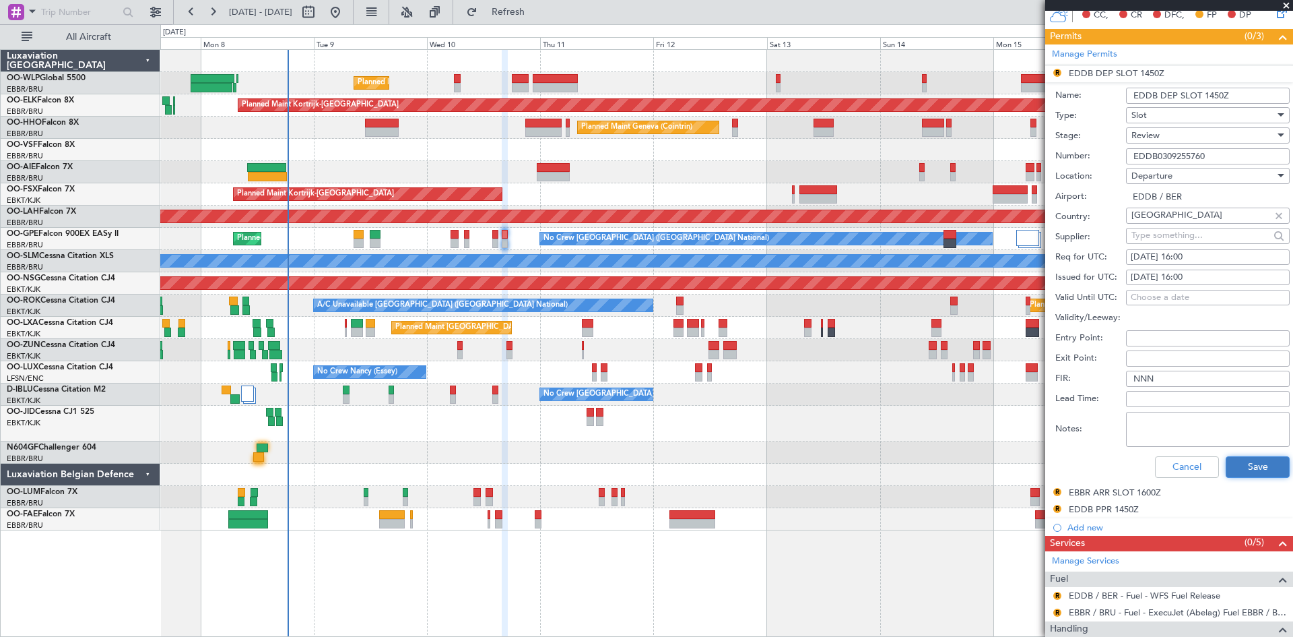
click at [1252, 462] on button "Save" at bounding box center [1258, 467] width 64 height 22
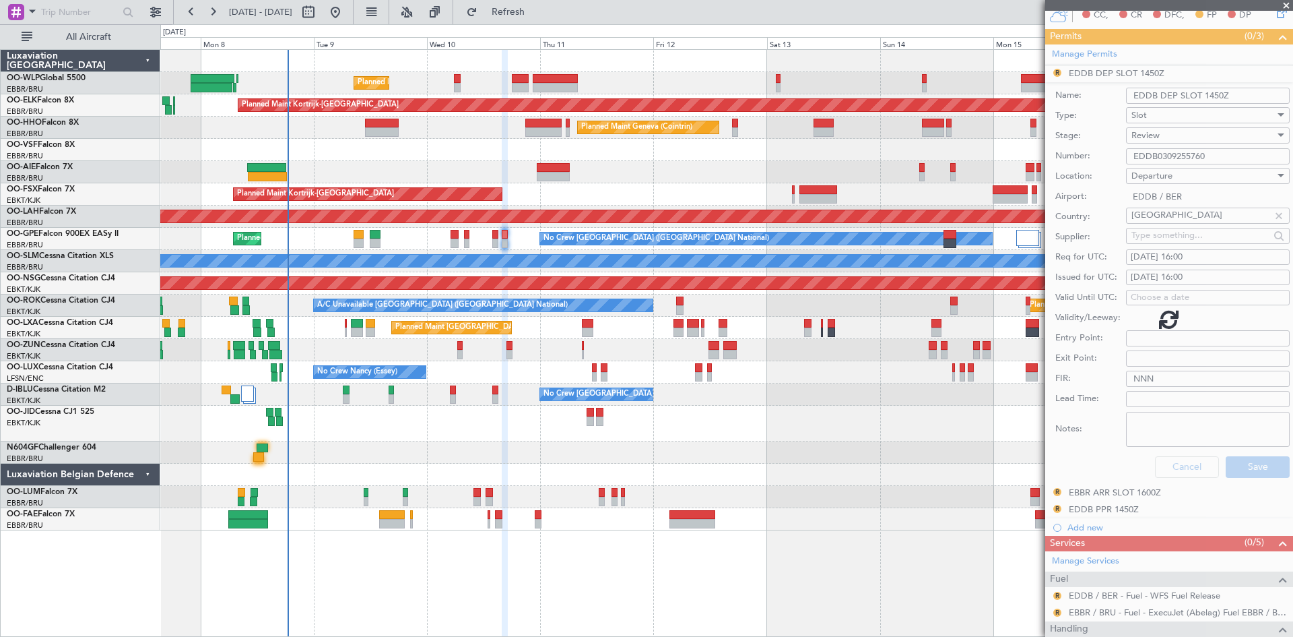
scroll to position [56, 0]
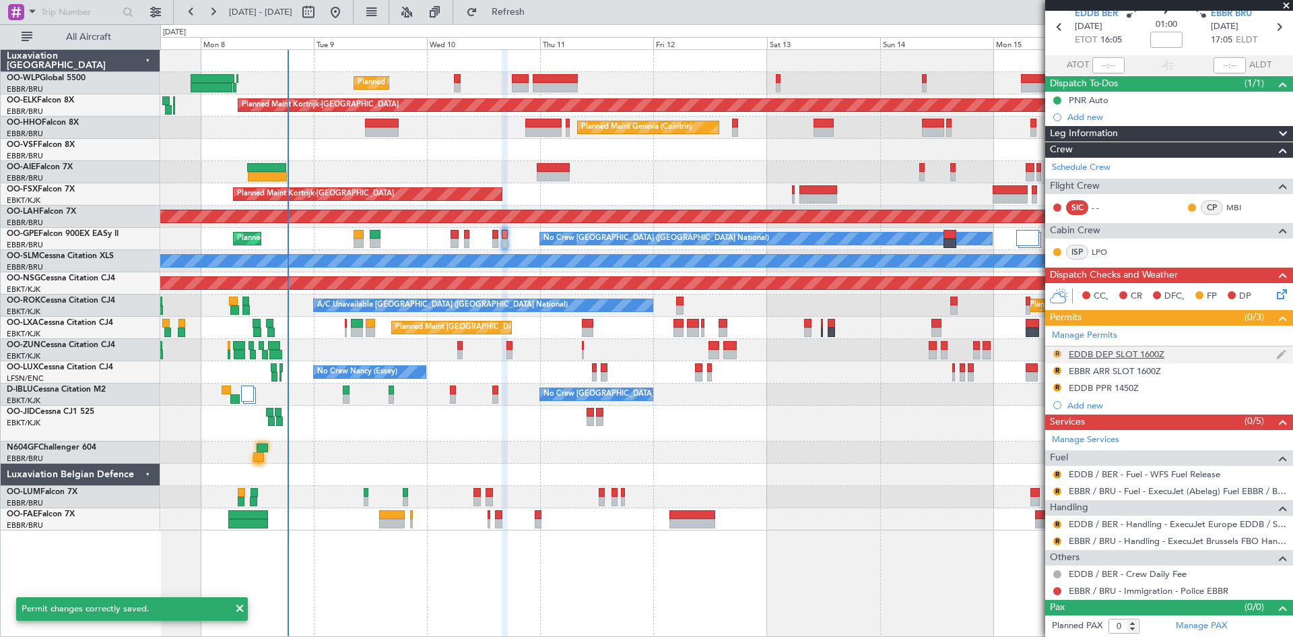
click at [1058, 353] on button "R" at bounding box center [1058, 354] width 8 height 8
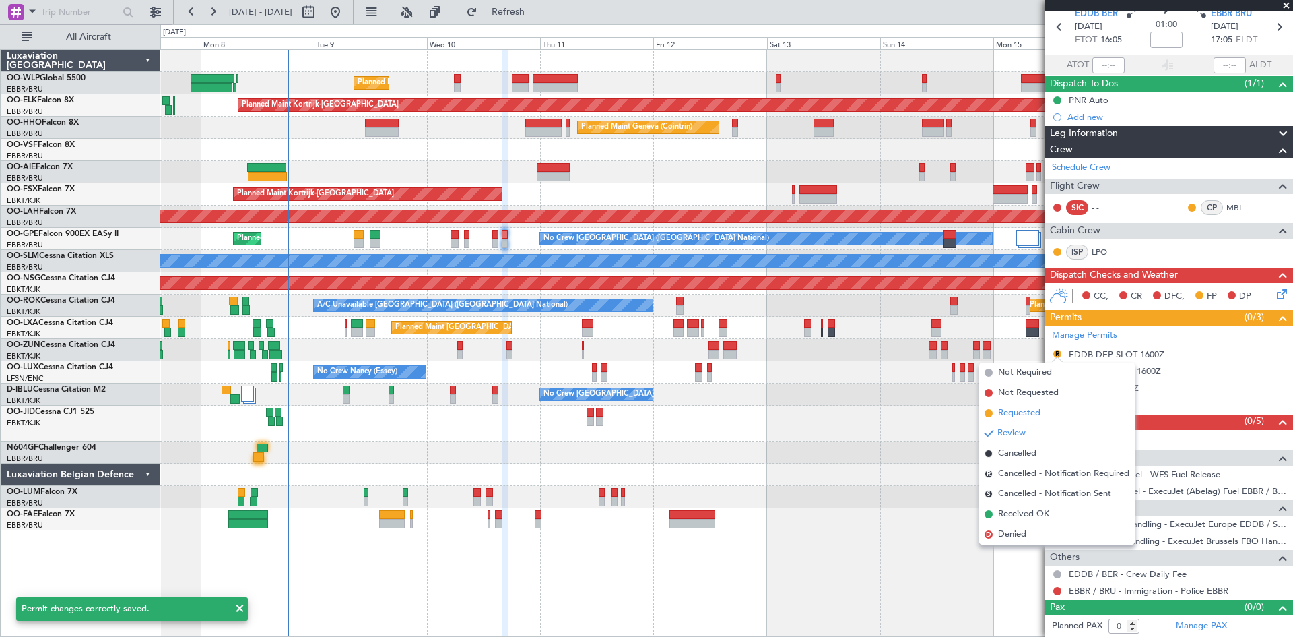
click at [1023, 407] on span "Requested" at bounding box center [1019, 412] width 42 height 13
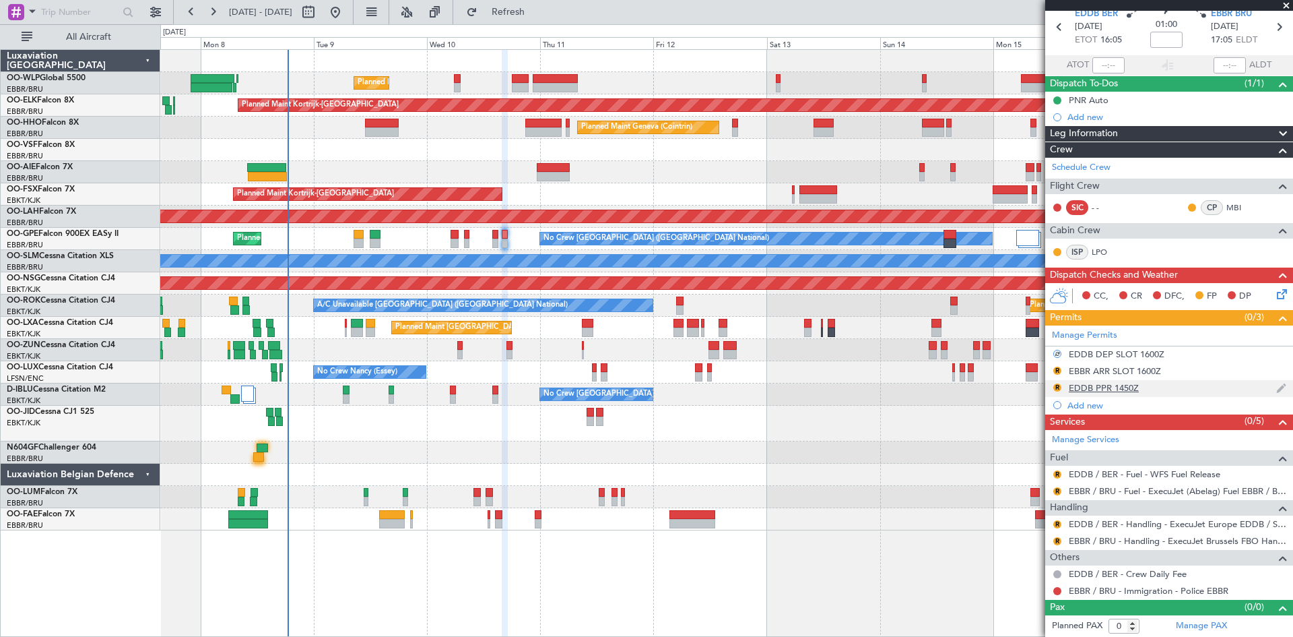
click at [1053, 389] on div "R" at bounding box center [1057, 387] width 11 height 11
click at [1059, 387] on button "R" at bounding box center [1058, 387] width 8 height 8
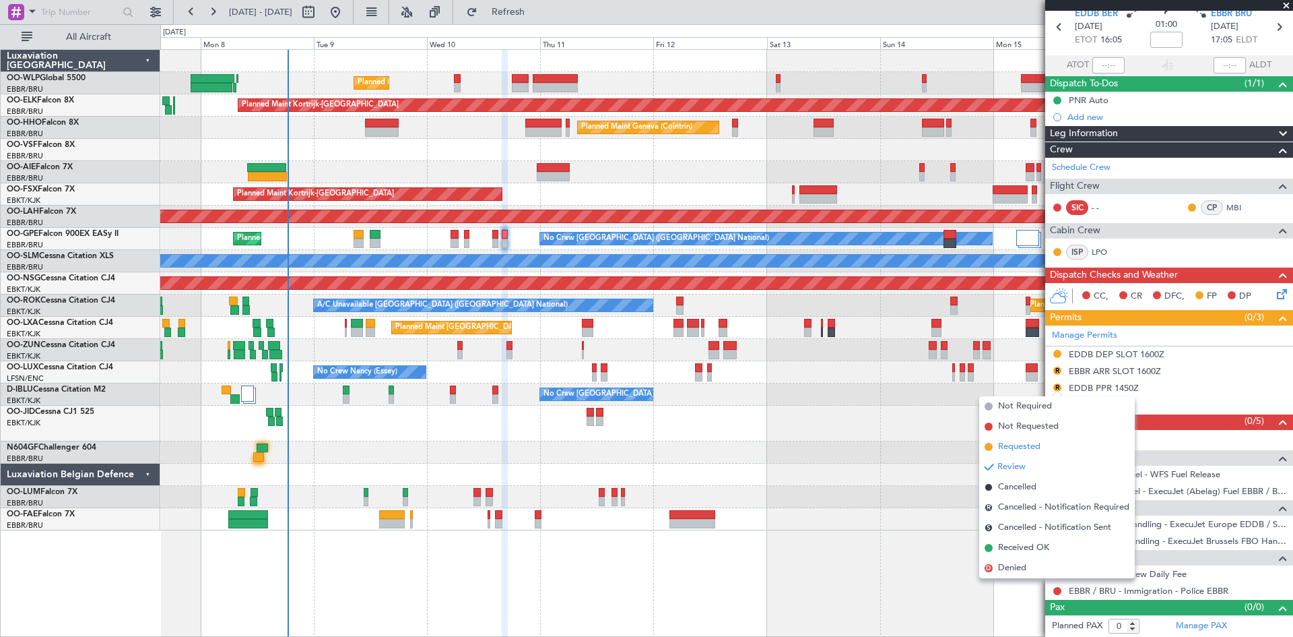
click at [1036, 447] on span "Requested" at bounding box center [1019, 446] width 42 height 13
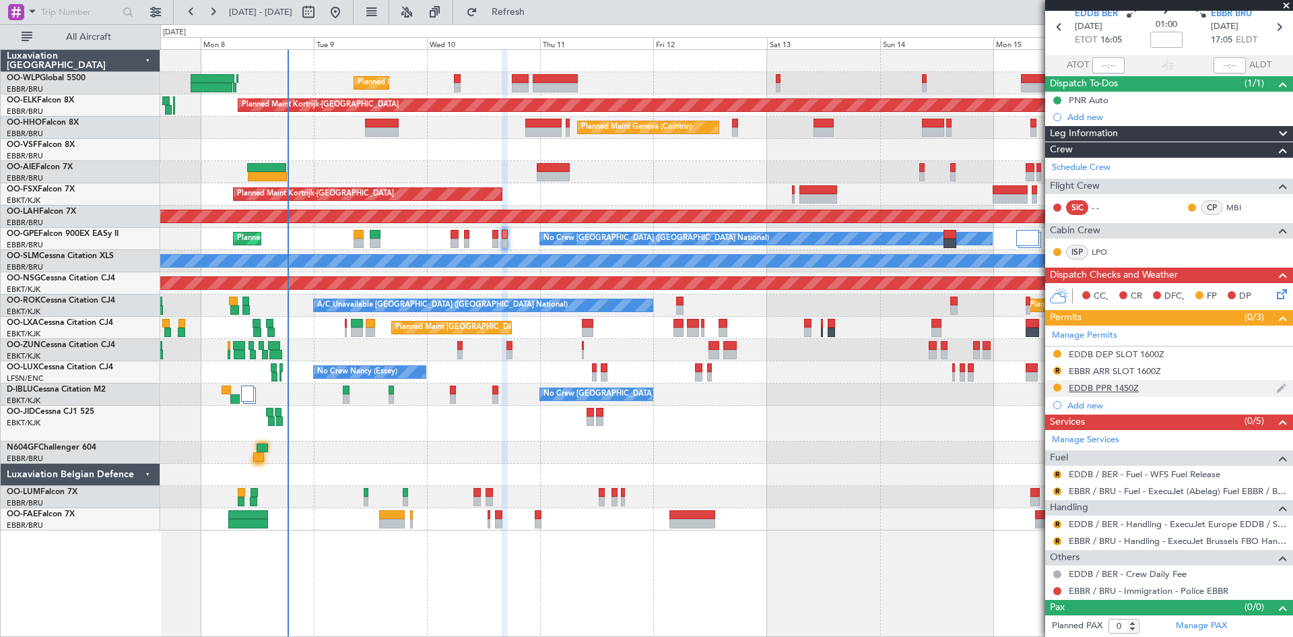
click at [1277, 385] on img at bounding box center [1282, 388] width 10 height 12
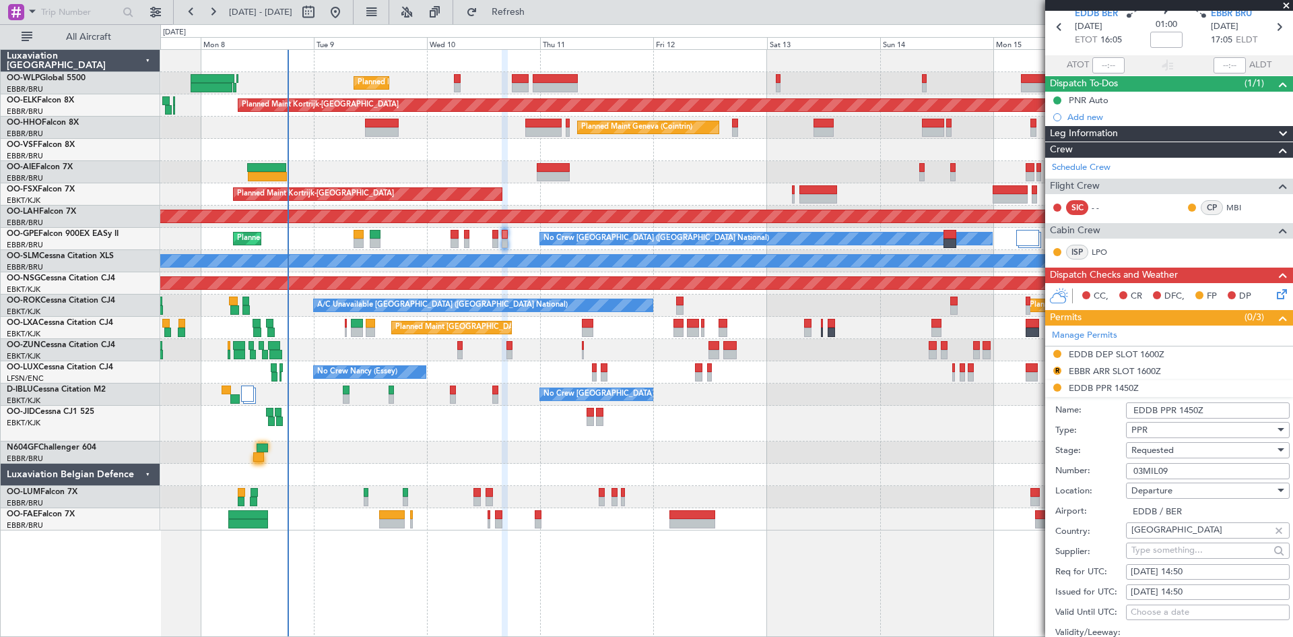
click at [1194, 573] on div "10/09/2025 14:50" at bounding box center [1208, 571] width 154 height 13
select select "9"
select select "2025"
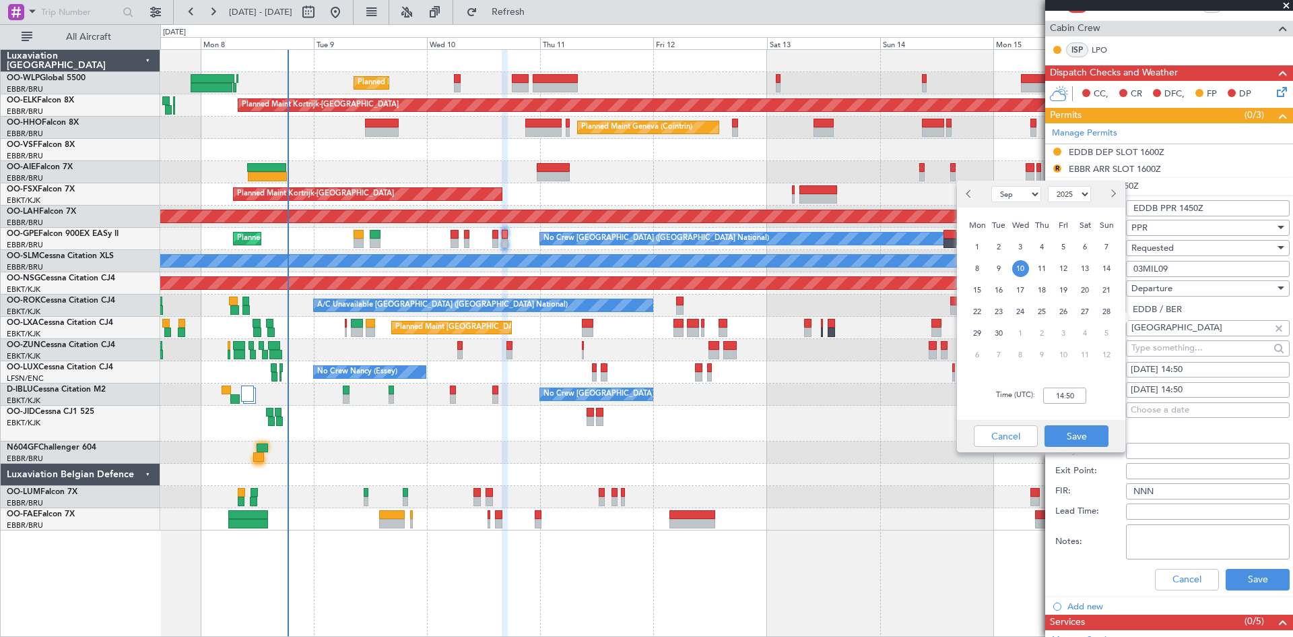
scroll to position [393, 0]
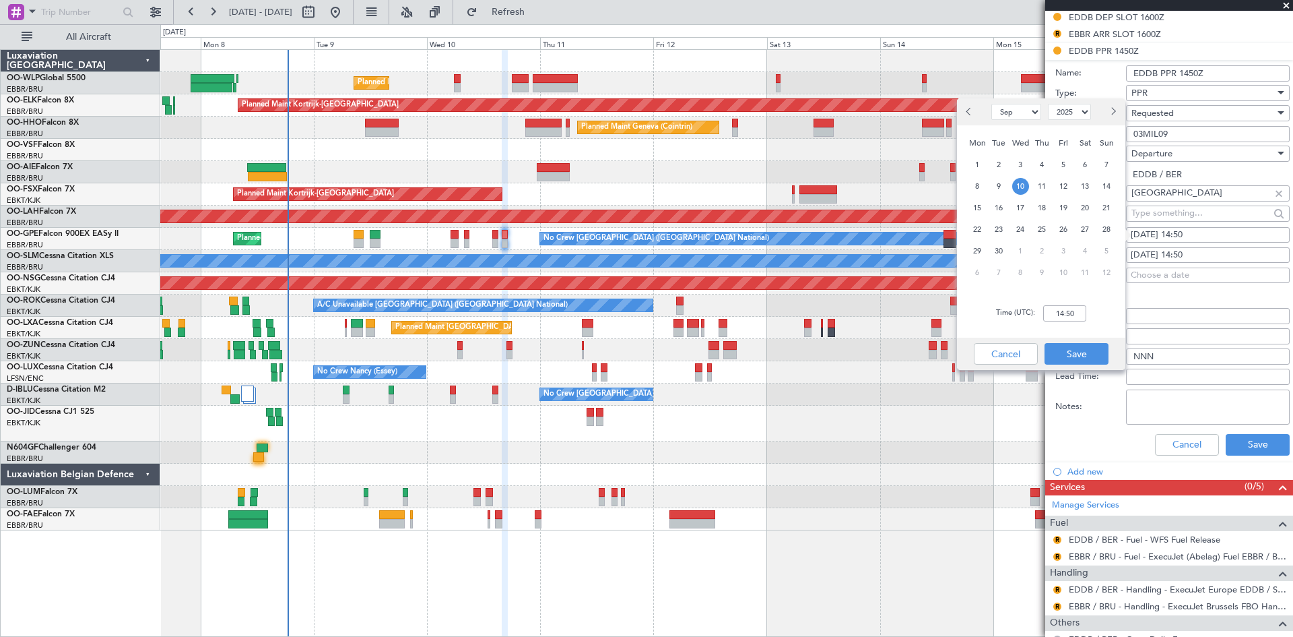
drag, startPoint x: 1062, startPoint y: 298, endPoint x: 1061, endPoint y: 317, distance: 18.9
click at [1061, 311] on div "Time (UTC): 14:50" at bounding box center [1041, 313] width 168 height 49
click at [1061, 317] on input "14:50" at bounding box center [1064, 313] width 43 height 16
type input "16:00"
click at [1074, 352] on button "Save" at bounding box center [1077, 354] width 64 height 22
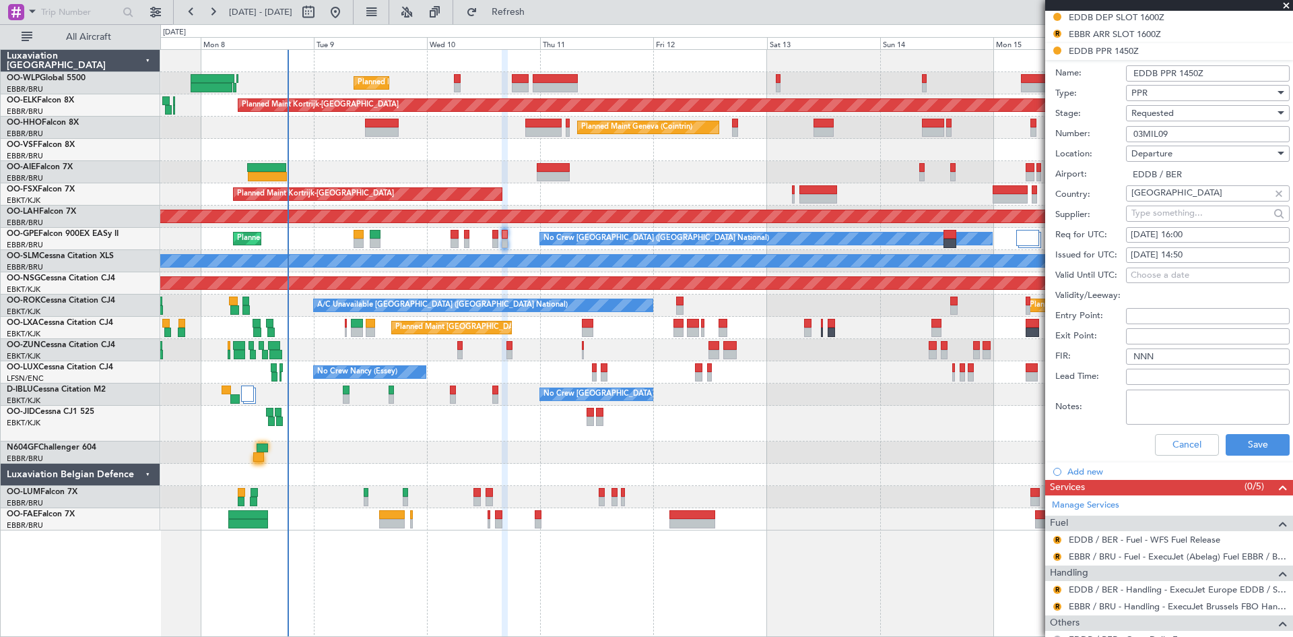
click at [1200, 252] on div "10/09/2025 14:50" at bounding box center [1208, 255] width 154 height 13
select select "9"
select select "2025"
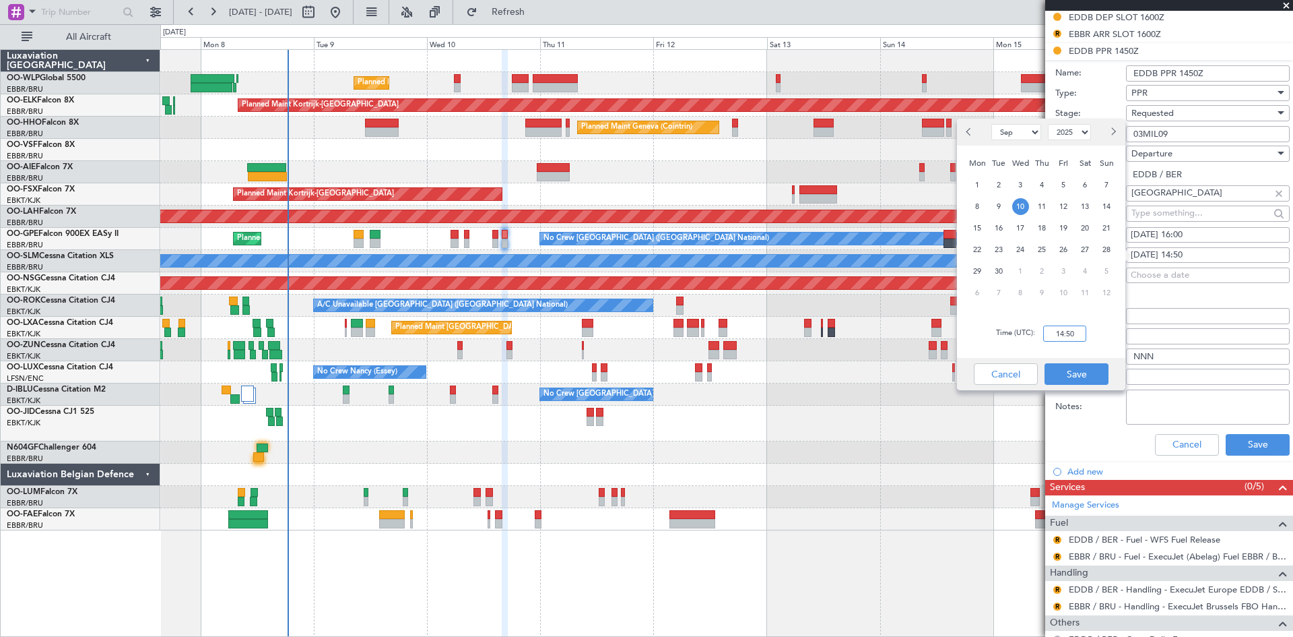
click at [1057, 330] on input "14:50" at bounding box center [1064, 333] width 43 height 16
type input "16:00"
click at [1086, 371] on button "Save" at bounding box center [1077, 374] width 64 height 22
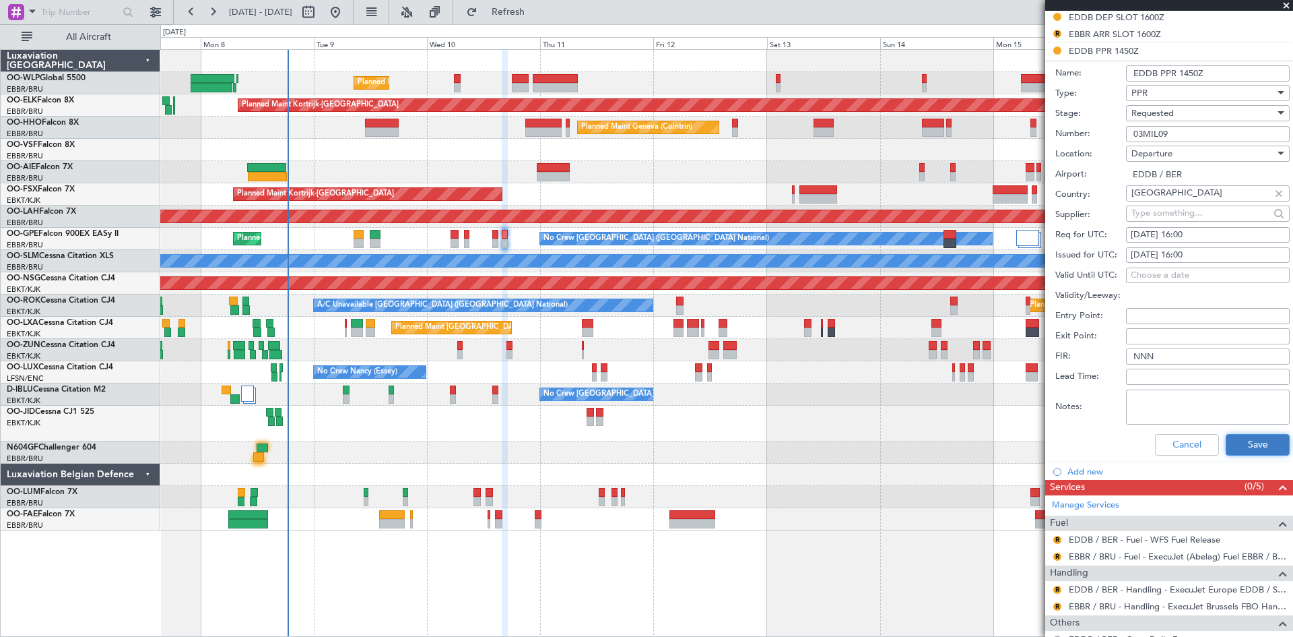
click at [1246, 435] on button "Save" at bounding box center [1258, 445] width 64 height 22
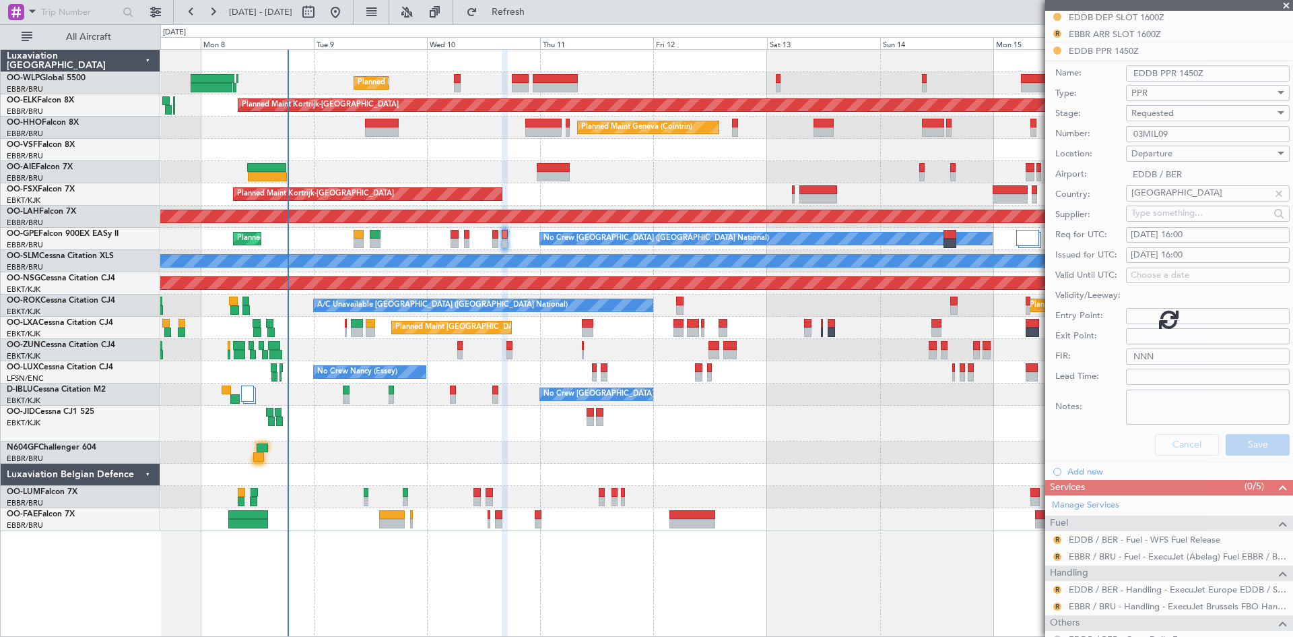
scroll to position [56, 0]
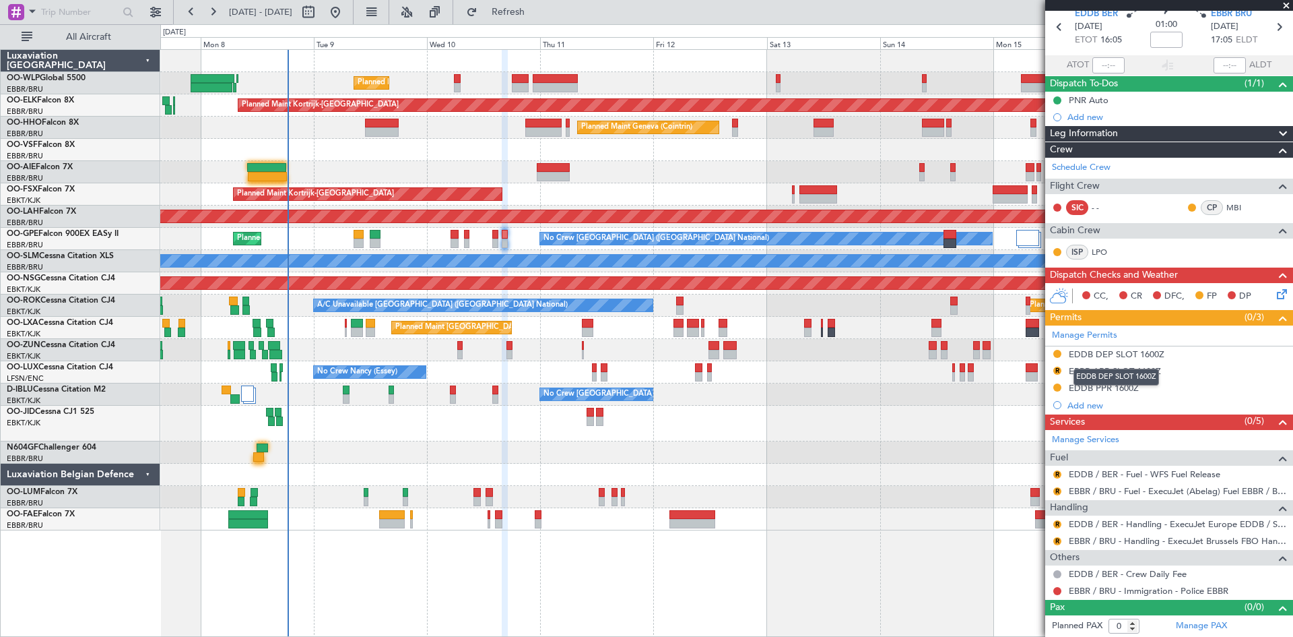
click at [1111, 375] on div "EDDB DEP SLOT 1600Z" at bounding box center [1117, 376] width 86 height 17
click at [1133, 375] on div "EBBR ARR SLOT 1600Z" at bounding box center [1115, 370] width 92 height 11
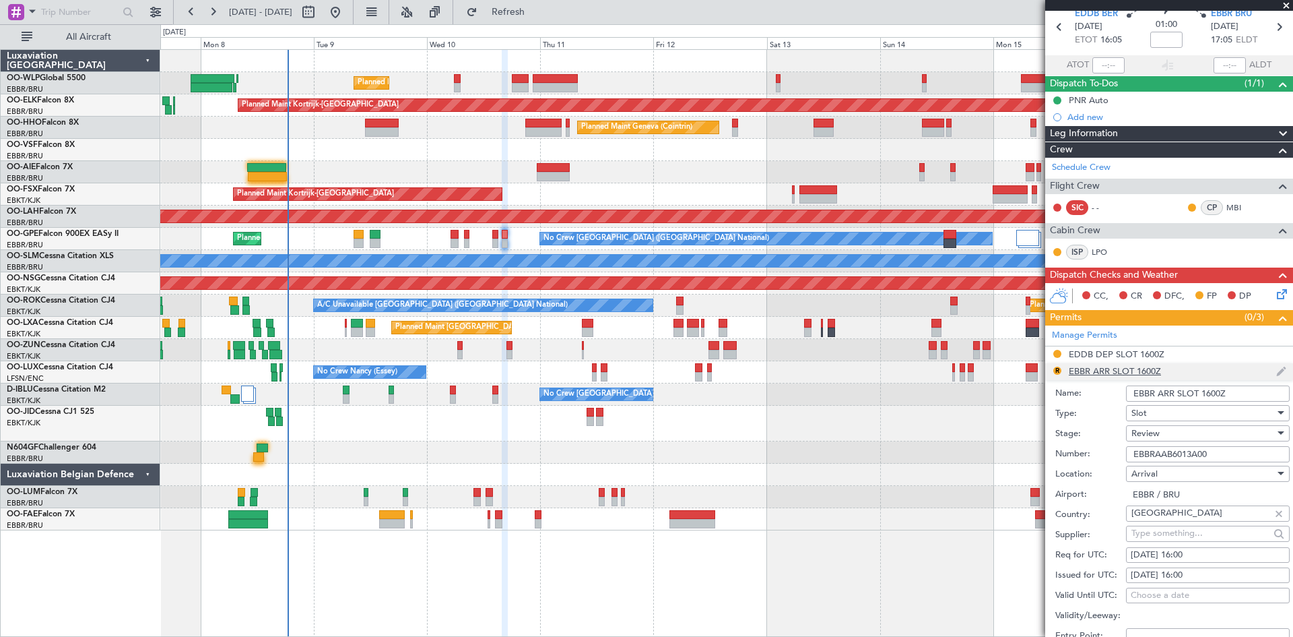
scroll to position [393, 0]
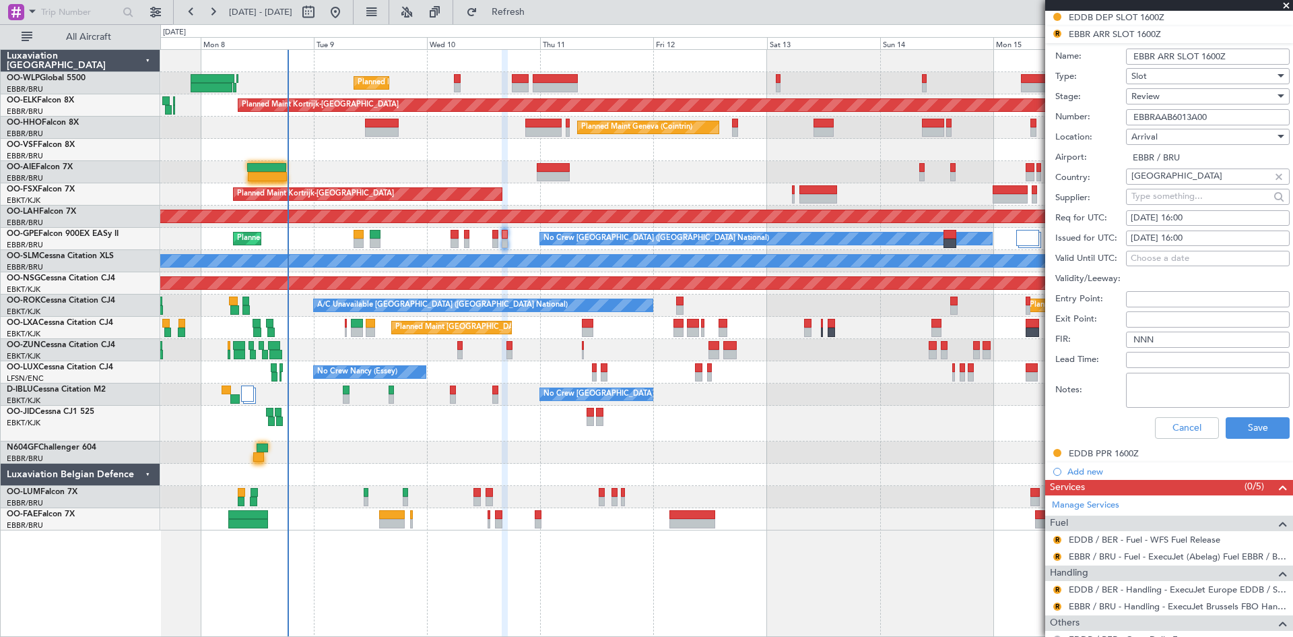
click at [1188, 214] on div "10/09/2025 16:00" at bounding box center [1208, 218] width 154 height 13
select select "9"
select select "2025"
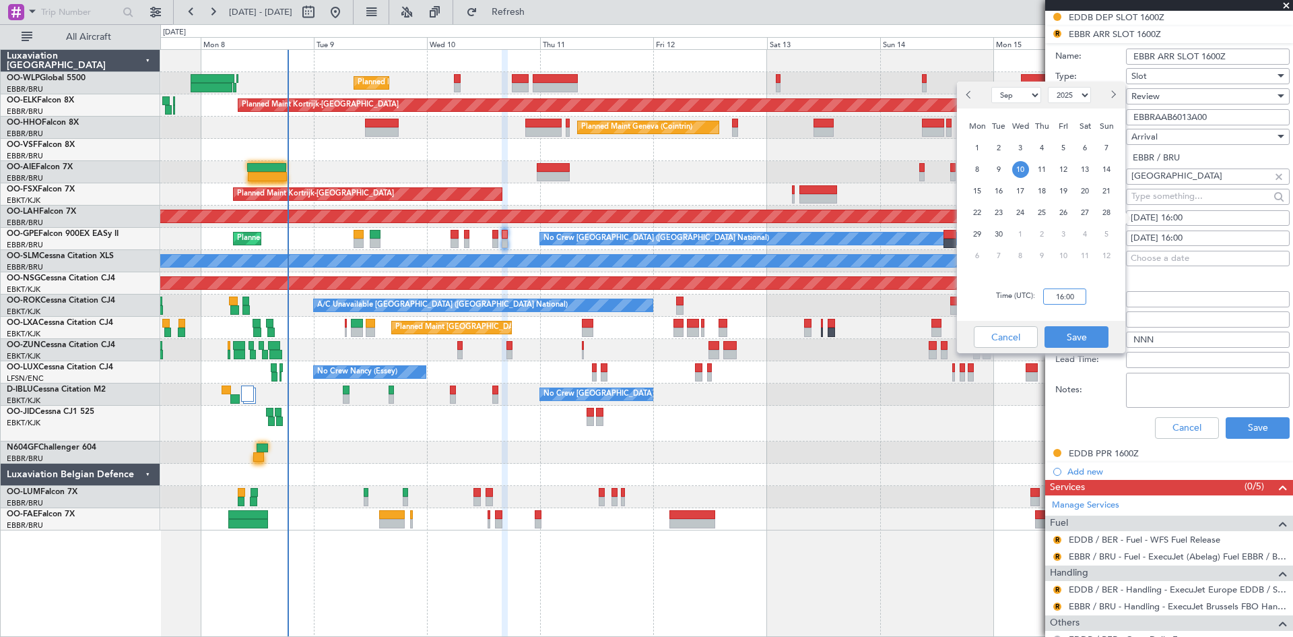
click at [1060, 300] on input "16:00" at bounding box center [1064, 296] width 43 height 16
type input "17:10"
click at [1106, 346] on button "Save" at bounding box center [1077, 337] width 64 height 22
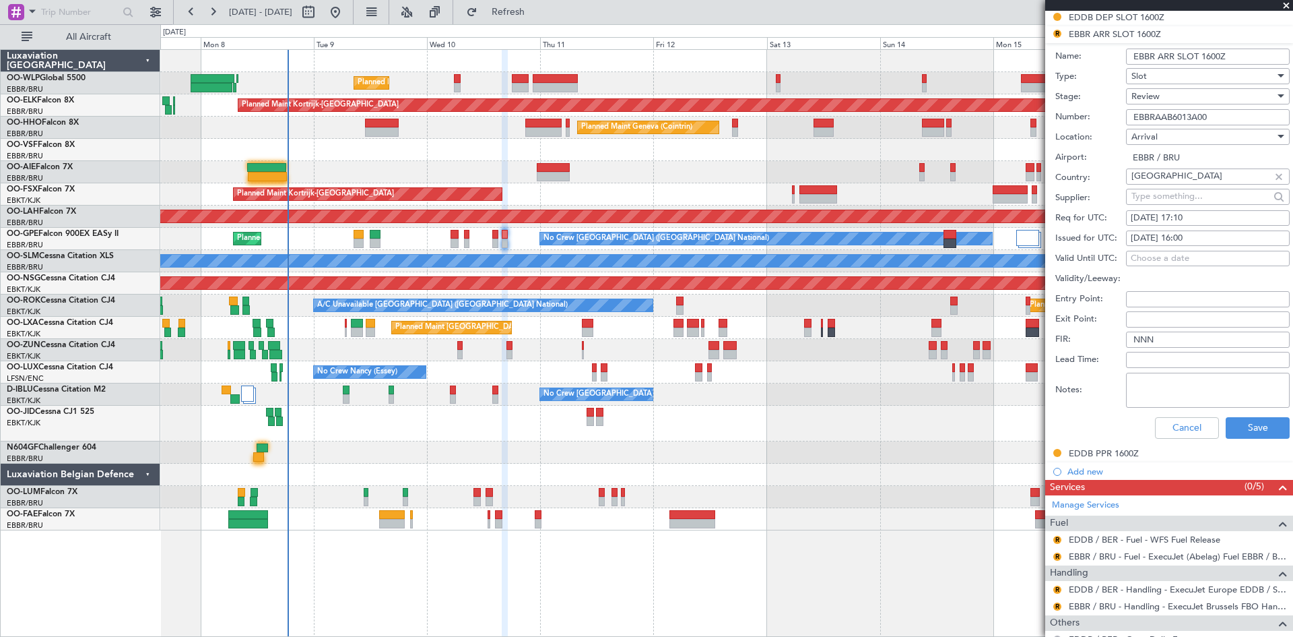
click at [1188, 238] on div "10/09/2025 16:00" at bounding box center [1208, 238] width 154 height 13
select select "9"
select select "2025"
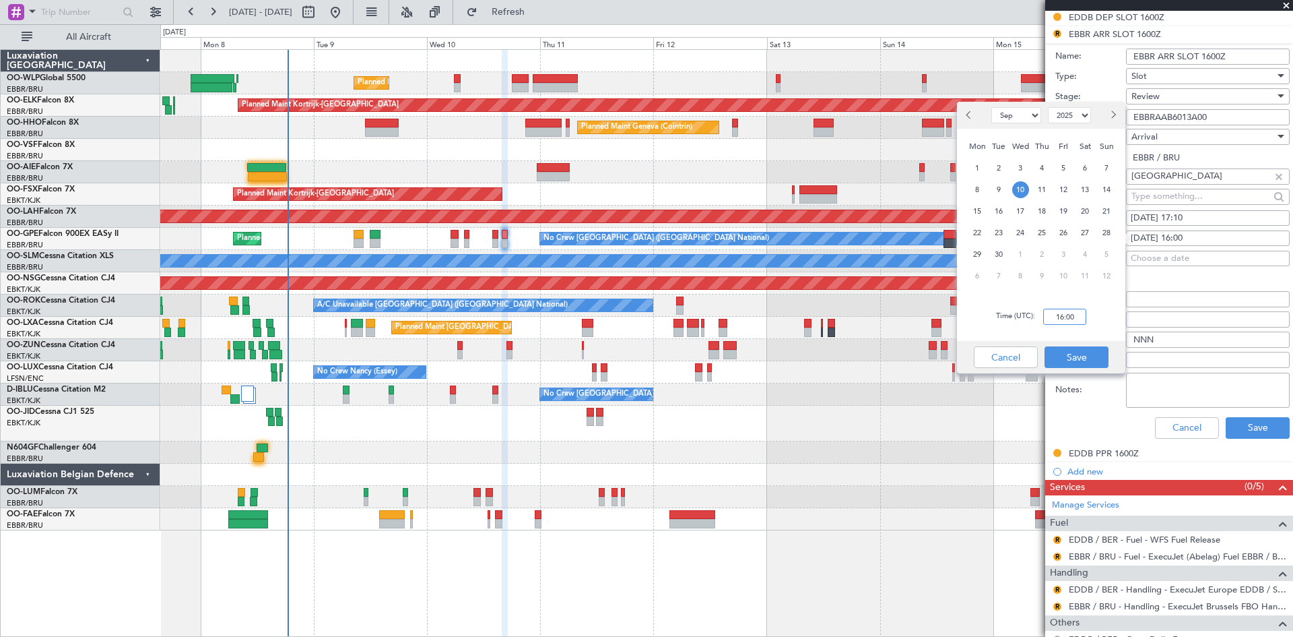
click at [1058, 320] on input "16:00" at bounding box center [1064, 317] width 43 height 16
type input "17:10"
click at [1076, 358] on button "Save" at bounding box center [1077, 357] width 64 height 22
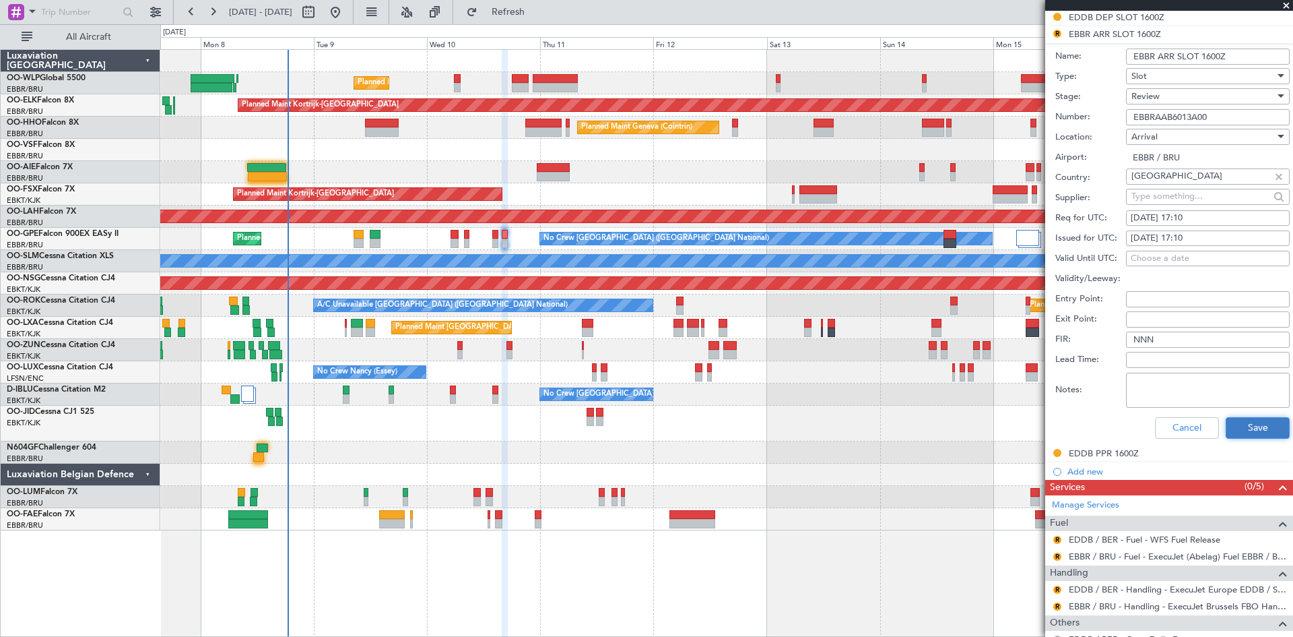
click at [1246, 421] on button "Save" at bounding box center [1258, 428] width 64 height 22
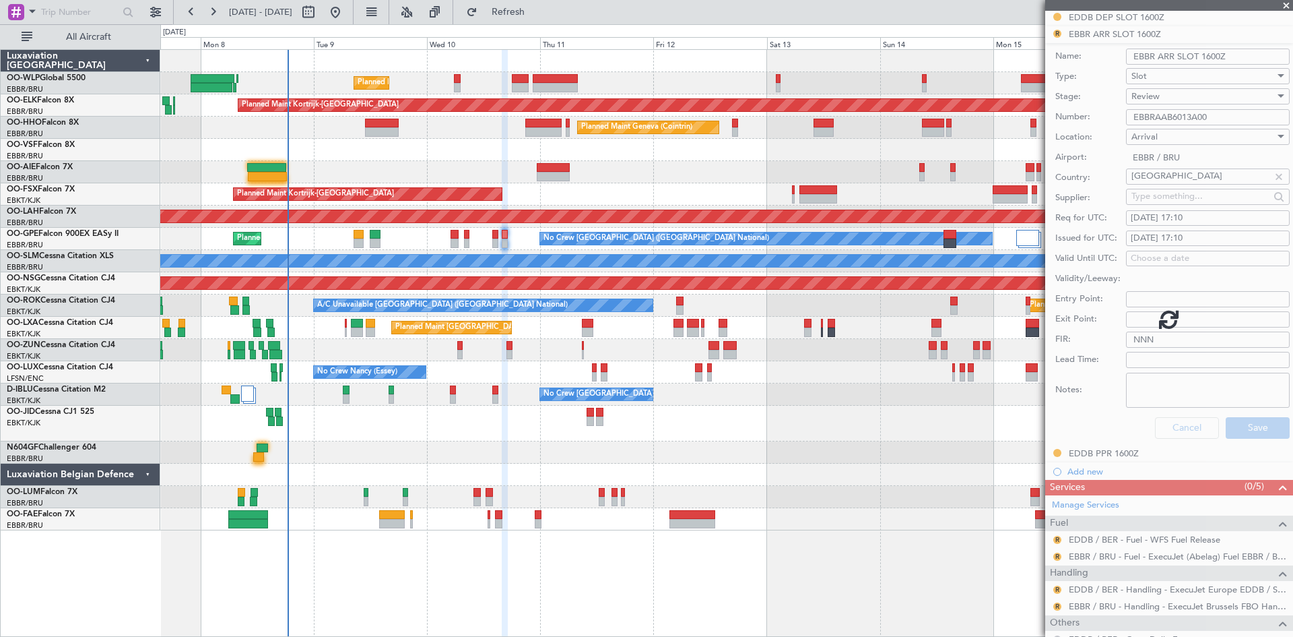
scroll to position [56, 0]
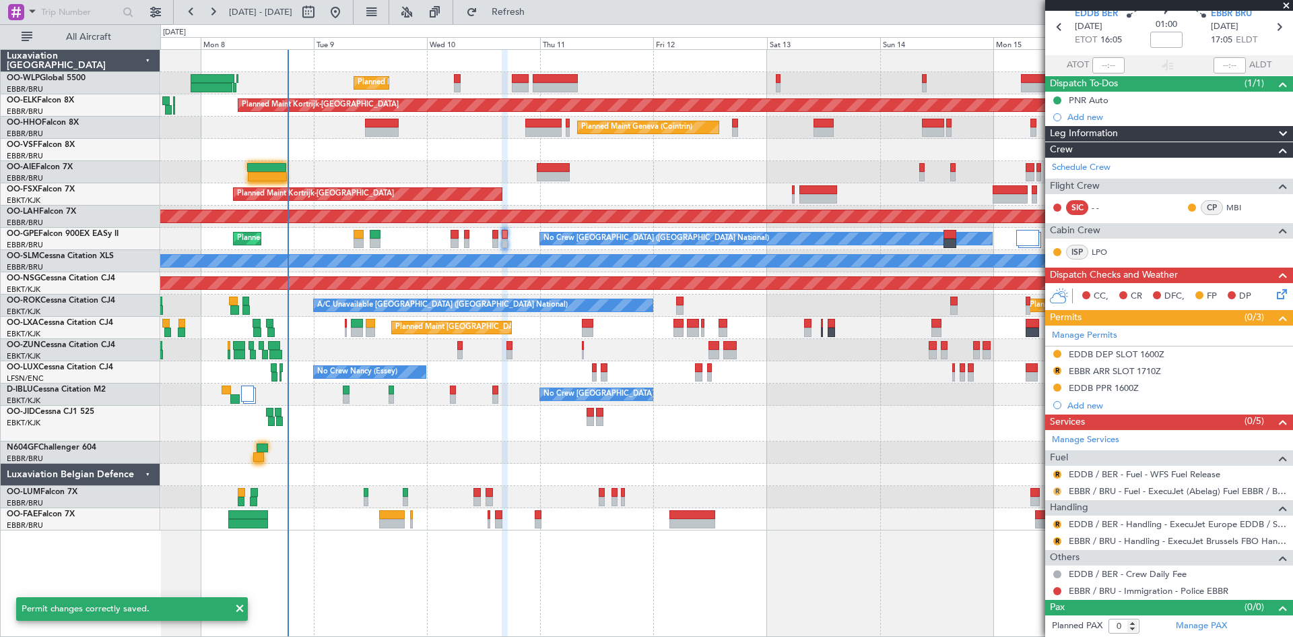
click at [1058, 494] on mat-tooltip-component "Review" at bounding box center [1057, 512] width 49 height 36
click at [1056, 488] on button "R" at bounding box center [1058, 491] width 8 height 8
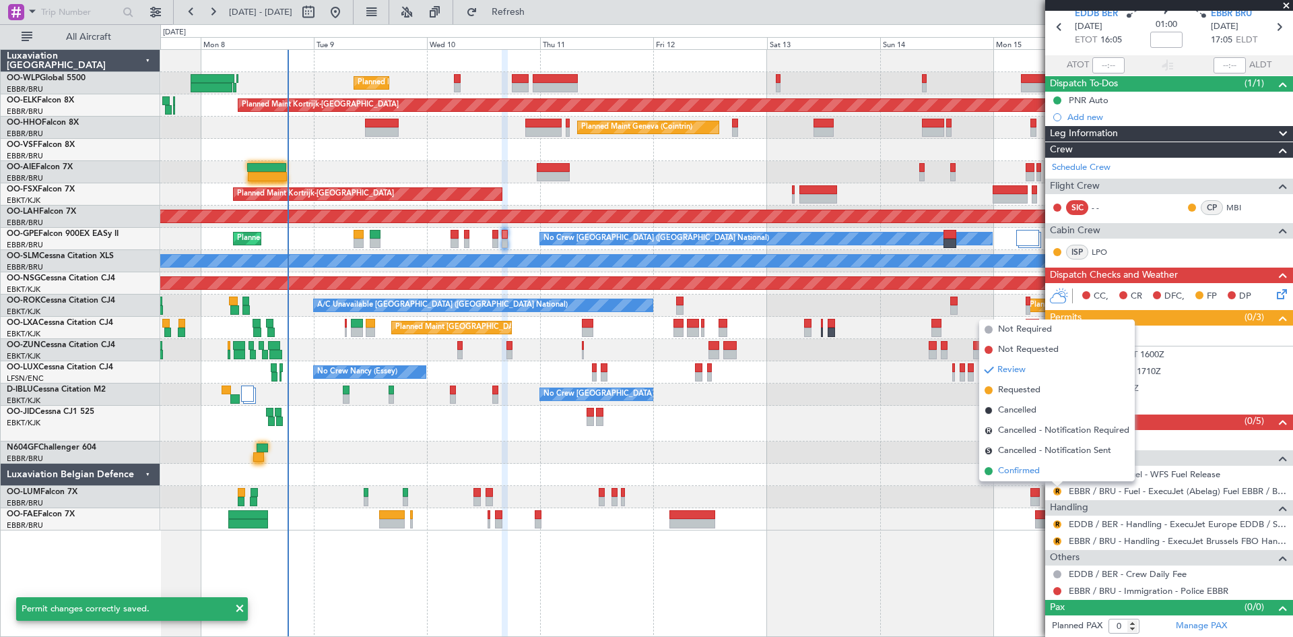
click at [1025, 470] on span "Confirmed" at bounding box center [1019, 470] width 42 height 13
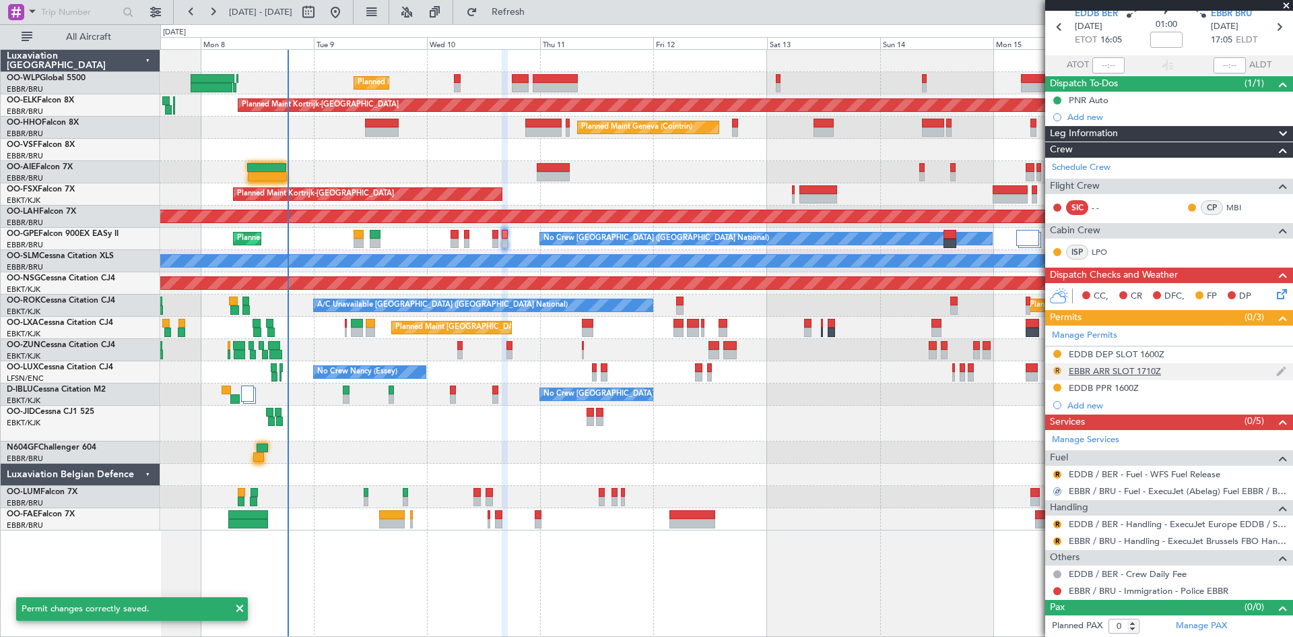
click at [1055, 372] on button "R" at bounding box center [1058, 370] width 8 height 8
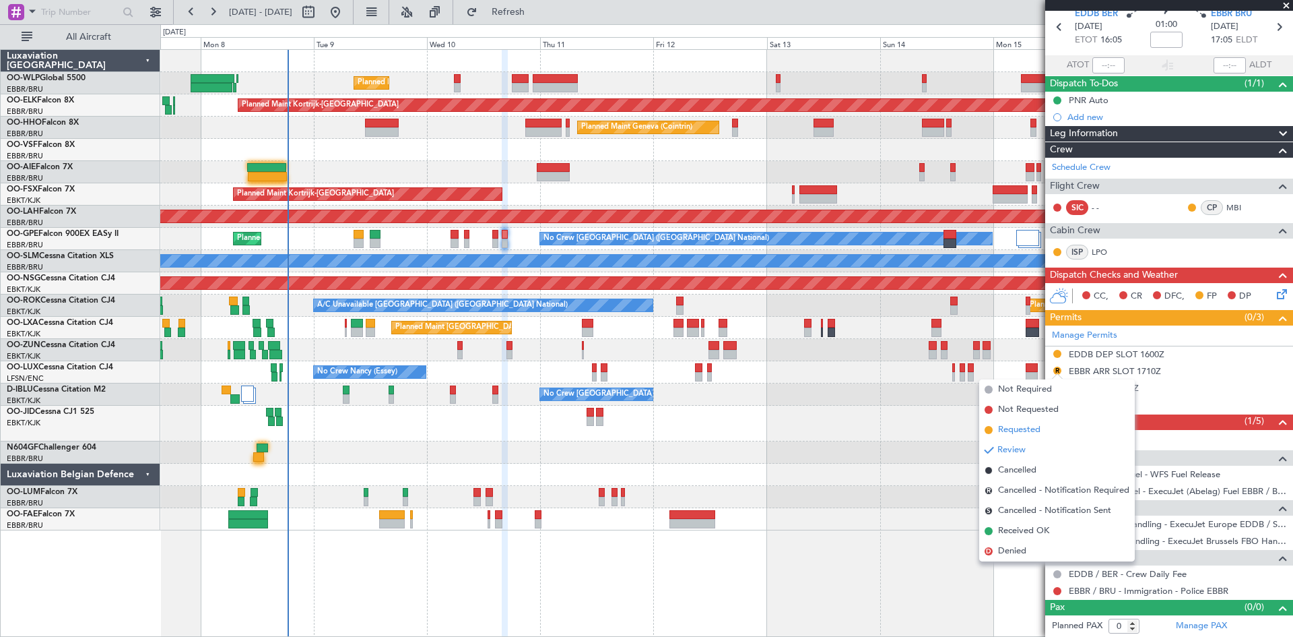
click at [1018, 430] on span "Requested" at bounding box center [1019, 429] width 42 height 13
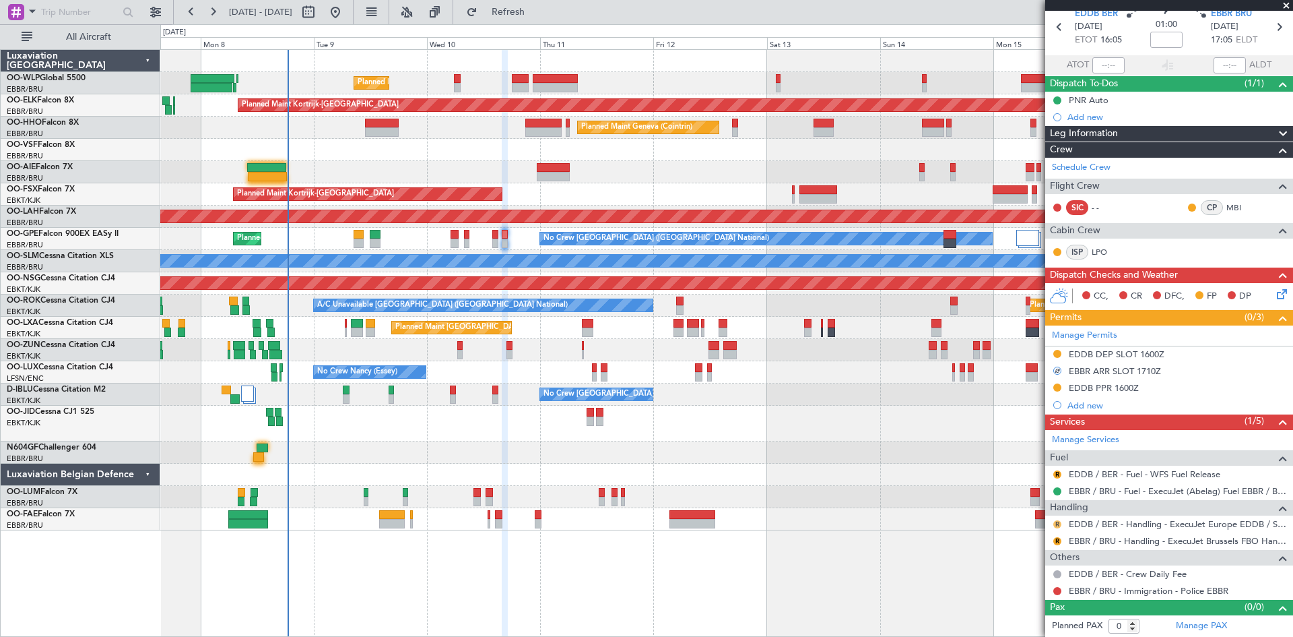
click at [1056, 525] on button "R" at bounding box center [1058, 524] width 8 height 8
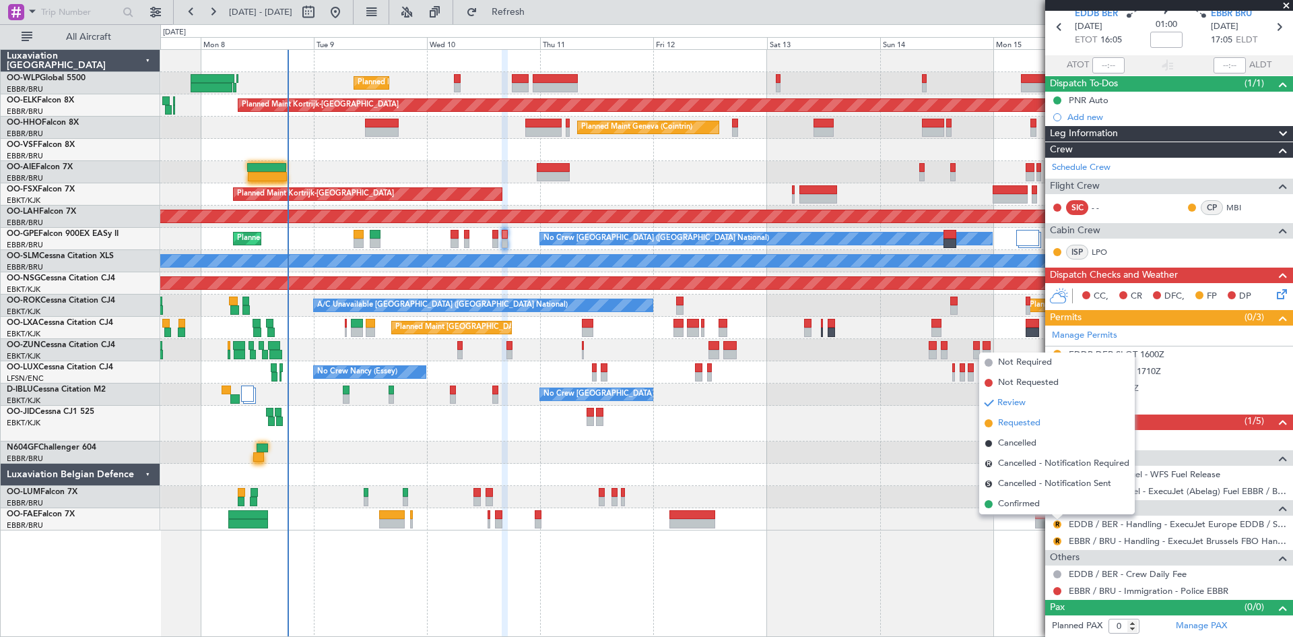
click at [1024, 427] on span "Requested" at bounding box center [1019, 422] width 42 height 13
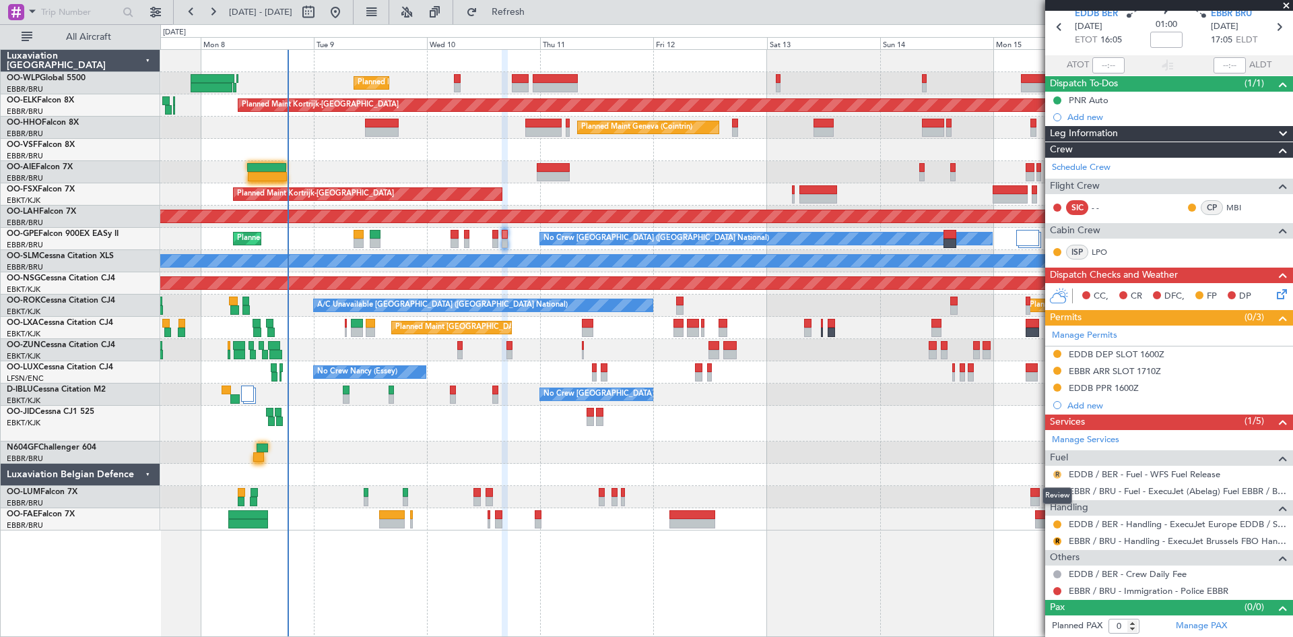
click at [1061, 474] on button "R" at bounding box center [1058, 474] width 8 height 8
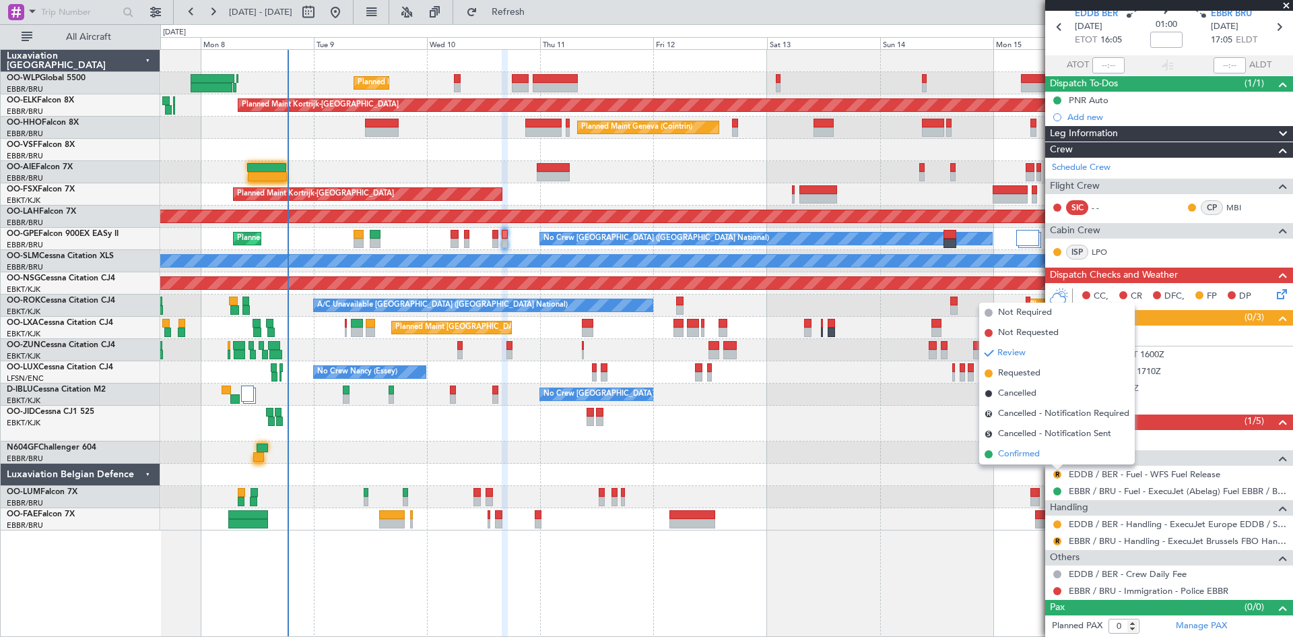
click at [1040, 452] on span "Confirmed" at bounding box center [1019, 453] width 42 height 13
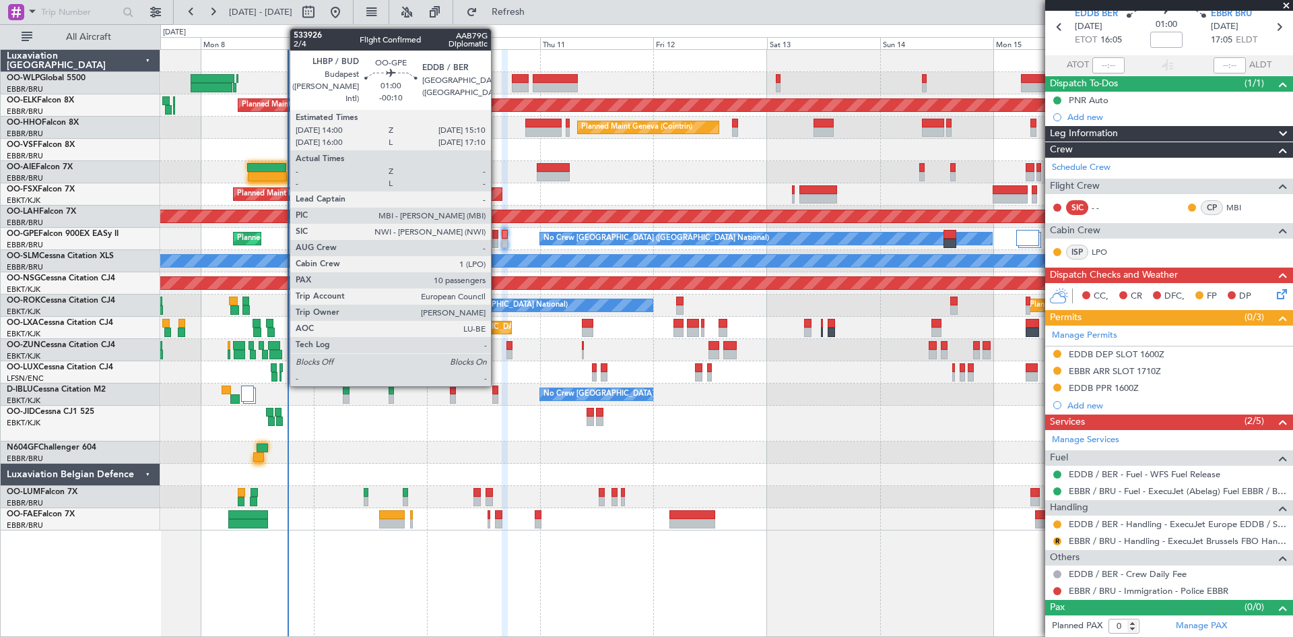
click at [497, 242] on div at bounding box center [495, 242] width 6 height 9
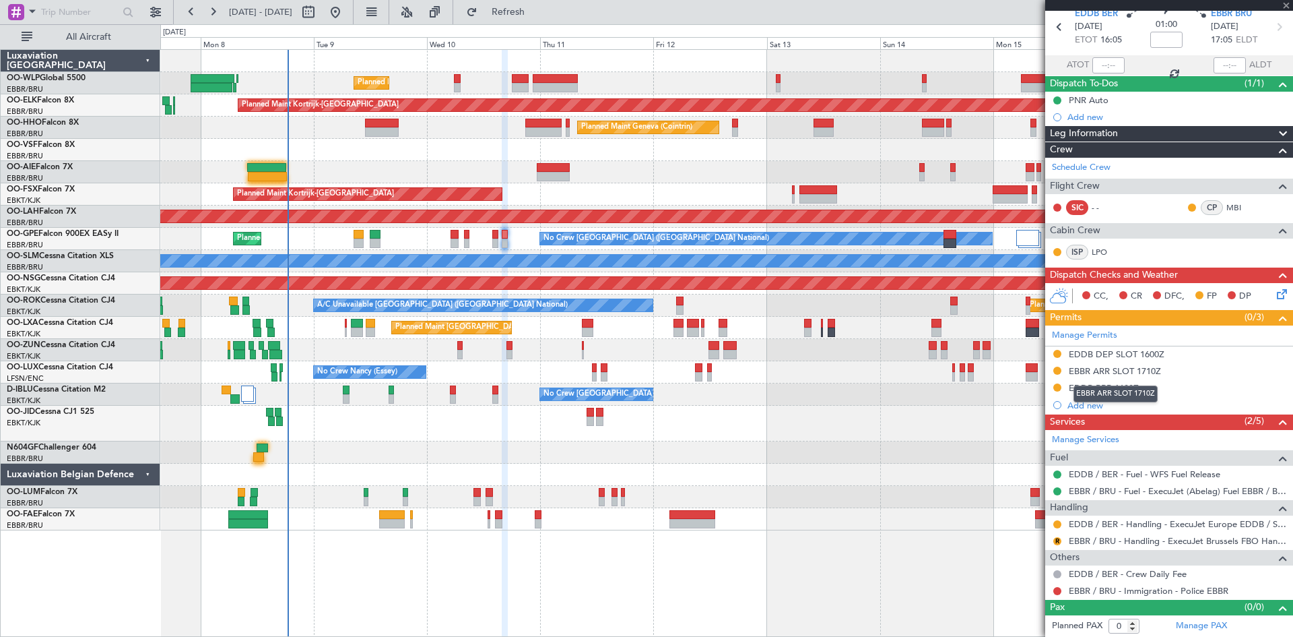
type input "-00:10"
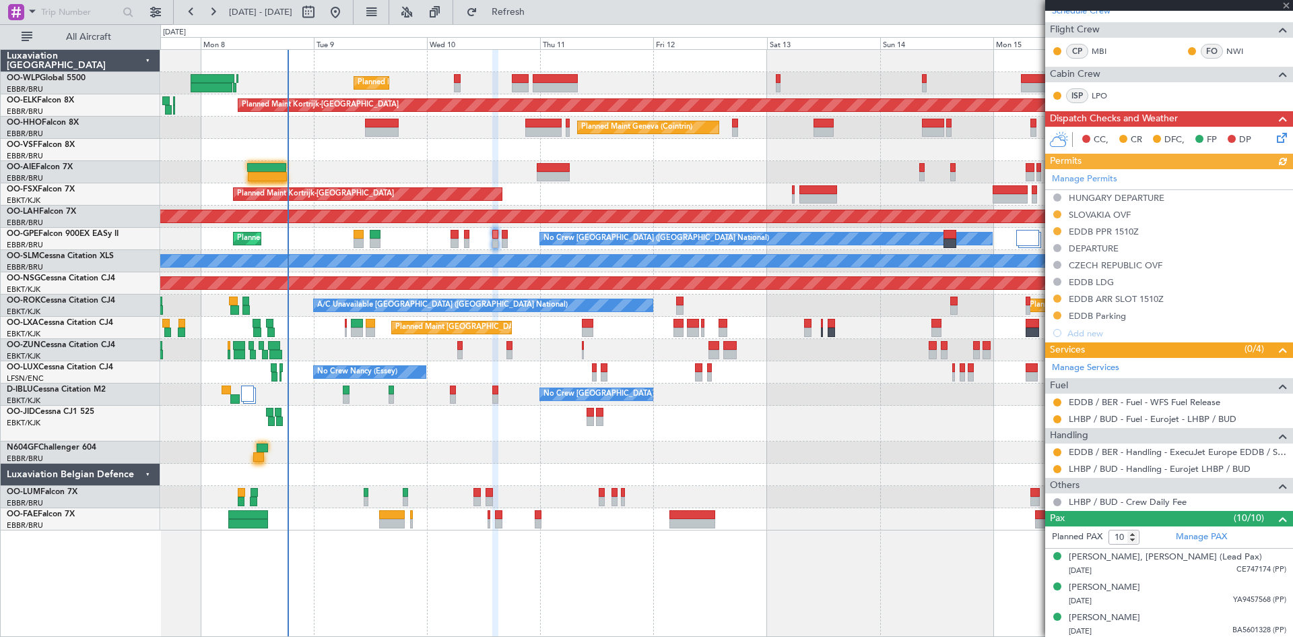
scroll to position [269, 0]
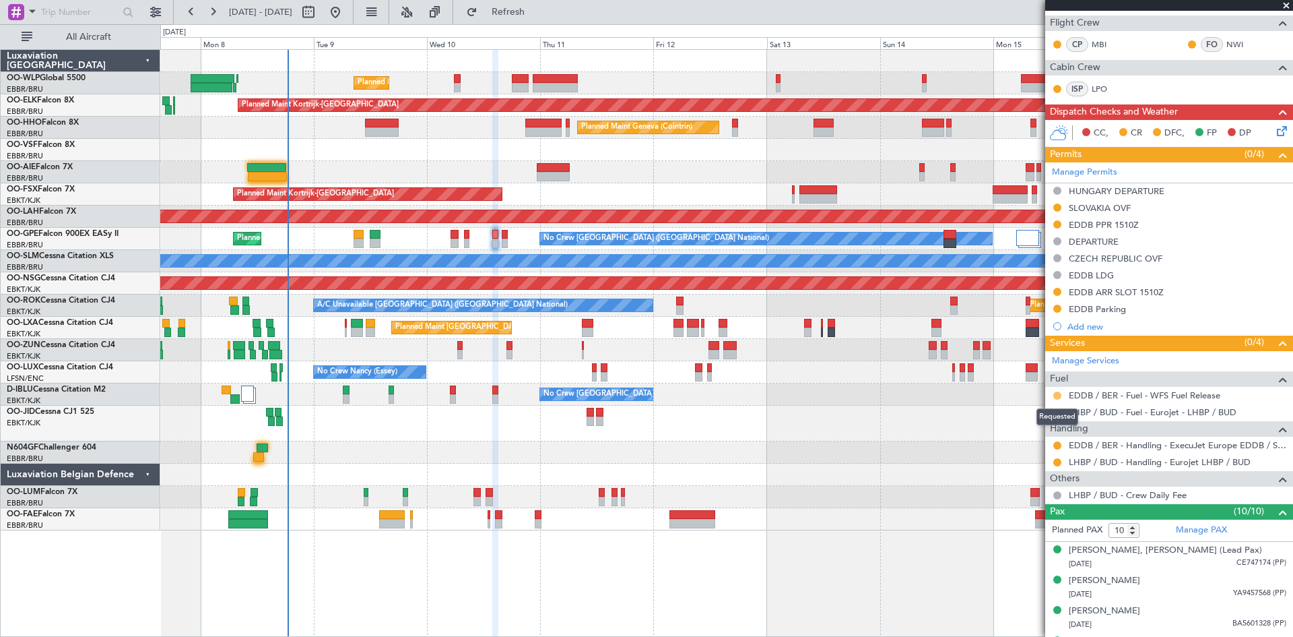
click at [1058, 393] on button at bounding box center [1058, 395] width 8 height 8
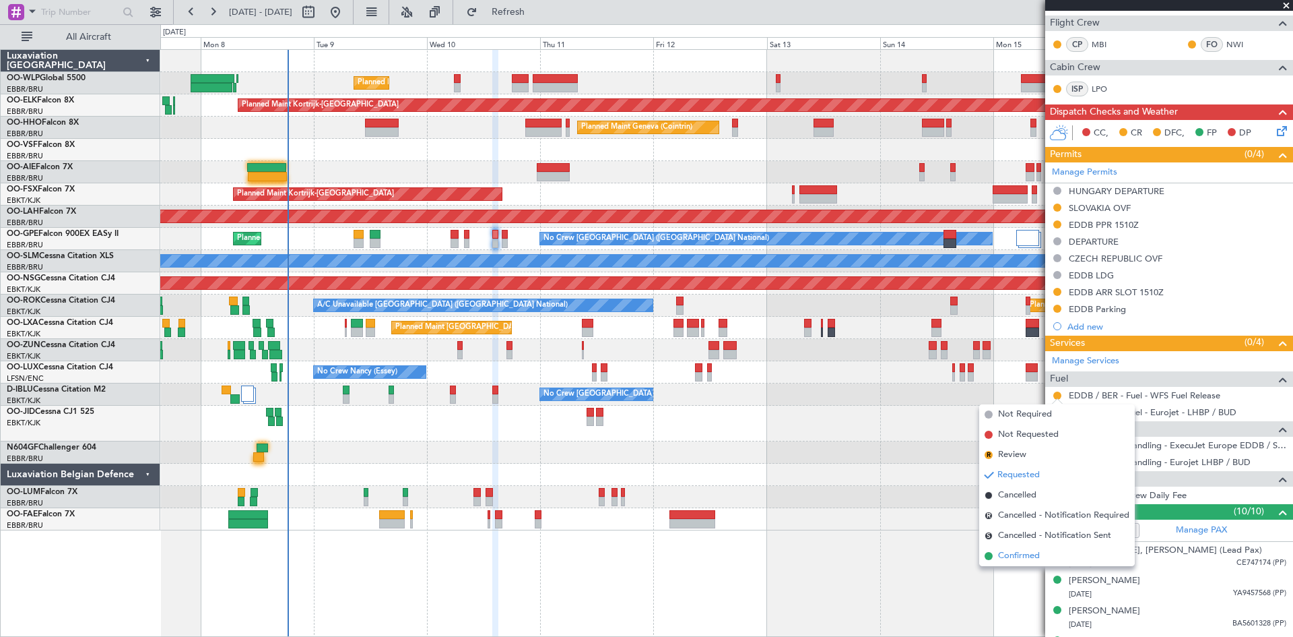
click at [1024, 554] on span "Confirmed" at bounding box center [1019, 555] width 42 height 13
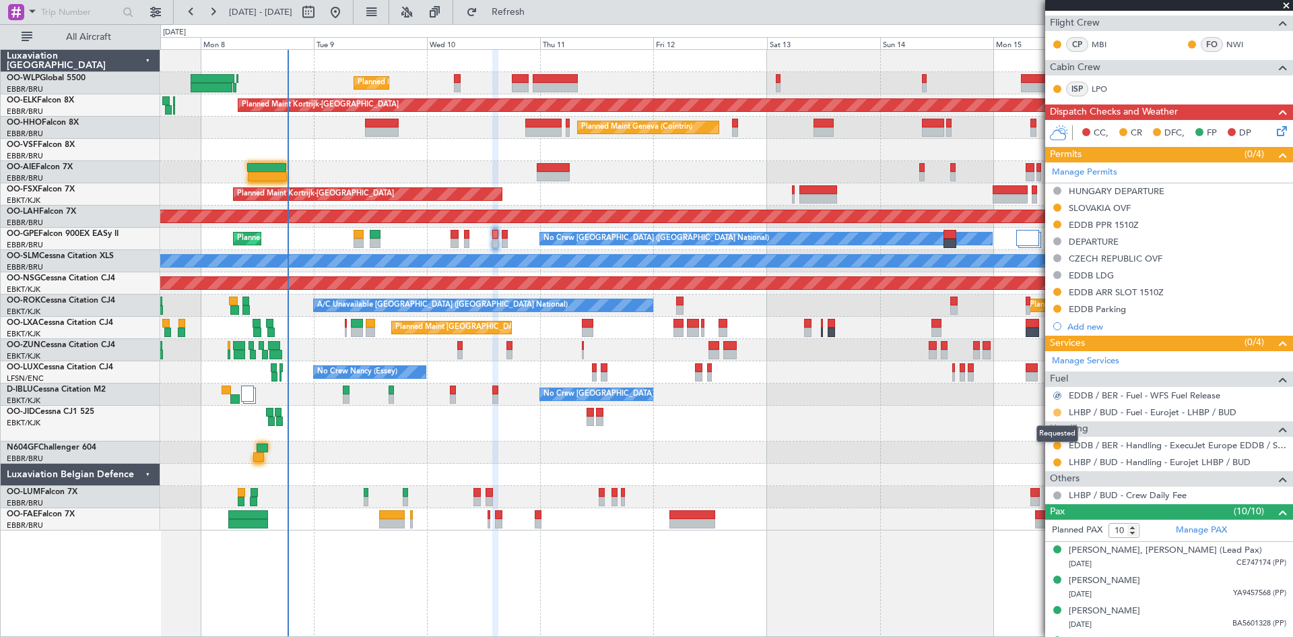
click at [1058, 408] on button at bounding box center [1058, 412] width 8 height 8
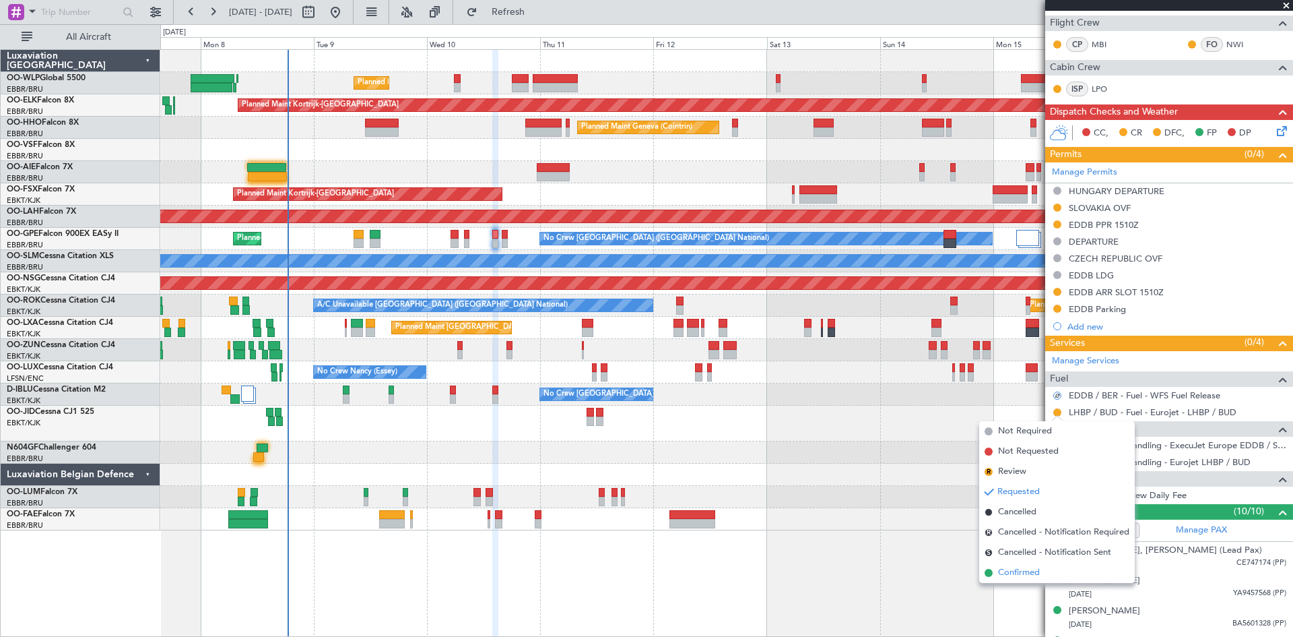
click at [1011, 569] on span "Confirmed" at bounding box center [1019, 572] width 42 height 13
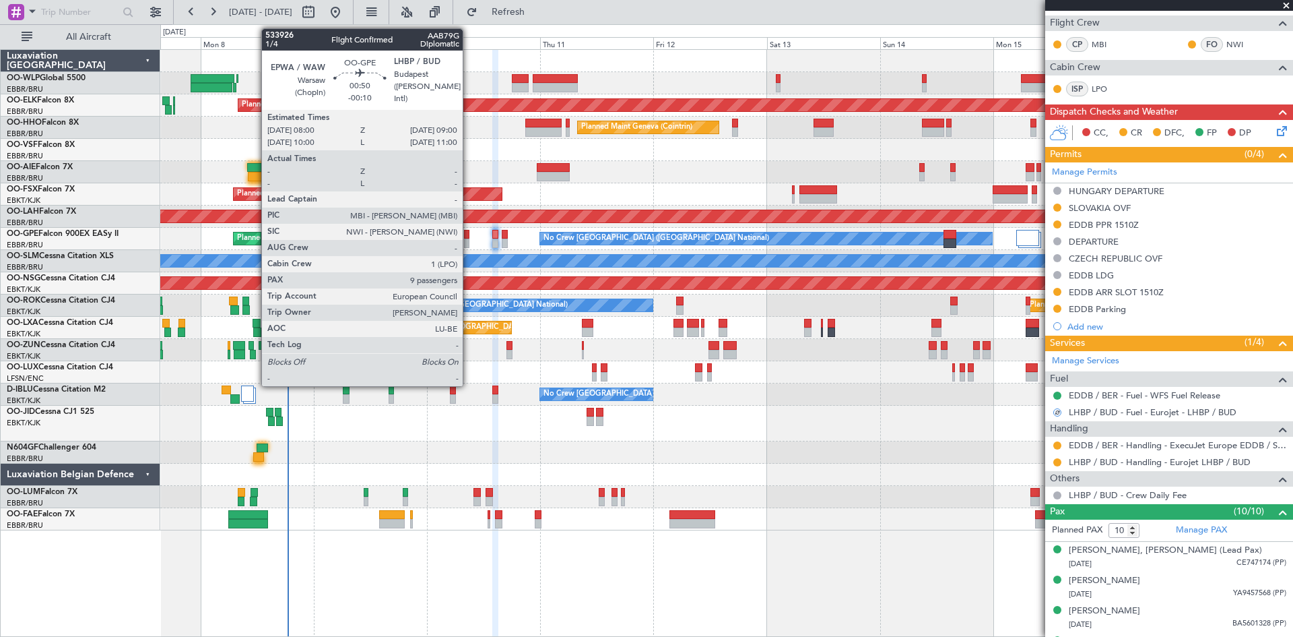
click at [469, 240] on div at bounding box center [466, 242] width 5 height 9
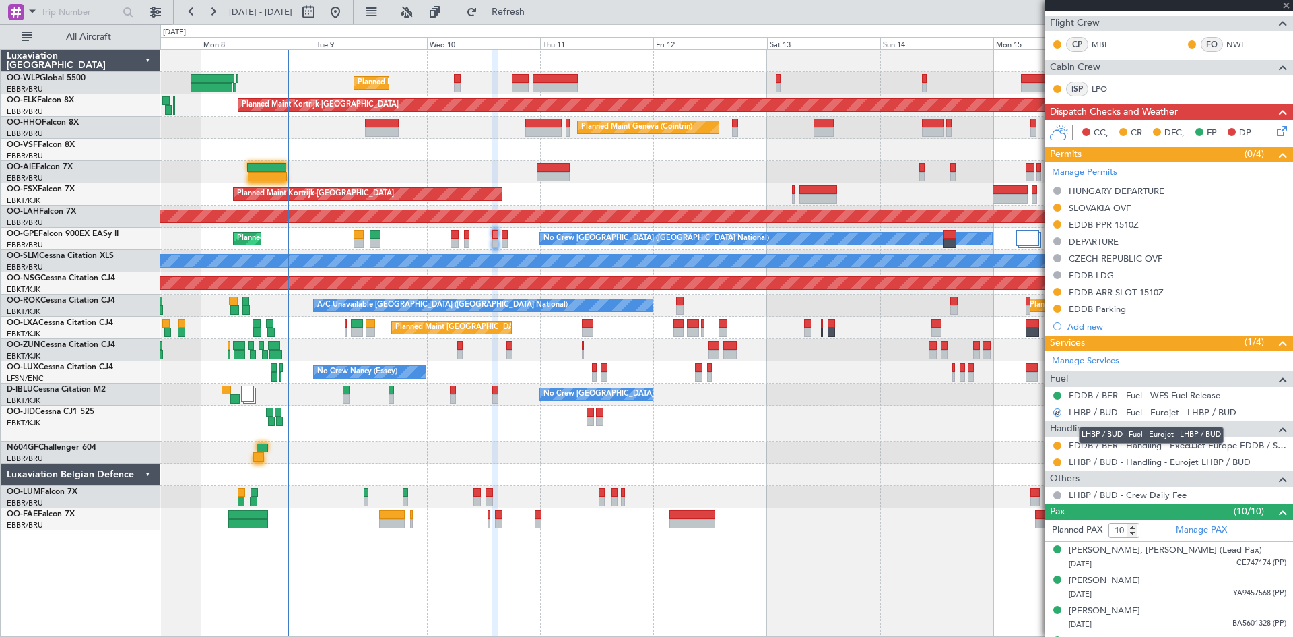
type input "9"
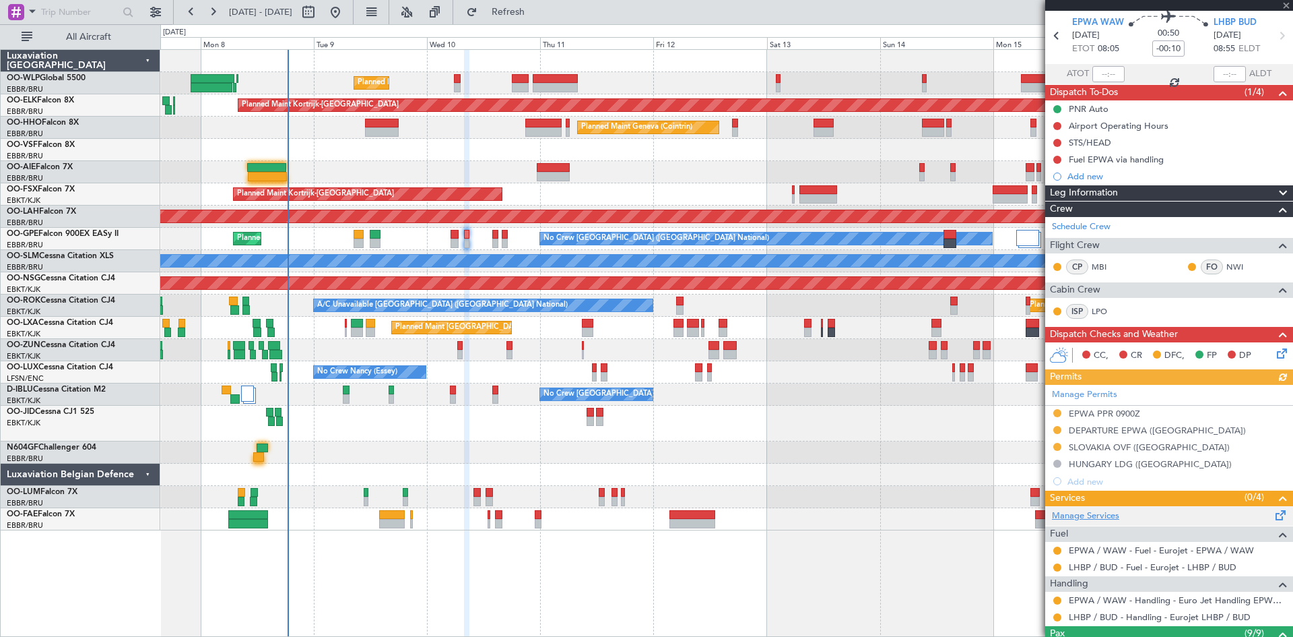
scroll to position [67, 0]
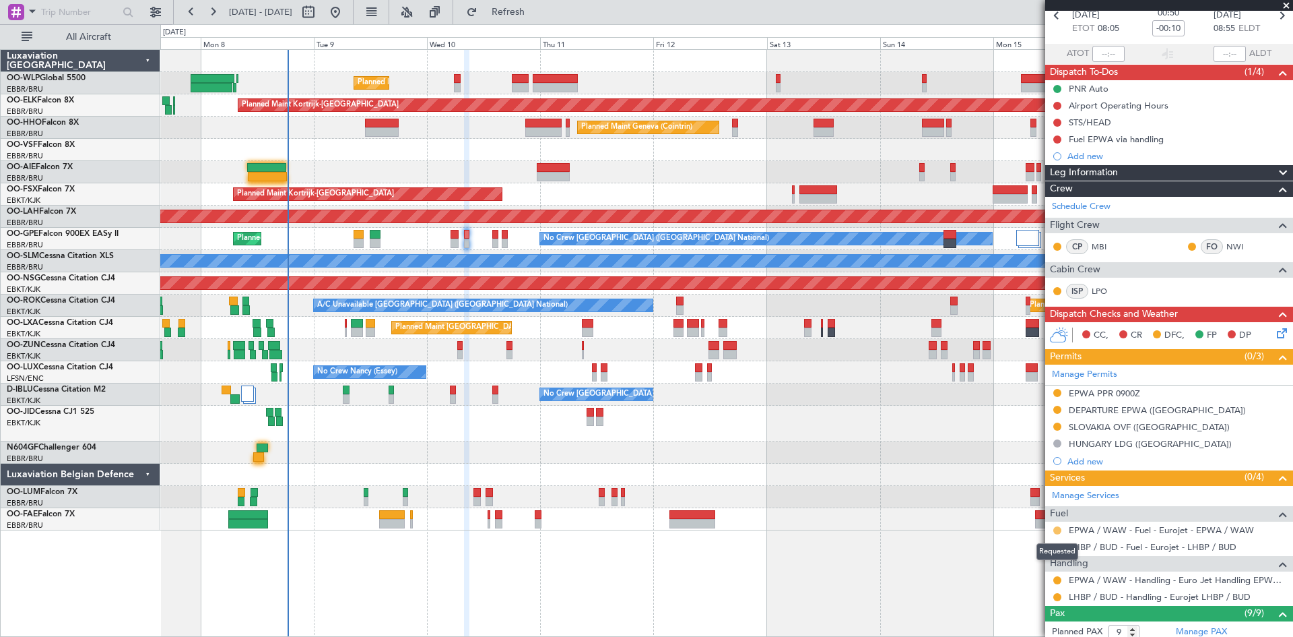
click at [1056, 529] on button at bounding box center [1058, 530] width 8 height 8
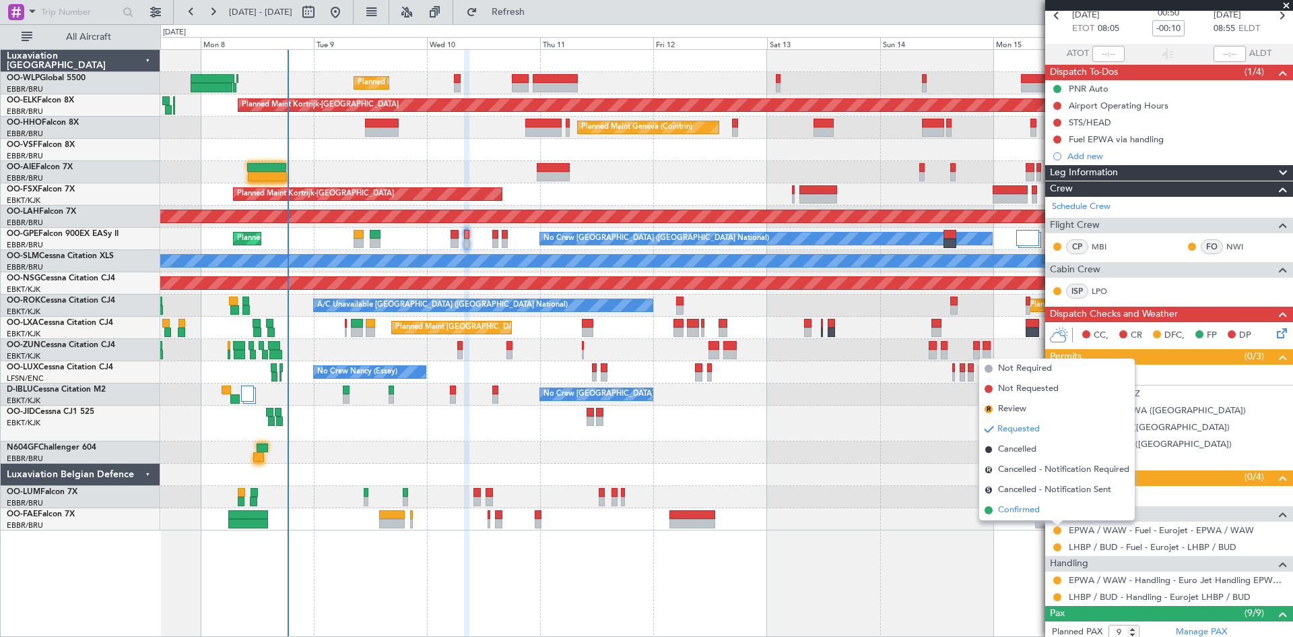
click at [1031, 519] on li "Confirmed" at bounding box center [1057, 510] width 156 height 20
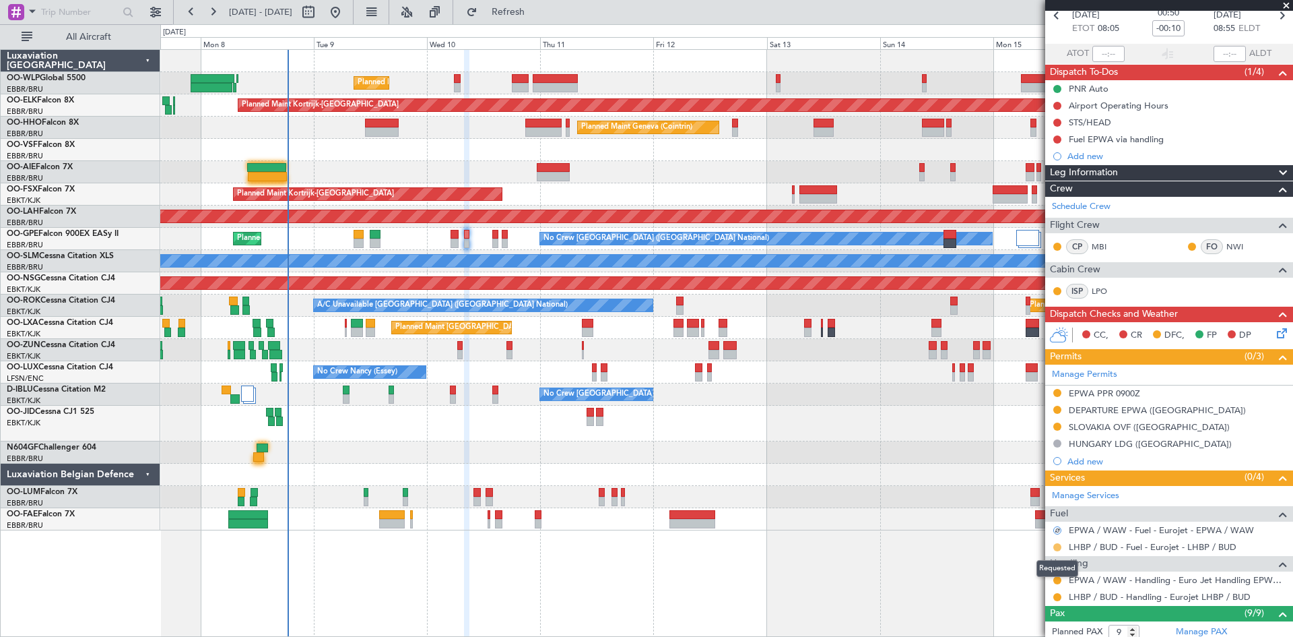
click at [1056, 548] on button at bounding box center [1058, 547] width 8 height 8
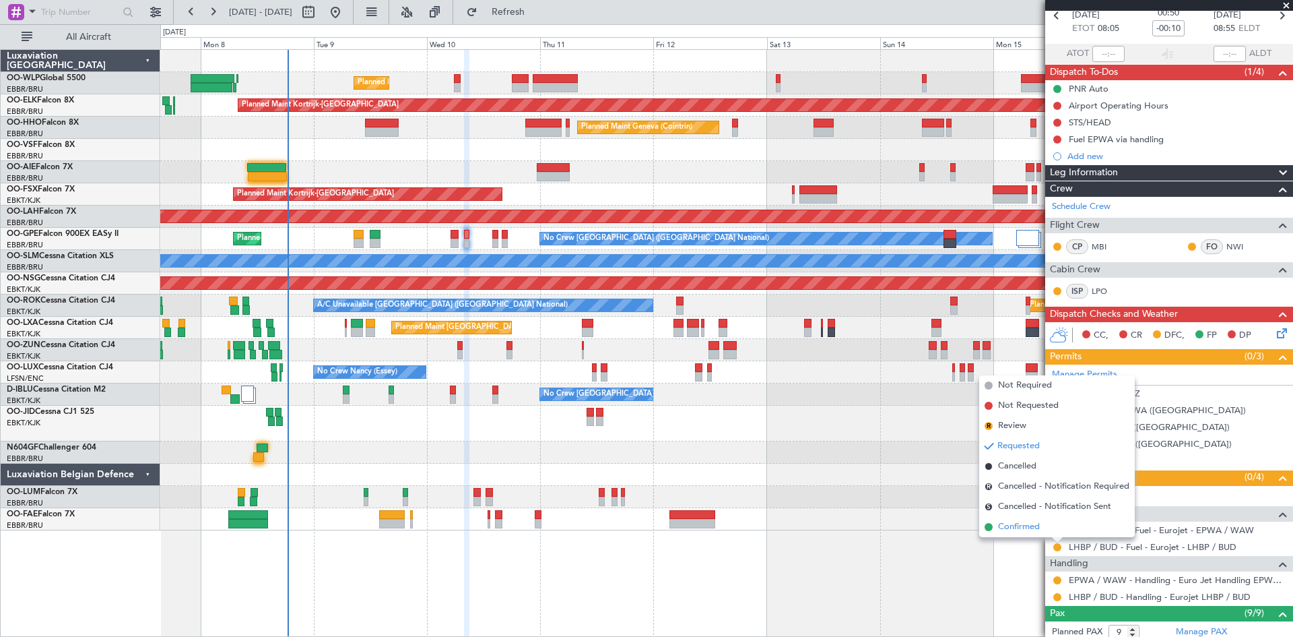
click at [1050, 525] on li "Confirmed" at bounding box center [1057, 527] width 156 height 20
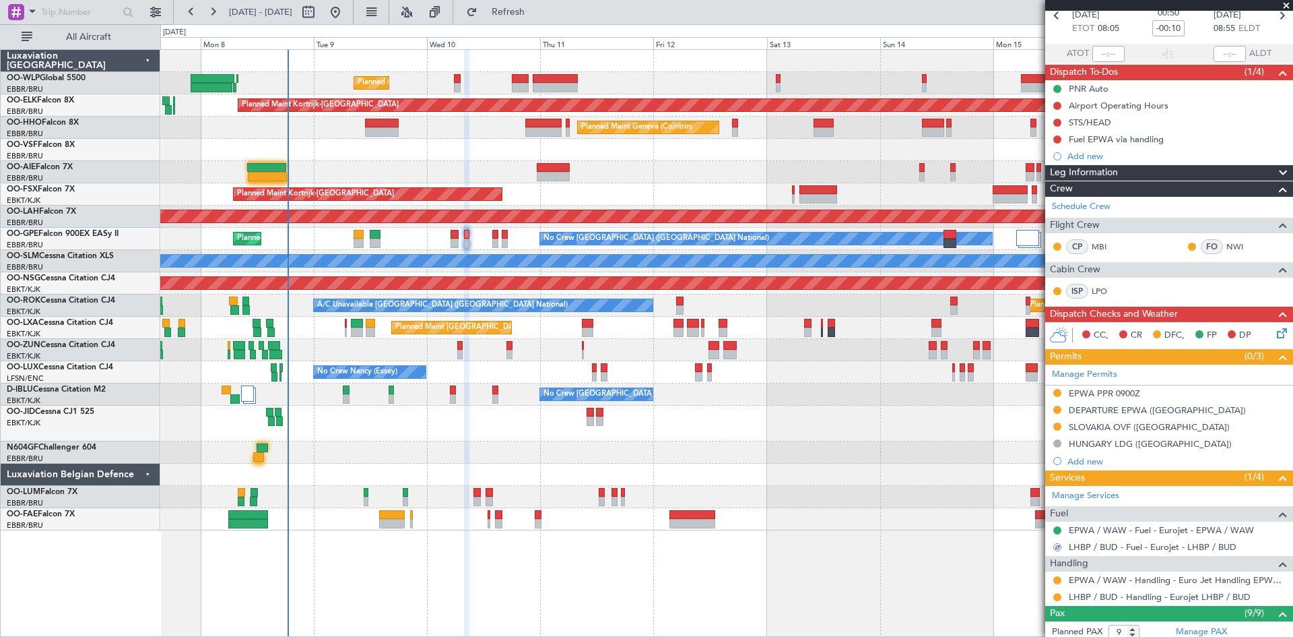
click at [459, 240] on div "No Crew Brussels (Brussels National) Planned Maint Brussels (Brussels National)…" at bounding box center [726, 239] width 1132 height 22
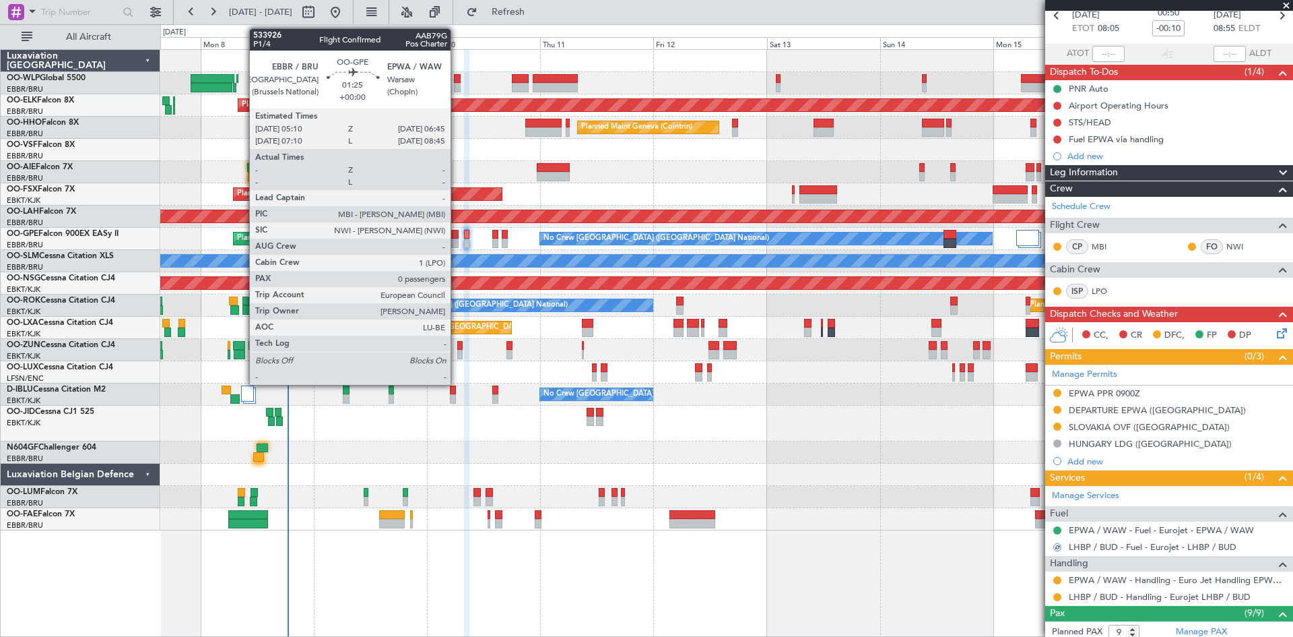
click at [455, 240] on div at bounding box center [455, 242] width 8 height 9
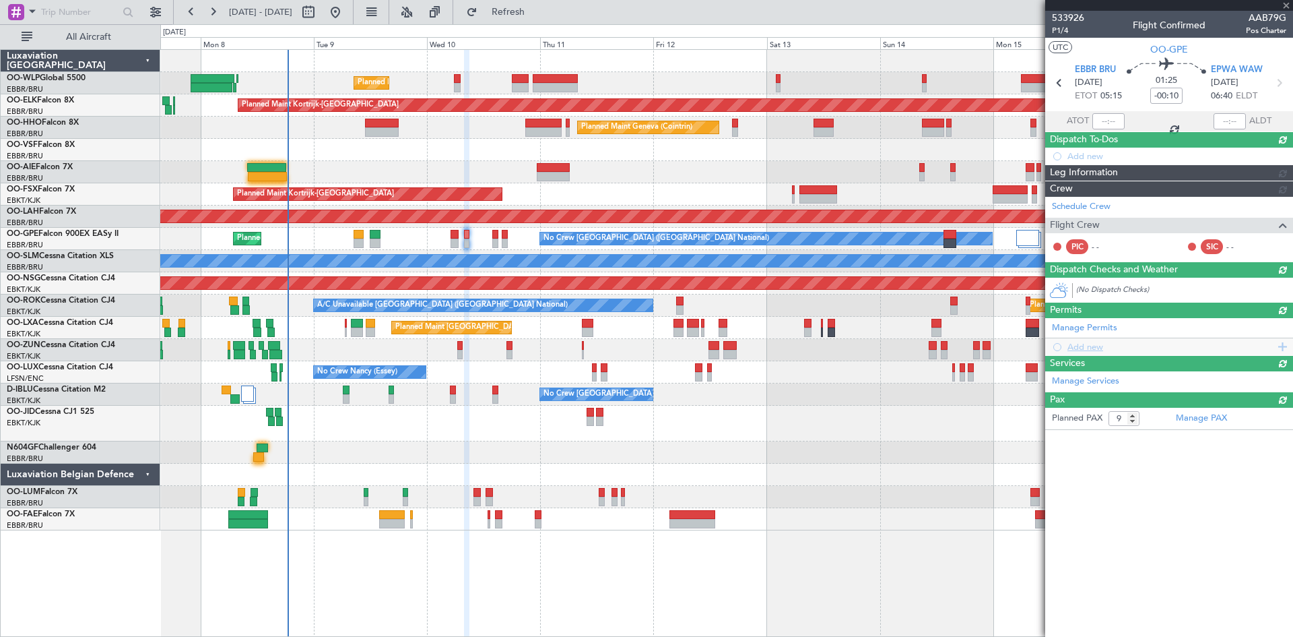
type input "0"
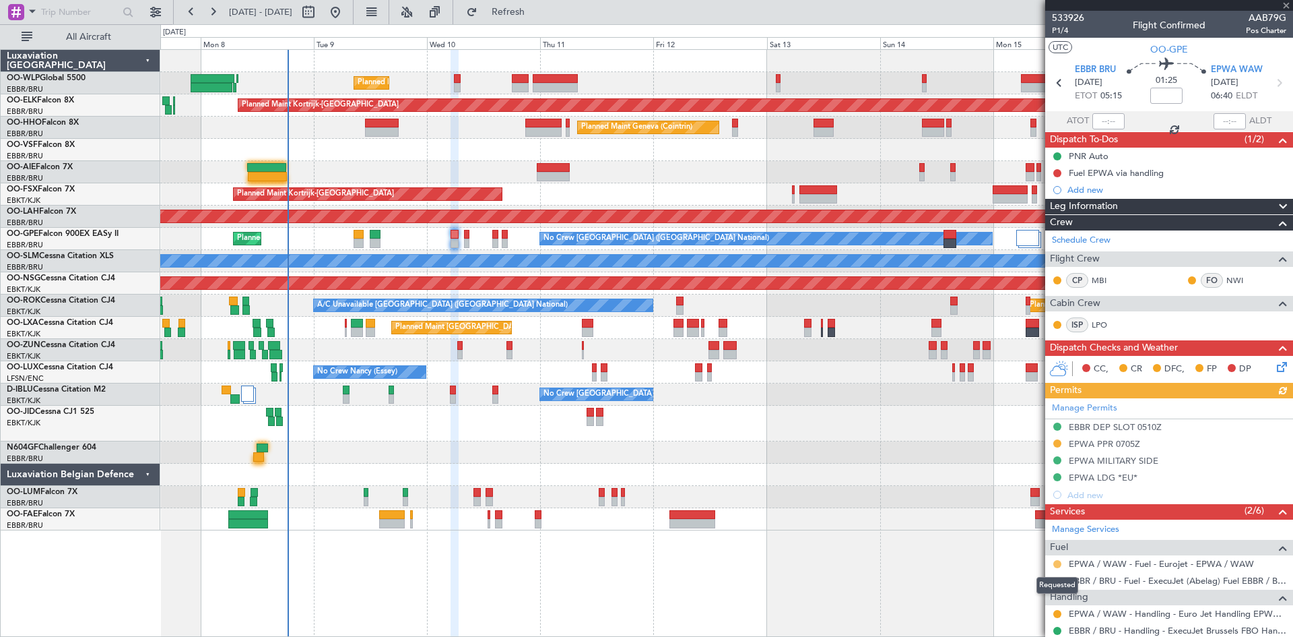
click at [1056, 562] on button at bounding box center [1058, 564] width 8 height 8
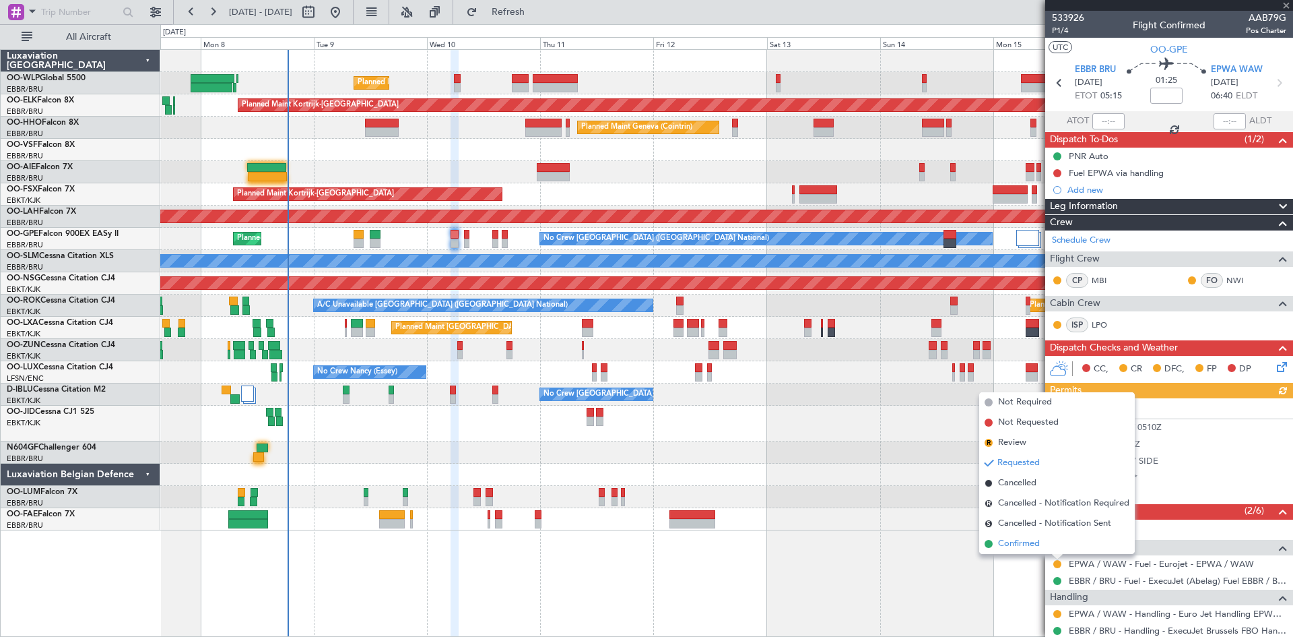
click at [1031, 546] on span "Confirmed" at bounding box center [1019, 543] width 42 height 13
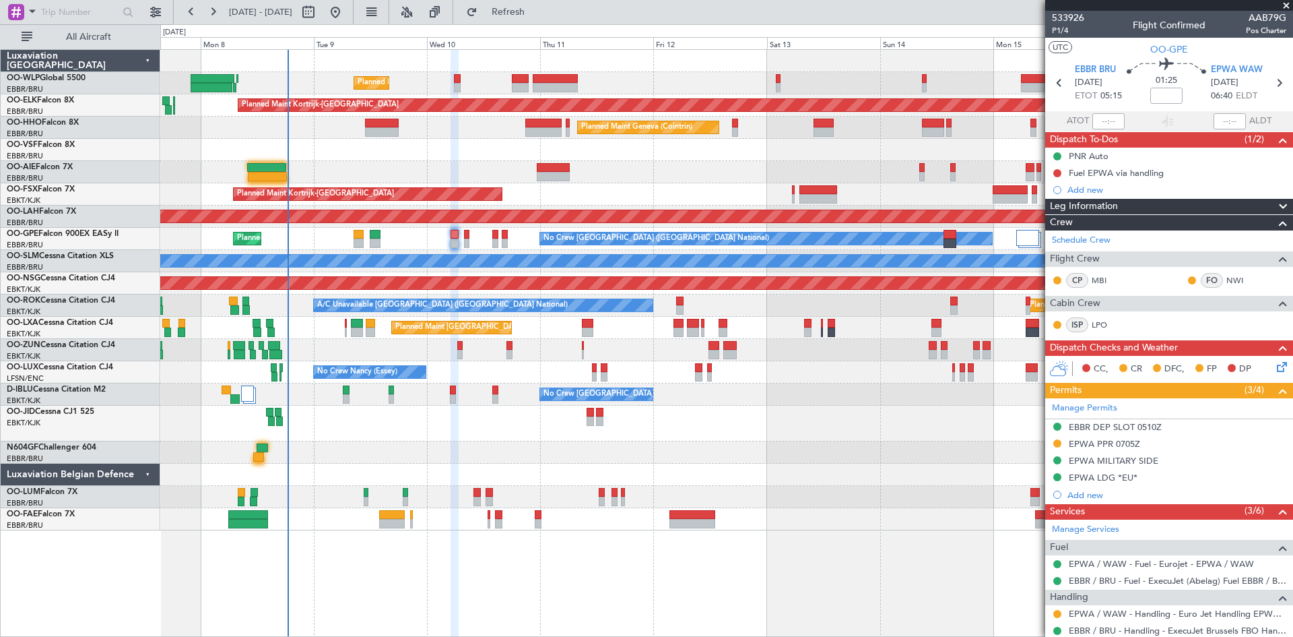
scroll to position [67, 0]
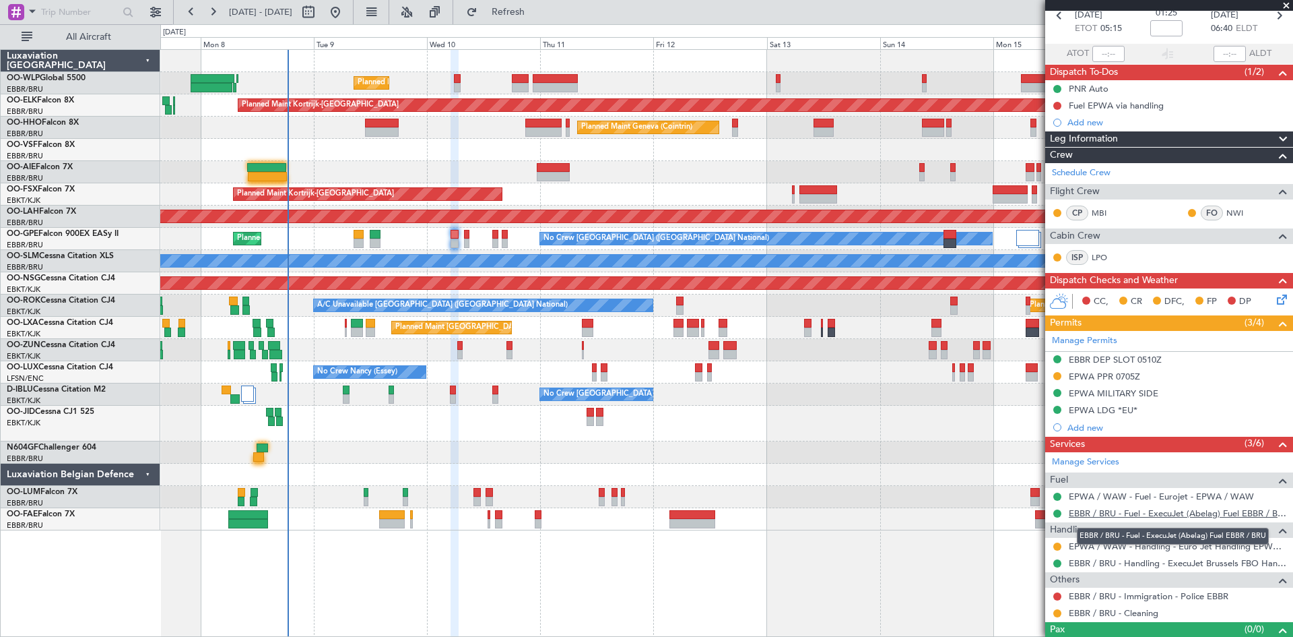
click at [1138, 517] on link "EBBR / BRU - Fuel - ExecuJet (Abelag) Fuel EBBR / BRU" at bounding box center [1178, 512] width 218 height 11
click at [1169, 567] on link "EBBR / BRU - Handling - ExecuJet Brussels FBO Handling Abelag" at bounding box center [1178, 562] width 218 height 11
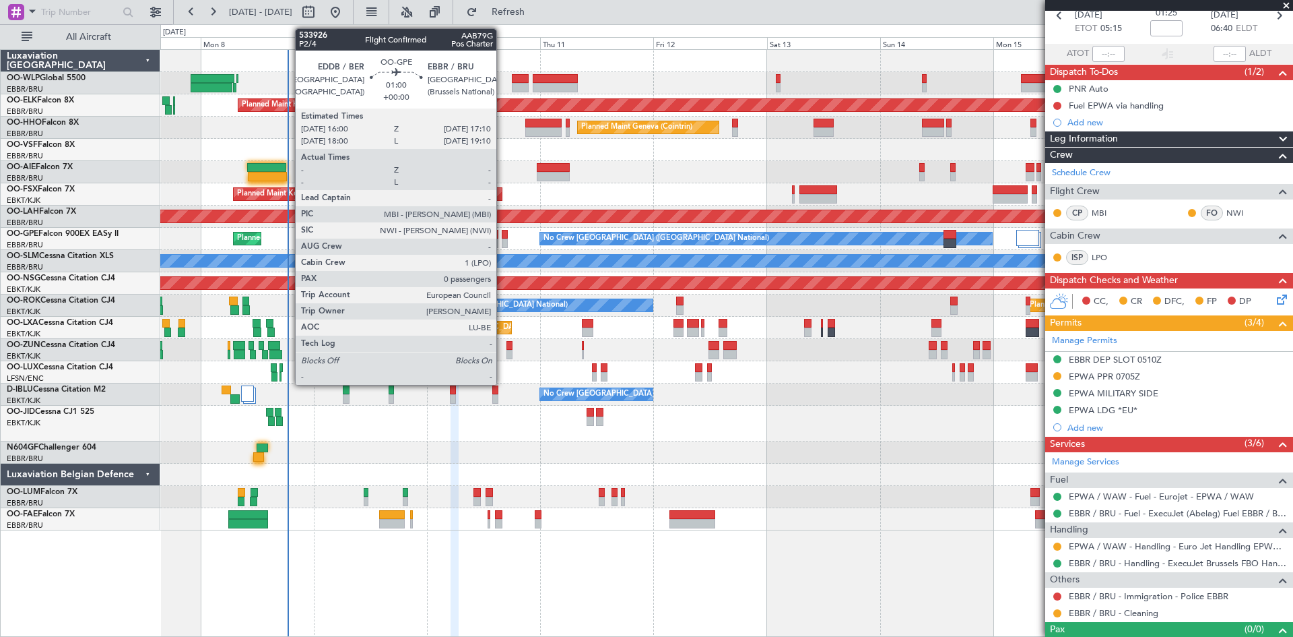
click at [503, 232] on div at bounding box center [505, 234] width 6 height 9
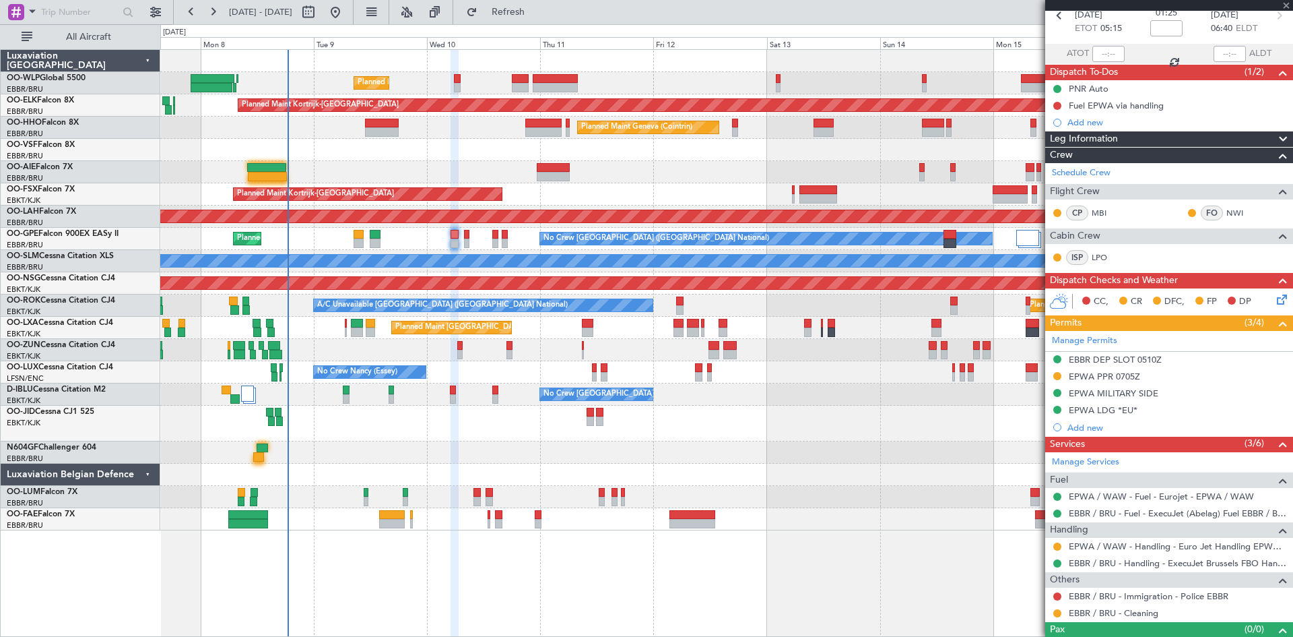
scroll to position [0, 0]
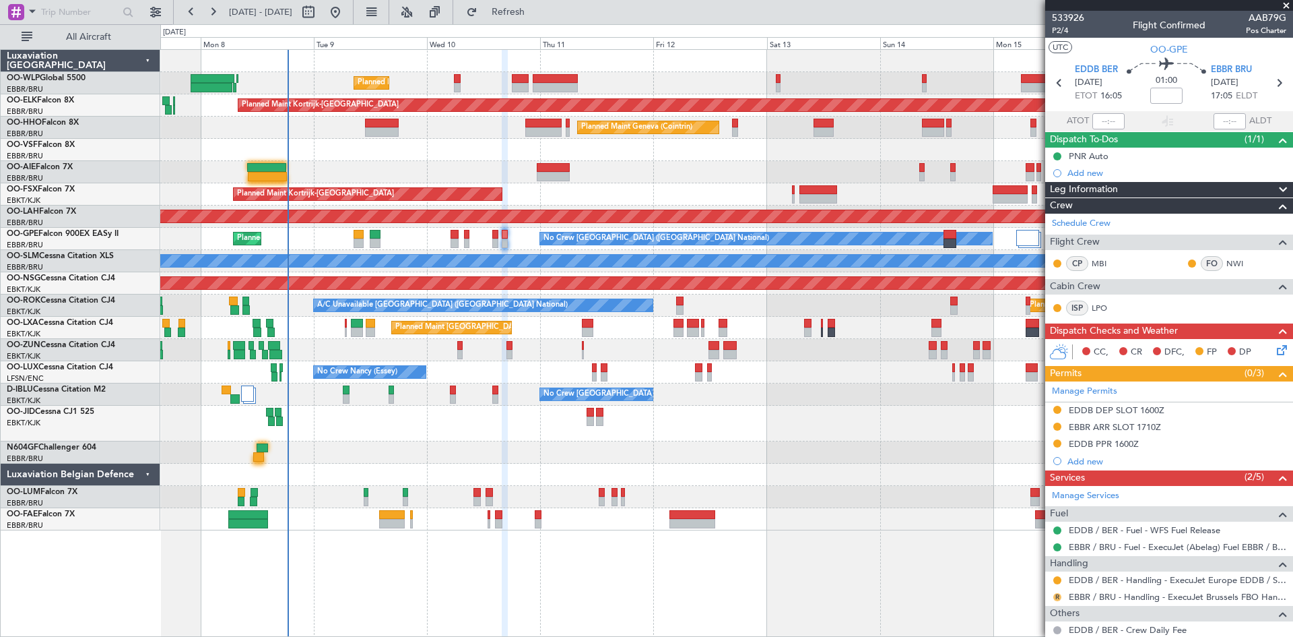
click at [1057, 599] on button "R" at bounding box center [1058, 597] width 8 height 8
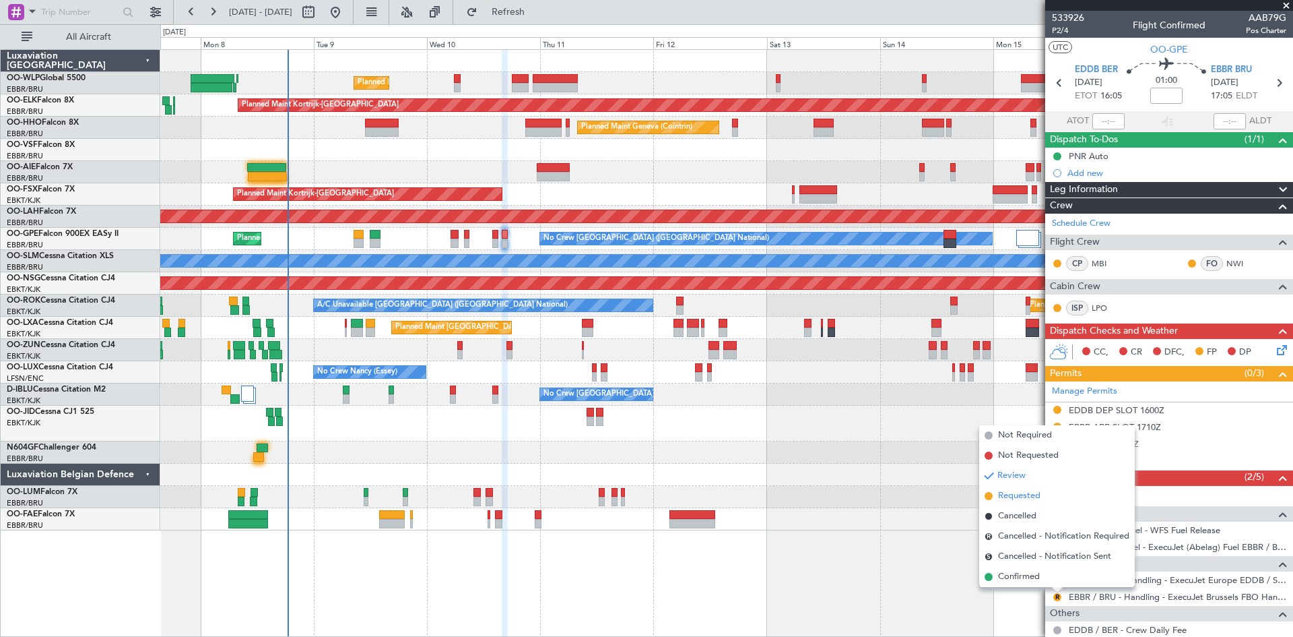
click at [1020, 494] on span "Requested" at bounding box center [1019, 495] width 42 height 13
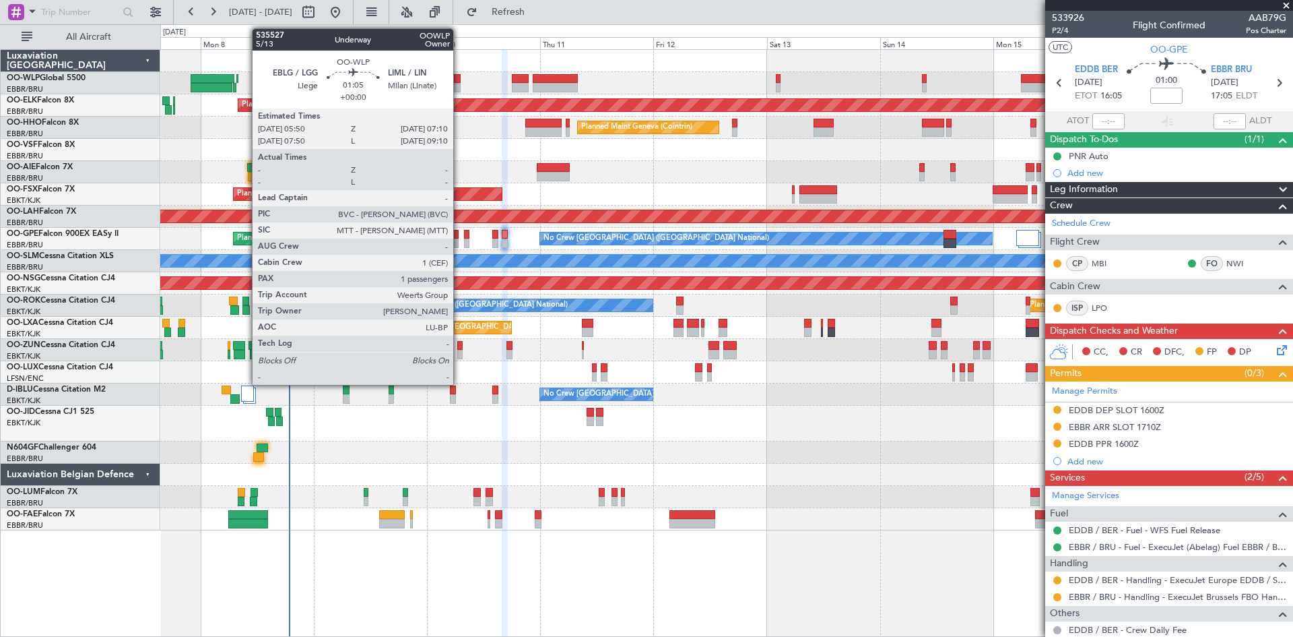
click at [459, 84] on div at bounding box center [457, 87] width 7 height 9
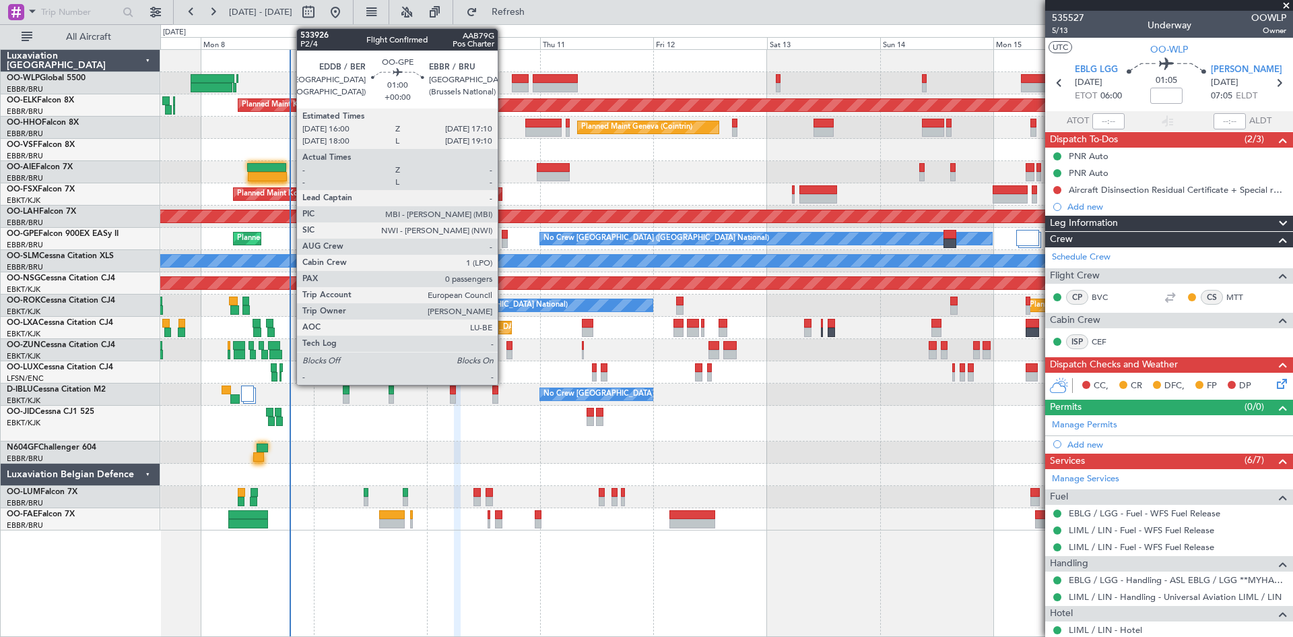
click at [504, 236] on div at bounding box center [505, 234] width 6 height 9
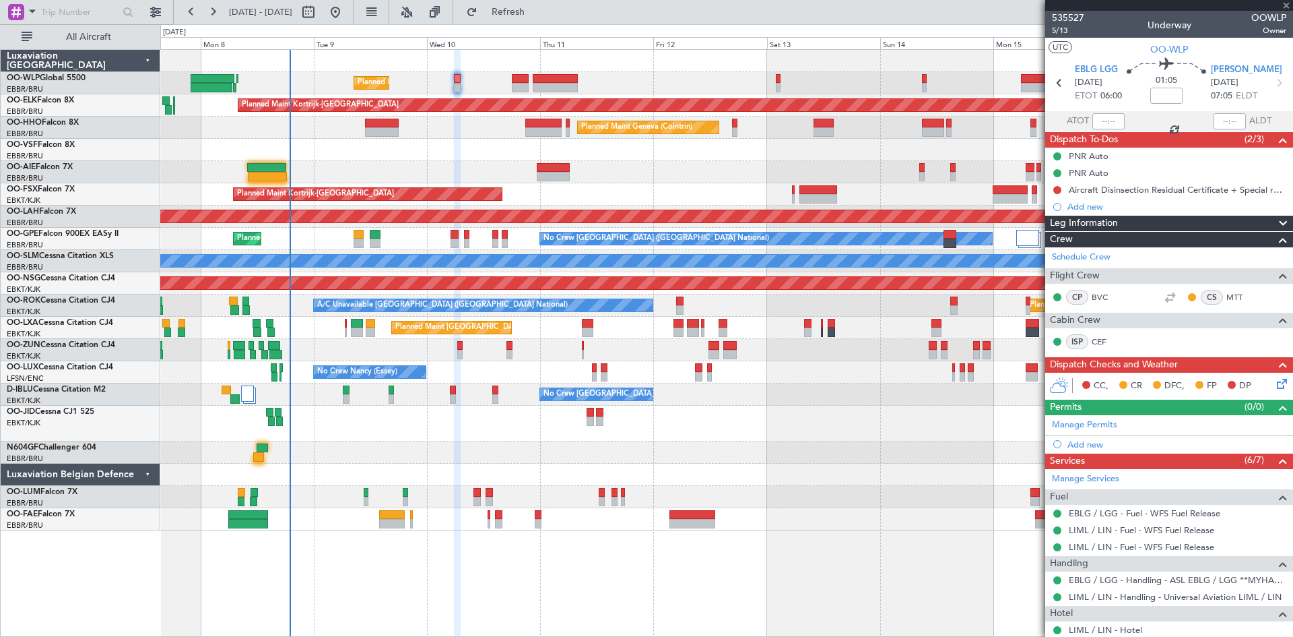
type input "0"
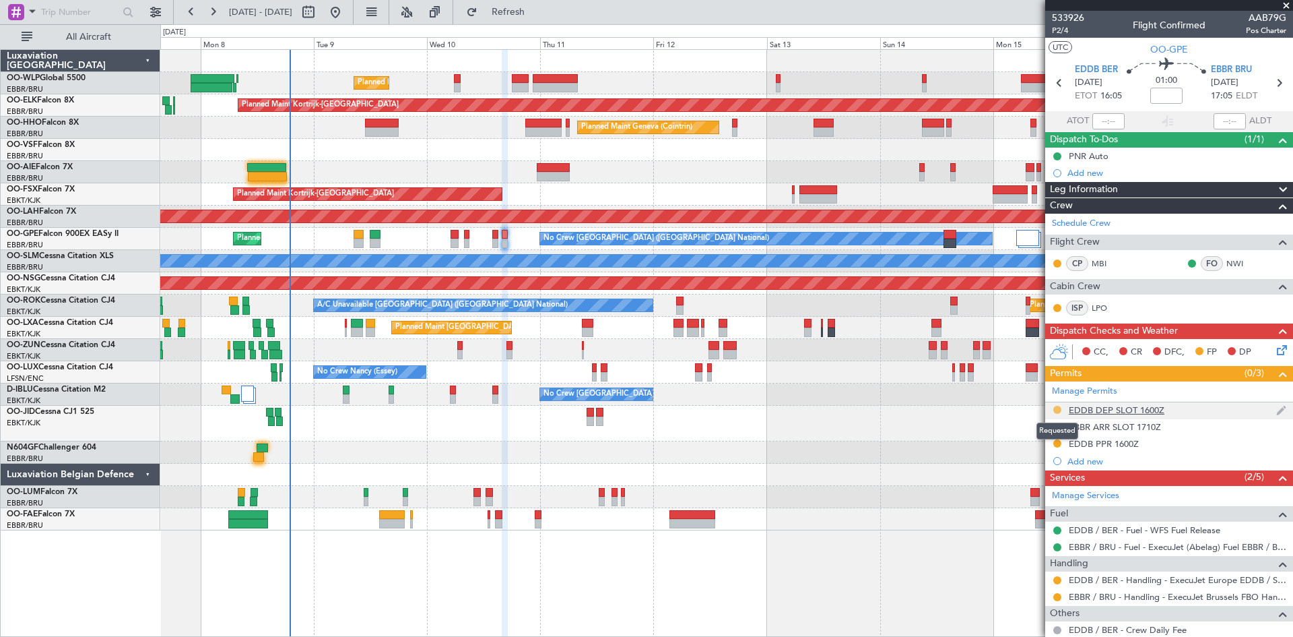
click at [1058, 412] on button at bounding box center [1058, 410] width 8 height 8
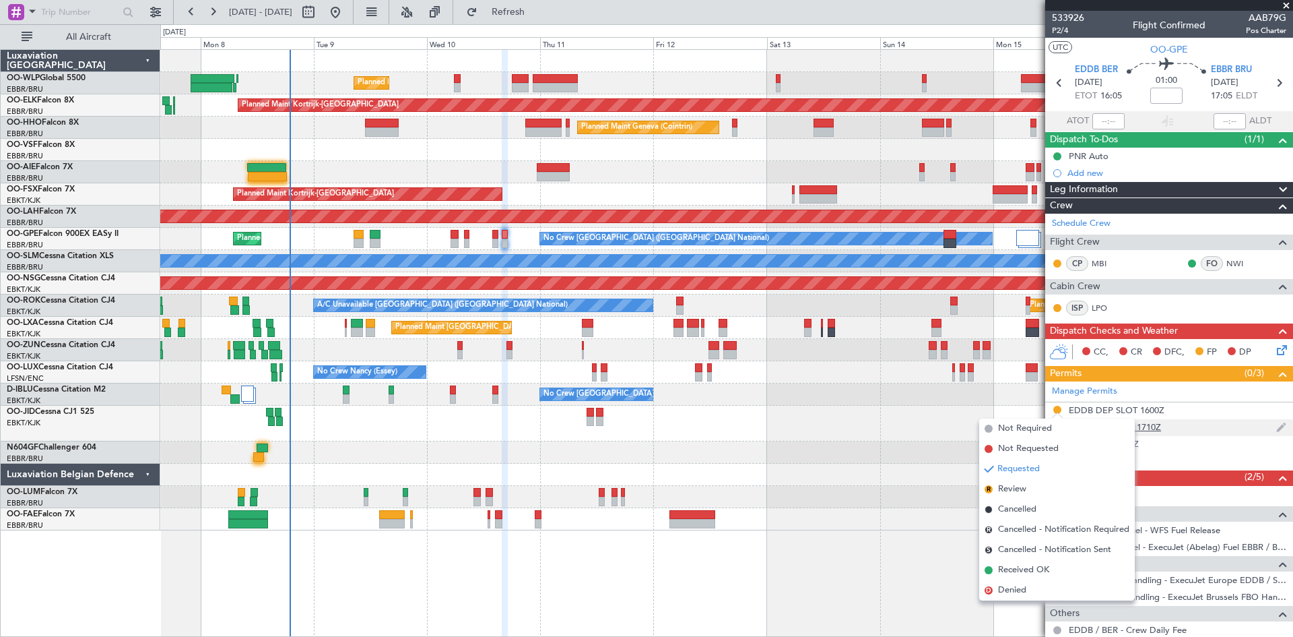
click at [1200, 432] on div "EBBR ARR SLOT 1710Z" at bounding box center [1169, 427] width 248 height 17
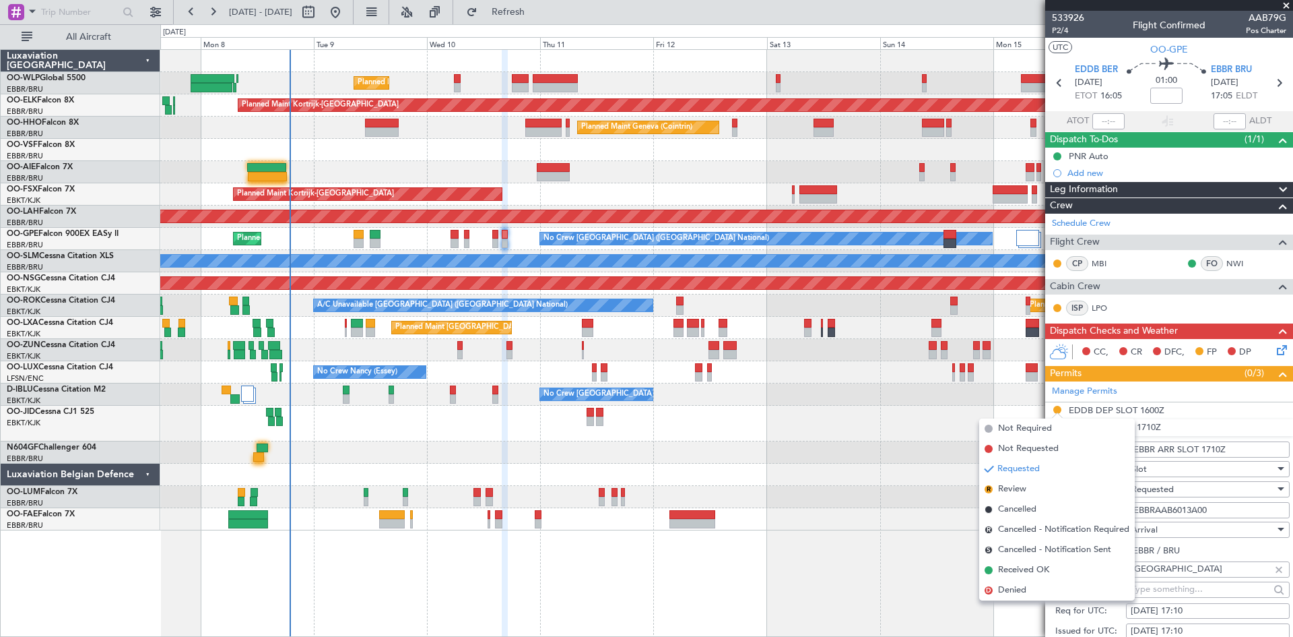
click at [1213, 431] on li "EBBR ARR SLOT 1710Z Name: EBBR ARR SLOT 1710Z Type: Slot Stage: Requested Numbe…" at bounding box center [1169, 628] width 248 height 419
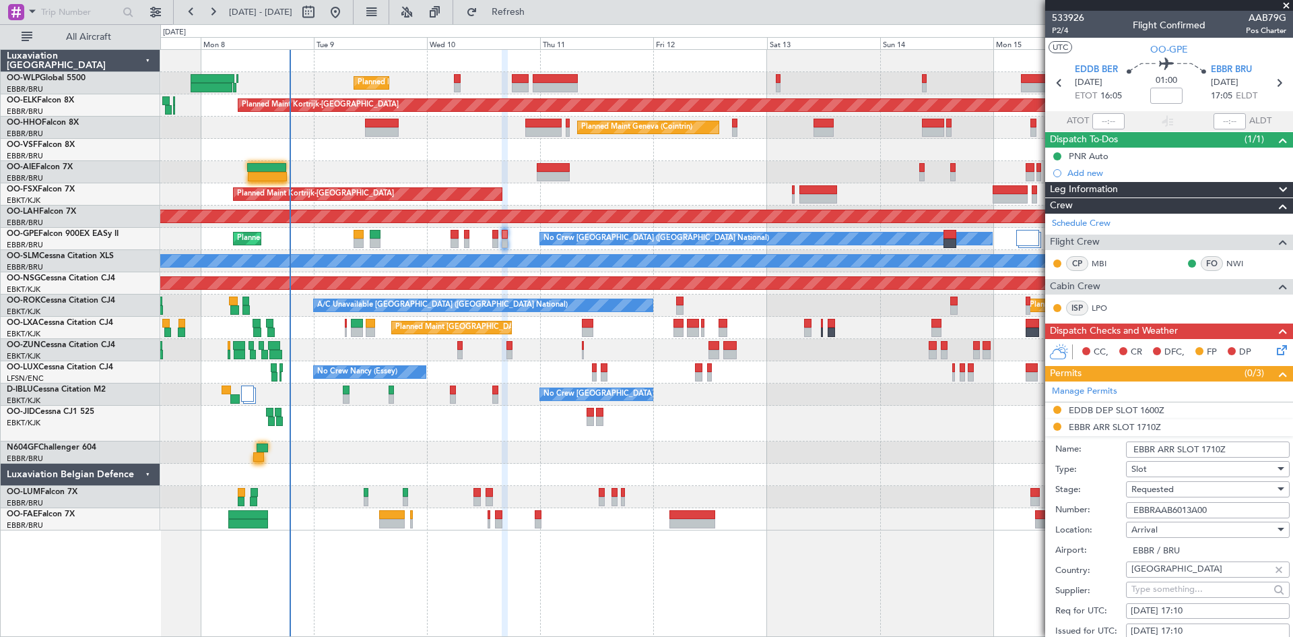
click at [1183, 505] on input "EBBRAAB6013A00" at bounding box center [1208, 510] width 164 height 16
paste input "text"
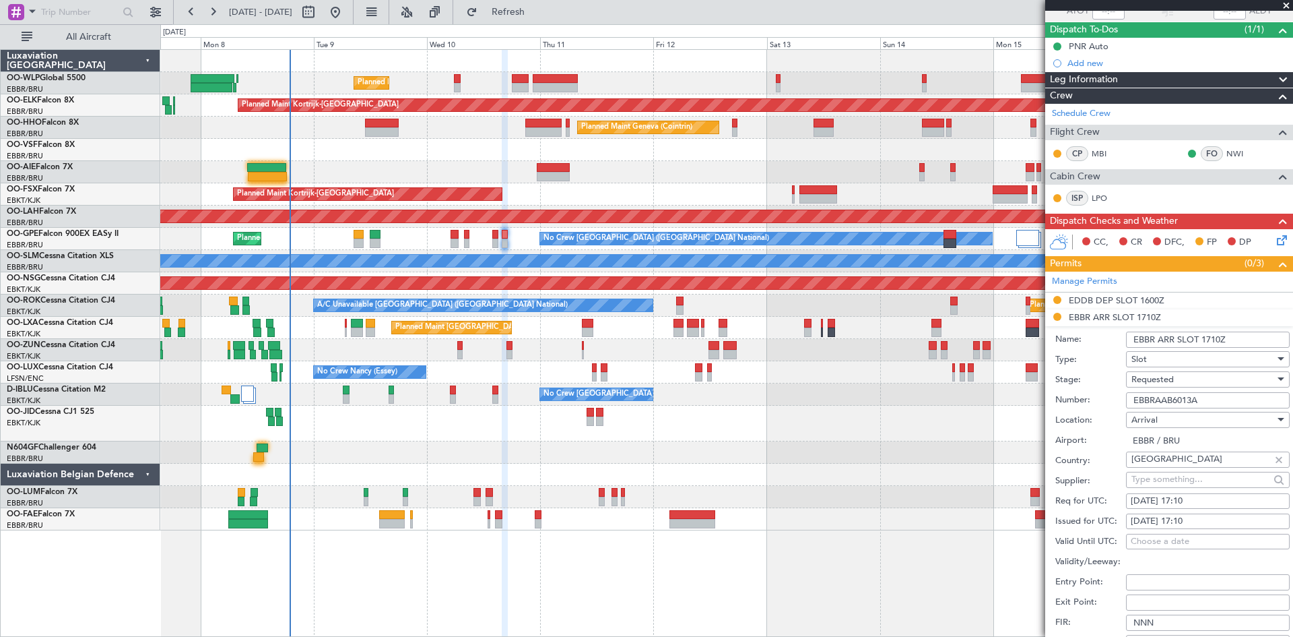
scroll to position [269, 0]
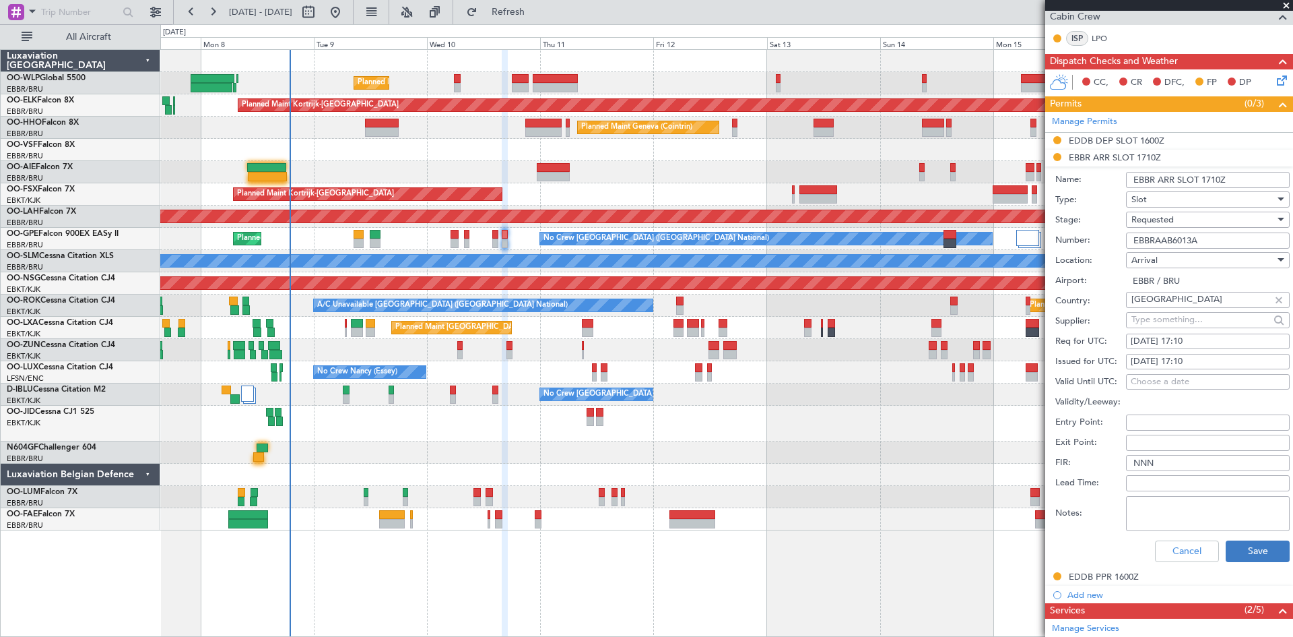
type input "EBBRAAB6013A"
click at [1226, 541] on button "Save" at bounding box center [1258, 551] width 64 height 22
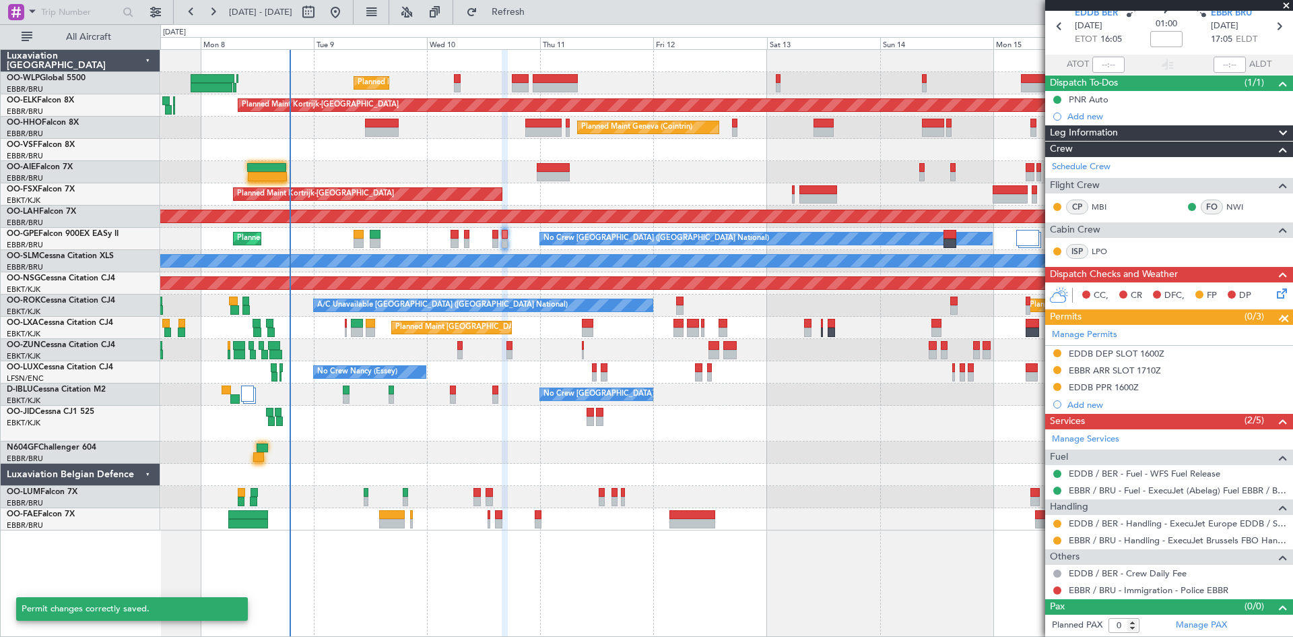
scroll to position [56, 0]
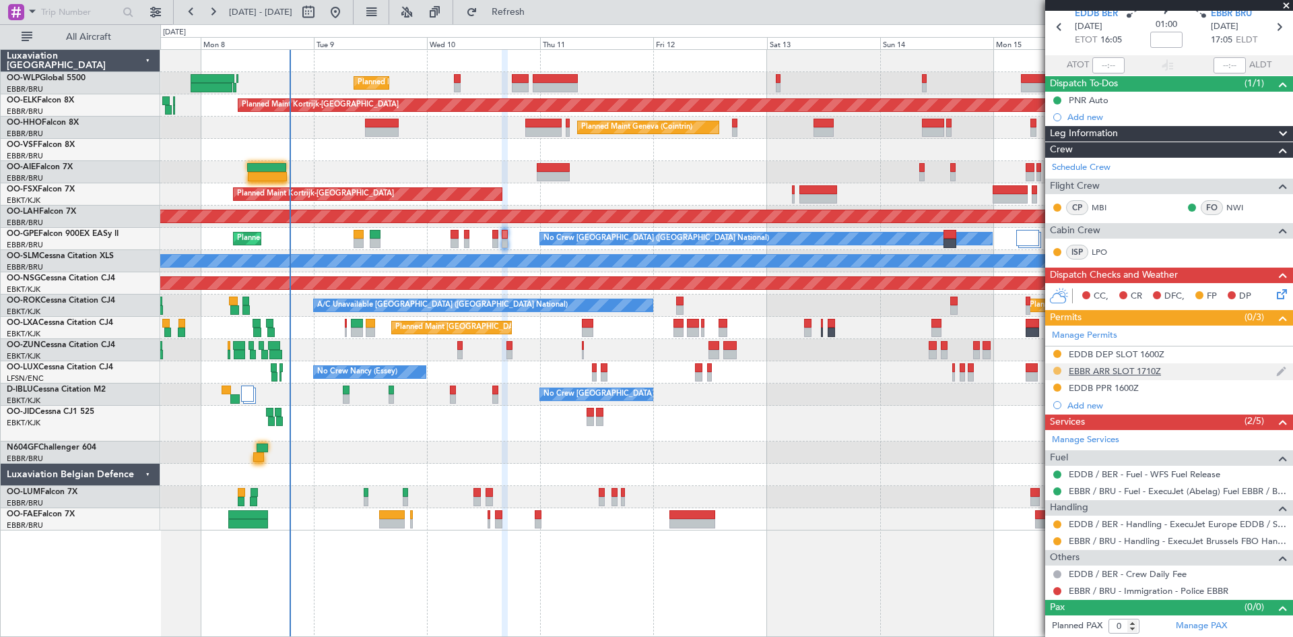
click at [1057, 368] on button at bounding box center [1058, 370] width 8 height 8
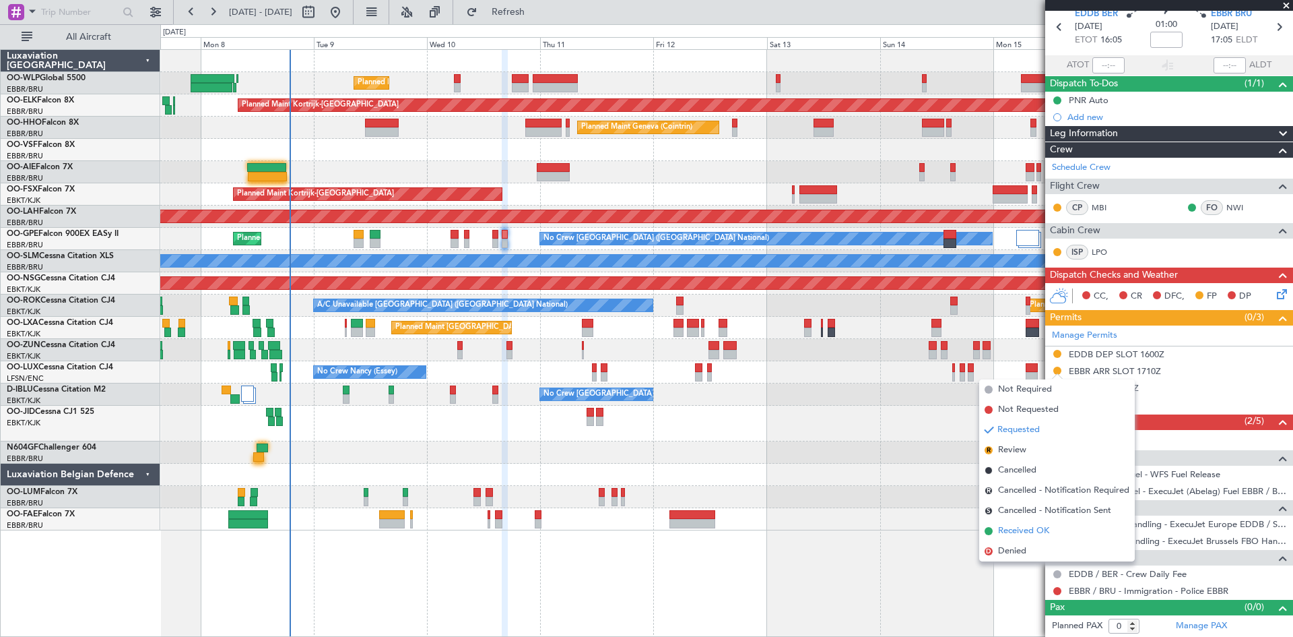
click at [1020, 532] on span "Received OK" at bounding box center [1023, 530] width 51 height 13
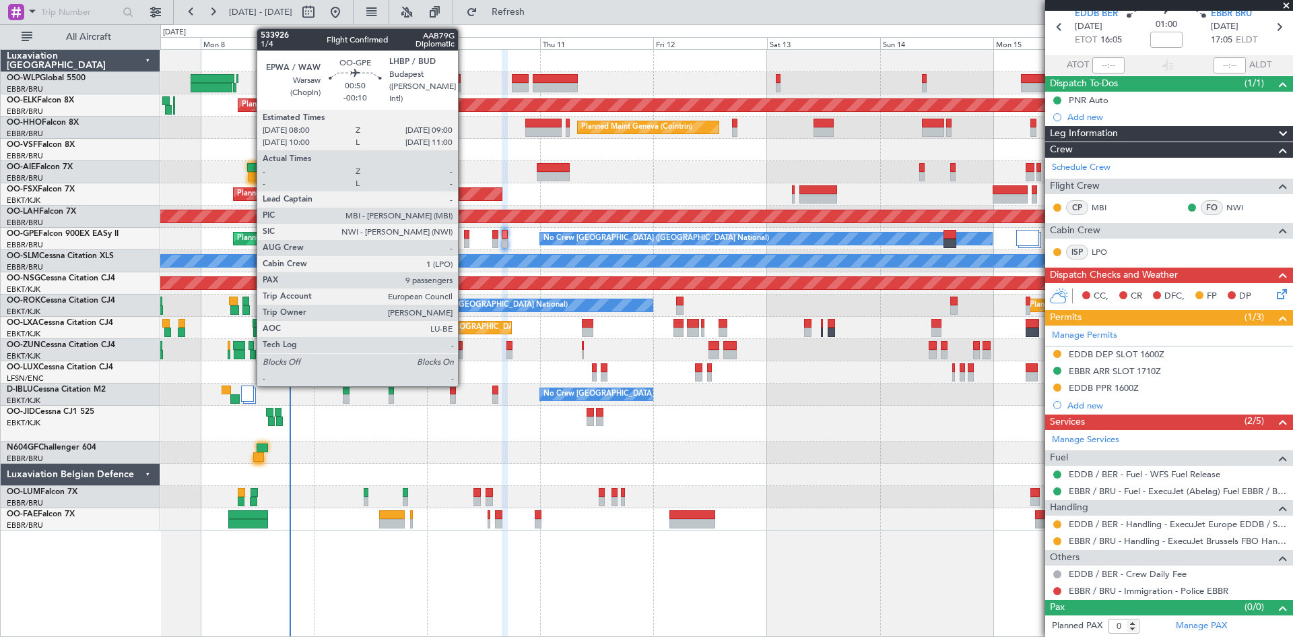
click at [464, 240] on div at bounding box center [466, 242] width 5 height 9
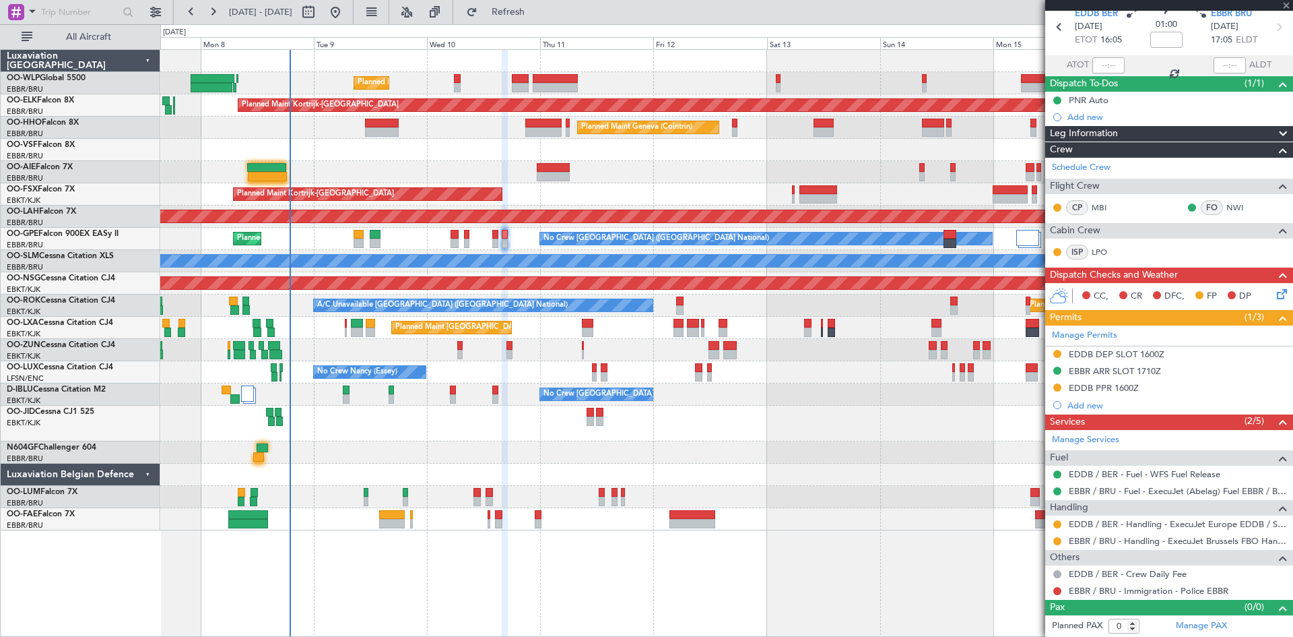
type input "-00:10"
type input "9"
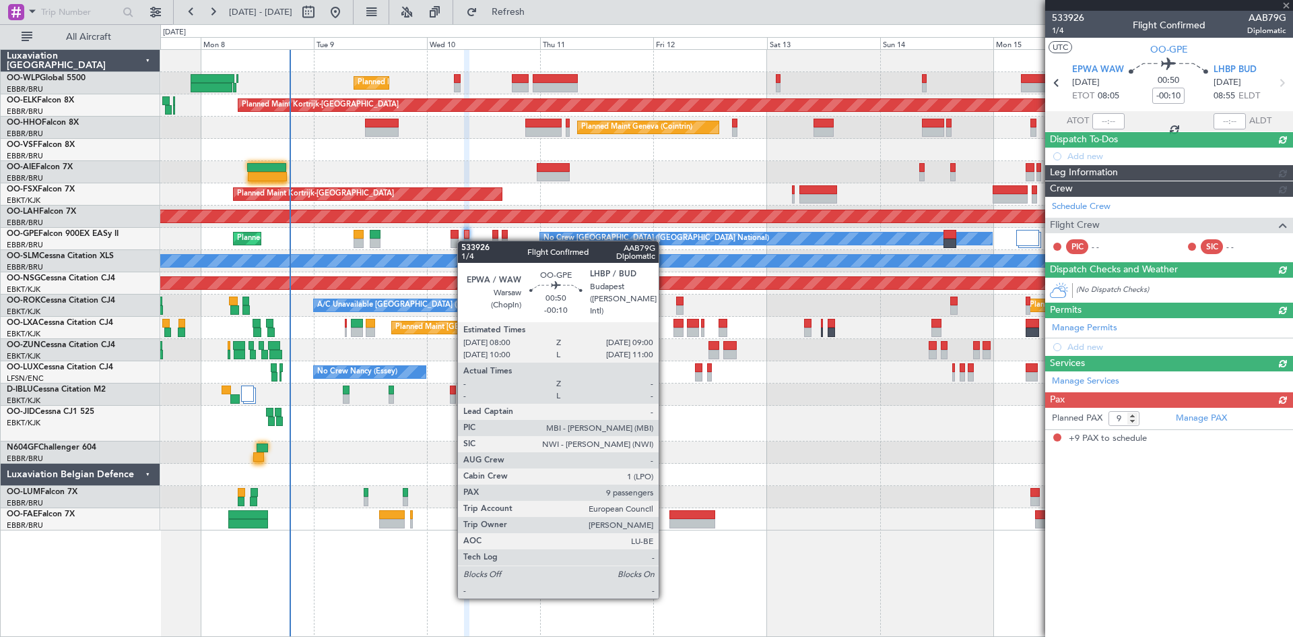
scroll to position [0, 0]
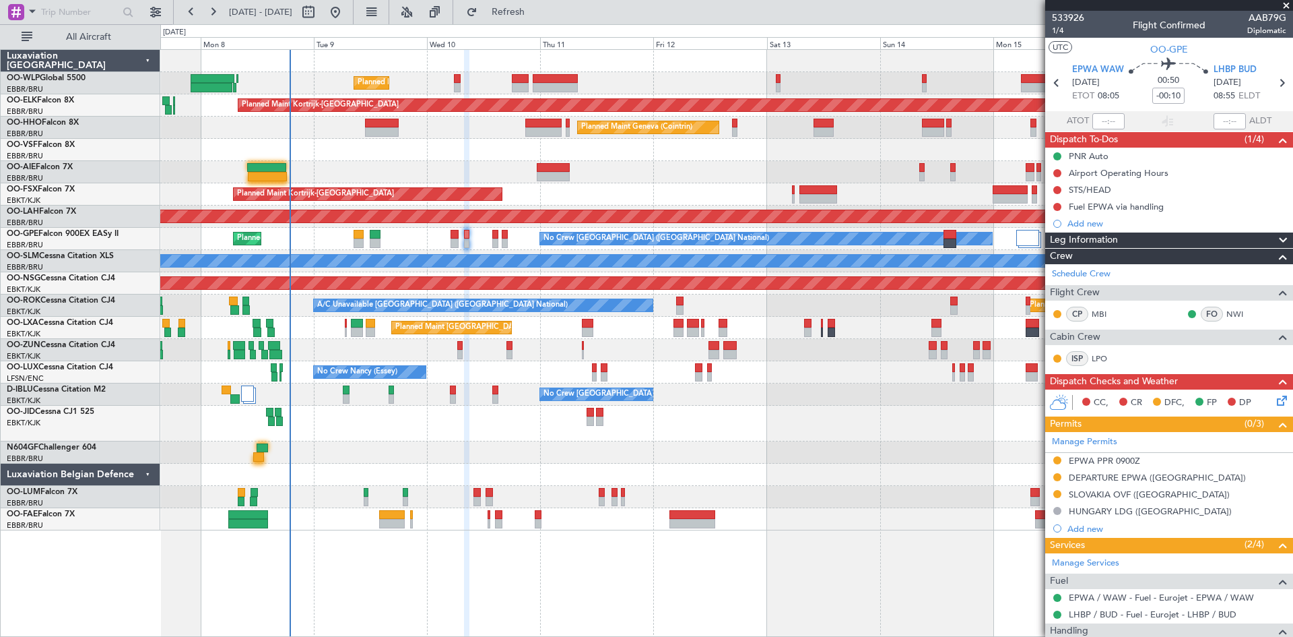
click at [1062, 461] on div at bounding box center [1057, 460] width 11 height 11
click at [1060, 461] on button at bounding box center [1058, 460] width 8 height 8
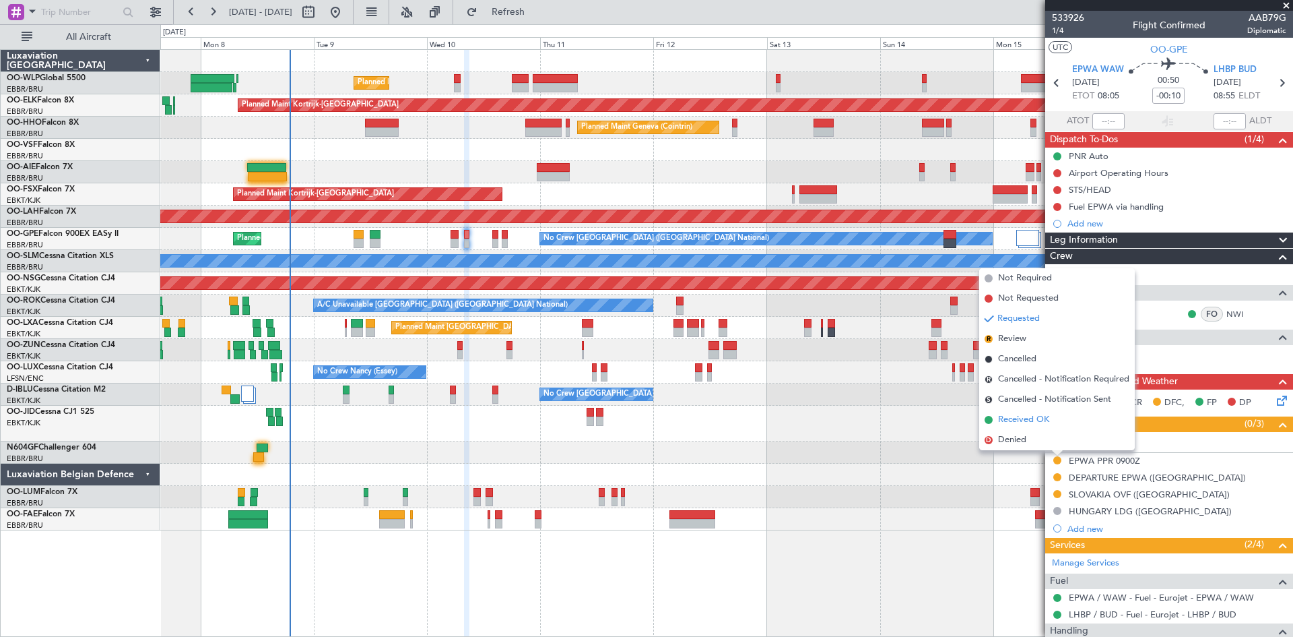
click at [1050, 426] on span "Received OK" at bounding box center [1023, 419] width 51 height 13
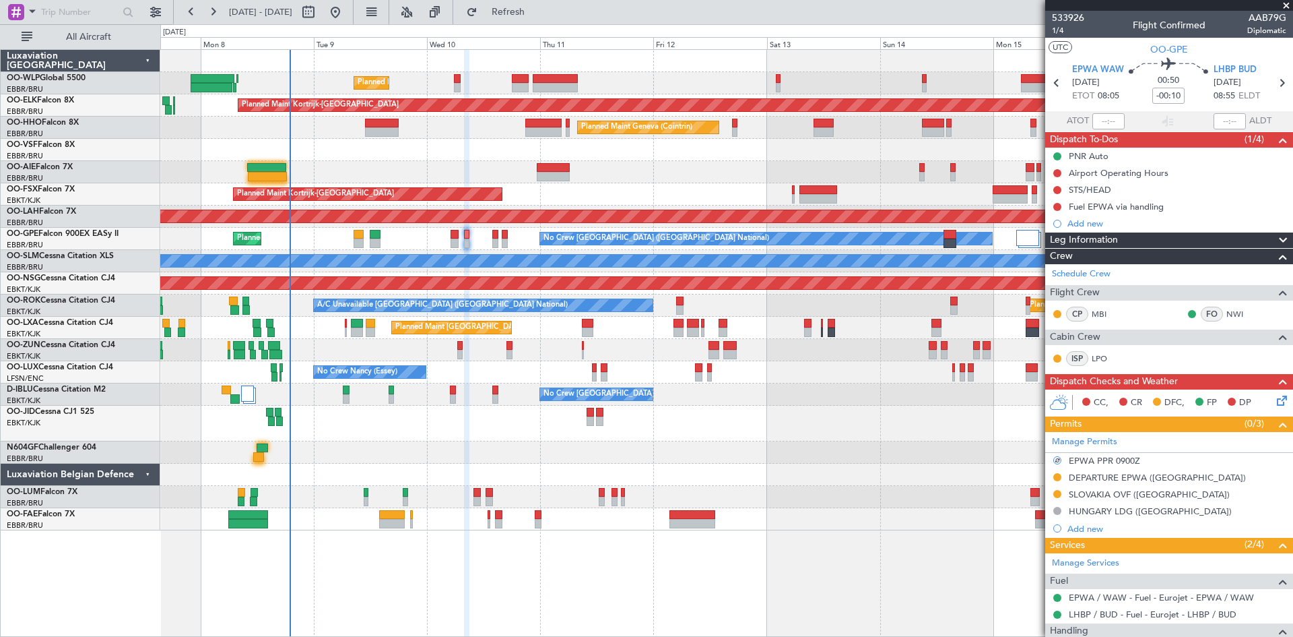
scroll to position [135, 0]
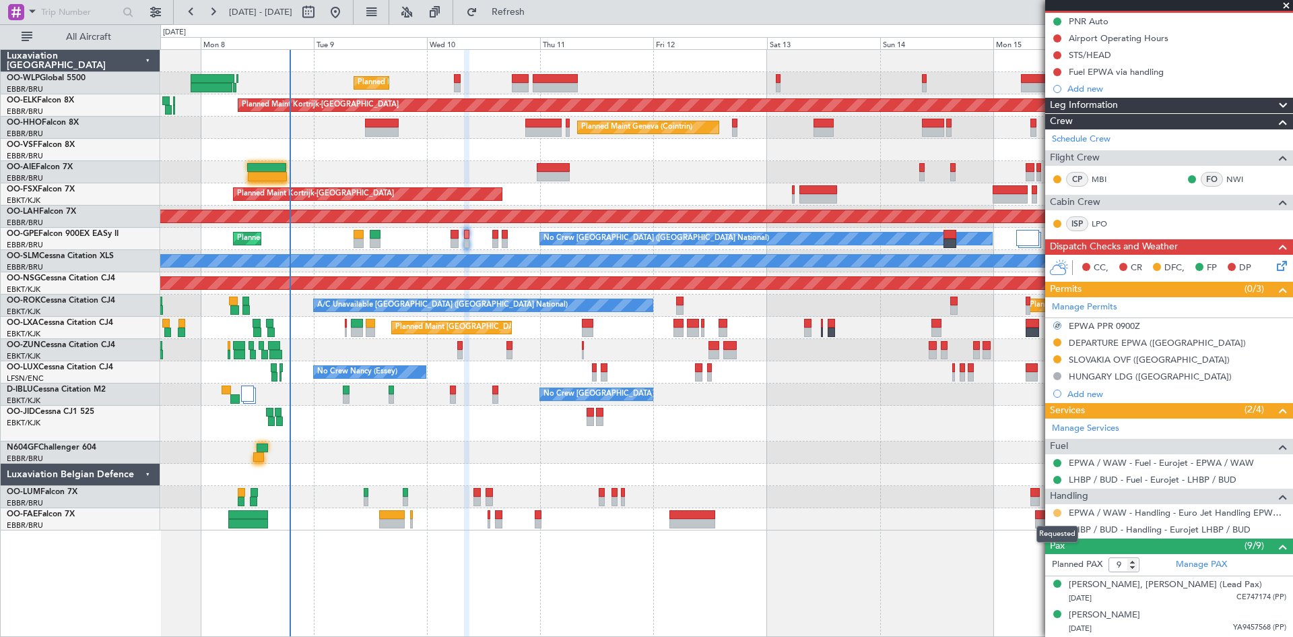
click at [1058, 513] on button at bounding box center [1058, 513] width 8 height 8
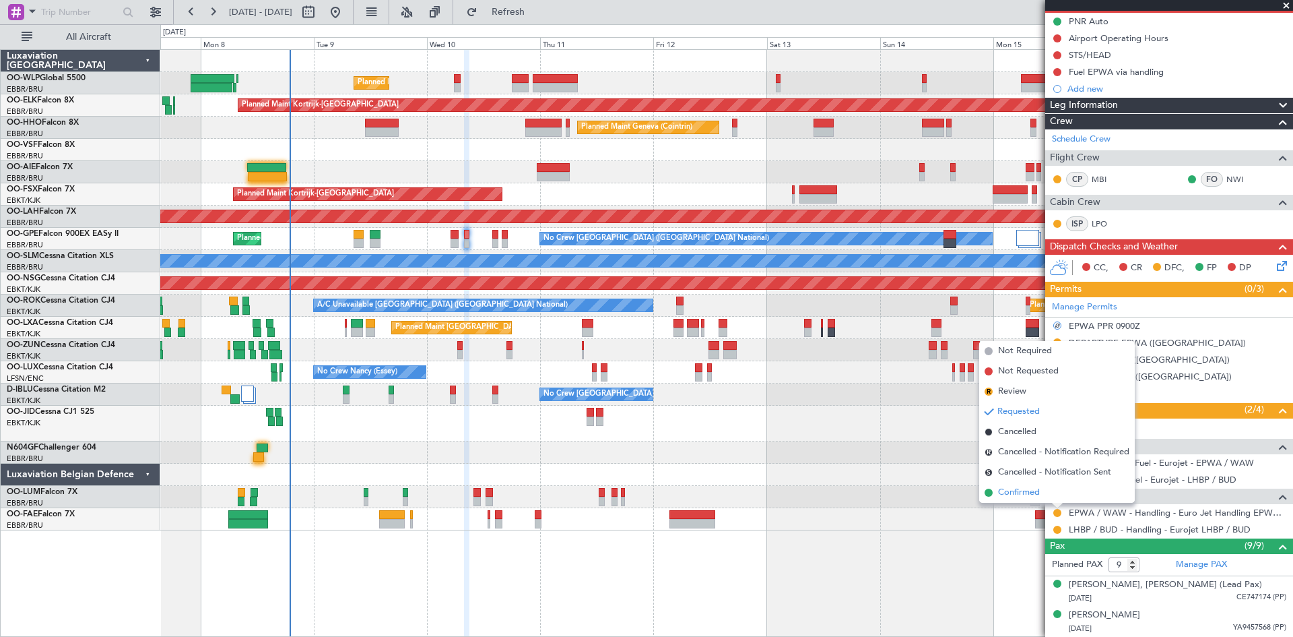
click at [1028, 488] on span "Confirmed" at bounding box center [1019, 492] width 42 height 13
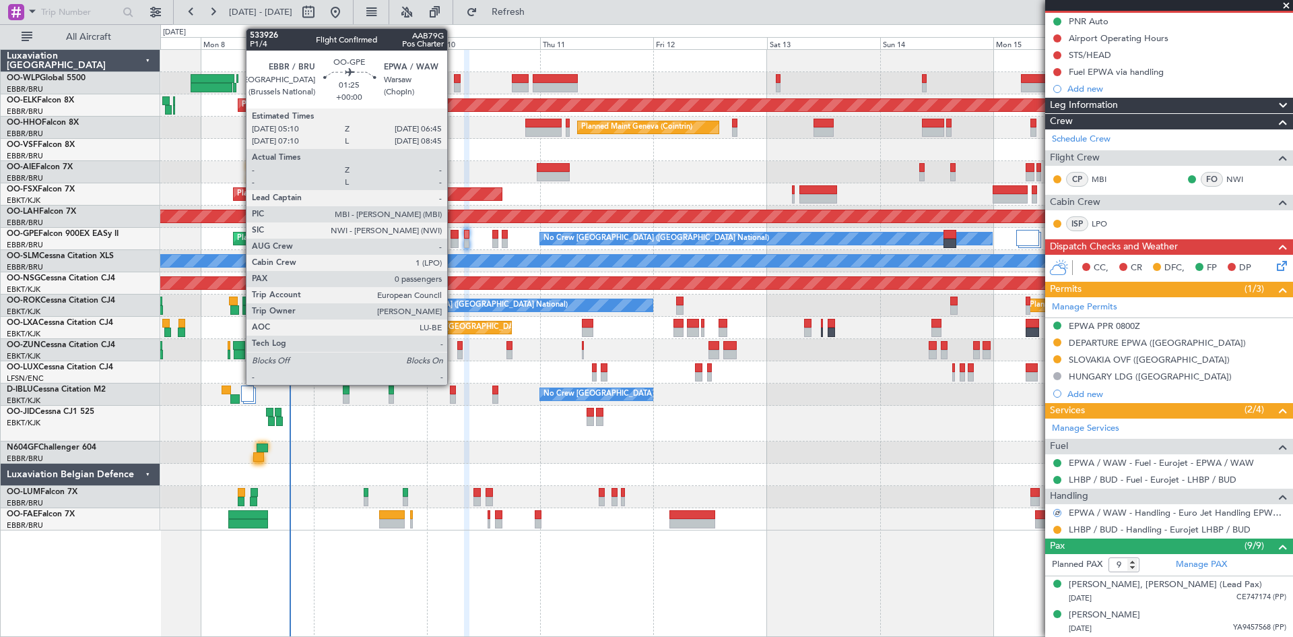
click at [453, 245] on div at bounding box center [455, 242] width 8 height 9
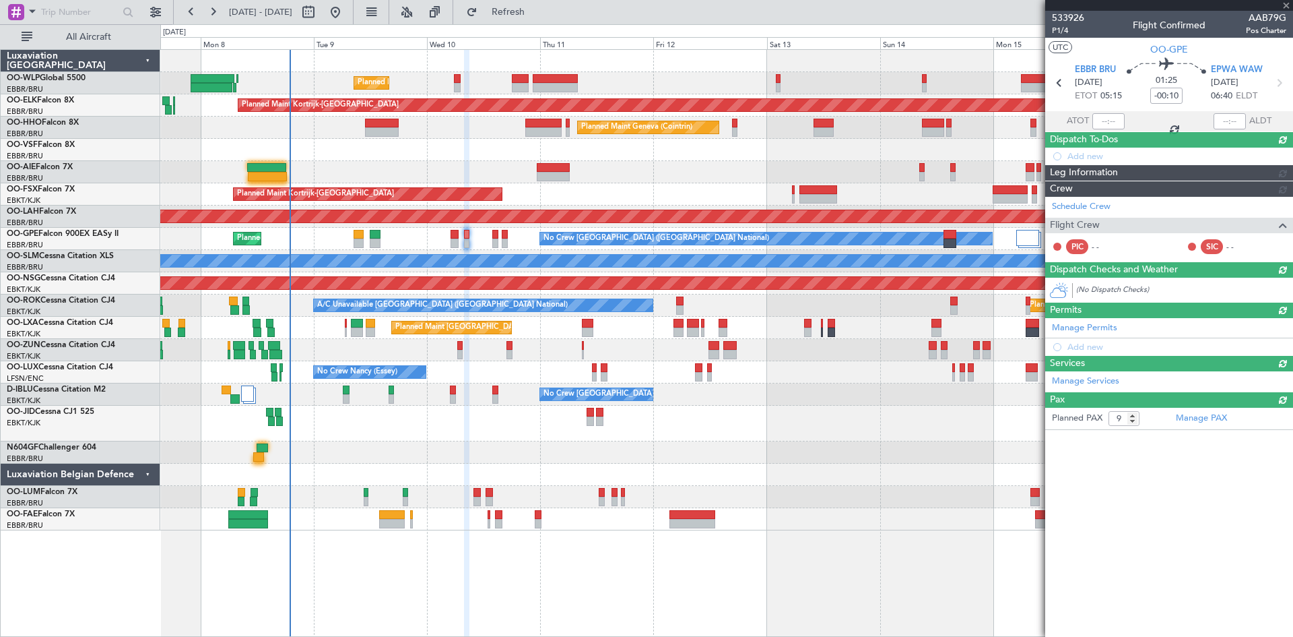
type input "0"
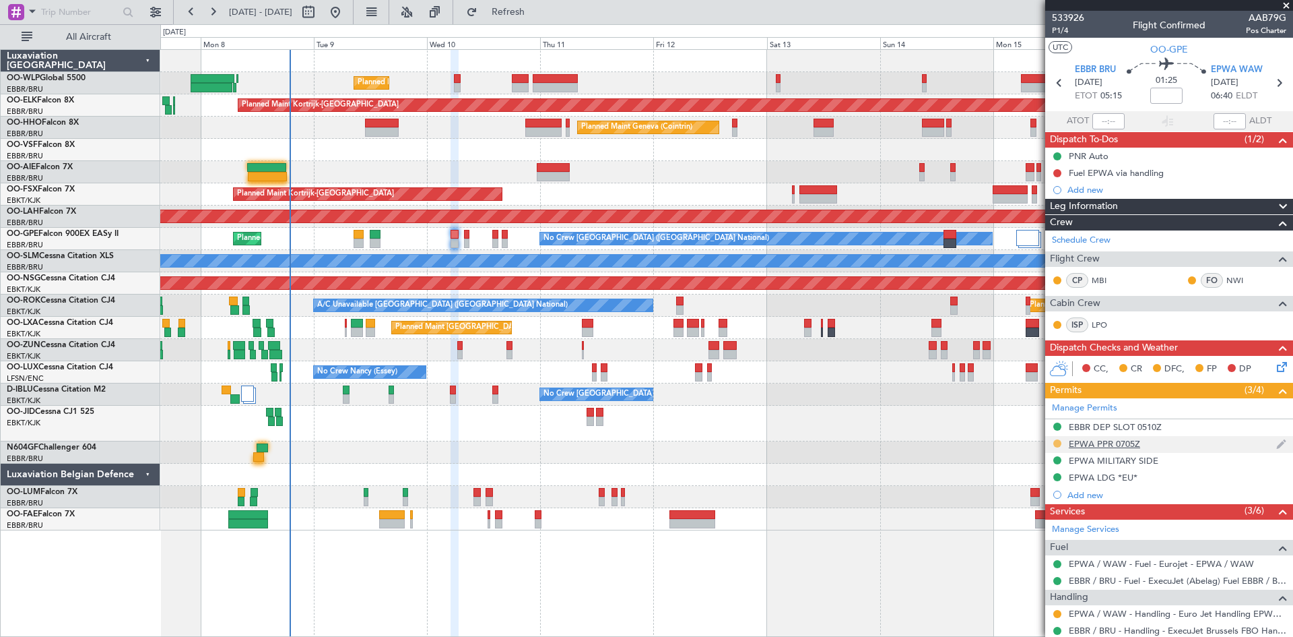
click at [1057, 444] on button at bounding box center [1058, 443] width 8 height 8
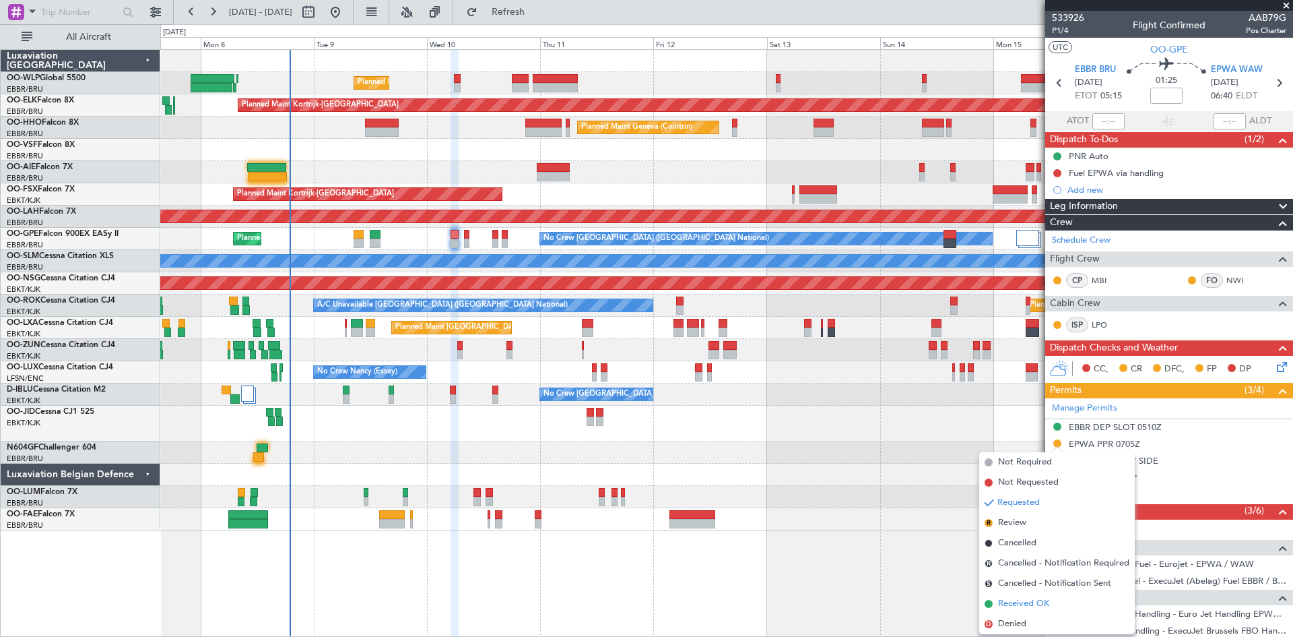
click at [1018, 601] on span "Received OK" at bounding box center [1023, 603] width 51 height 13
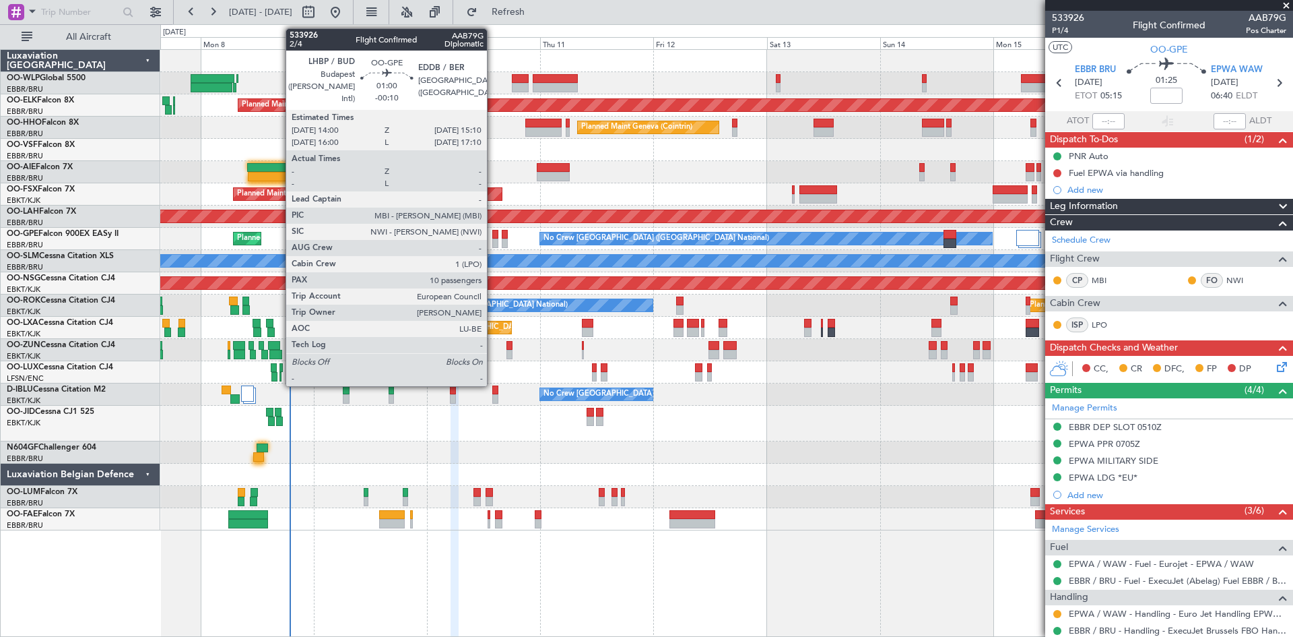
click at [493, 238] on div at bounding box center [495, 234] width 6 height 9
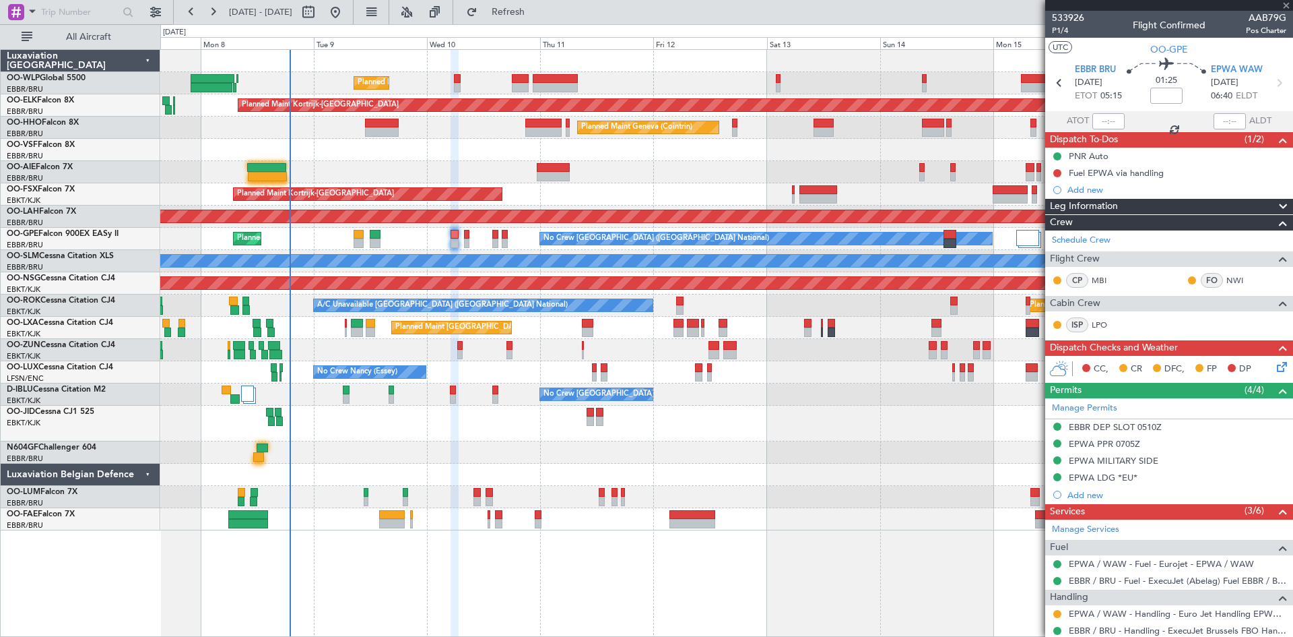
type input "-00:10"
type input "10"
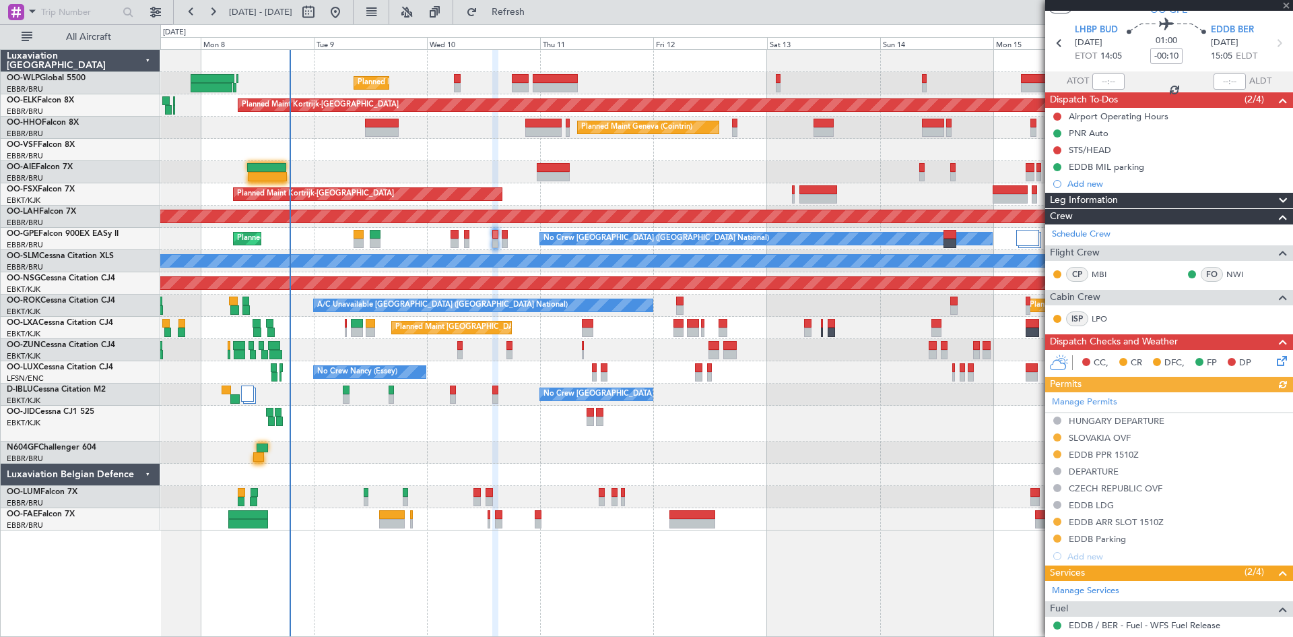
scroll to position [67, 0]
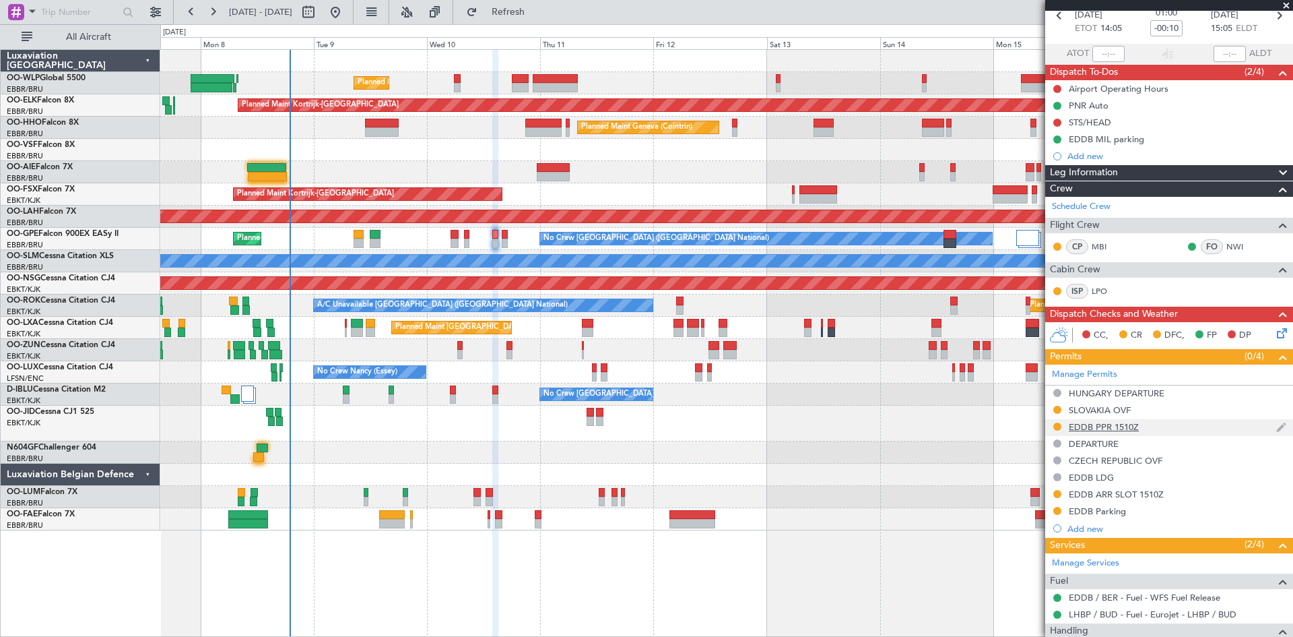
click at [1124, 424] on div "EDDB PPR 1510Z" at bounding box center [1104, 426] width 70 height 11
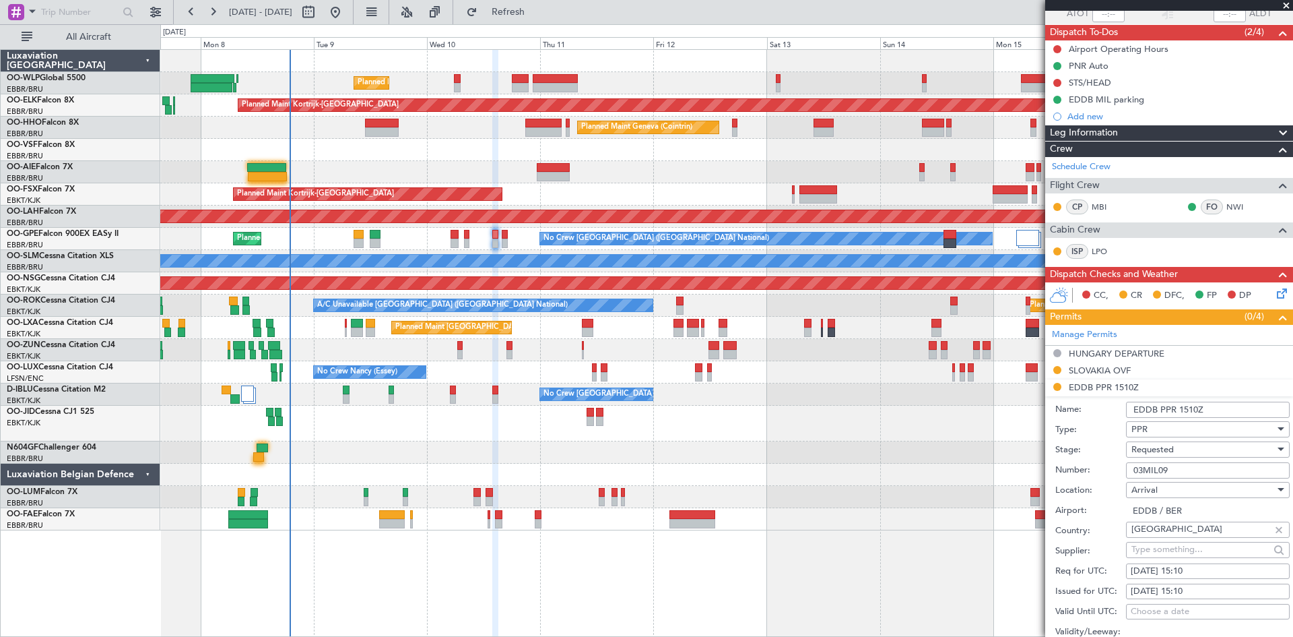
scroll to position [135, 0]
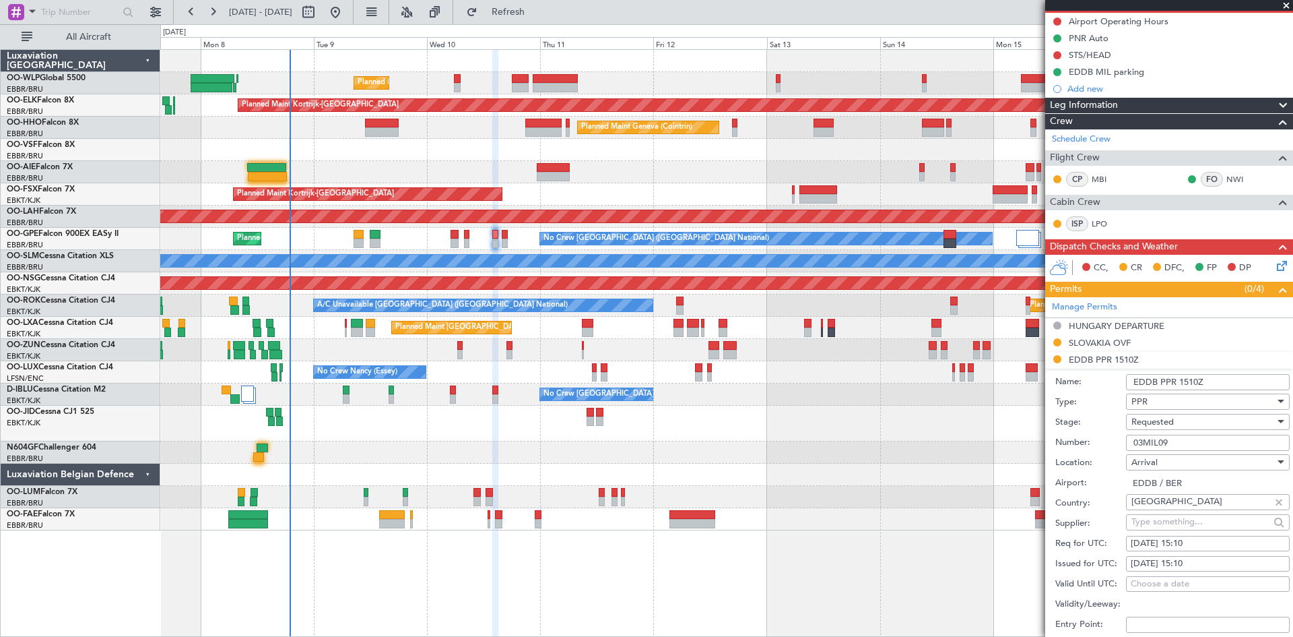
click at [1216, 363] on li "EDDB PPR 1510Z Name: EDDB PPR 1510Z Type: PPR Stage: Requested Number: 03MIL09 …" at bounding box center [1169, 561] width 248 height 419
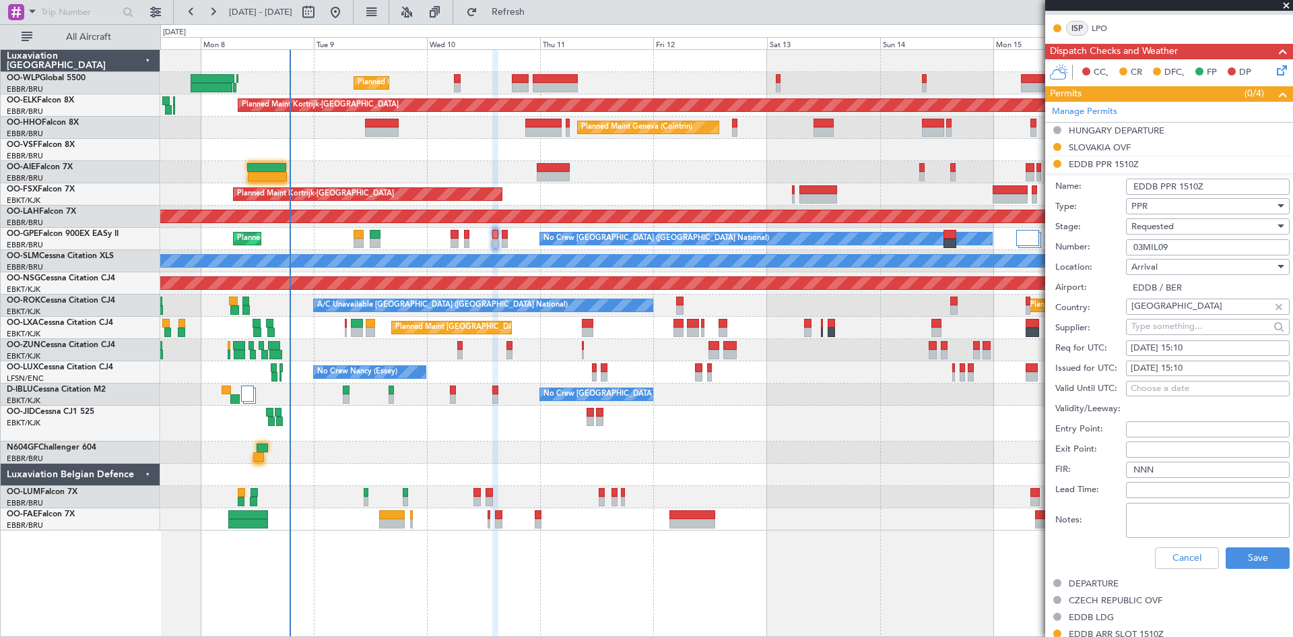
scroll to position [337, 0]
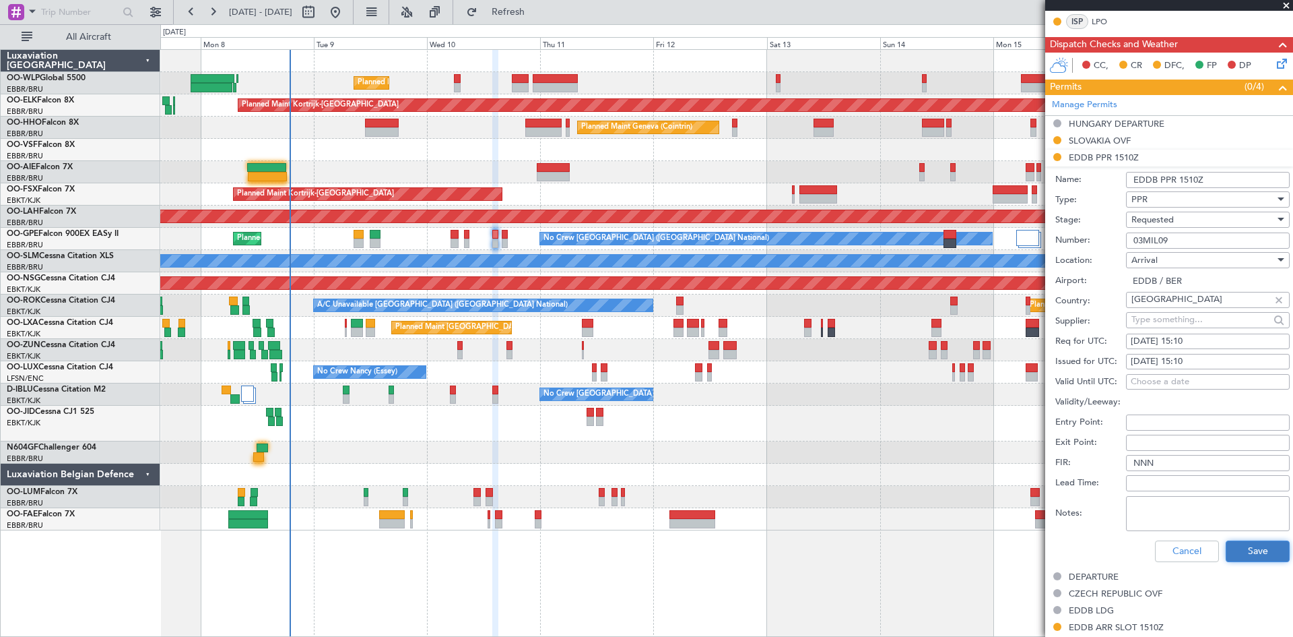
click at [1232, 556] on button "Save" at bounding box center [1258, 551] width 64 height 22
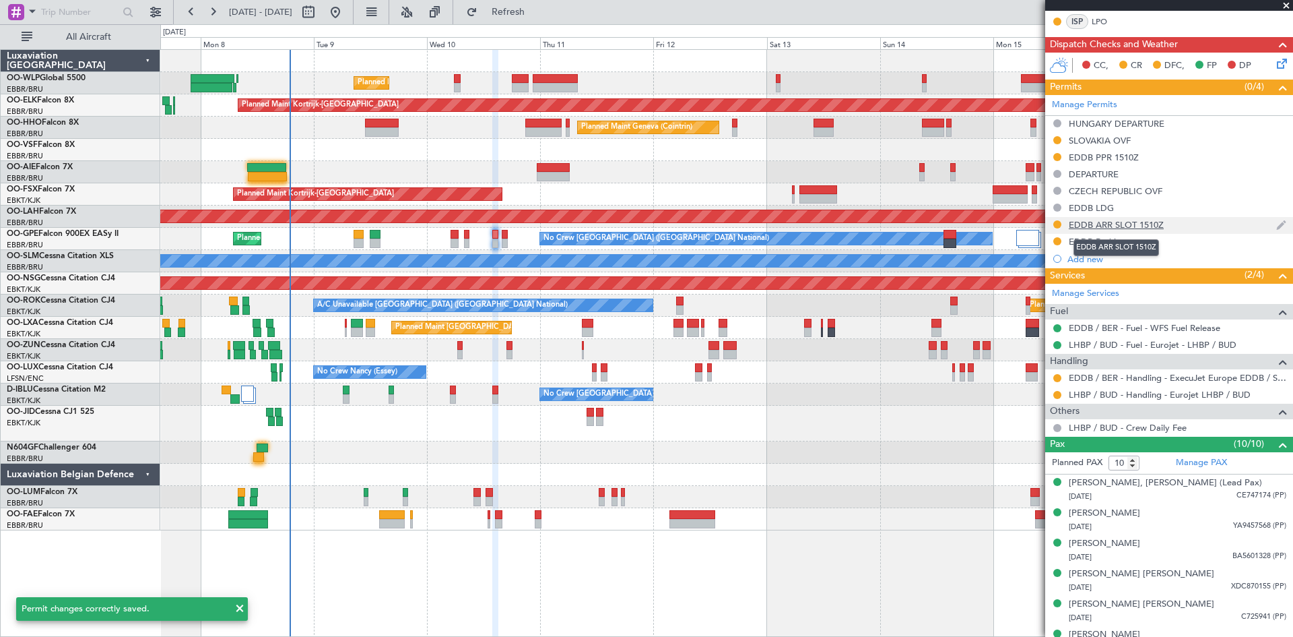
click at [1127, 222] on div "EDDB ARR SLOT 1510Z" at bounding box center [1116, 224] width 95 height 11
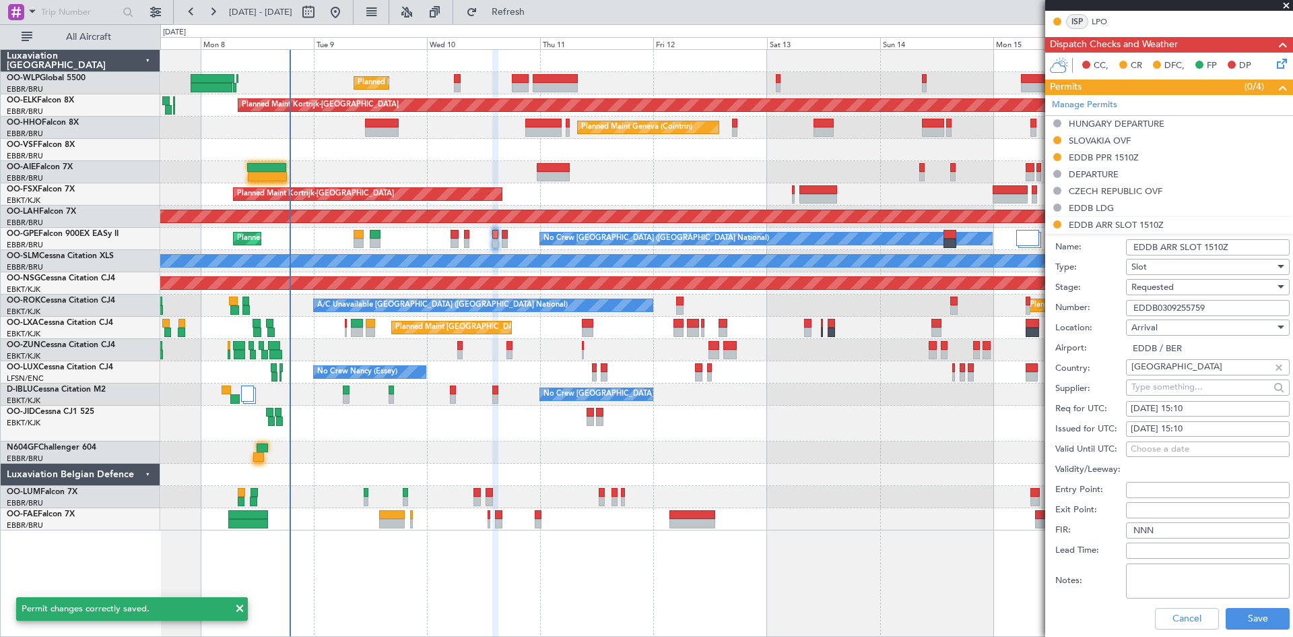
drag, startPoint x: 1202, startPoint y: 312, endPoint x: 1091, endPoint y: 316, distance: 111.2
click at [1091, 316] on div "Number: EDDB0309255759" at bounding box center [1173, 308] width 234 height 20
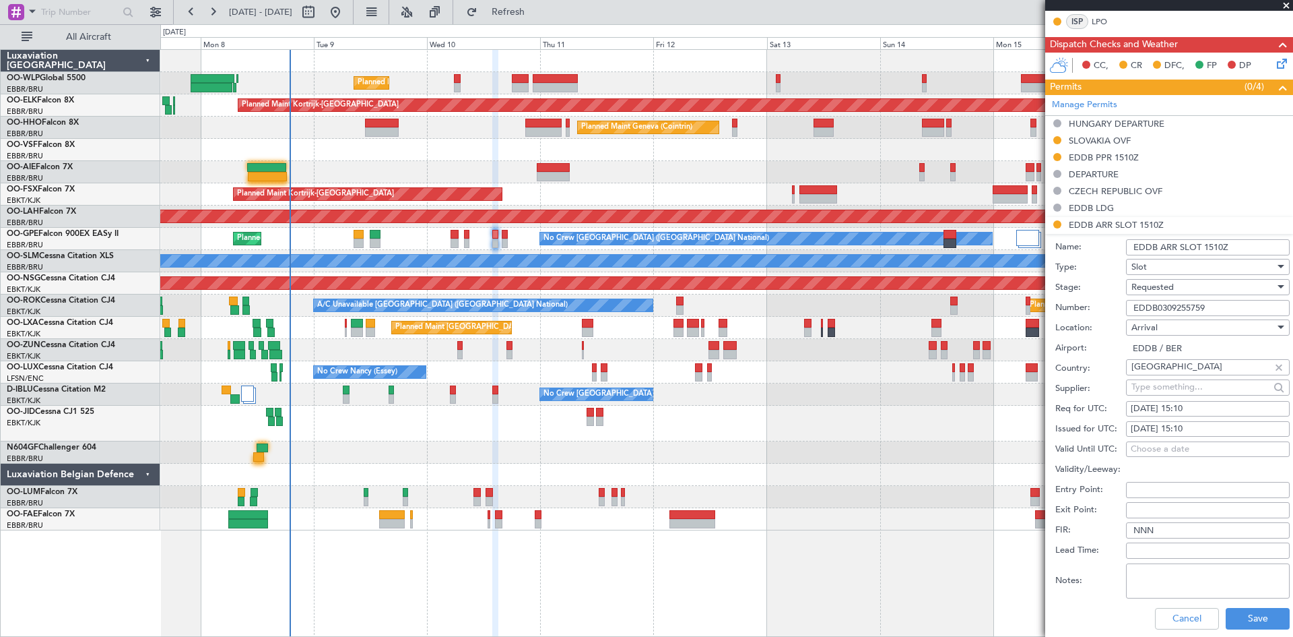
paste input "text"
type input "EDDB0309255759"
click at [1200, 287] on div "Requested" at bounding box center [1203, 287] width 143 height 20
click at [1170, 387] on span "Received OK" at bounding box center [1202, 389] width 141 height 20
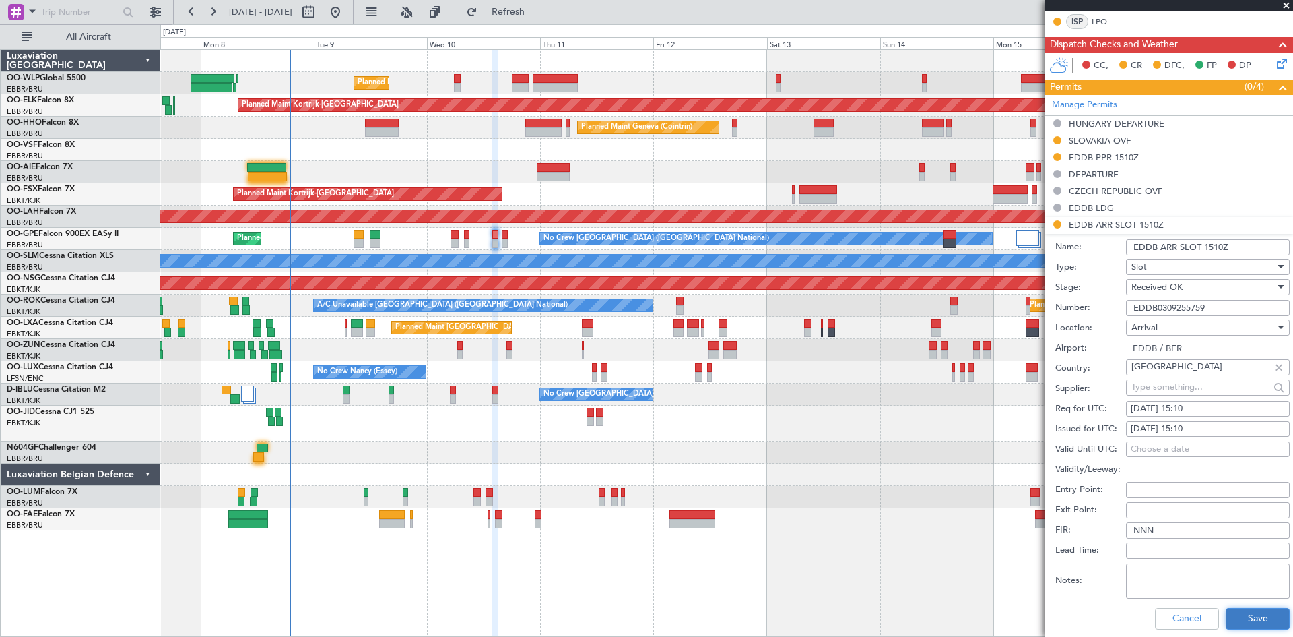
click at [1256, 616] on button "Save" at bounding box center [1258, 619] width 64 height 22
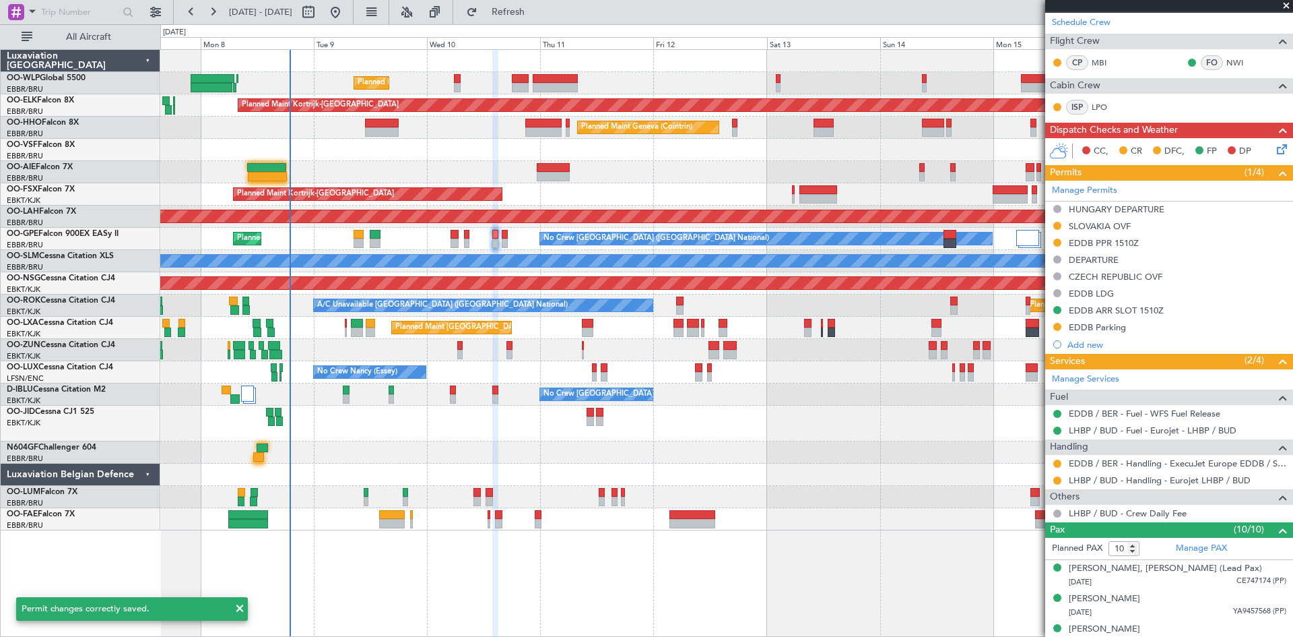
scroll to position [202, 0]
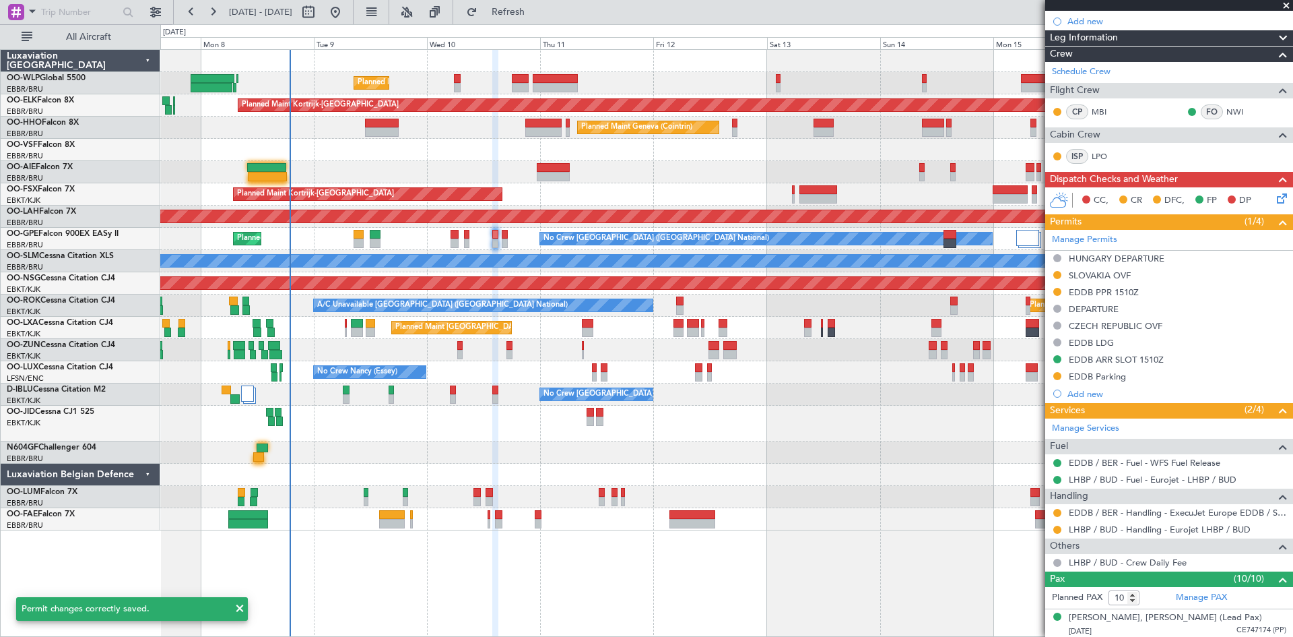
click at [1051, 511] on div "EDDB / BER - Handling - ExecuJet Europe EDDB / SXF" at bounding box center [1169, 512] width 248 height 17
click at [1055, 511] on button at bounding box center [1058, 513] width 8 height 8
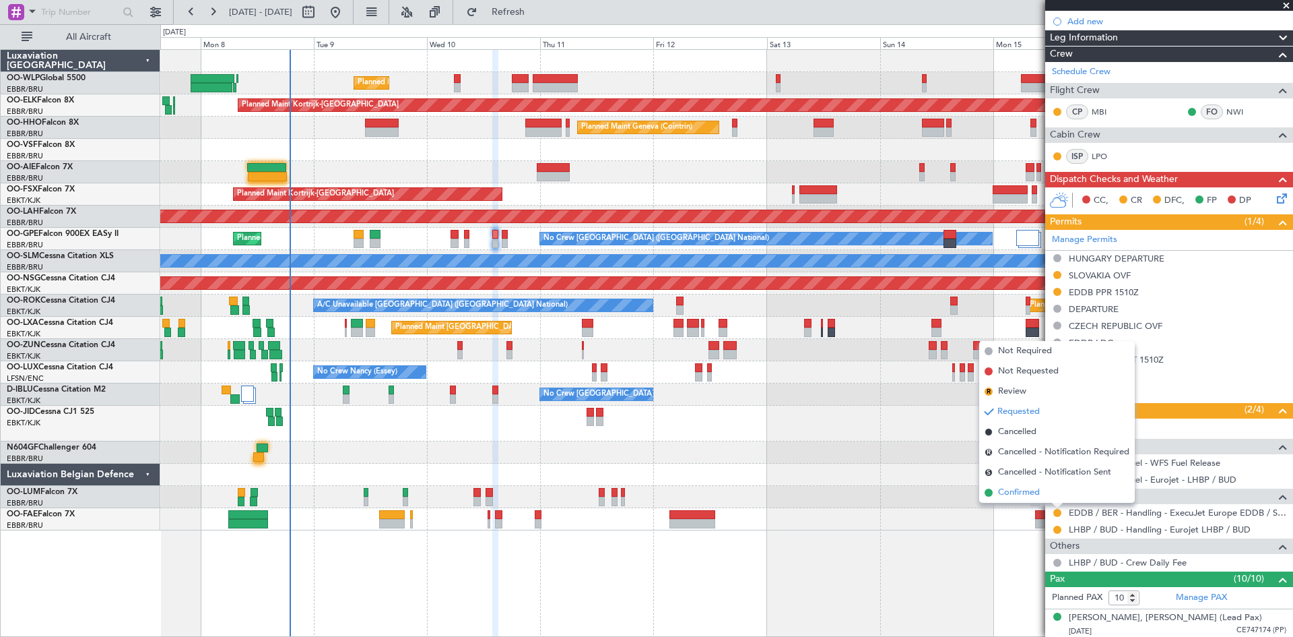
click at [1027, 488] on span "Confirmed" at bounding box center [1019, 492] width 42 height 13
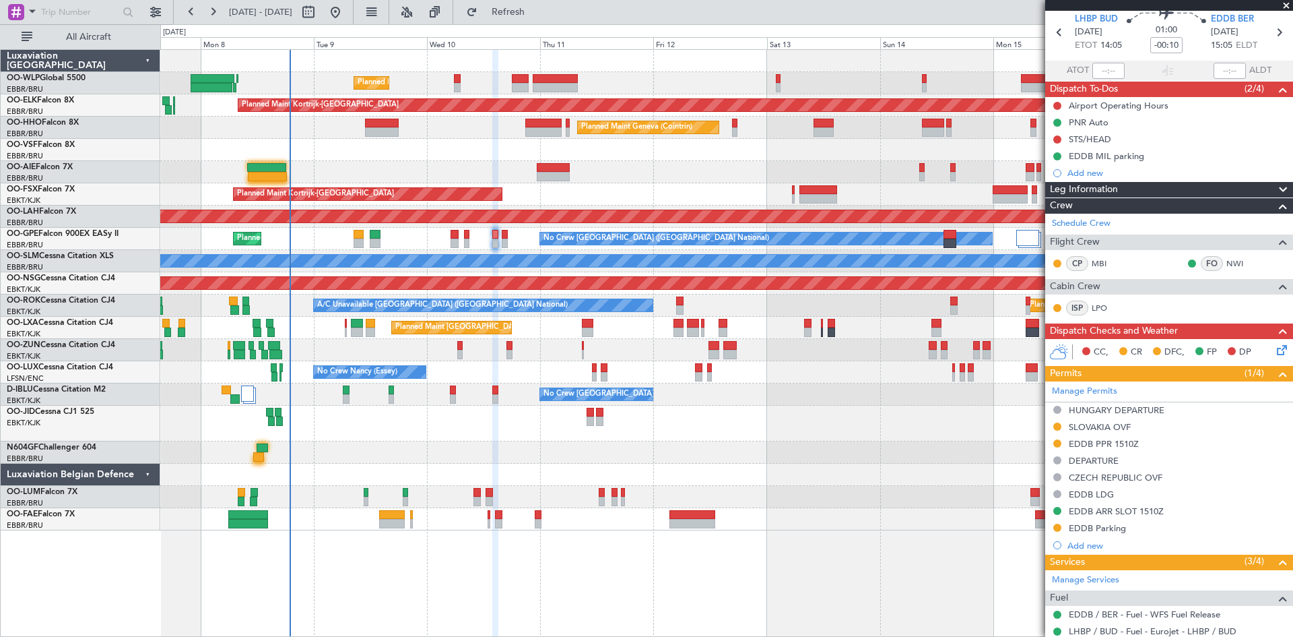
scroll to position [0, 0]
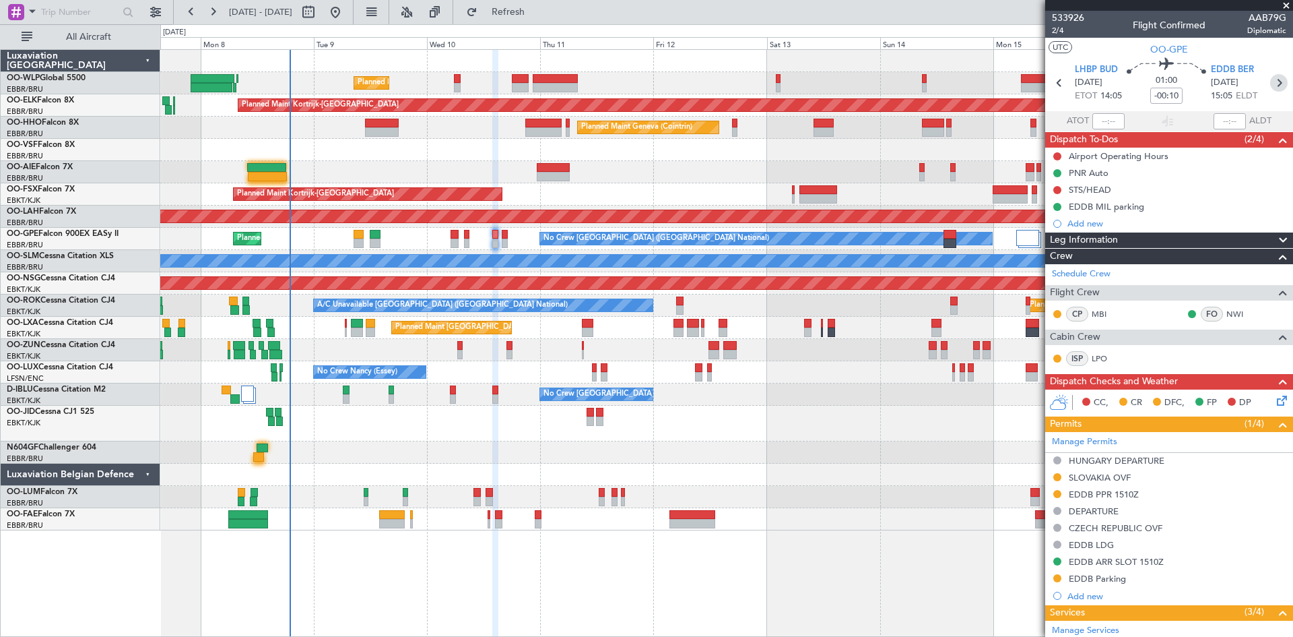
click at [1275, 77] on icon at bounding box center [1279, 83] width 18 height 18
type input "0"
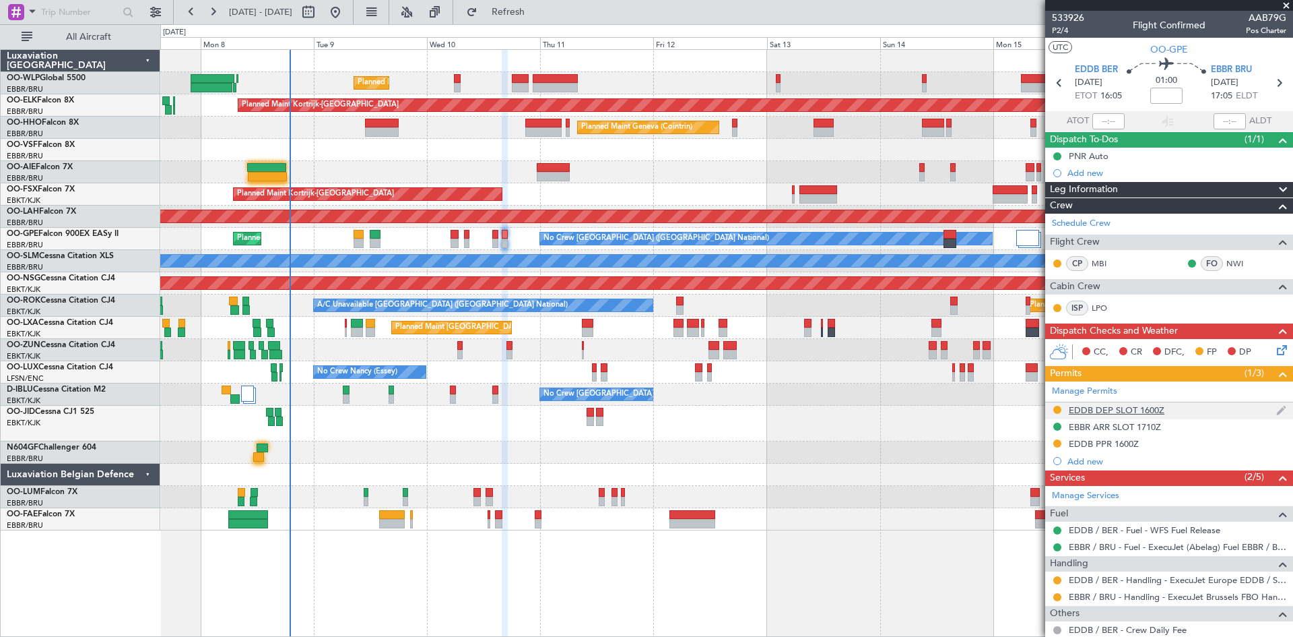
click at [1057, 413] on div at bounding box center [1057, 409] width 11 height 11
click at [1056, 411] on button at bounding box center [1058, 410] width 8 height 8
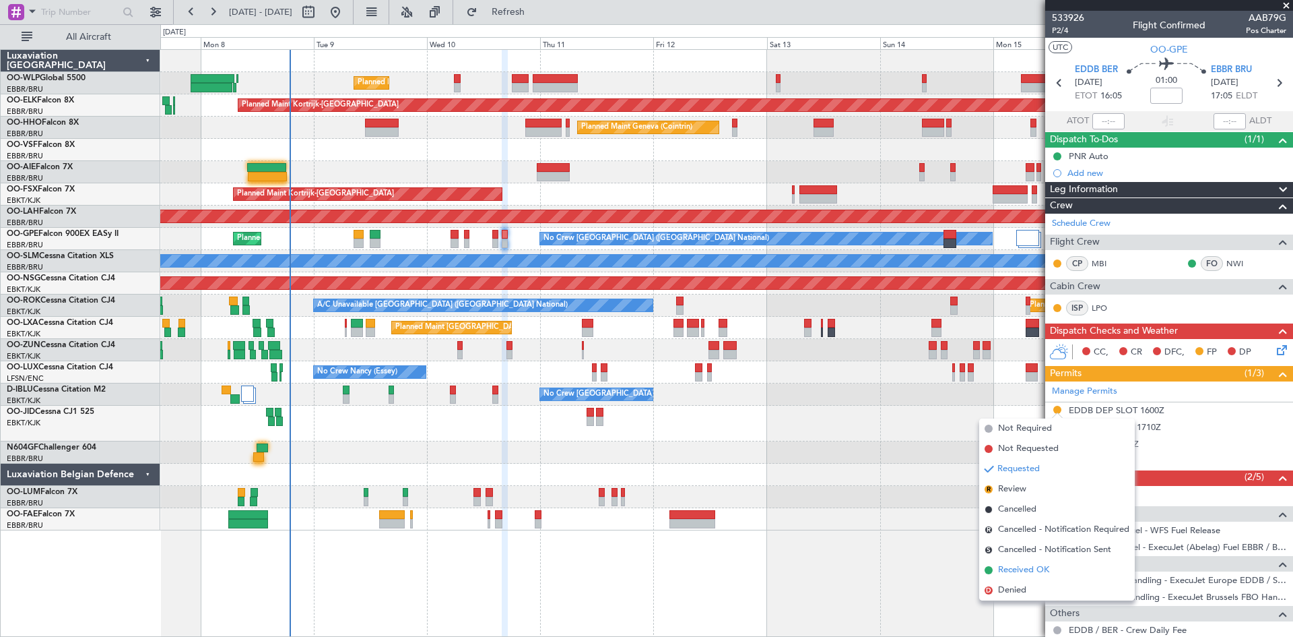
click at [1018, 566] on span "Received OK" at bounding box center [1023, 569] width 51 height 13
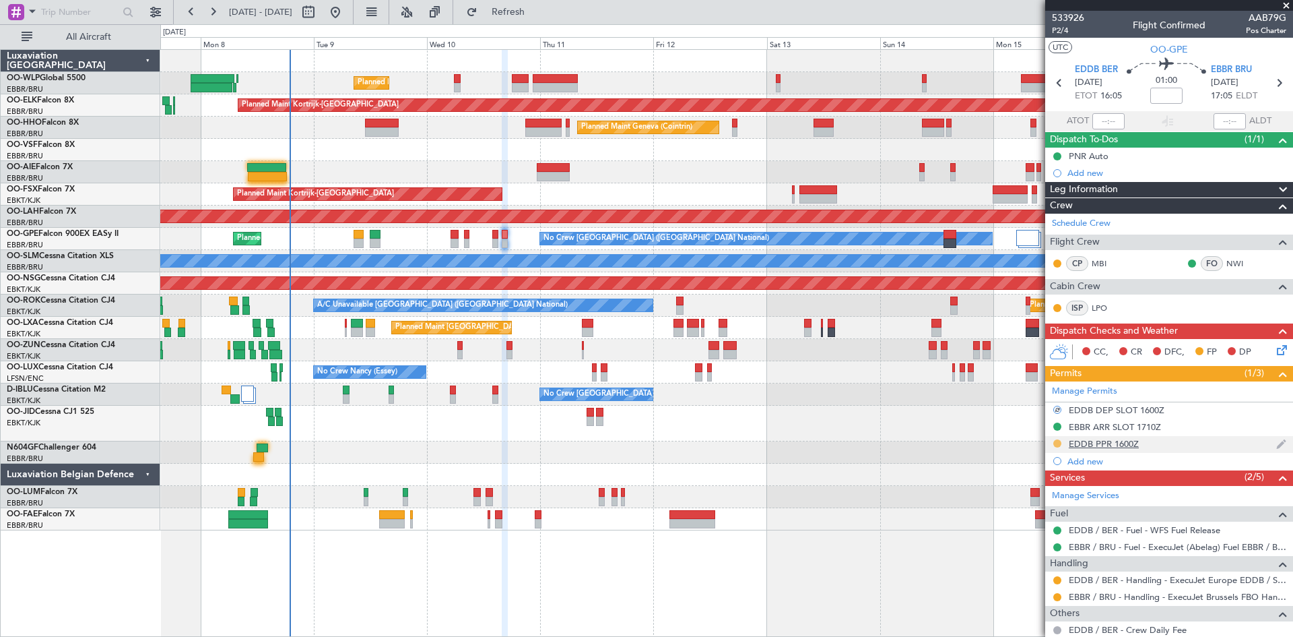
click at [1055, 445] on button at bounding box center [1058, 443] width 8 height 8
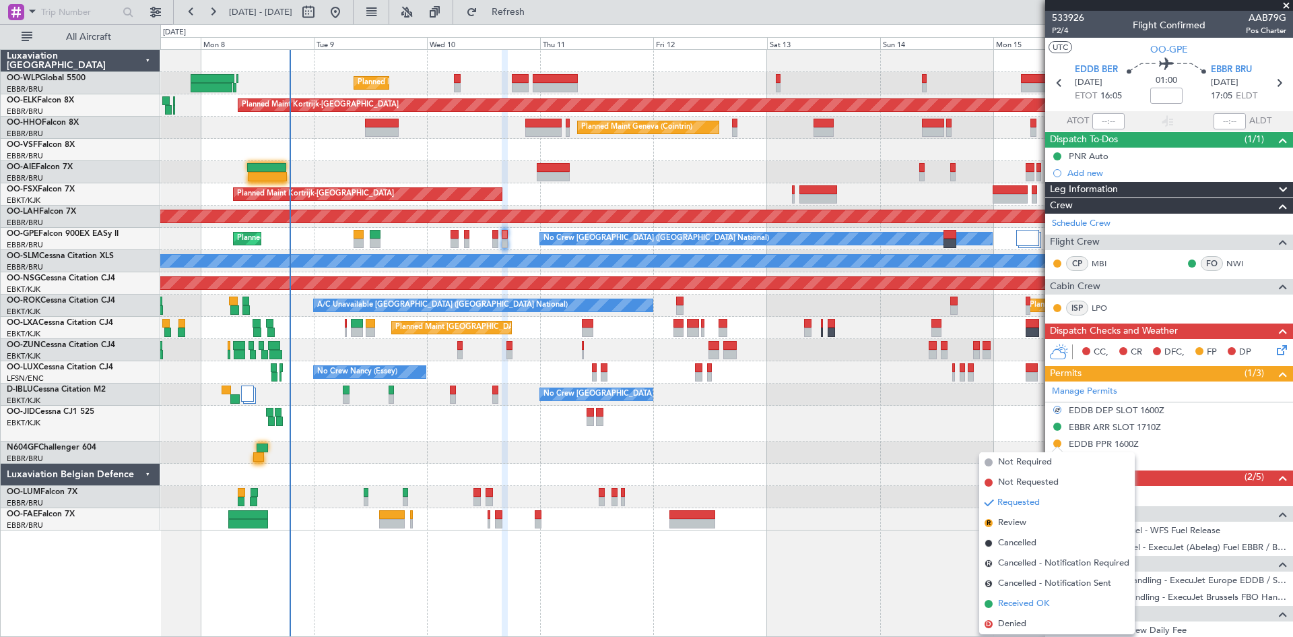
click at [1022, 600] on span "Received OK" at bounding box center [1023, 603] width 51 height 13
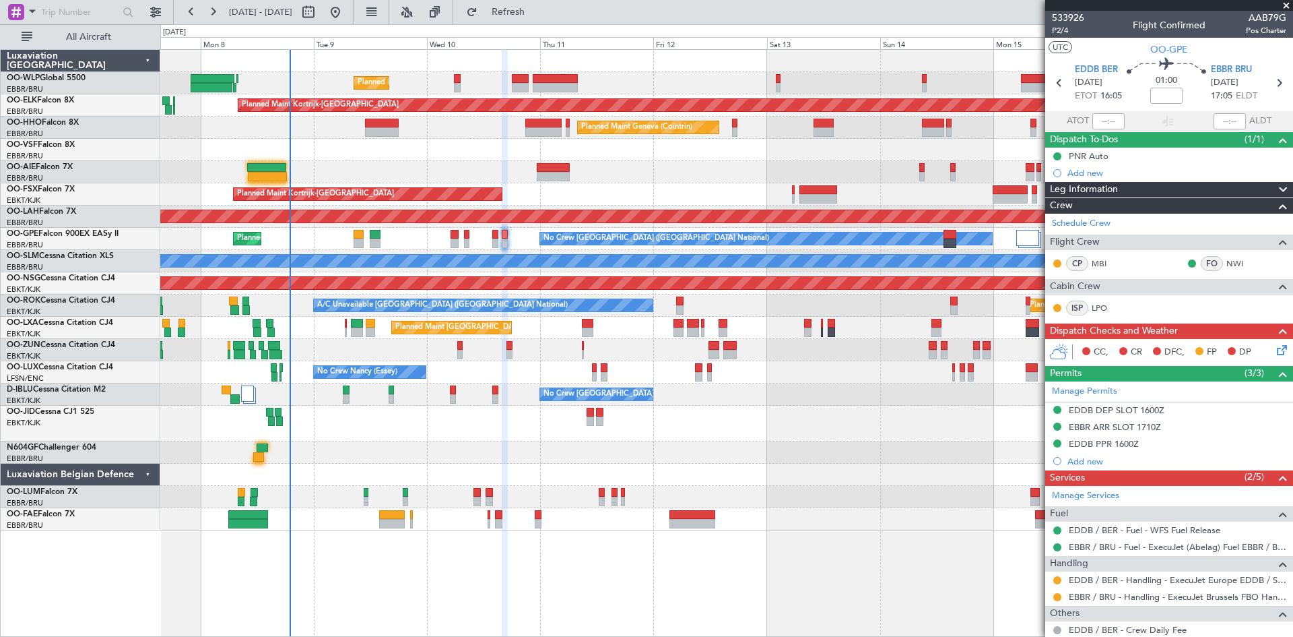
click at [1121, 415] on mat-tooltip-component "EDDB DEP SLOT 1600Z" at bounding box center [1116, 433] width 104 height 36
click at [1138, 410] on div "EDDB DEP SLOT 1600Z" at bounding box center [1117, 409] width 96 height 11
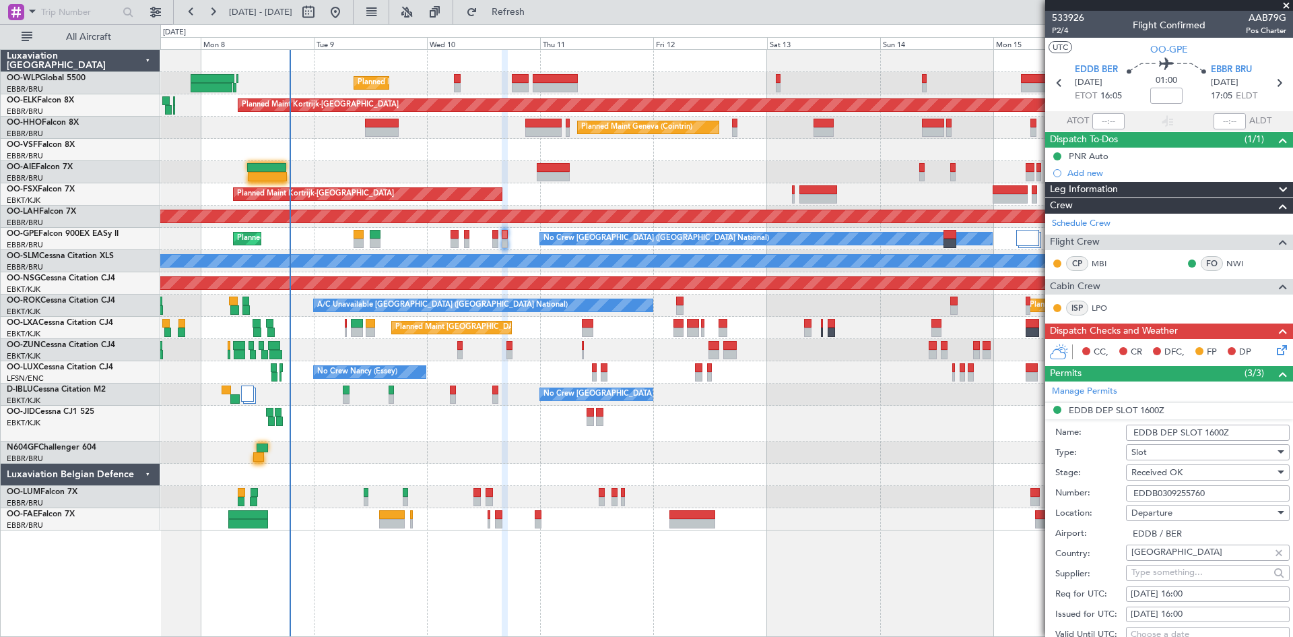
scroll to position [202, 0]
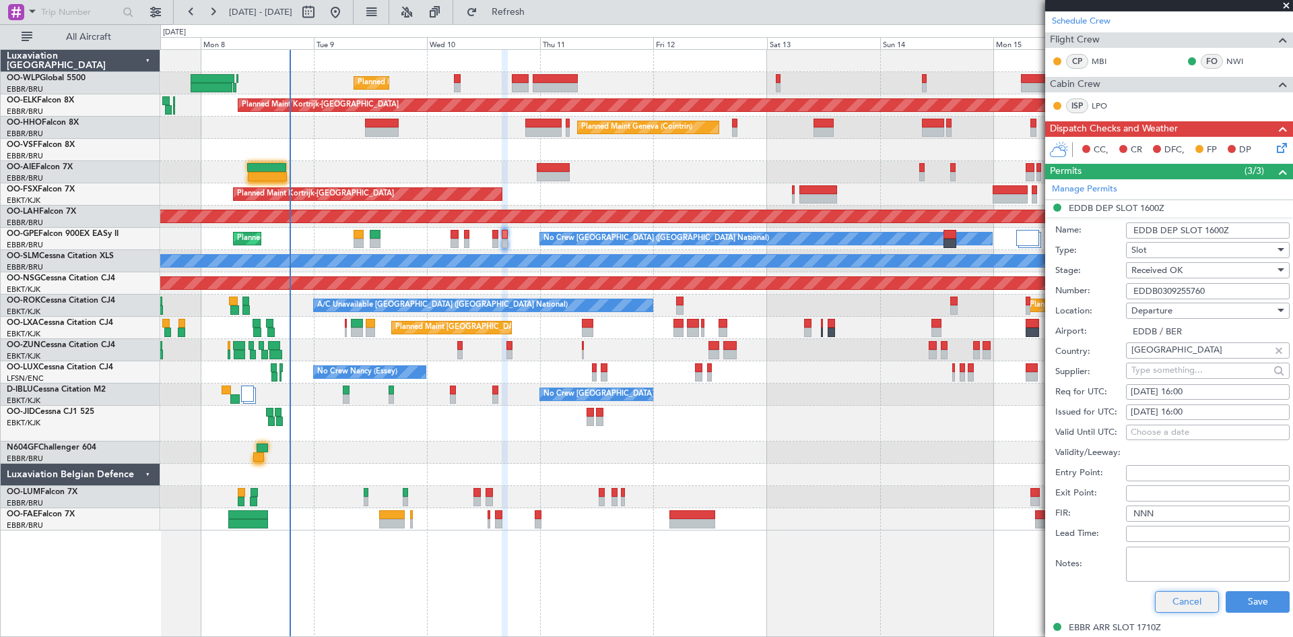
click at [1195, 598] on button "Cancel" at bounding box center [1187, 602] width 64 height 22
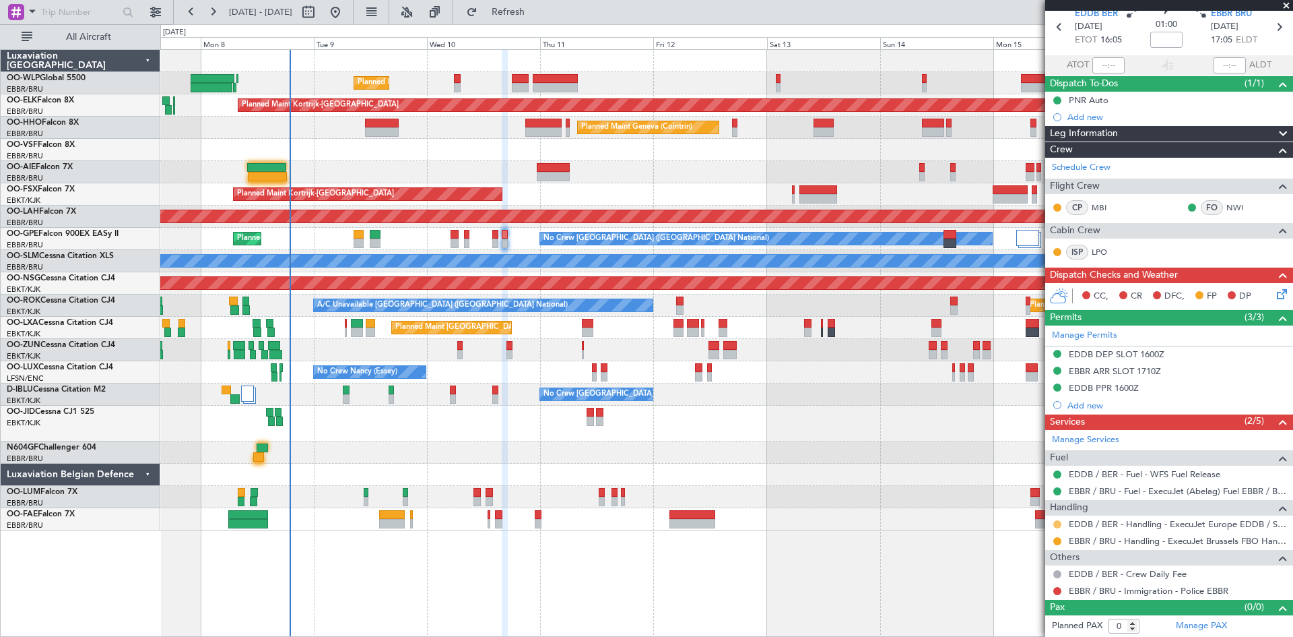
click at [1054, 524] on button at bounding box center [1058, 524] width 8 height 8
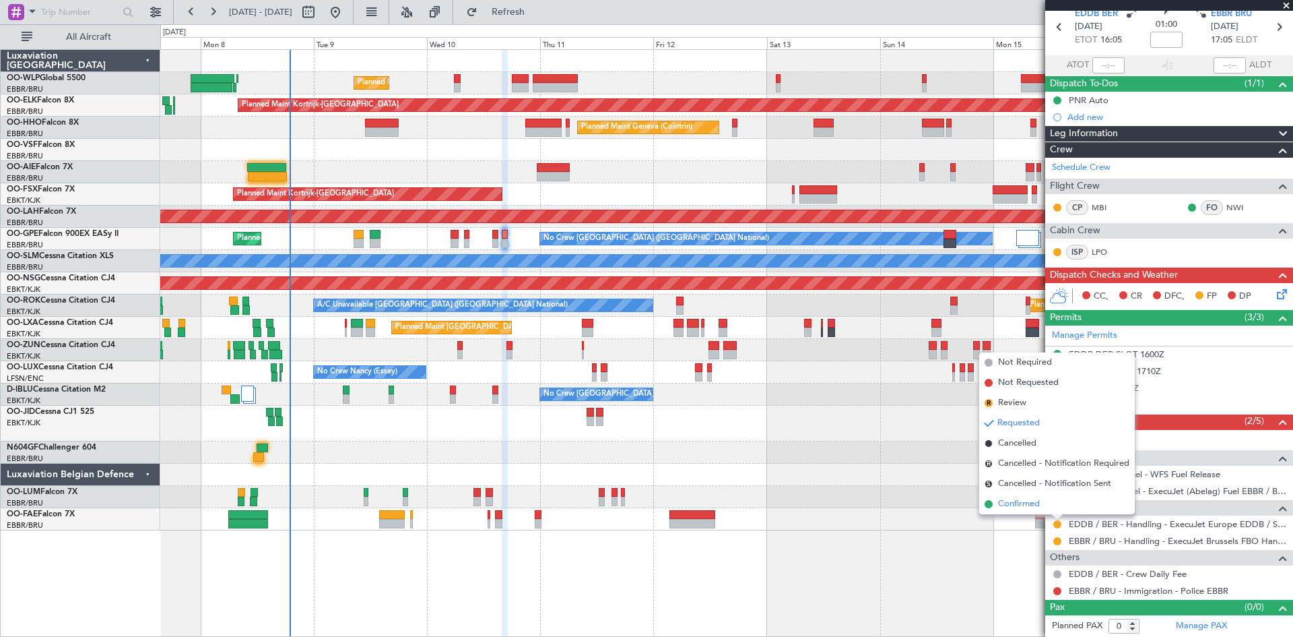
click at [1034, 508] on span "Confirmed" at bounding box center [1019, 503] width 42 height 13
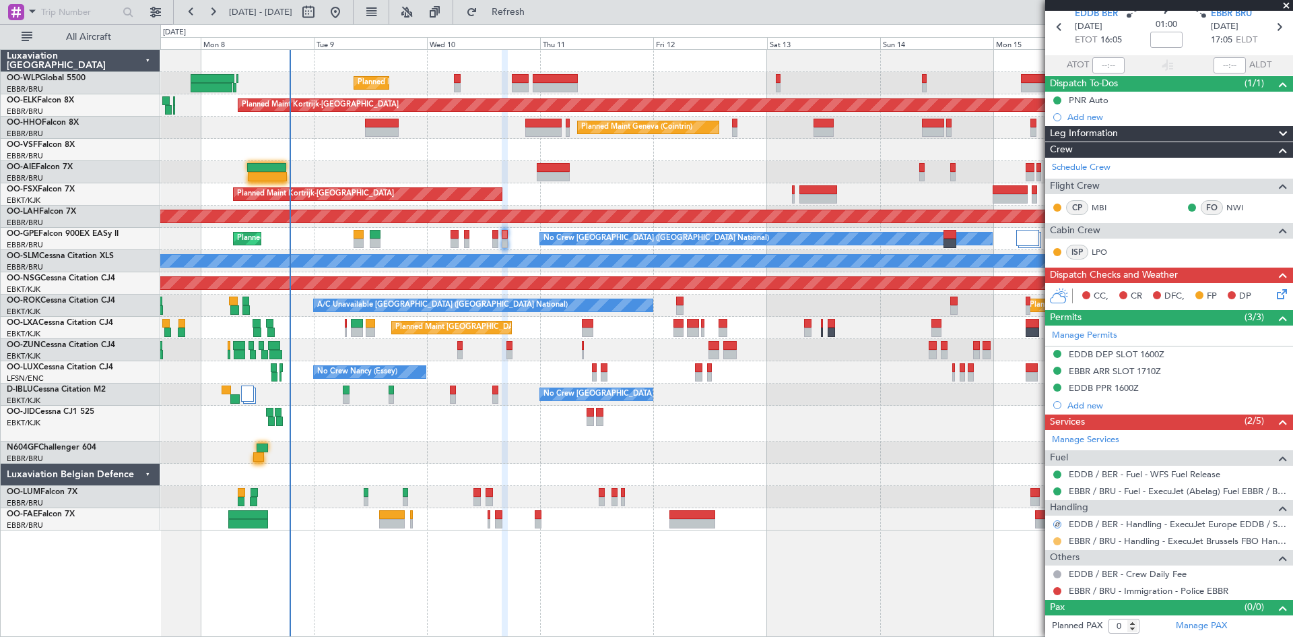
click at [1061, 542] on button at bounding box center [1058, 541] width 8 height 8
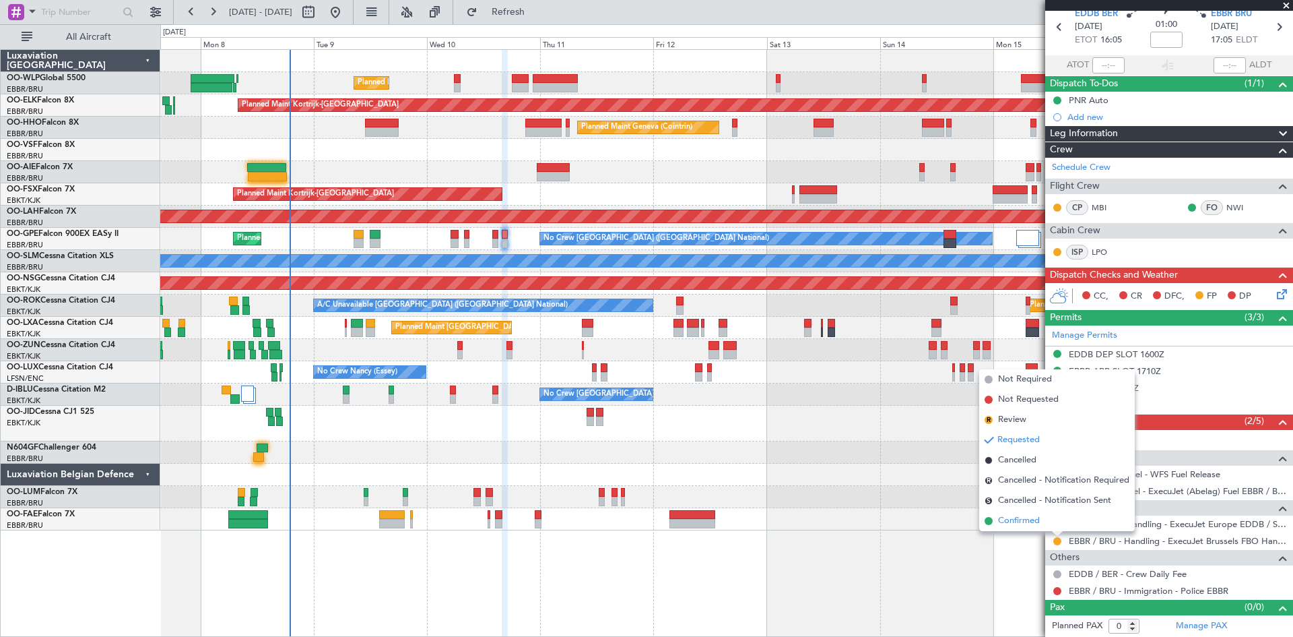
click at [1053, 528] on li "Confirmed" at bounding box center [1057, 521] width 156 height 20
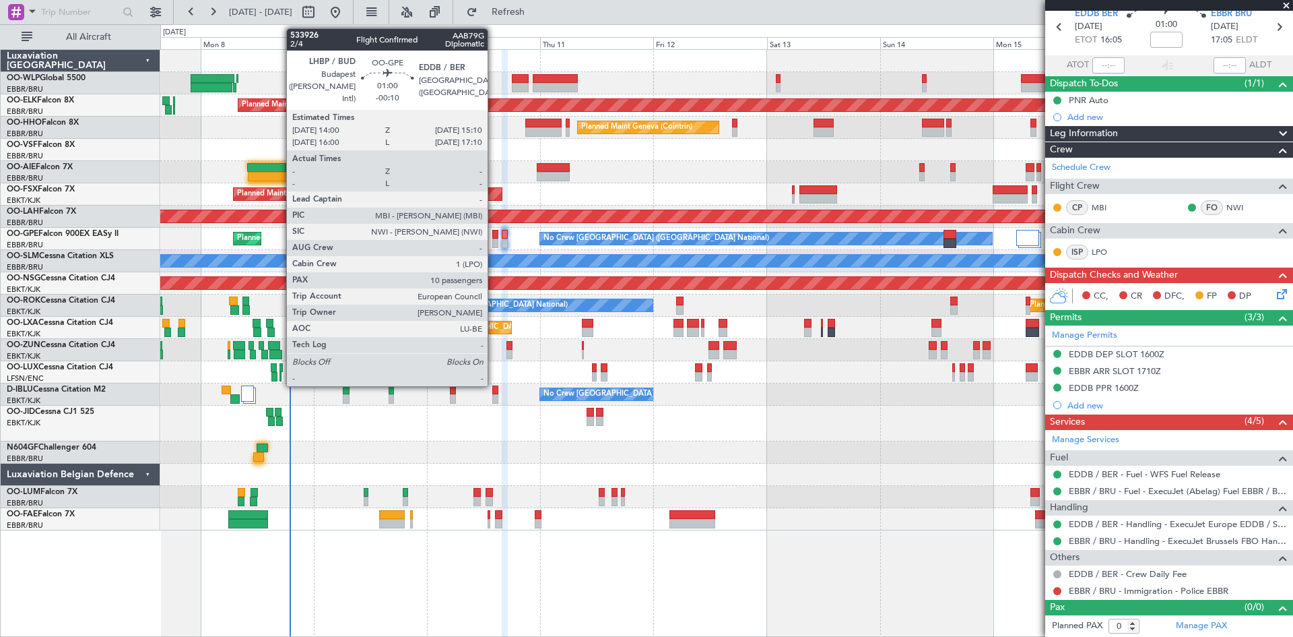
click at [494, 242] on div at bounding box center [495, 242] width 6 height 9
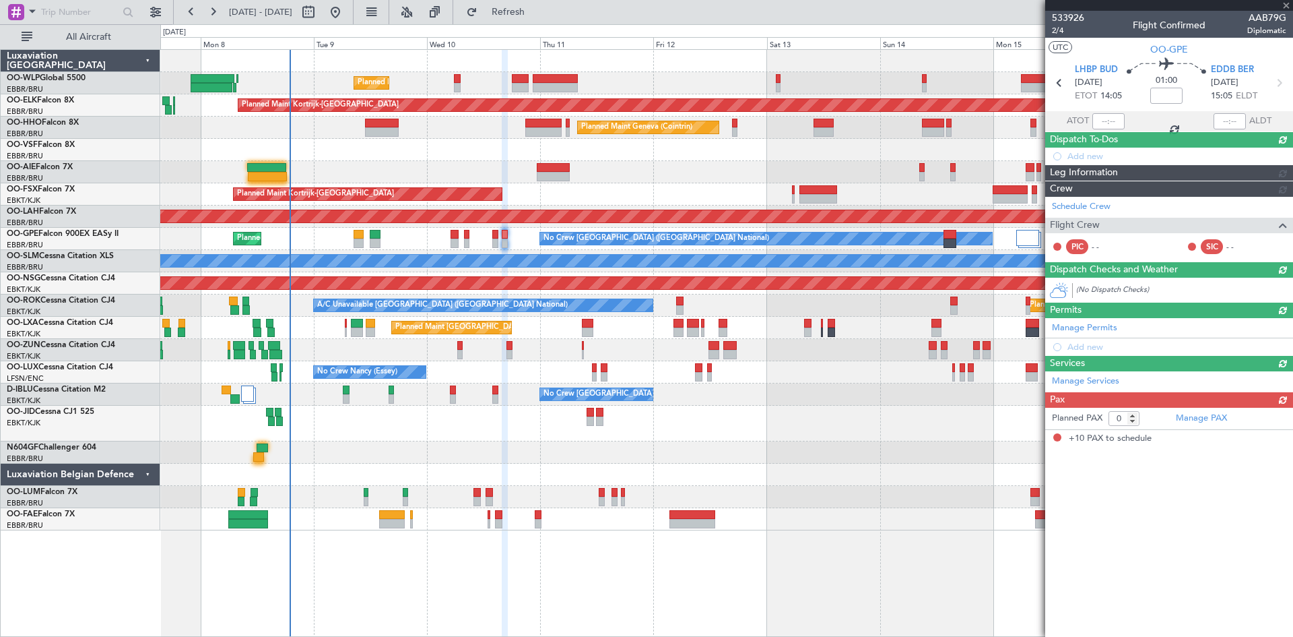
type input "-00:10"
type input "10"
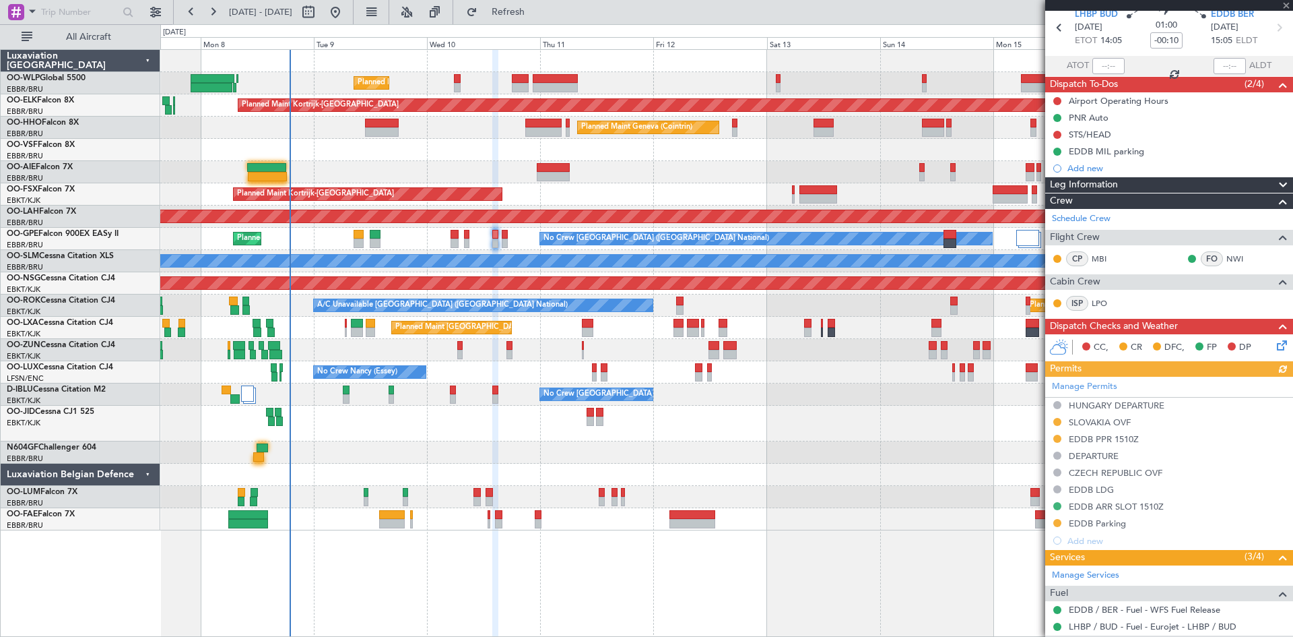
scroll to position [67, 0]
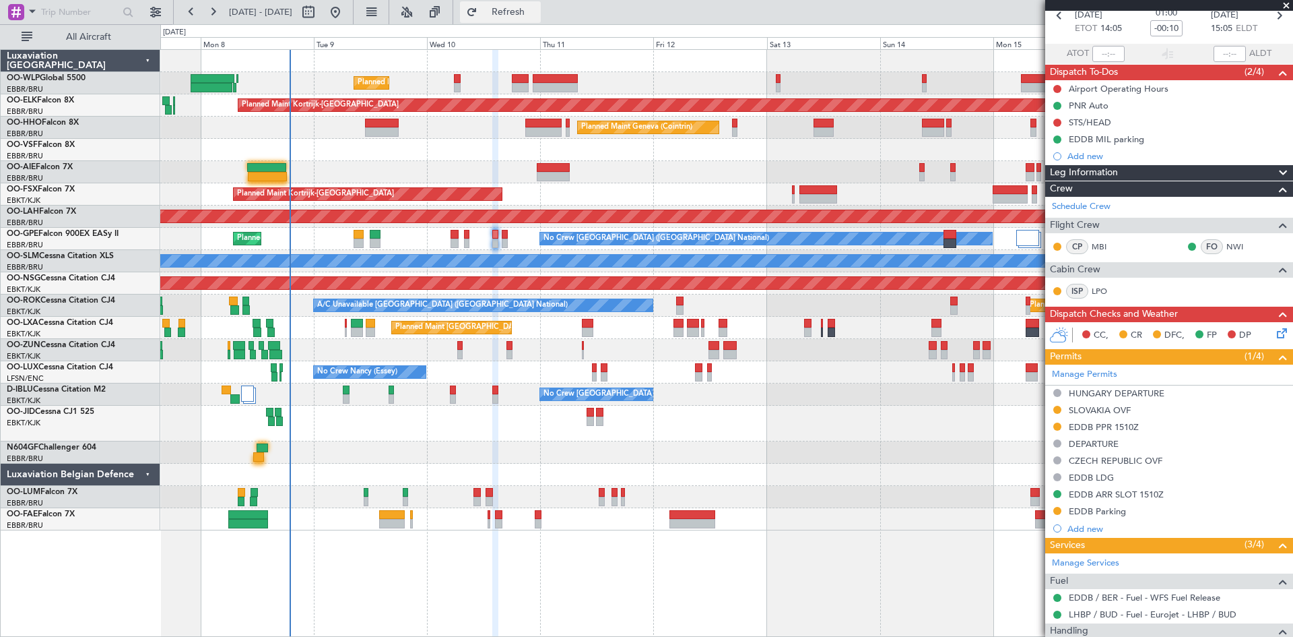
click at [537, 15] on span "Refresh" at bounding box center [508, 11] width 57 height 9
click at [1060, 410] on button at bounding box center [1058, 410] width 8 height 8
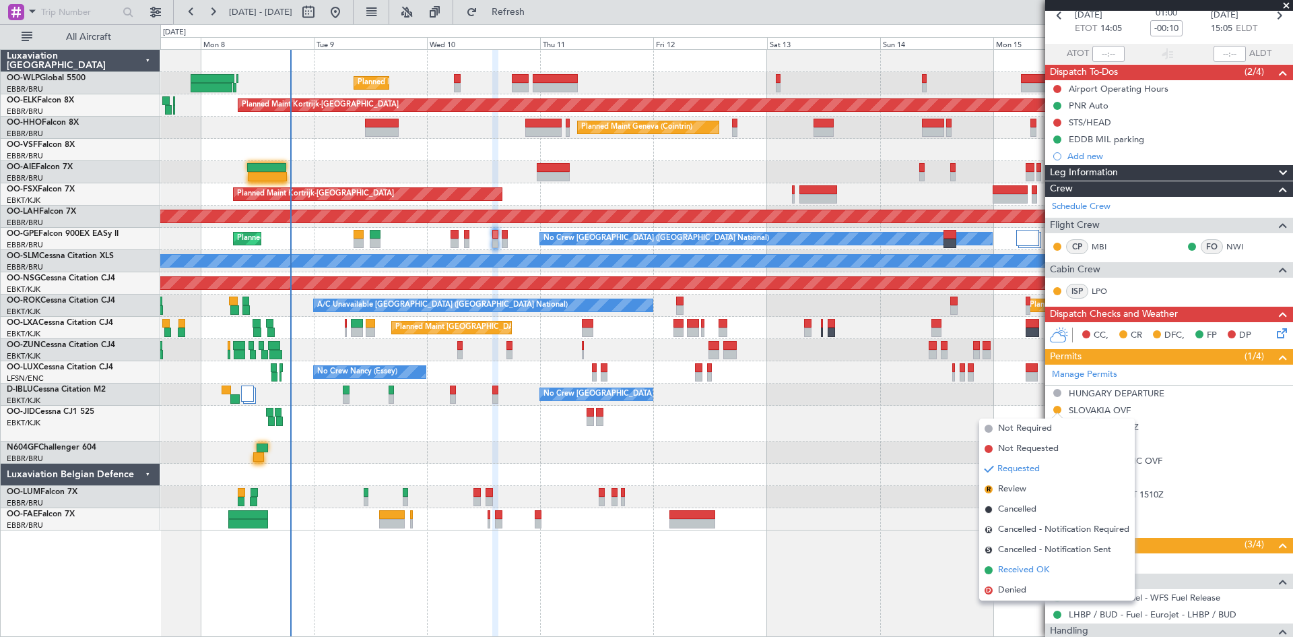
click at [1022, 566] on span "Received OK" at bounding box center [1023, 569] width 51 height 13
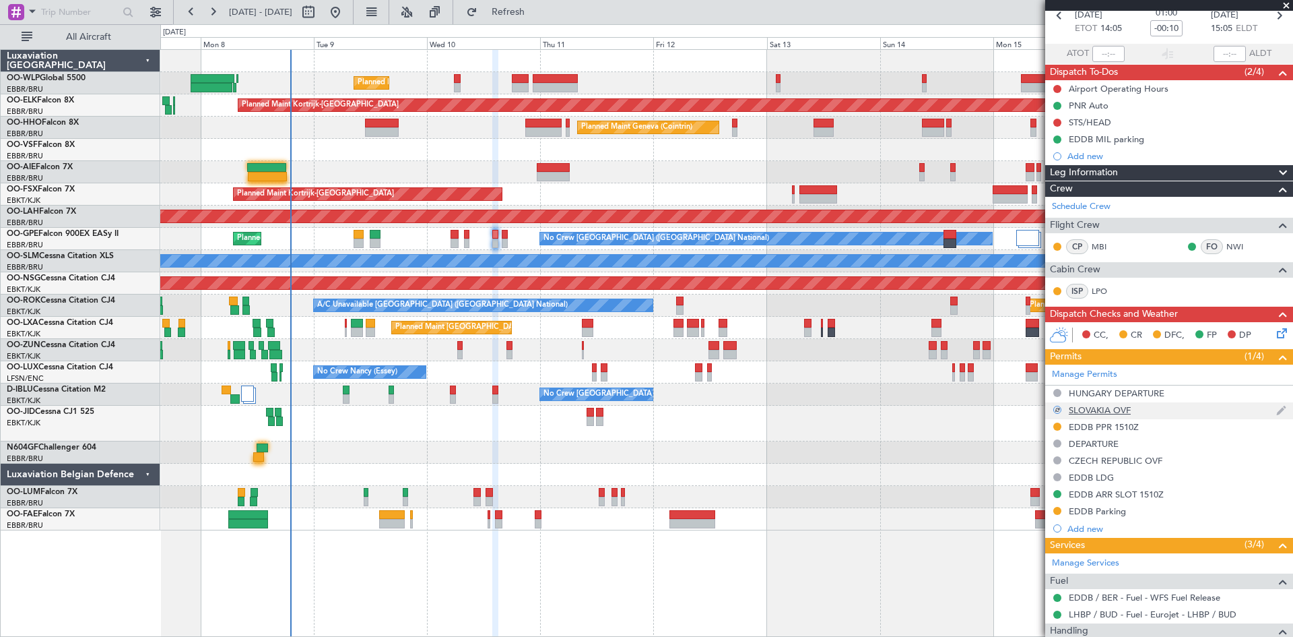
click at [1056, 410] on div at bounding box center [1058, 409] width 9 height 9
click at [1055, 427] on button at bounding box center [1058, 426] width 8 height 8
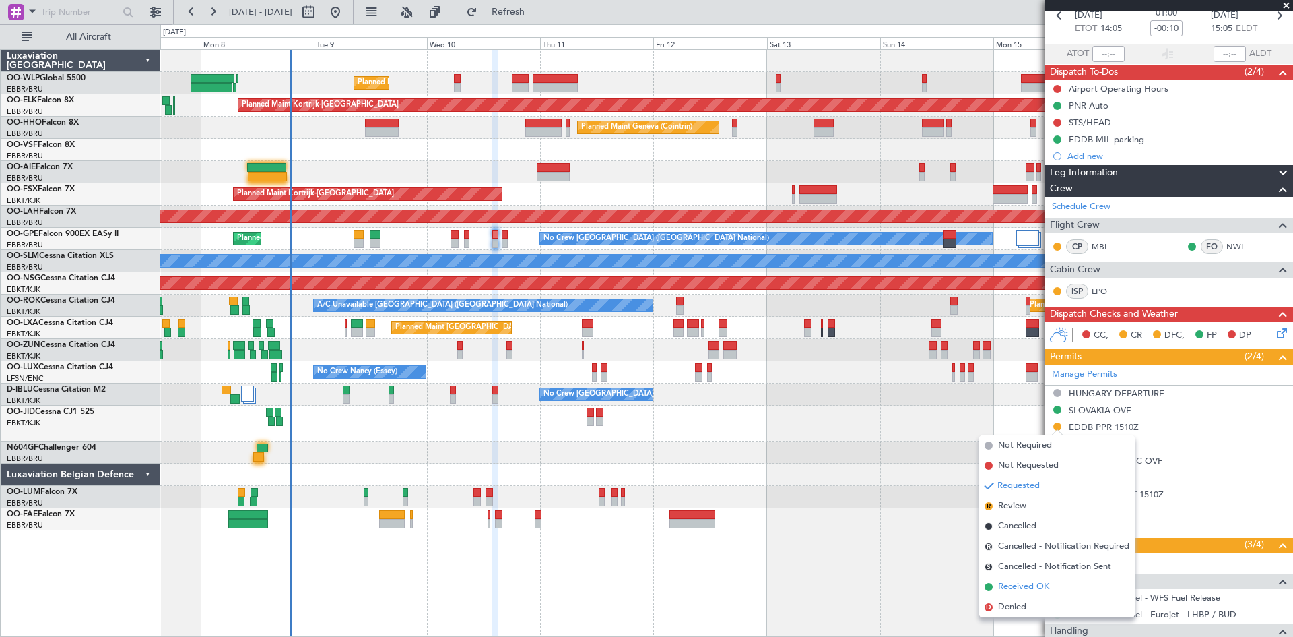
click at [1014, 583] on span "Received OK" at bounding box center [1023, 586] width 51 height 13
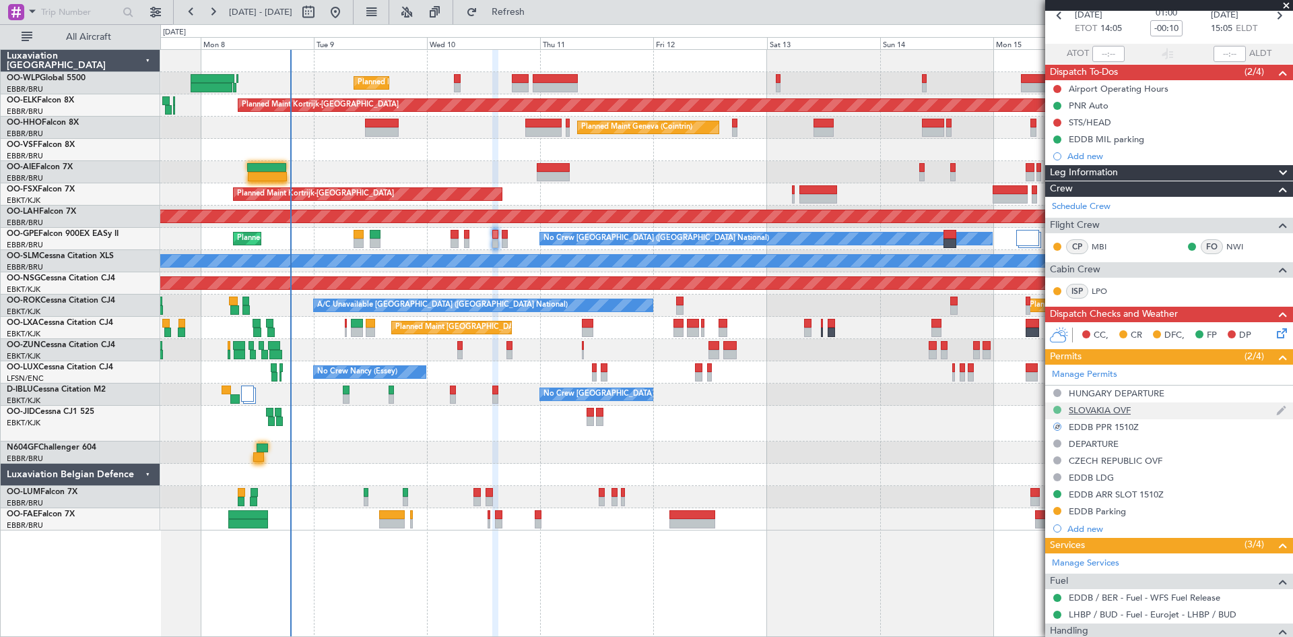
click at [1060, 407] on button at bounding box center [1058, 410] width 8 height 8
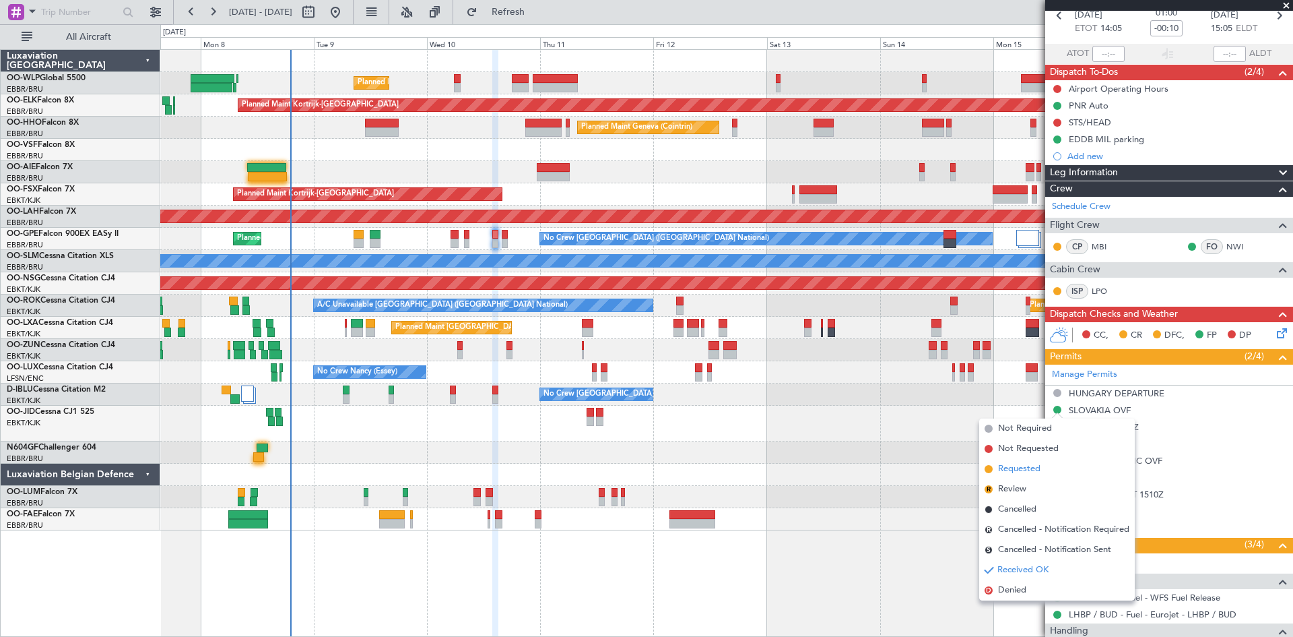
click at [1045, 466] on li "Requested" at bounding box center [1057, 469] width 156 height 20
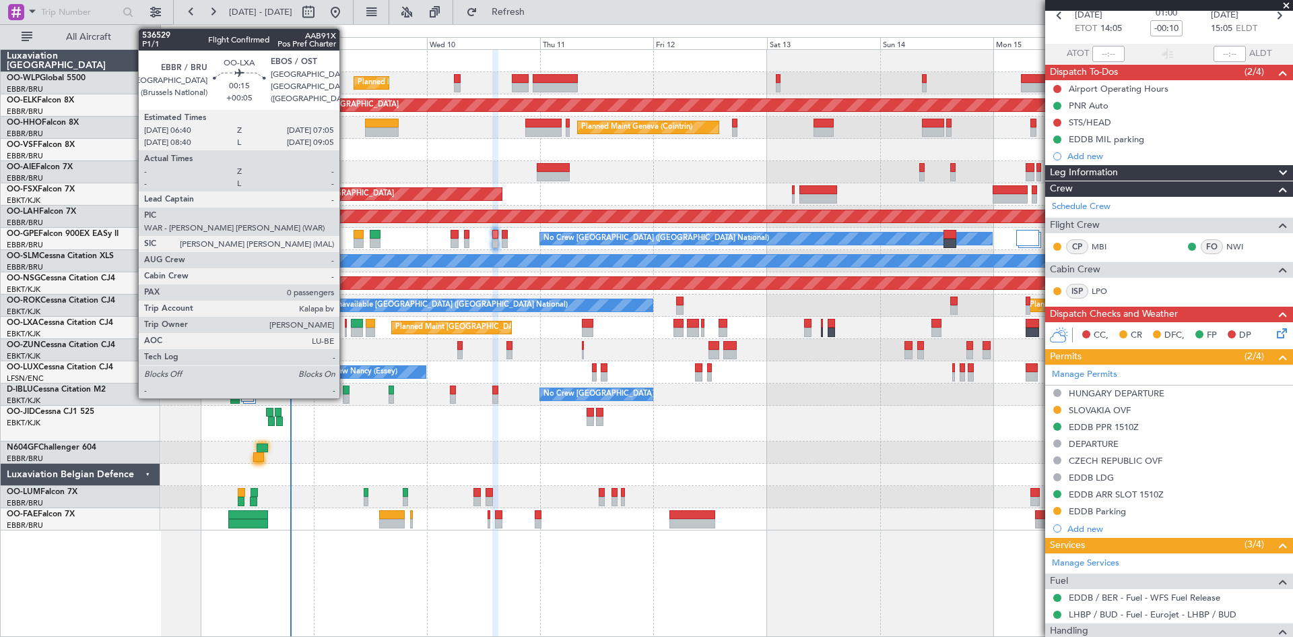
click at [346, 328] on div at bounding box center [346, 331] width 2 height 9
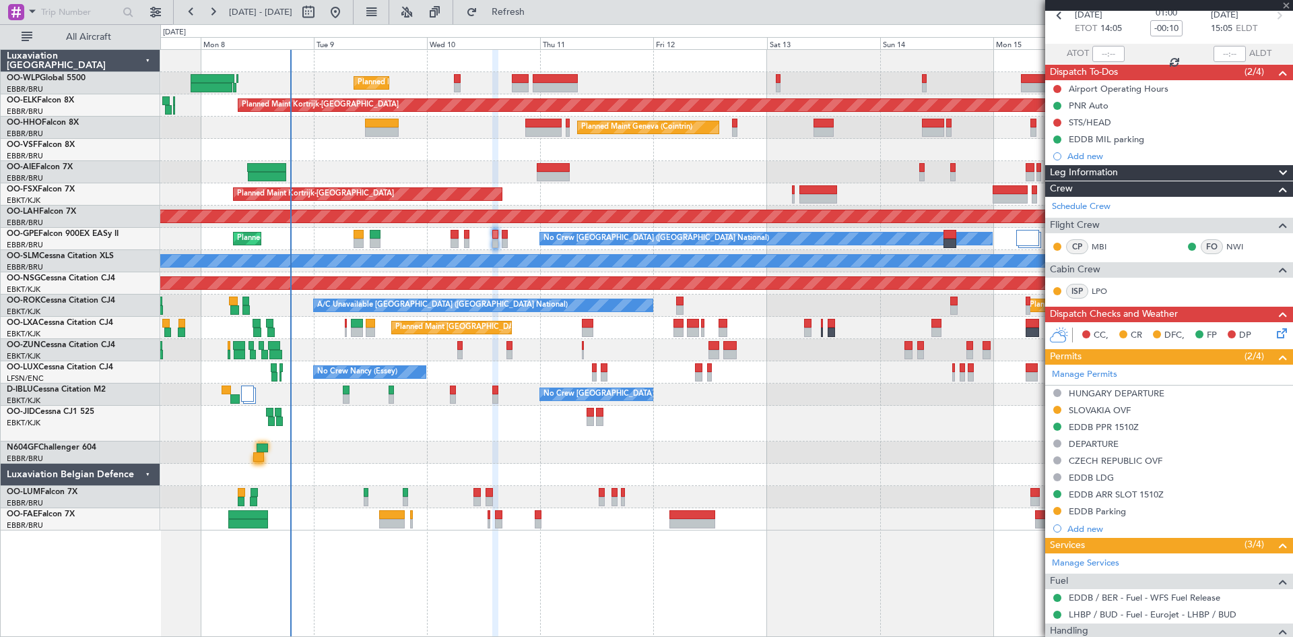
type input "+00:05"
type input "0"
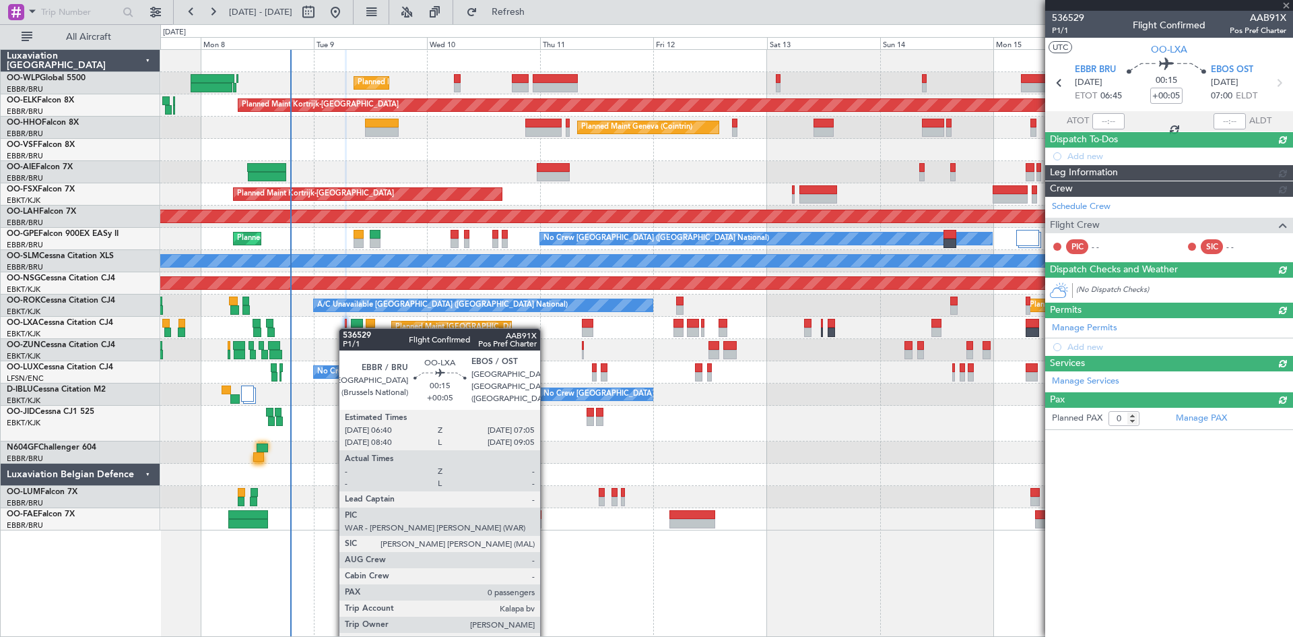
scroll to position [0, 0]
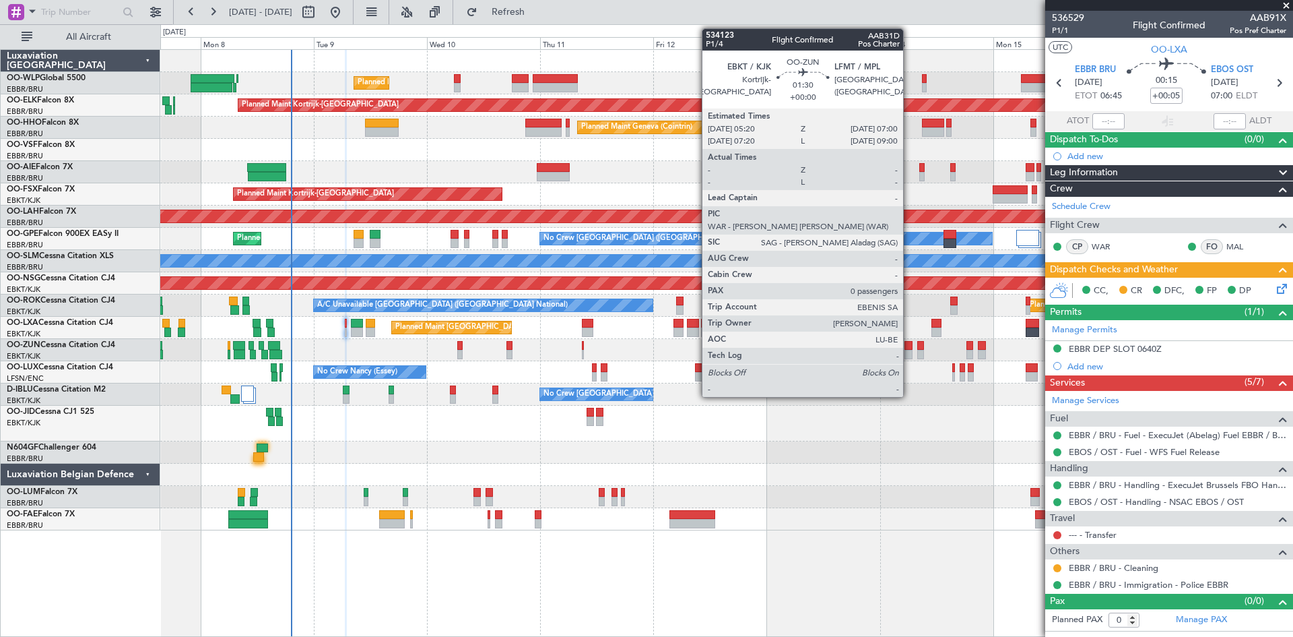
click at [909, 352] on div at bounding box center [909, 354] width 8 height 9
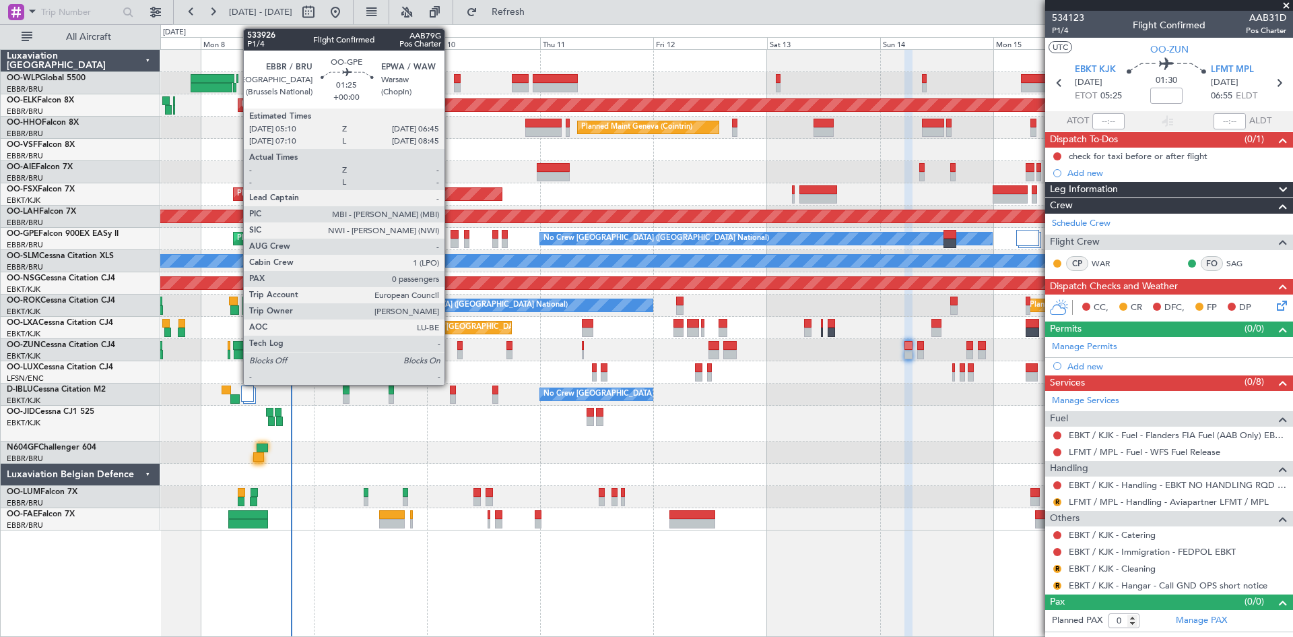
click at [451, 238] on div at bounding box center [455, 234] width 8 height 9
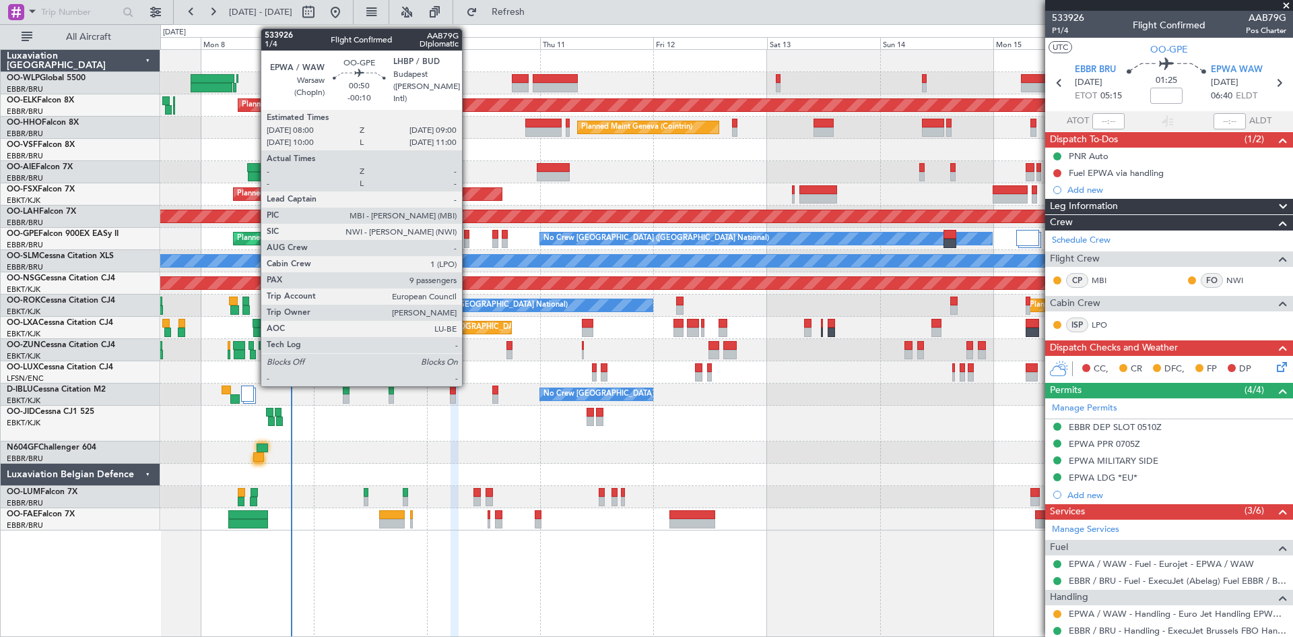
click at [468, 238] on div at bounding box center [466, 242] width 5 height 9
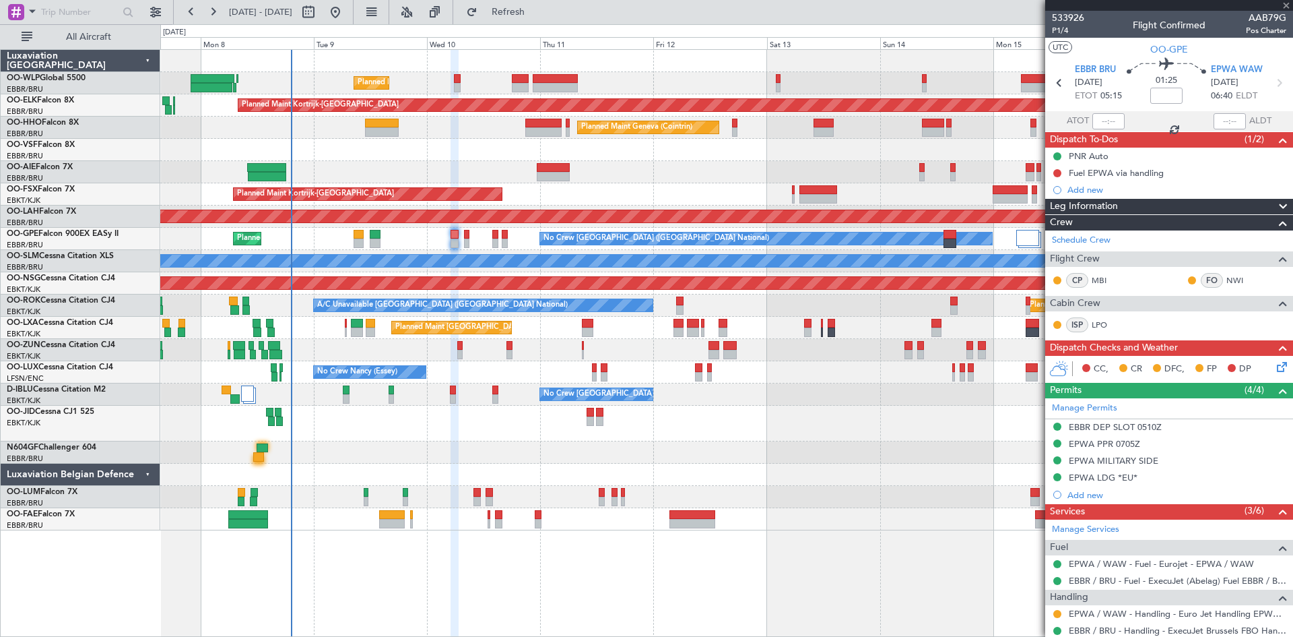
type input "-00:10"
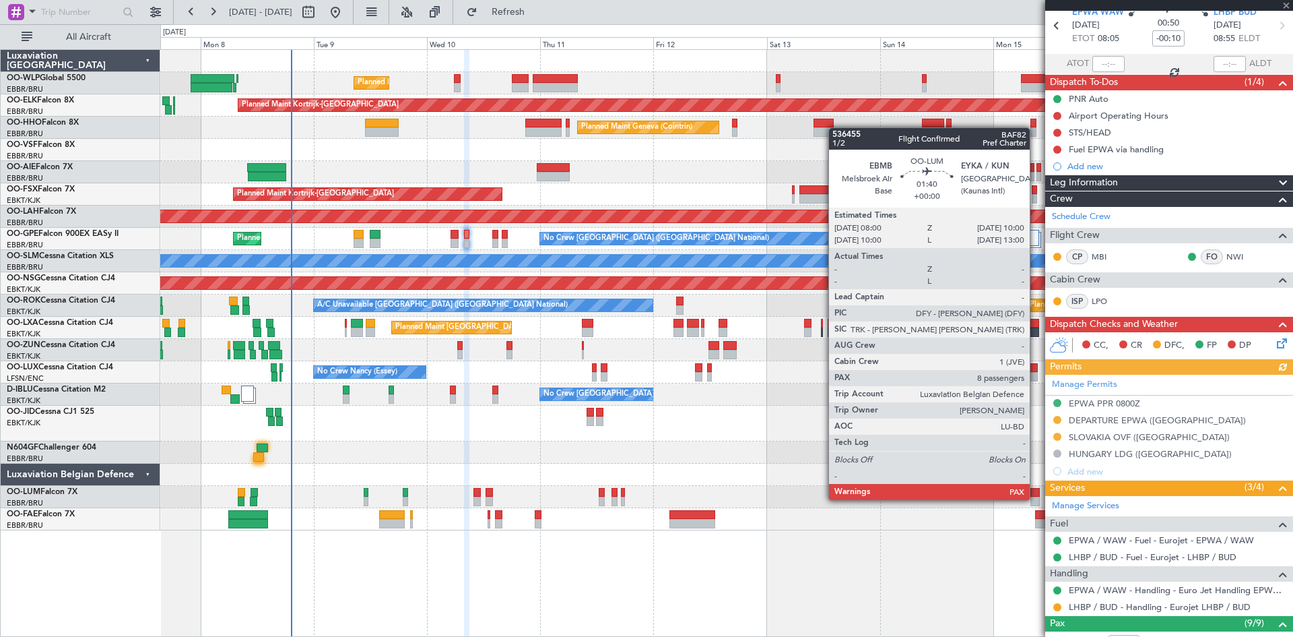
scroll to position [135, 0]
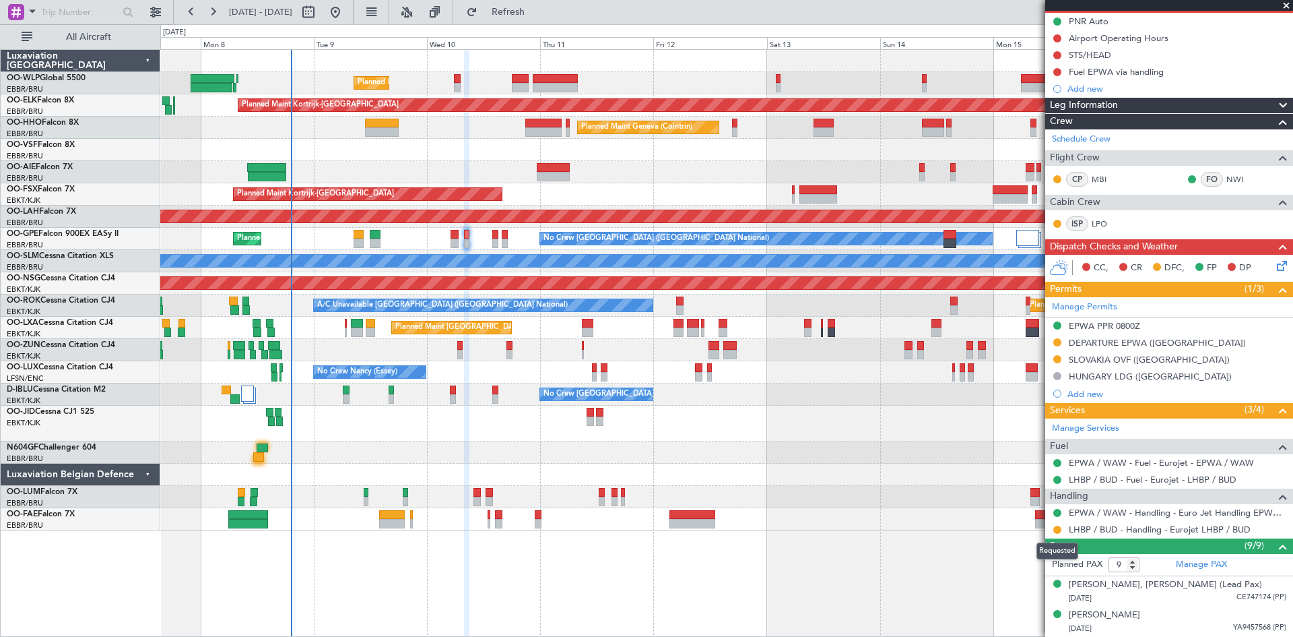
click at [1058, 533] on mat-tooltip-component "Requested" at bounding box center [1057, 551] width 61 height 36
click at [1060, 527] on button at bounding box center [1058, 529] width 8 height 8
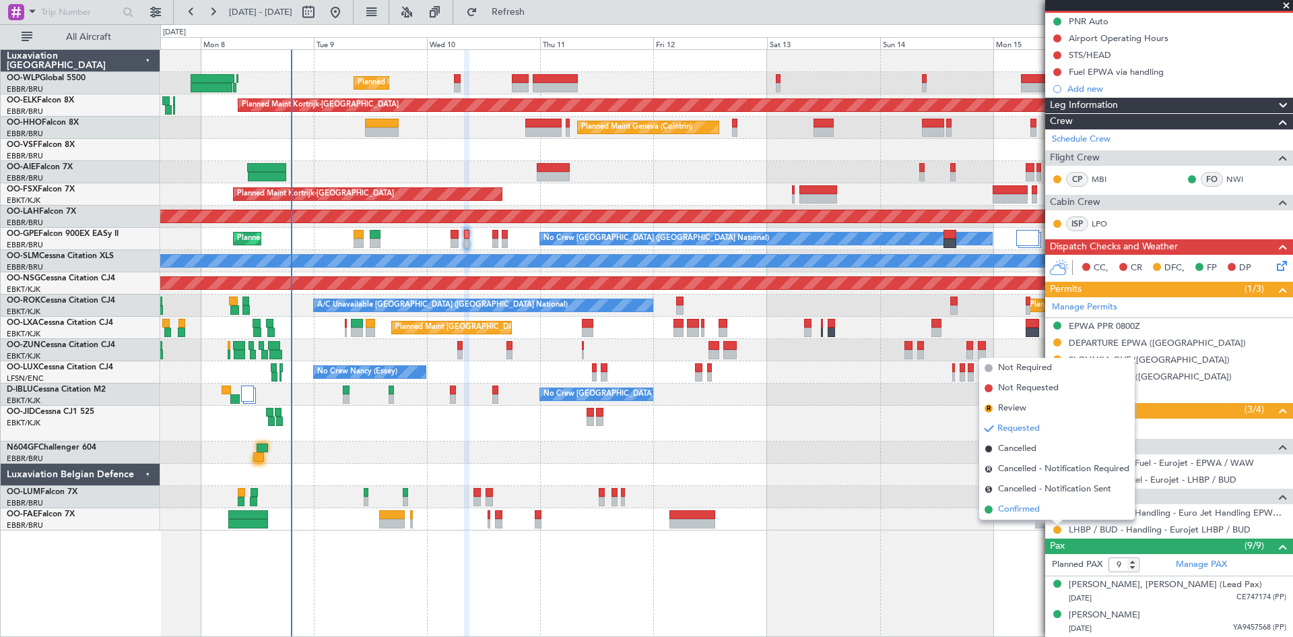
click at [1027, 509] on span "Confirmed" at bounding box center [1019, 509] width 42 height 13
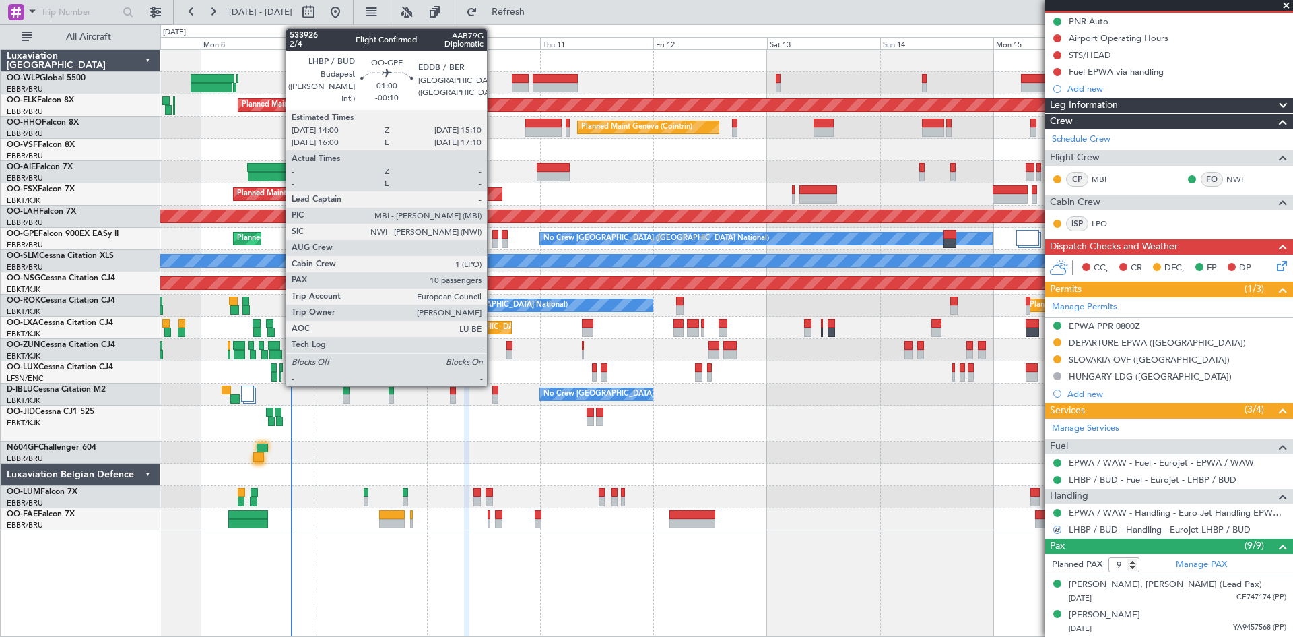
click at [493, 238] on div at bounding box center [495, 234] width 6 height 9
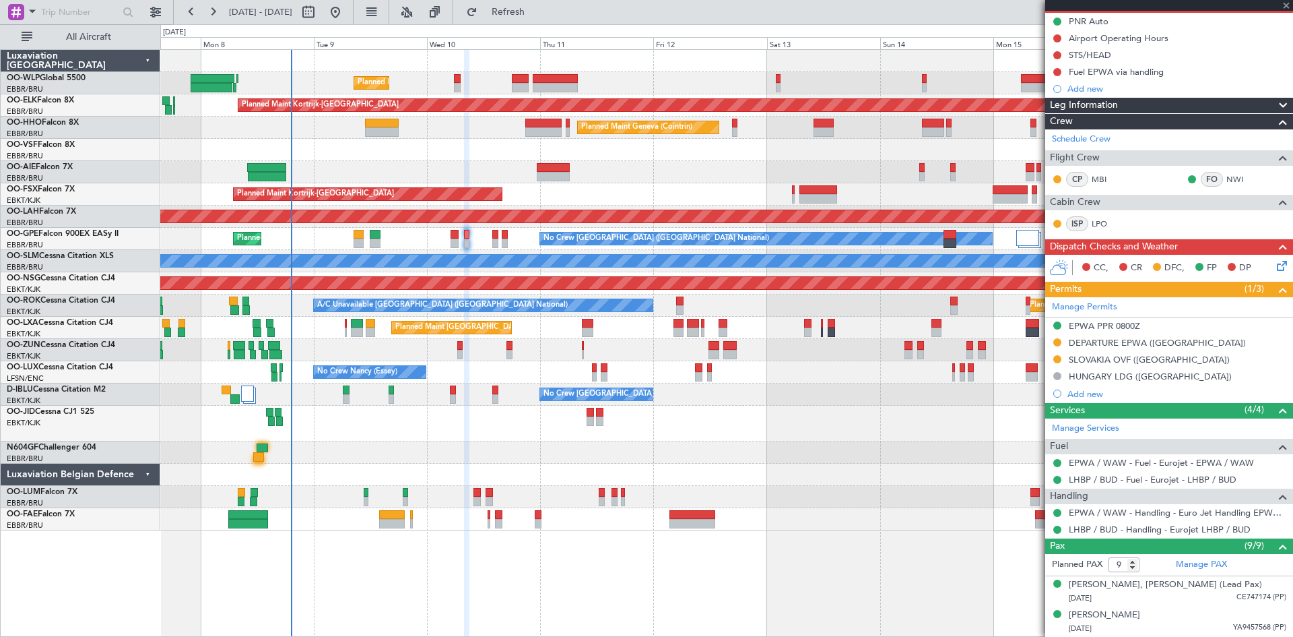
type input "10"
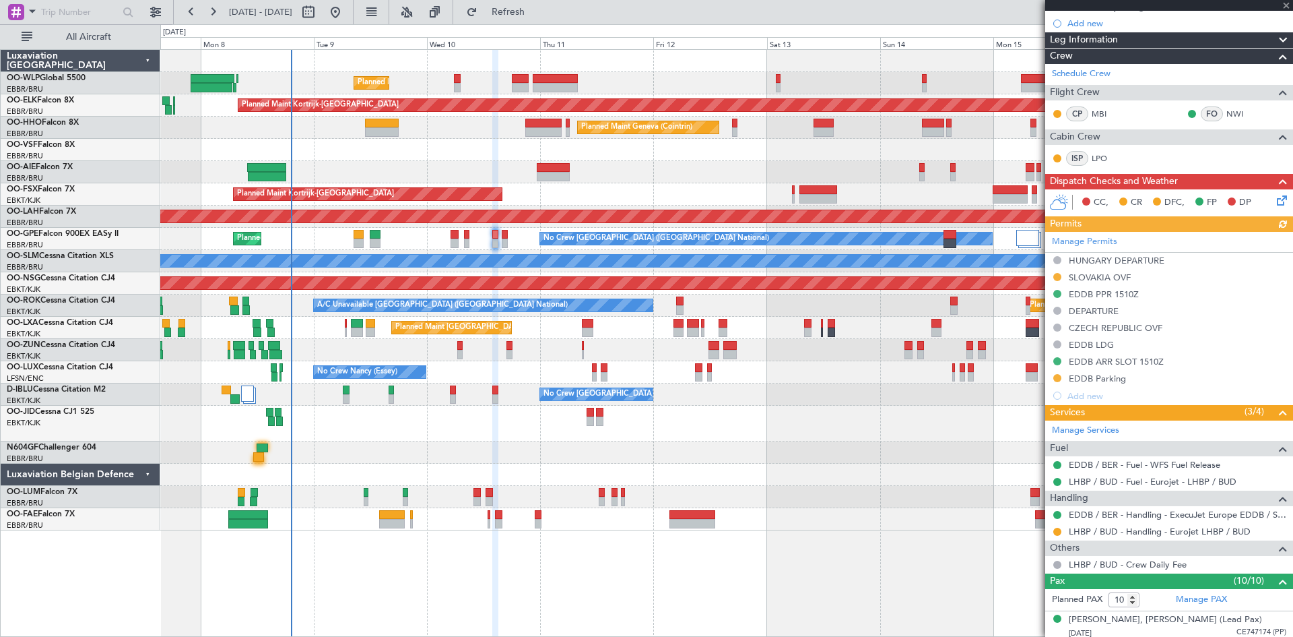
scroll to position [202, 0]
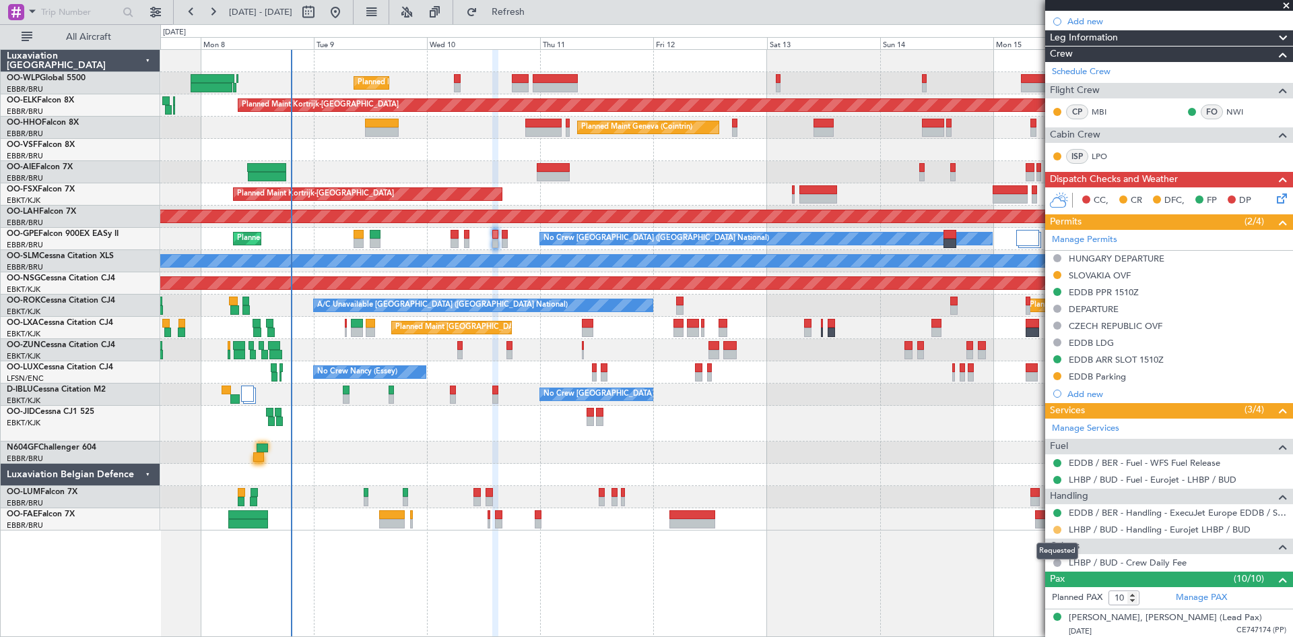
click at [1056, 527] on button at bounding box center [1058, 529] width 8 height 8
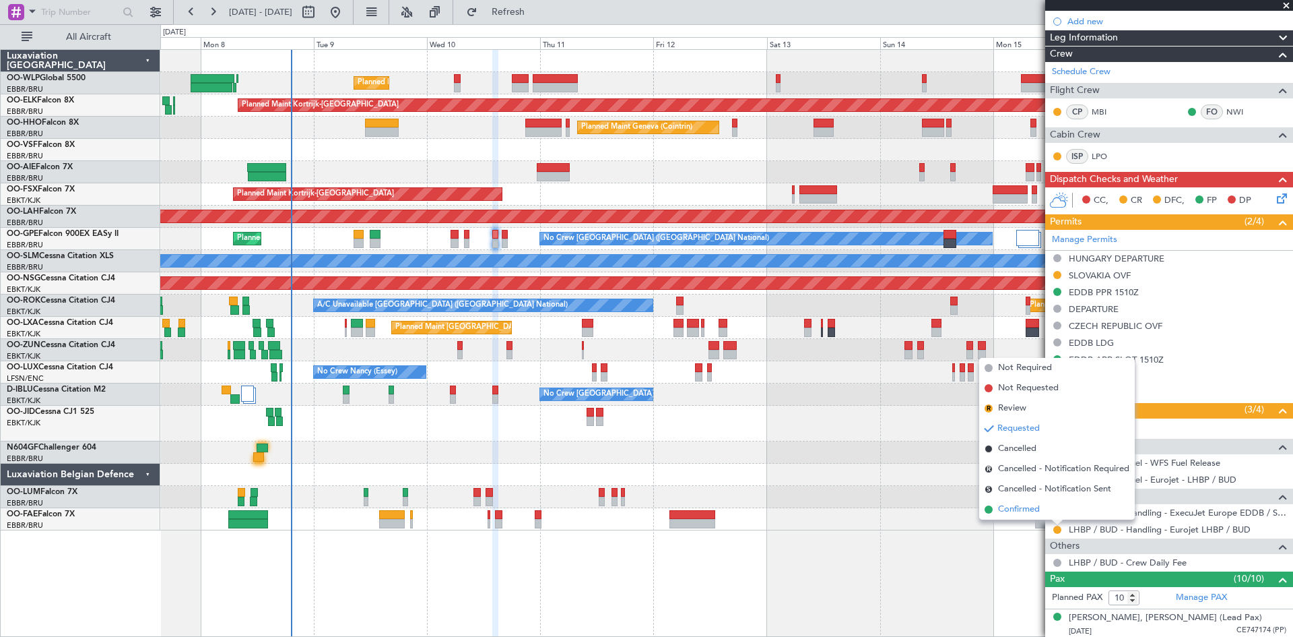
click at [1012, 504] on span "Confirmed" at bounding box center [1019, 509] width 42 height 13
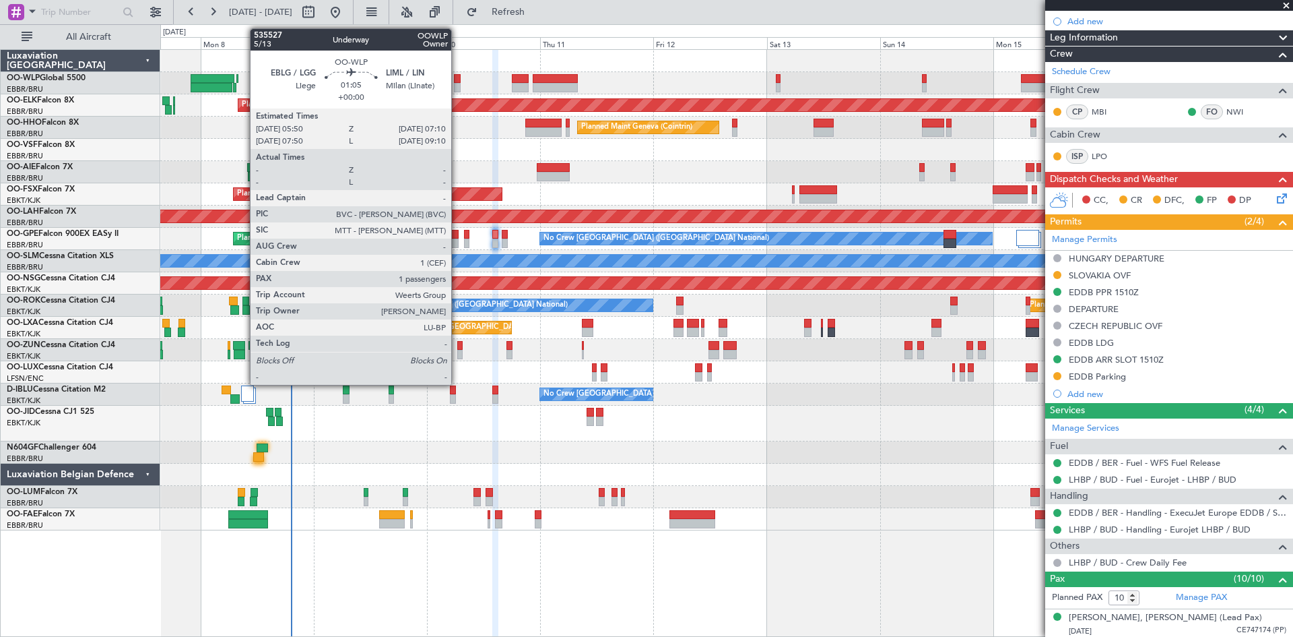
click at [457, 83] on div at bounding box center [457, 87] width 7 height 9
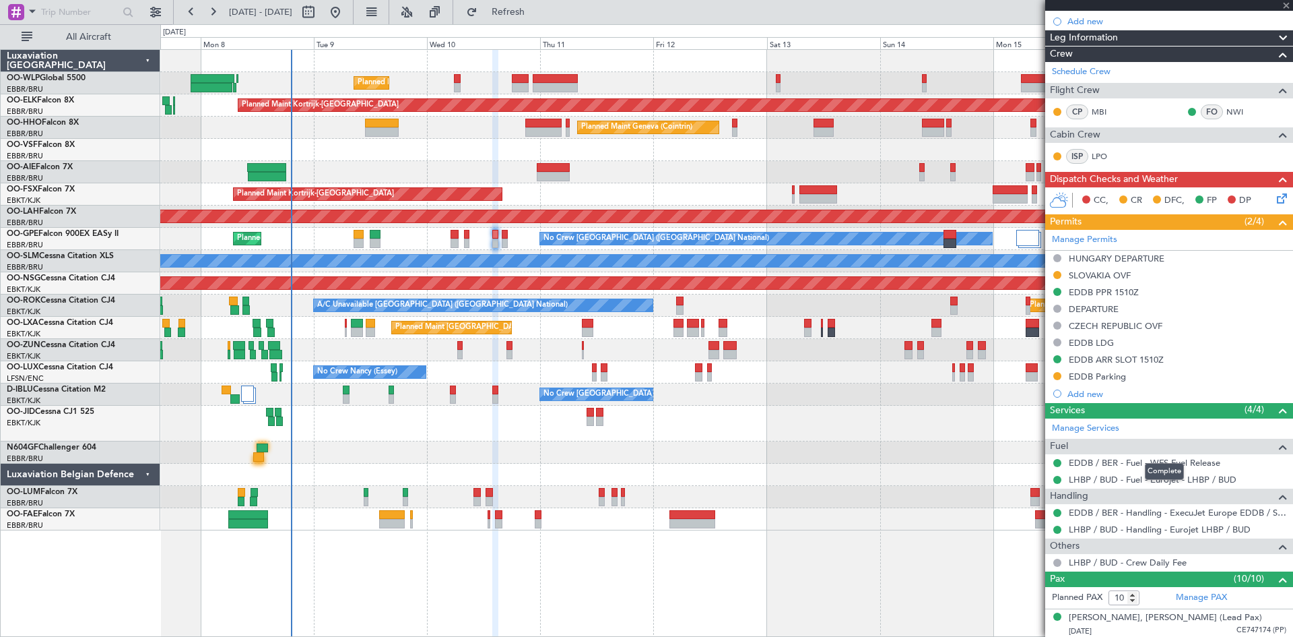
type input "1"
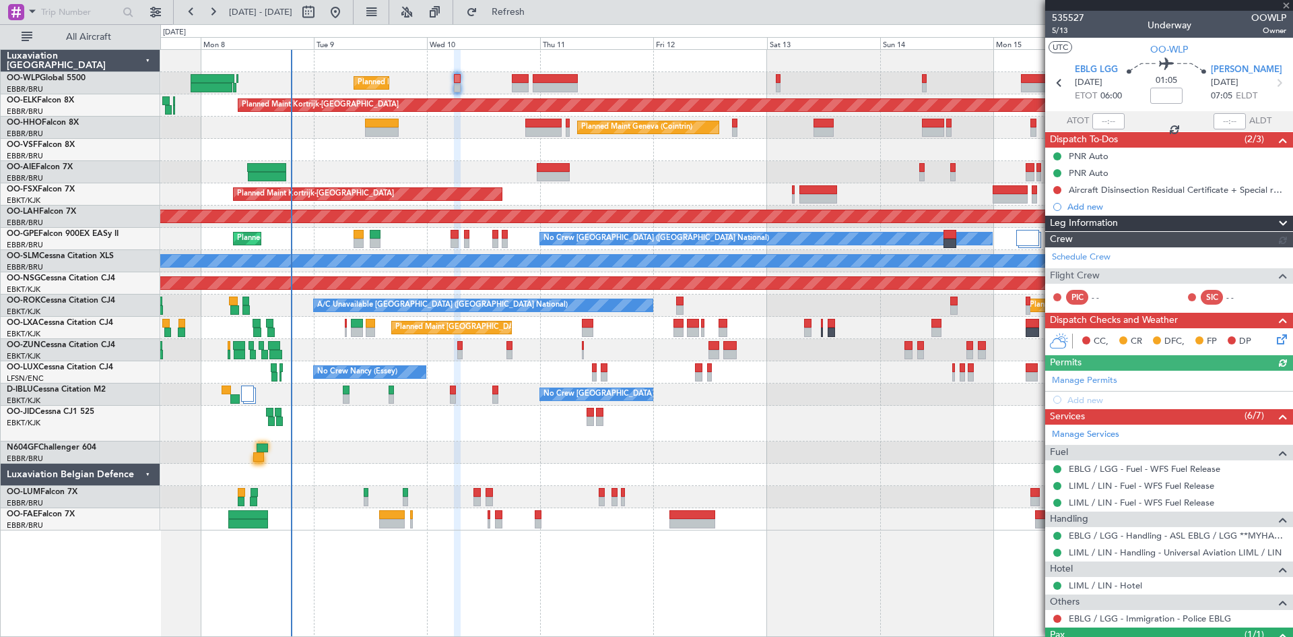
scroll to position [102, 0]
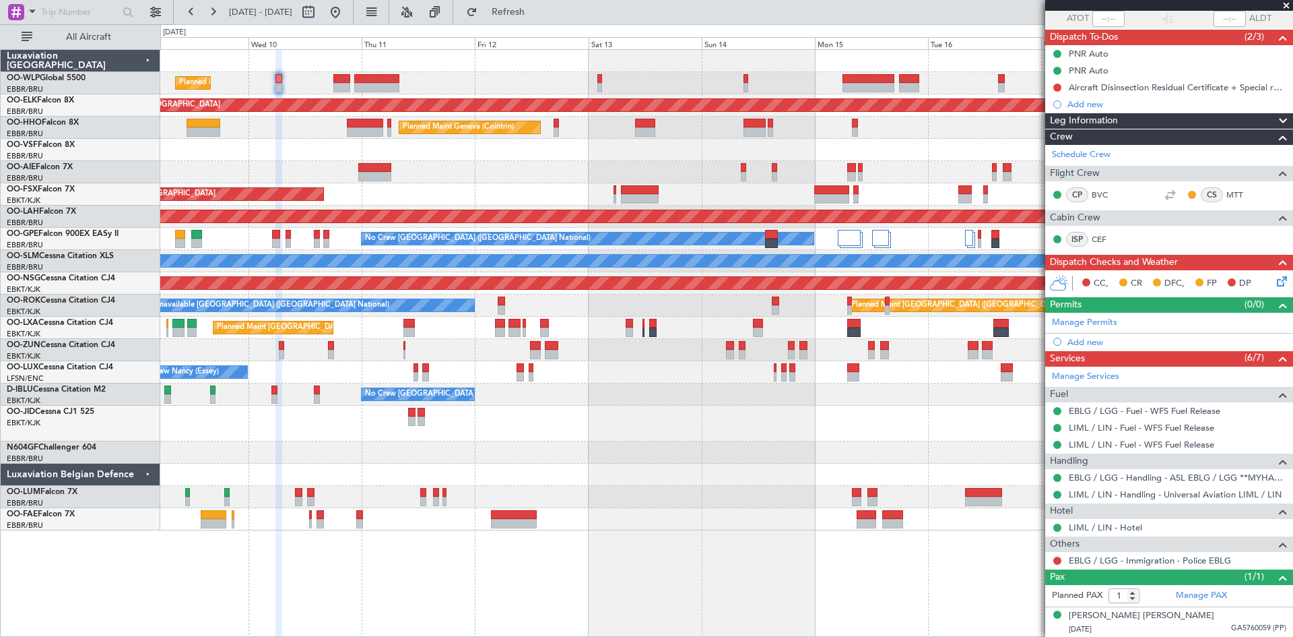
click at [685, 428] on div "Planned Maint Liege Planned Maint Kortrijk-Wevelgem Planned Maint Geneva (Coint…" at bounding box center [726, 290] width 1132 height 480
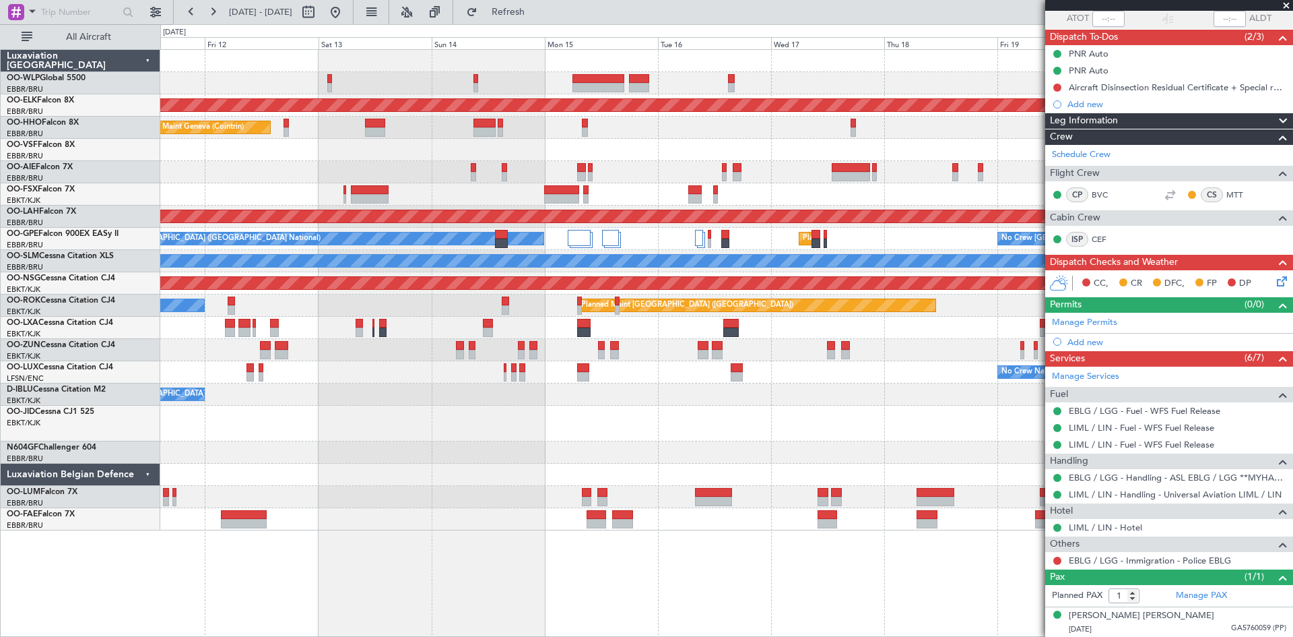
click at [583, 483] on div "Planned Maint Liege Planned Maint Kortrijk-Wevelgem Planned Maint Geneva (Coint…" at bounding box center [726, 290] width 1132 height 480
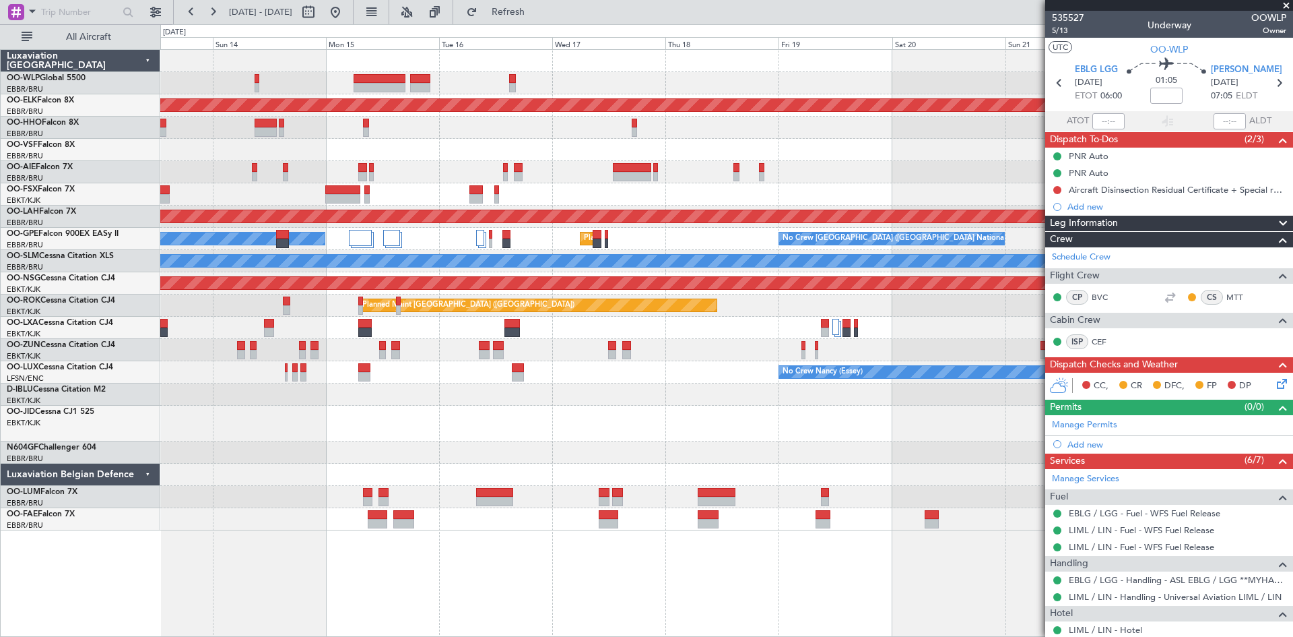
scroll to position [102, 0]
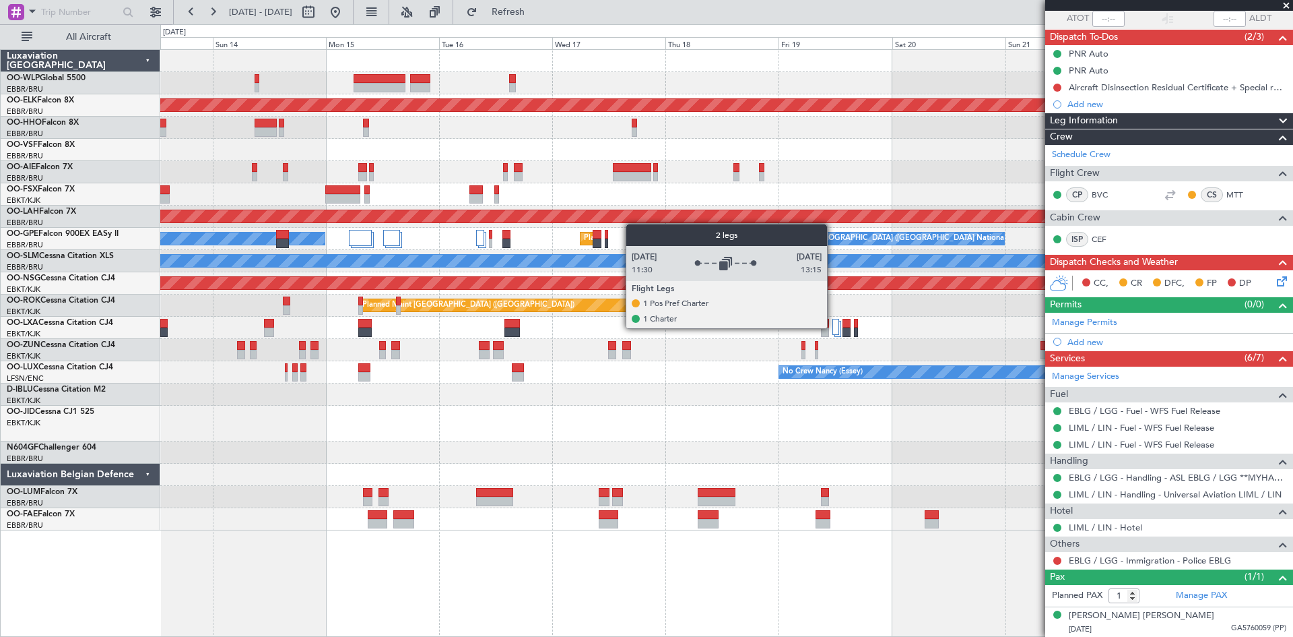
click at [833, 327] on div at bounding box center [836, 327] width 7 height 16
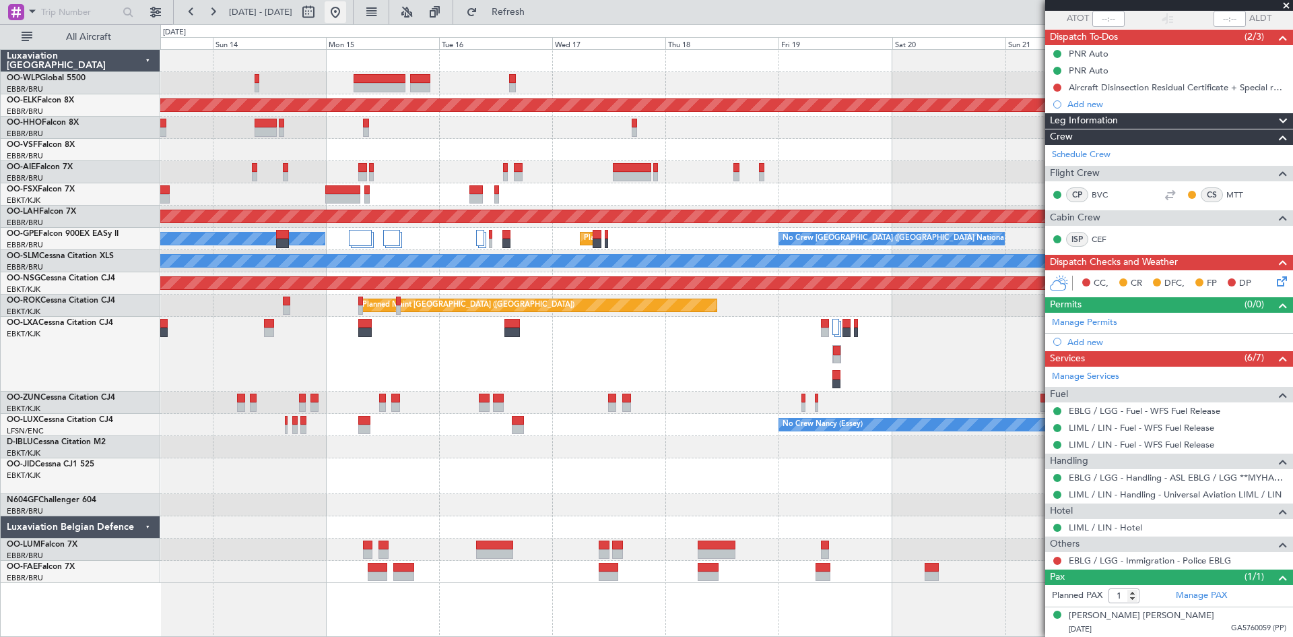
click at [346, 16] on button at bounding box center [336, 12] width 22 height 22
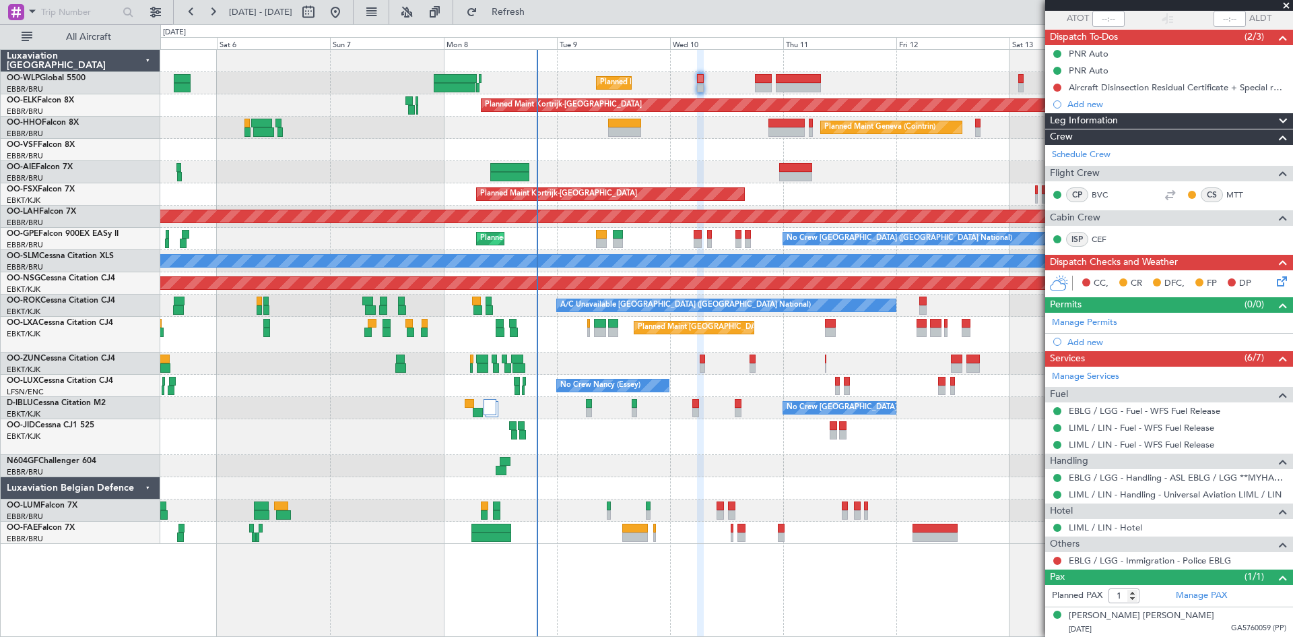
click at [730, 484] on div "Planned Maint Liege Planned Maint [GEOGRAPHIC_DATA]-[GEOGRAPHIC_DATA] Planned M…" at bounding box center [726, 297] width 1132 height 494
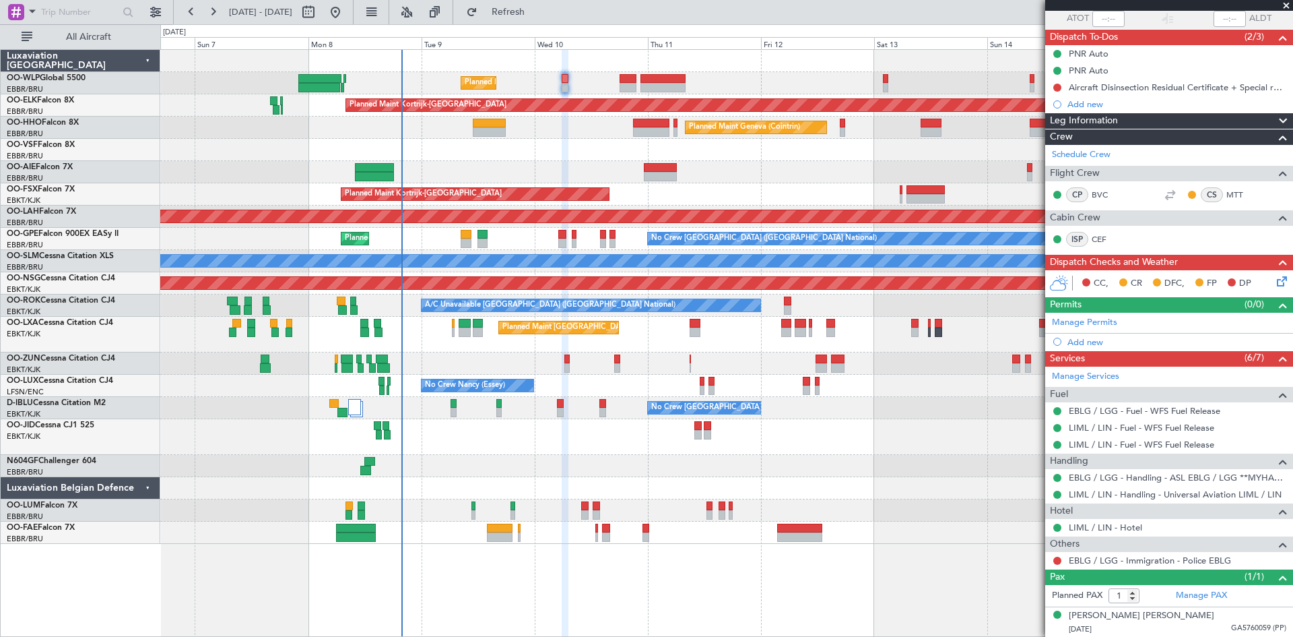
click at [872, 408] on div "Planned Maint Liege Planned Maint [GEOGRAPHIC_DATA]-[GEOGRAPHIC_DATA] Planned M…" at bounding box center [726, 297] width 1132 height 494
click at [517, 18] on button "Refresh" at bounding box center [500, 12] width 81 height 22
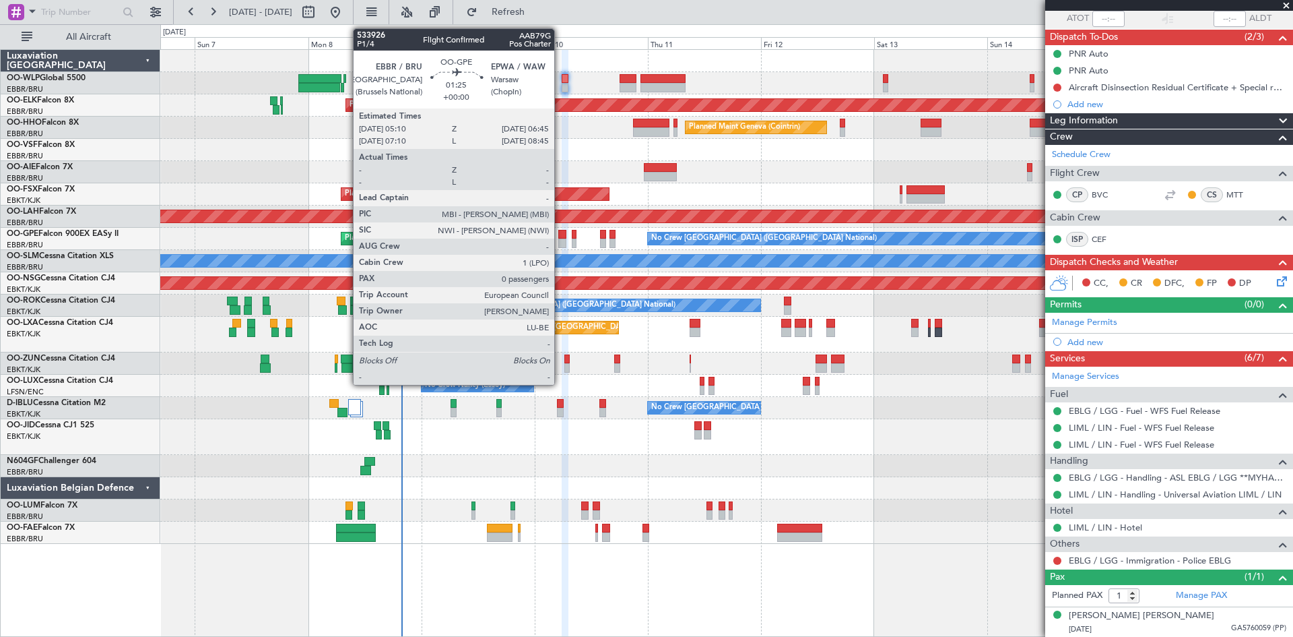
click at [560, 237] on div at bounding box center [562, 234] width 8 height 9
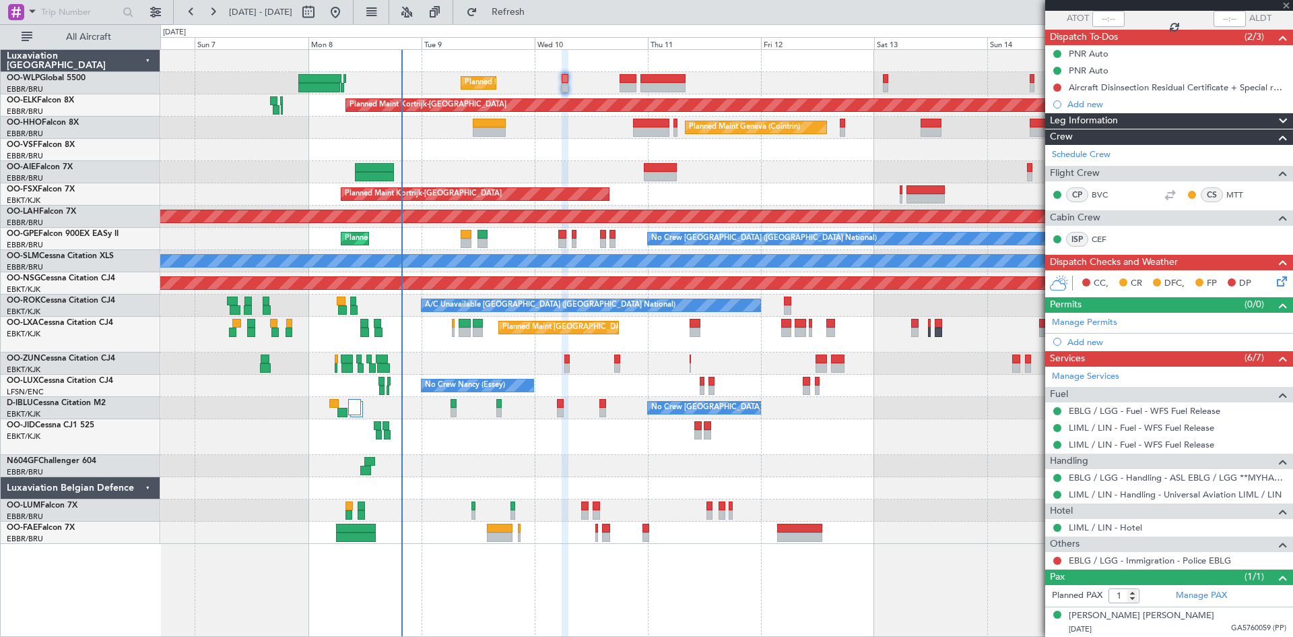
type input "0"
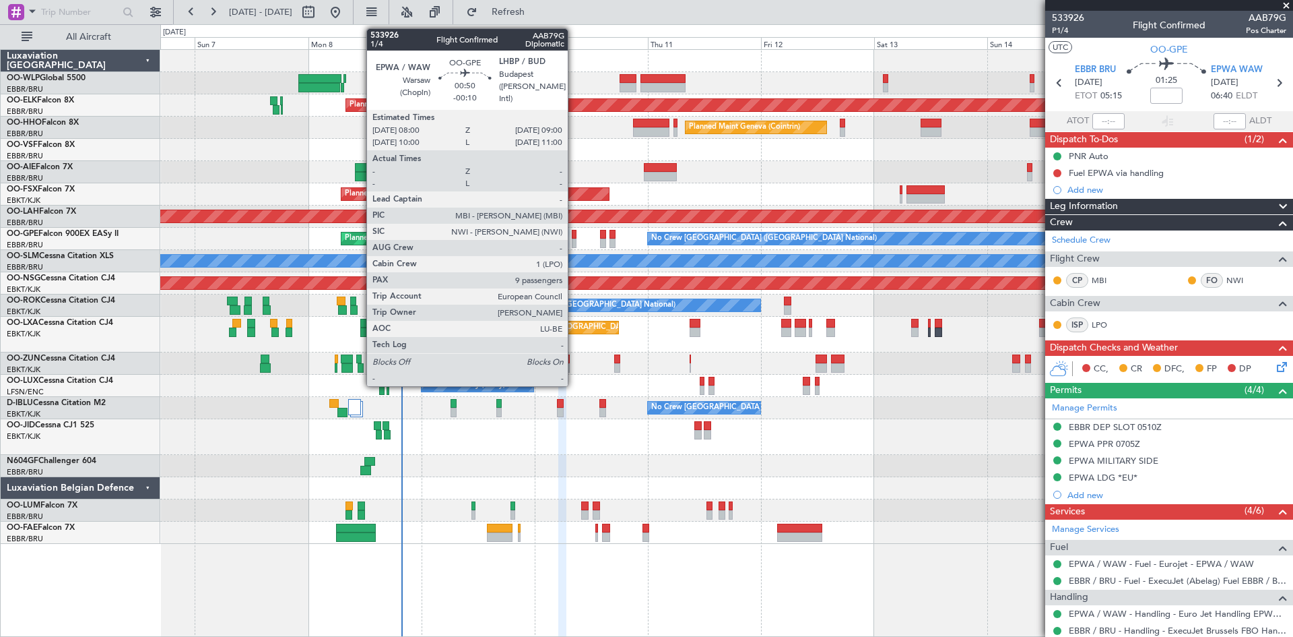
click at [574, 237] on div at bounding box center [574, 234] width 5 height 9
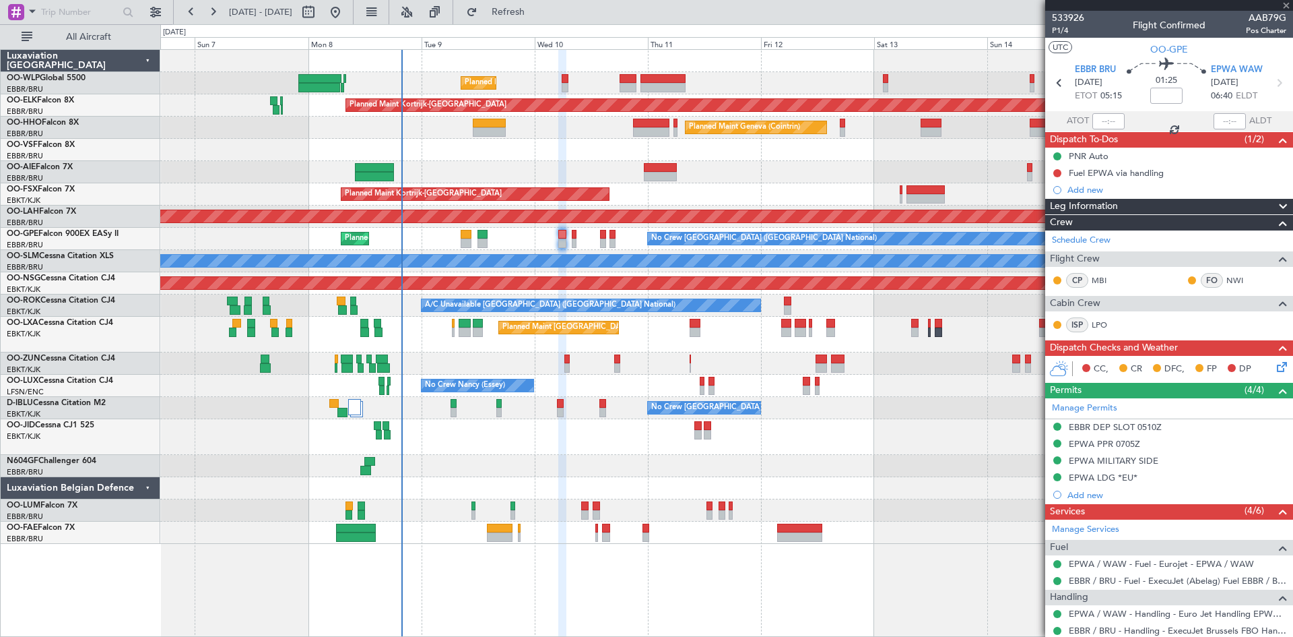
type input "-00:10"
type input "9"
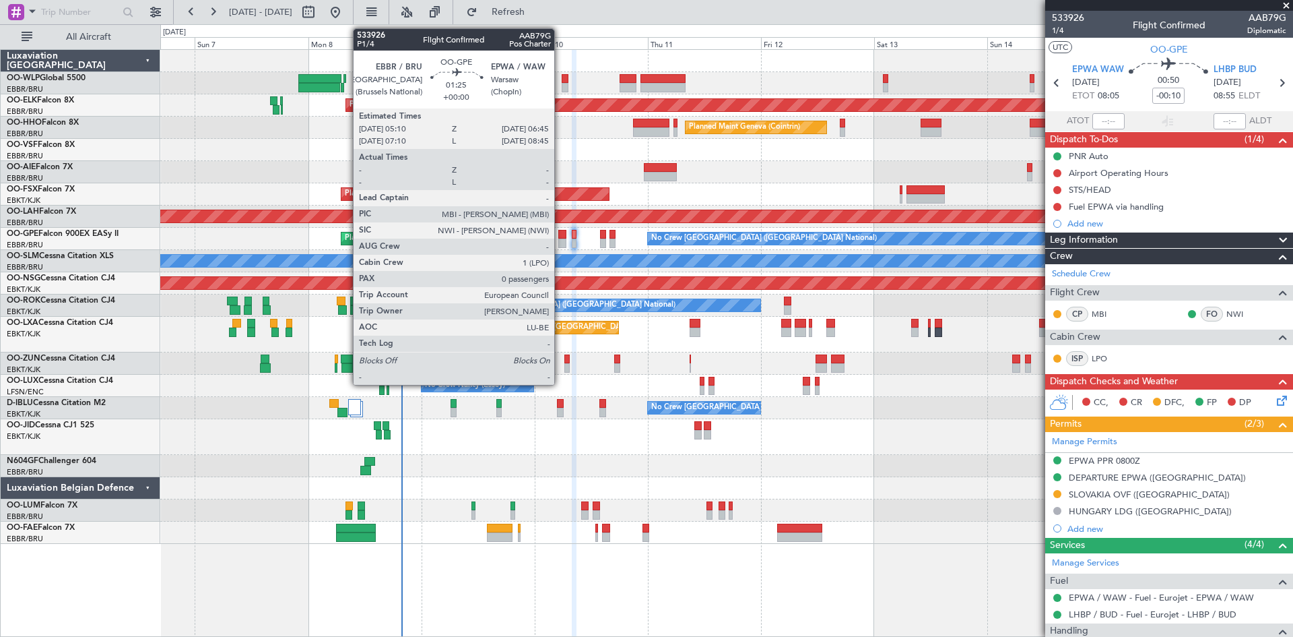
click at [560, 235] on div at bounding box center [562, 234] width 8 height 9
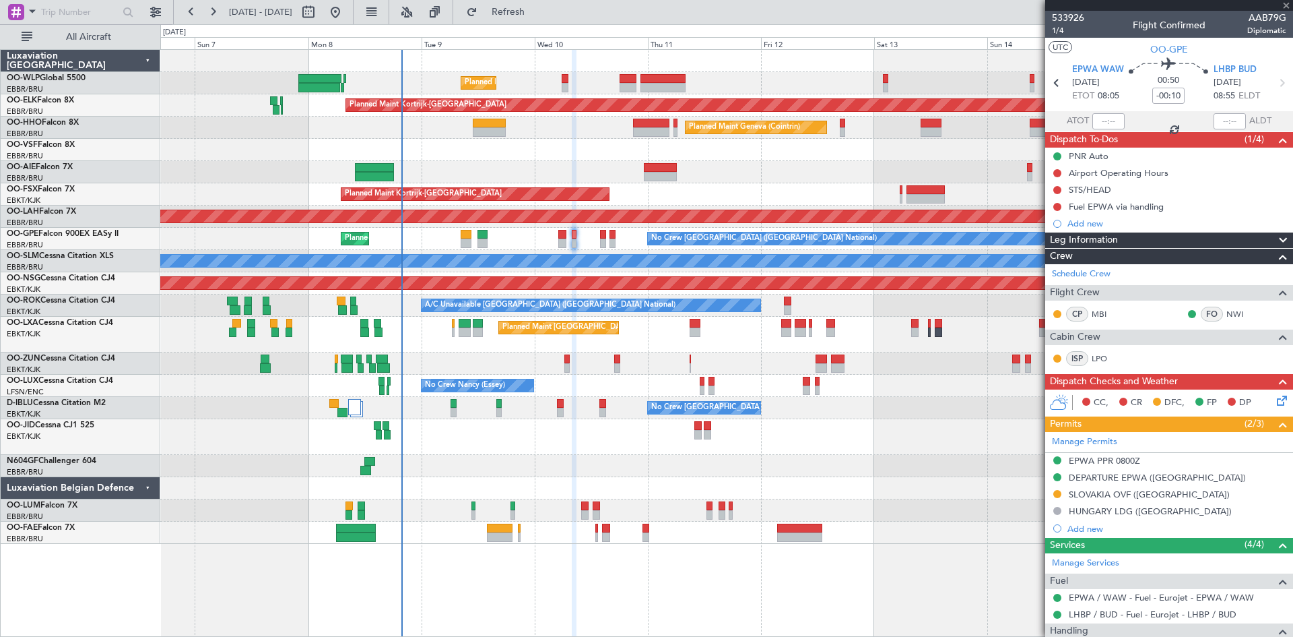
type input "0"
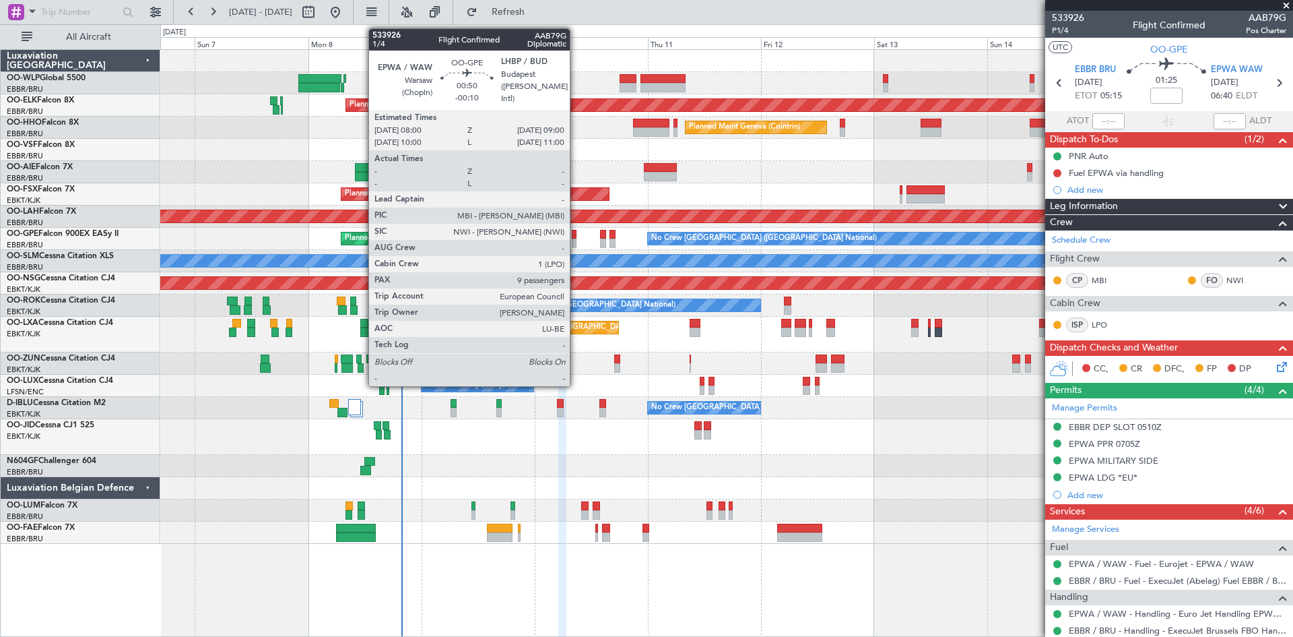
click at [576, 236] on div at bounding box center [574, 234] width 5 height 9
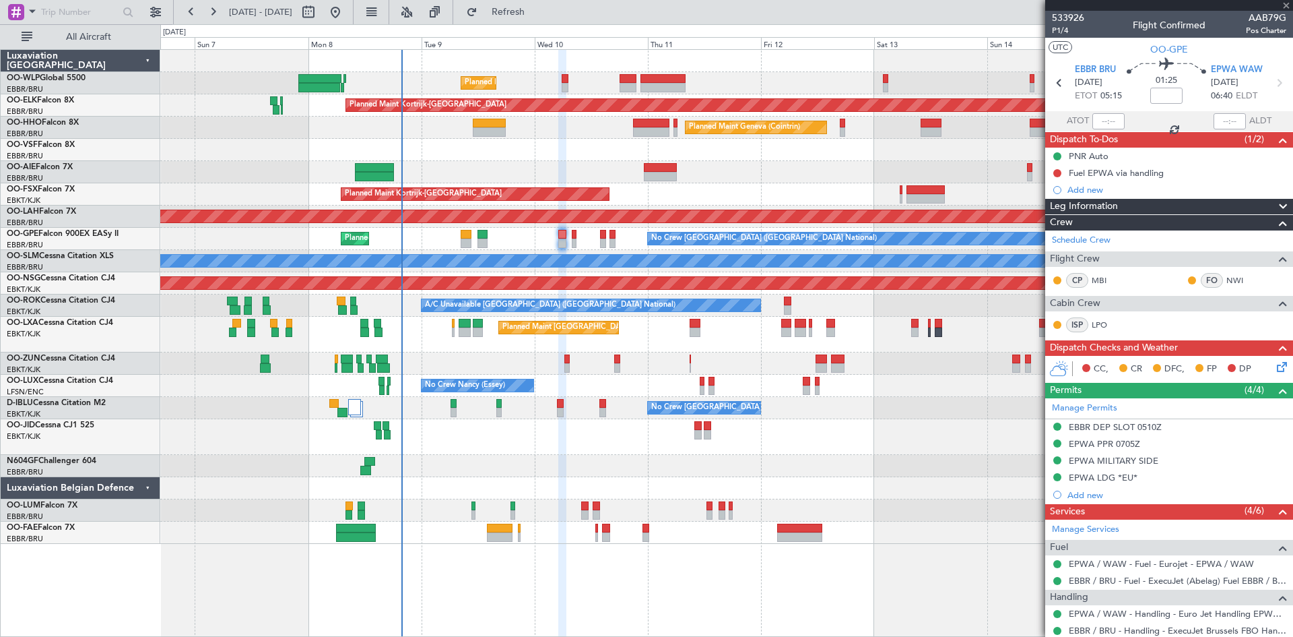
type input "-00:10"
type input "9"
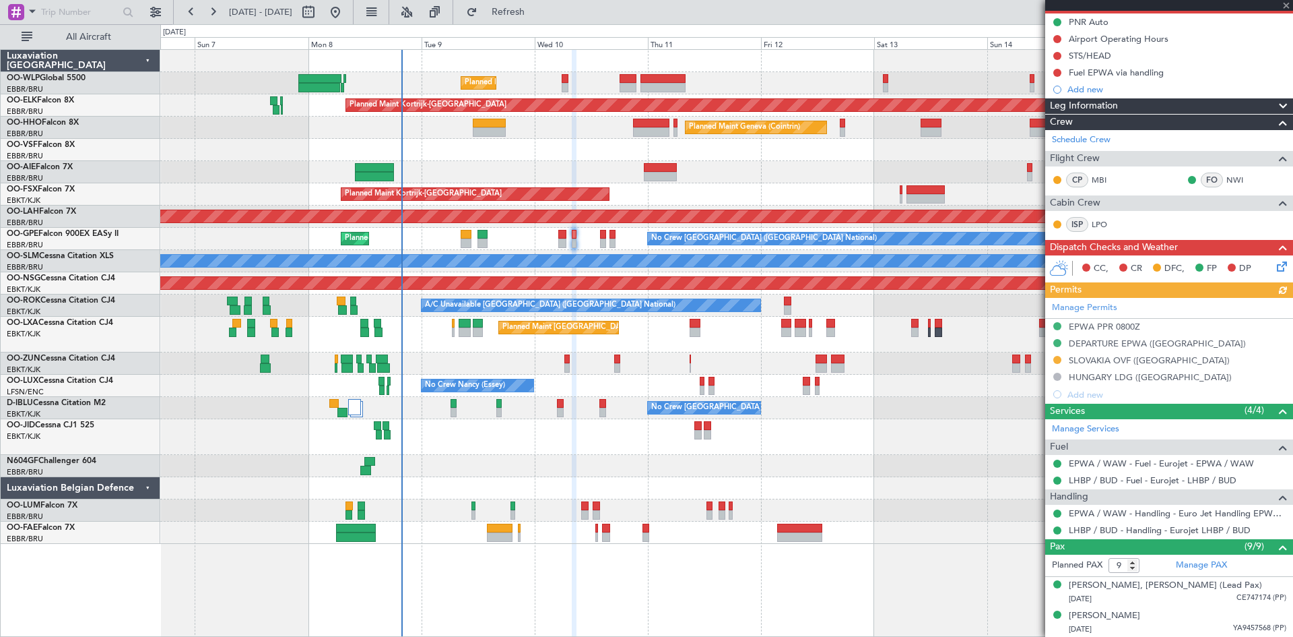
scroll to position [135, 0]
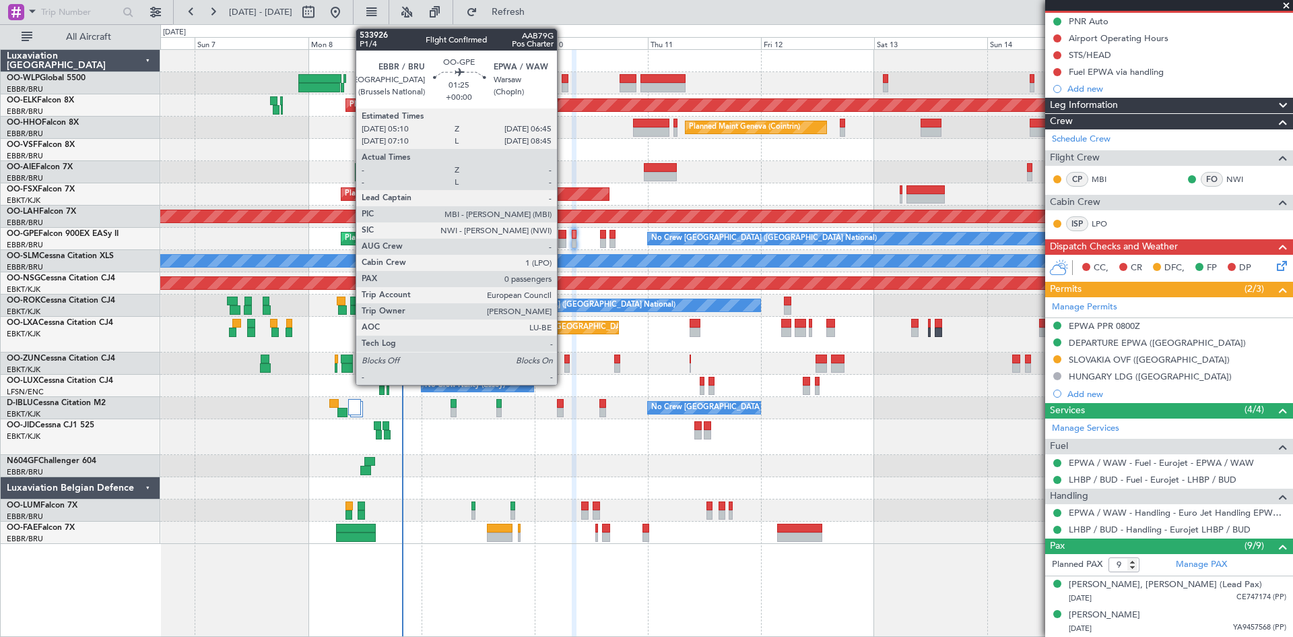
click at [563, 240] on div at bounding box center [562, 242] width 8 height 9
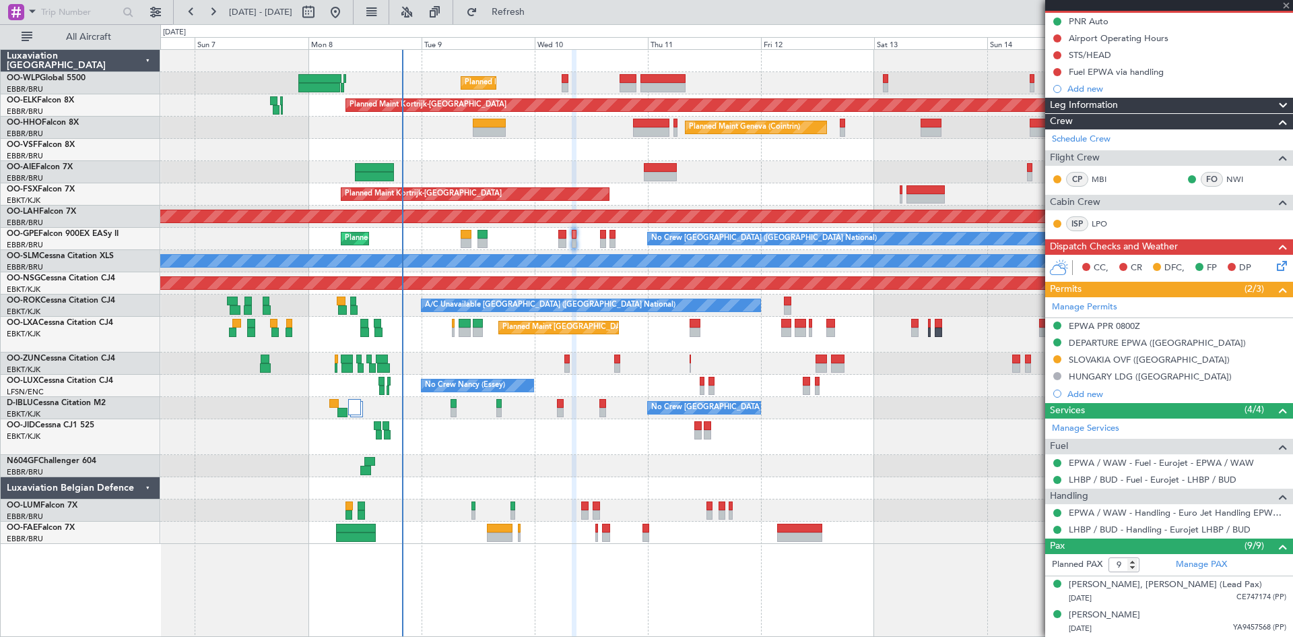
type input "0"
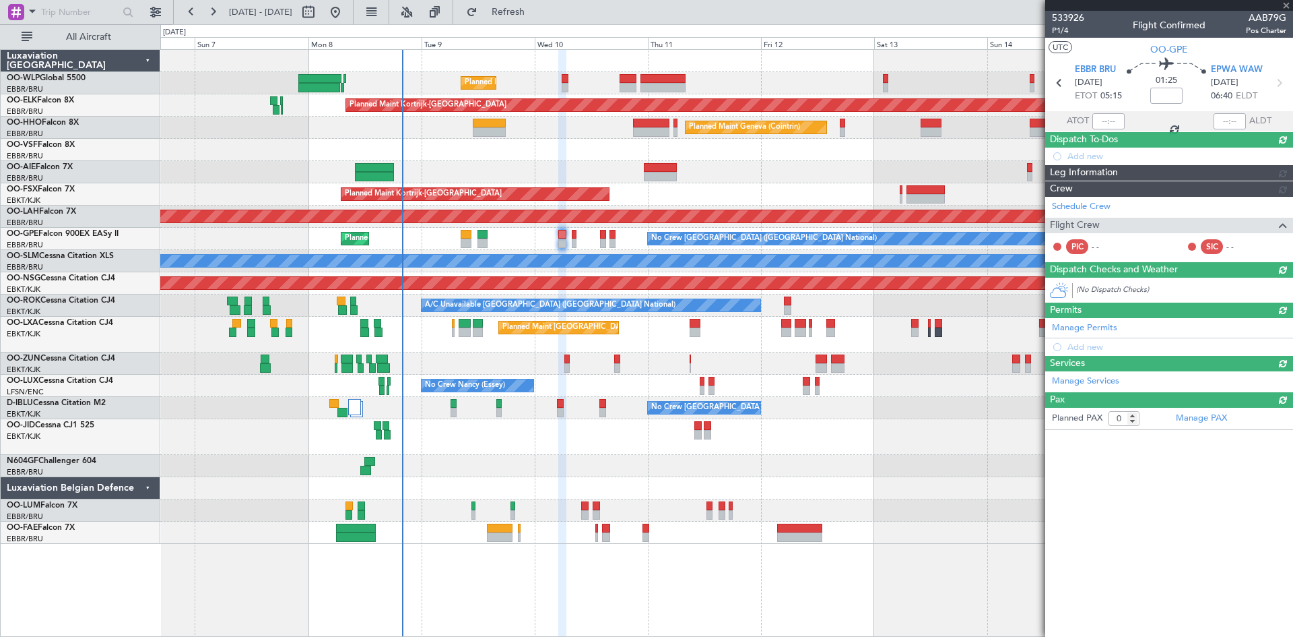
scroll to position [0, 0]
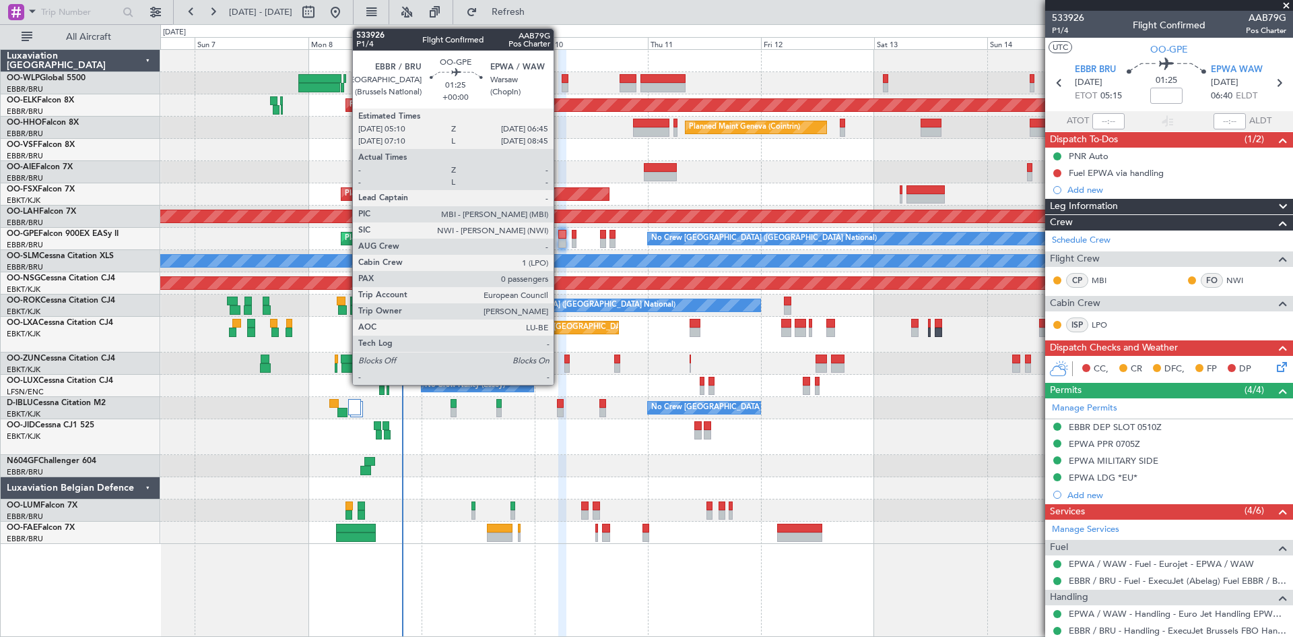
click at [560, 238] on div at bounding box center [562, 242] width 8 height 9
